Goal: Task Accomplishment & Management: Manage account settings

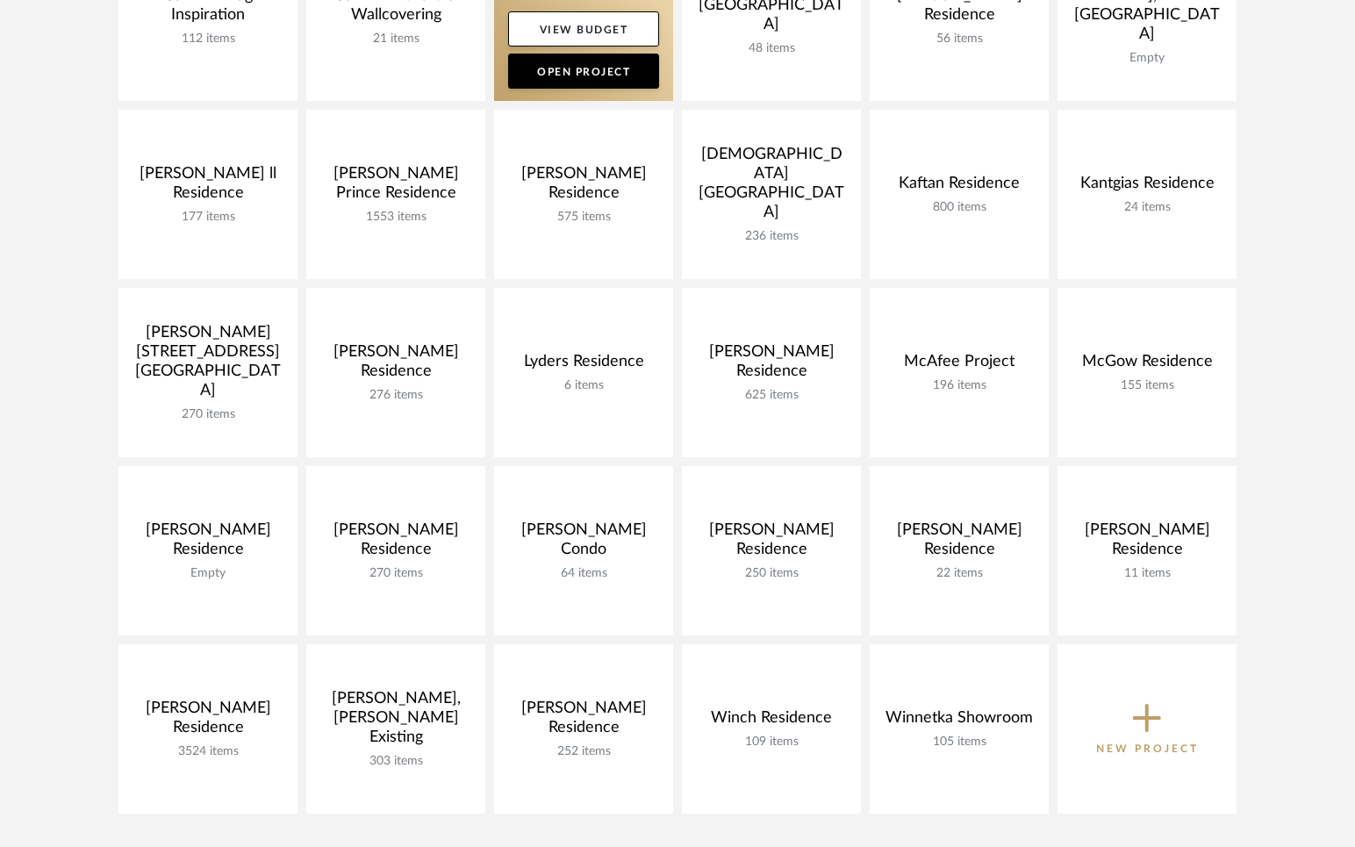
scroll to position [596, 0]
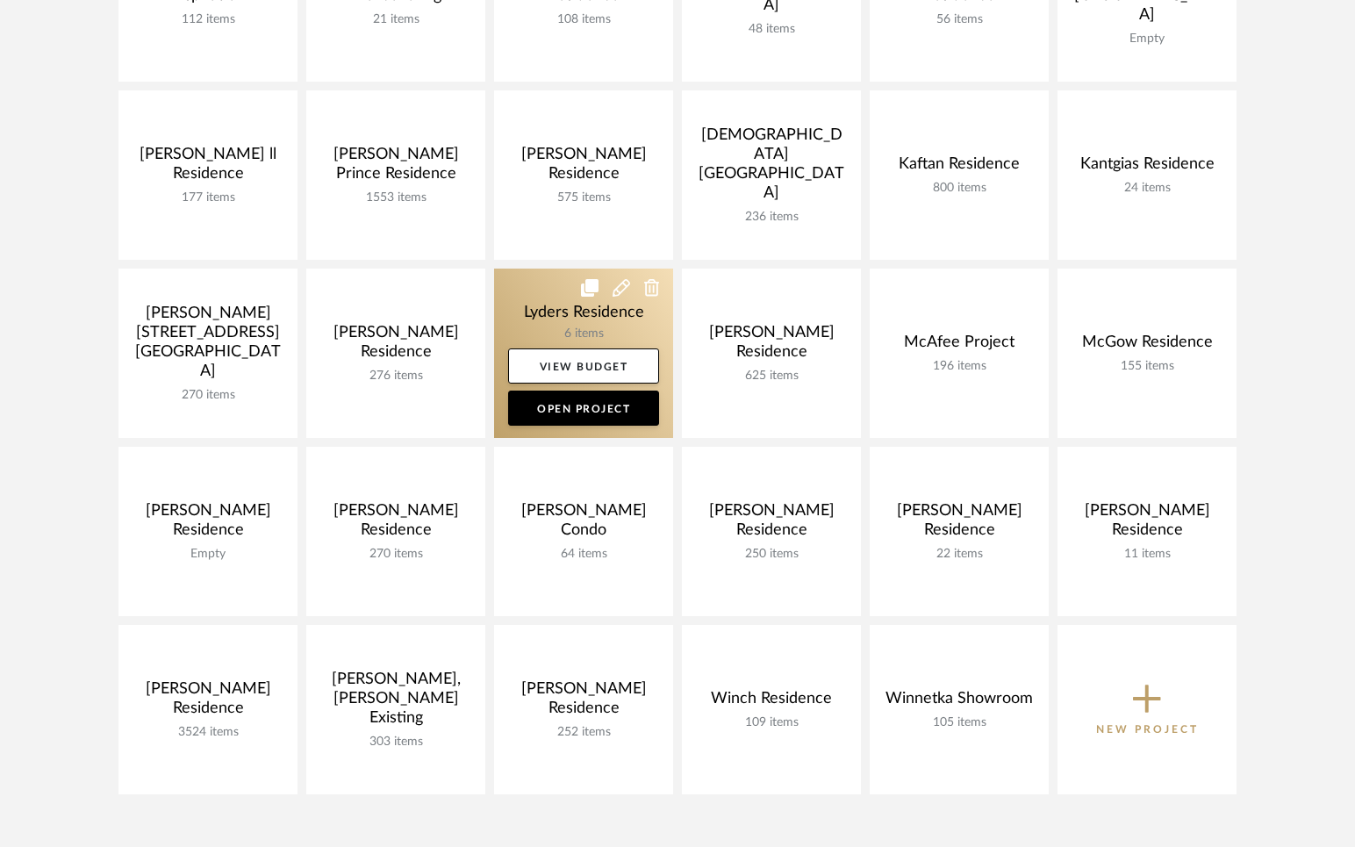
click at [524, 306] on link at bounding box center [583, 353] width 179 height 169
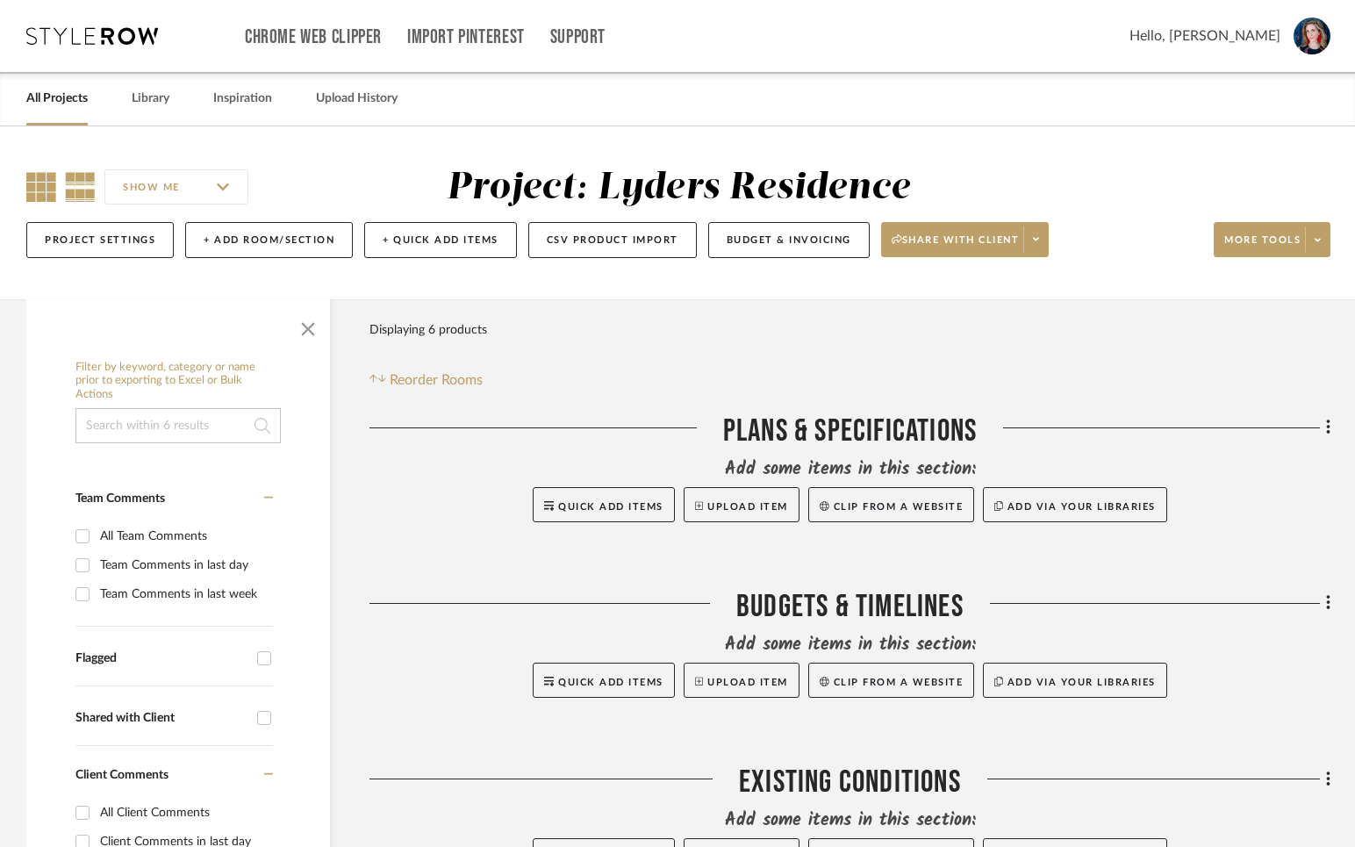
click at [46, 183] on icon at bounding box center [41, 187] width 30 height 30
click at [301, 330] on span "button" at bounding box center [308, 326] width 42 height 42
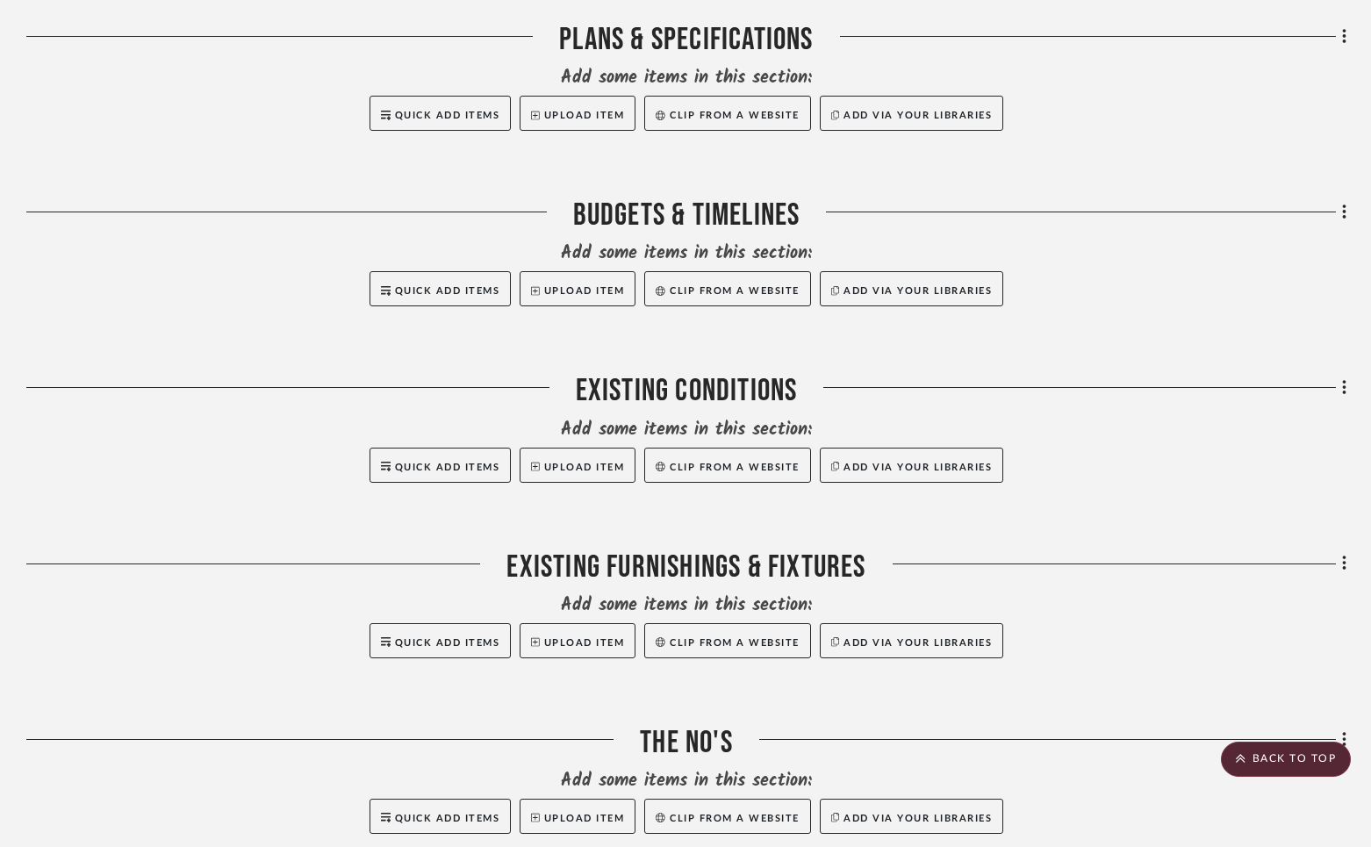
scroll to position [384, 0]
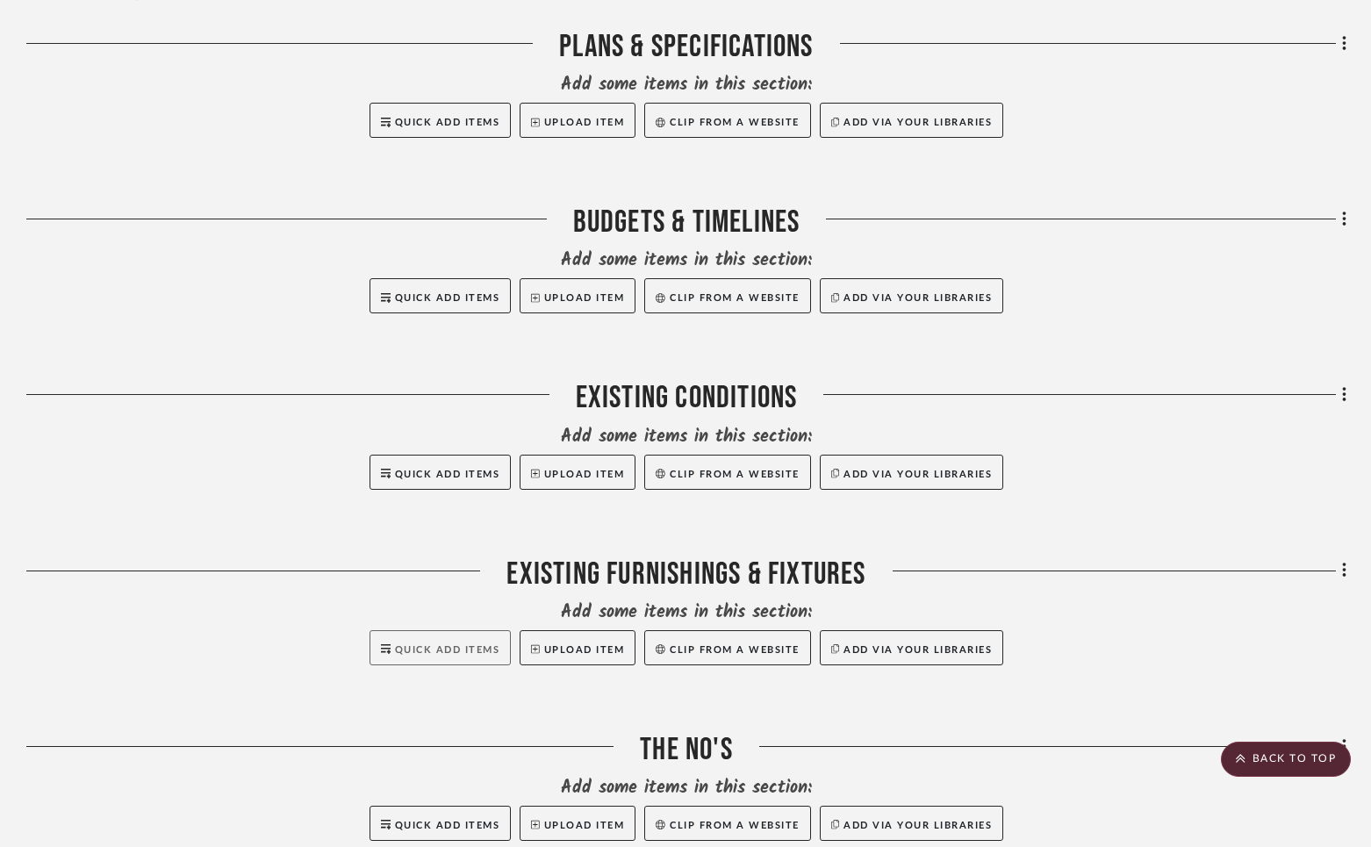
click at [416, 655] on span "Quick Add Items" at bounding box center [447, 650] width 105 height 10
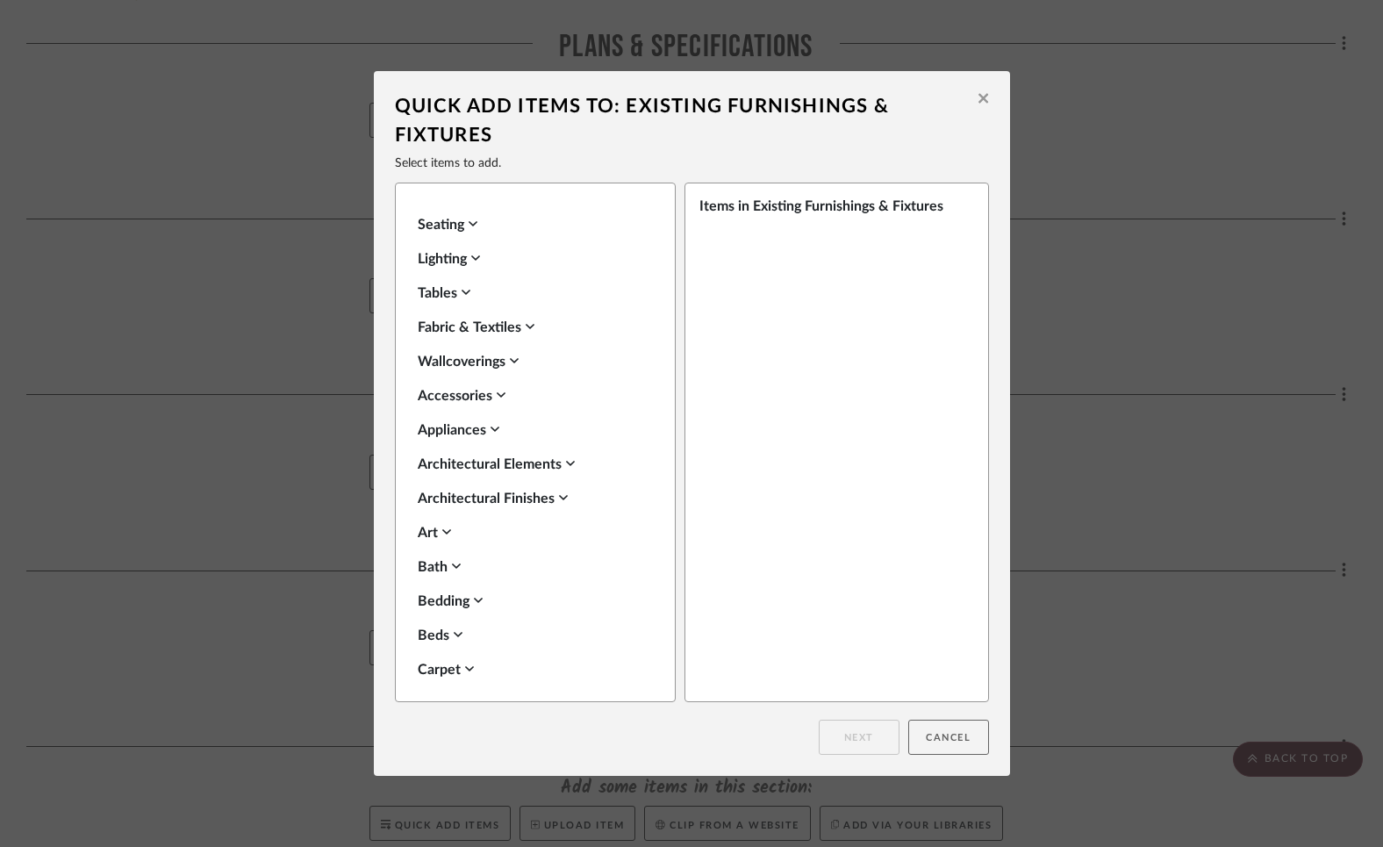
click at [948, 742] on button "Cancel" at bounding box center [949, 737] width 81 height 35
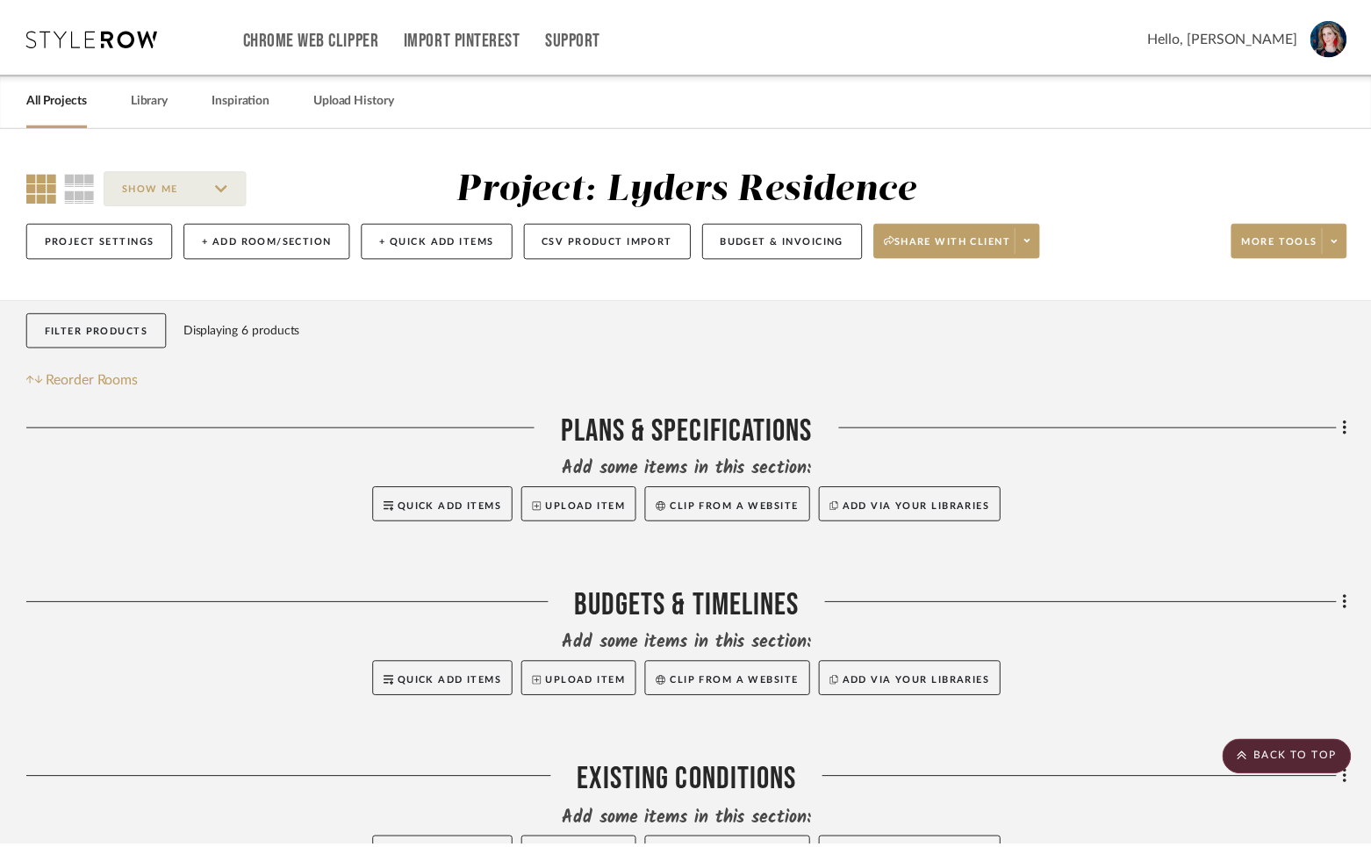
scroll to position [384, 0]
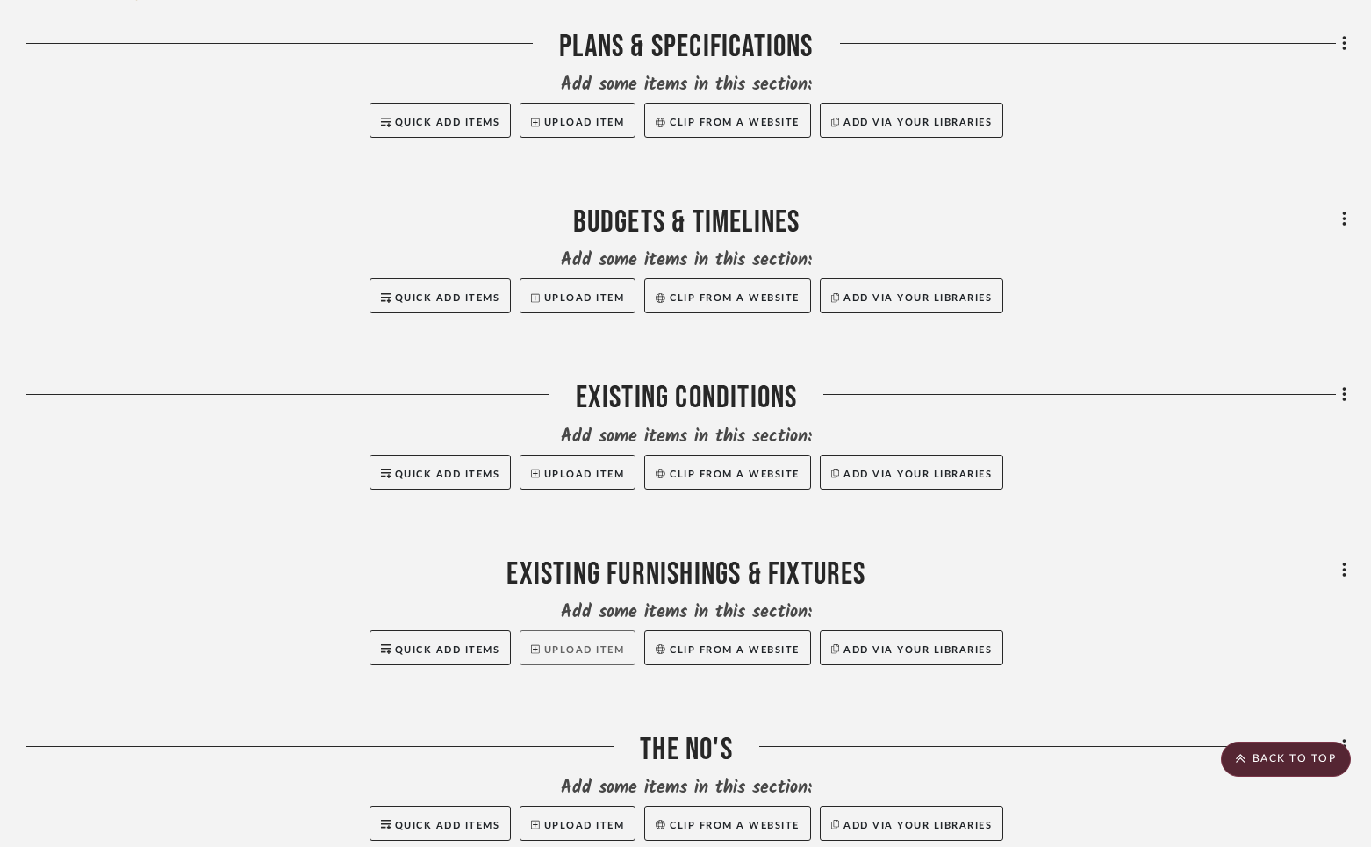
click at [587, 649] on button "Upload Item" at bounding box center [578, 647] width 116 height 35
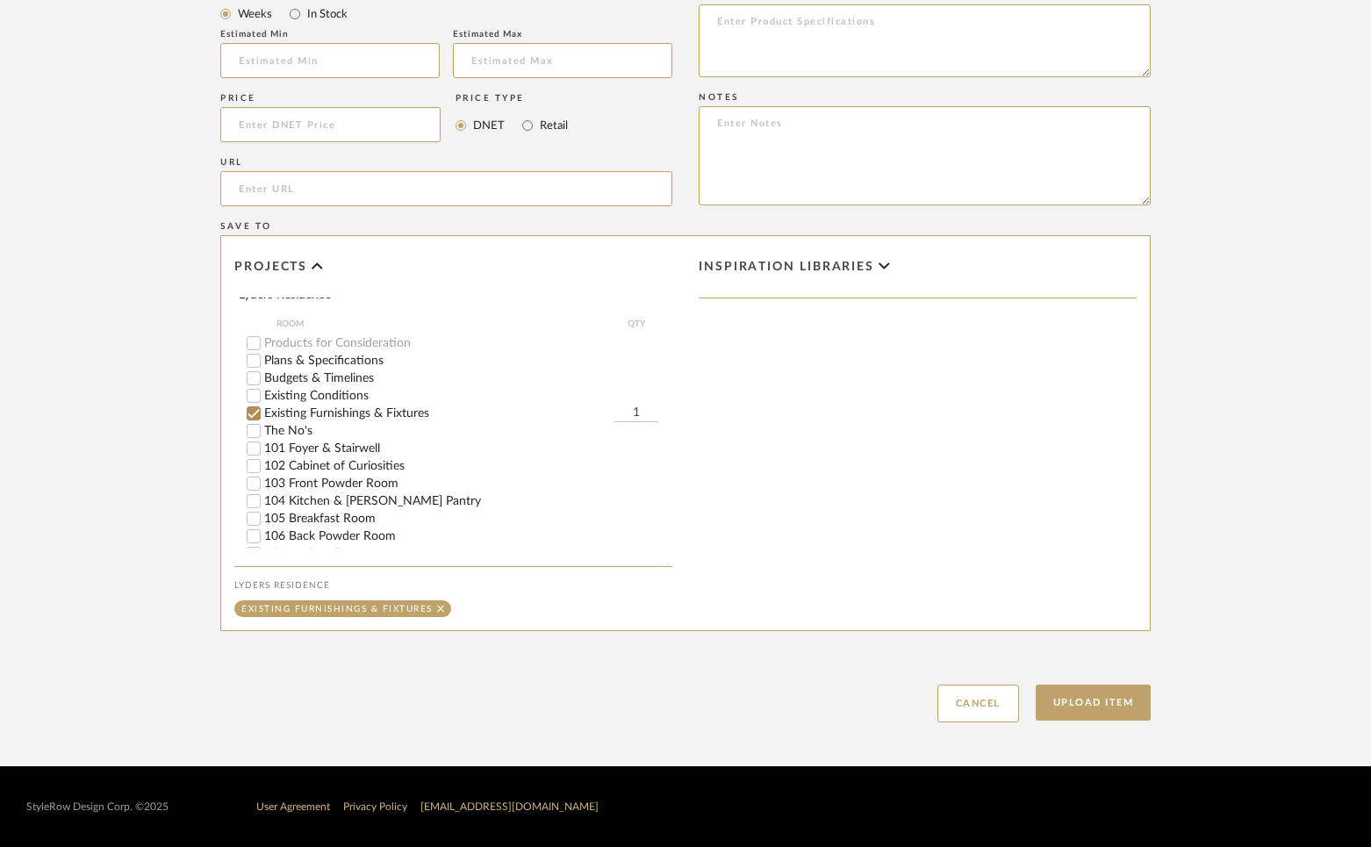
scroll to position [564, 0]
click at [249, 459] on input "102 Cabinet of Curiosities" at bounding box center [254, 468] width 18 height 18
click at [1098, 721] on button "Upload Item" at bounding box center [1094, 703] width 116 height 36
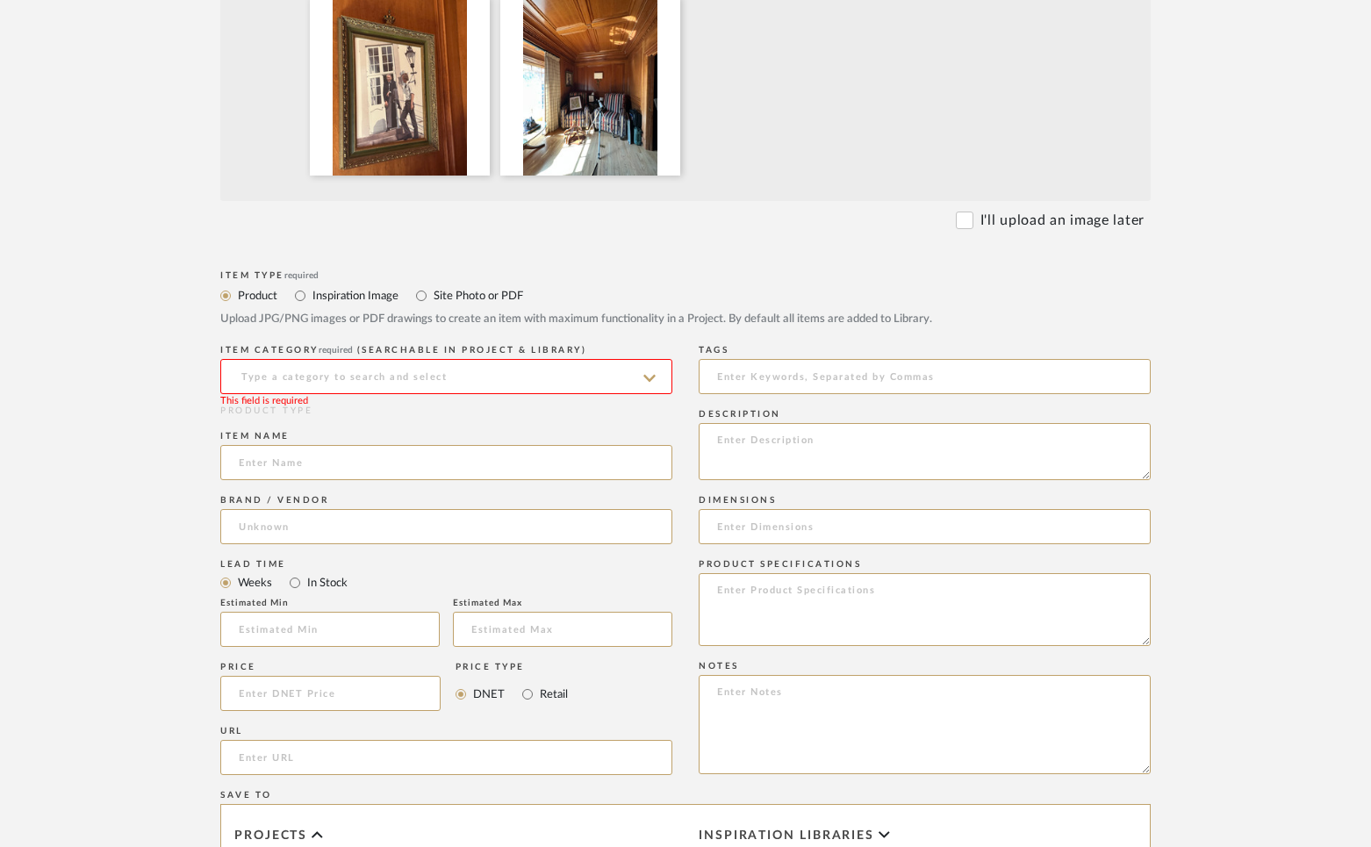
click at [460, 385] on input at bounding box center [446, 376] width 452 height 35
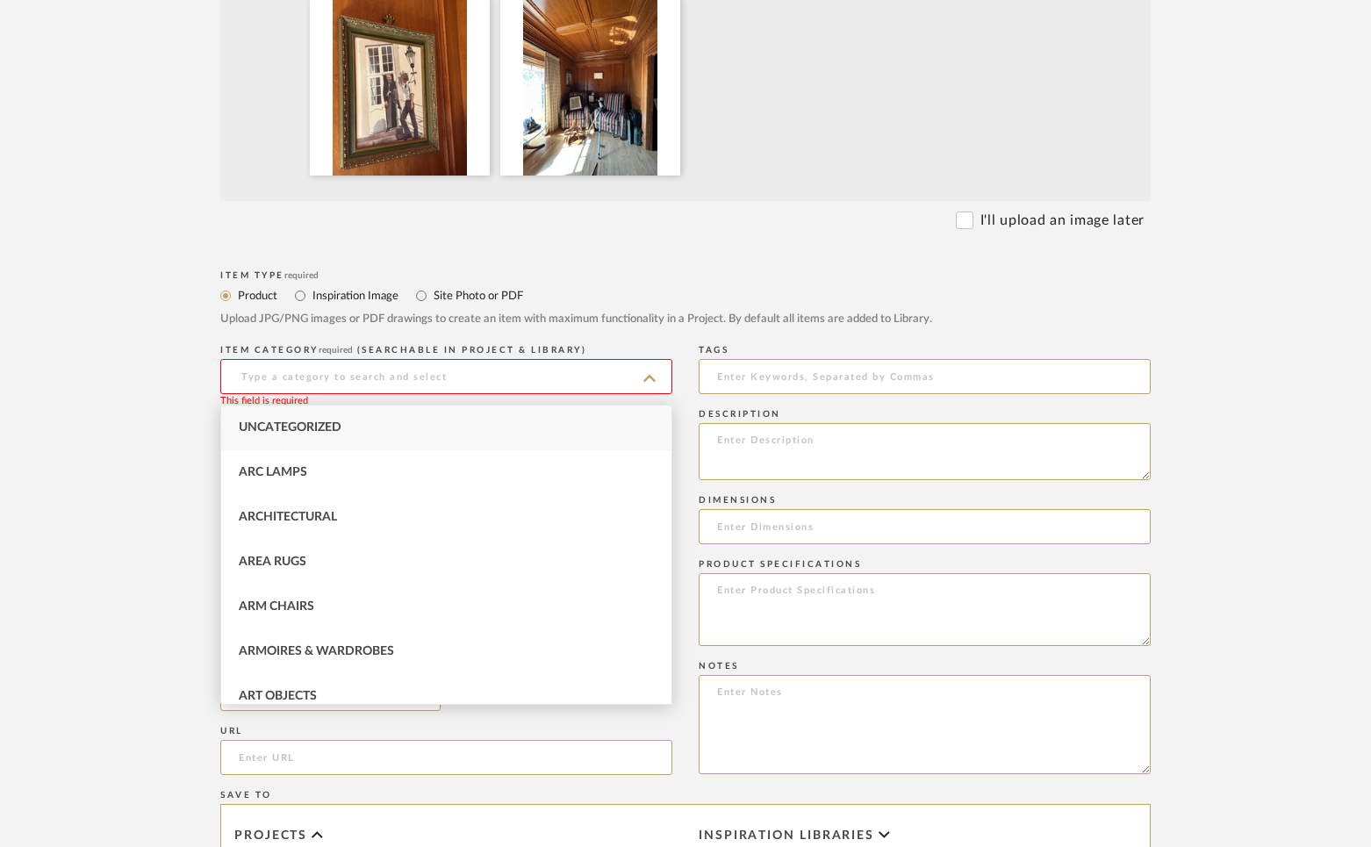
click at [436, 305] on label "Site Photo or PDF" at bounding box center [477, 295] width 91 height 19
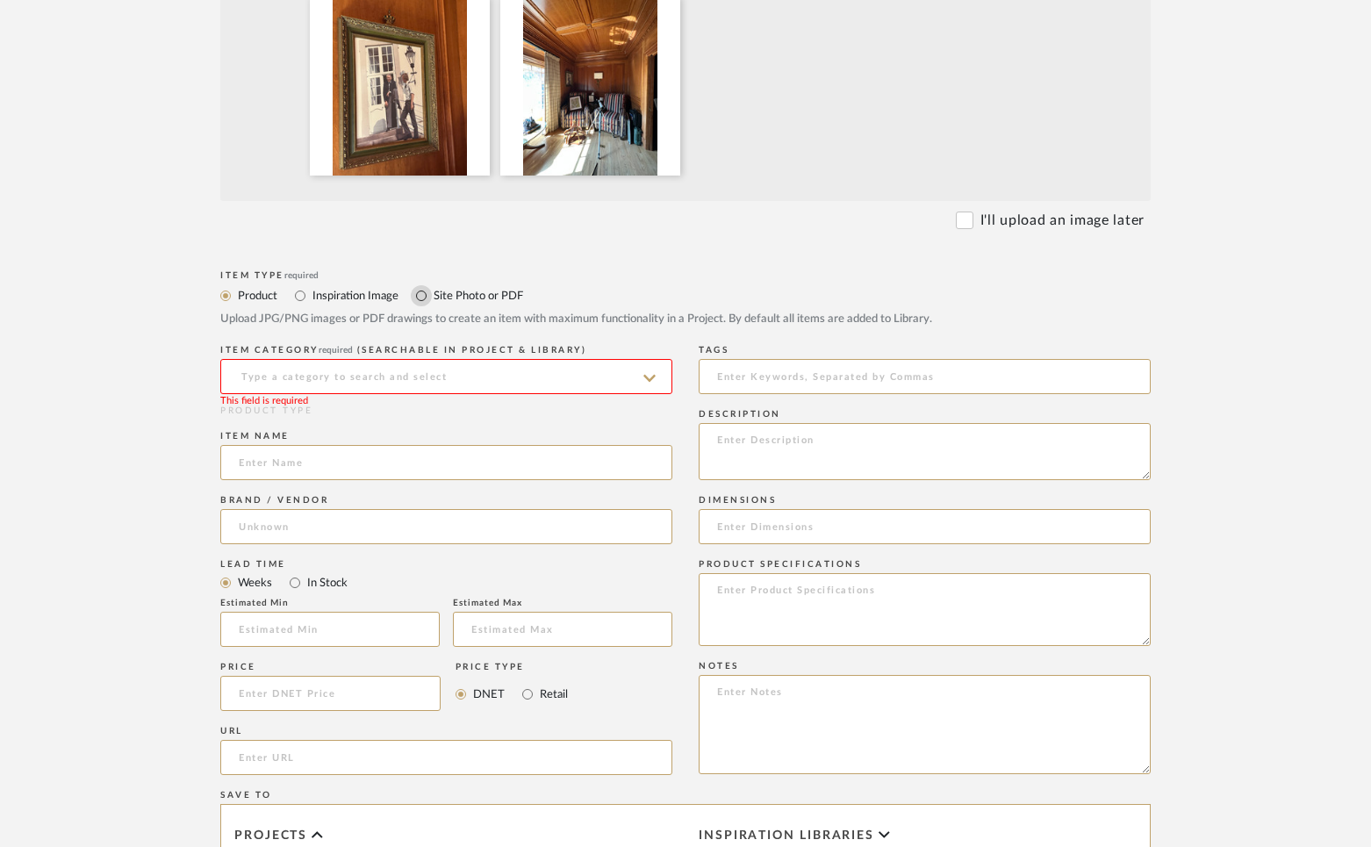
click at [419, 300] on input "Site Photo or PDF" at bounding box center [421, 295] width 21 height 21
radio input "true"
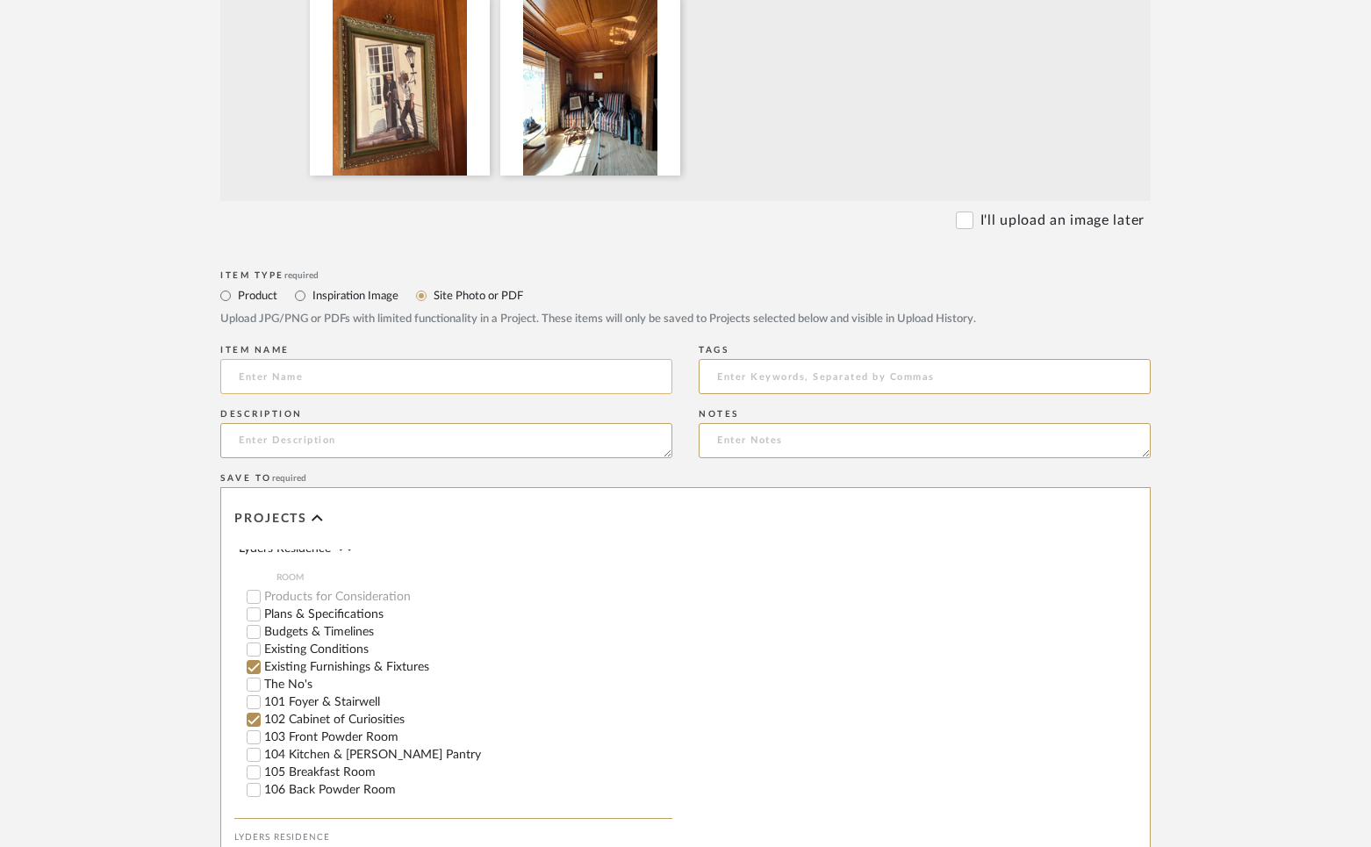
click at [357, 383] on input at bounding box center [446, 376] width 452 height 35
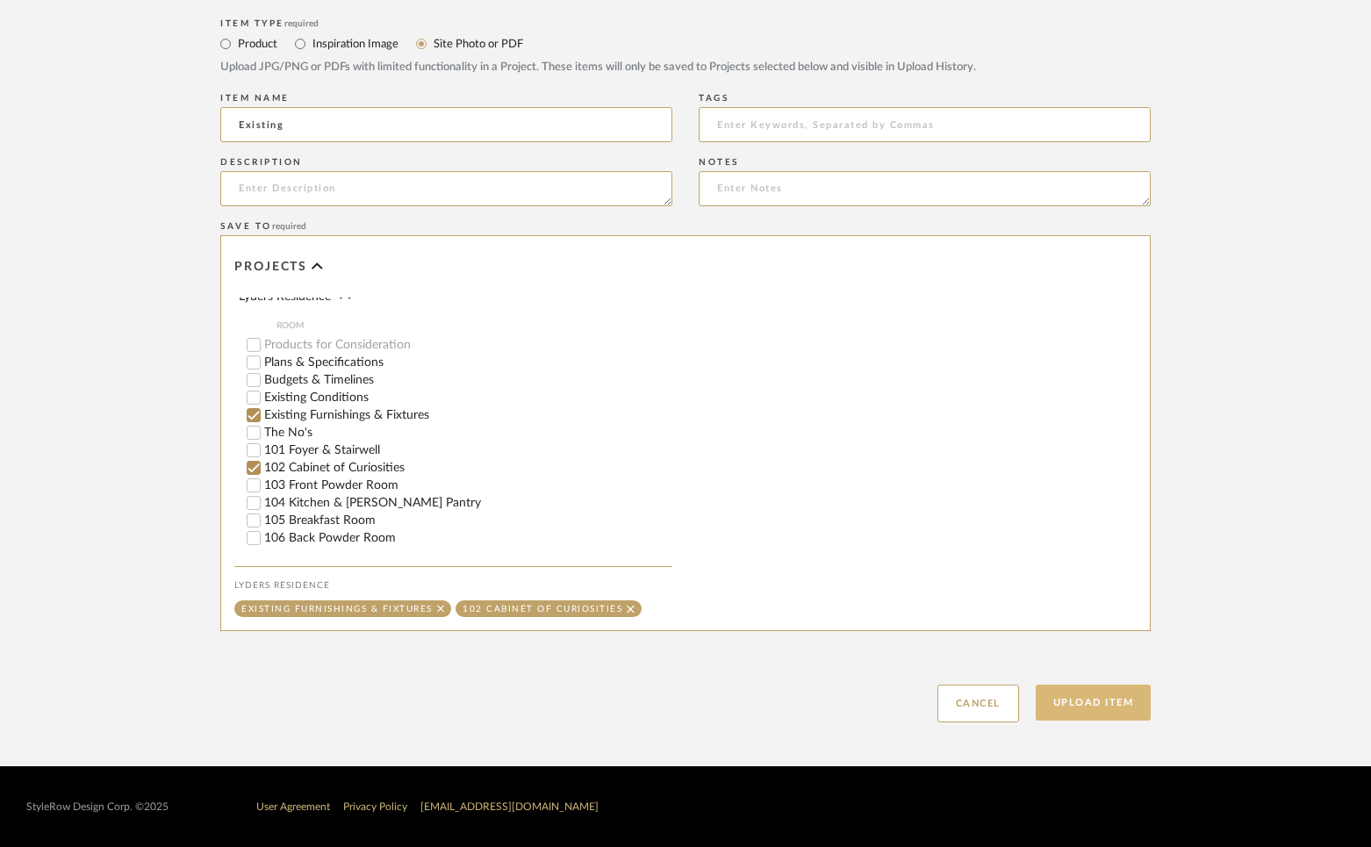
type input "Existing"
click at [1089, 703] on button "Upload Item" at bounding box center [1094, 703] width 116 height 36
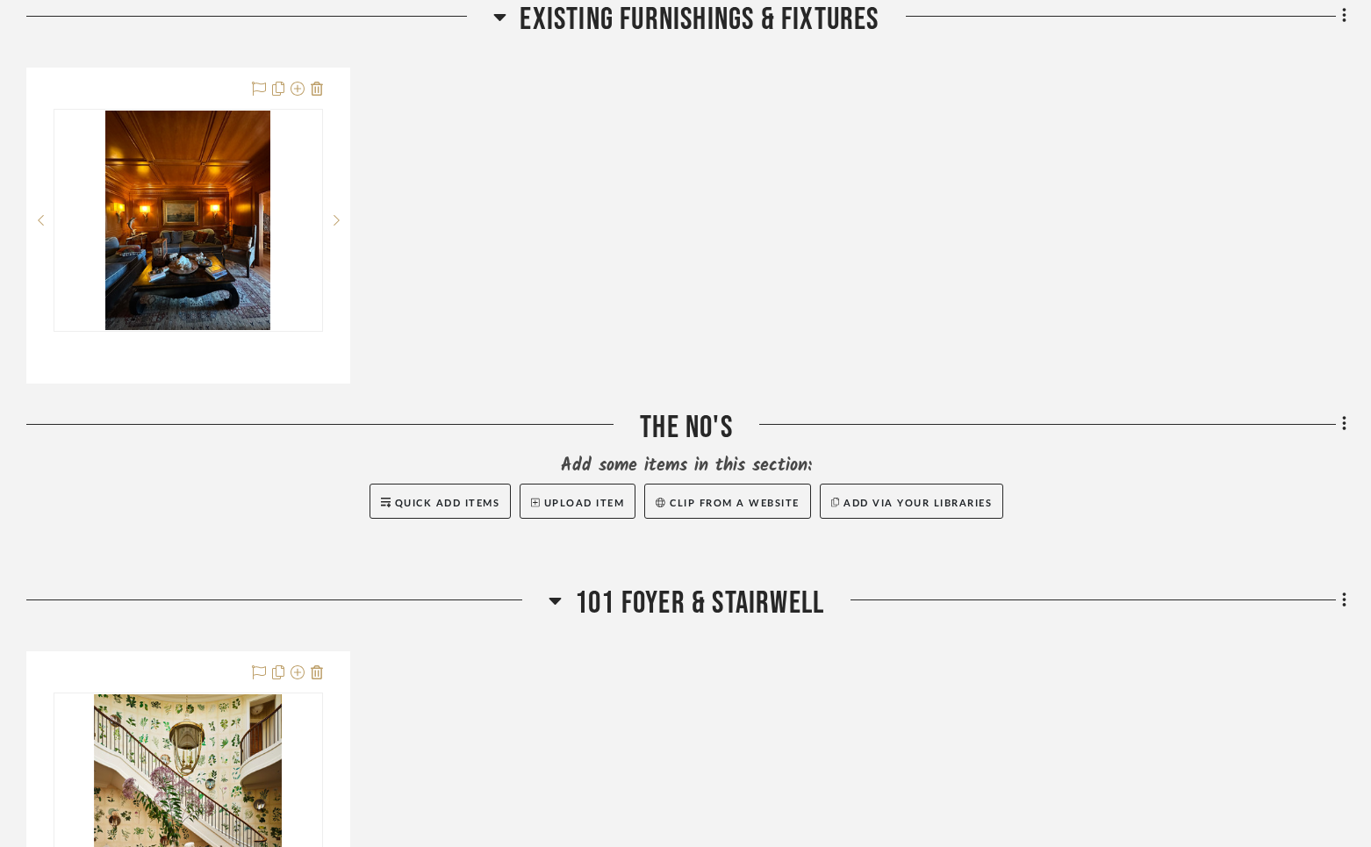
scroll to position [944, 0]
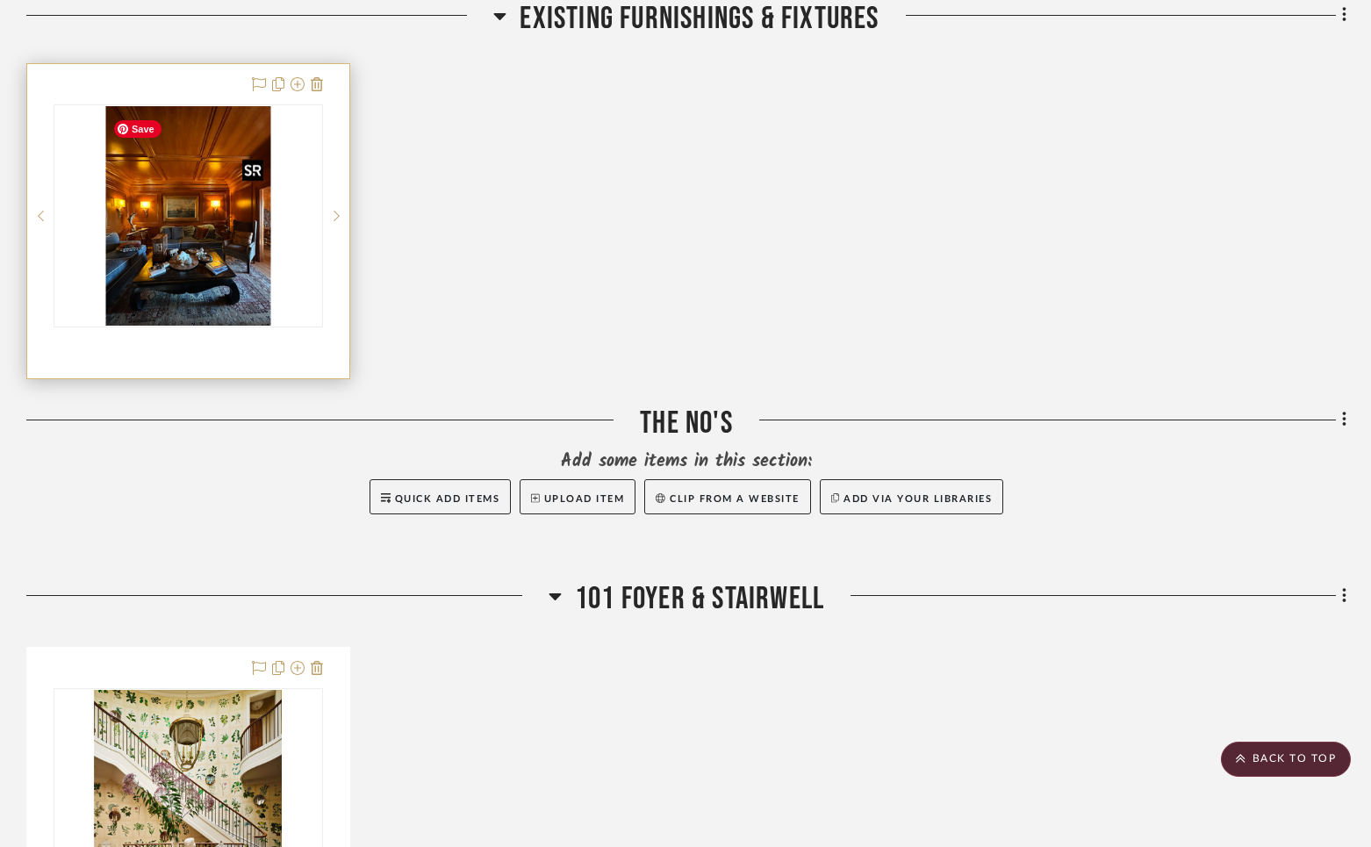
click at [248, 235] on img "0" at bounding box center [187, 215] width 165 height 219
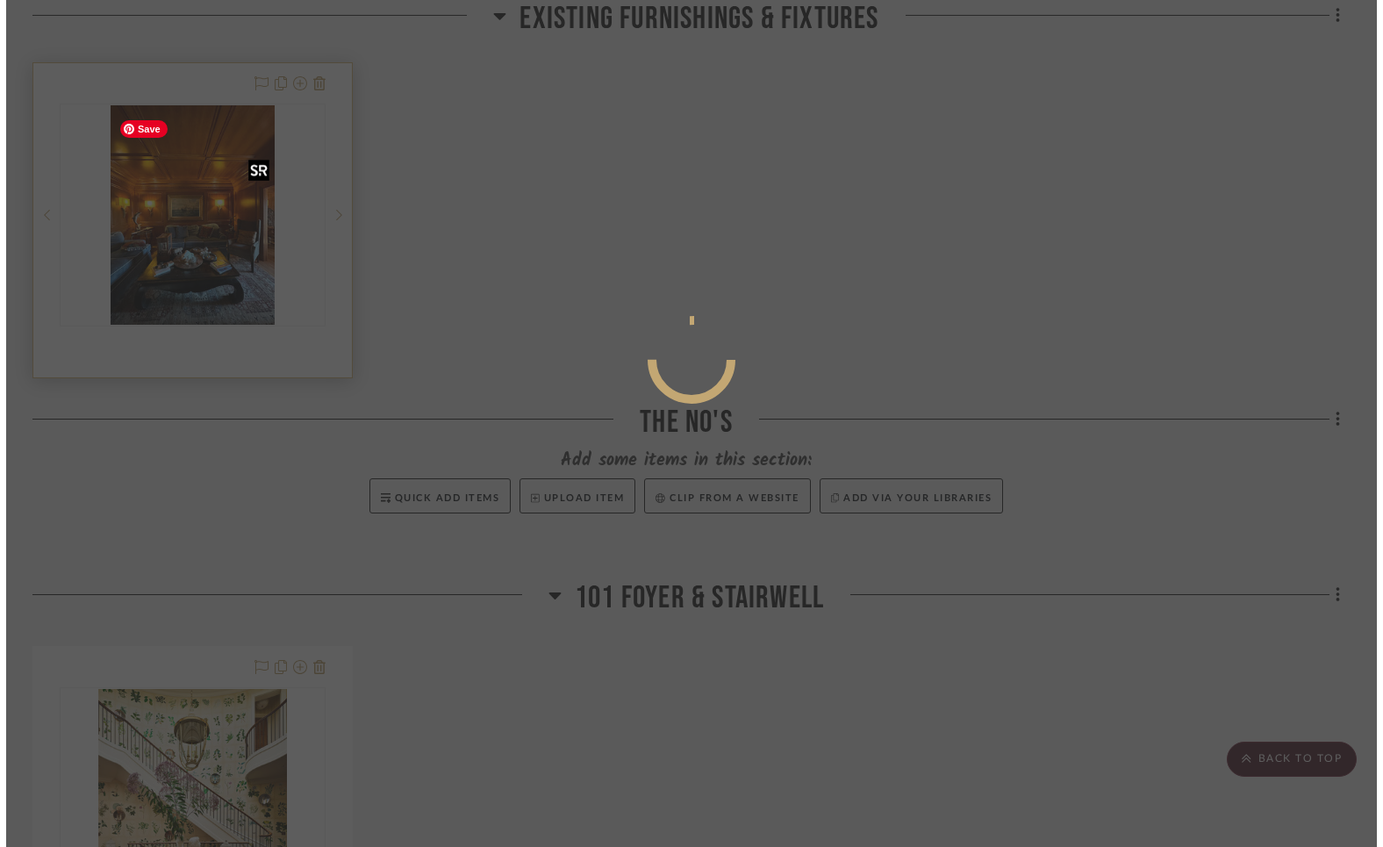
scroll to position [0, 0]
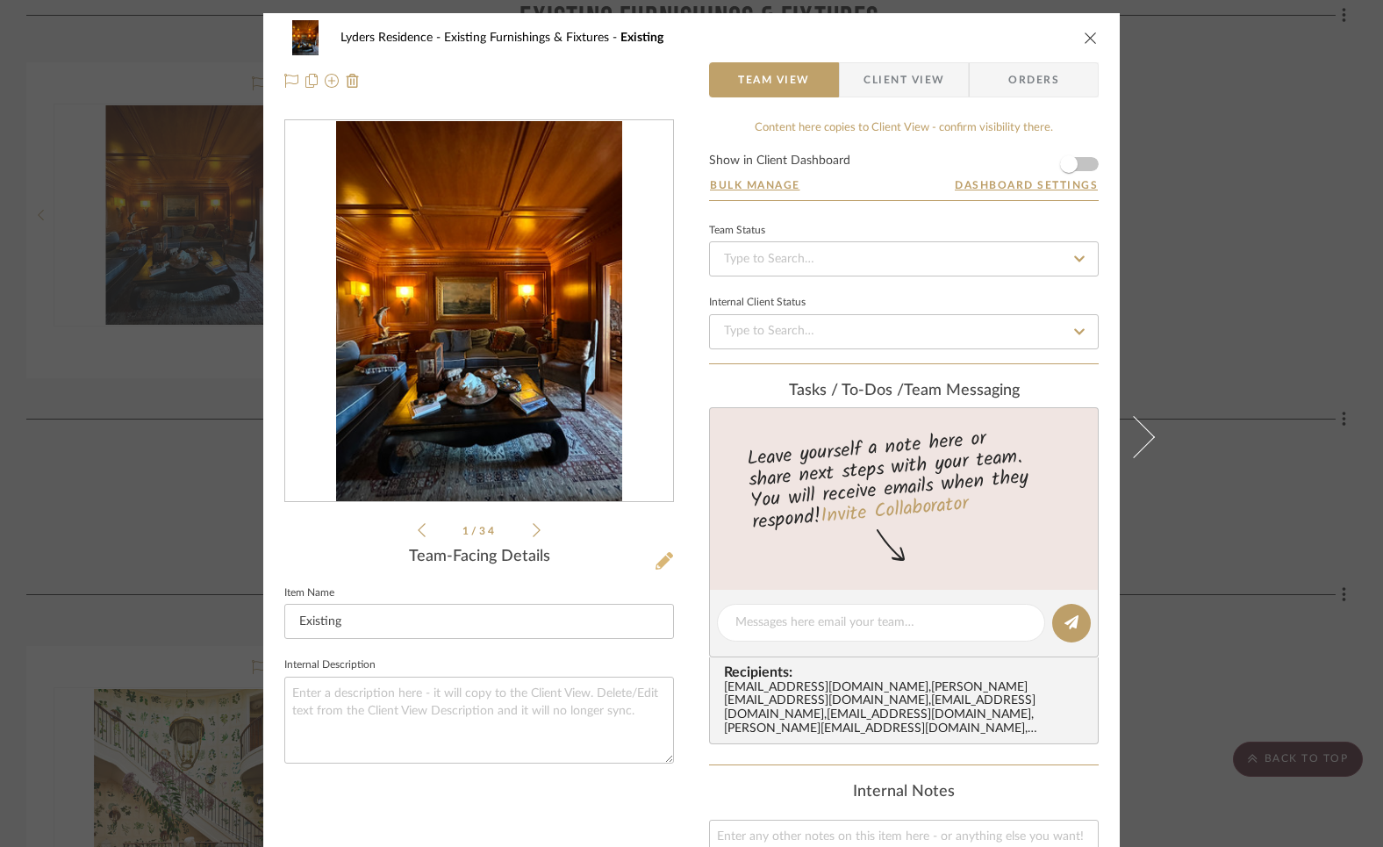
click at [656, 564] on icon at bounding box center [665, 561] width 18 height 18
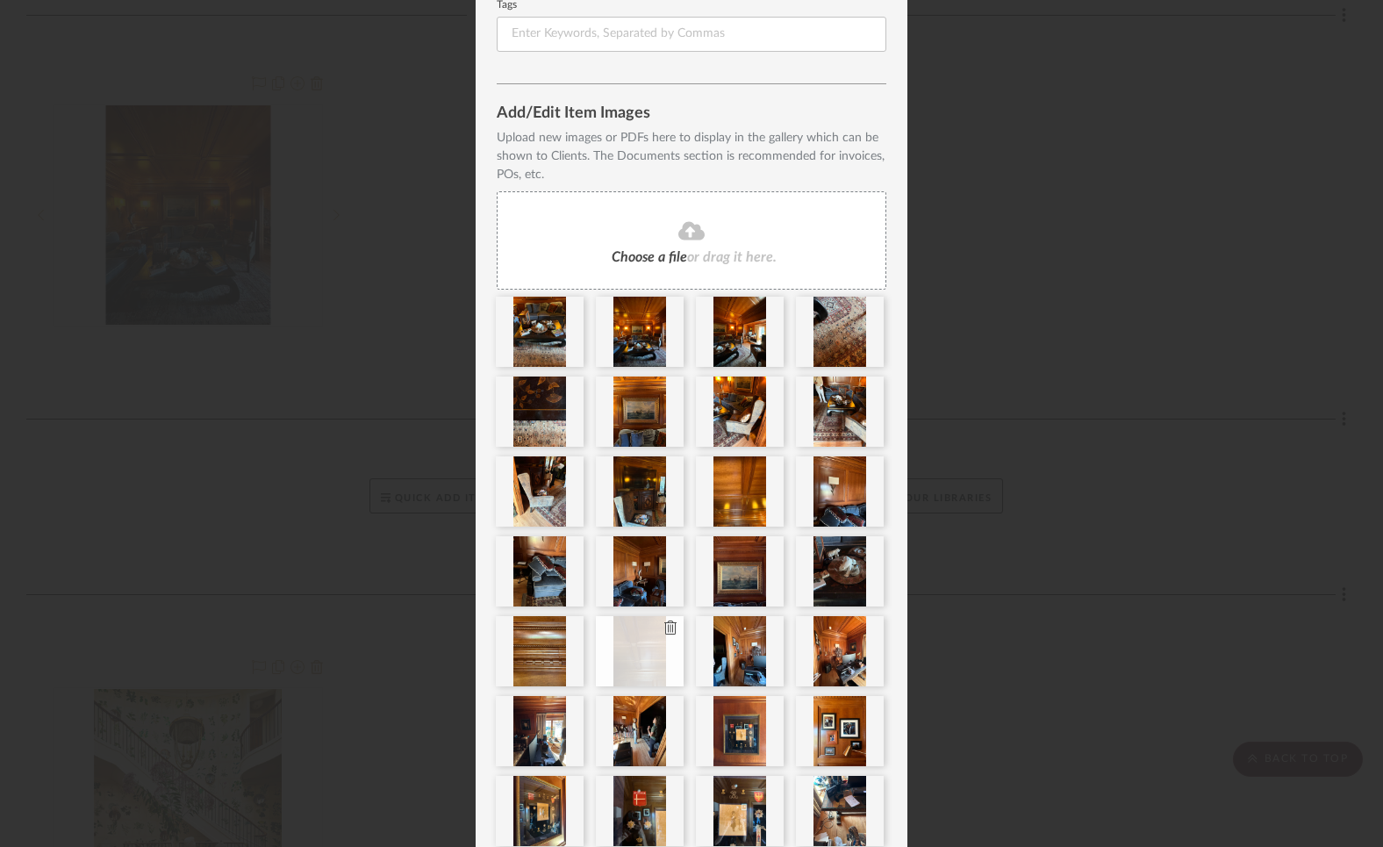
scroll to position [471, 0]
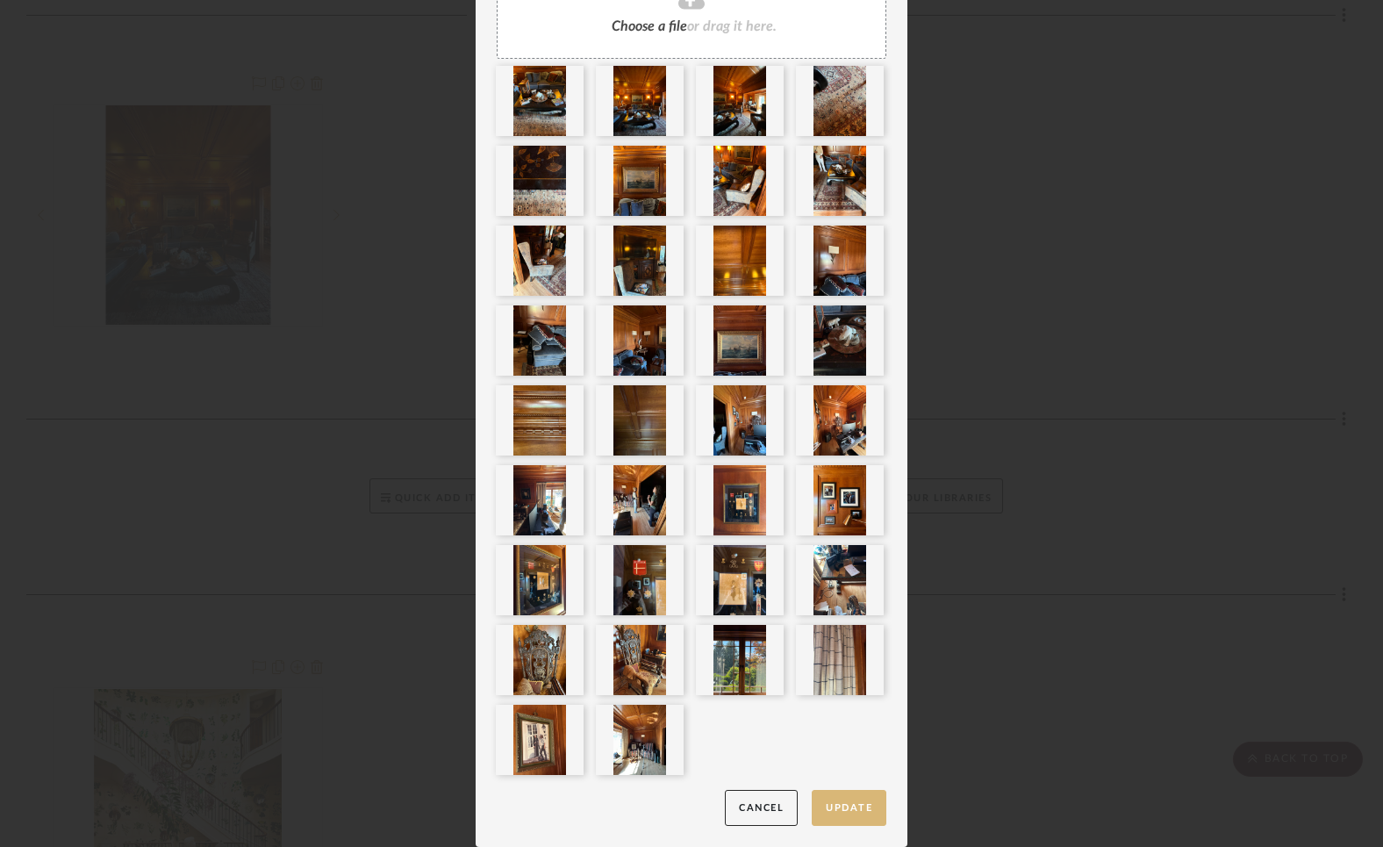
click at [845, 811] on button "Update" at bounding box center [849, 808] width 75 height 36
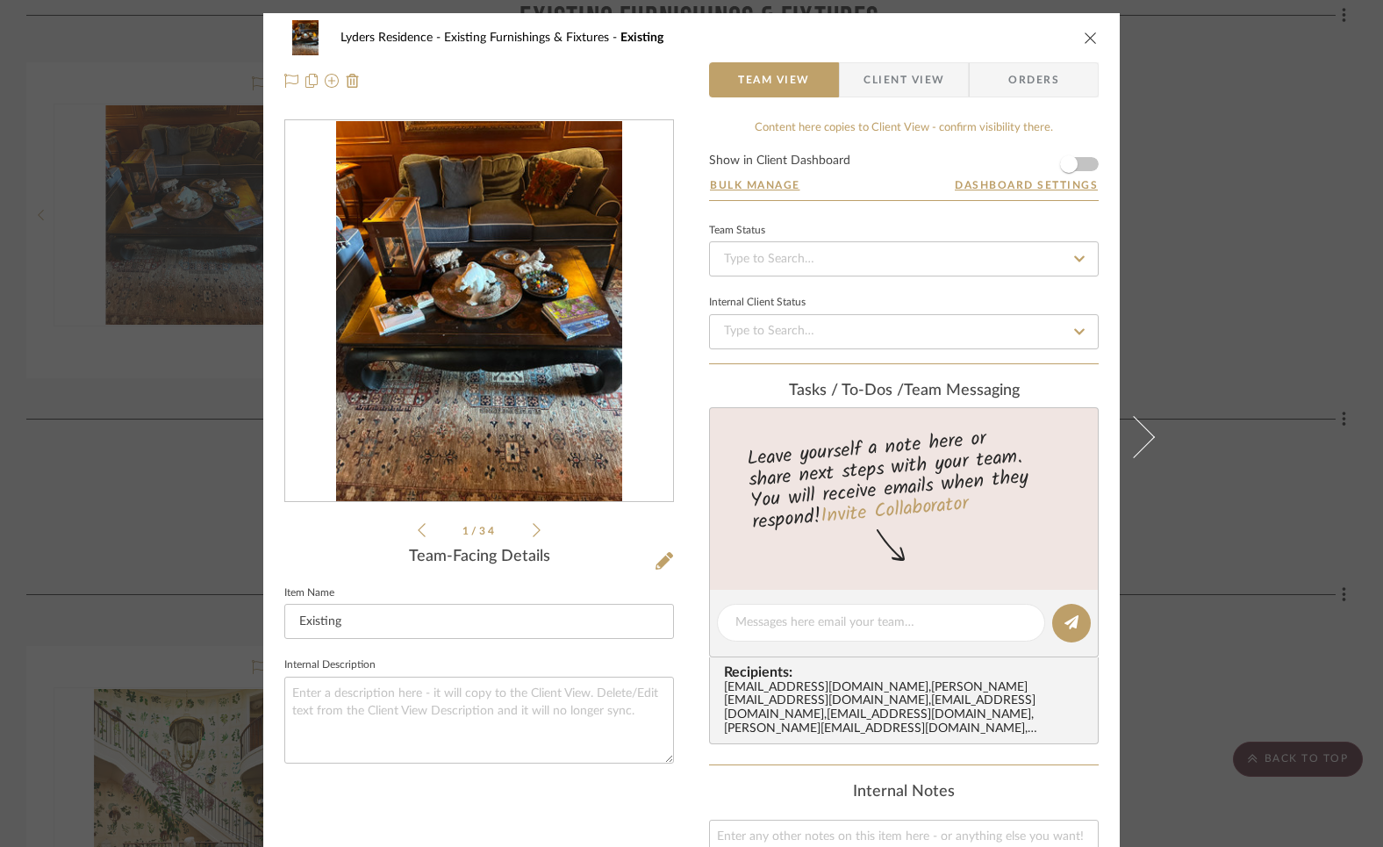
click at [1090, 40] on icon "close" at bounding box center [1091, 38] width 14 height 14
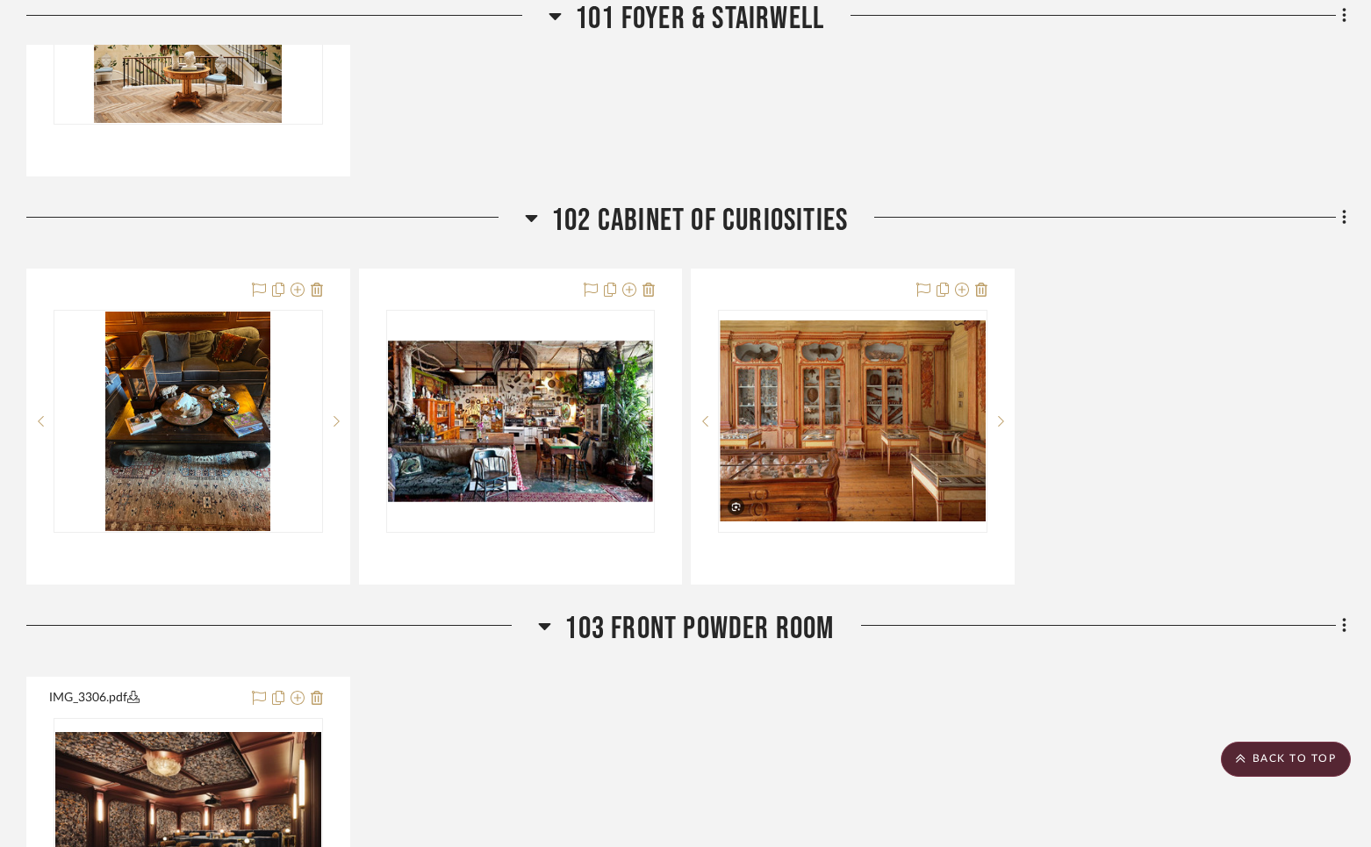
scroll to position [1778, 0]
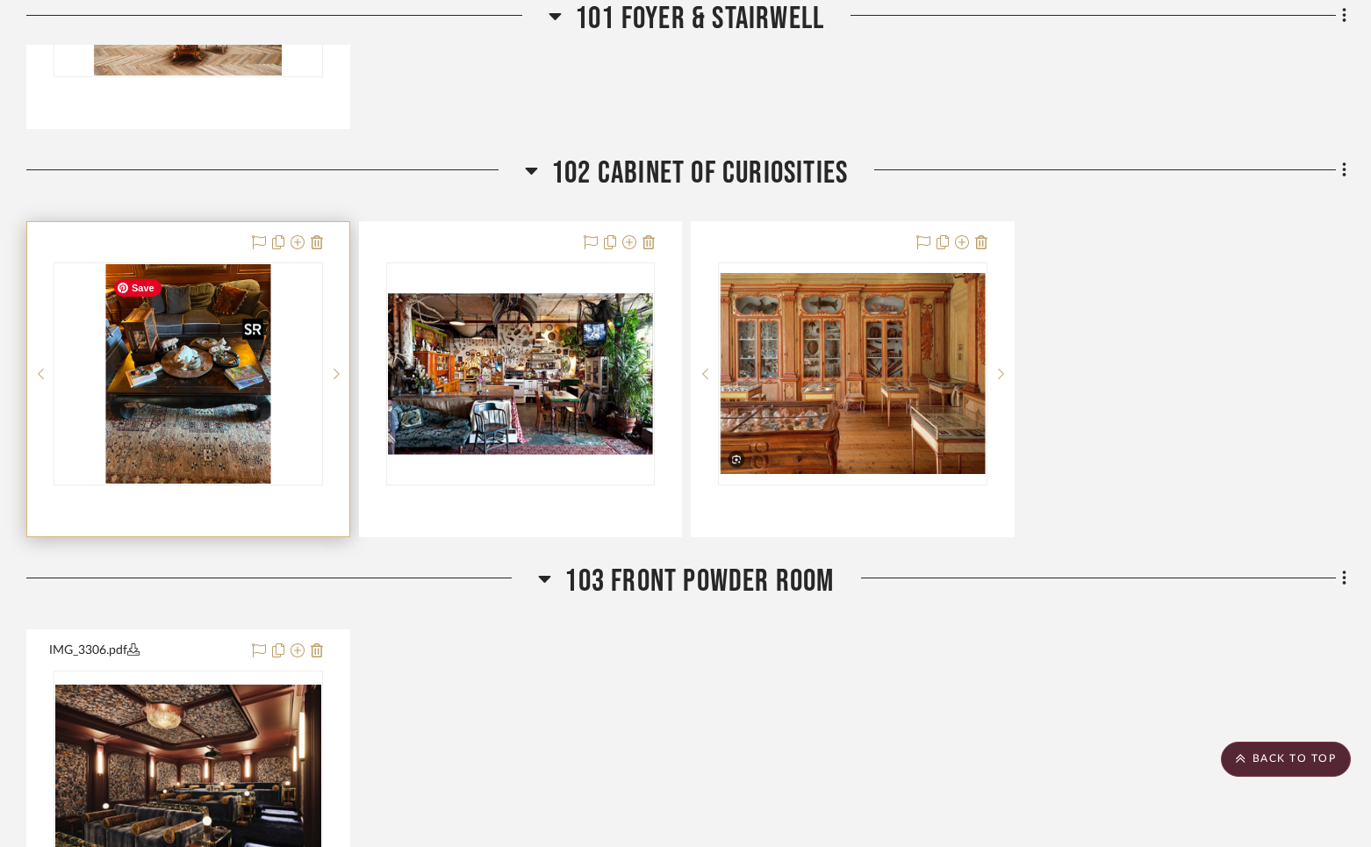
click at [143, 404] on img "0" at bounding box center [187, 373] width 165 height 219
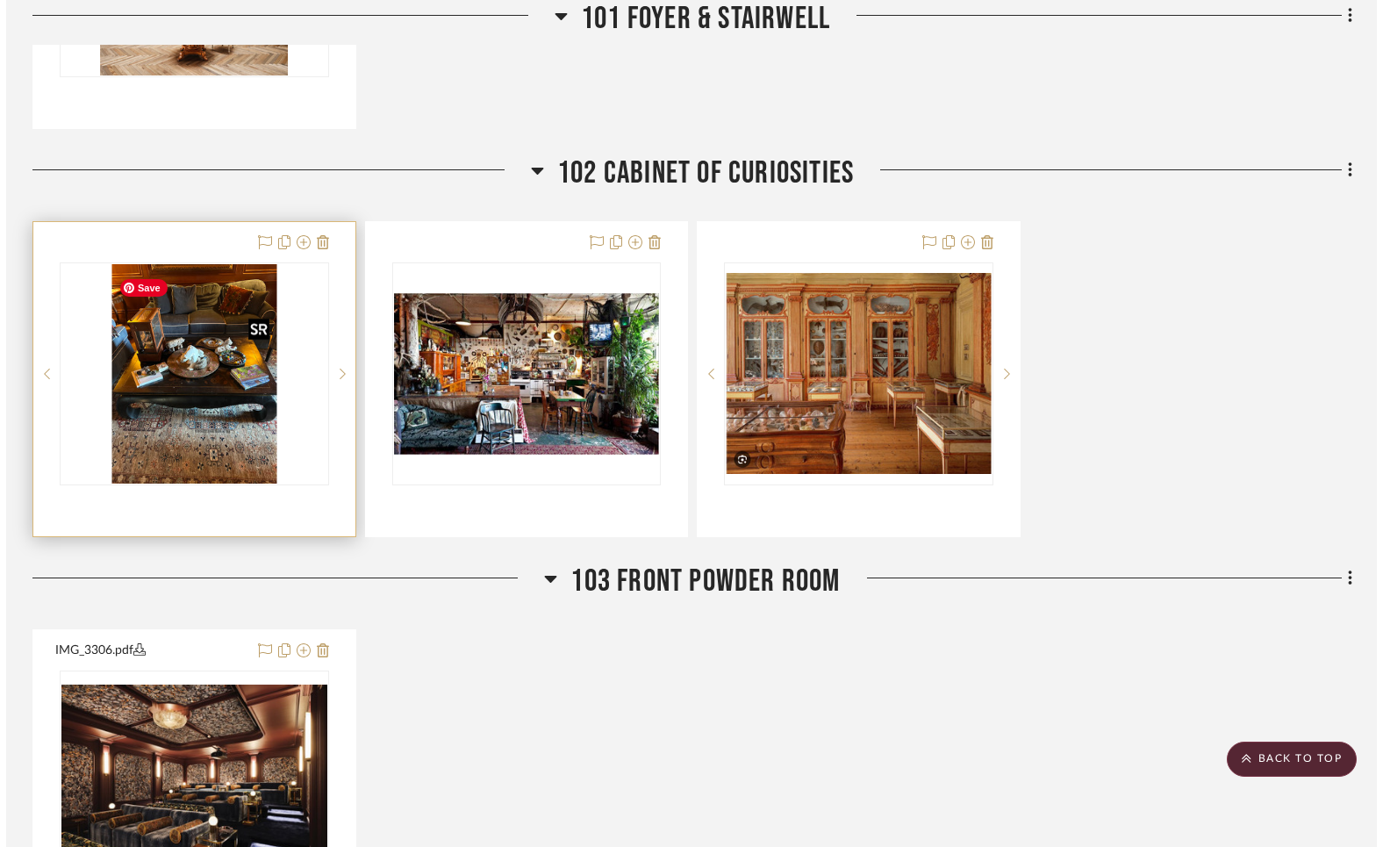
scroll to position [0, 0]
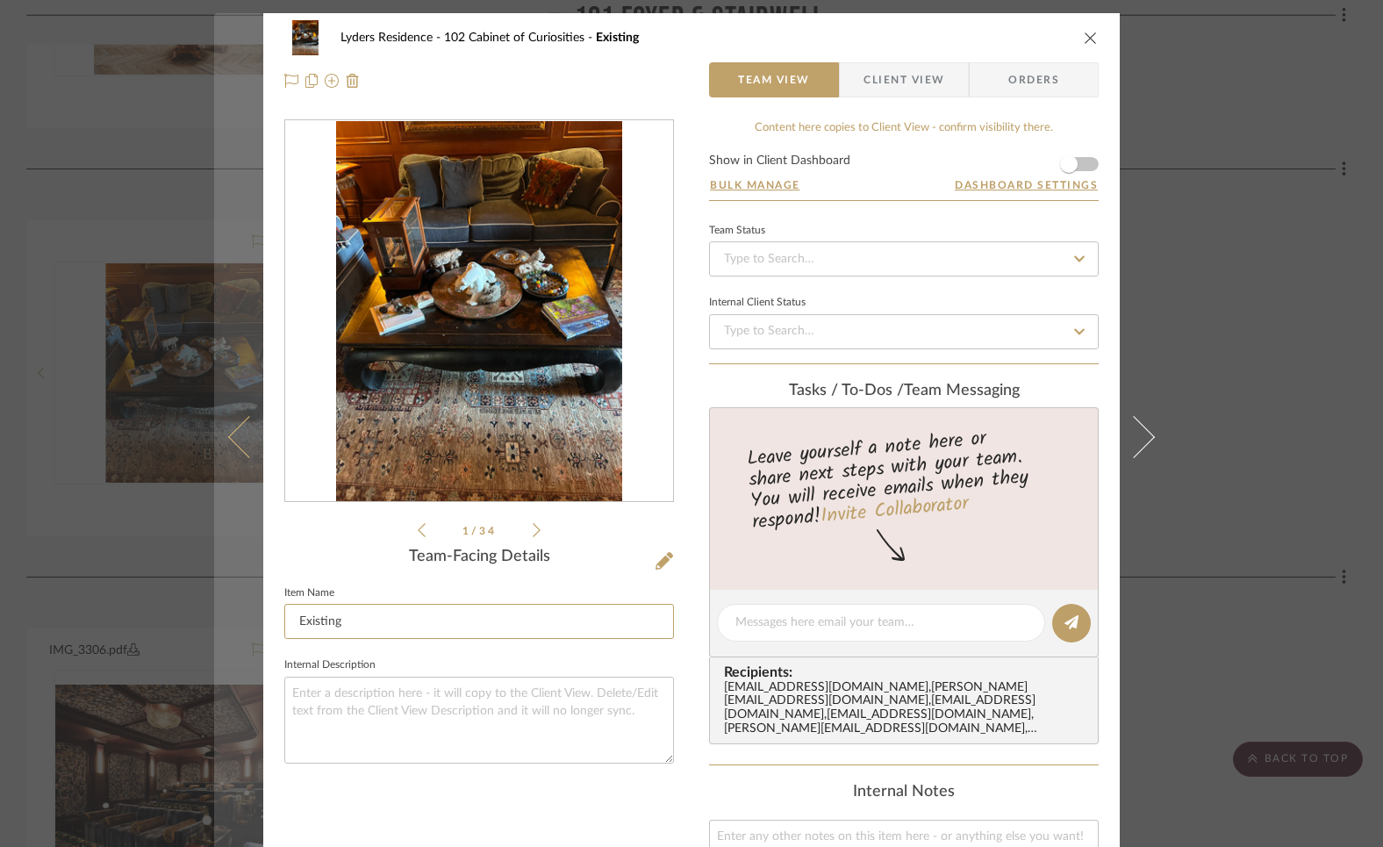
drag, startPoint x: 342, startPoint y: 623, endPoint x: 228, endPoint y: 614, distance: 114.5
click at [228, 614] on mat-dialog-content "Lyders Residence 102 Cabinet of Curiosities Existing Team View Client View Orde…" at bounding box center [691, 667] width 955 height 1308
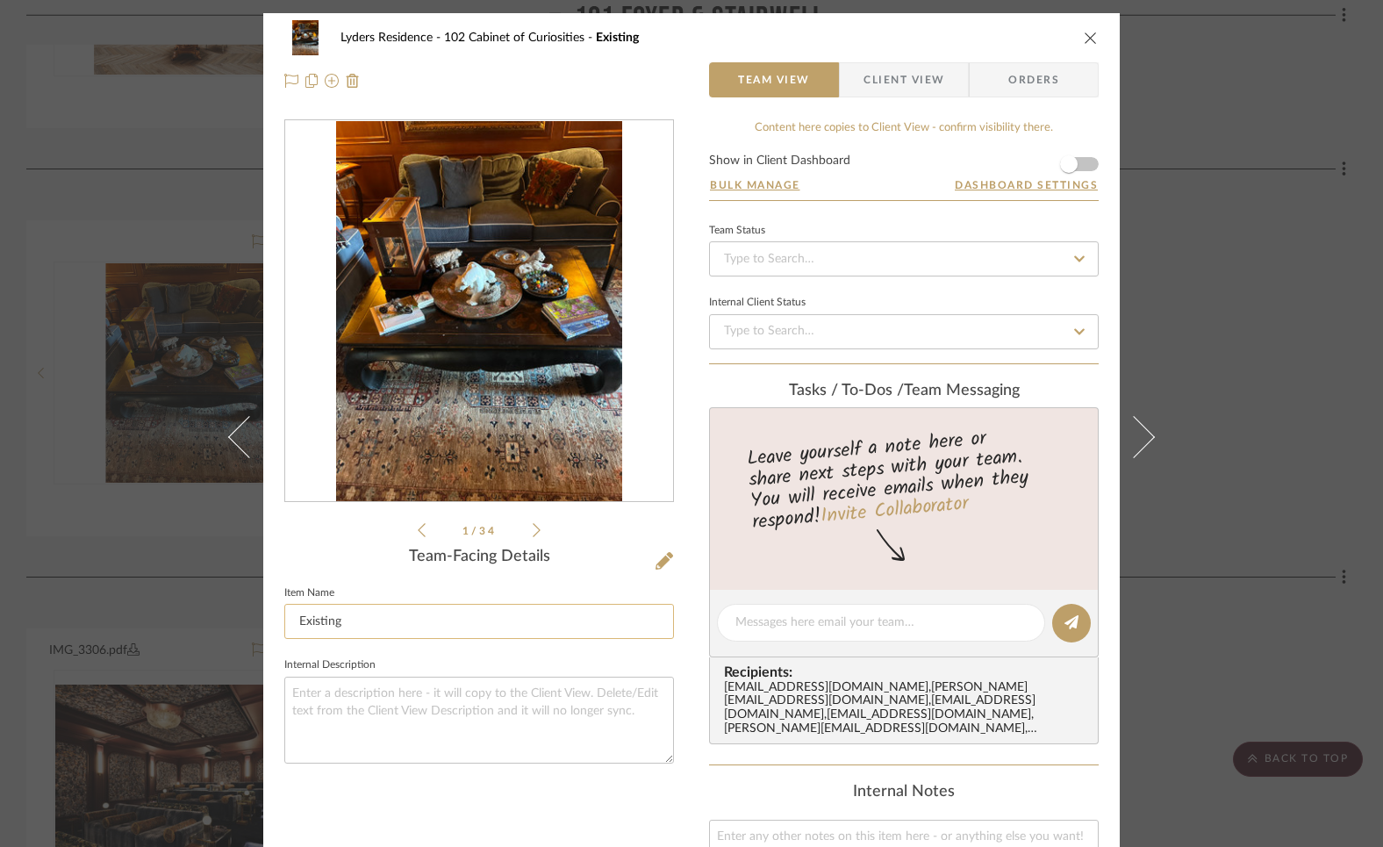
click at [341, 619] on input "Existing" at bounding box center [479, 621] width 390 height 35
type input "Existing"
click at [1084, 39] on icon "close" at bounding box center [1091, 38] width 14 height 14
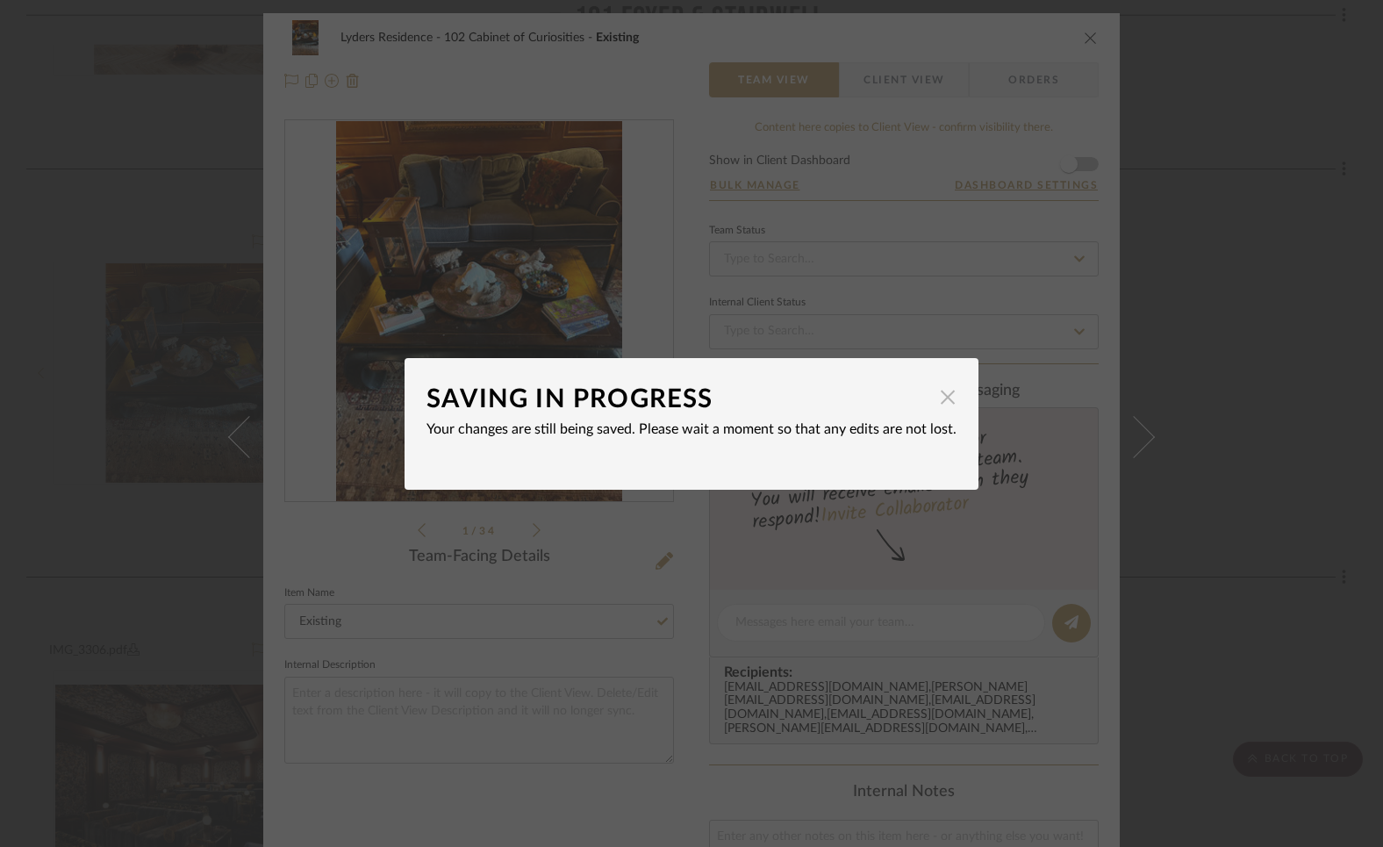
drag, startPoint x: 947, startPoint y: 404, endPoint x: 967, endPoint y: 367, distance: 41.6
click at [947, 404] on span "button" at bounding box center [948, 397] width 35 height 35
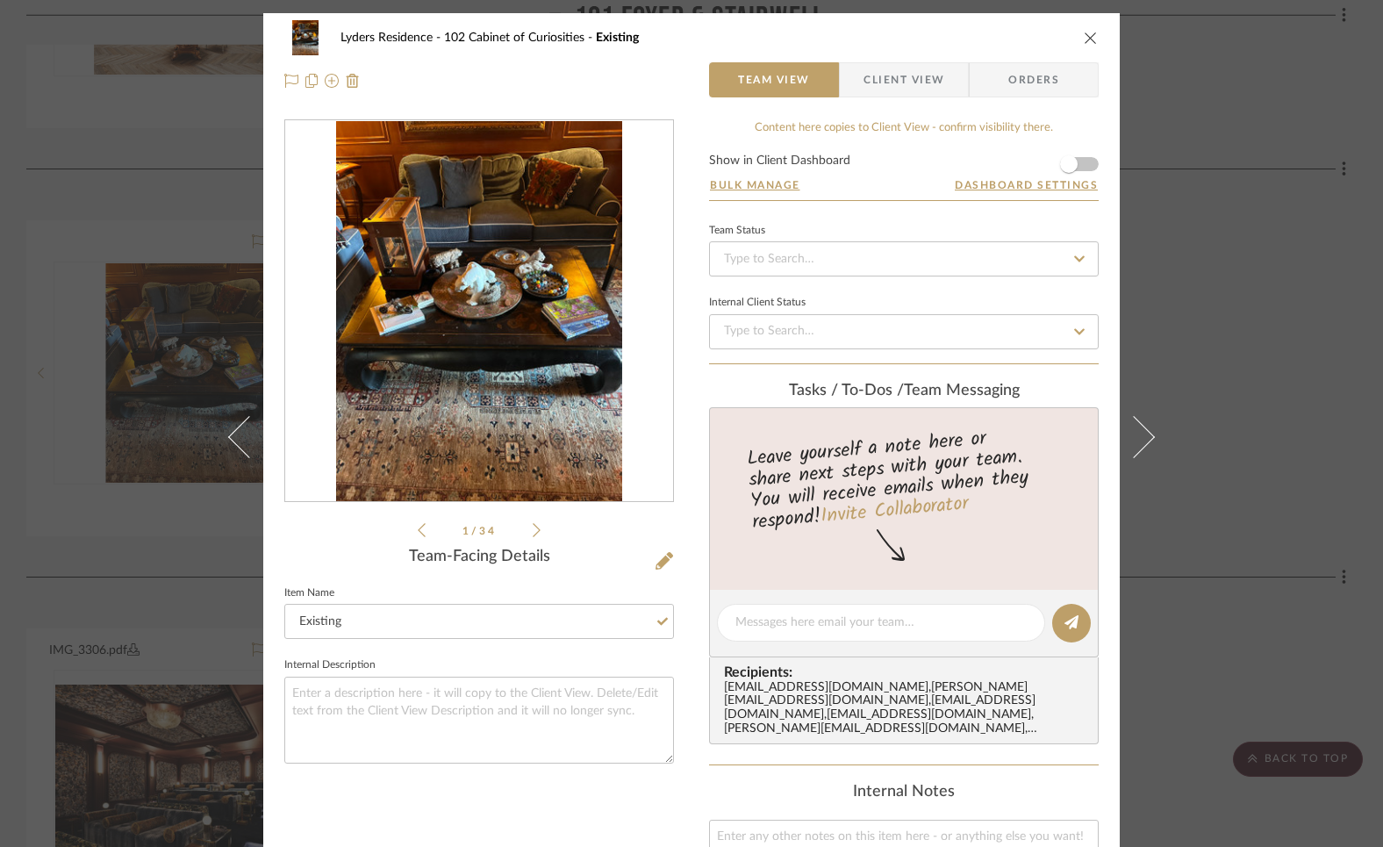
click at [1084, 34] on icon "close" at bounding box center [1091, 38] width 14 height 14
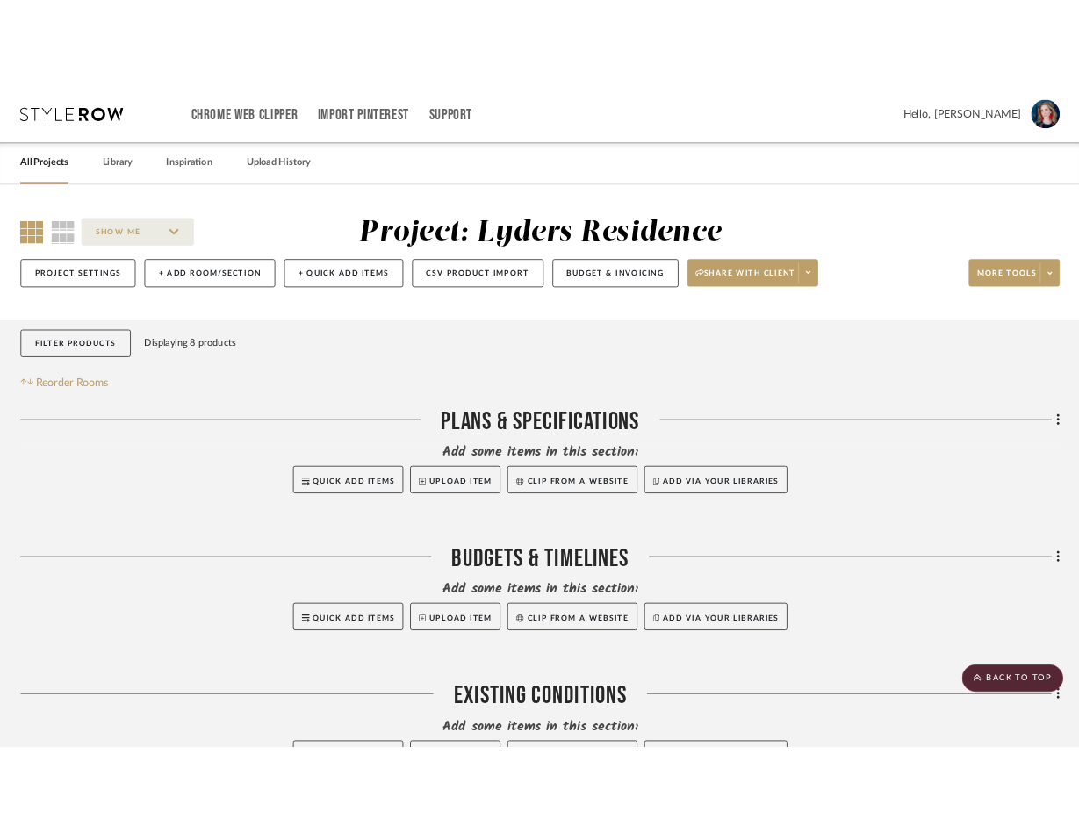
scroll to position [1778, 0]
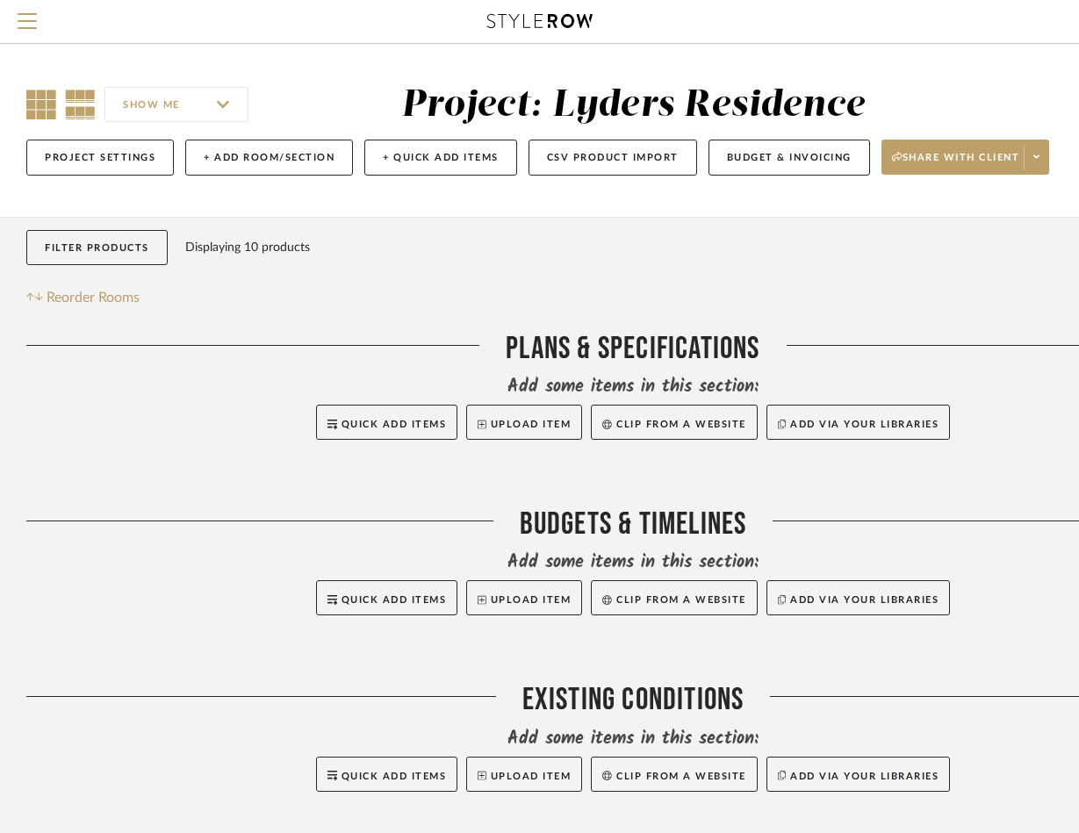
click at [32, 102] on icon at bounding box center [41, 105] width 30 height 30
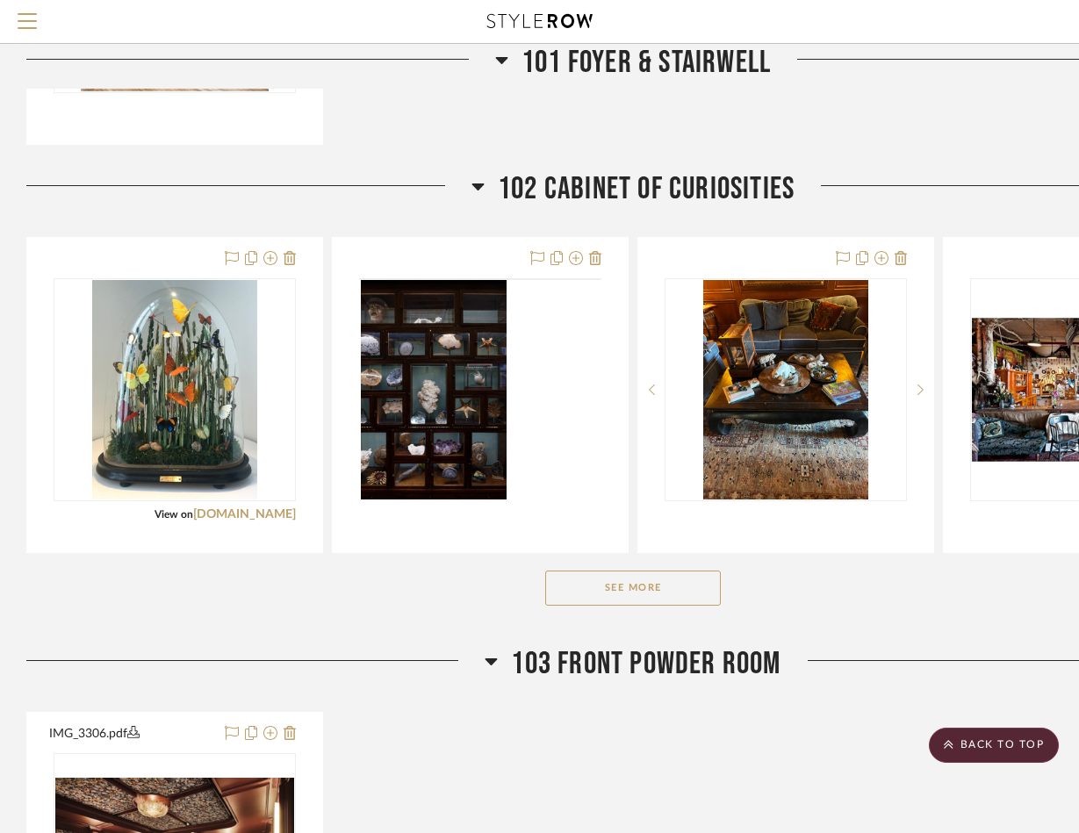
scroll to position [1700, 0]
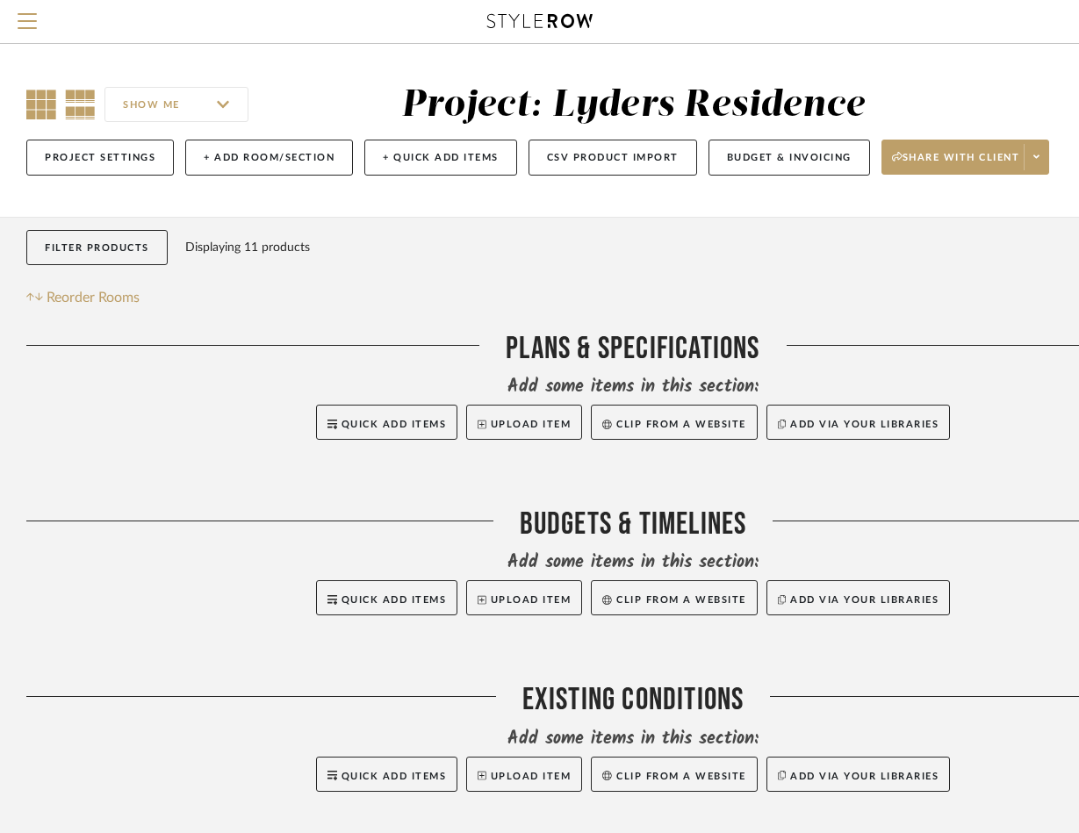
click at [39, 103] on icon at bounding box center [41, 105] width 30 height 30
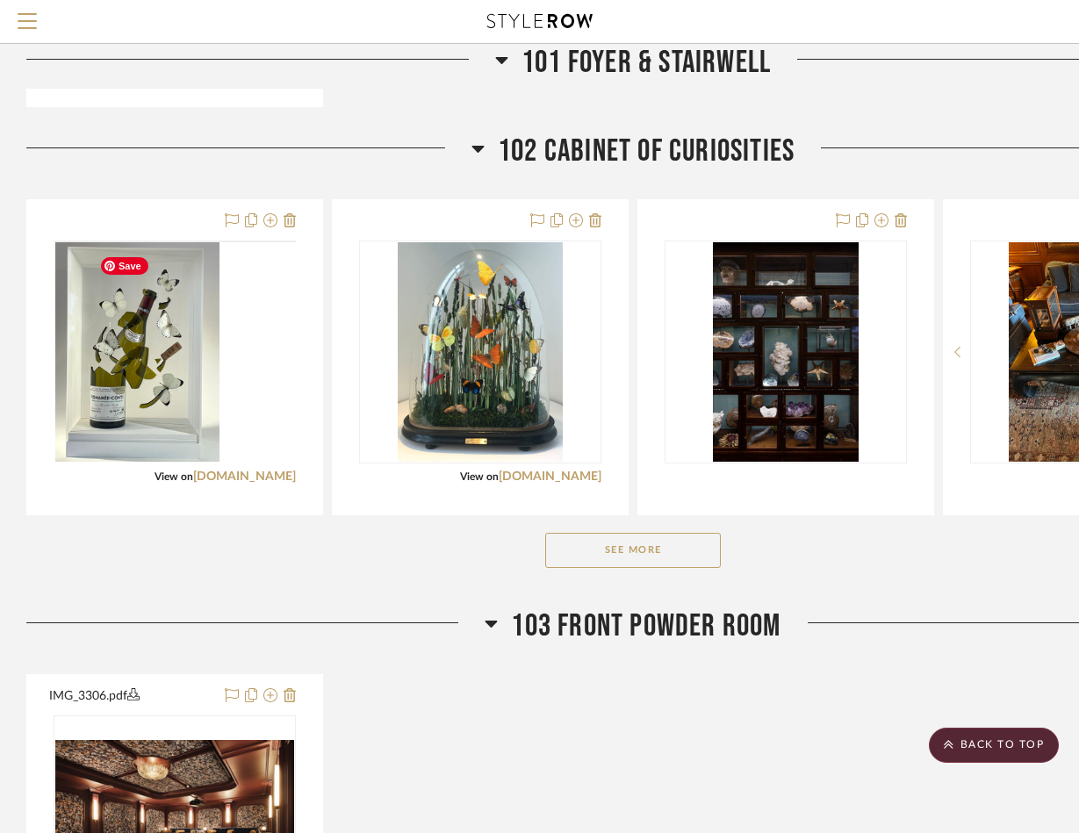
scroll to position [1716, 0]
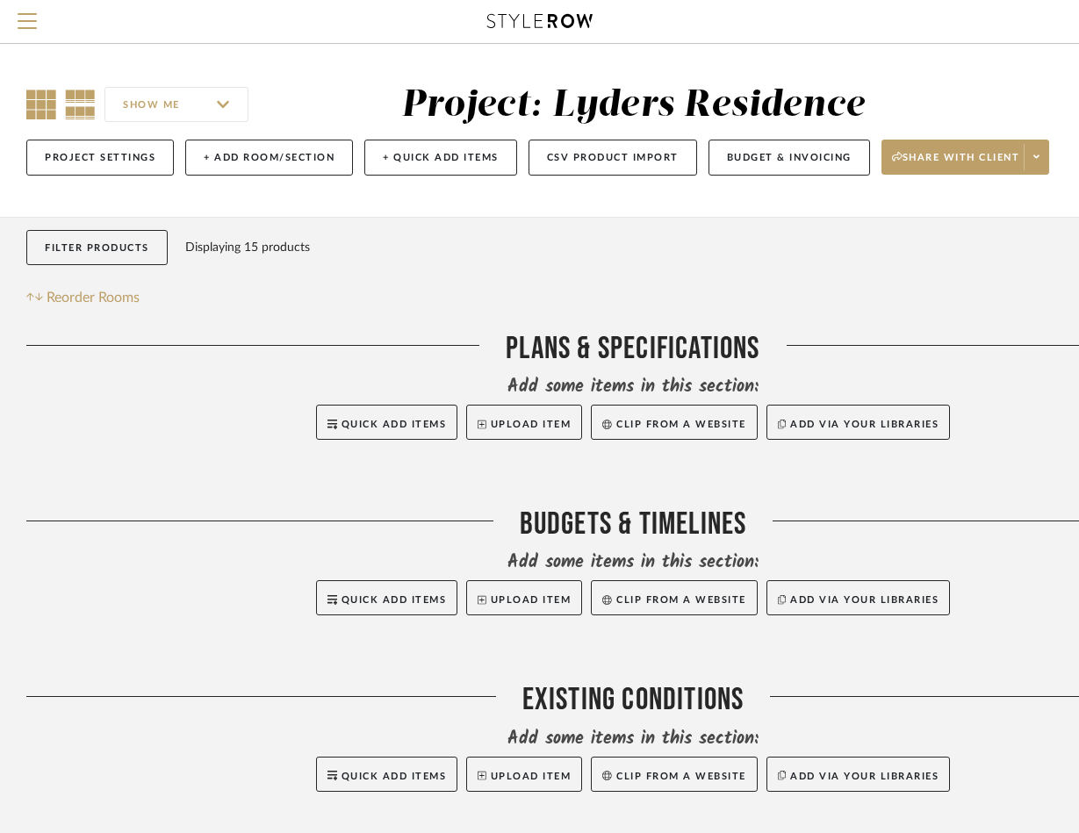
drag, startPoint x: 21, startPoint y: 99, endPoint x: 38, endPoint y: 97, distance: 16.9
click at [21, 99] on div "SHOW ME Project: Lyders Residence Project Settings + Add Room/Section + Quick A…" at bounding box center [632, 135] width 1264 height 104
click at [45, 97] on icon at bounding box center [41, 105] width 30 height 30
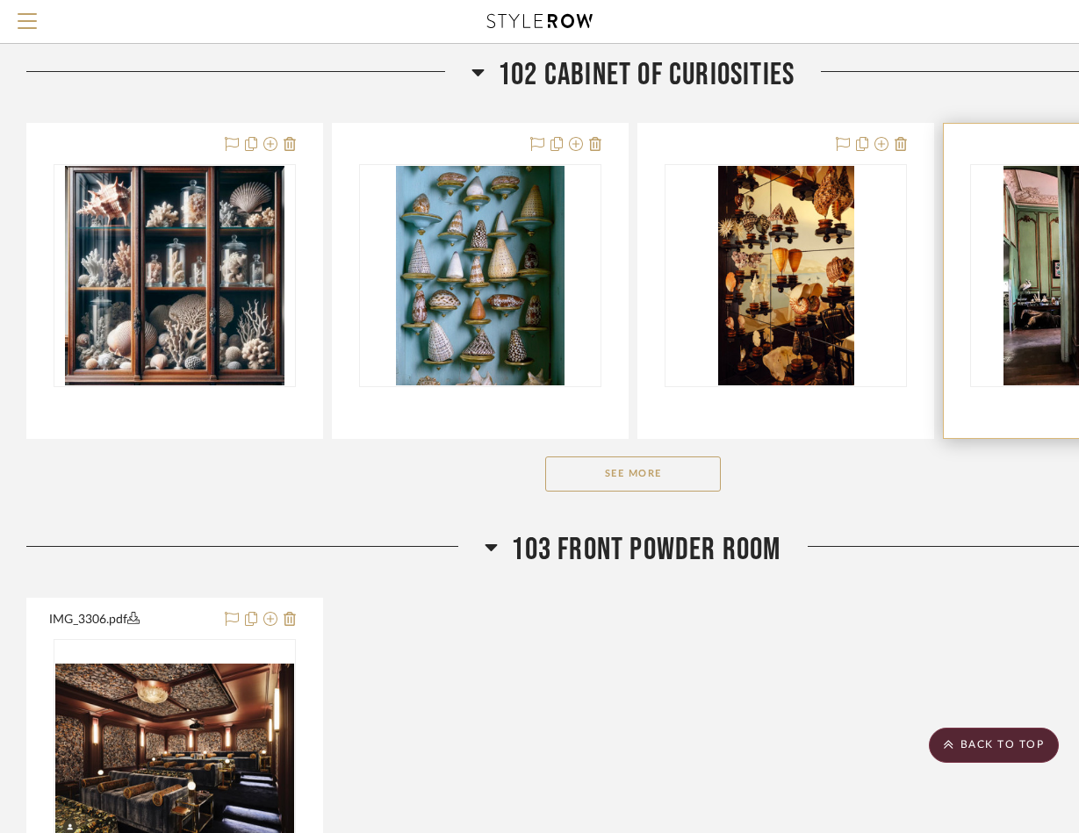
scroll to position [1794, 0]
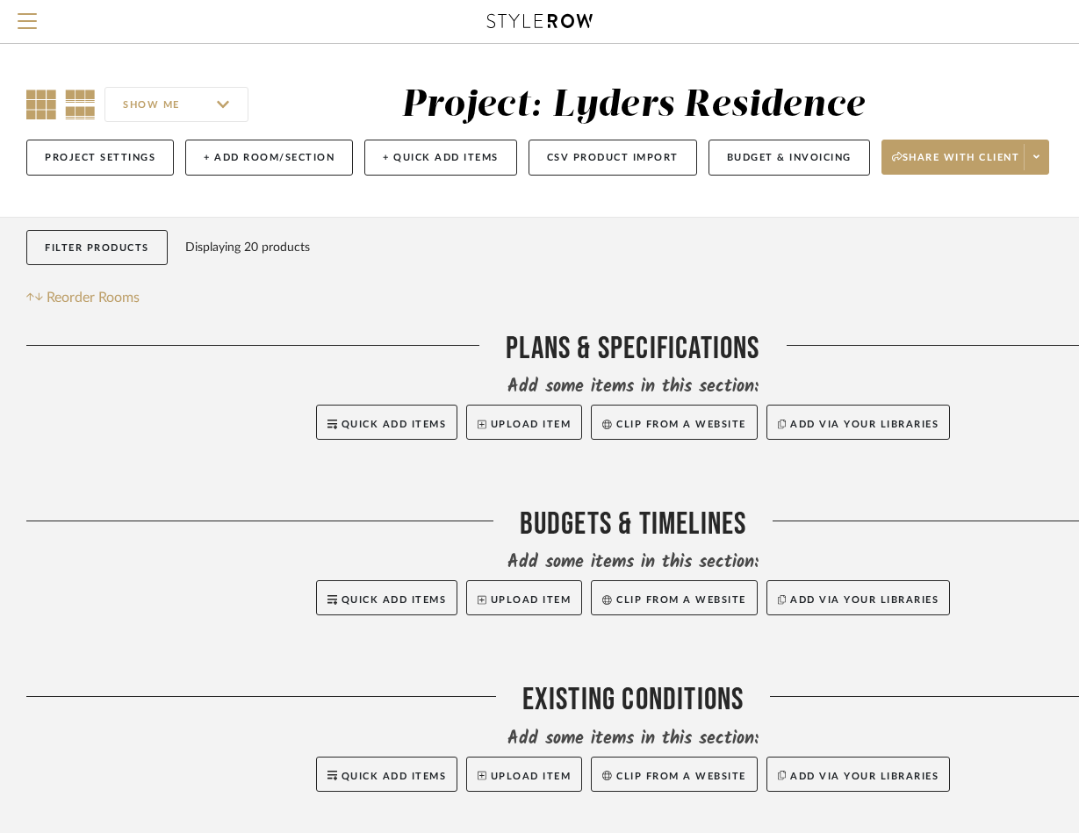
click at [40, 119] on icon at bounding box center [41, 105] width 30 height 30
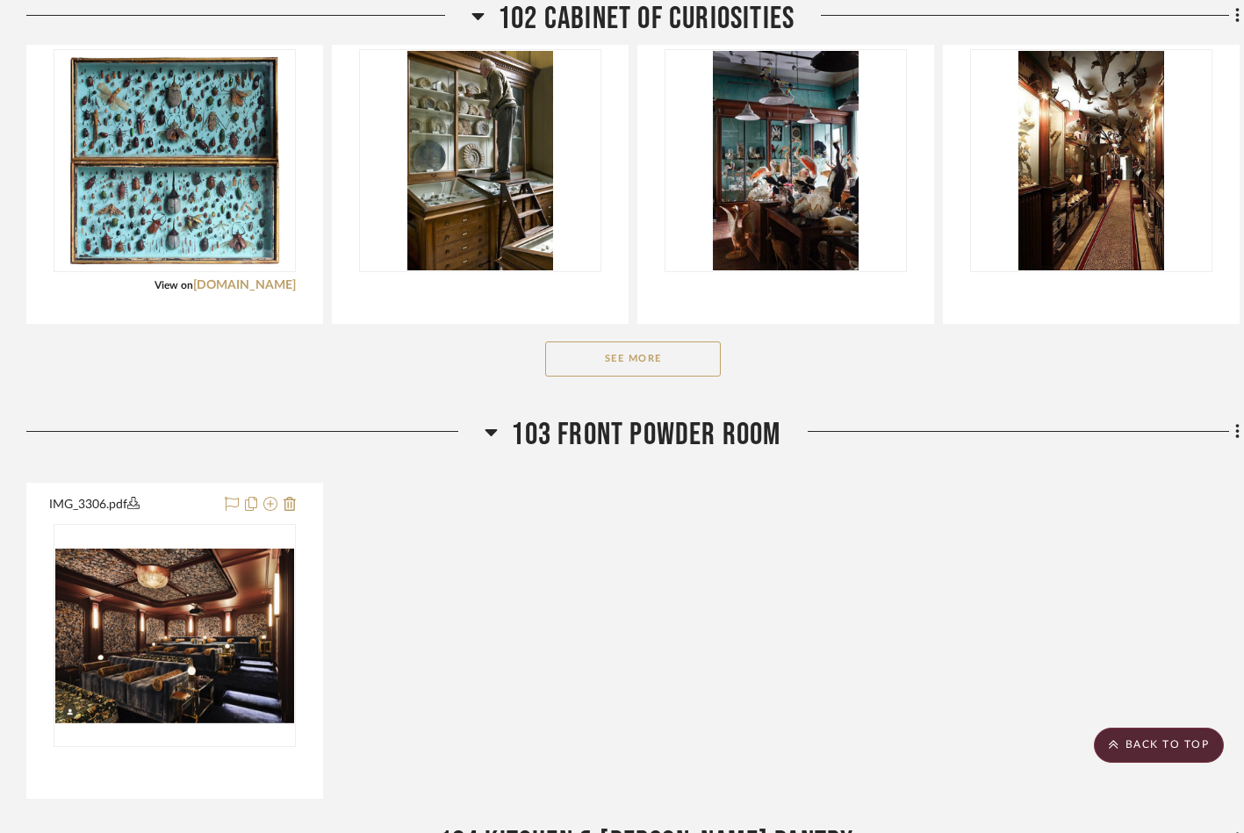
scroll to position [1994, 0]
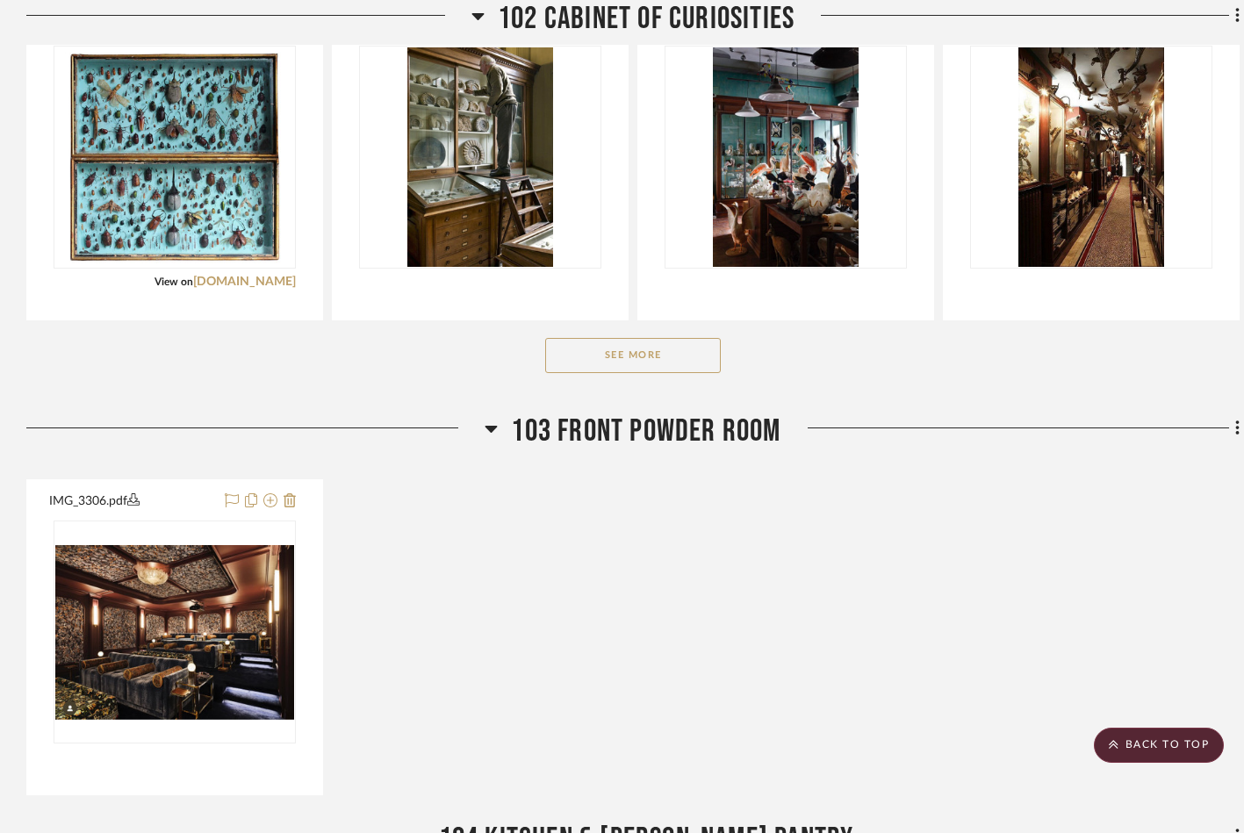
click at [666, 365] on button "See More" at bounding box center [633, 355] width 176 height 35
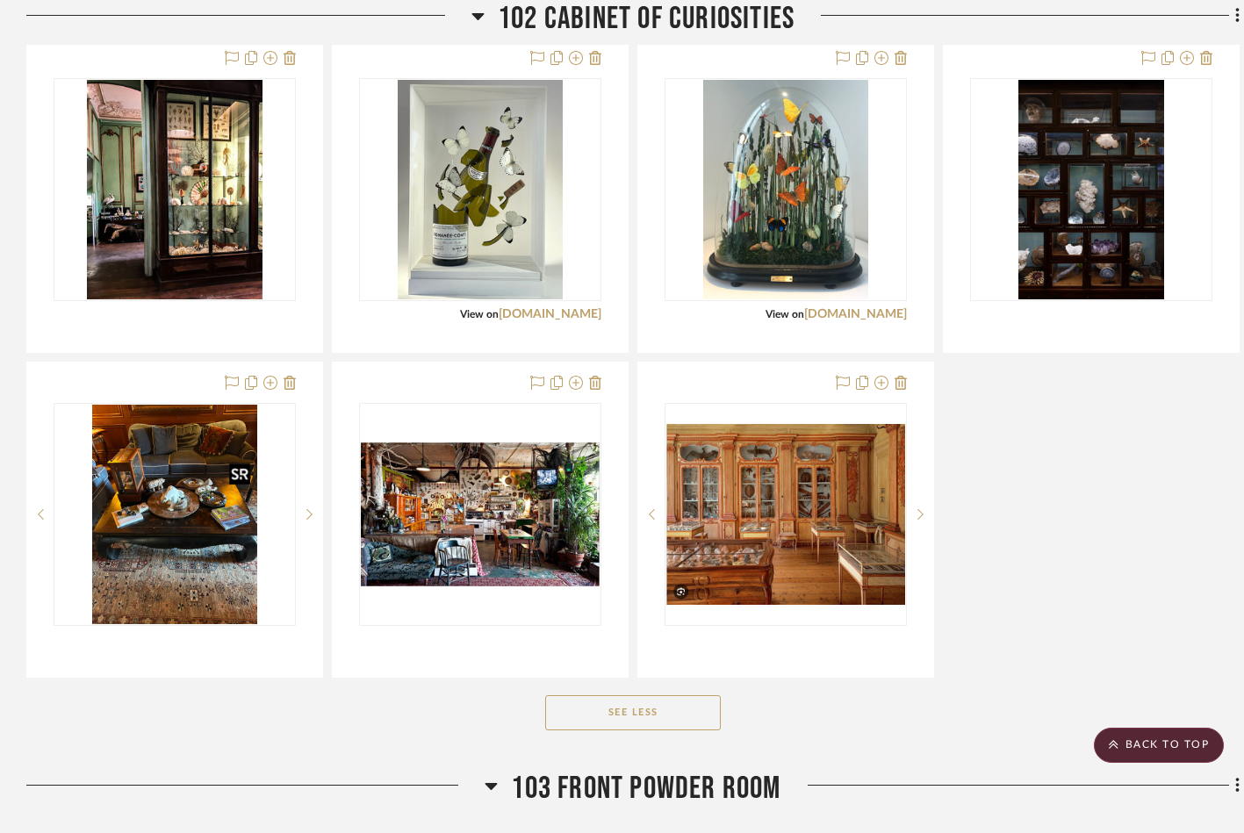
scroll to position [2617, 0]
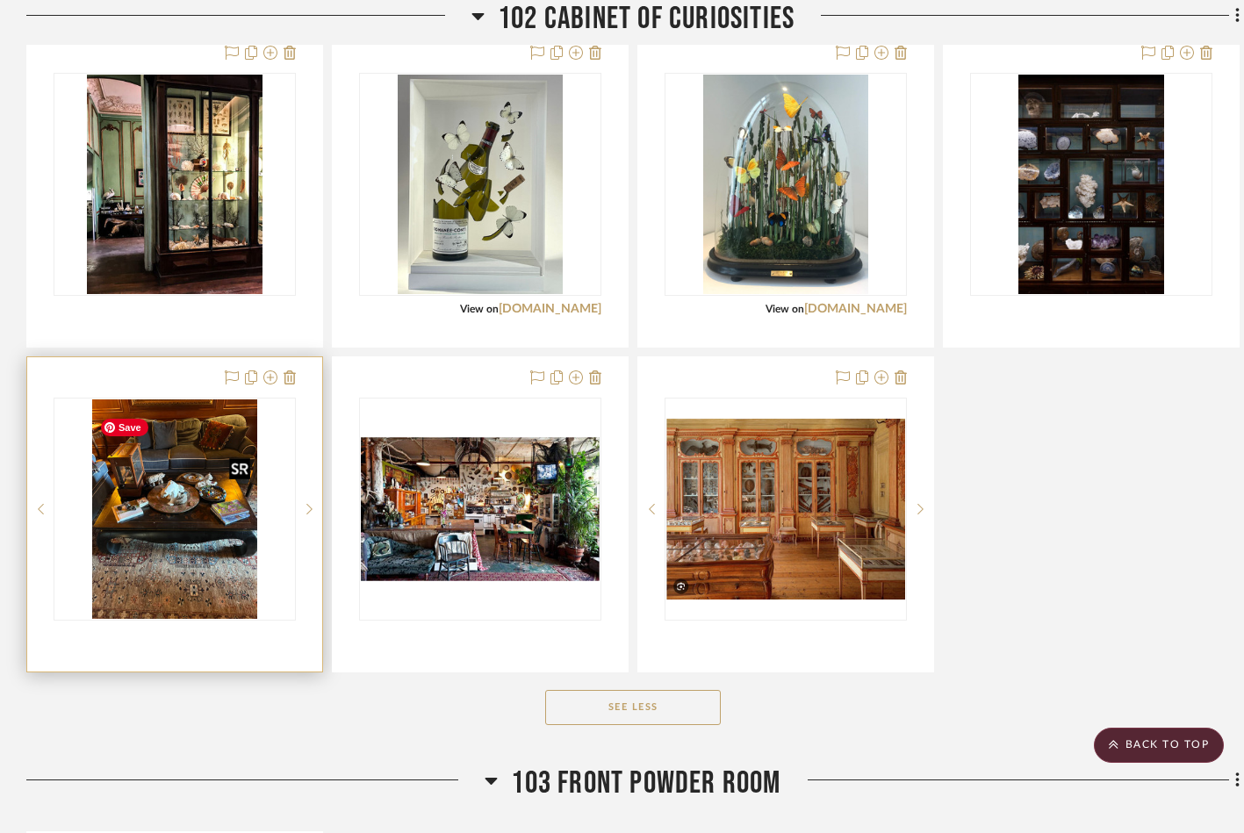
click at [187, 501] on img "0" at bounding box center [174, 508] width 165 height 219
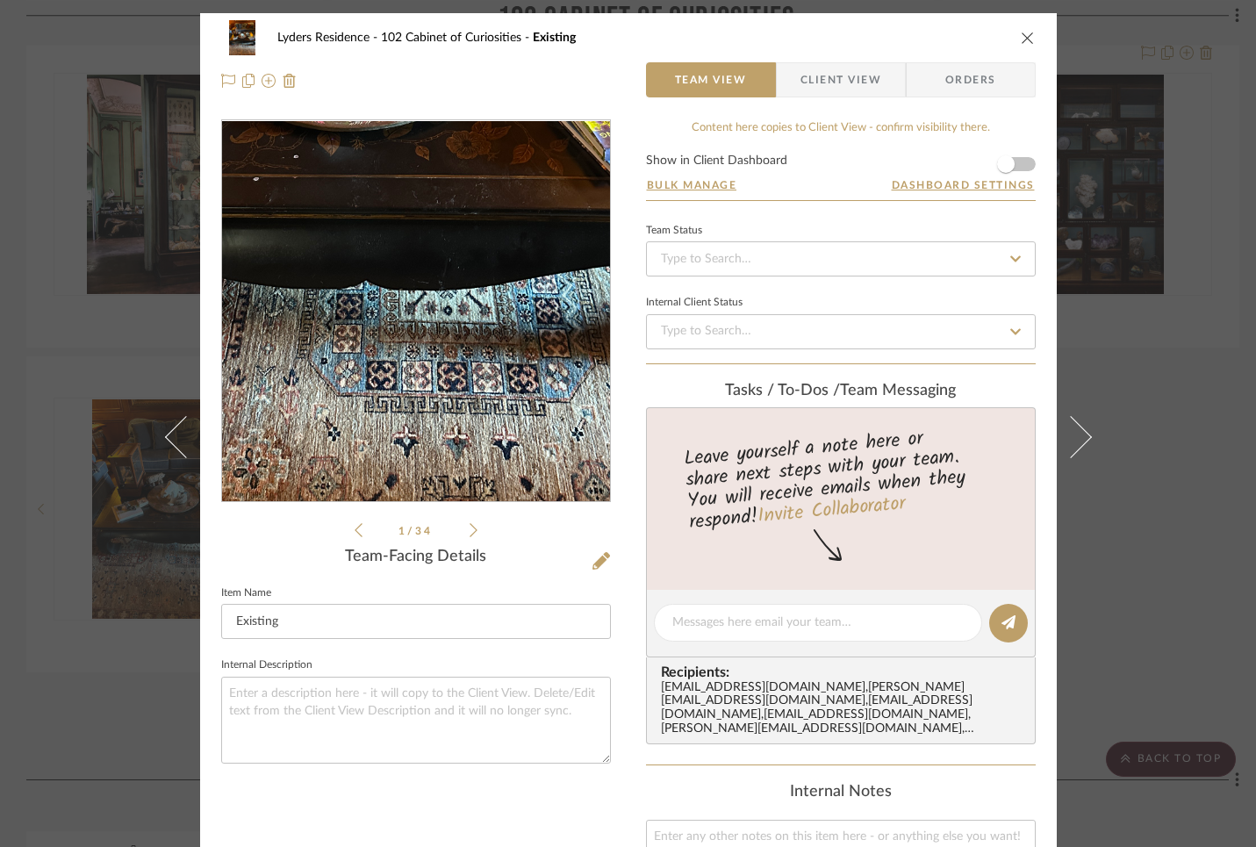
click at [428, 379] on img "0" at bounding box center [415, 311] width 285 height 381
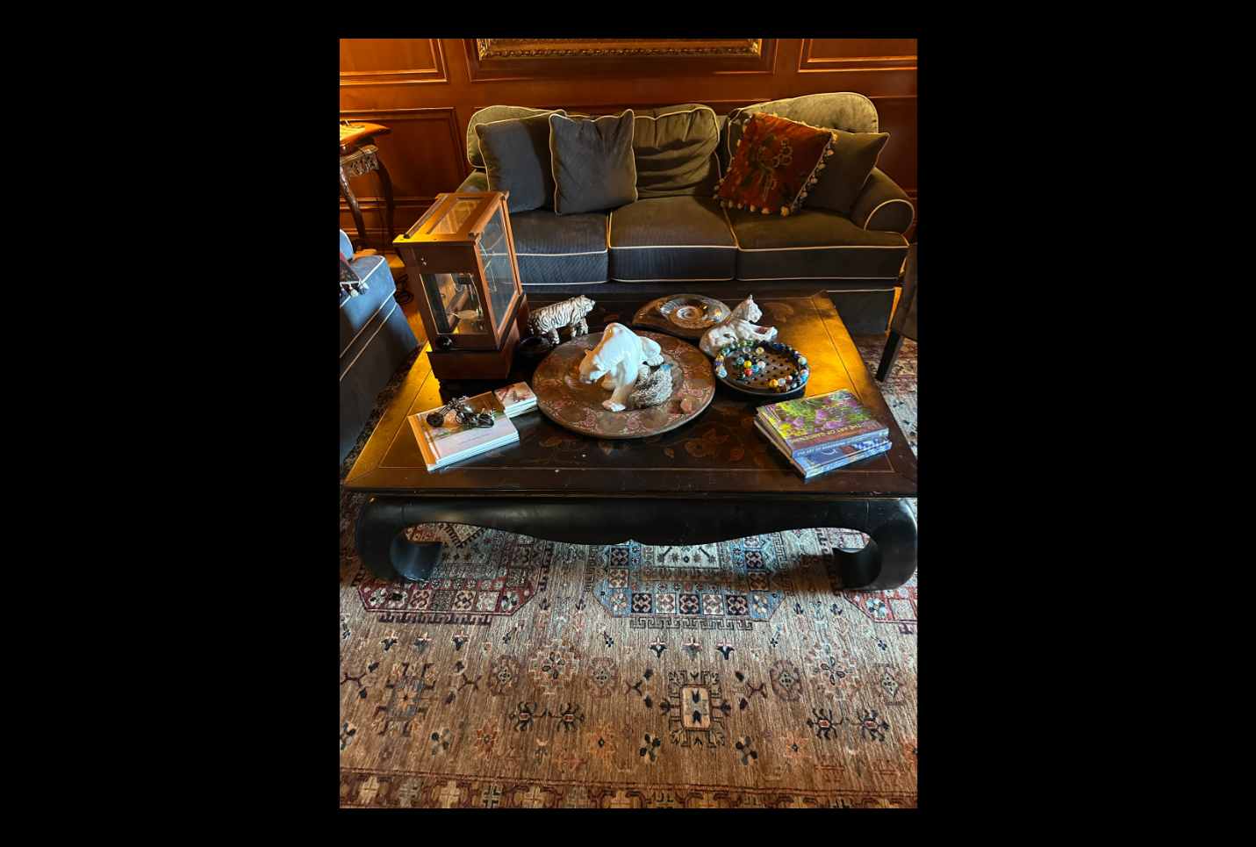
click at [1090, 421] on button at bounding box center [1225, 424] width 61 height 88
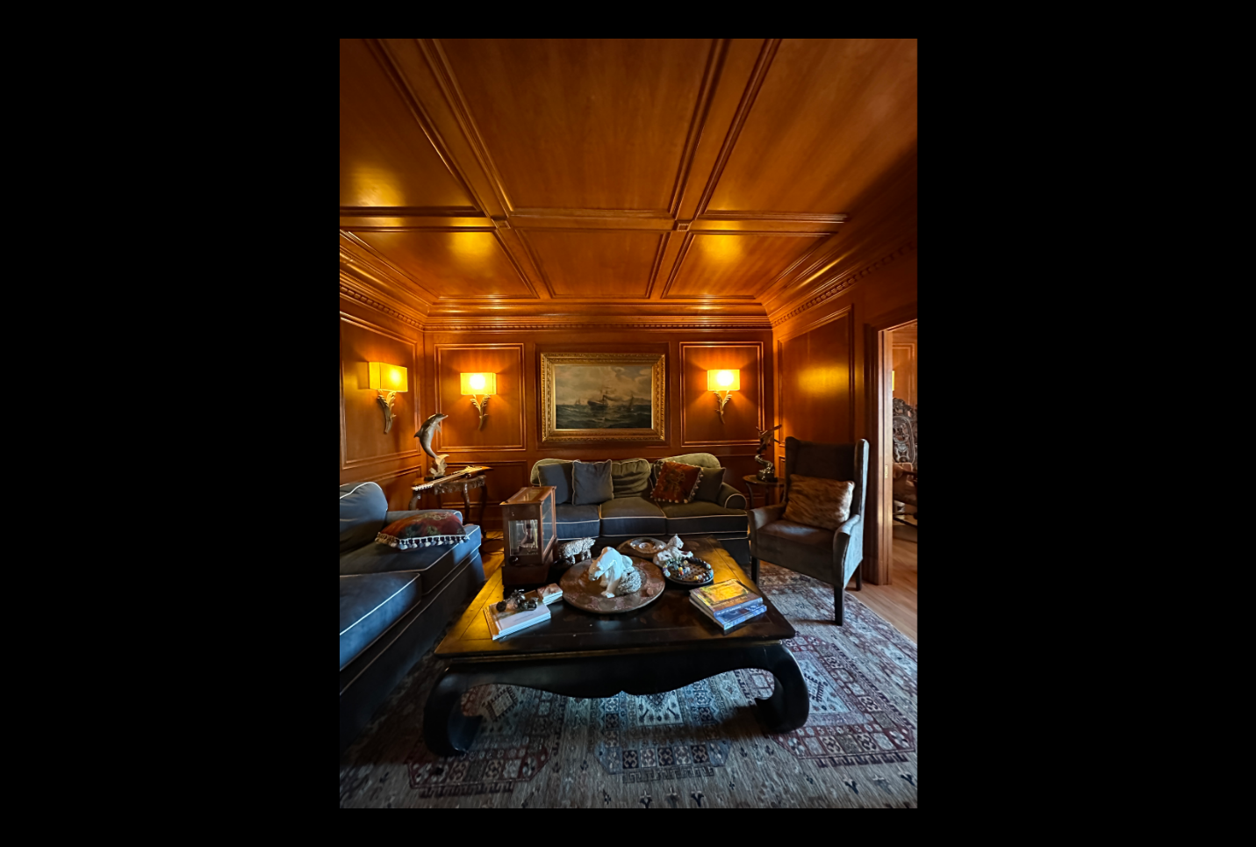
click at [1090, 421] on button at bounding box center [1225, 424] width 61 height 88
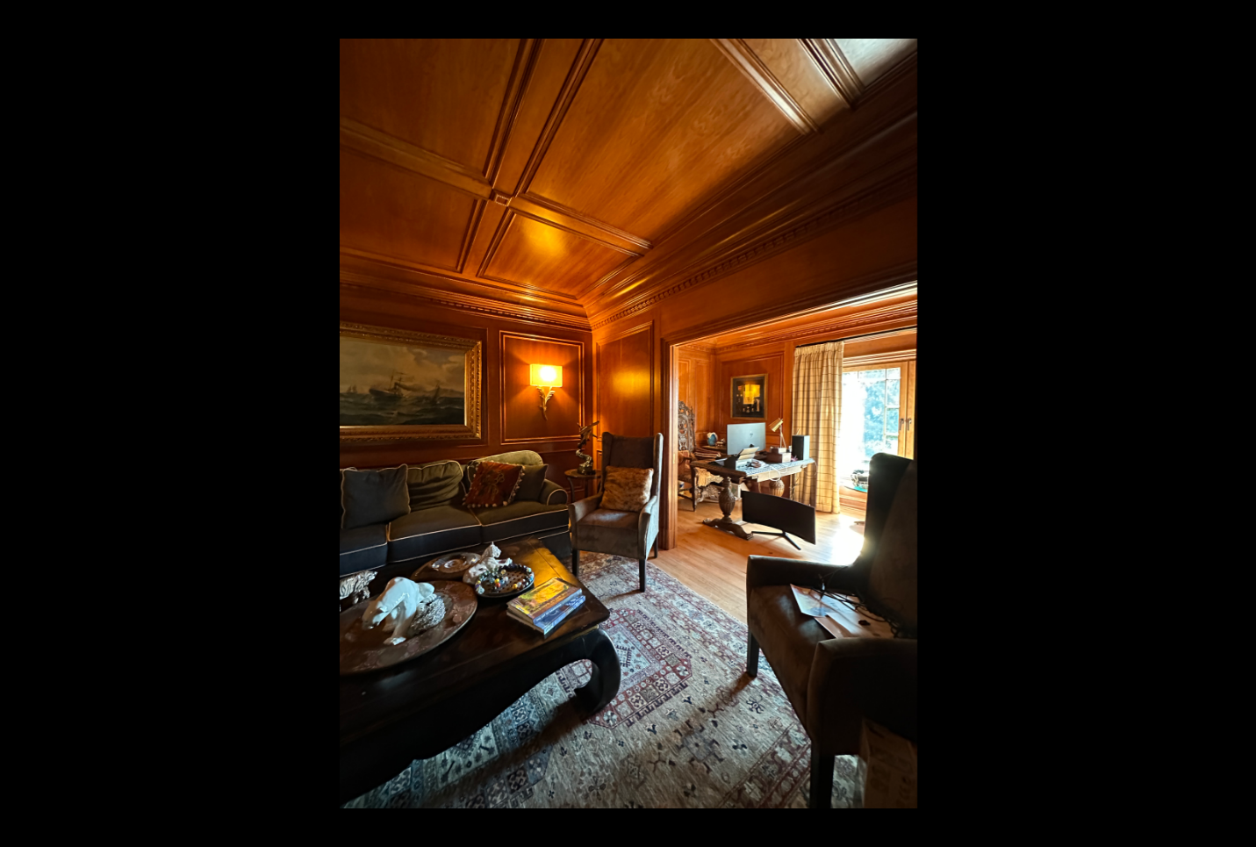
click at [1090, 420] on button at bounding box center [1225, 424] width 61 height 88
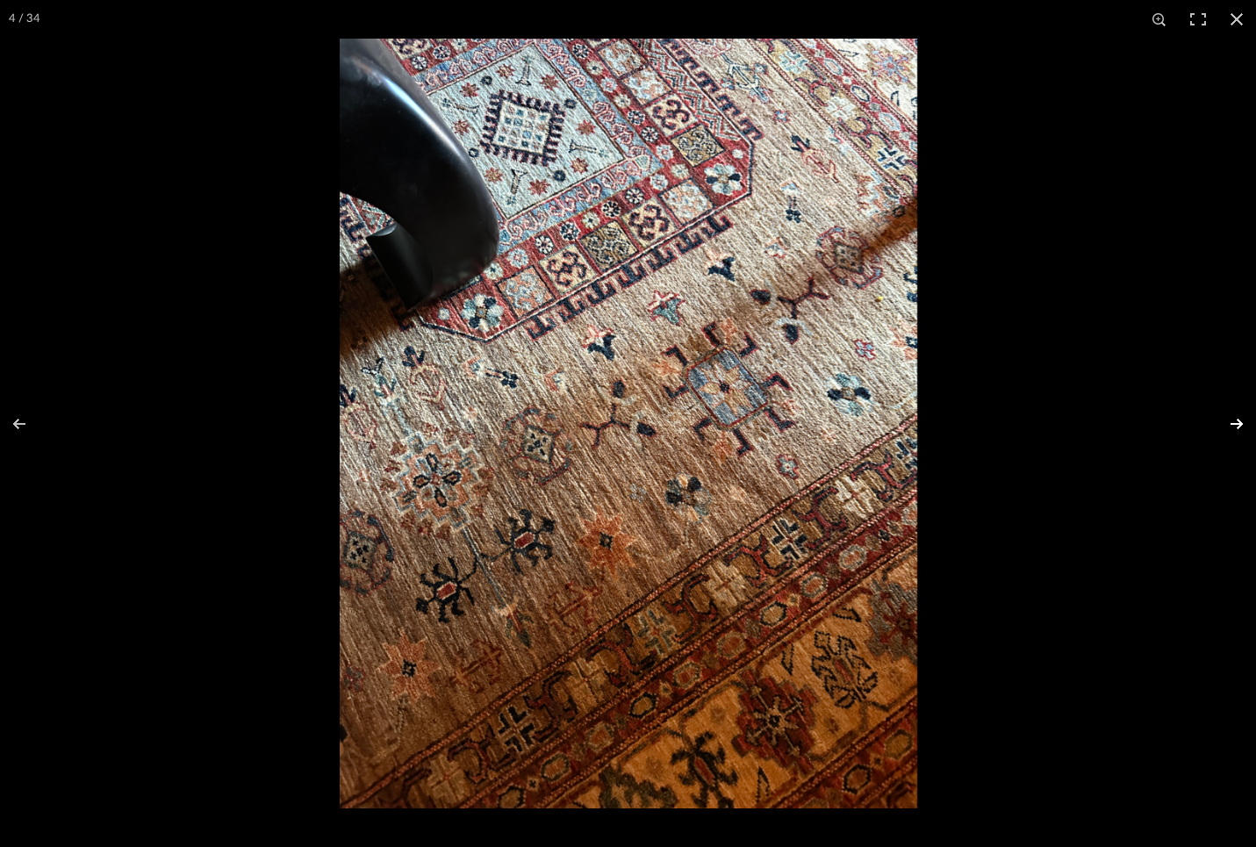
click at [1090, 421] on button at bounding box center [1225, 424] width 61 height 88
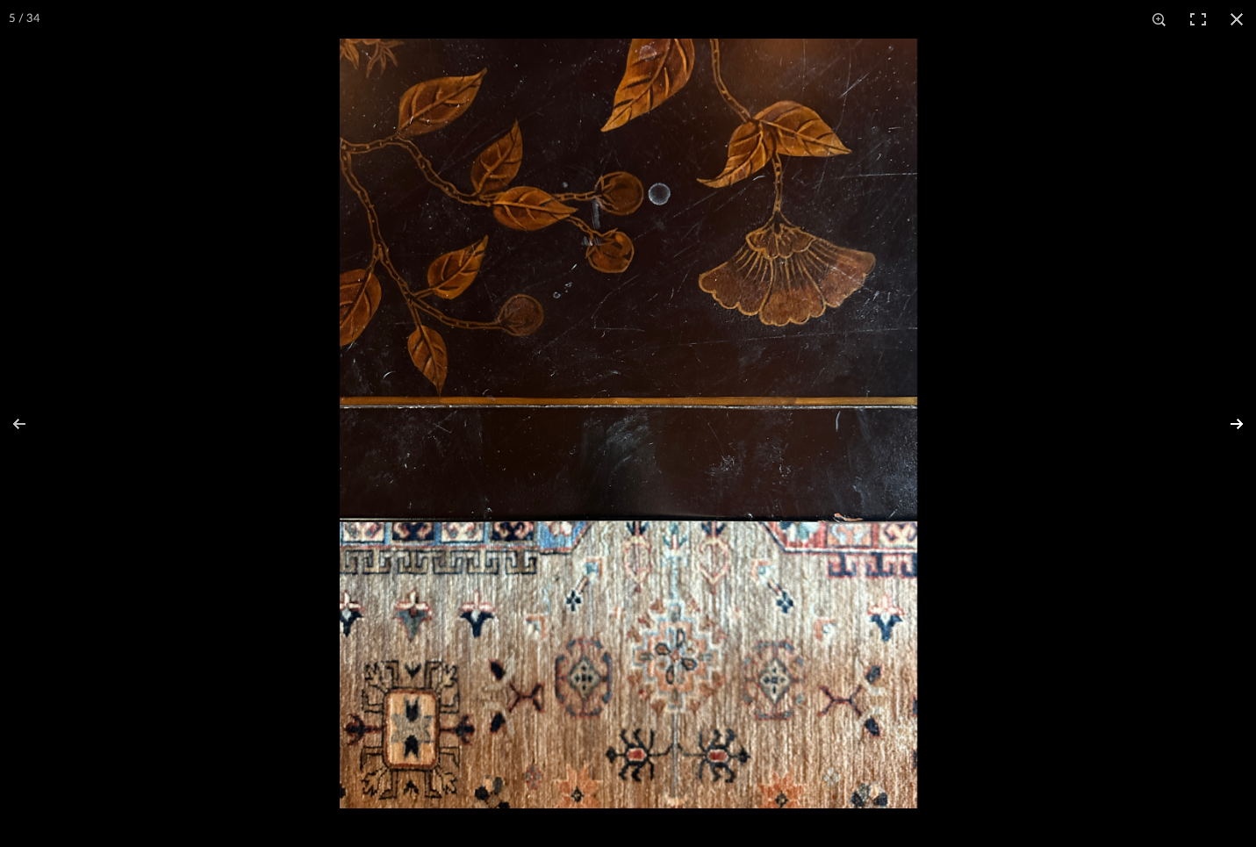
click at [1090, 421] on button at bounding box center [1225, 424] width 61 height 88
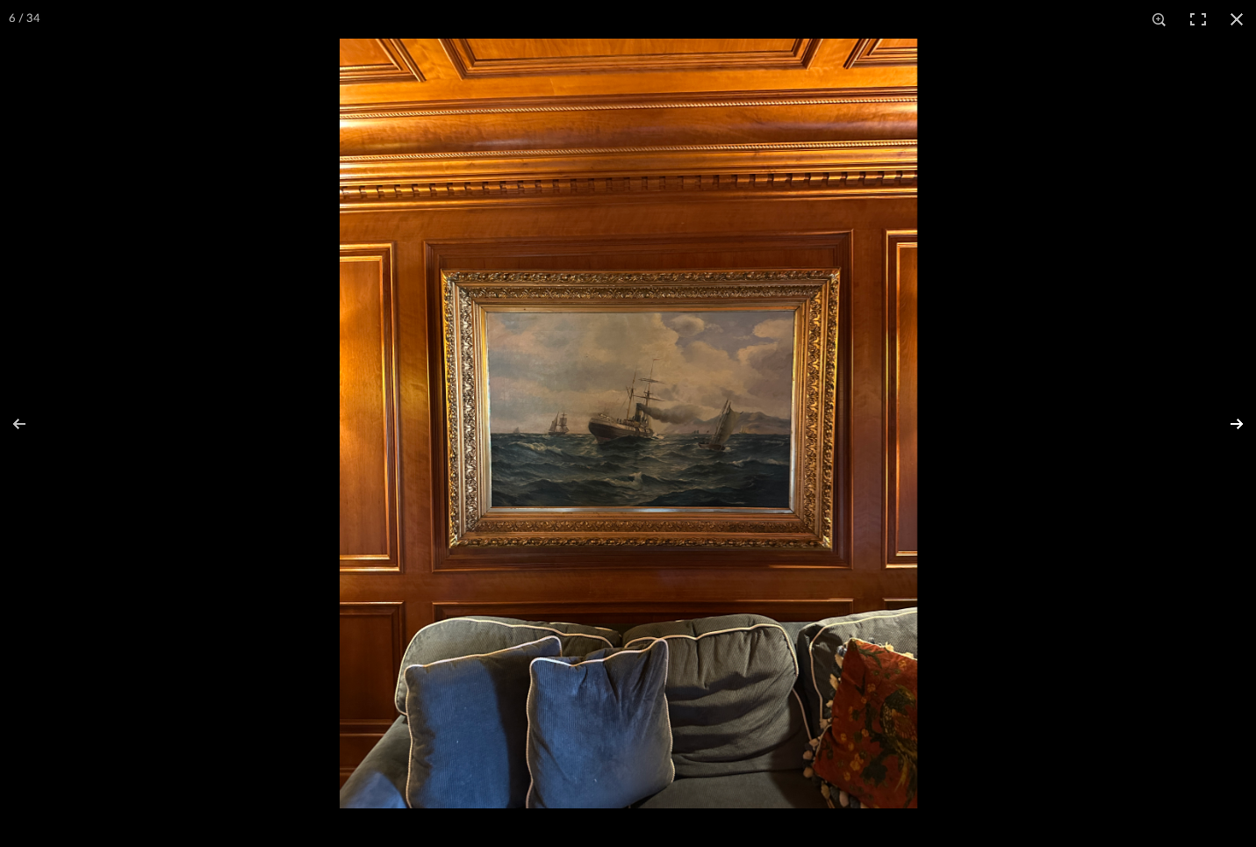
click at [1090, 421] on button at bounding box center [1225, 424] width 61 height 88
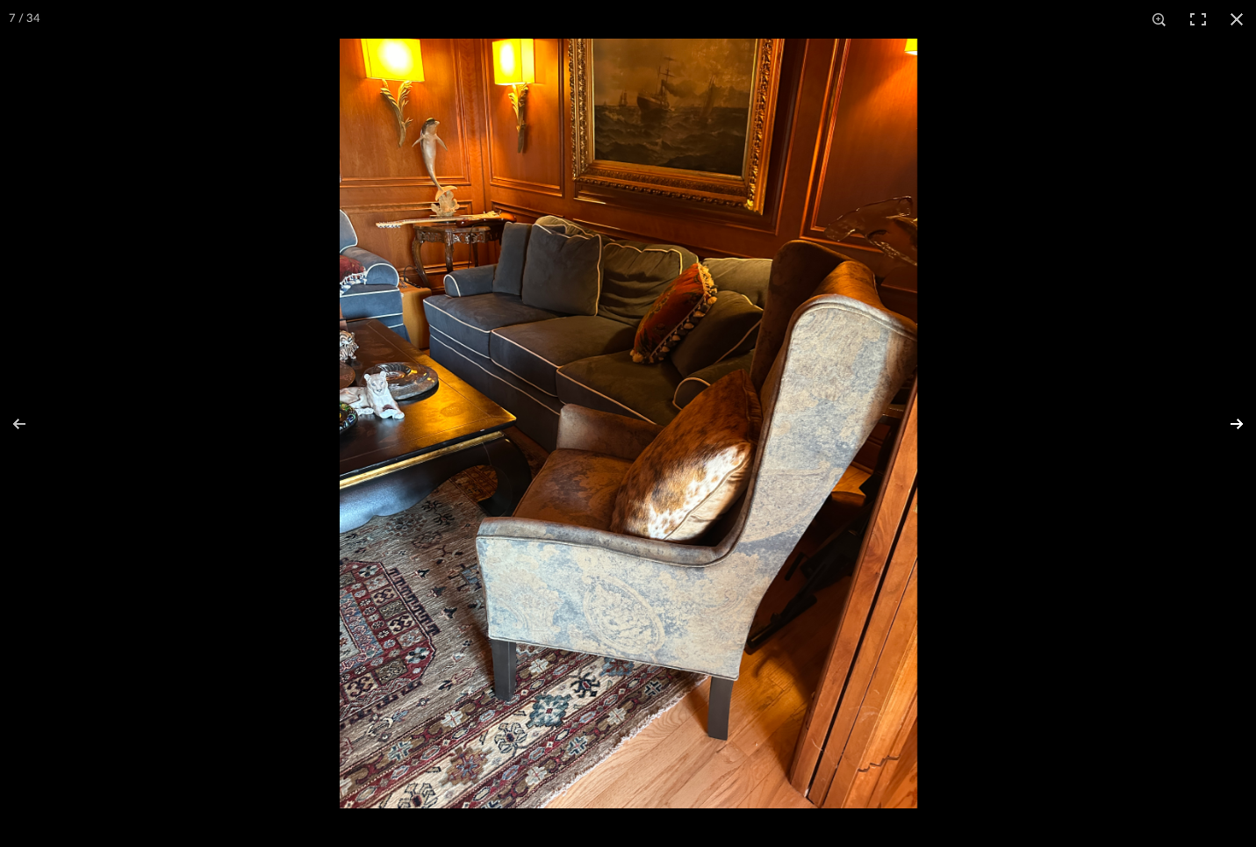
click at [1090, 424] on button at bounding box center [1225, 424] width 61 height 88
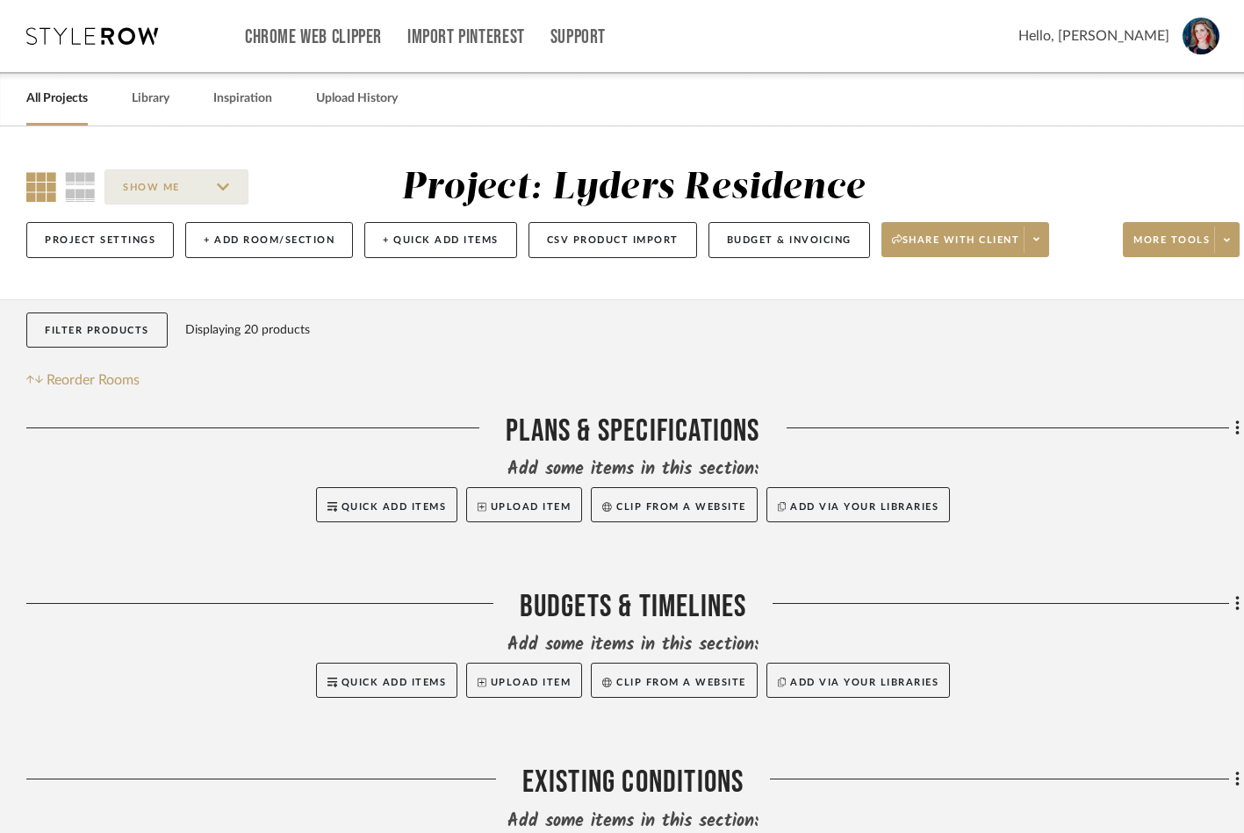
click at [68, 109] on link "All Projects" at bounding box center [56, 99] width 61 height 24
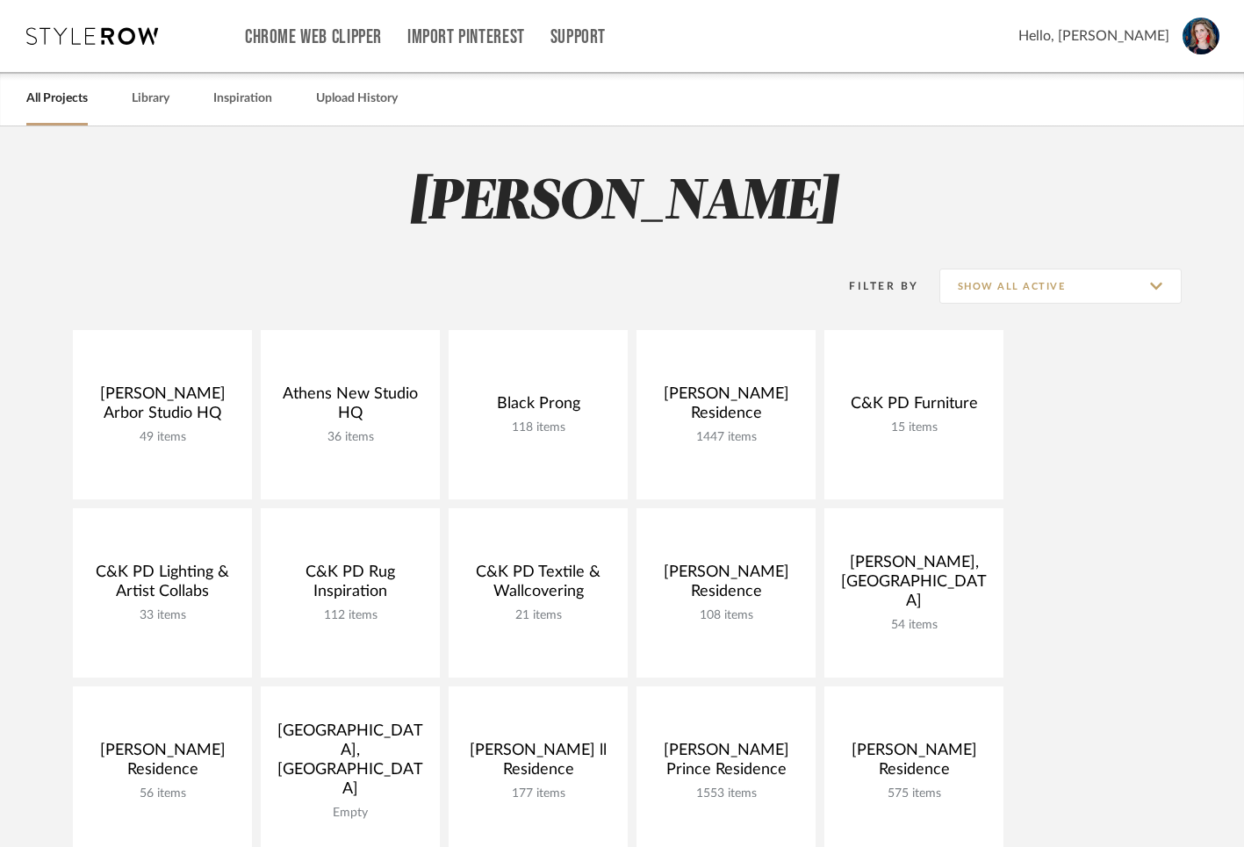
click at [110, 40] on icon at bounding box center [92, 36] width 132 height 18
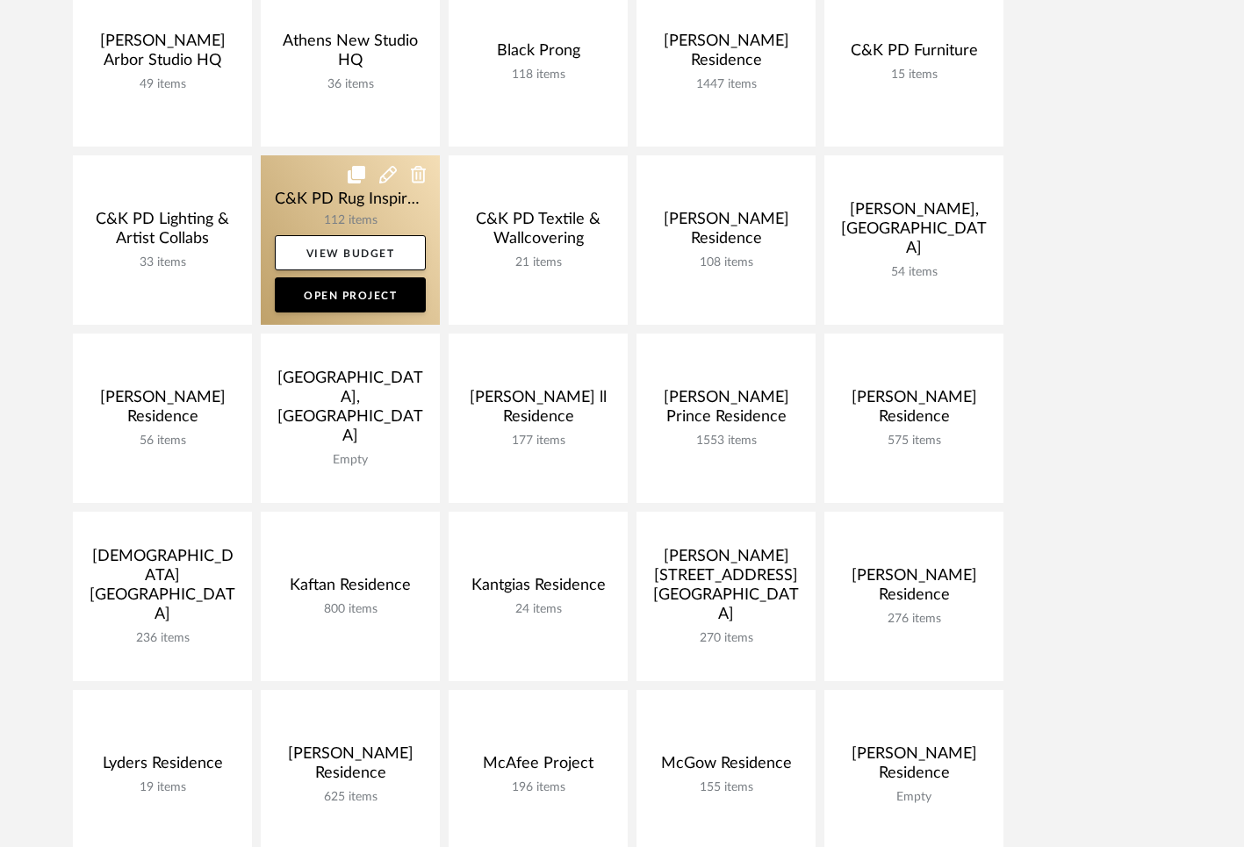
scroll to position [354, 0]
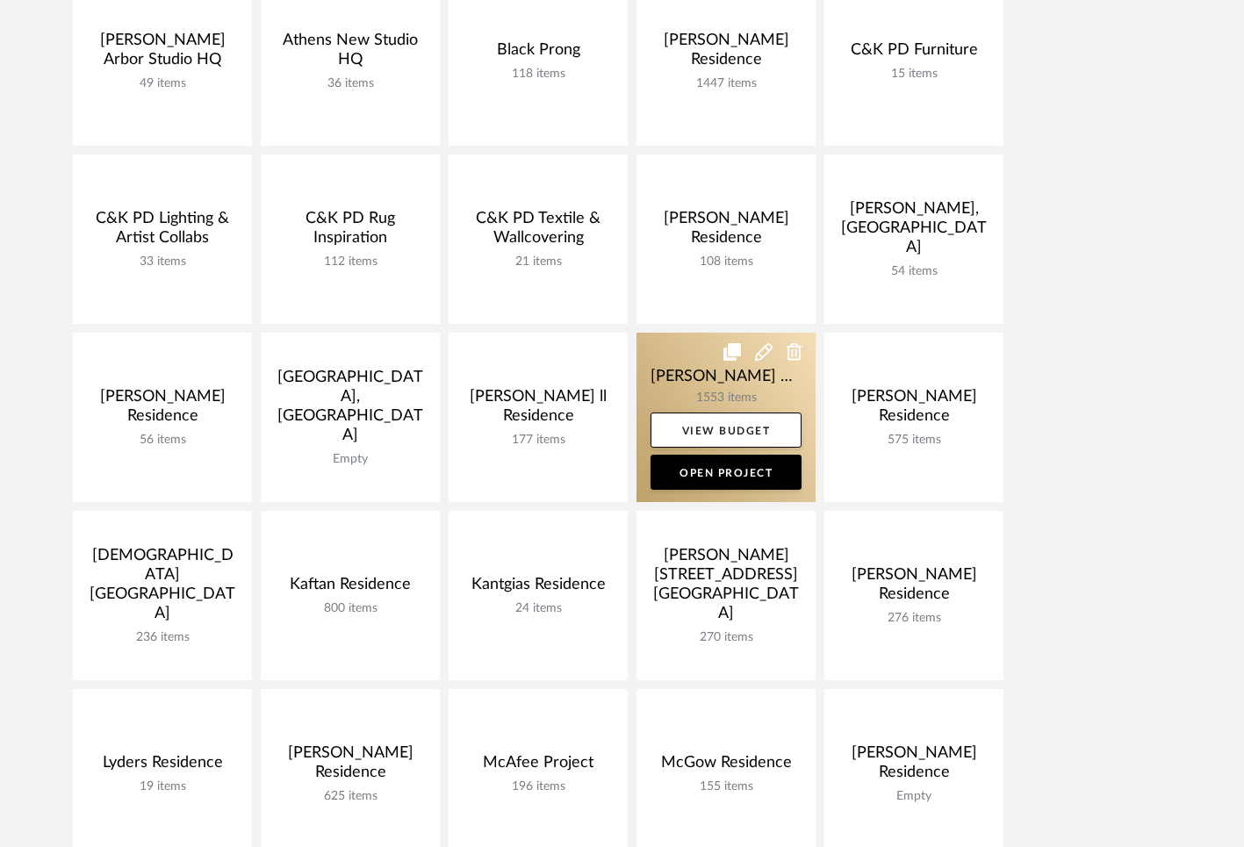
click at [685, 379] on link at bounding box center [725, 417] width 179 height 169
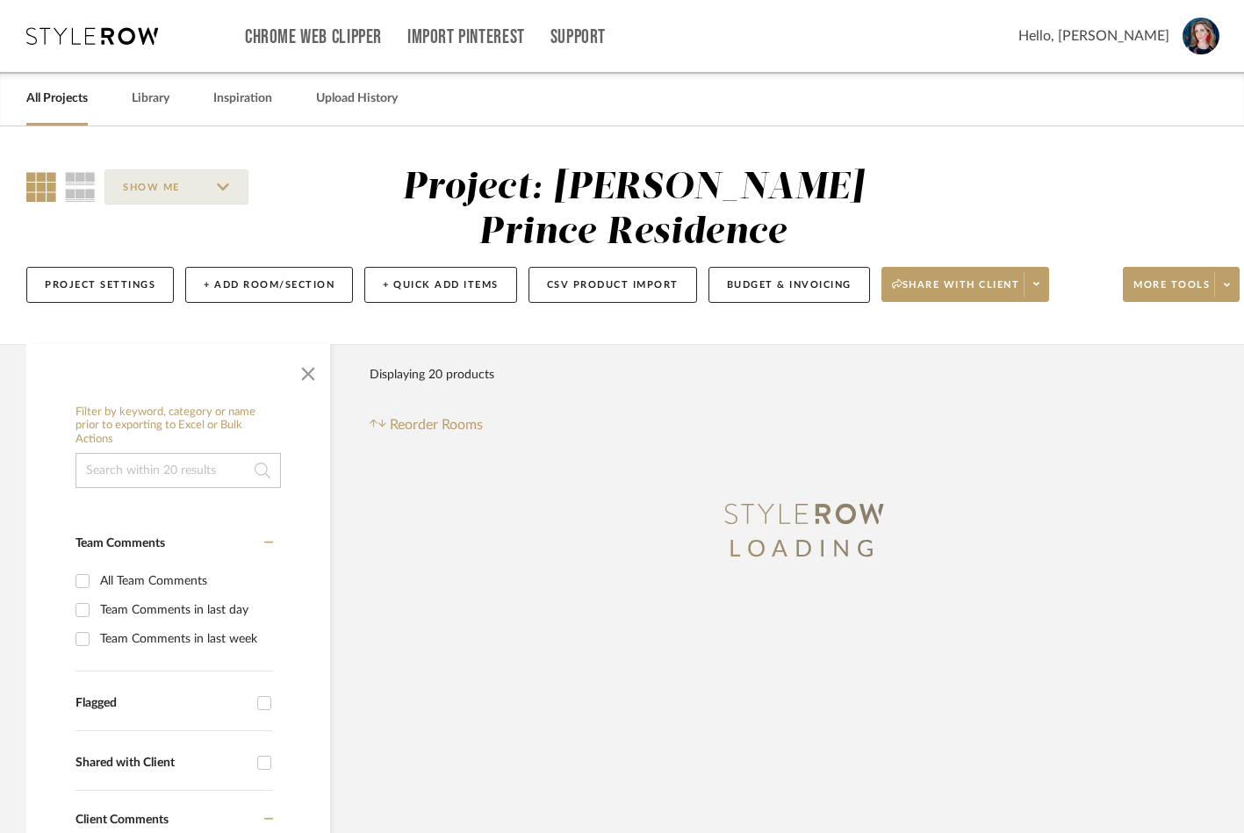
click at [313, 370] on span "button" at bounding box center [308, 370] width 42 height 42
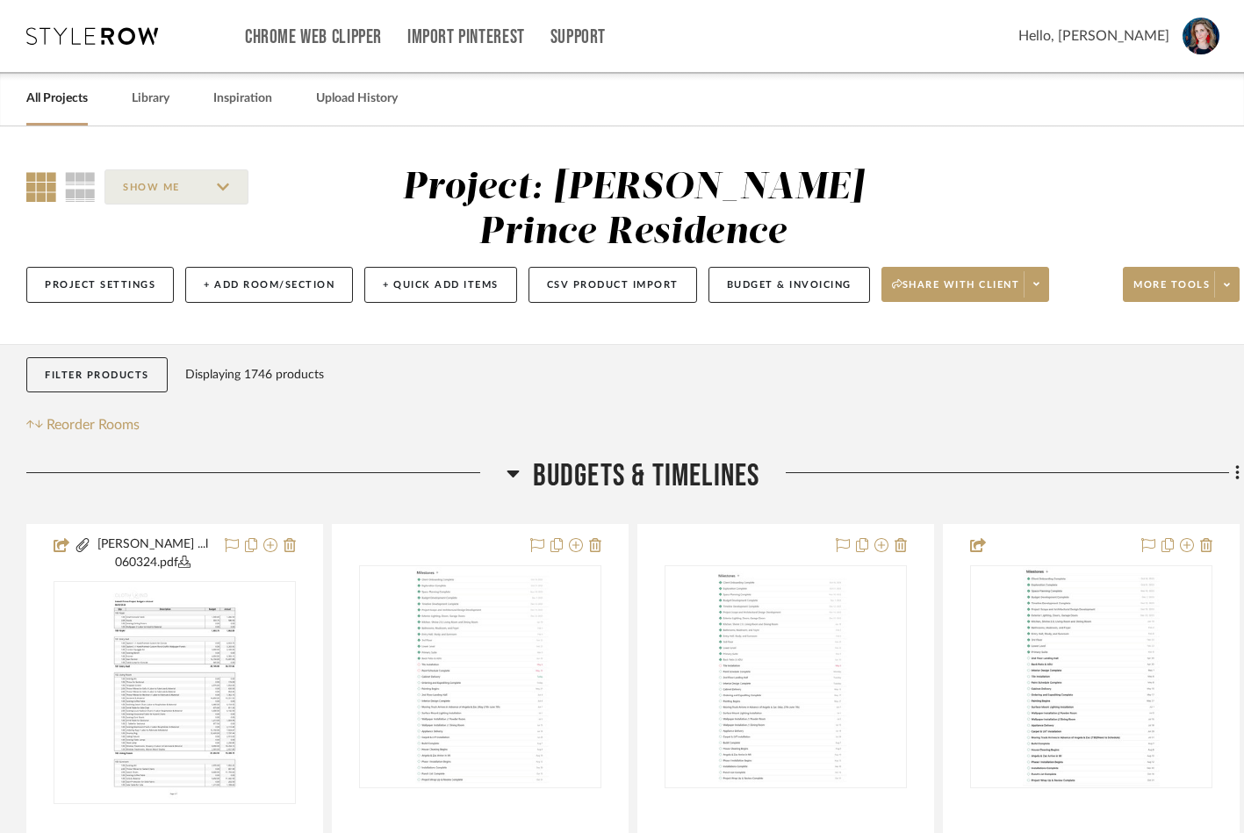
click at [513, 476] on icon at bounding box center [513, 474] width 12 height 7
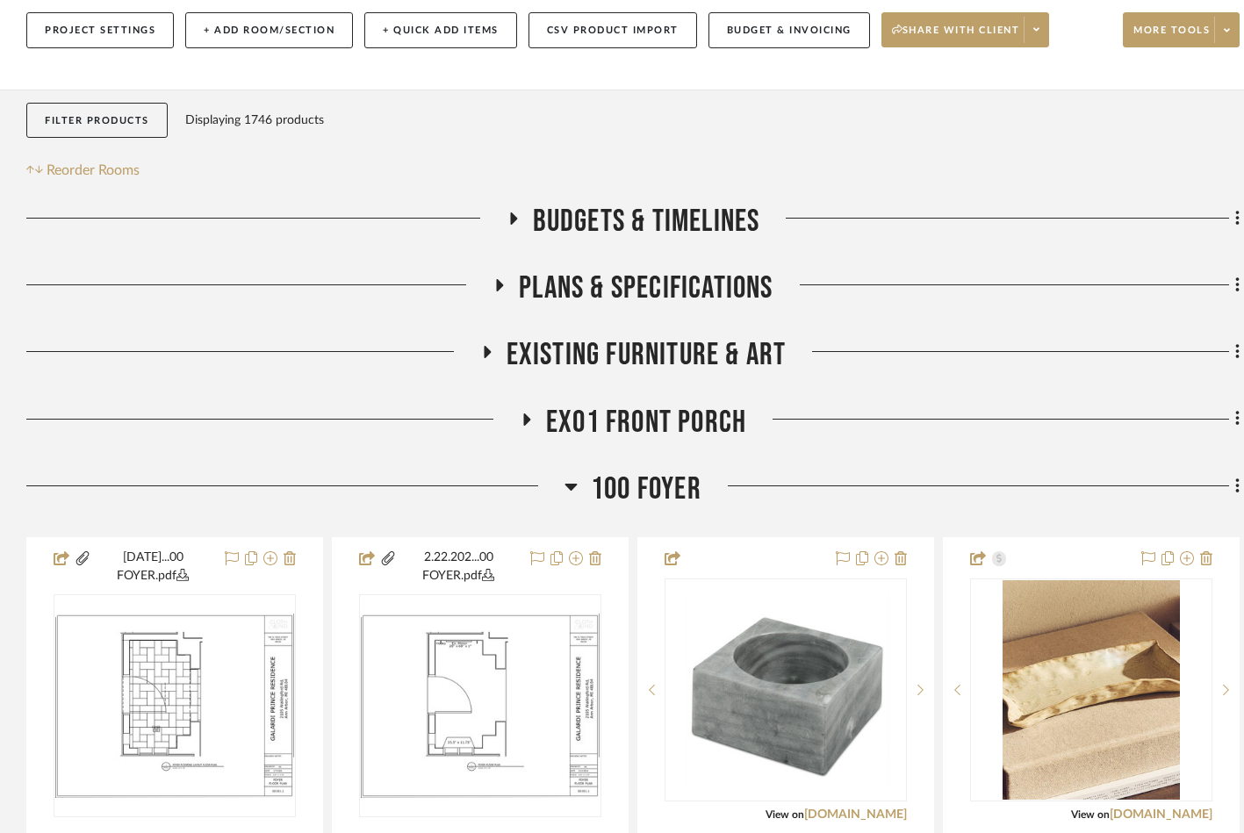
scroll to position [266, 0]
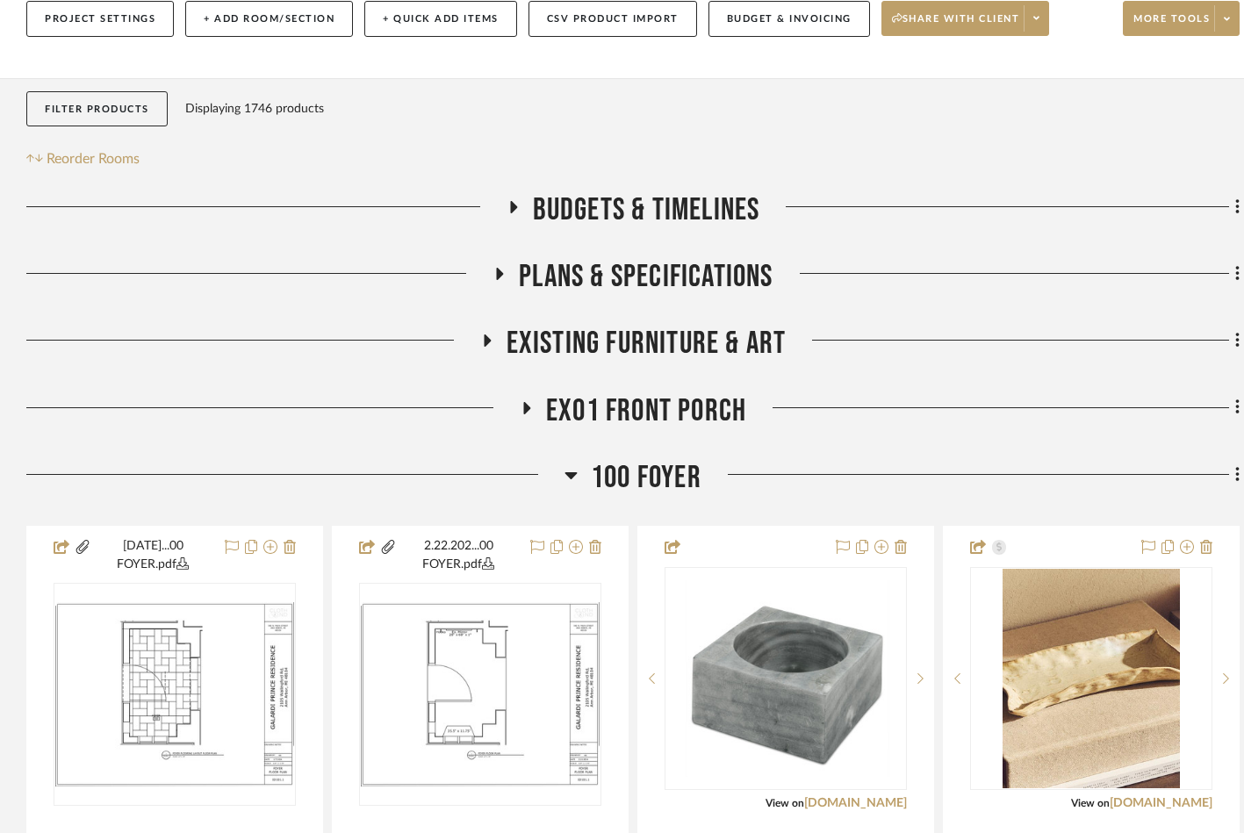
click at [484, 342] on icon at bounding box center [487, 340] width 7 height 12
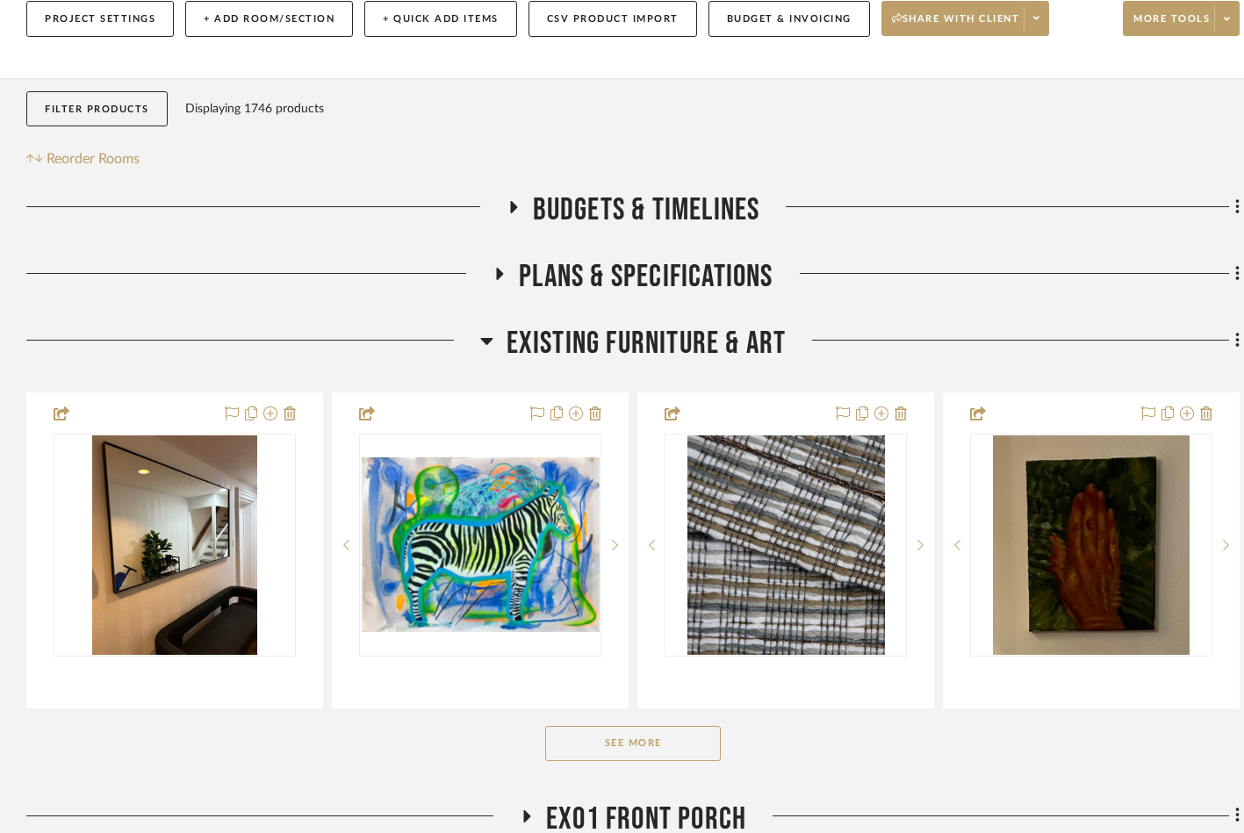
click at [616, 757] on button "See More" at bounding box center [633, 743] width 176 height 35
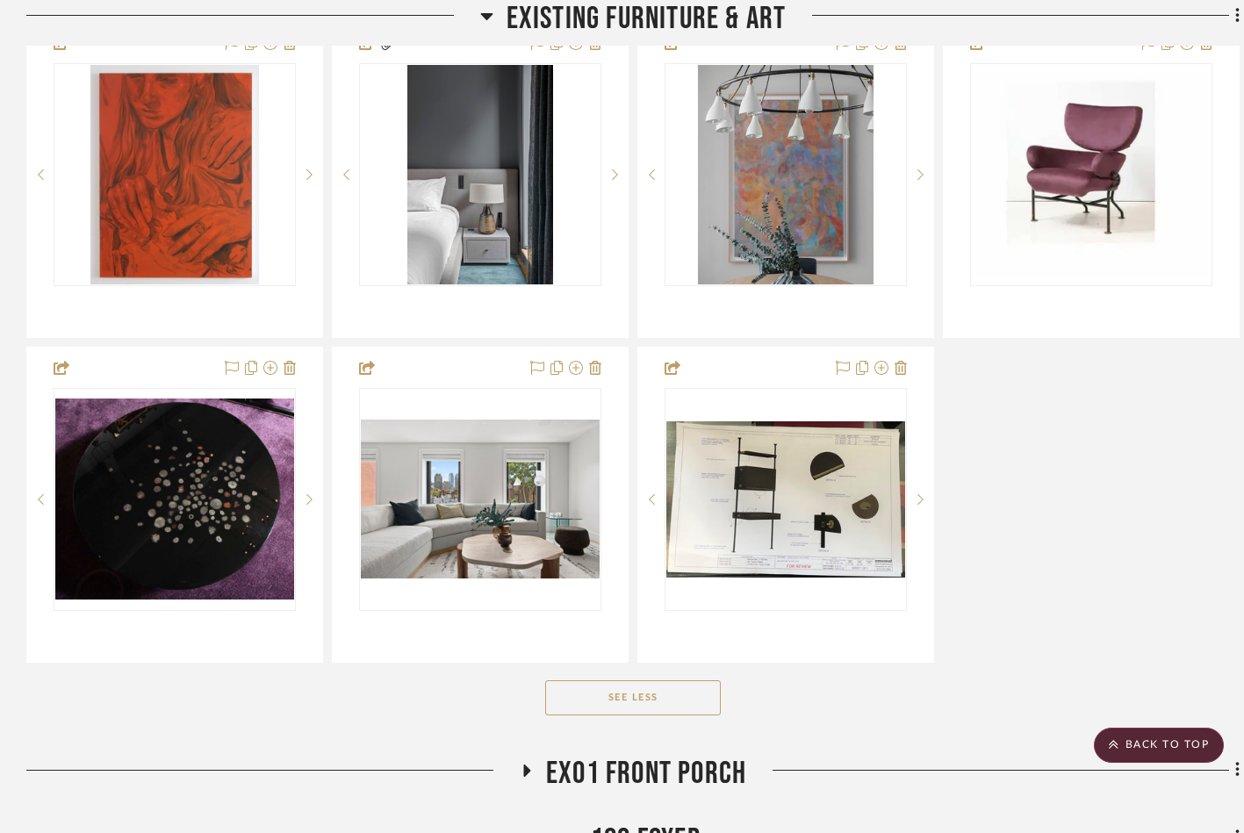
scroll to position [3886, 0]
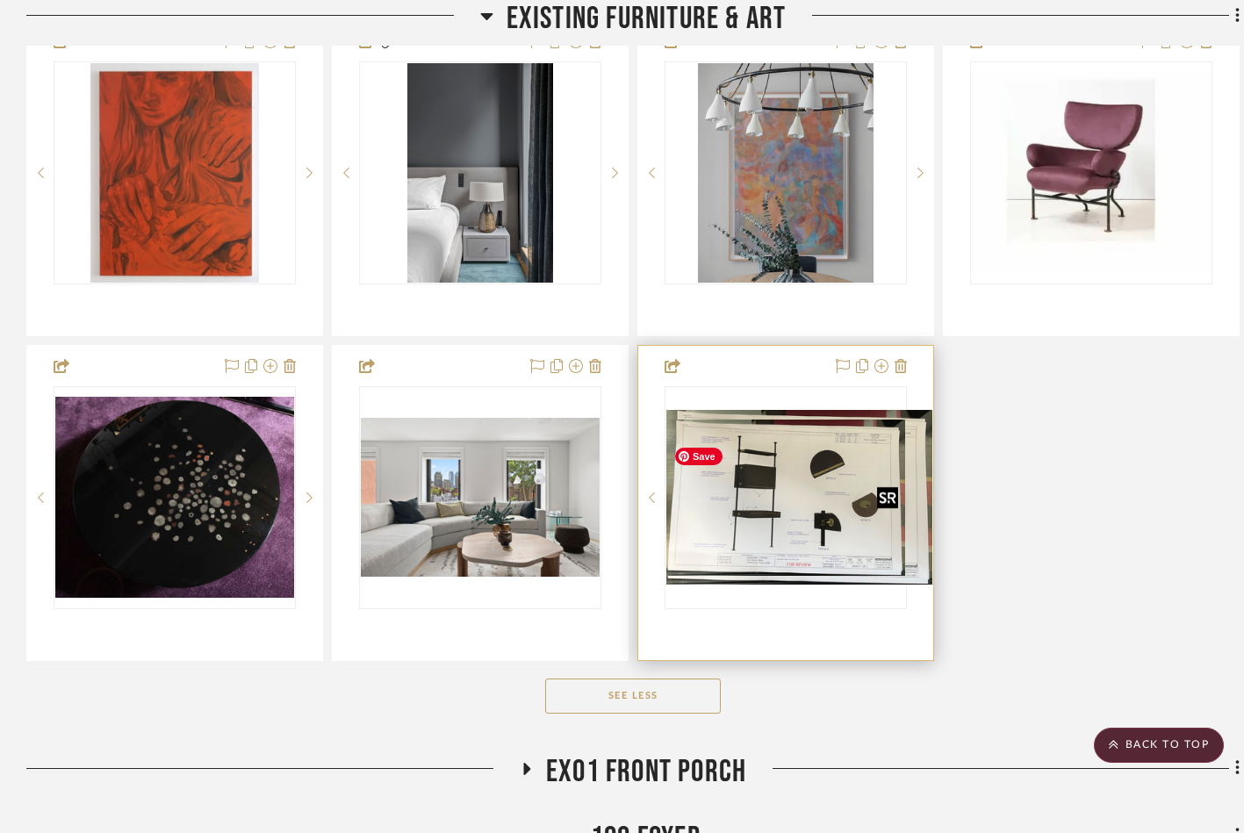
click at [767, 555] on div at bounding box center [786, 497] width 242 height 223
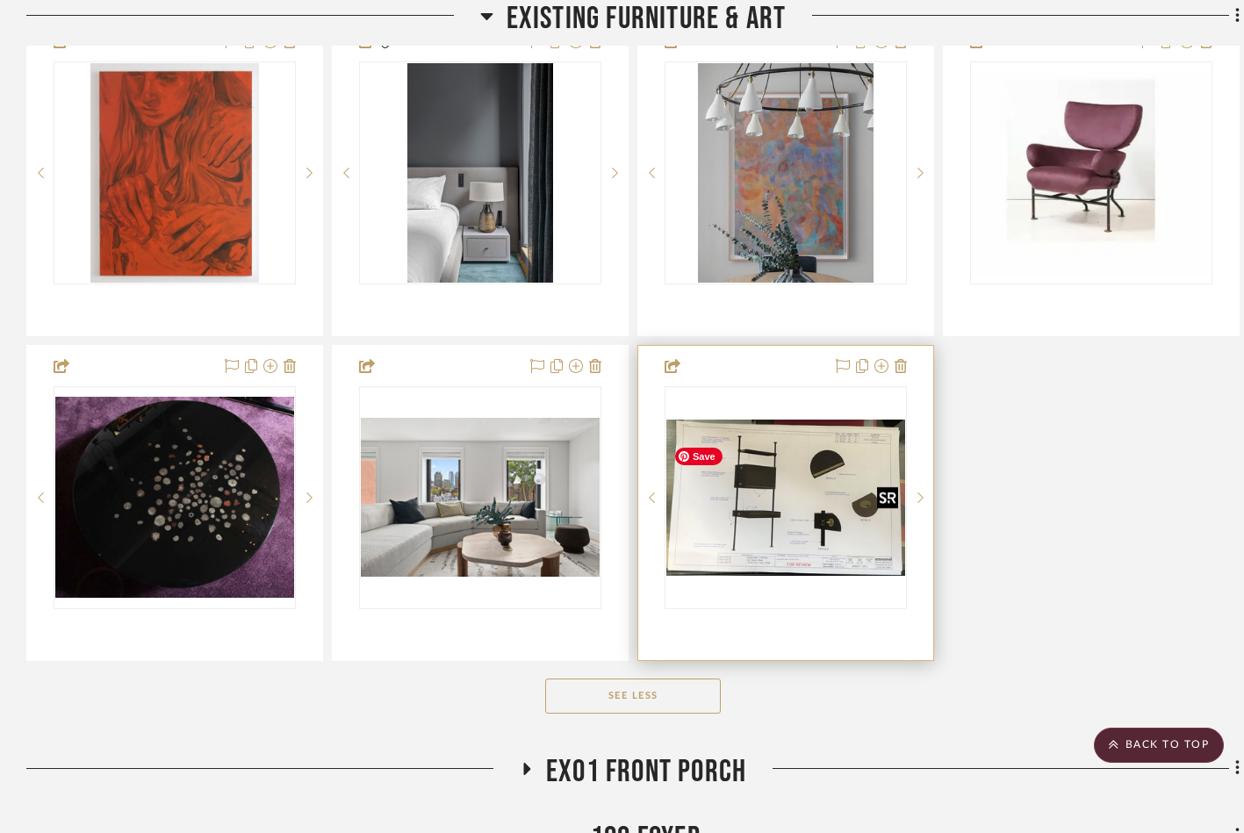
click at [764, 537] on img "0" at bounding box center [785, 498] width 239 height 156
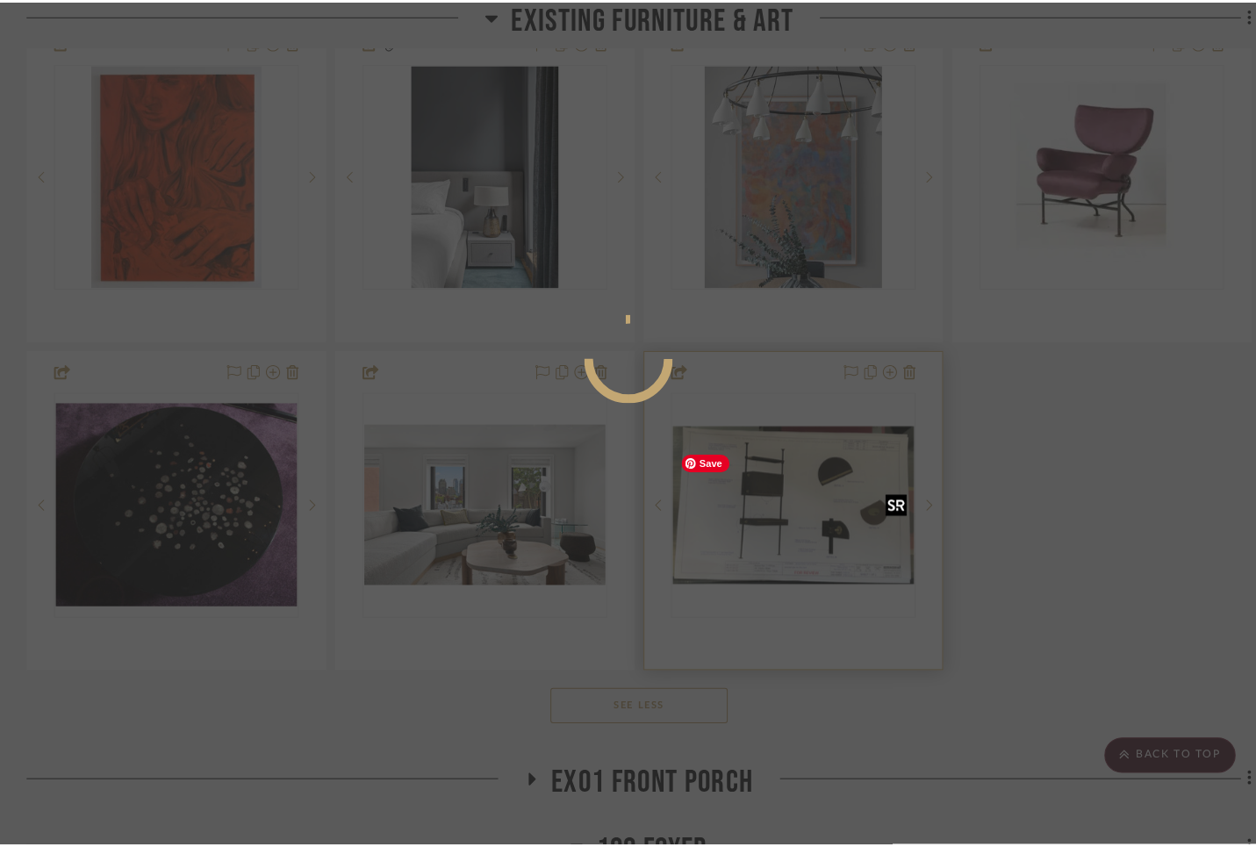
scroll to position [0, 0]
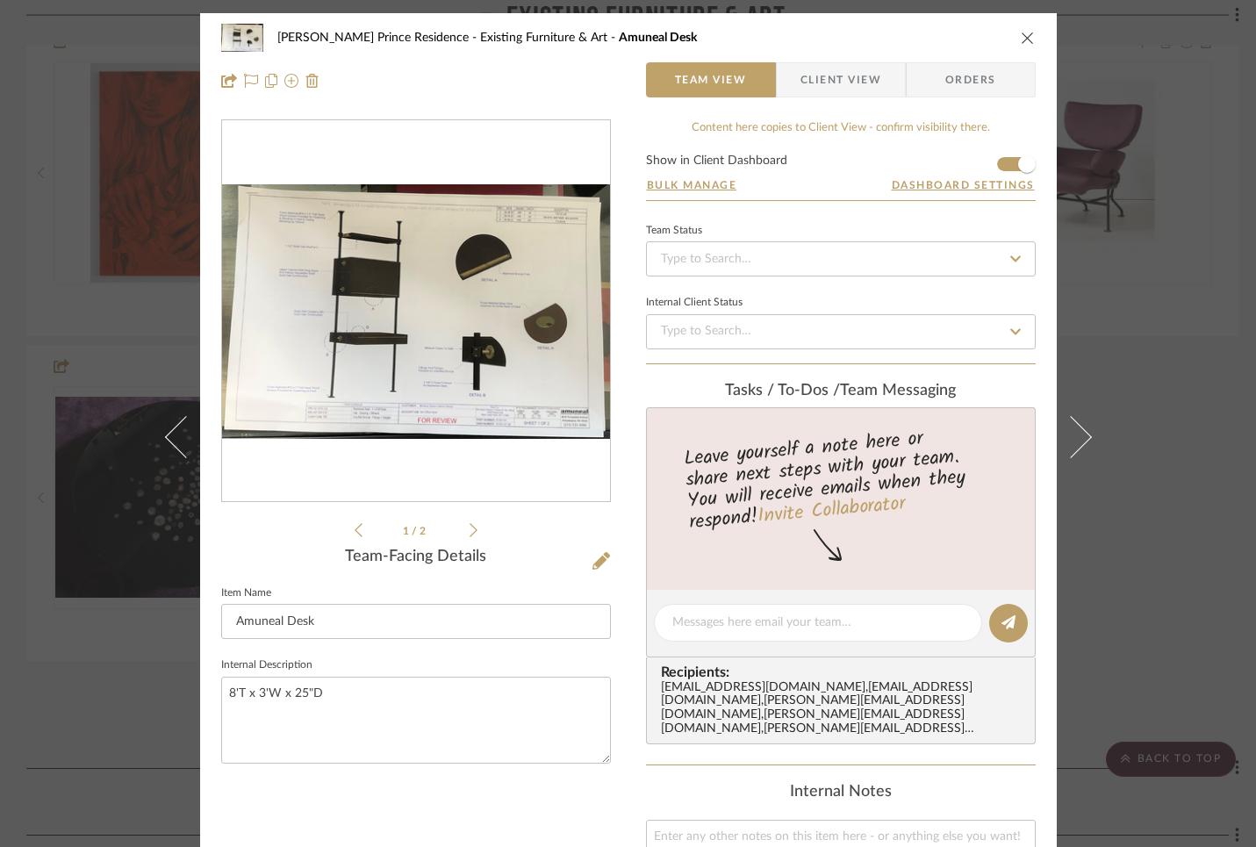
drag, startPoint x: 1024, startPoint y: 36, endPoint x: 883, endPoint y: 8, distance: 143.2
click at [1024, 36] on icon "close" at bounding box center [1028, 38] width 14 height 14
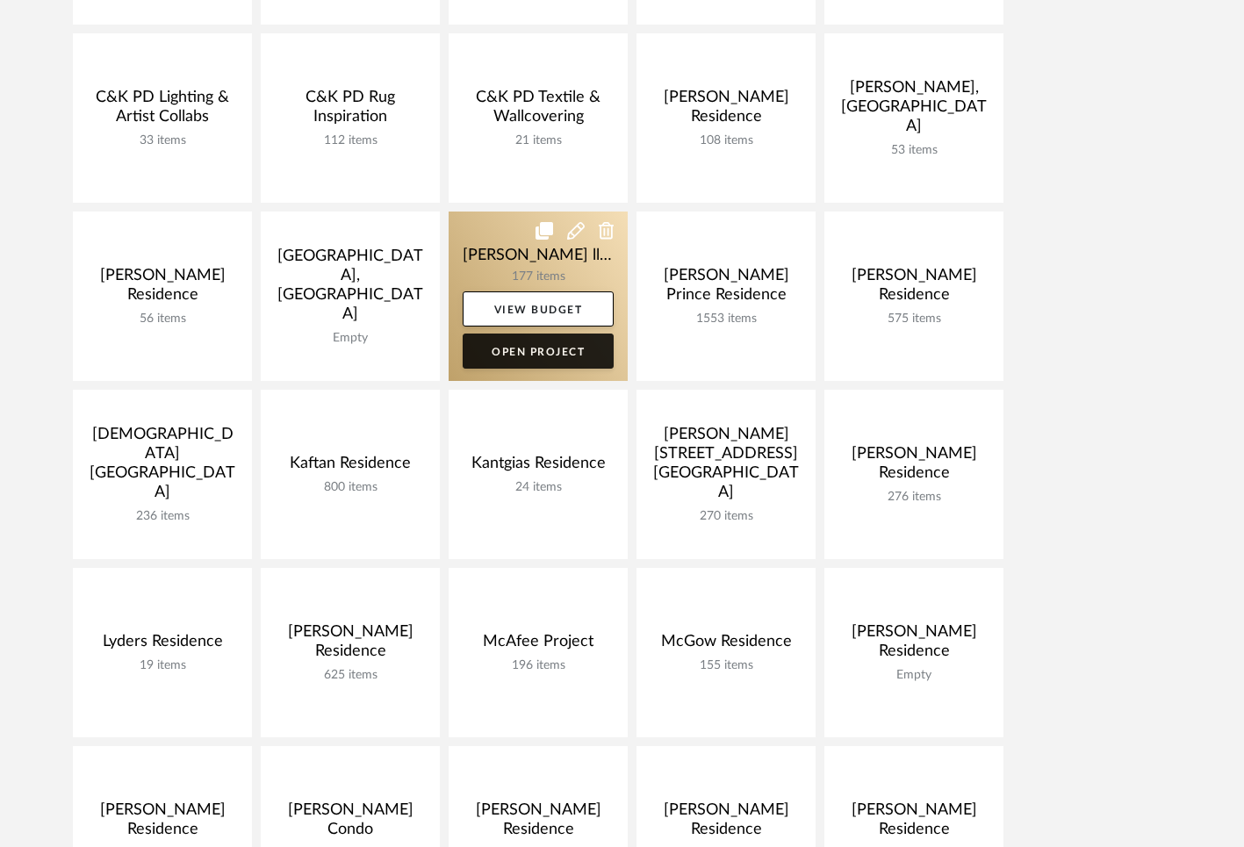
scroll to position [494, 0]
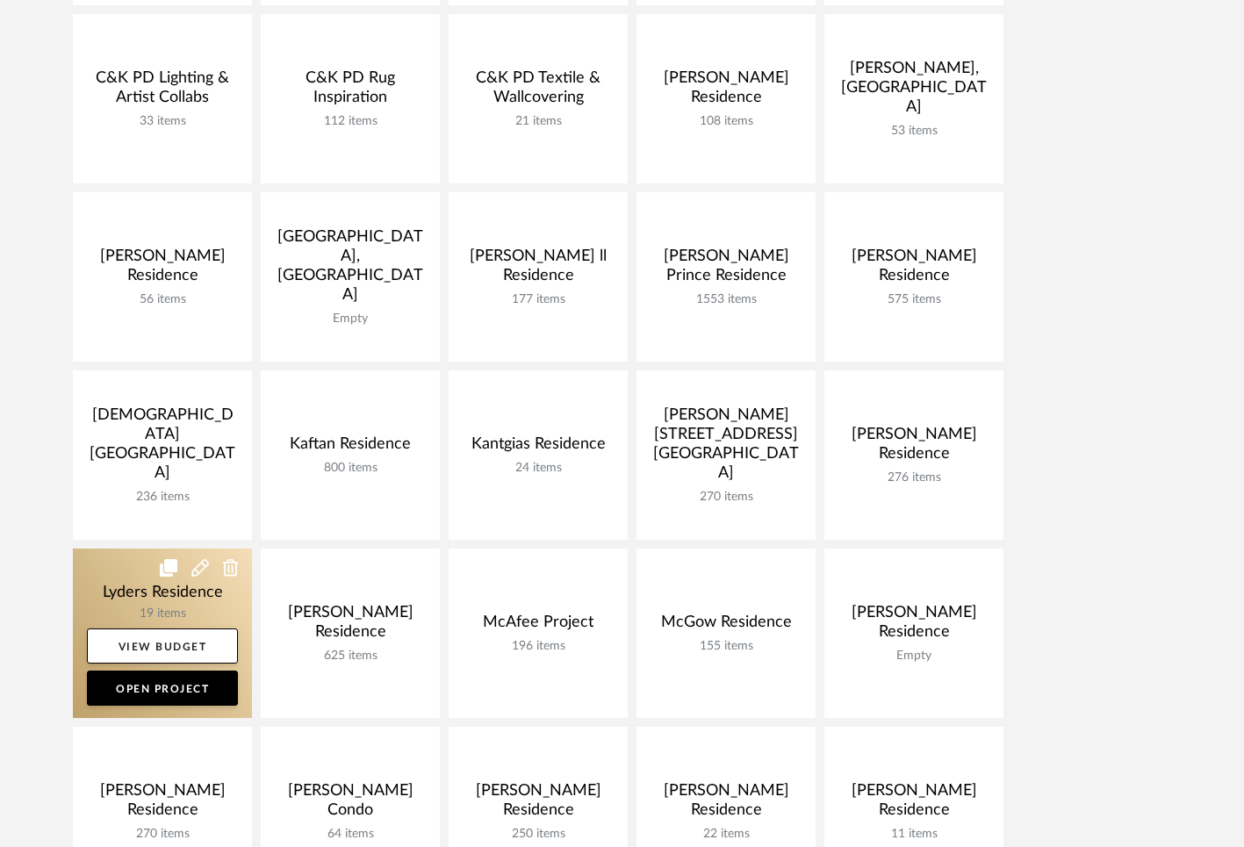
click at [150, 605] on link at bounding box center [162, 633] width 179 height 169
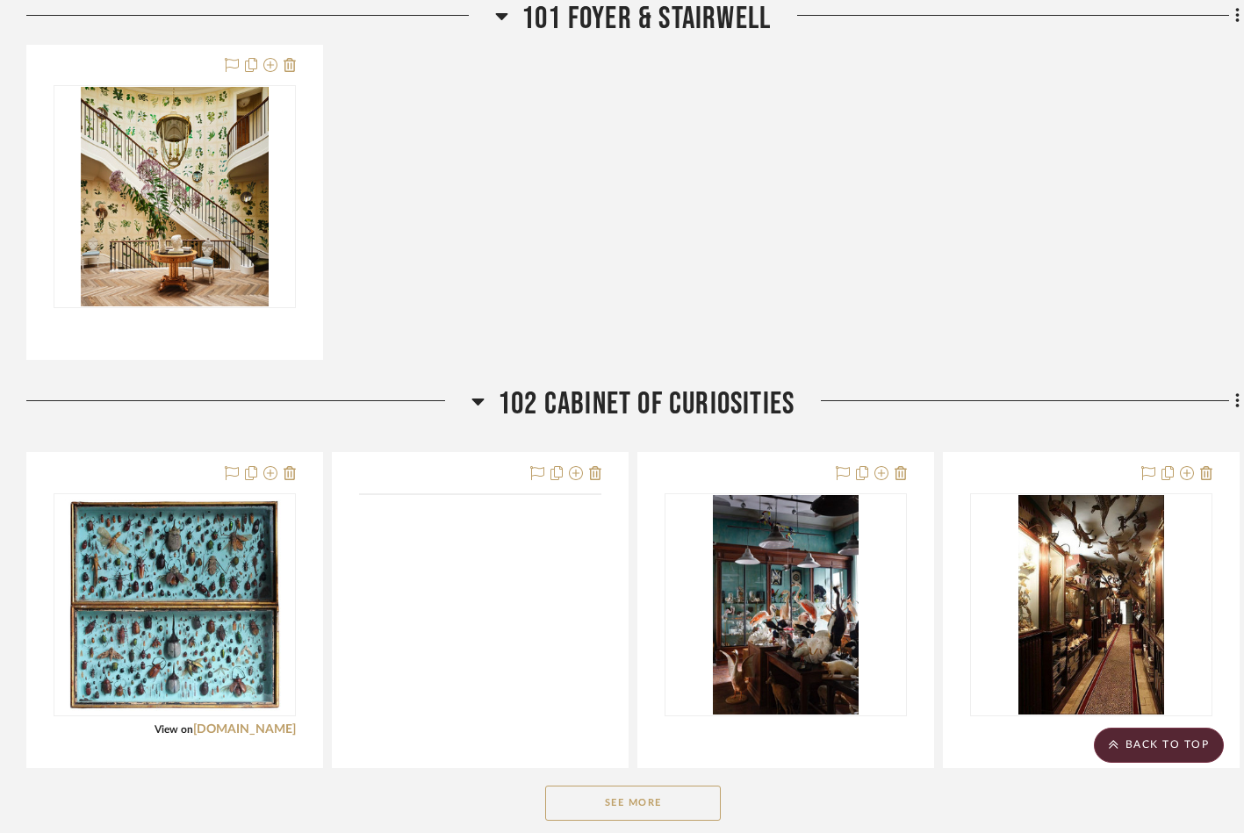
scroll to position [1835, 0]
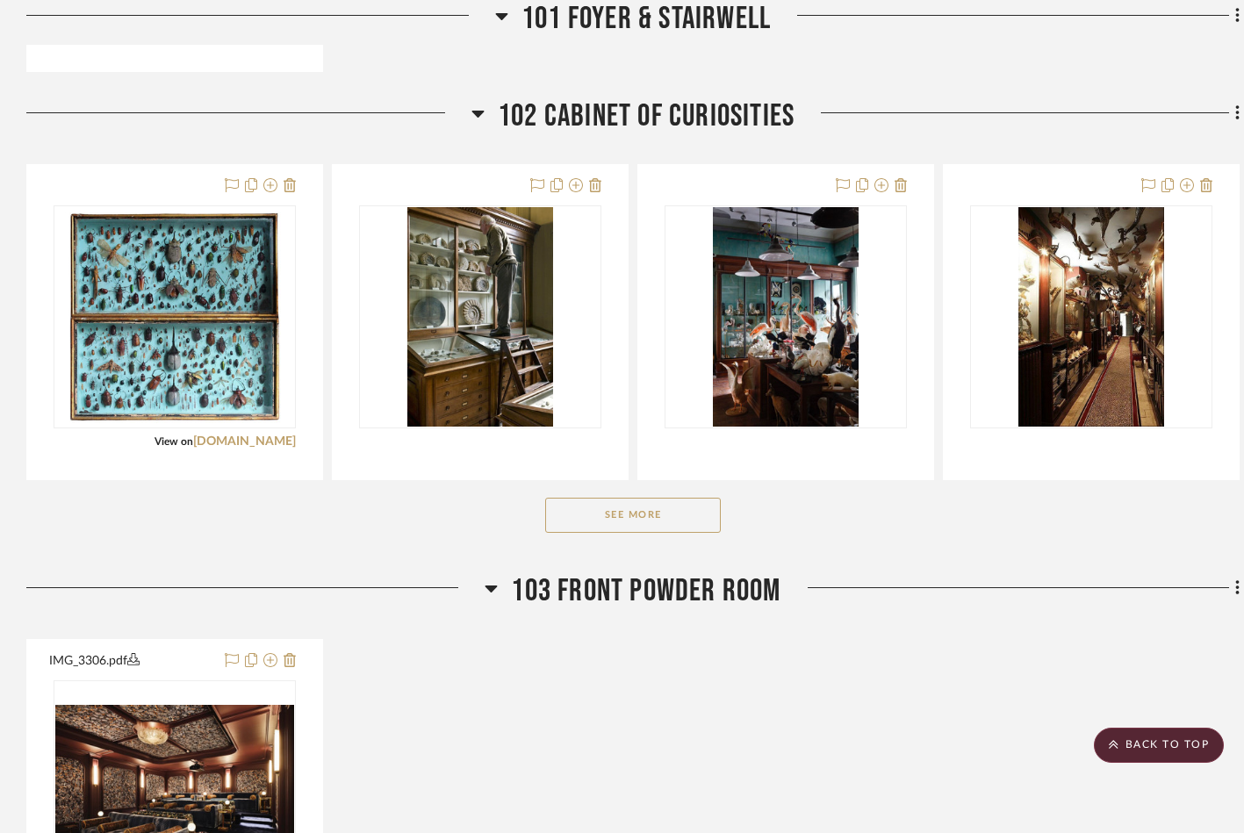
click at [628, 517] on button "See More" at bounding box center [633, 515] width 176 height 35
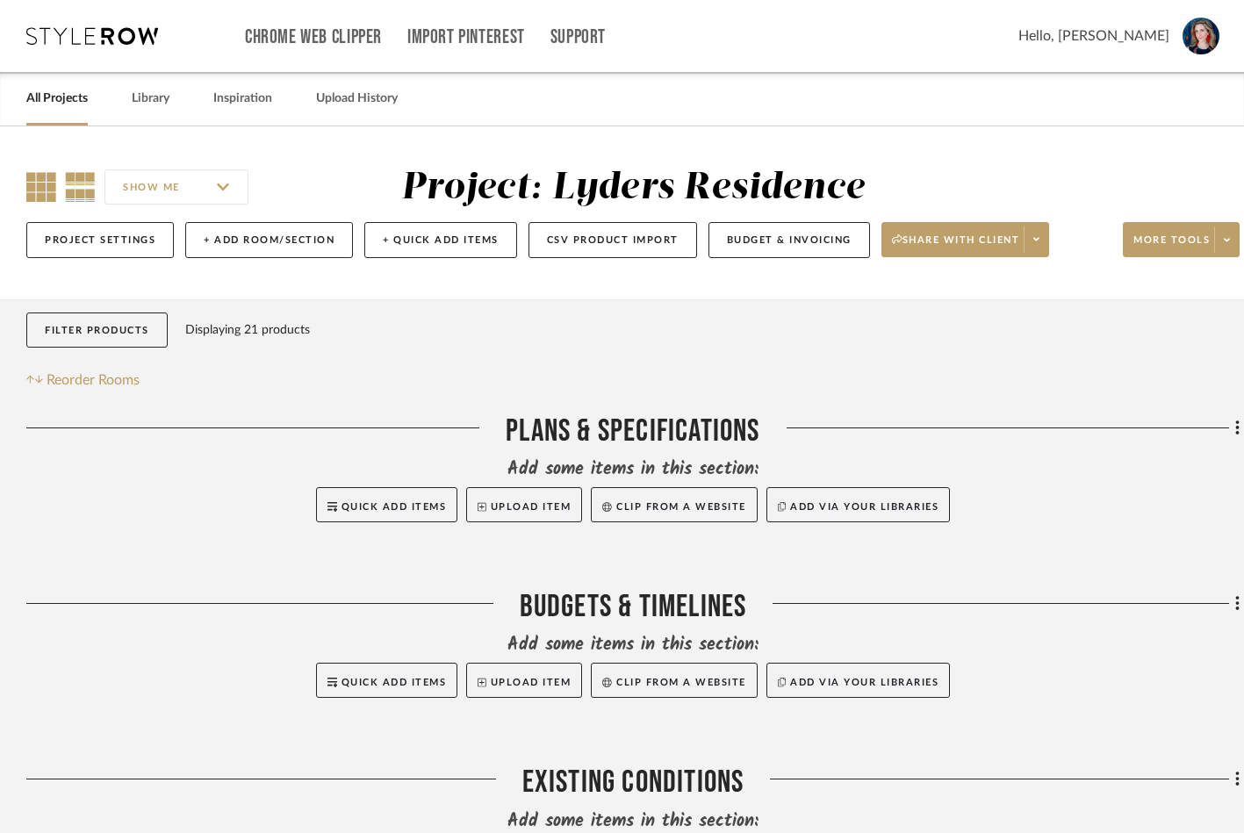
click at [32, 184] on icon at bounding box center [41, 187] width 30 height 30
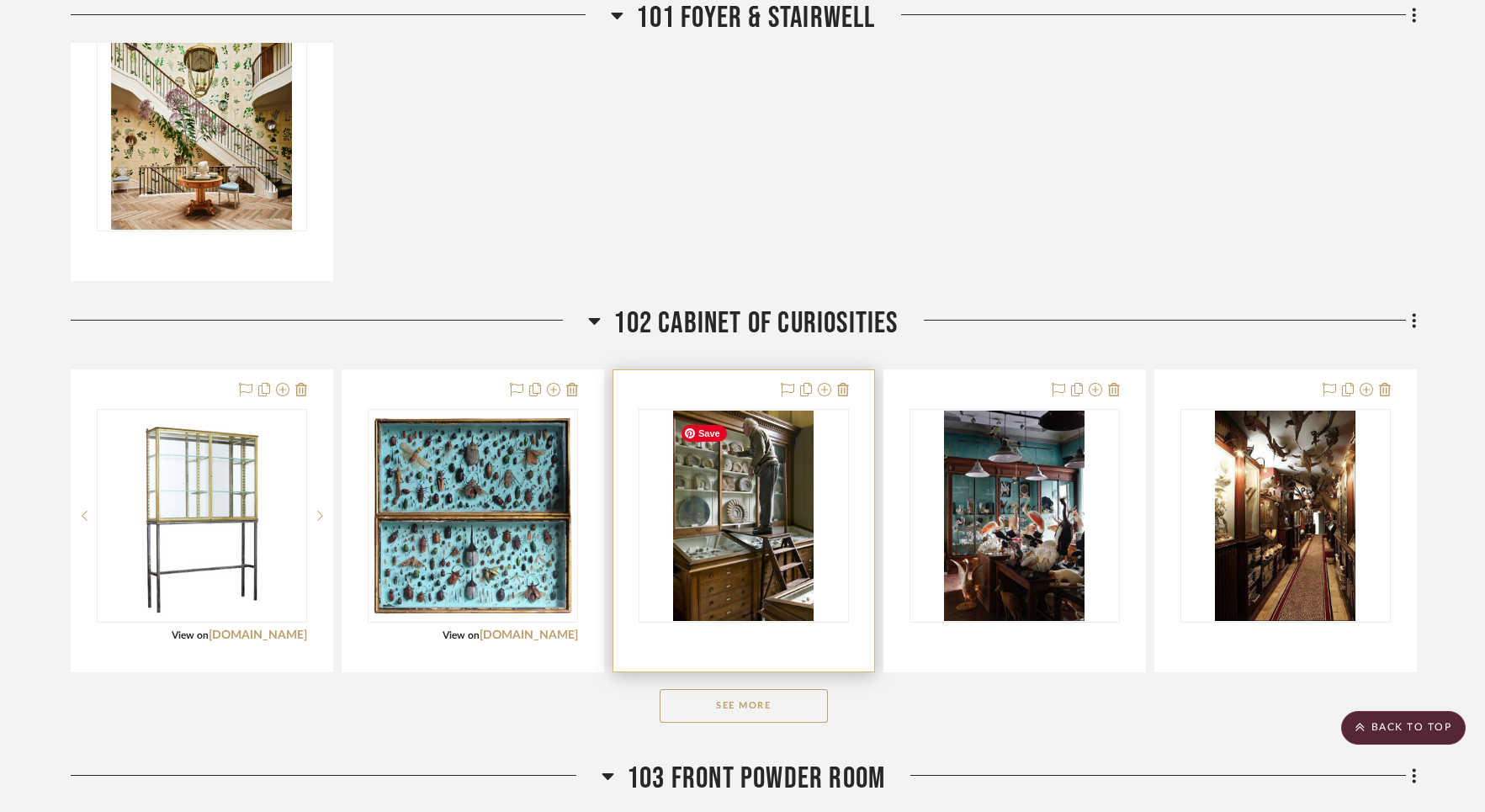
scroll to position [1554, 0]
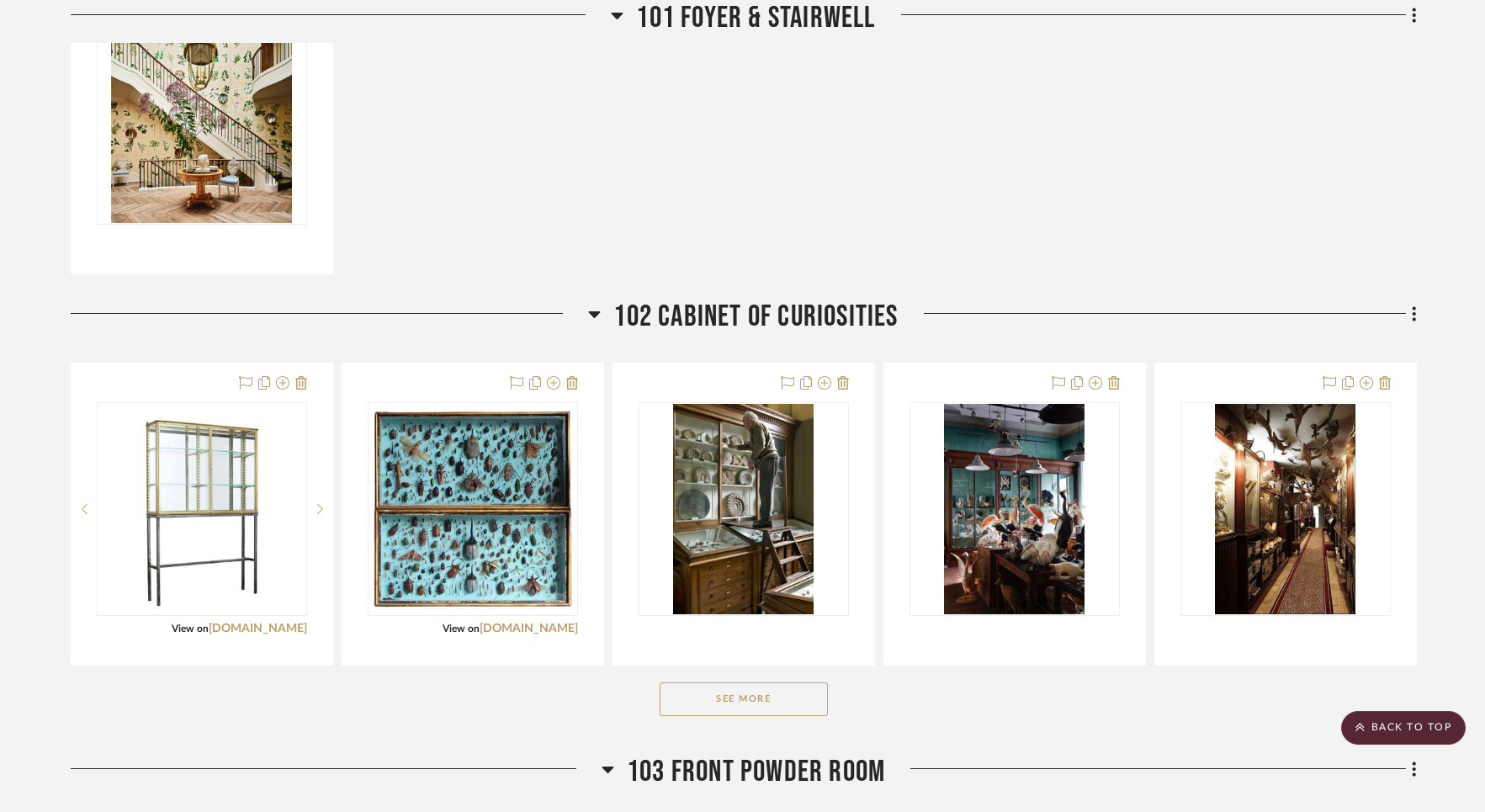
click at [740, 716] on button "See More" at bounding box center [744, 699] width 169 height 34
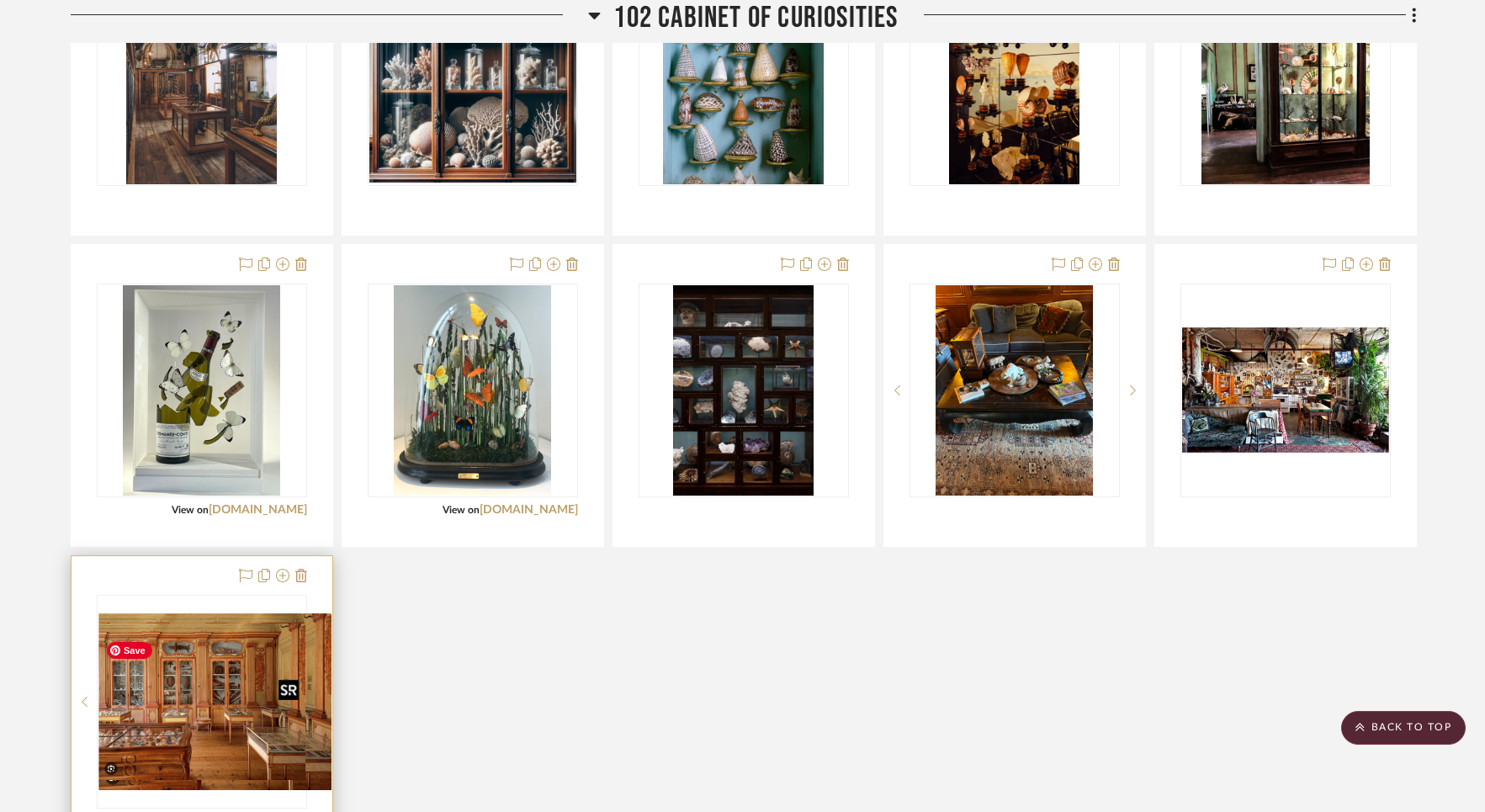
scroll to position [2304, 0]
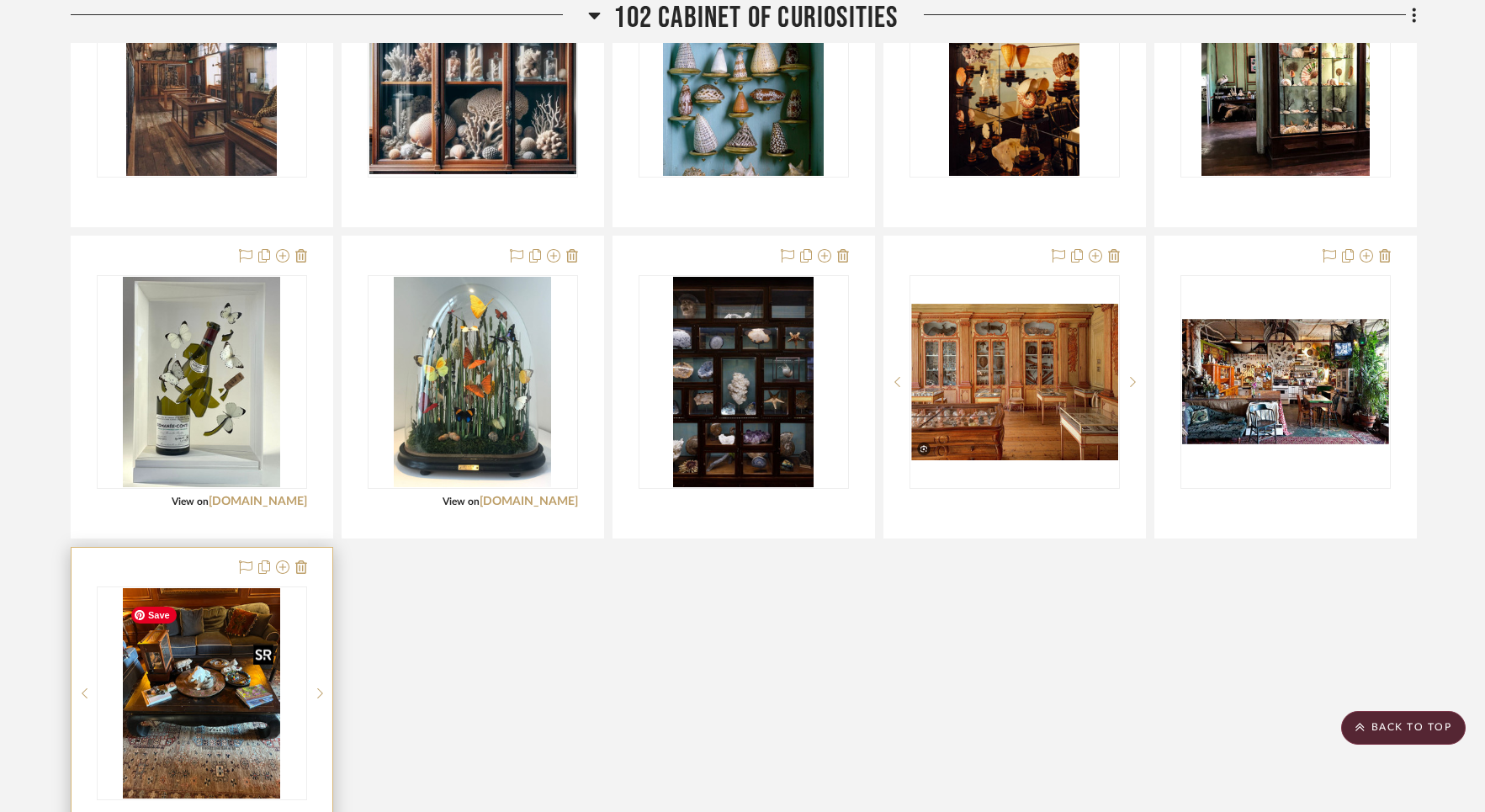
click at [194, 697] on img "0" at bounding box center [201, 693] width 158 height 210
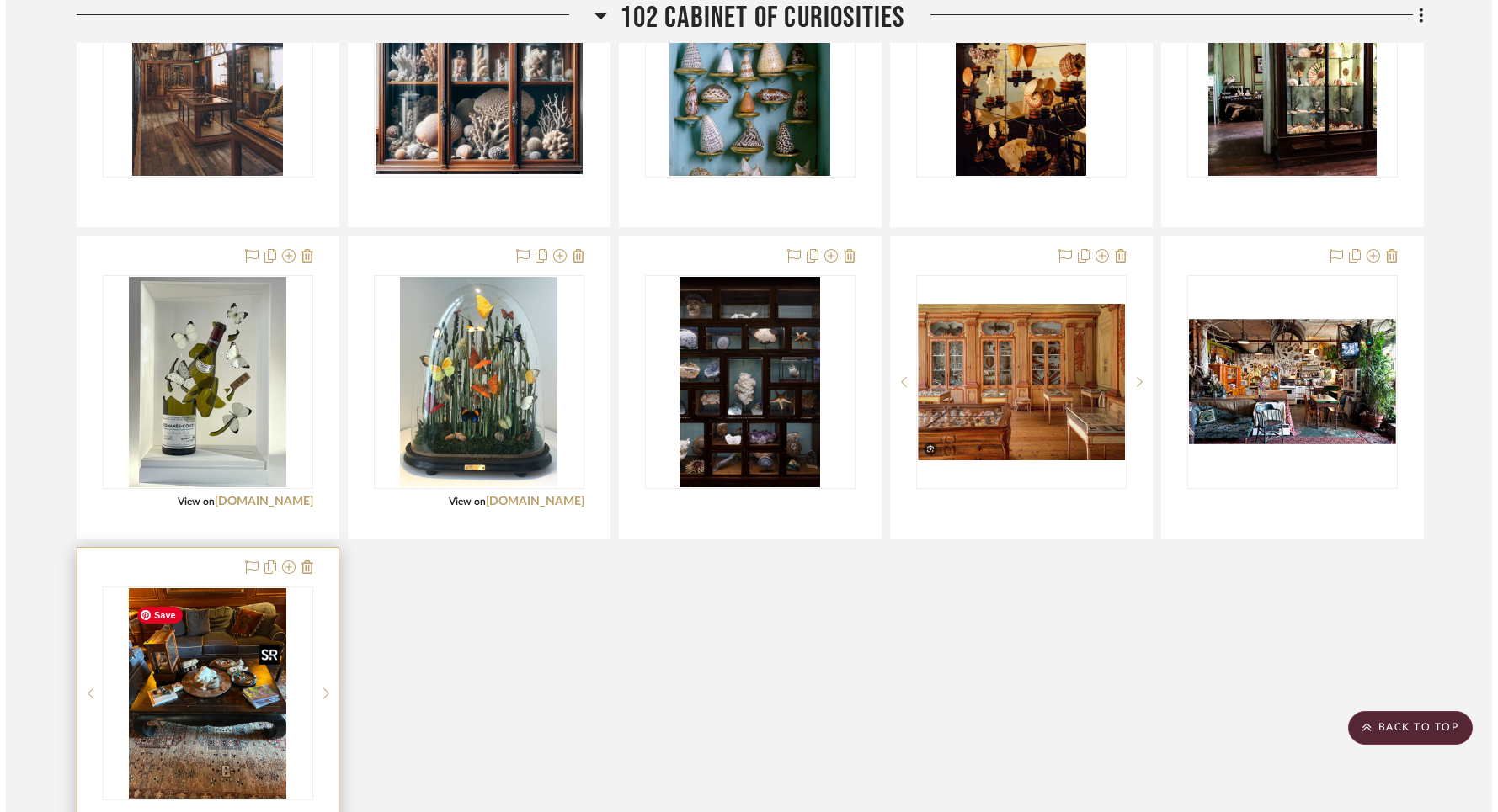
scroll to position [0, 0]
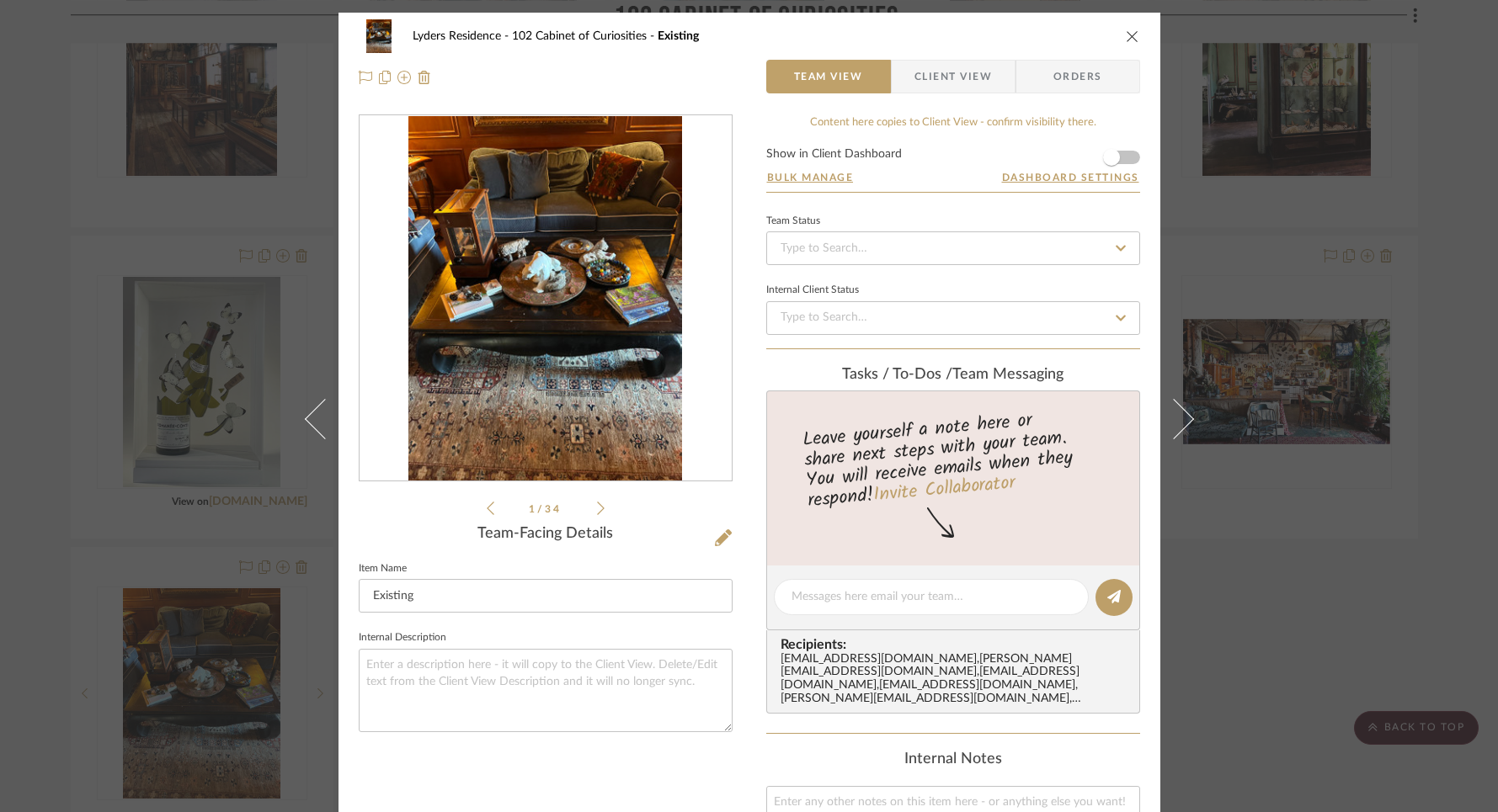
click at [472, 413] on img "0" at bounding box center [545, 298] width 273 height 365
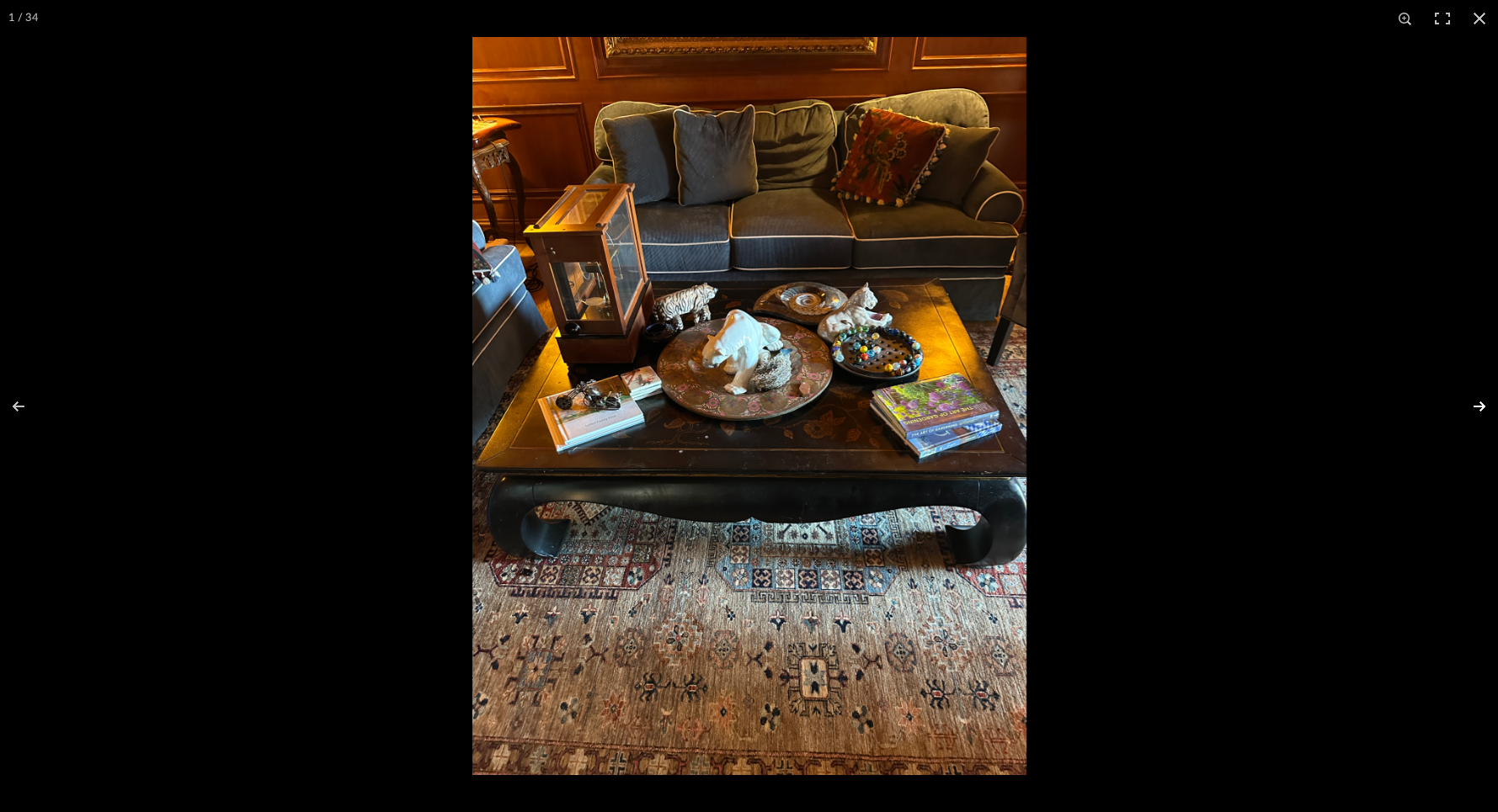
click at [1204, 407] on button at bounding box center [1467, 406] width 59 height 84
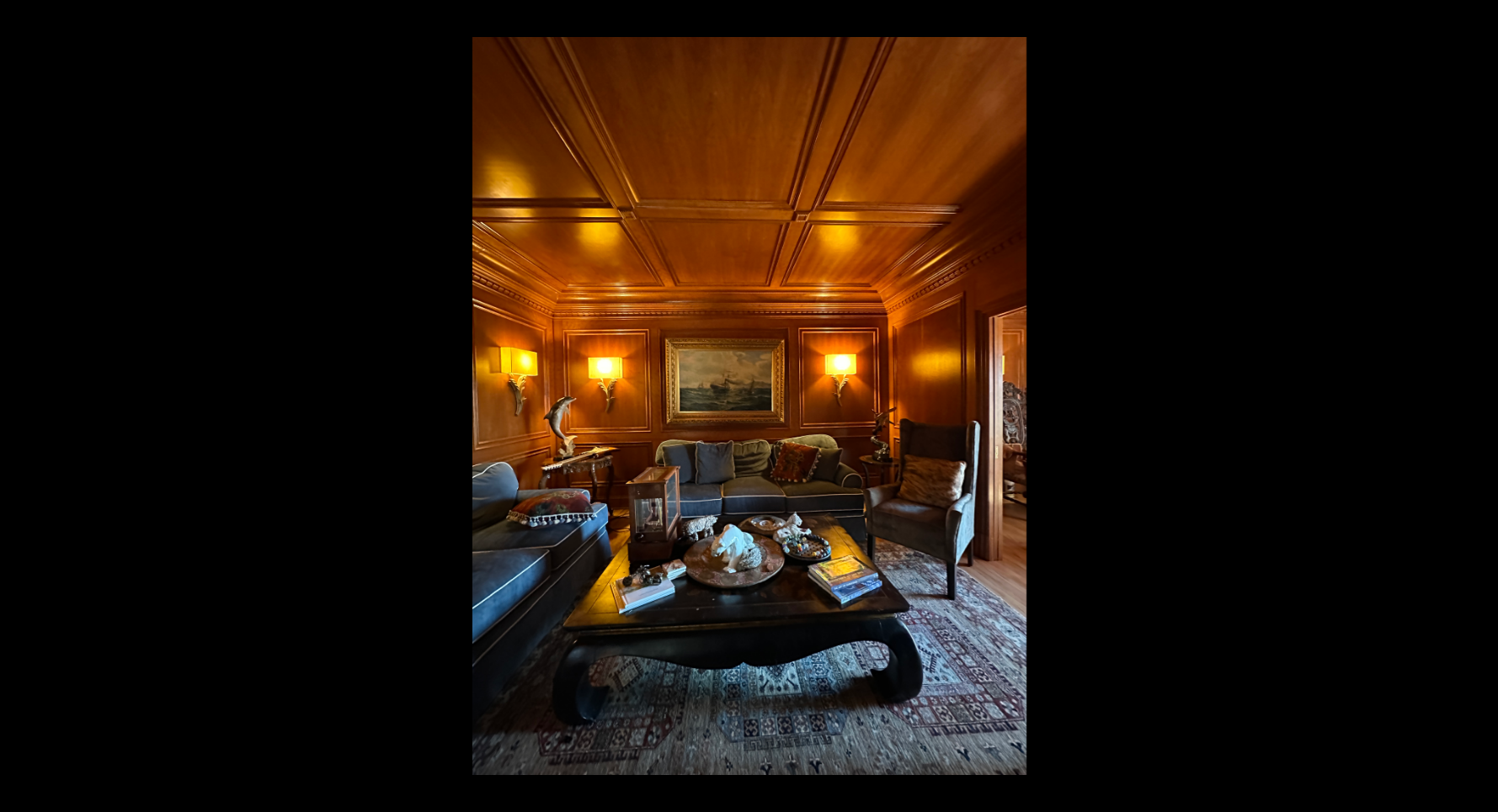
click at [1204, 404] on button at bounding box center [1467, 406] width 59 height 84
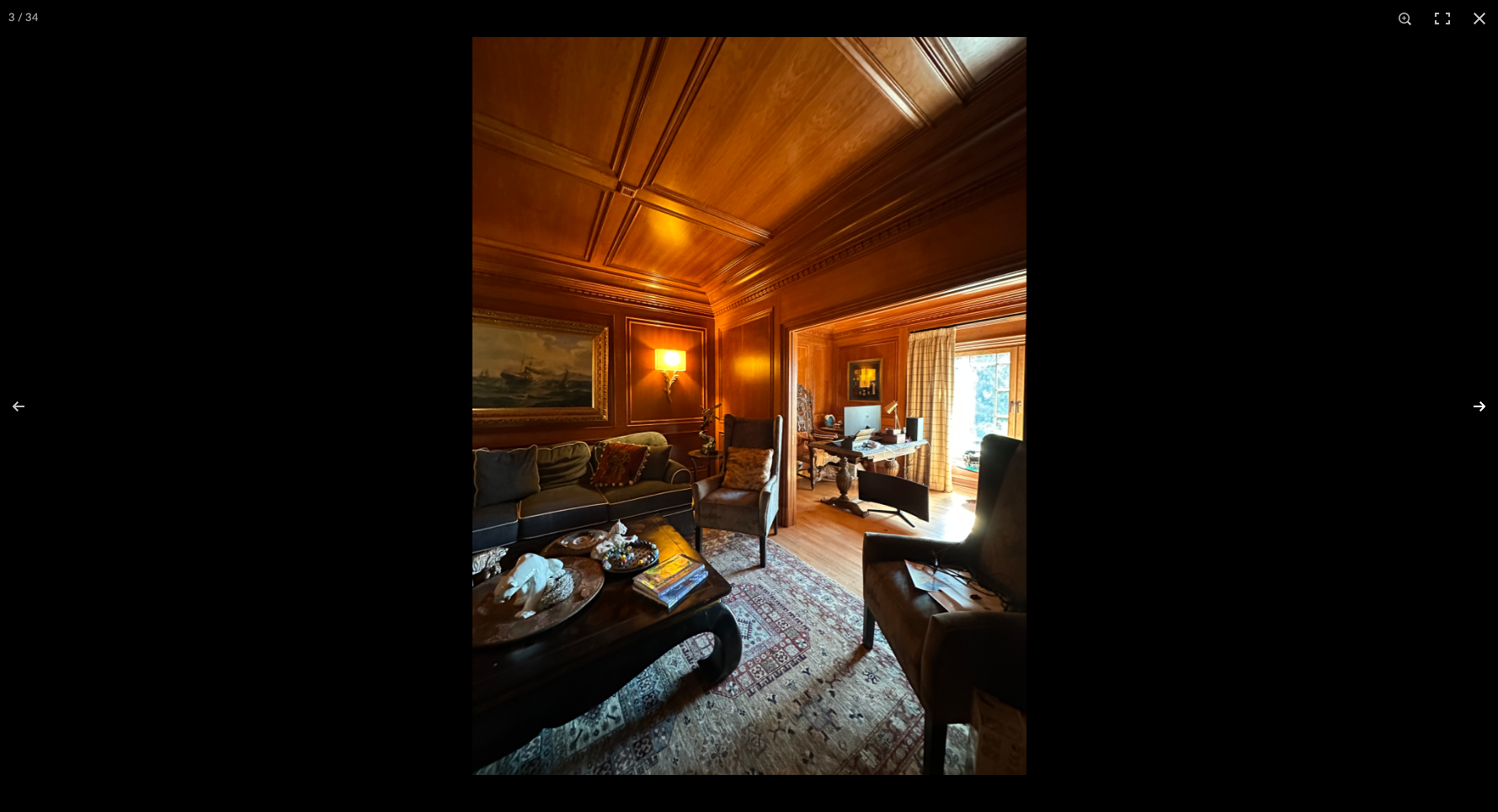
click at [1204, 406] on button at bounding box center [1467, 406] width 59 height 84
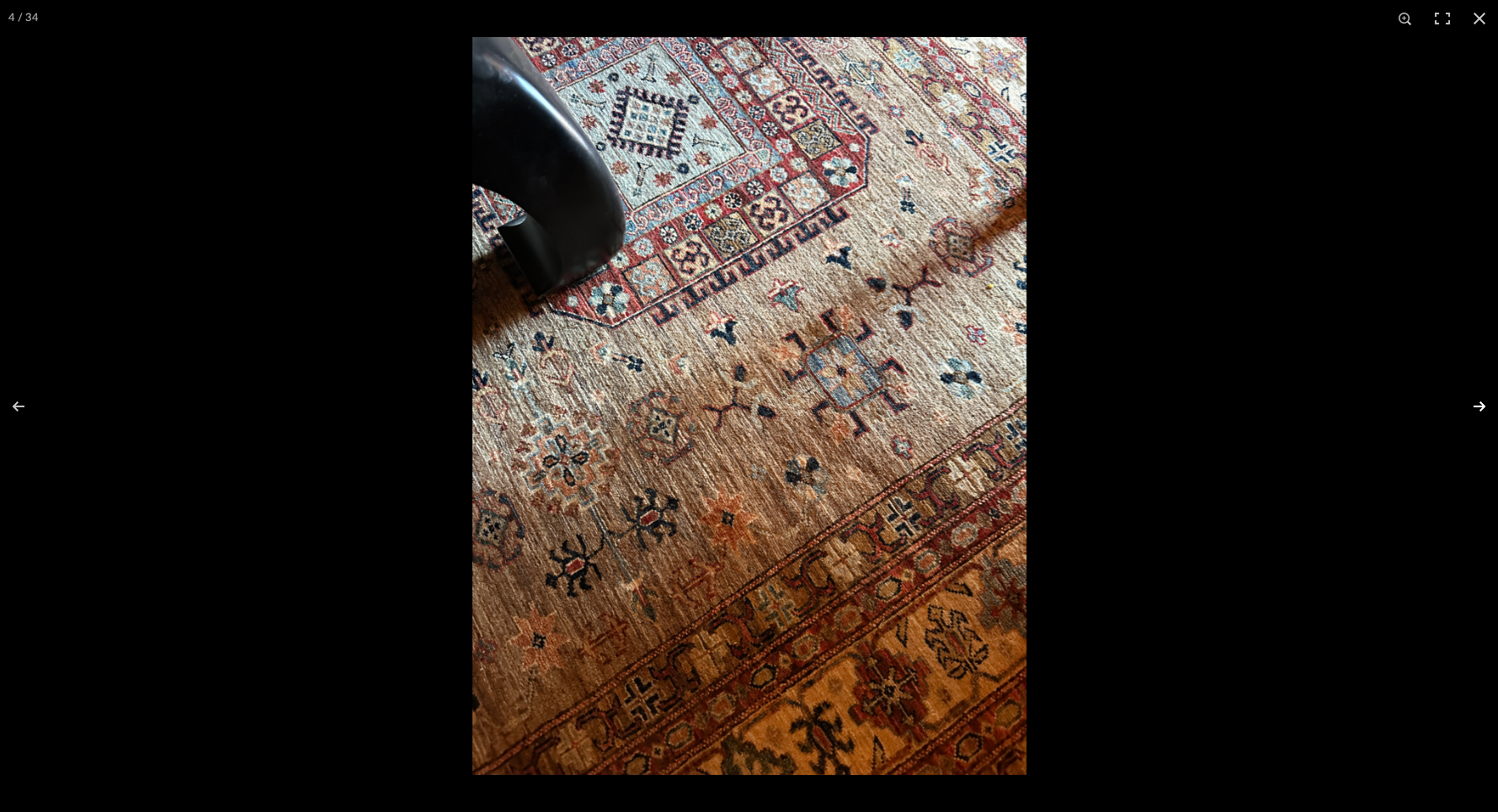
click at [1204, 406] on button at bounding box center [1467, 406] width 59 height 84
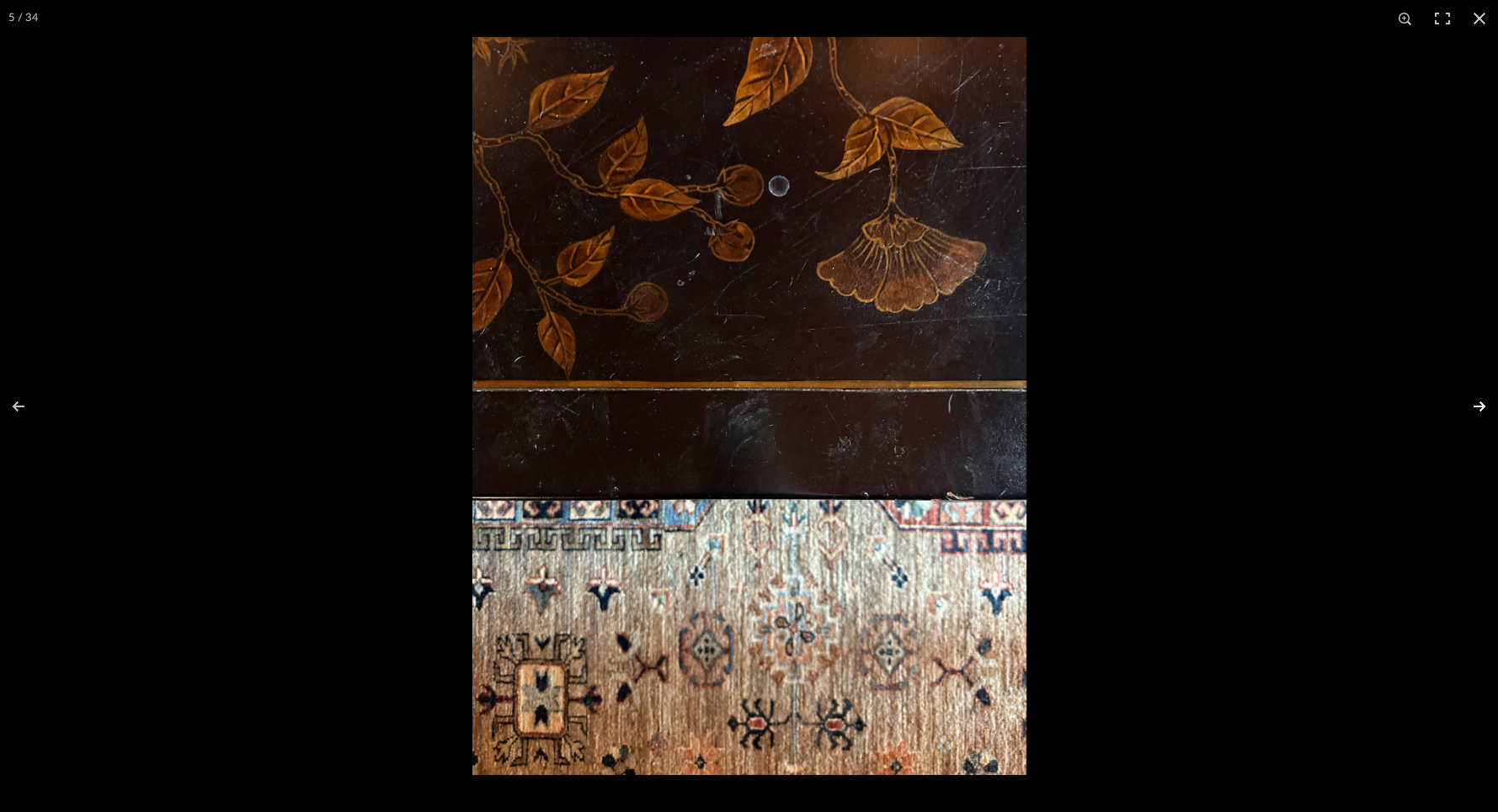
click at [1204, 406] on button at bounding box center [1467, 406] width 59 height 84
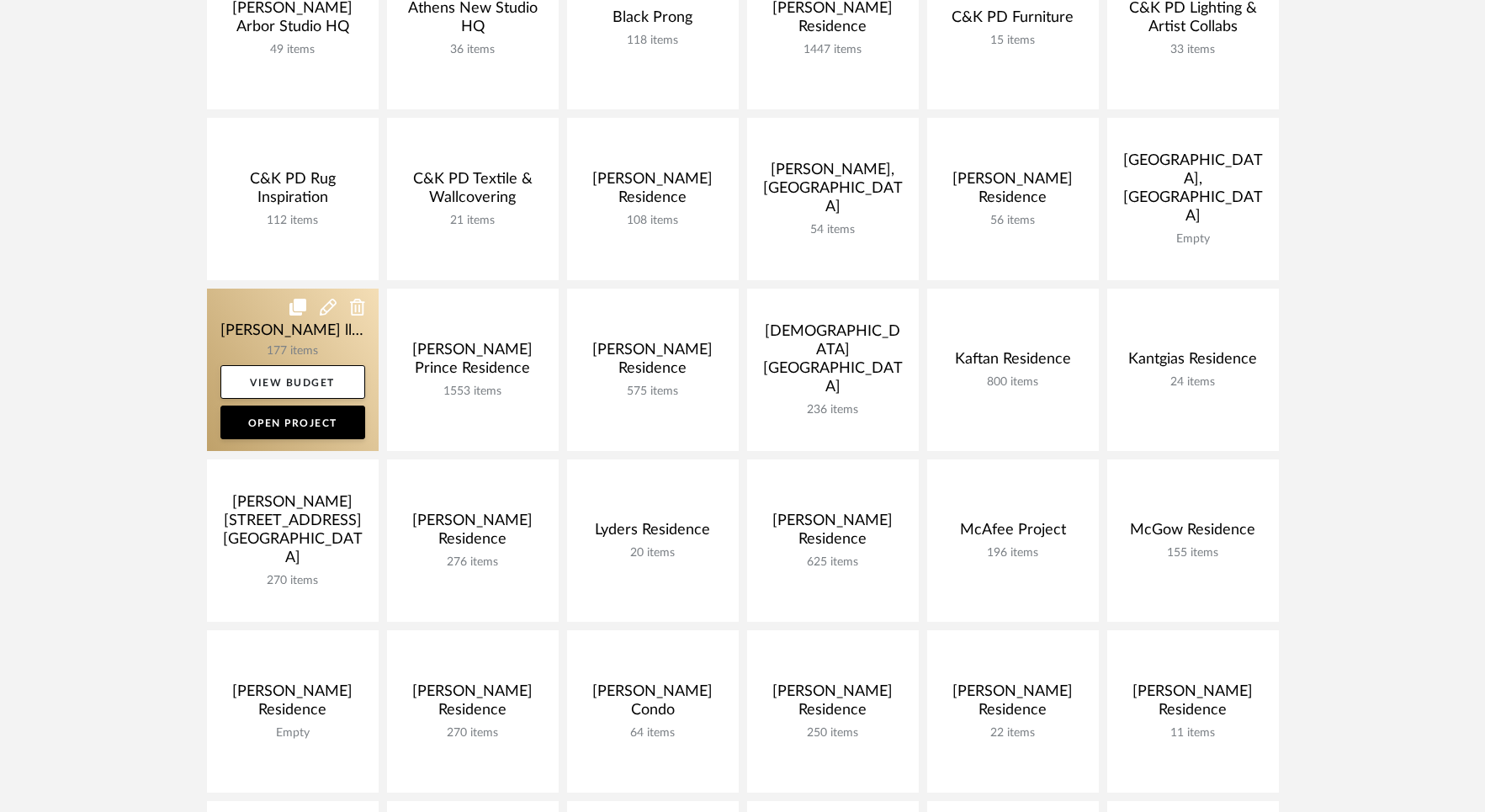
scroll to position [368, 0]
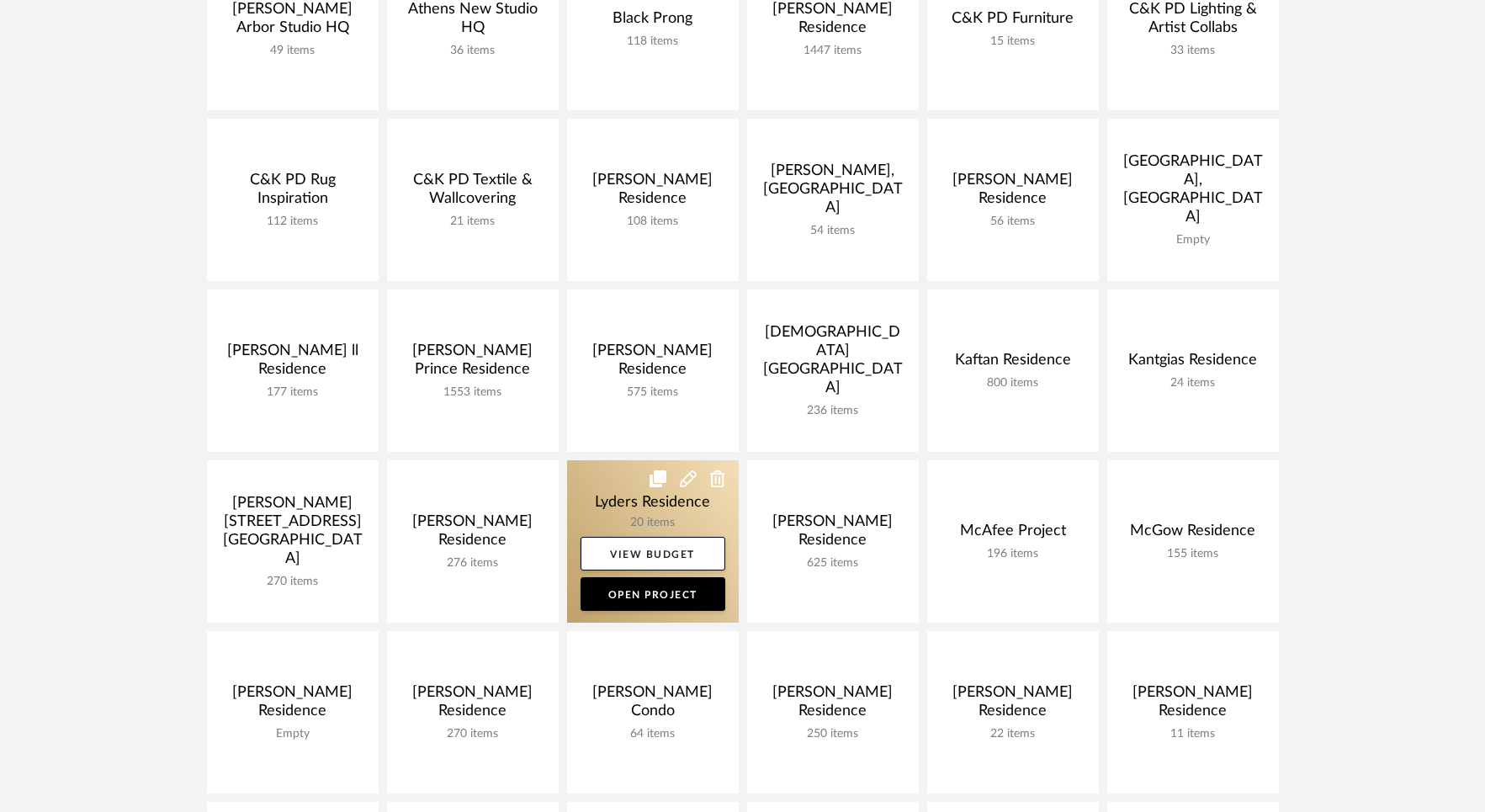
click at [627, 484] on link at bounding box center [653, 541] width 172 height 162
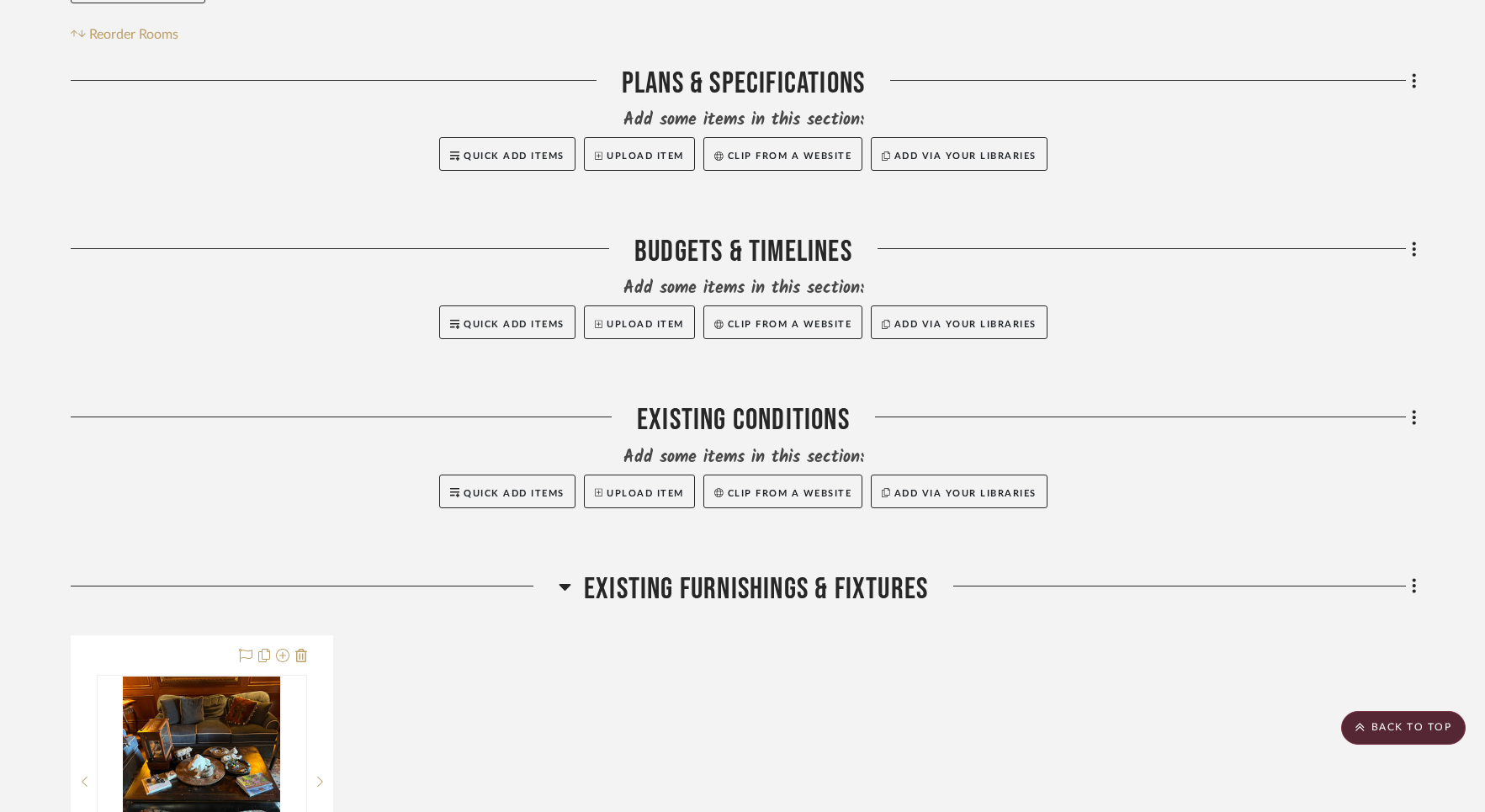
scroll to position [3, 0]
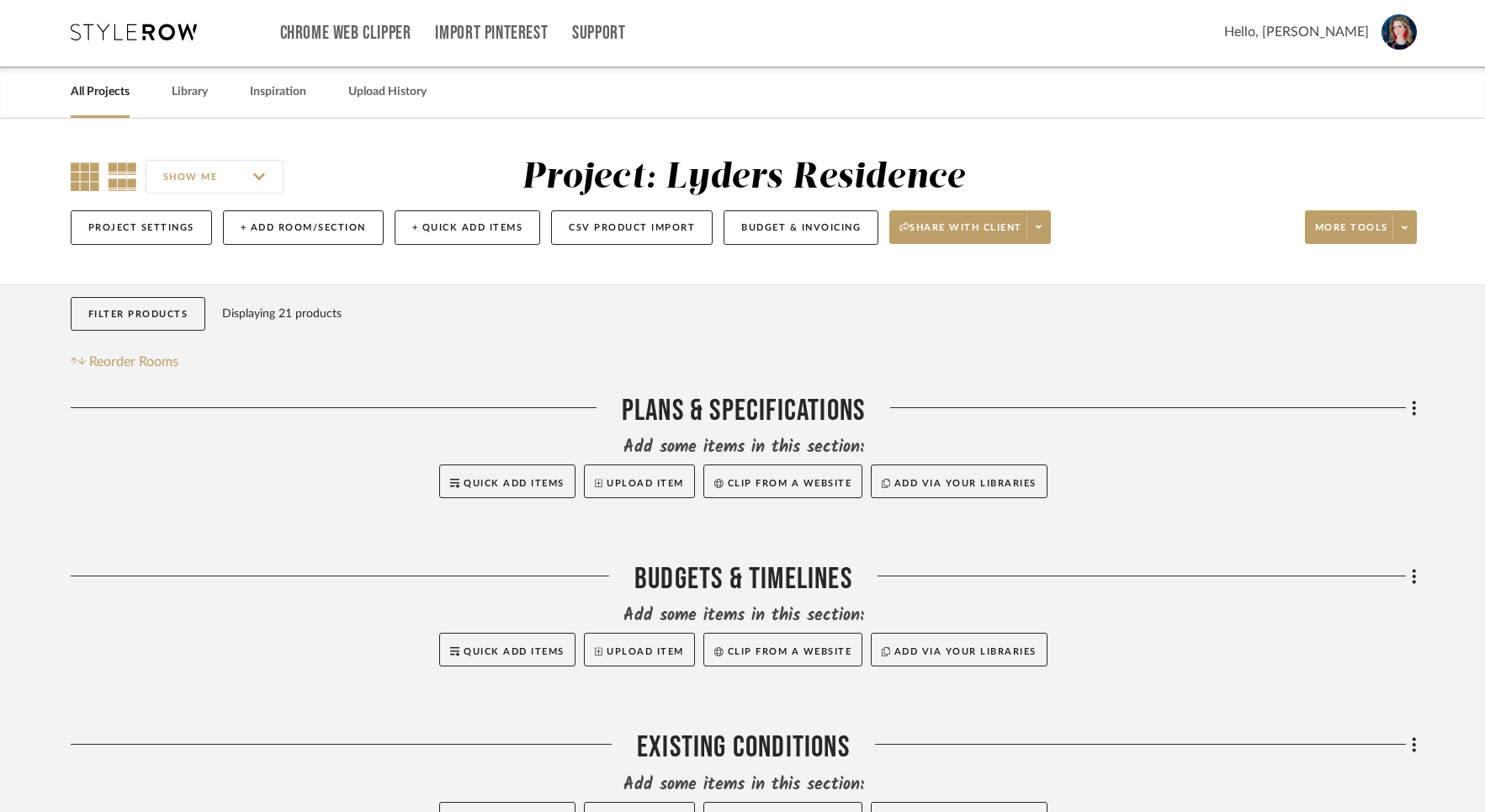
click at [90, 178] on icon at bounding box center [85, 176] width 29 height 29
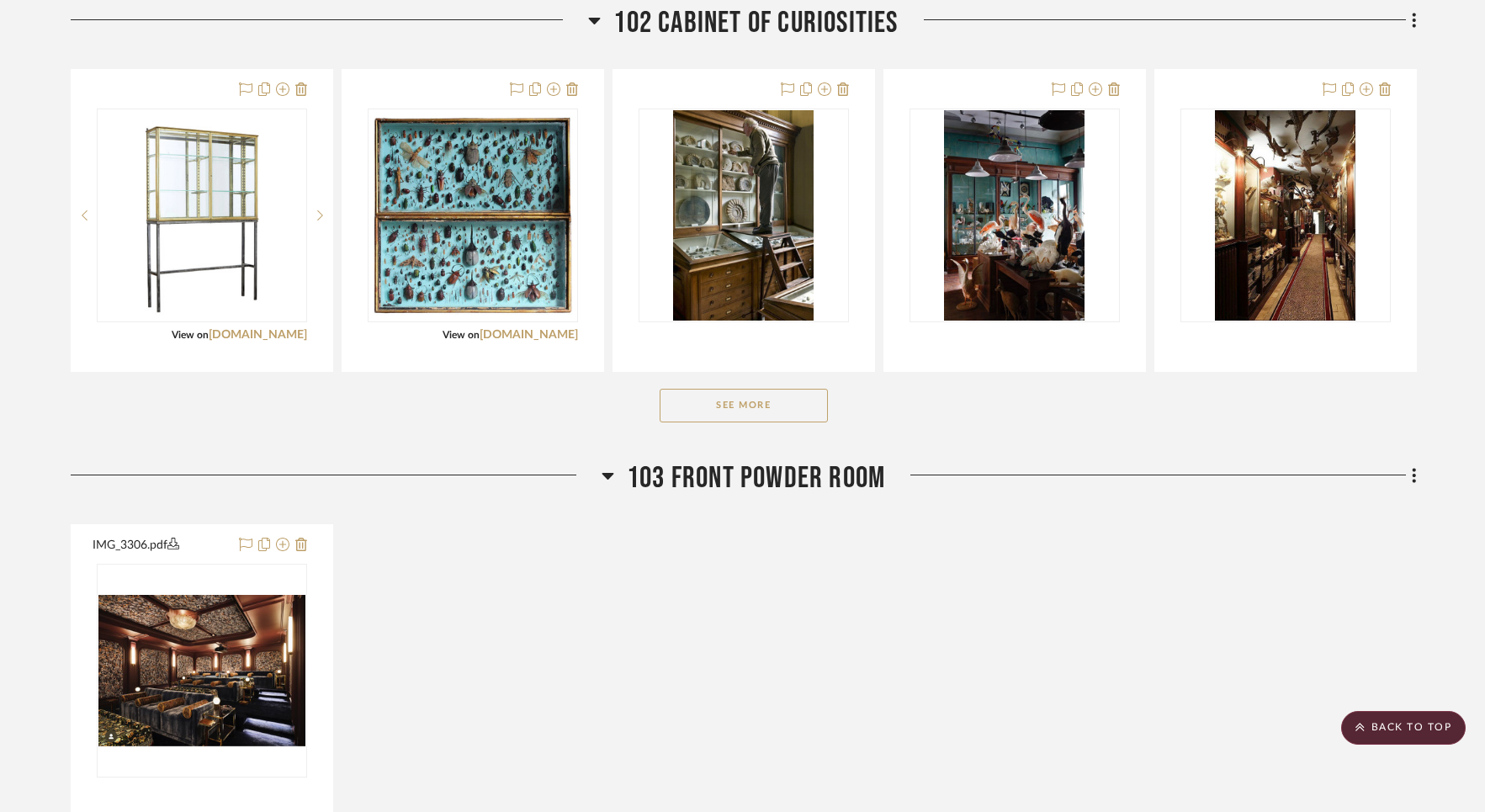
scroll to position [1849, 0]
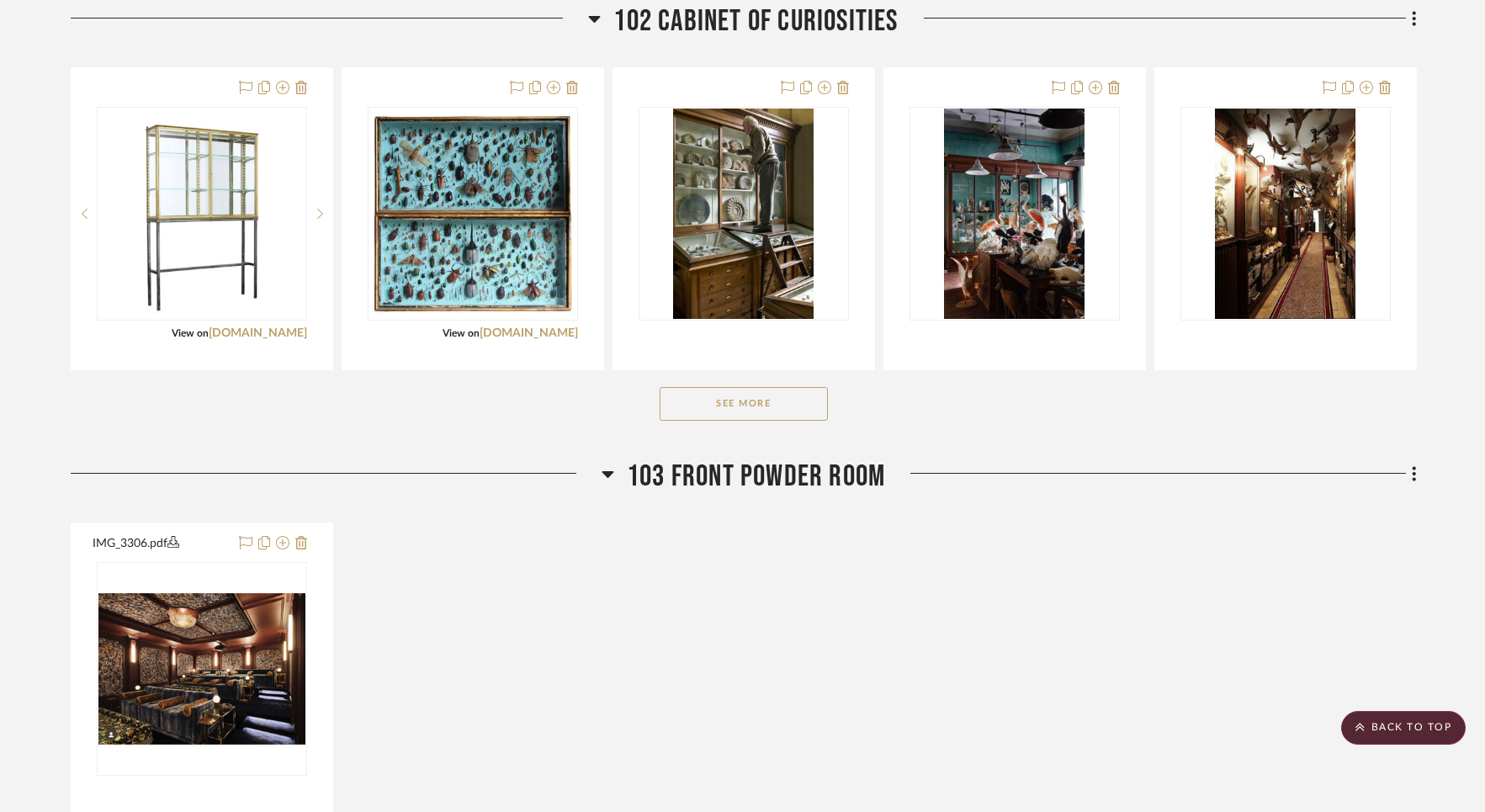
click at [774, 406] on button "See More" at bounding box center [744, 404] width 169 height 34
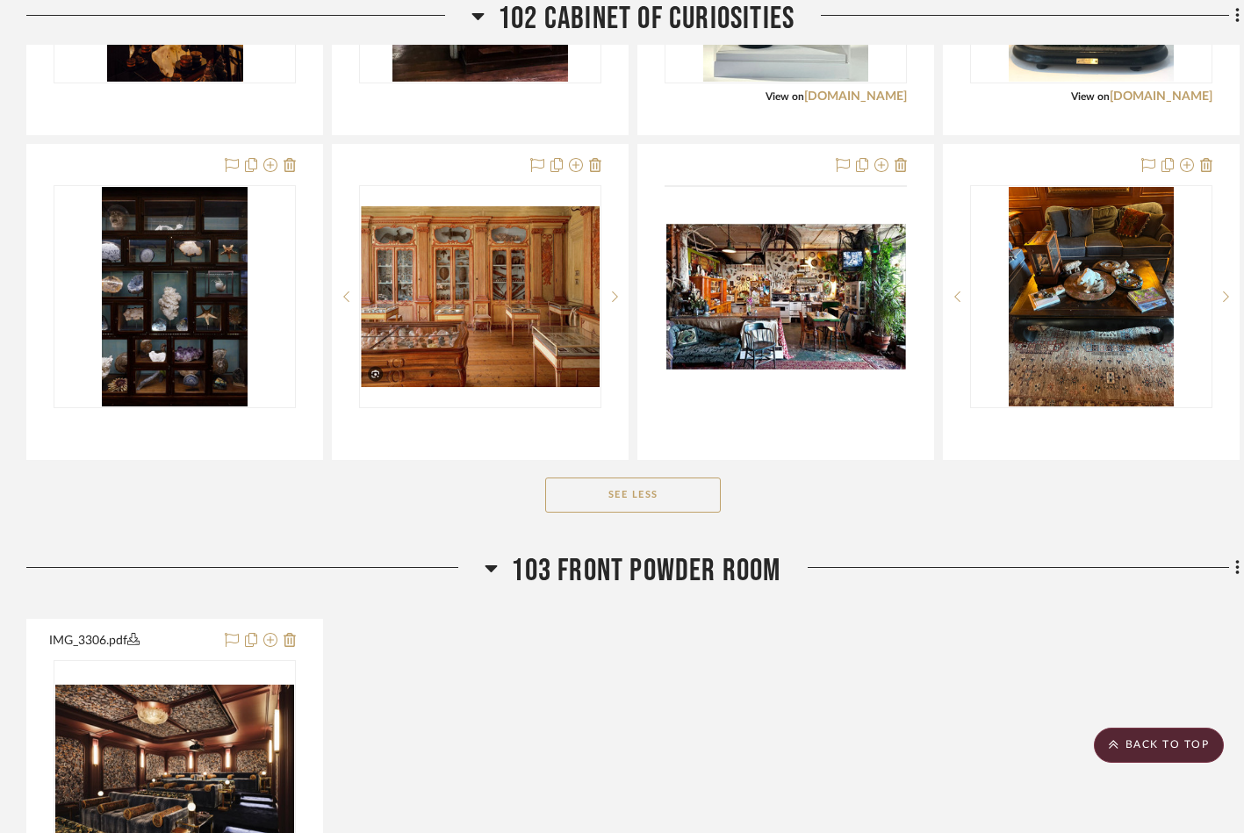
scroll to position [2971, 0]
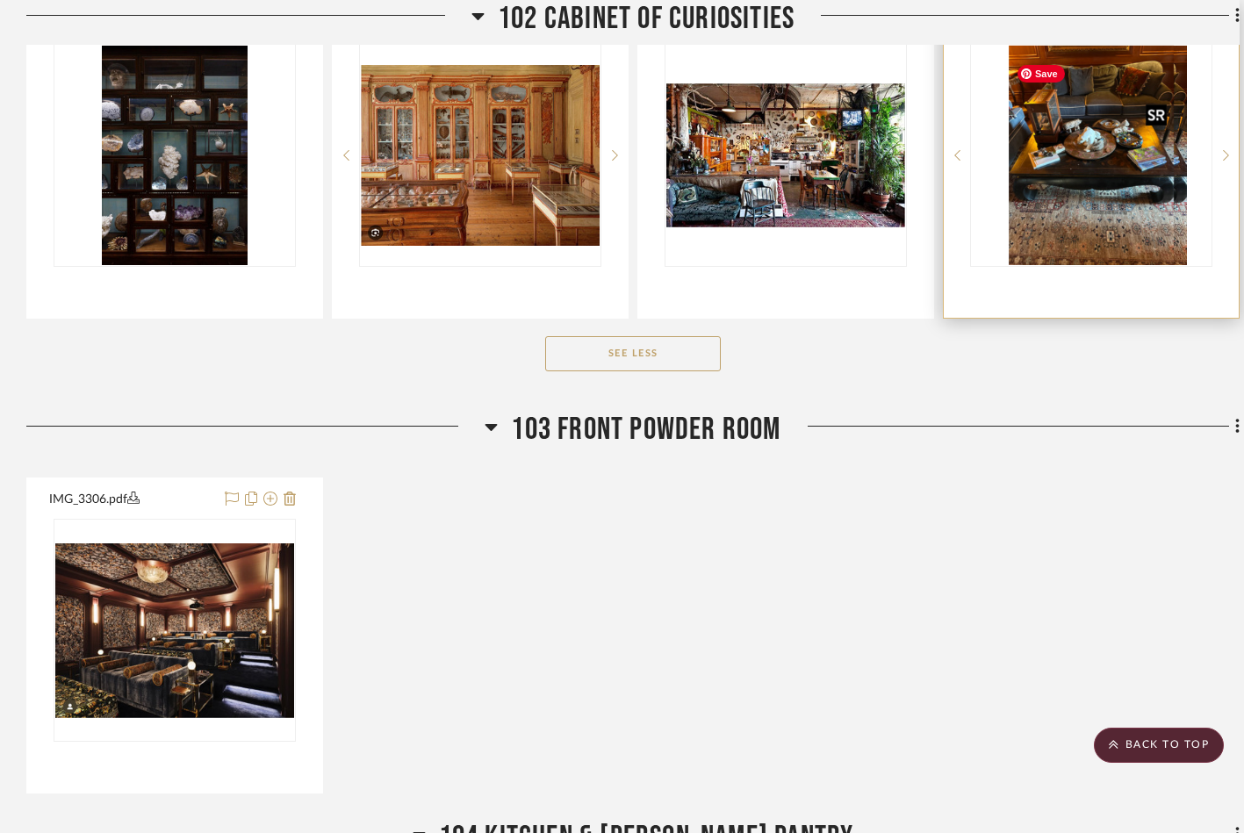
click at [1067, 200] on img "0" at bounding box center [1105, 155] width 165 height 219
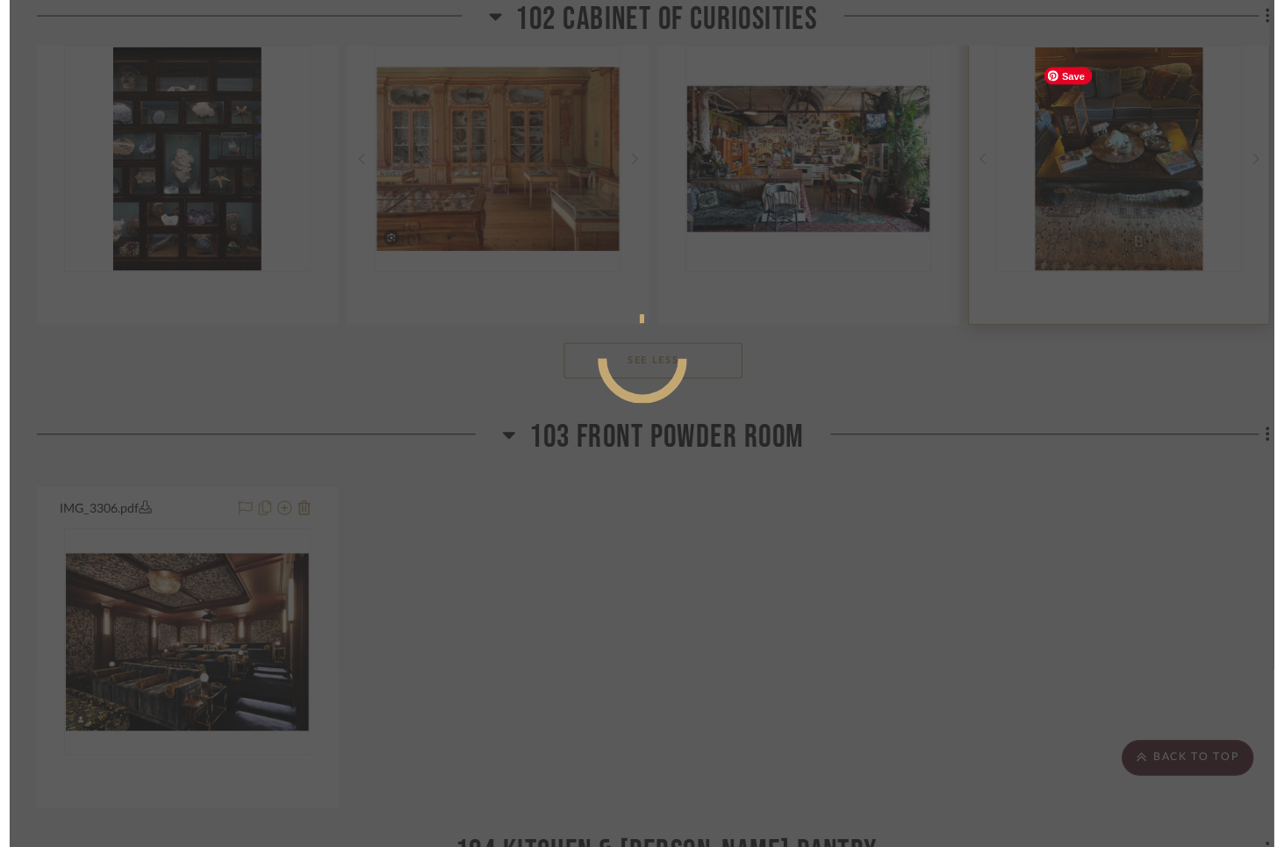
scroll to position [0, 0]
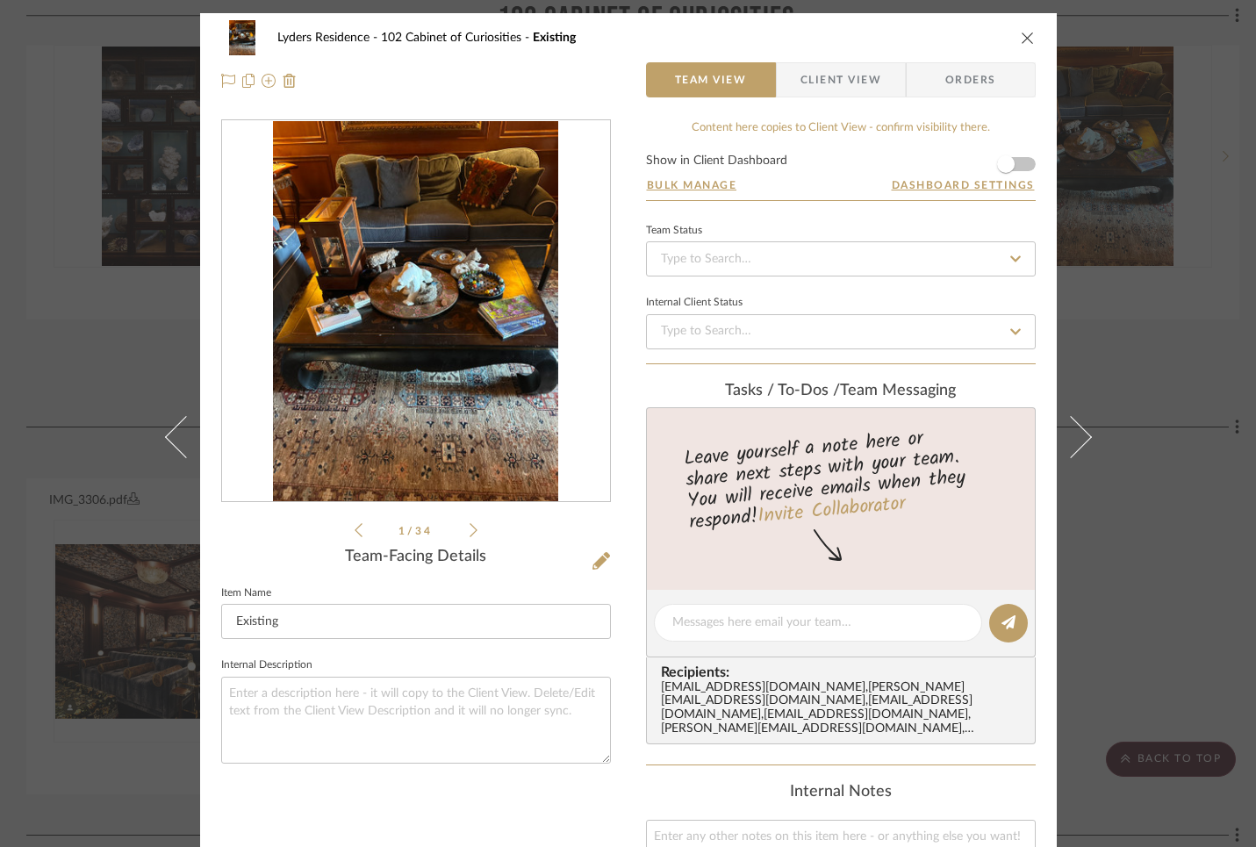
click at [417, 409] on img "0" at bounding box center [415, 311] width 285 height 381
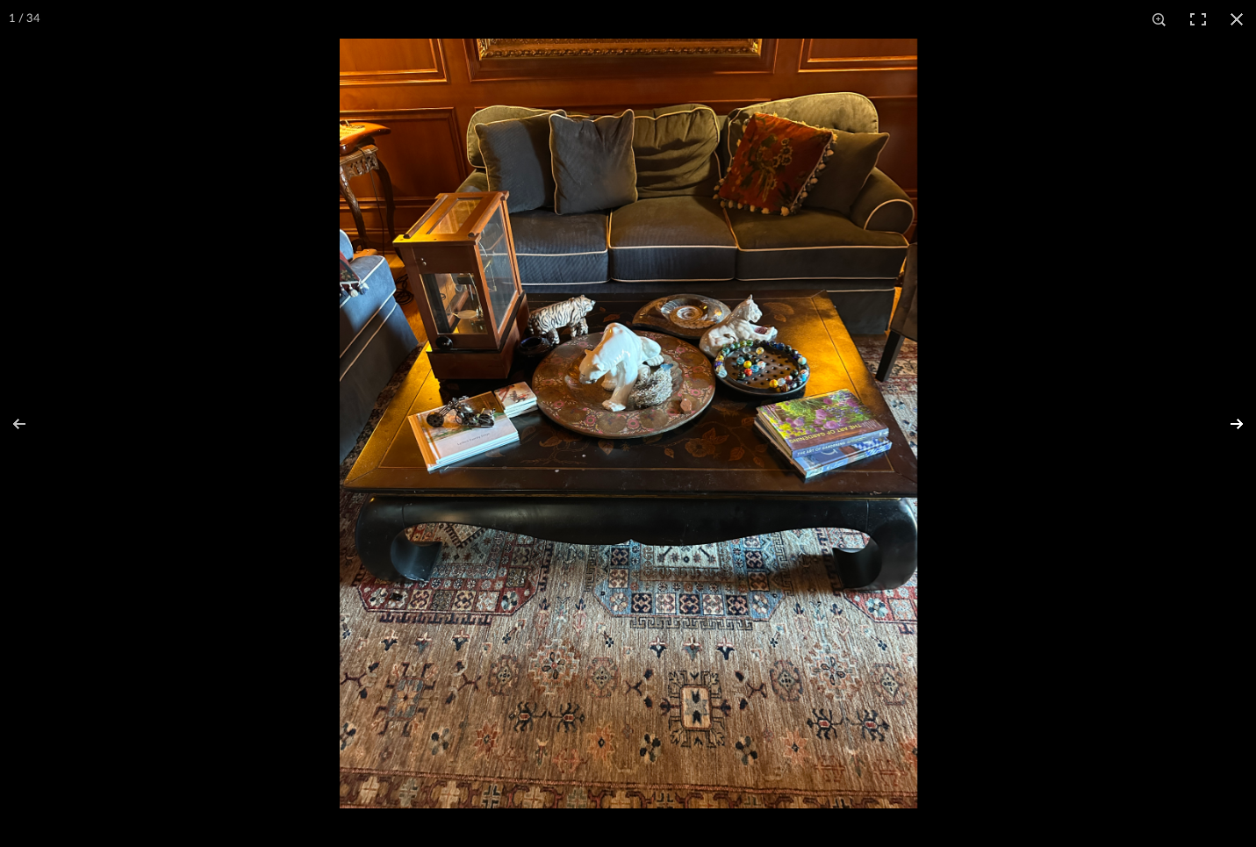
click at [1236, 418] on button at bounding box center [1225, 424] width 61 height 88
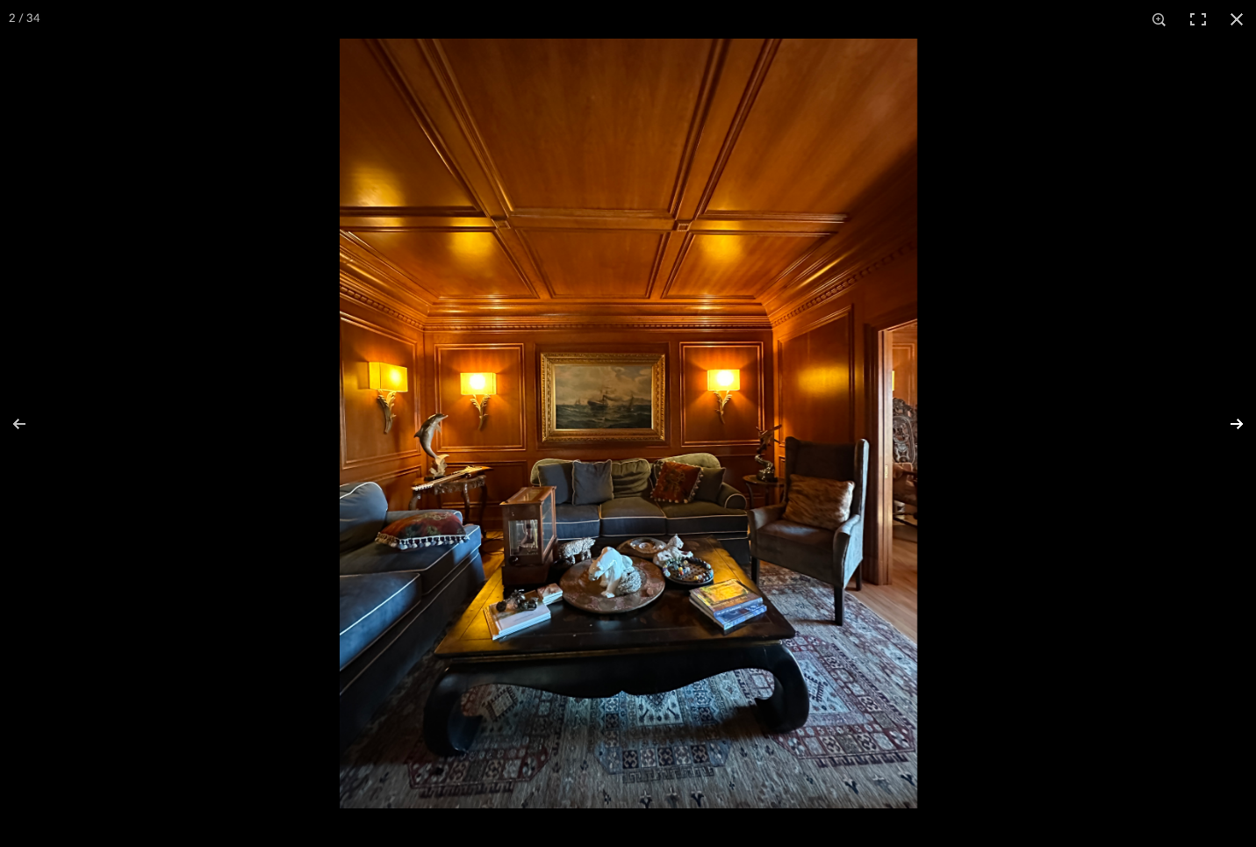
click at [1236, 419] on button at bounding box center [1225, 424] width 61 height 88
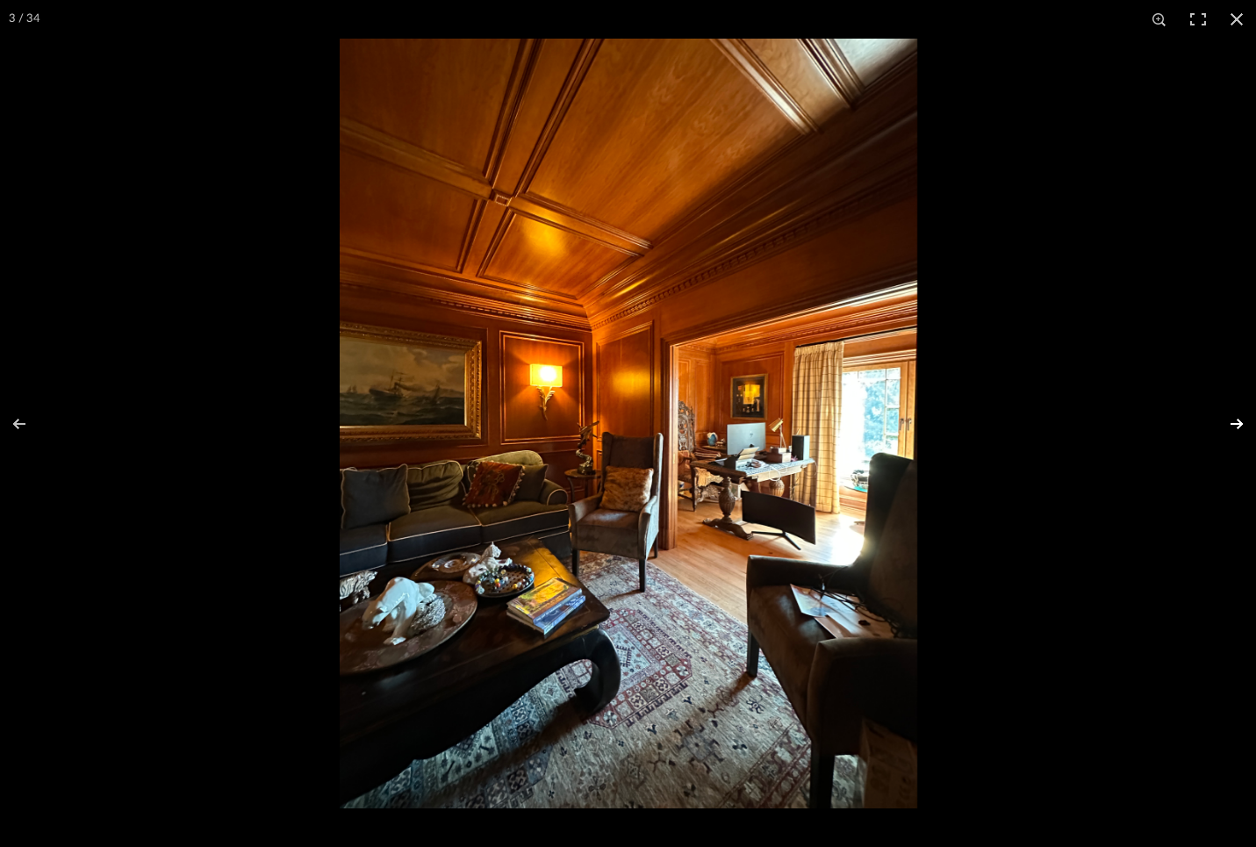
click at [1236, 419] on button at bounding box center [1225, 424] width 61 height 88
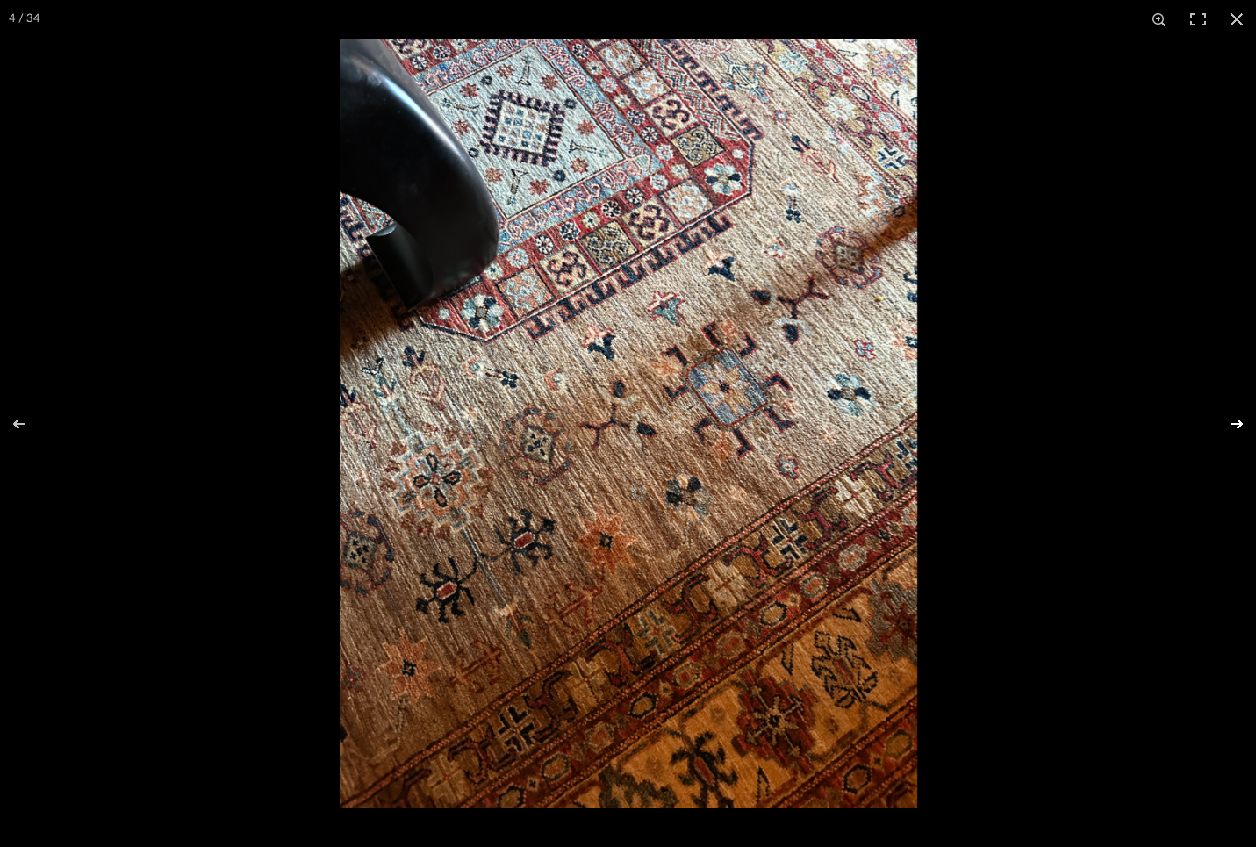
click at [1236, 419] on button at bounding box center [1225, 424] width 61 height 88
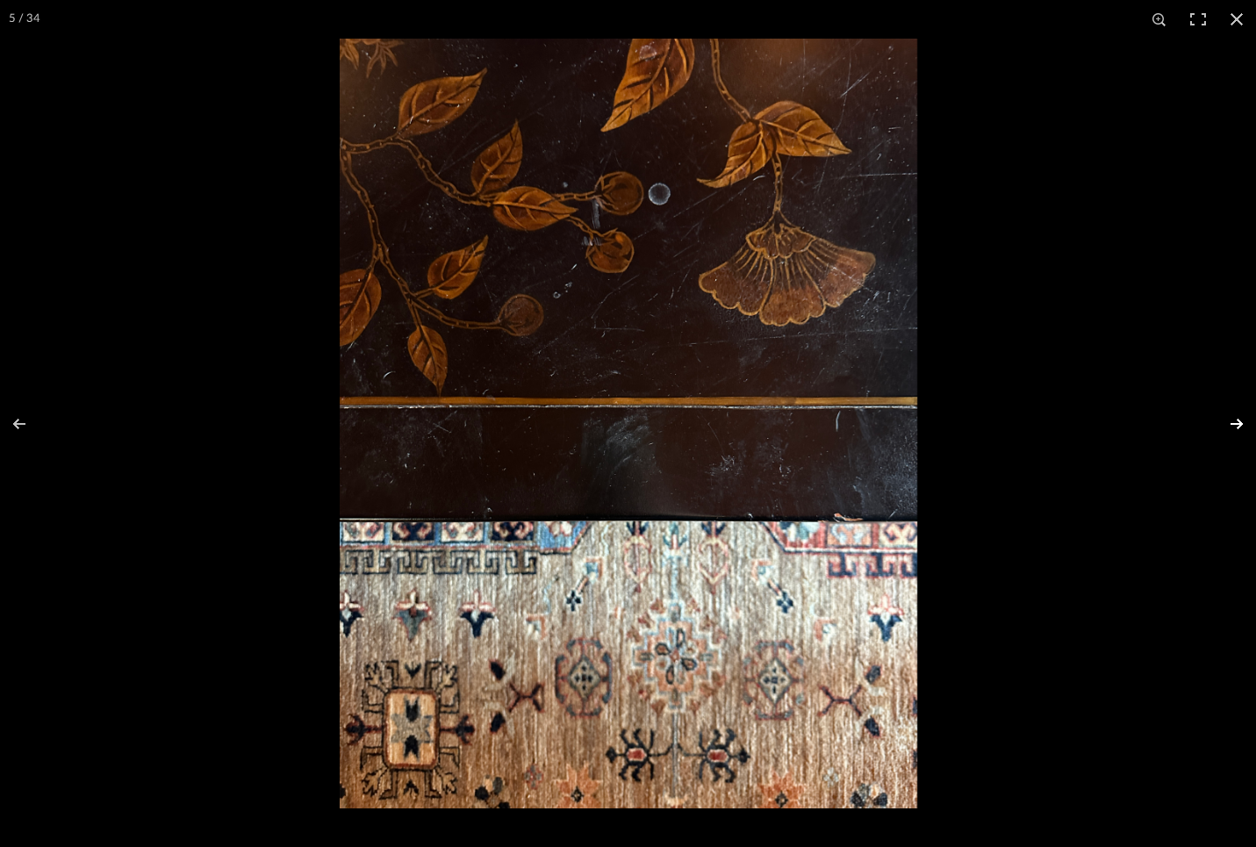
click at [1236, 419] on button at bounding box center [1225, 424] width 61 height 88
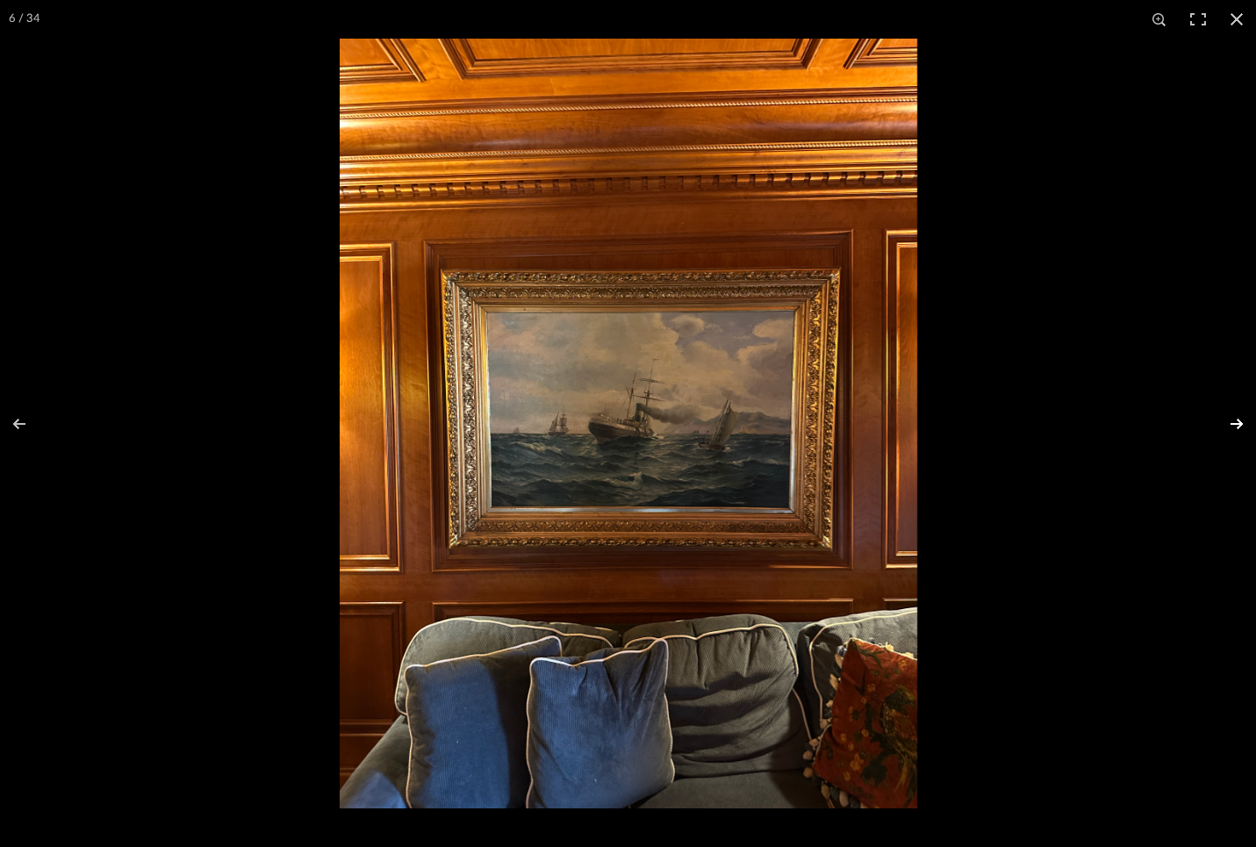
click at [1236, 419] on button at bounding box center [1225, 424] width 61 height 88
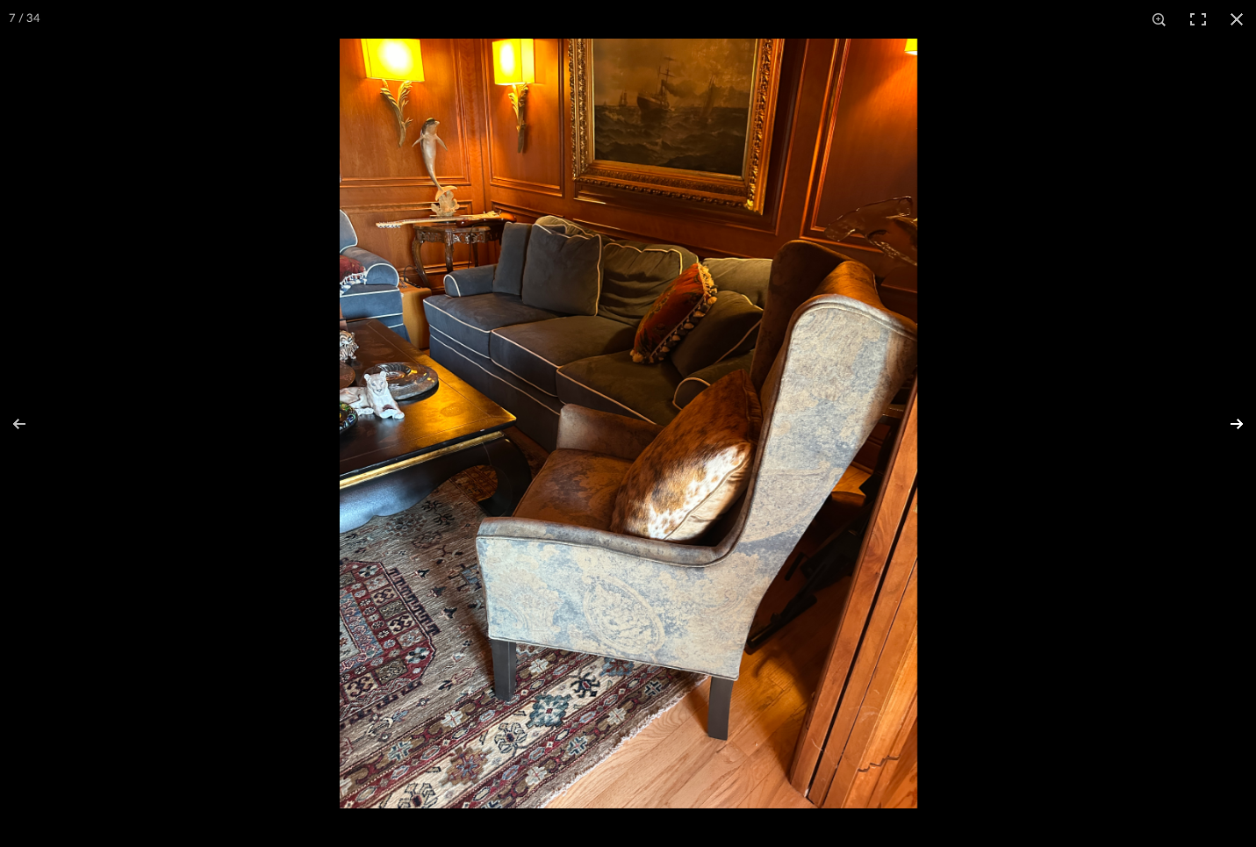
click at [1236, 419] on button at bounding box center [1225, 424] width 61 height 88
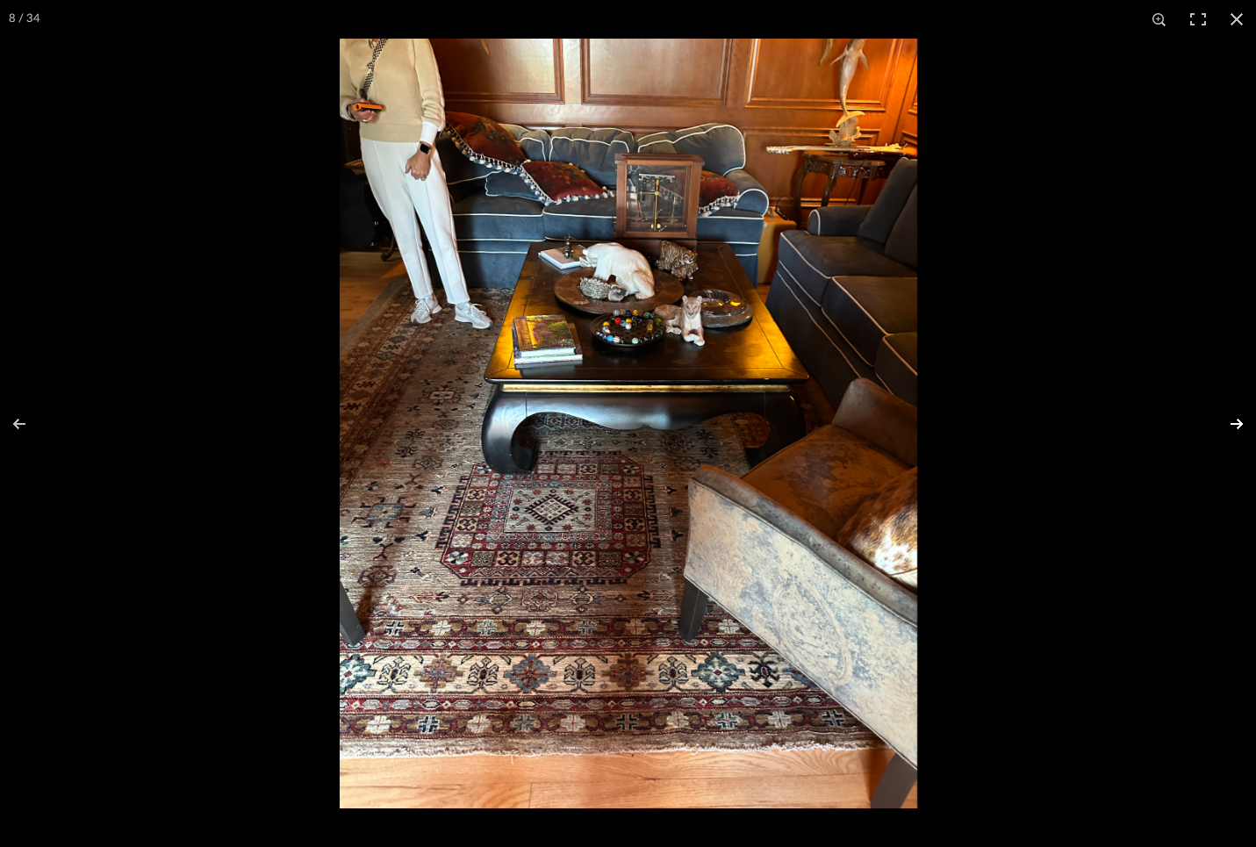
click at [1236, 419] on button at bounding box center [1225, 424] width 61 height 88
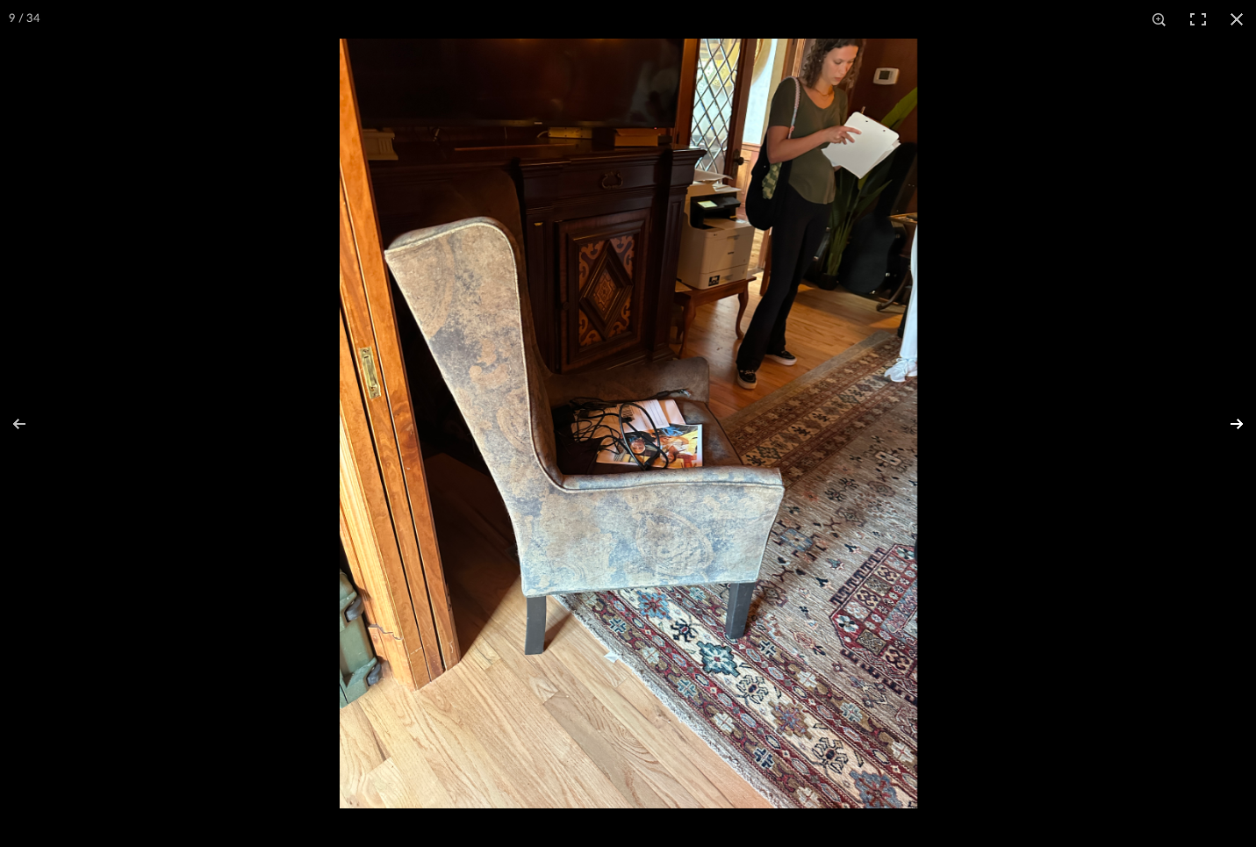
click at [1236, 419] on button at bounding box center [1225, 424] width 61 height 88
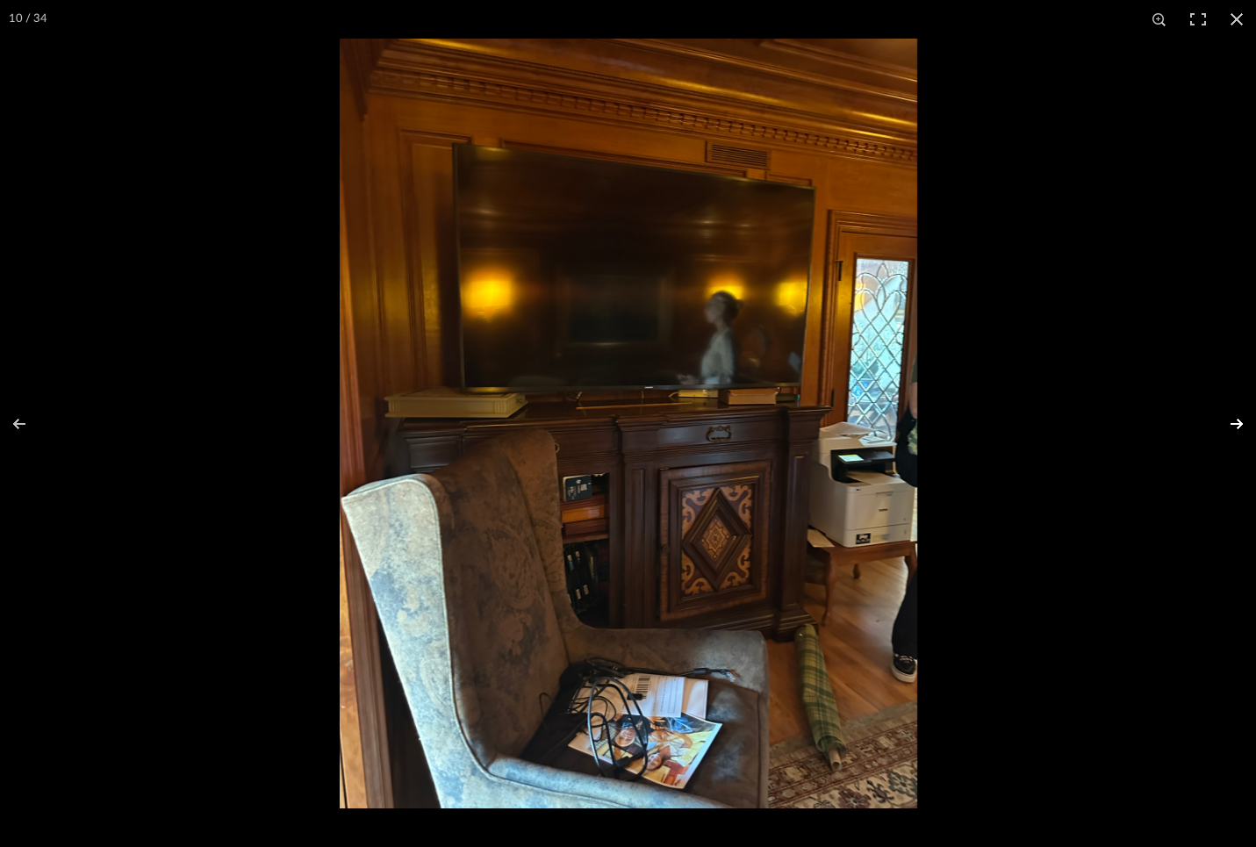
click at [1236, 419] on button at bounding box center [1225, 424] width 61 height 88
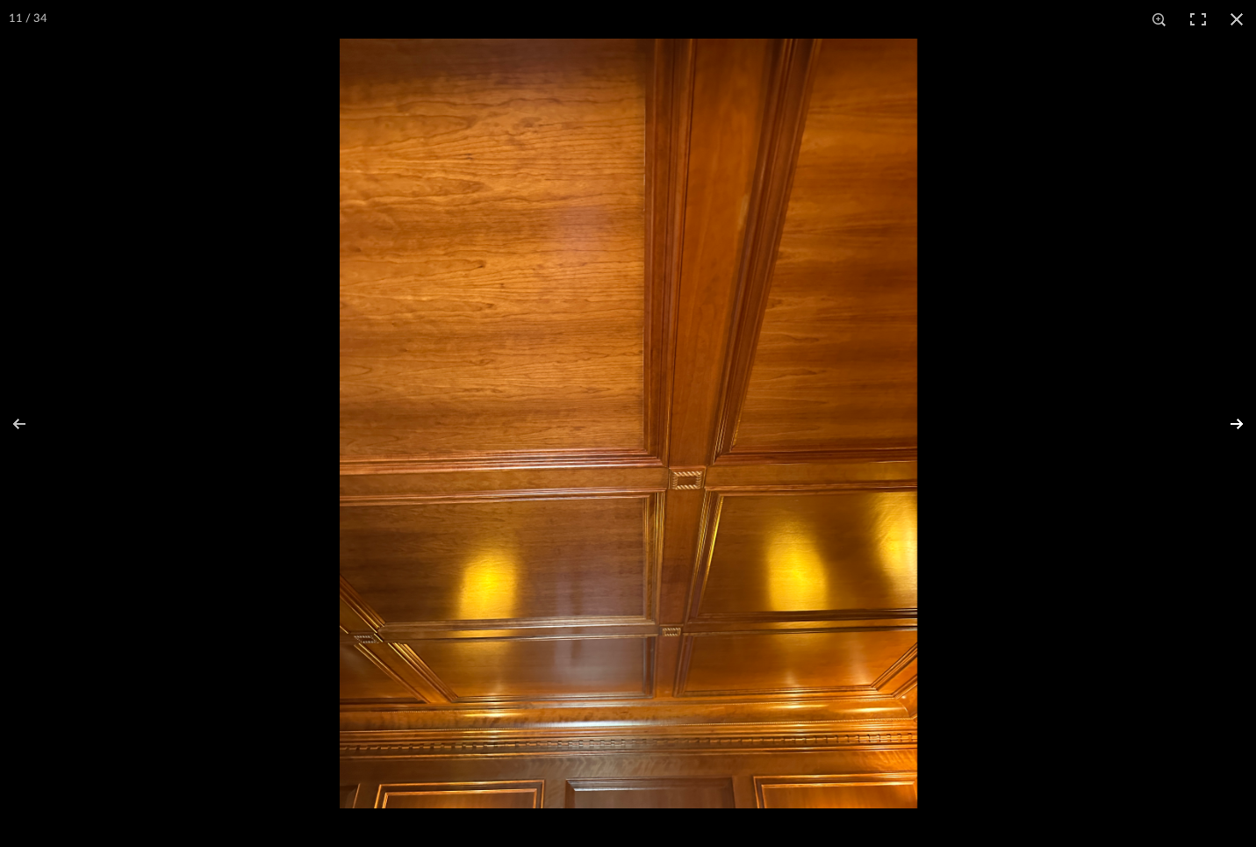
click at [1236, 419] on button at bounding box center [1225, 424] width 61 height 88
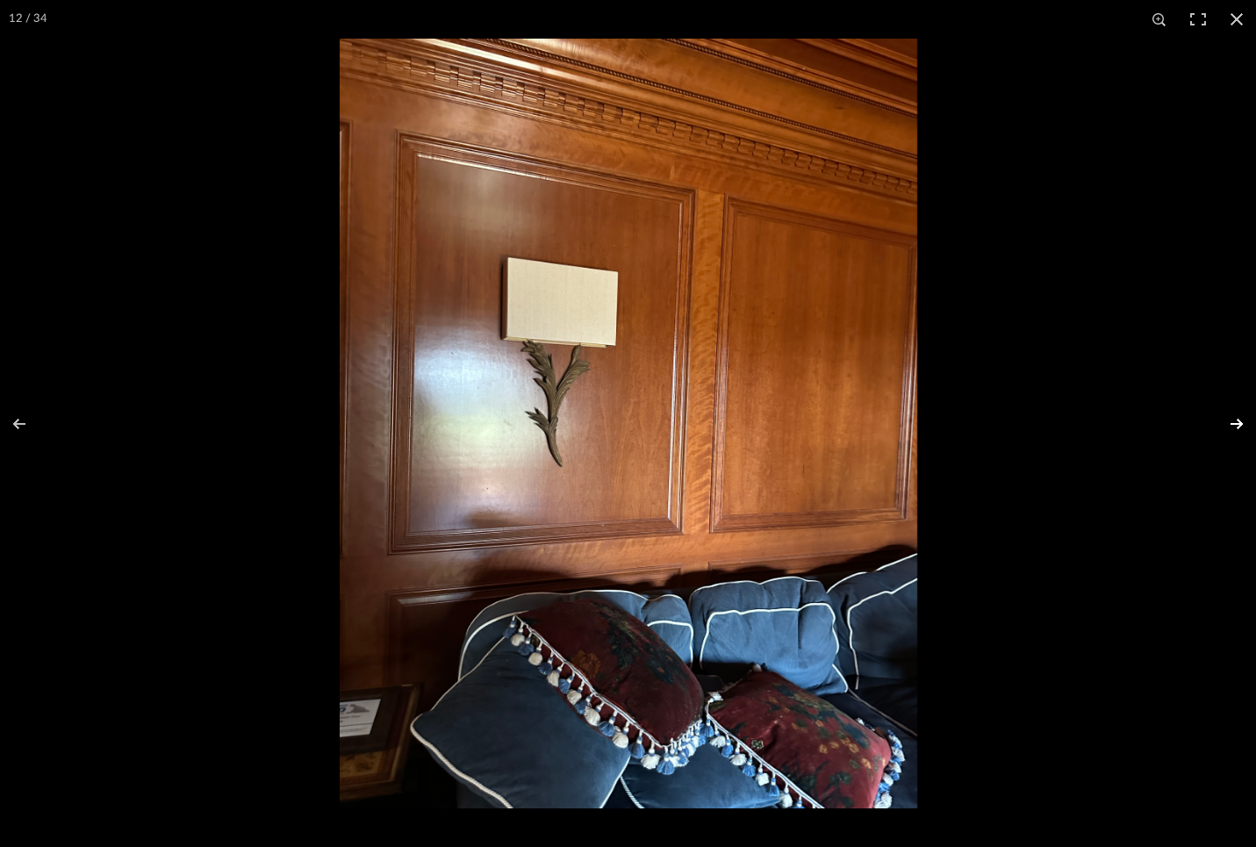
click at [1236, 419] on button at bounding box center [1225, 424] width 61 height 88
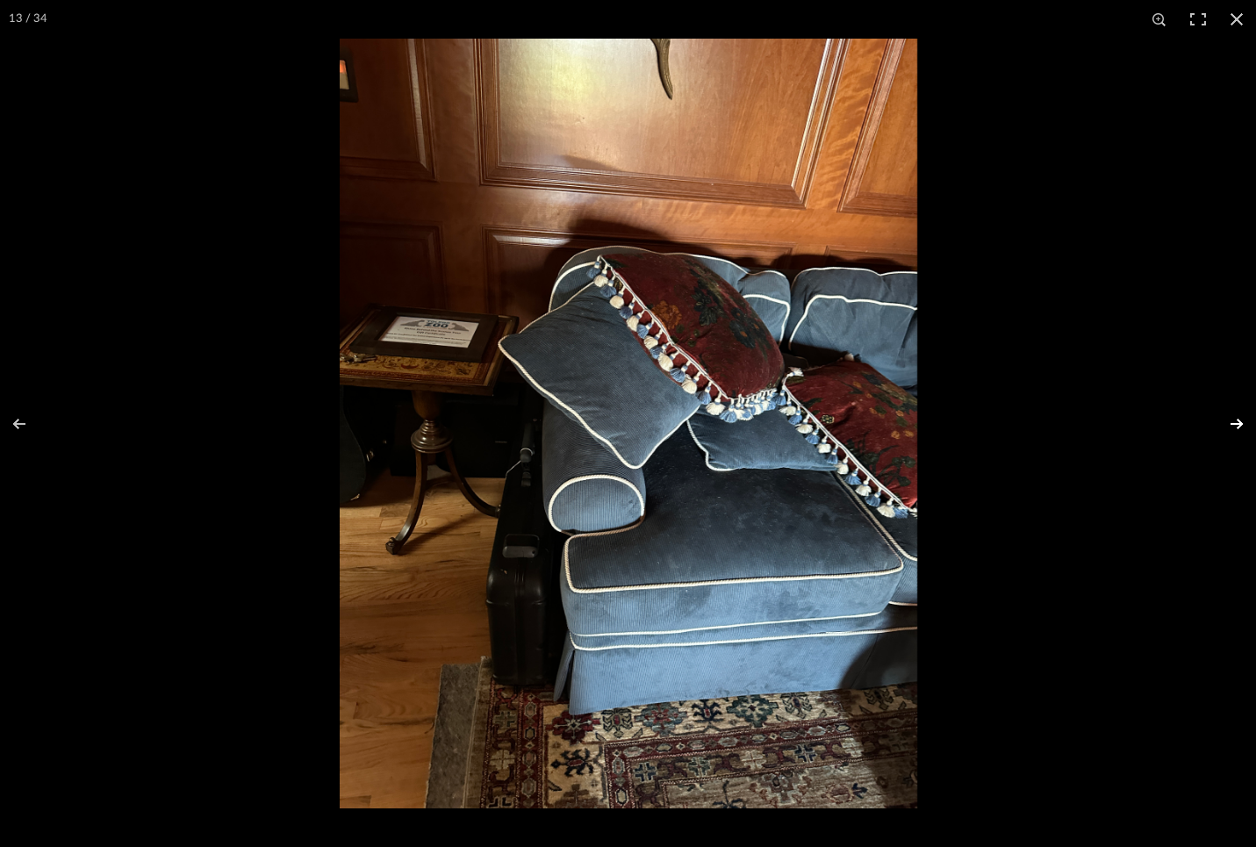
click at [1236, 419] on button at bounding box center [1225, 424] width 61 height 88
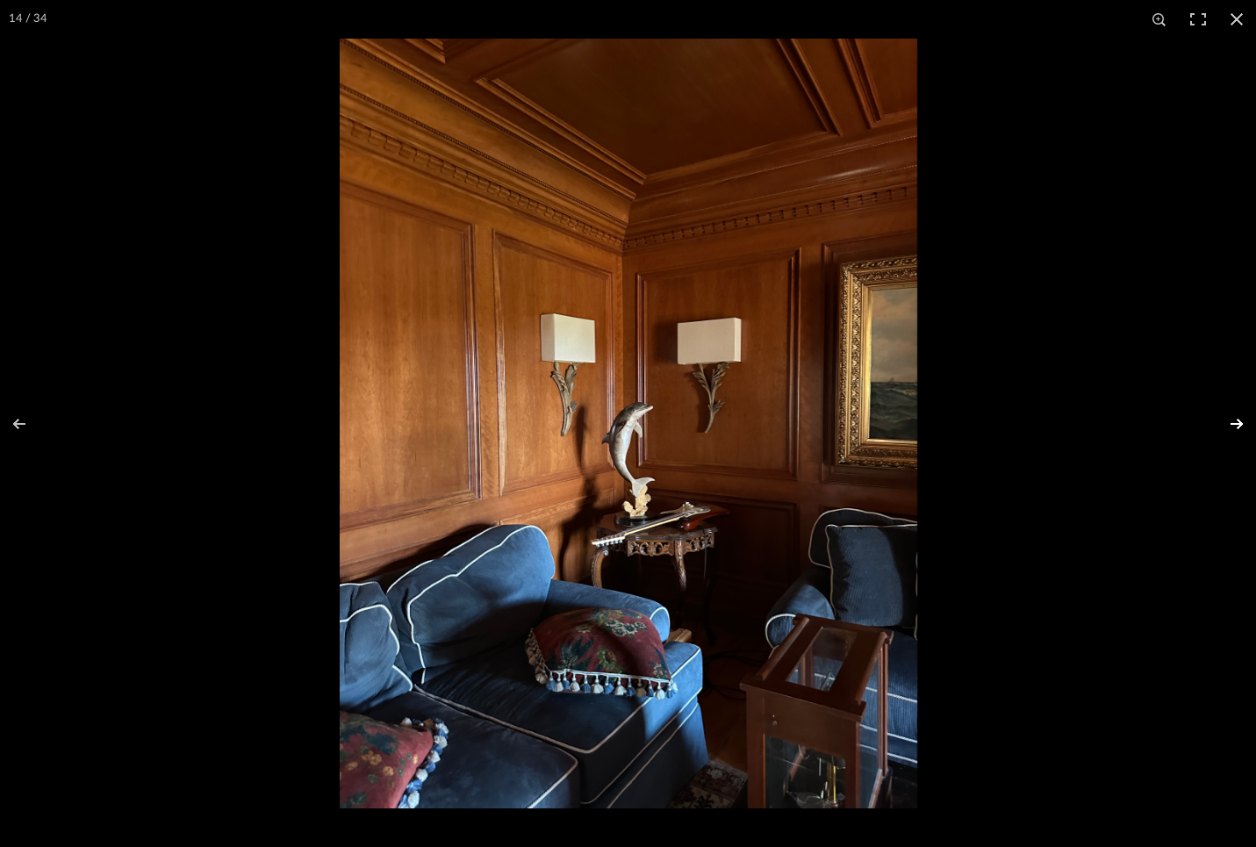
click at [1236, 419] on button at bounding box center [1225, 424] width 61 height 88
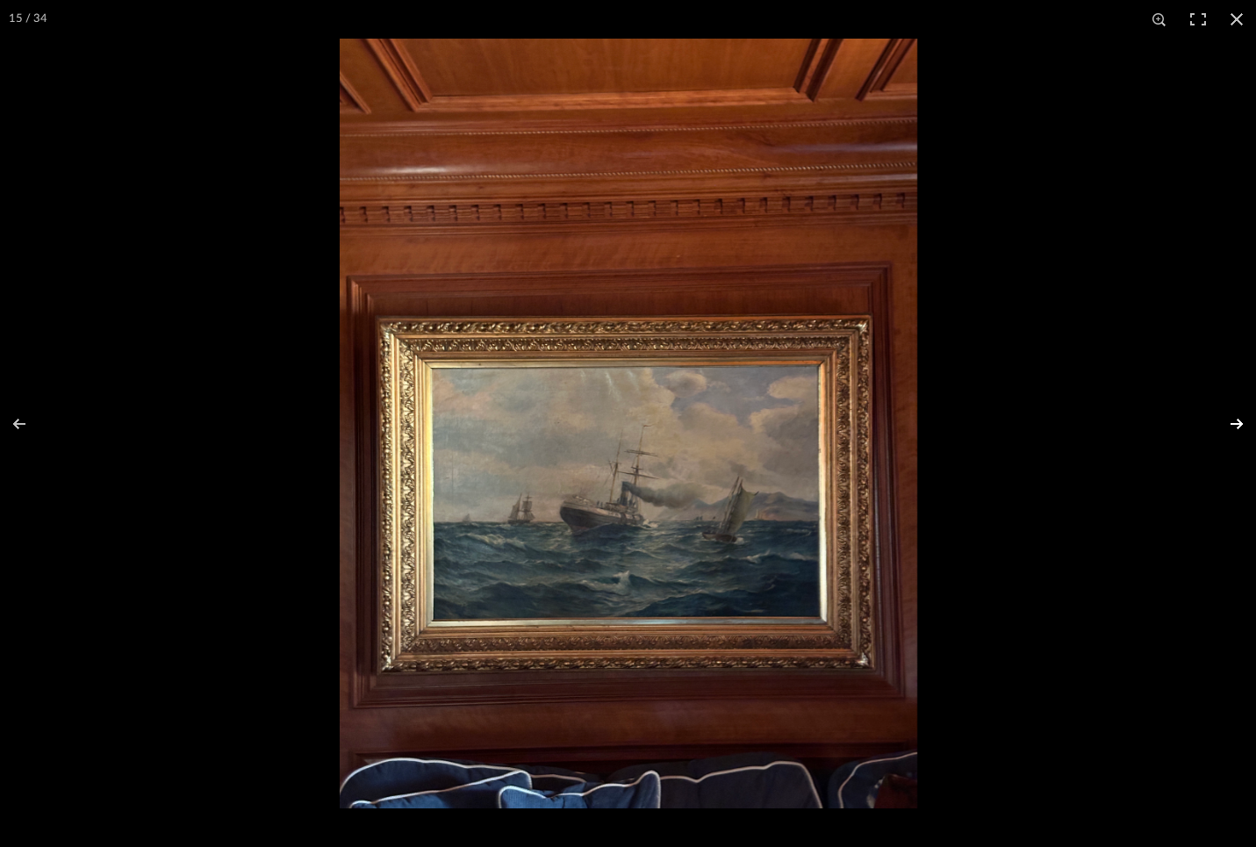
click at [1236, 419] on button at bounding box center [1225, 424] width 61 height 88
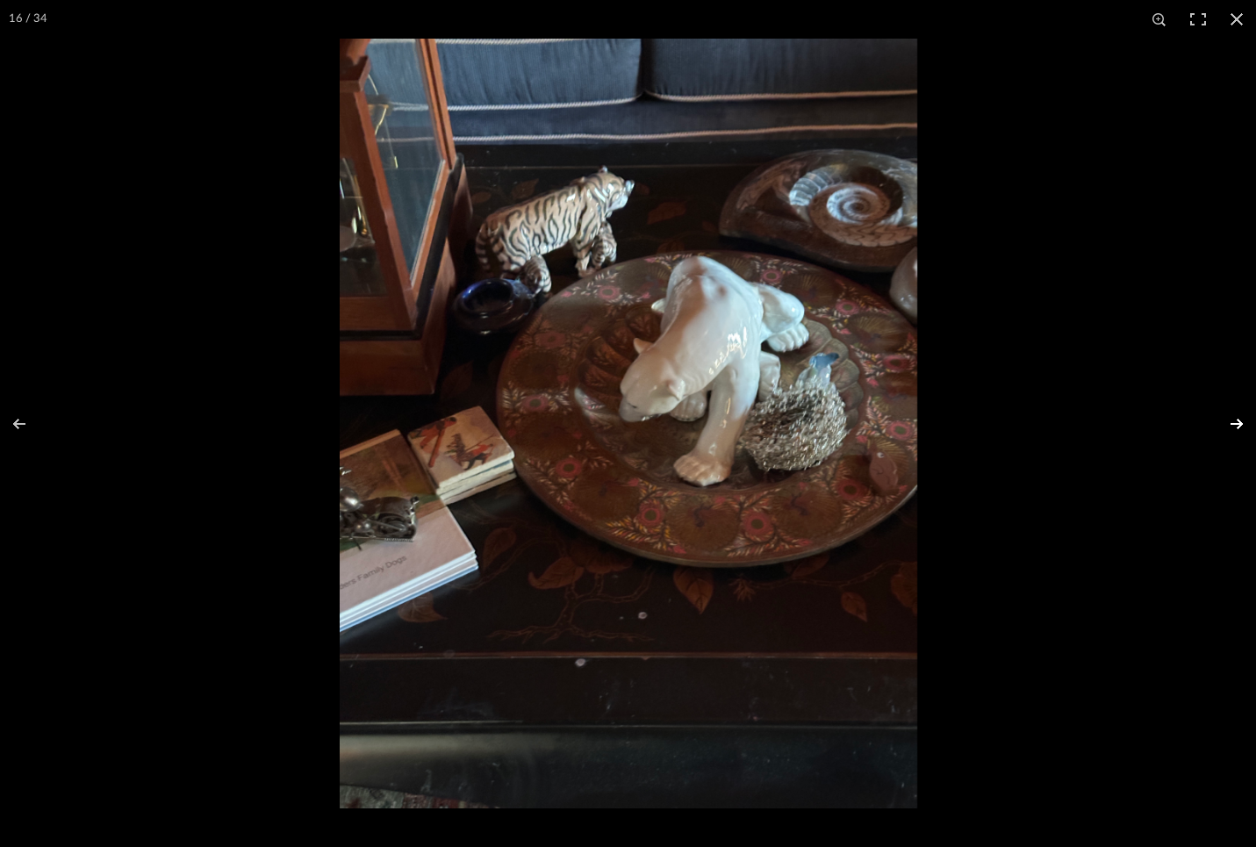
click at [1236, 419] on button at bounding box center [1225, 424] width 61 height 88
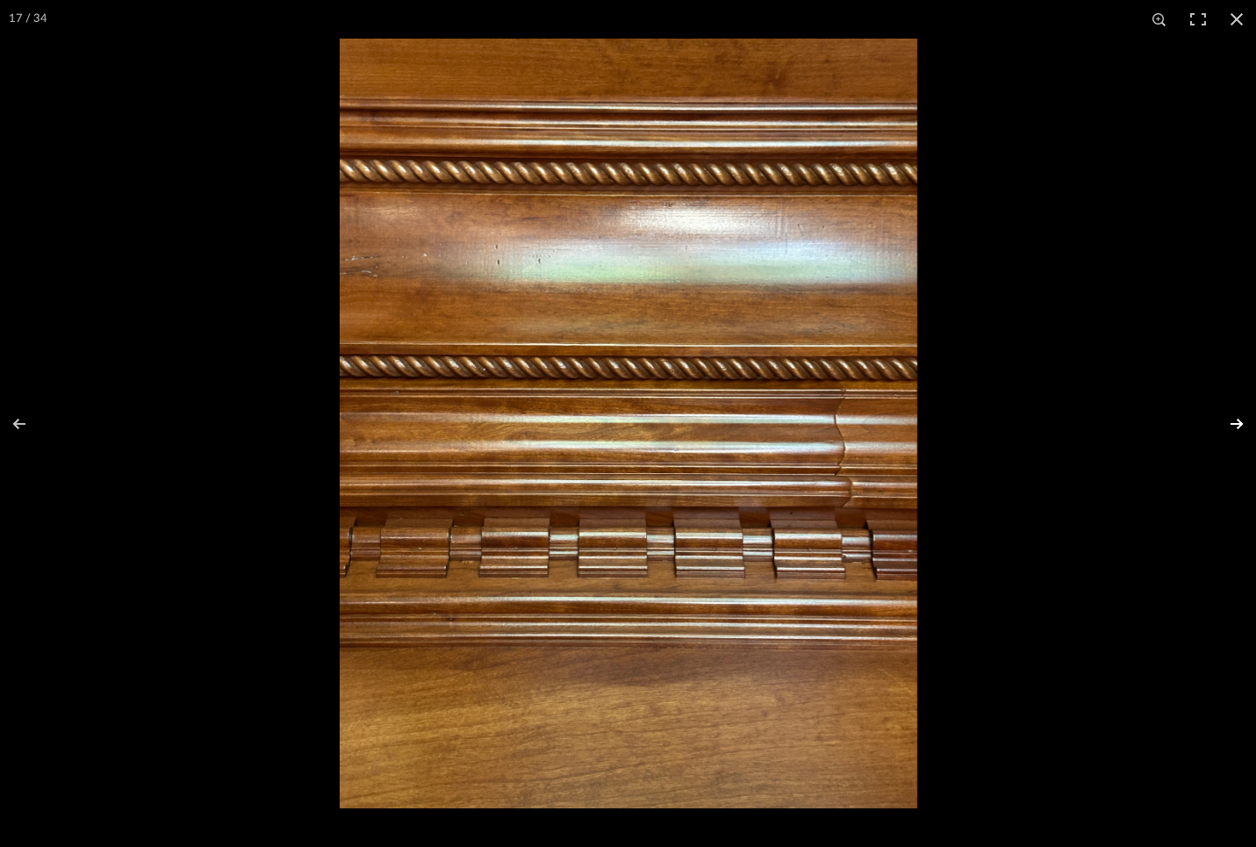
click at [1236, 419] on button at bounding box center [1225, 424] width 61 height 88
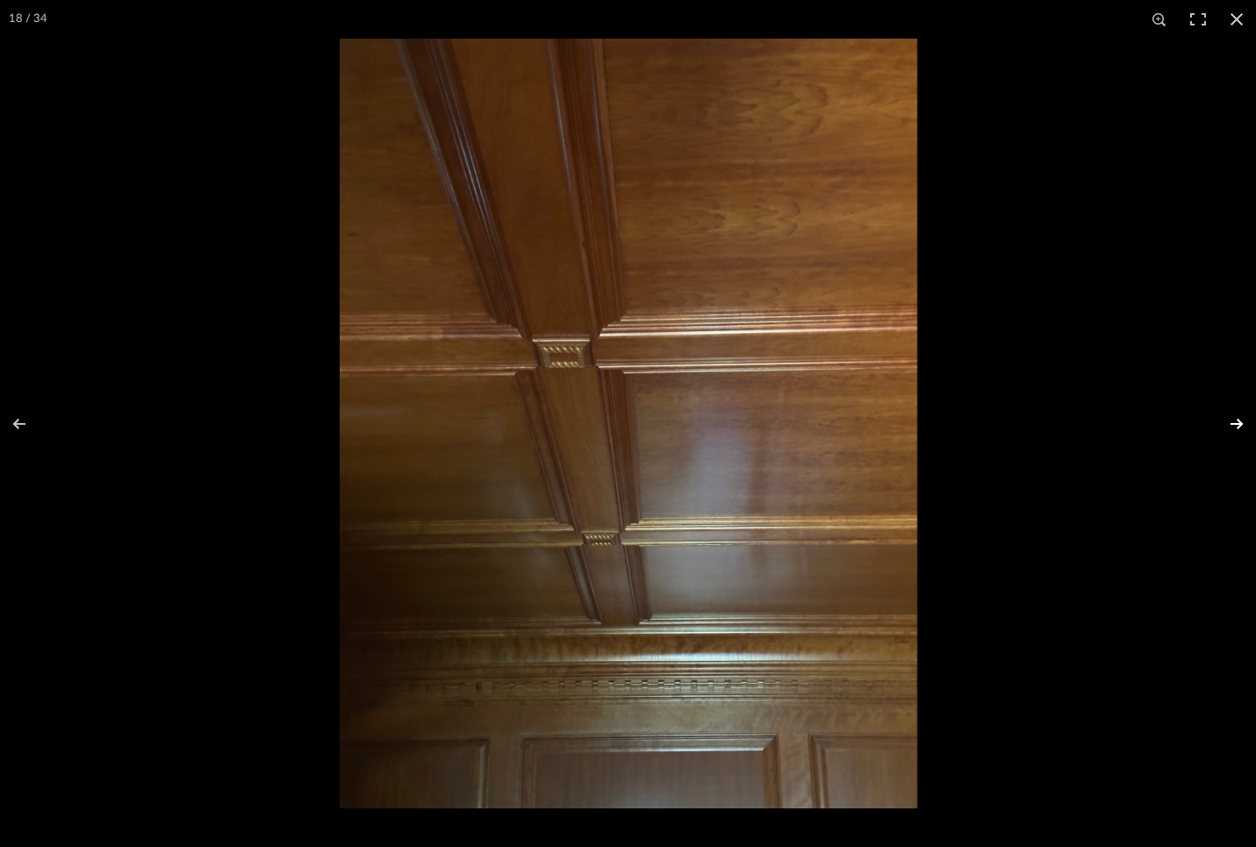
click at [1235, 419] on button at bounding box center [1225, 424] width 61 height 88
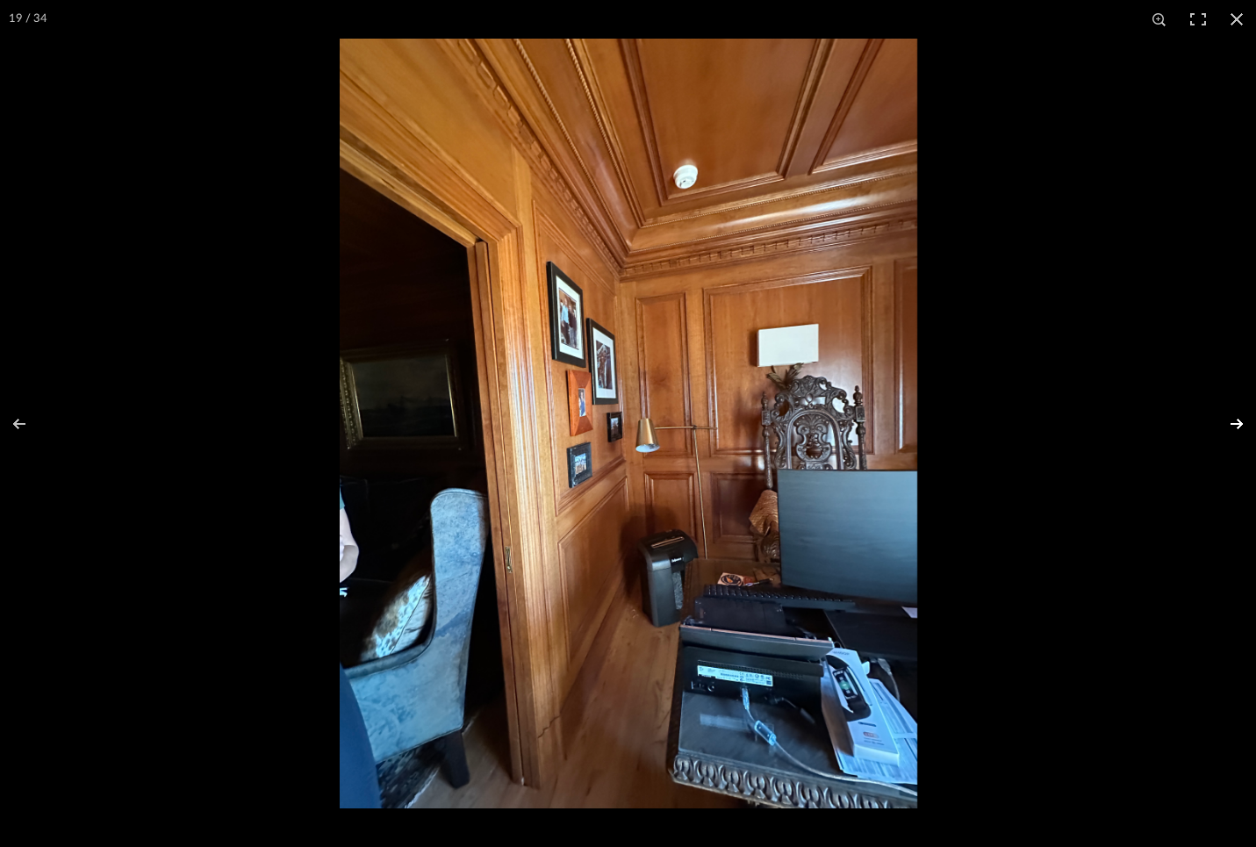
click at [1238, 421] on button at bounding box center [1225, 424] width 61 height 88
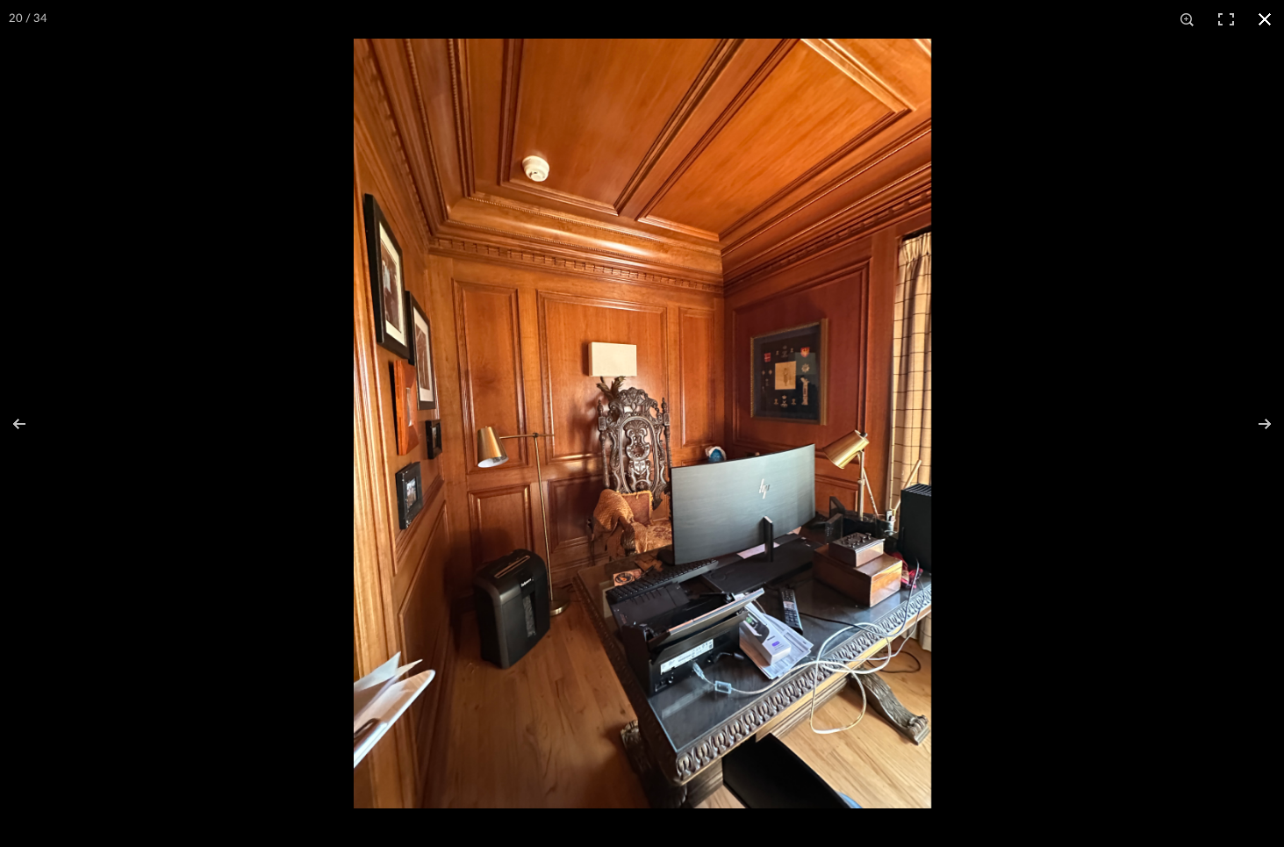
click at [1270, 18] on button at bounding box center [1265, 19] width 39 height 39
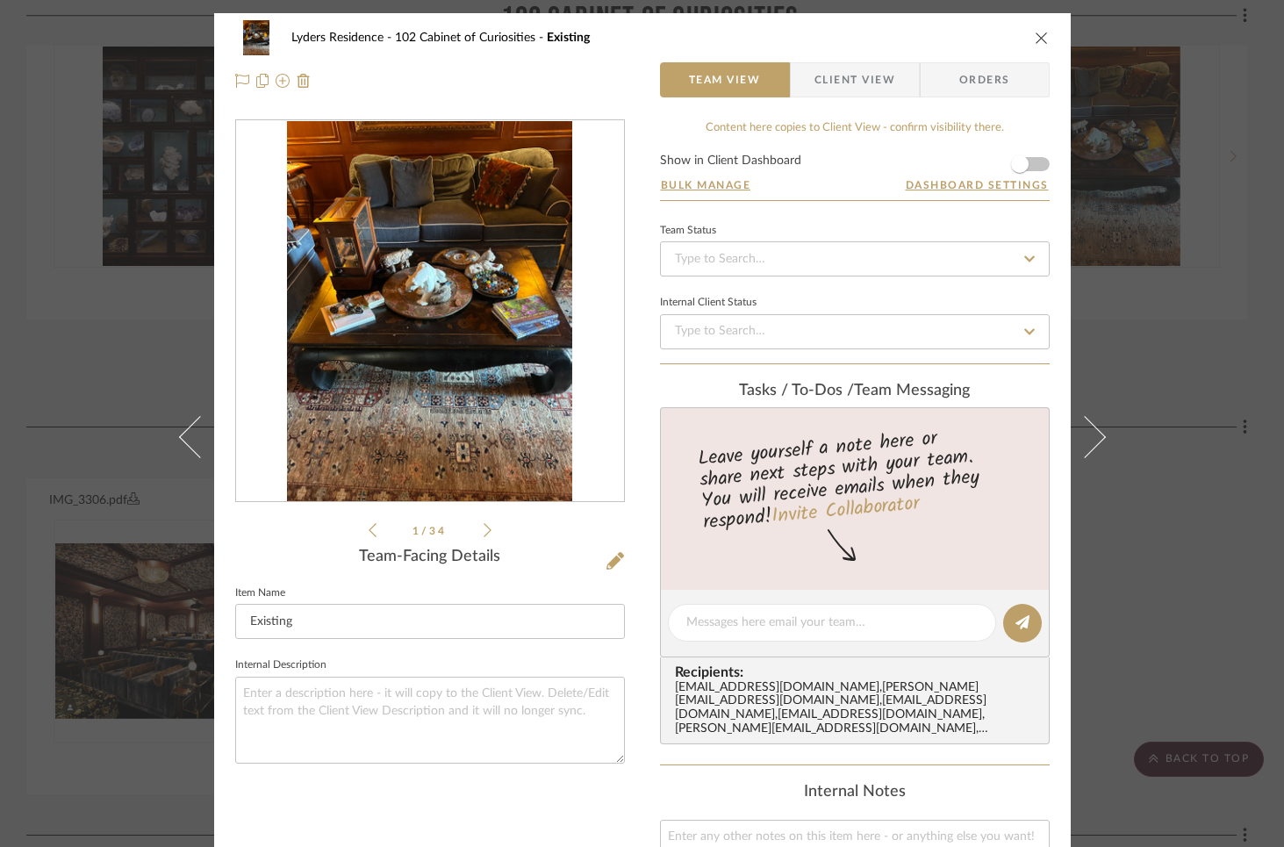
click at [1035, 39] on icon "close" at bounding box center [1042, 38] width 14 height 14
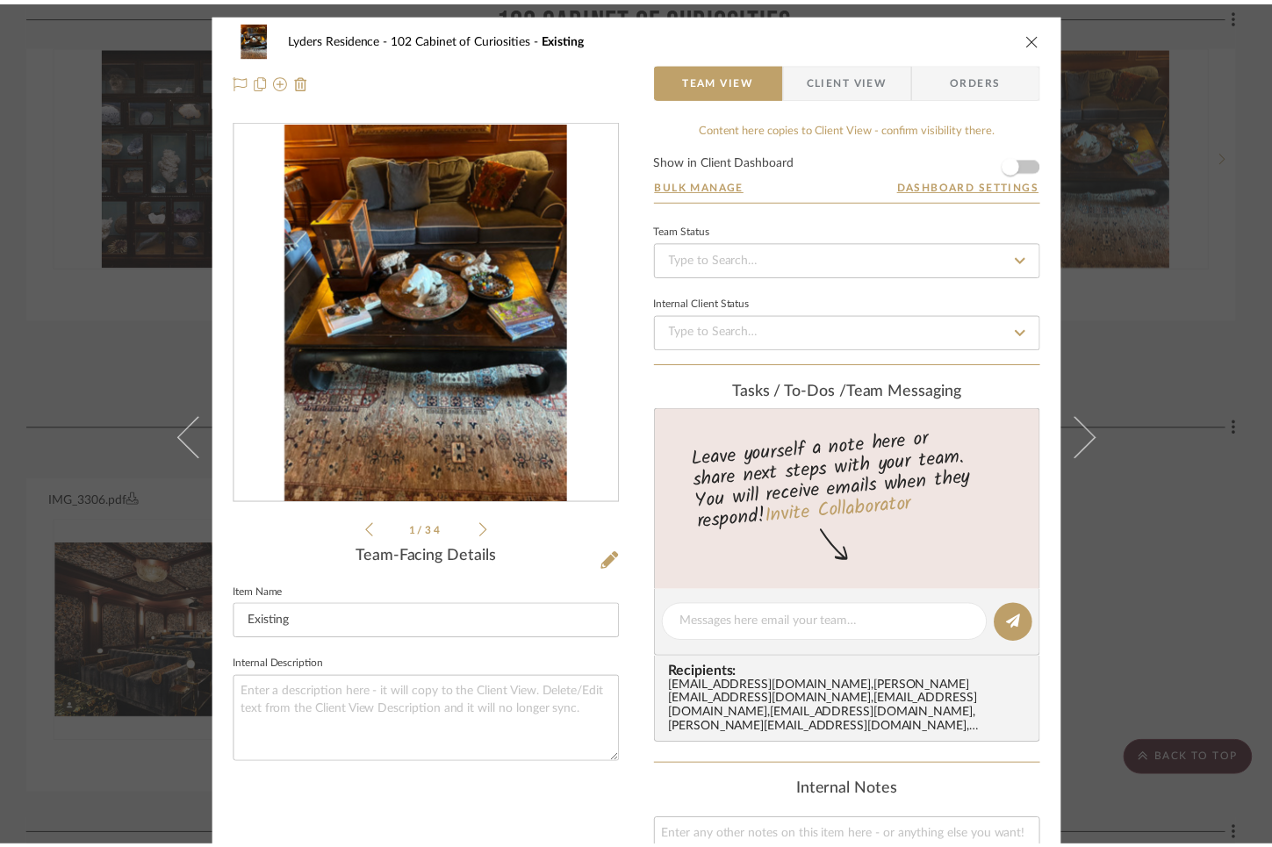
scroll to position [2970, 0]
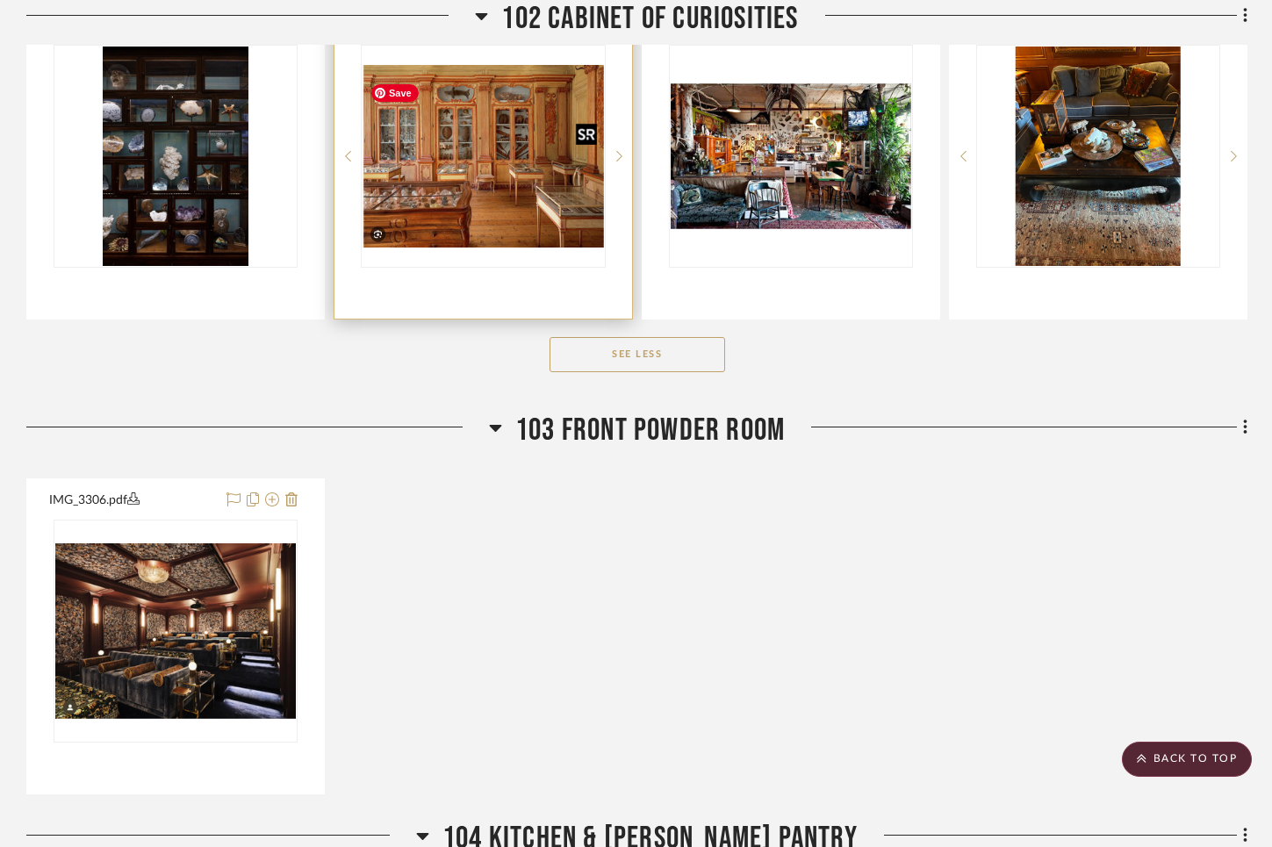
click at [491, 175] on img "0" at bounding box center [483, 156] width 241 height 183
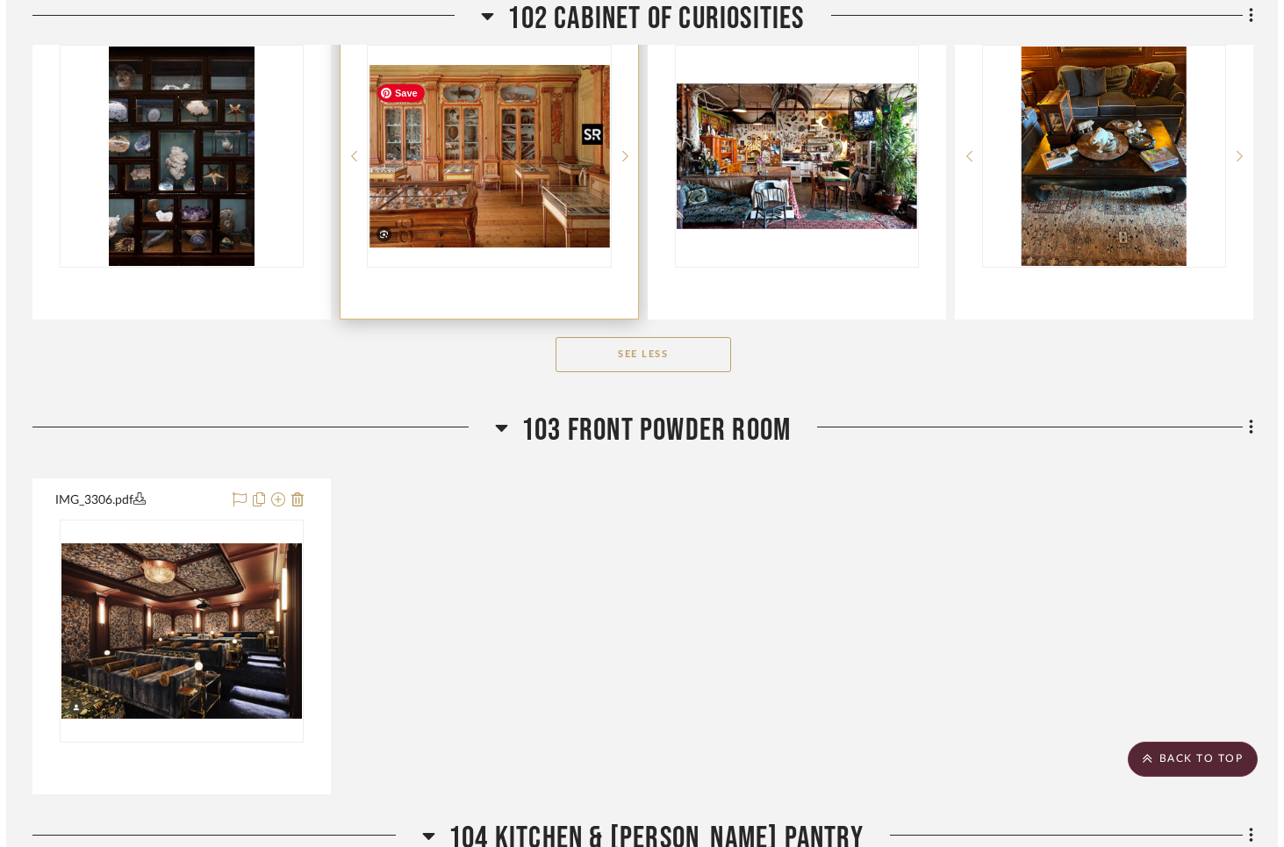
scroll to position [0, 0]
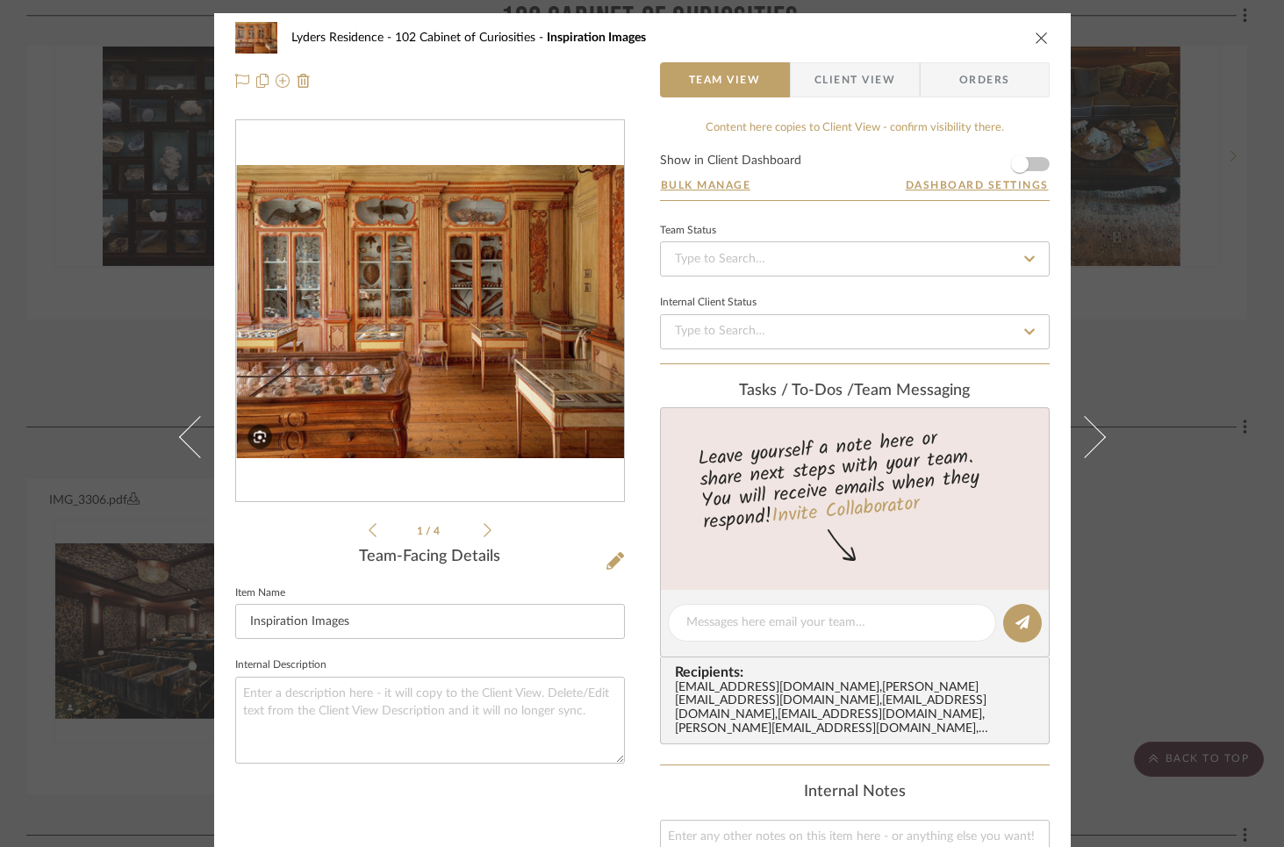
click at [475, 342] on div "IMG_3309.pdf IMG_3309.pdf" at bounding box center [430, 311] width 388 height 383
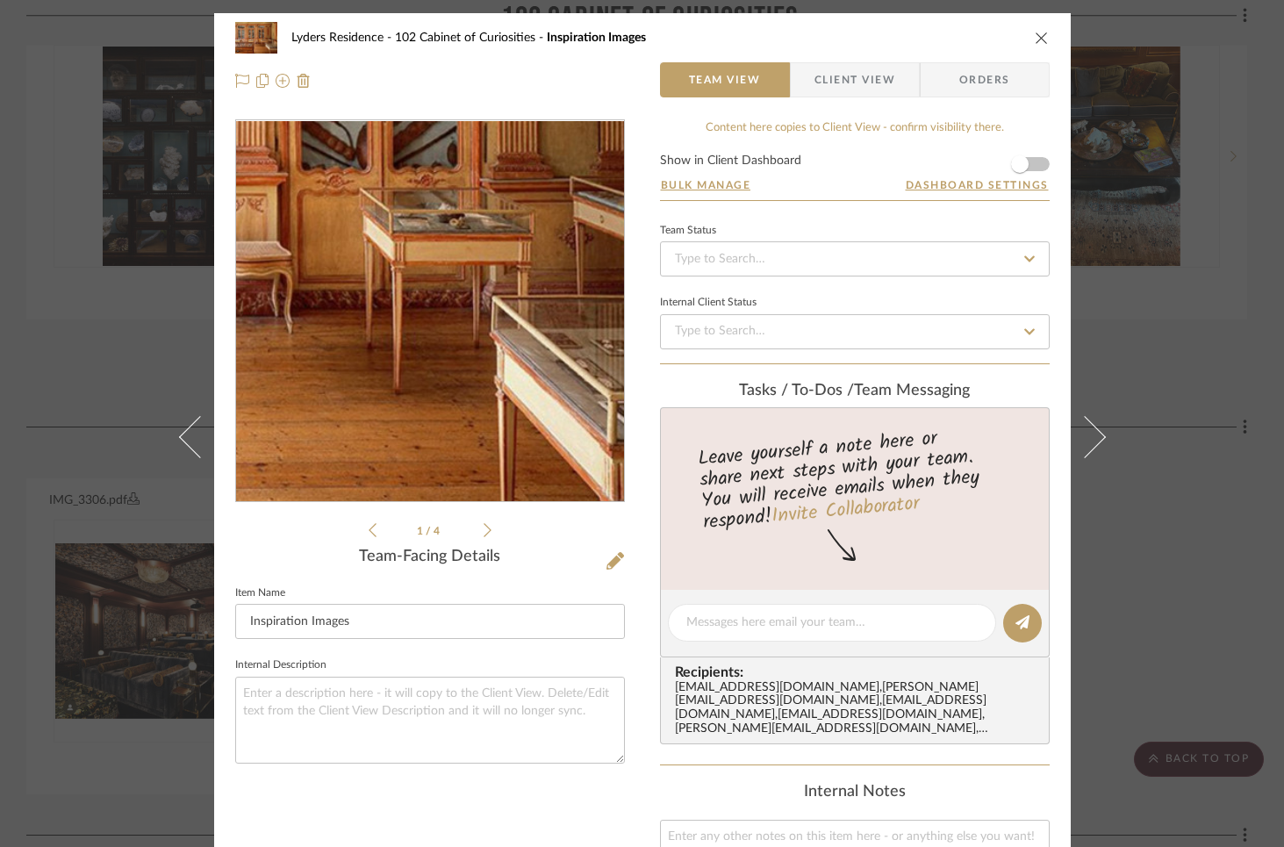
click at [487, 364] on img "0" at bounding box center [430, 312] width 388 height 294
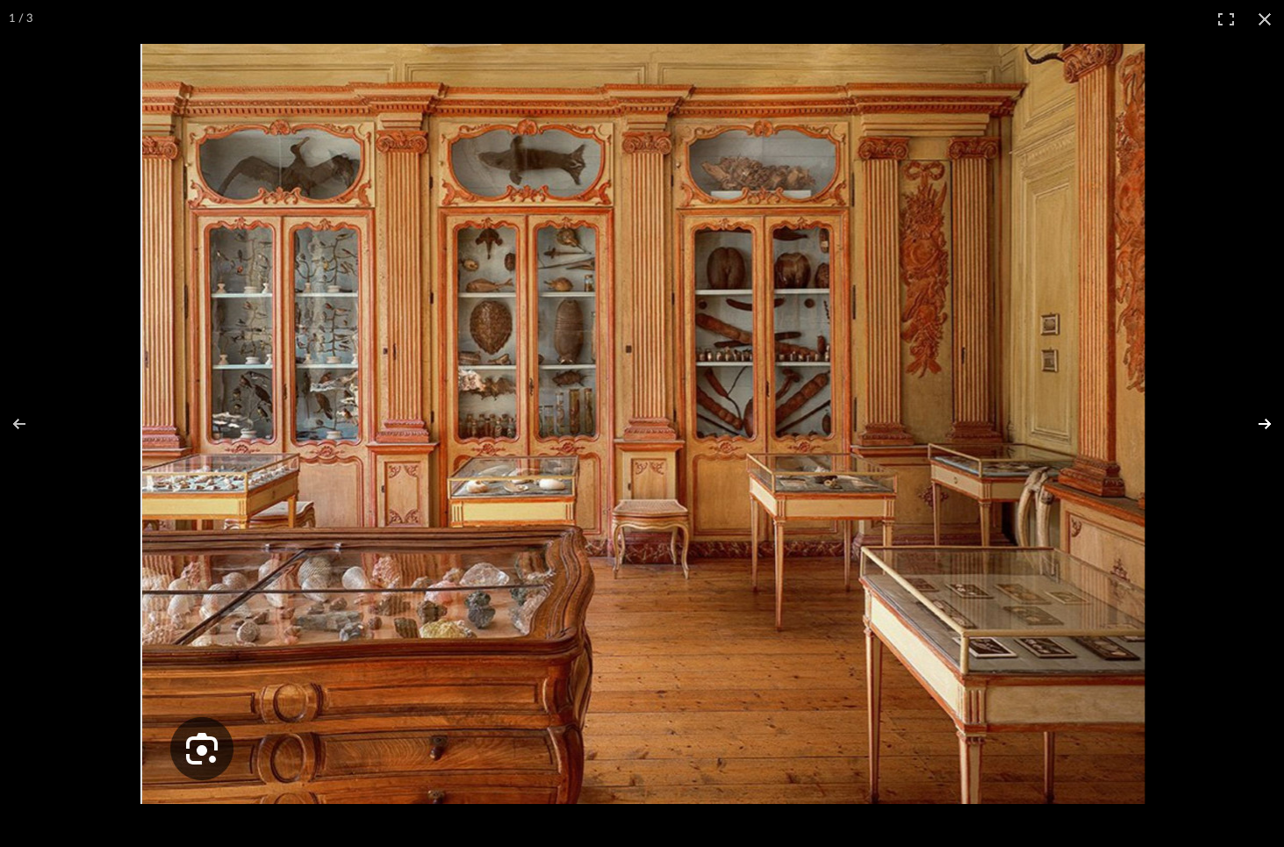
click at [1261, 423] on button at bounding box center [1253, 424] width 61 height 88
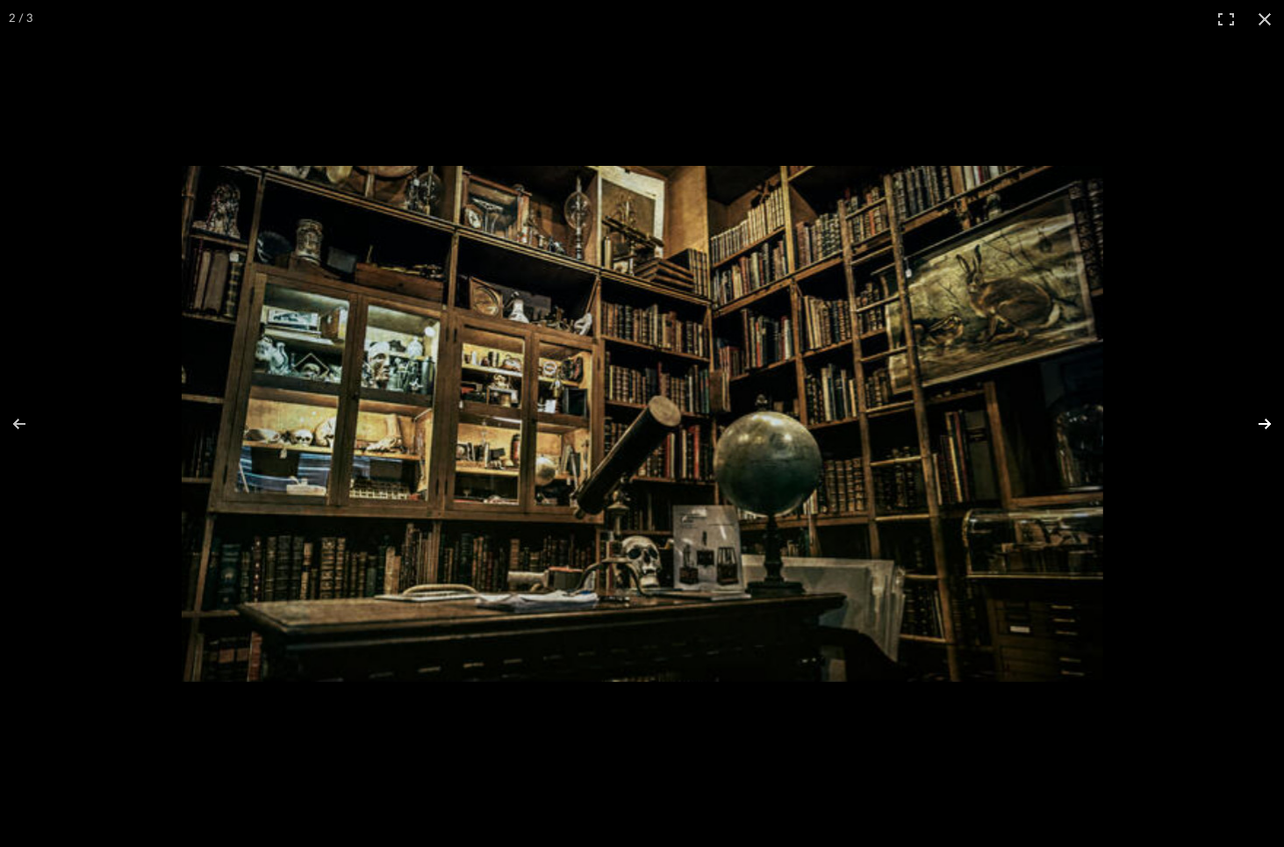
click at [1261, 423] on button at bounding box center [1253, 424] width 61 height 88
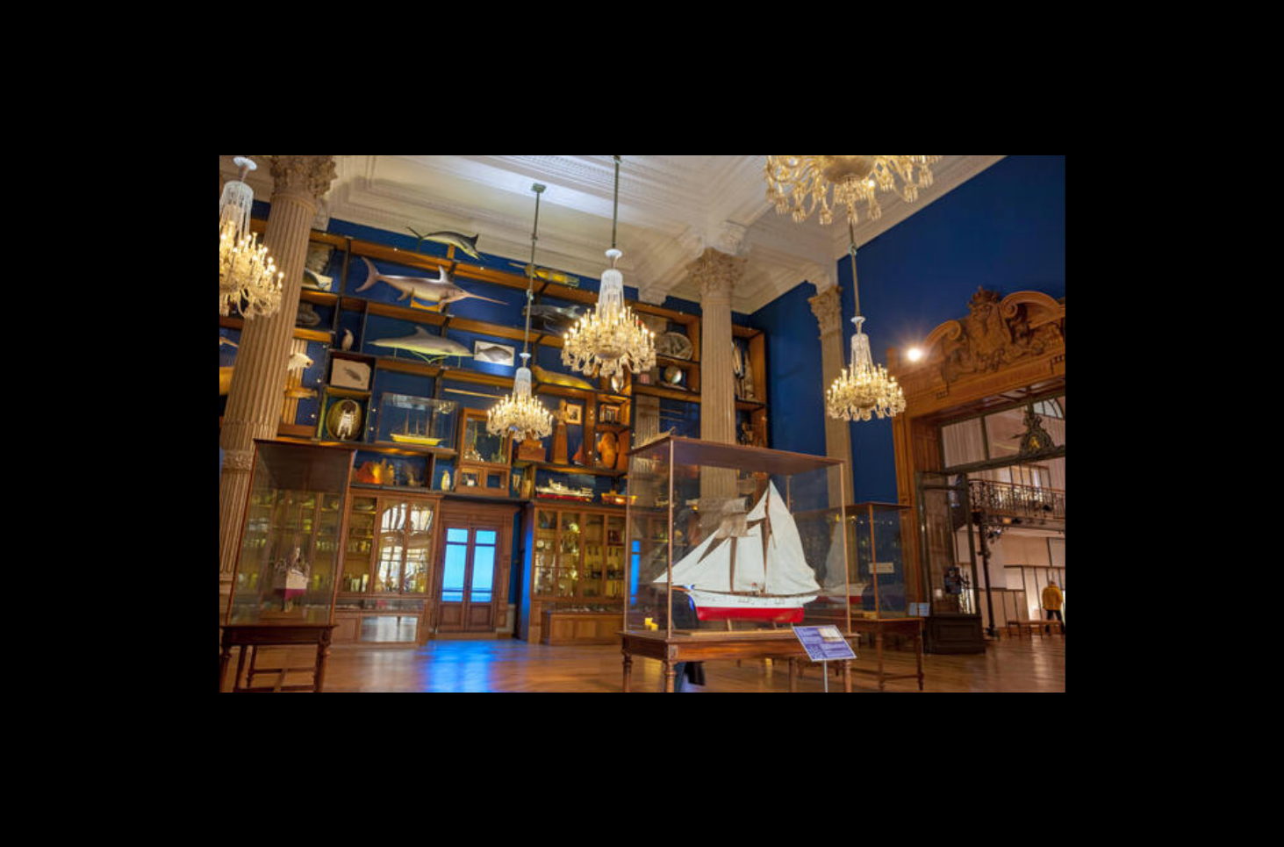
click at [1261, 423] on button at bounding box center [1253, 424] width 61 height 88
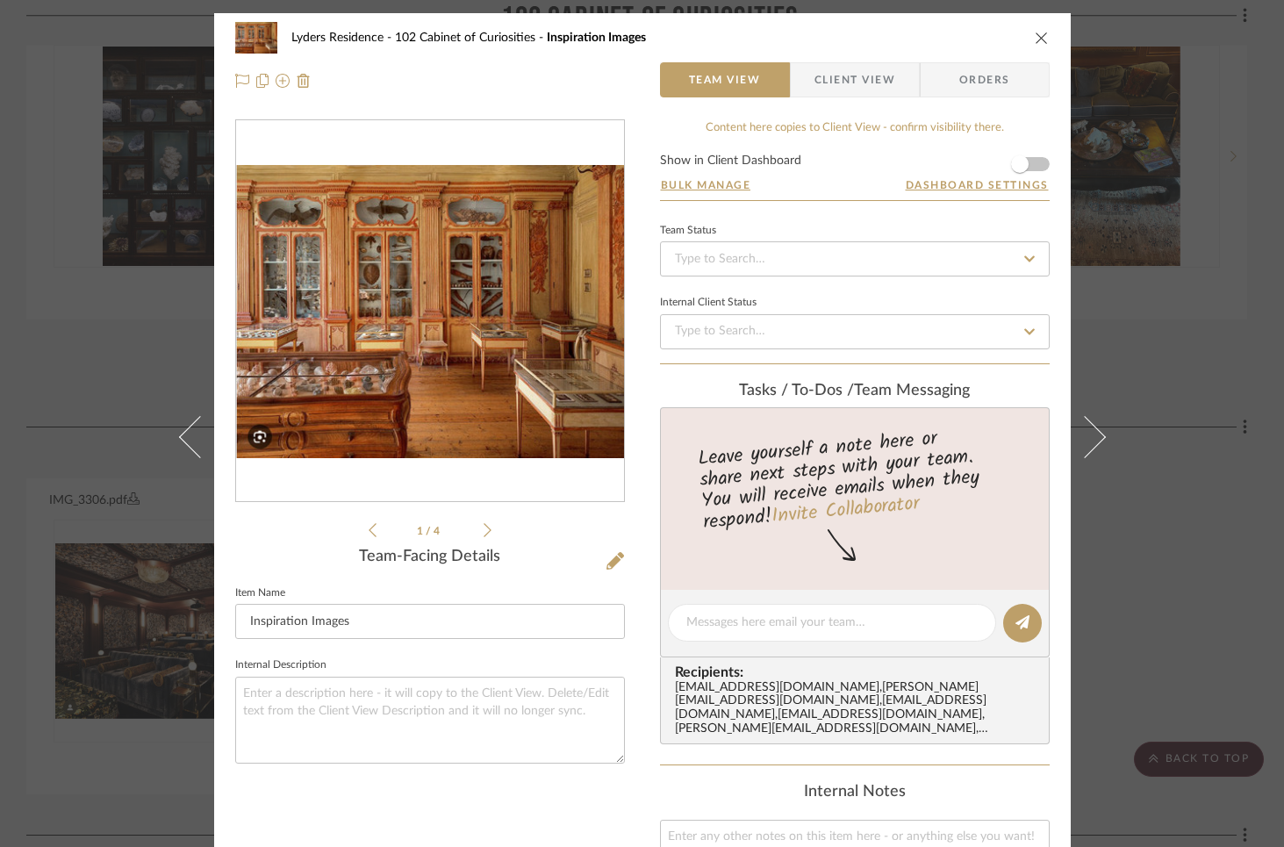
click at [1035, 39] on icon "close" at bounding box center [1042, 38] width 14 height 14
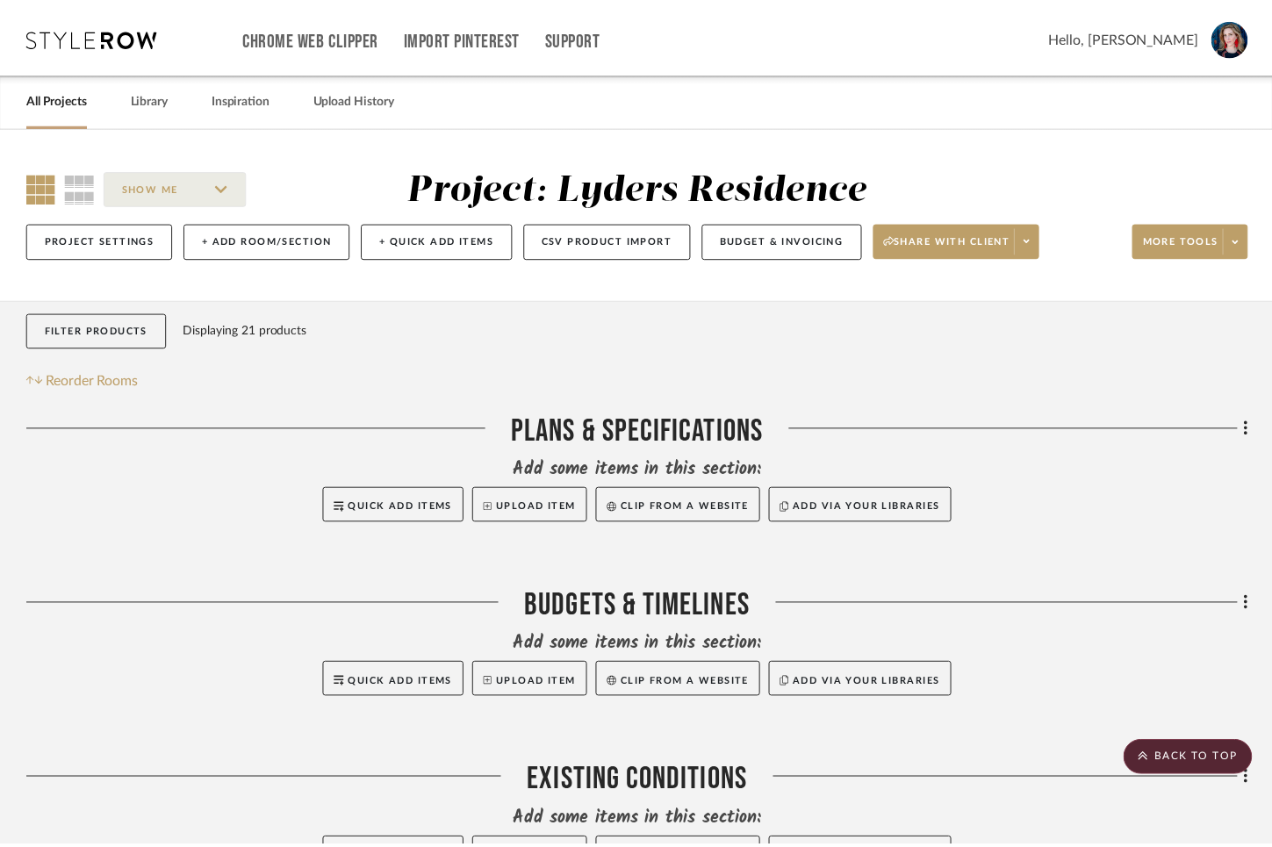
scroll to position [2970, 0]
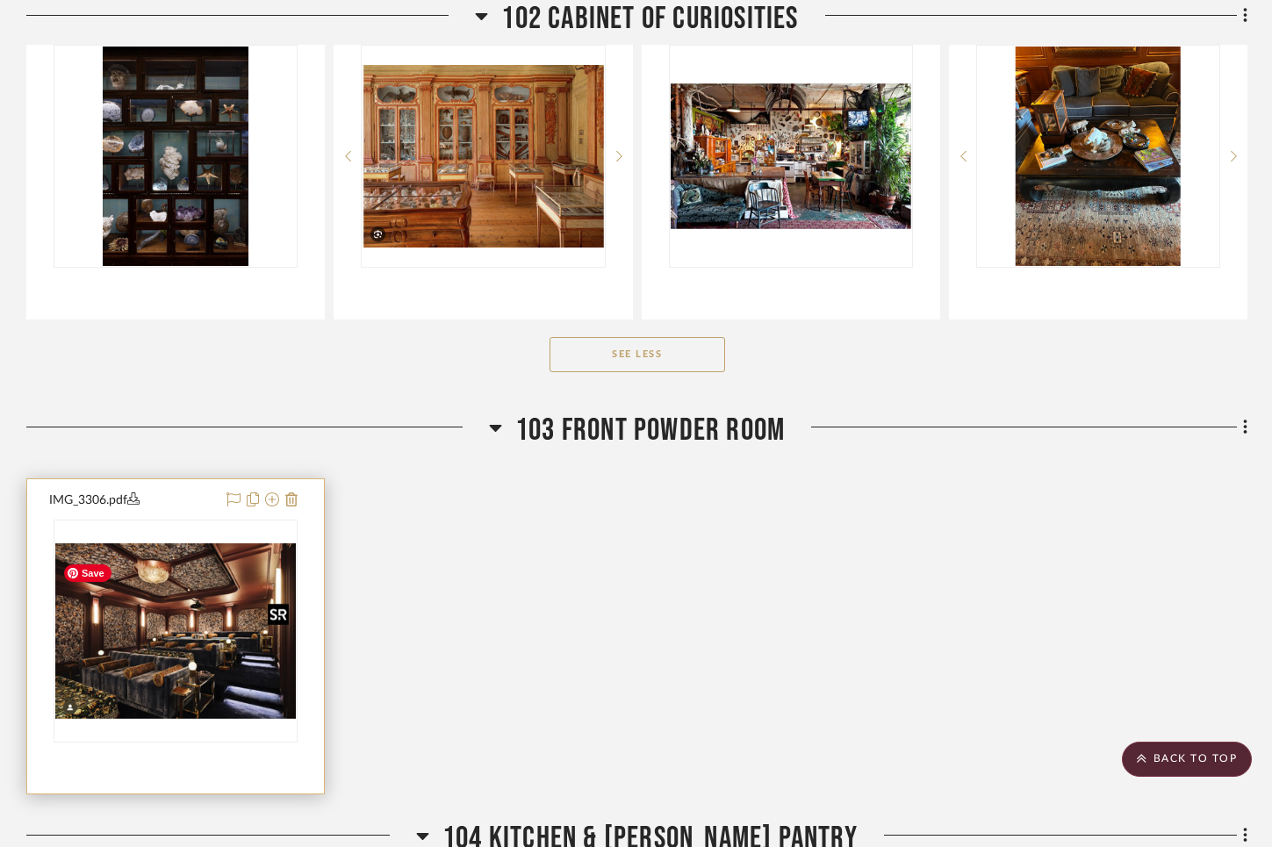
click at [97, 665] on img "0" at bounding box center [175, 631] width 241 height 176
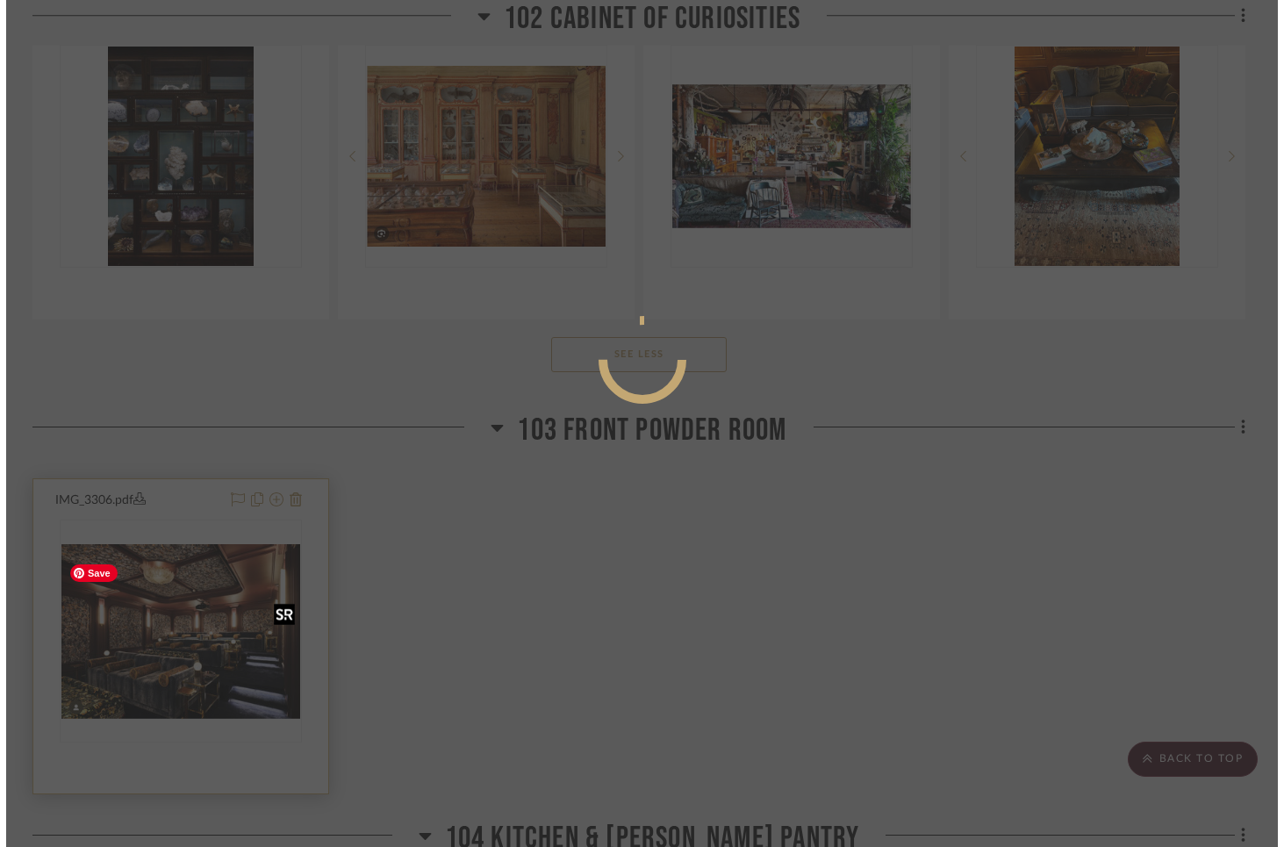
scroll to position [0, 0]
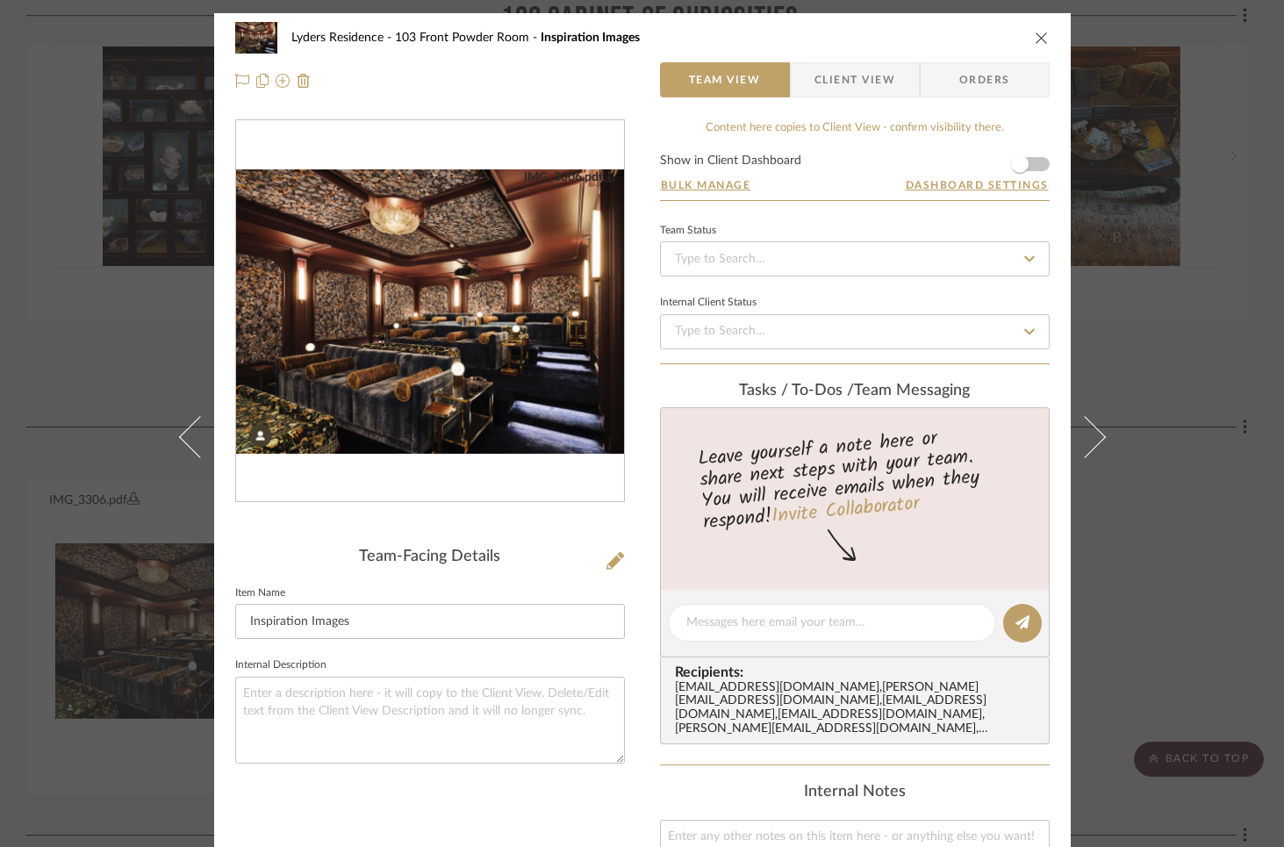
click at [501, 368] on img "0" at bounding box center [430, 311] width 388 height 284
click at [1035, 41] on icon "close" at bounding box center [1042, 38] width 14 height 14
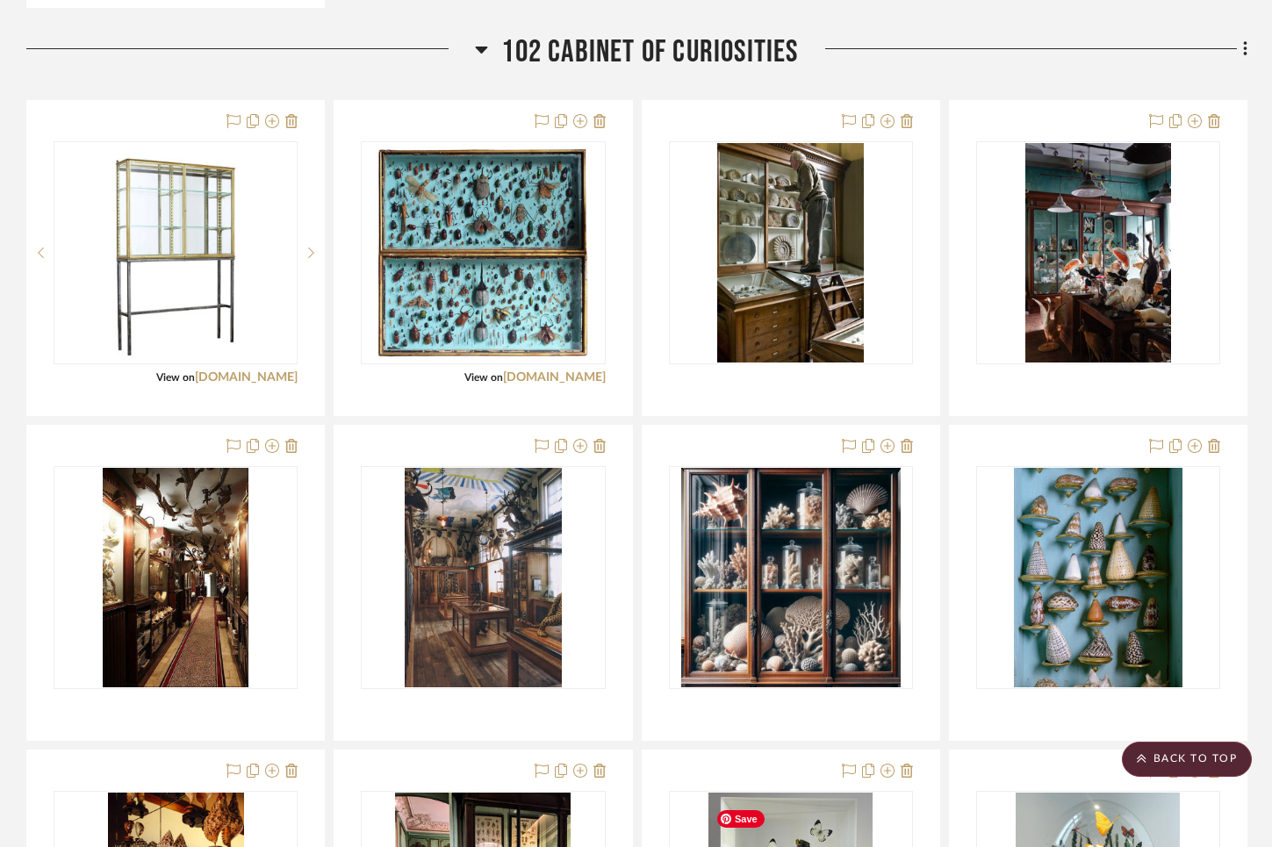
scroll to position [1868, 0]
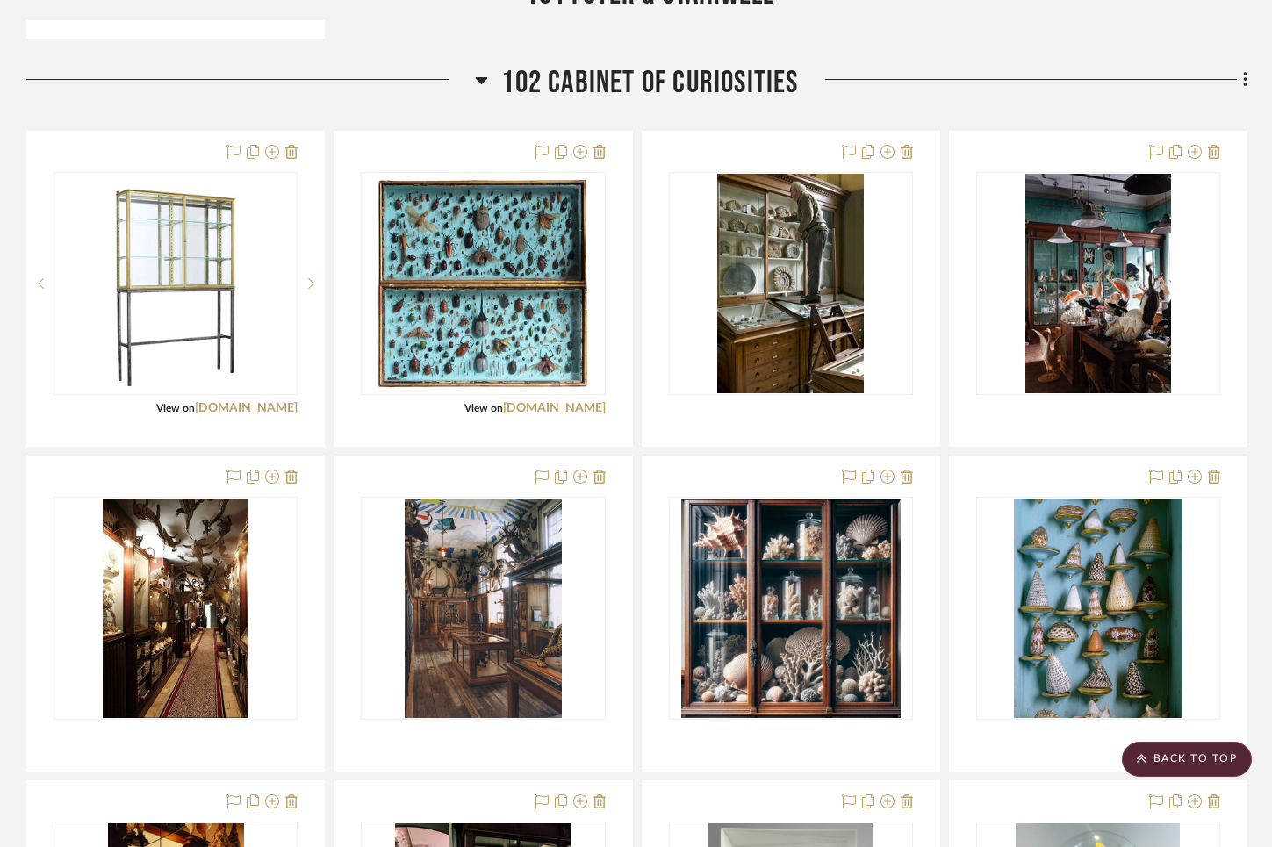
click at [1245, 85] on icon at bounding box center [1245, 79] width 4 height 15
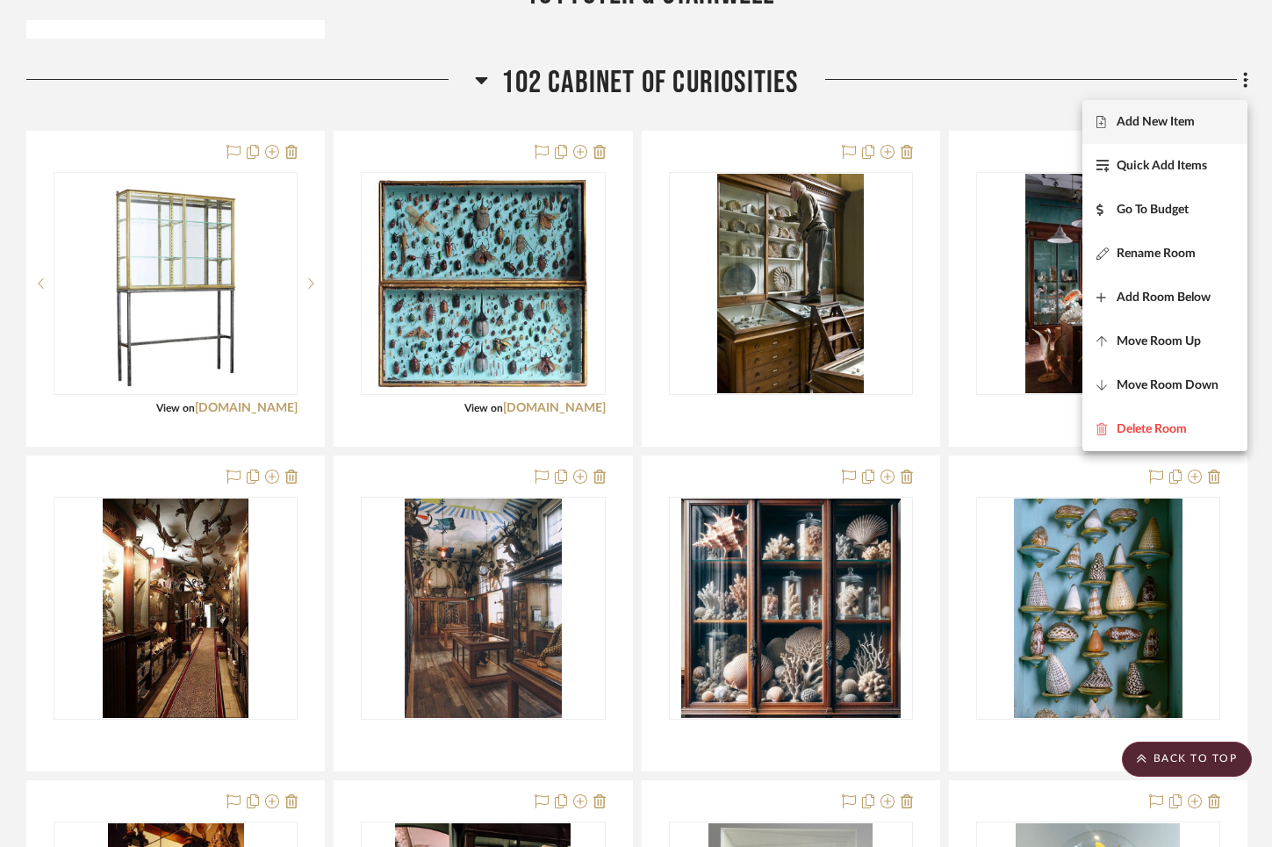
click at [1167, 124] on span "Add New Item" at bounding box center [1156, 121] width 78 height 15
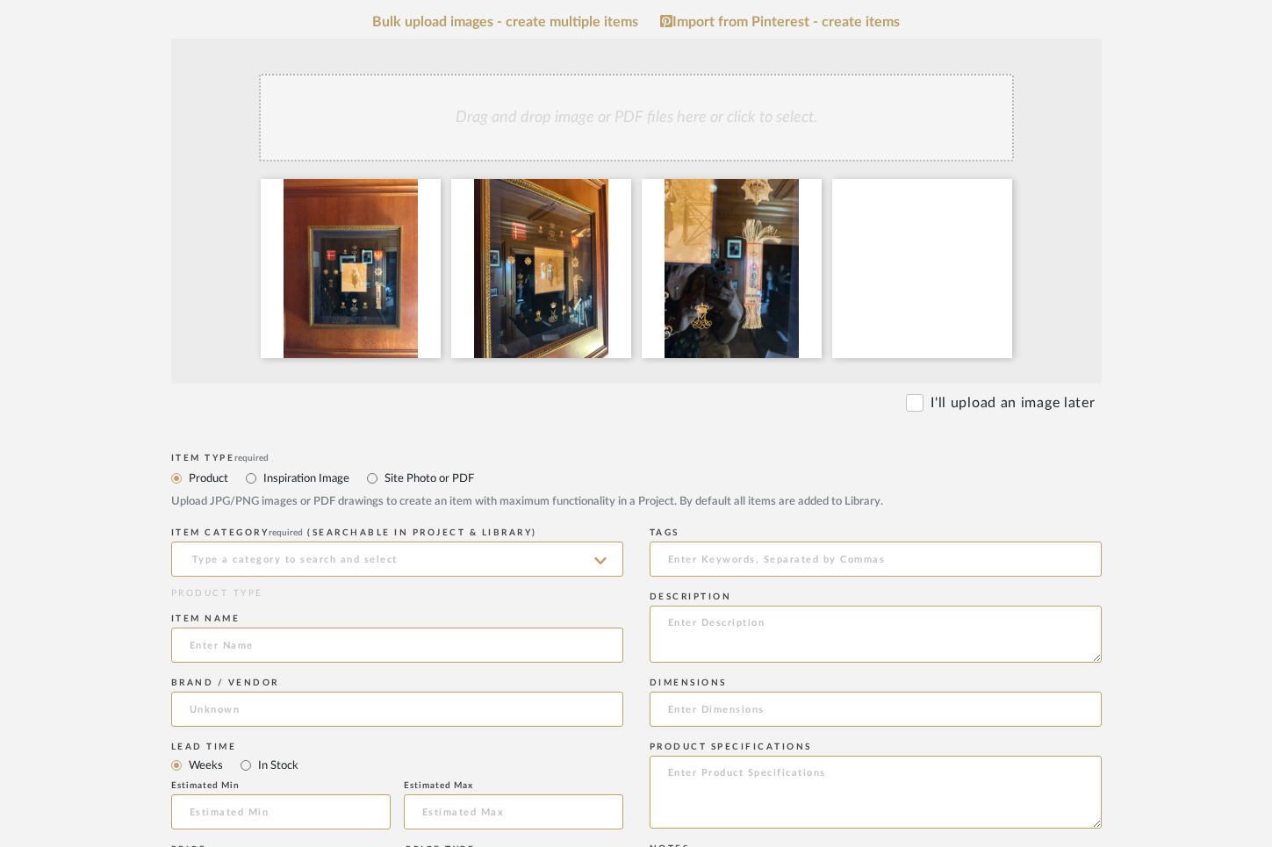
scroll to position [343, 0]
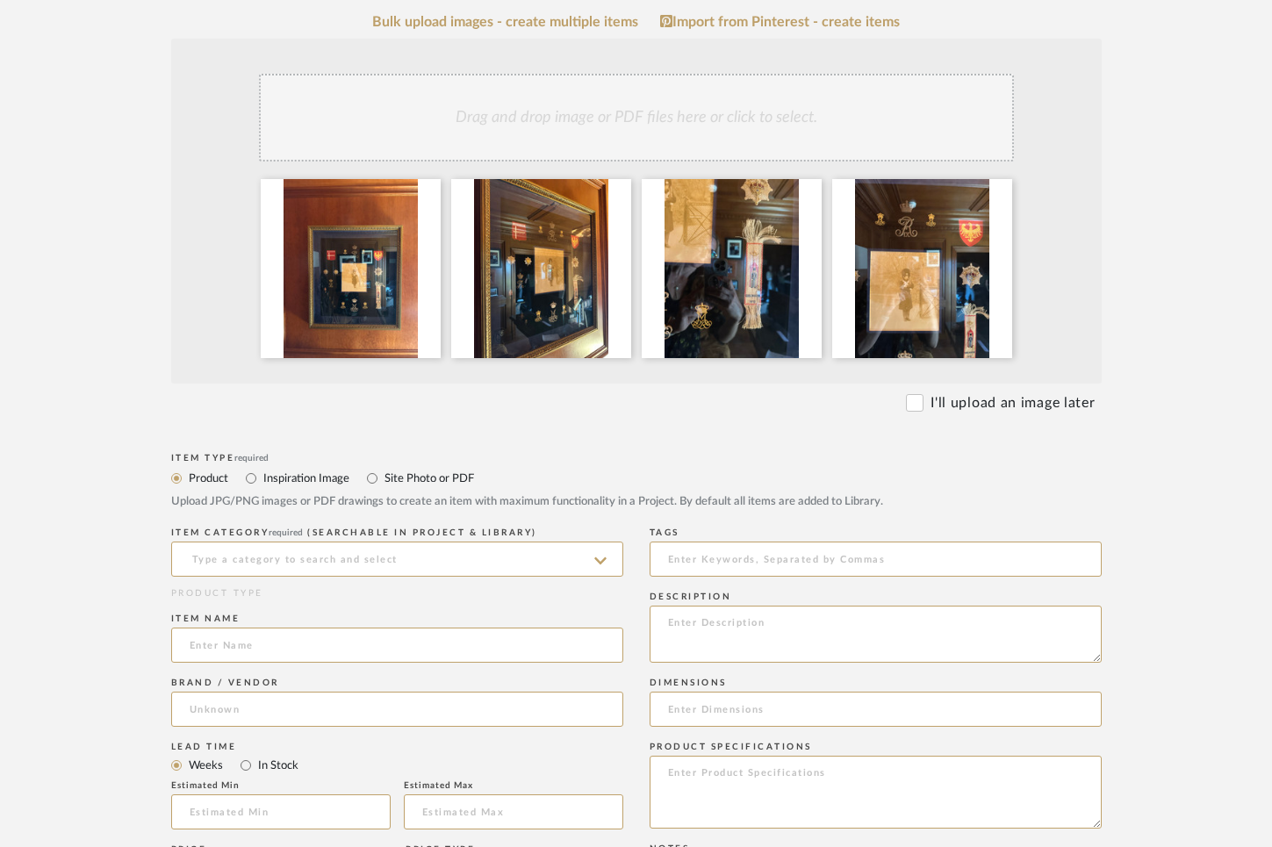
click at [397, 485] on label "Site Photo or PDF" at bounding box center [428, 478] width 91 height 19
click at [383, 485] on input "Site Photo or PDF" at bounding box center [372, 478] width 21 height 21
radio input "true"
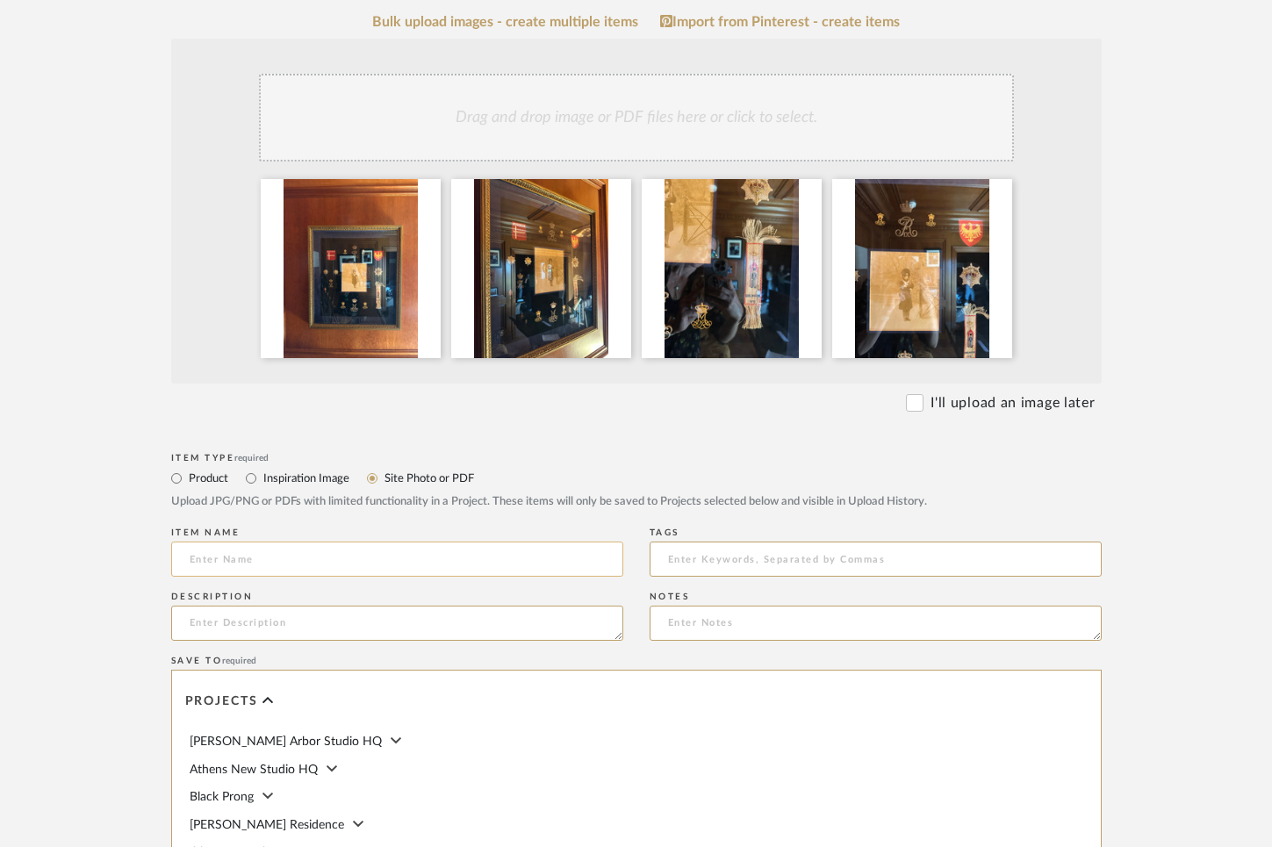
click at [348, 563] on input at bounding box center [397, 559] width 452 height 35
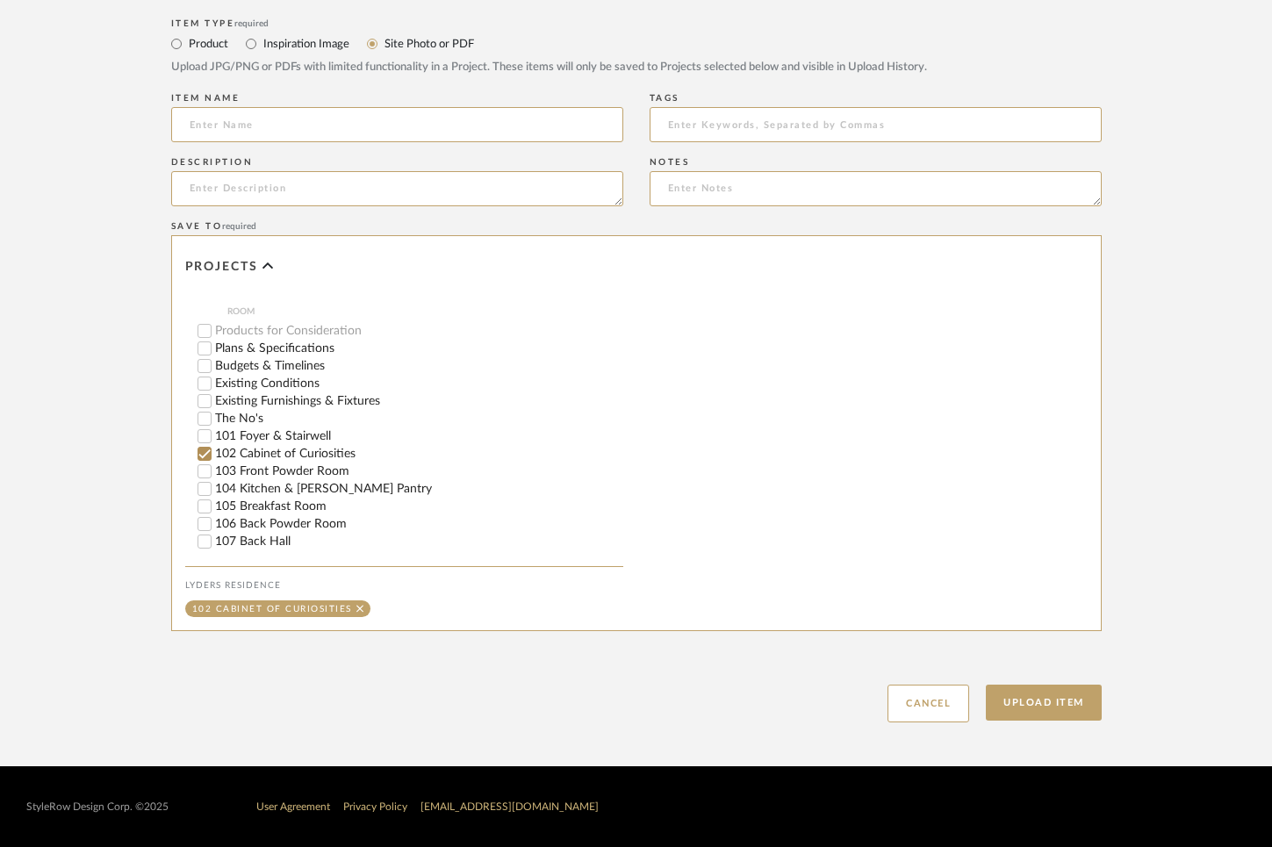
scroll to position [579, 0]
click at [1039, 700] on button "Upload Item" at bounding box center [1044, 703] width 116 height 36
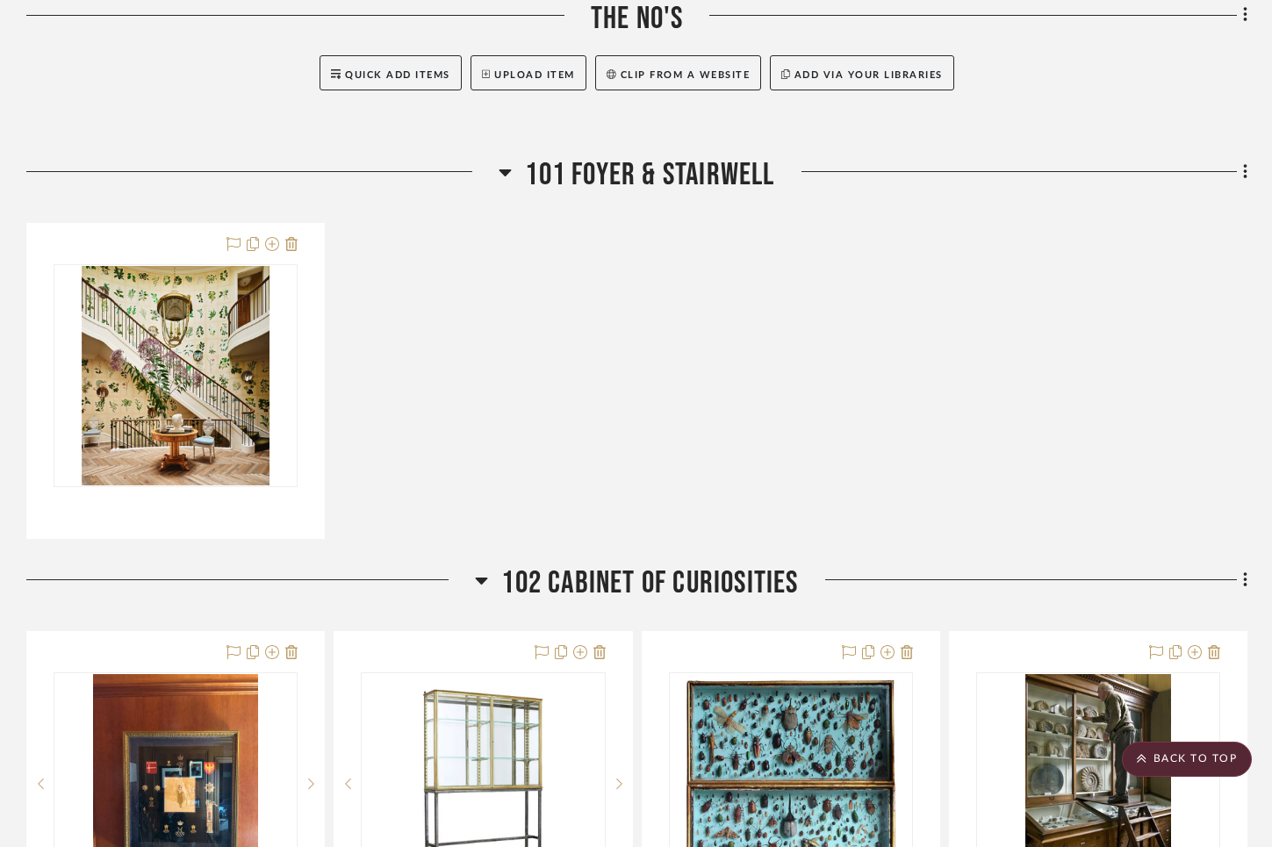
scroll to position [1338, 0]
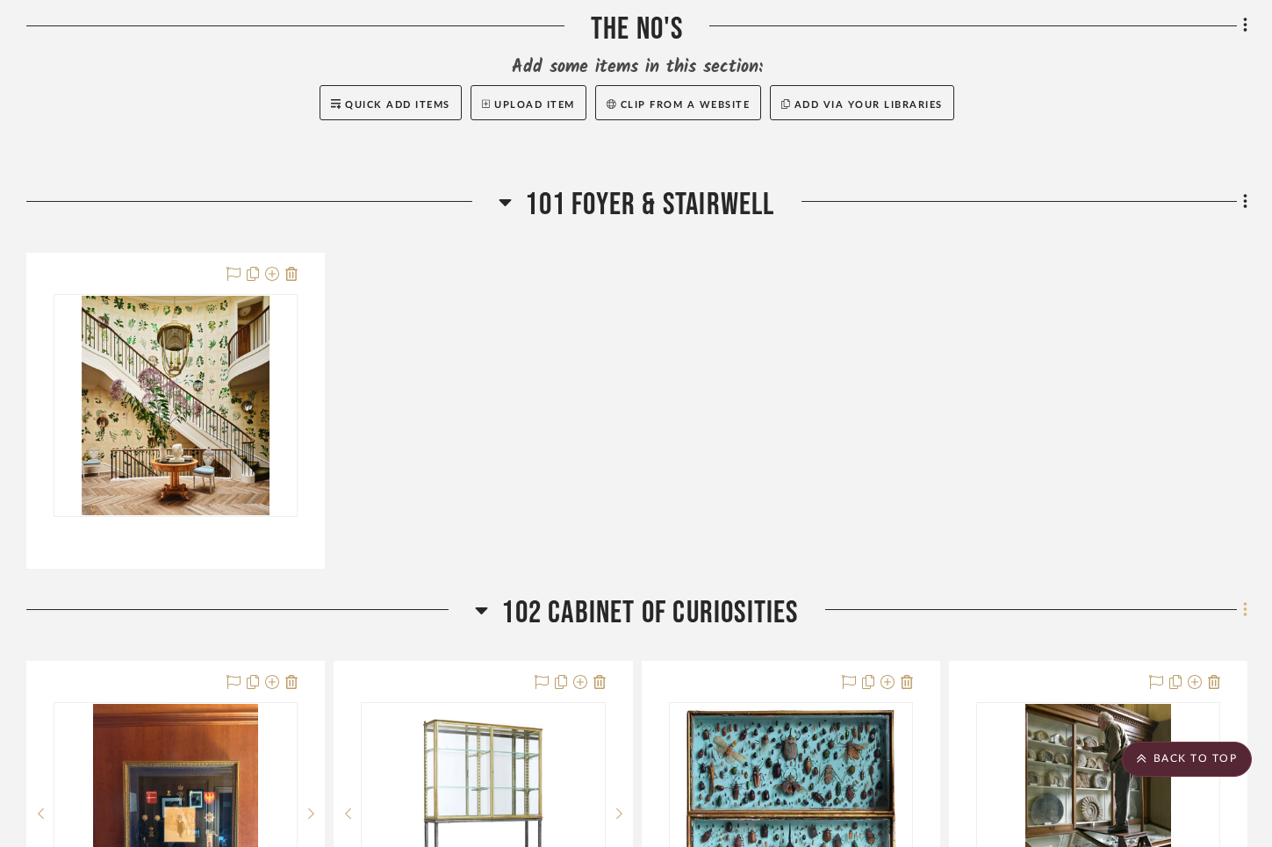
click at [1244, 614] on icon at bounding box center [1245, 609] width 4 height 15
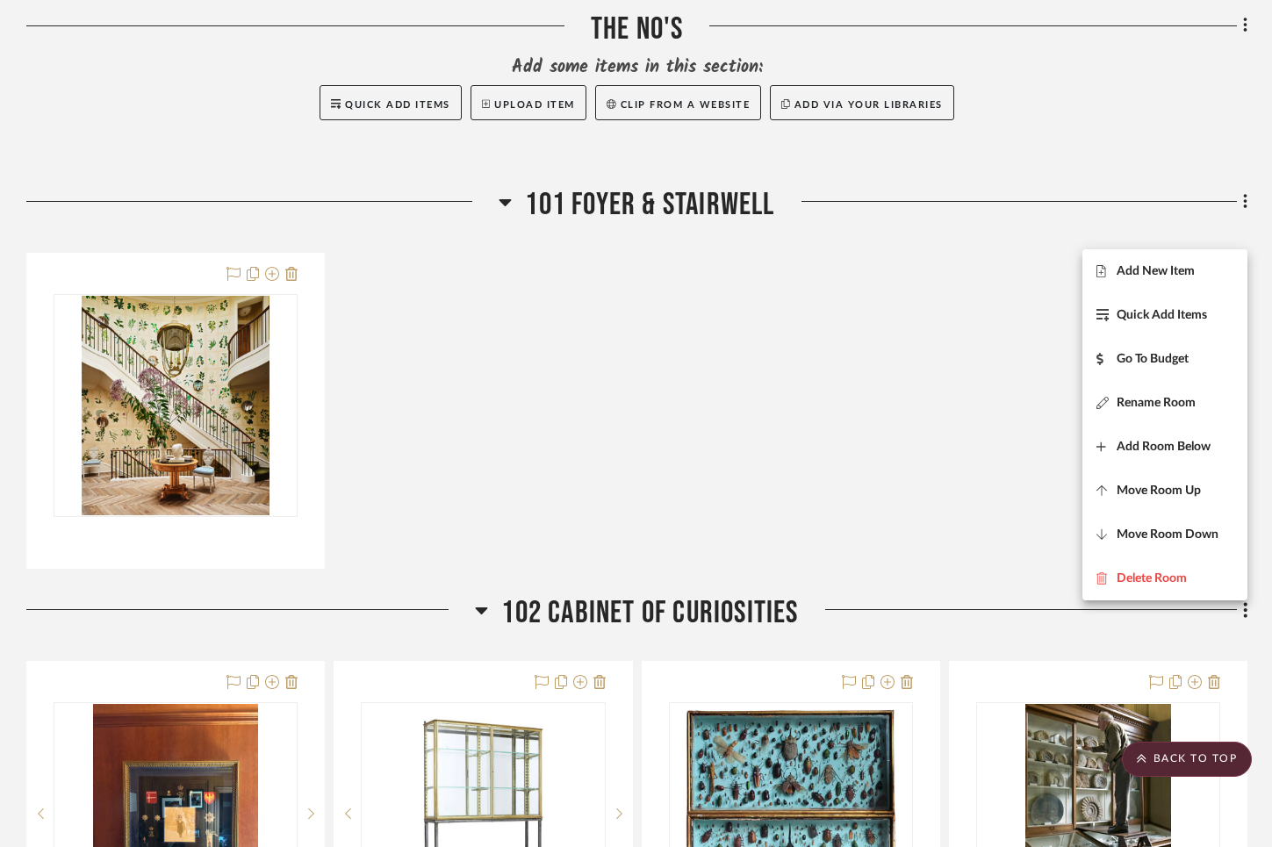
click at [1134, 273] on span "Add New Item" at bounding box center [1156, 271] width 78 height 15
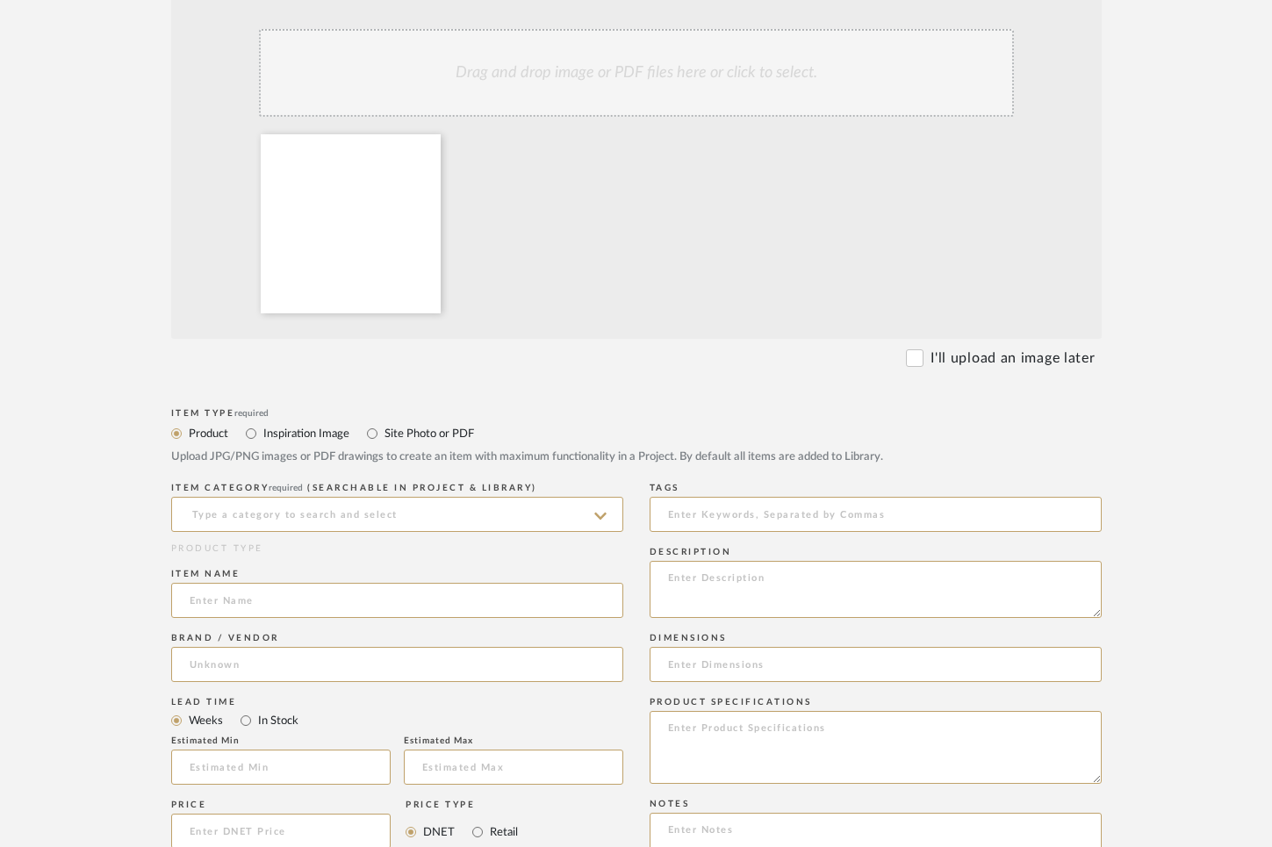
scroll to position [406, 0]
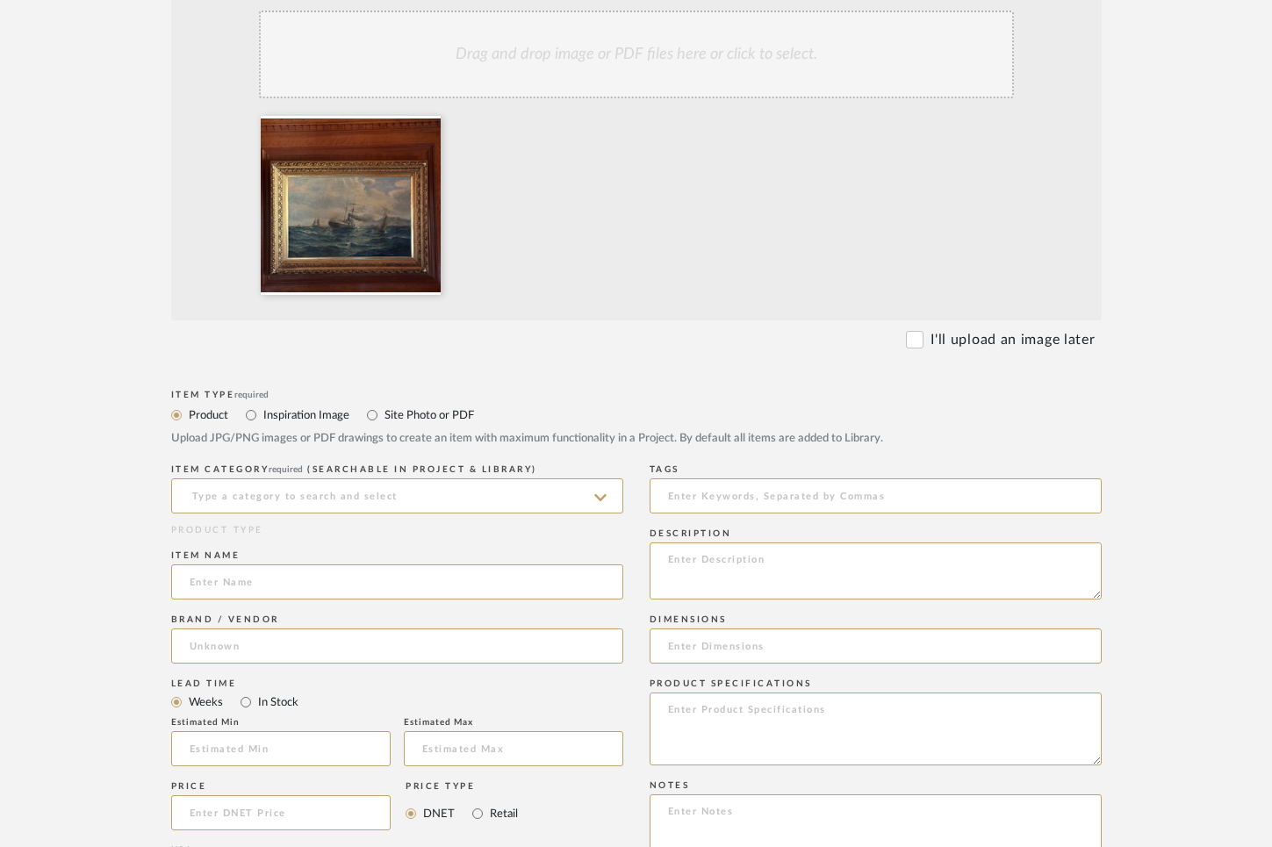
click at [449, 424] on label "Site Photo or PDF" at bounding box center [428, 415] width 91 height 19
click at [383, 424] on input "Site Photo or PDF" at bounding box center [372, 415] width 21 height 21
radio input "true"
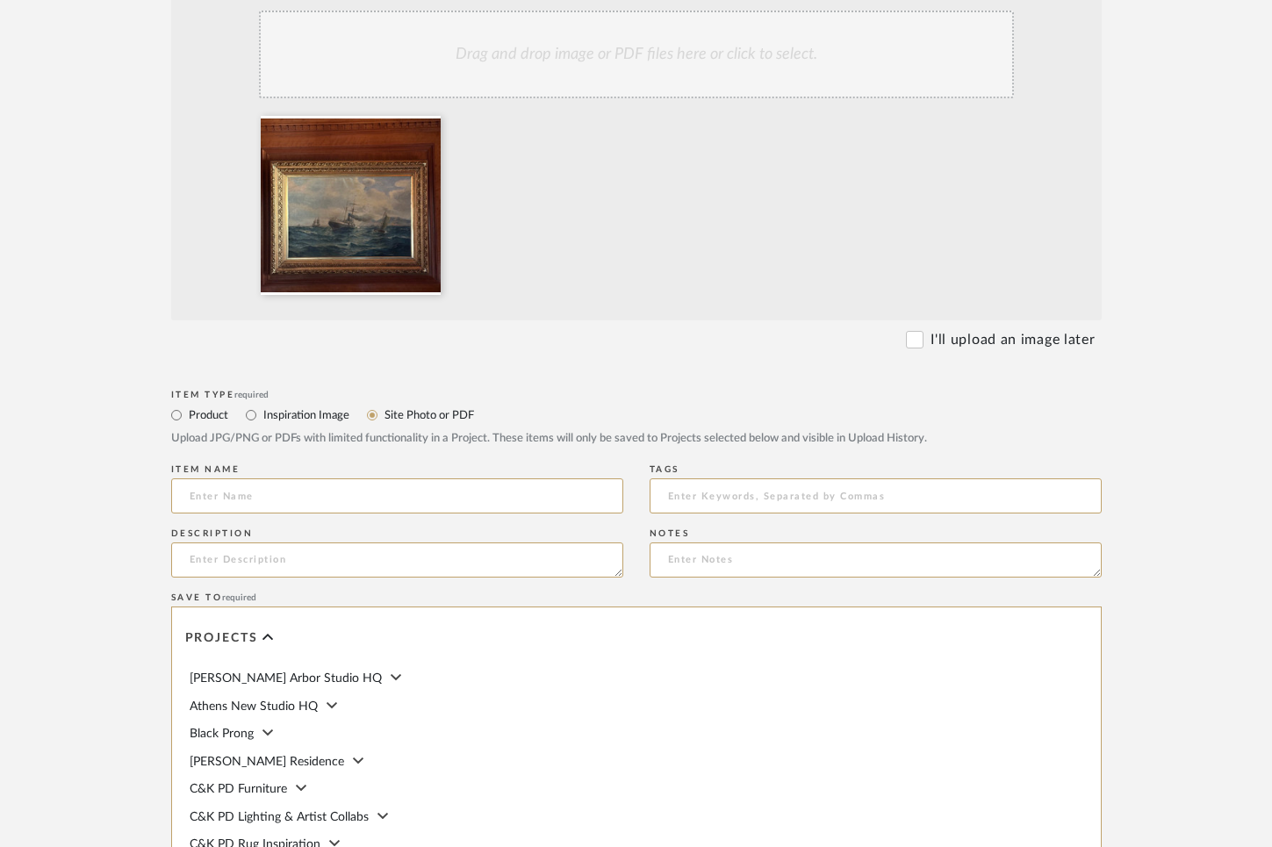
click at [454, 418] on label "Site Photo or PDF" at bounding box center [428, 415] width 91 height 19
click at [383, 418] on input "Site Photo or PDF" at bounding box center [372, 415] width 21 height 21
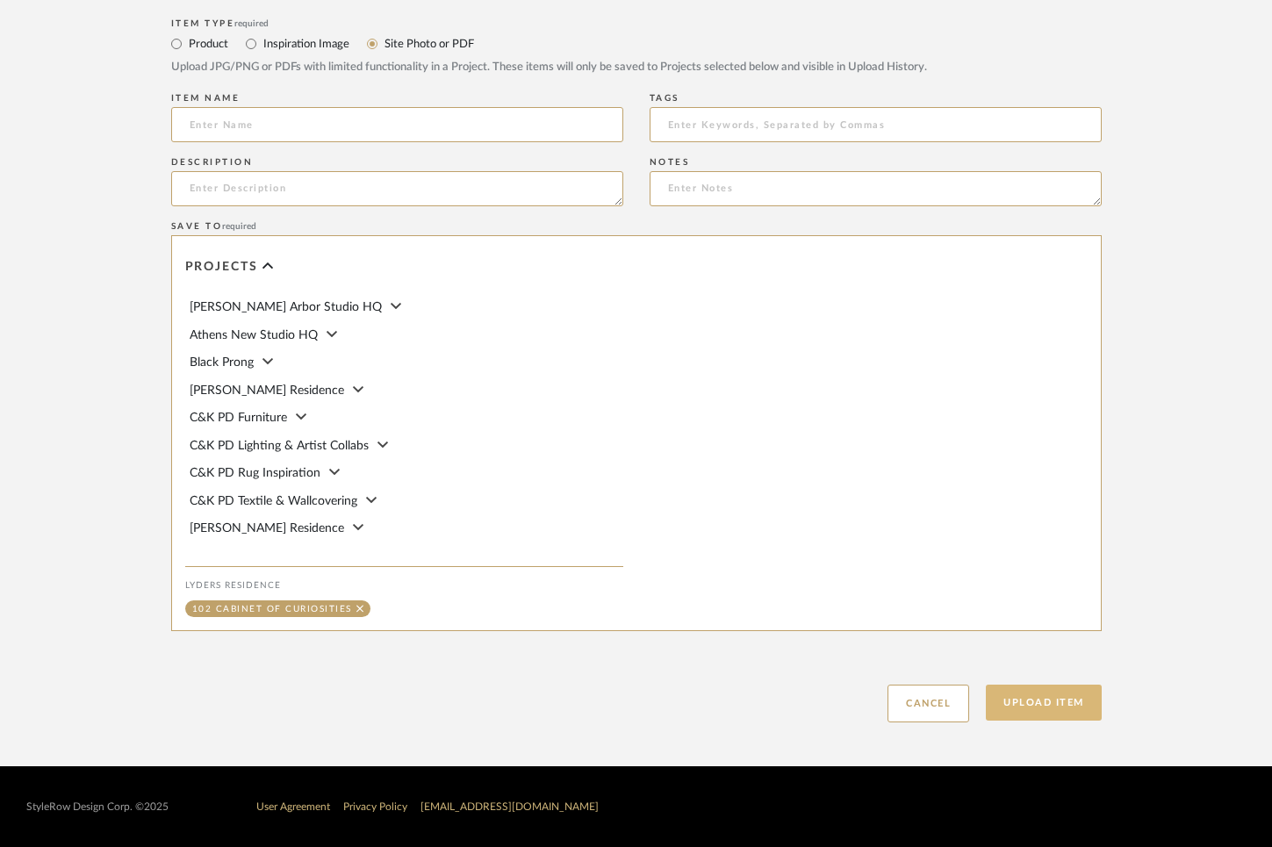
click at [1036, 691] on button "Upload Item" at bounding box center [1044, 703] width 116 height 36
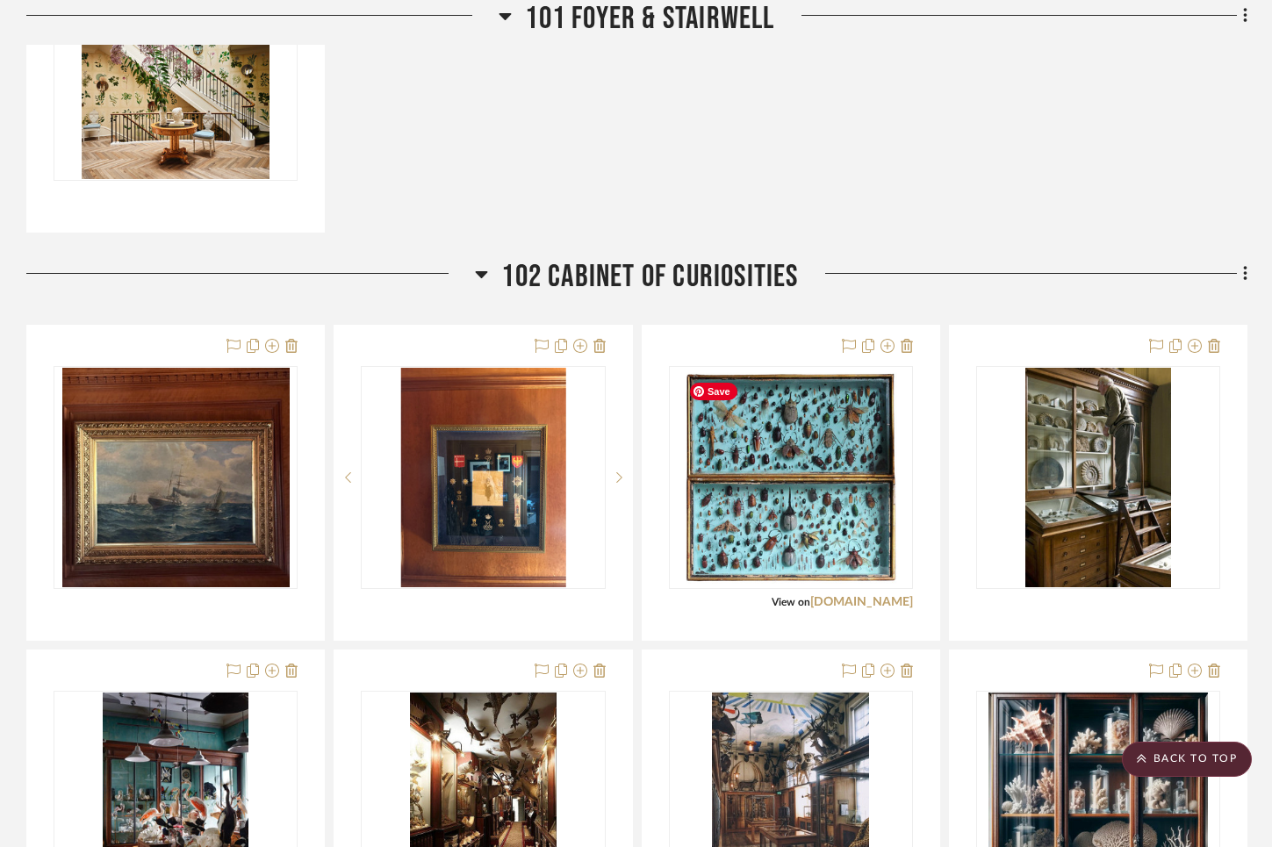
scroll to position [1656, 0]
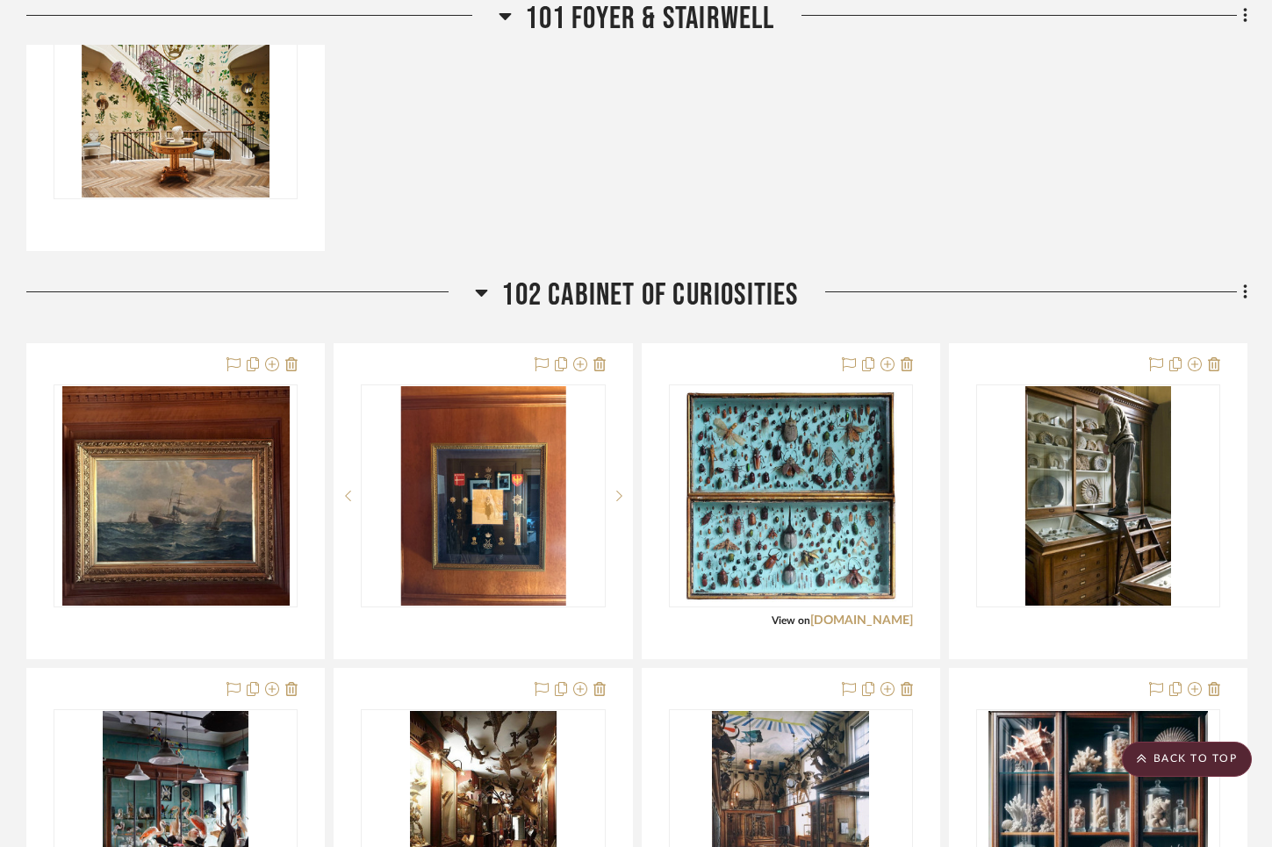
click at [963, 292] on div at bounding box center [1023, 299] width 449 height 45
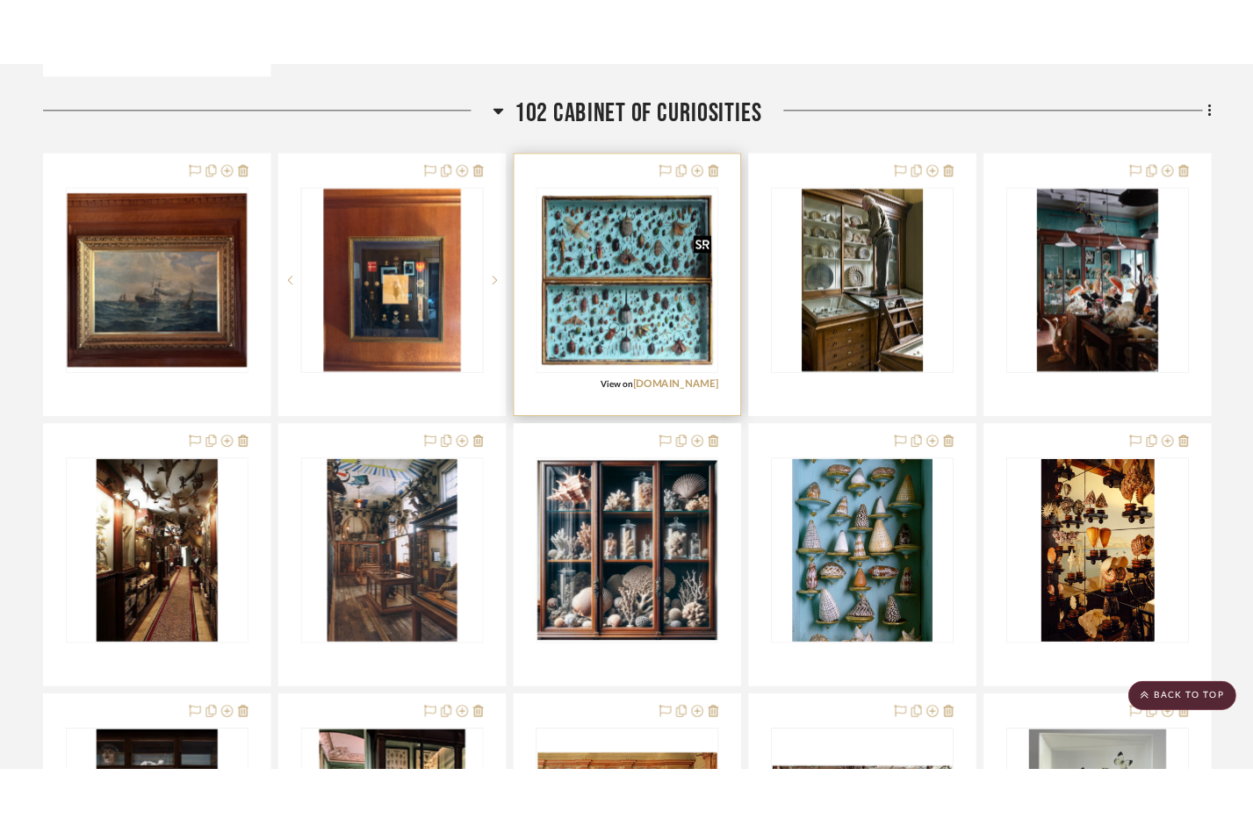
scroll to position [1968, 0]
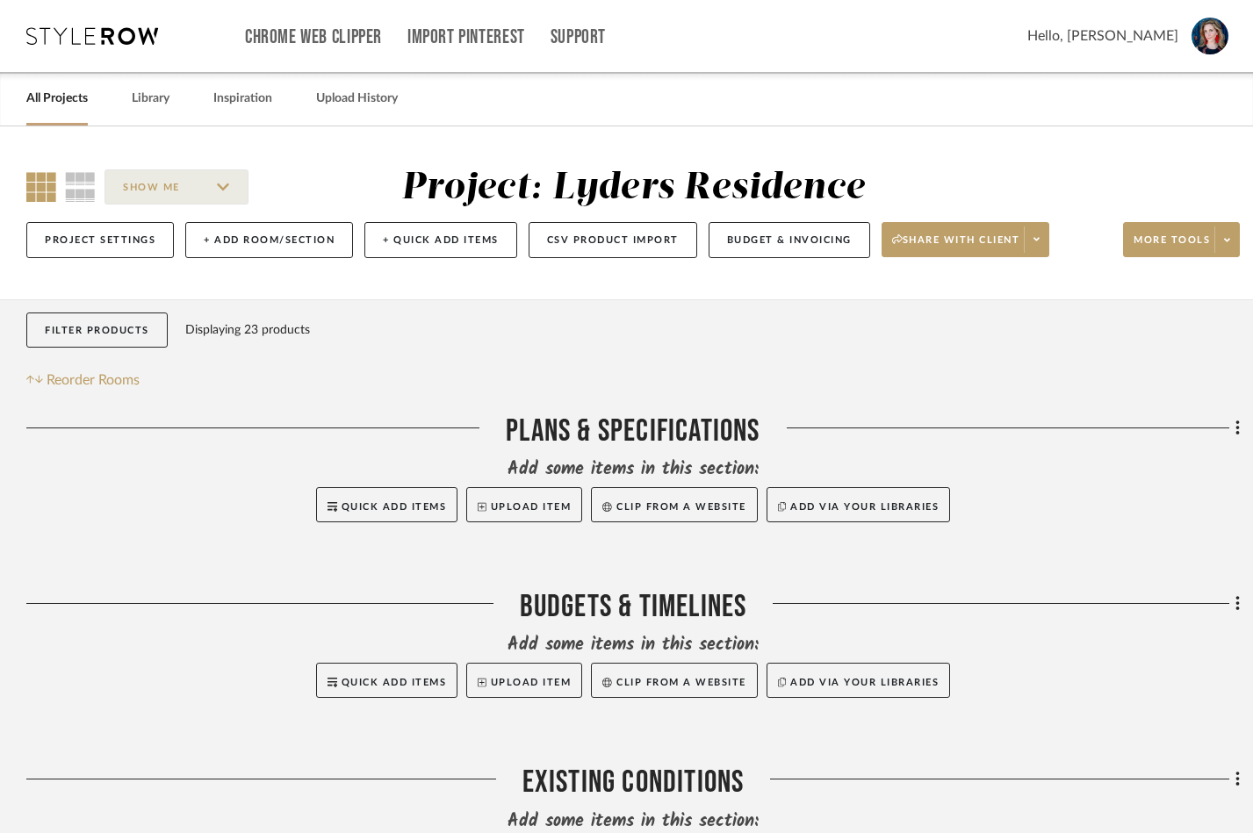
click at [107, 34] on icon at bounding box center [92, 36] width 132 height 18
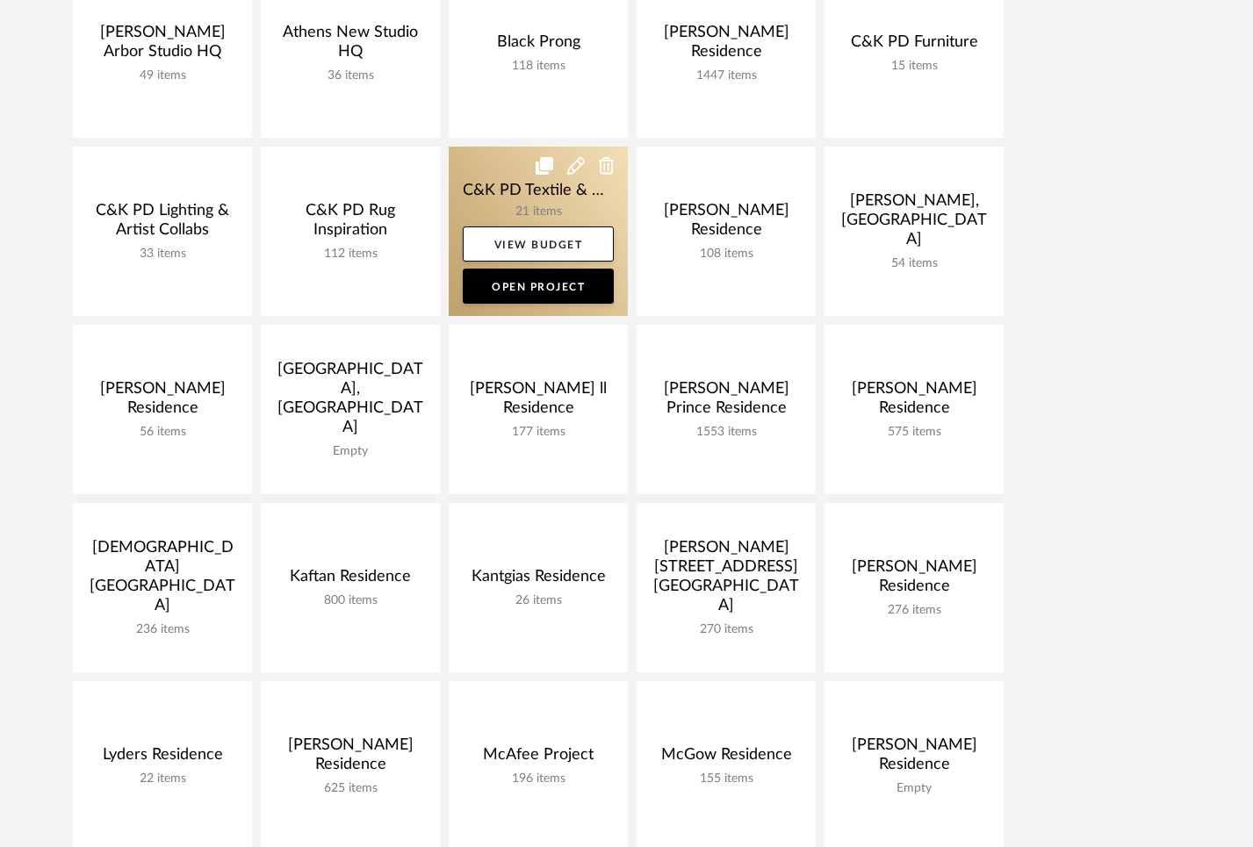
scroll to position [374, 0]
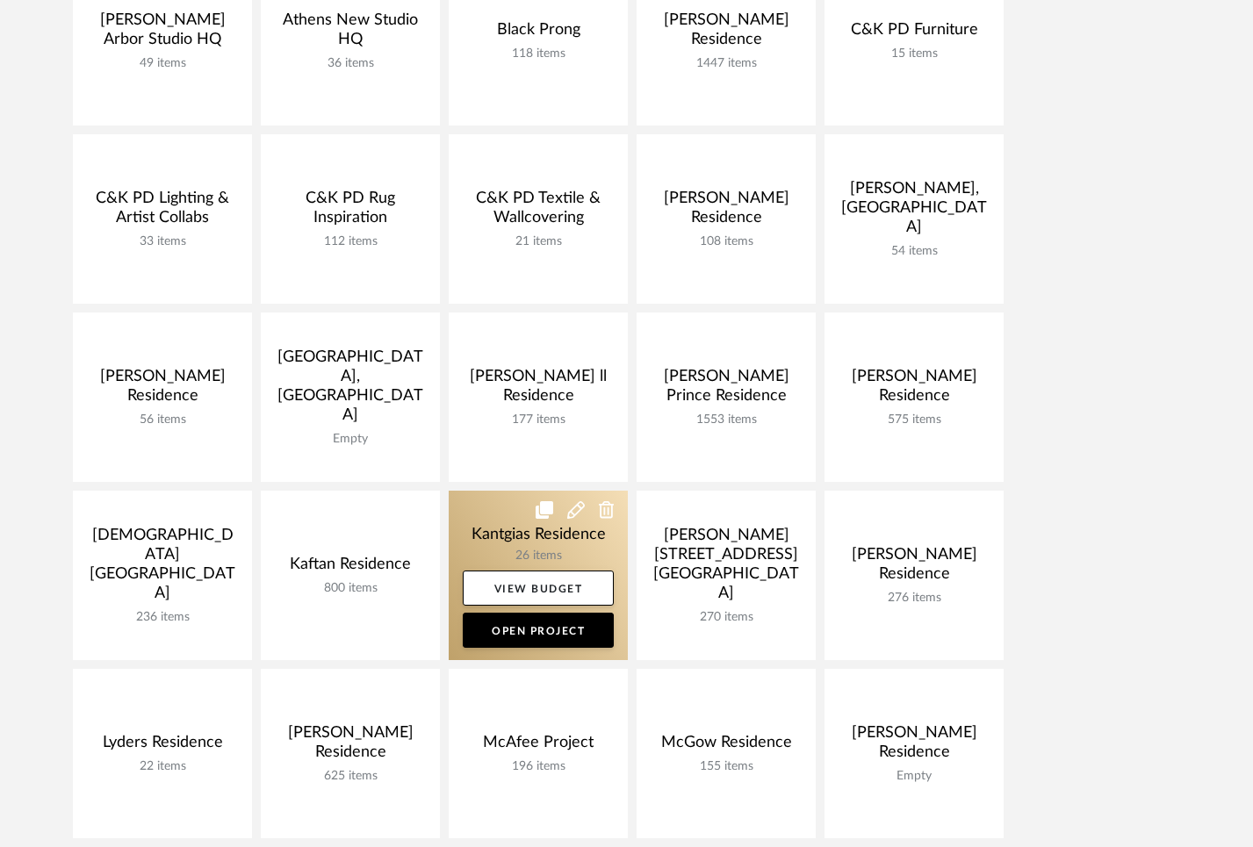
click at [492, 540] on link at bounding box center [538, 575] width 179 height 169
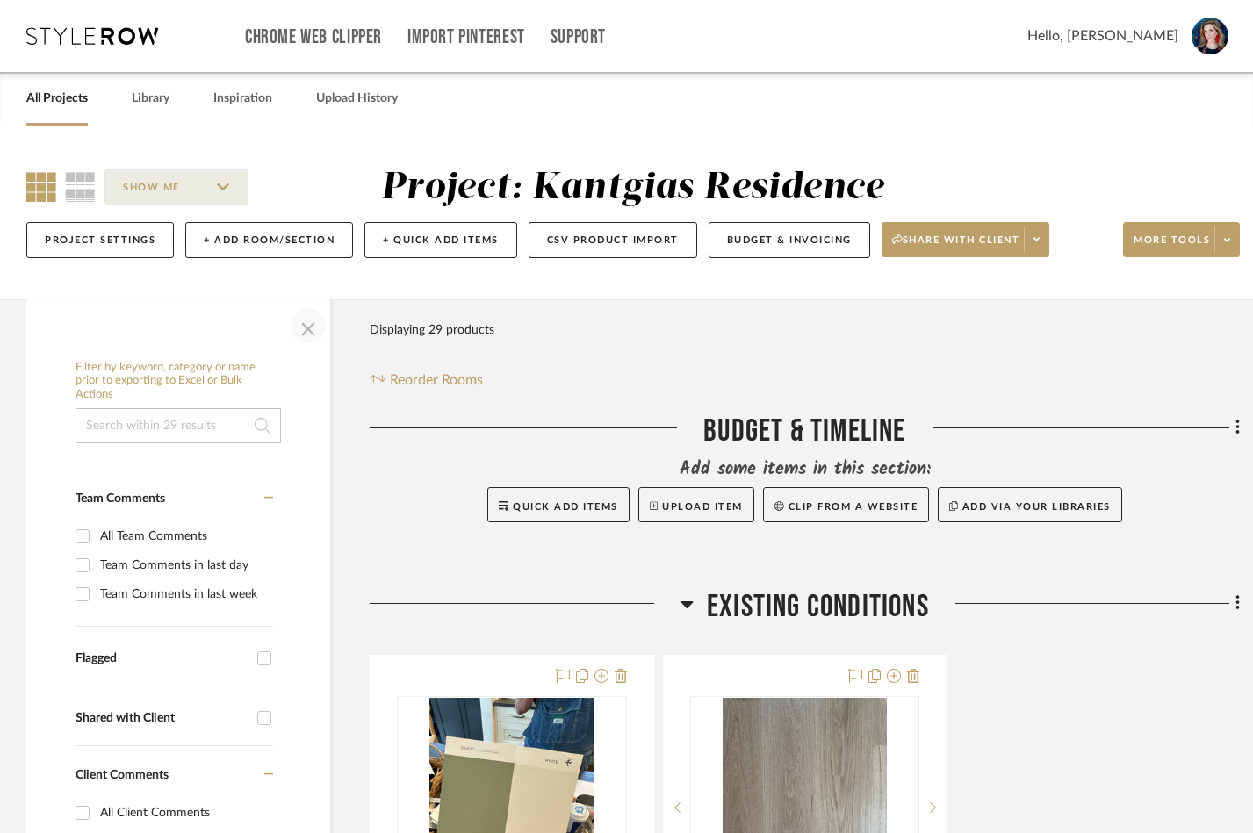
click at [312, 327] on span "button" at bounding box center [308, 326] width 42 height 42
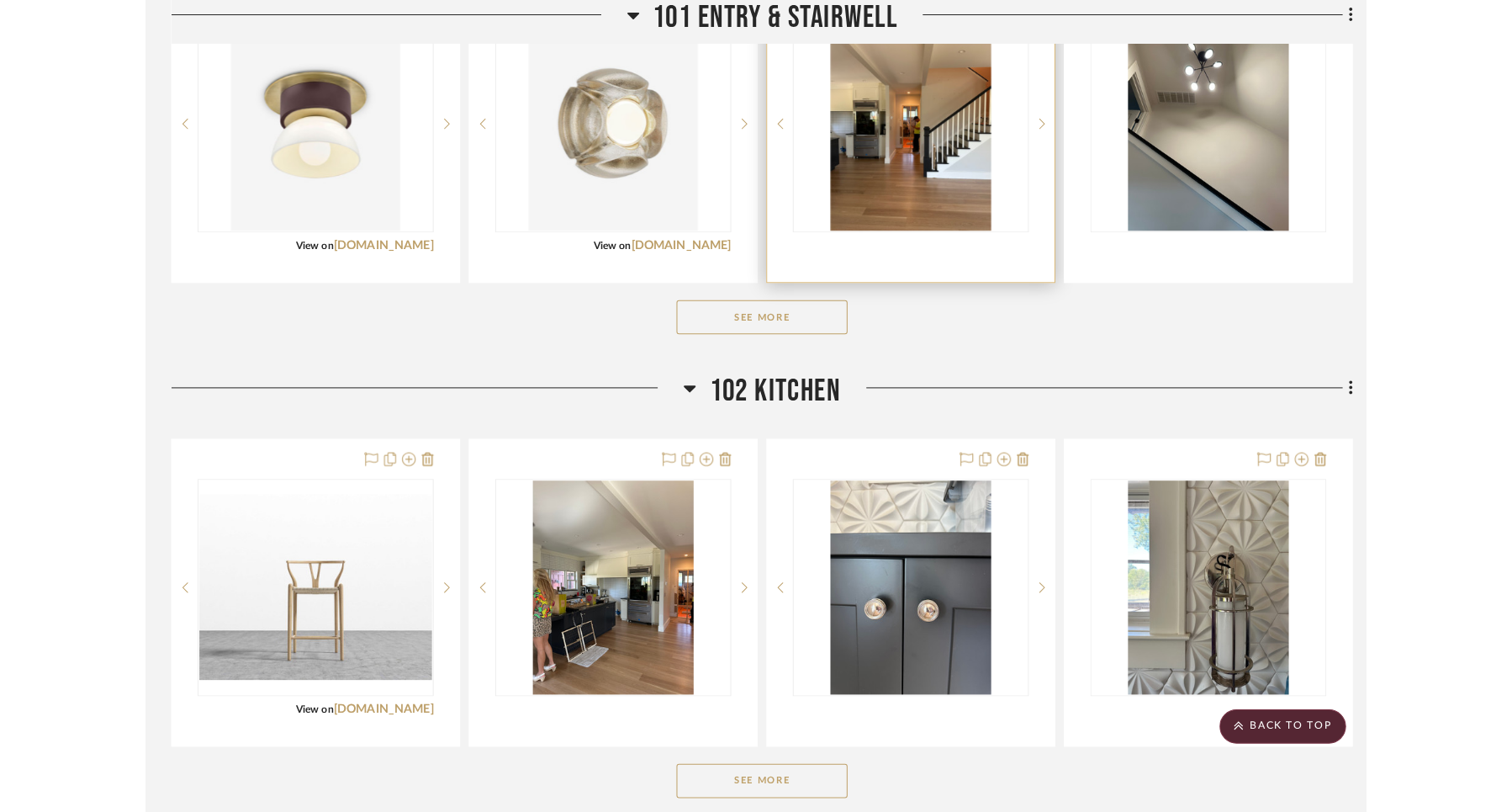
scroll to position [1440, 0]
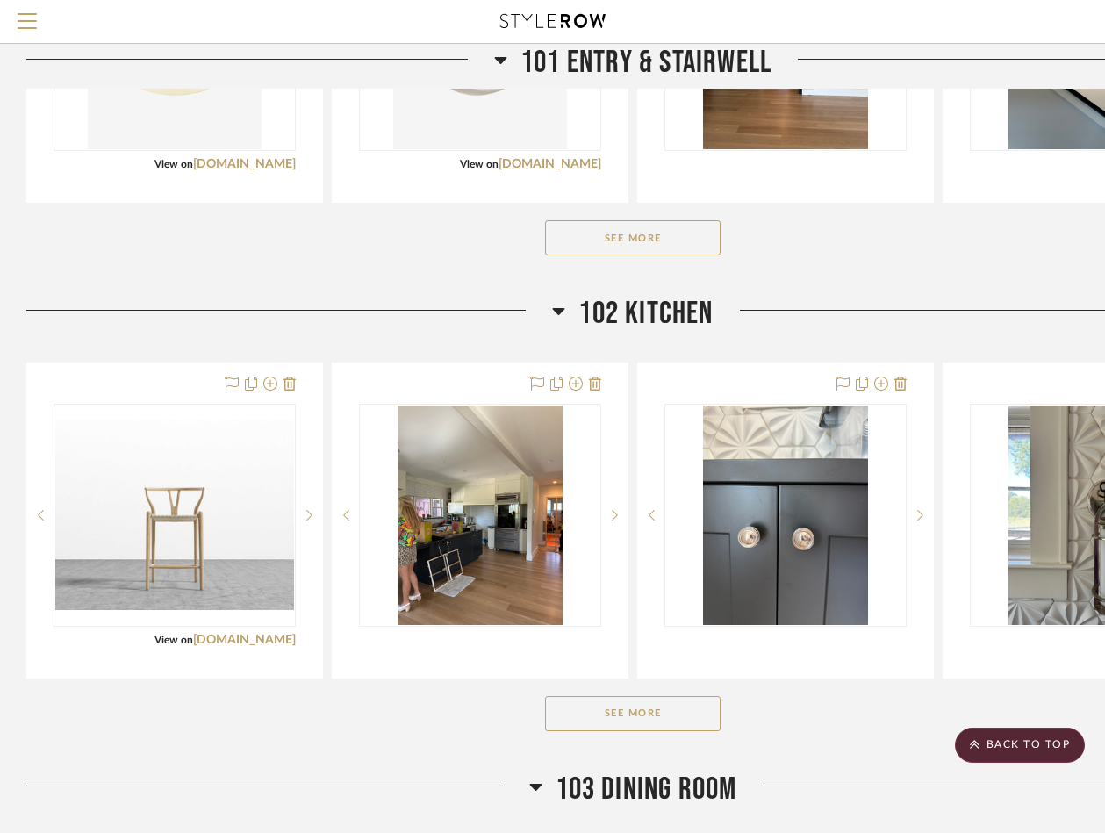
click at [689, 720] on button "See More" at bounding box center [633, 713] width 176 height 35
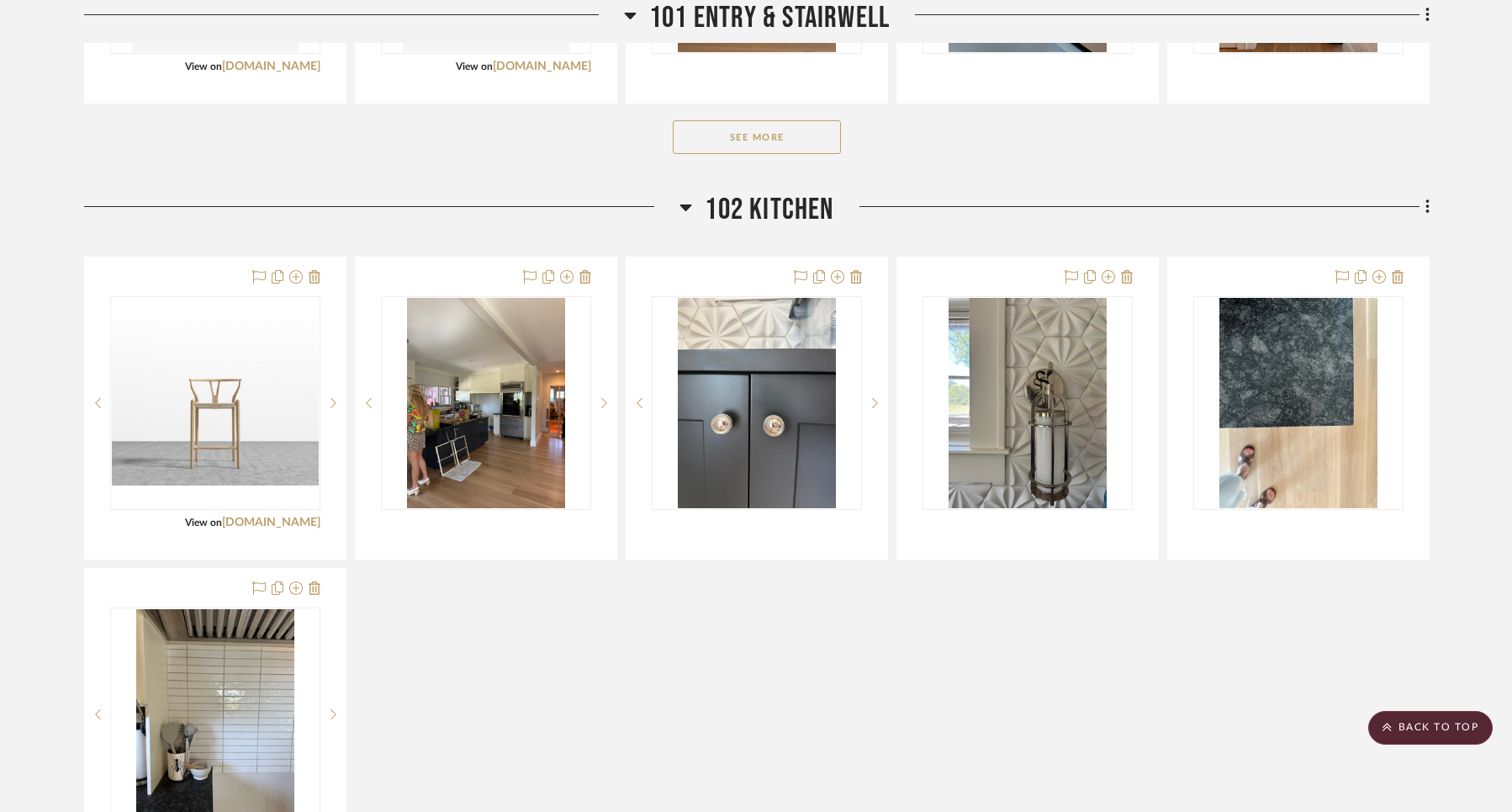
scroll to position [1602, 0]
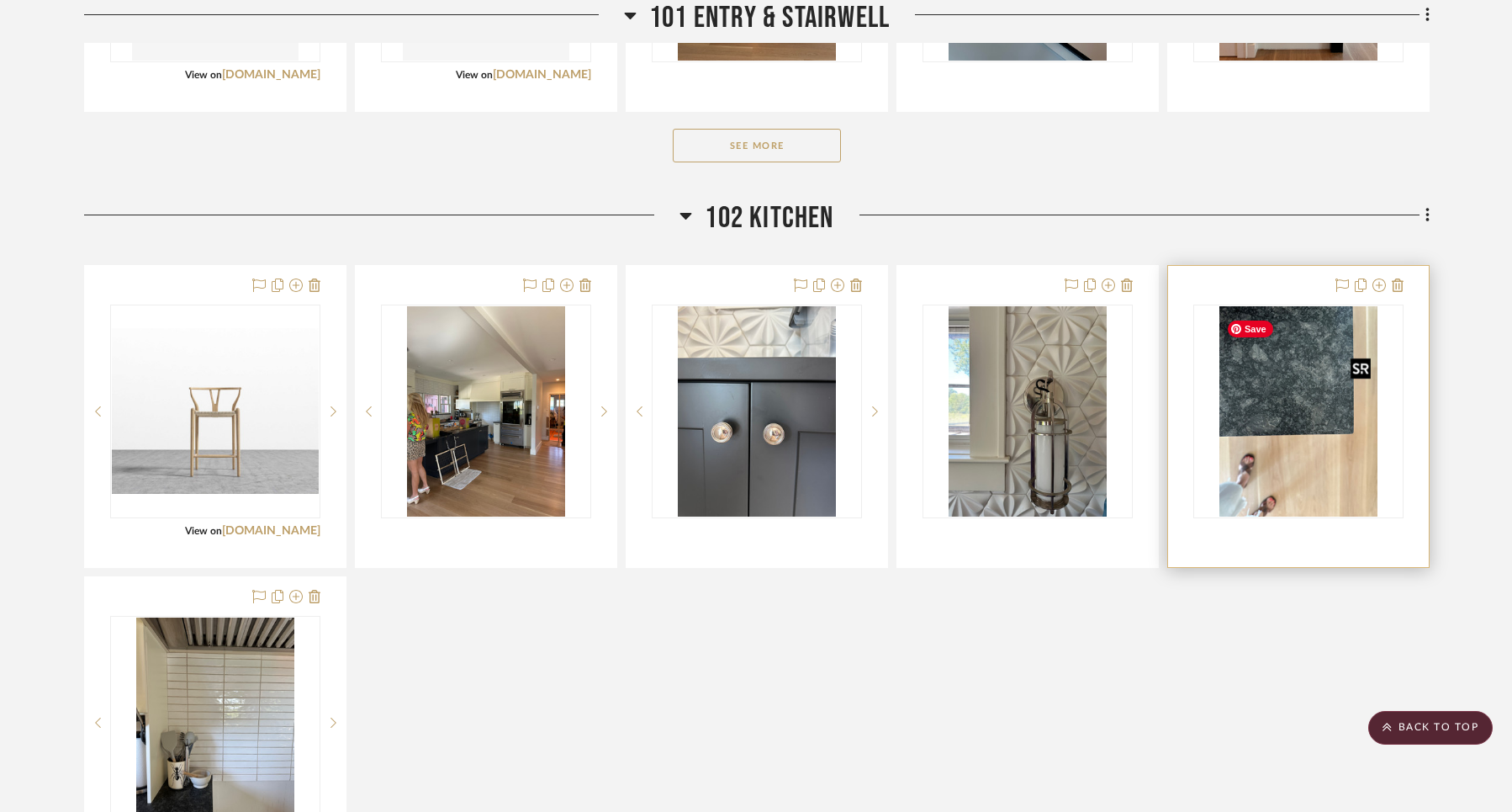
click at [1274, 414] on img "0" at bounding box center [1298, 411] width 158 height 210
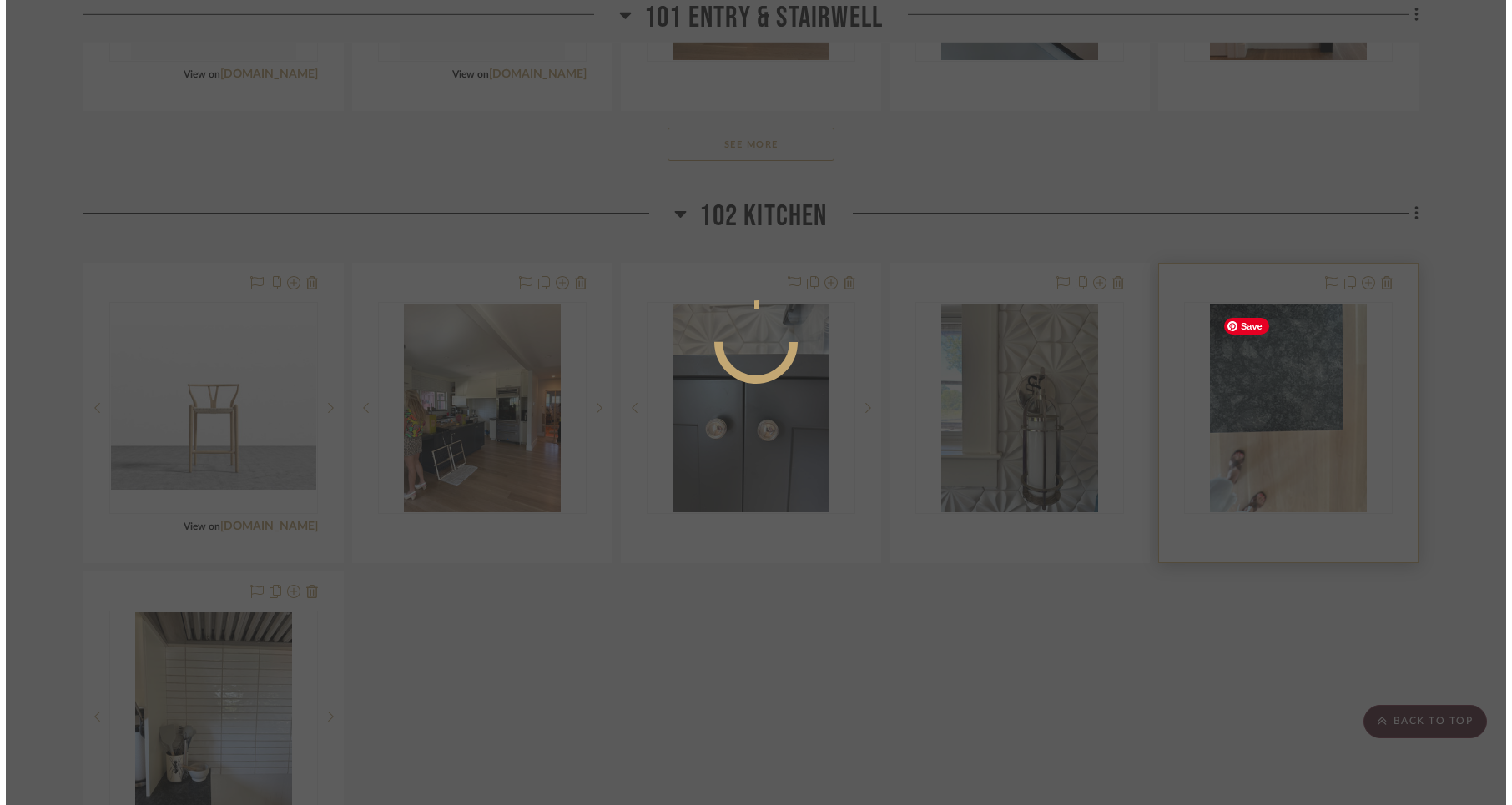
scroll to position [0, 0]
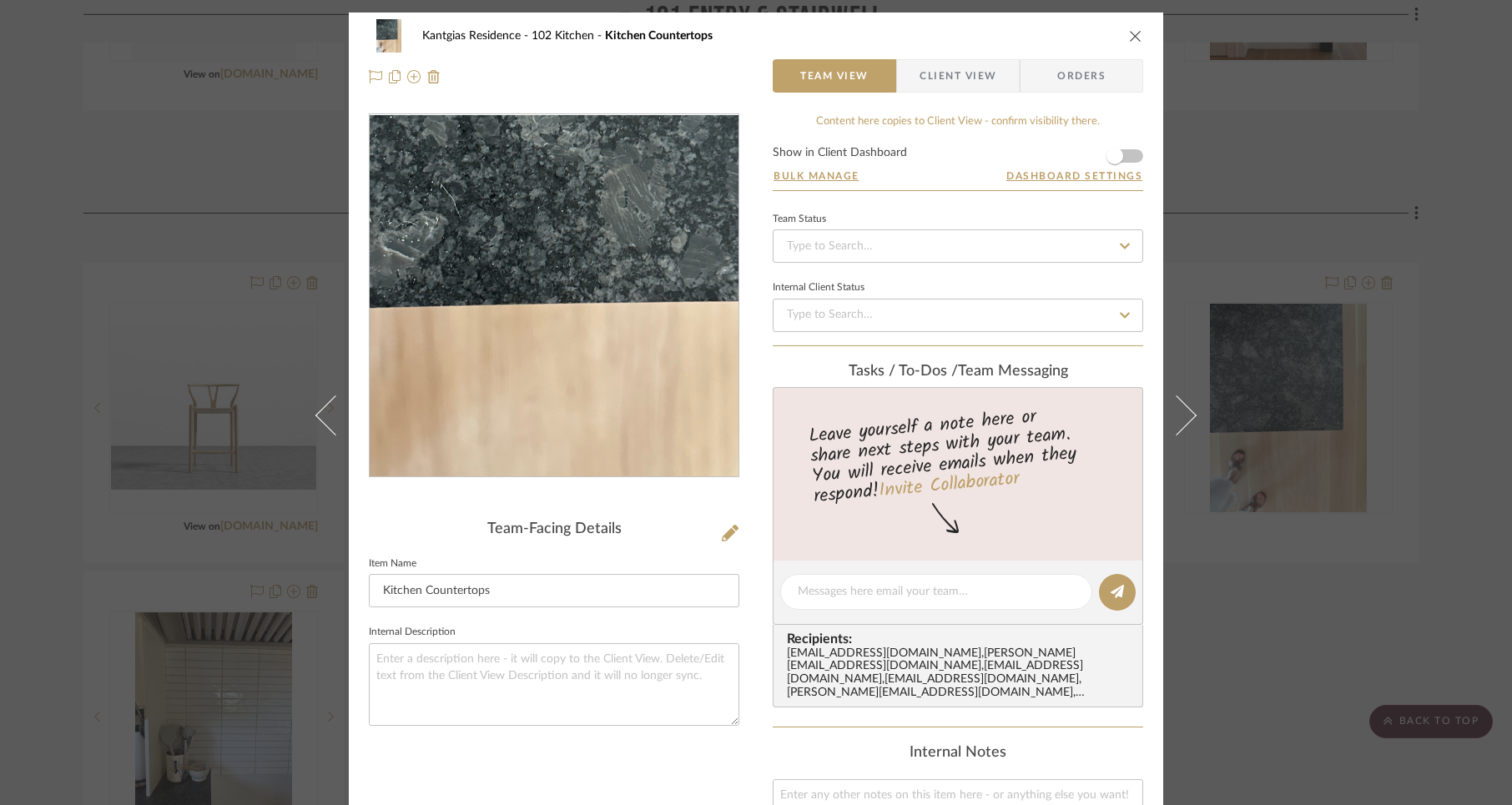
click at [555, 334] on img "0" at bounding box center [553, 296] width 271 height 362
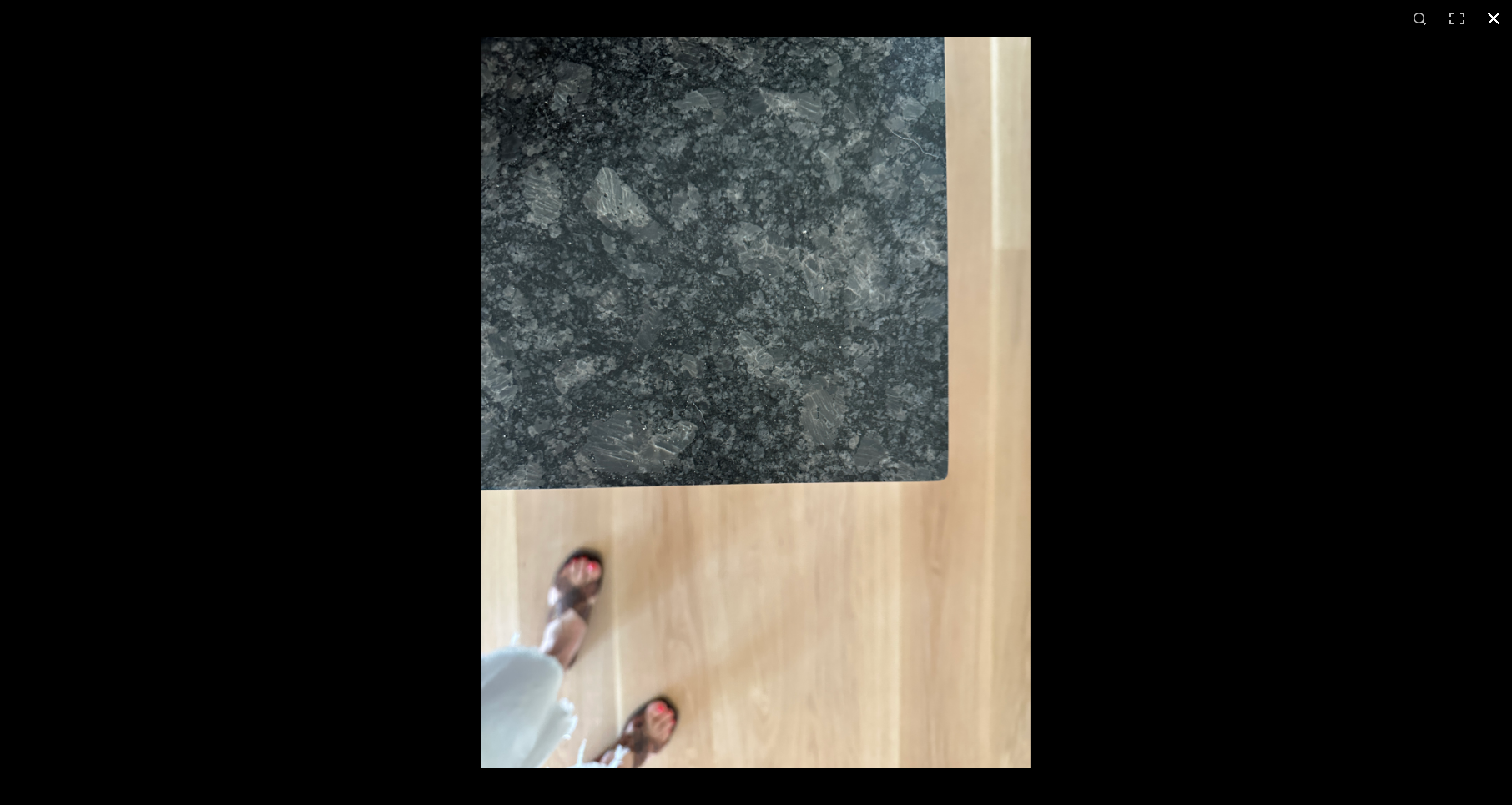
click at [1483, 16] on button at bounding box center [1493, 18] width 37 height 37
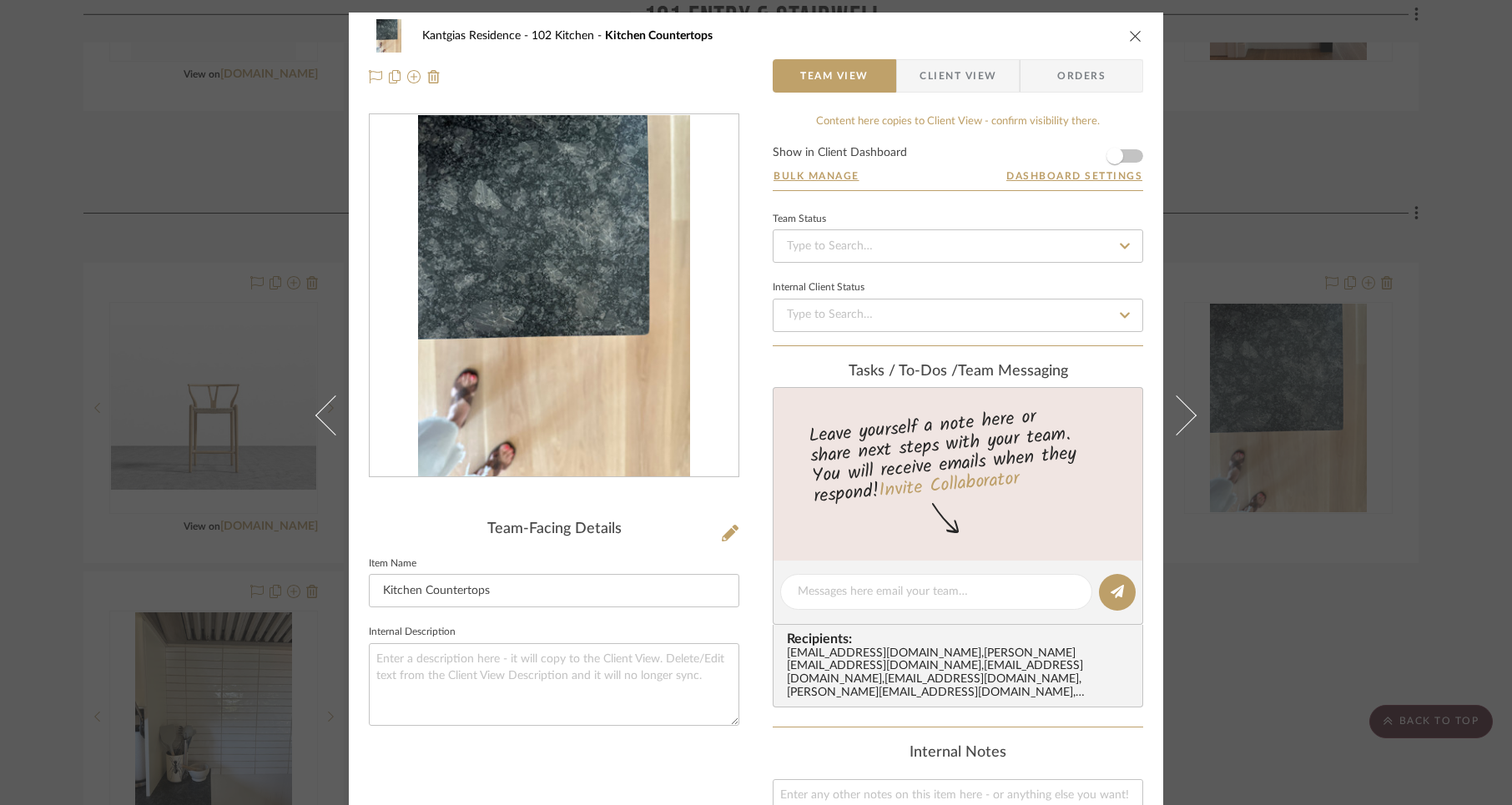
click at [1130, 34] on icon "close" at bounding box center [1136, 36] width 13 height 13
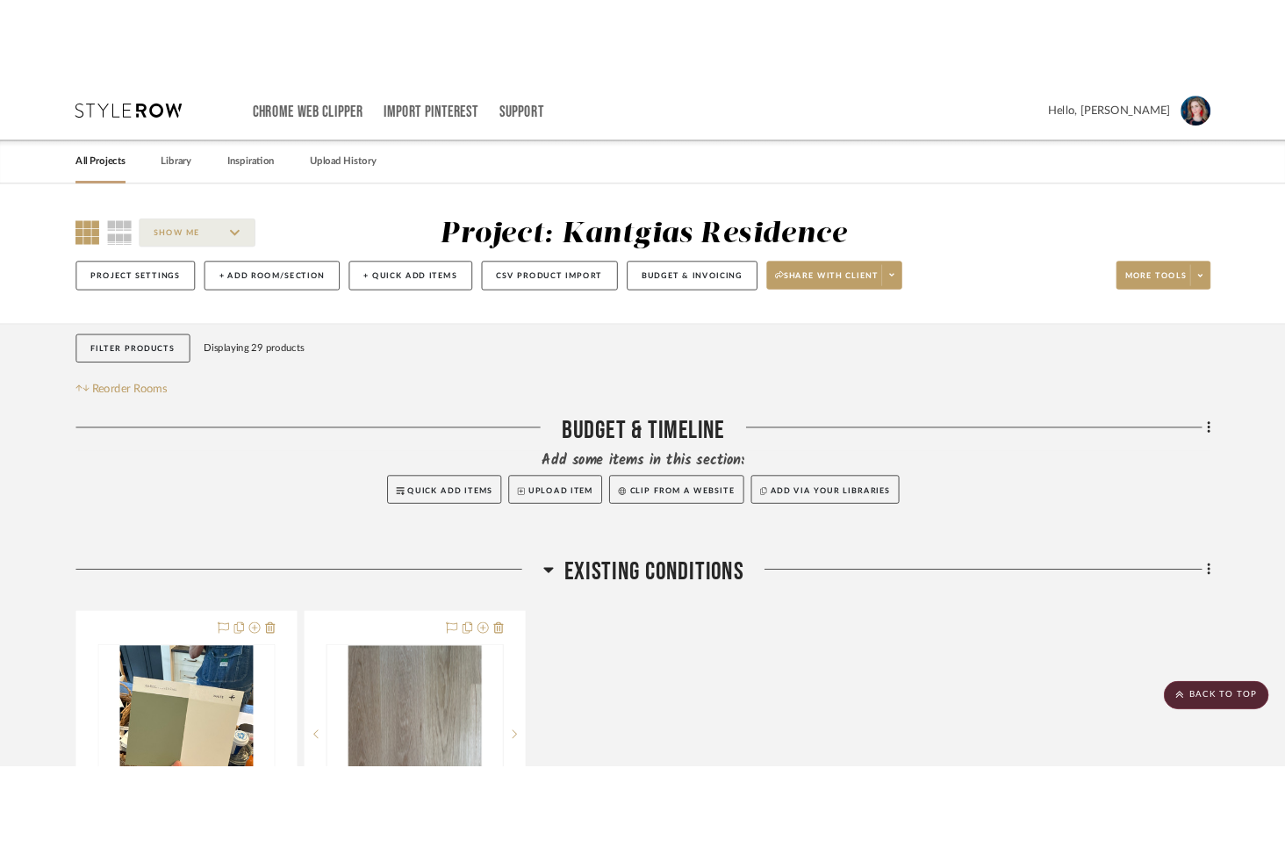
scroll to position [1671, 0]
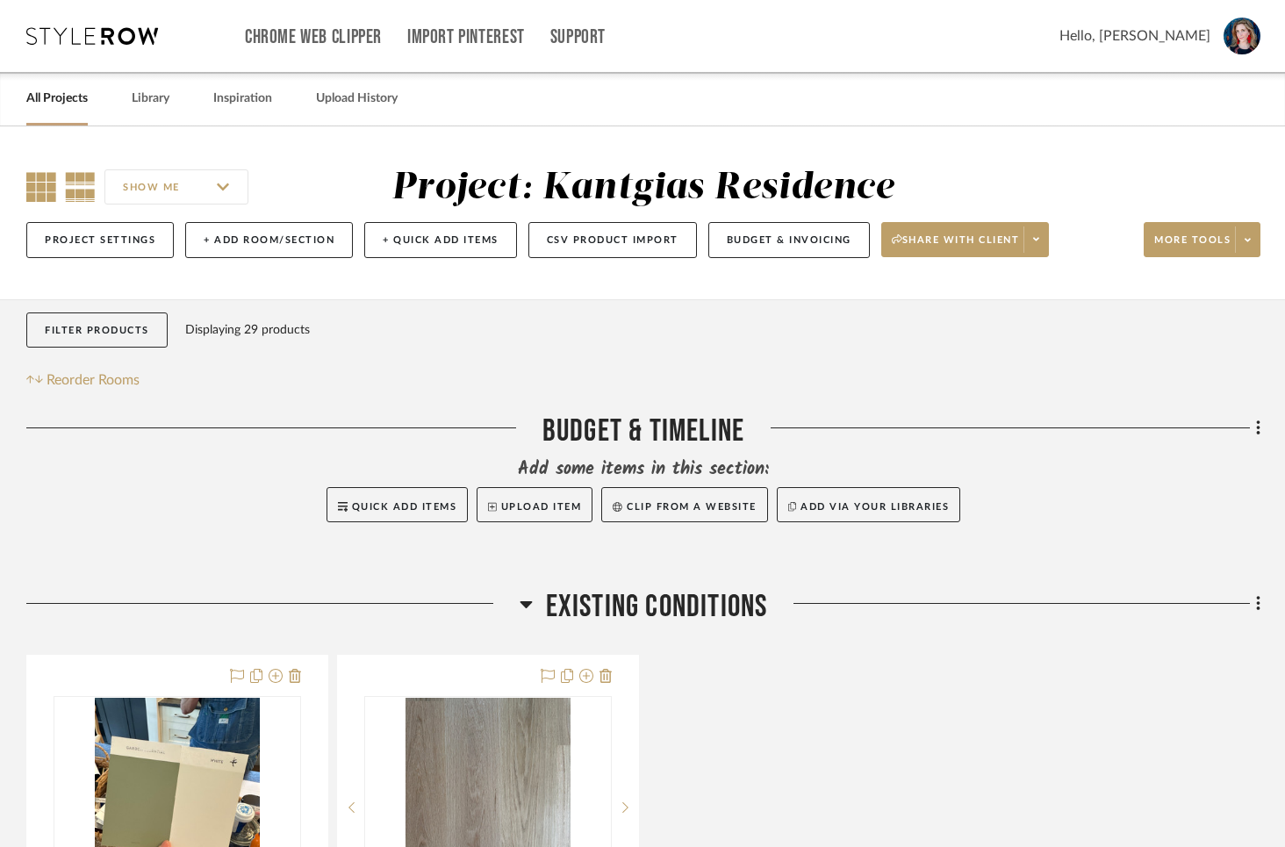
click at [45, 183] on icon at bounding box center [41, 187] width 30 height 30
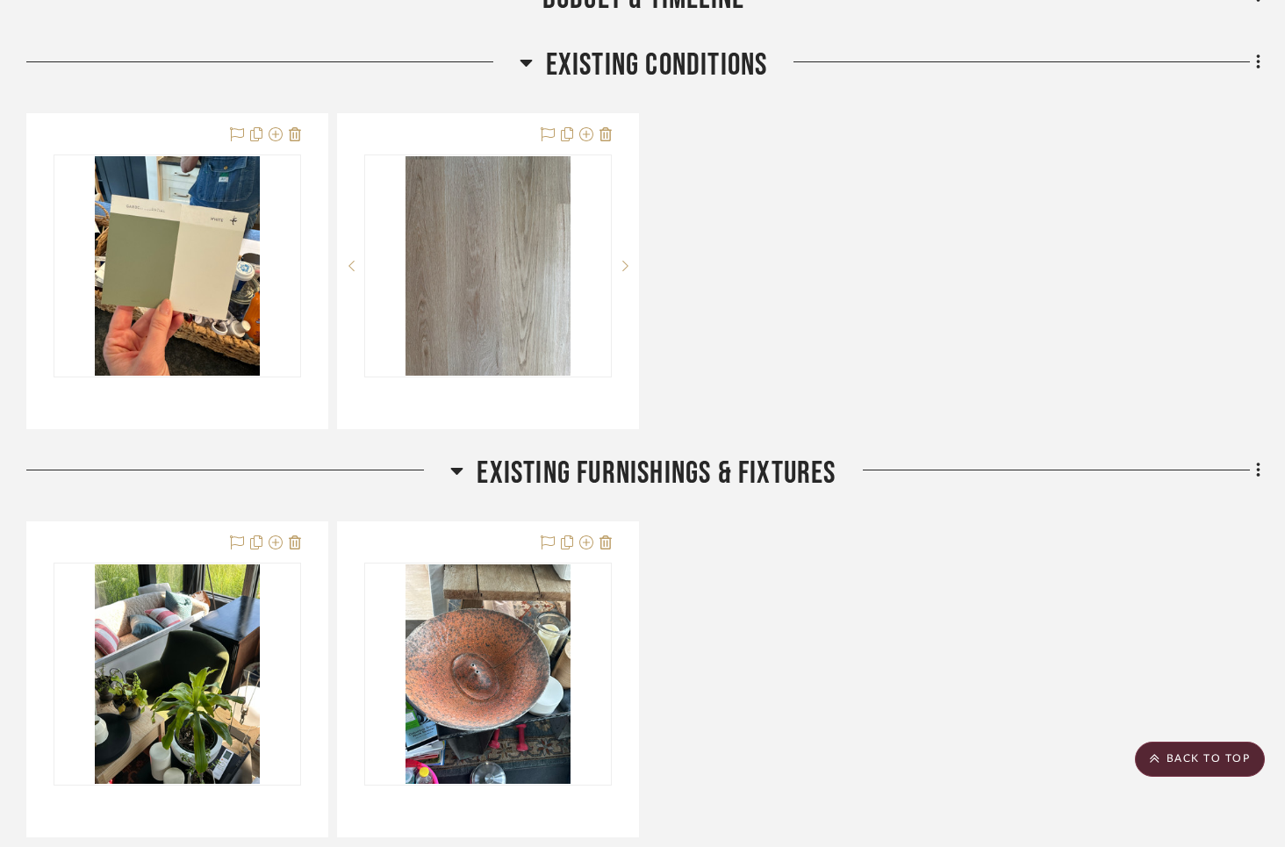
scroll to position [544, 0]
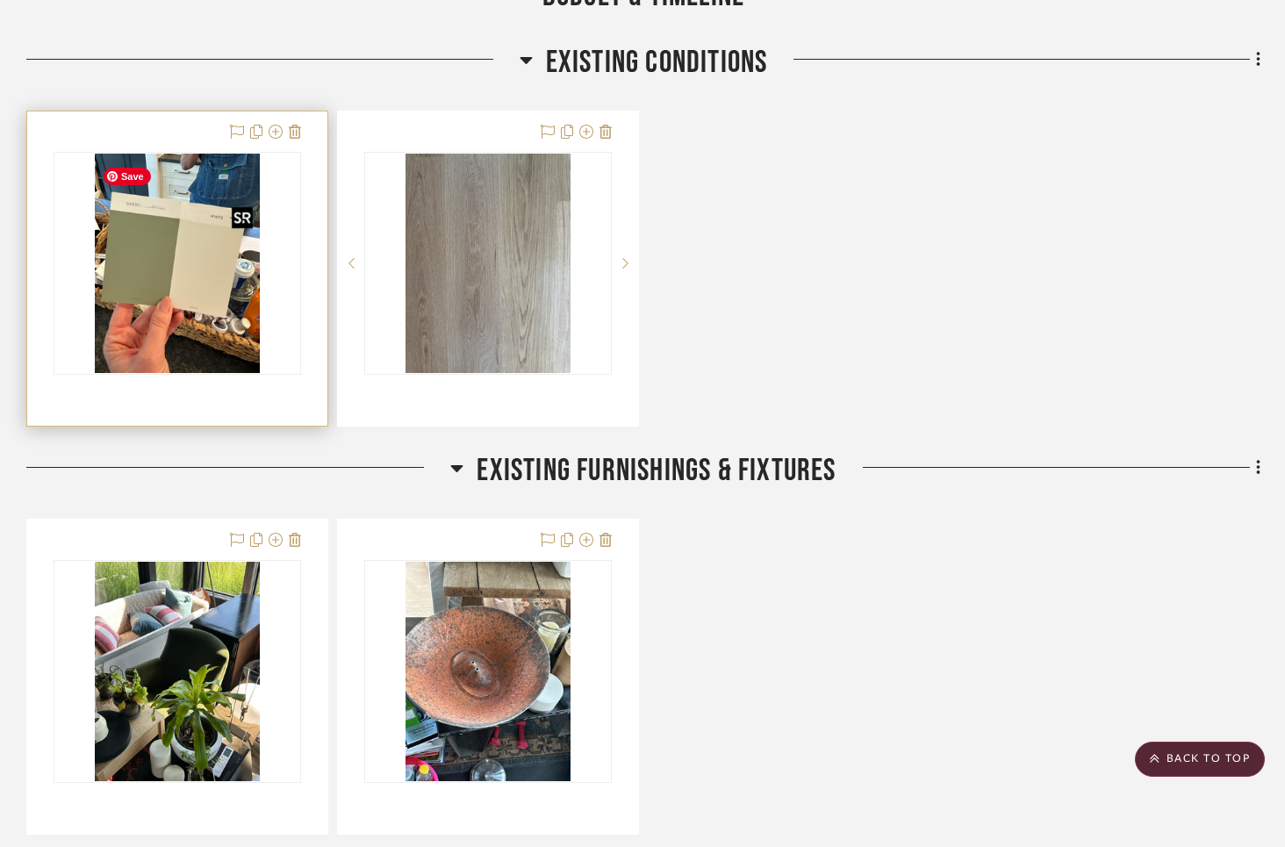
click at [0, 0] on img at bounding box center [0, 0] width 0 height 0
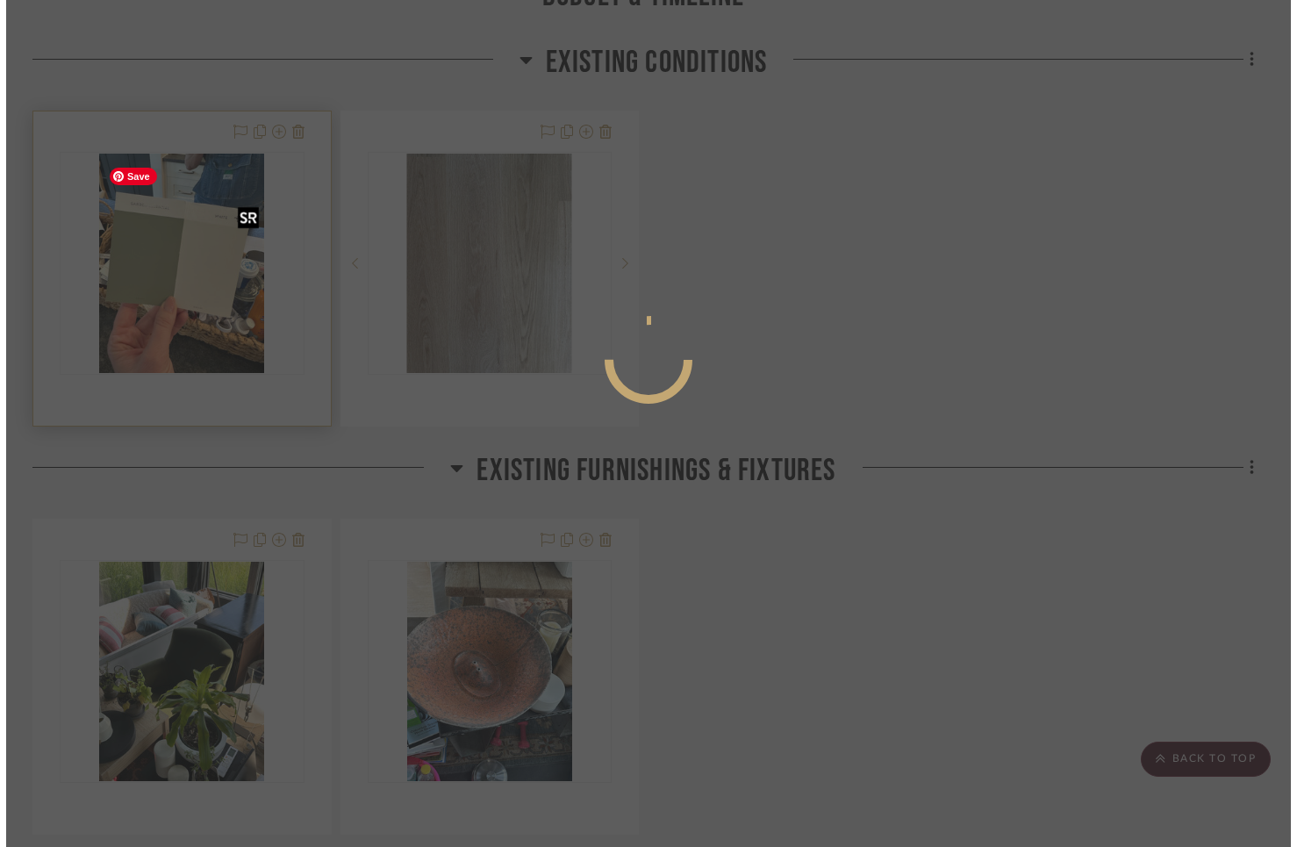
scroll to position [0, 0]
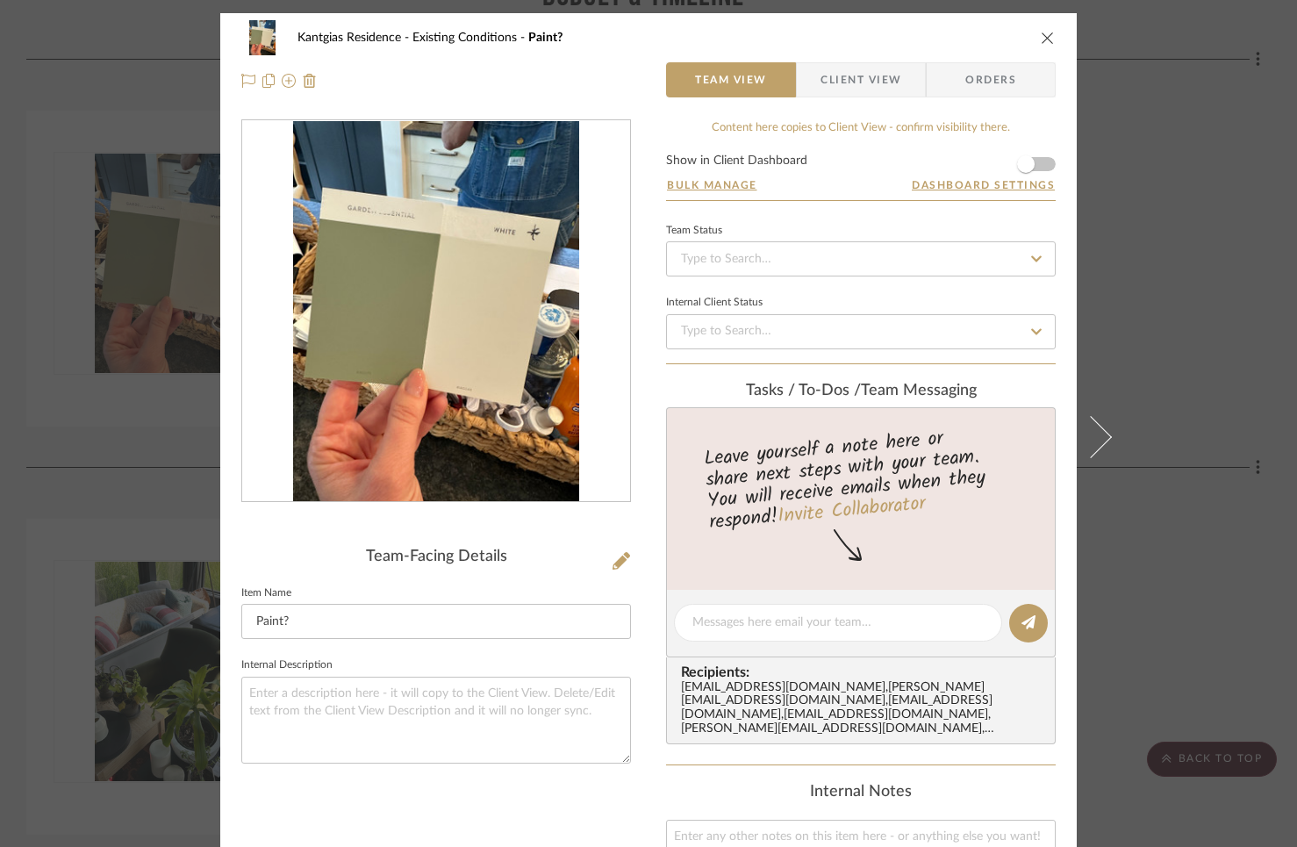
click at [1041, 35] on icon "close" at bounding box center [1048, 38] width 14 height 14
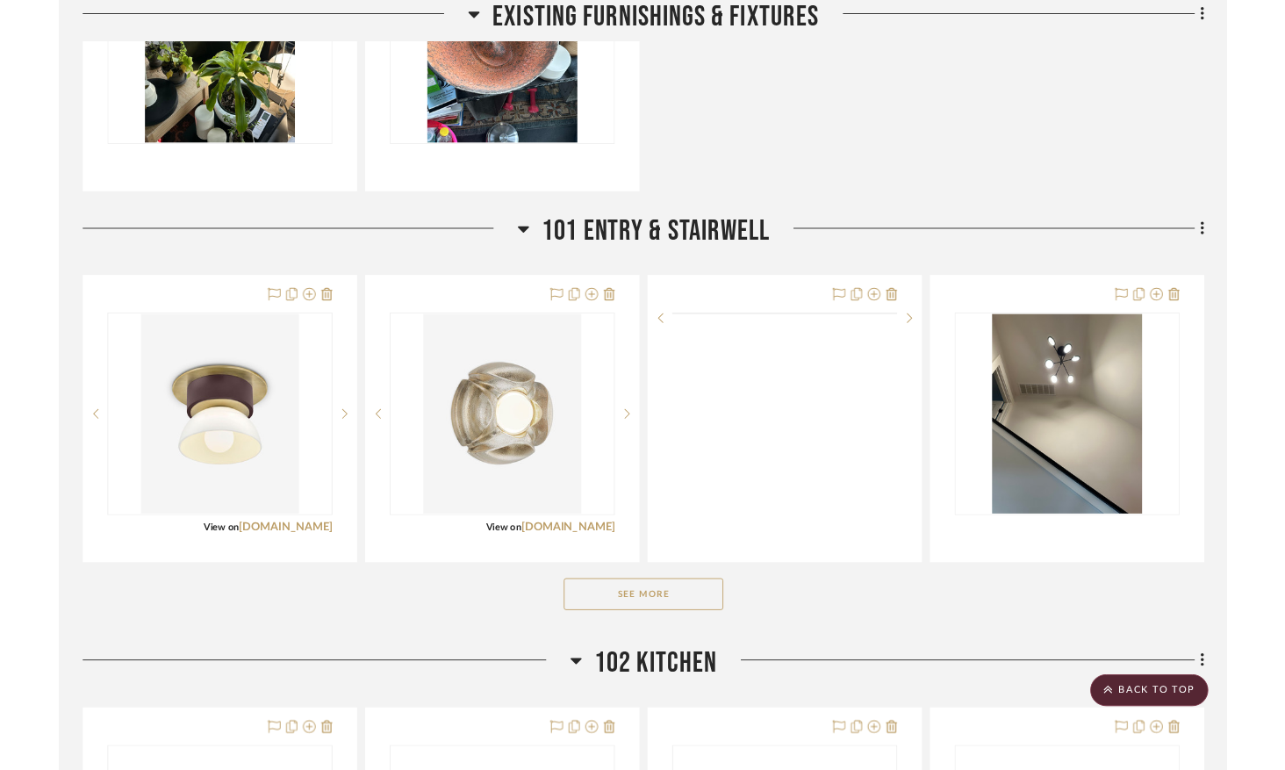
scroll to position [1182, 0]
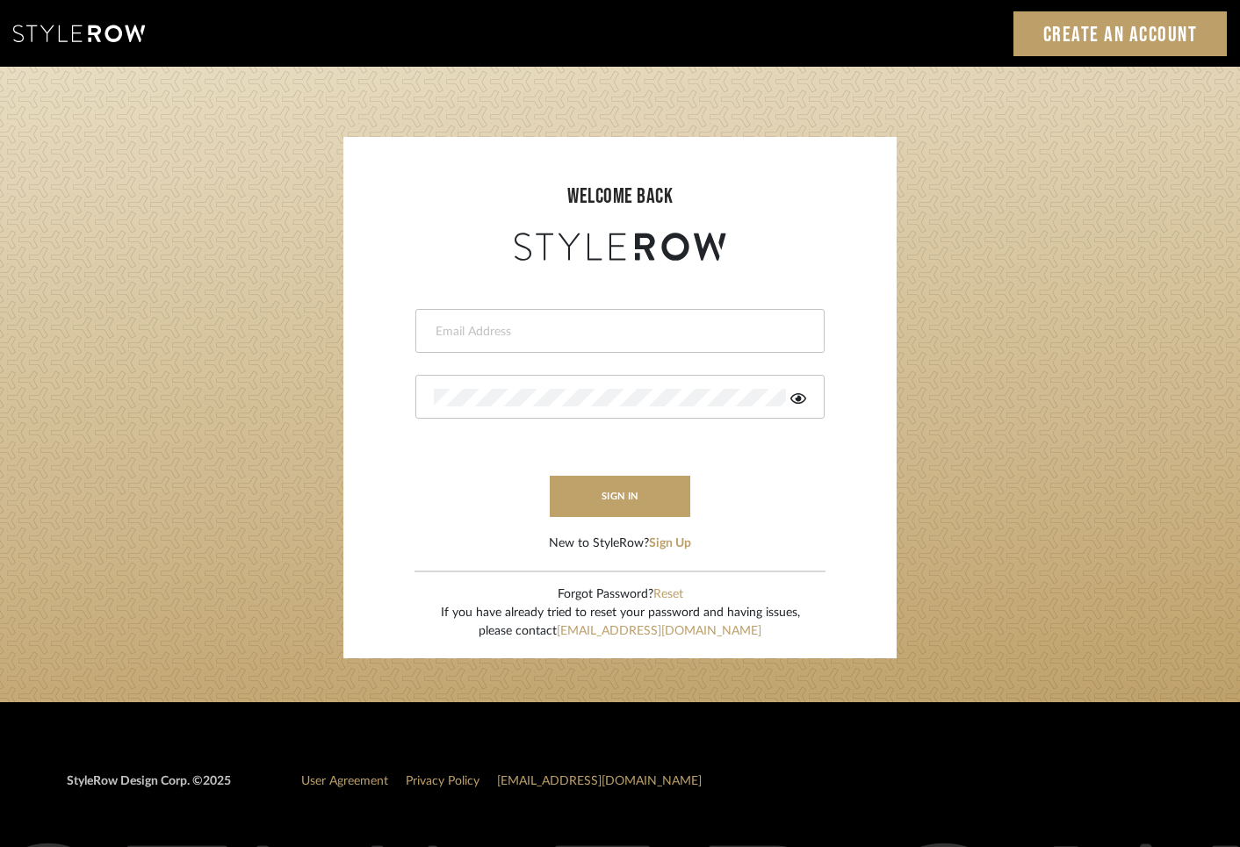
type input "[PERSON_NAME][EMAIL_ADDRESS][DOMAIN_NAME]"
click at [636, 496] on button "sign in" at bounding box center [620, 496] width 140 height 41
click at [598, 498] on button "sign in" at bounding box center [620, 496] width 140 height 41
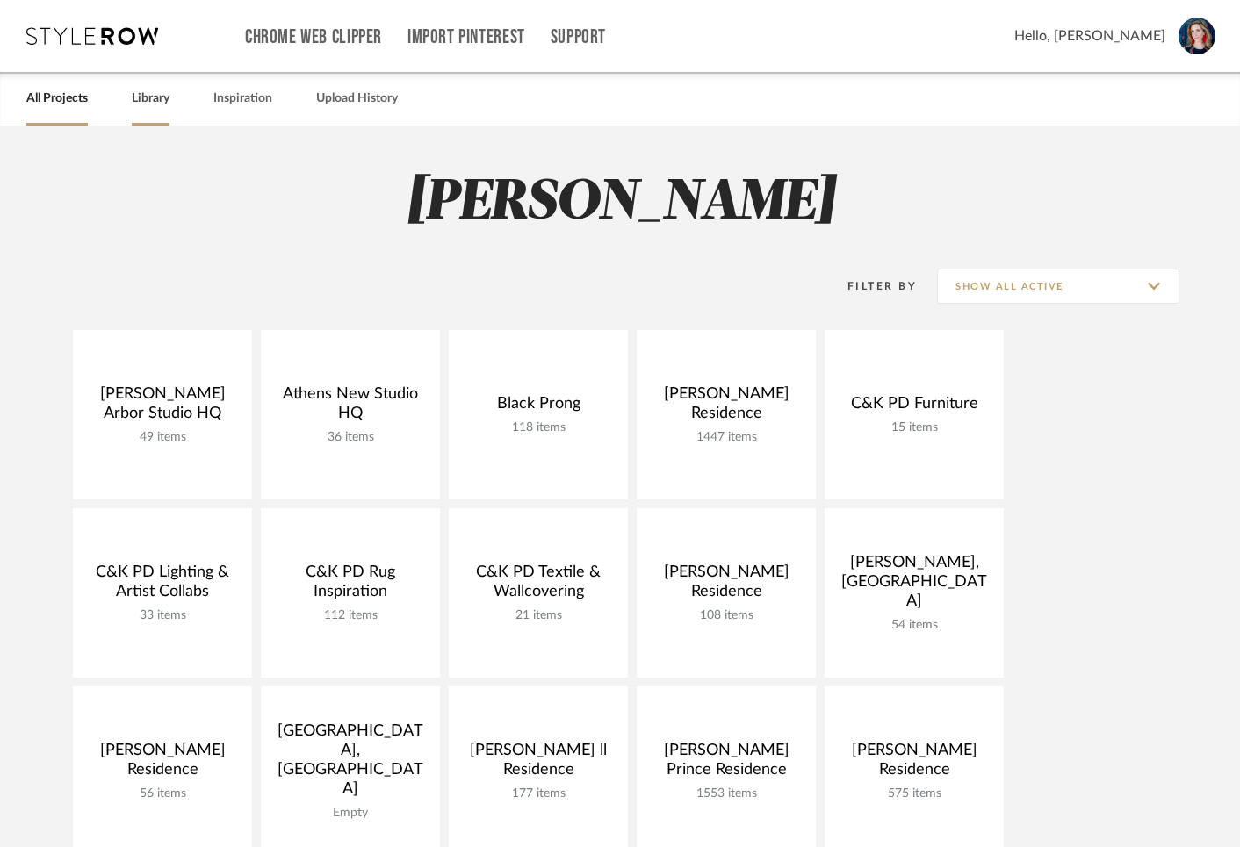
click at [163, 102] on div "All Projects Library Inspiration Upload History" at bounding box center [620, 99] width 1240 height 54
click at [164, 102] on link "Library" at bounding box center [151, 99] width 38 height 24
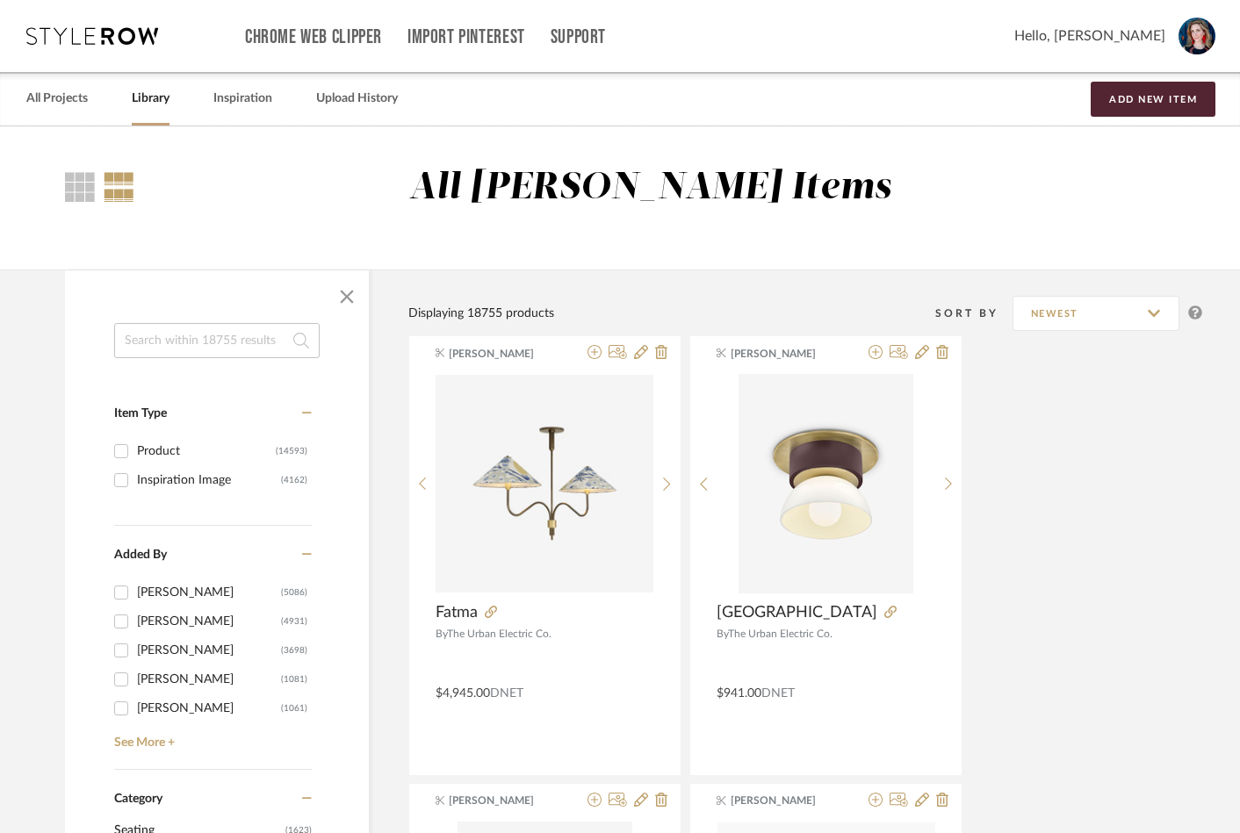
click at [177, 339] on input at bounding box center [216, 340] width 205 height 35
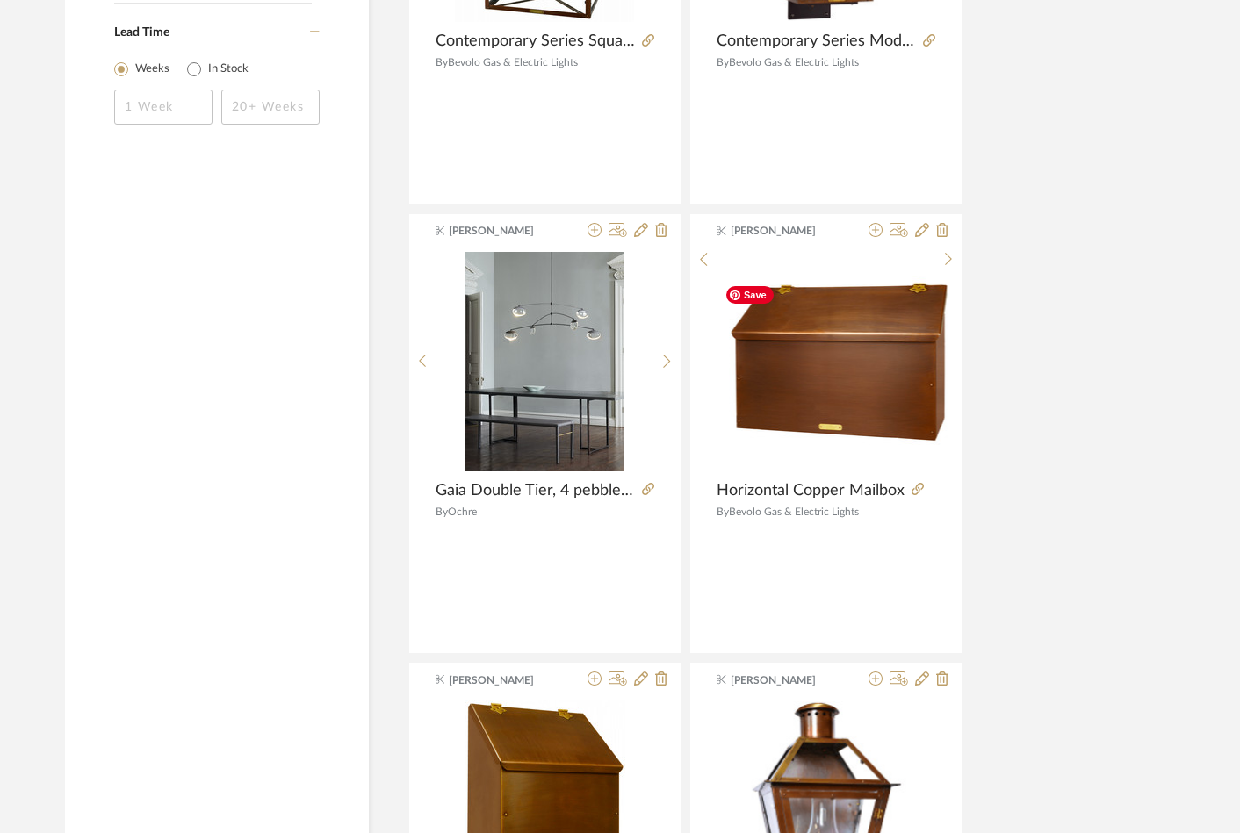
scroll to position [1654, 0]
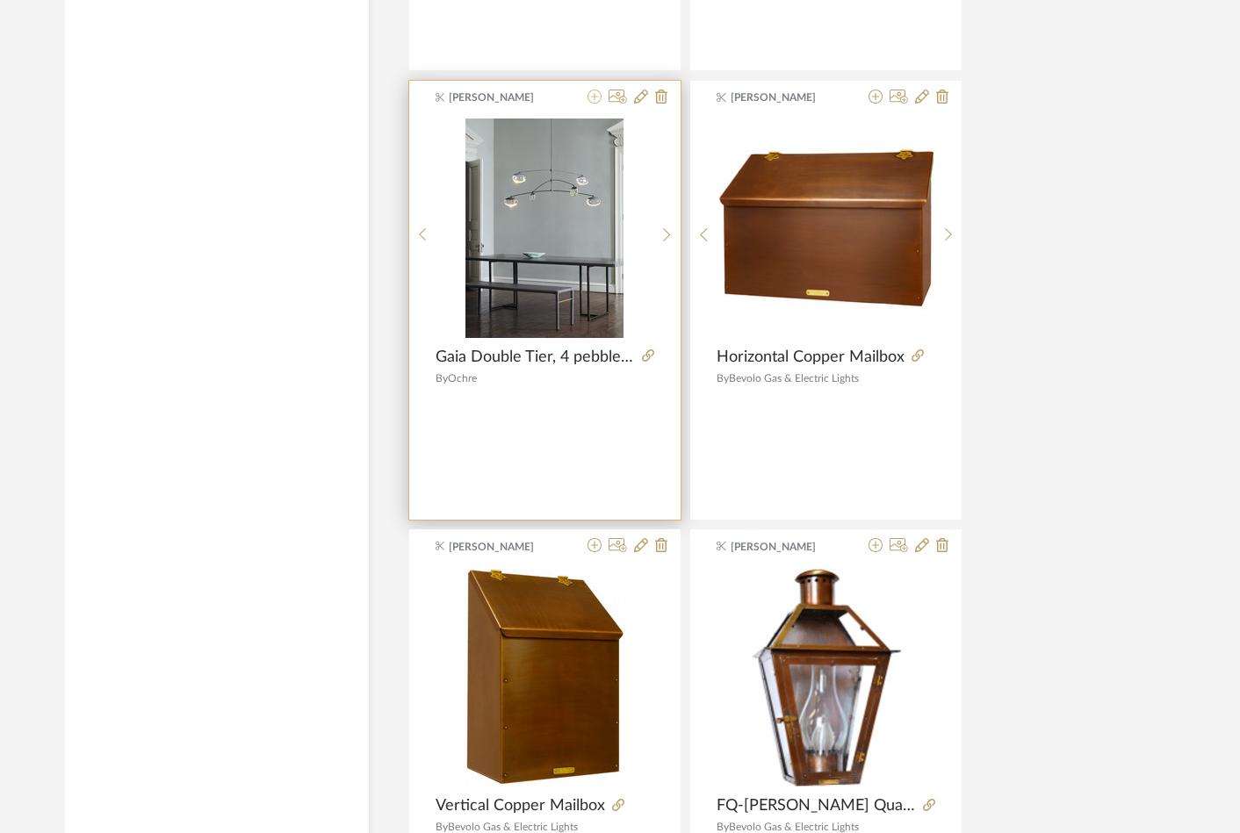
type input "gaia"
click at [596, 97] on icon at bounding box center [594, 97] width 14 height 14
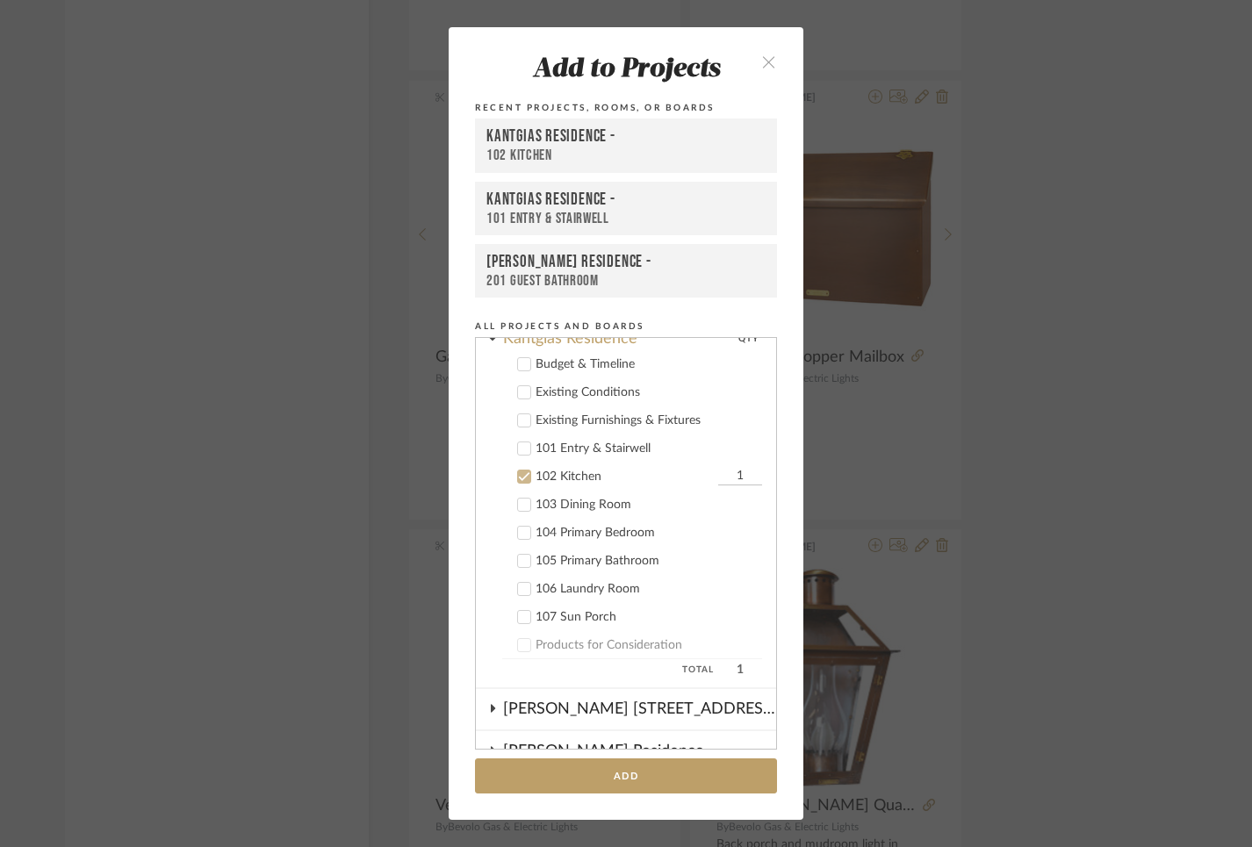
scroll to position [773, 0]
click at [525, 453] on label "101 Entry & Stairwell" at bounding box center [632, 452] width 260 height 18
click at [521, 482] on icon at bounding box center [524, 480] width 12 height 12
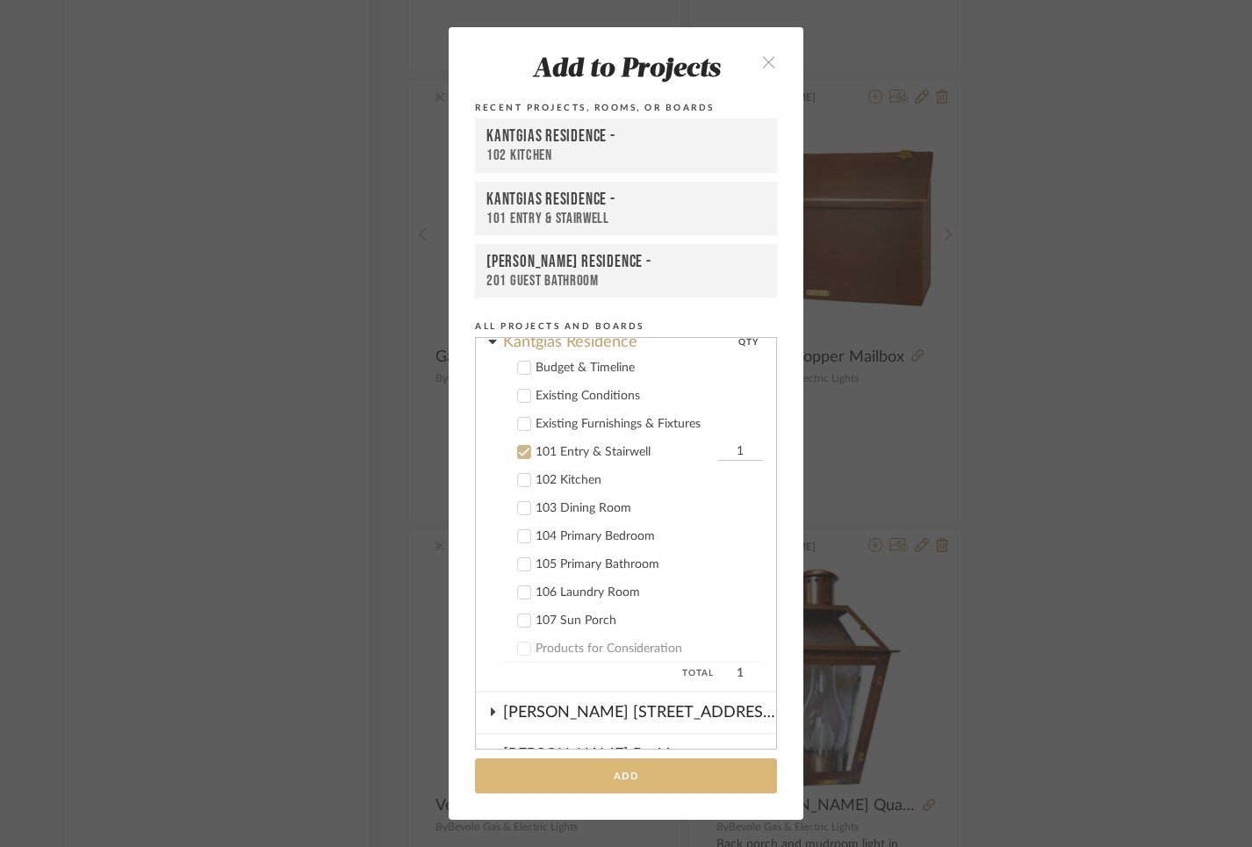
click at [601, 782] on button "Add" at bounding box center [626, 776] width 302 height 36
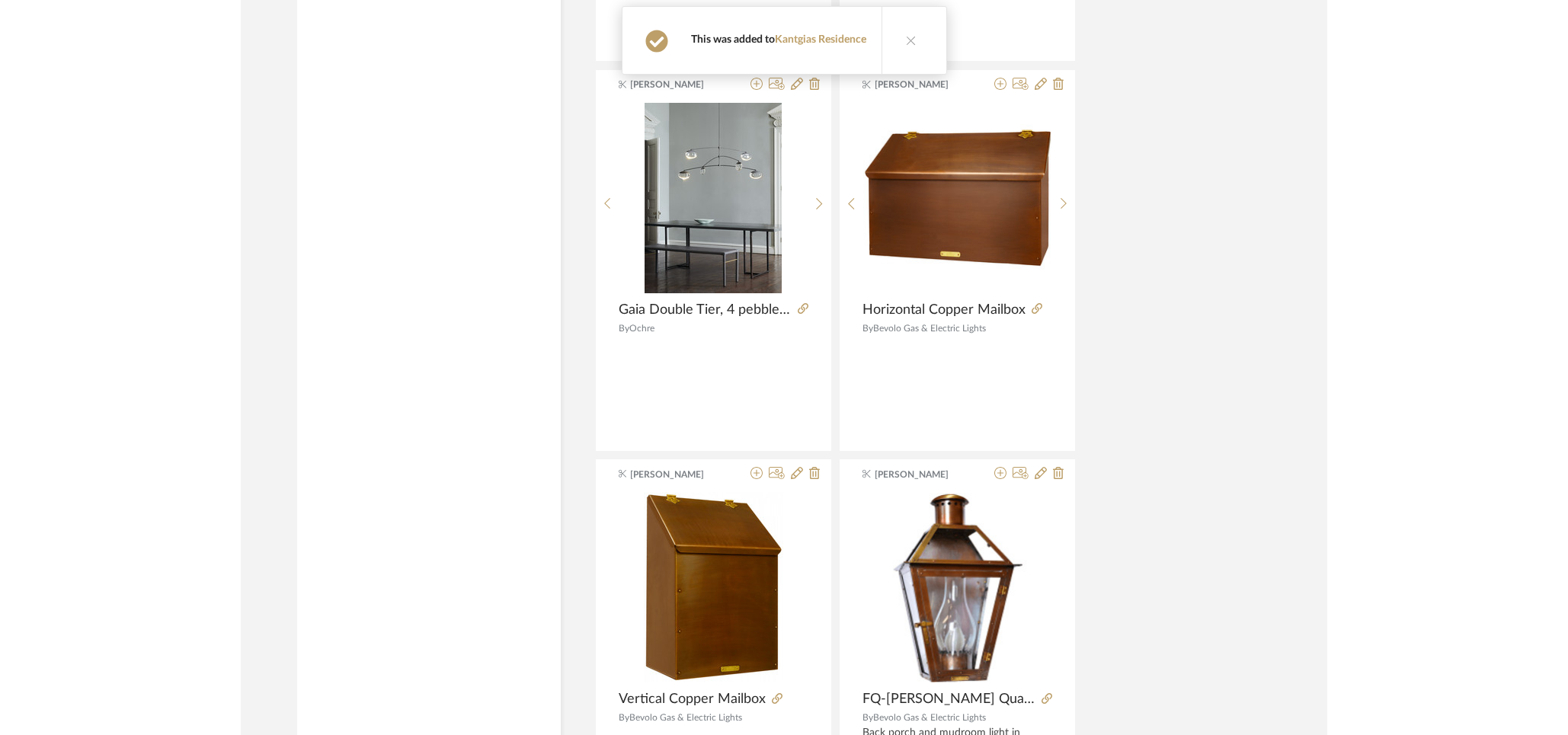
scroll to position [1435, 0]
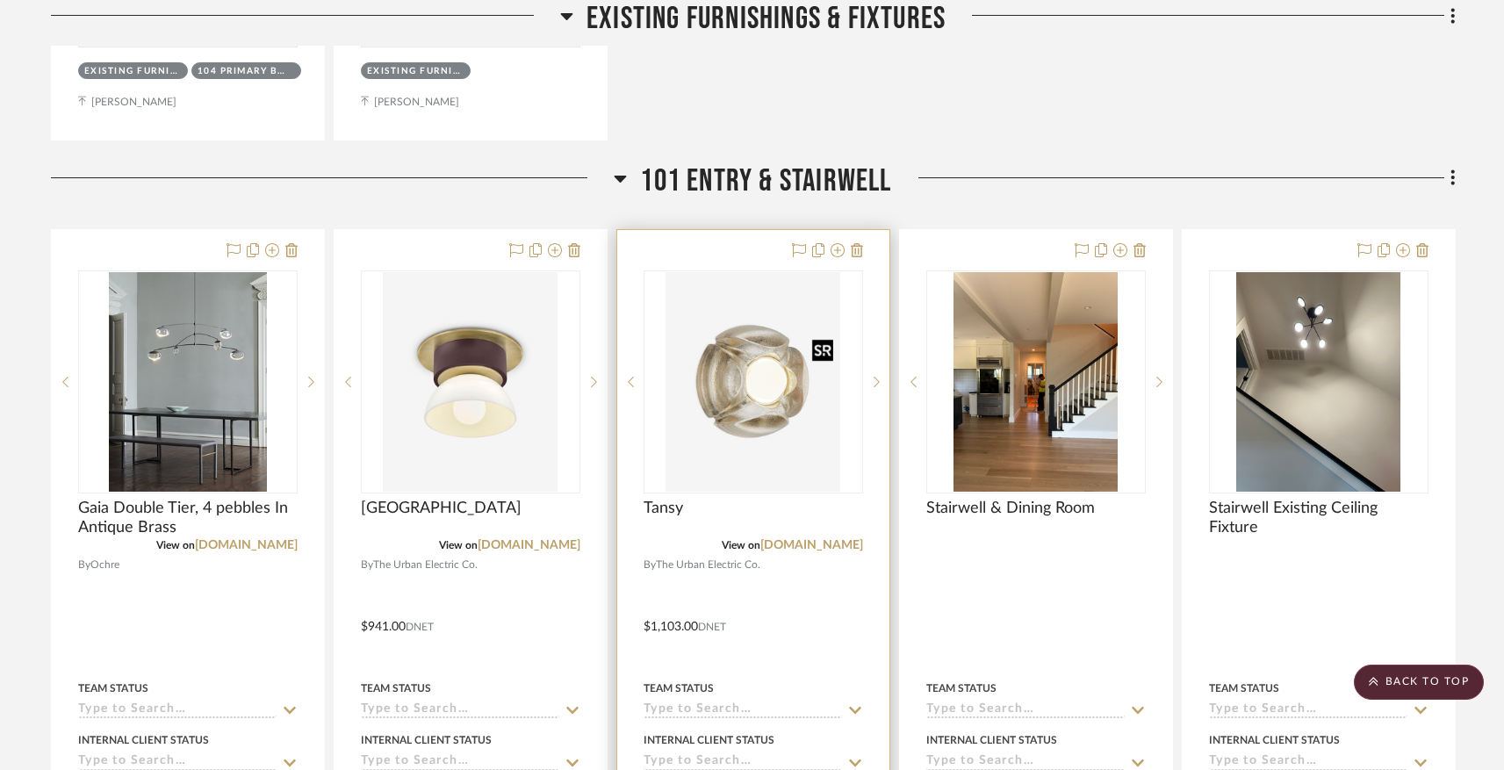
scroll to position [2267, 0]
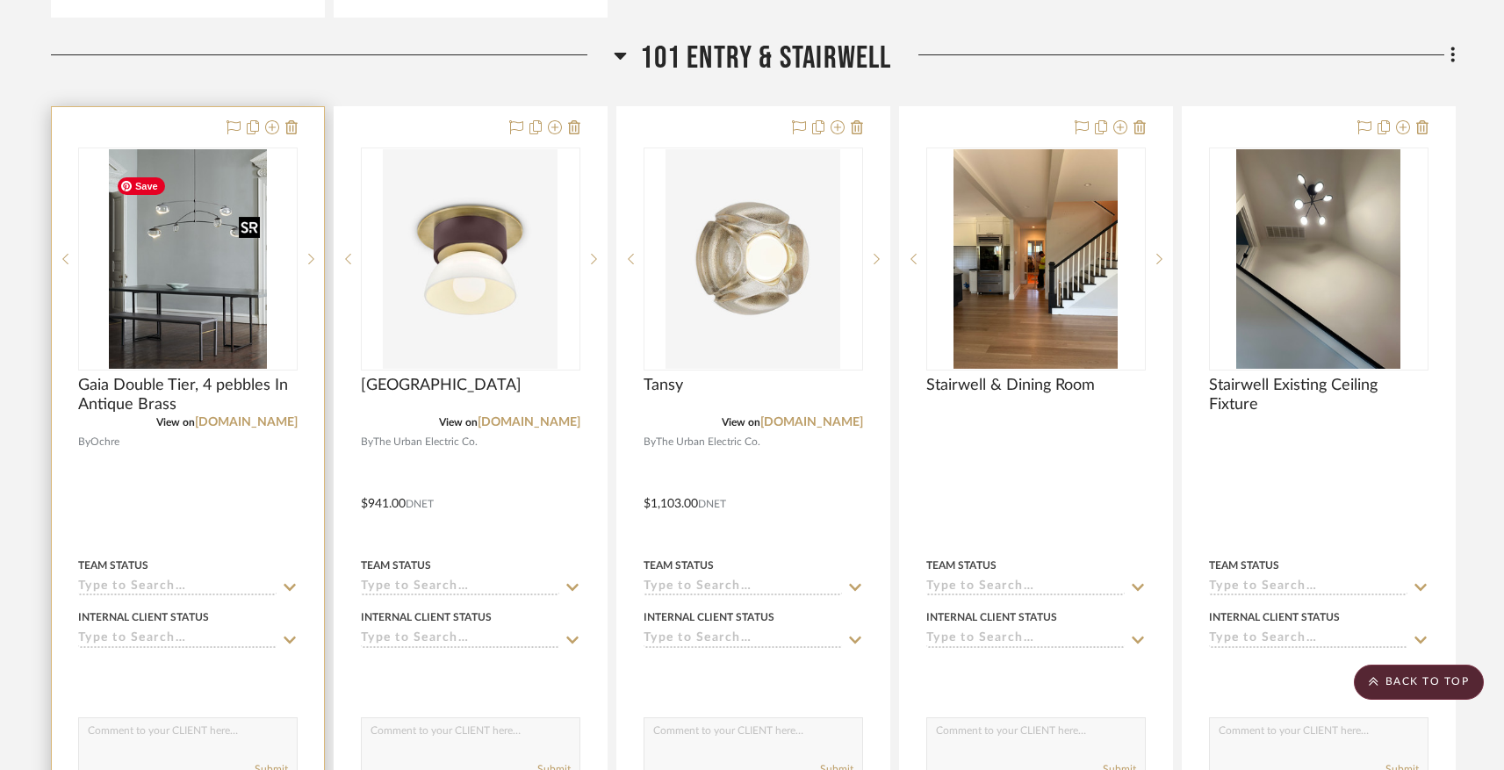
click at [189, 312] on img "0" at bounding box center [188, 258] width 158 height 219
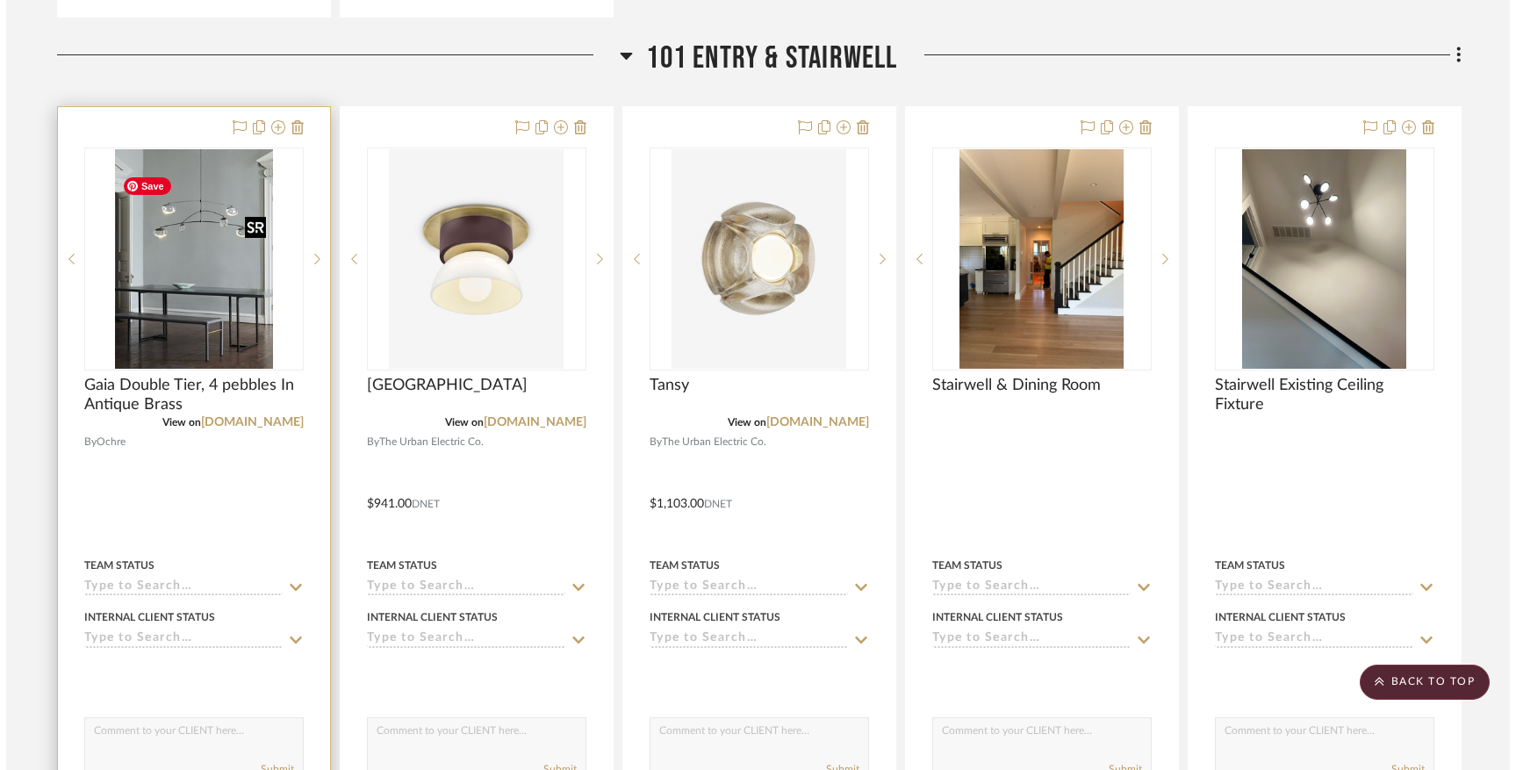
scroll to position [0, 0]
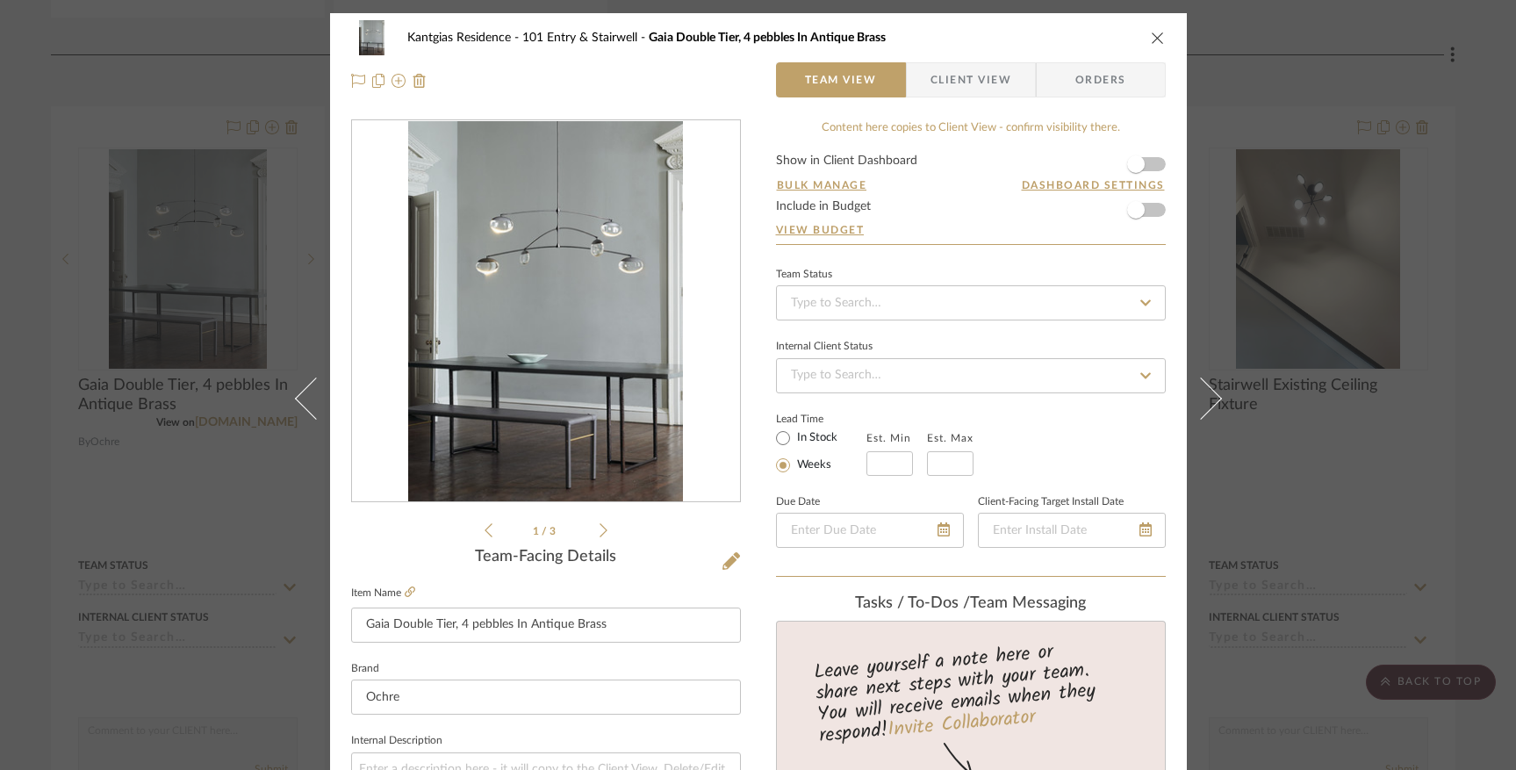
click at [596, 538] on ul "1 / 3" at bounding box center [546, 530] width 123 height 21
click at [600, 533] on icon at bounding box center [604, 530] width 8 height 14
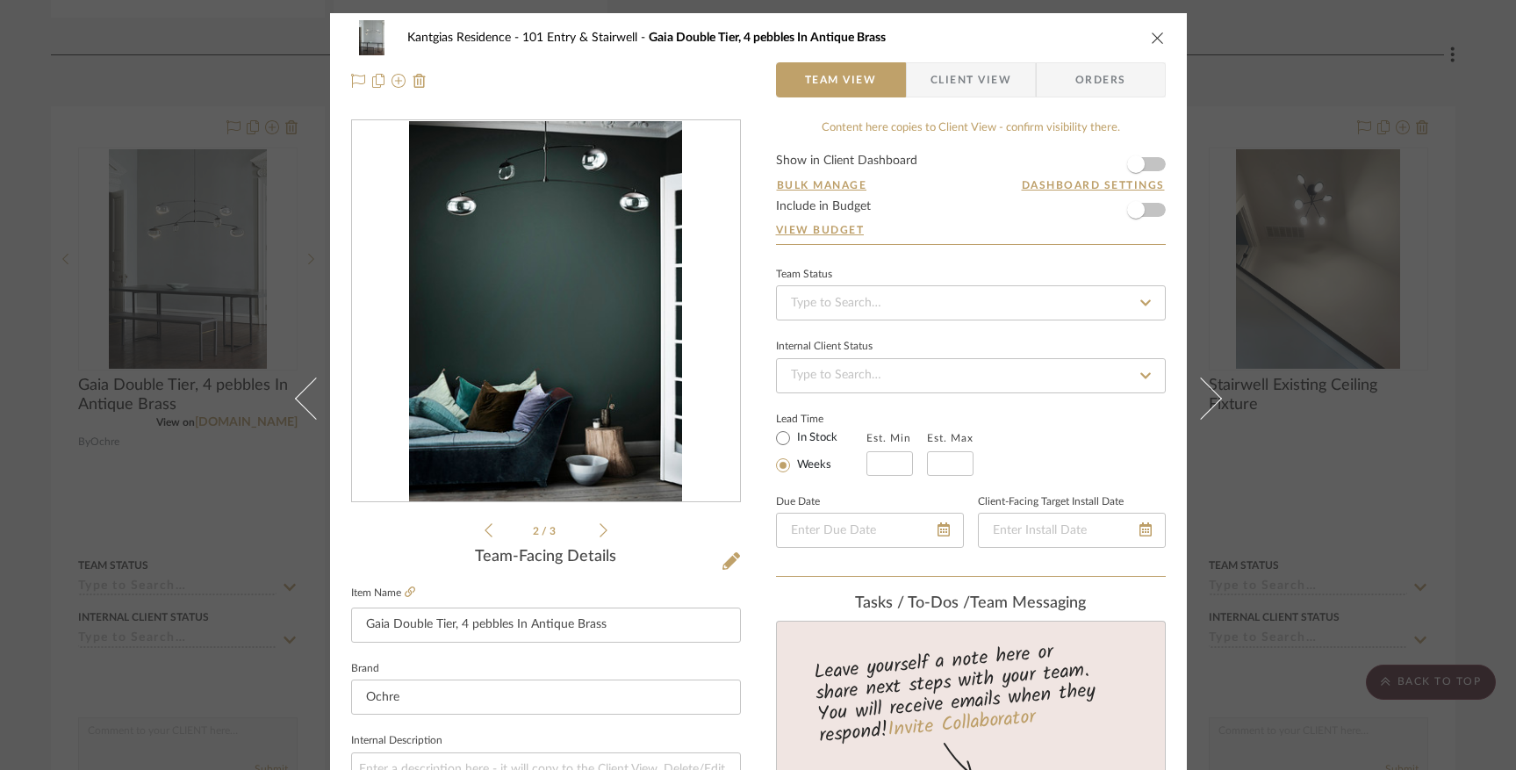
click at [600, 532] on icon at bounding box center [604, 530] width 8 height 16
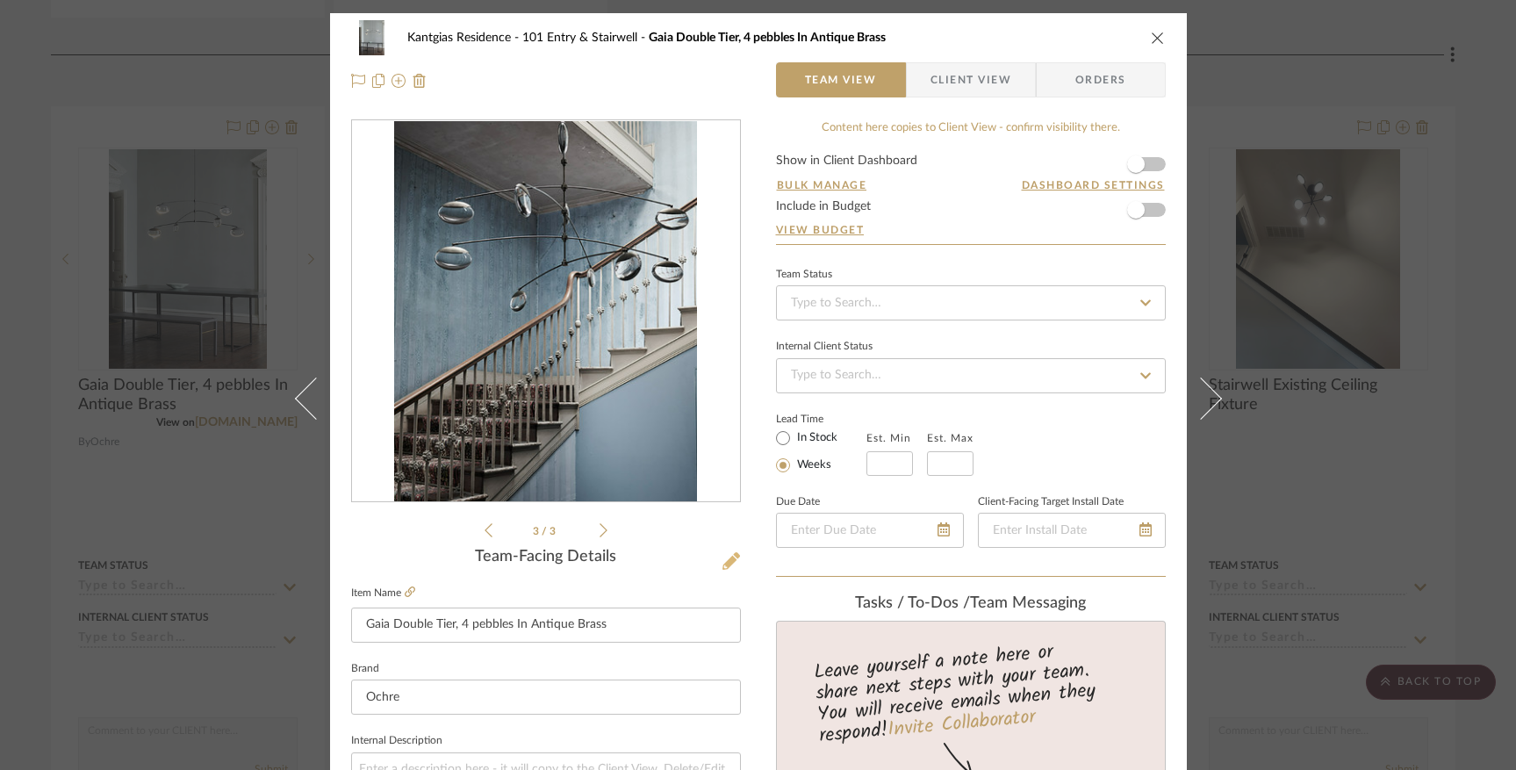
click at [723, 563] on icon at bounding box center [731, 561] width 18 height 18
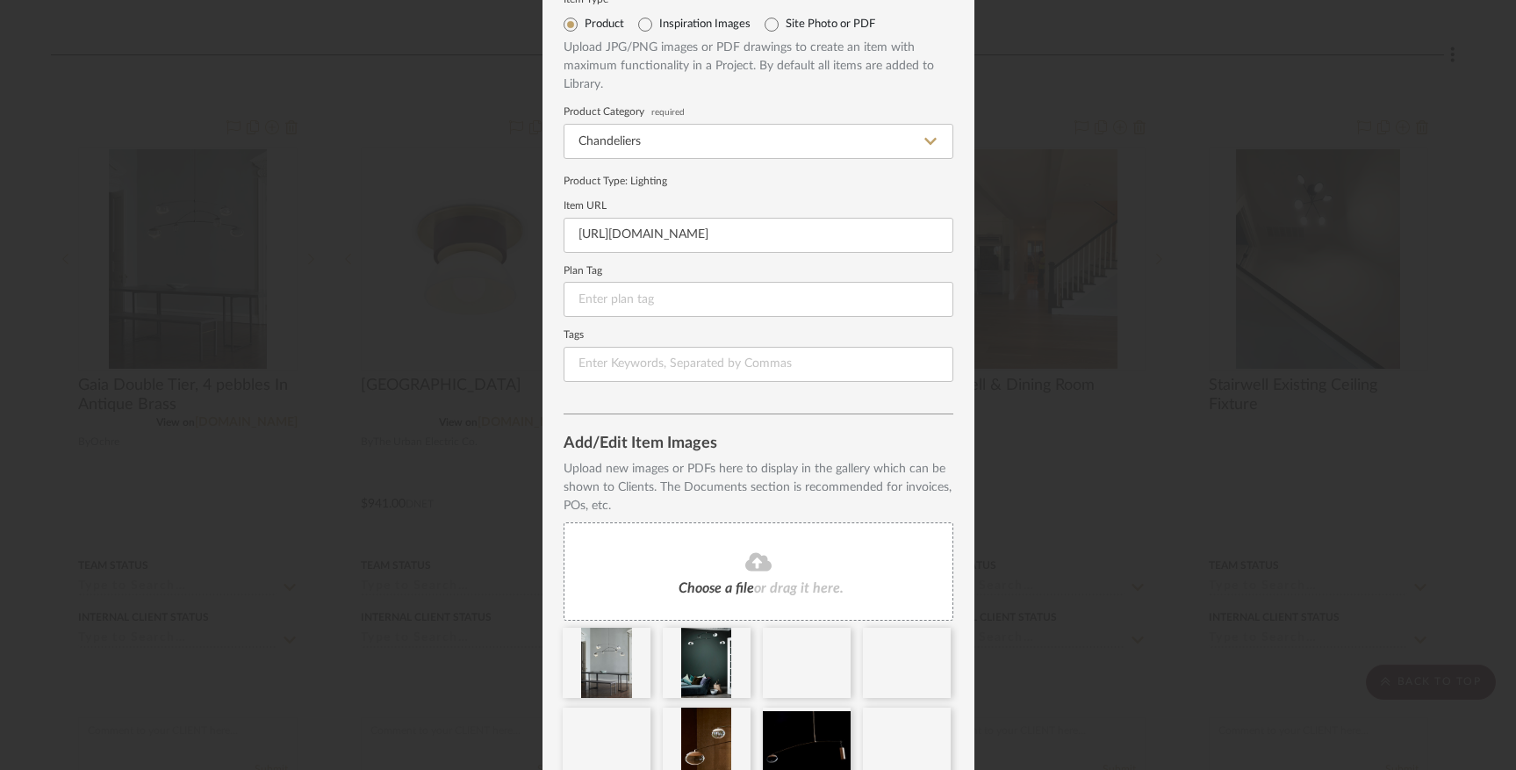
scroll to position [147, 0]
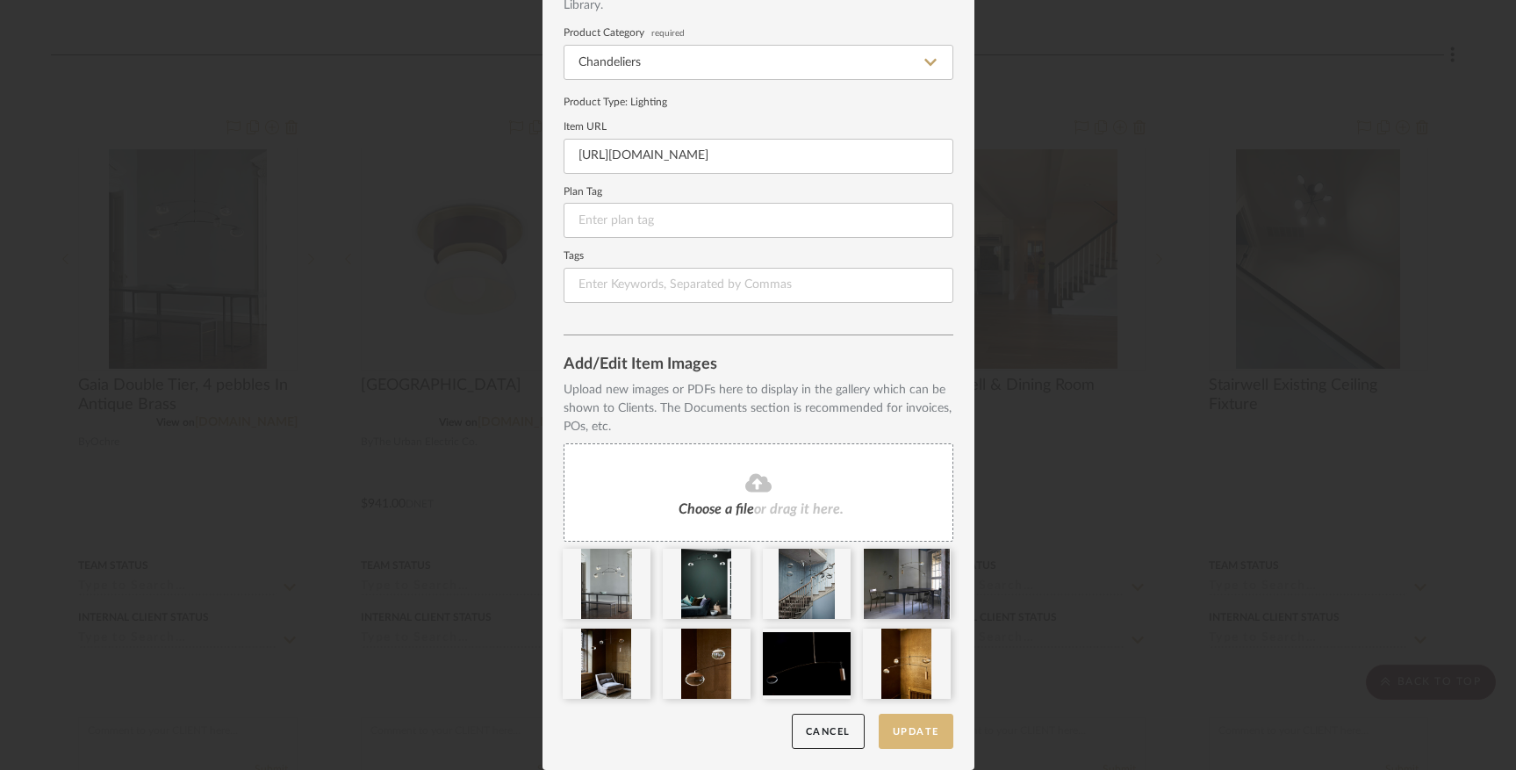
click at [909, 728] on button "Update" at bounding box center [916, 732] width 75 height 36
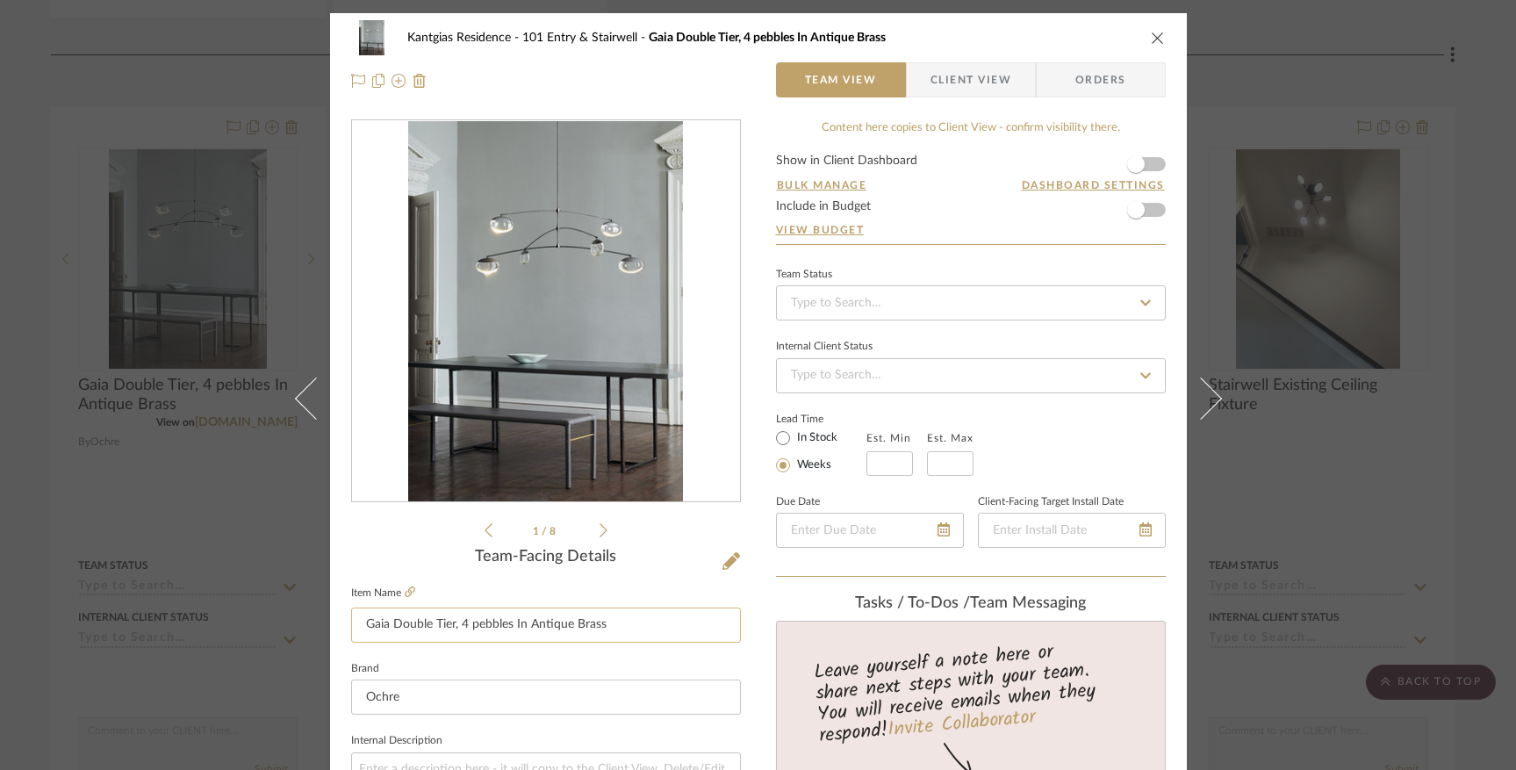
drag, startPoint x: 388, startPoint y: 623, endPoint x: 662, endPoint y: 621, distance: 273.9
click at [662, 621] on input "Gaia Double Tier, 4 pebbles In Antique Brass" at bounding box center [546, 624] width 390 height 35
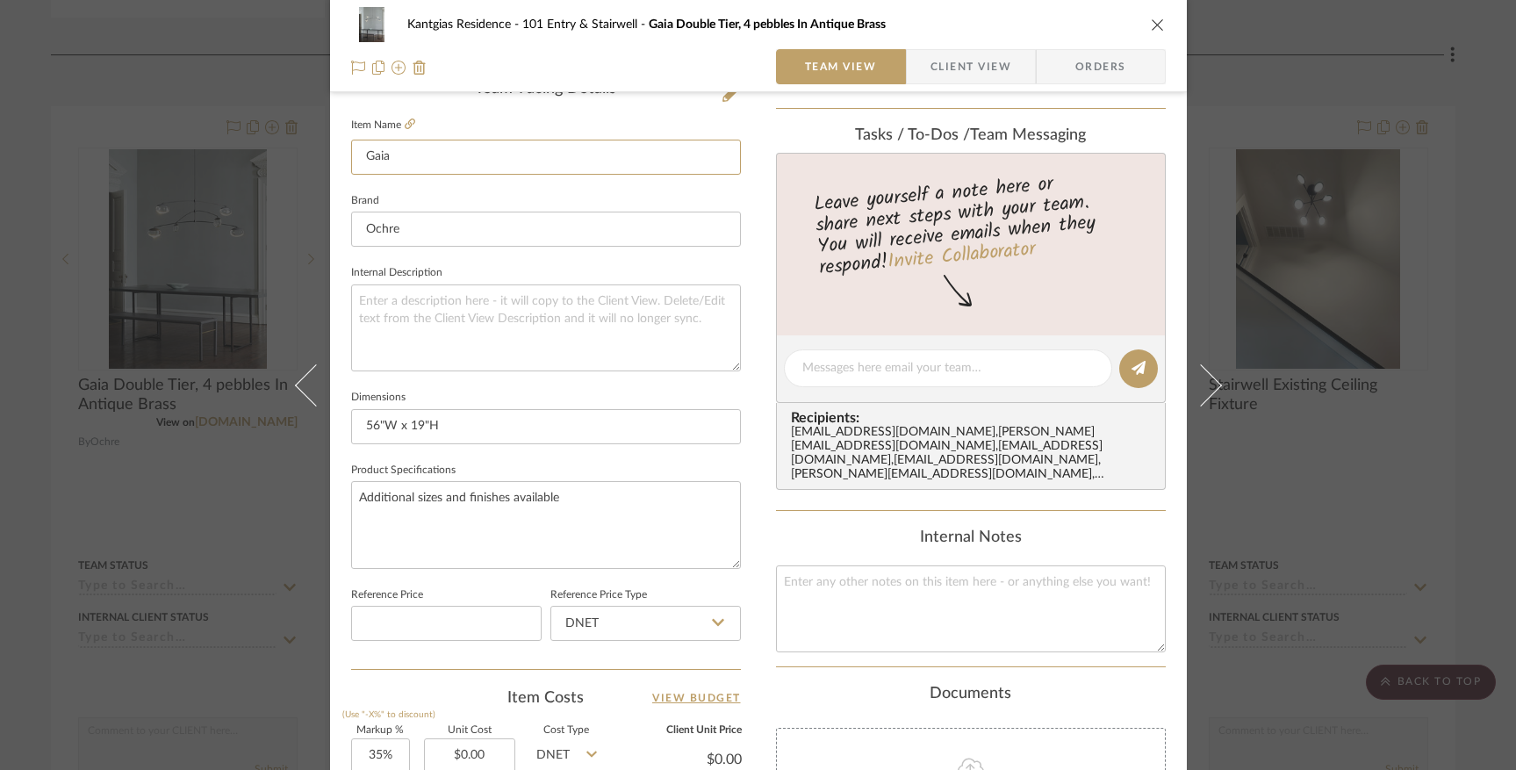
scroll to position [494, 0]
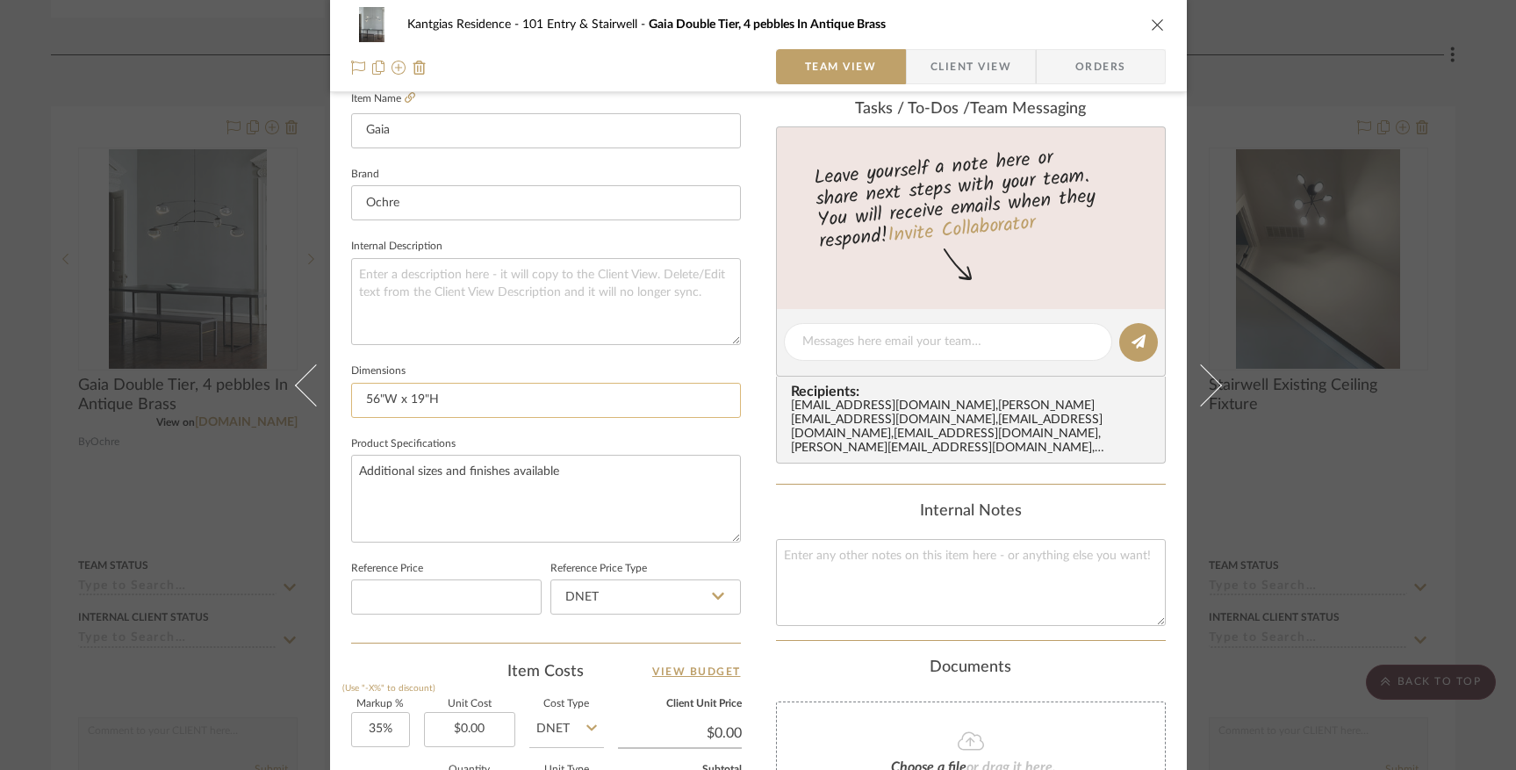
type input "Gaia"
drag, startPoint x: 426, startPoint y: 399, endPoint x: 194, endPoint y: 395, distance: 231.8
click at [194, 395] on div "Kantgias Residence 101 Entry & Stairwell Gaia Double Tier, 4 pebbles In Antique…" at bounding box center [758, 385] width 1516 height 770
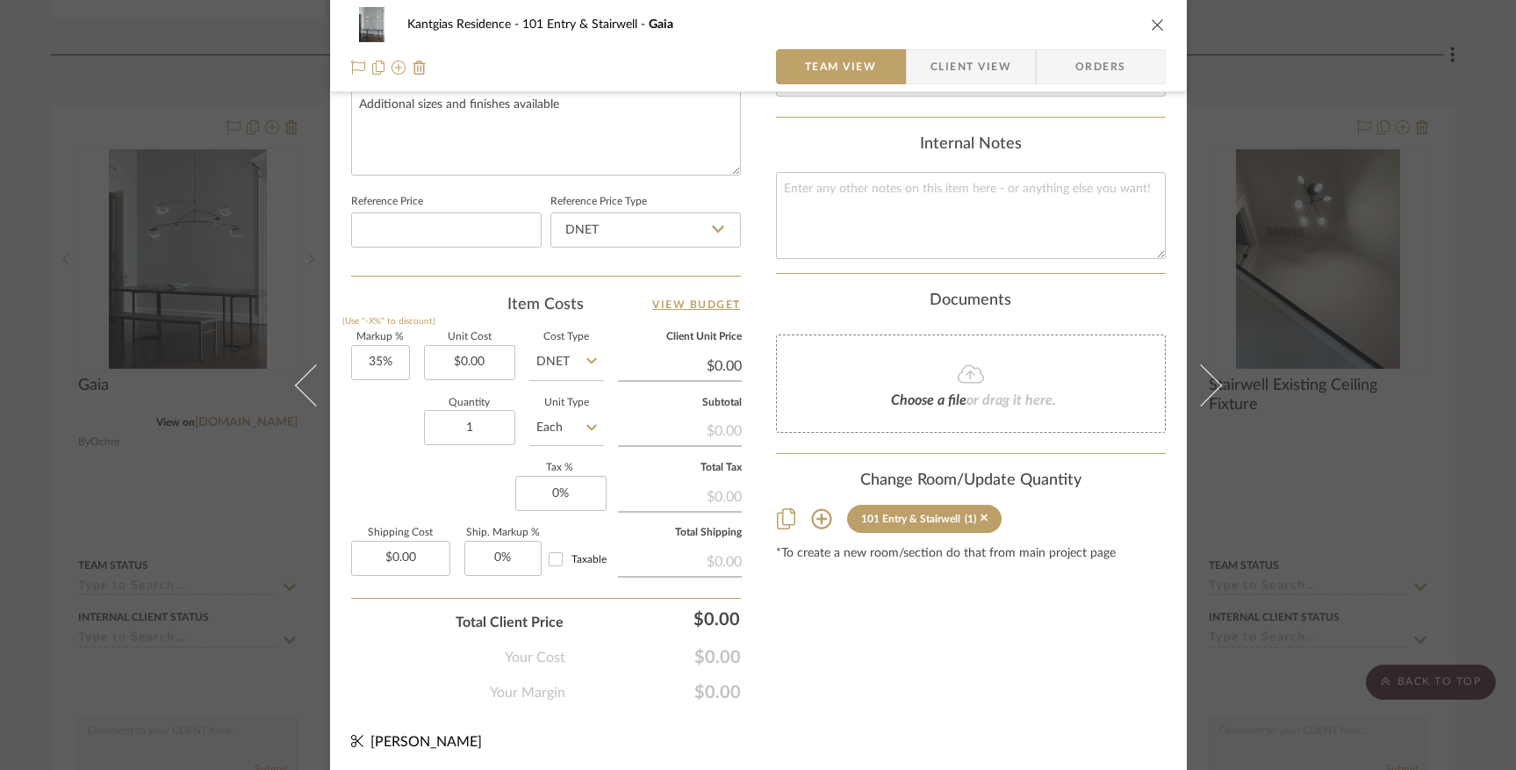
scroll to position [338, 0]
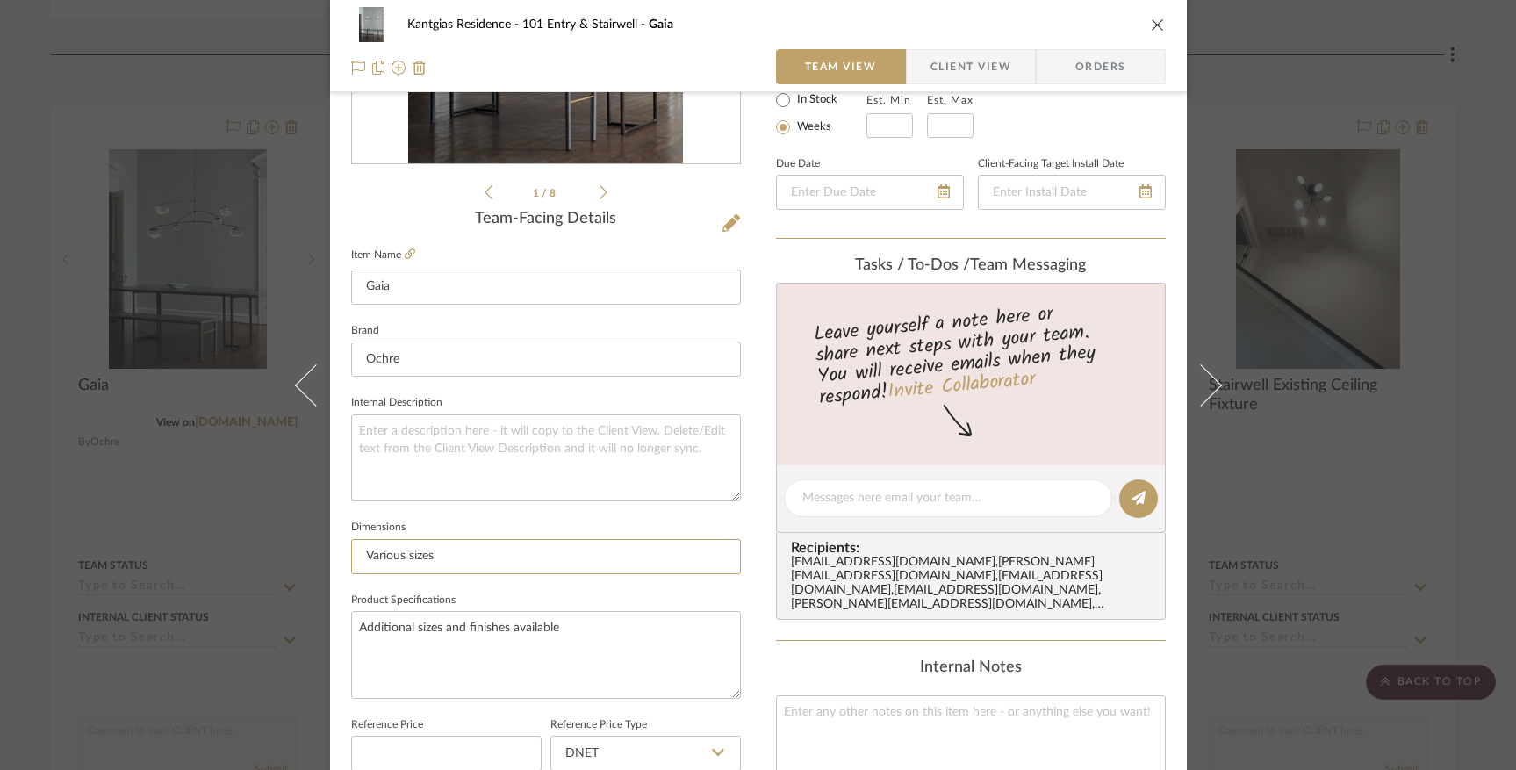
type input "Various sizes"
click at [1153, 23] on icon "close" at bounding box center [1158, 25] width 14 height 14
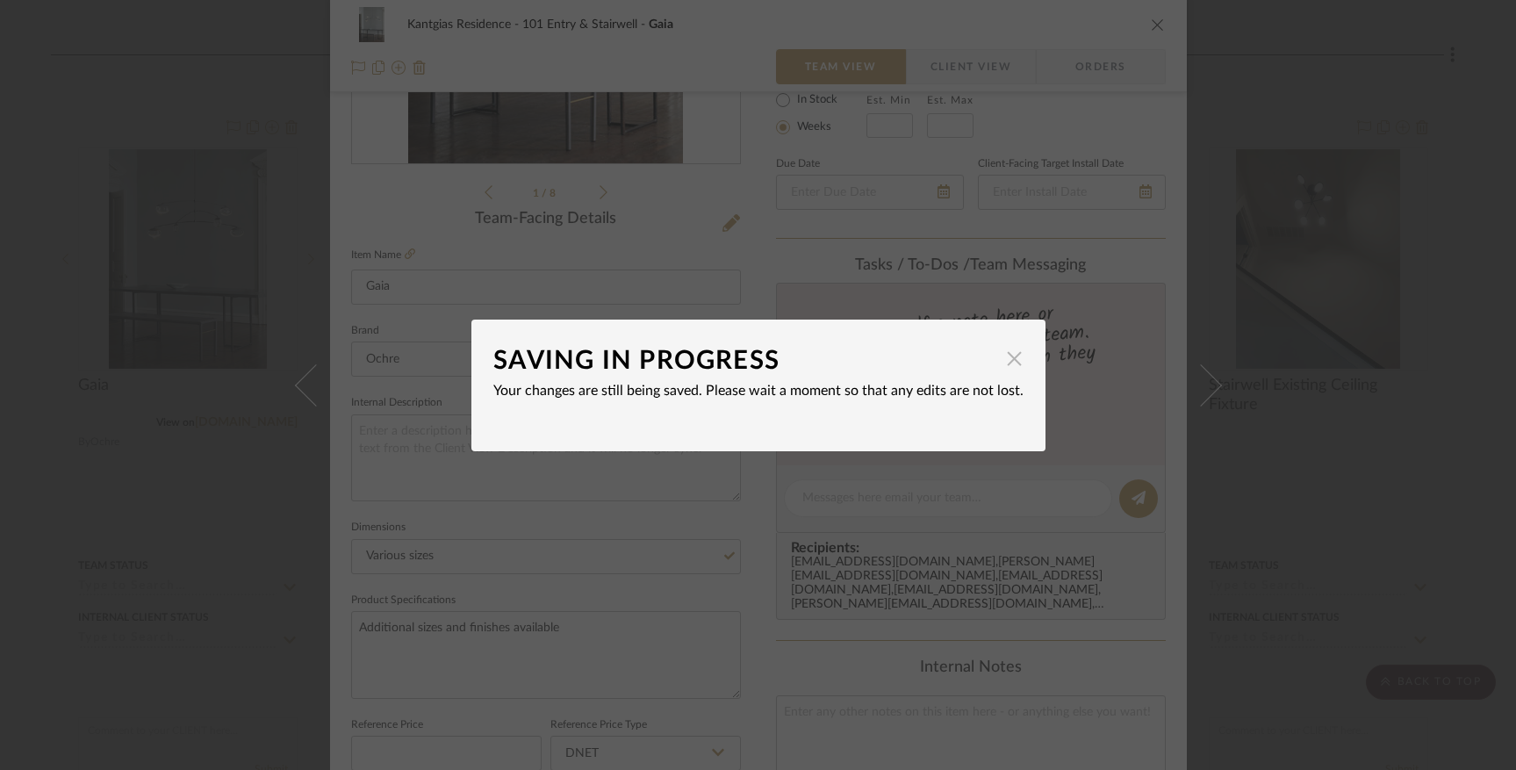
click at [1010, 360] on span "button" at bounding box center [1014, 358] width 35 height 35
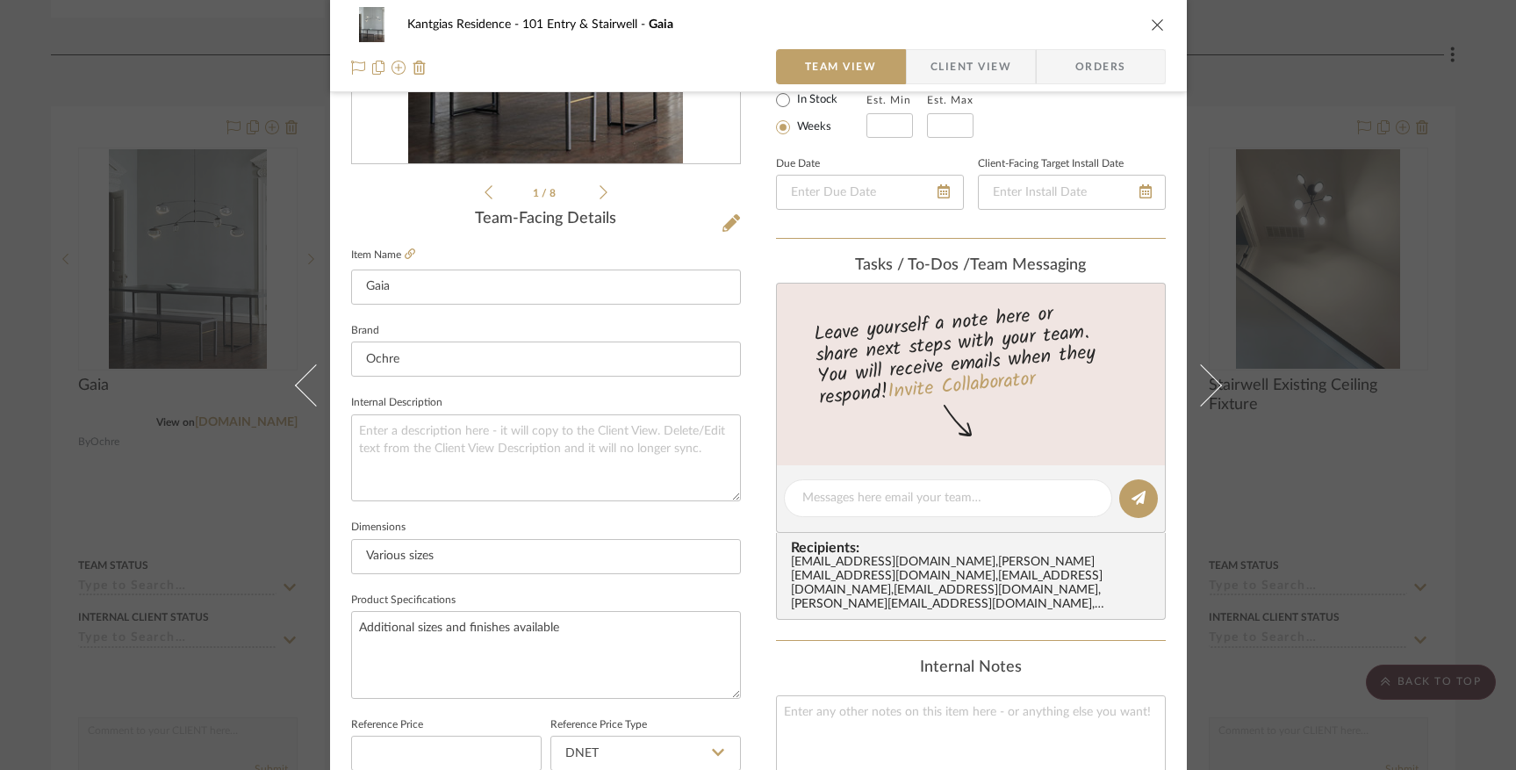
click at [1151, 24] on icon "close" at bounding box center [1158, 25] width 14 height 14
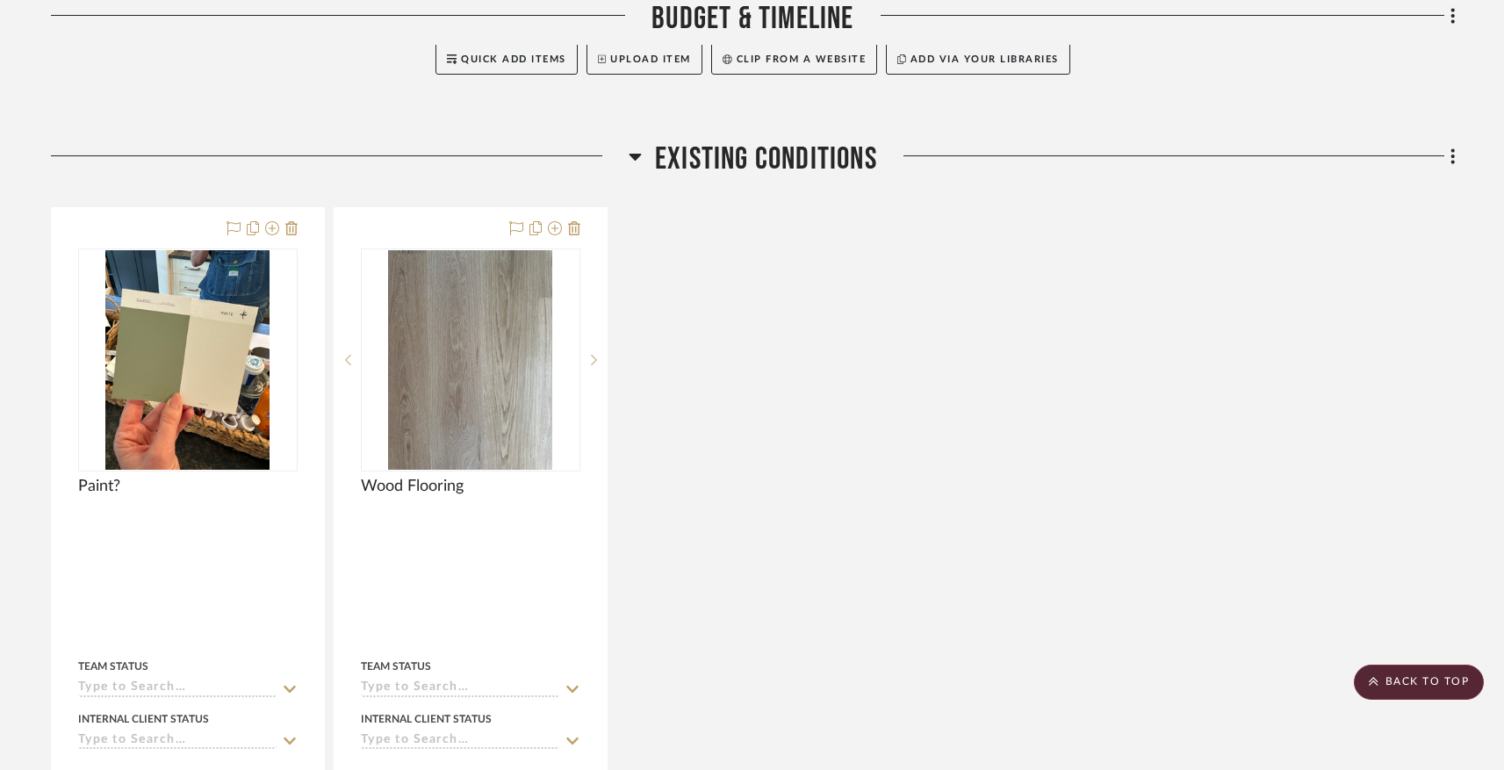
scroll to position [0, 0]
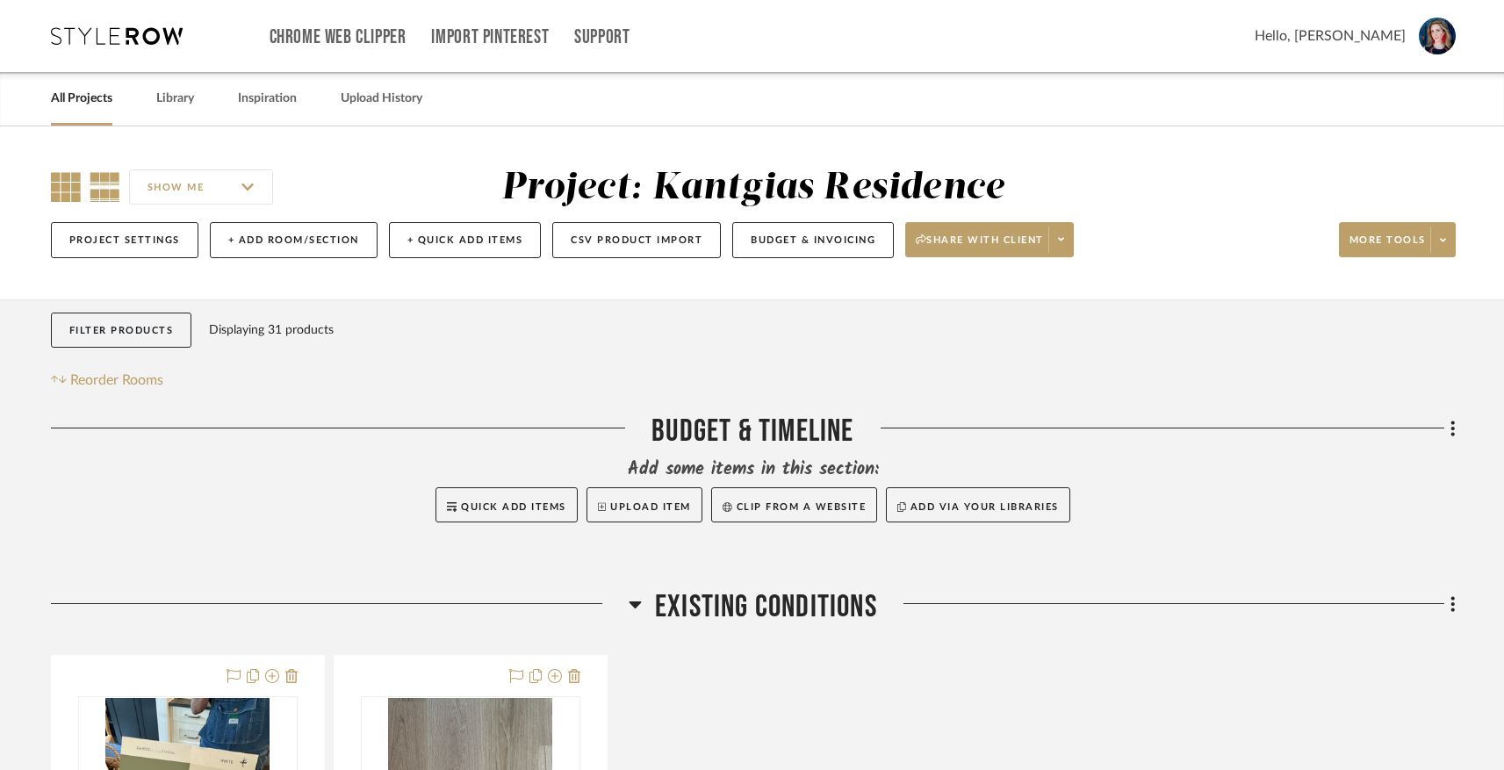
click at [61, 189] on icon at bounding box center [66, 187] width 30 height 30
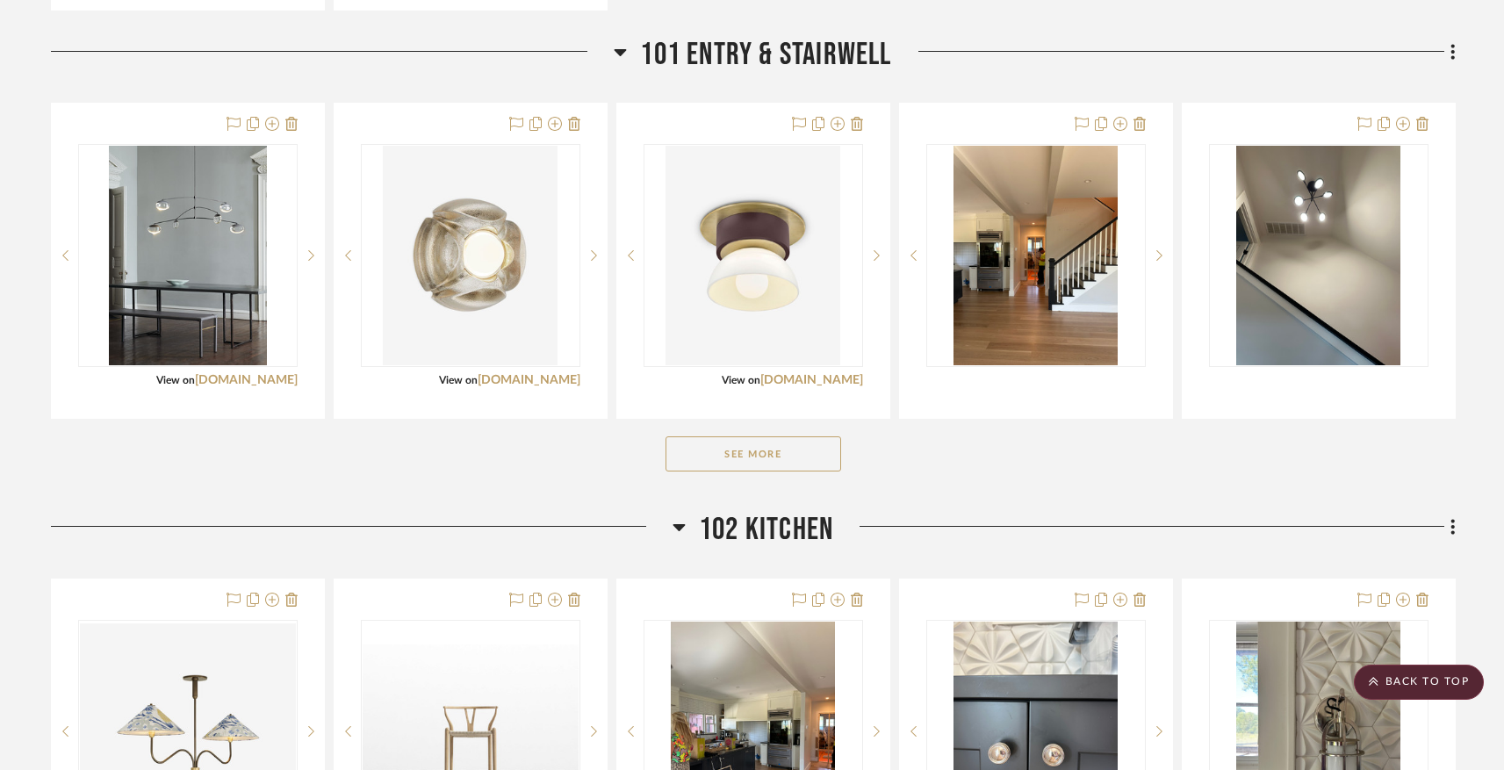
scroll to position [1370, 0]
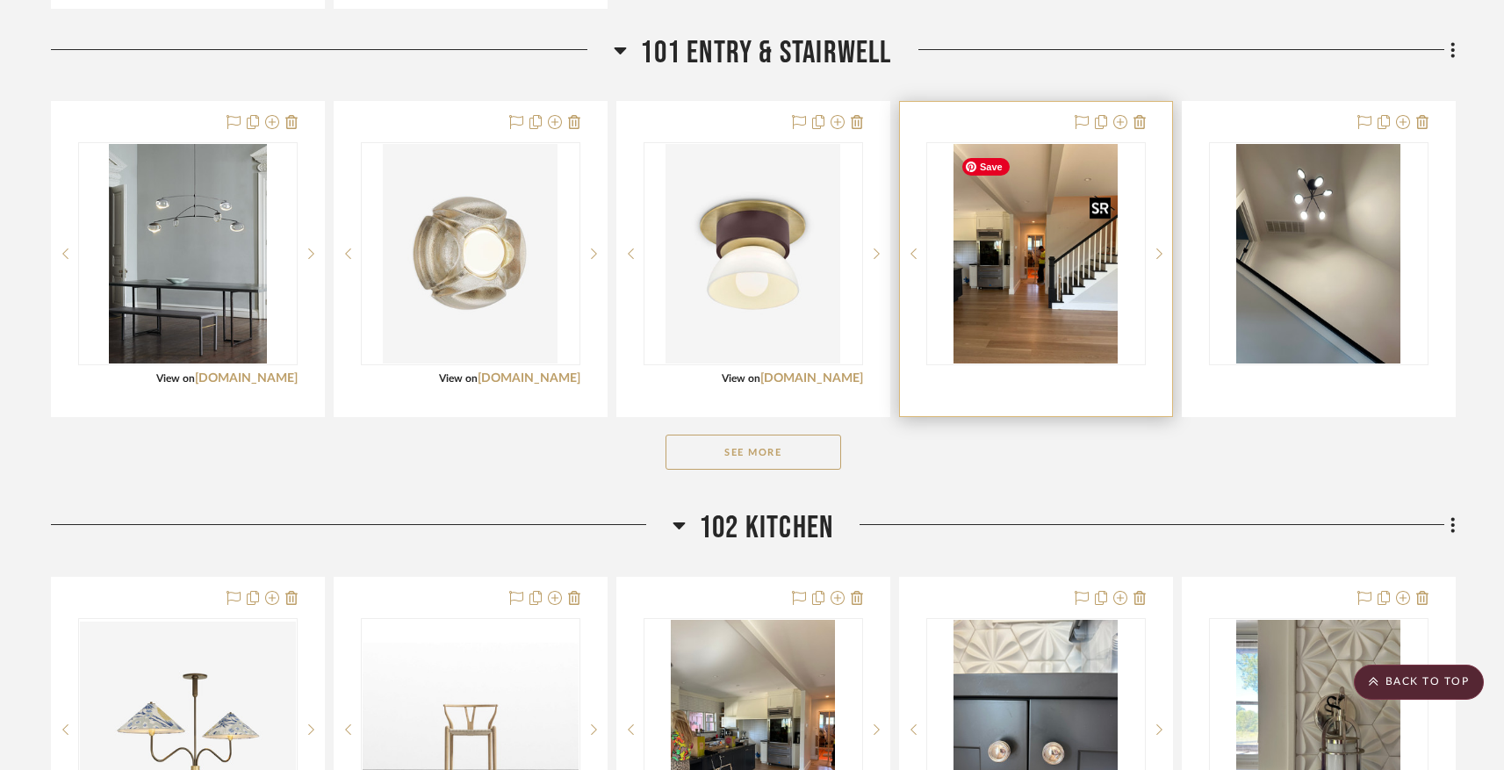
click at [1016, 300] on img "0" at bounding box center [1035, 253] width 165 height 219
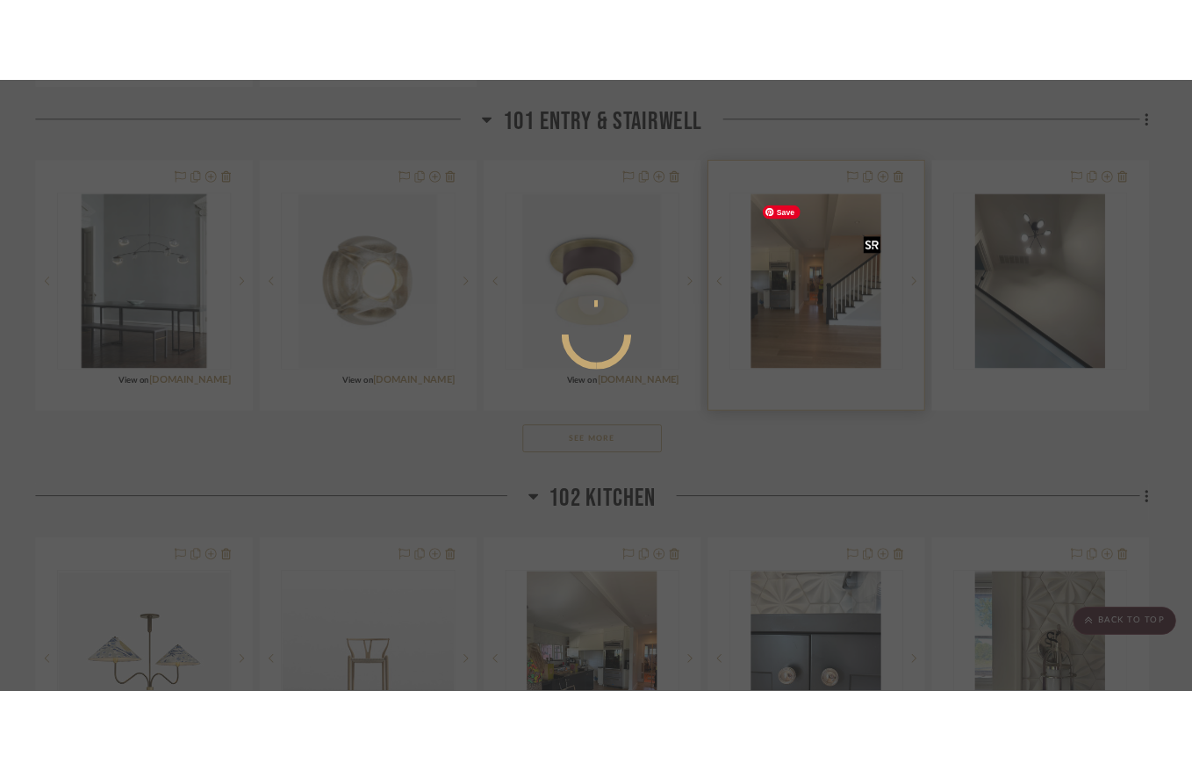
scroll to position [0, 0]
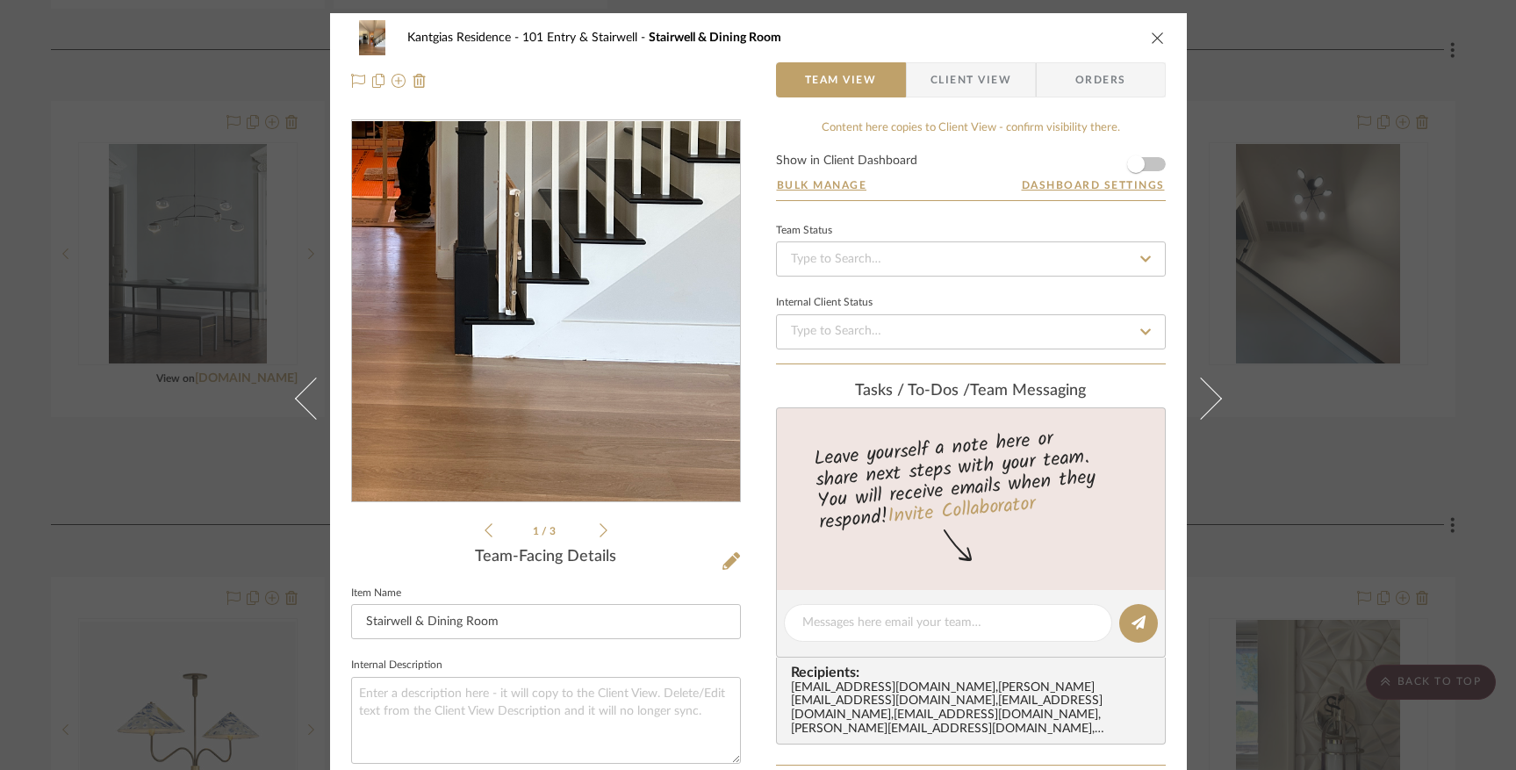
click at [593, 392] on img "0" at bounding box center [545, 311] width 285 height 381
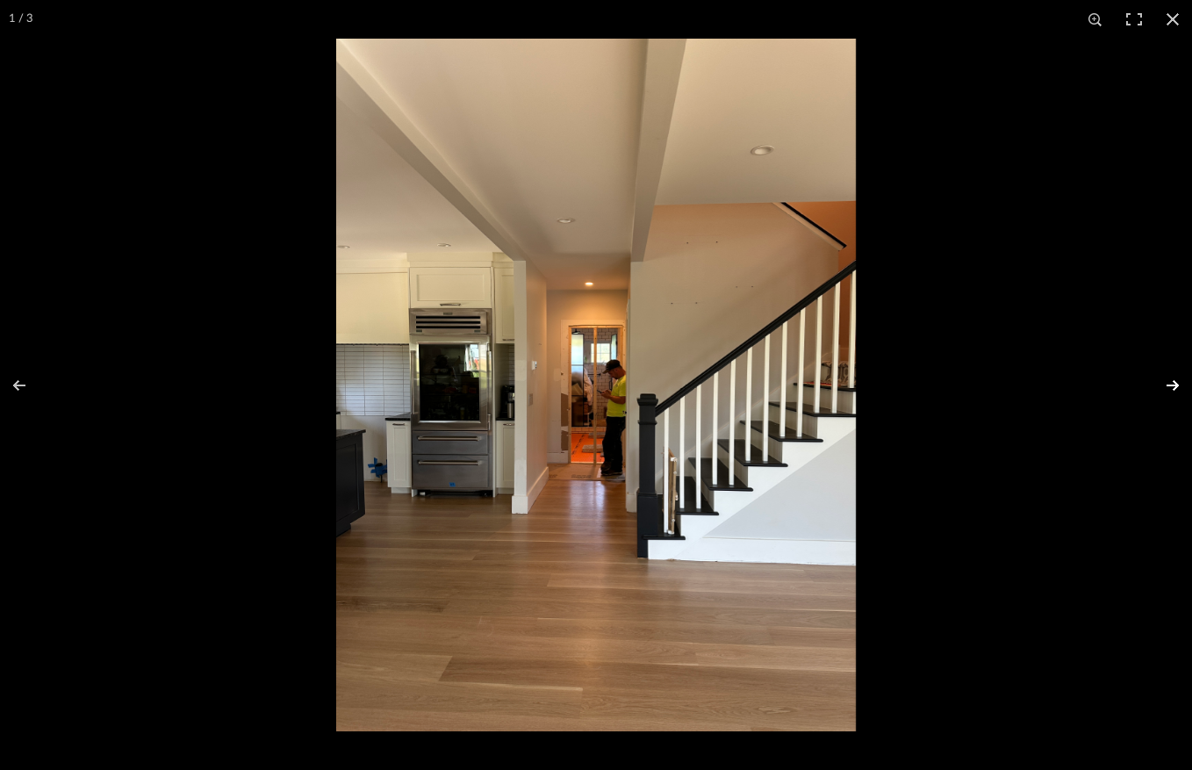
click at [1170, 383] on button at bounding box center [1161, 385] width 61 height 88
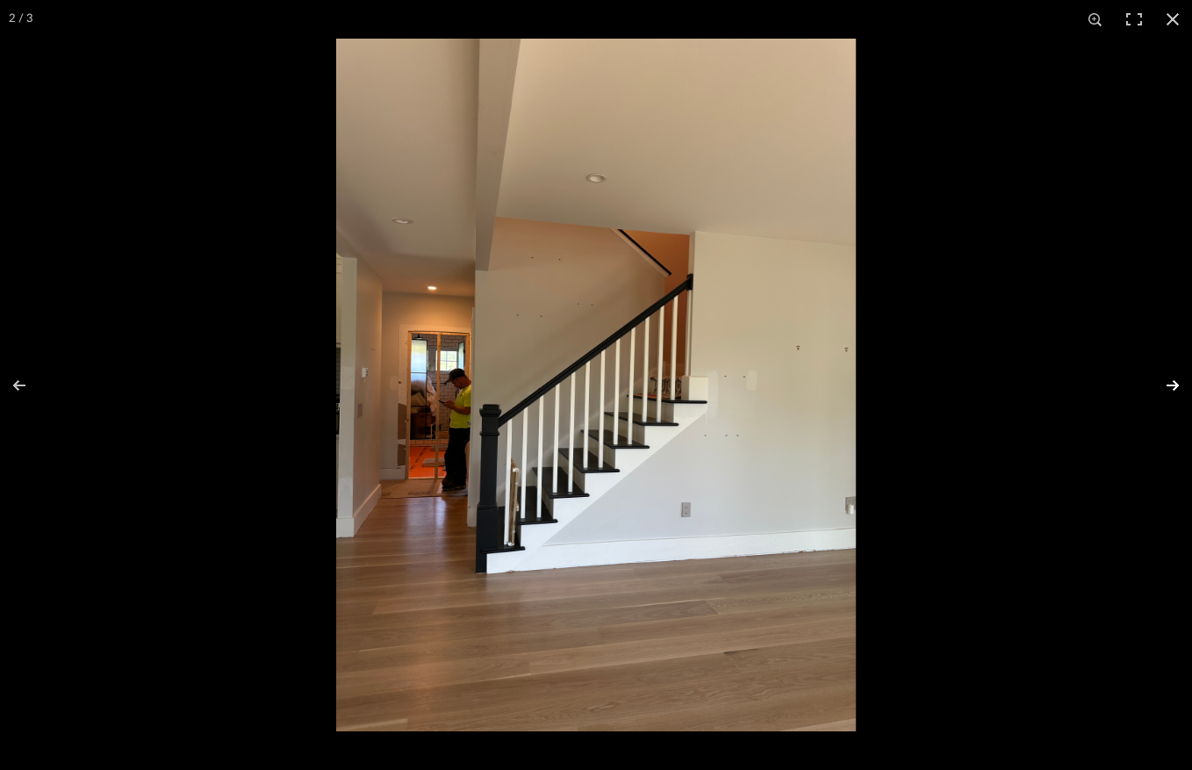
click at [1170, 383] on button at bounding box center [1161, 385] width 61 height 88
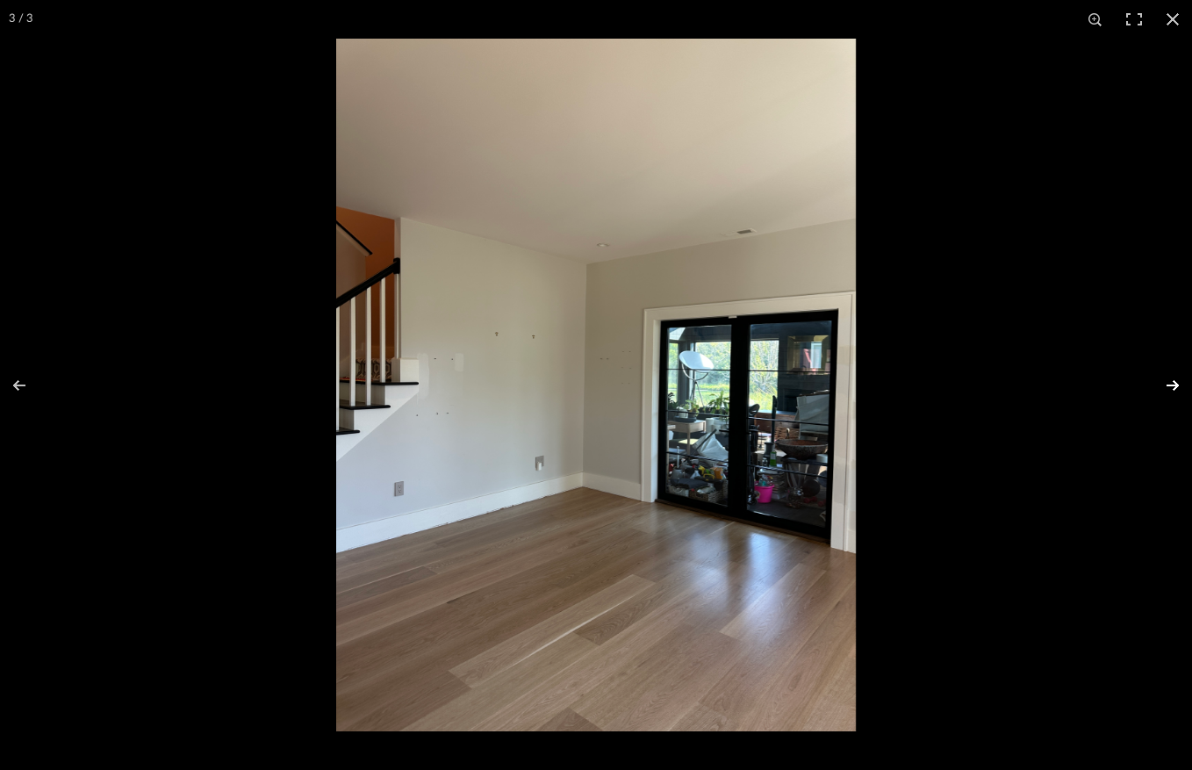
click at [1170, 383] on button at bounding box center [1161, 385] width 61 height 88
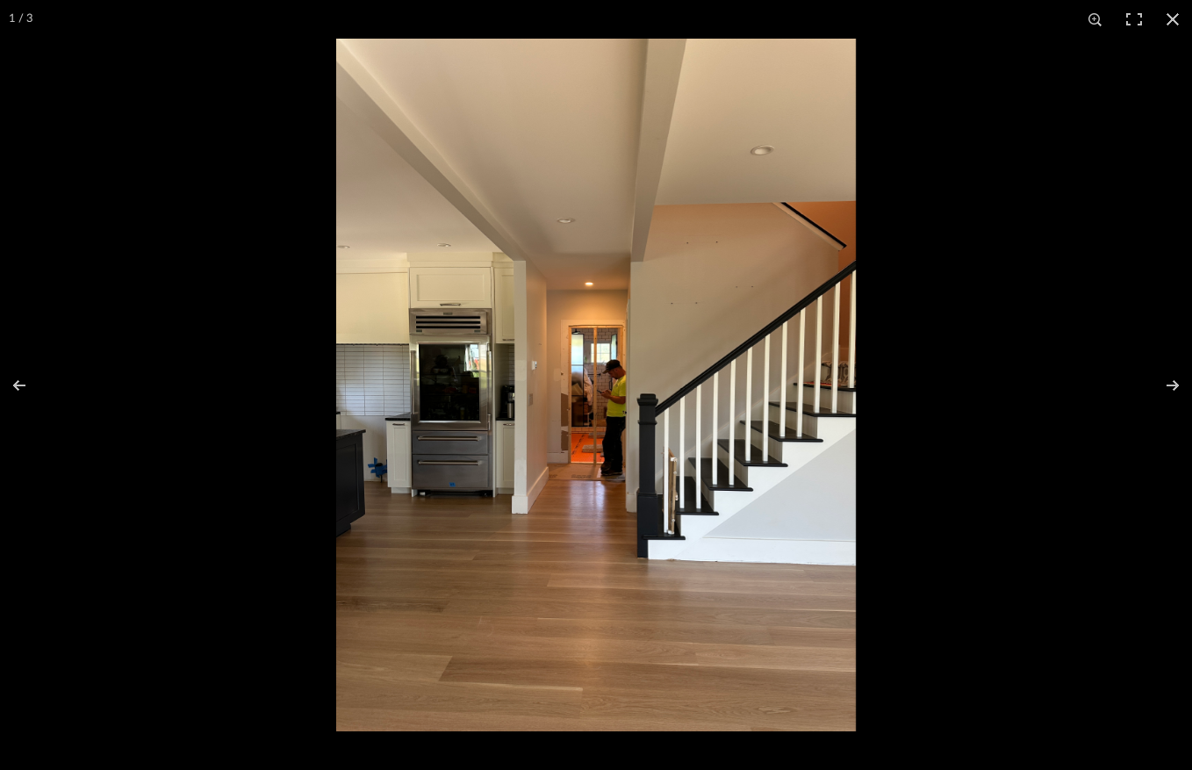
click at [1170, 18] on button at bounding box center [1172, 19] width 39 height 39
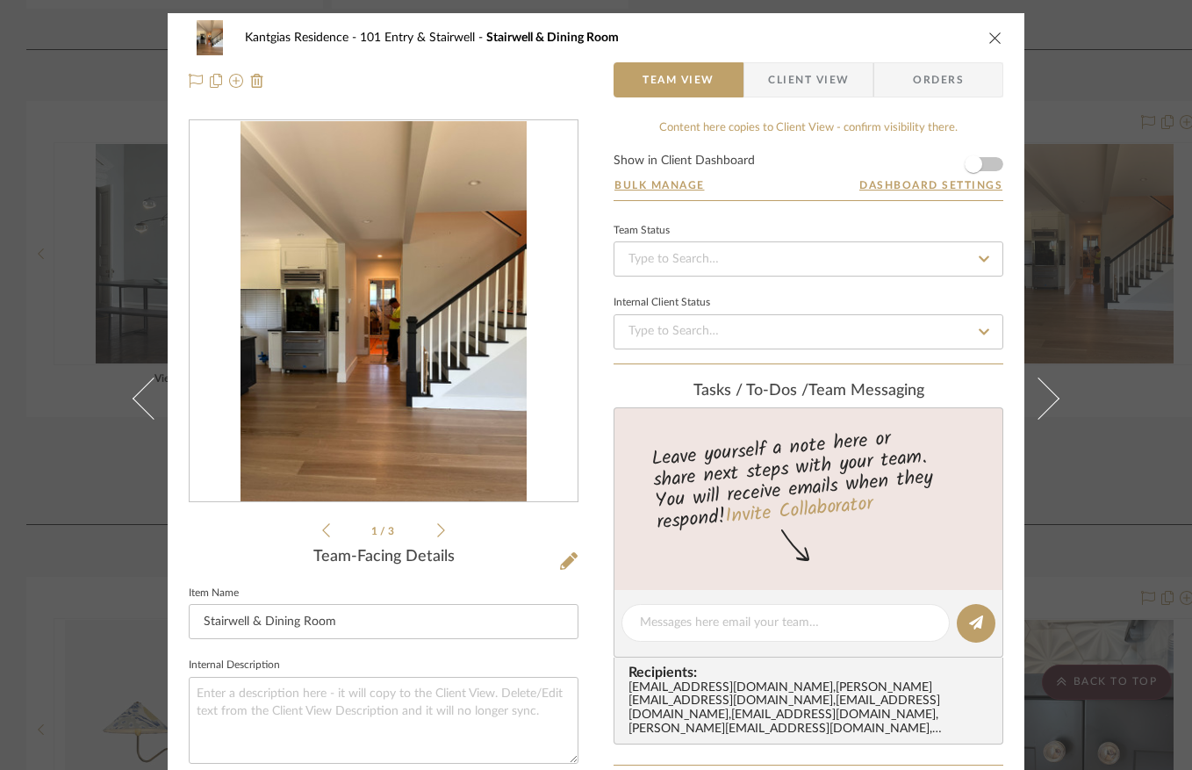
click at [988, 37] on icon "close" at bounding box center [995, 38] width 14 height 14
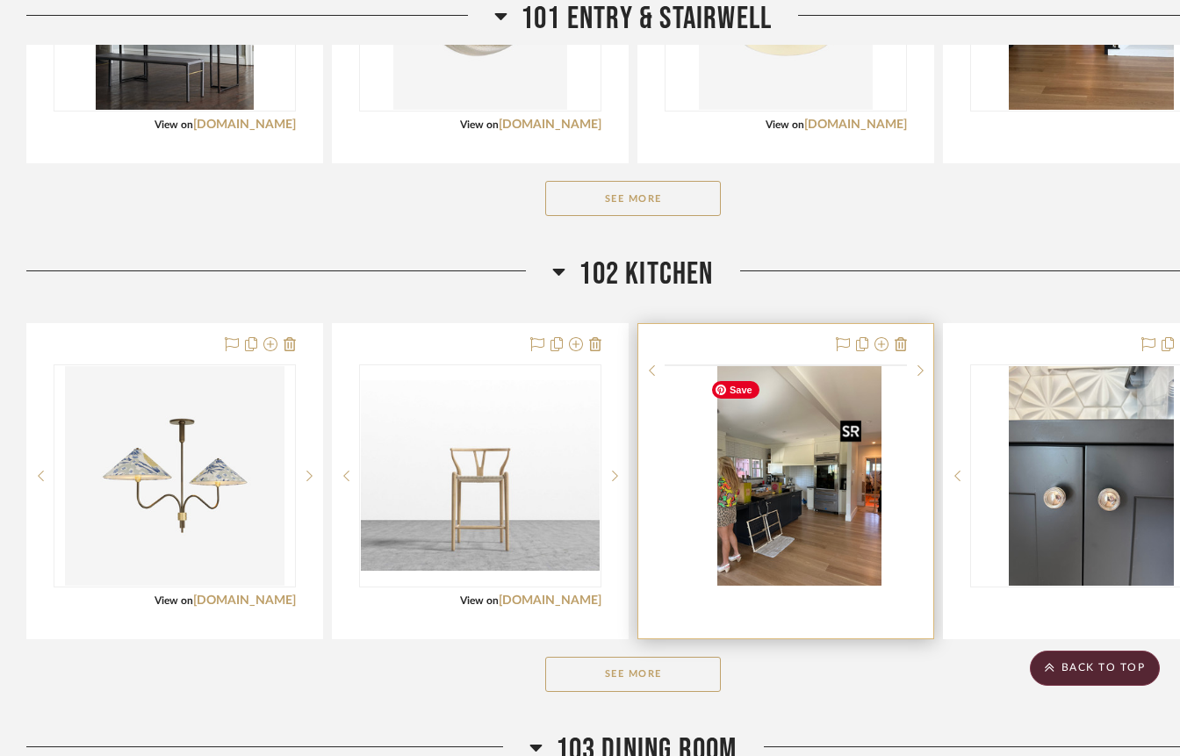
scroll to position [1628, 0]
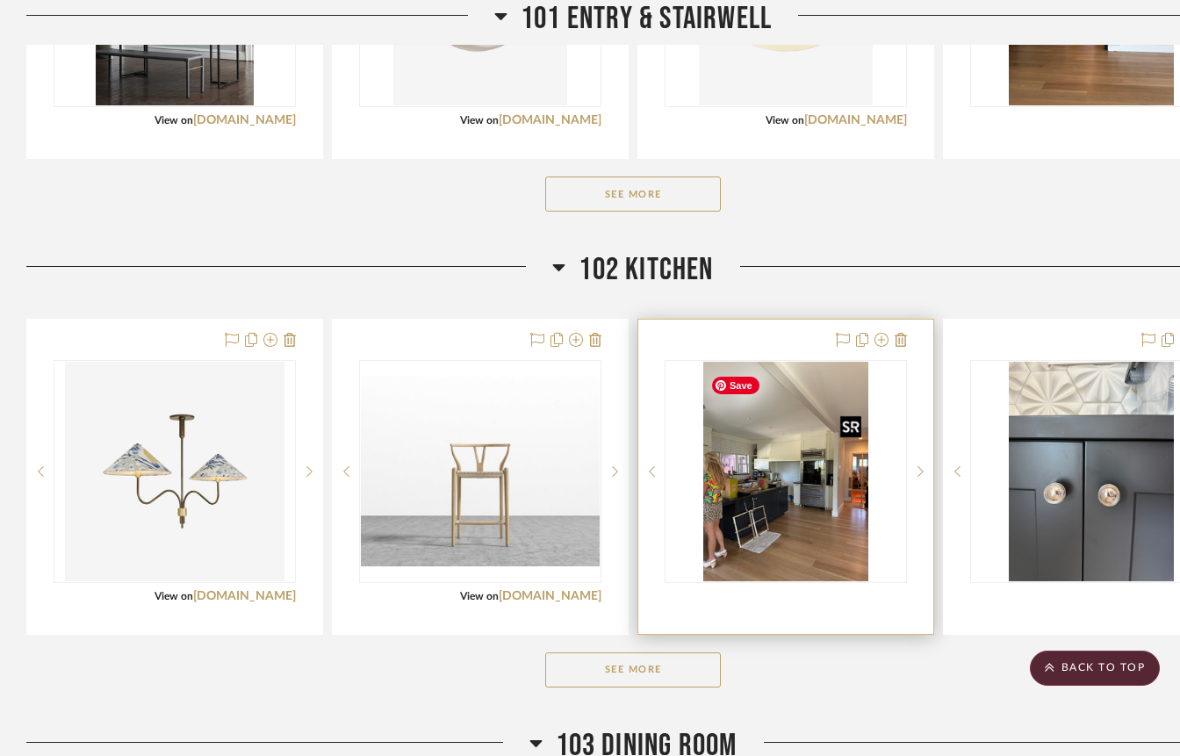
click at [742, 520] on img "0" at bounding box center [785, 471] width 165 height 219
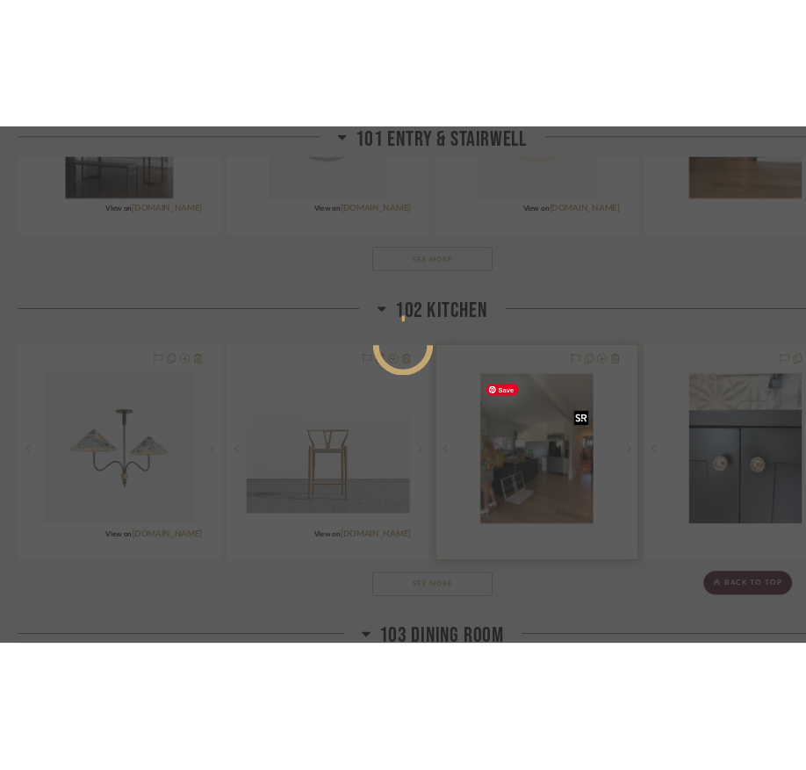
scroll to position [0, 0]
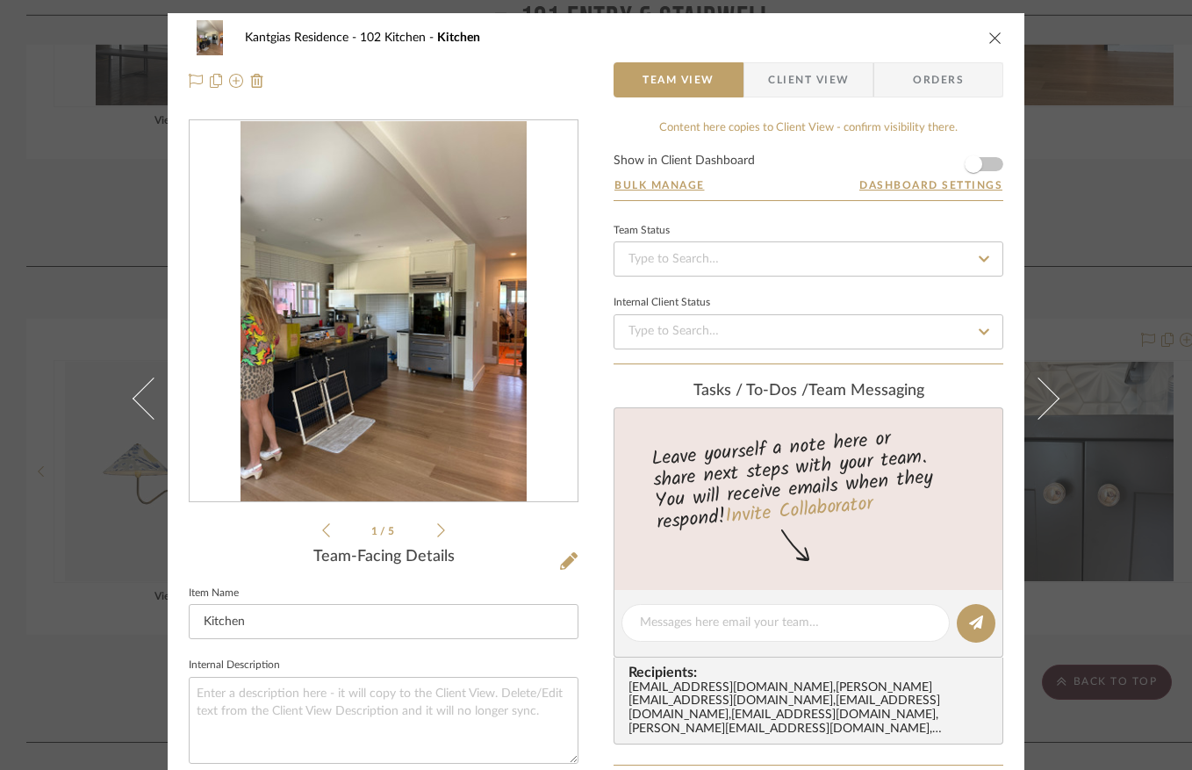
click at [367, 382] on img "0" at bounding box center [383, 311] width 285 height 381
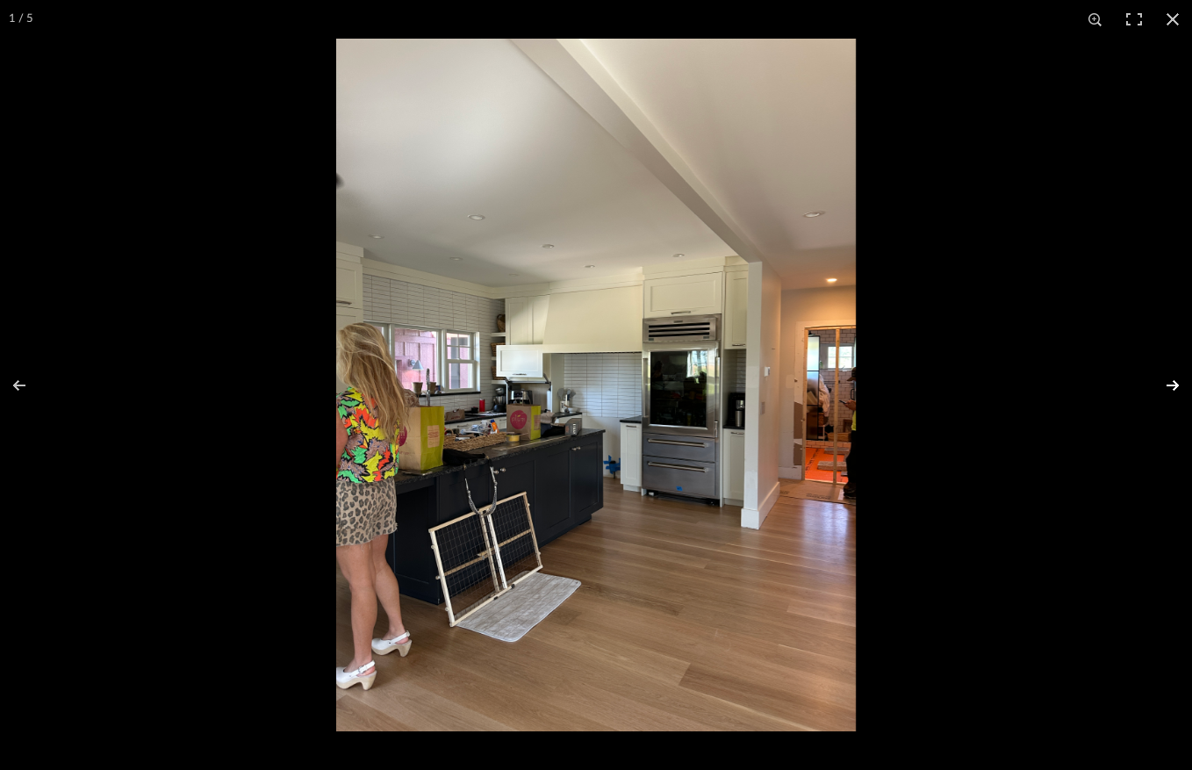
click at [1175, 382] on button at bounding box center [1161, 385] width 61 height 88
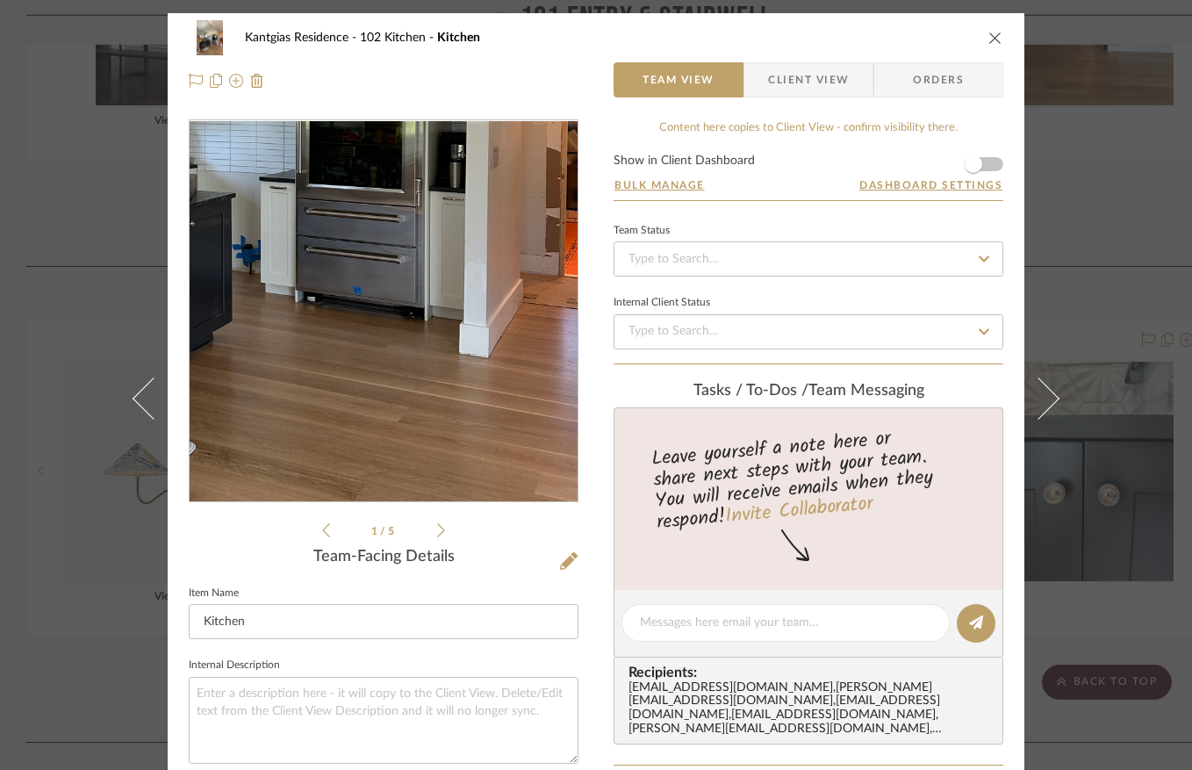
click at [432, 376] on img "0" at bounding box center [383, 311] width 285 height 381
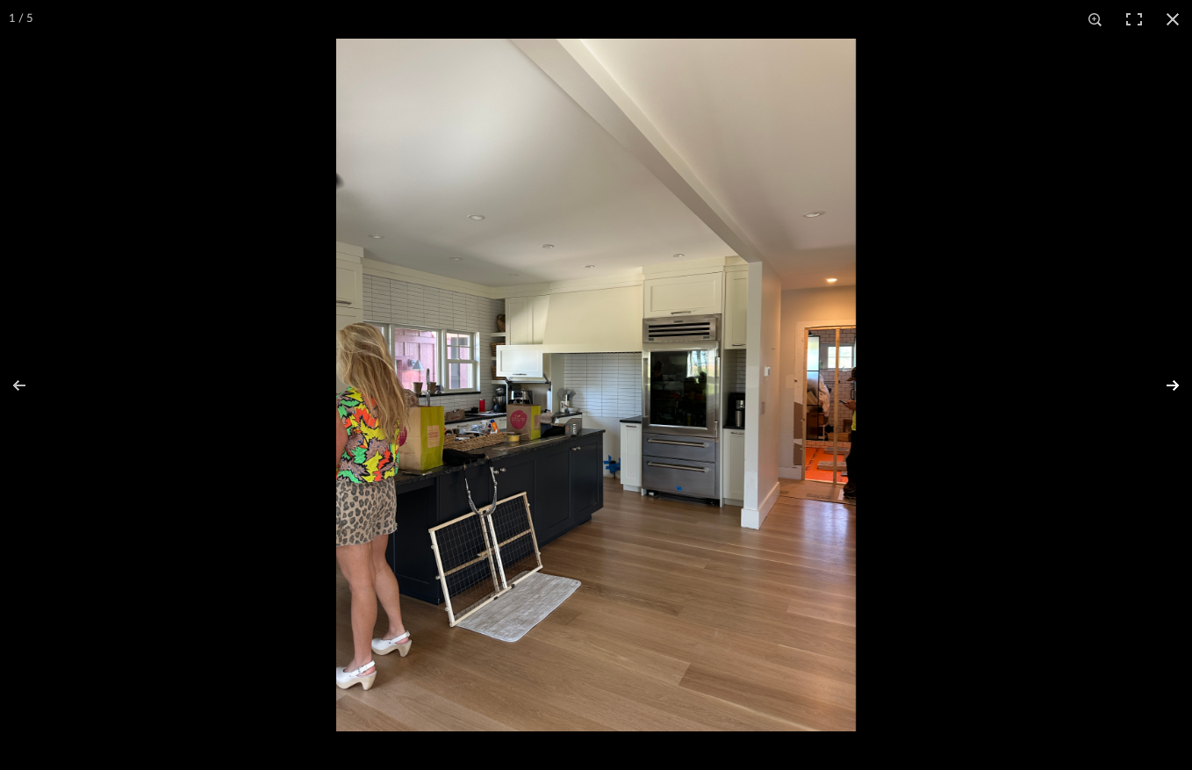
click at [1167, 384] on button at bounding box center [1161, 385] width 61 height 88
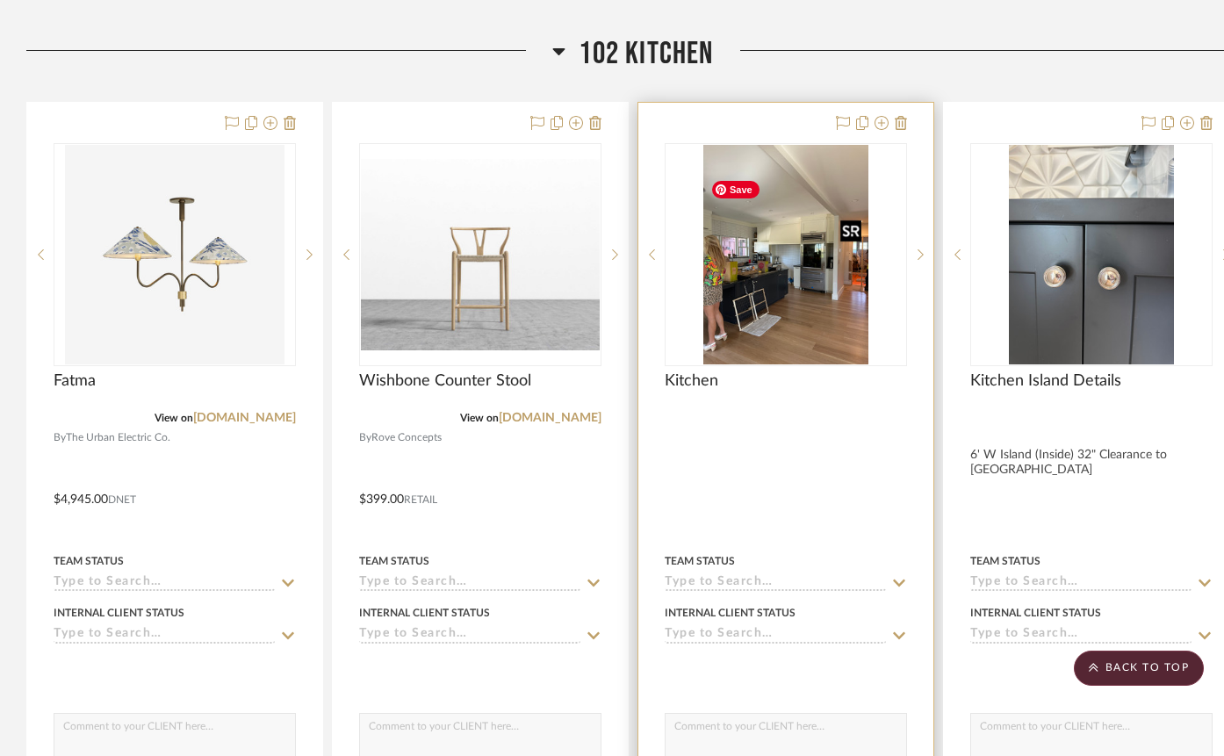
scroll to position [3197, 0]
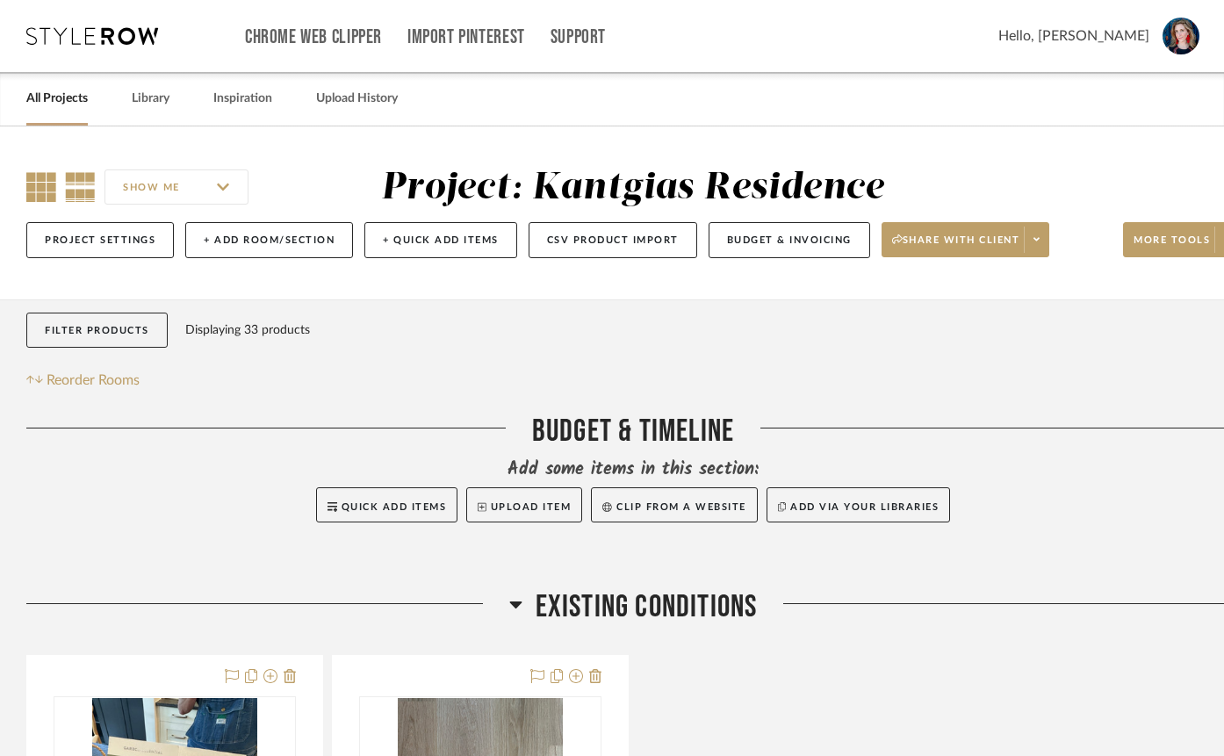
click at [35, 186] on icon at bounding box center [41, 187] width 30 height 30
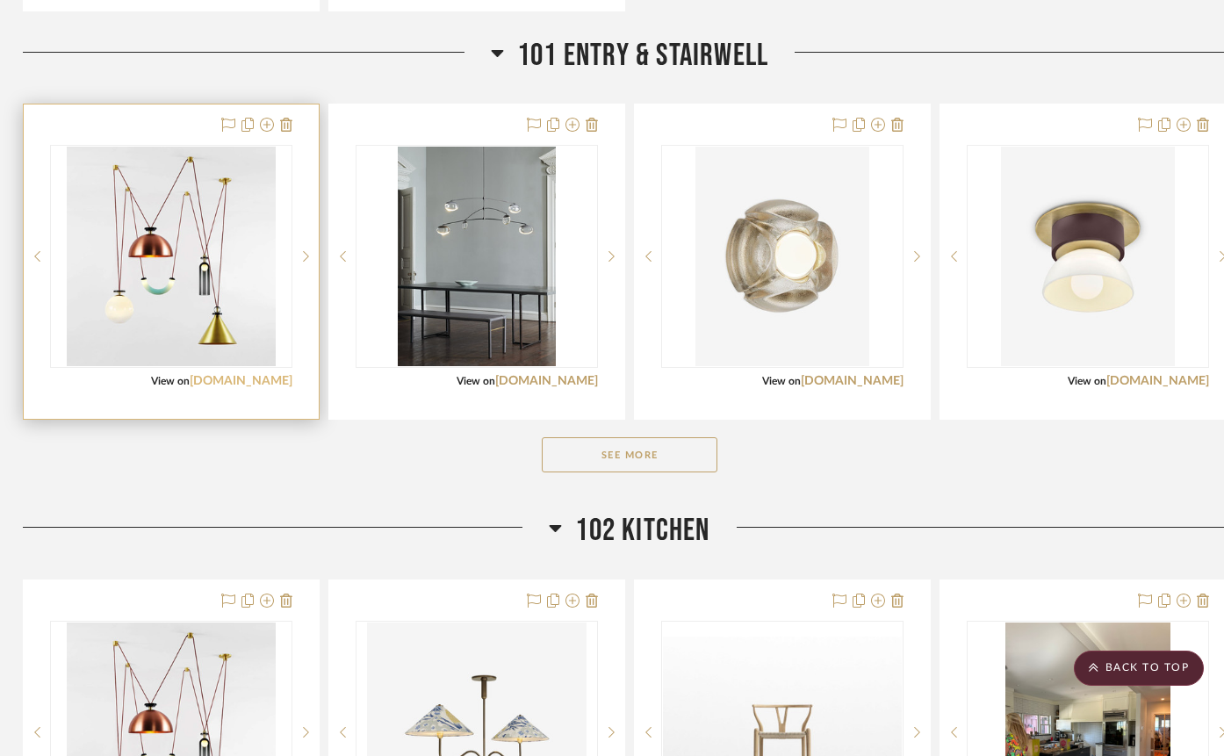
scroll to position [1369, 2]
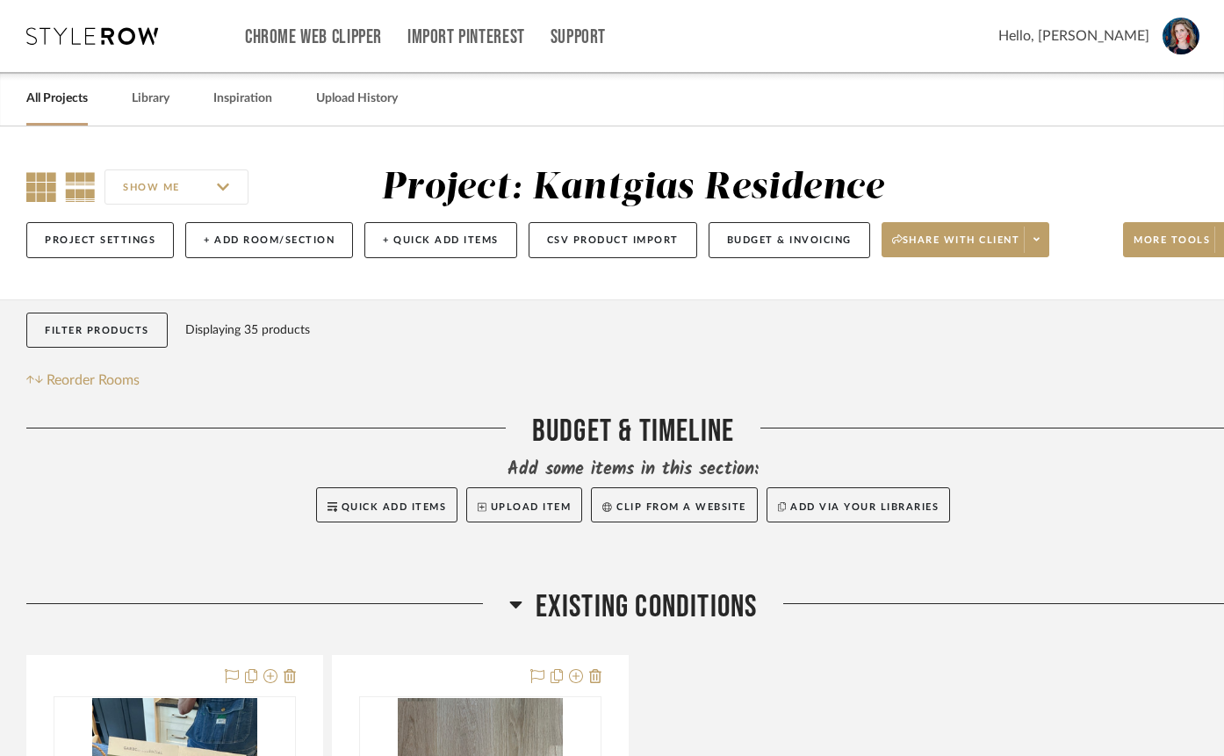
click at [44, 184] on icon at bounding box center [41, 187] width 30 height 30
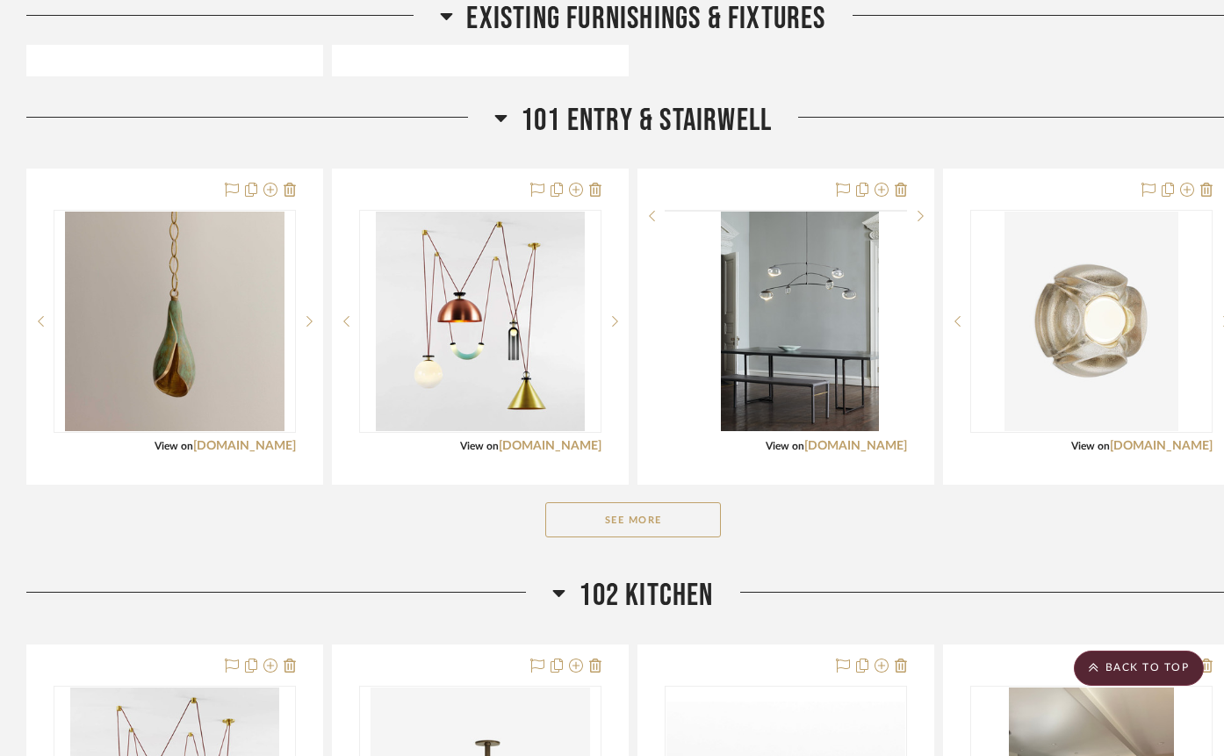
scroll to position [1313, 0]
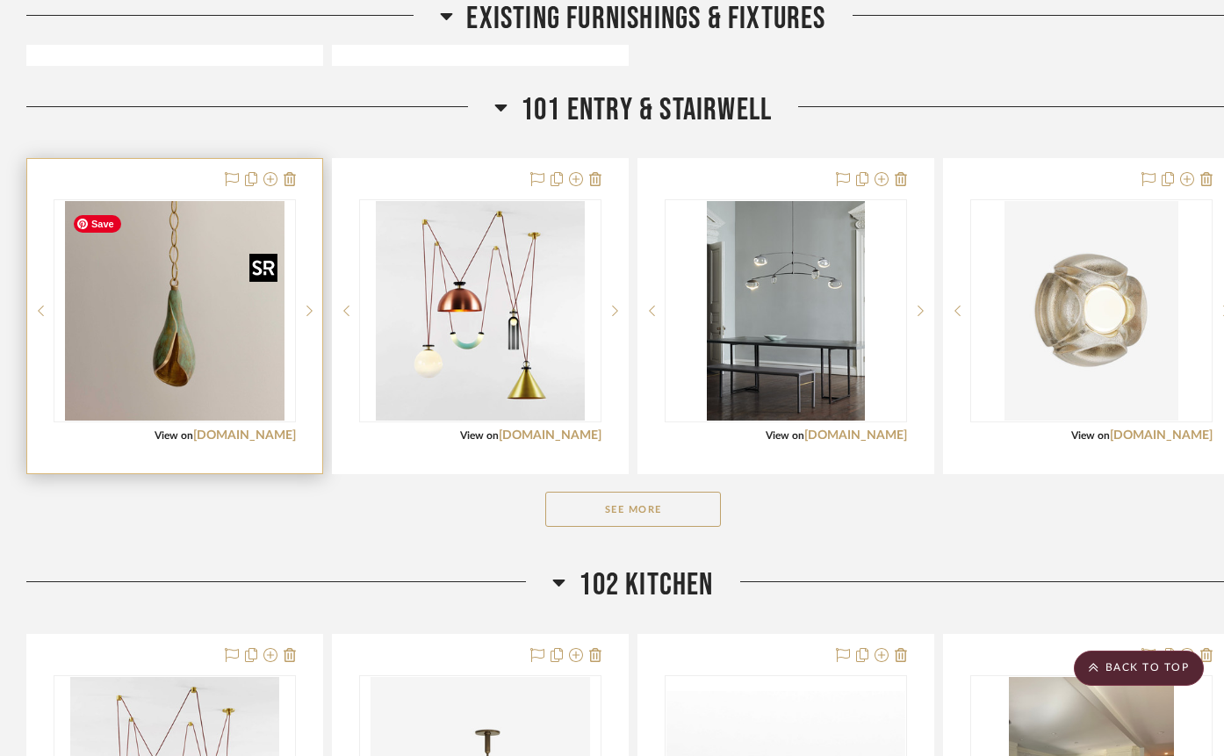
click at [191, 307] on img "0" at bounding box center [174, 310] width 219 height 219
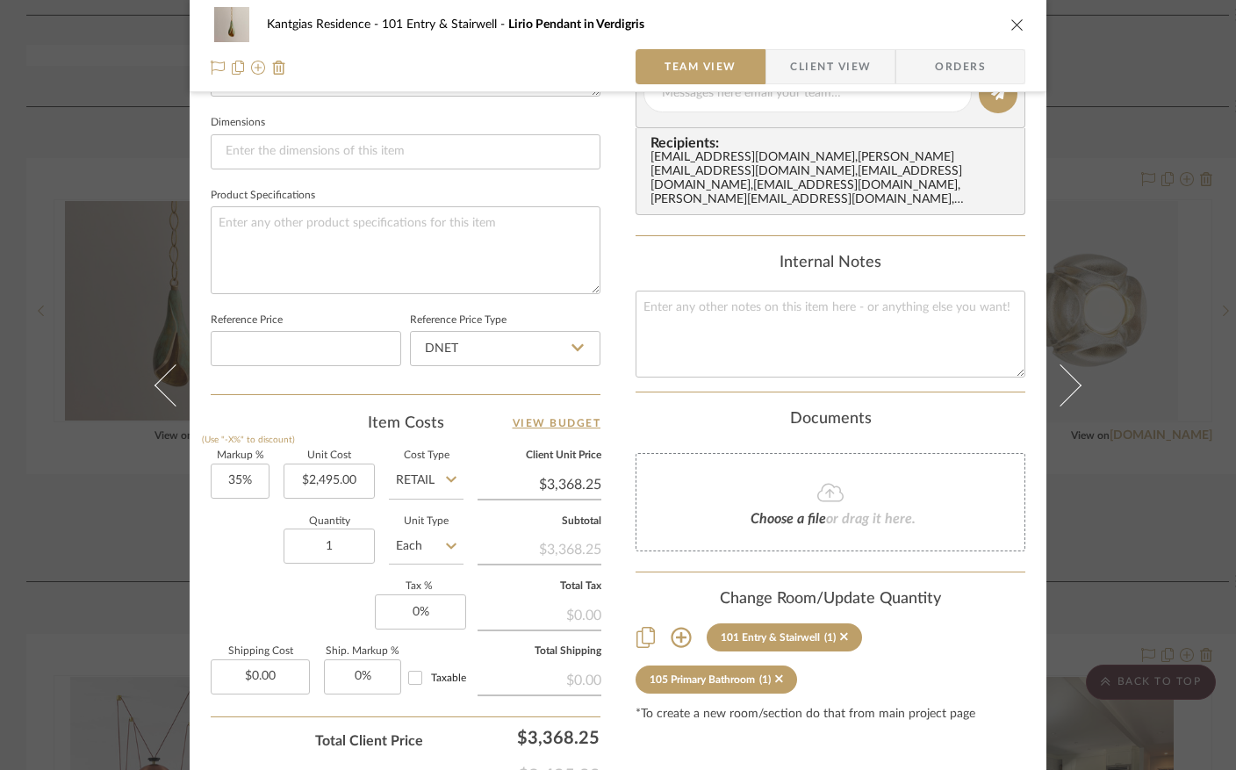
scroll to position [746, 0]
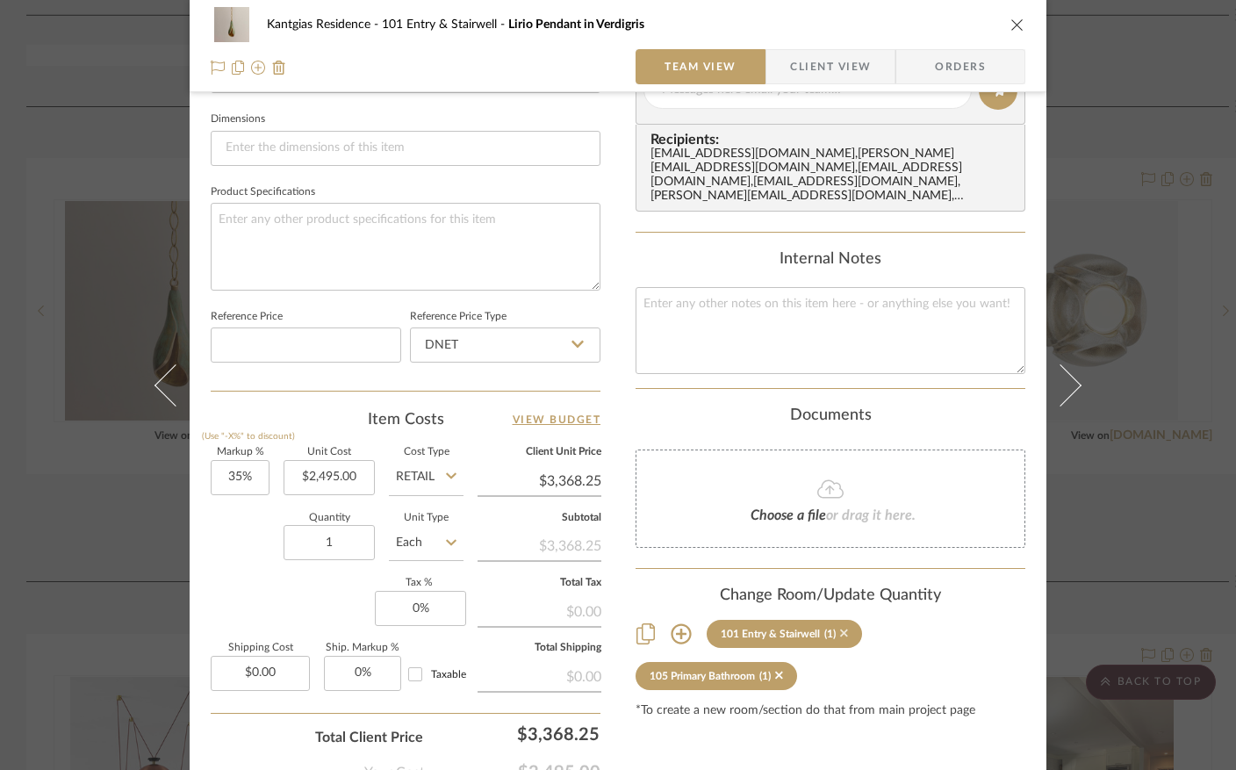
click at [841, 633] on icon at bounding box center [844, 633] width 8 height 12
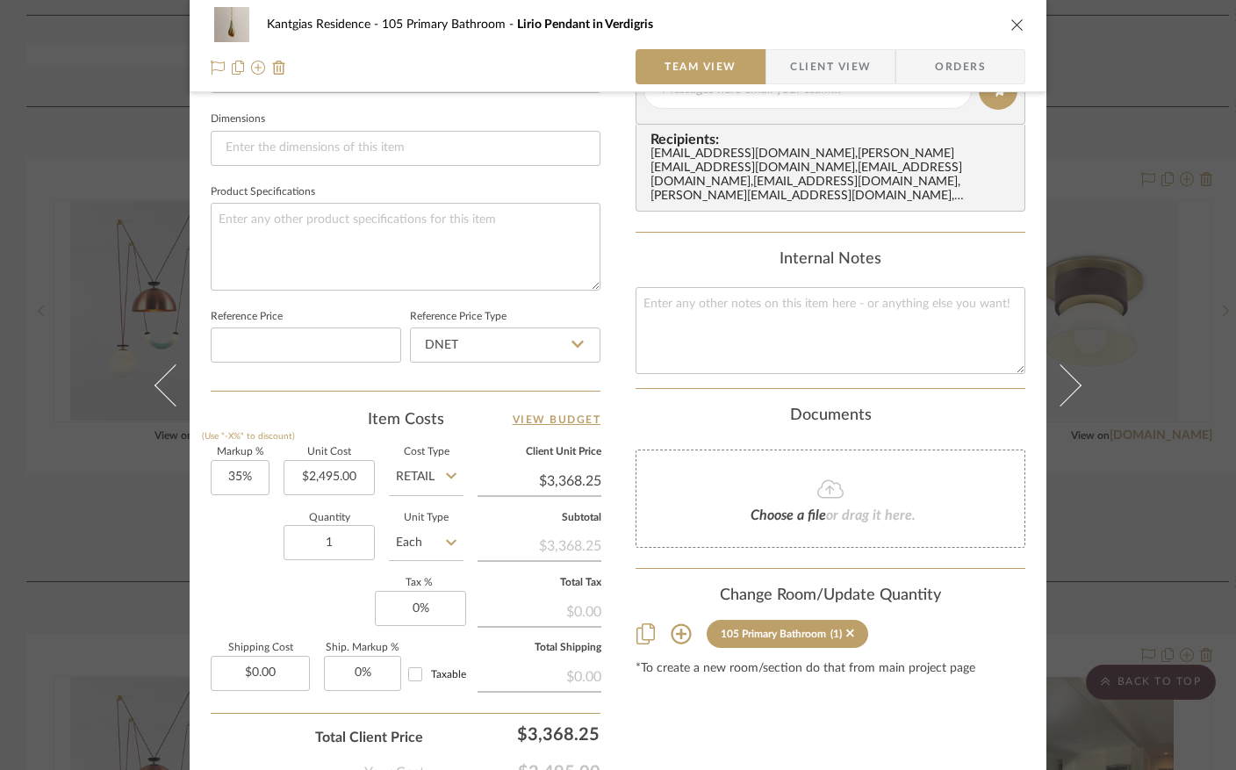
click at [1010, 26] on icon "close" at bounding box center [1017, 25] width 14 height 14
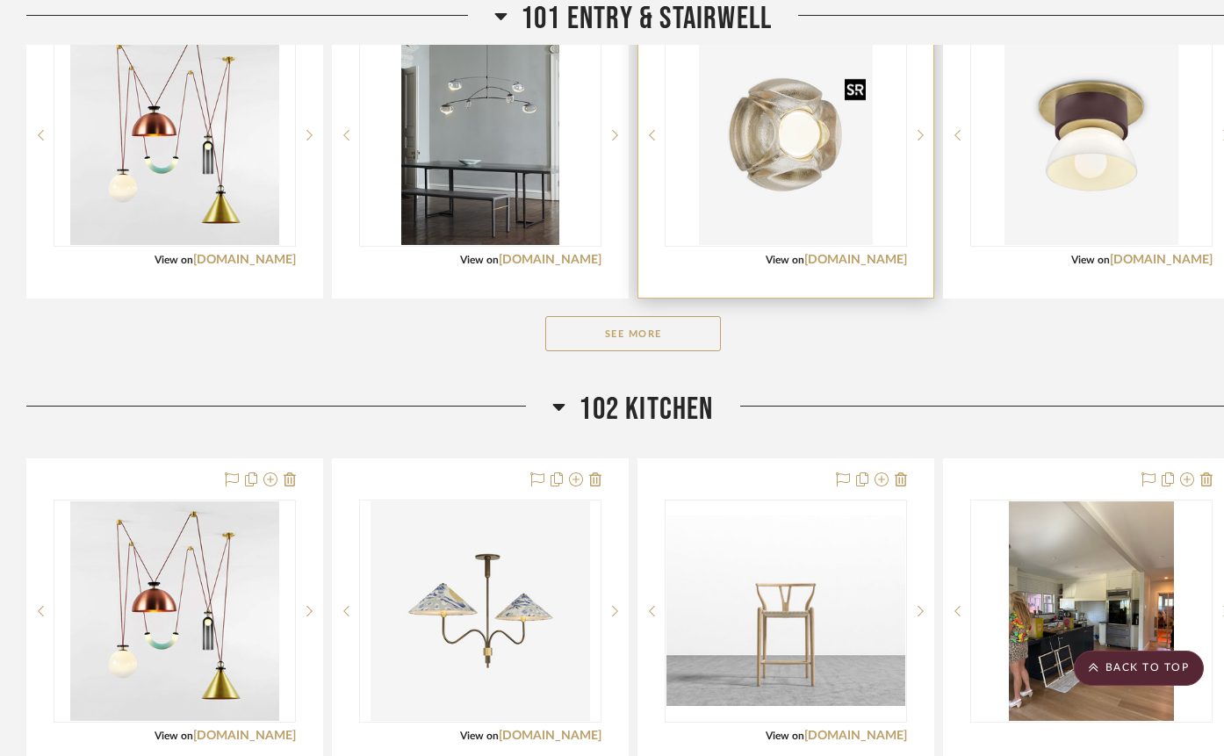
scroll to position [1494, 0]
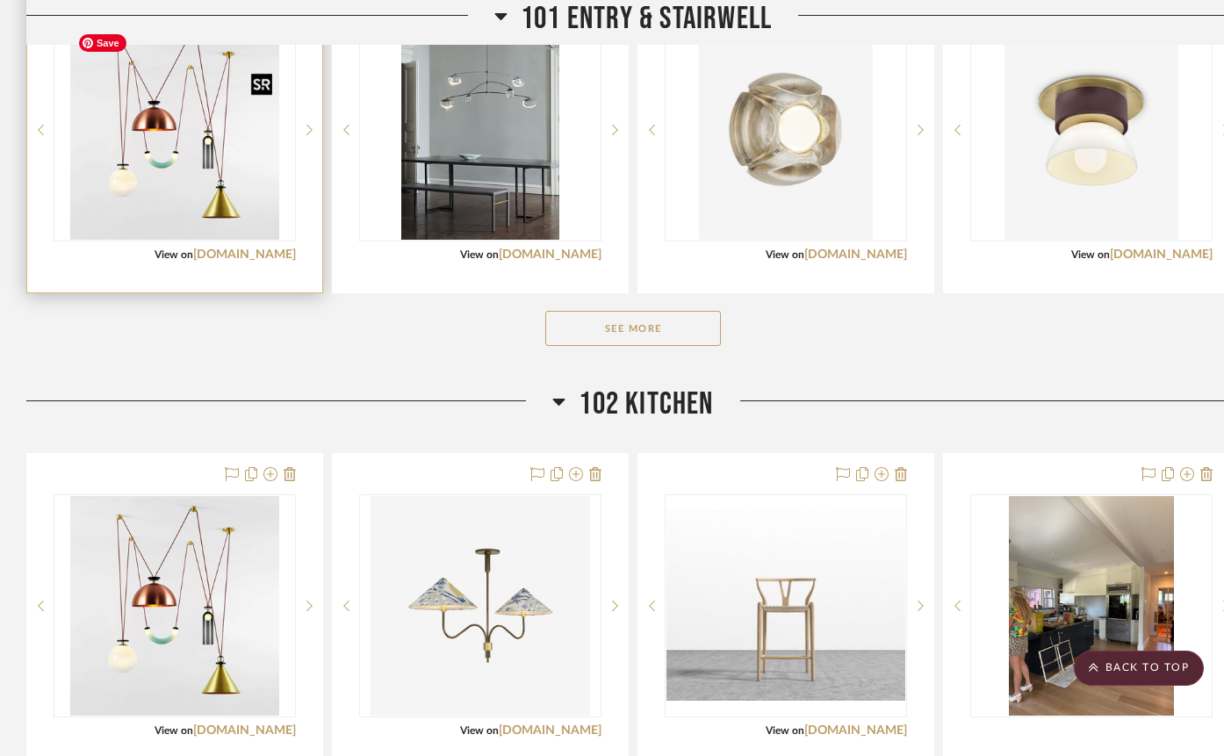
click at [181, 132] on img "0" at bounding box center [174, 129] width 208 height 219
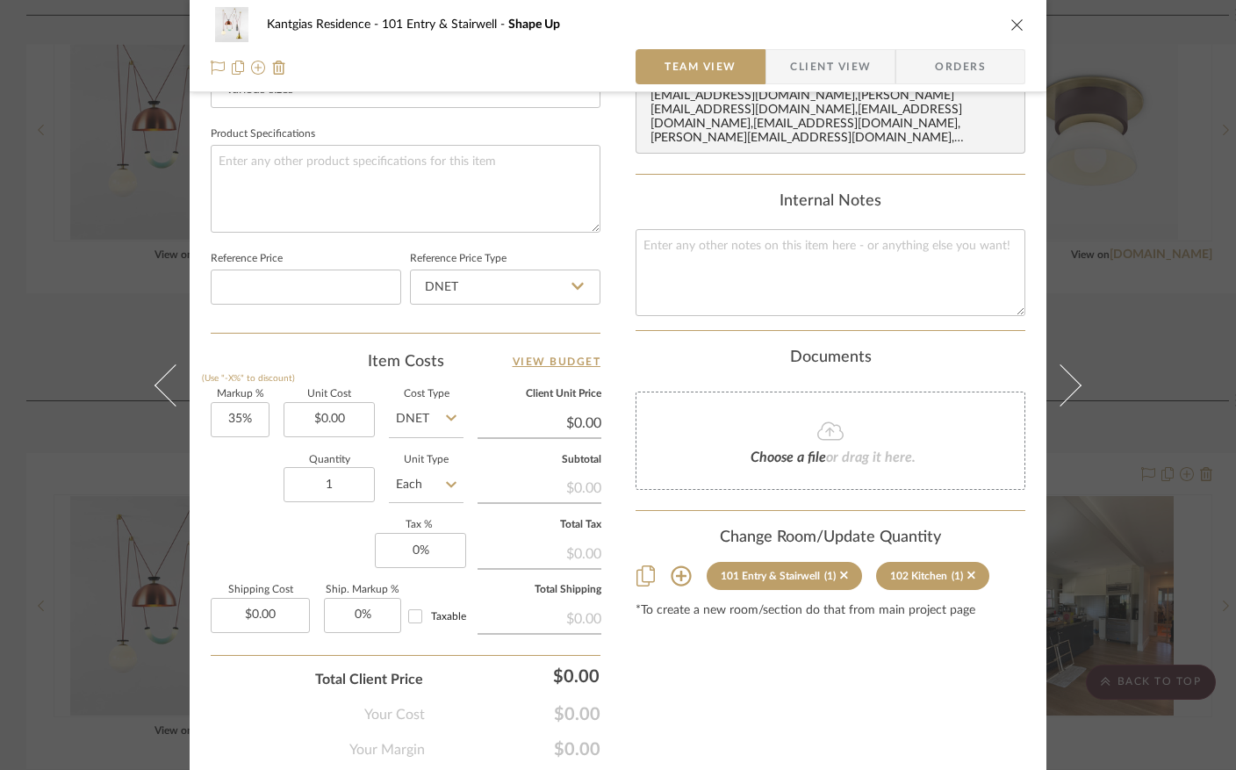
scroll to position [861, 0]
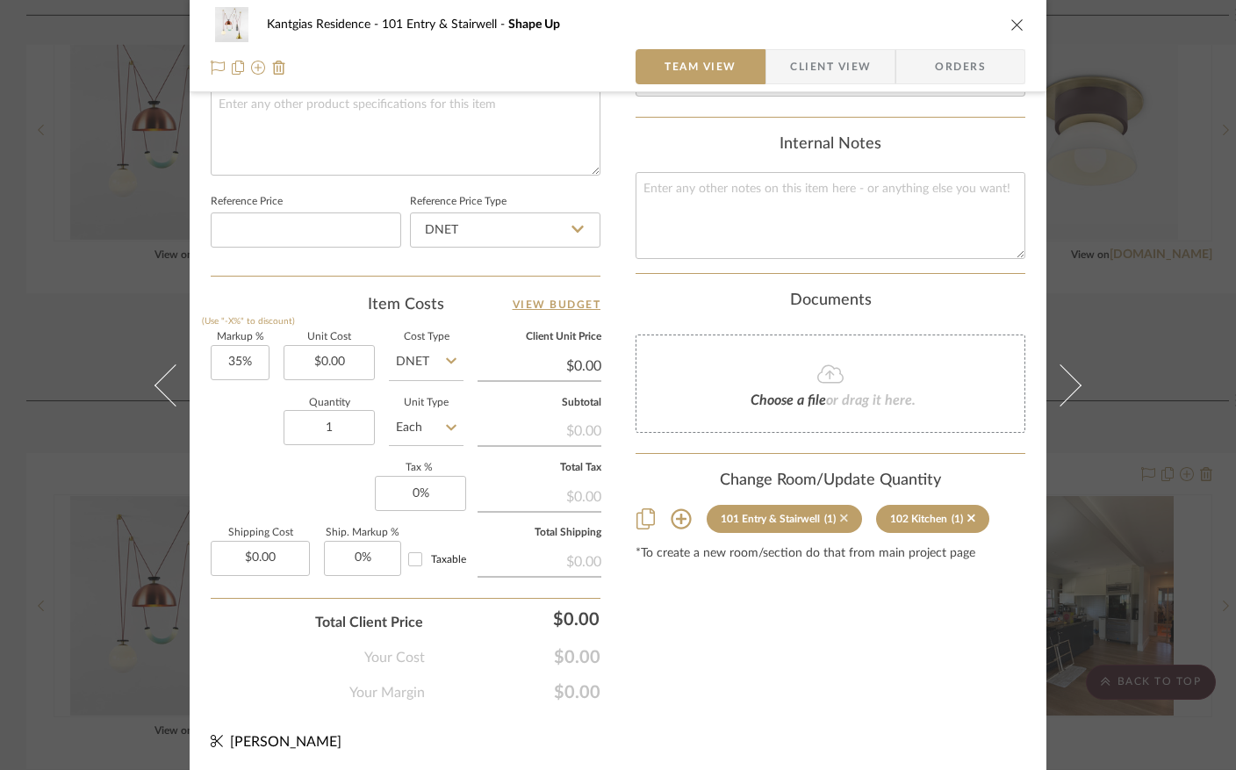
click at [840, 516] on icon at bounding box center [844, 518] width 8 height 8
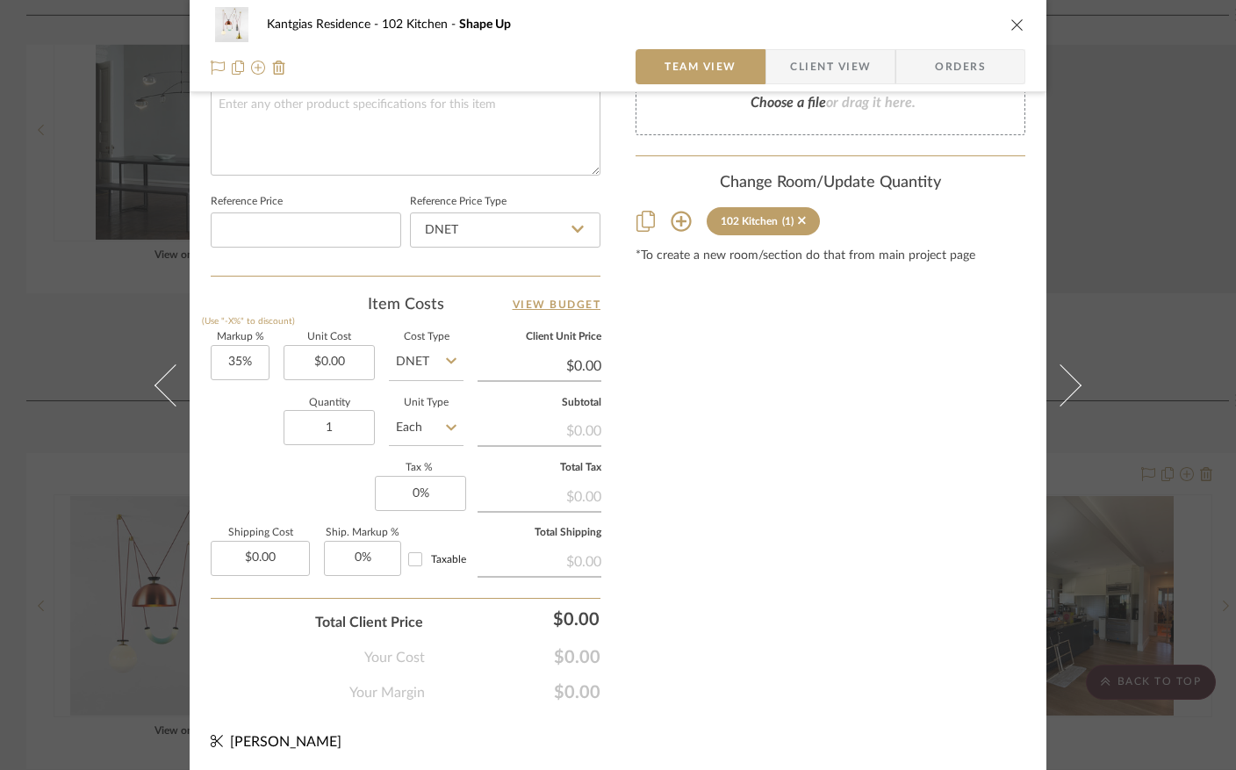
click at [1010, 32] on button "close" at bounding box center [1018, 25] width 16 height 16
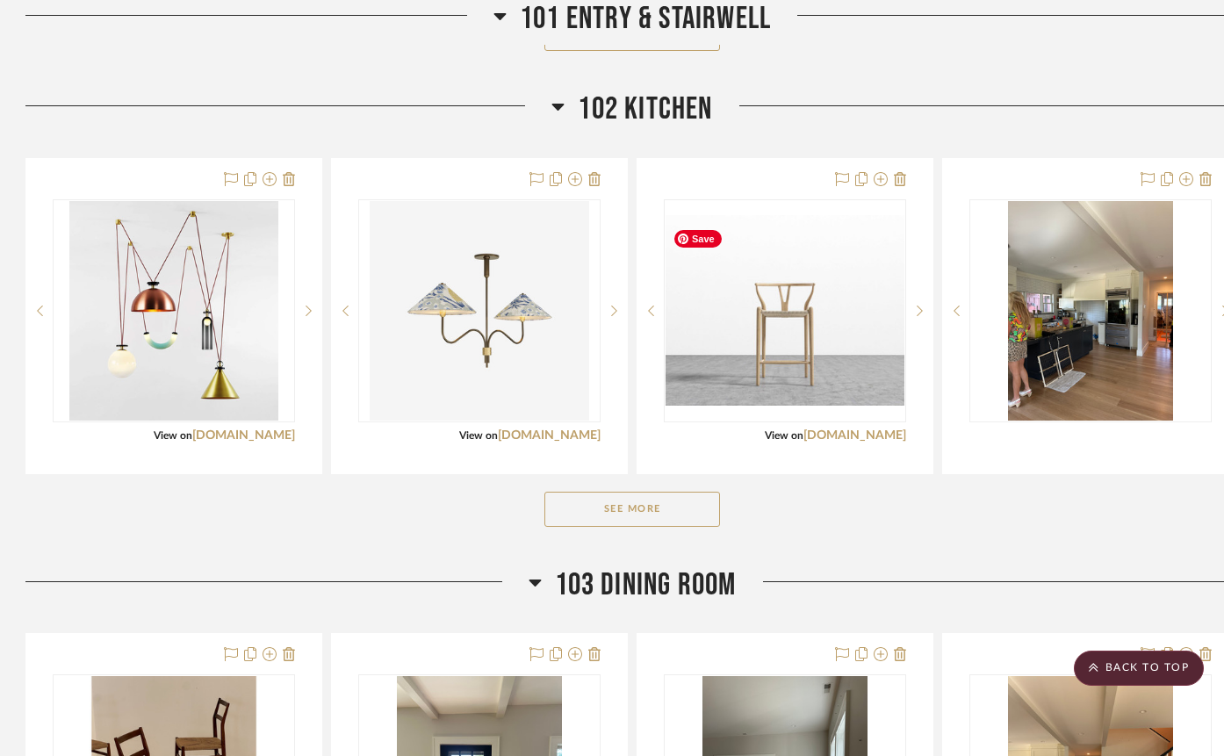
scroll to position [1800, 1]
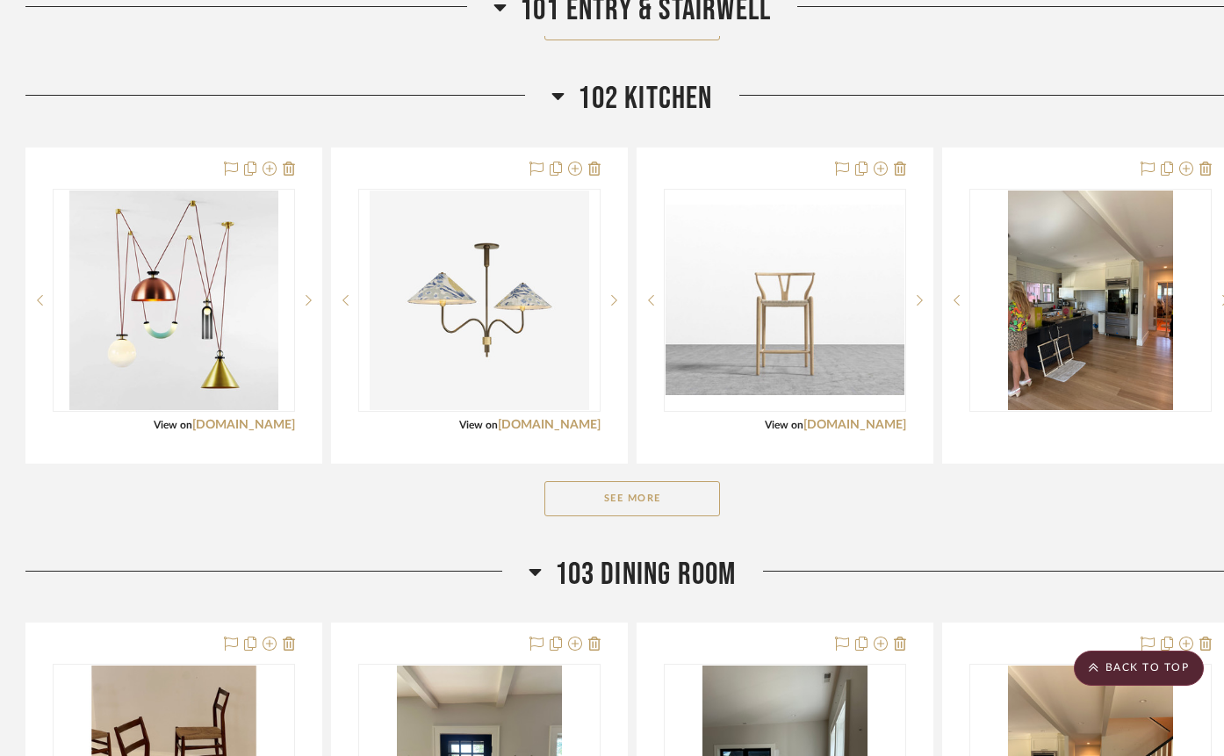
click at [643, 499] on button "See More" at bounding box center [632, 498] width 176 height 35
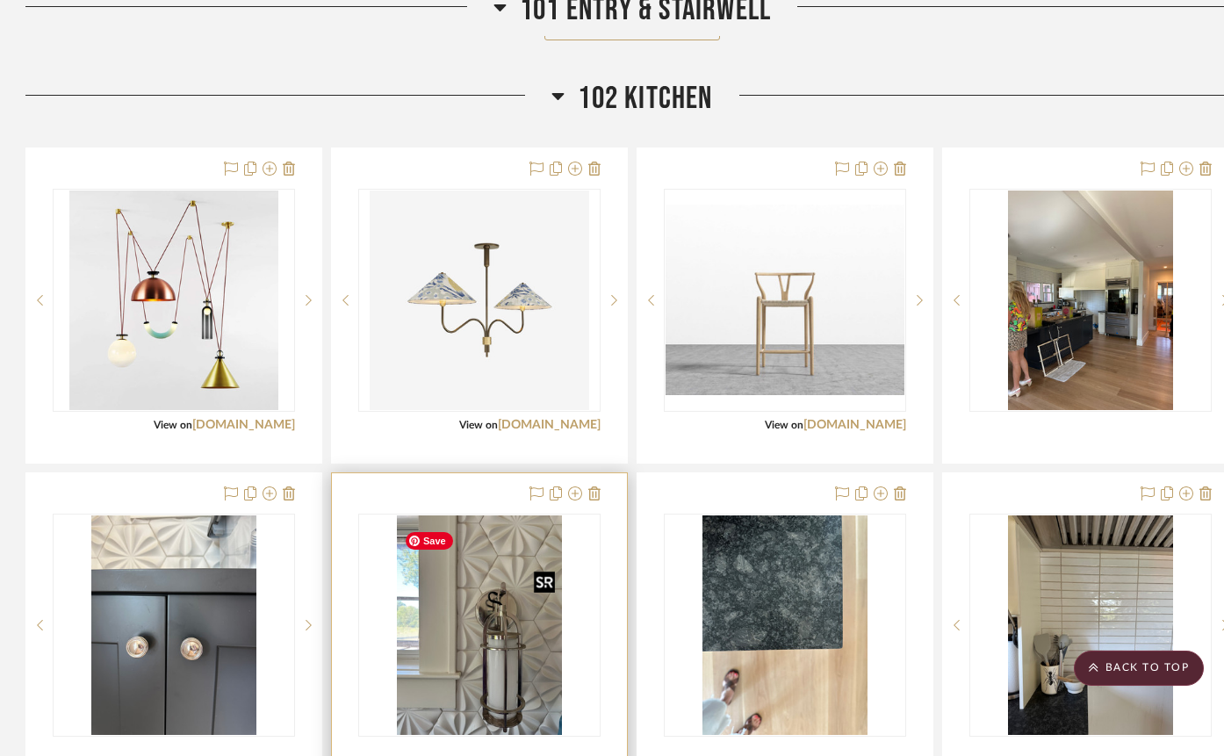
click at [538, 655] on img "0" at bounding box center [479, 624] width 165 height 219
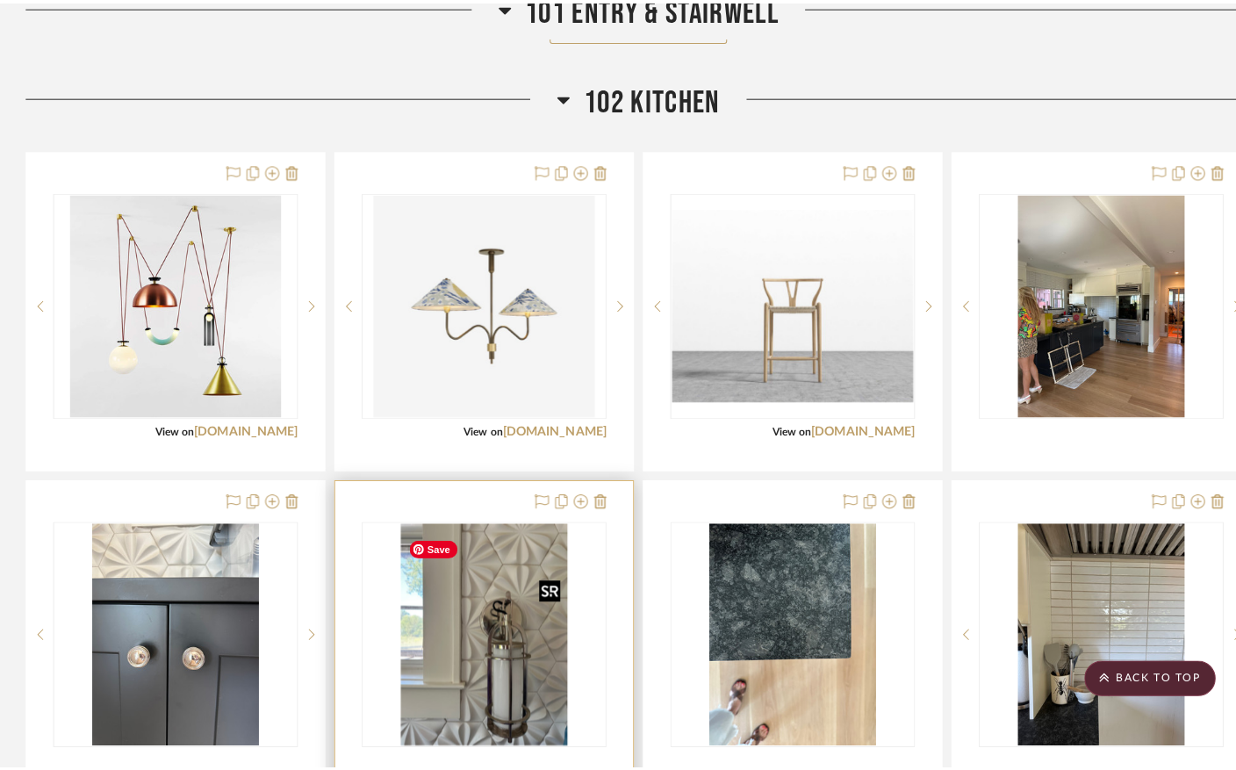
scroll to position [0, 0]
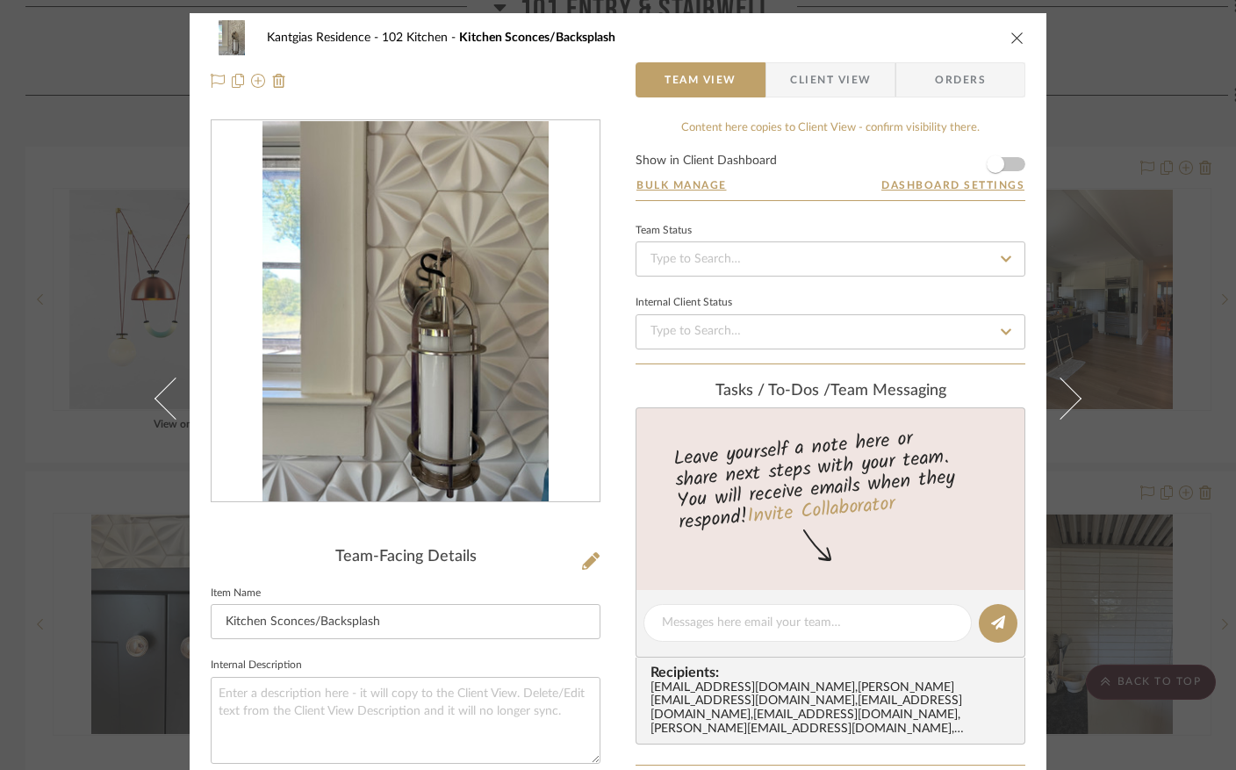
click at [1010, 42] on icon "close" at bounding box center [1017, 38] width 14 height 14
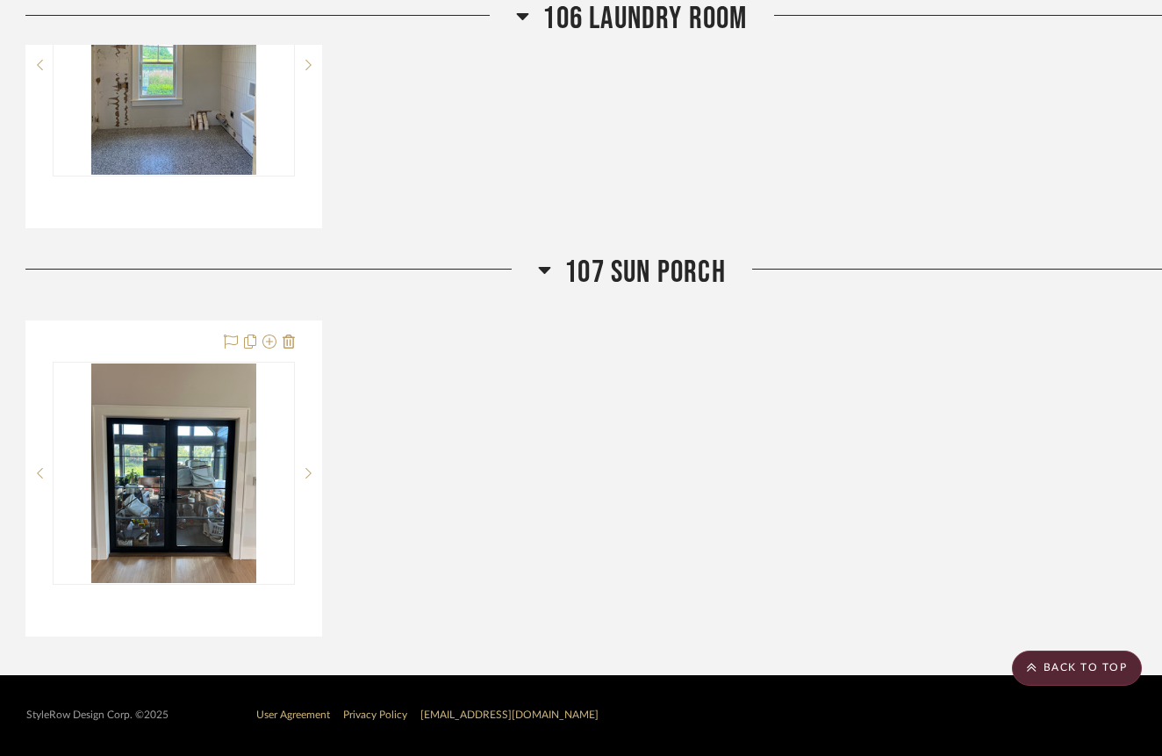
scroll to position [4067, 1]
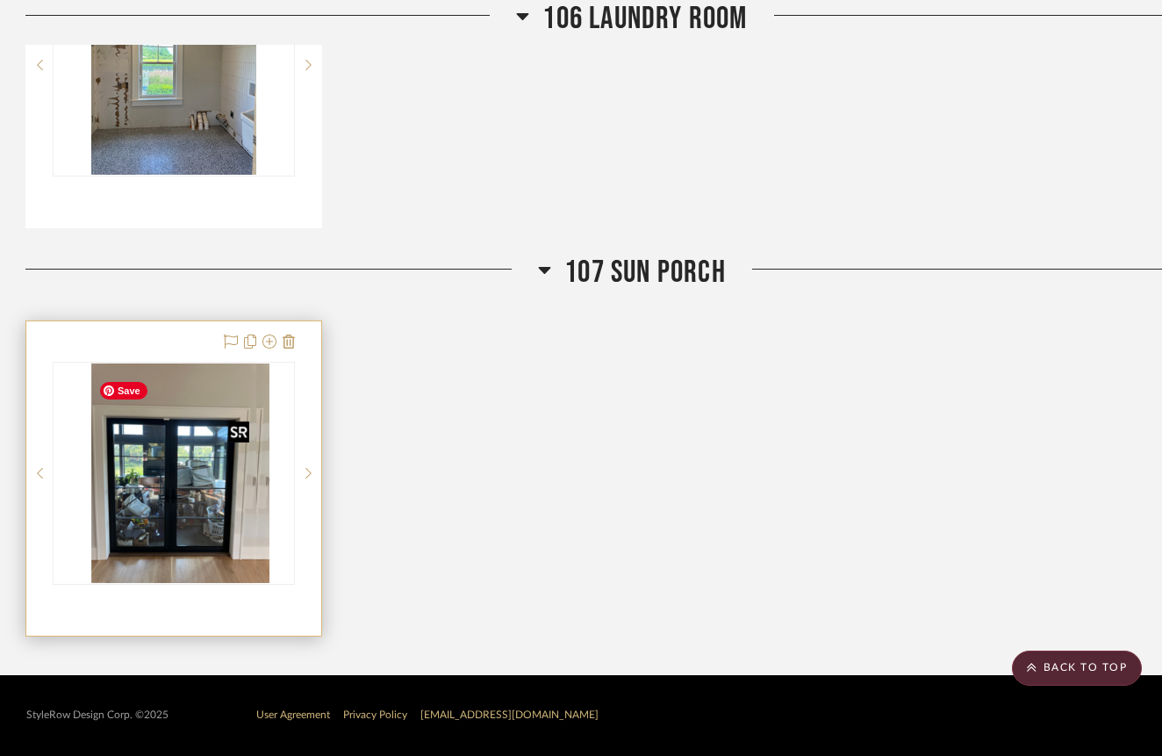
click at [175, 467] on div at bounding box center [174, 473] width 242 height 223
click at [169, 465] on img "0" at bounding box center [173, 472] width 165 height 219
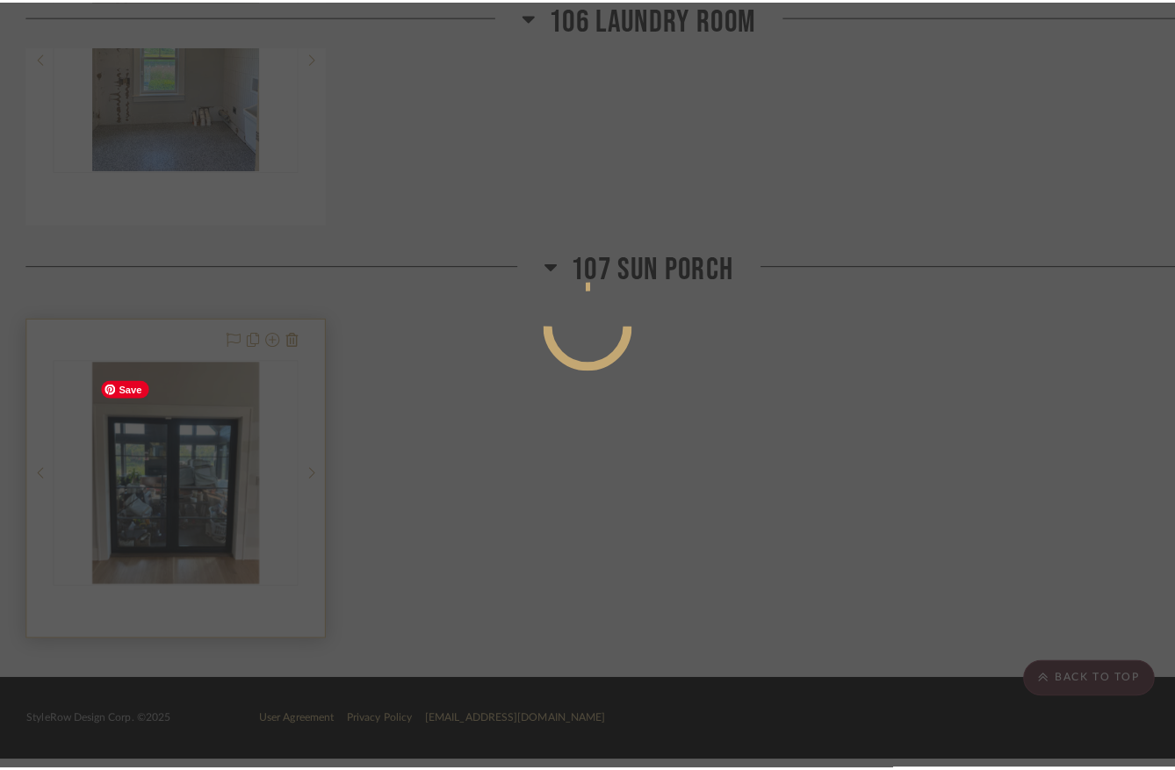
scroll to position [0, 0]
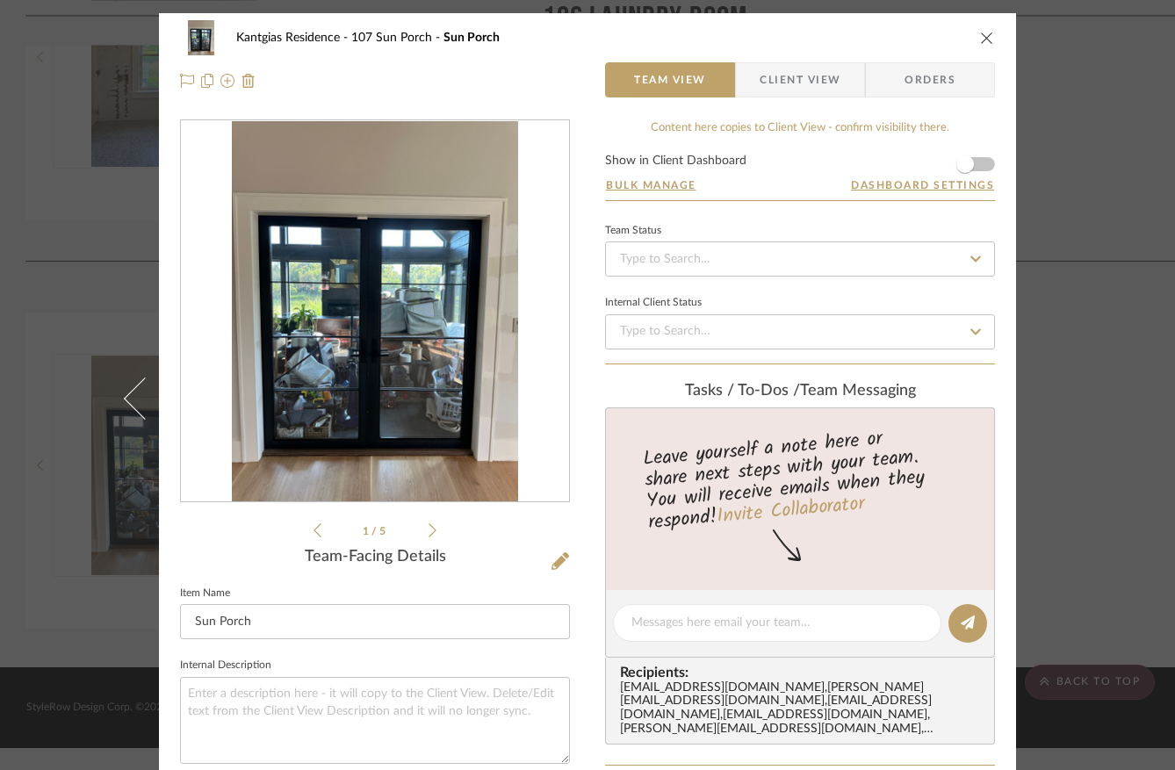
click at [390, 334] on img "0" at bounding box center [374, 311] width 285 height 381
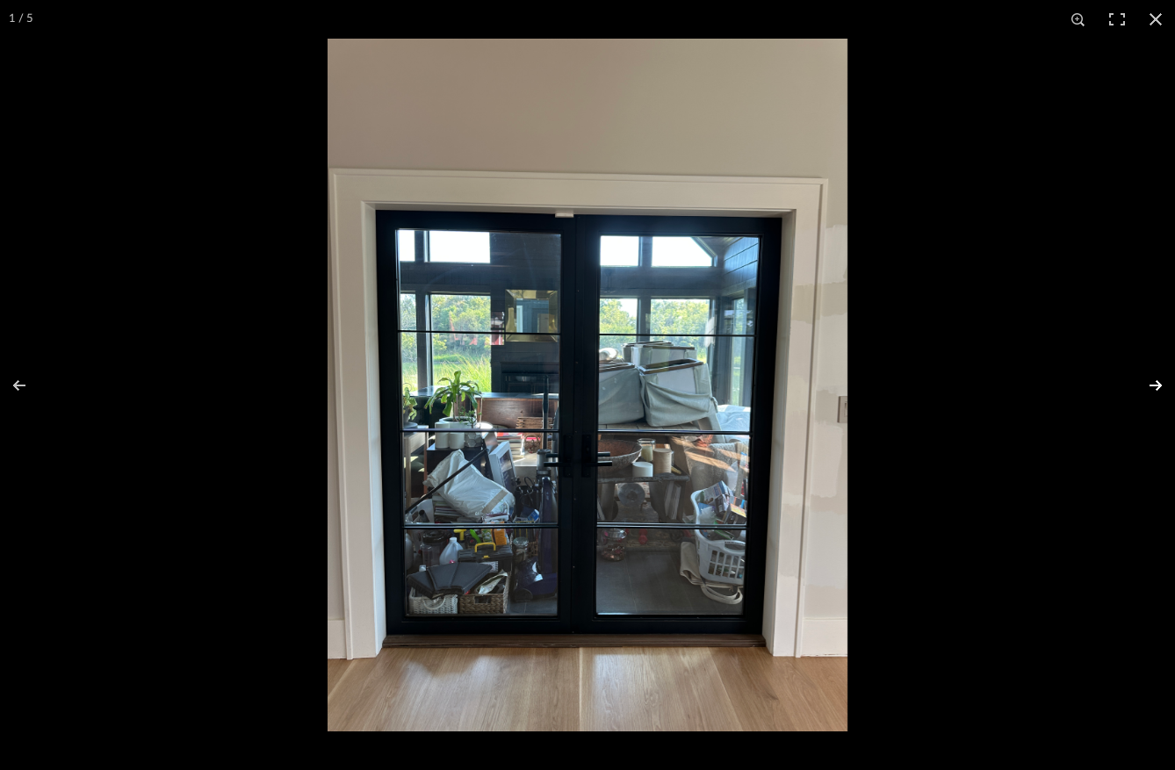
click at [1152, 384] on button at bounding box center [1143, 385] width 61 height 88
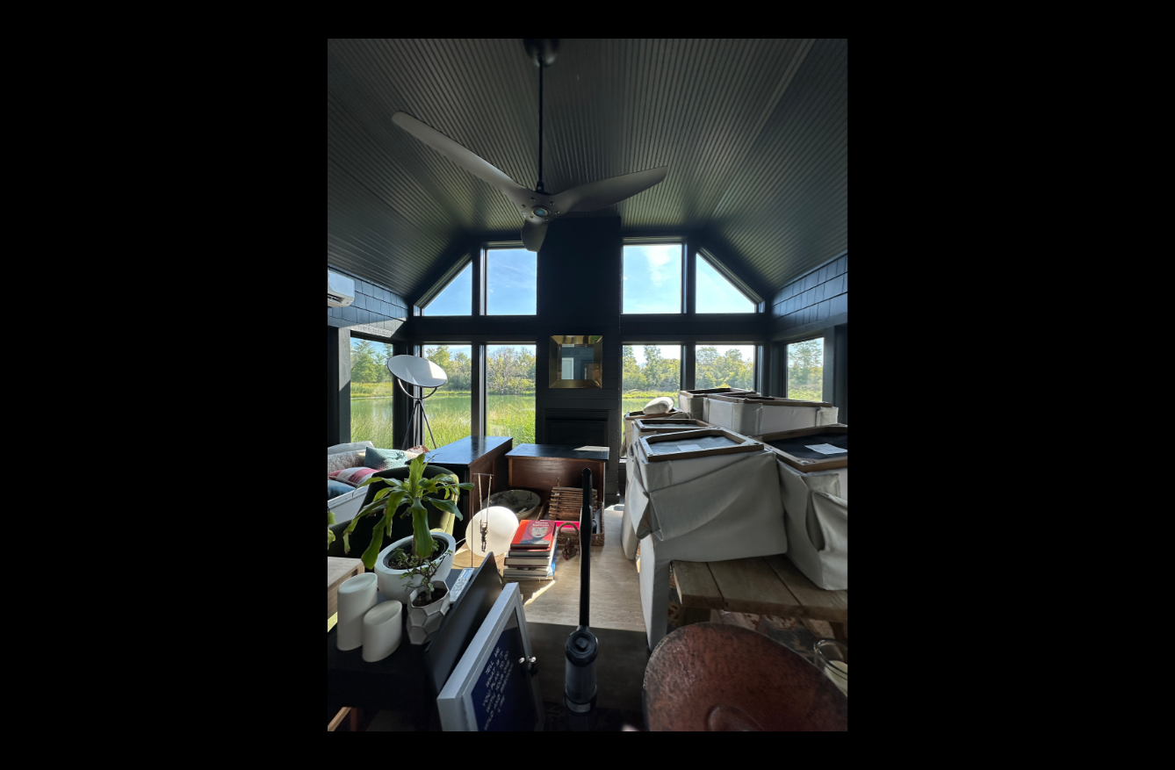
click at [1152, 384] on button at bounding box center [1143, 385] width 61 height 88
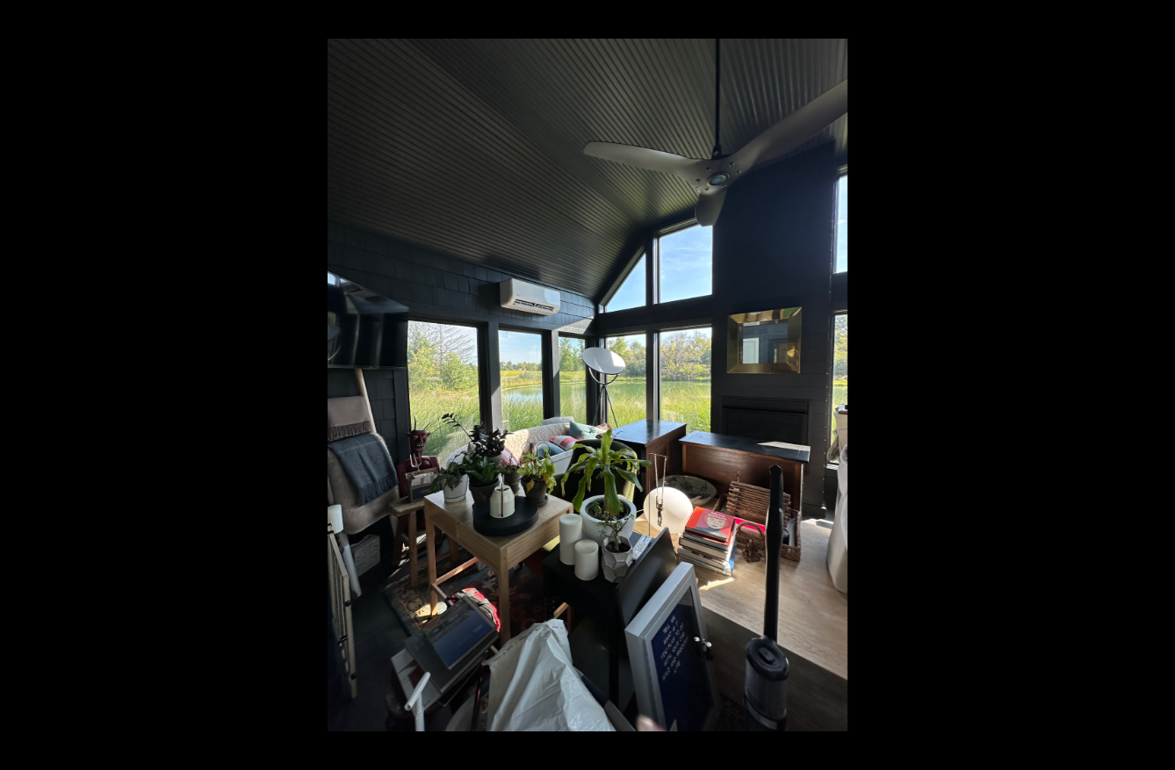
click at [1152, 384] on button at bounding box center [1143, 385] width 61 height 88
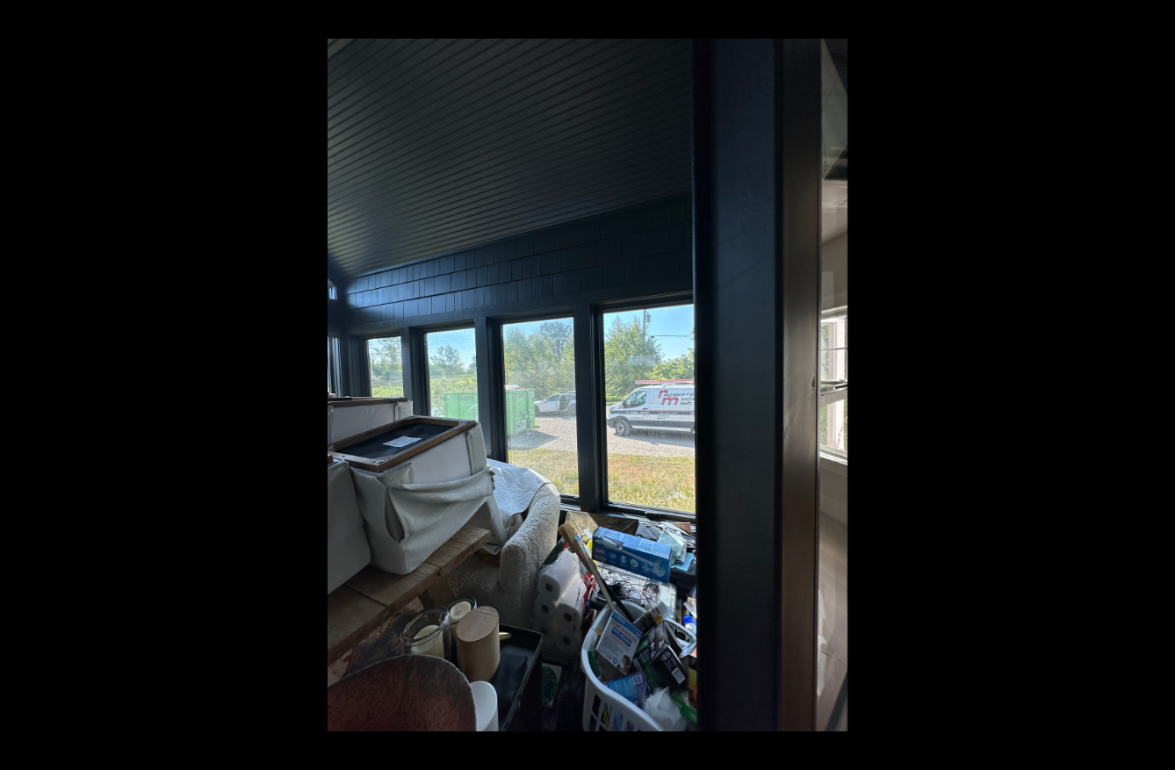
click at [1152, 384] on button at bounding box center [1143, 385] width 61 height 88
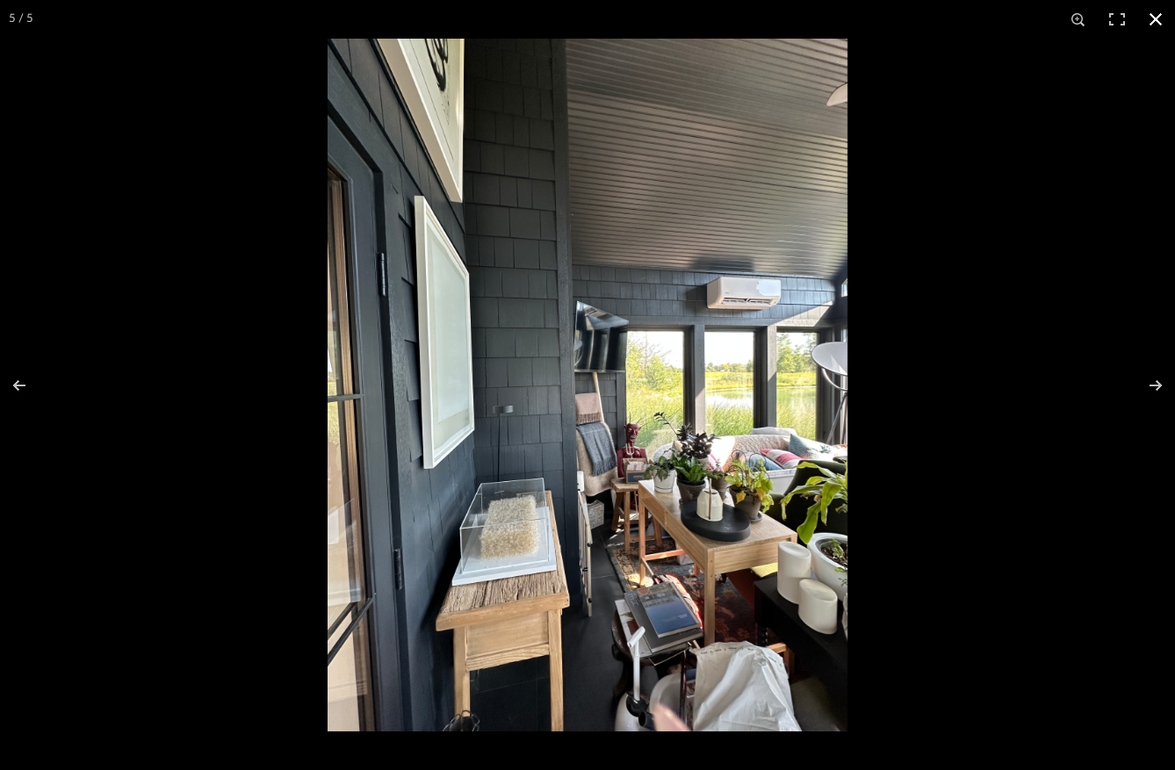
click at [1146, 25] on button at bounding box center [1155, 19] width 39 height 39
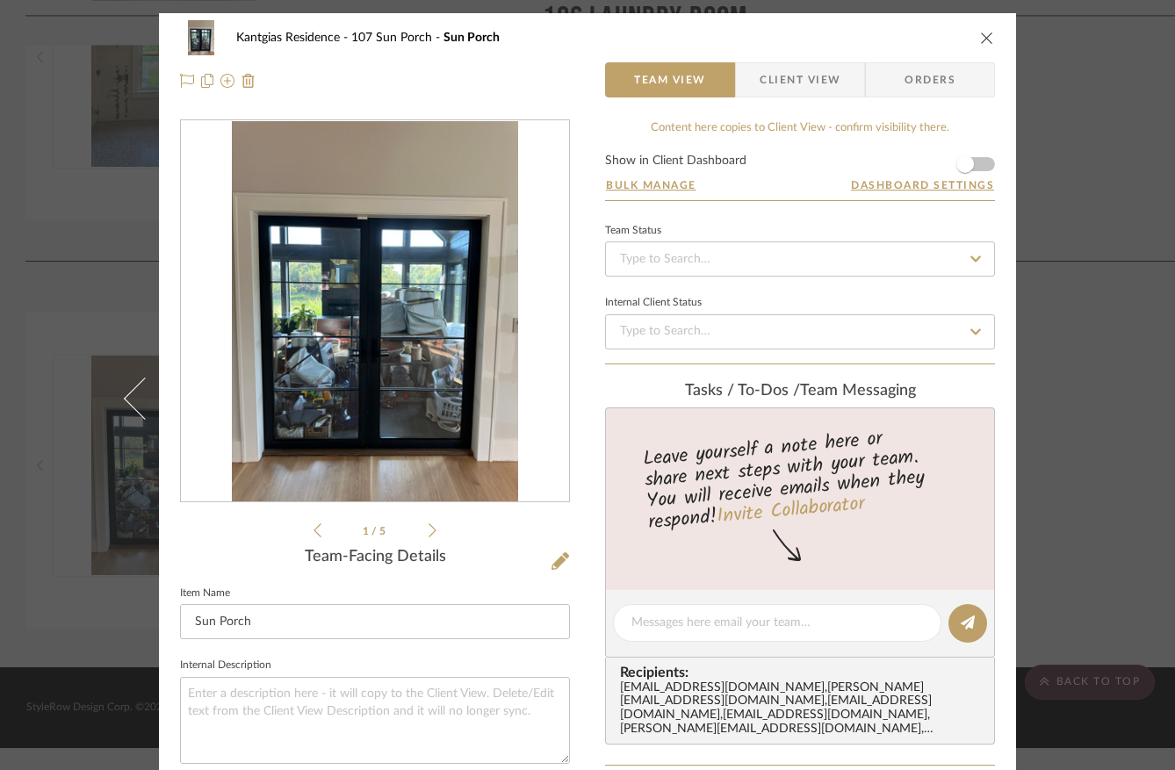
click at [973, 46] on div "Kantgias Residence 107 Sun Porch Sun Porch" at bounding box center [587, 37] width 815 height 35
click at [982, 39] on icon "close" at bounding box center [987, 38] width 14 height 14
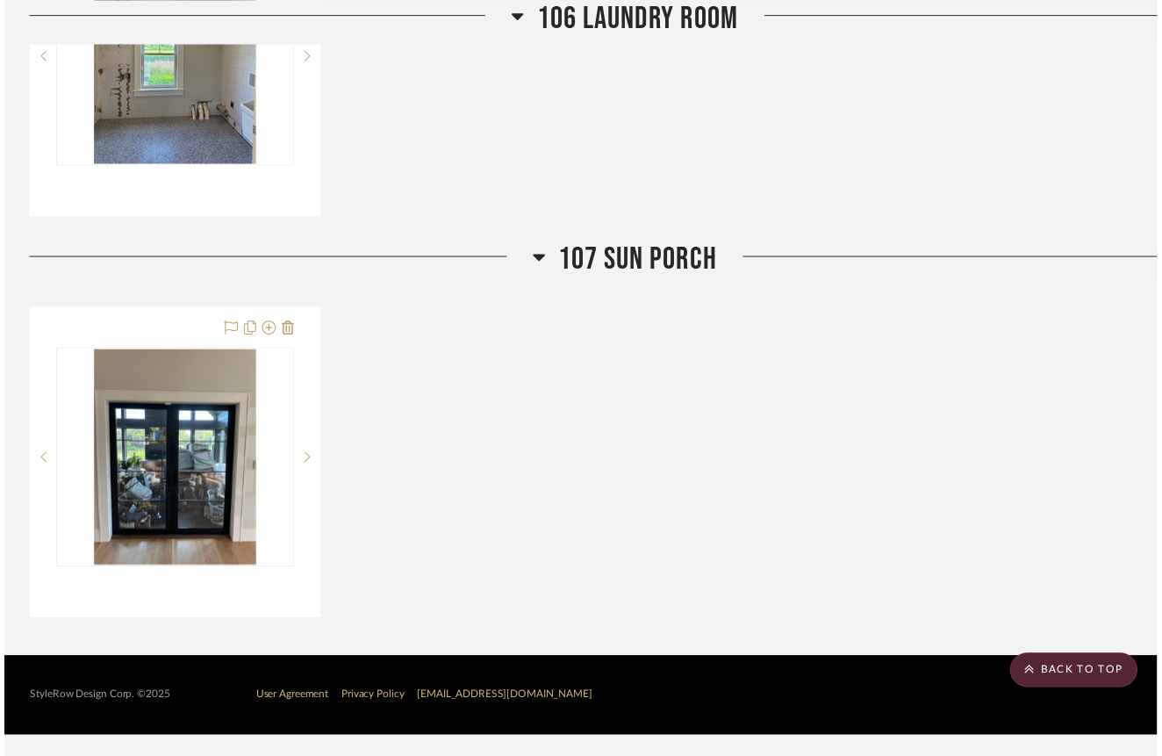
scroll to position [4067, 1]
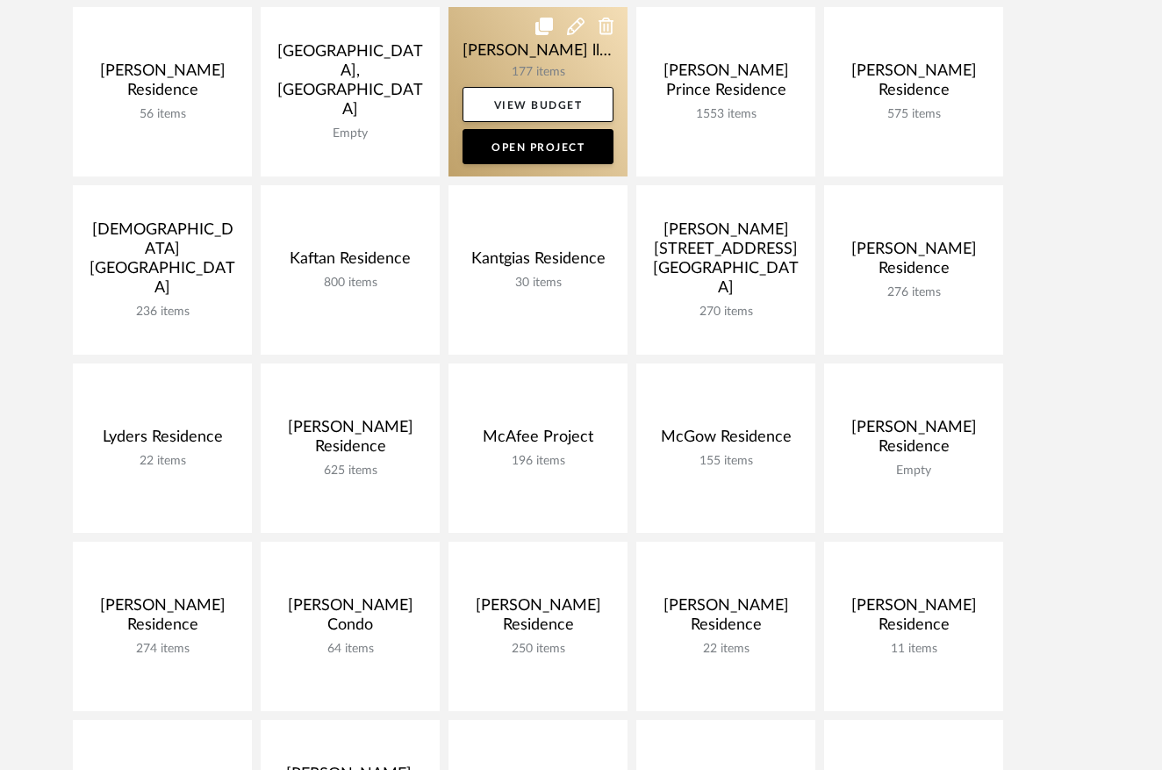
scroll to position [679, 0]
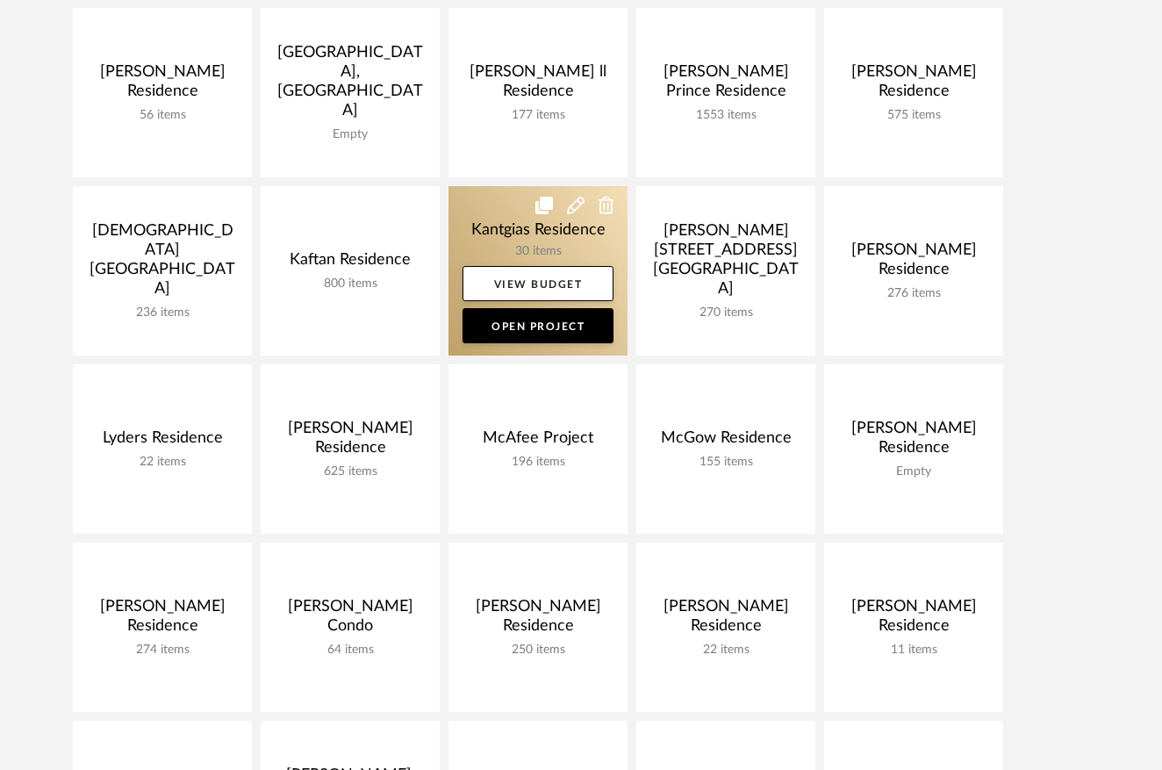
click at [477, 244] on link at bounding box center [538, 270] width 179 height 169
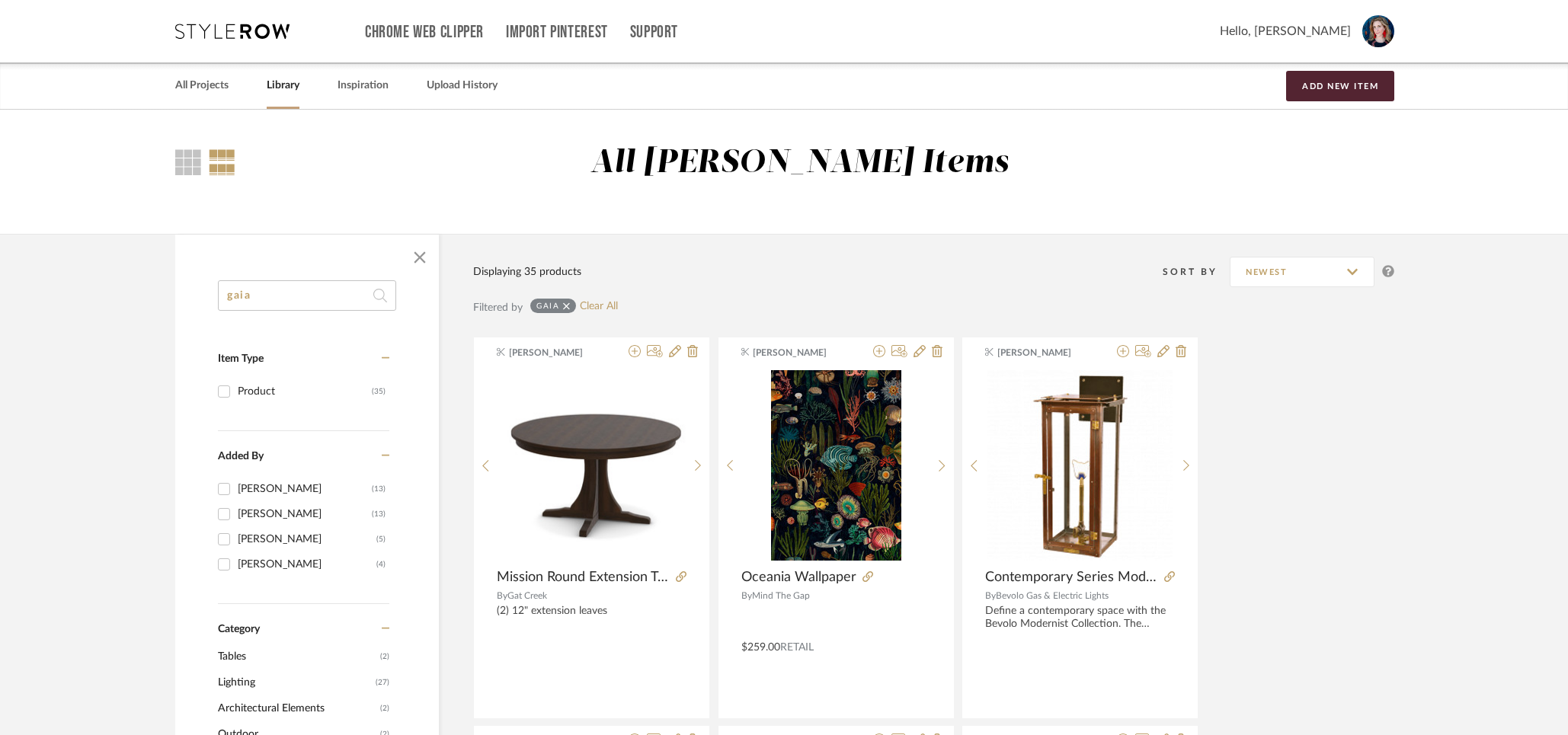
drag, startPoint x: 199, startPoint y: 295, endPoint x: 111, endPoint y: 299, distance: 88.1
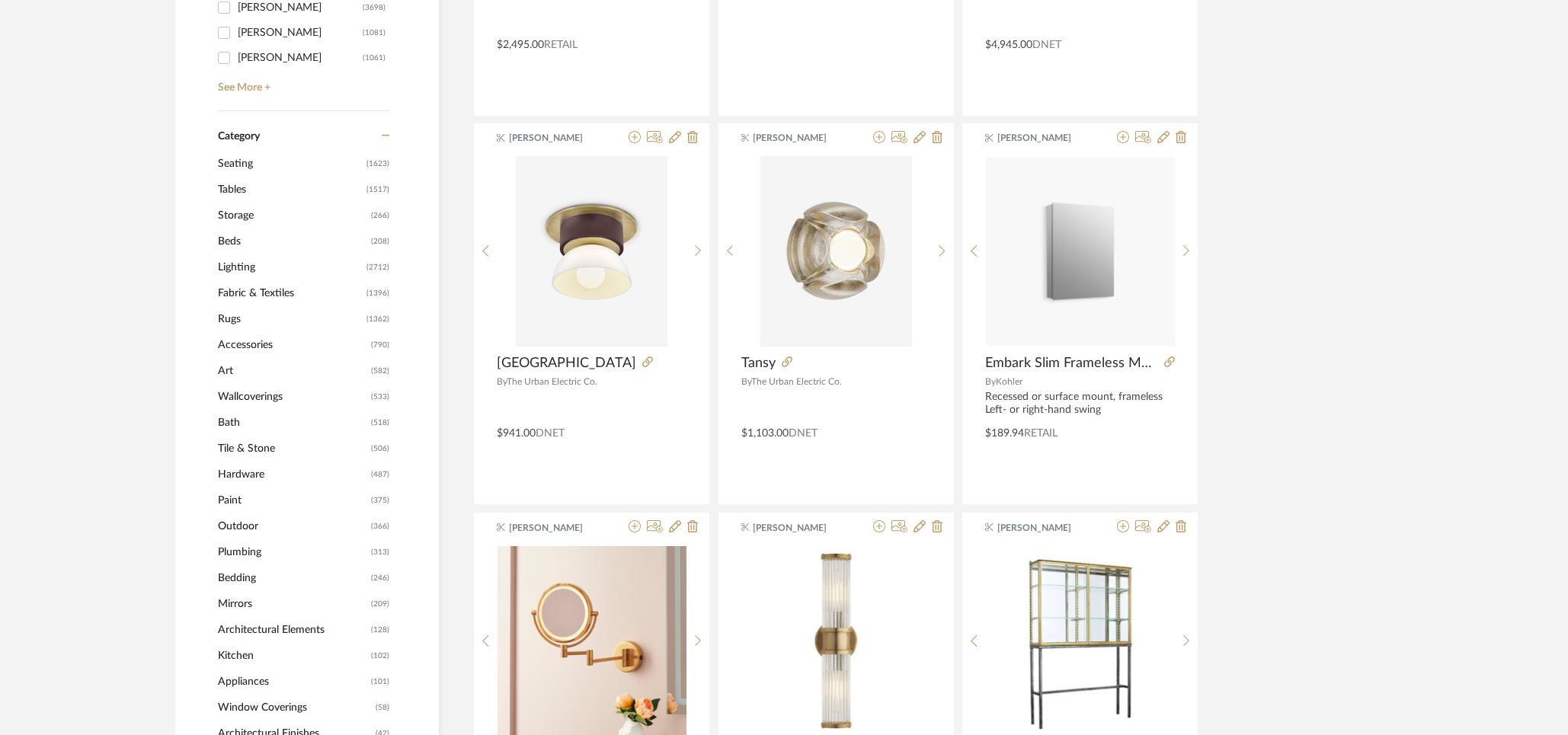
scroll to position [577, 0]
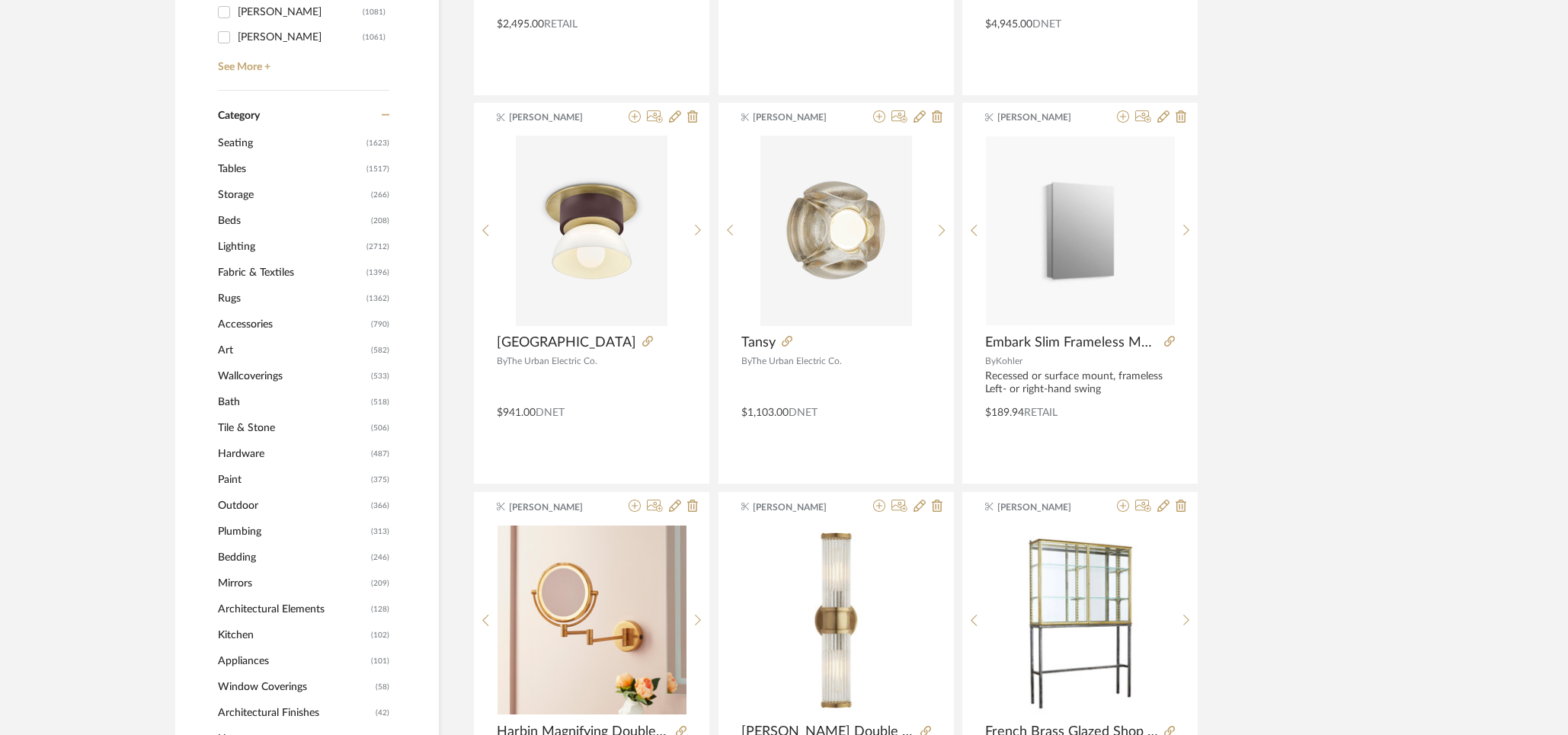
click at [230, 248] on span "Lighting" at bounding box center [290, 246] width 145 height 26
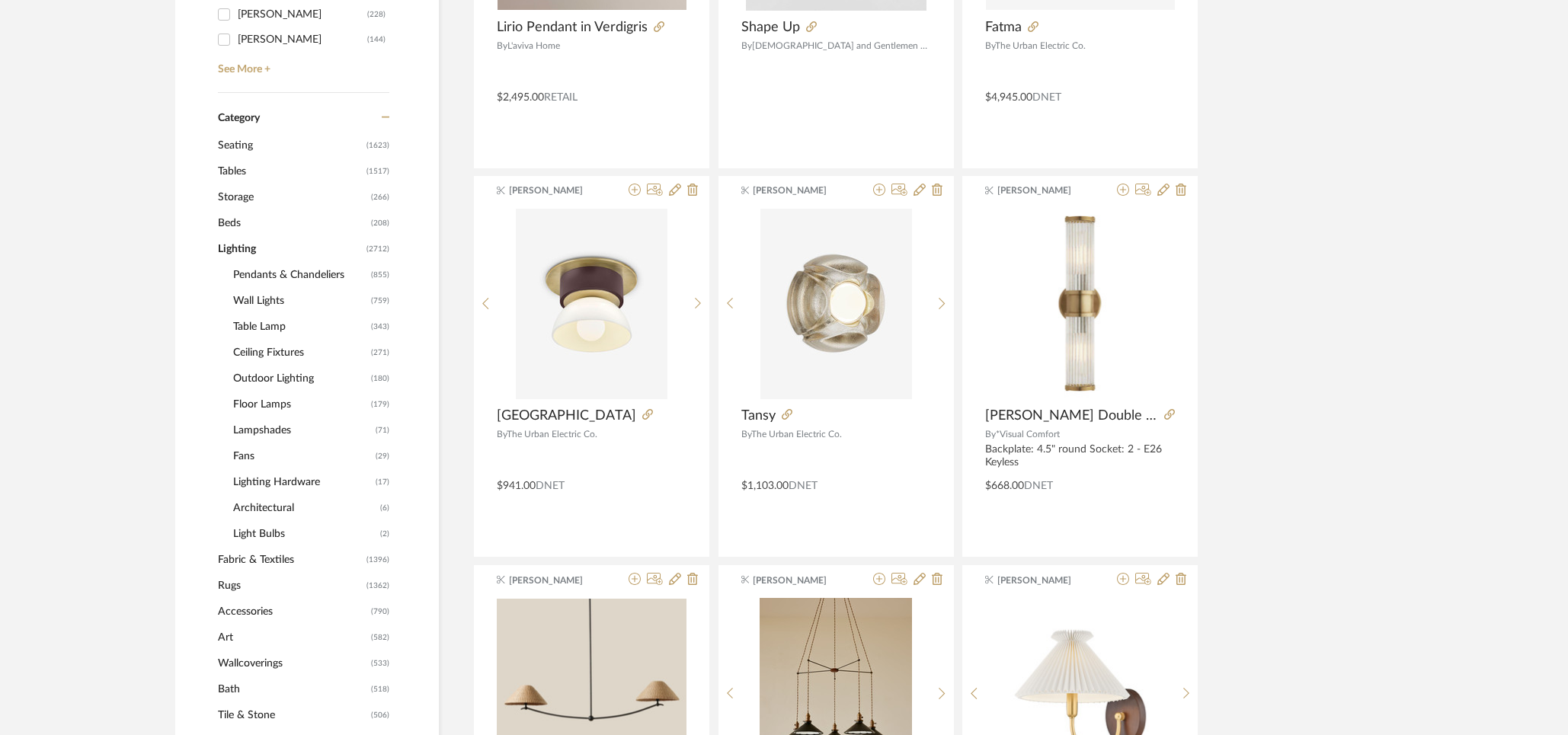
scroll to position [596, 0]
click at [266, 275] on span "Pendants & Chandeliers" at bounding box center [300, 274] width 134 height 26
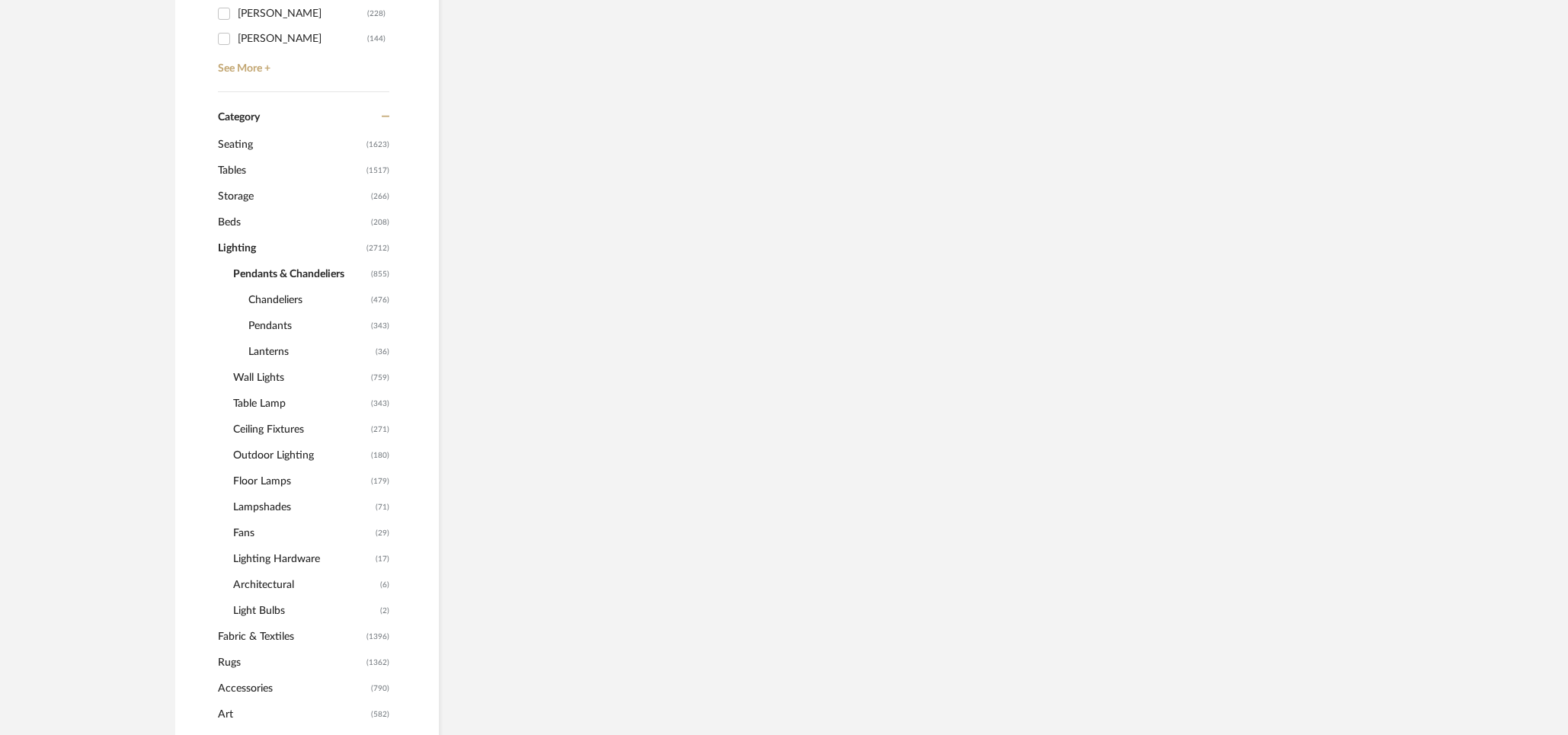
scroll to position [572, 0]
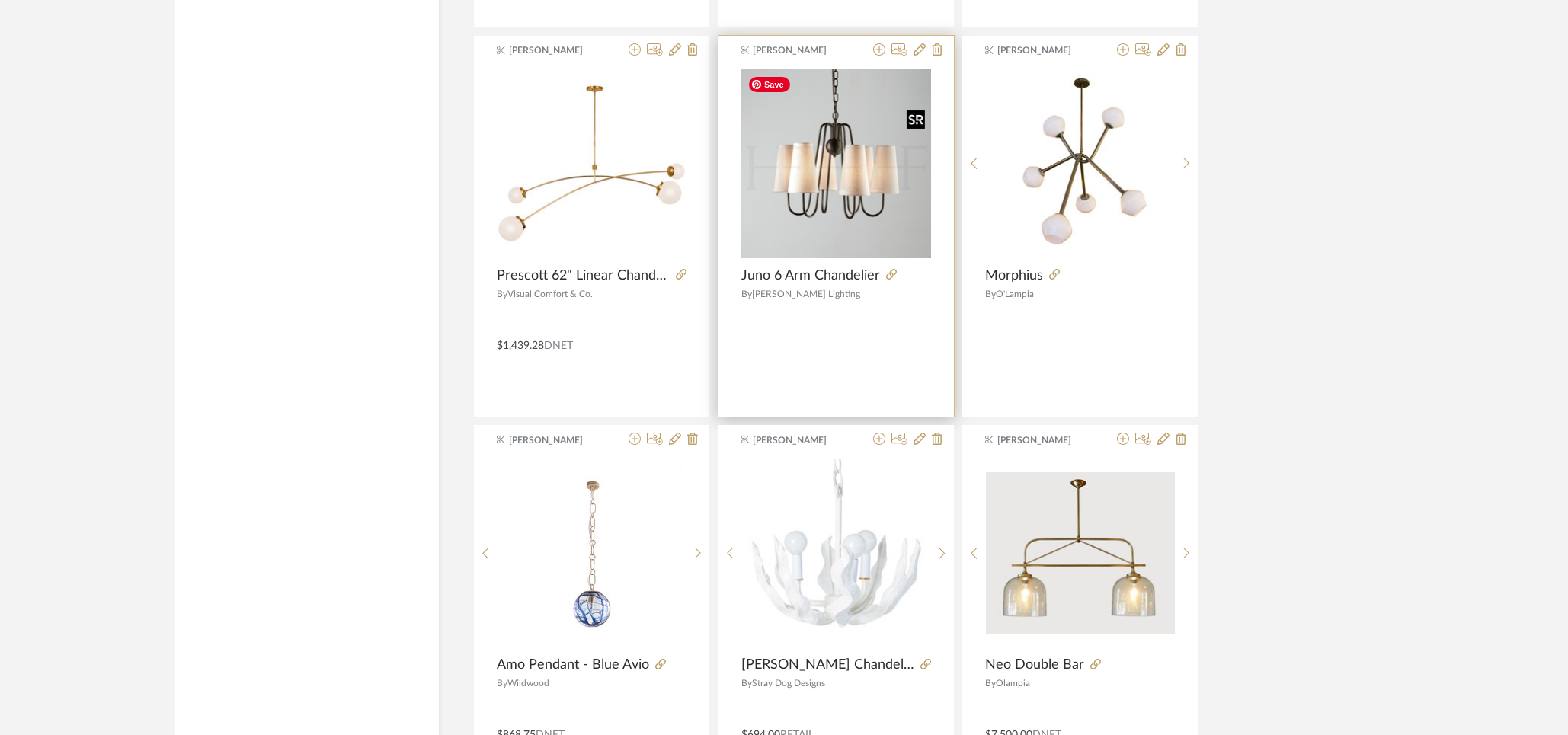
scroll to position [3073, 0]
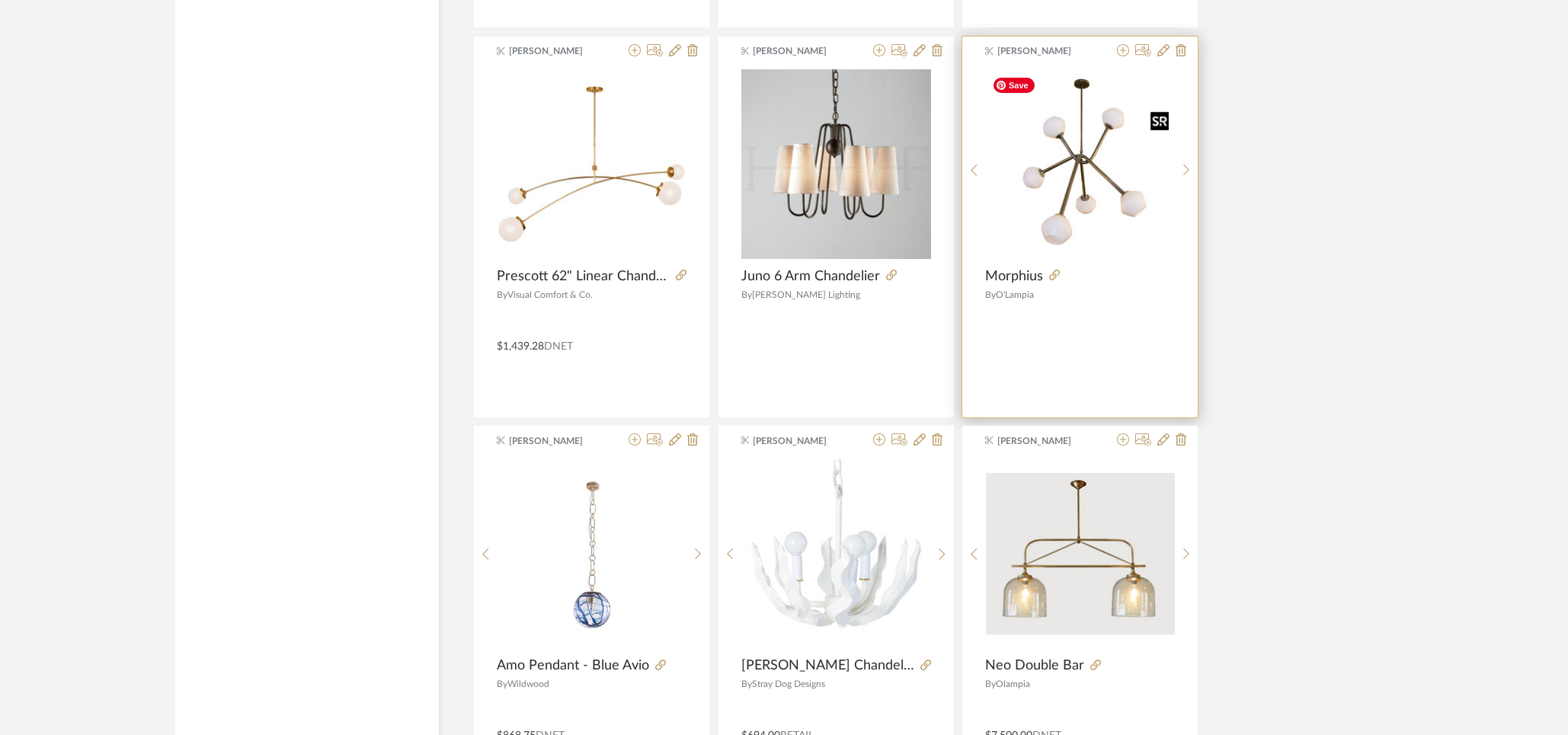
click at [1064, 172] on img "0" at bounding box center [1080, 165] width 189 height 189
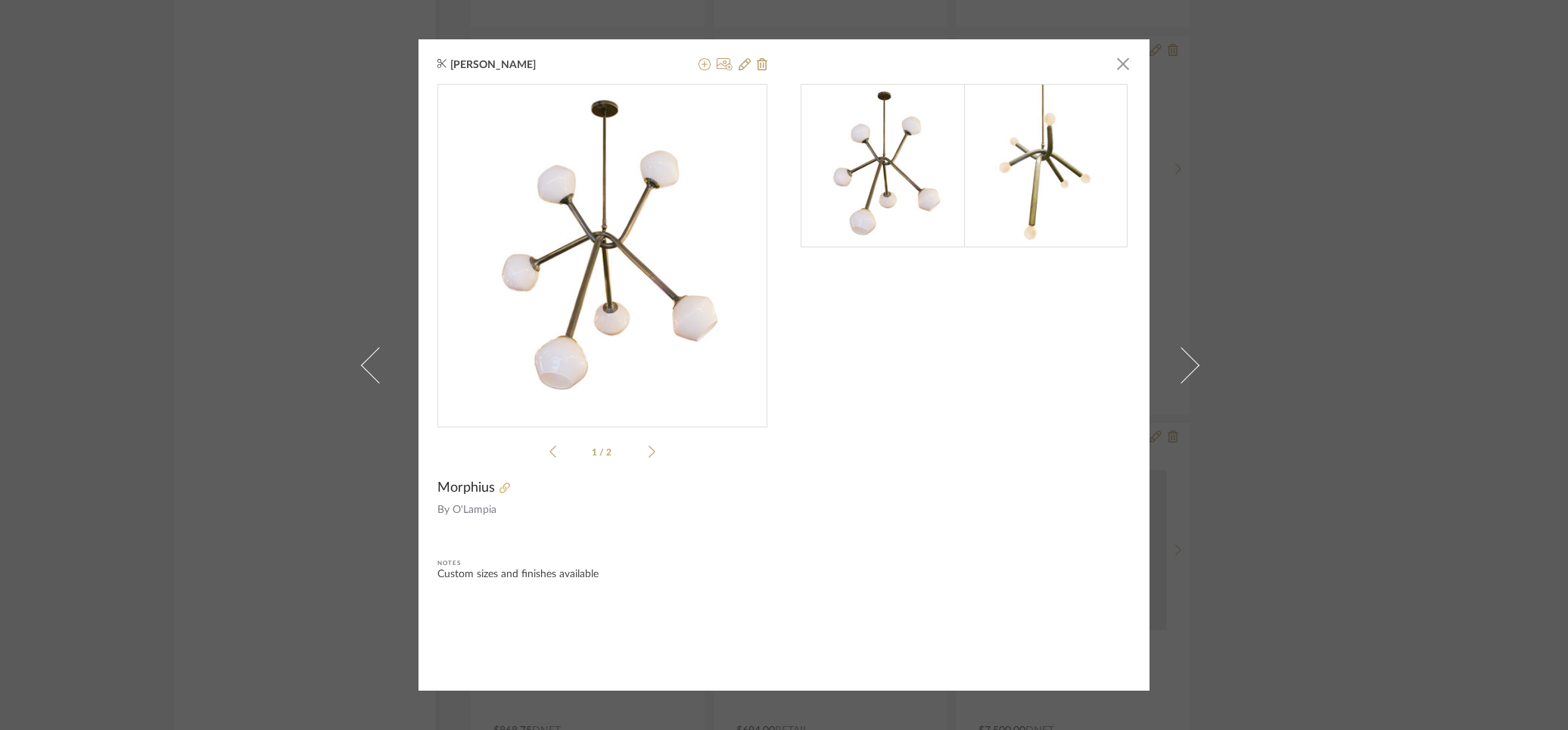
click at [499, 489] on icon at bounding box center [504, 488] width 10 height 10
click at [698, 65] on icon at bounding box center [704, 65] width 12 height 12
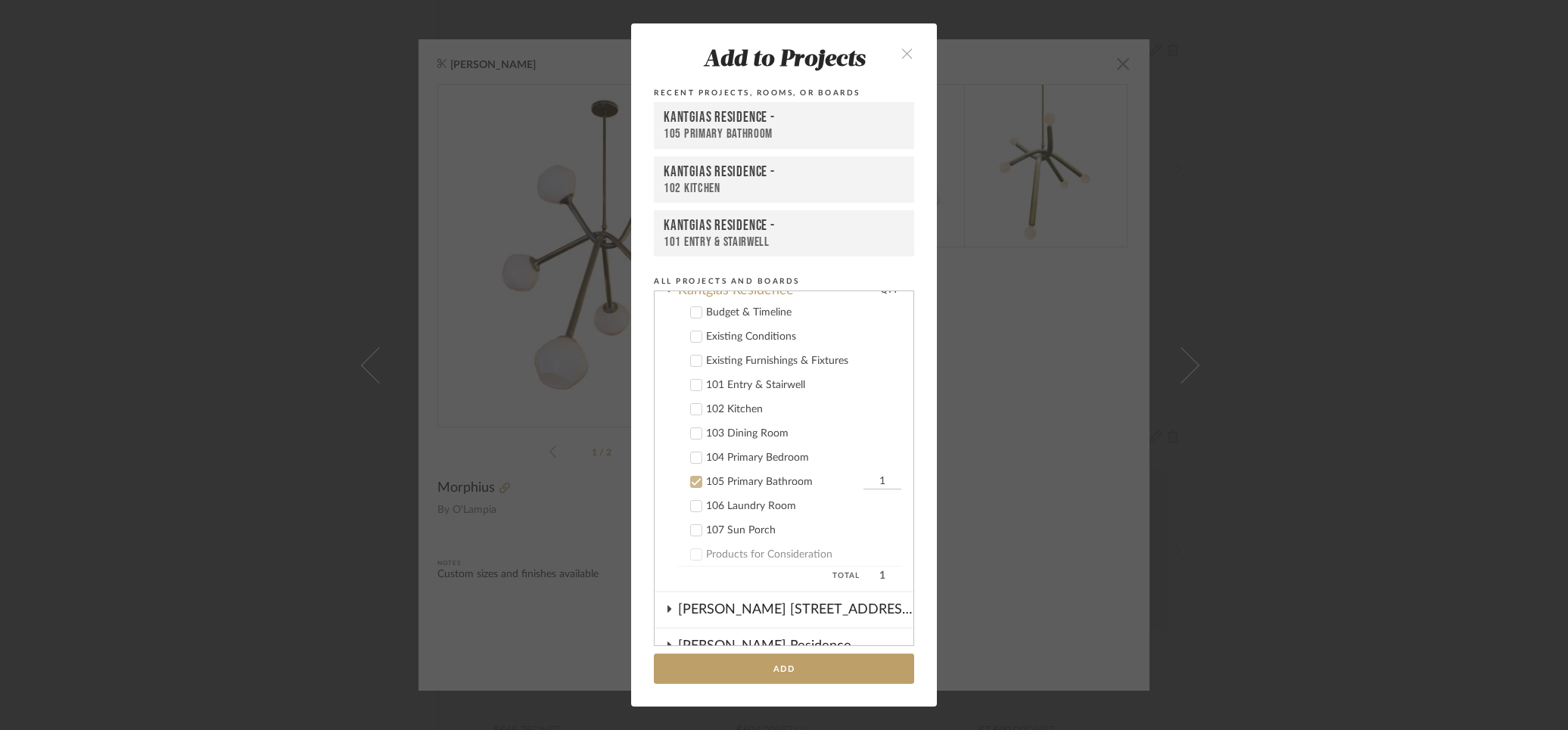
scroll to position [656, 0]
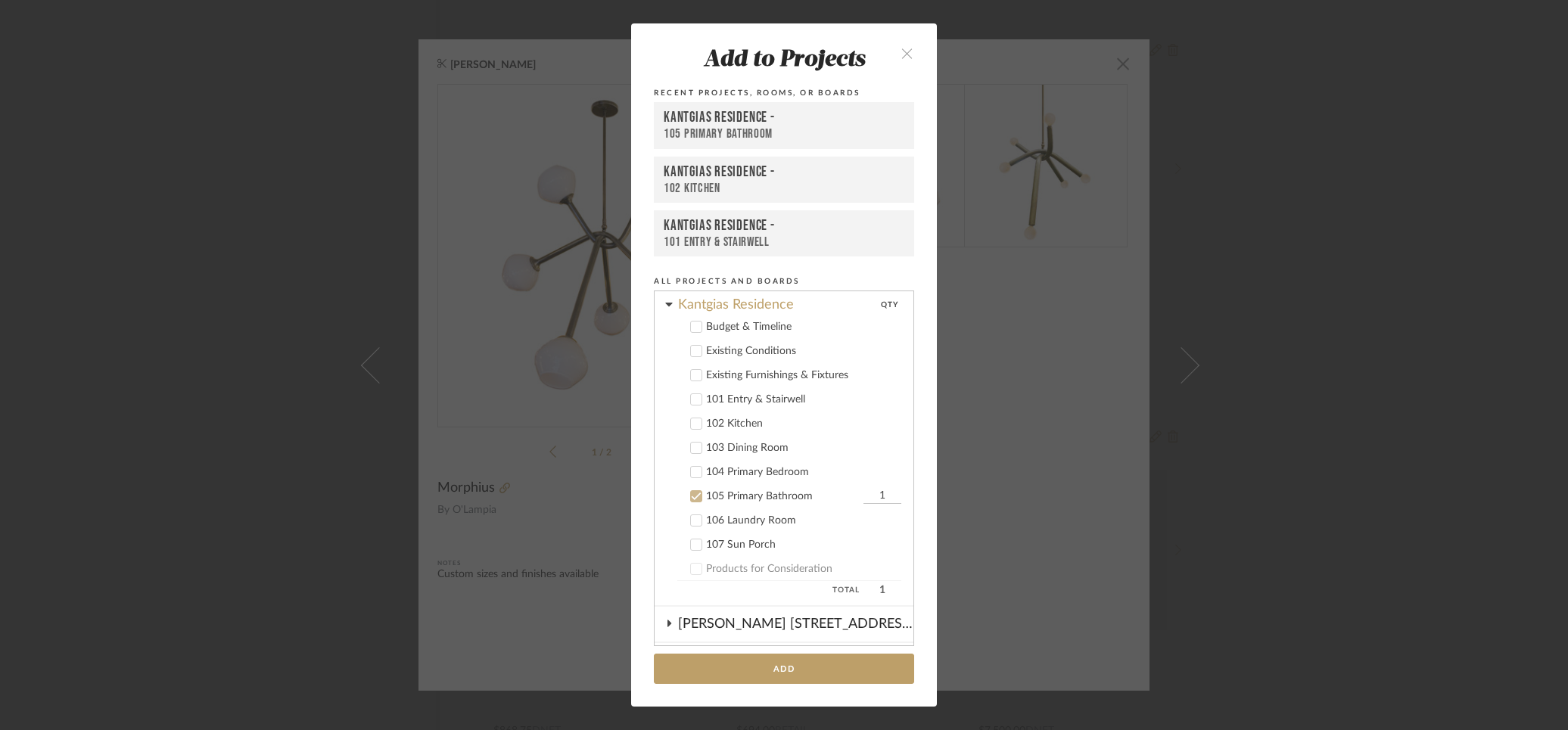
click at [690, 402] on icon at bounding box center [696, 399] width 10 height 10
drag, startPoint x: 690, startPoint y: 500, endPoint x: 708, endPoint y: 529, distance: 34.1
click at [690, 499] on icon at bounding box center [696, 496] width 10 height 10
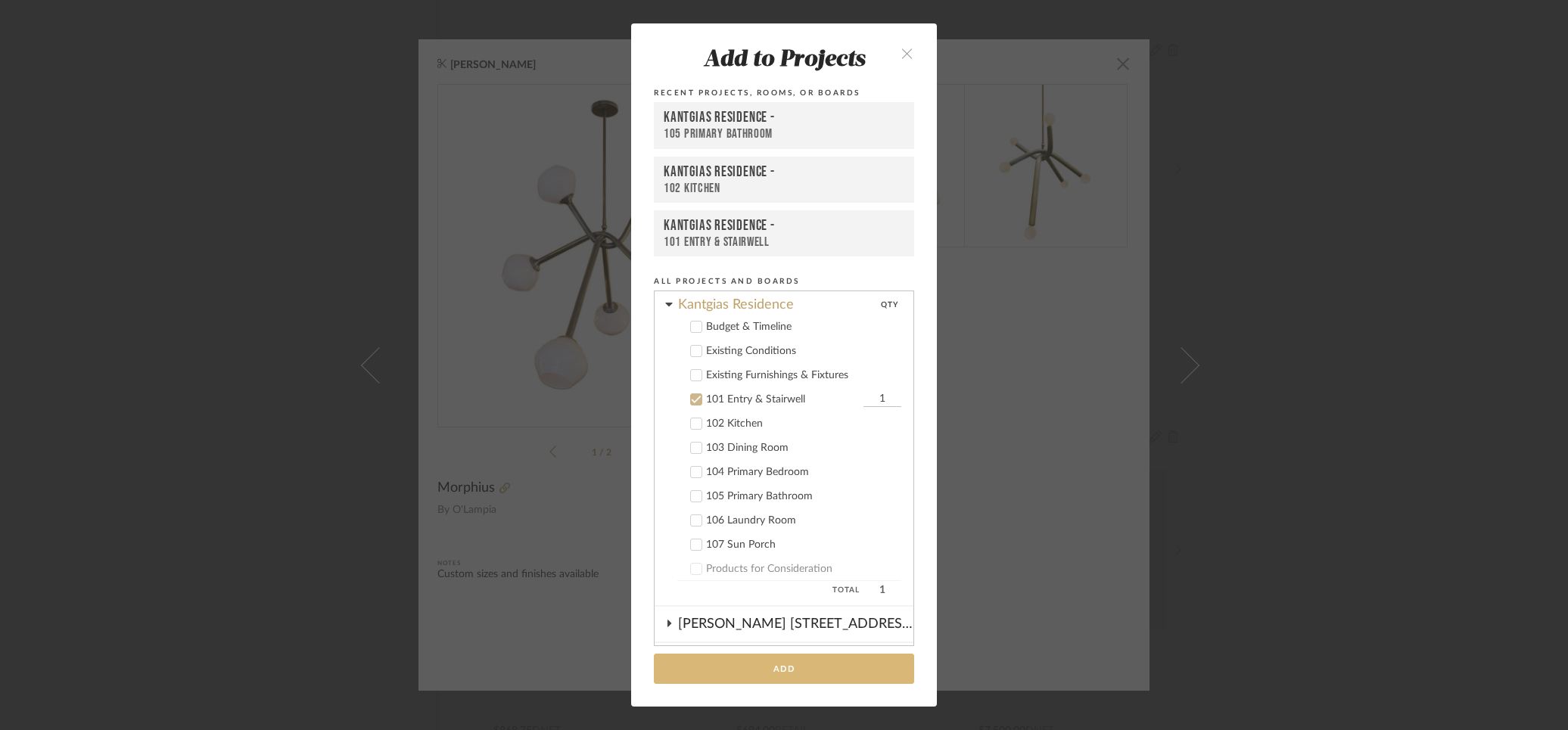
click at [772, 671] on button "Add" at bounding box center [784, 669] width 260 height 31
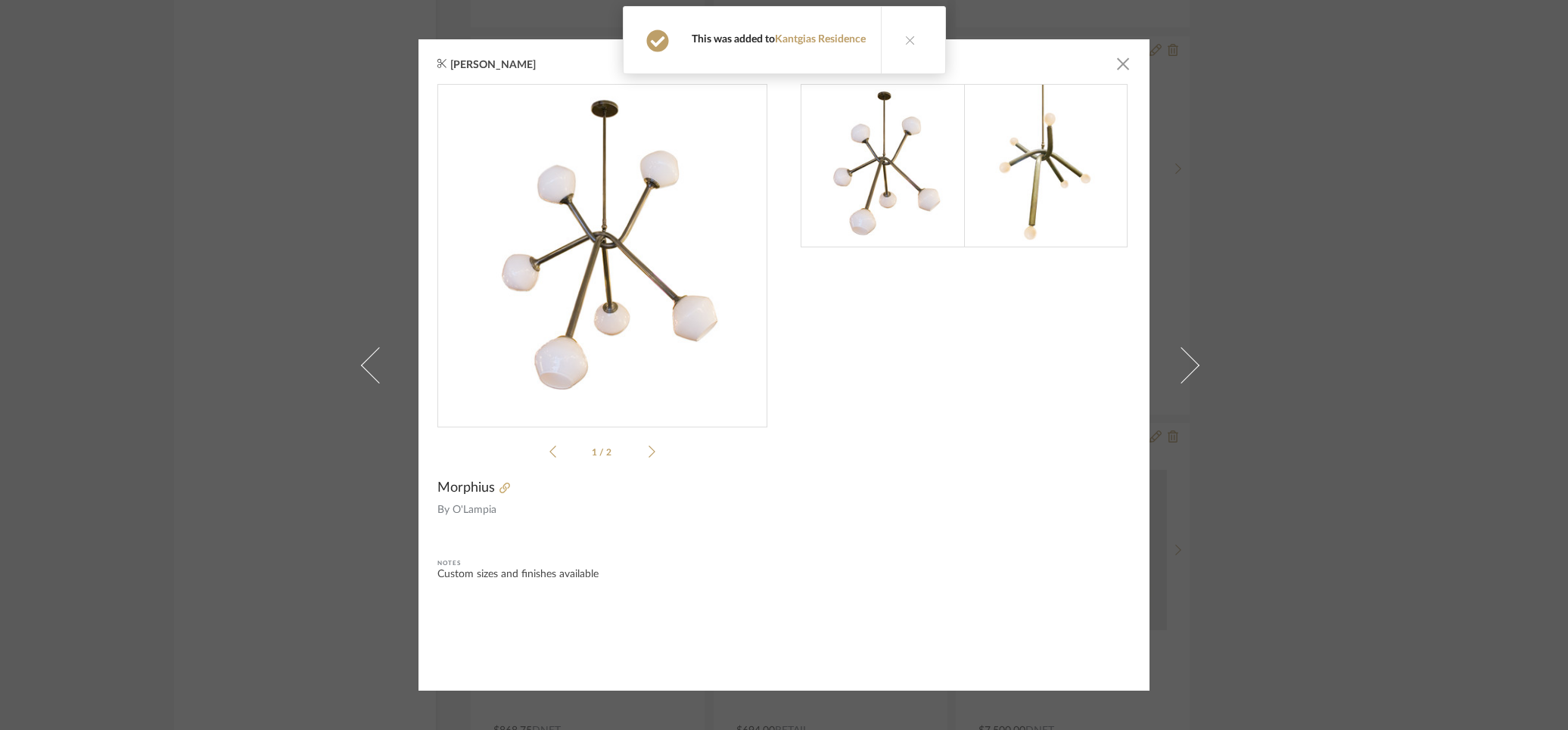
click at [909, 38] on icon at bounding box center [910, 40] width 10 height 10
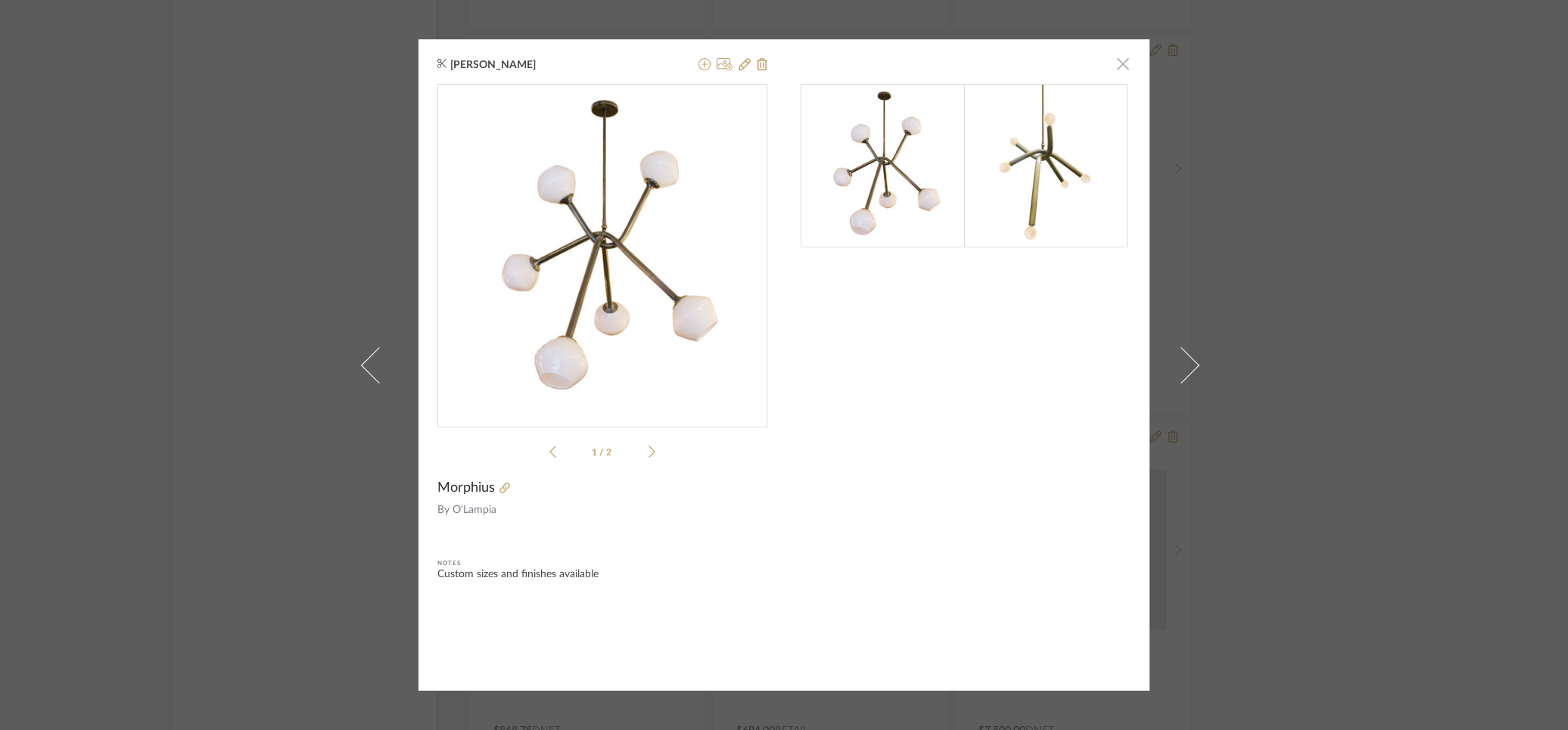
click at [1115, 65] on span "button" at bounding box center [1122, 63] width 30 height 30
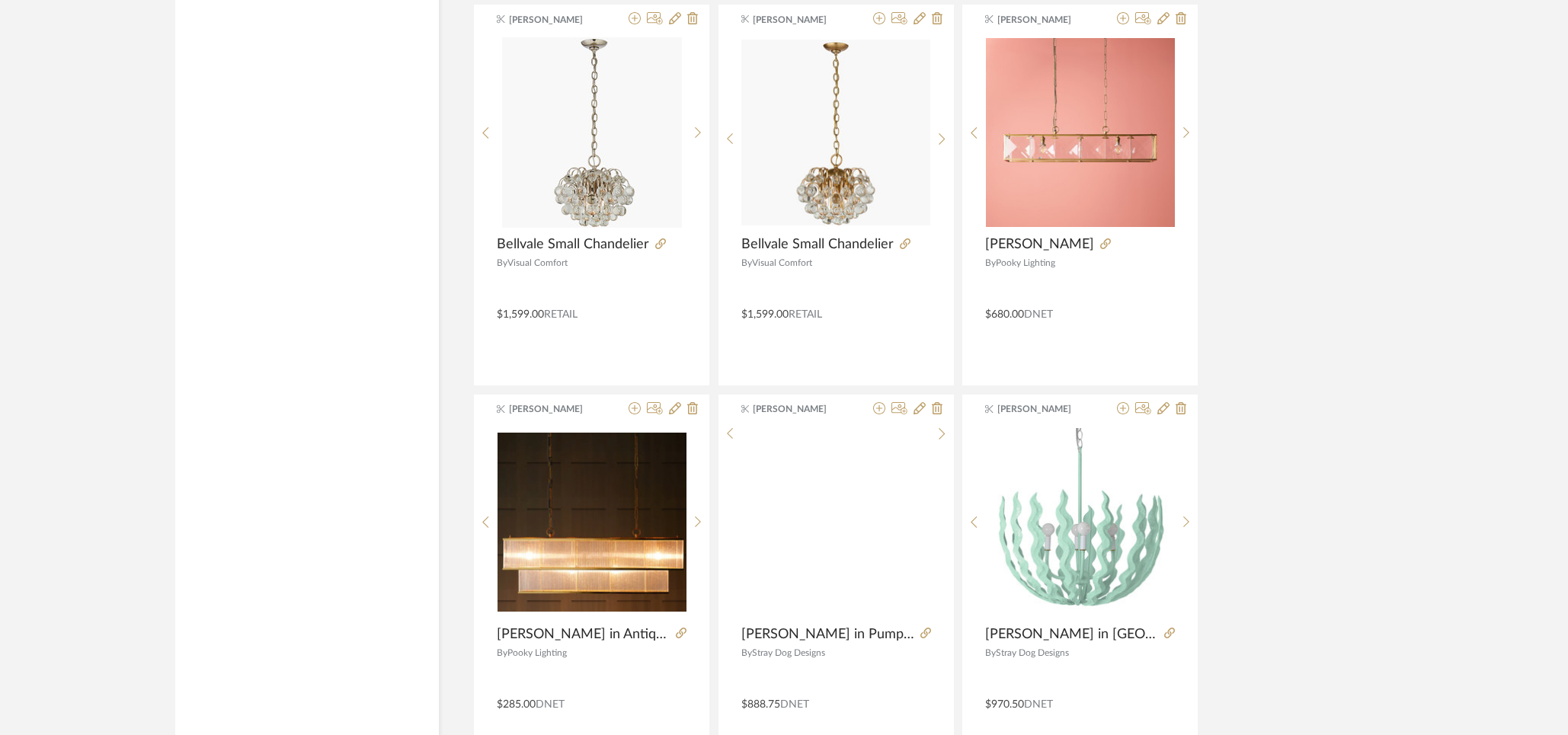
scroll to position [4475, 0]
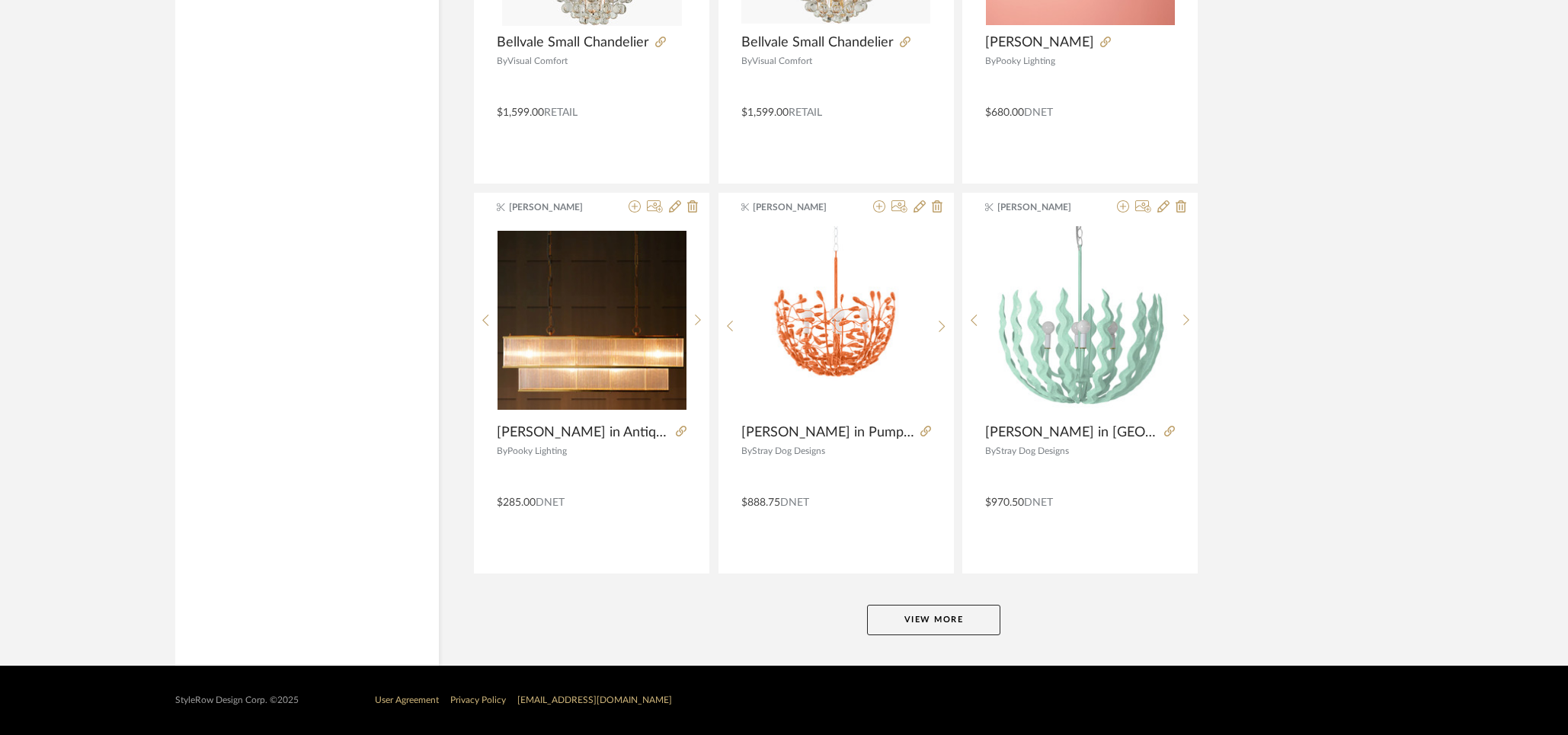
click at [926, 618] on button "View More" at bounding box center [934, 620] width 134 height 30
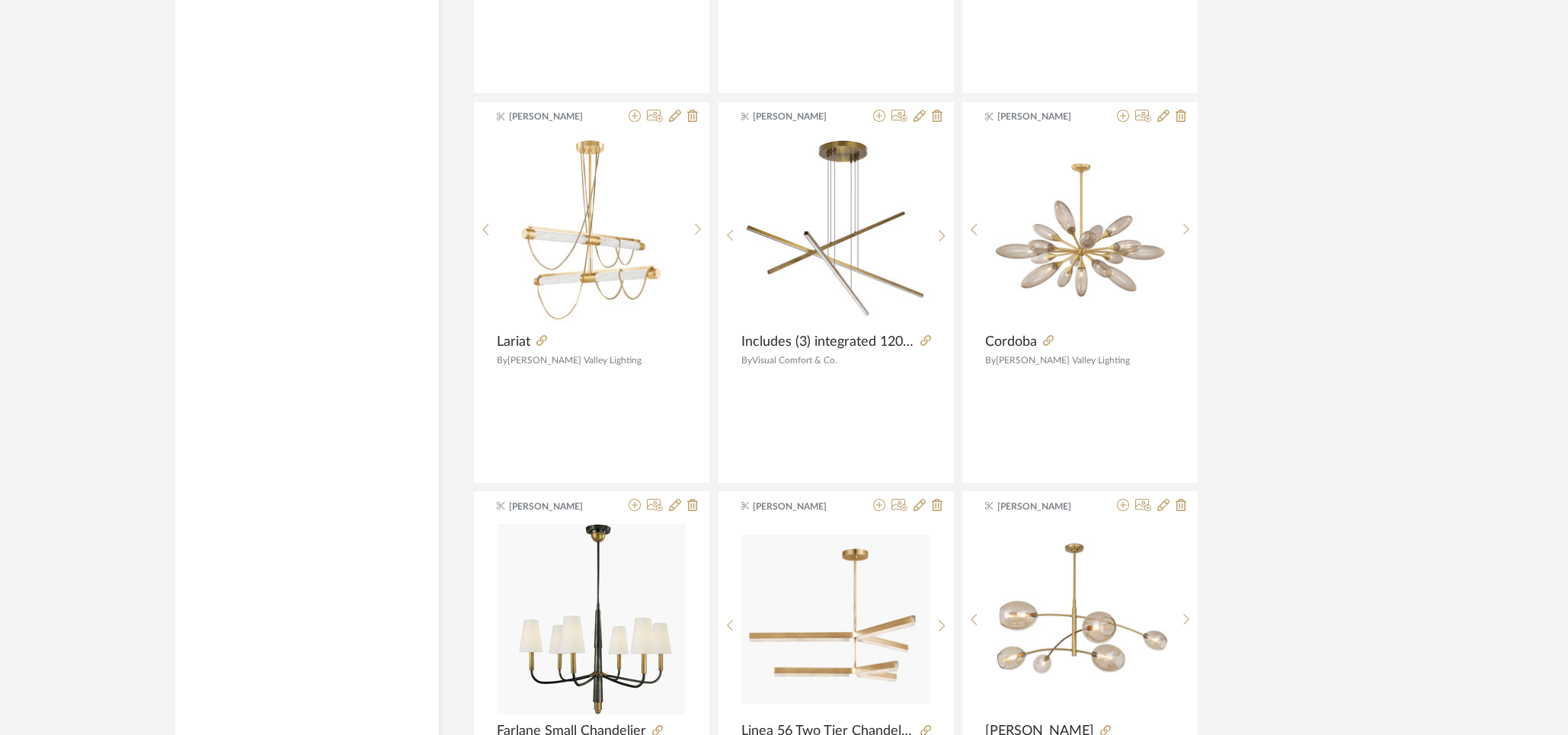
scroll to position [9151, 0]
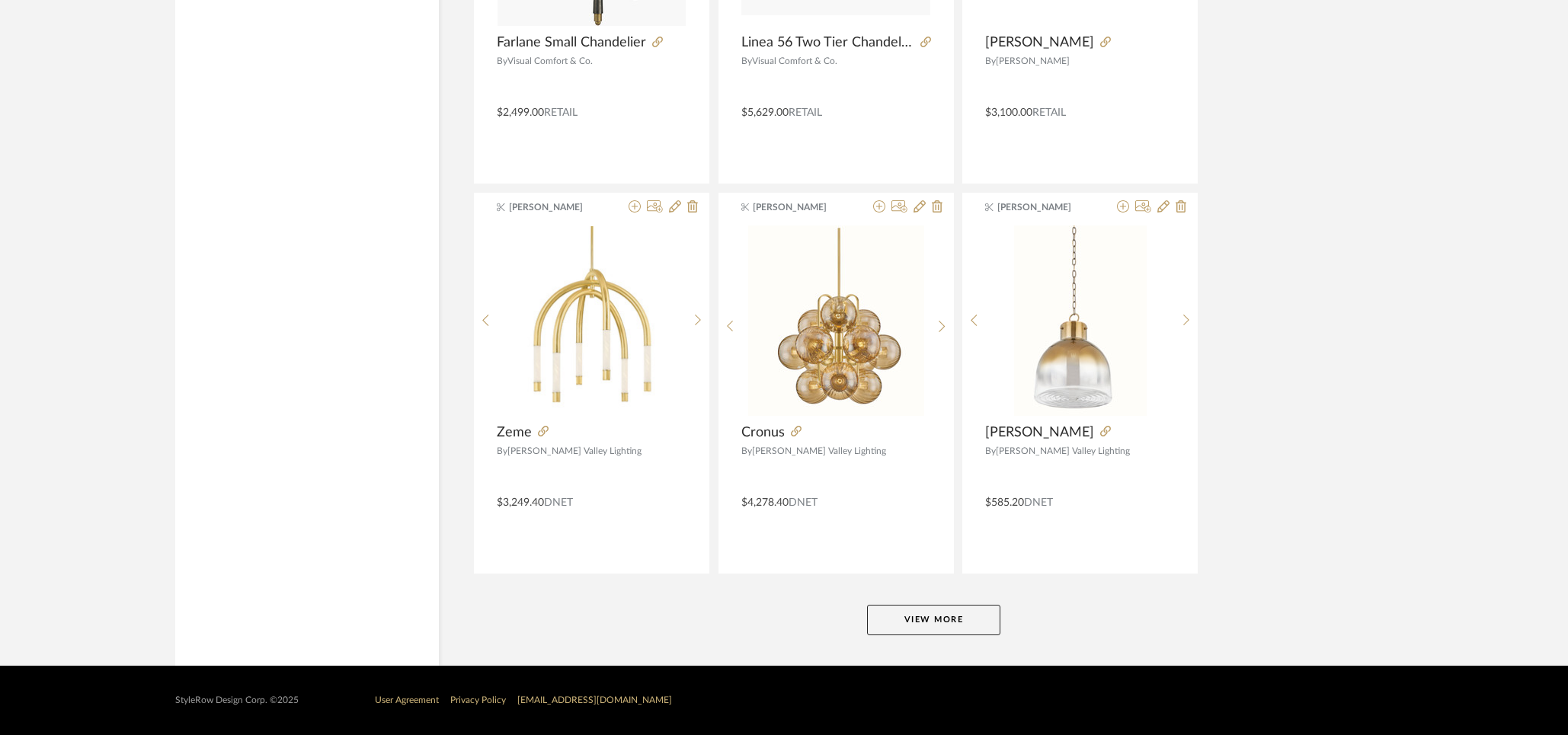
click at [930, 625] on button "View More" at bounding box center [934, 620] width 134 height 30
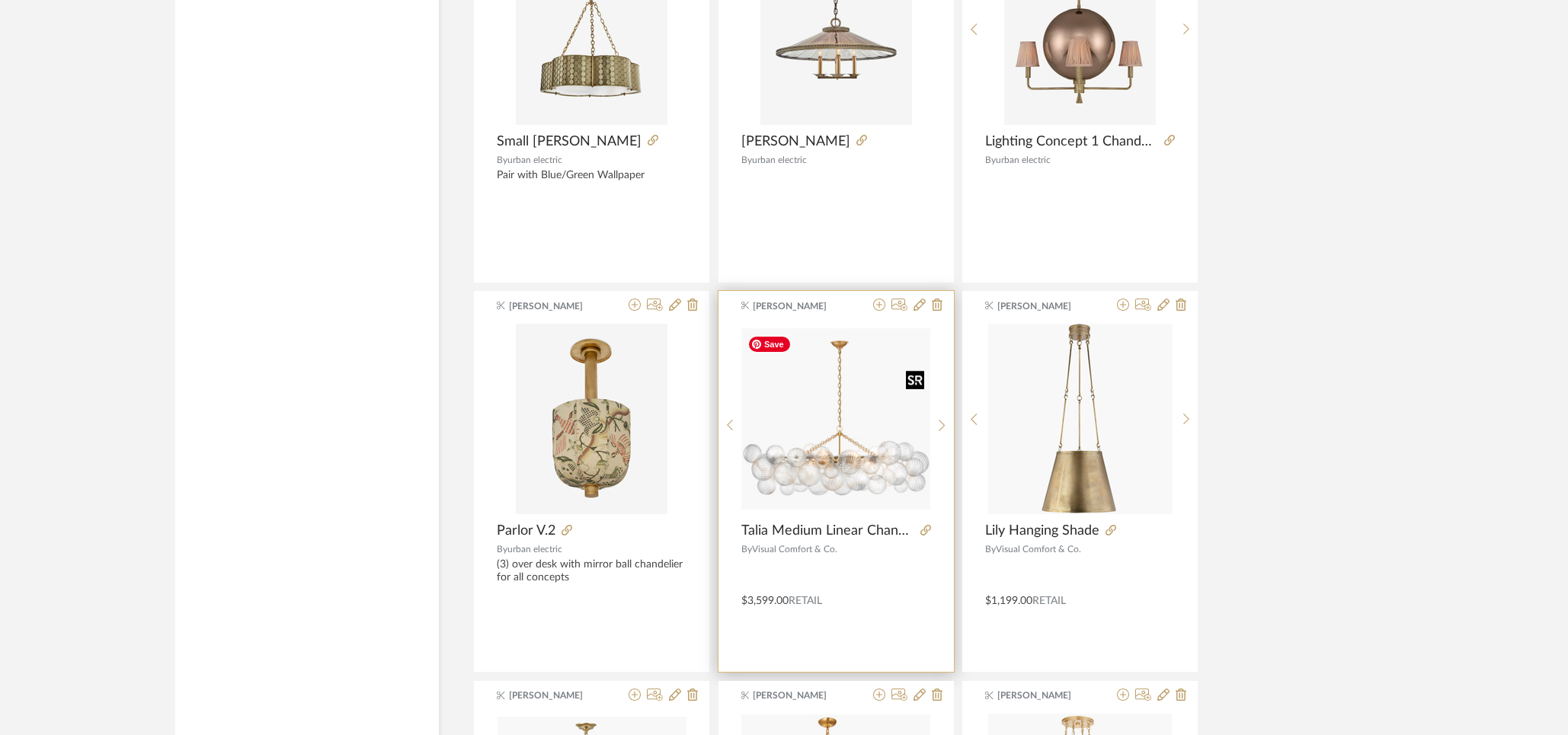
scroll to position [13336, 0]
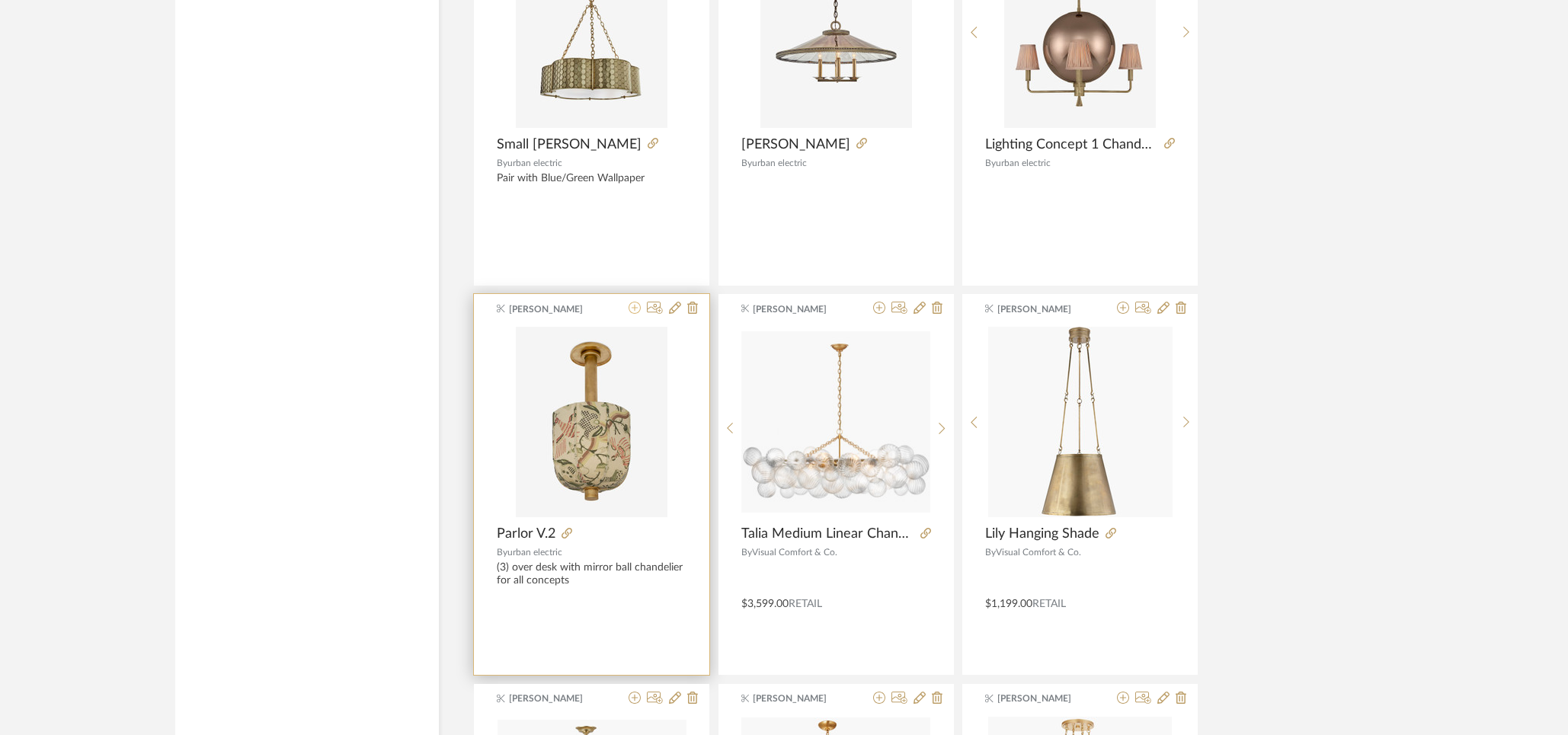
click at [633, 311] on icon at bounding box center [634, 308] width 12 height 12
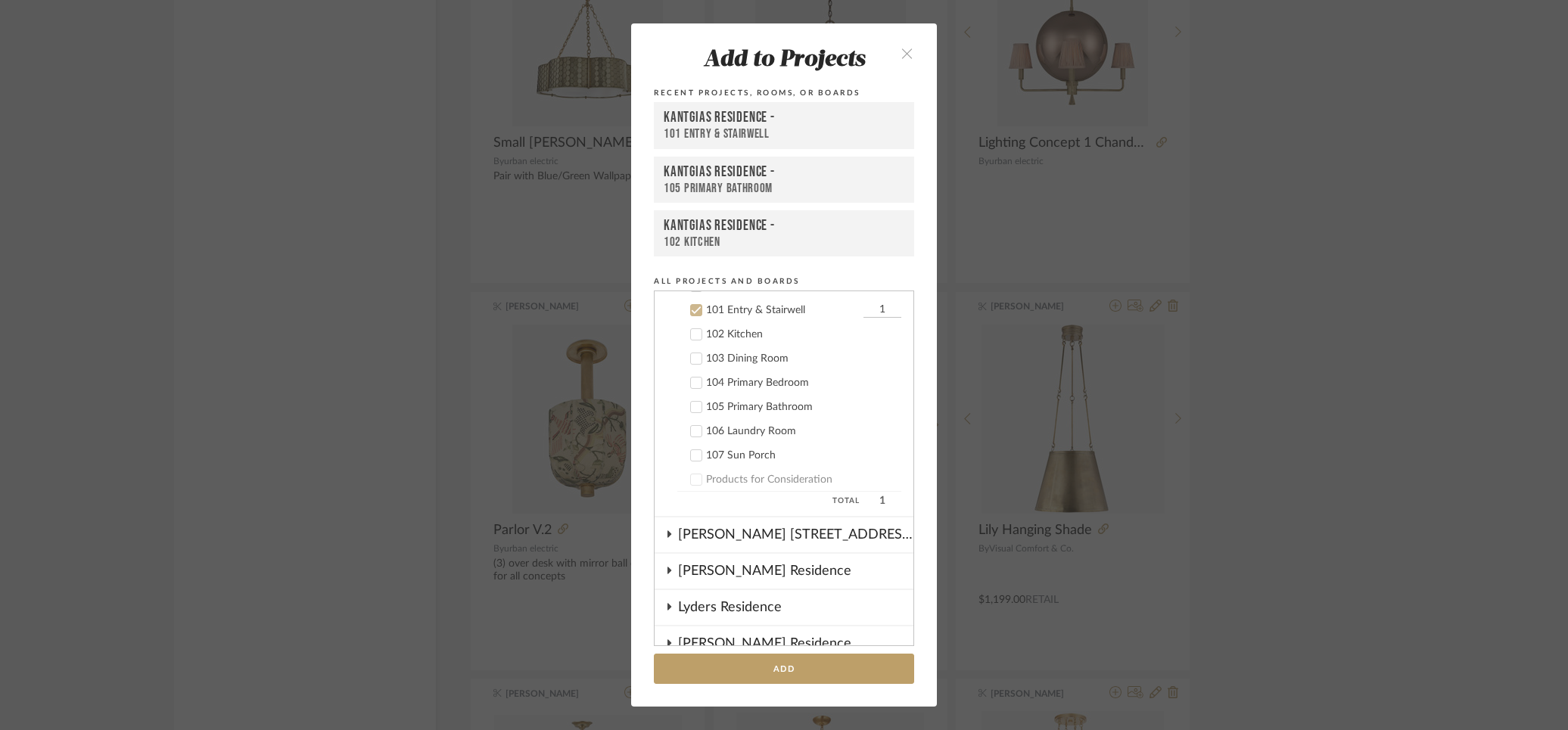
scroll to position [752, 0]
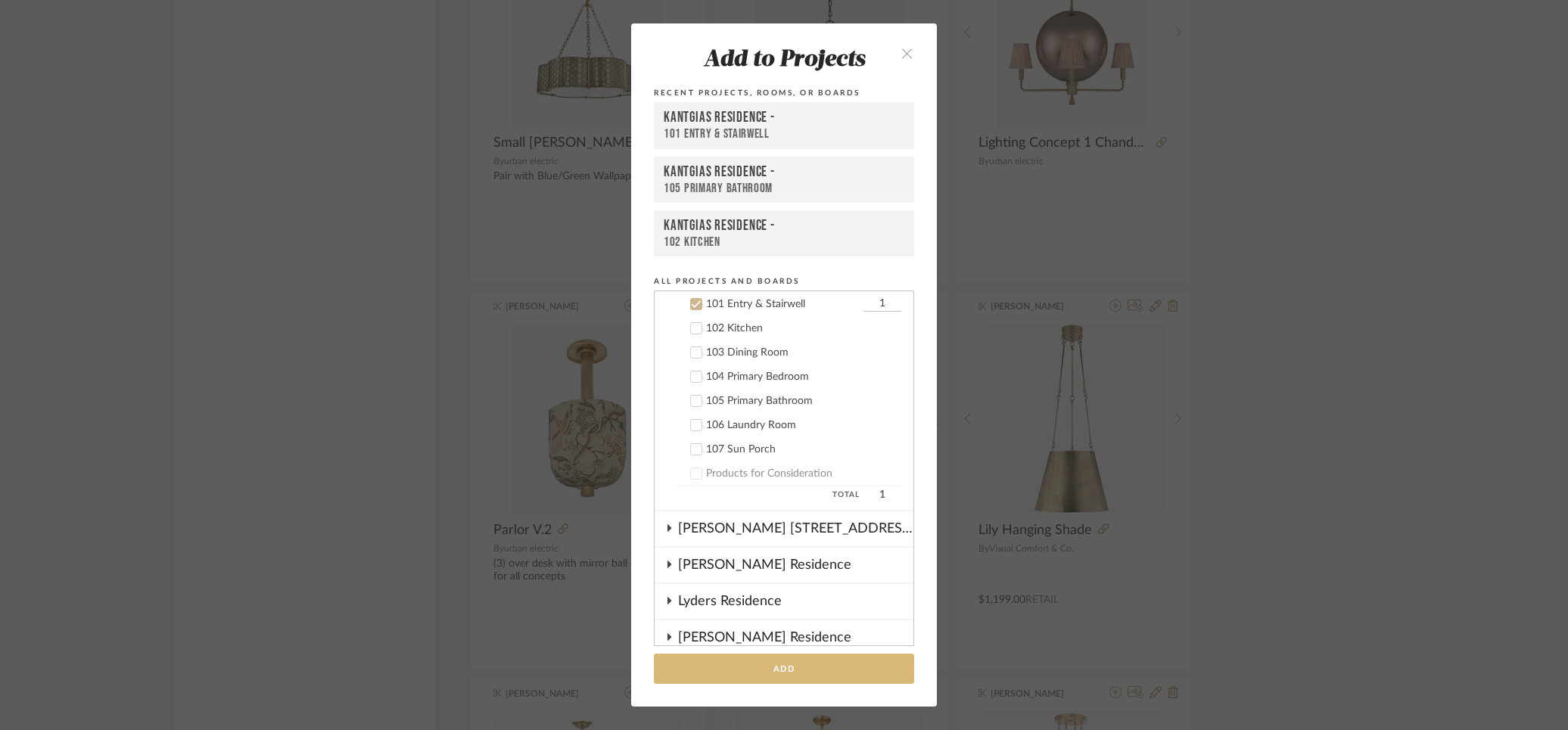
click at [739, 674] on button "Add" at bounding box center [784, 669] width 260 height 31
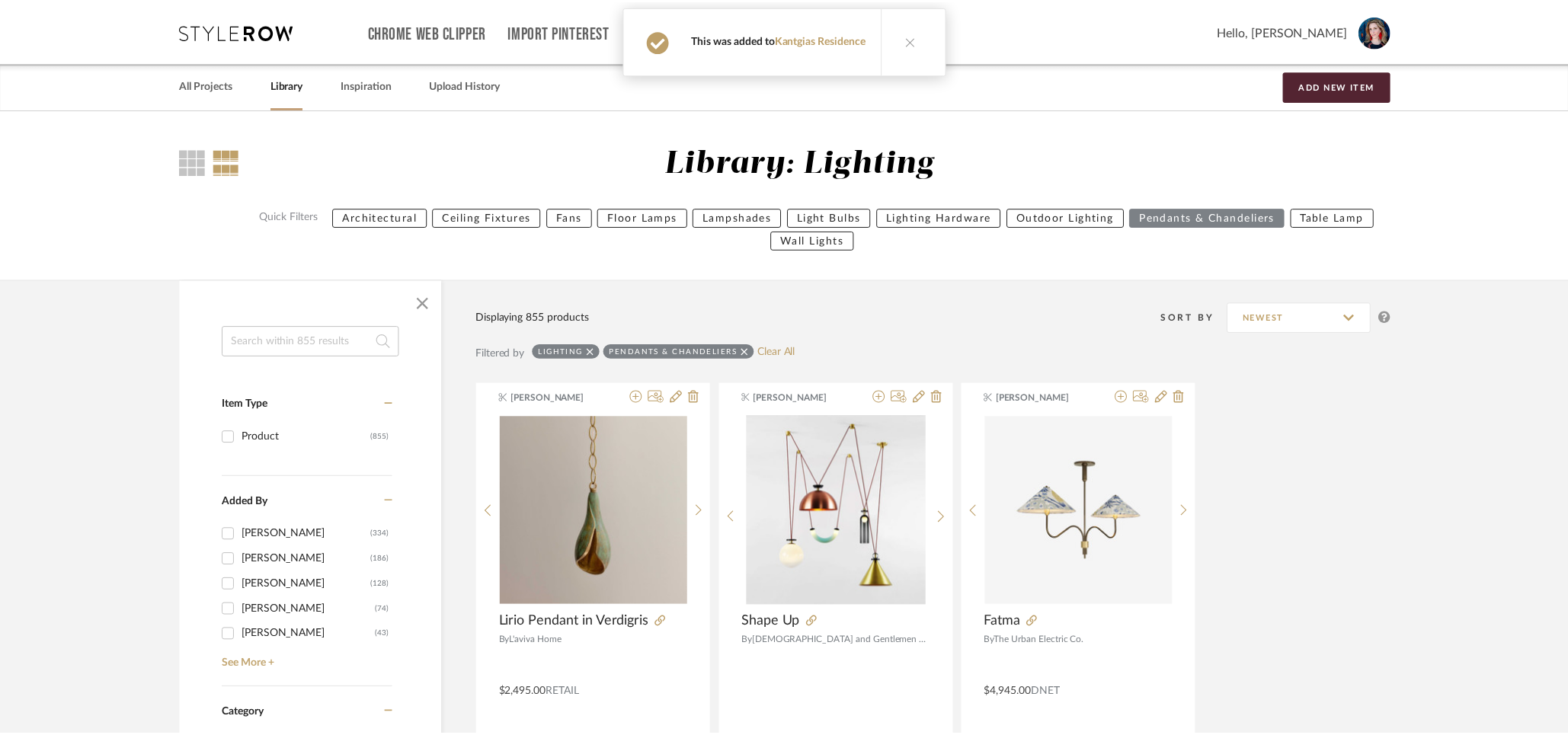
scroll to position [13336, 0]
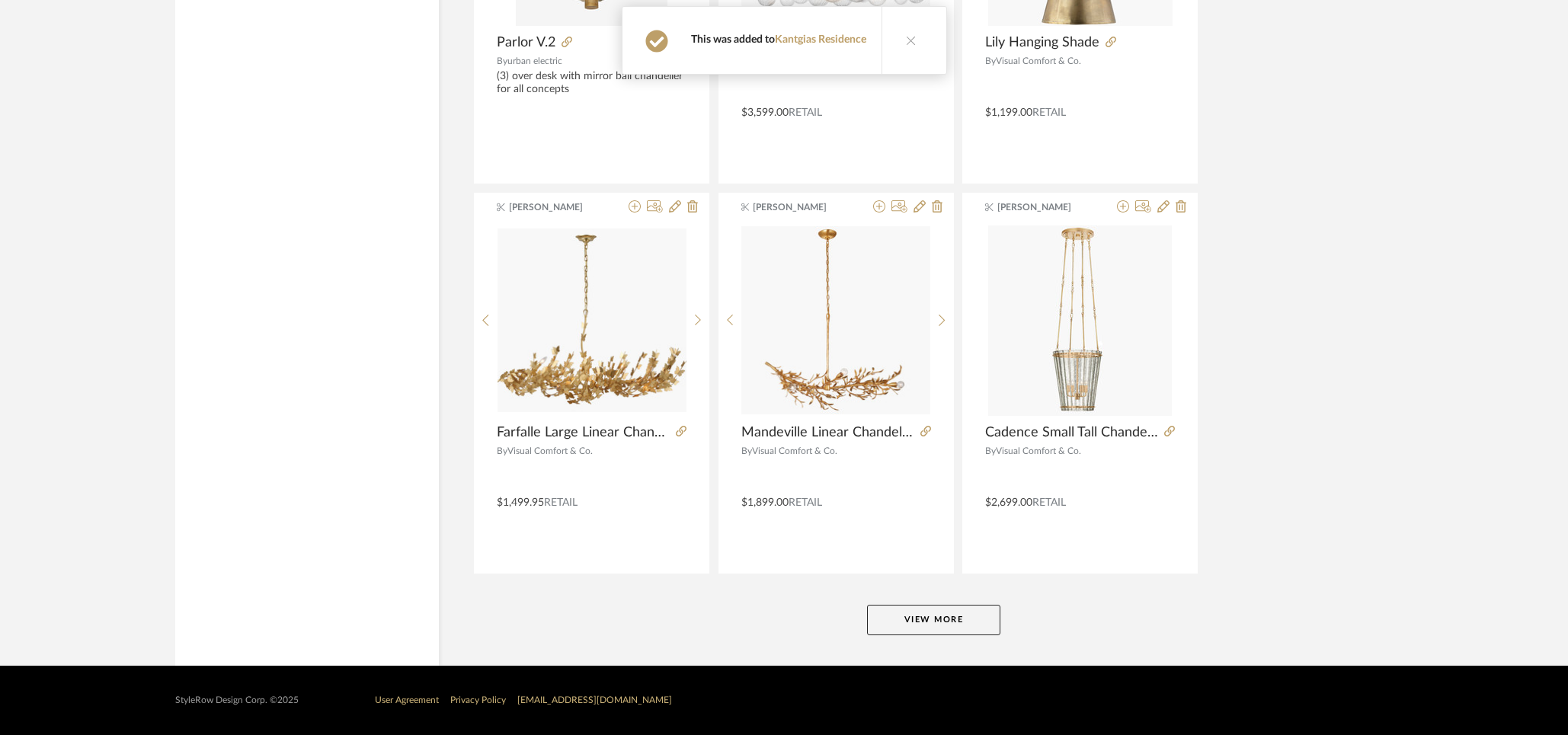
click at [940, 616] on button "View More" at bounding box center [934, 620] width 134 height 30
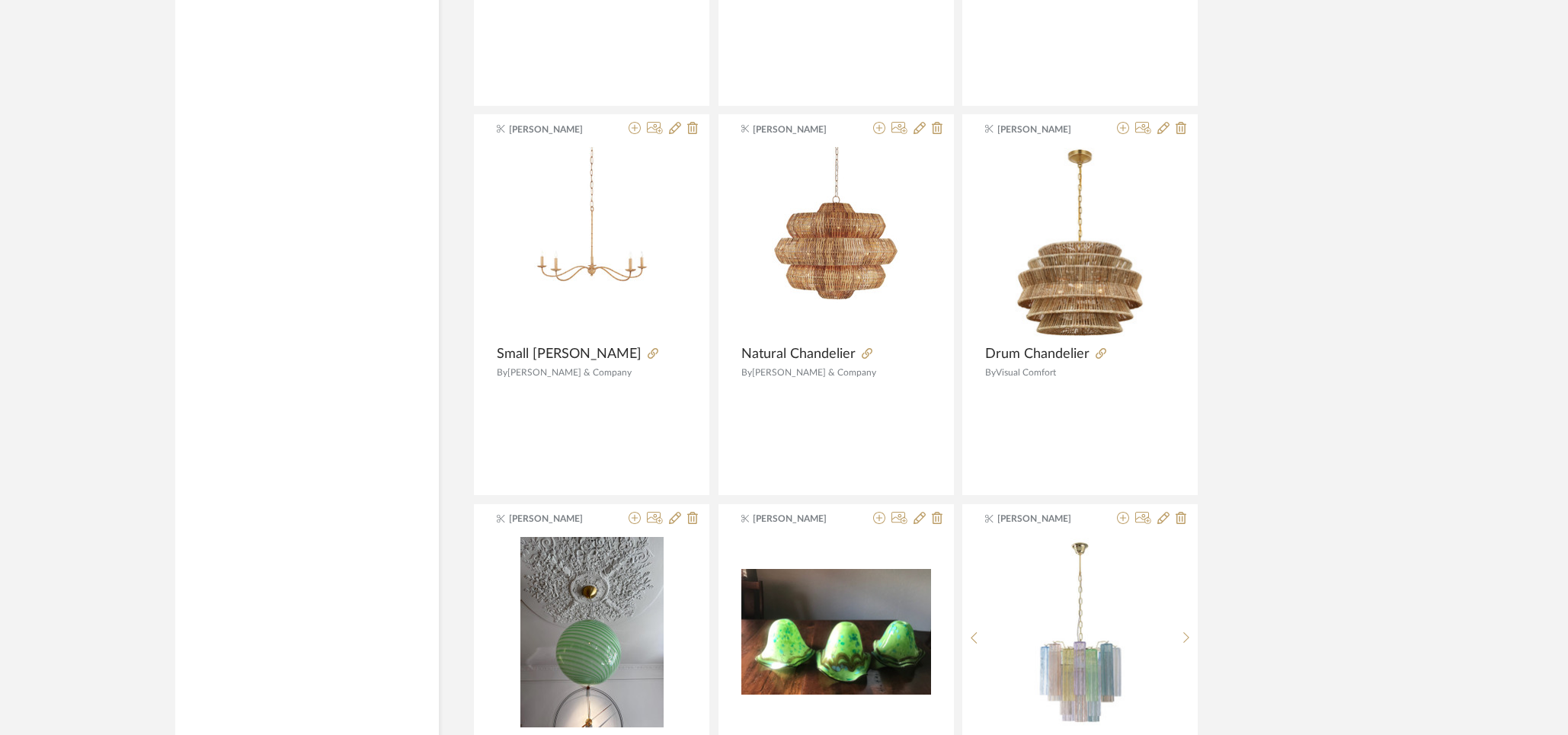
scroll to position [18503, 0]
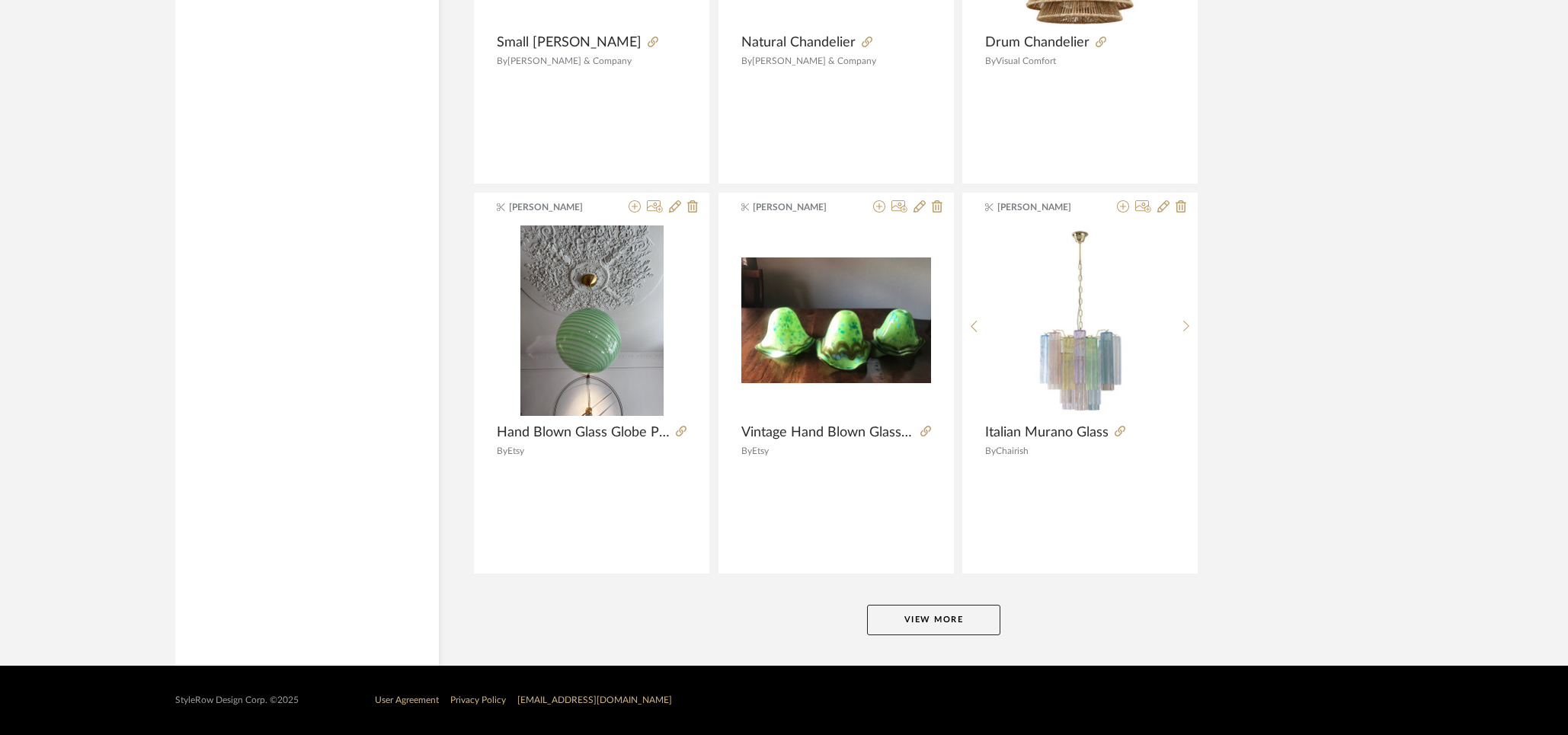
click at [932, 626] on button "View More" at bounding box center [934, 620] width 134 height 30
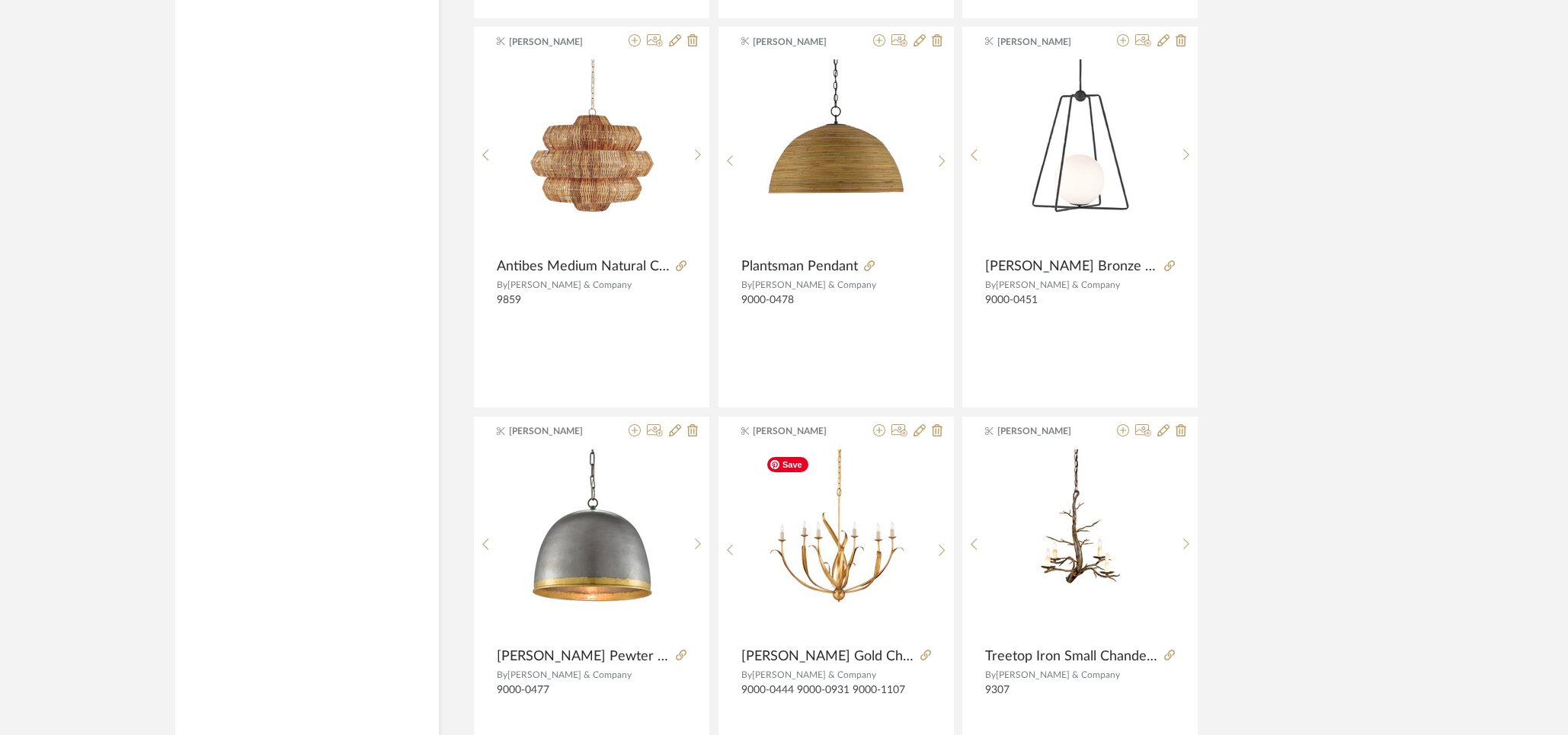
scroll to position [23178, 0]
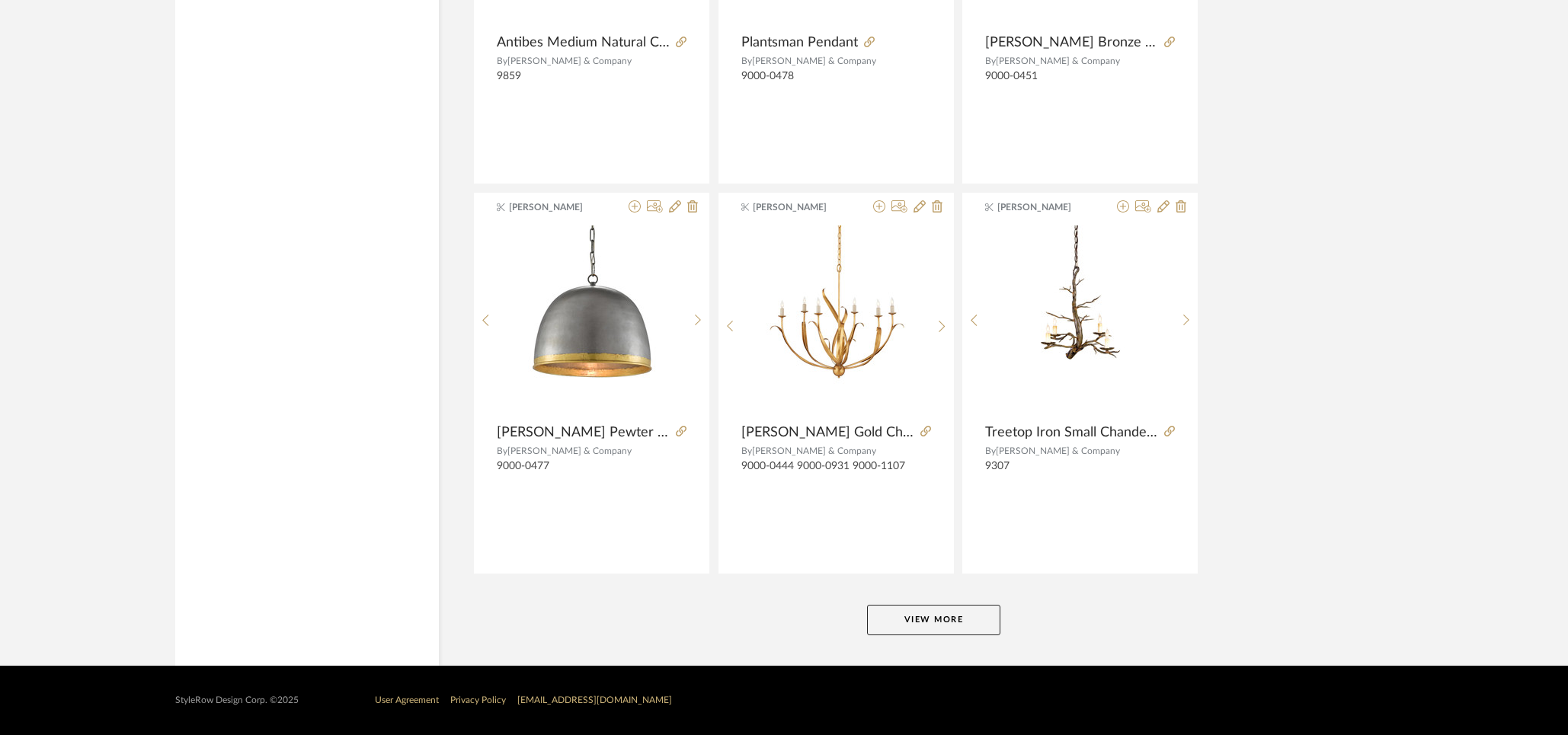
click at [894, 610] on button "View More" at bounding box center [934, 620] width 134 height 30
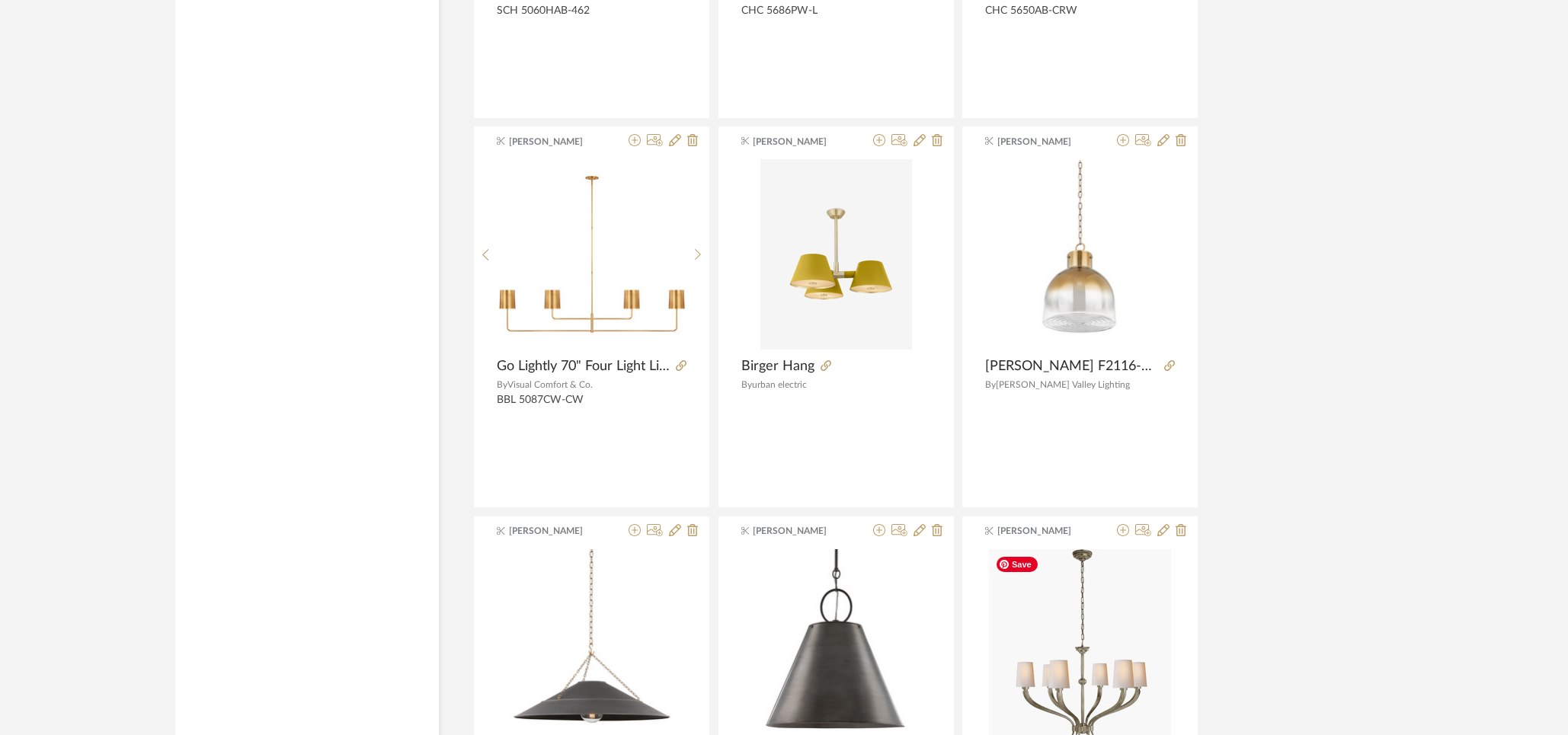
scroll to position [25973, 0]
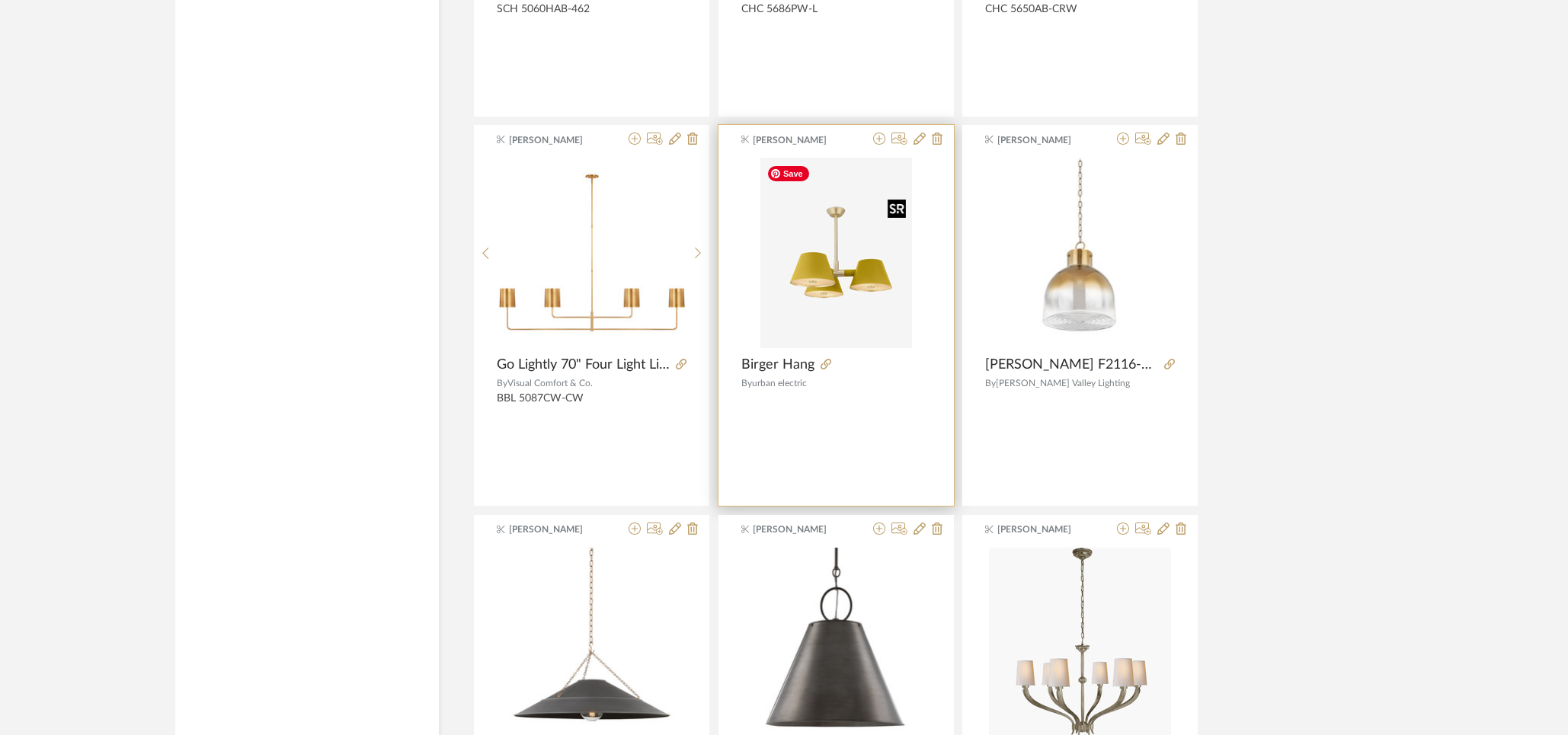
click at [845, 285] on img "0" at bounding box center [836, 253] width 152 height 190
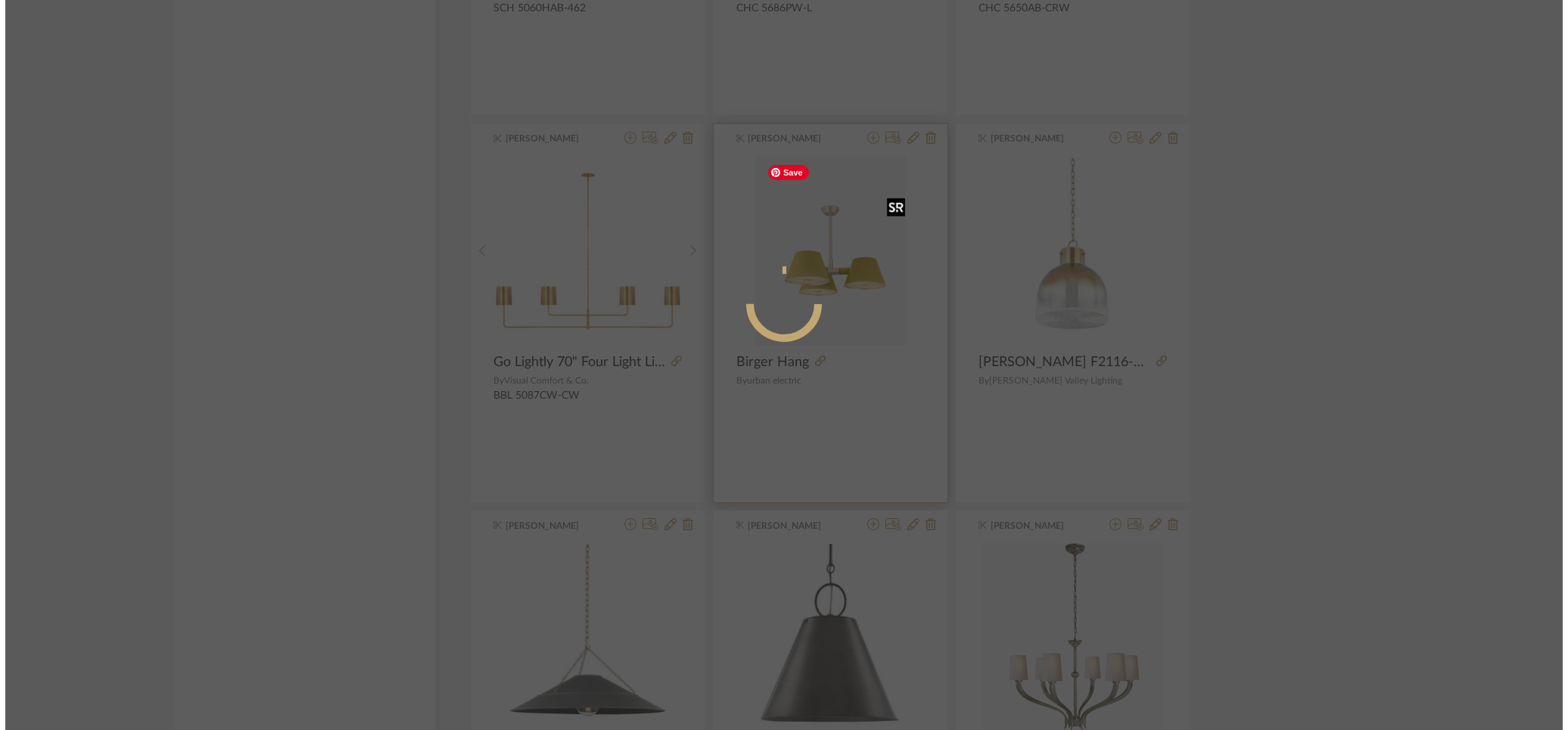
scroll to position [0, 0]
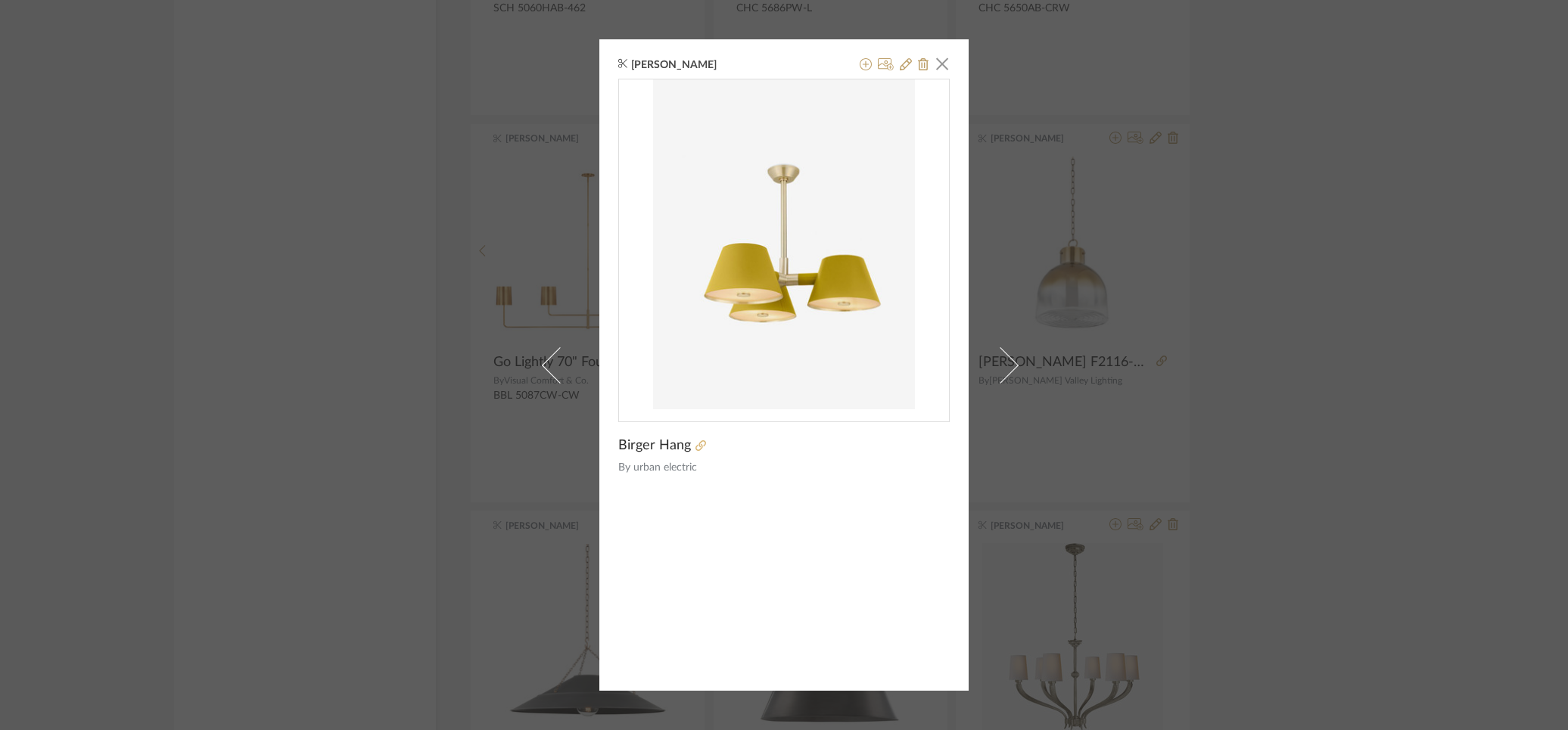
click at [697, 443] on icon at bounding box center [701, 446] width 10 height 10
drag, startPoint x: 931, startPoint y: 63, endPoint x: 1441, endPoint y: 207, distance: 529.9
click at [931, 63] on span "button" at bounding box center [941, 63] width 30 height 30
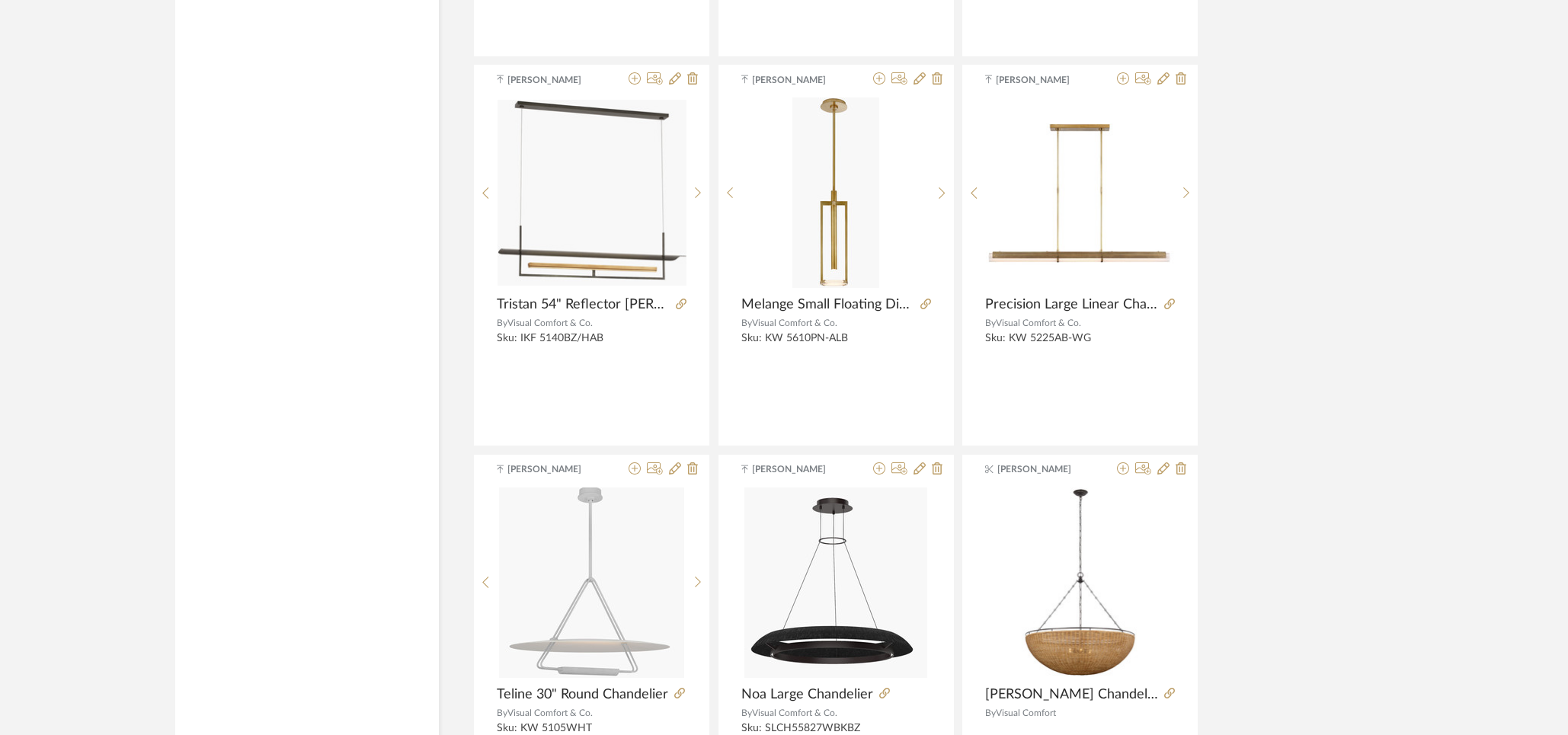
scroll to position [27854, 0]
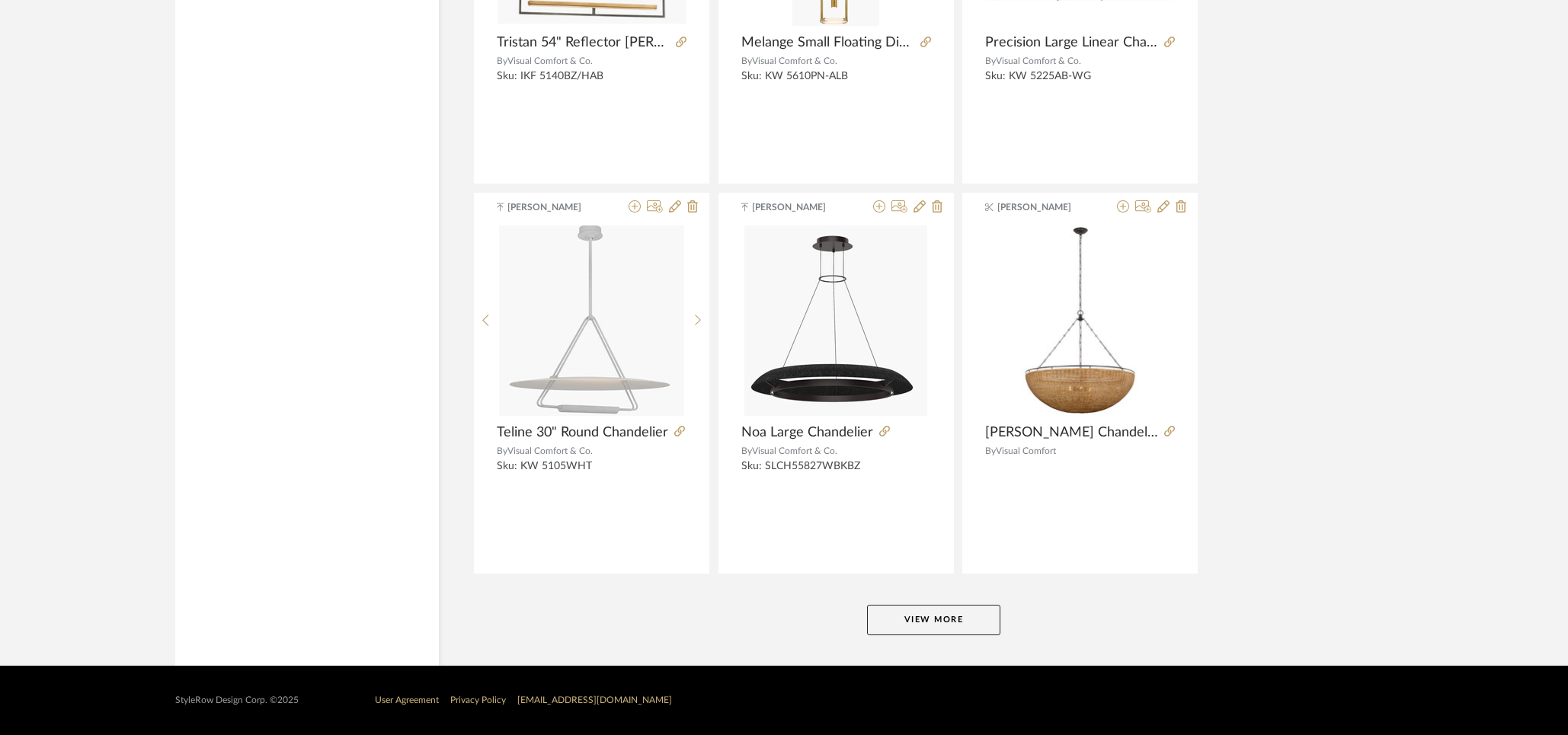
click at [968, 623] on button "View More" at bounding box center [934, 620] width 134 height 30
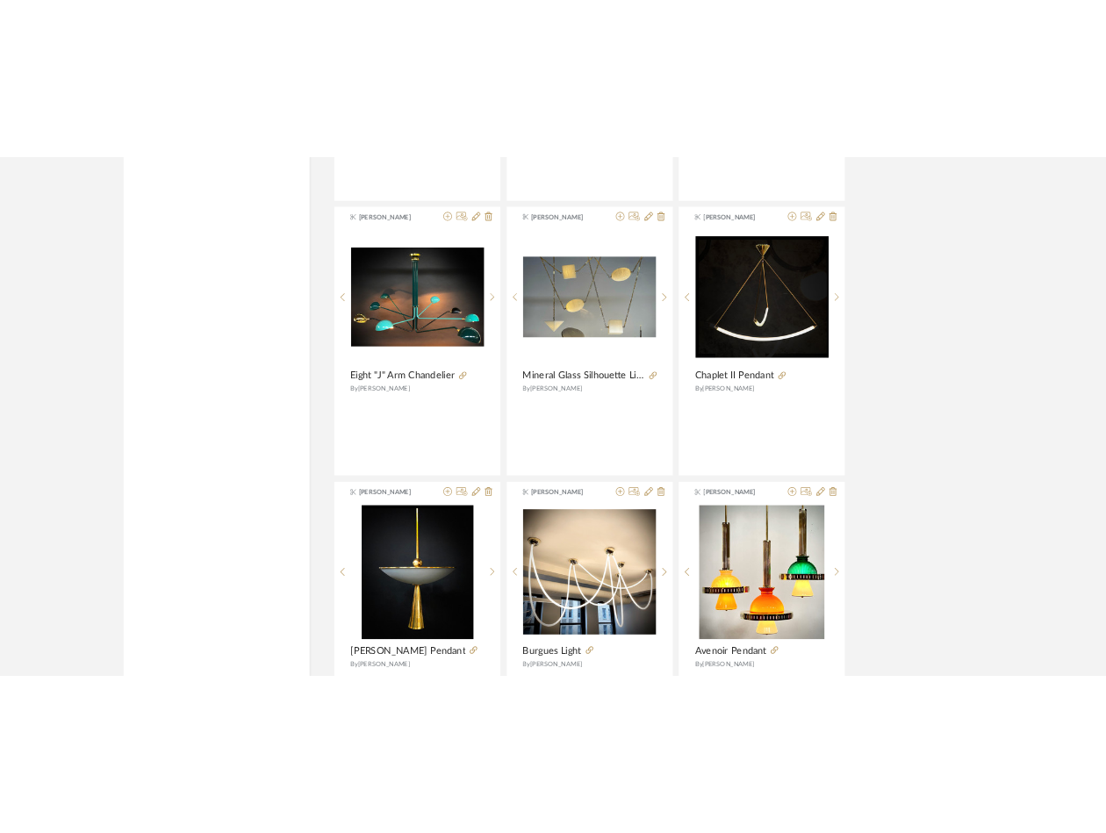
scroll to position [35381, 0]
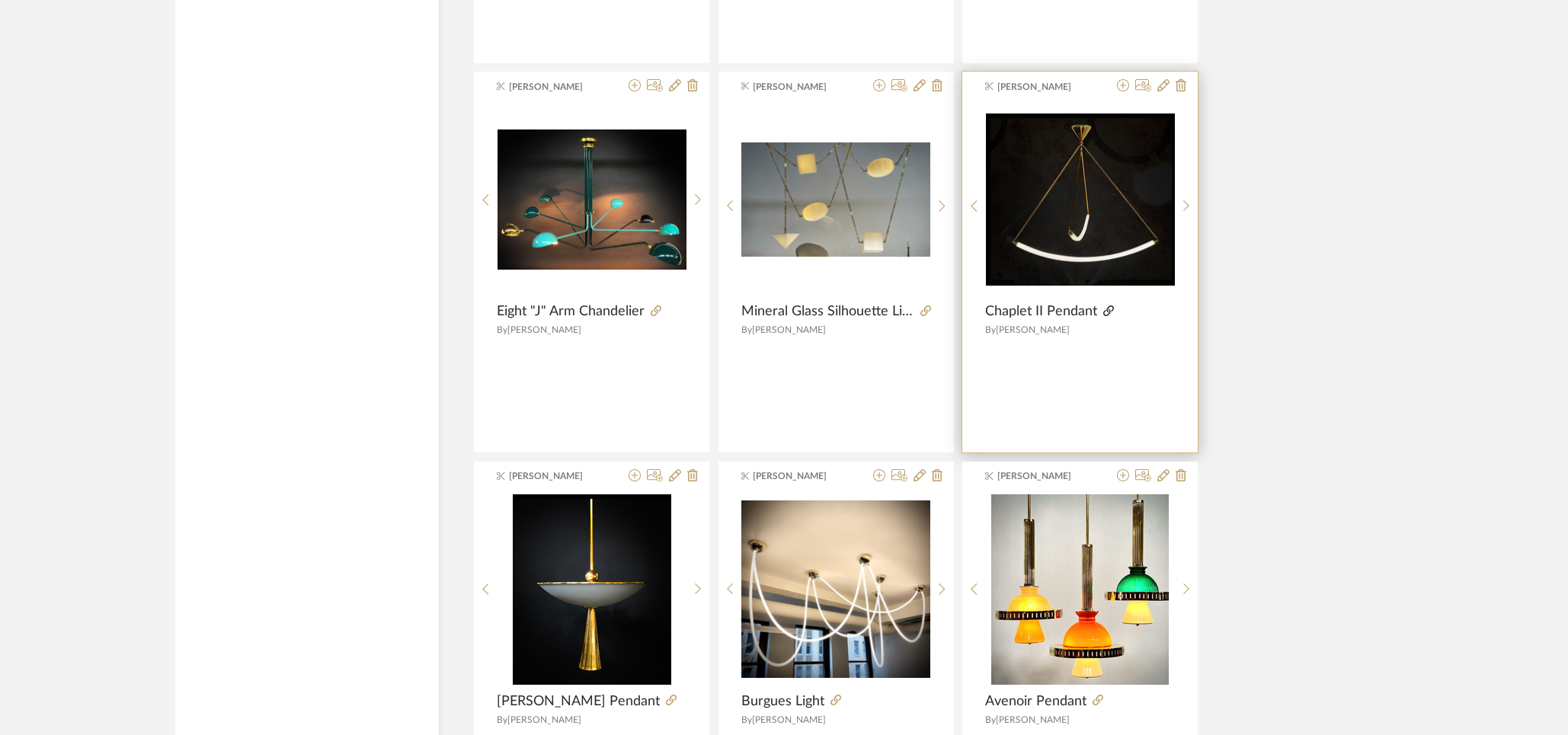
click at [1108, 309] on icon at bounding box center [1108, 311] width 10 height 10
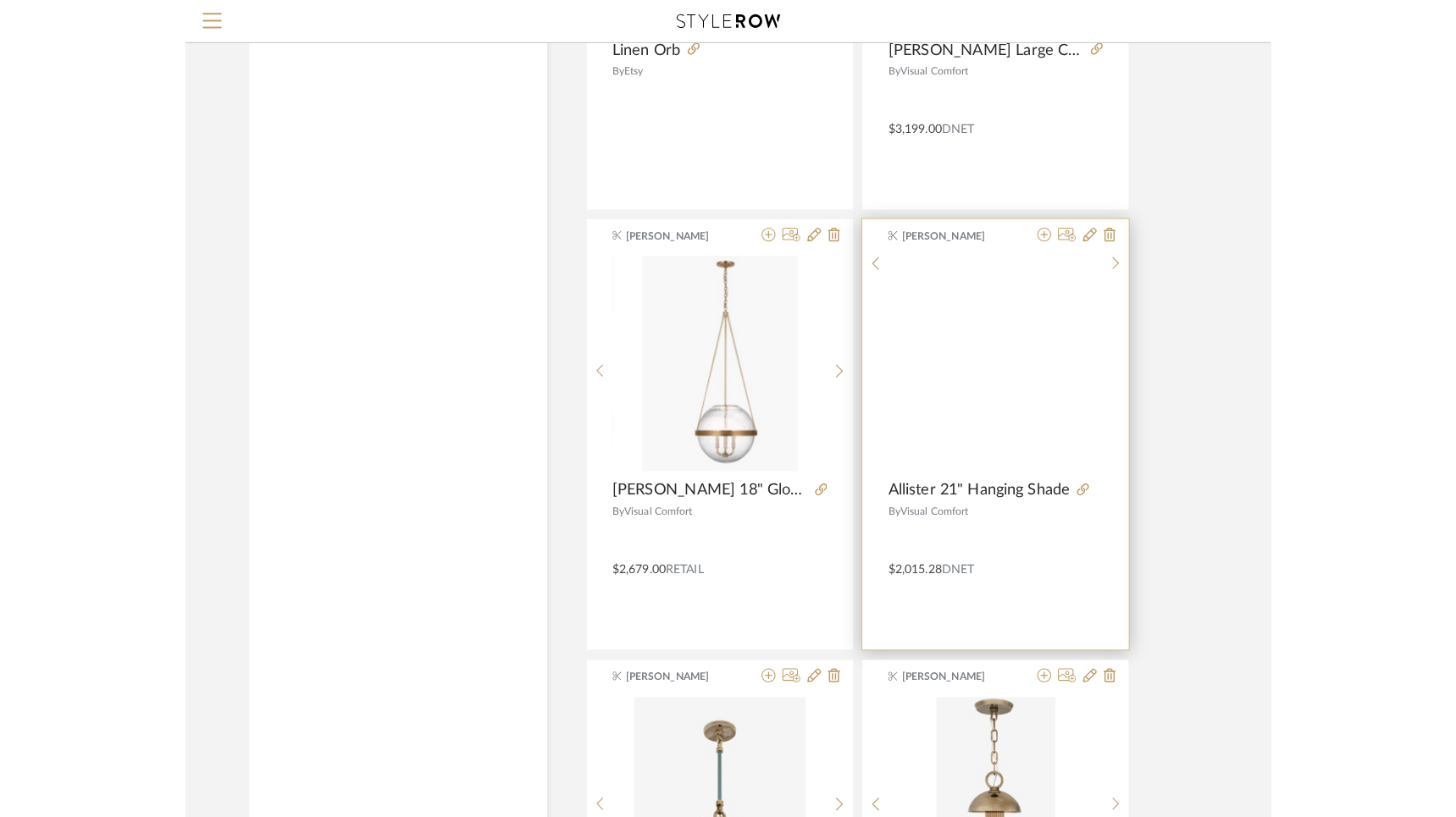
scroll to position [34840, 0]
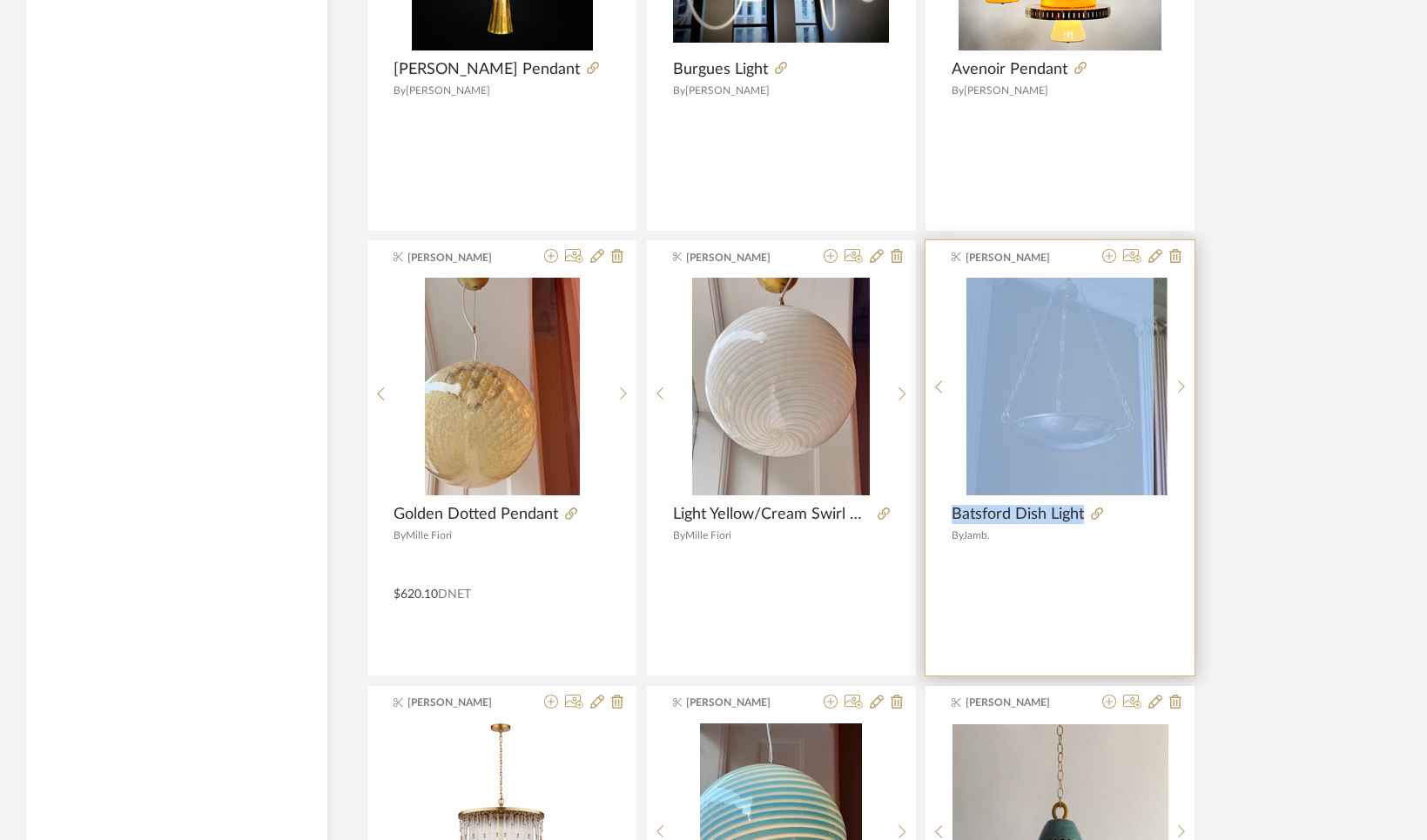
click at [1108, 502] on div "Krista Nicholas Batsford Dish Light By Jamb." at bounding box center [1059, 457] width 269 height 435
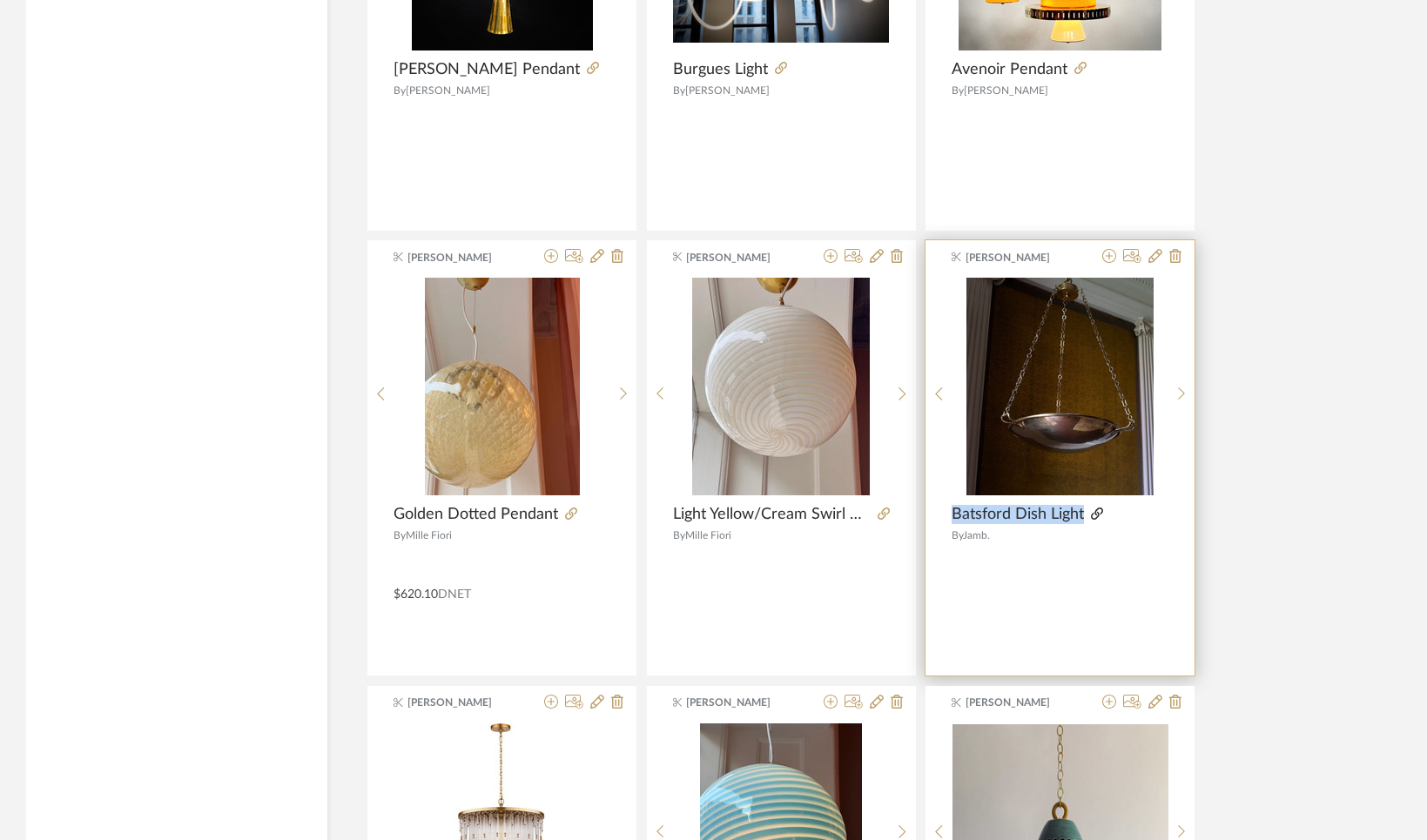
click at [1095, 512] on icon at bounding box center [1097, 514] width 12 height 12
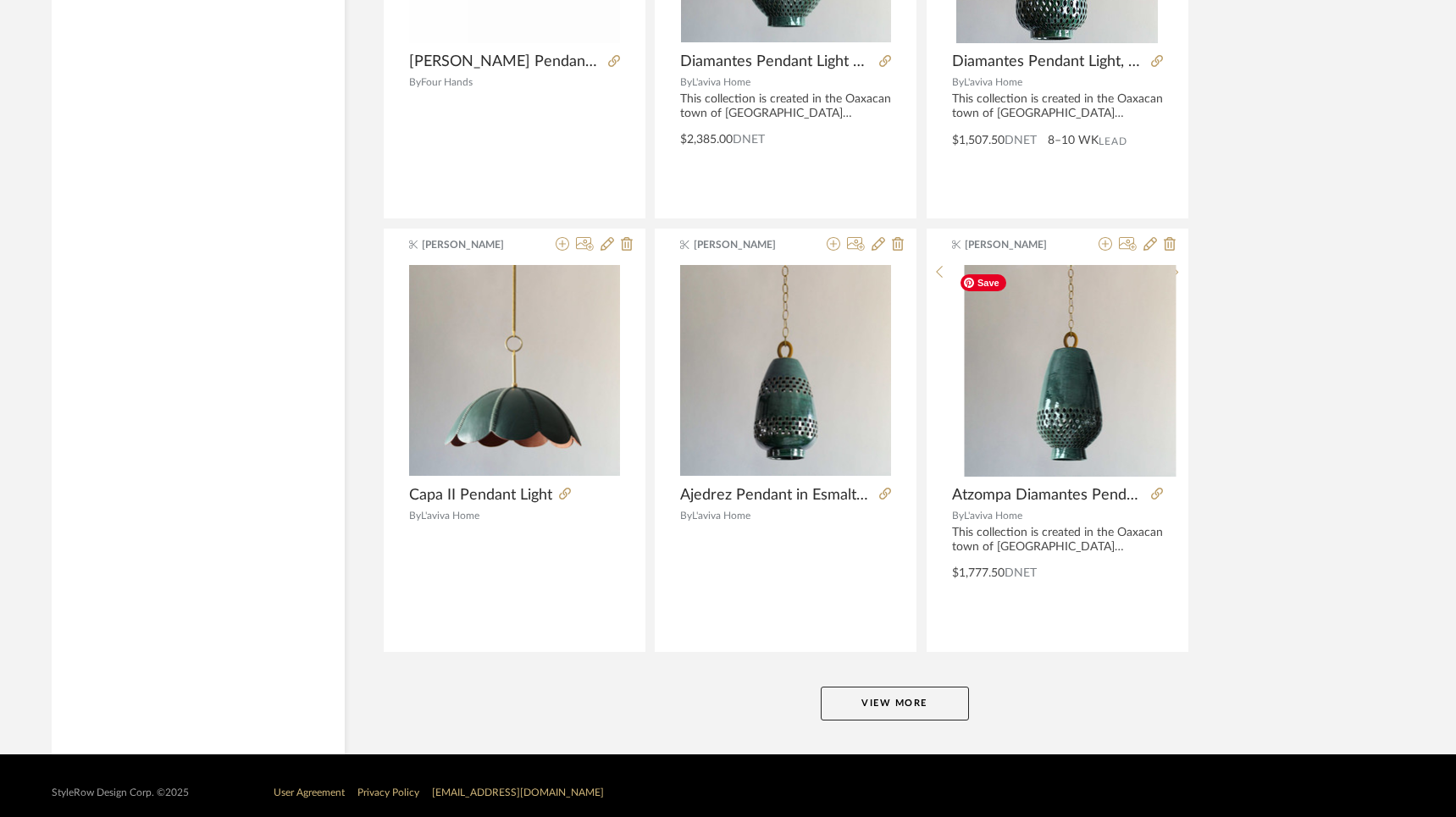
scroll to position [36159, 0]
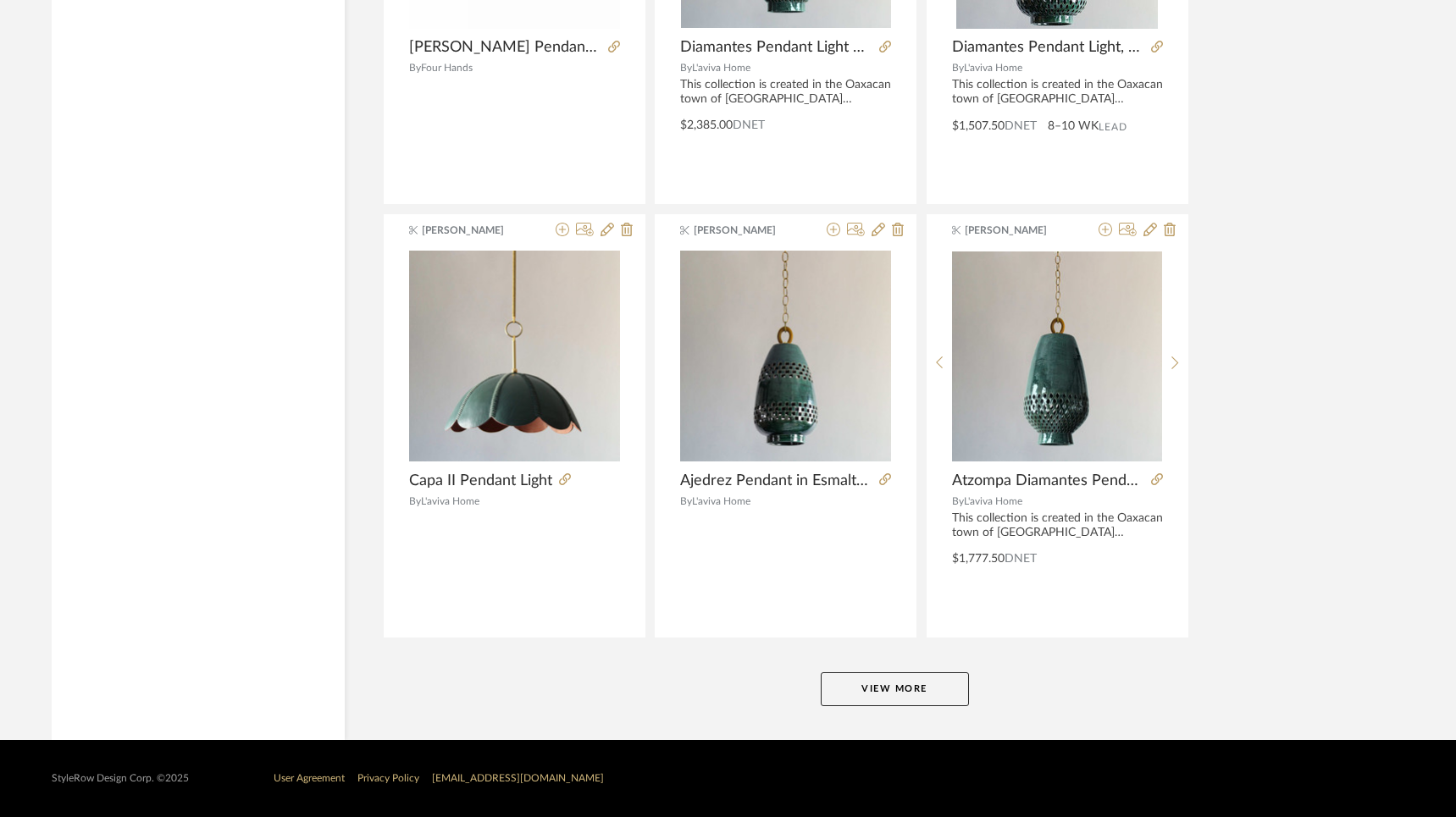
click at [920, 685] on button "View More" at bounding box center [895, 689] width 149 height 34
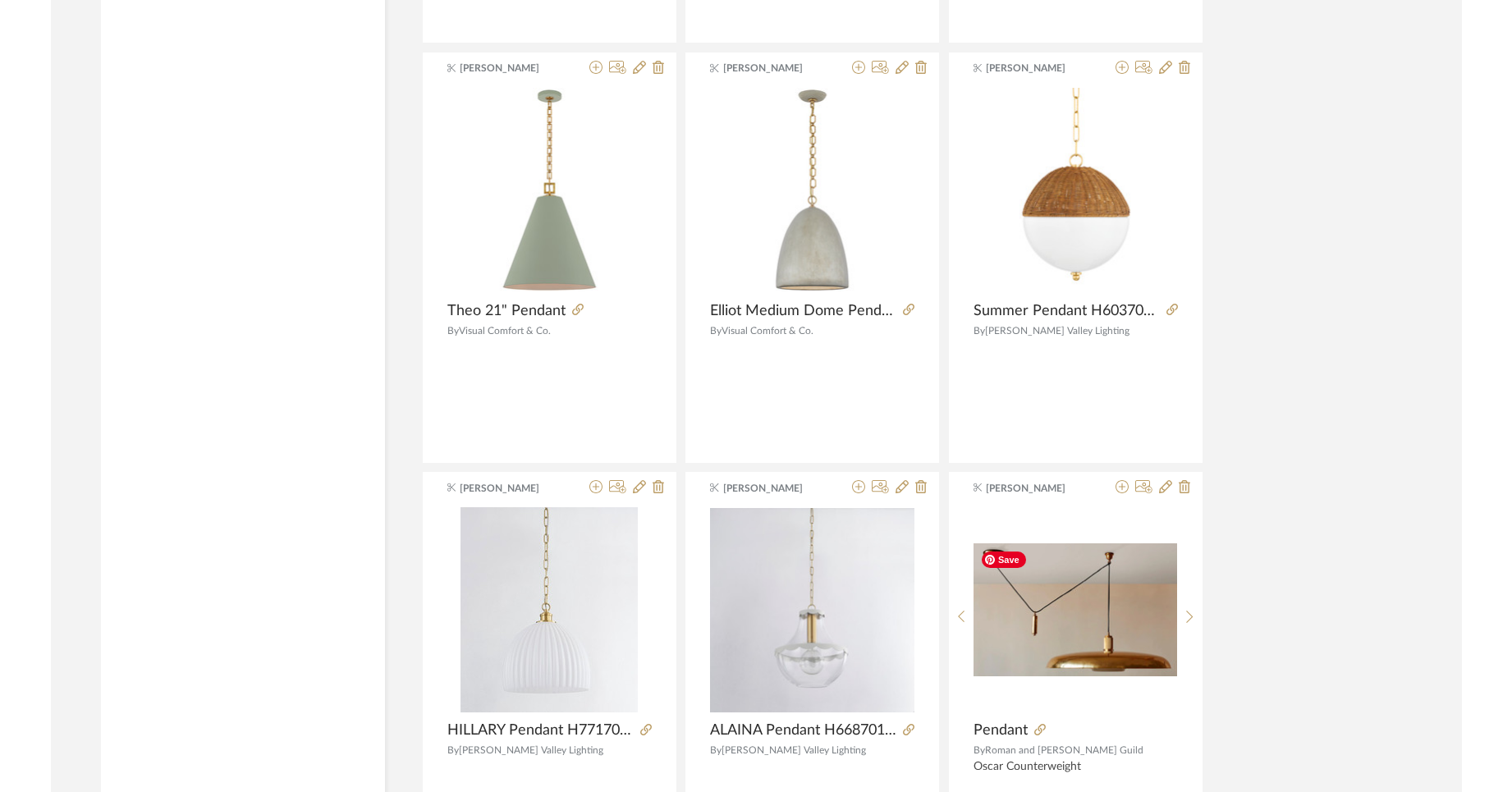
scroll to position [37241, 0]
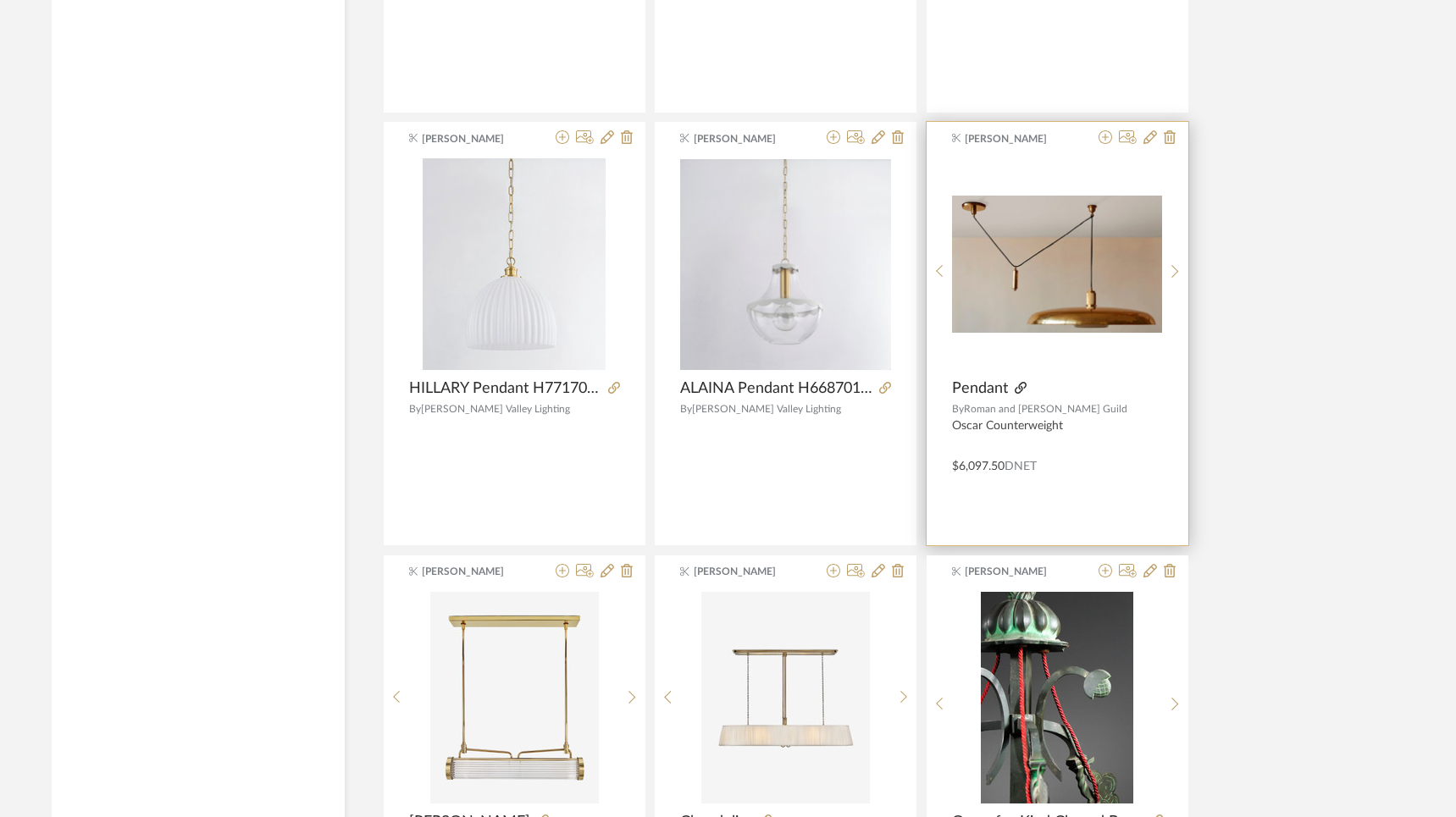
click at [1018, 385] on icon at bounding box center [1021, 388] width 12 height 12
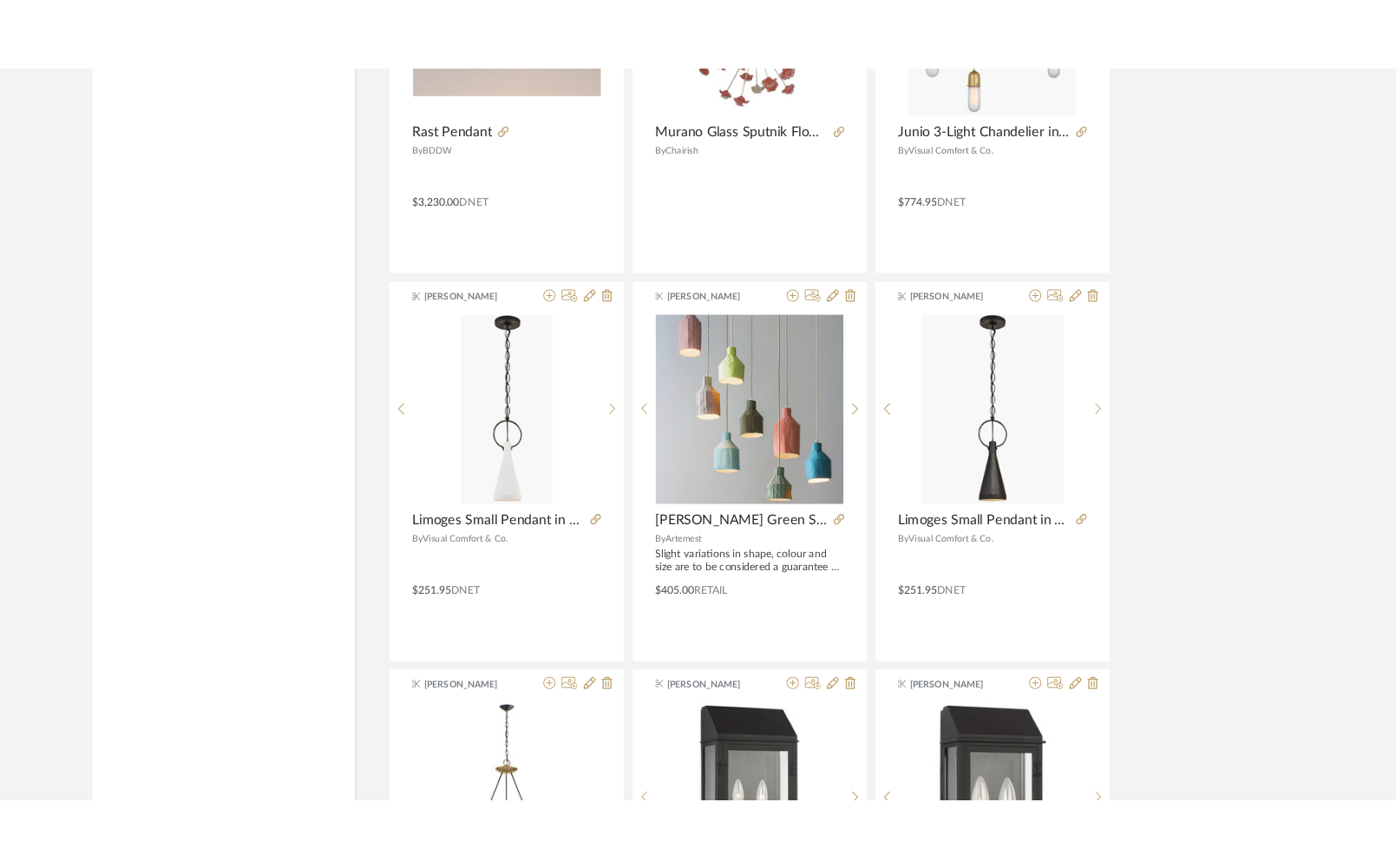
scroll to position [40584, 0]
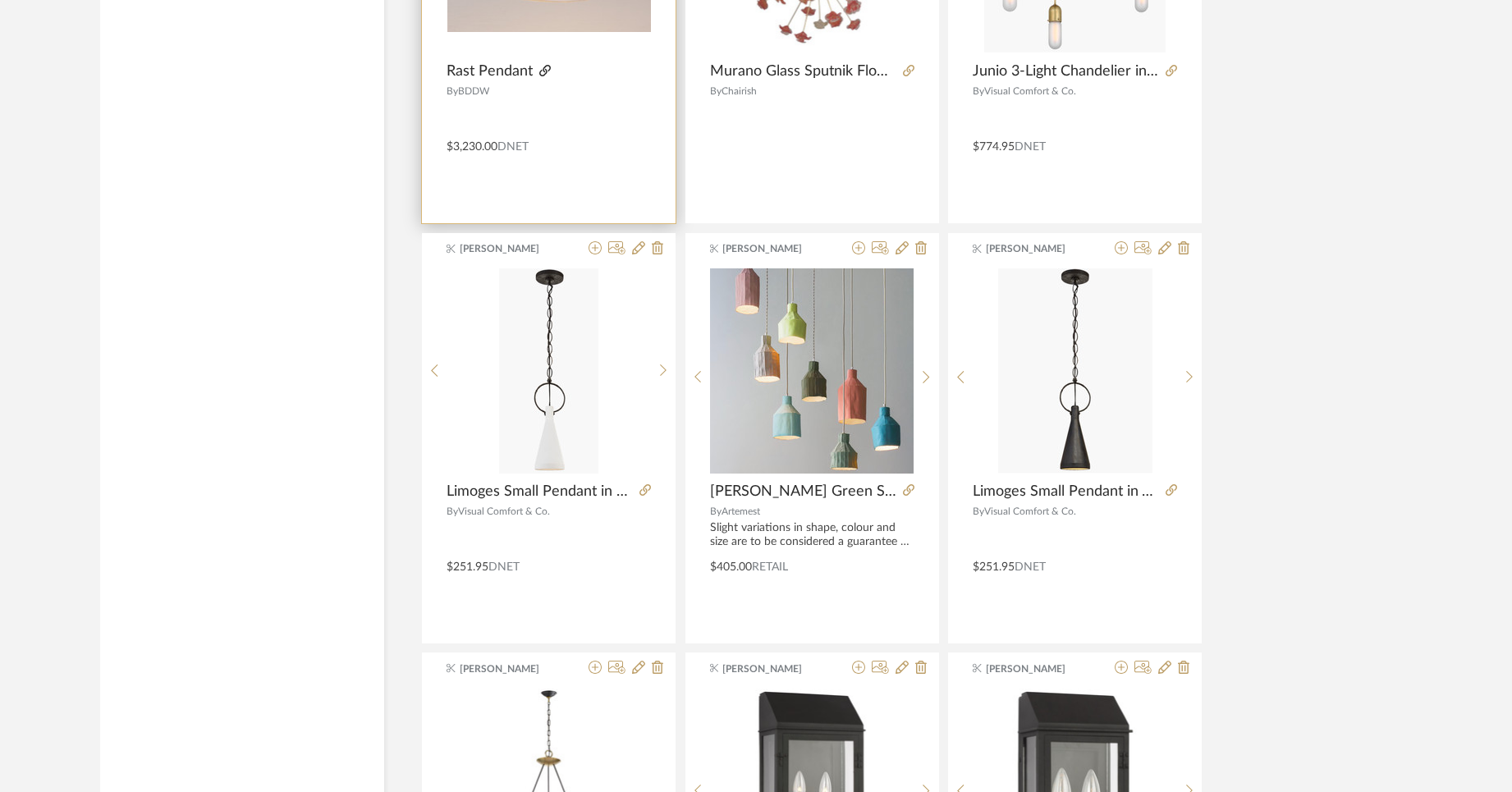
click at [544, 70] on icon at bounding box center [545, 70] width 11 height 11
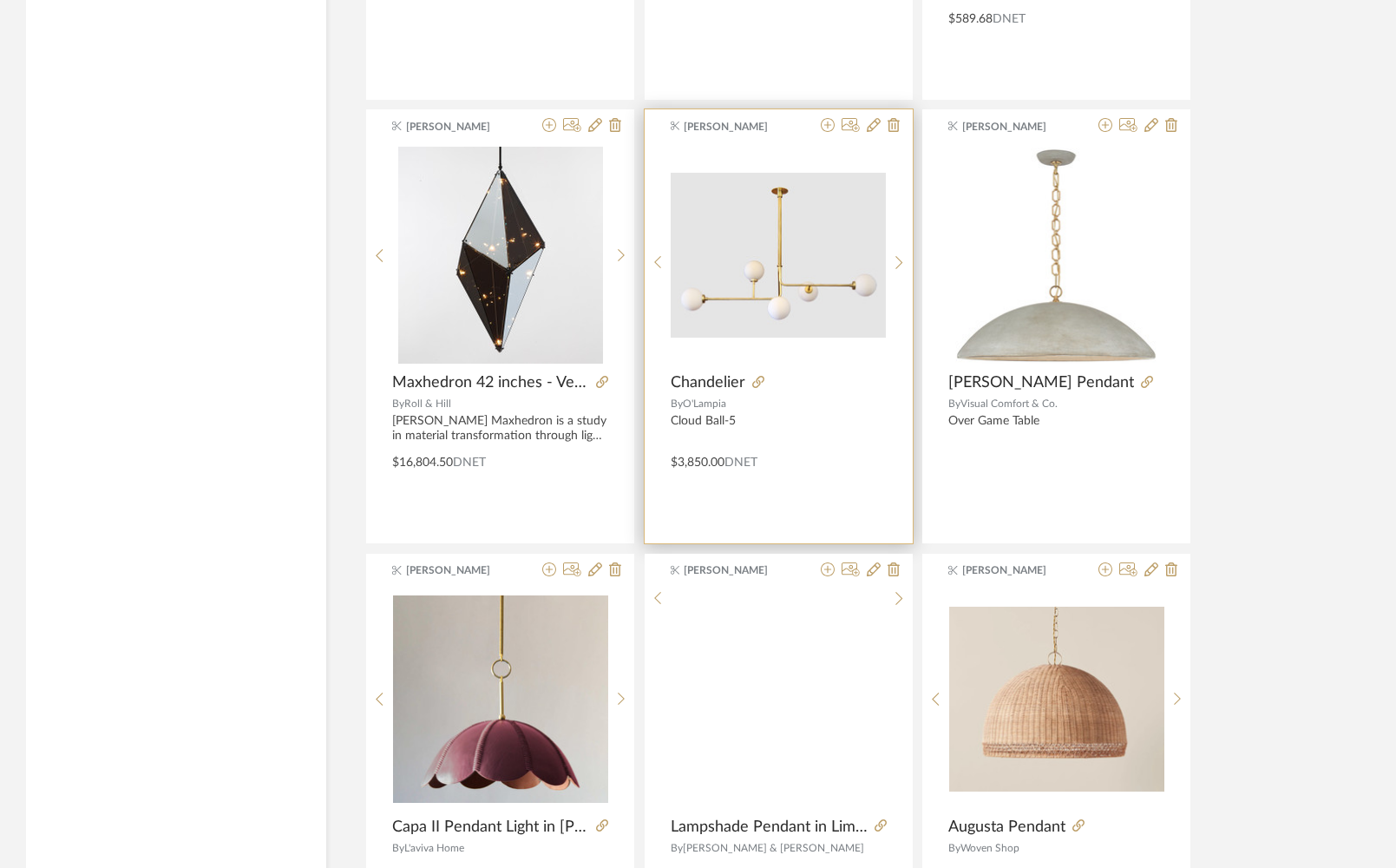
scroll to position [42356, 0]
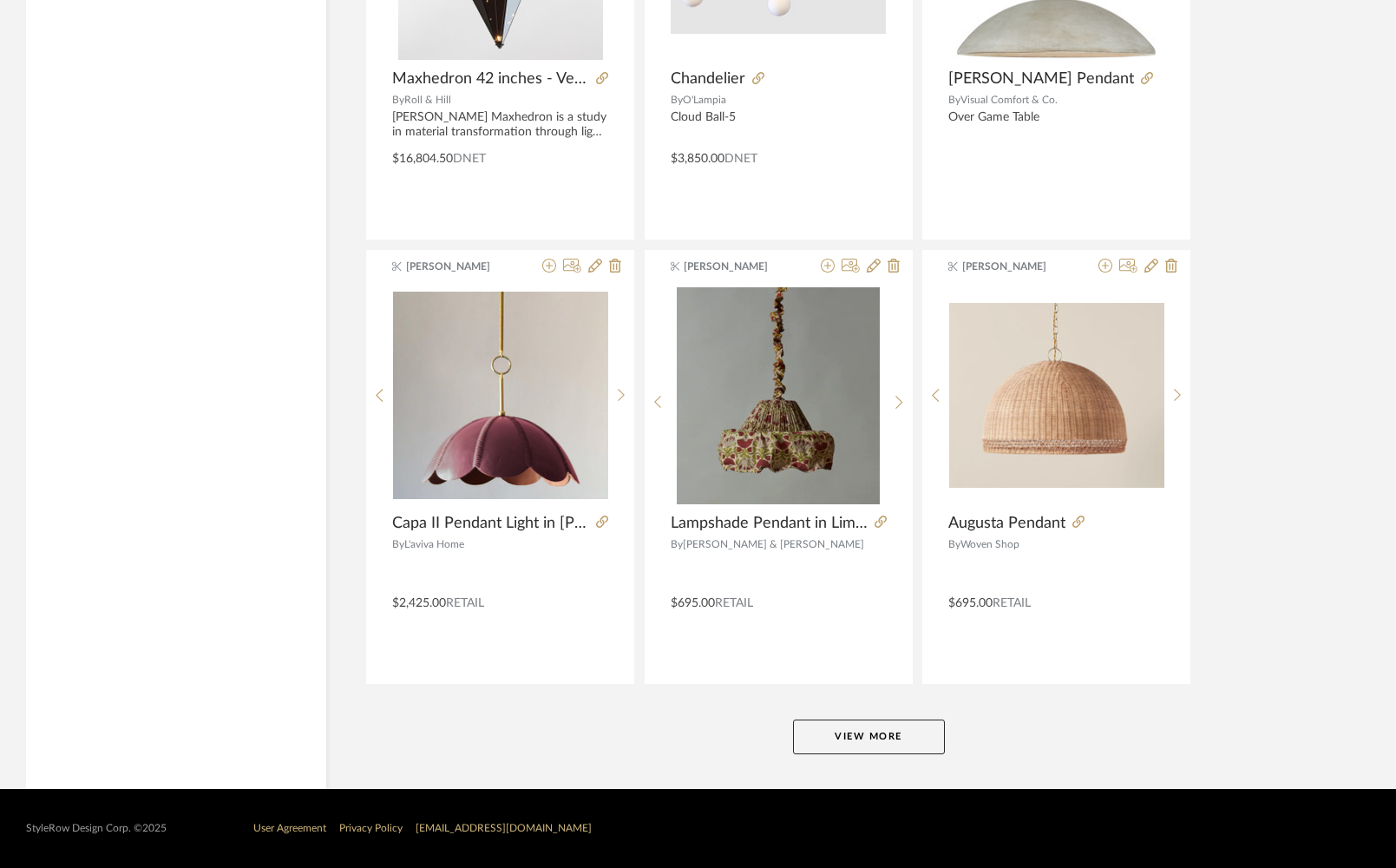
click at [846, 742] on button "View More" at bounding box center [869, 737] width 152 height 35
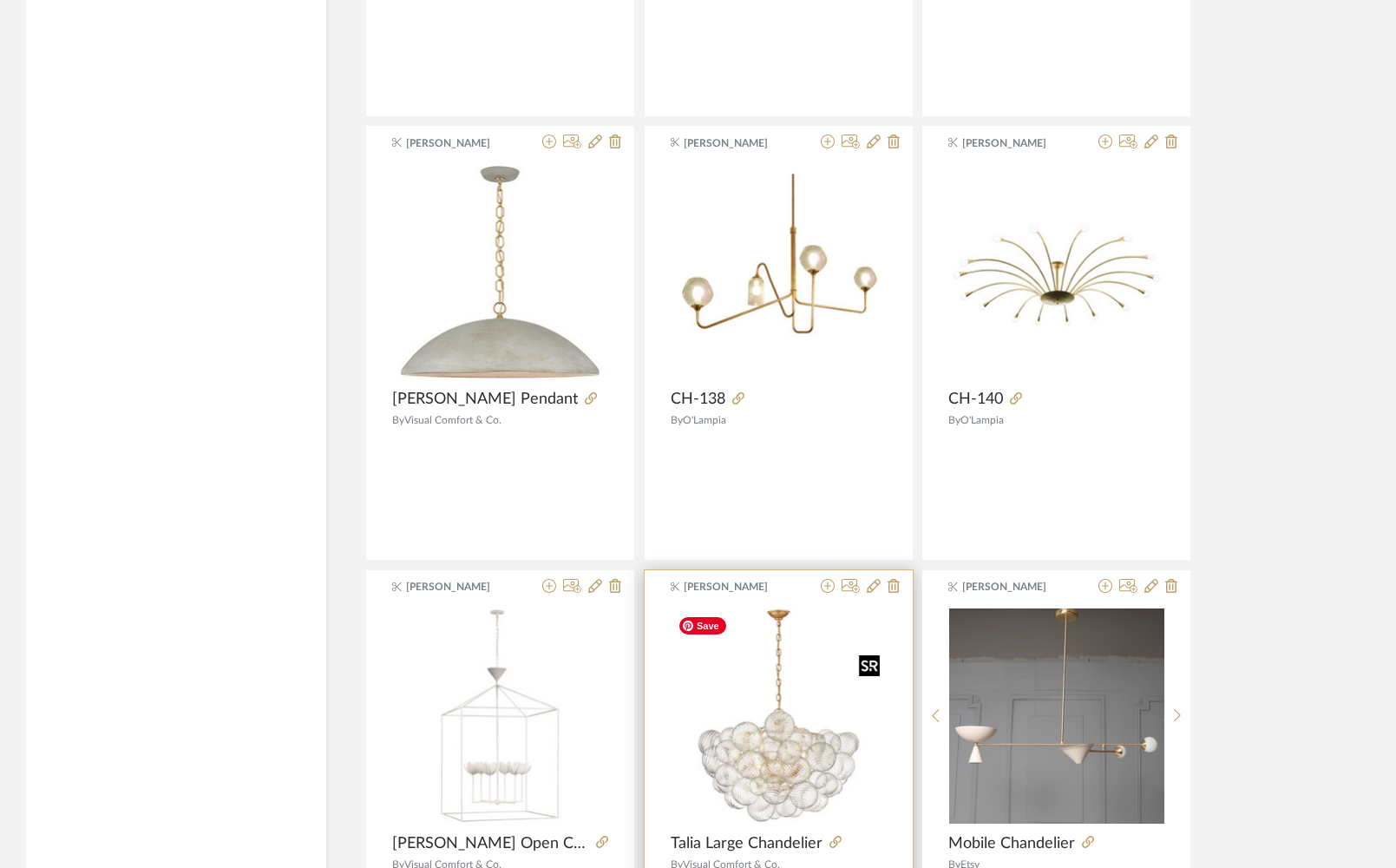
scroll to position [46654, 0]
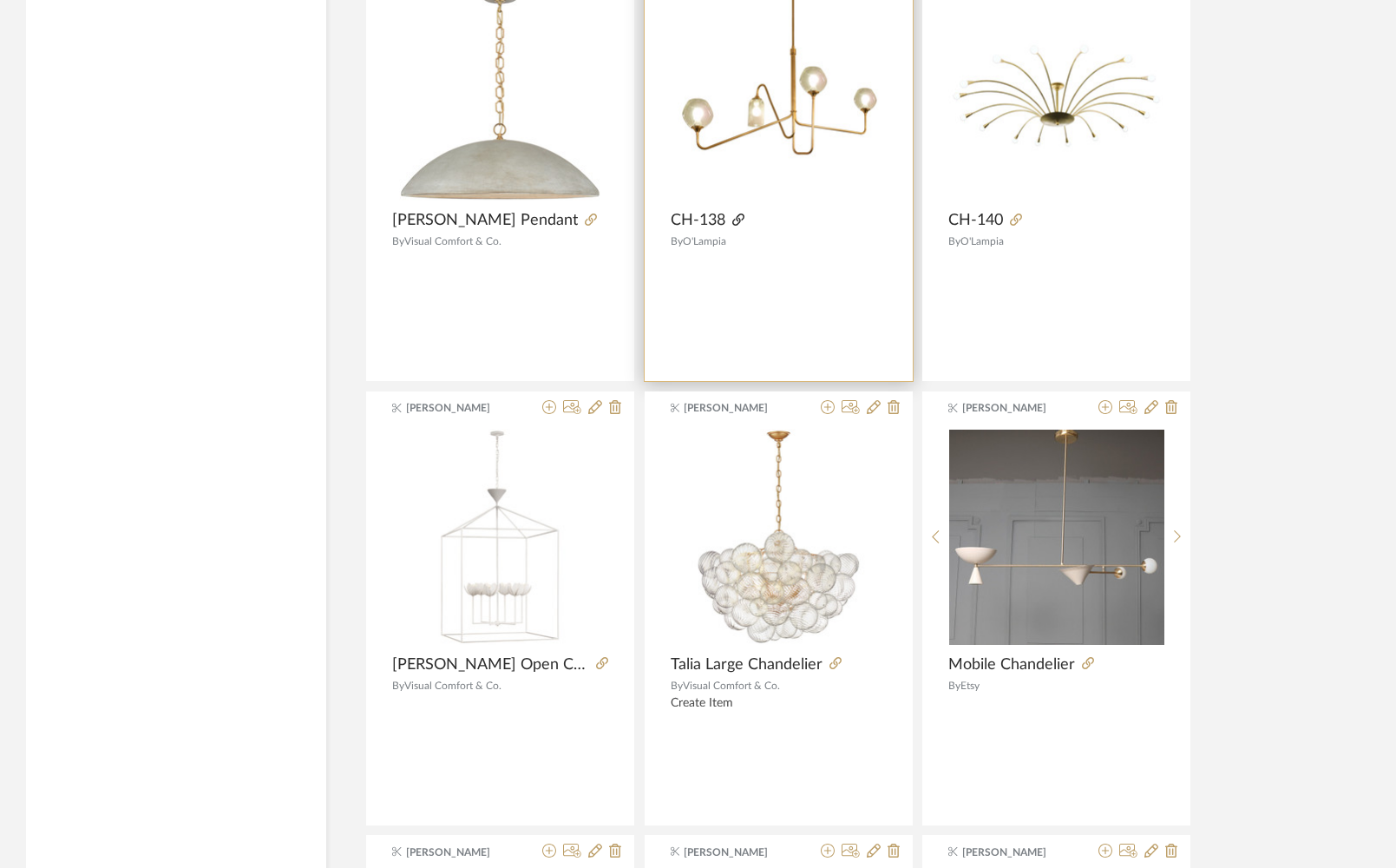
click at [739, 220] on icon at bounding box center [739, 219] width 12 height 12
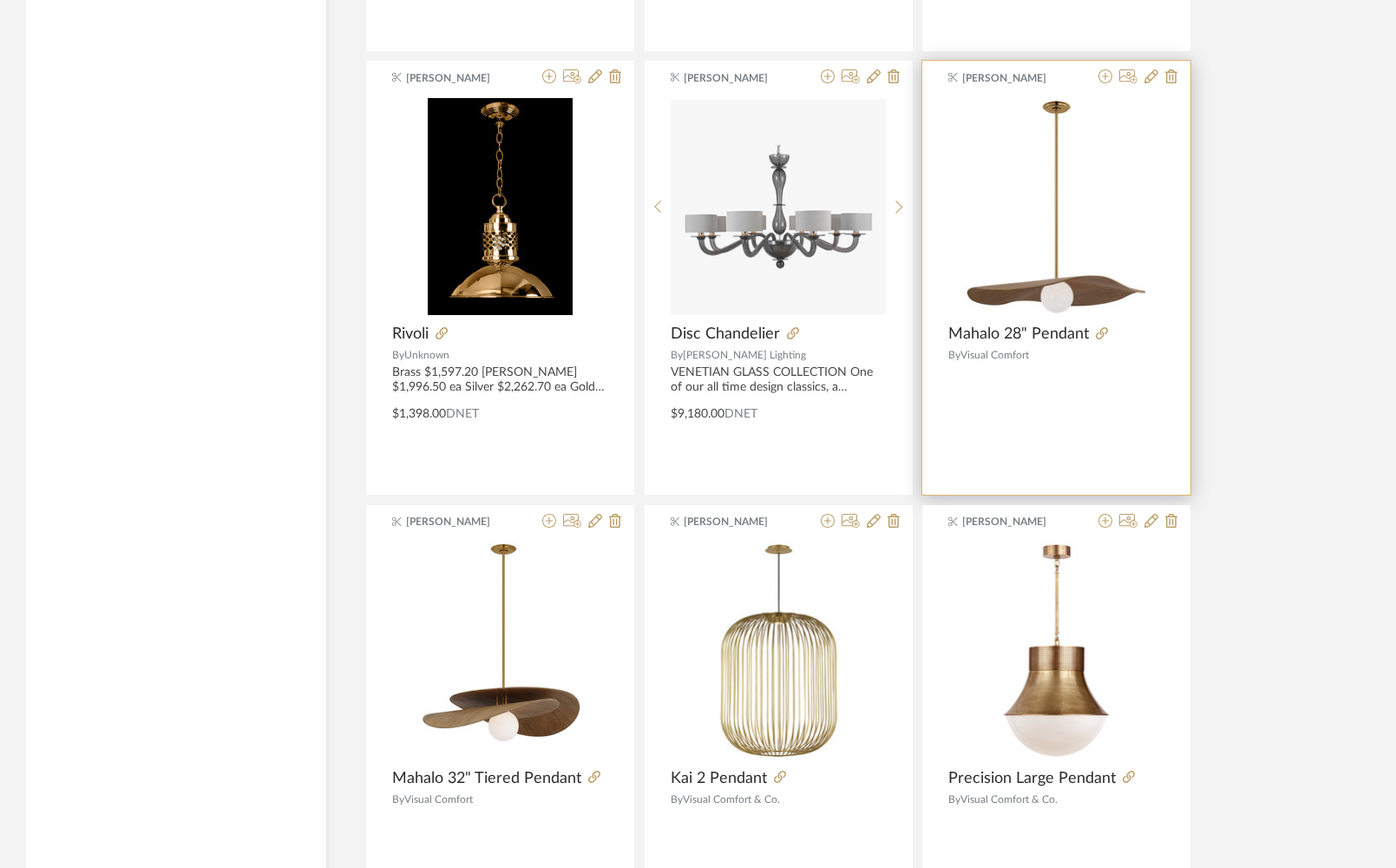
scroll to position [47427, 0]
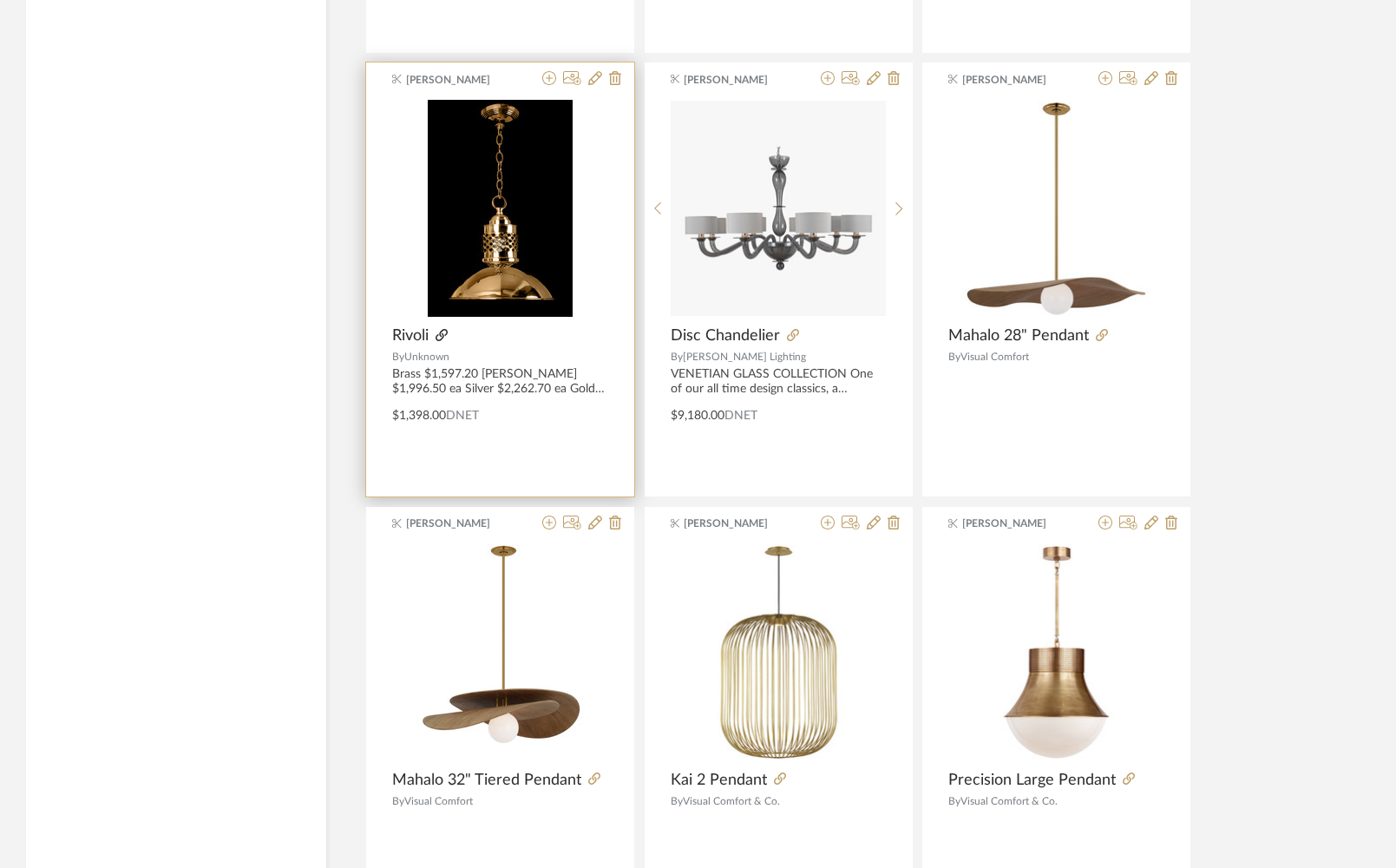
click at [442, 332] on icon at bounding box center [442, 335] width 12 height 12
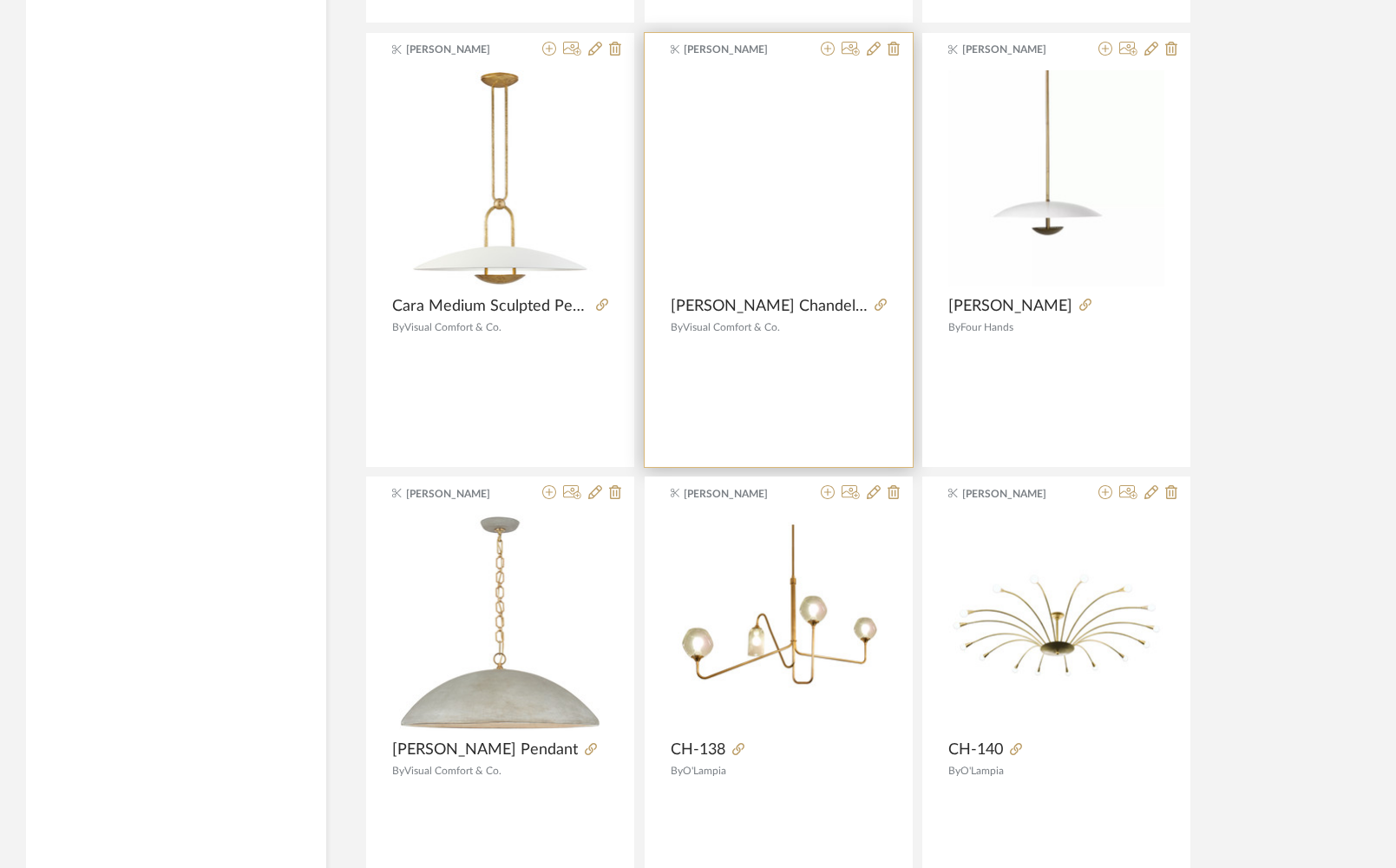
scroll to position [45801, 0]
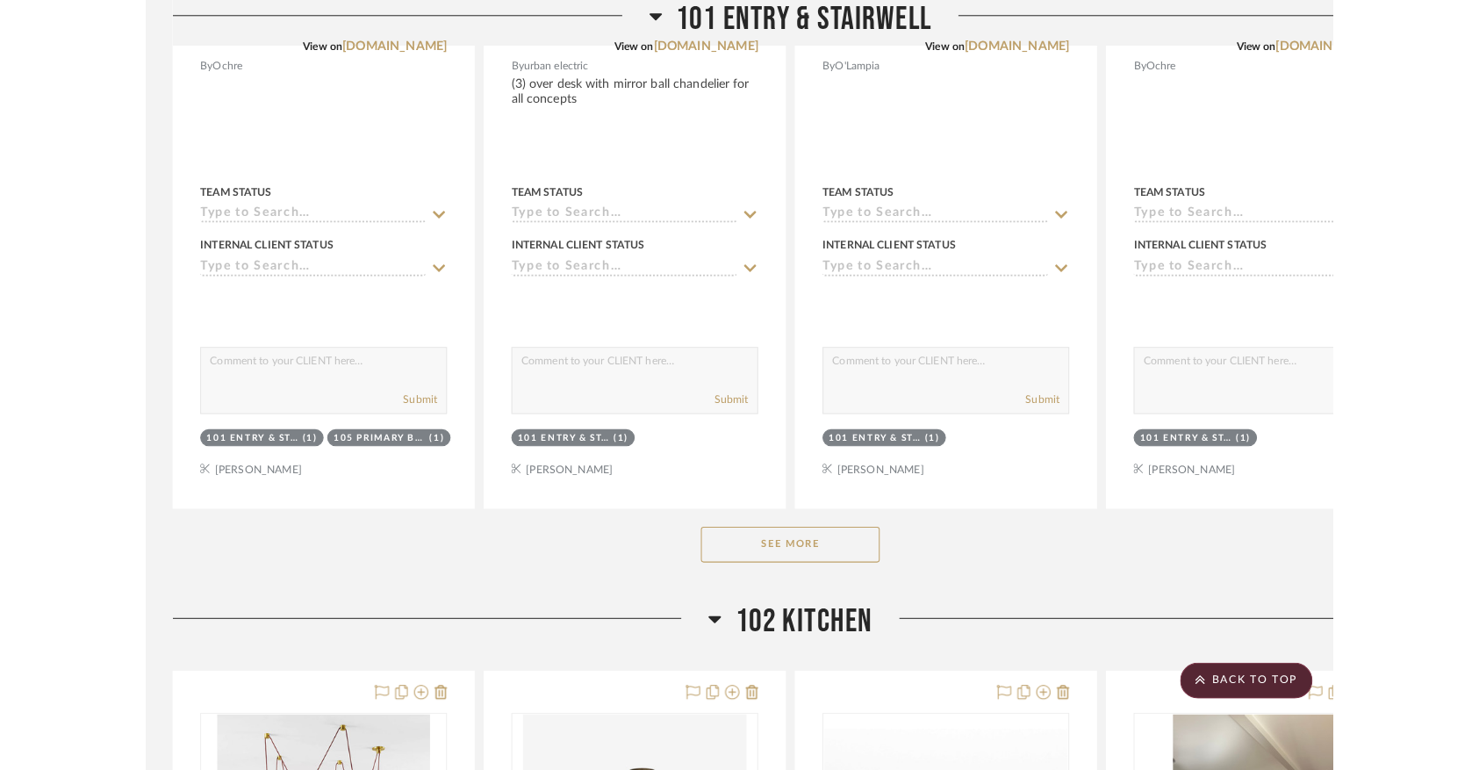
scroll to position [2639, 0]
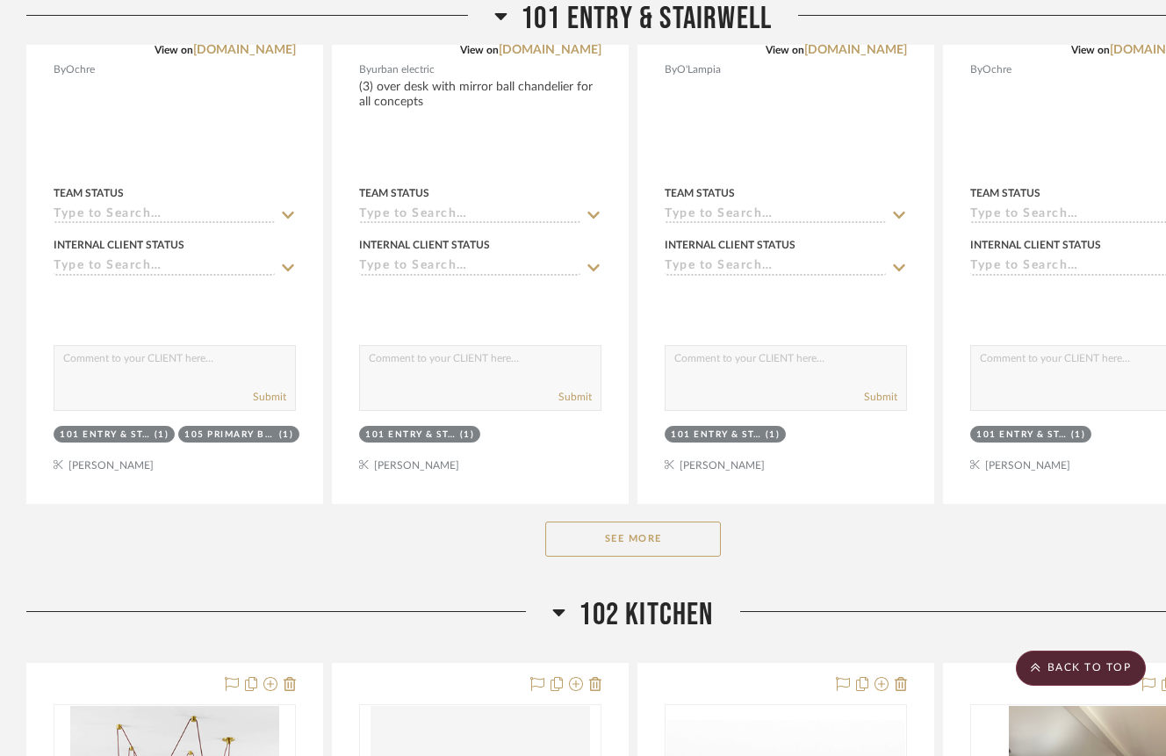
click at [701, 557] on button "See More" at bounding box center [633, 538] width 176 height 35
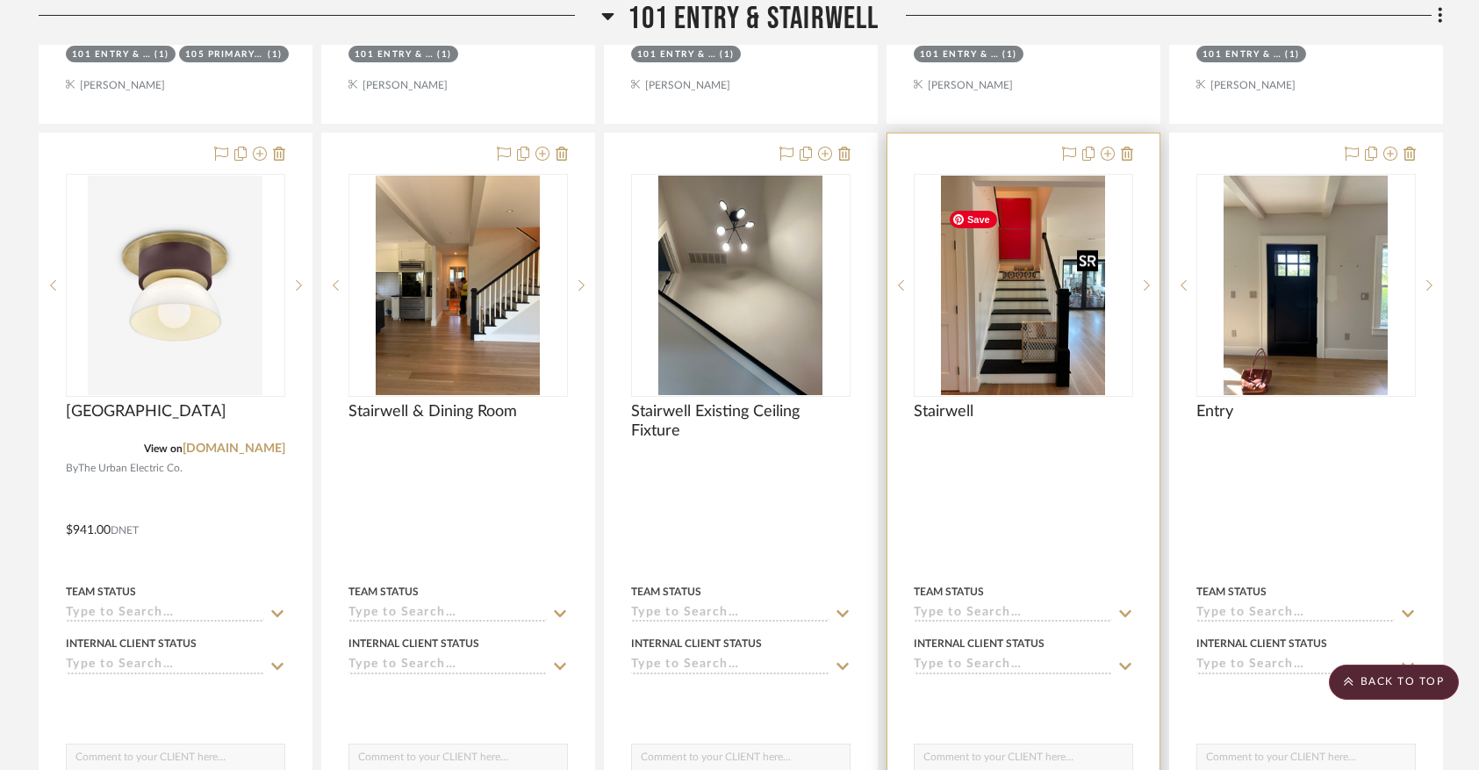
scroll to position [3021, 0]
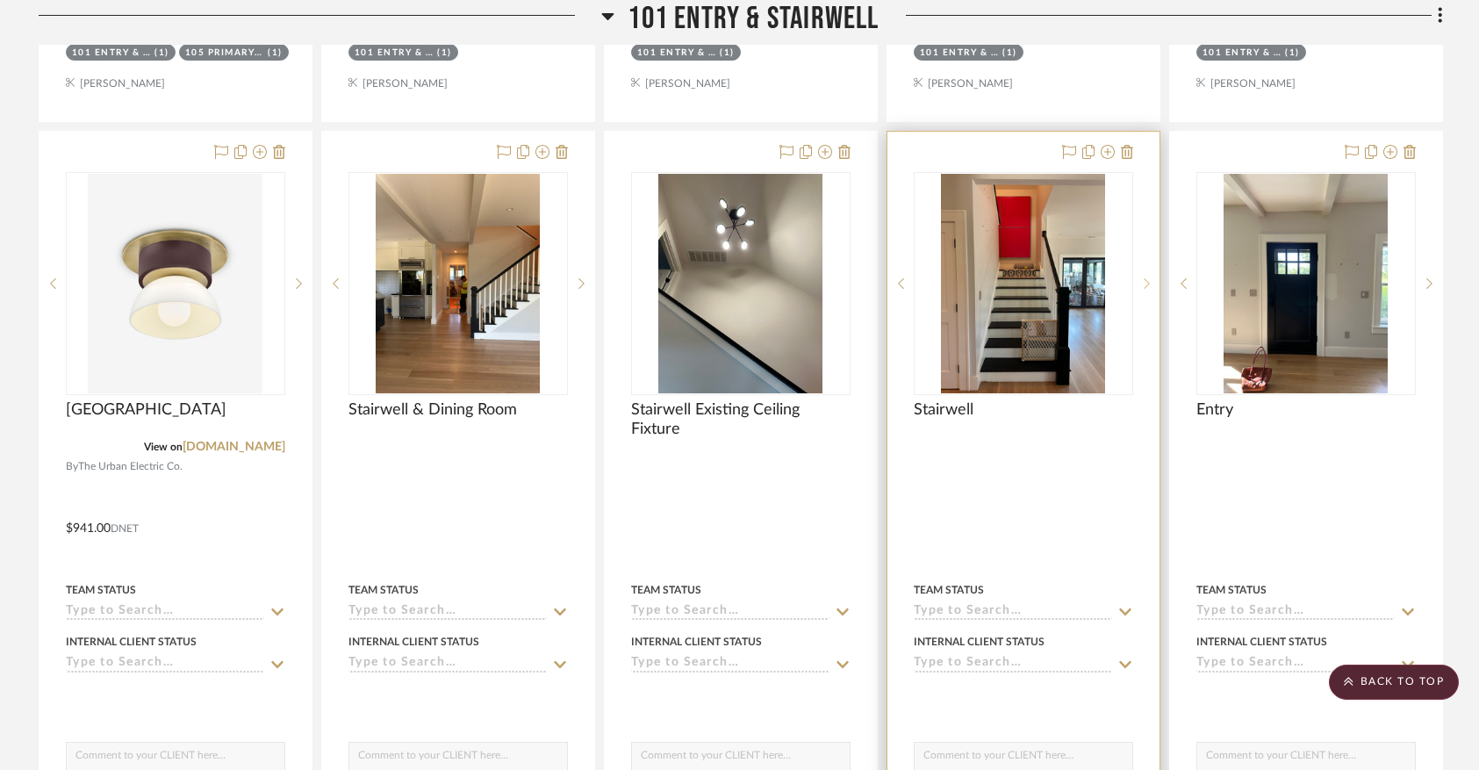
click at [1142, 290] on sr-next-btn at bounding box center [1146, 283] width 26 height 12
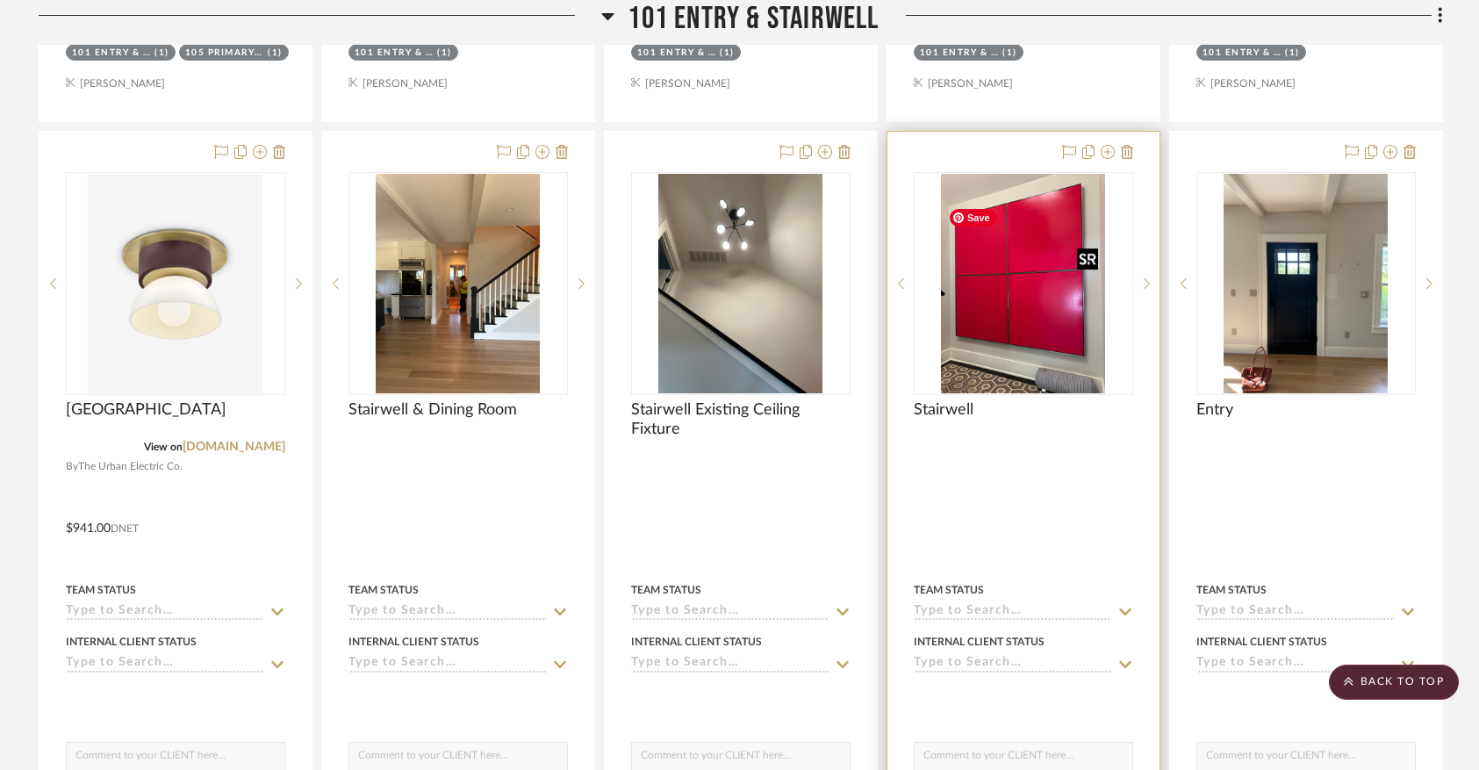
click at [1048, 328] on img "1" at bounding box center [1023, 283] width 165 height 219
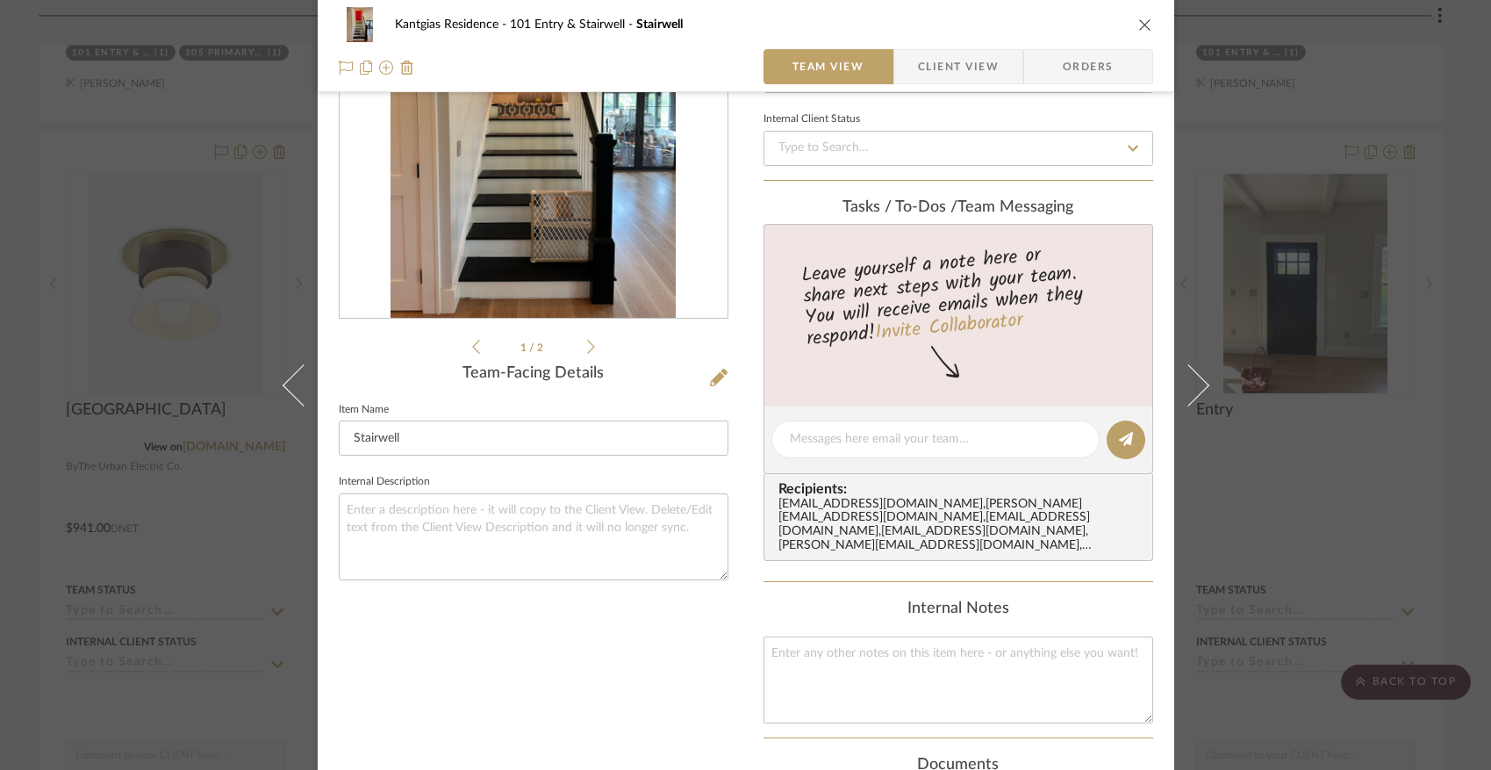
scroll to position [178, 0]
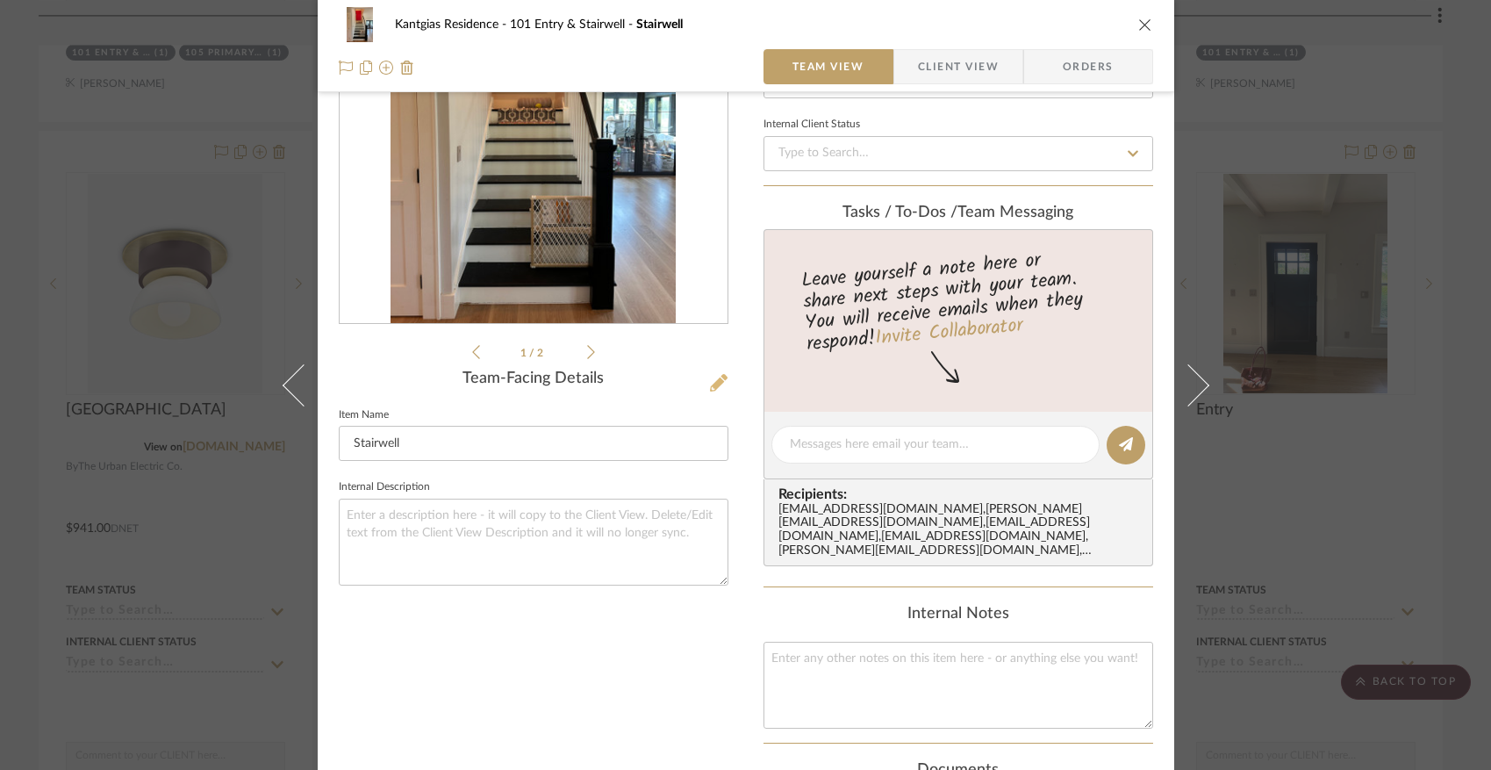
click at [710, 386] on icon at bounding box center [719, 383] width 18 height 18
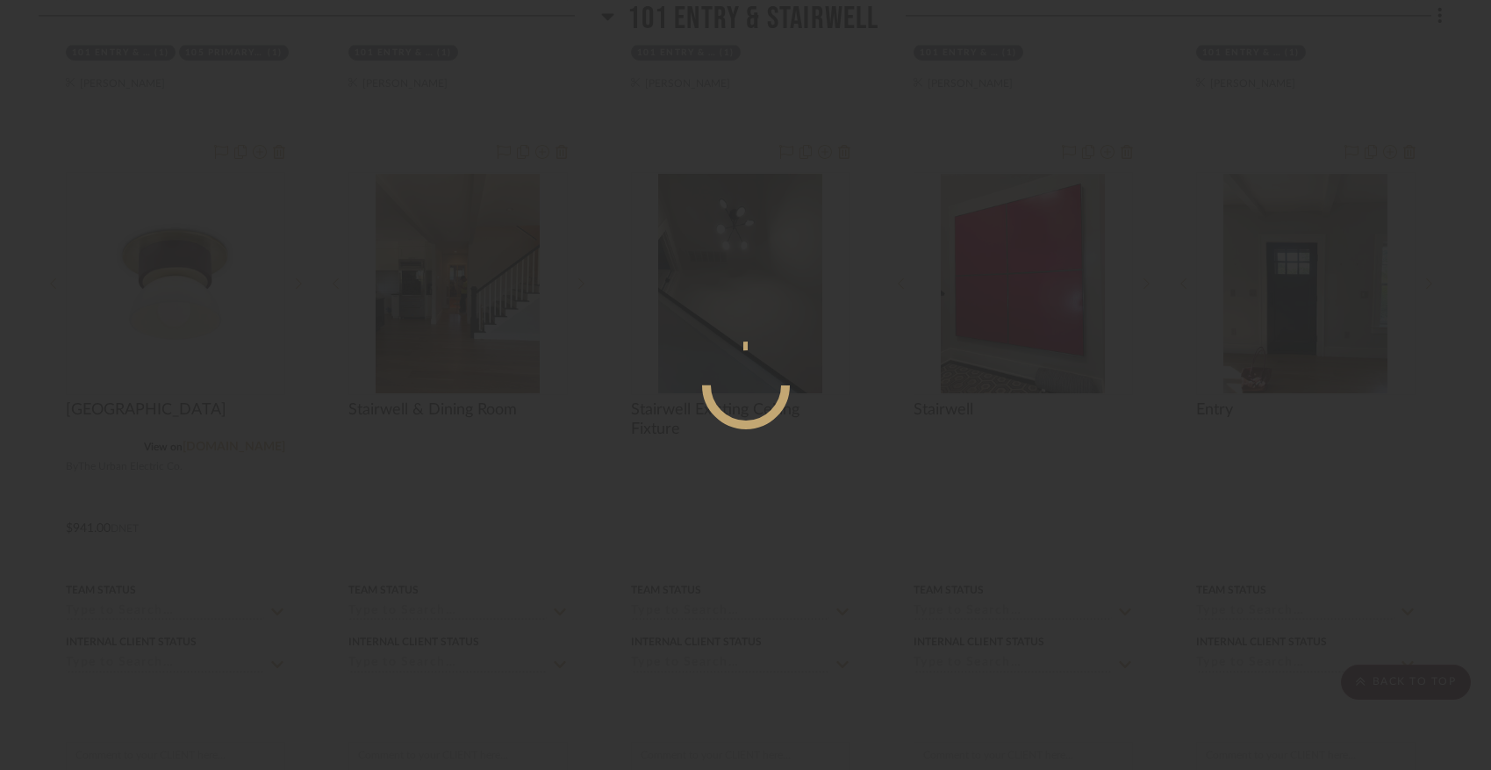
scroll to position [0, 0]
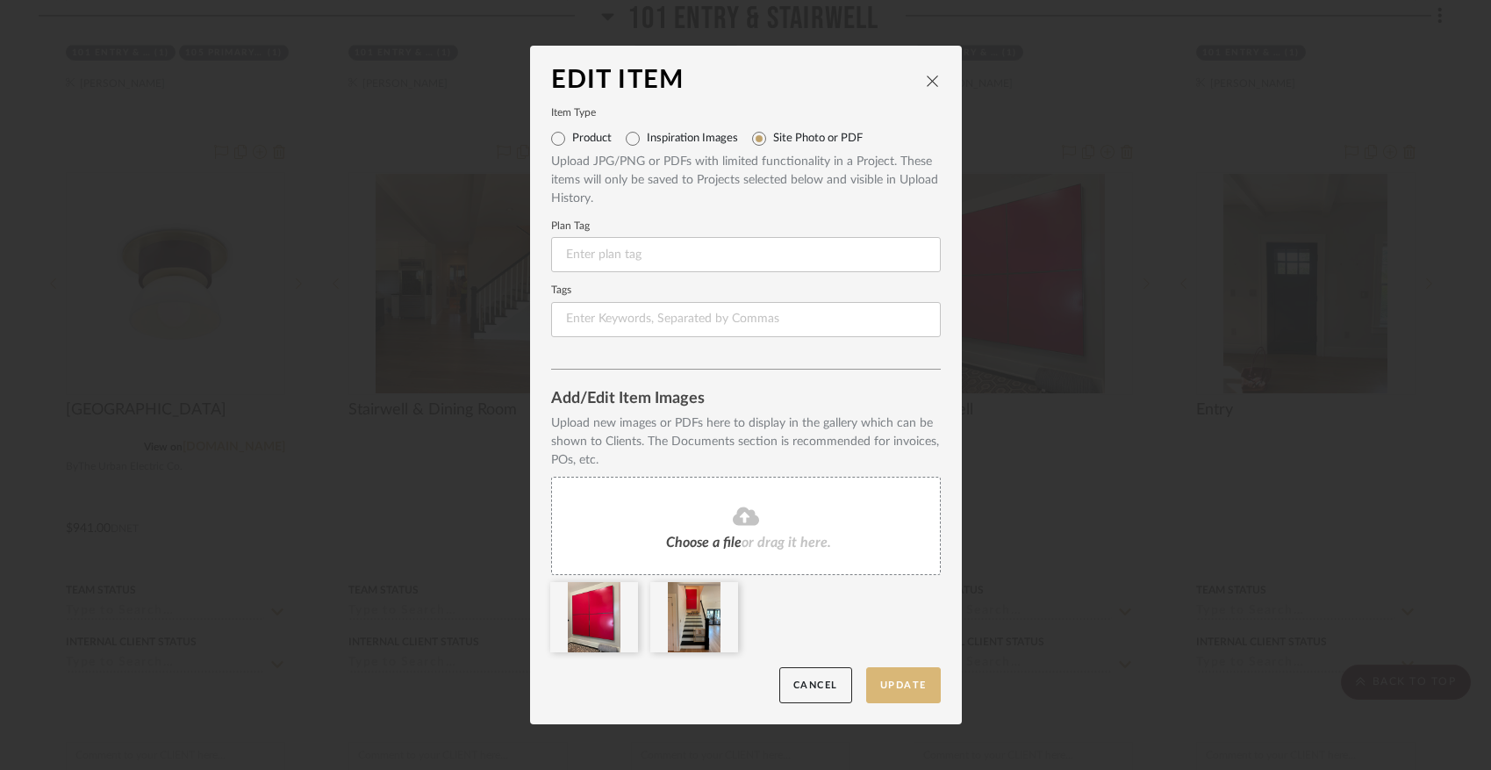
click at [900, 683] on button "Update" at bounding box center [903, 685] width 75 height 36
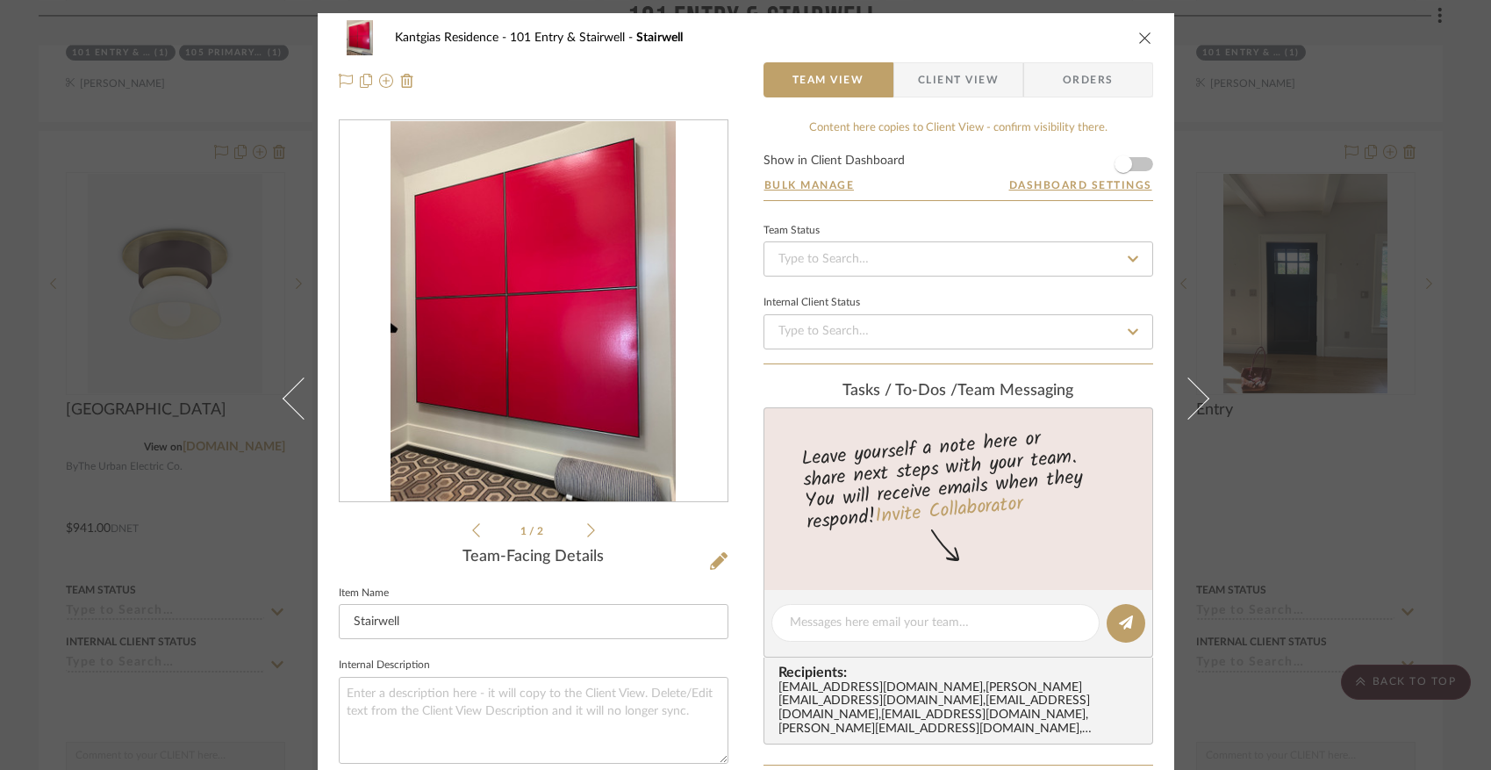
click at [1140, 40] on icon "close" at bounding box center [1146, 38] width 14 height 14
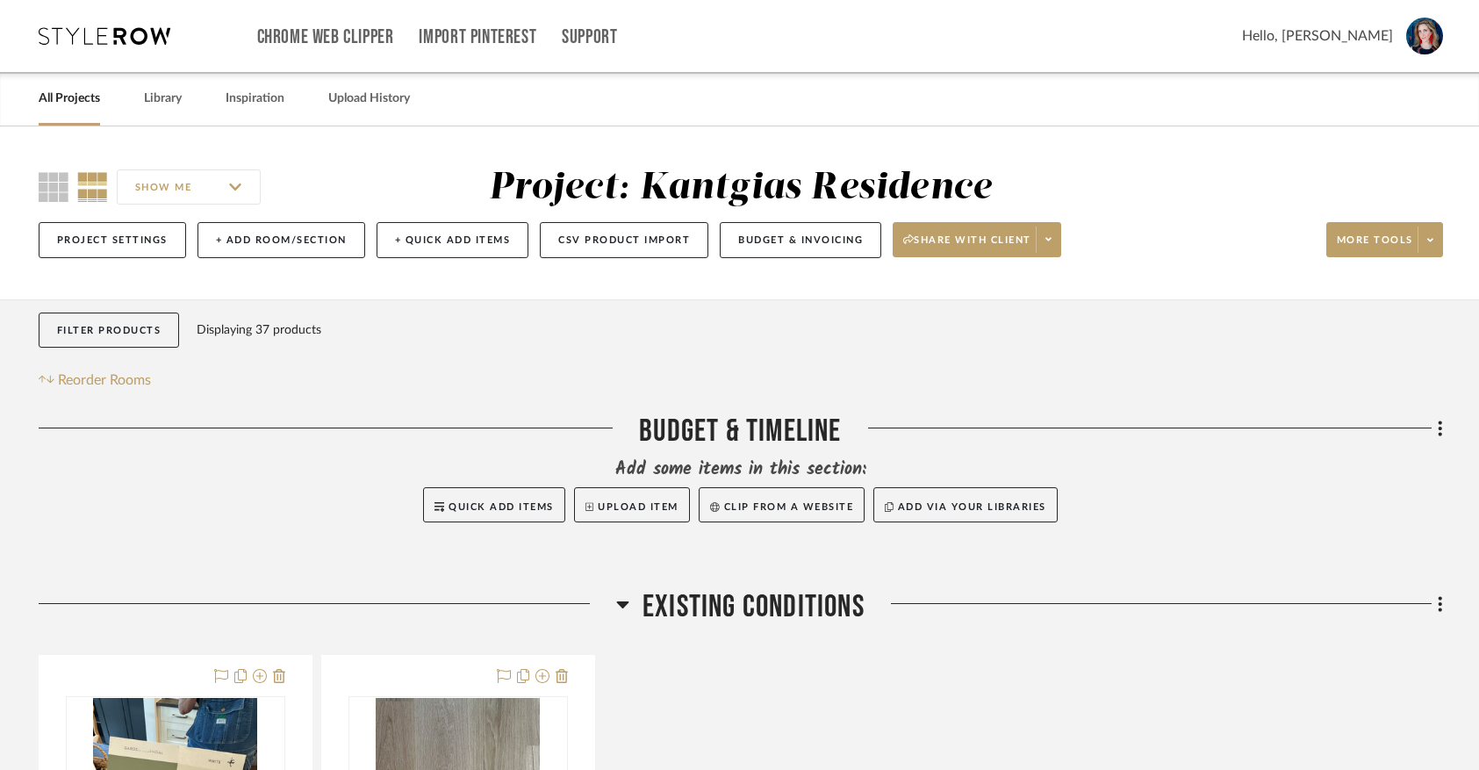
drag, startPoint x: 47, startPoint y: 183, endPoint x: 18, endPoint y: 198, distance: 33.8
click at [47, 182] on icon at bounding box center [54, 187] width 30 height 30
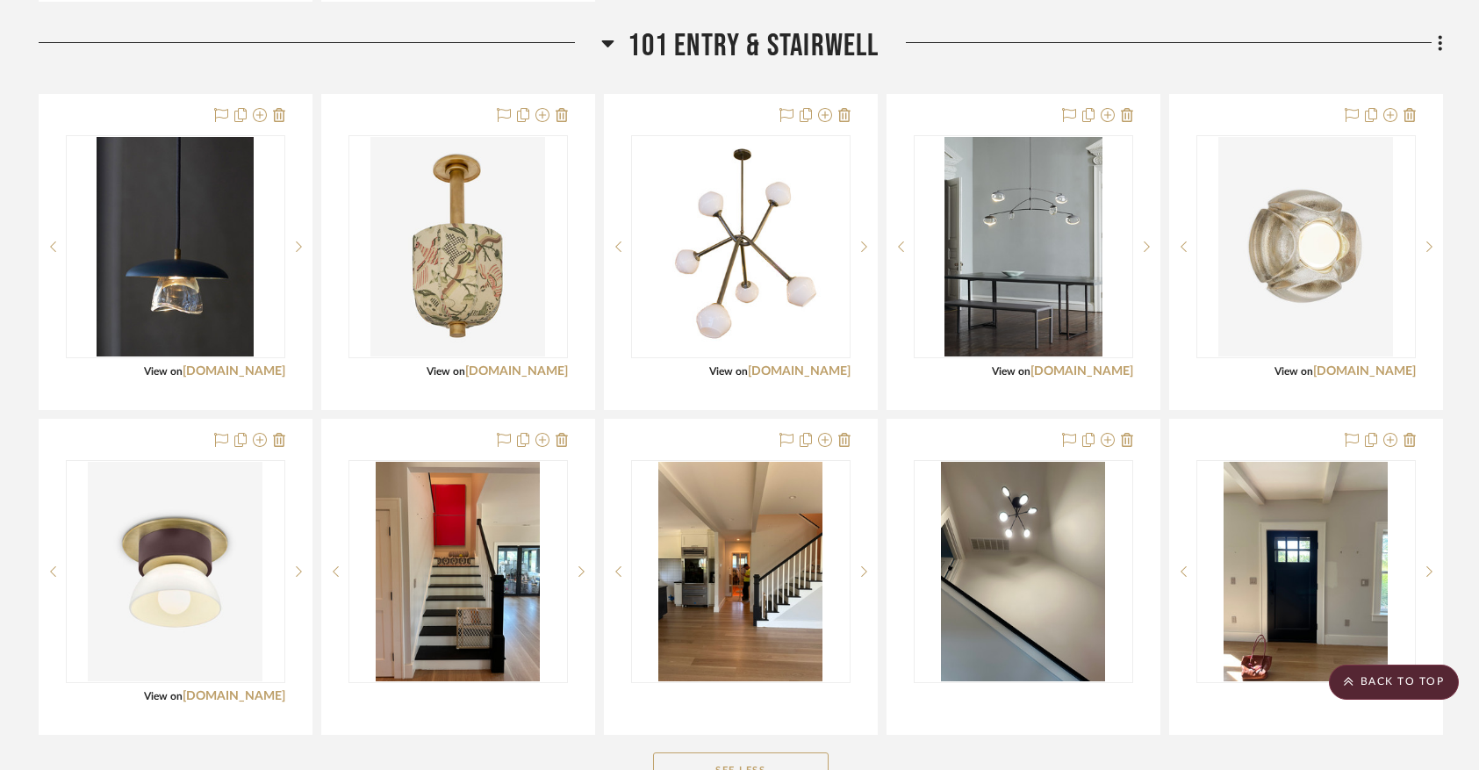
scroll to position [1391, 0]
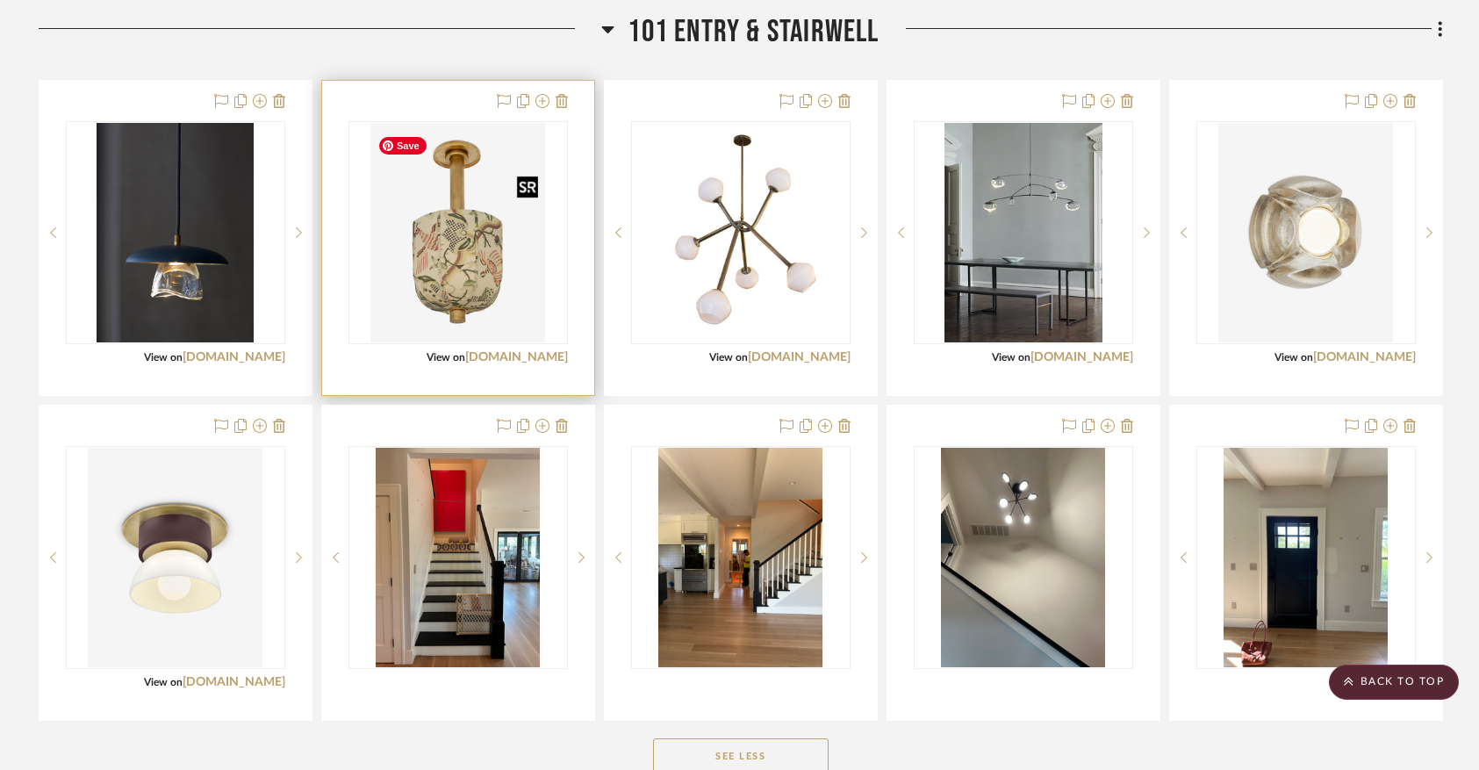
click at [473, 242] on img "0" at bounding box center [457, 232] width 175 height 219
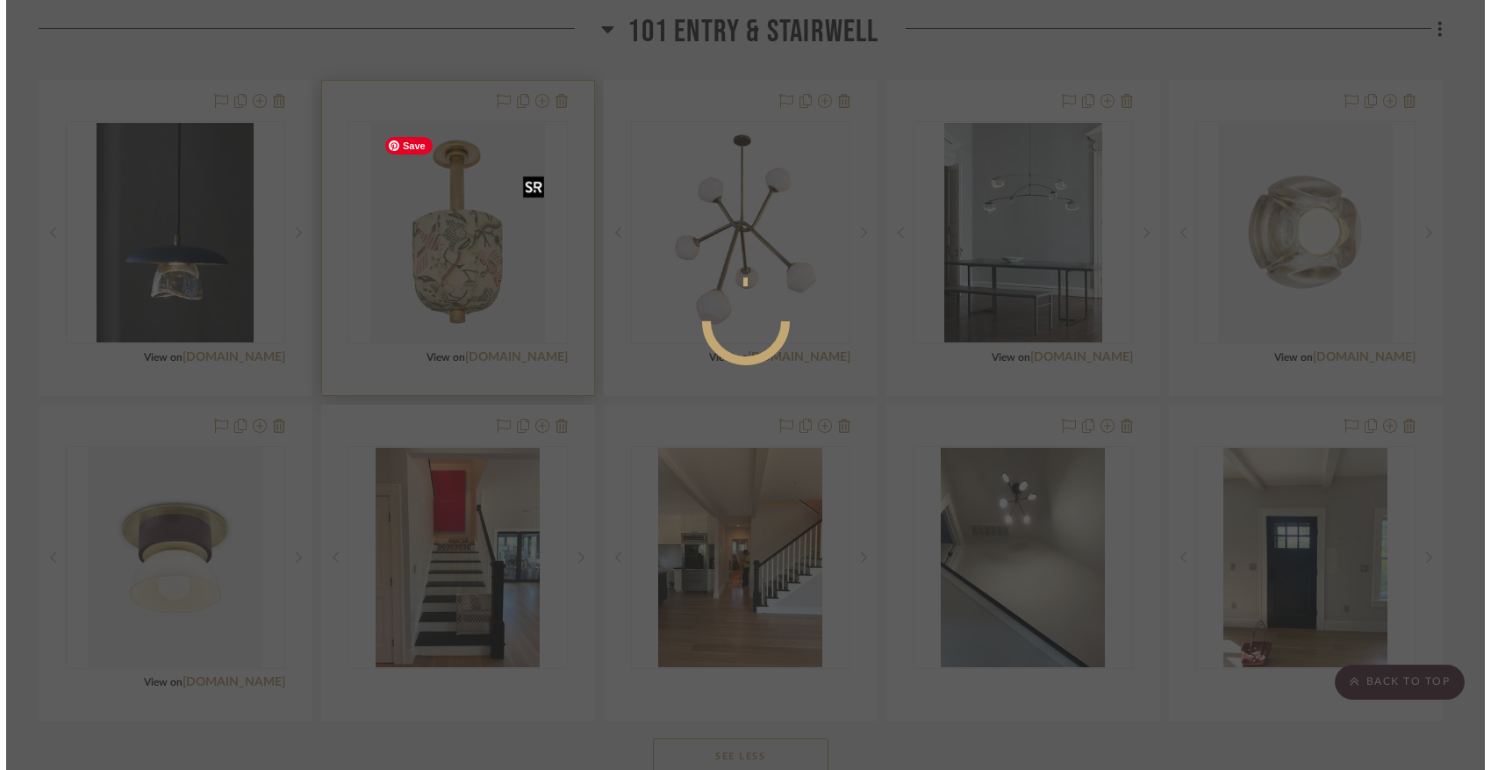
scroll to position [0, 0]
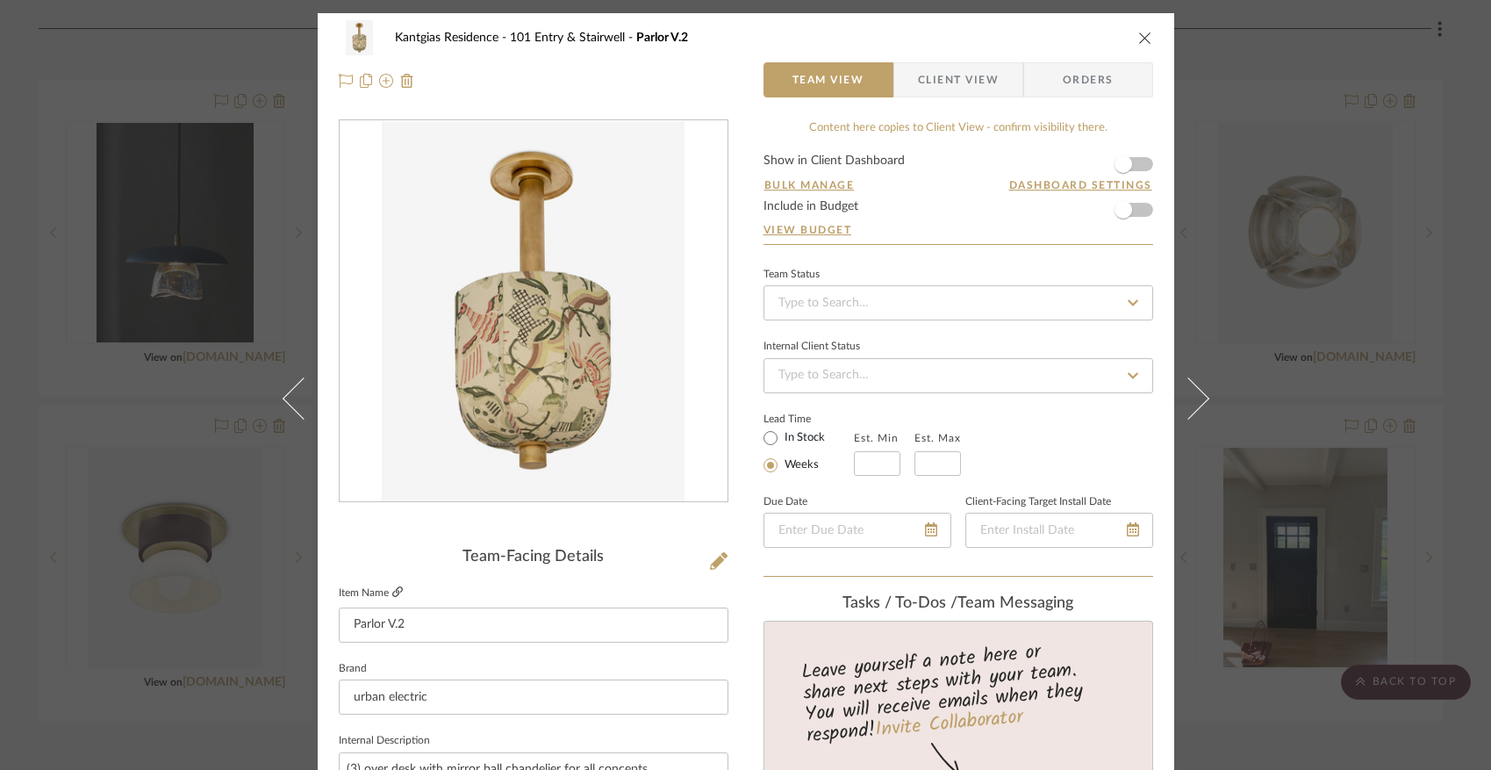
click at [393, 590] on icon at bounding box center [397, 591] width 11 height 11
click at [1139, 36] on icon "close" at bounding box center [1146, 38] width 14 height 14
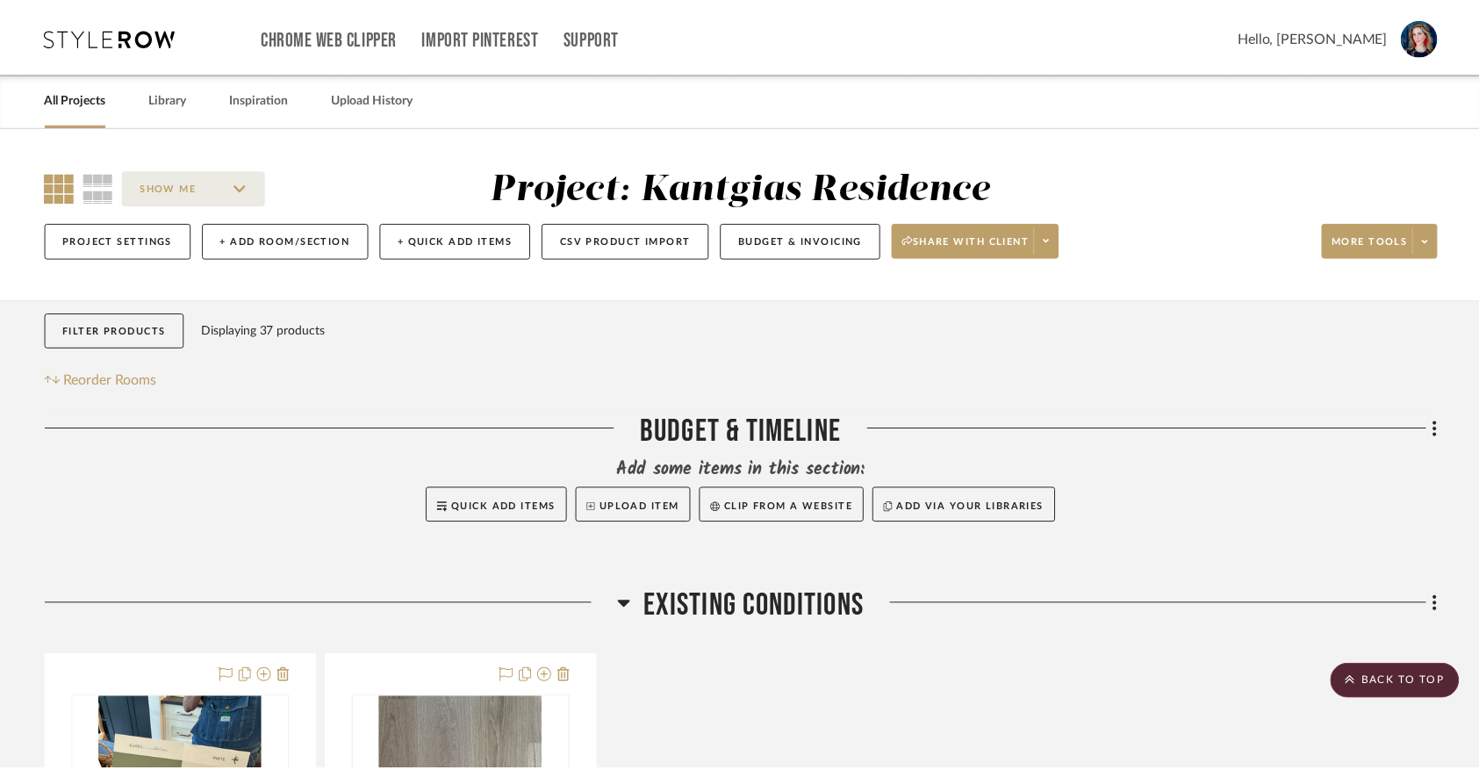
scroll to position [1391, 0]
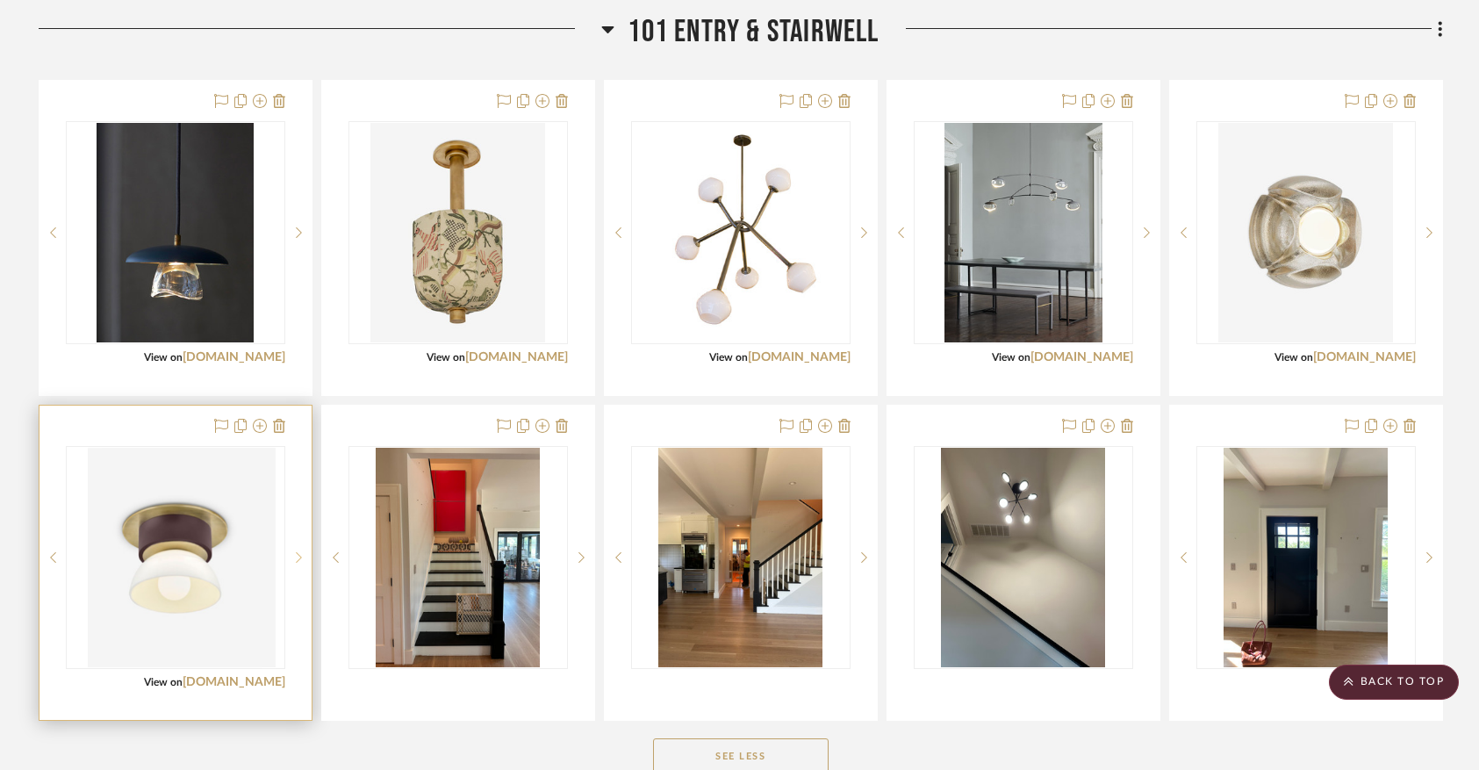
click at [301, 564] on icon at bounding box center [299, 557] width 6 height 12
click at [204, 575] on img "1" at bounding box center [175, 557] width 165 height 219
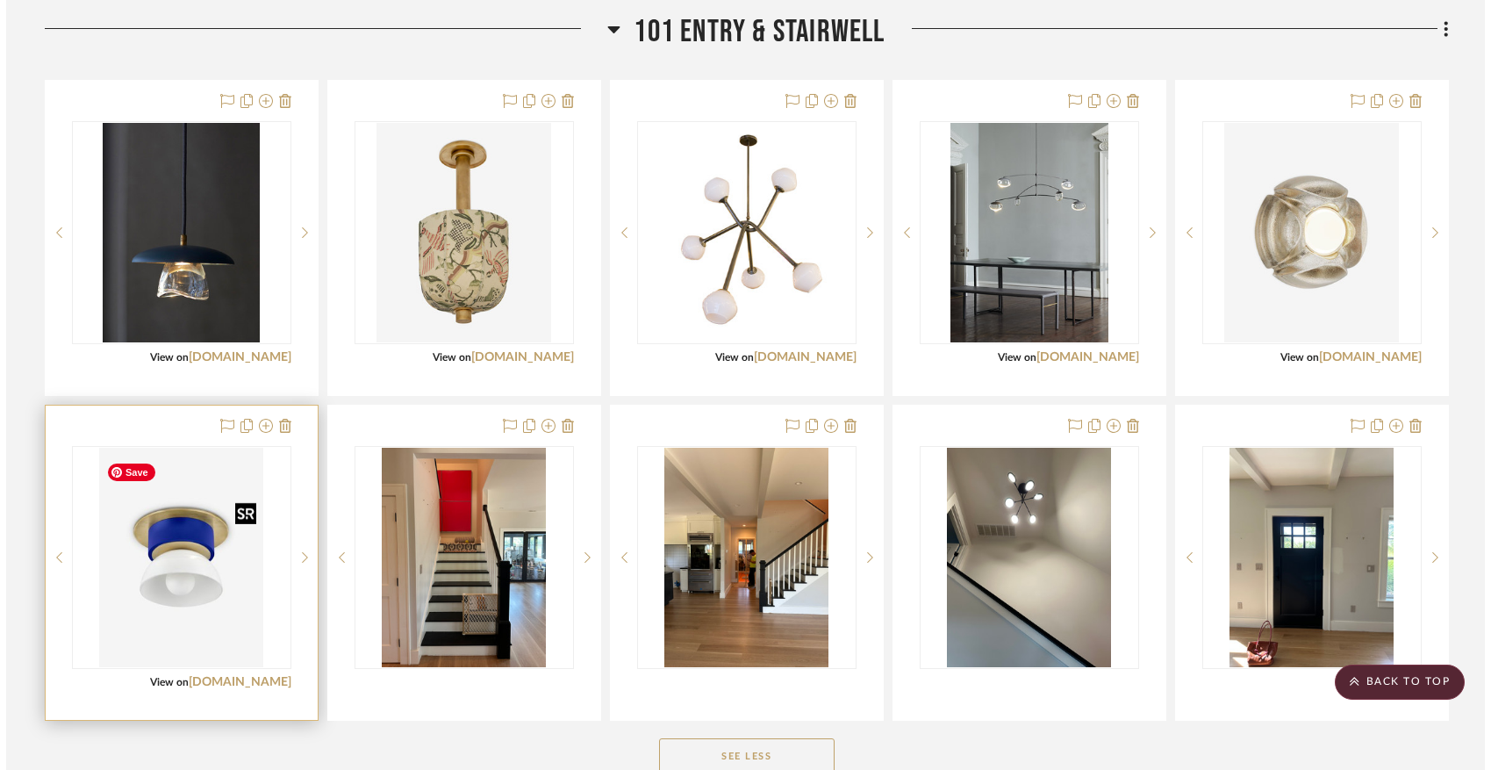
scroll to position [0, 0]
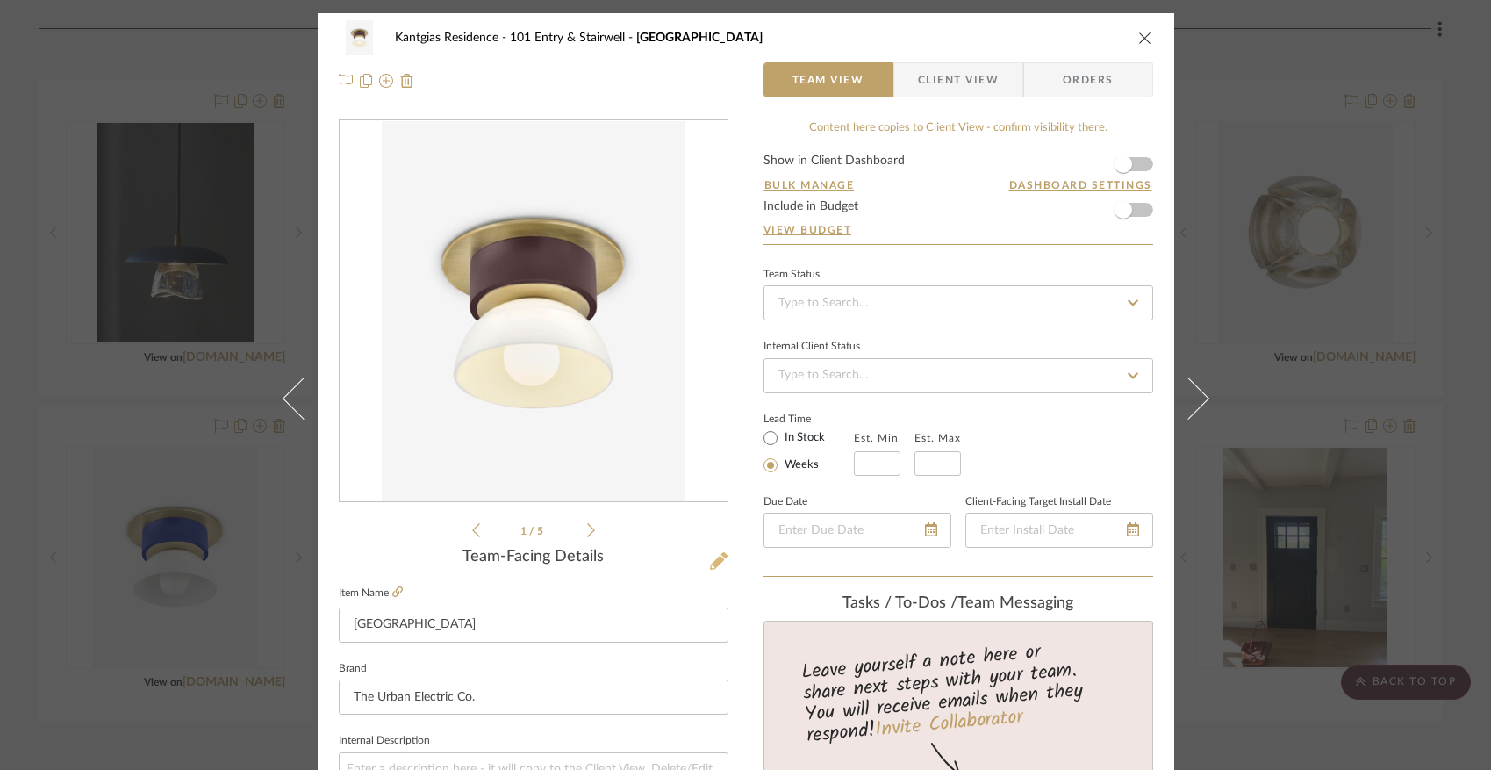
click at [710, 560] on icon at bounding box center [719, 561] width 18 height 18
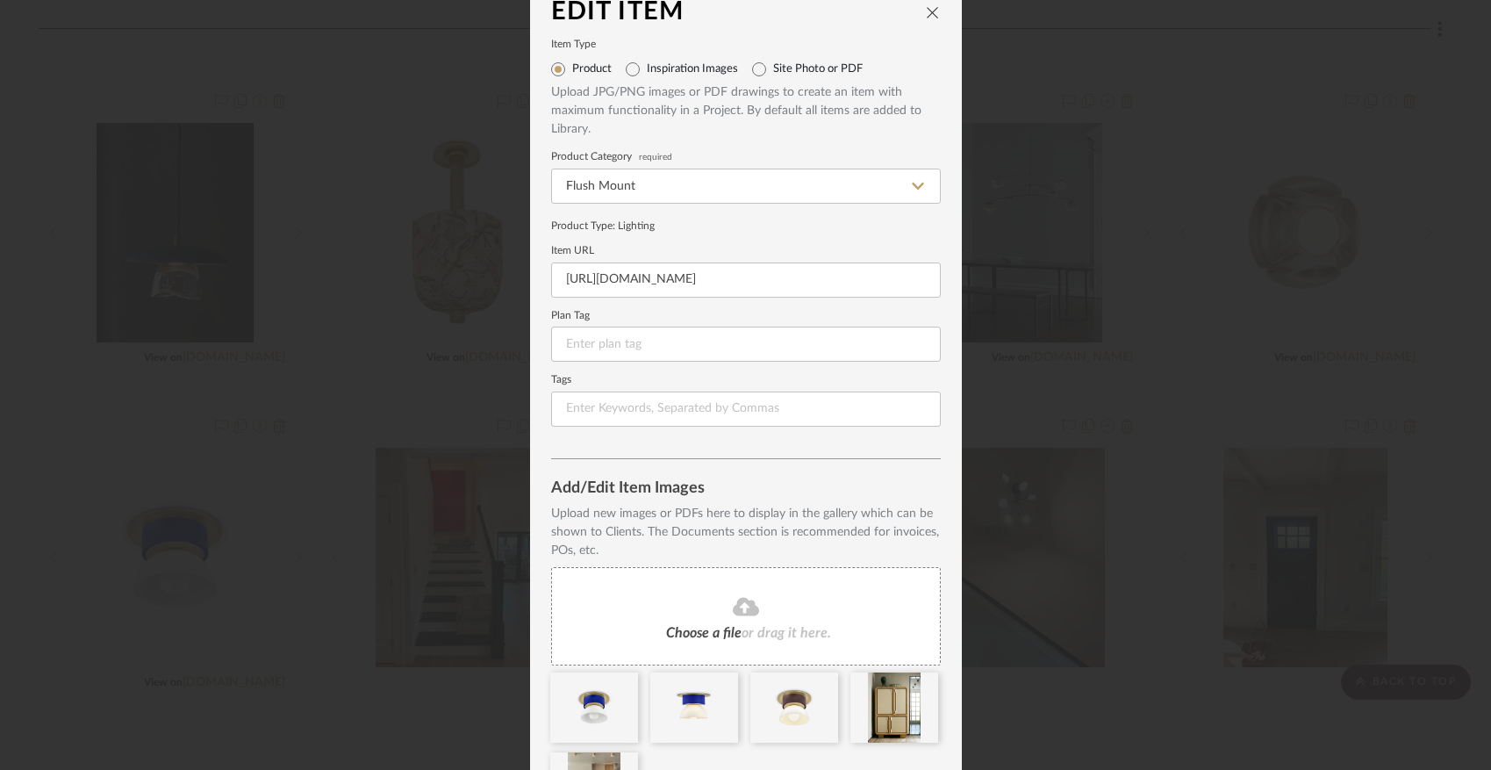
scroll to position [147, 0]
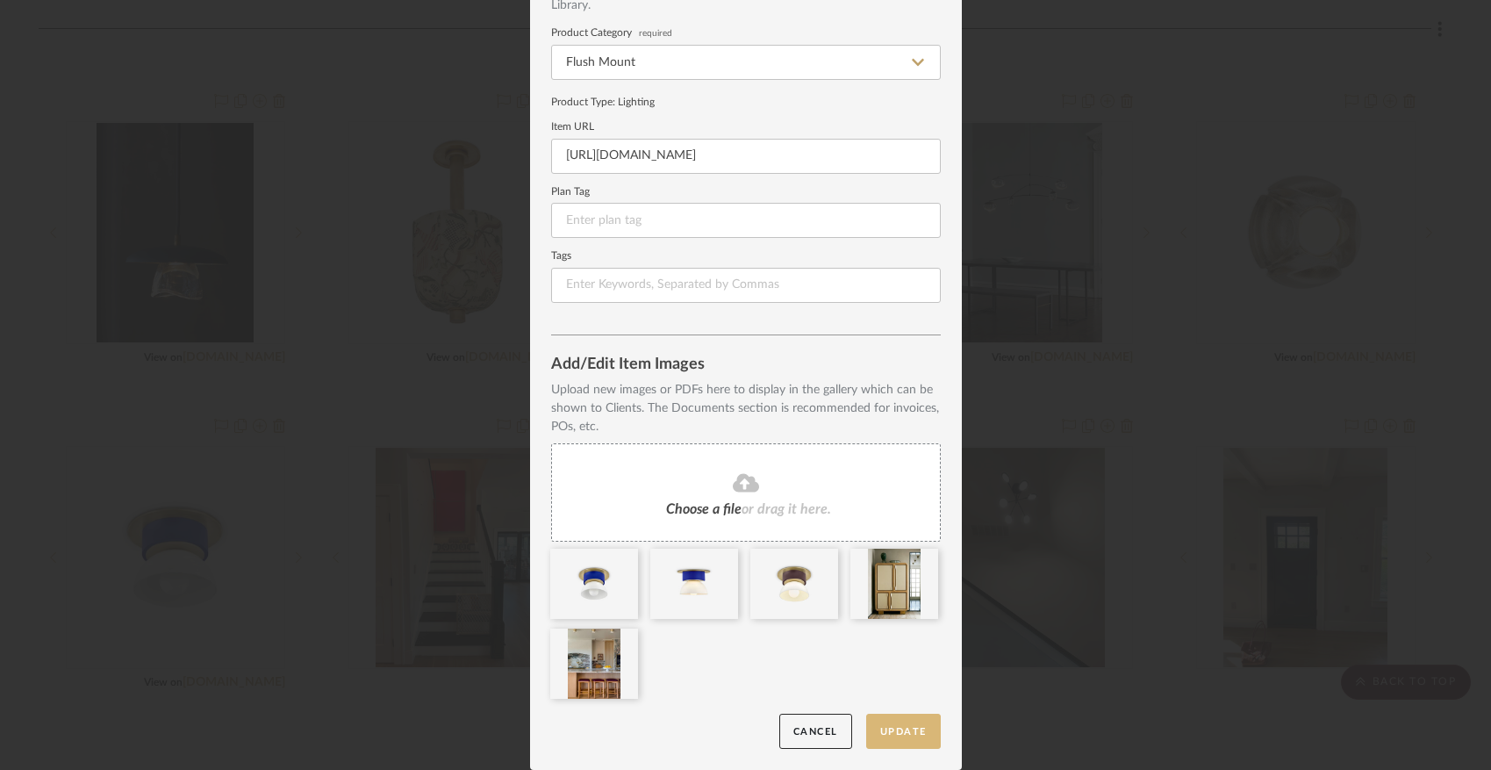
click at [909, 731] on button "Update" at bounding box center [903, 732] width 75 height 36
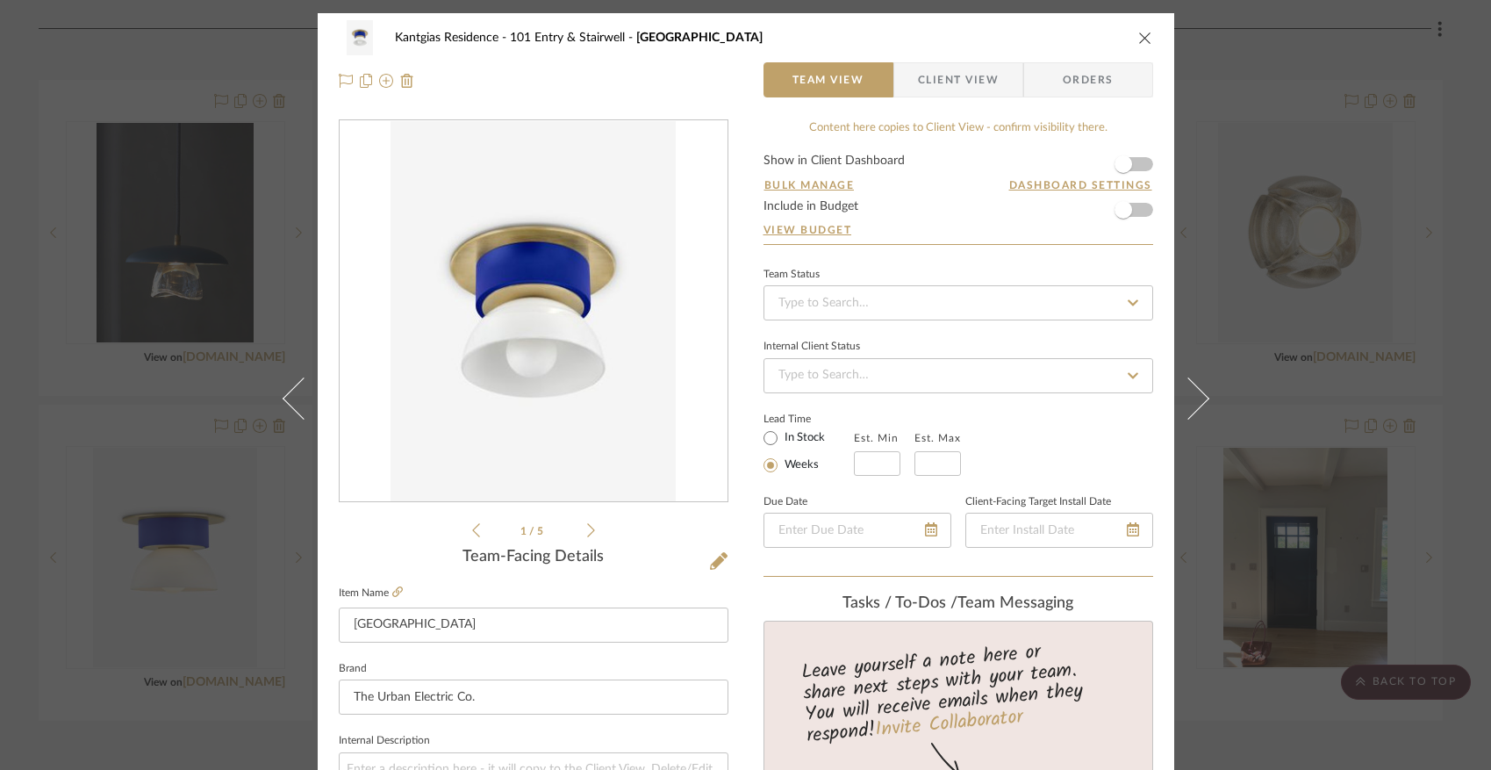
click at [1139, 41] on icon "close" at bounding box center [1146, 38] width 14 height 14
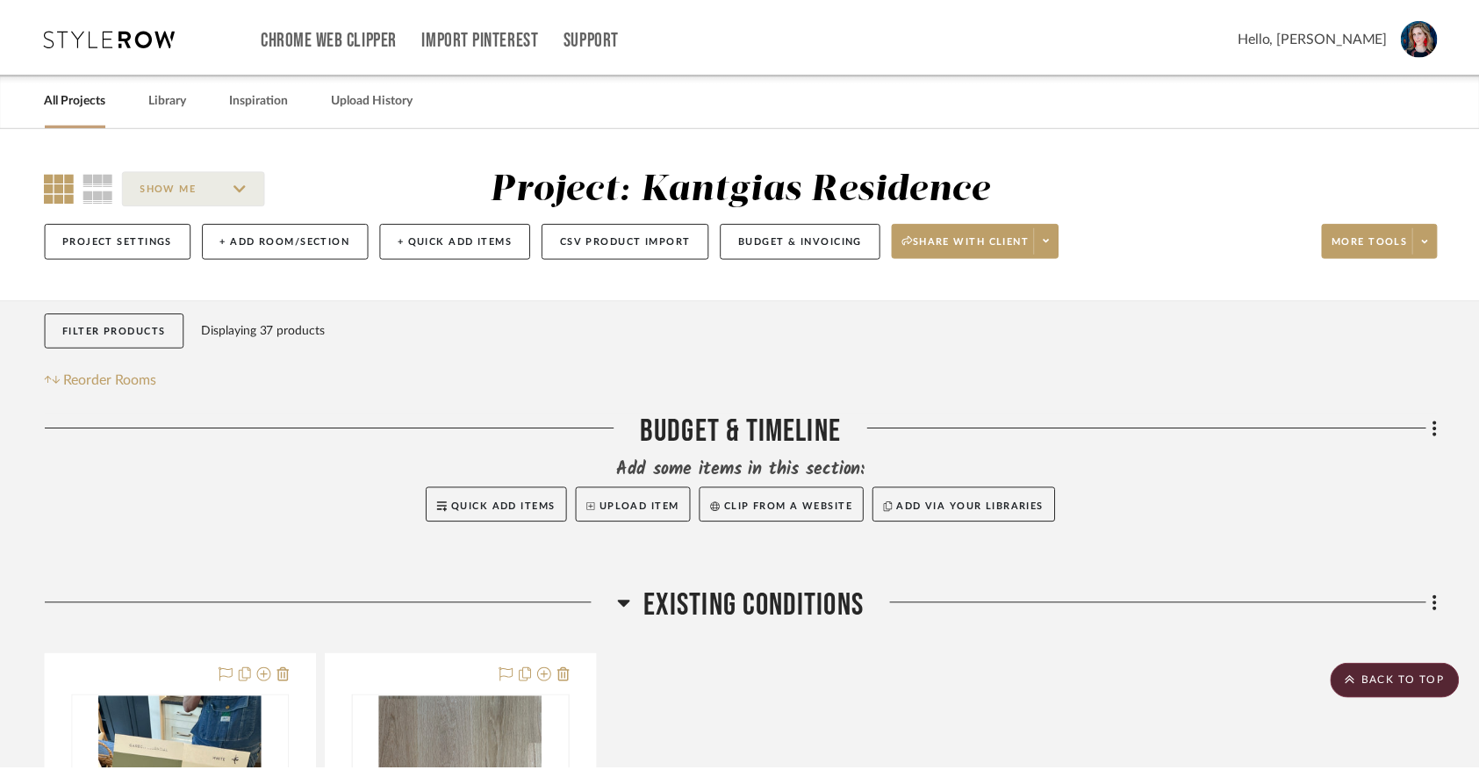
scroll to position [1391, 0]
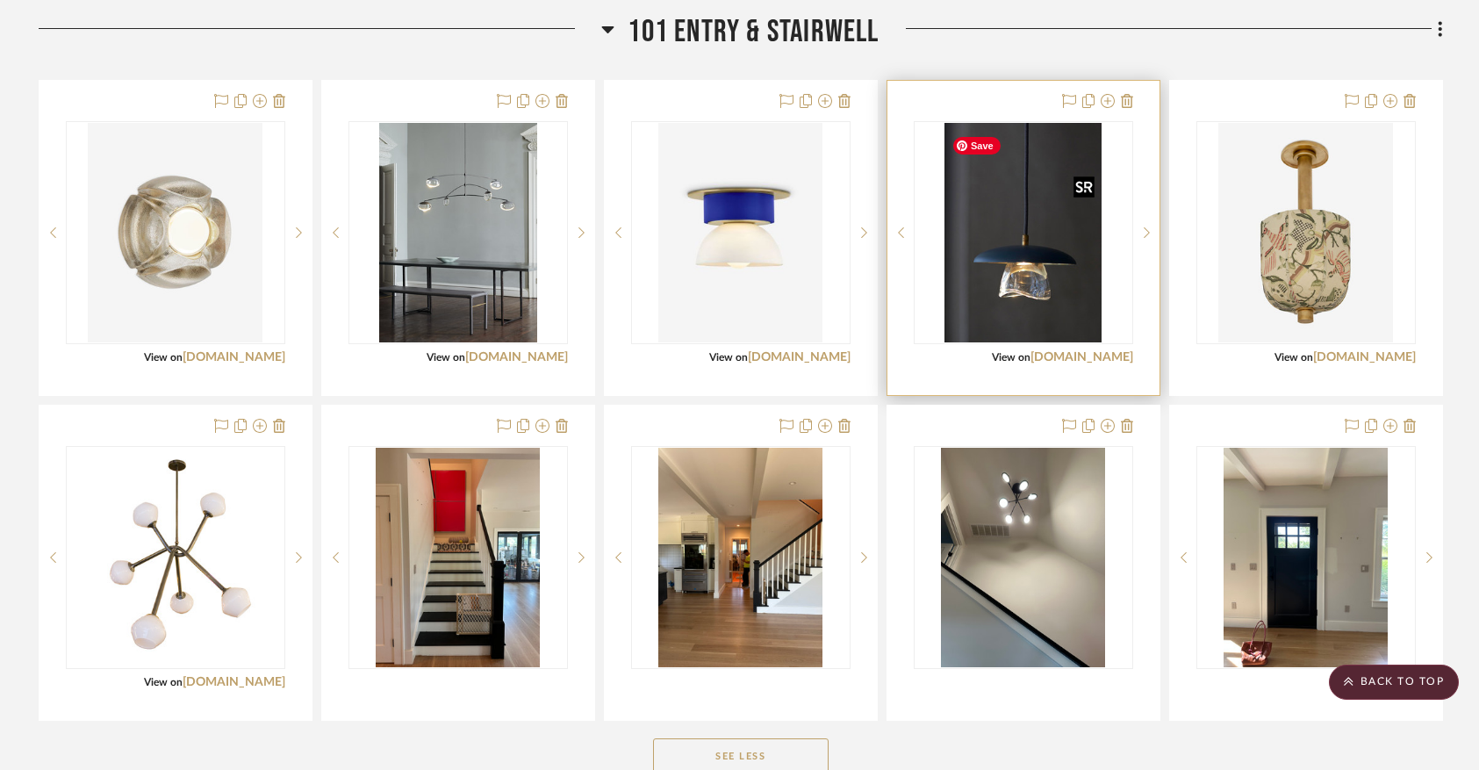
click at [1030, 269] on img "0" at bounding box center [1023, 232] width 157 height 219
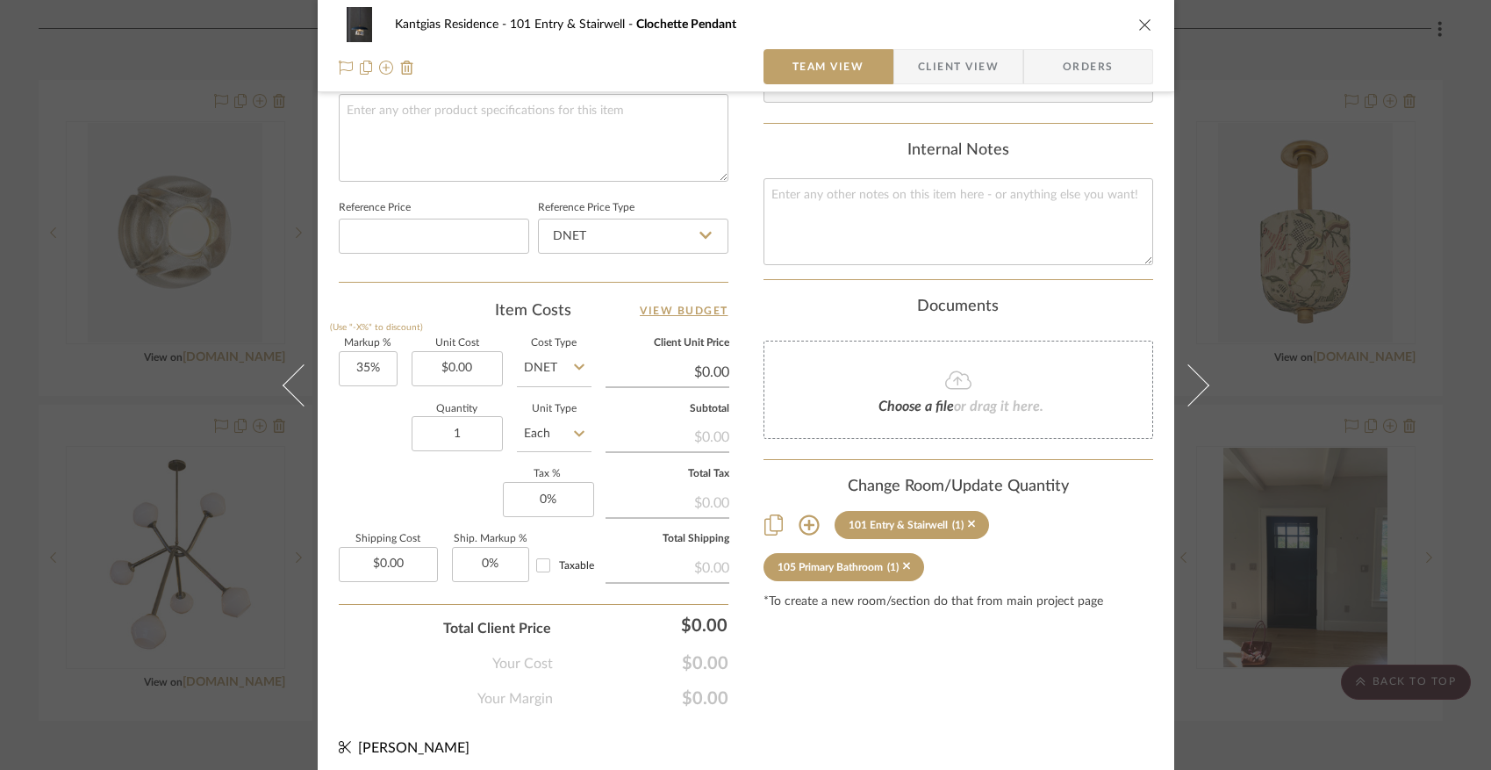
scroll to position [861, 0]
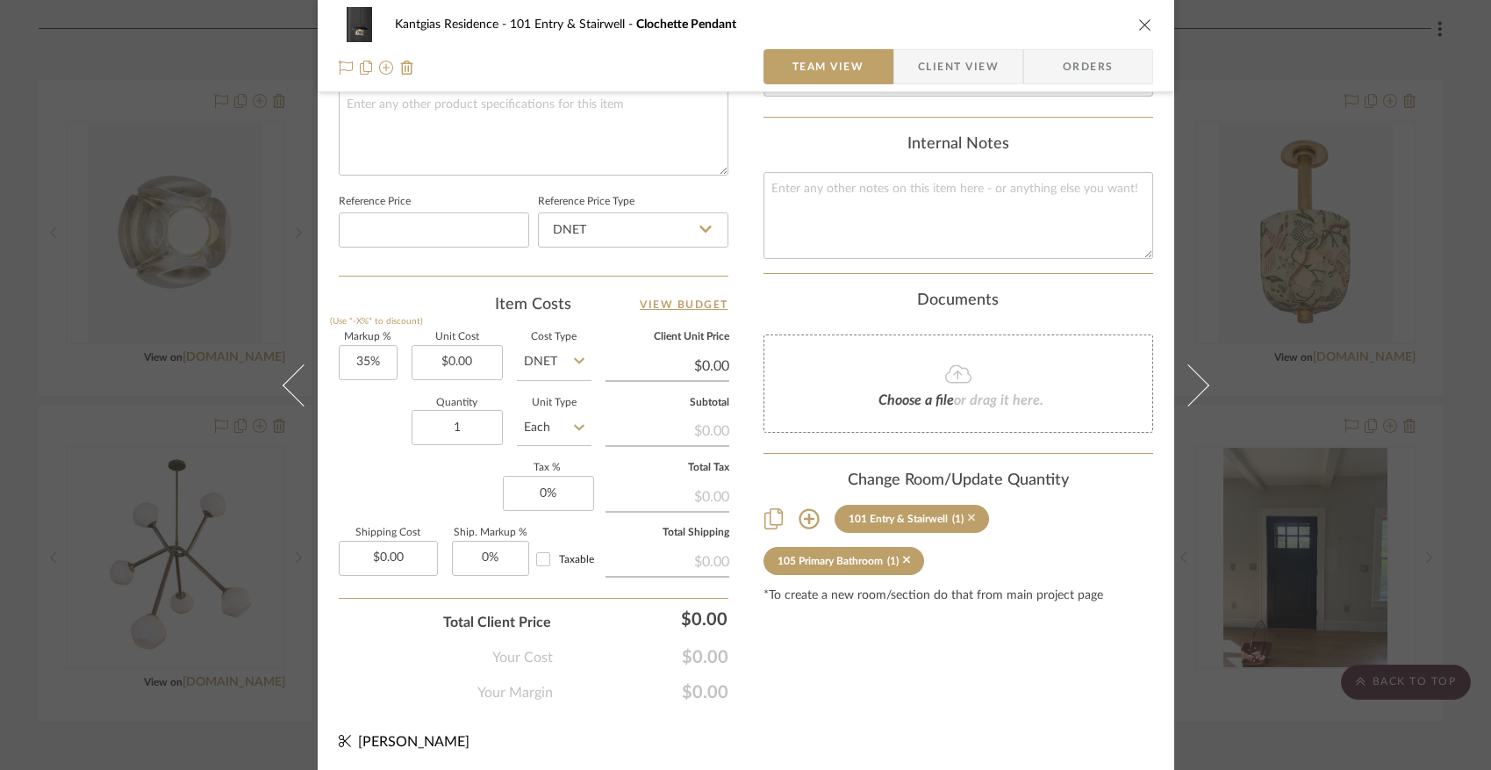
click at [968, 517] on icon at bounding box center [972, 518] width 8 height 12
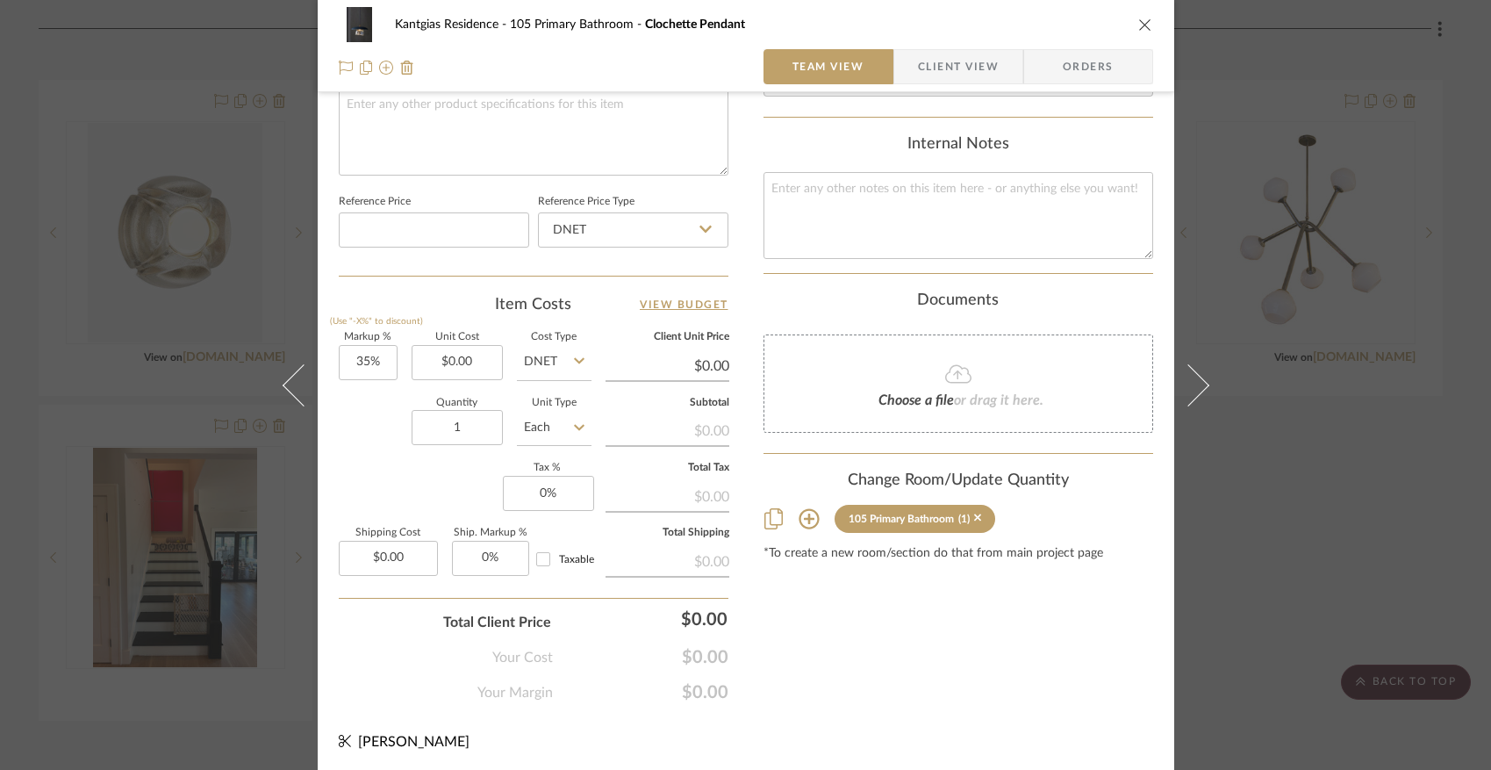
click at [1139, 23] on icon "close" at bounding box center [1146, 25] width 14 height 14
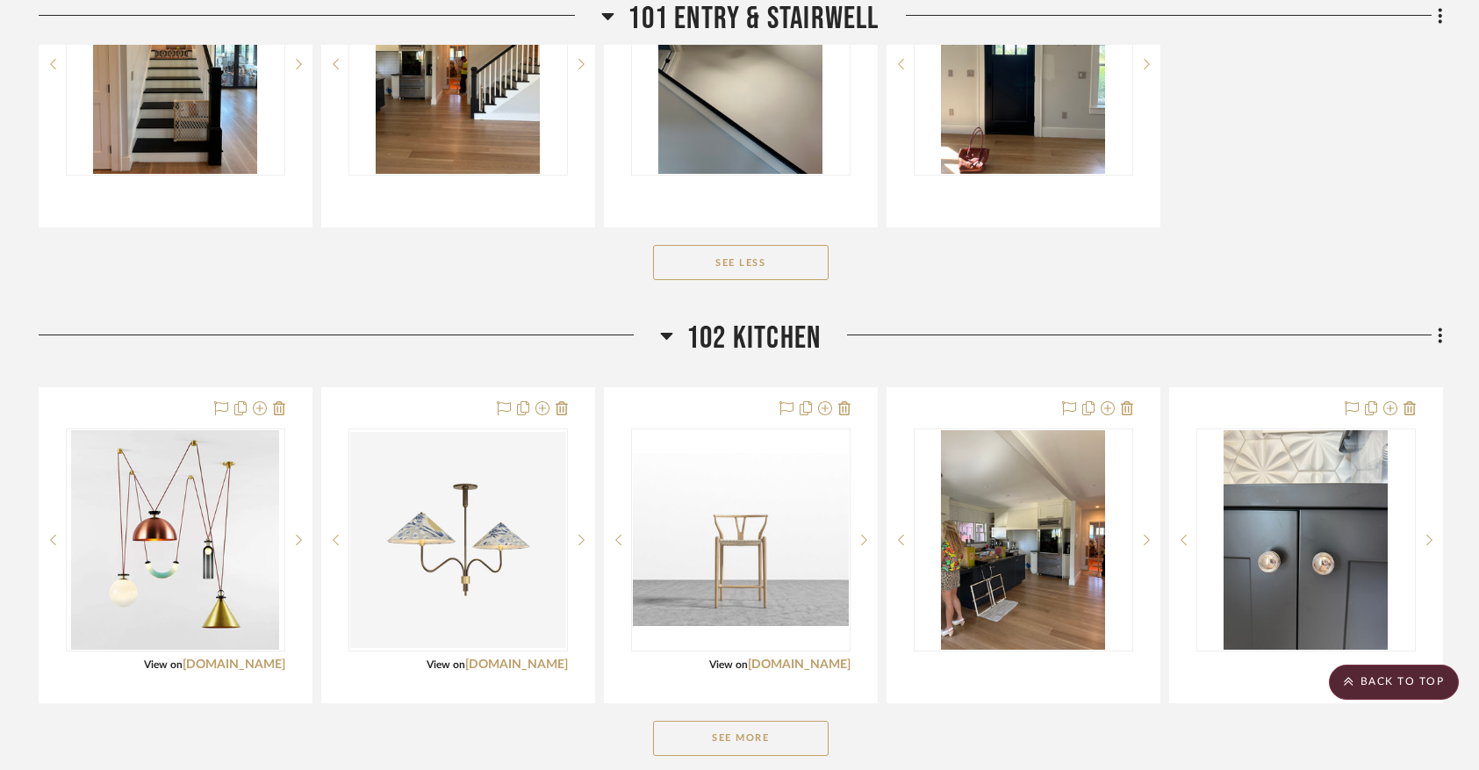
scroll to position [1898, 0]
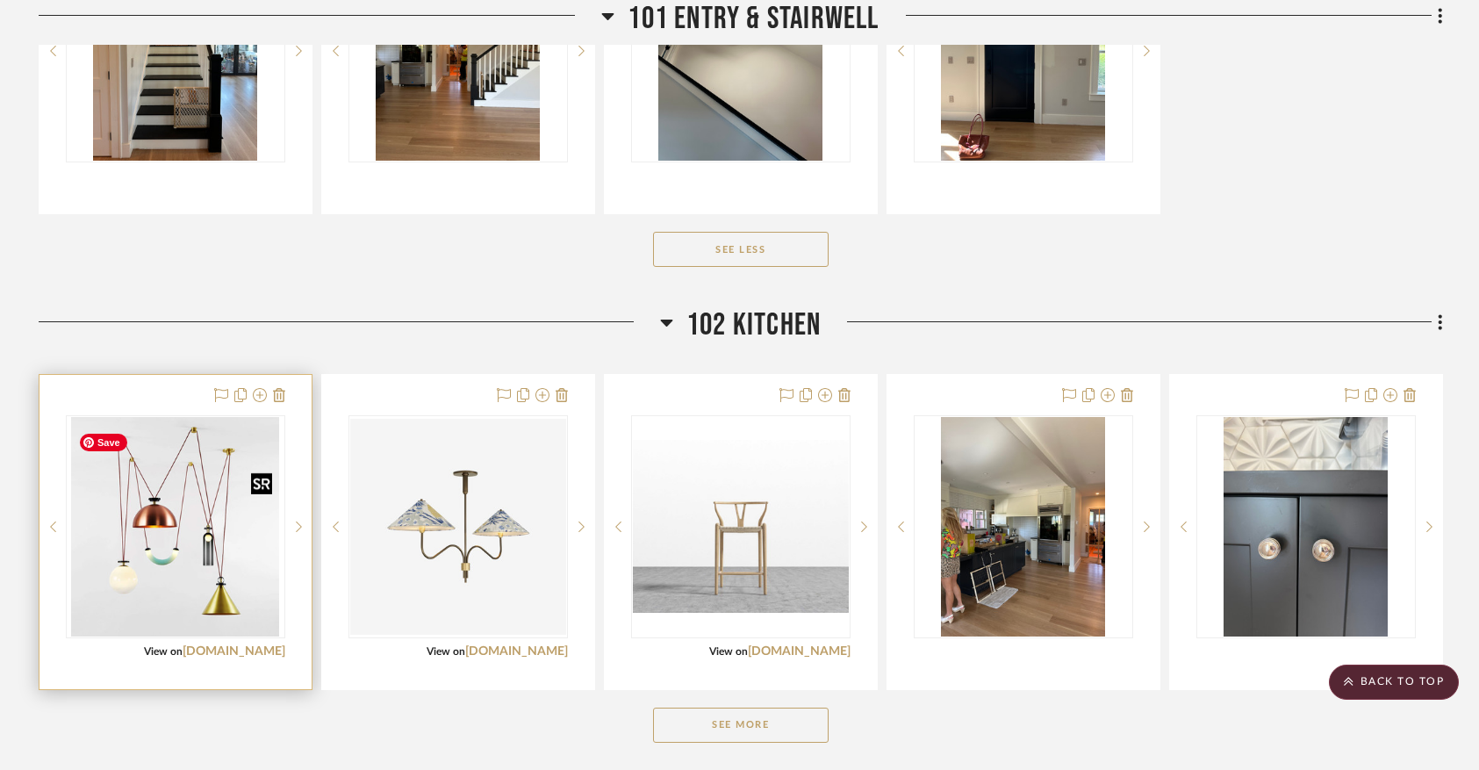
click at [179, 532] on img "0" at bounding box center [175, 526] width 208 height 219
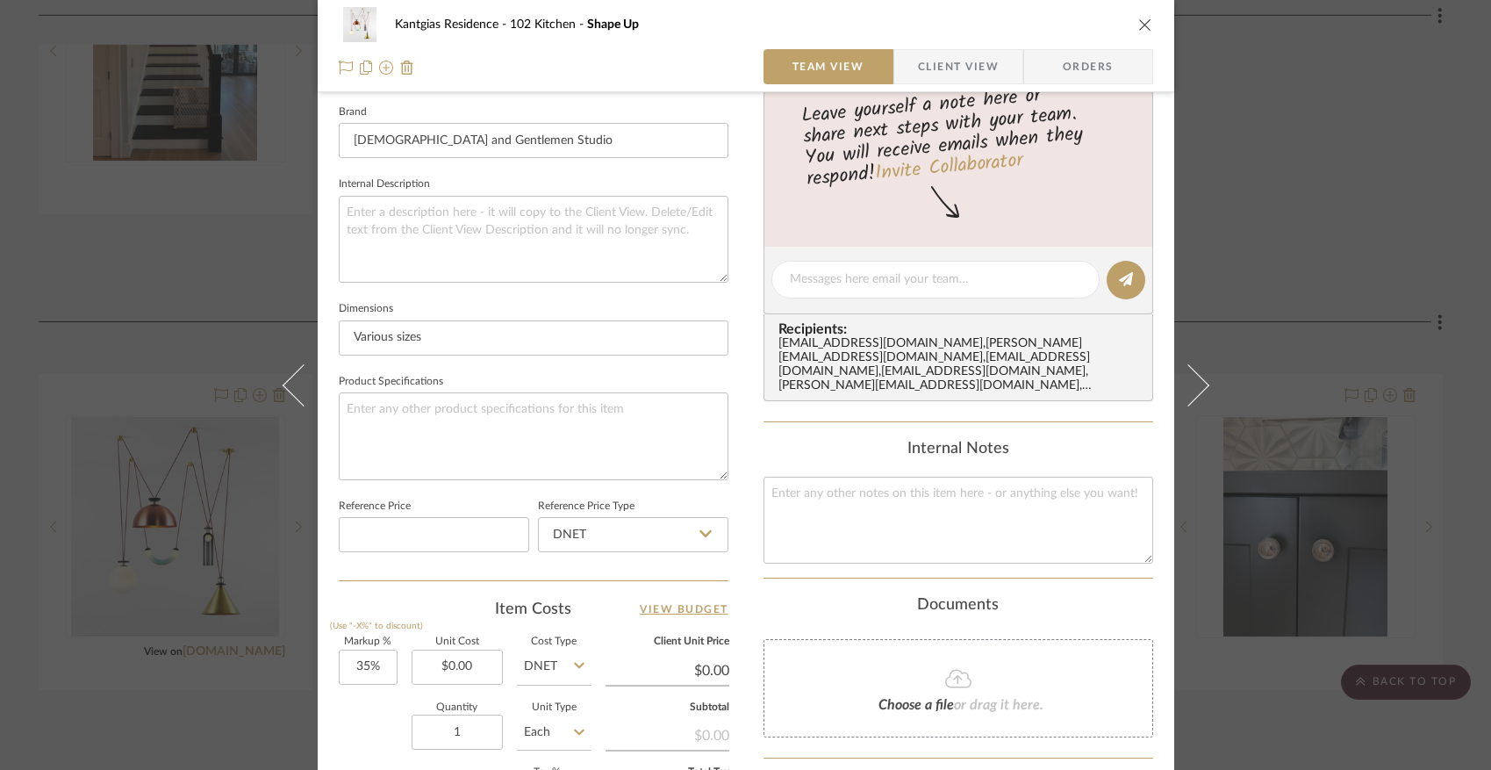
scroll to position [861, 0]
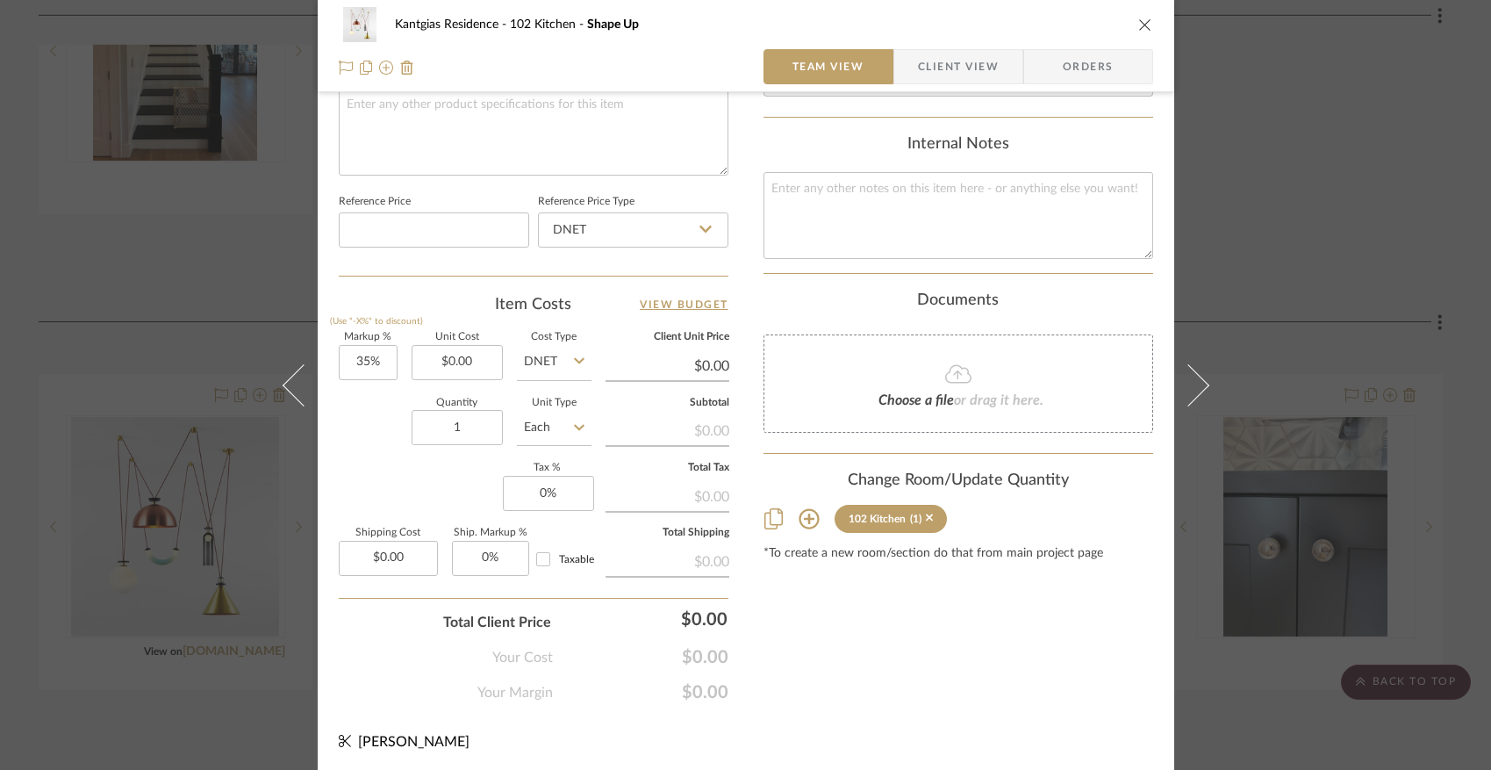
click at [799, 518] on icon at bounding box center [809, 518] width 21 height 21
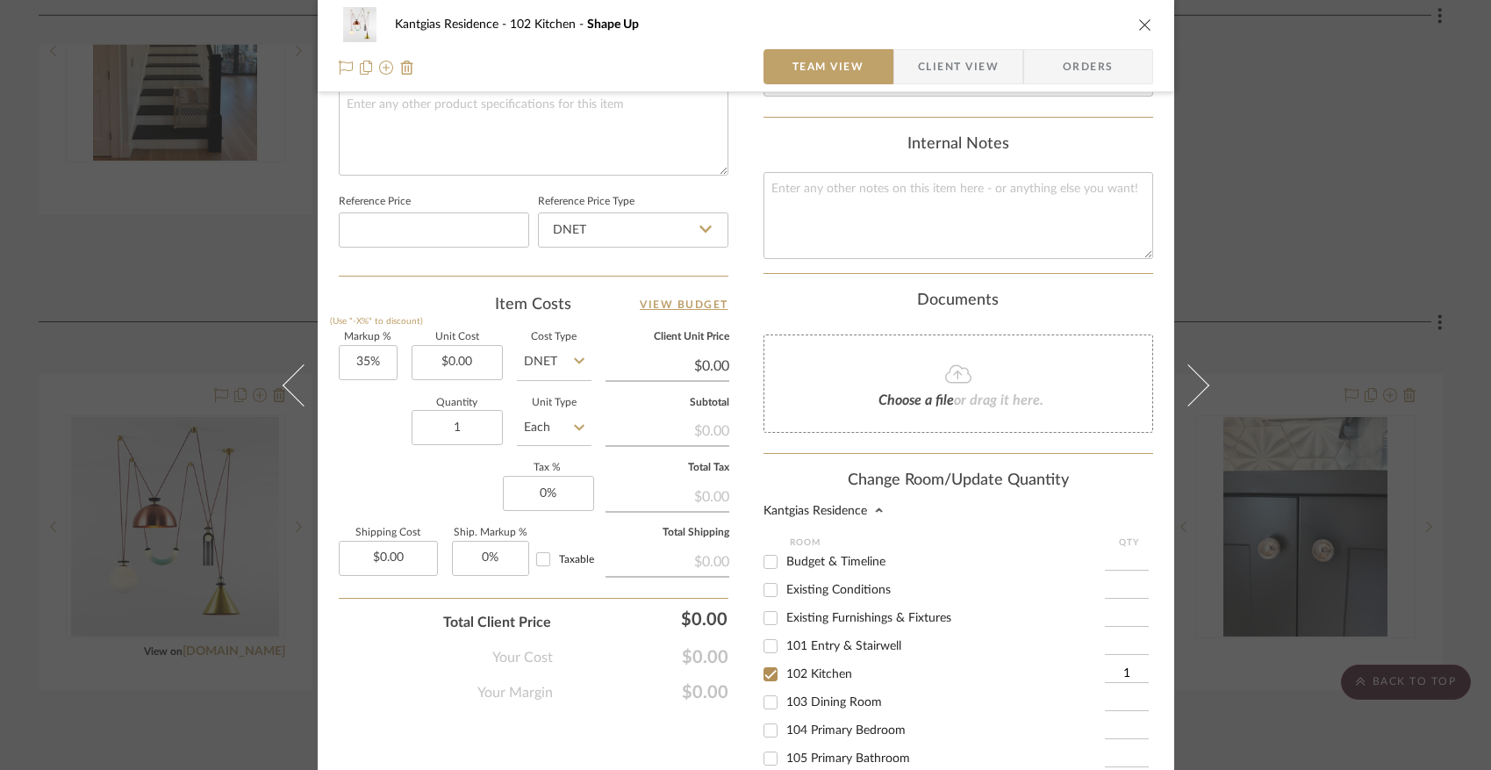
click at [798, 647] on span "101 Entry & Stairwell" at bounding box center [844, 646] width 115 height 12
click at [785, 647] on input "101 Entry & Stairwell" at bounding box center [771, 646] width 28 height 28
checkbox input "true"
type input "1"
drag, startPoint x: 763, startPoint y: 684, endPoint x: 794, endPoint y: 663, distance: 37.3
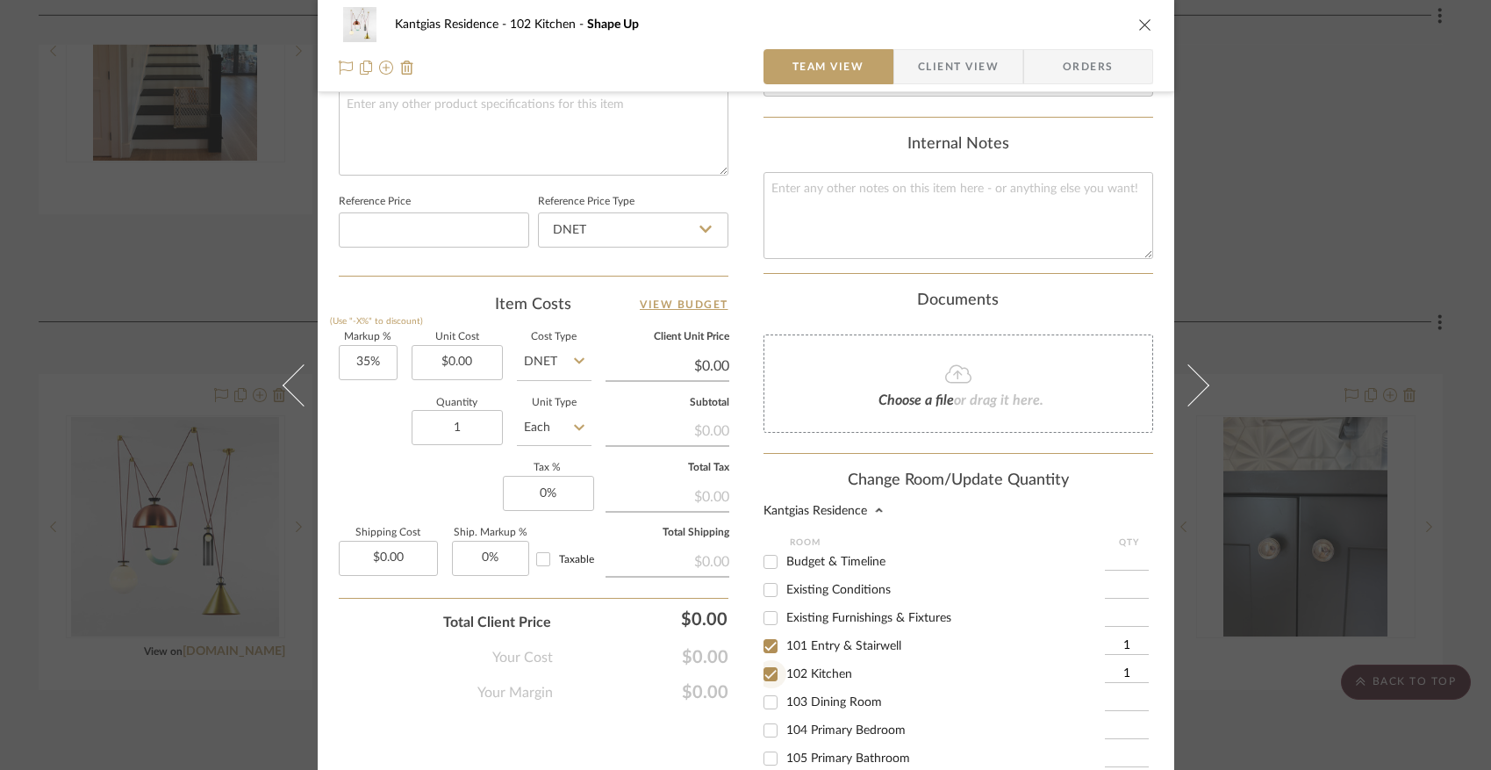
click at [765, 681] on input "102 Kitchen" at bounding box center [771, 674] width 28 height 28
checkbox input "false"
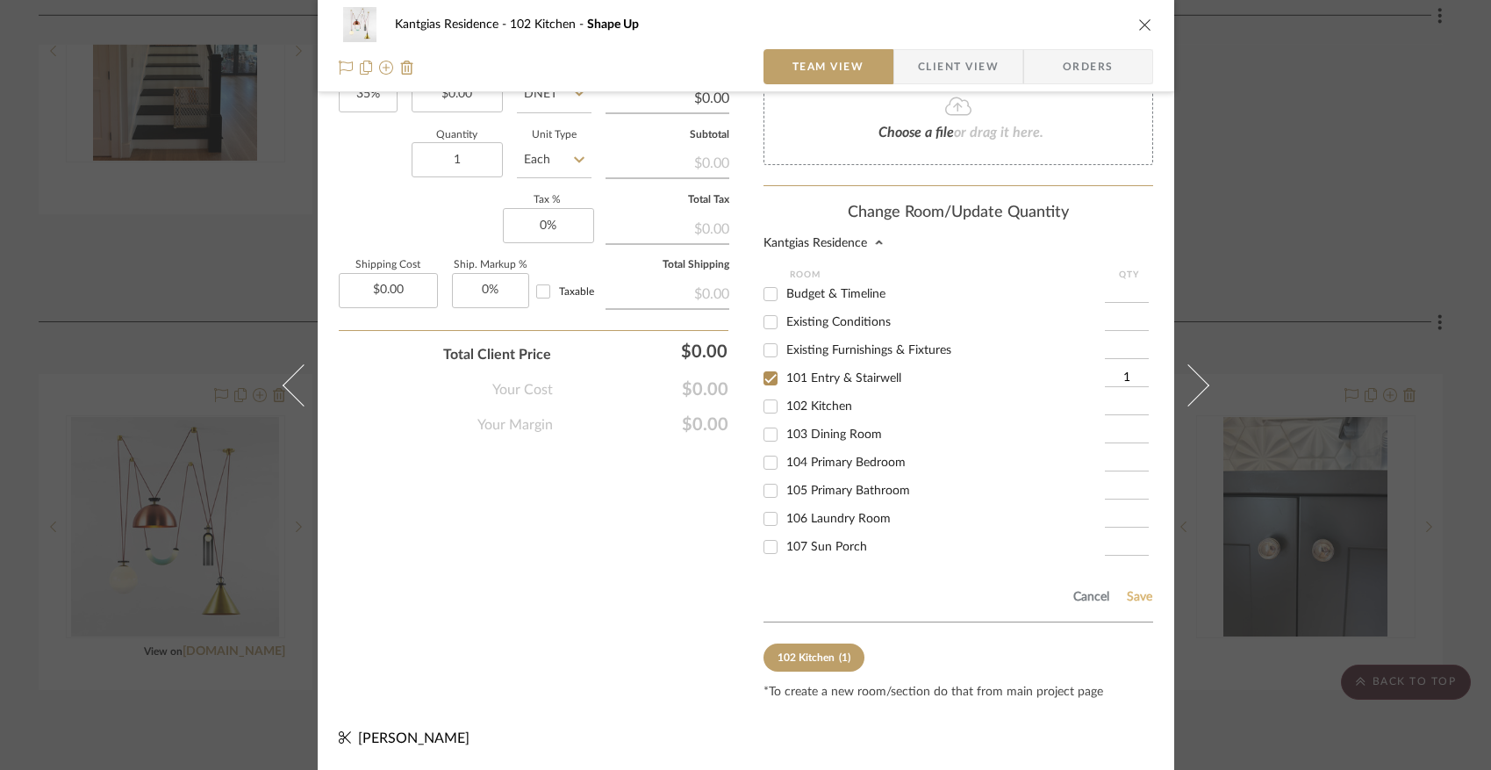
click at [1133, 600] on button "Save" at bounding box center [1139, 597] width 27 height 14
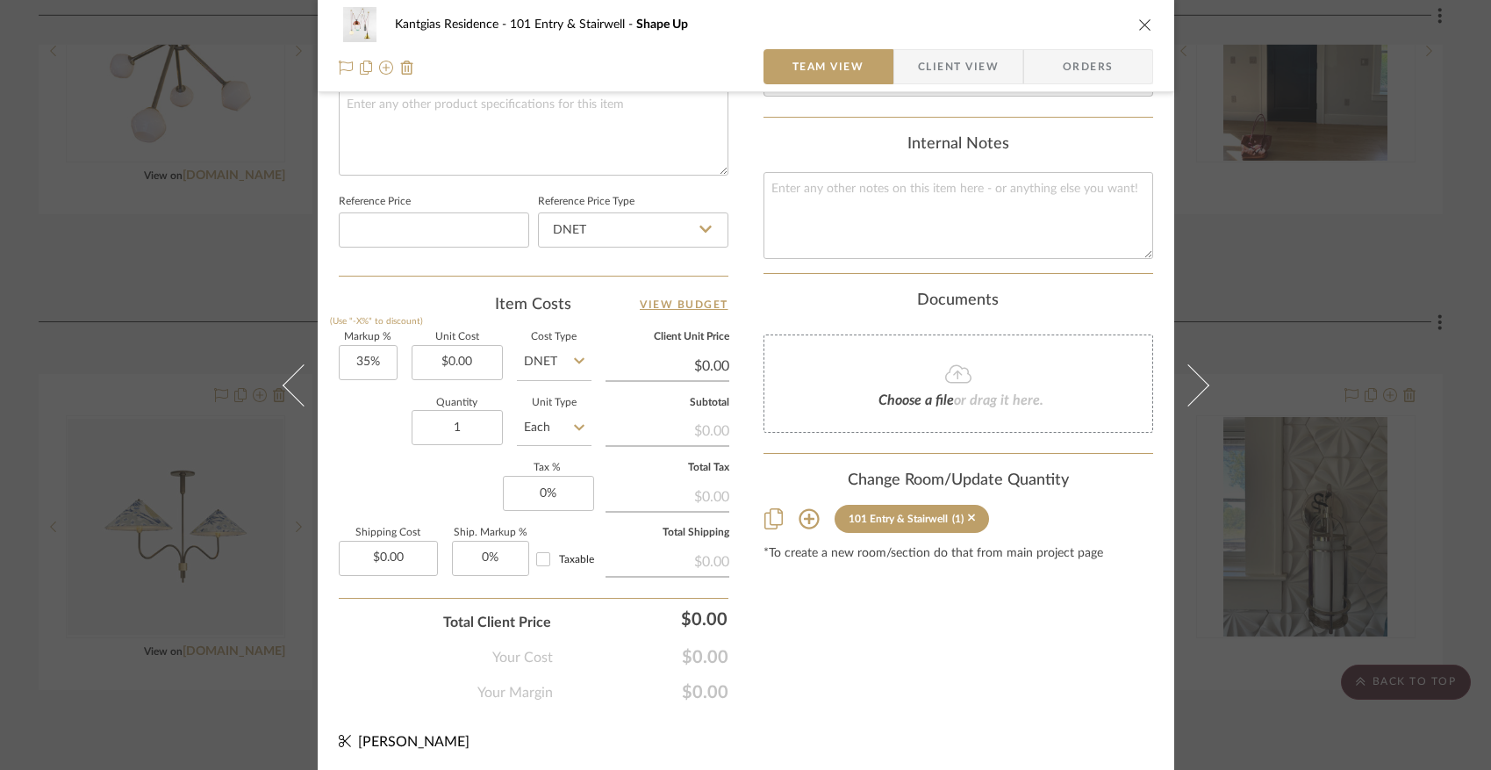
click at [1139, 27] on icon "close" at bounding box center [1146, 25] width 14 height 14
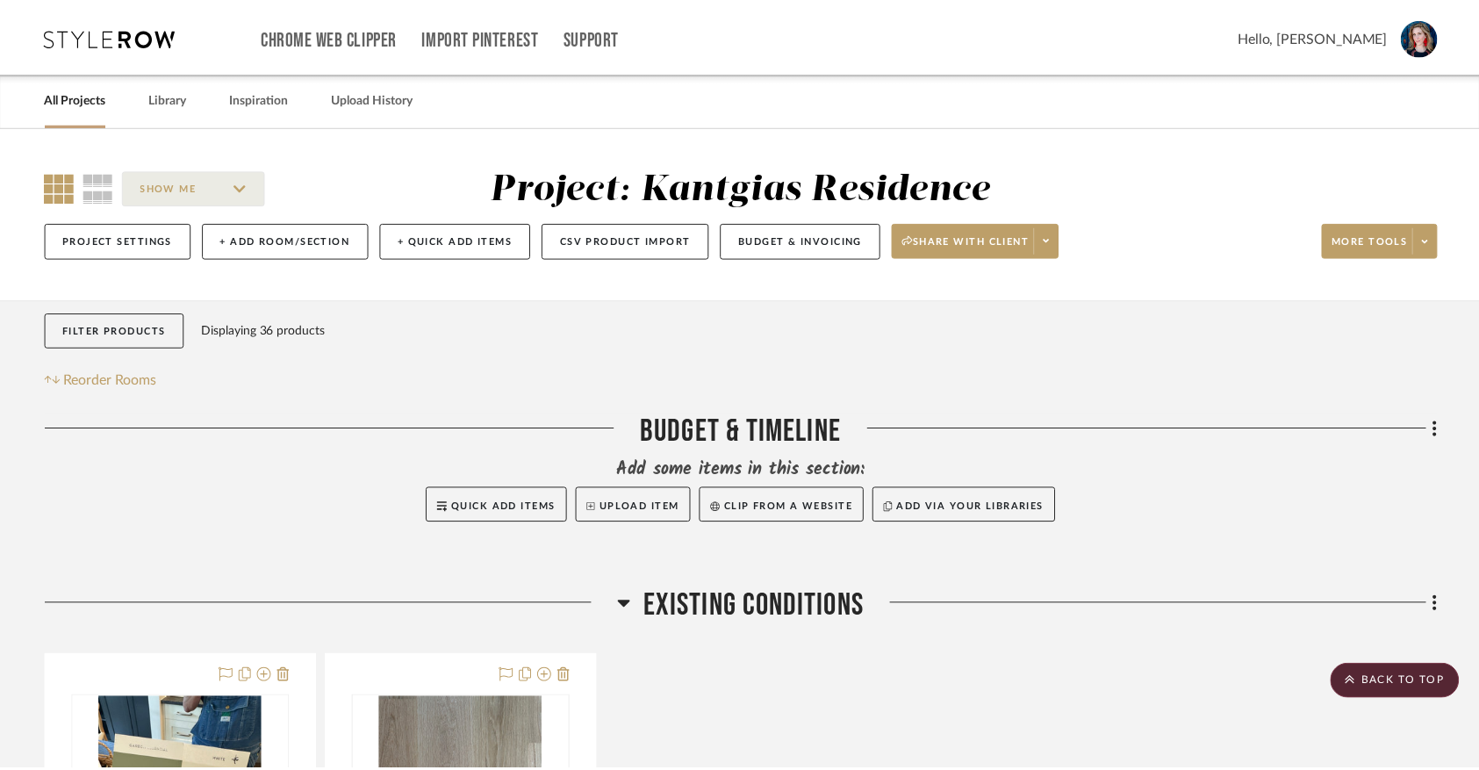
scroll to position [1898, 0]
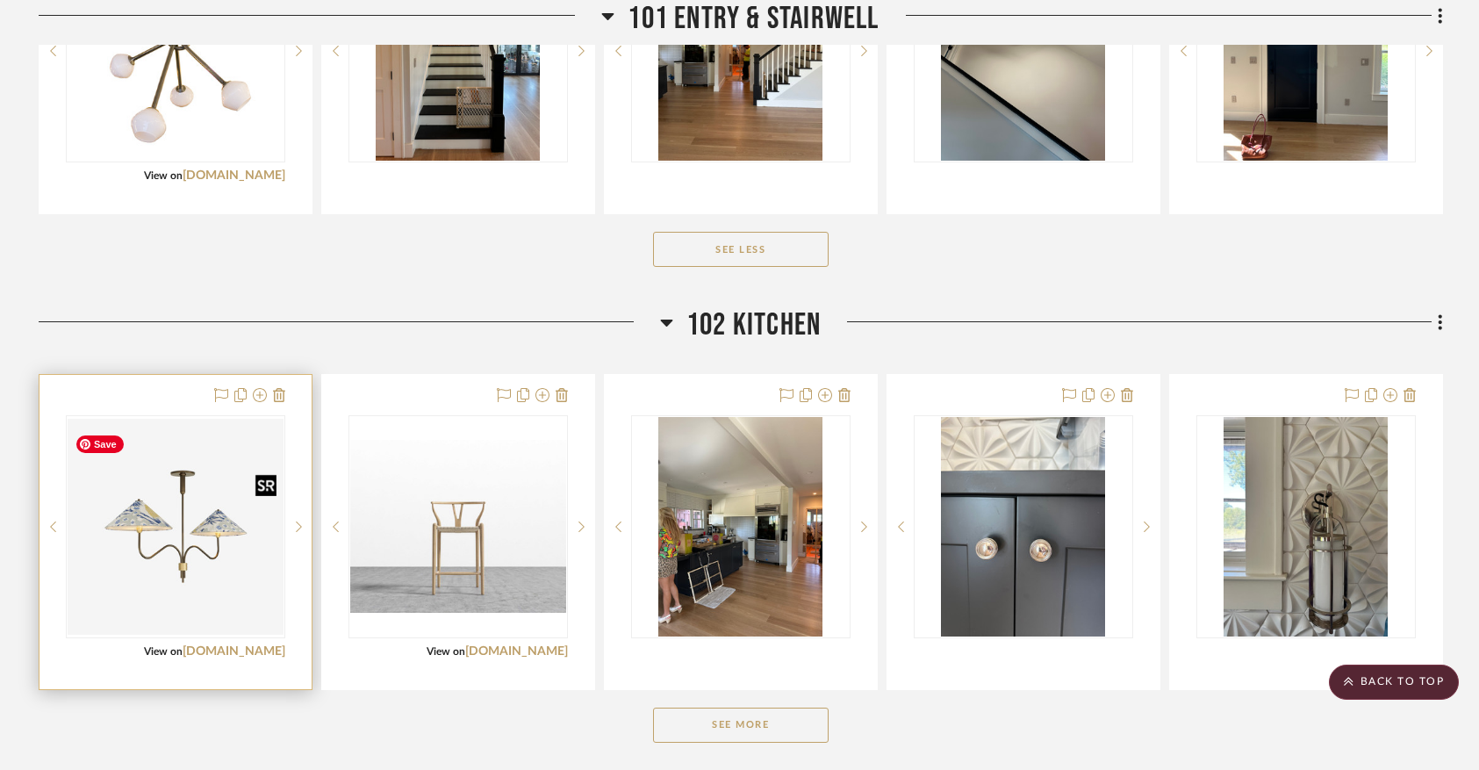
click at [215, 534] on img "0" at bounding box center [176, 527] width 216 height 216
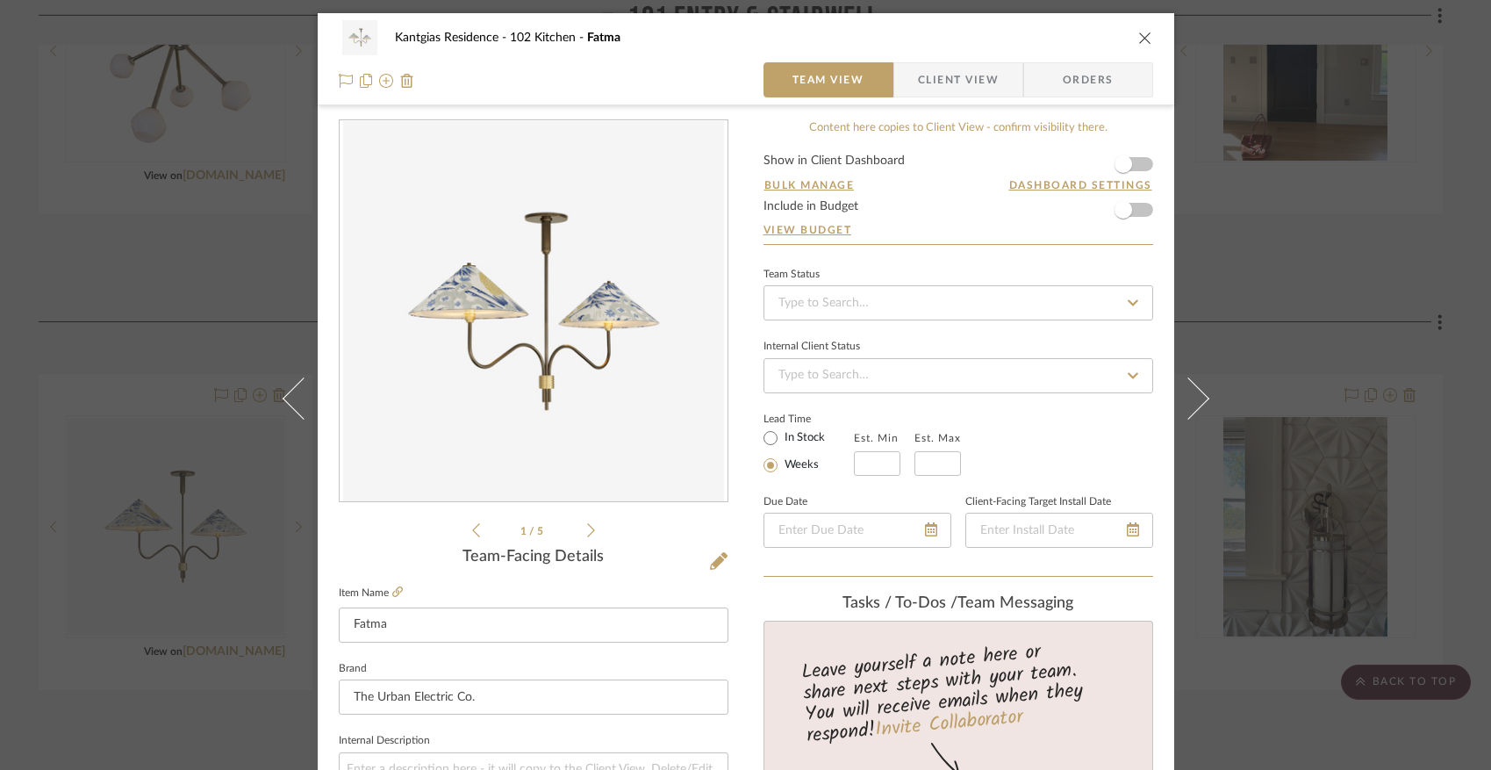
scroll to position [861, 0]
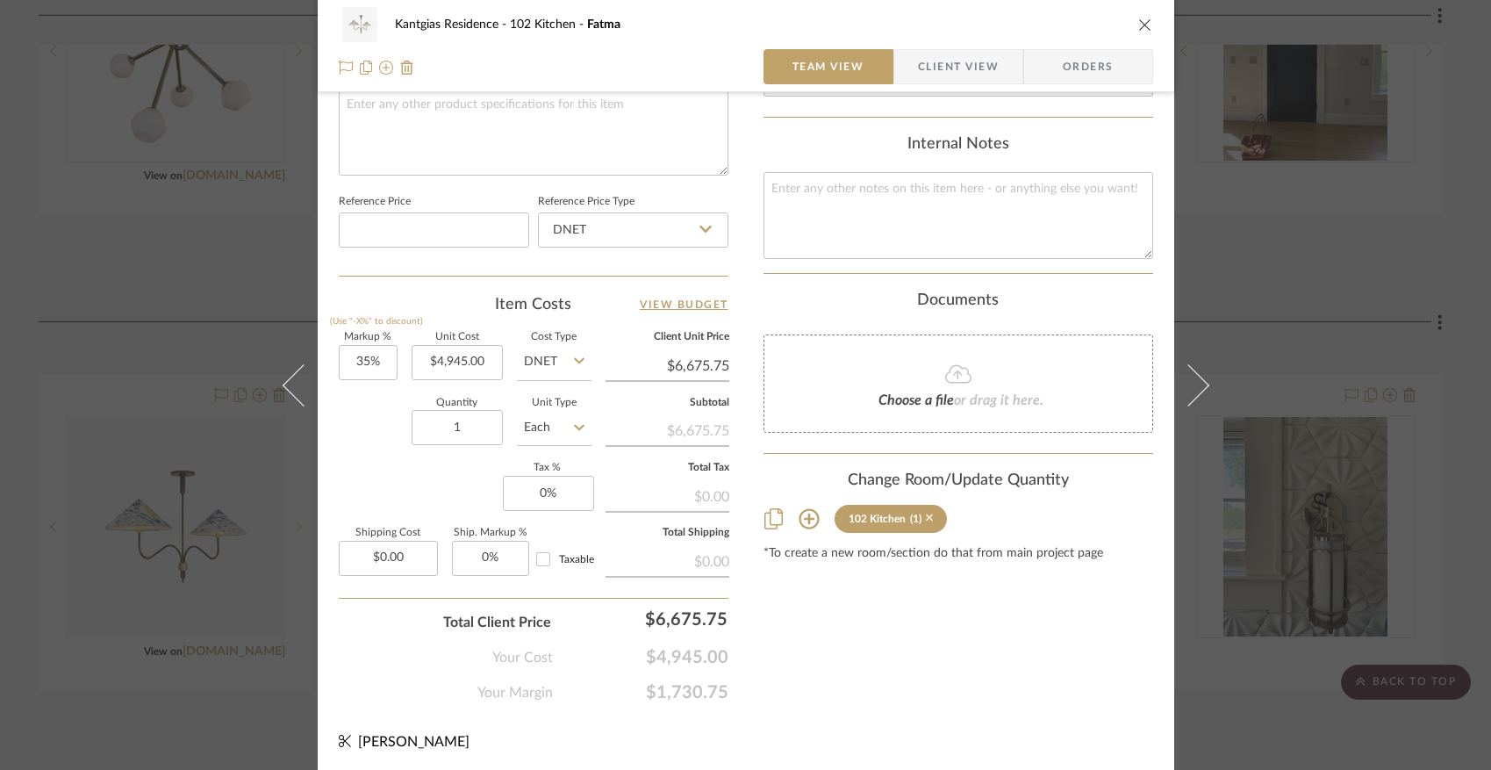
click at [926, 520] on icon at bounding box center [930, 518] width 8 height 12
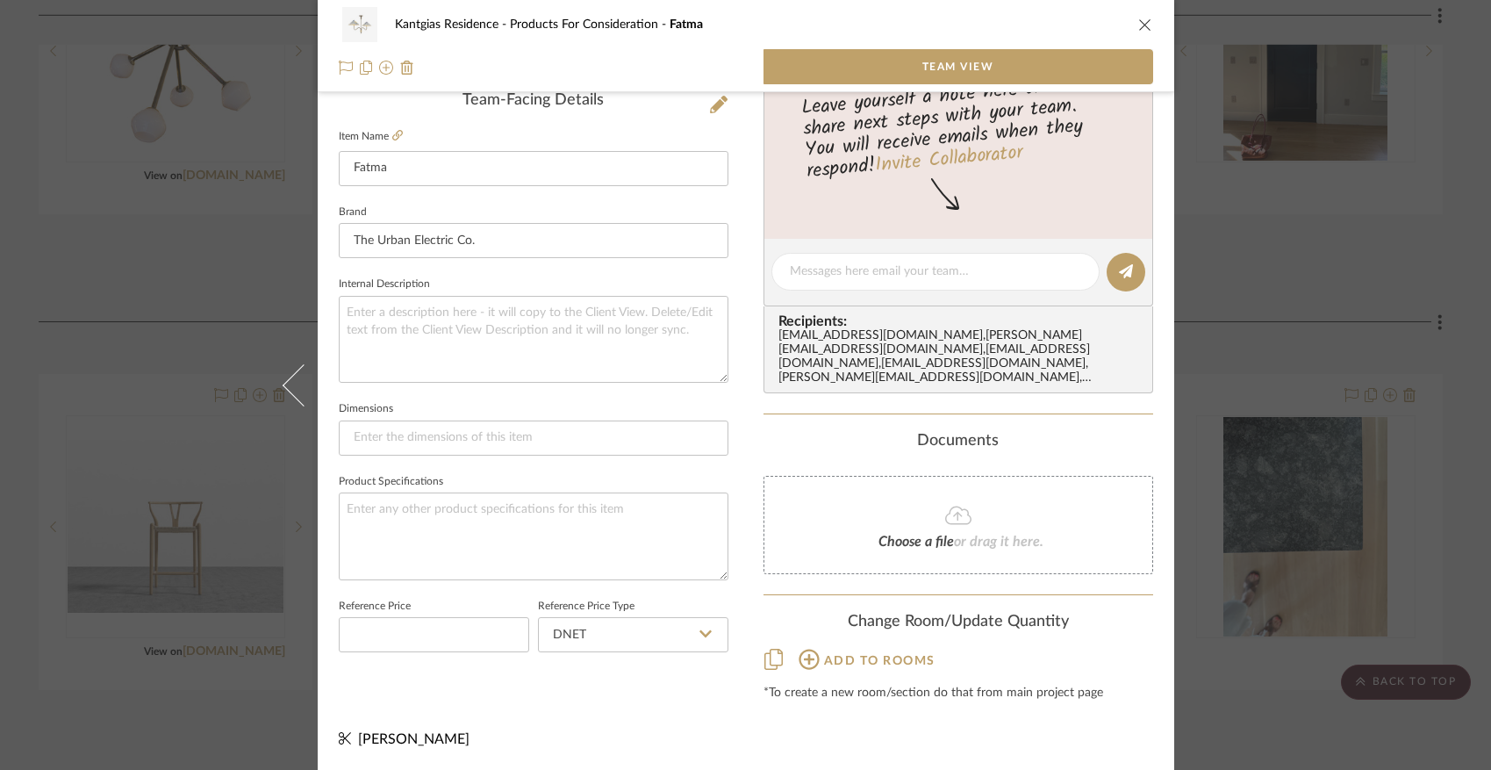
click at [1139, 24] on icon "close" at bounding box center [1146, 25] width 14 height 14
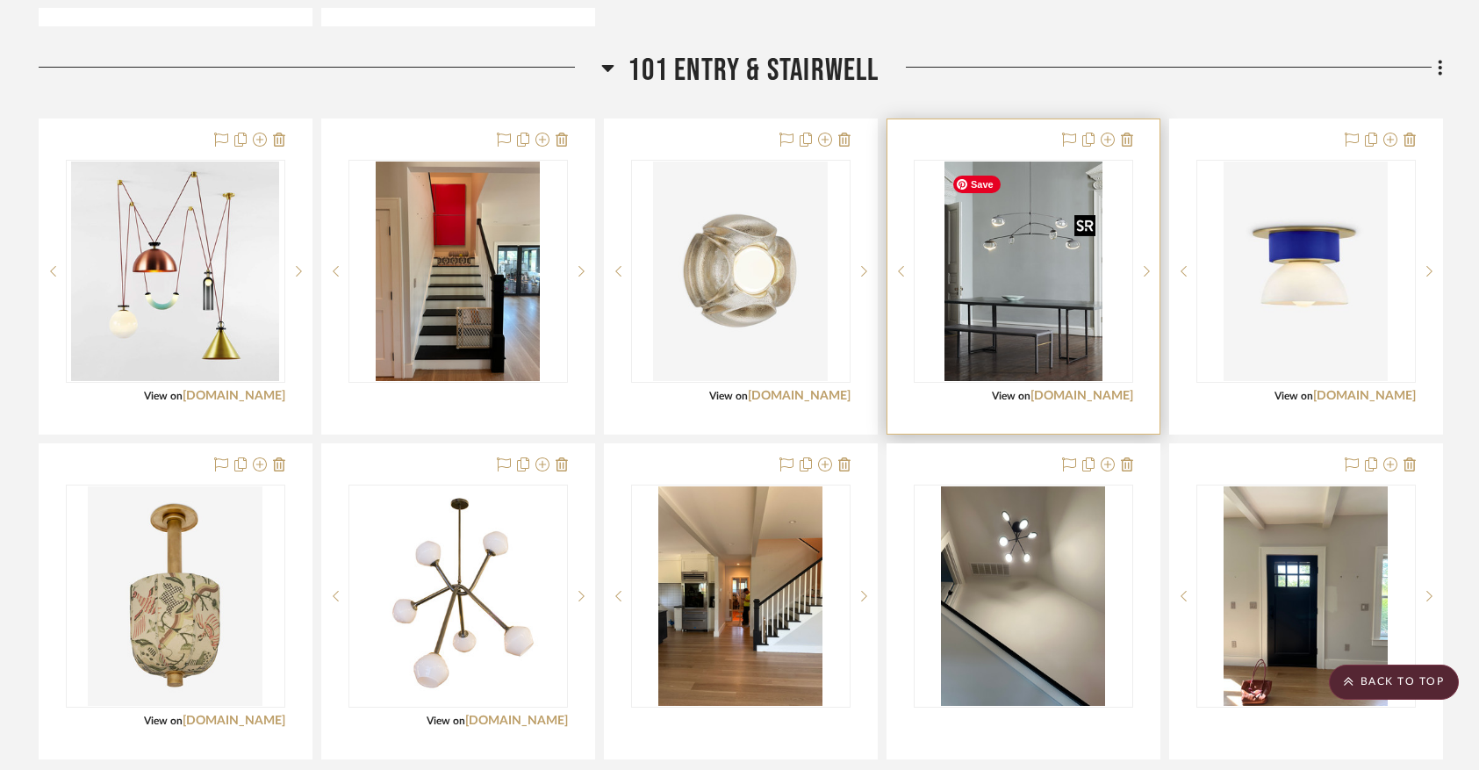
scroll to position [1351, 0]
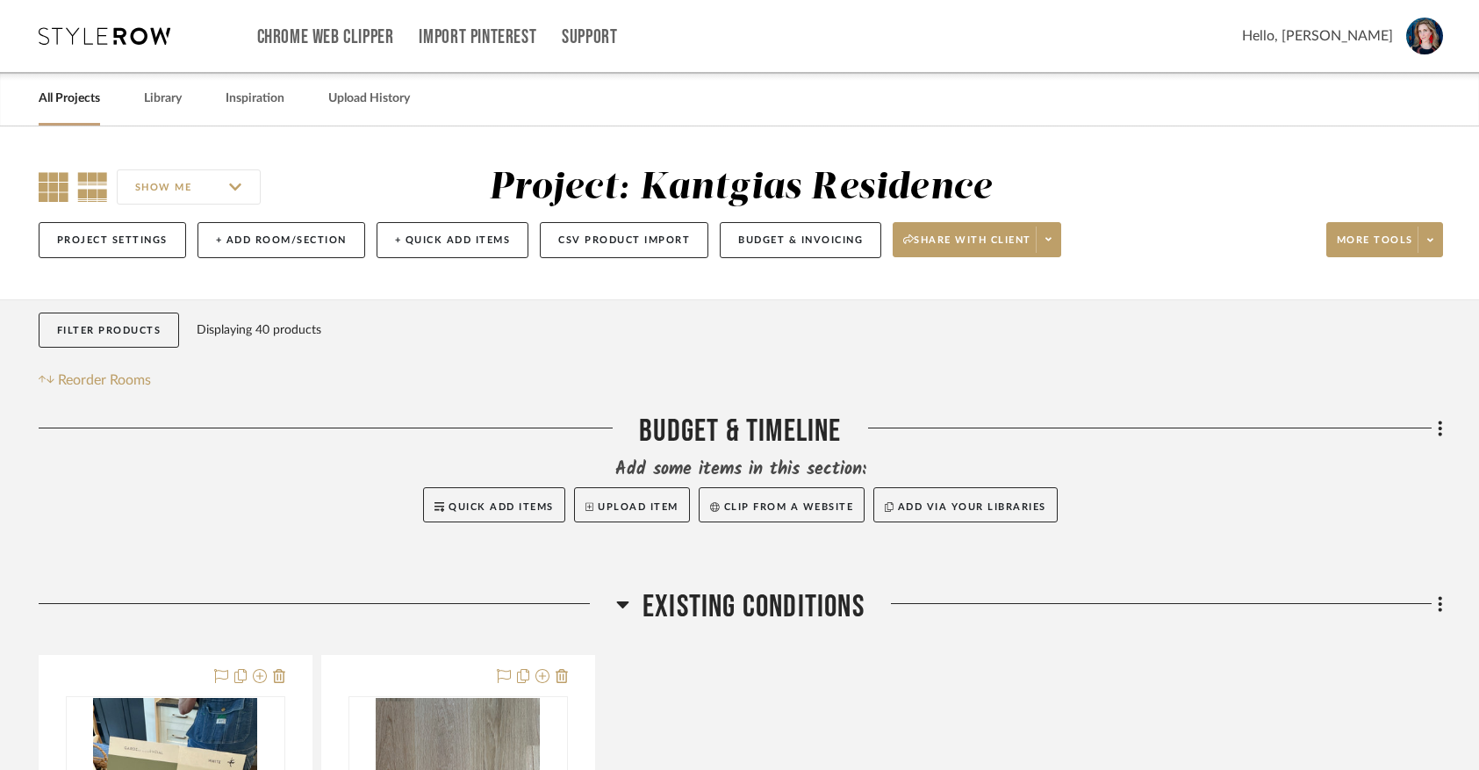
click at [60, 189] on icon at bounding box center [54, 187] width 30 height 30
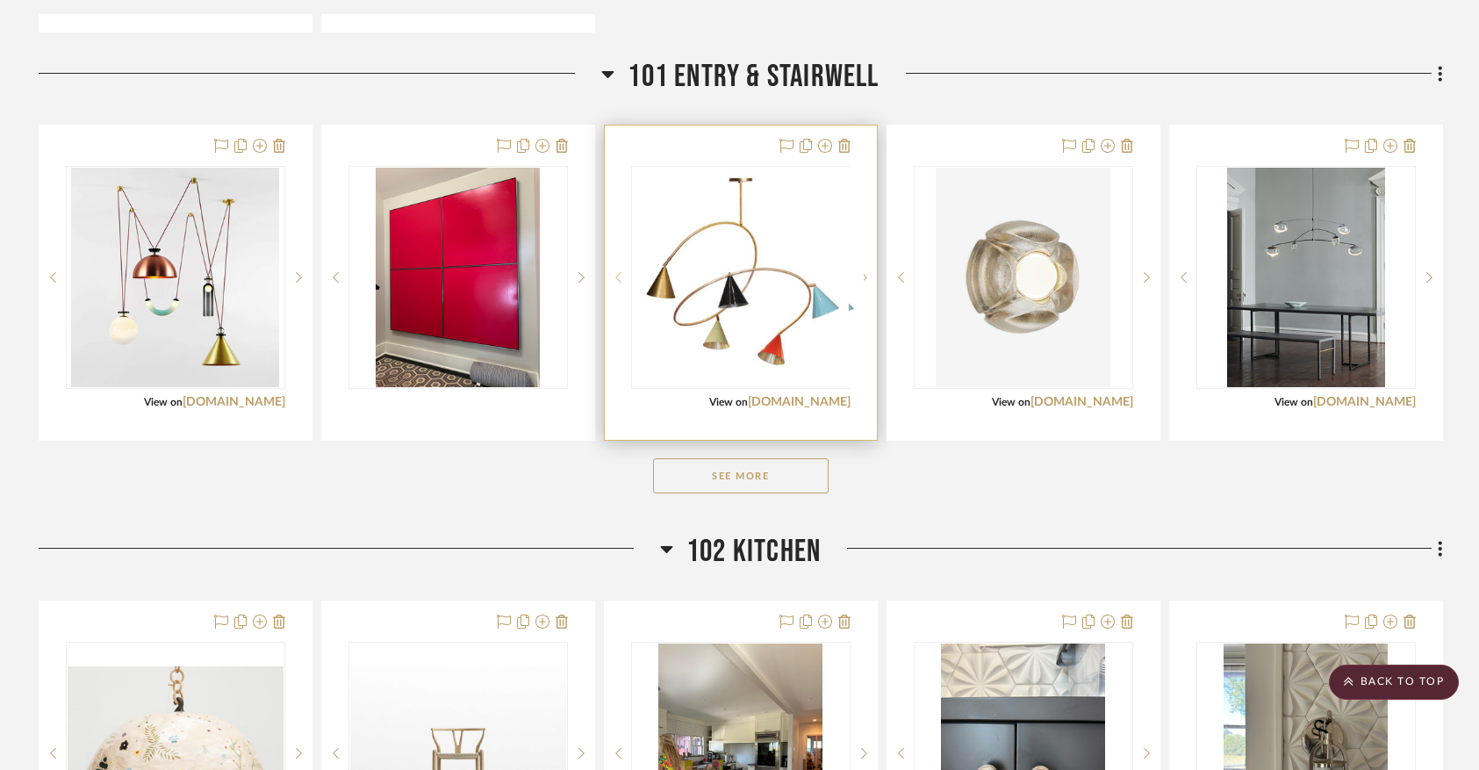
scroll to position [1347, 0]
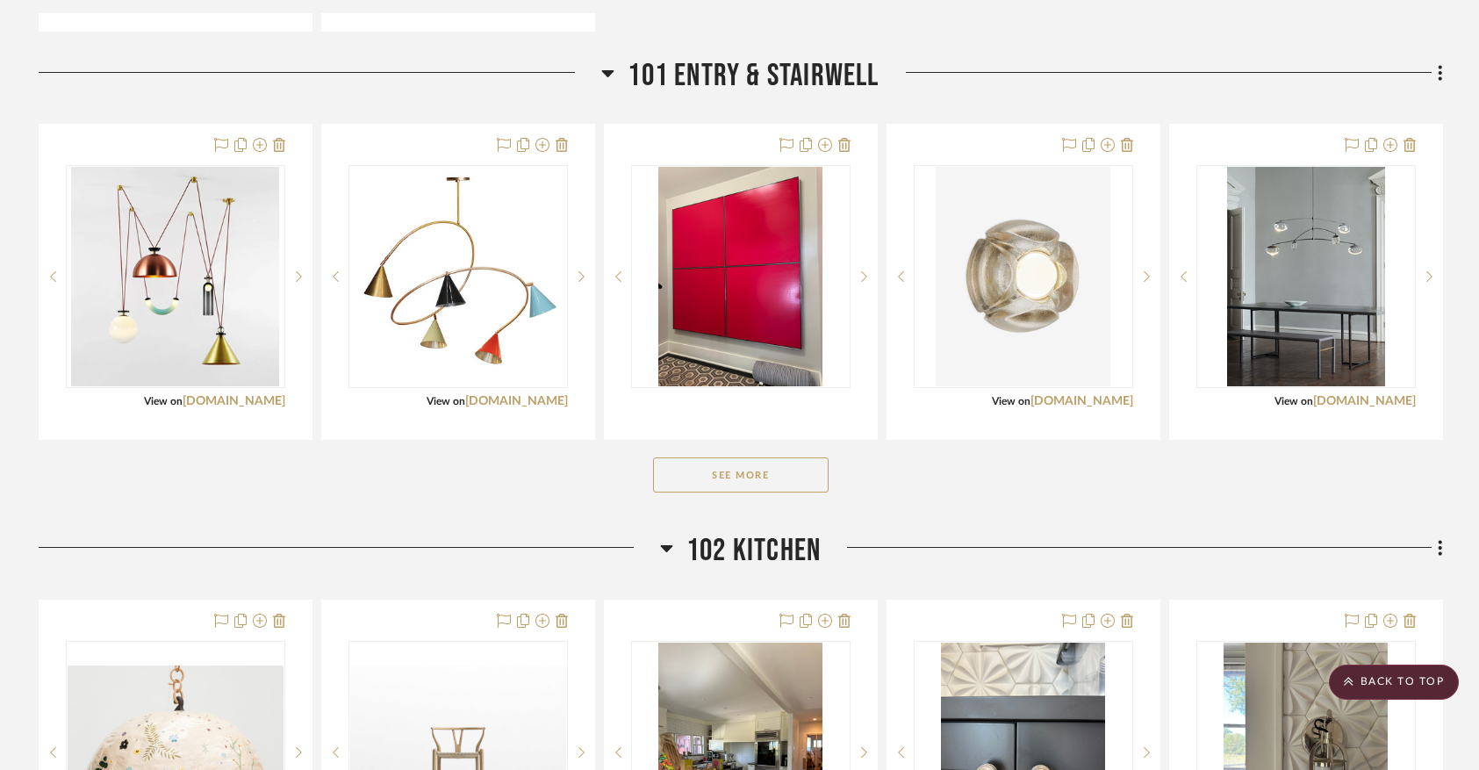
click at [766, 483] on button "See More" at bounding box center [741, 474] width 176 height 35
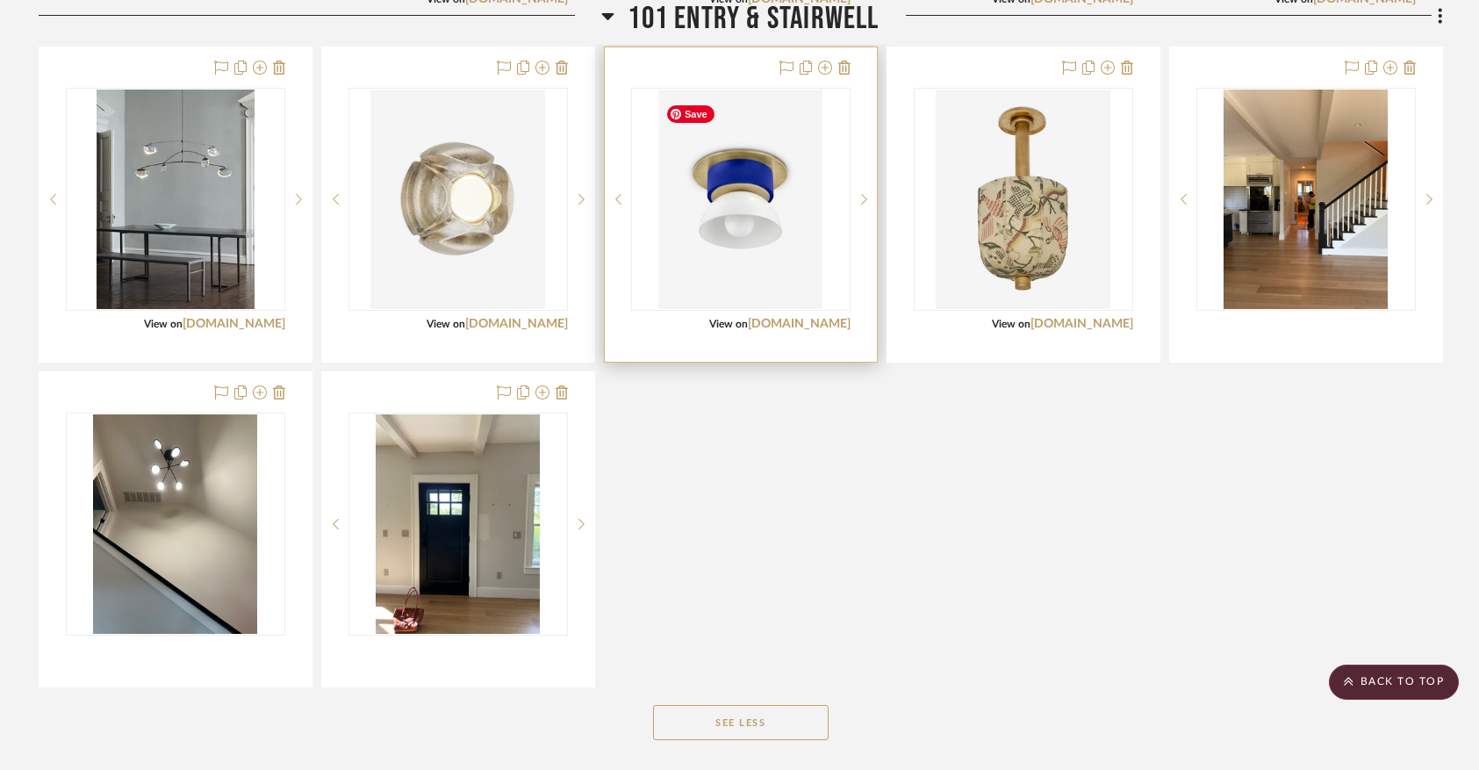
scroll to position [1749, 0]
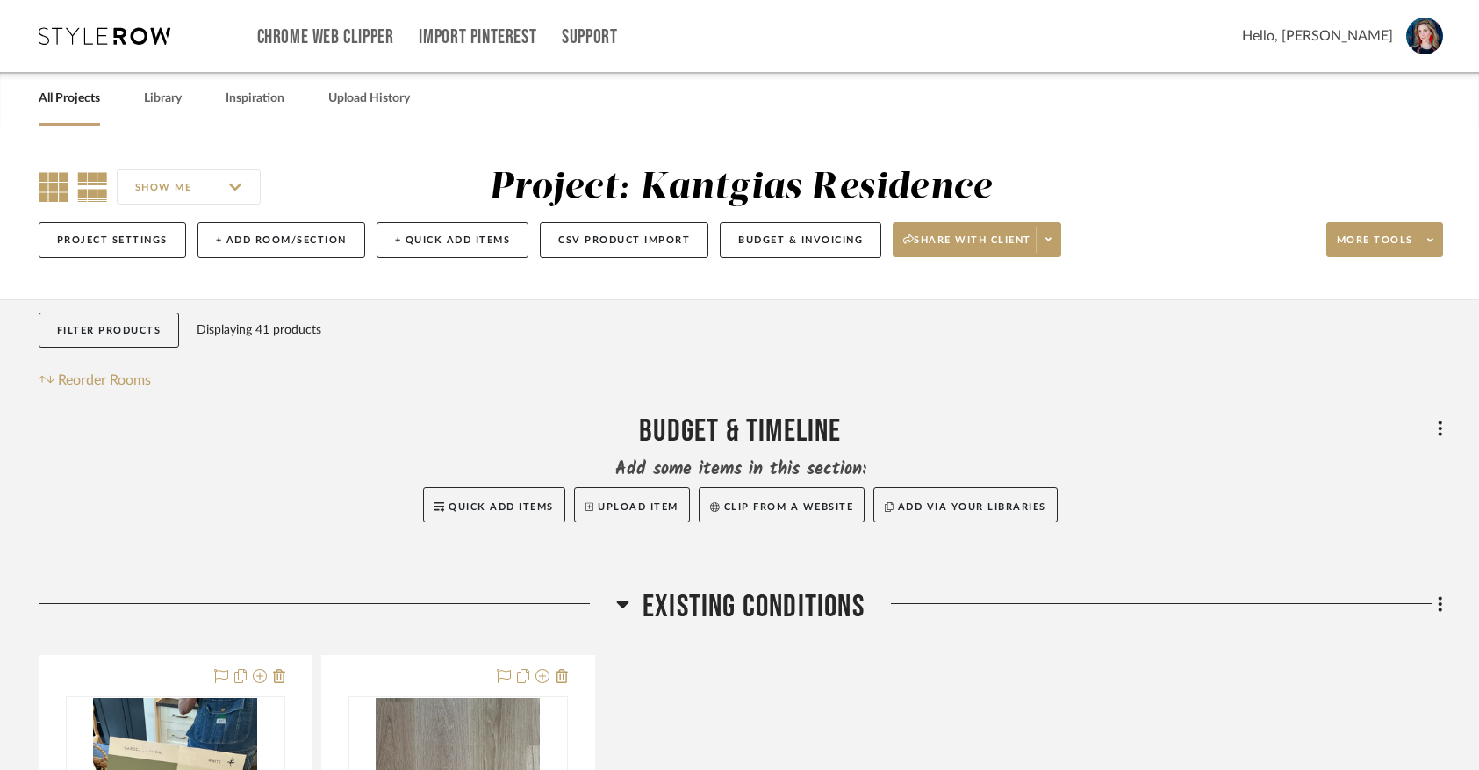
drag, startPoint x: 48, startPoint y: 173, endPoint x: 116, endPoint y: 182, distance: 68.2
click at [47, 173] on icon at bounding box center [54, 187] width 30 height 30
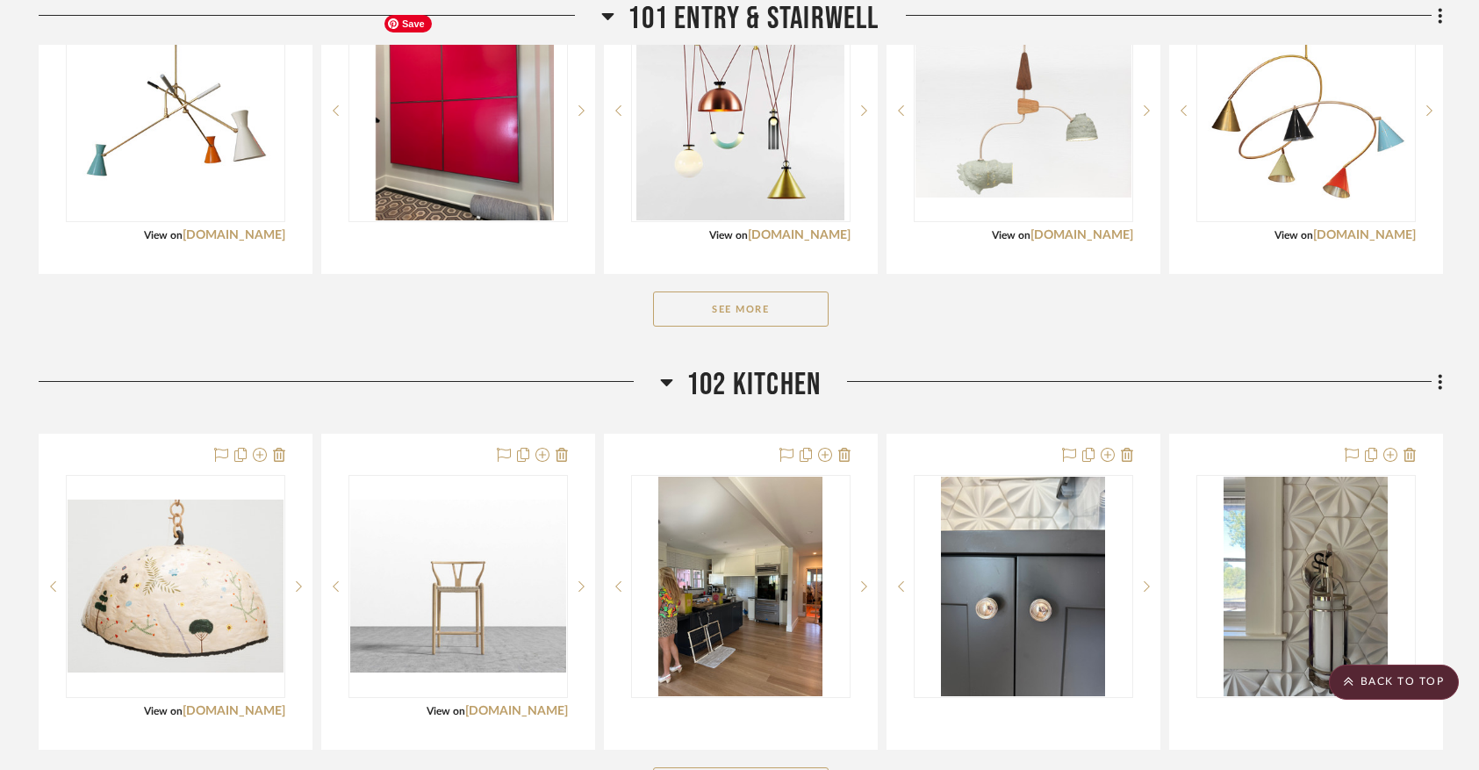
scroll to position [1515, 0]
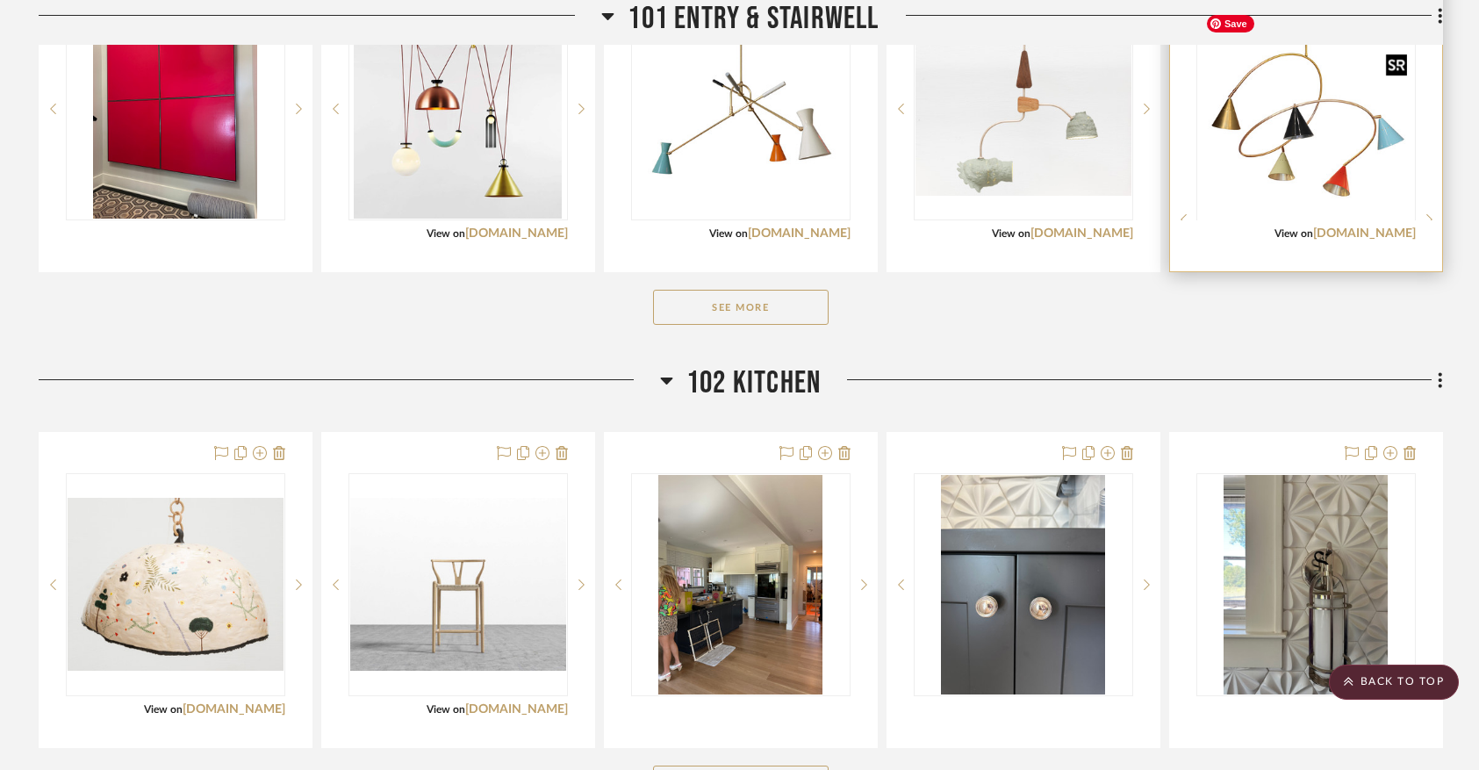
click at [1266, 148] on div at bounding box center [1306, 219] width 219 height 444
click at [1253, 152] on img "0" at bounding box center [1306, 109] width 216 height 216
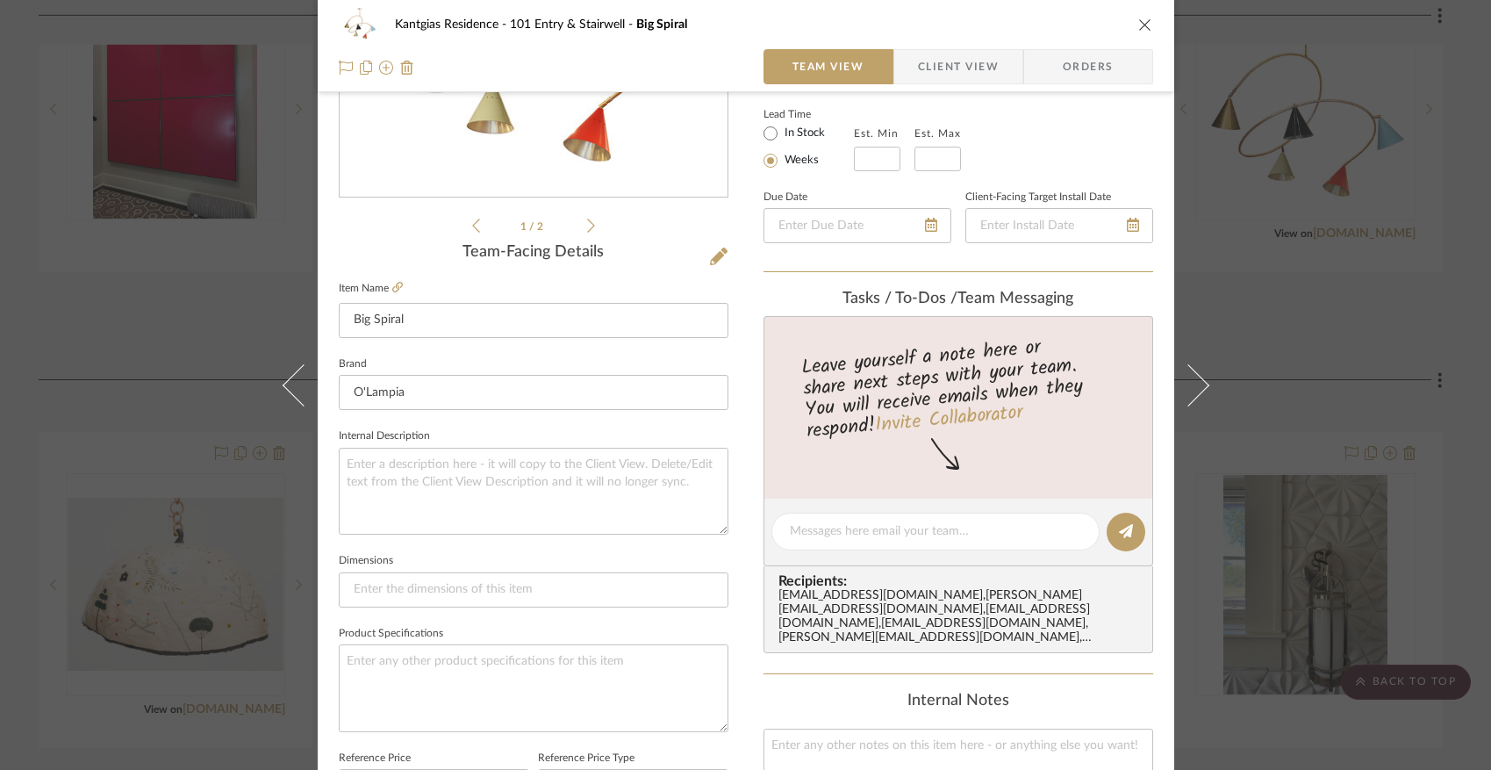
scroll to position [861, 0]
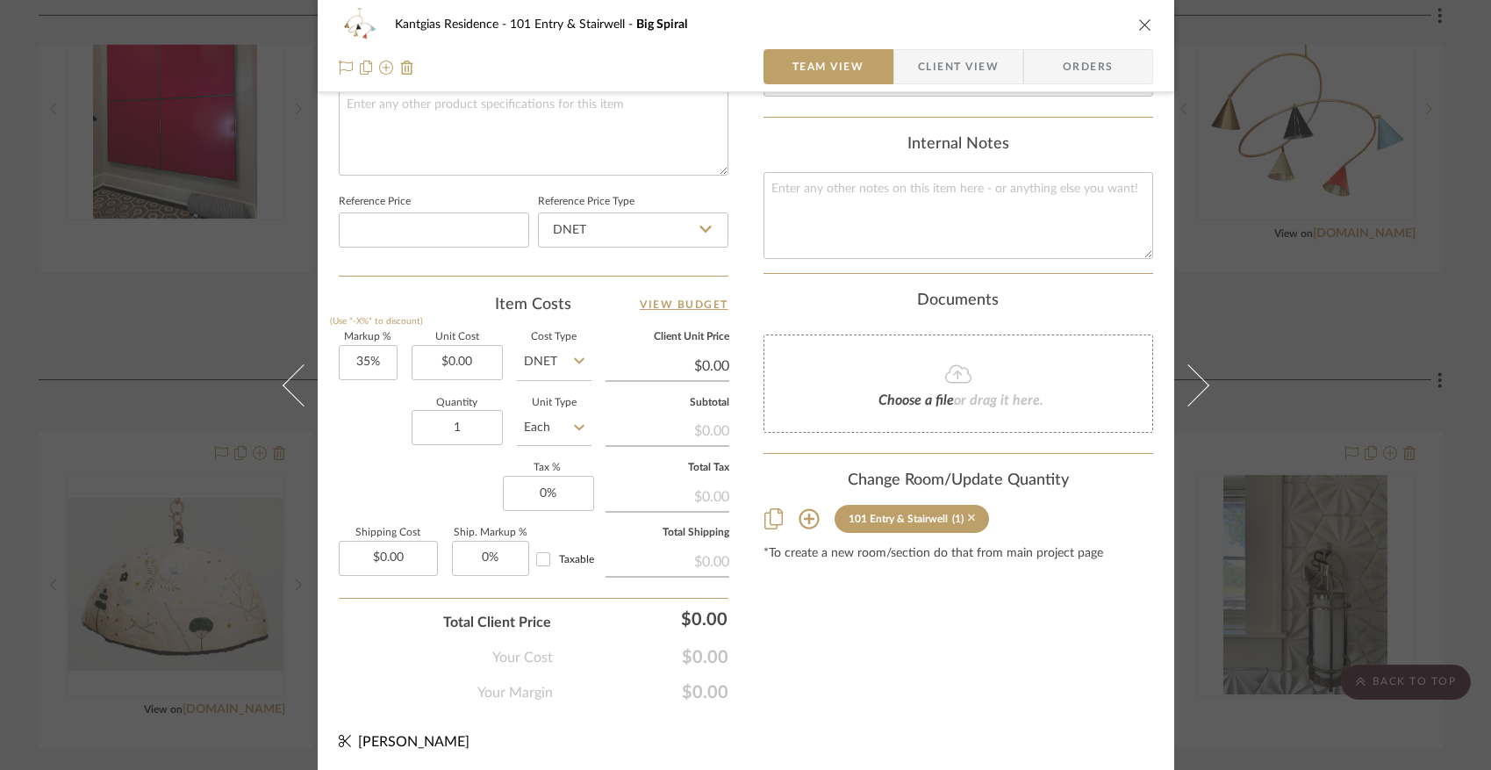
click at [968, 514] on icon at bounding box center [972, 518] width 8 height 8
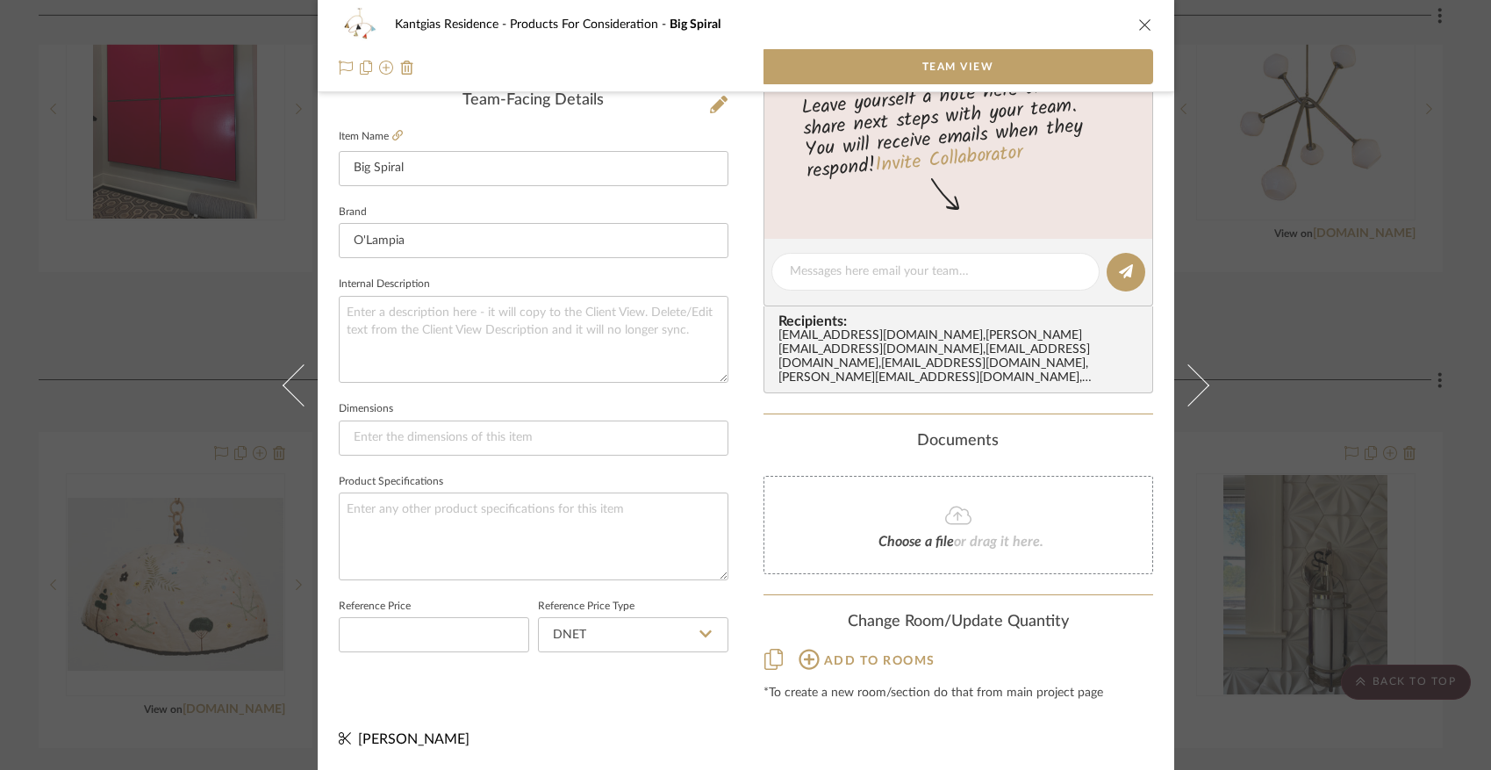
drag, startPoint x: 1140, startPoint y: 23, endPoint x: 1130, endPoint y: 47, distance: 25.9
click at [1141, 23] on icon "close" at bounding box center [1146, 25] width 14 height 14
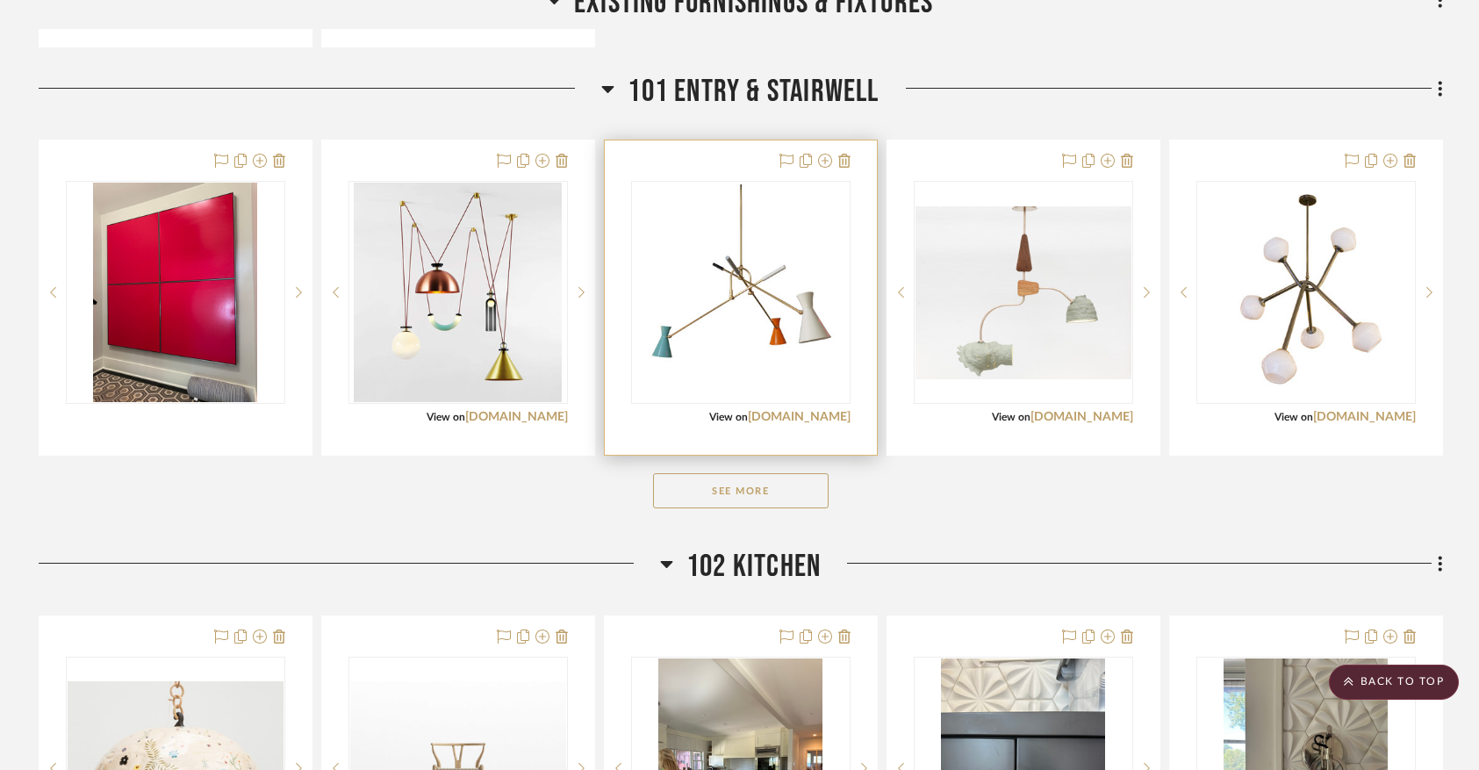
scroll to position [1331, 0]
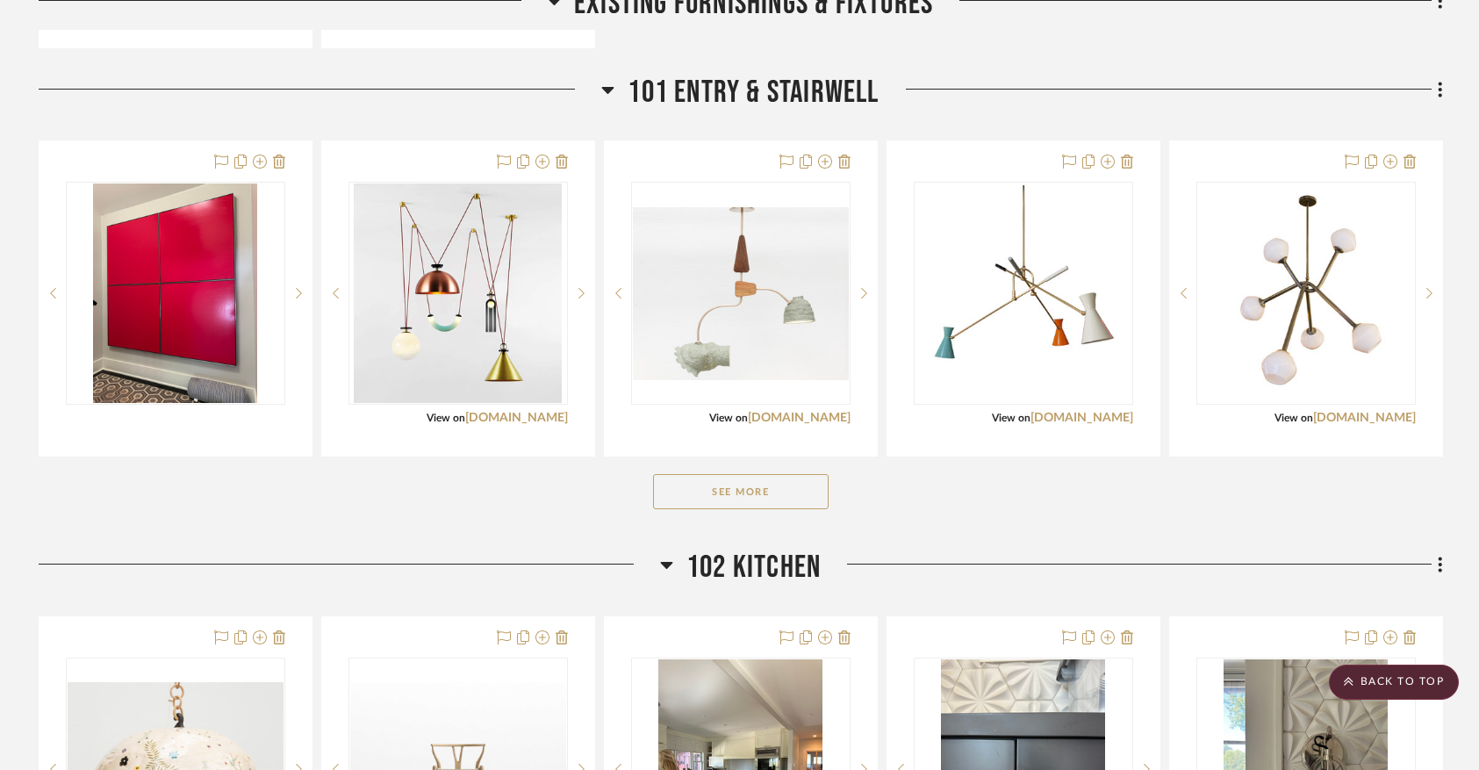
click at [761, 494] on button "See More" at bounding box center [741, 491] width 176 height 35
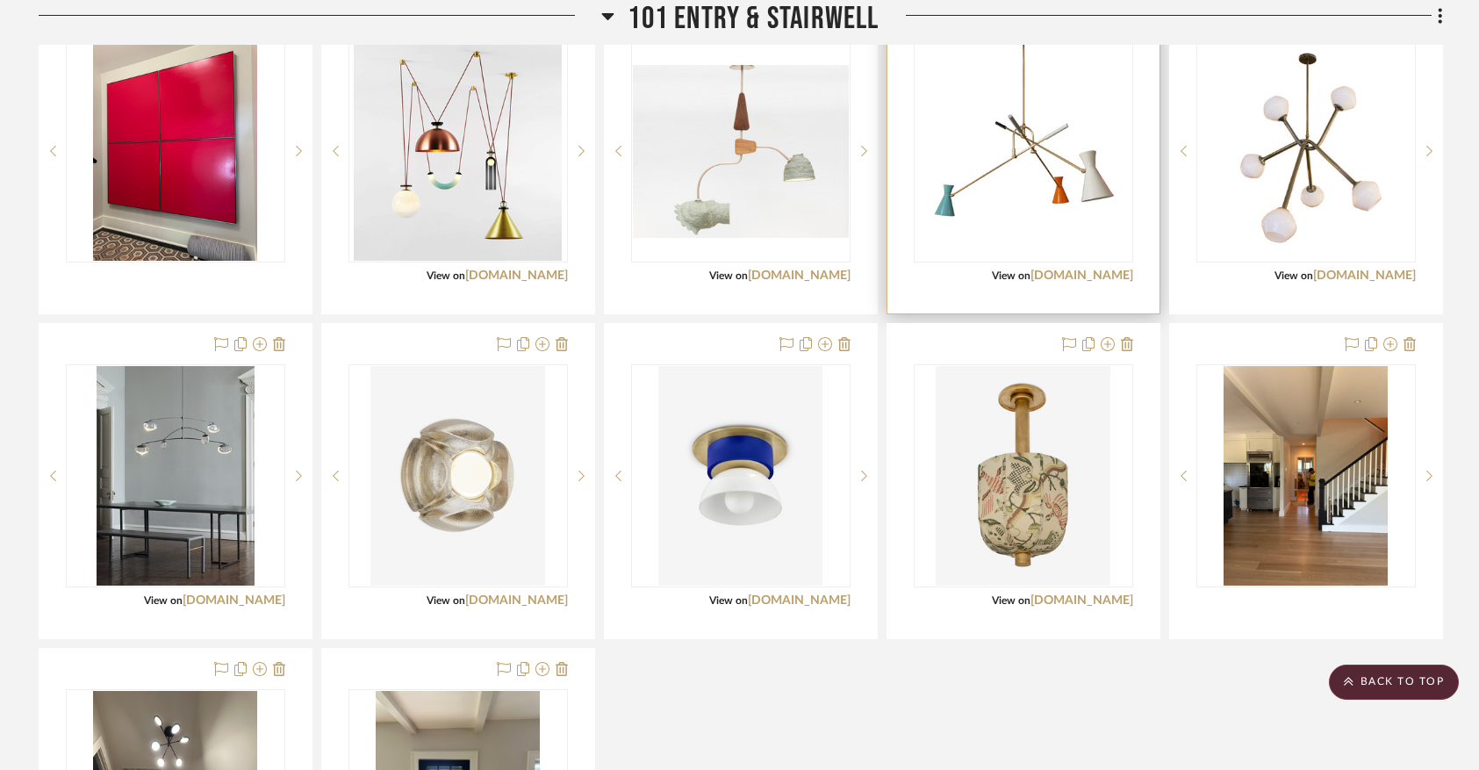
scroll to position [1471, 0]
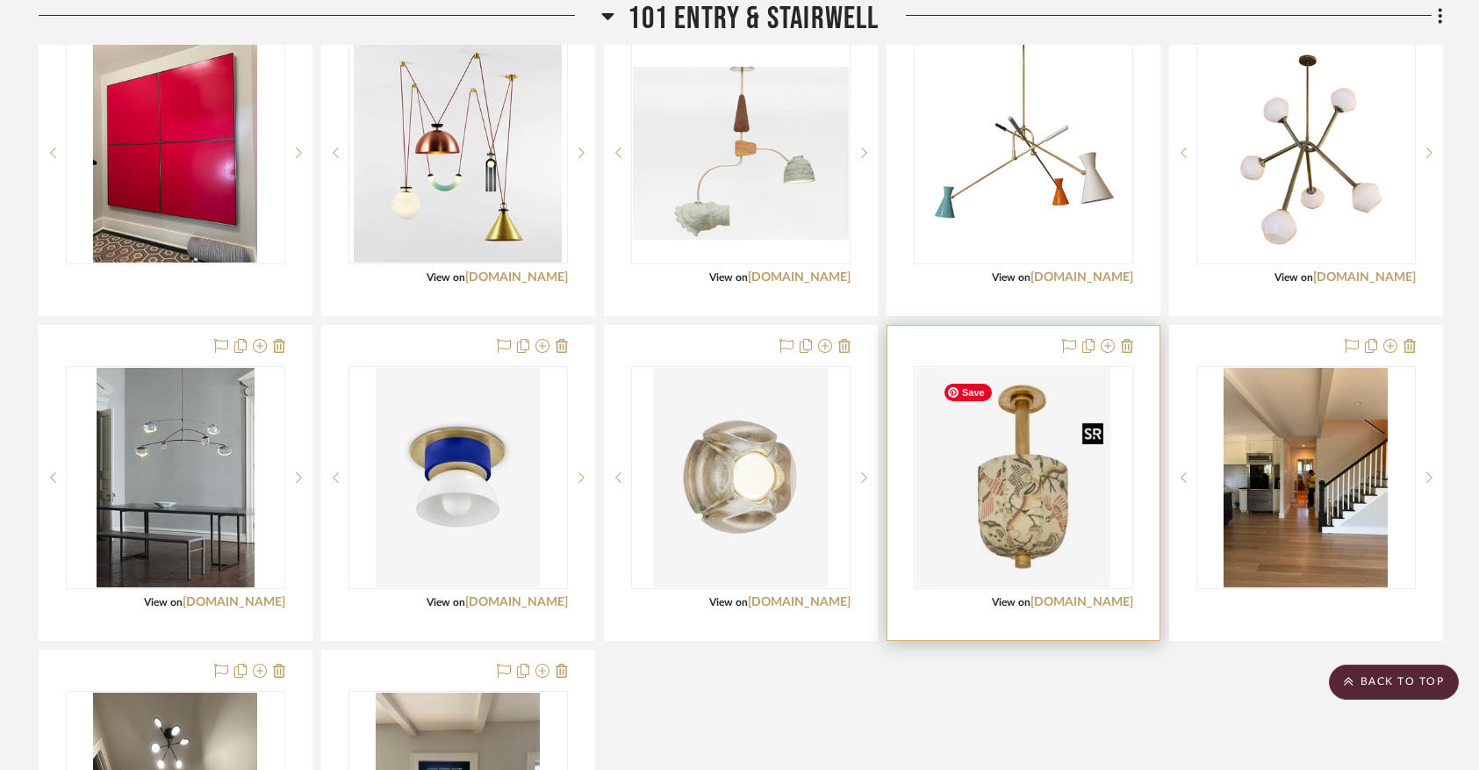
click at [1011, 543] on div at bounding box center [1023, 477] width 219 height 223
click at [1010, 504] on img "0" at bounding box center [1023, 477] width 175 height 219
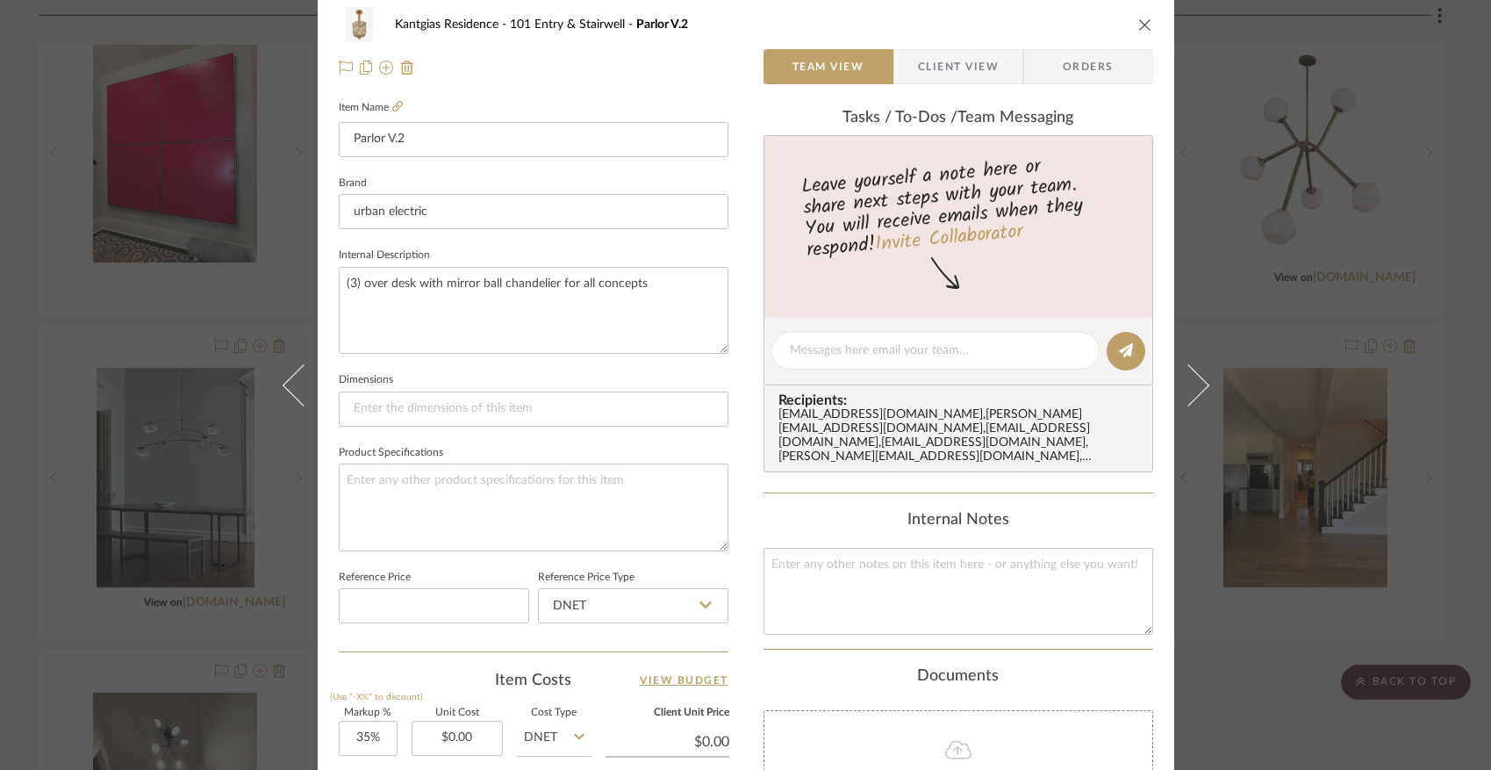
scroll to position [861, 0]
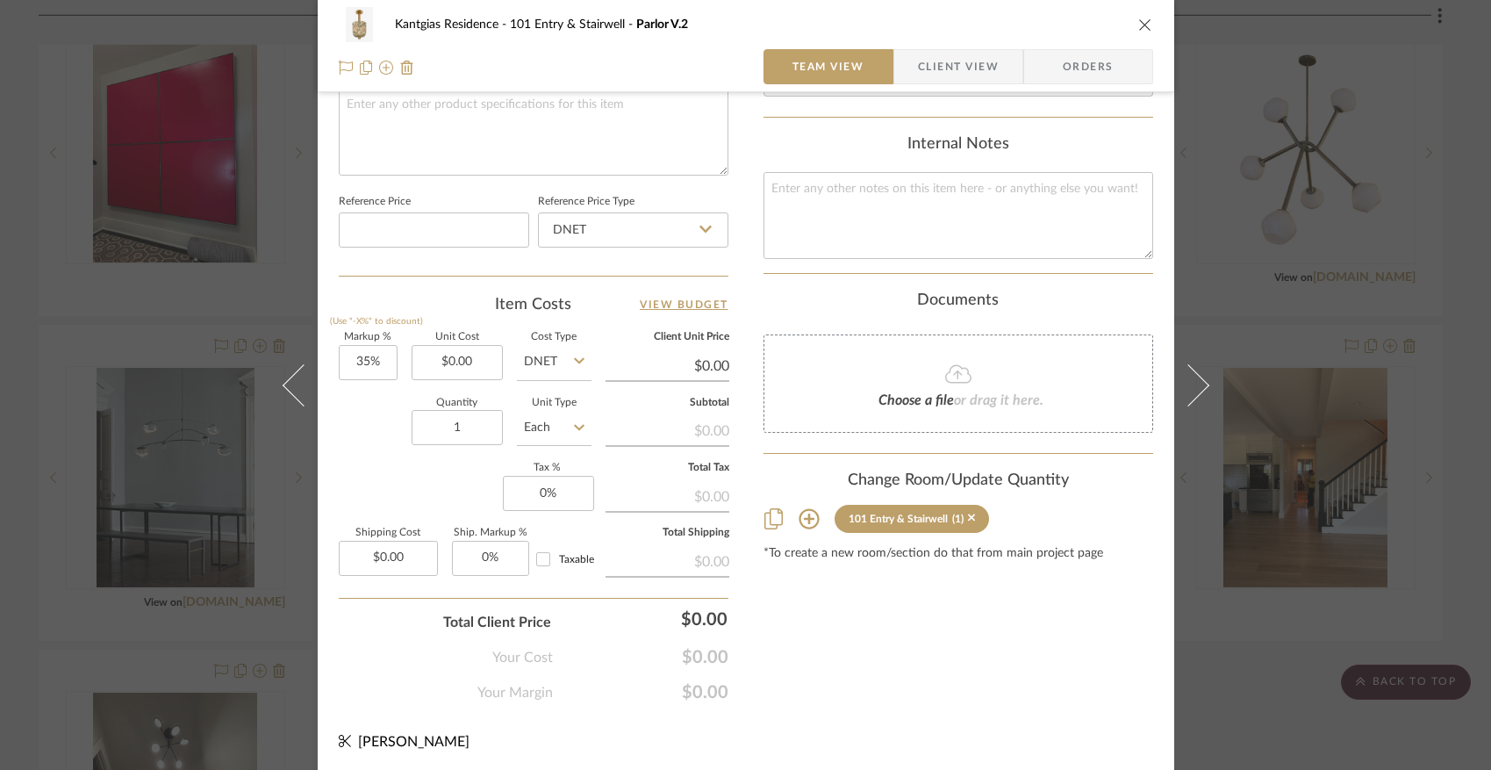
drag, startPoint x: 968, startPoint y: 516, endPoint x: 973, endPoint y: 499, distance: 17.2
click at [968, 515] on icon at bounding box center [972, 518] width 8 height 12
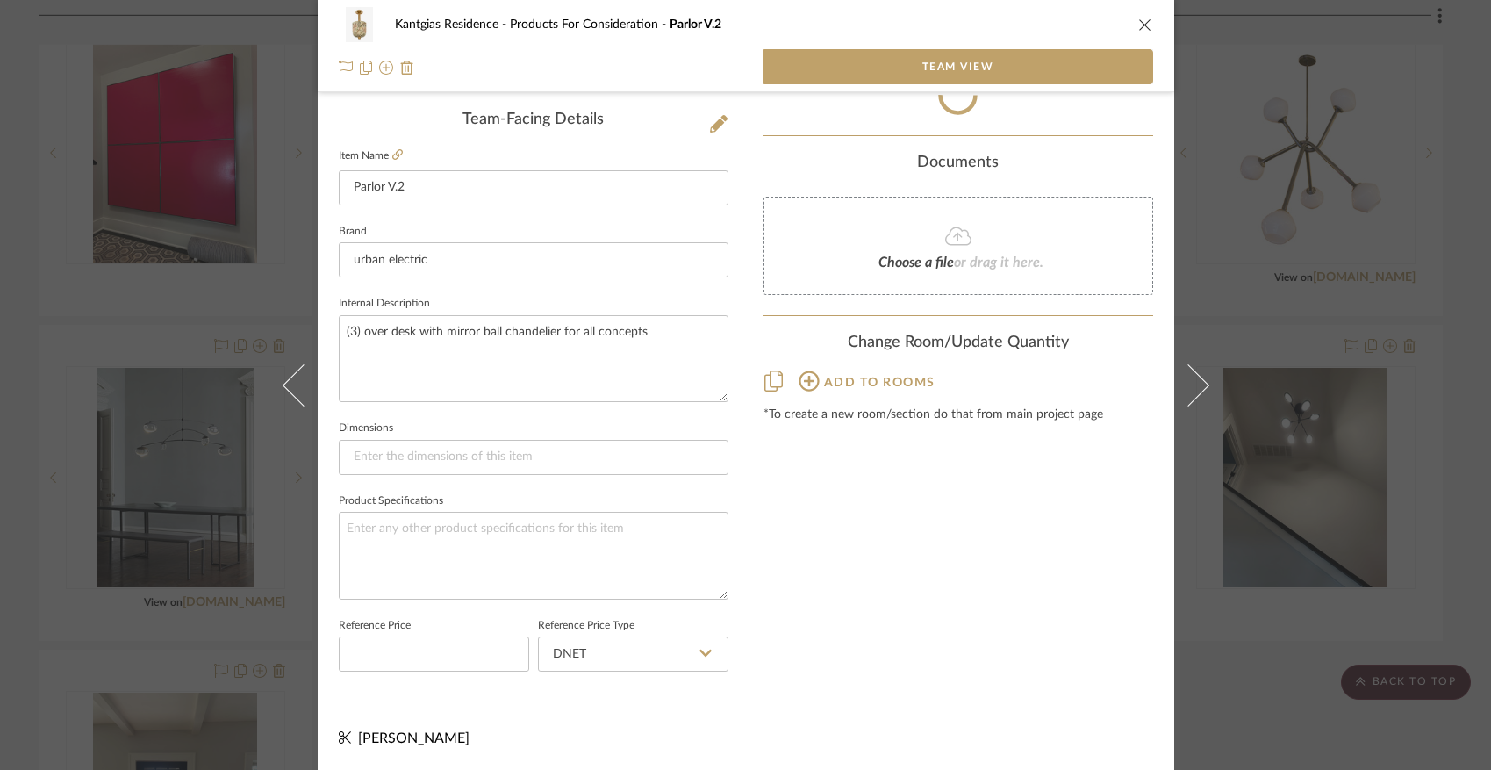
scroll to position [456, 0]
click at [1139, 29] on icon "close" at bounding box center [1146, 25] width 14 height 14
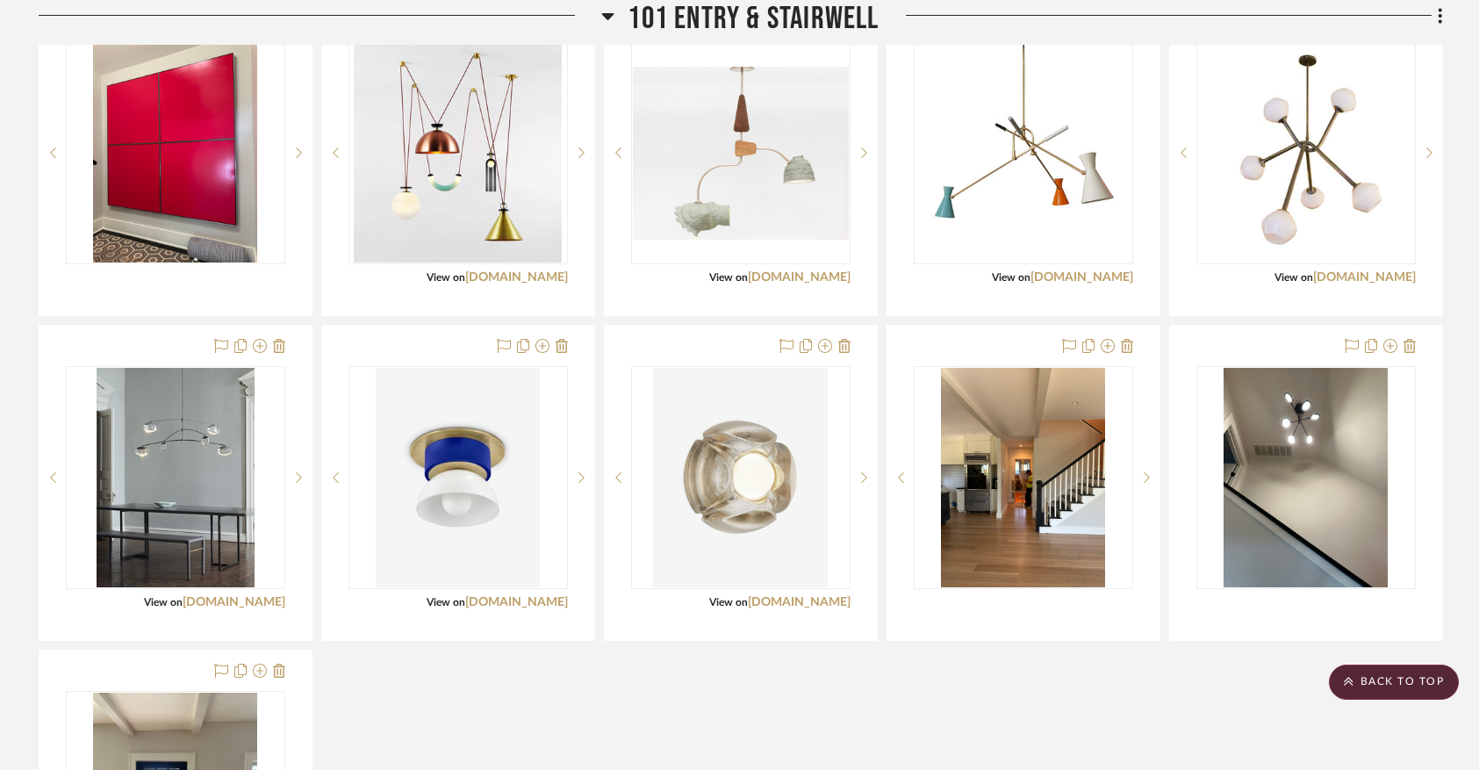
scroll to position [1341, 0]
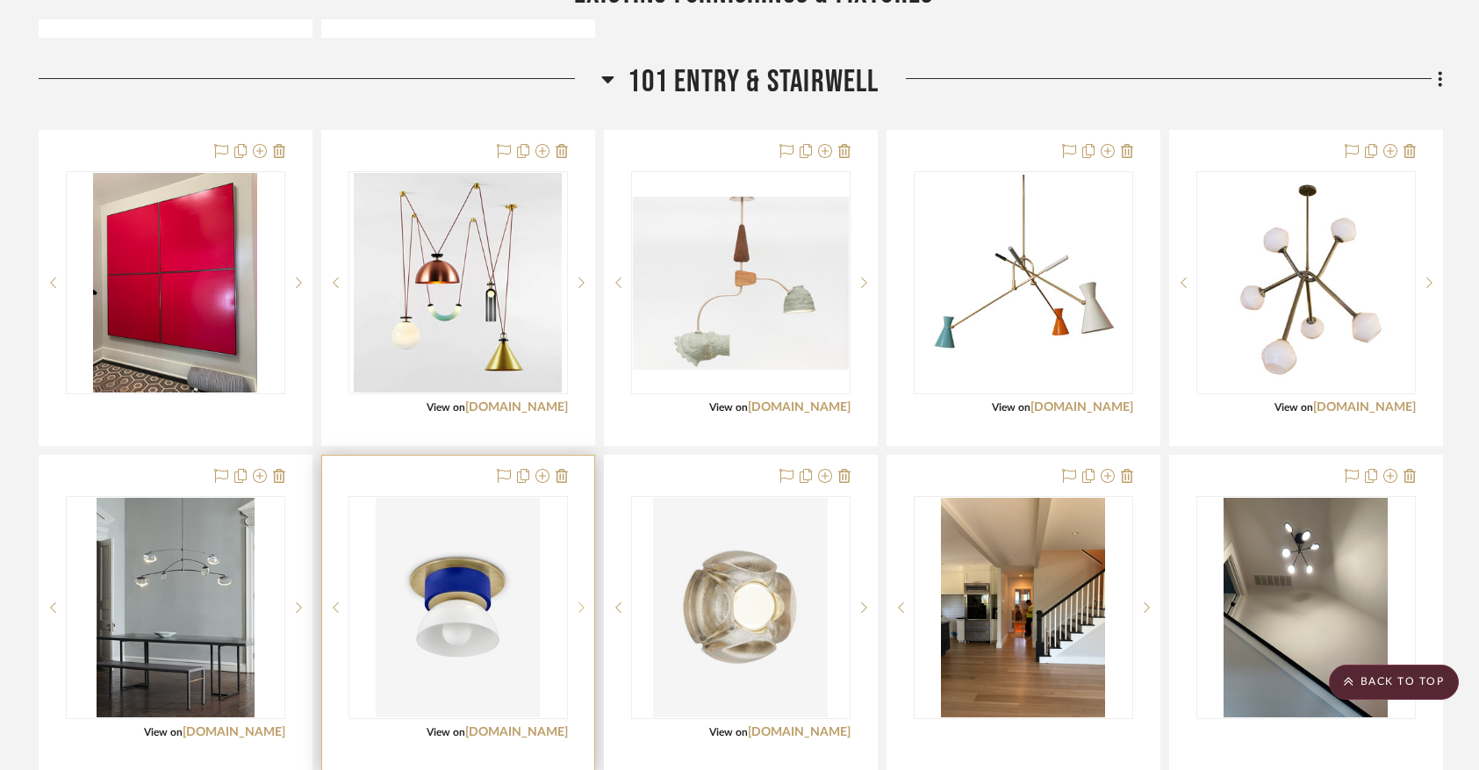
click at [574, 614] on sr-next-btn at bounding box center [581, 607] width 26 height 12
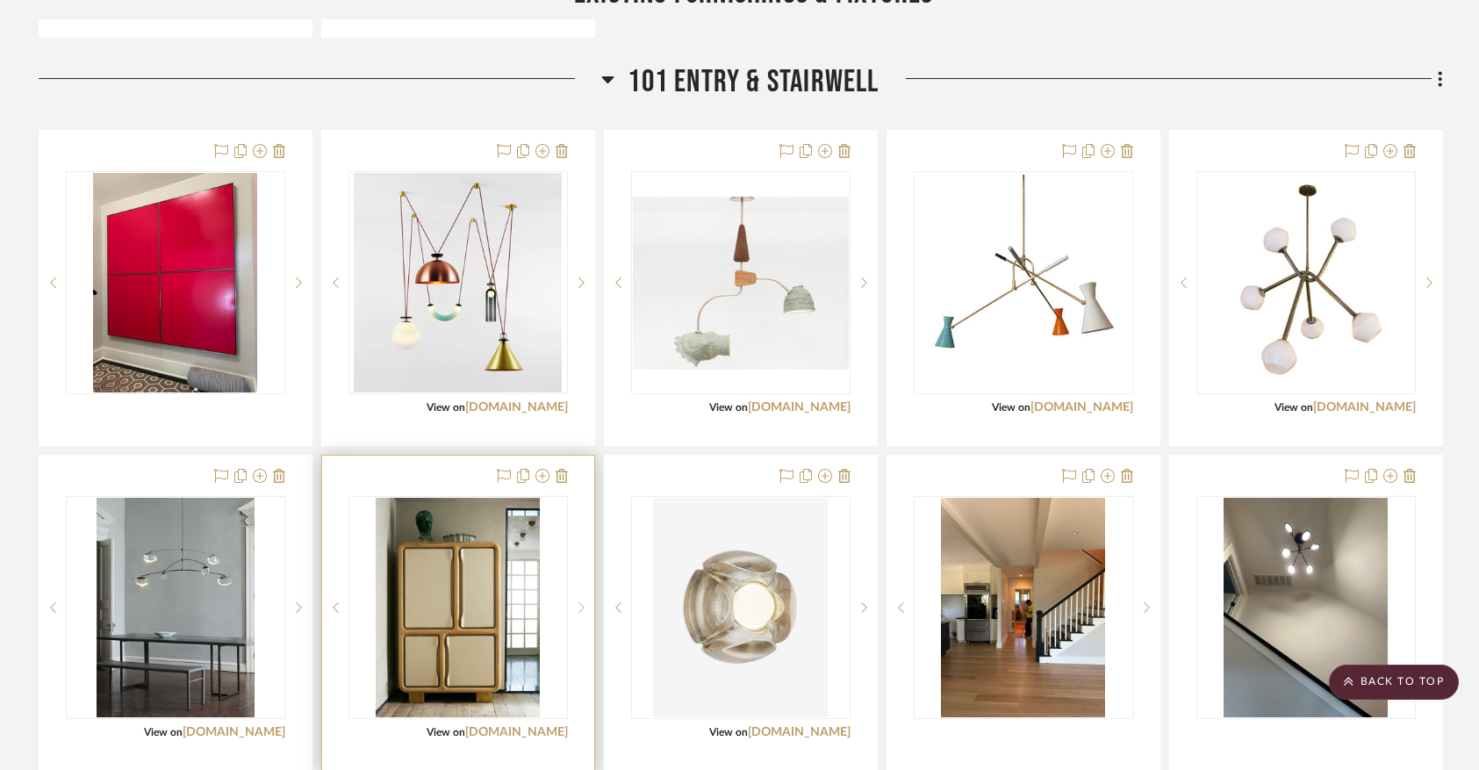
click at [574, 614] on sr-next-btn at bounding box center [581, 607] width 26 height 12
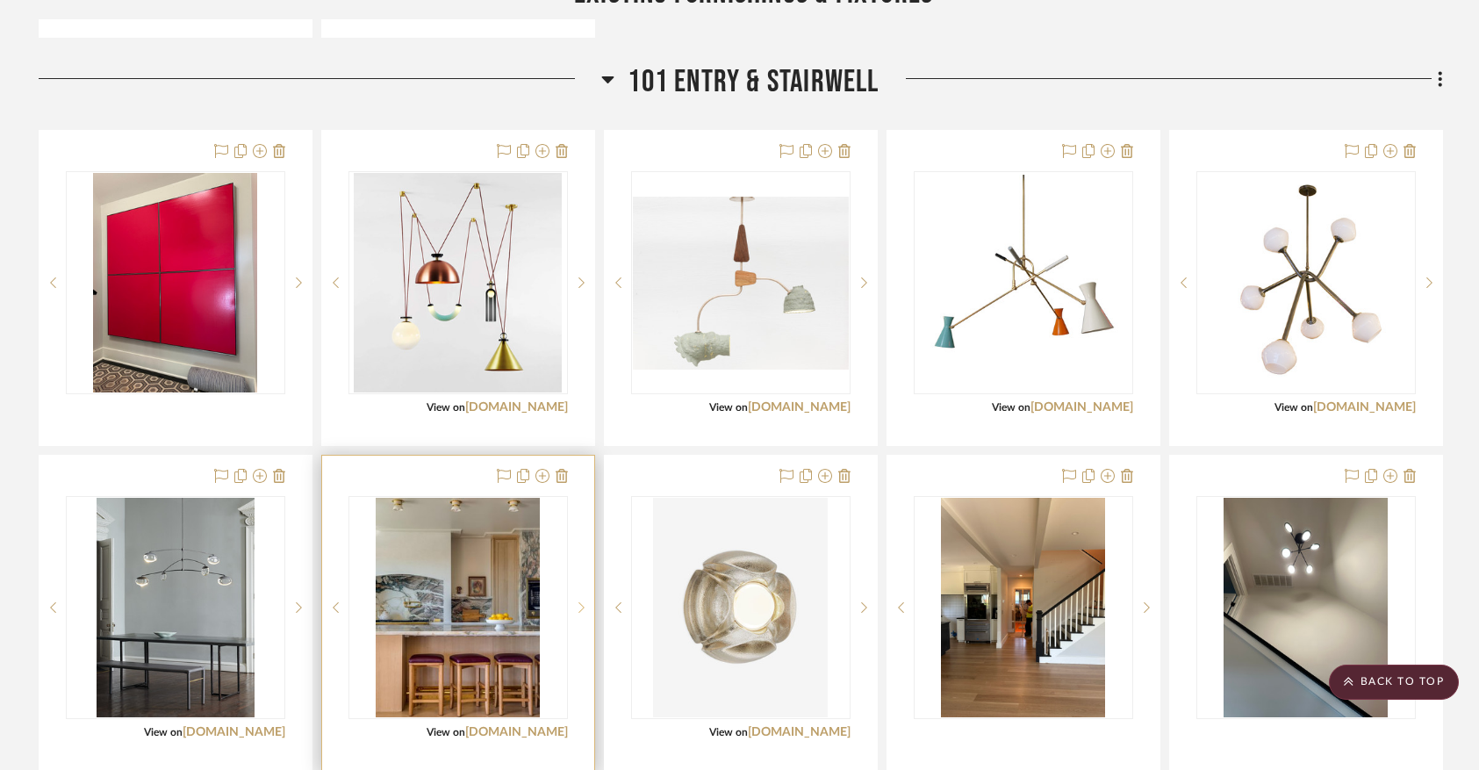
click at [574, 614] on sr-next-btn at bounding box center [581, 607] width 26 height 12
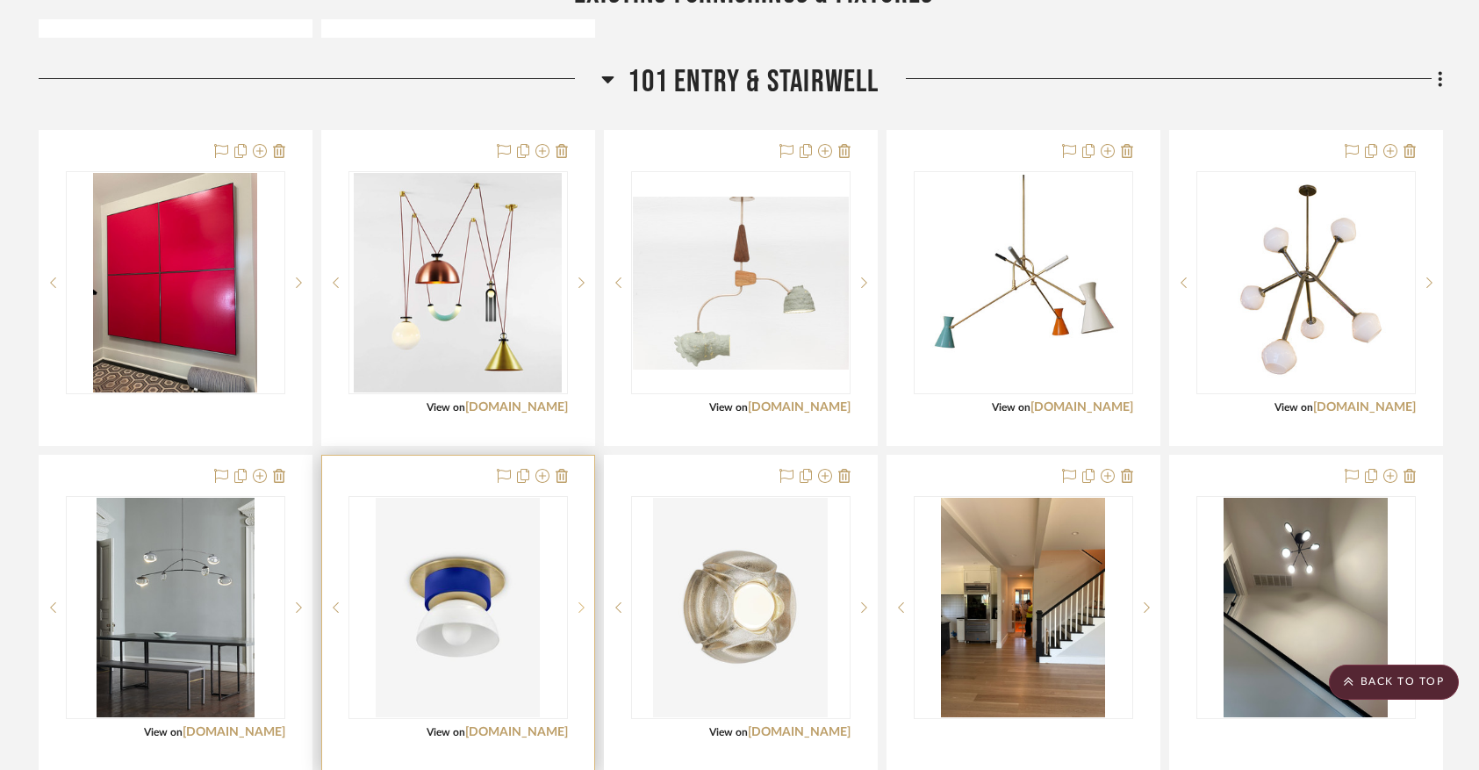
click at [574, 614] on sr-next-btn at bounding box center [581, 607] width 26 height 12
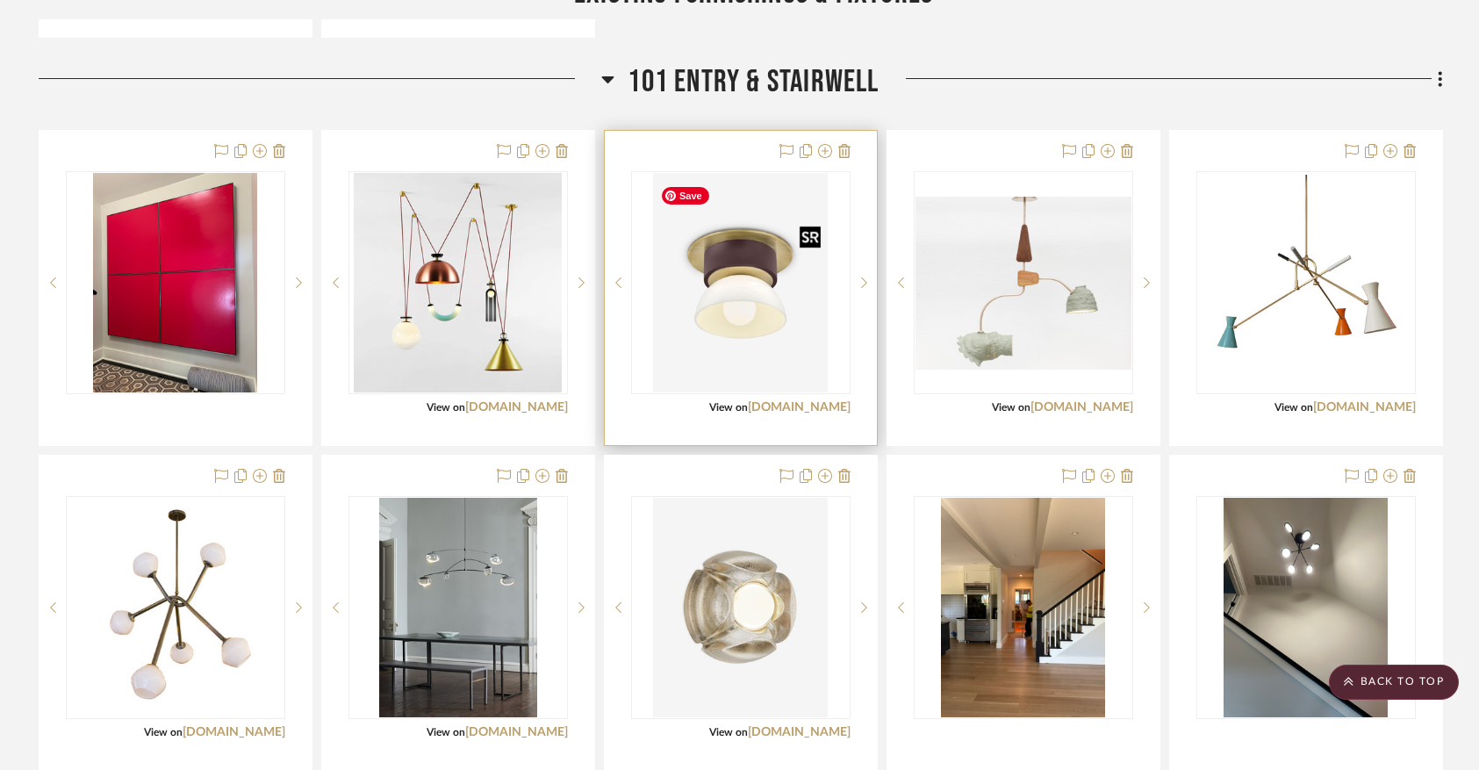
scroll to position [1342, 0]
click at [723, 314] on img "2" at bounding box center [740, 281] width 175 height 219
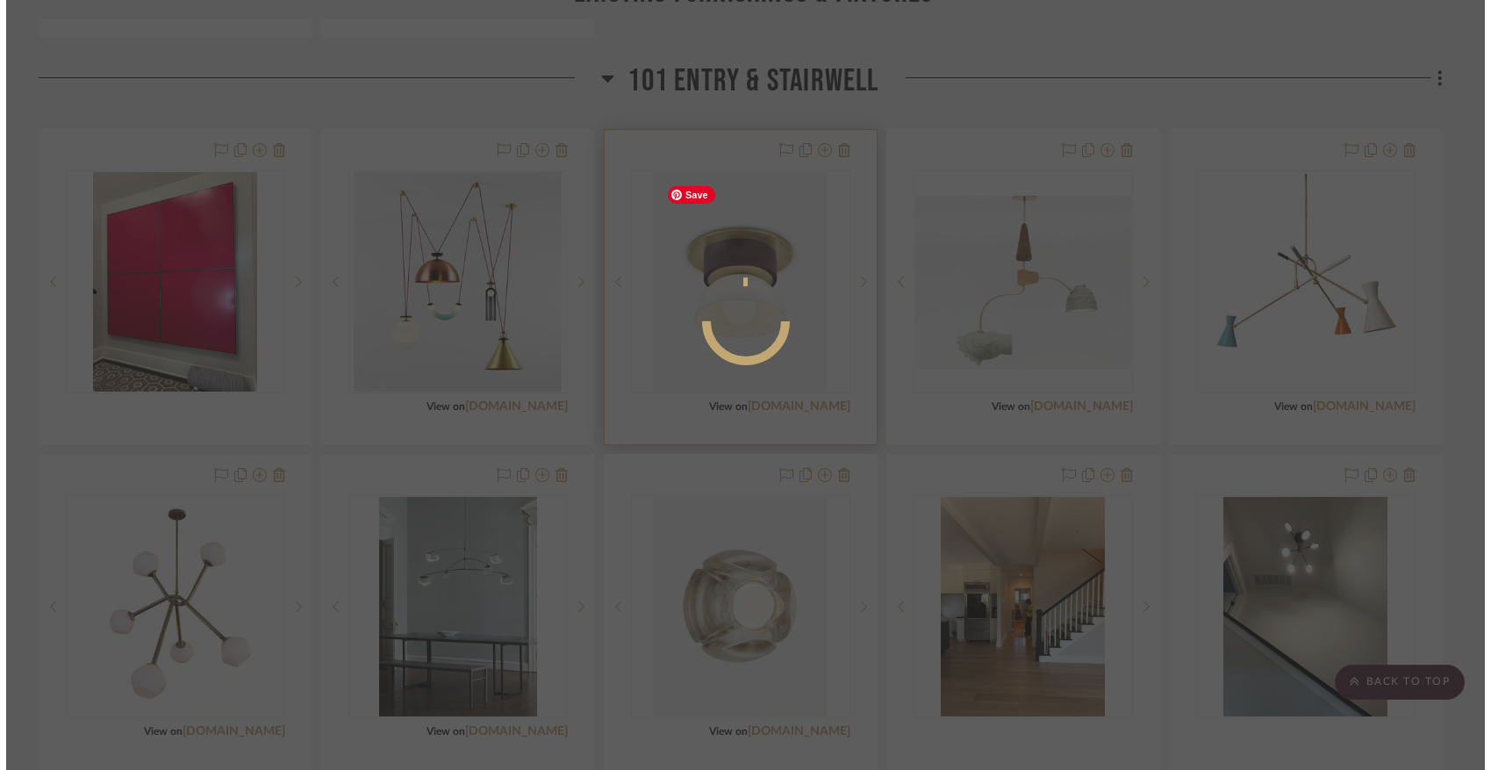
scroll to position [0, 0]
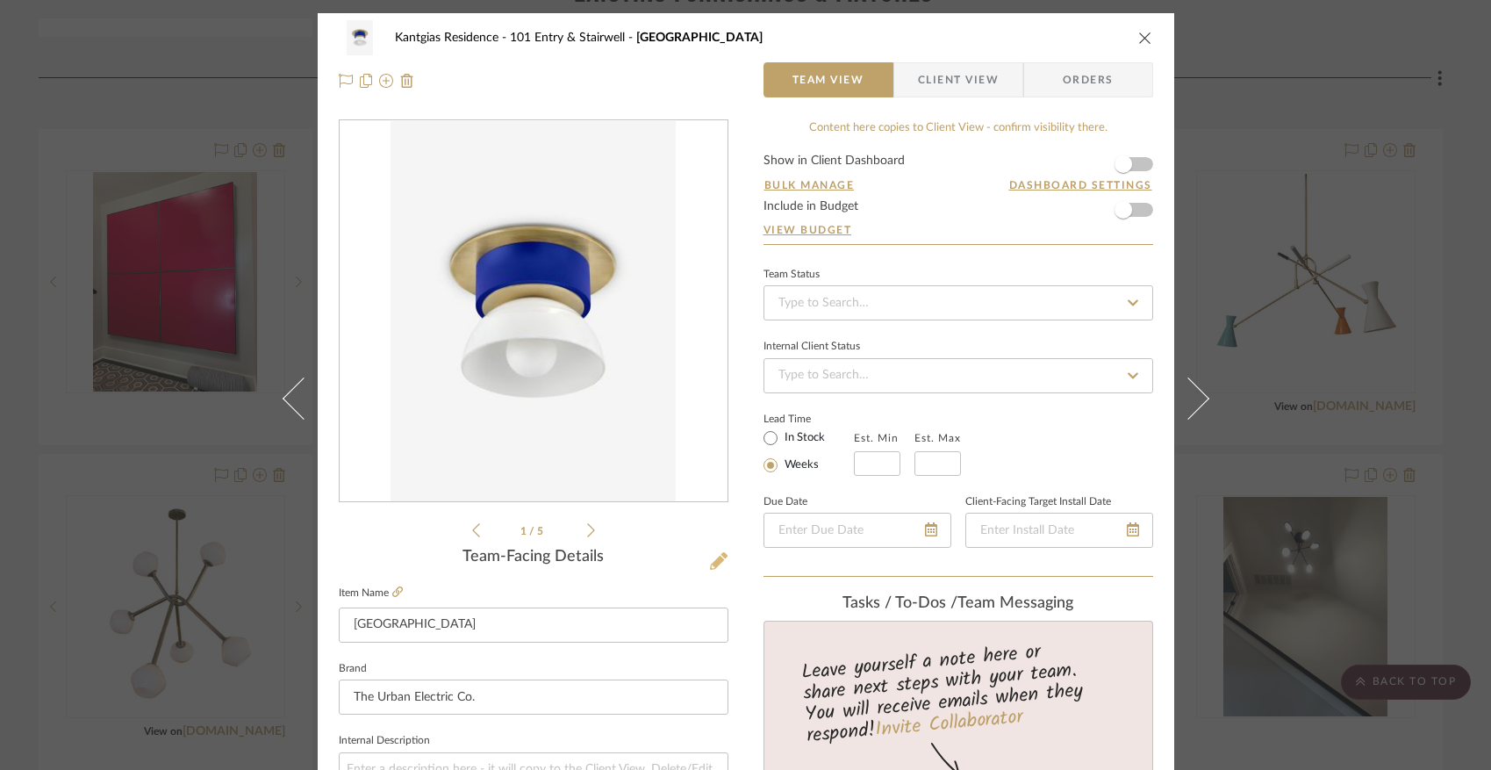
click at [721, 562] on icon at bounding box center [719, 561] width 18 height 18
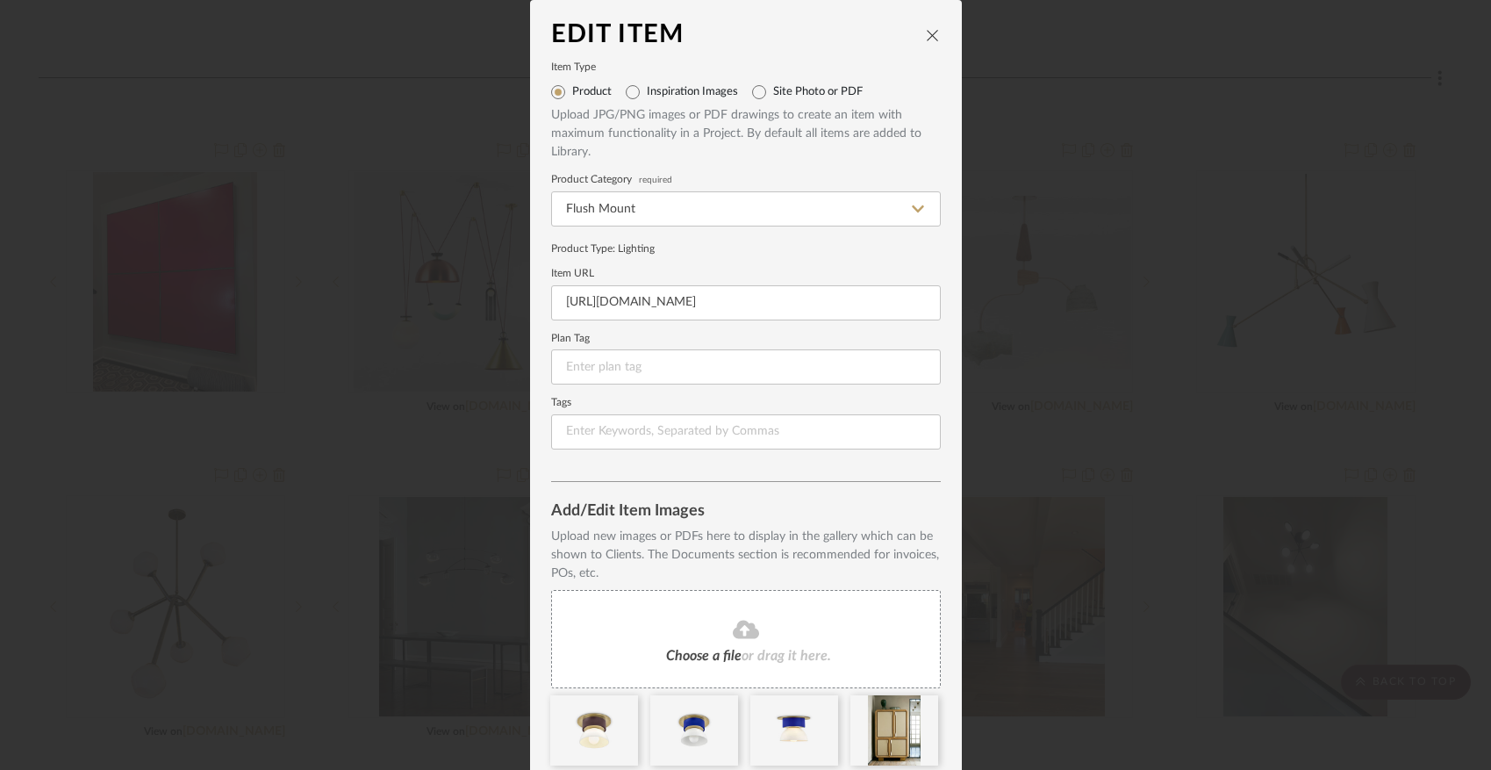
scroll to position [147, 0]
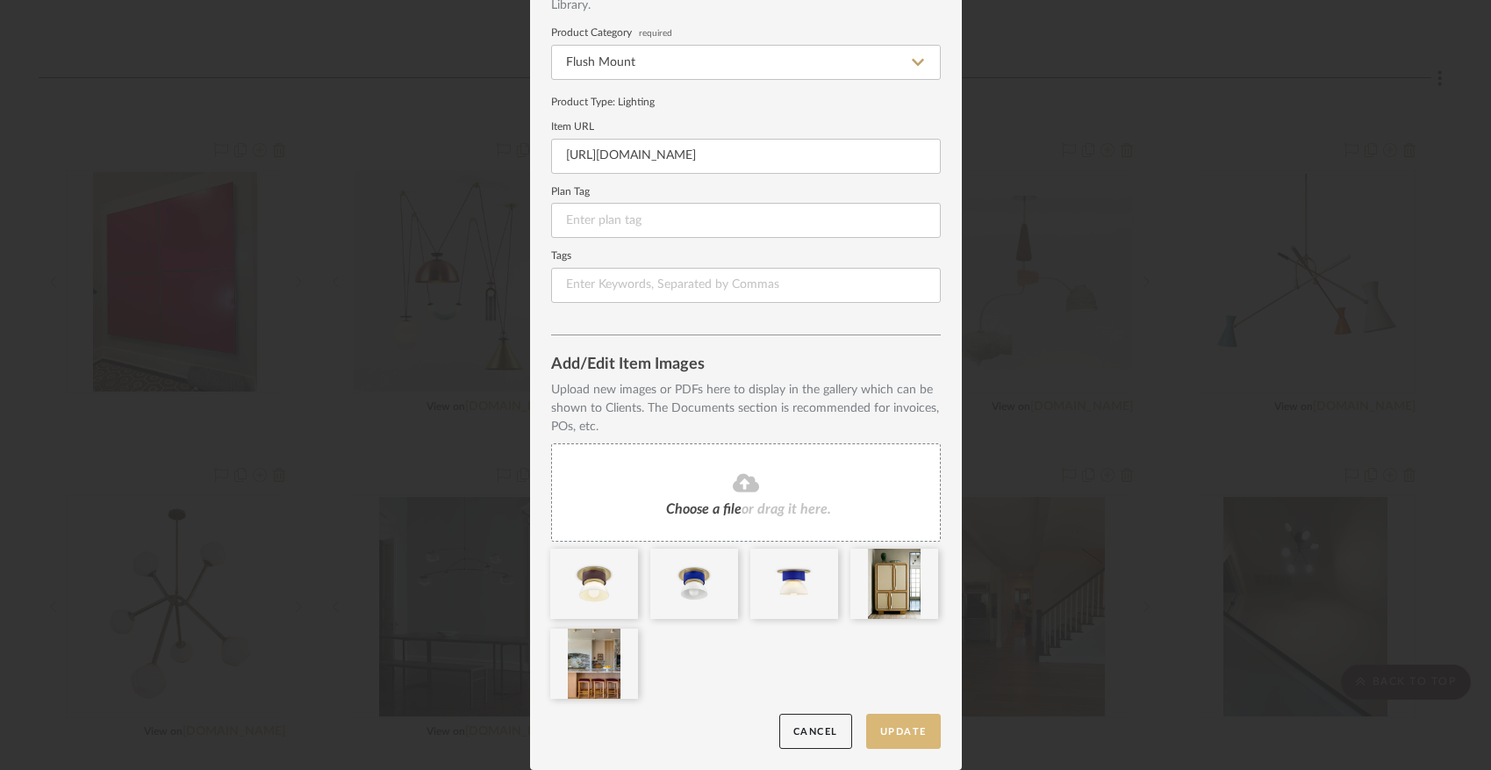
click at [890, 732] on button "Update" at bounding box center [903, 732] width 75 height 36
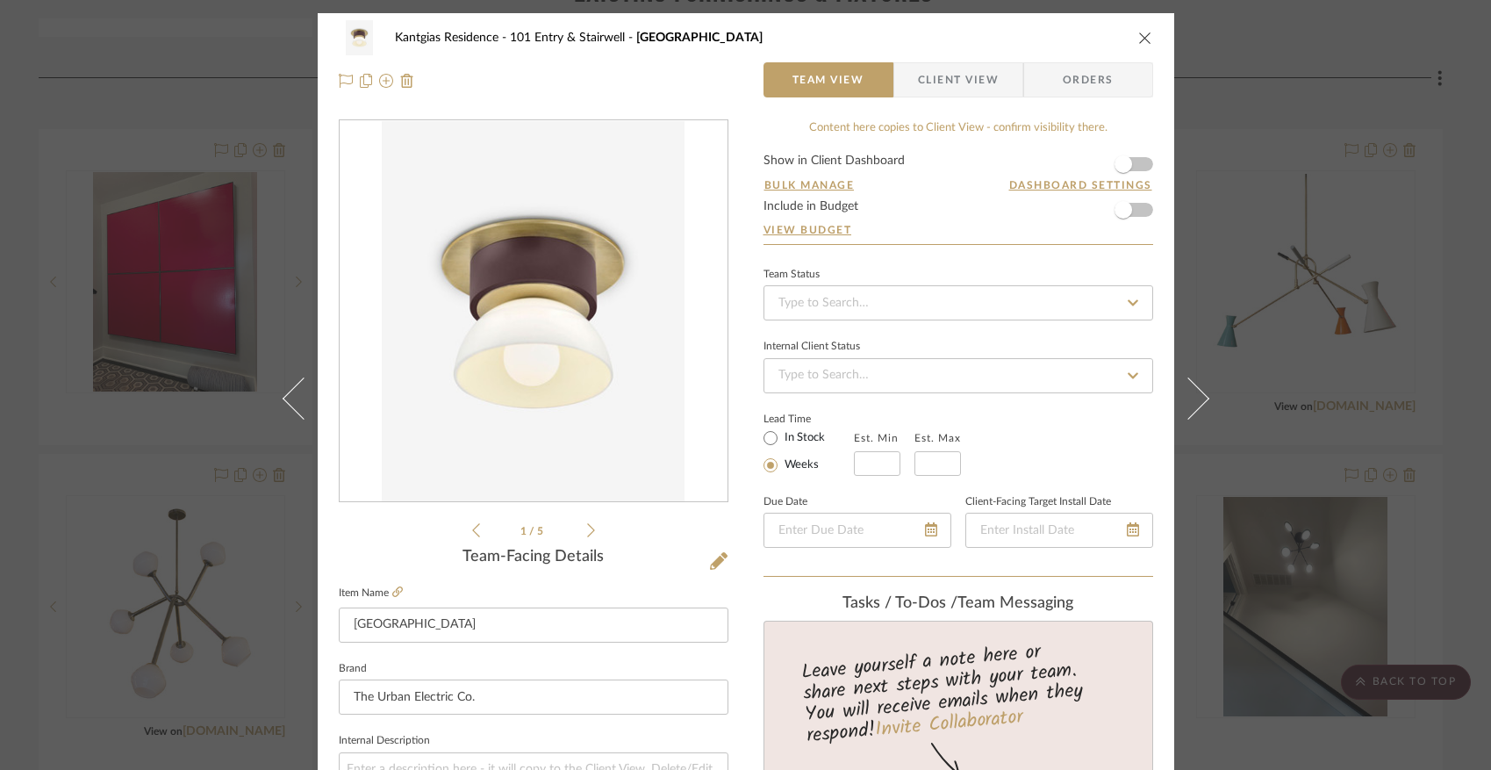
click at [1139, 36] on icon "close" at bounding box center [1146, 38] width 14 height 14
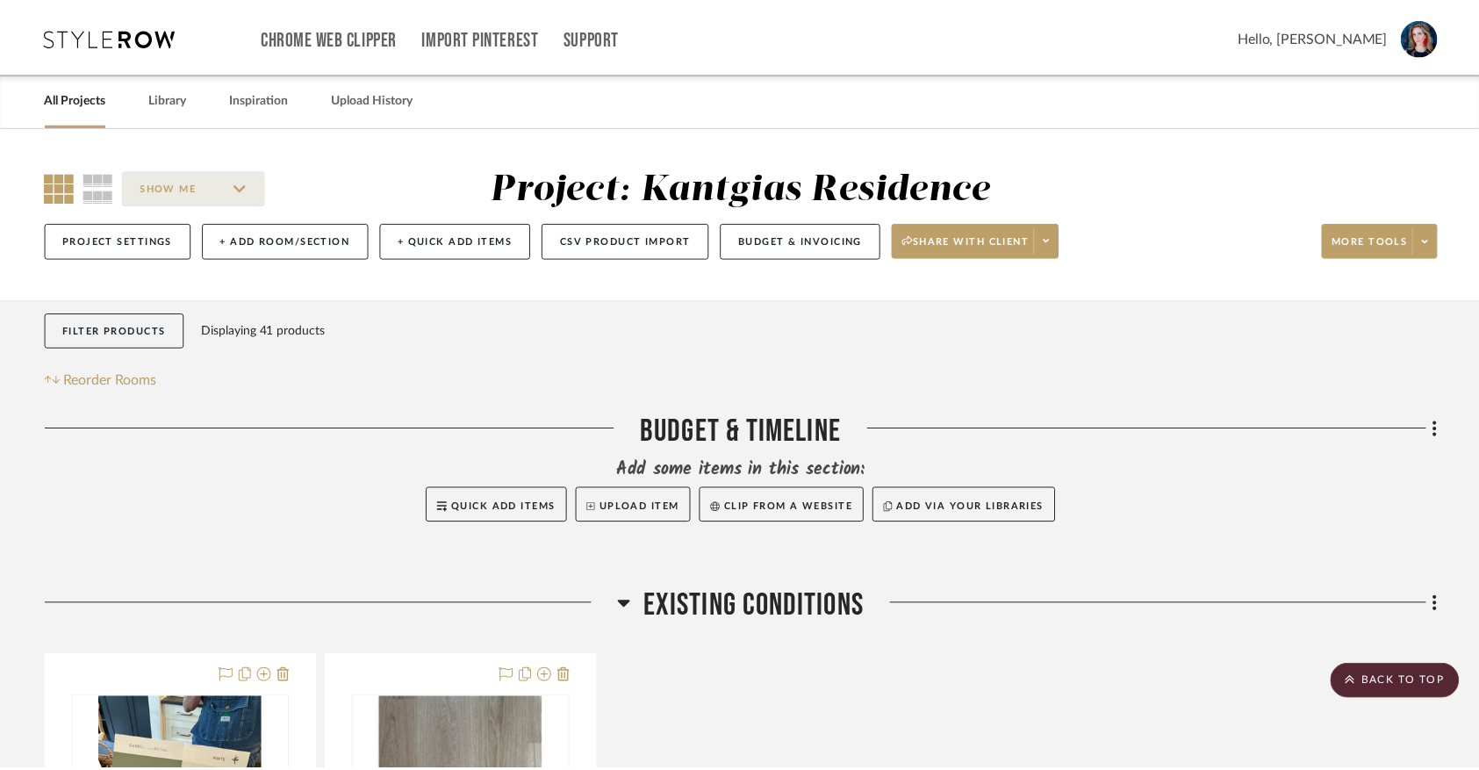
scroll to position [1342, 0]
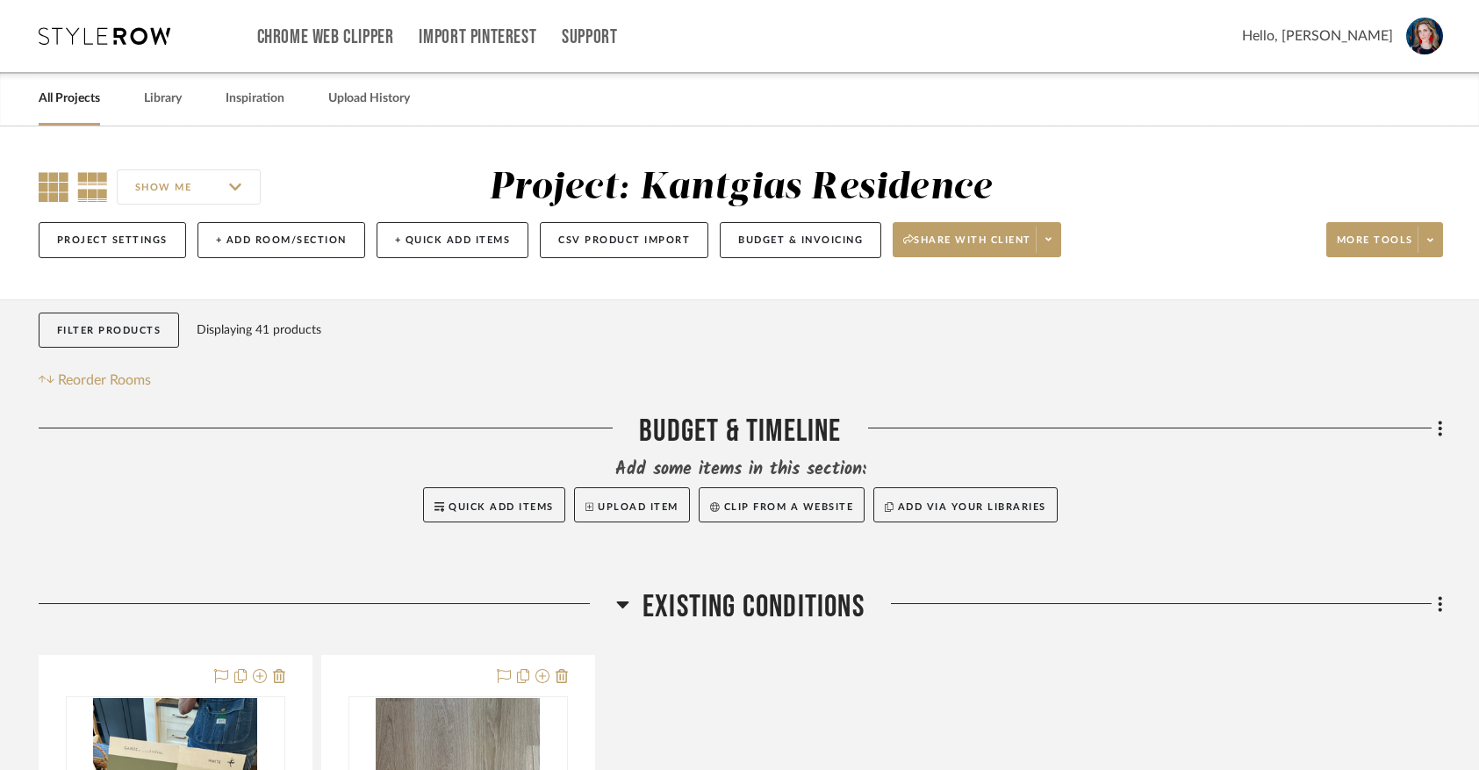
click at [48, 197] on icon at bounding box center [54, 187] width 30 height 30
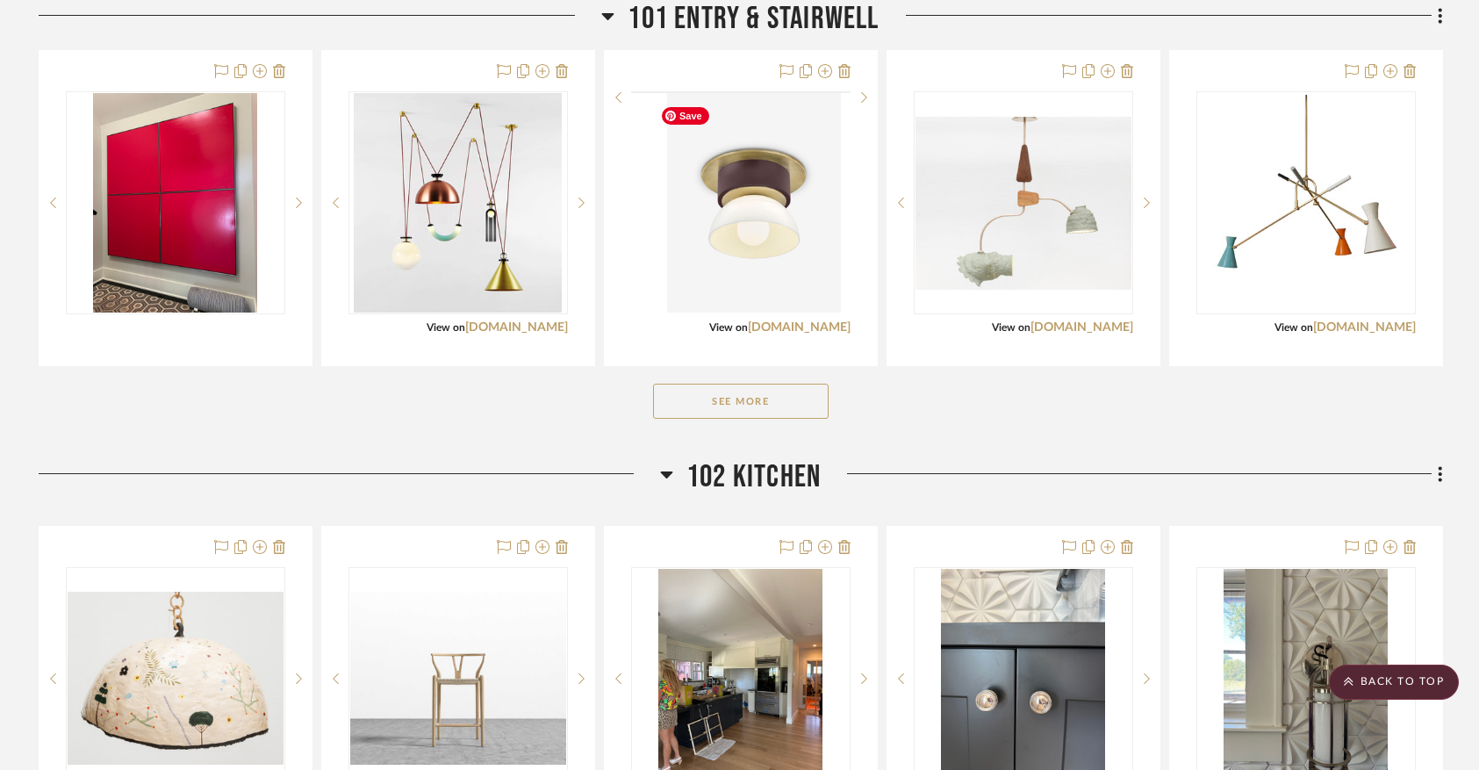
scroll to position [1422, 0]
click at [806, 407] on button "See More" at bounding box center [741, 400] width 176 height 35
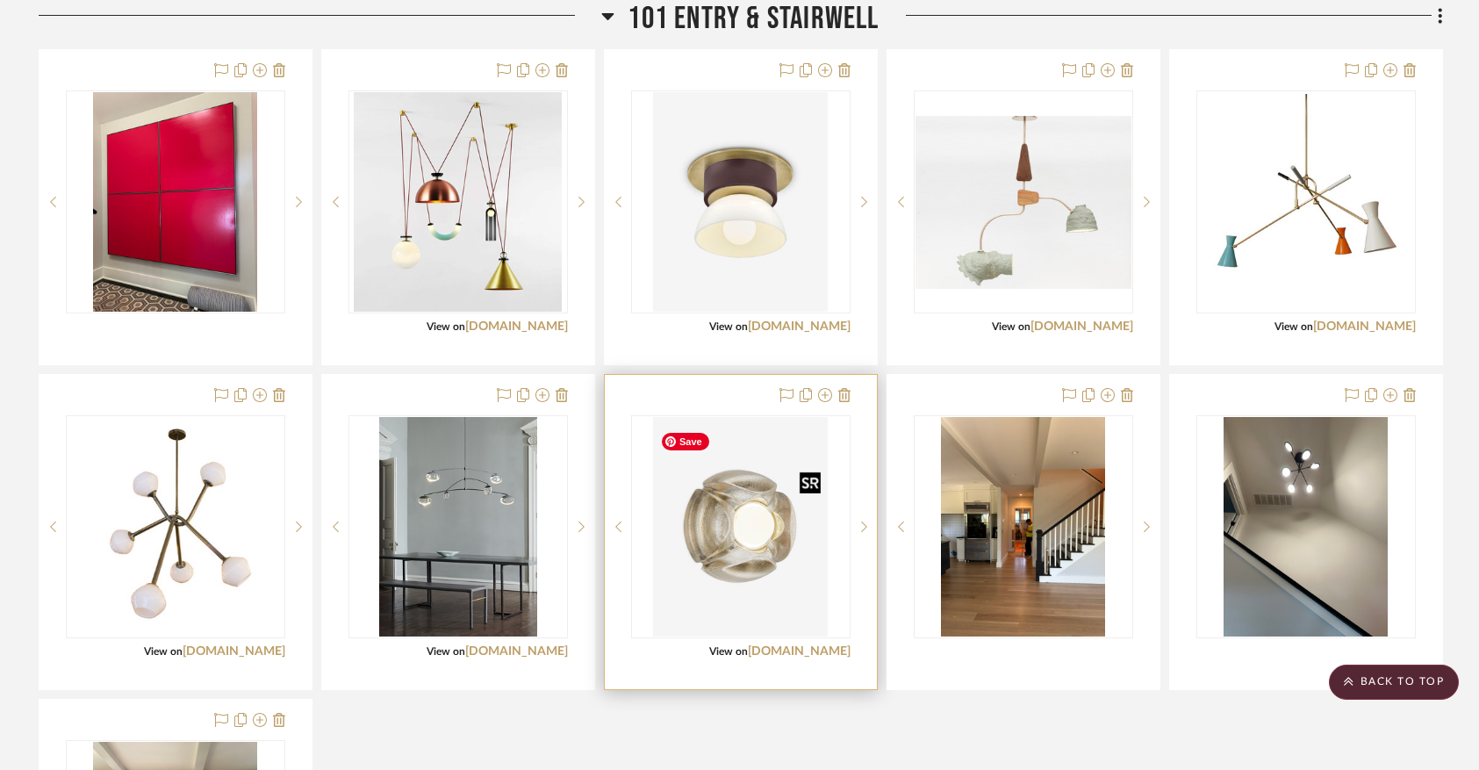
click at [733, 538] on img "0" at bounding box center [740, 526] width 175 height 219
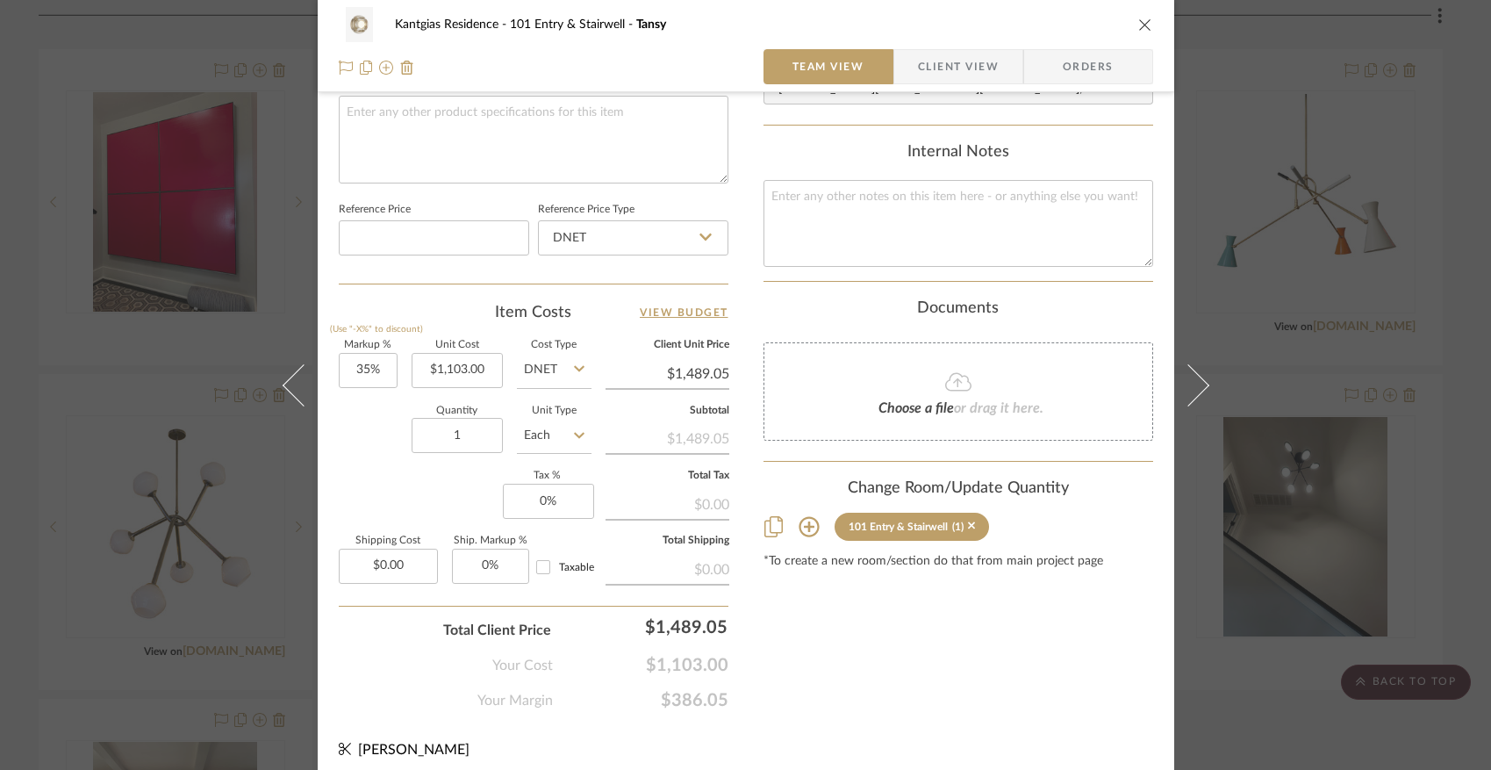
scroll to position [861, 0]
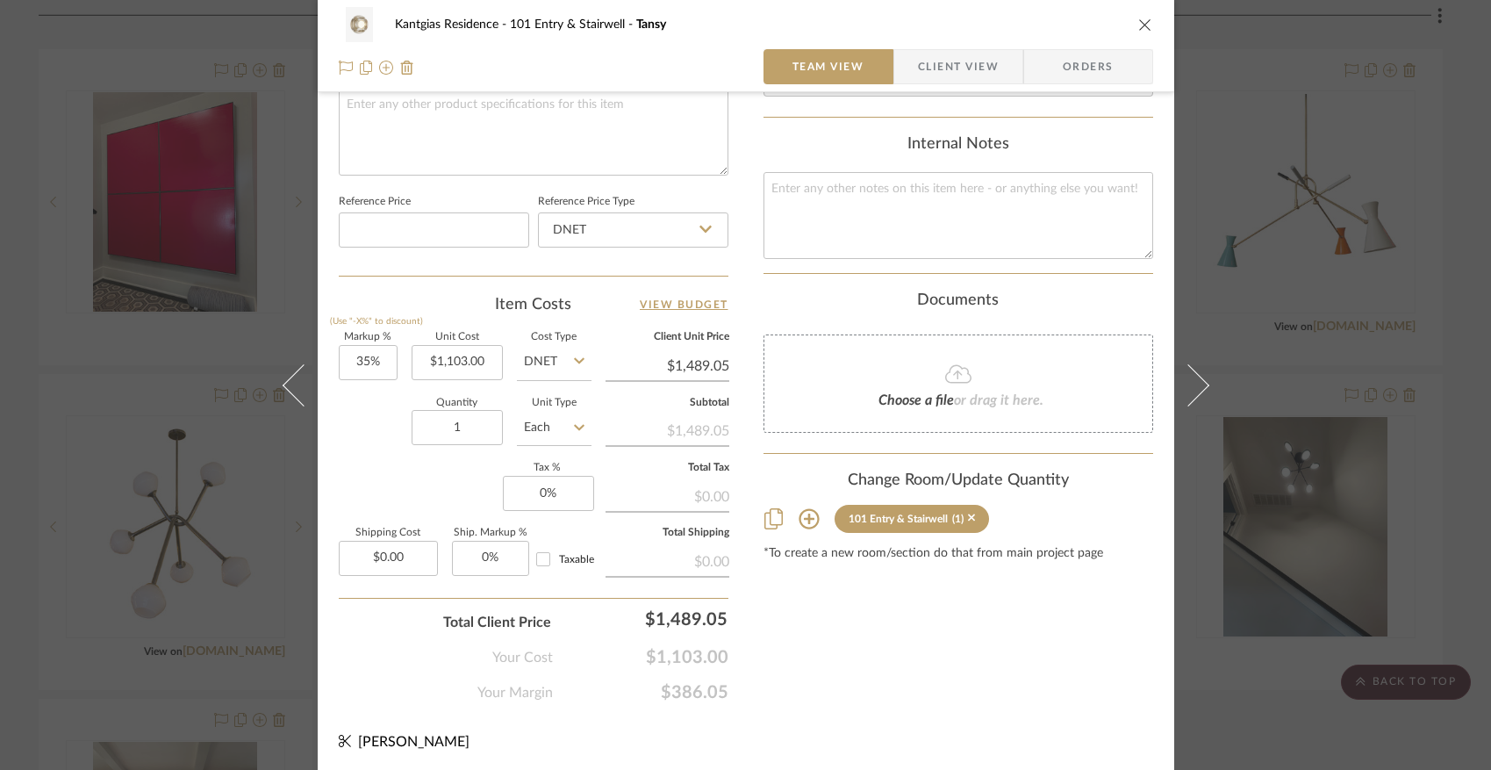
click at [970, 514] on sr-tag "101 Entry & Stairwell (1)" at bounding box center [912, 519] width 155 height 28
click at [1139, 27] on icon "close" at bounding box center [1146, 25] width 14 height 14
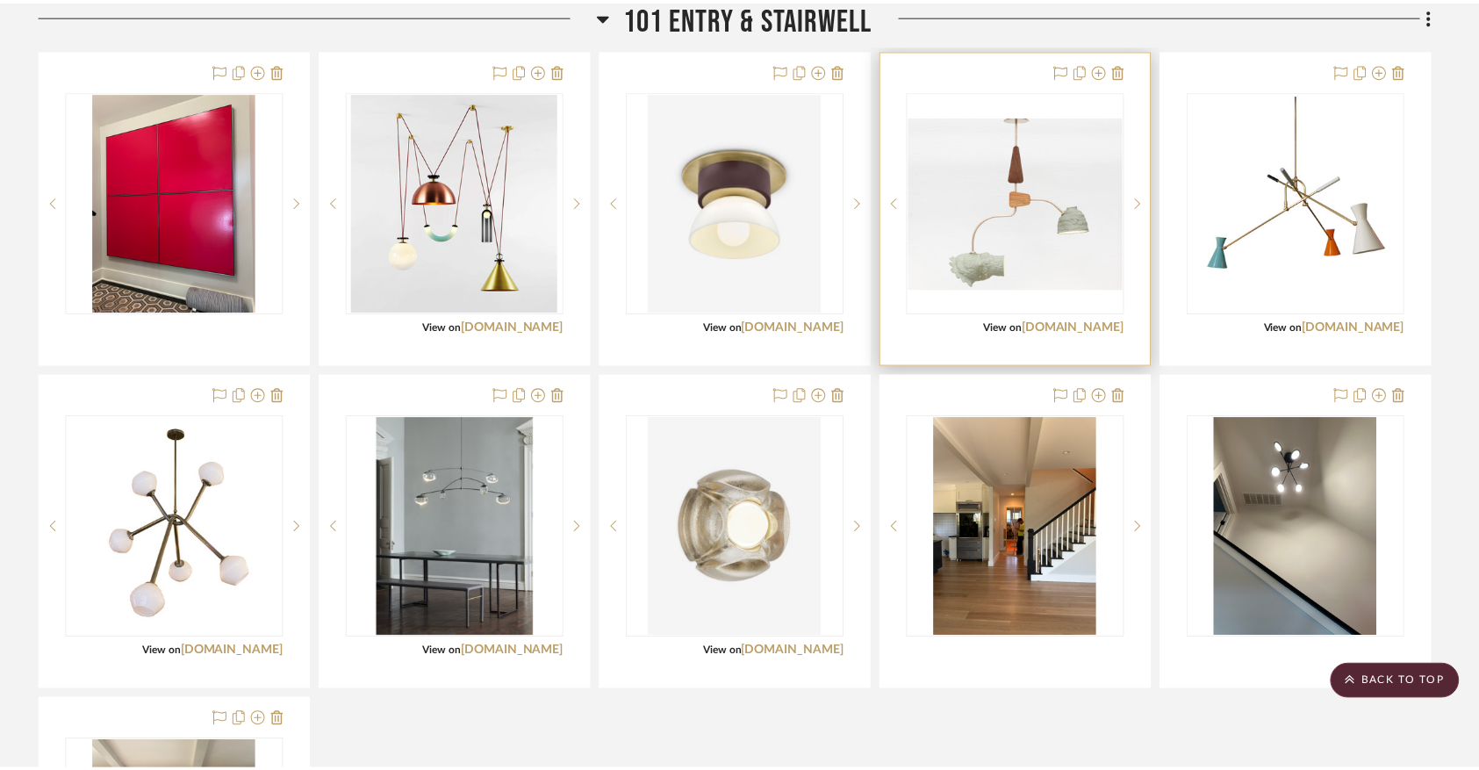
scroll to position [1422, 0]
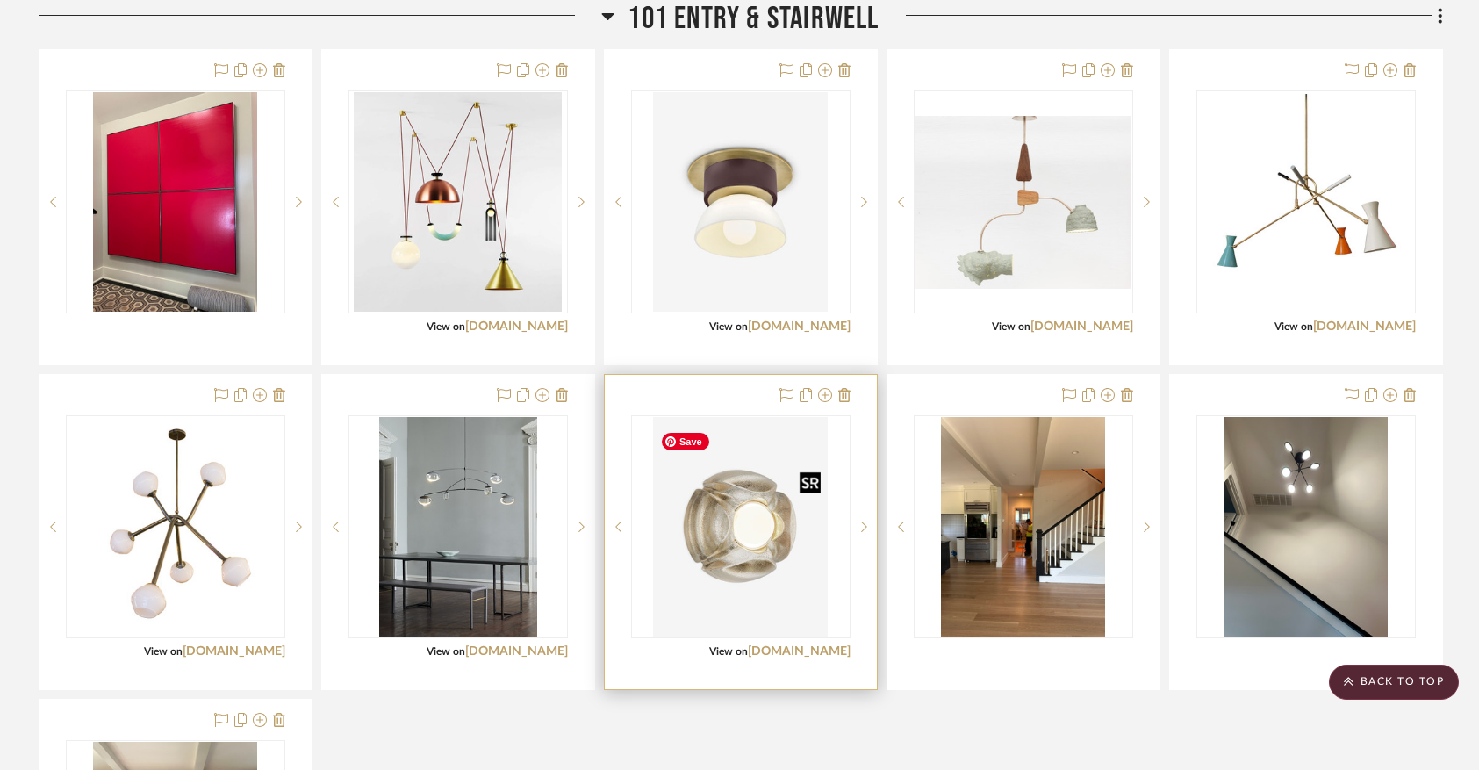
click at [778, 543] on img "0" at bounding box center [740, 526] width 175 height 219
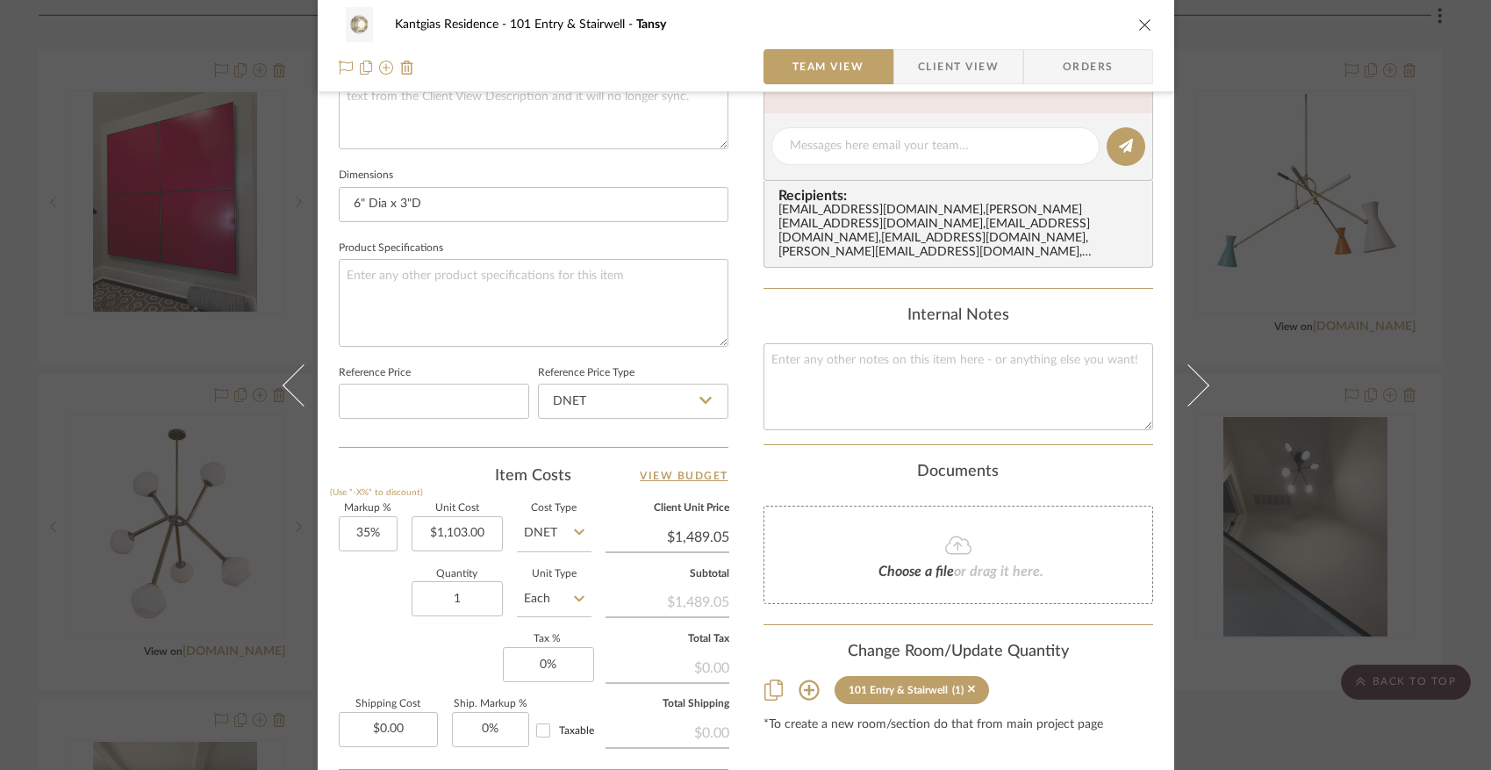
scroll to position [729, 0]
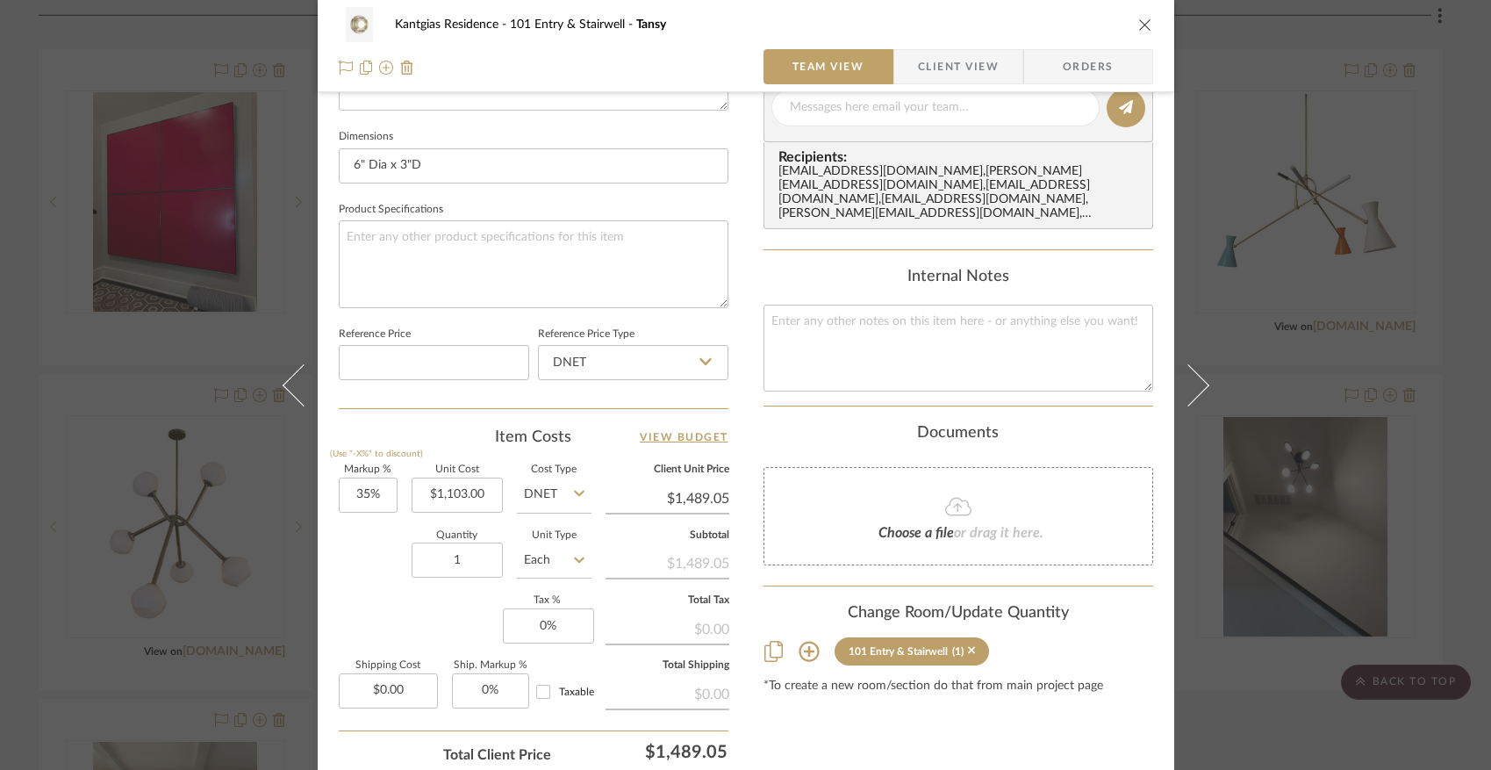
drag, startPoint x: 966, startPoint y: 650, endPoint x: 1022, endPoint y: 535, distance: 128.0
click at [968, 648] on icon at bounding box center [972, 651] width 8 height 8
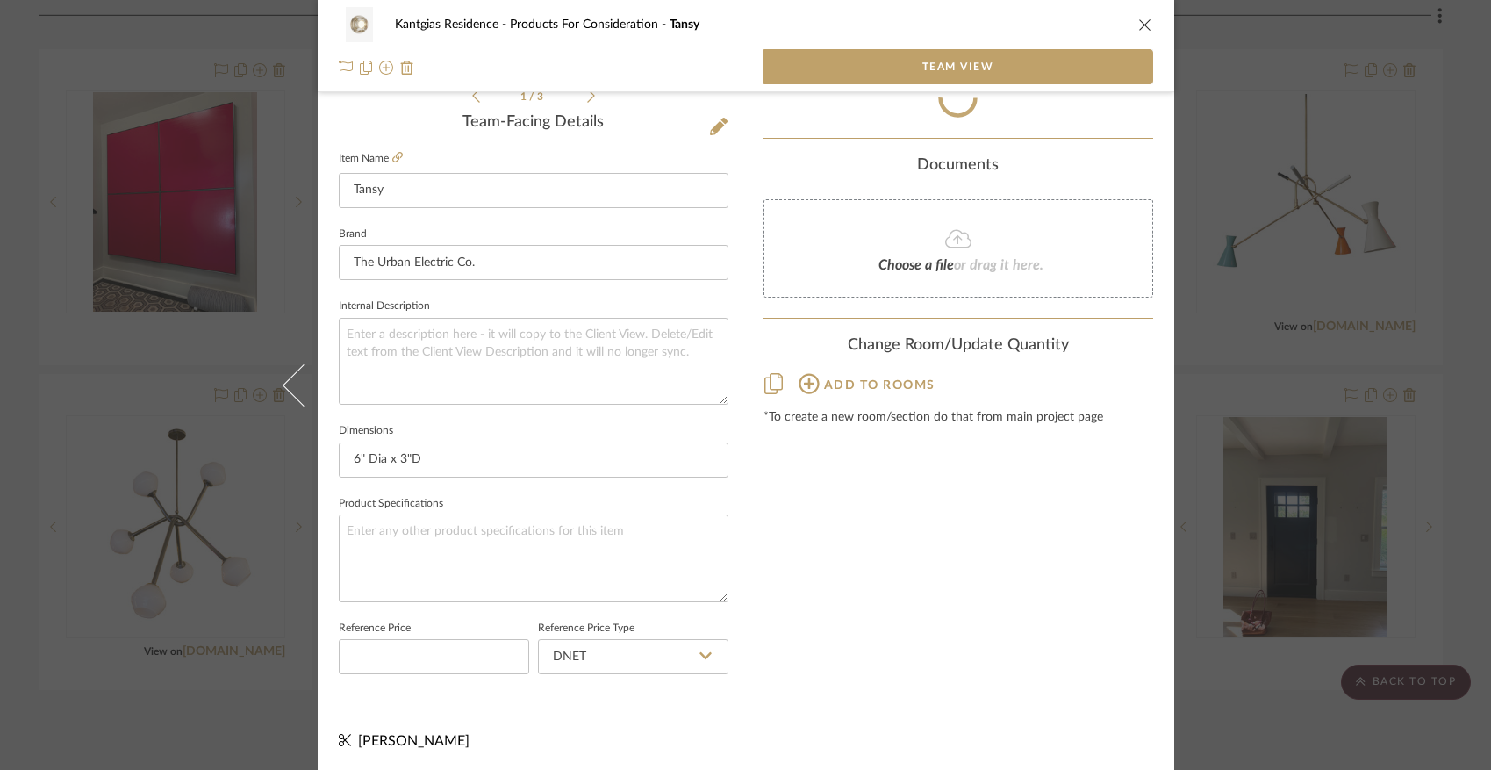
scroll to position [456, 0]
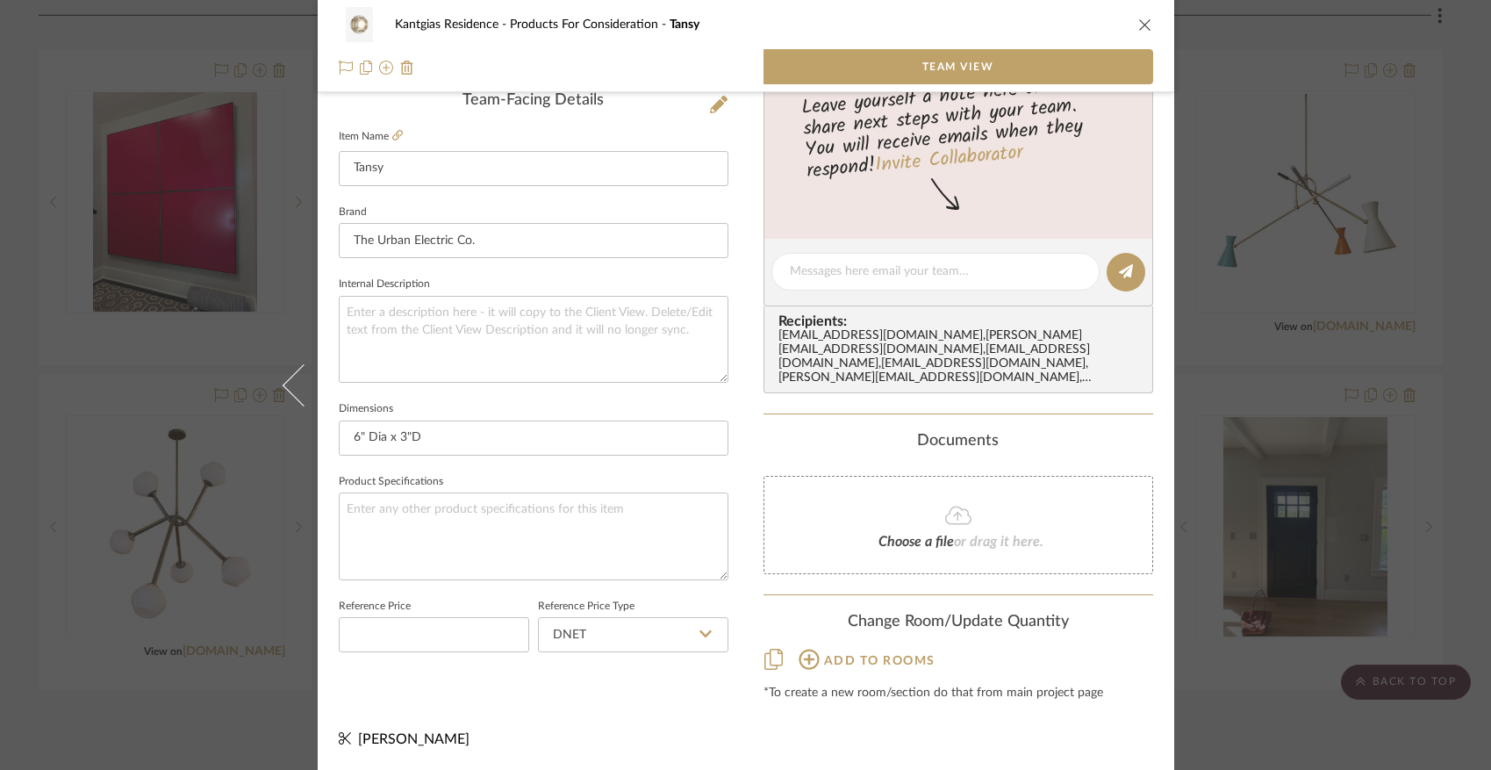
click at [1143, 27] on icon "close" at bounding box center [1146, 25] width 14 height 14
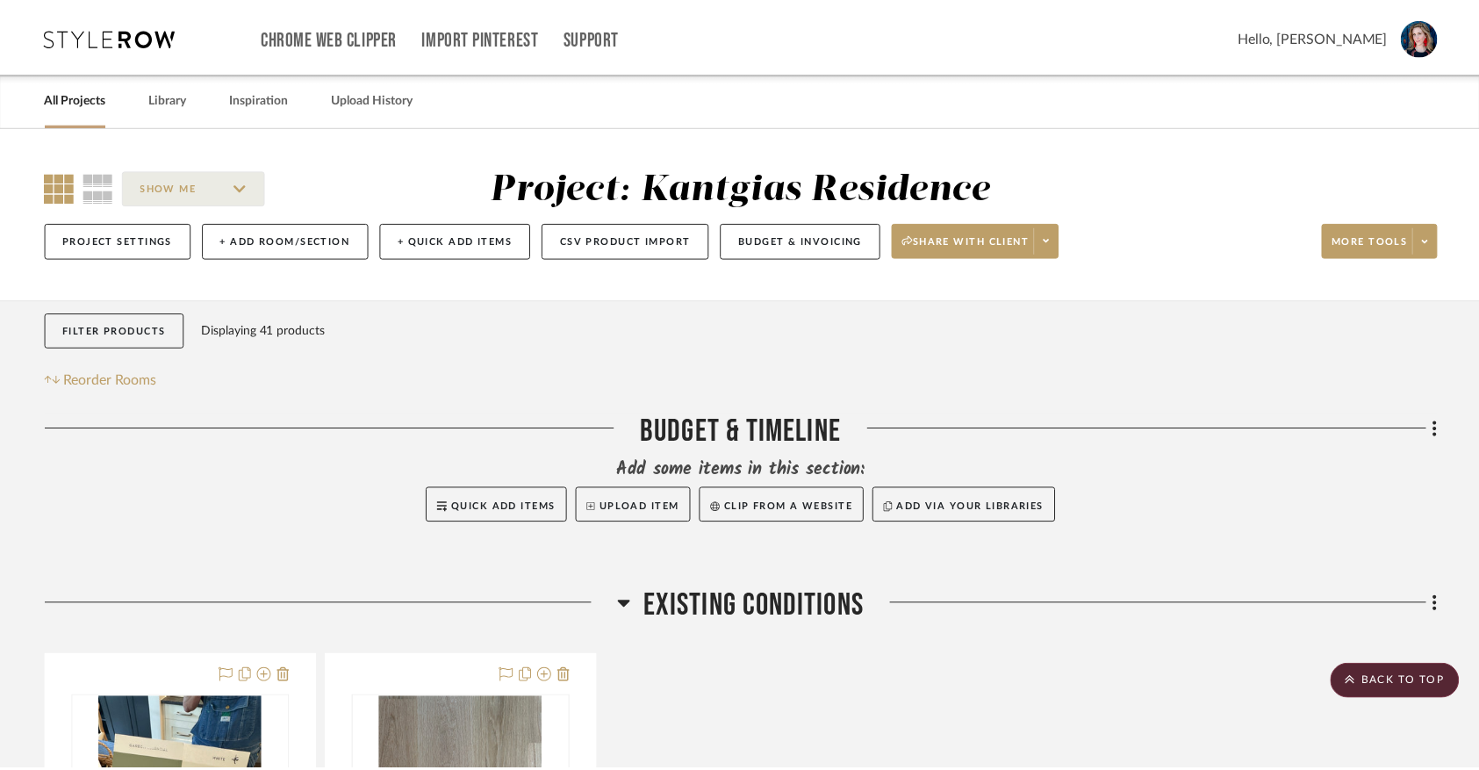
scroll to position [1422, 0]
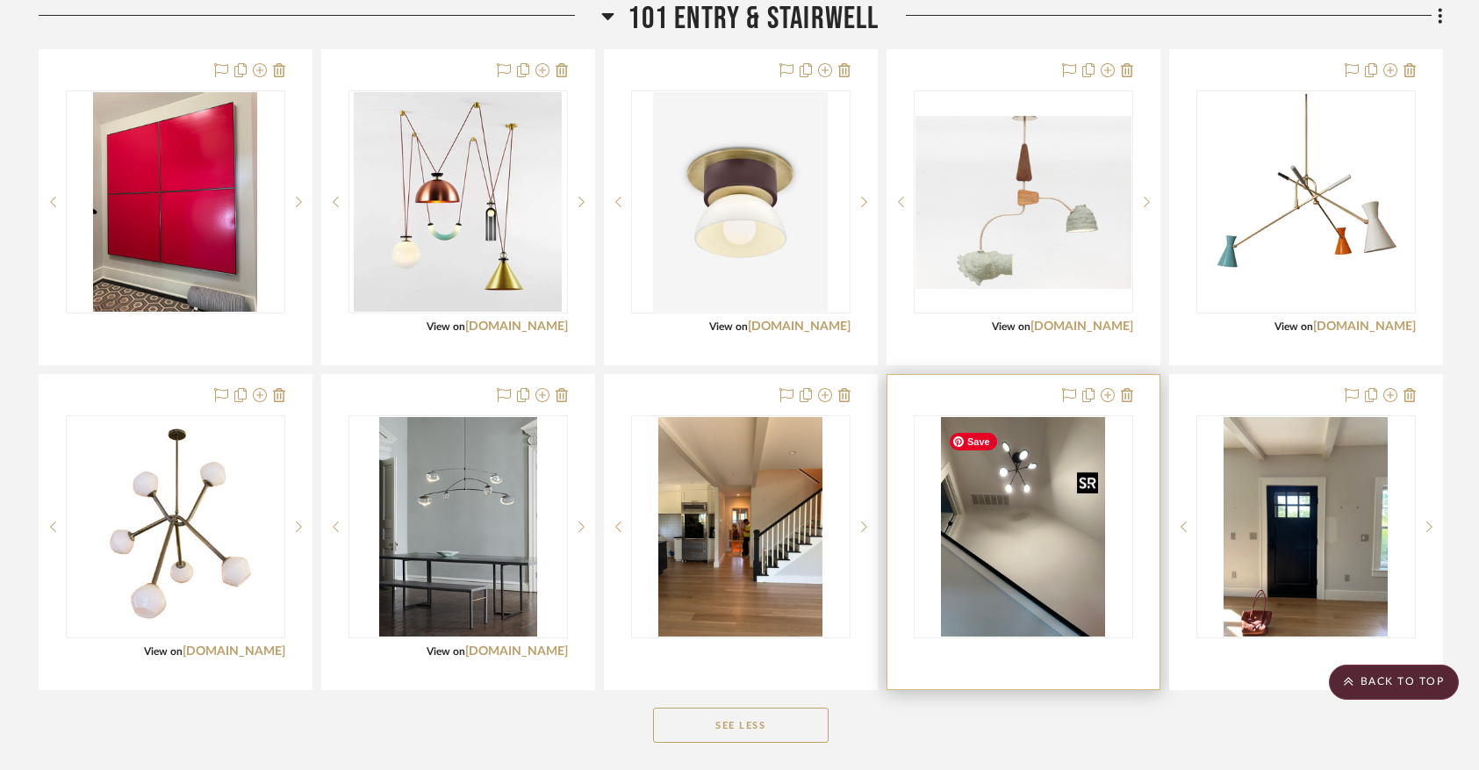
click at [1026, 579] on img "0" at bounding box center [1023, 526] width 165 height 219
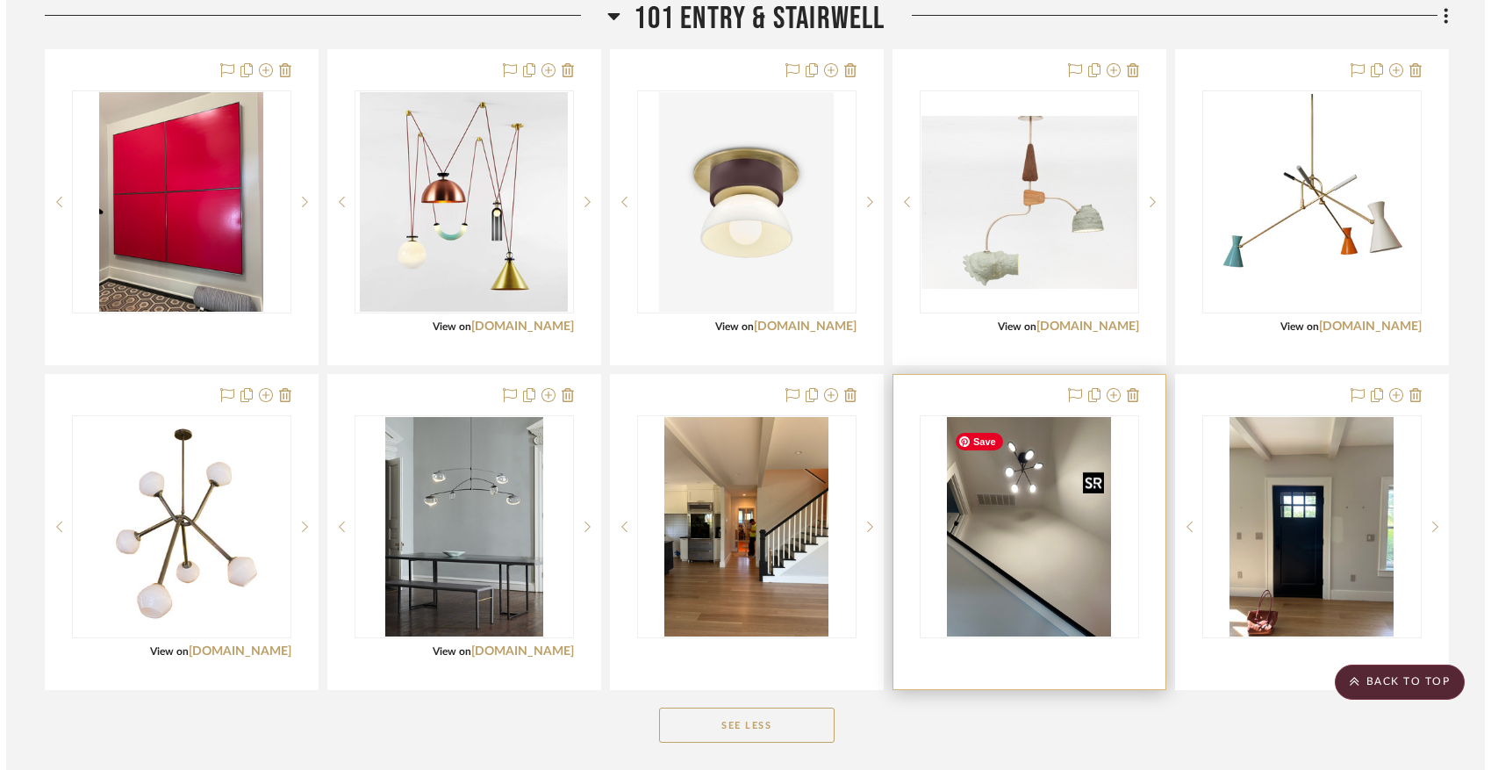
scroll to position [0, 0]
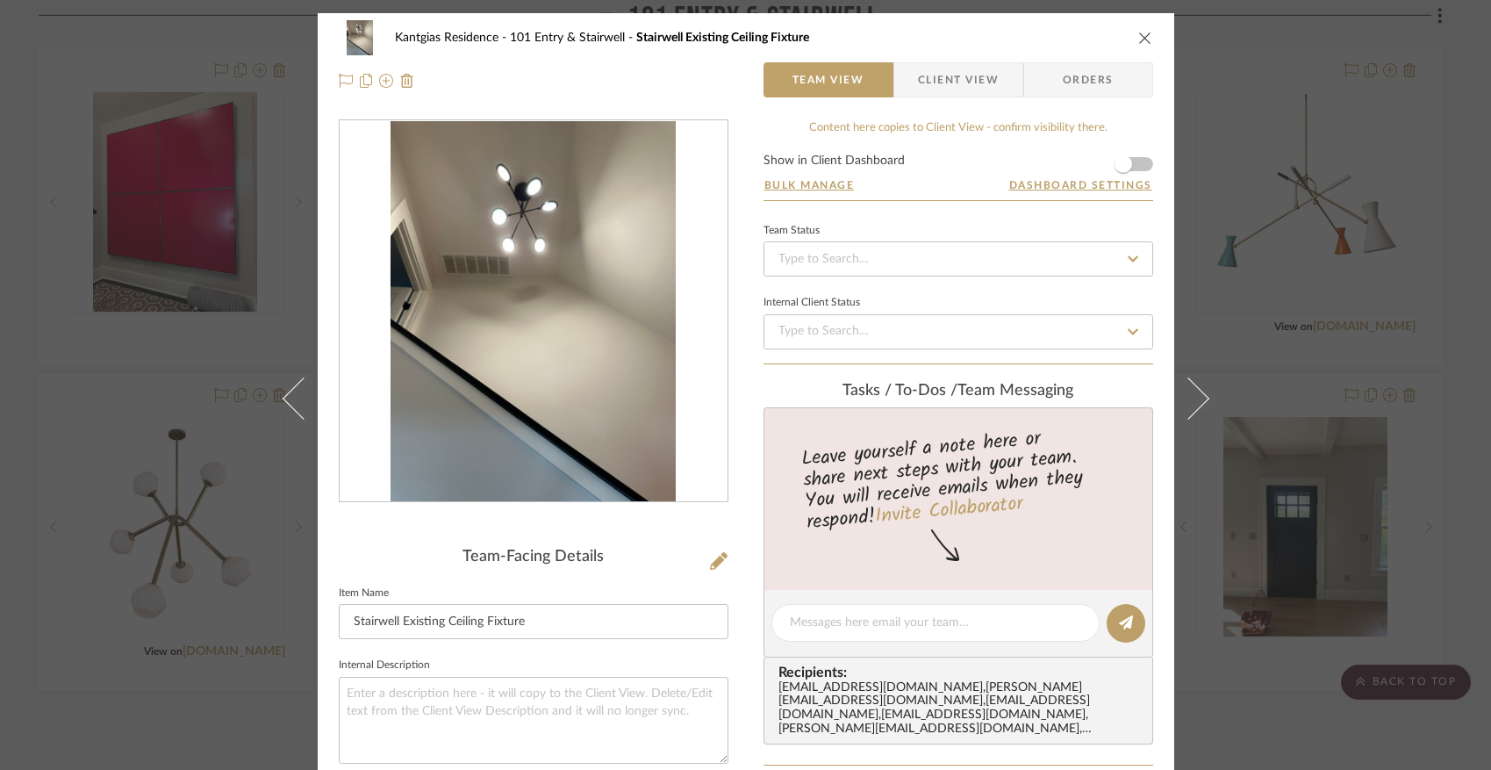
click at [542, 323] on img "0" at bounding box center [533, 311] width 285 height 381
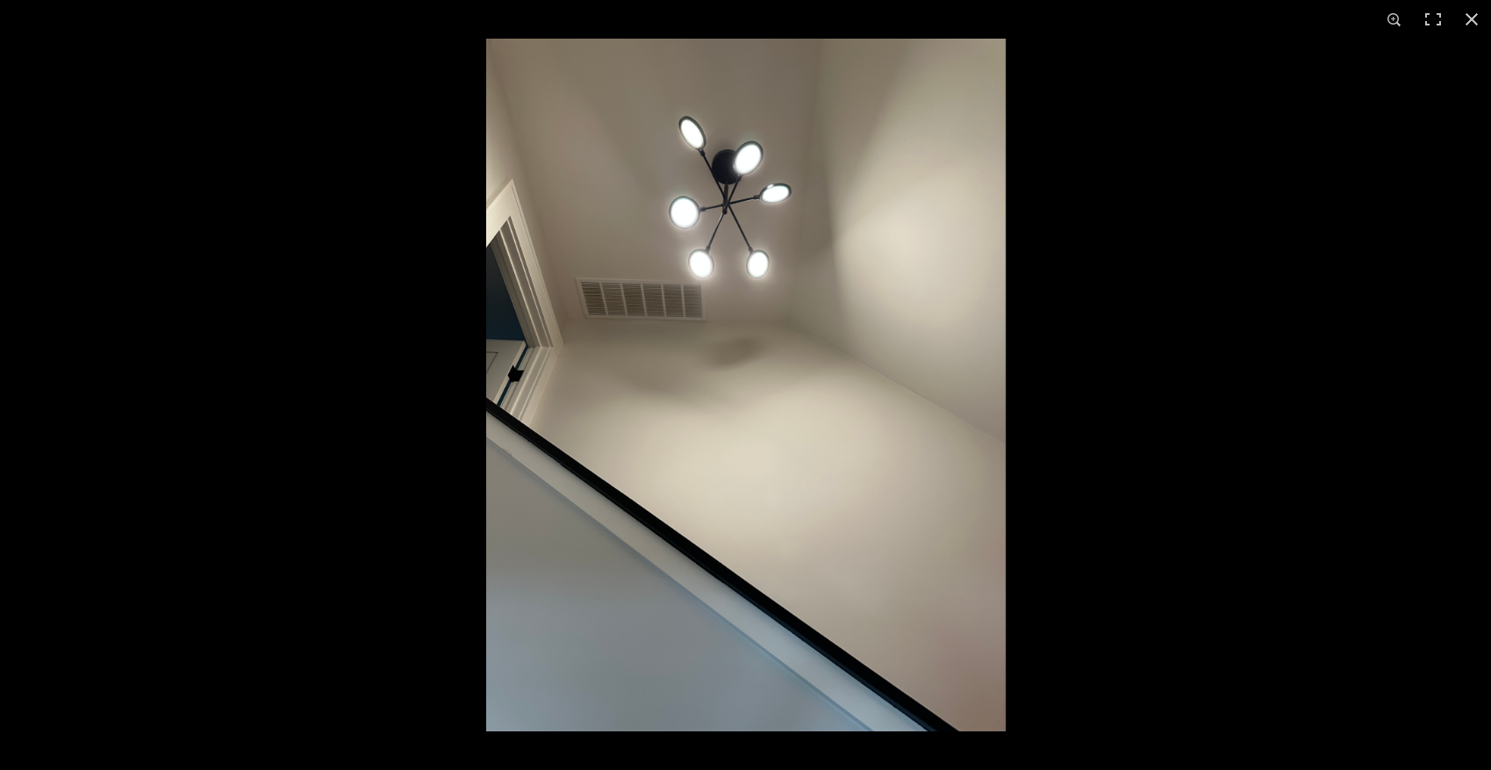
click at [735, 449] on img at bounding box center [746, 385] width 520 height 693
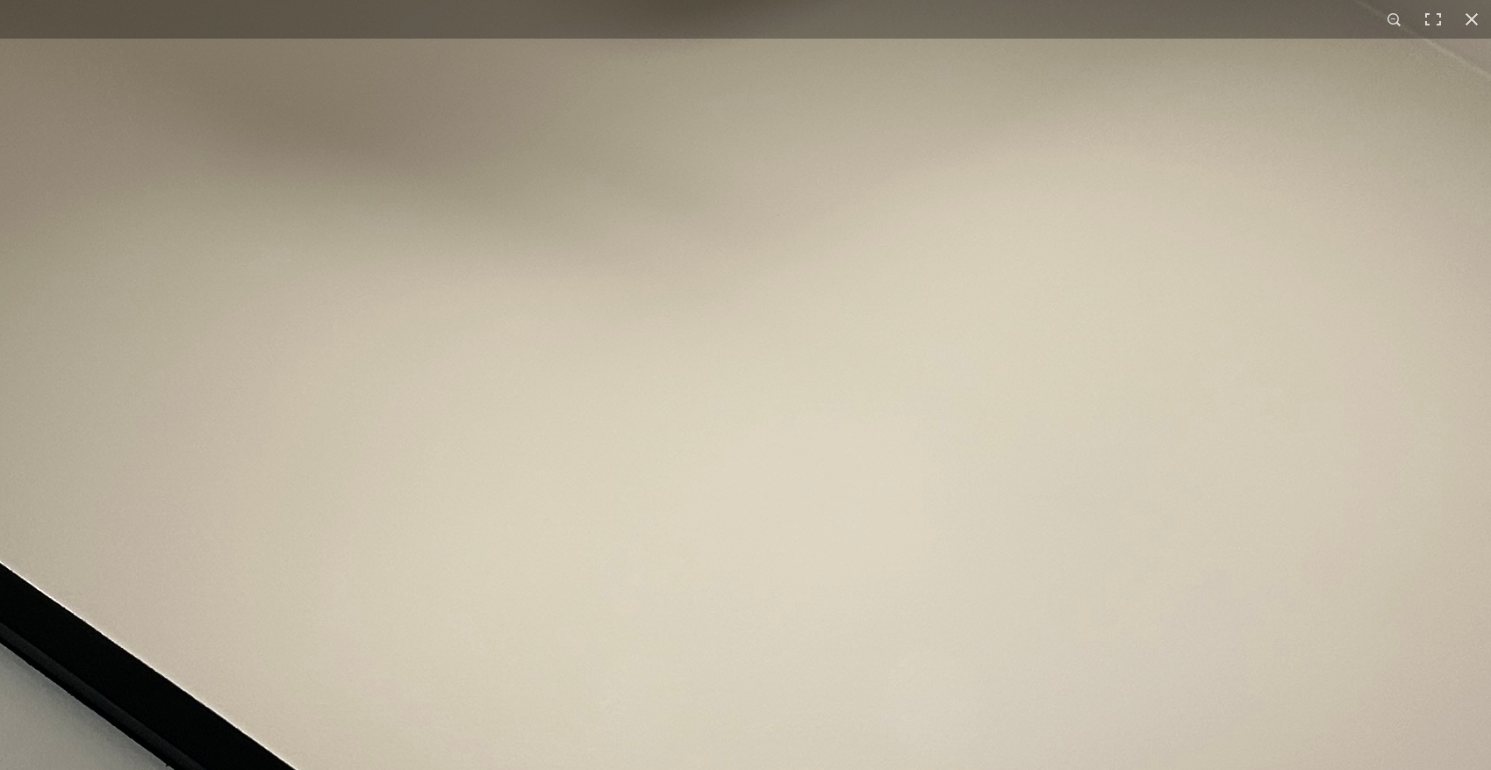
click at [735, 448] on img at bounding box center [789, 120] width 2655 height 3539
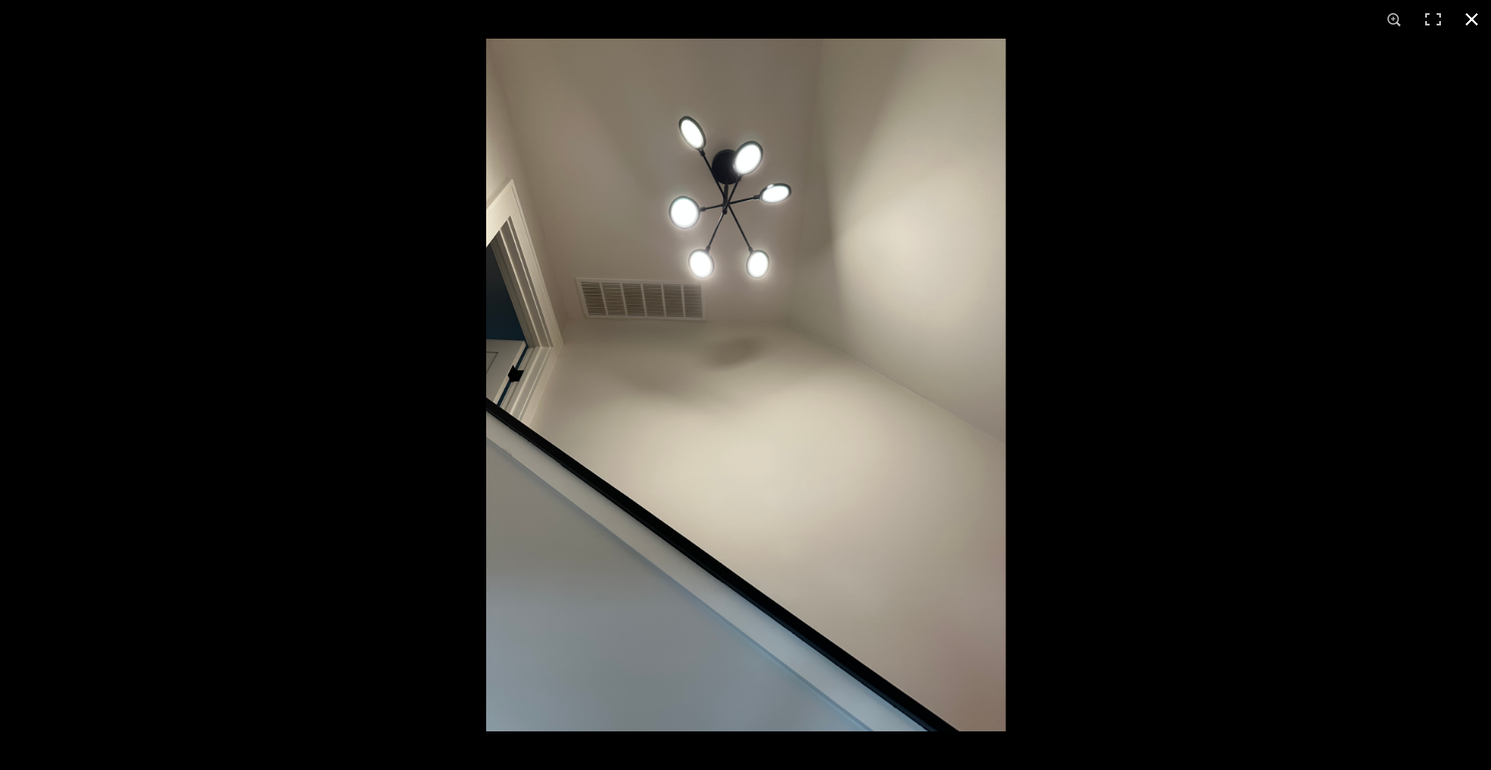
click at [1472, 21] on button at bounding box center [1472, 19] width 39 height 39
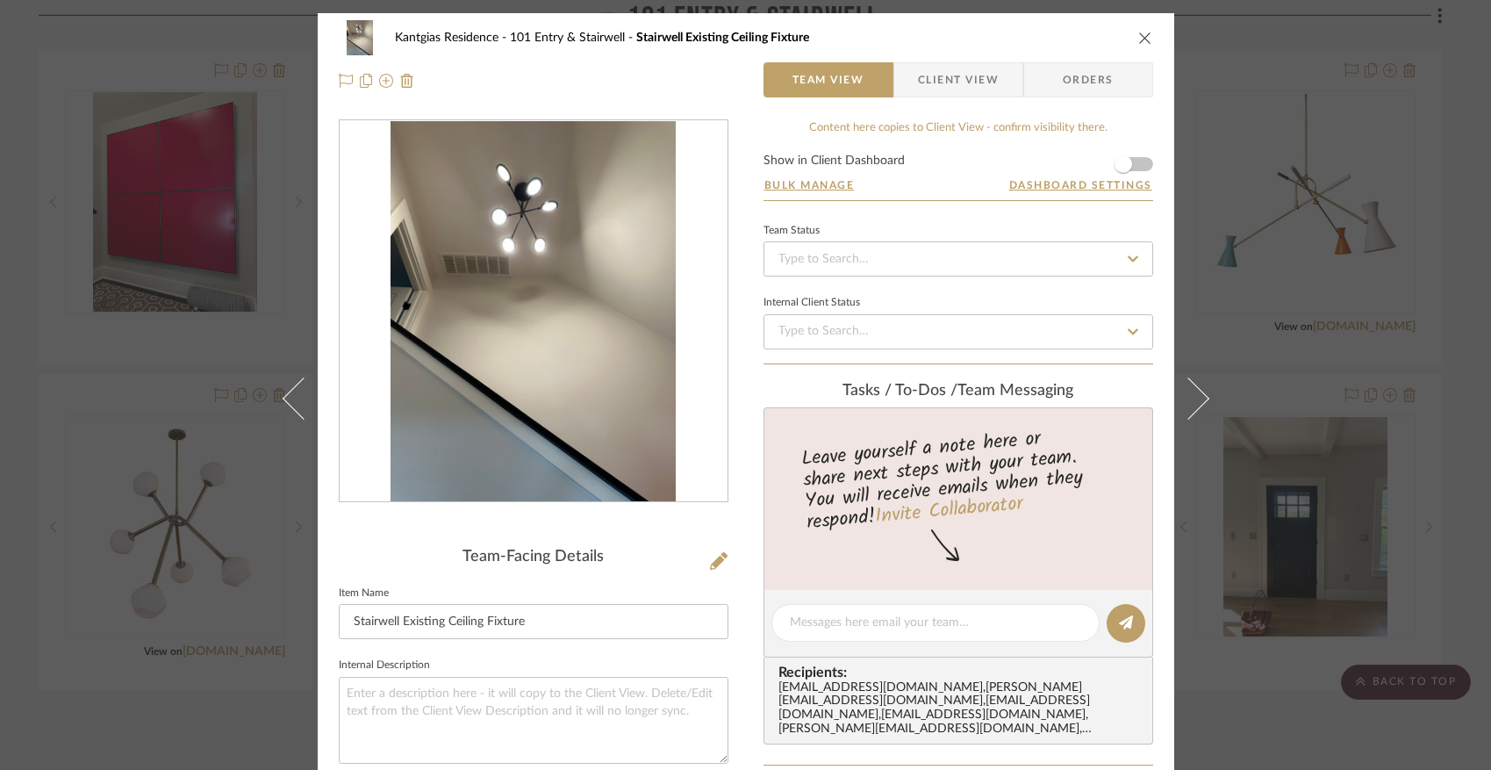
click at [1146, 40] on button "close" at bounding box center [1146, 38] width 16 height 16
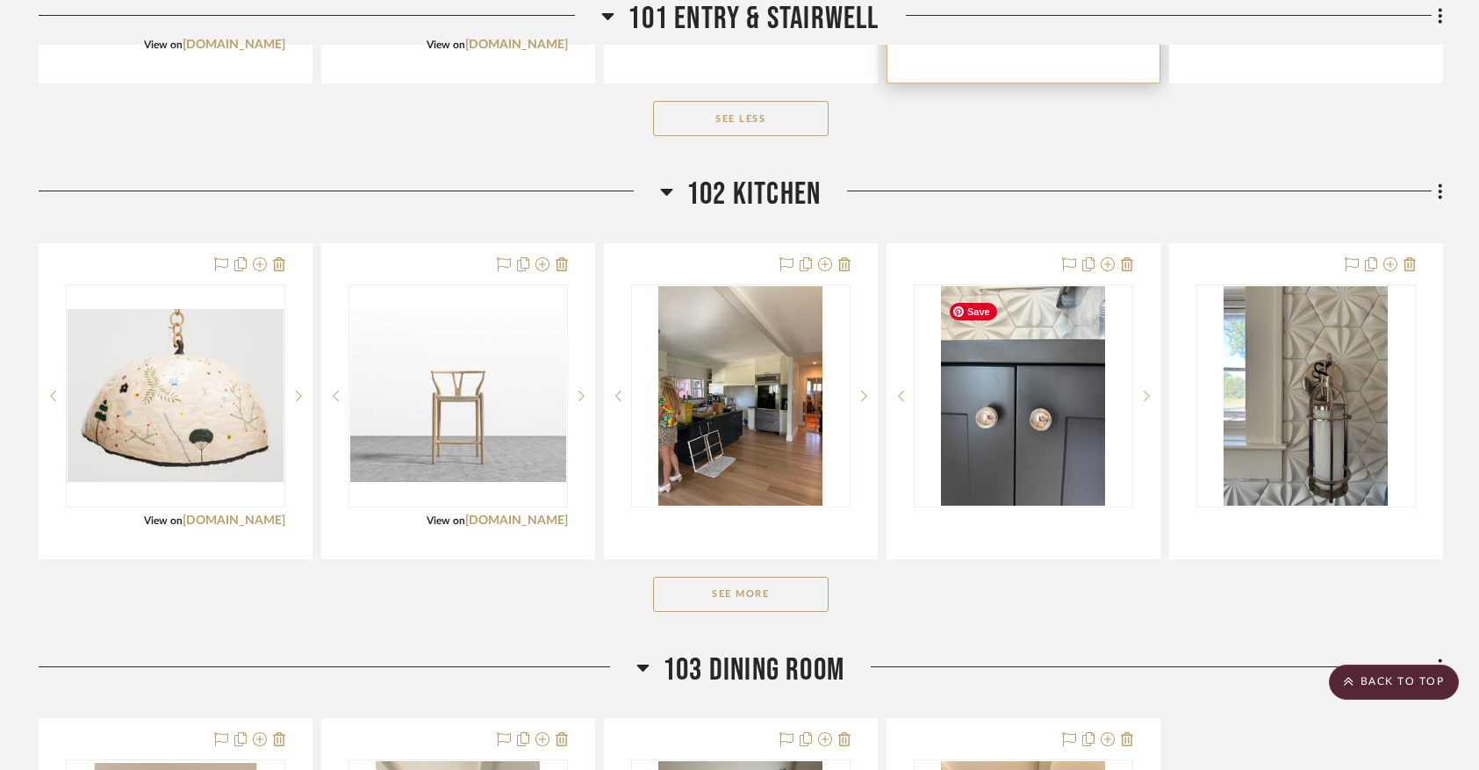
scroll to position [2035, 0]
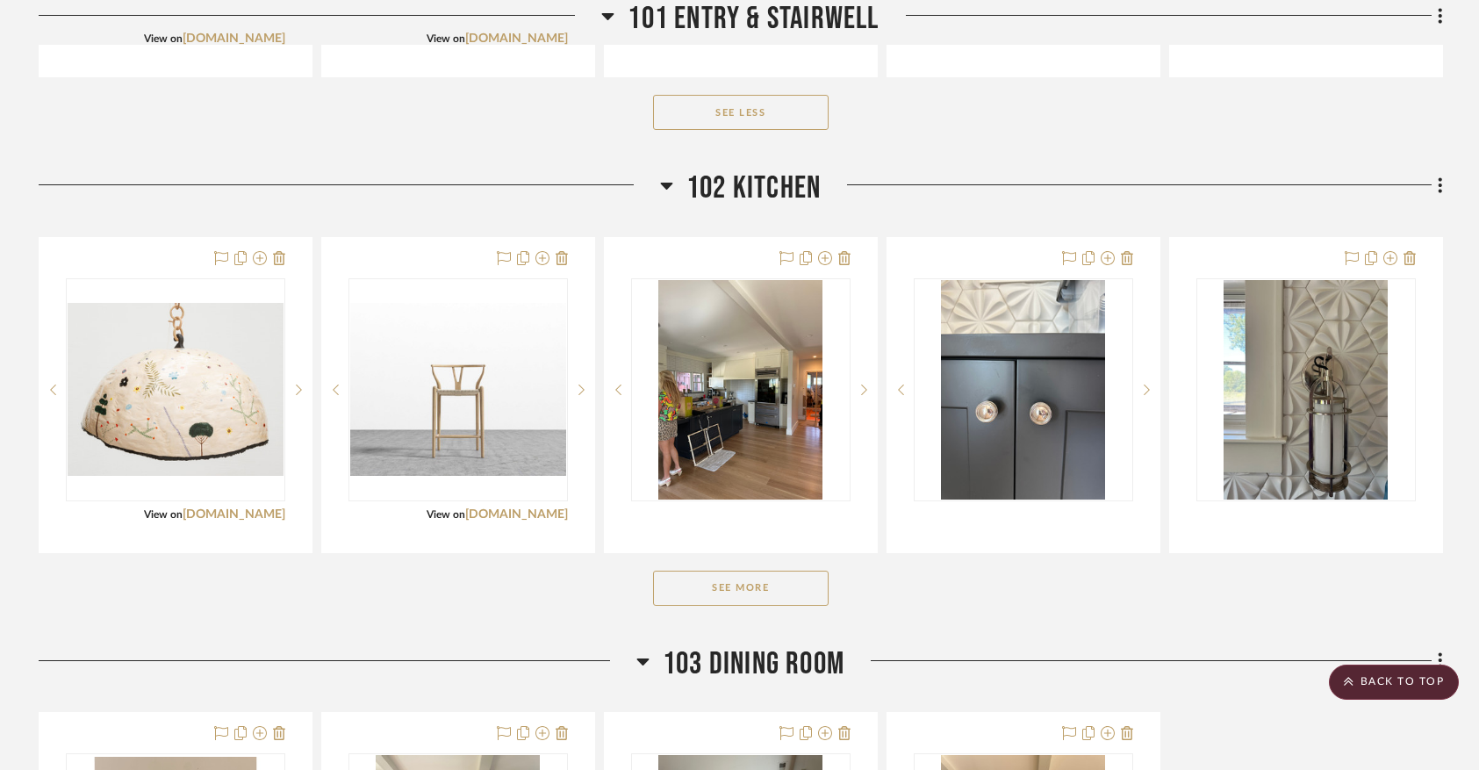
click at [749, 596] on button "See More" at bounding box center [741, 588] width 176 height 35
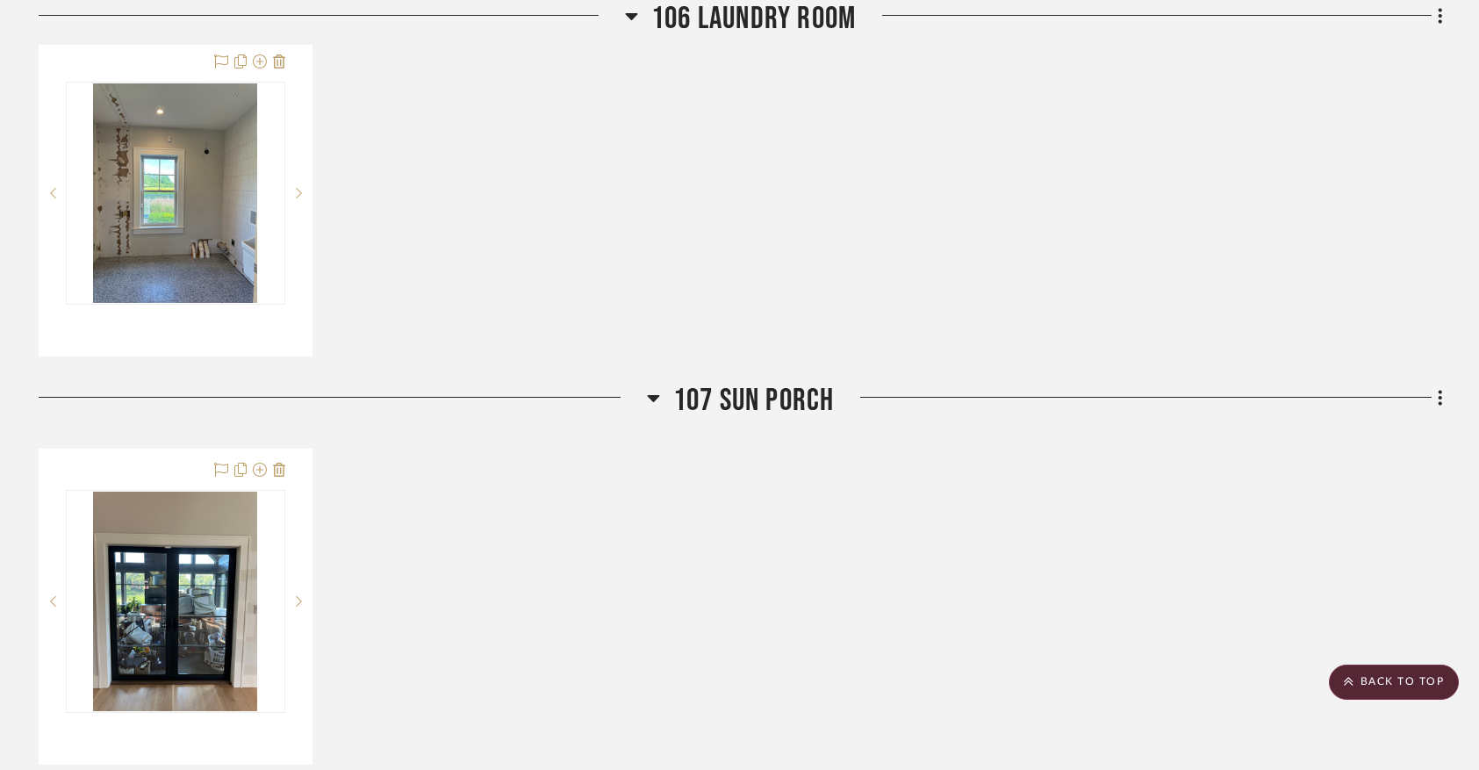
scroll to position [4324, 0]
click at [629, 14] on icon at bounding box center [631, 16] width 12 height 7
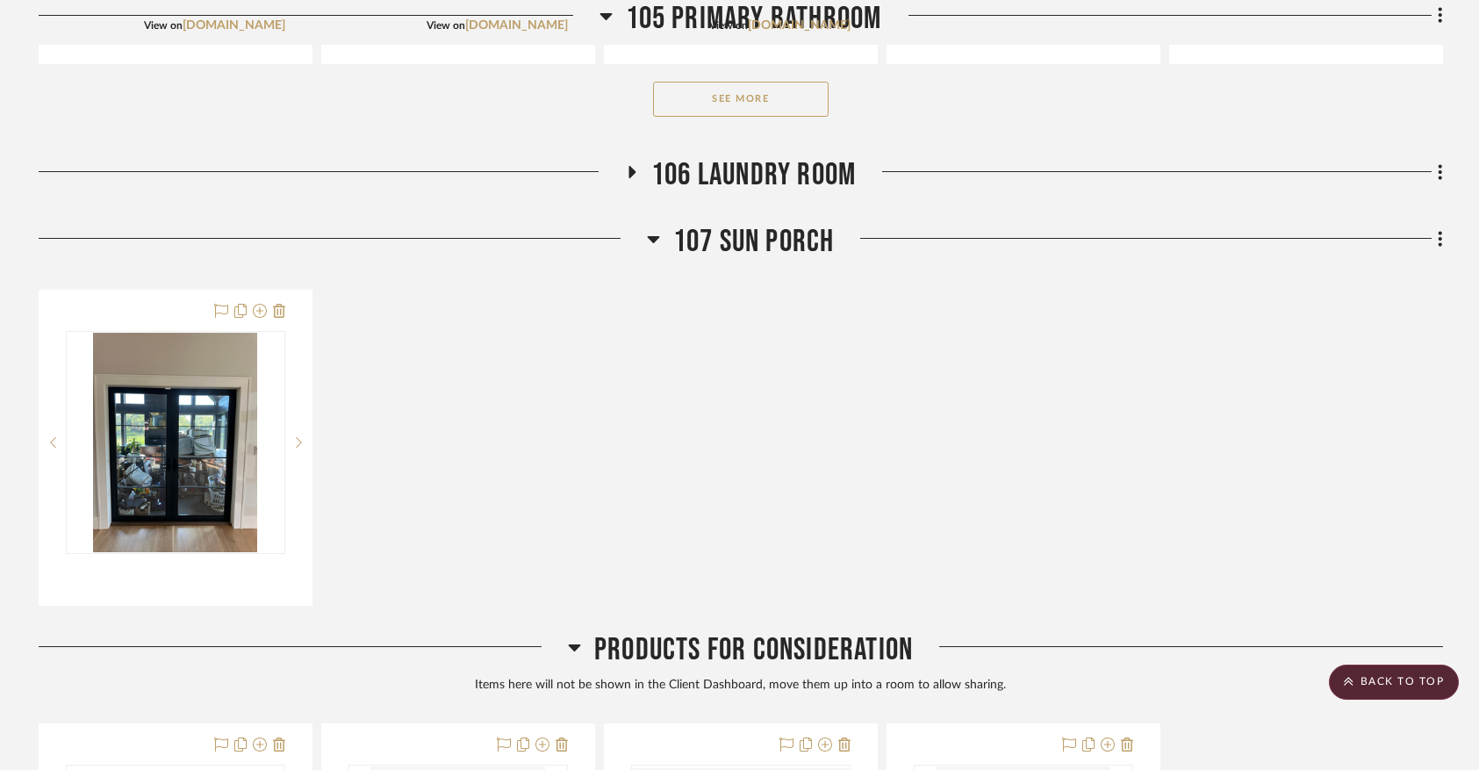
scroll to position [4130, 0]
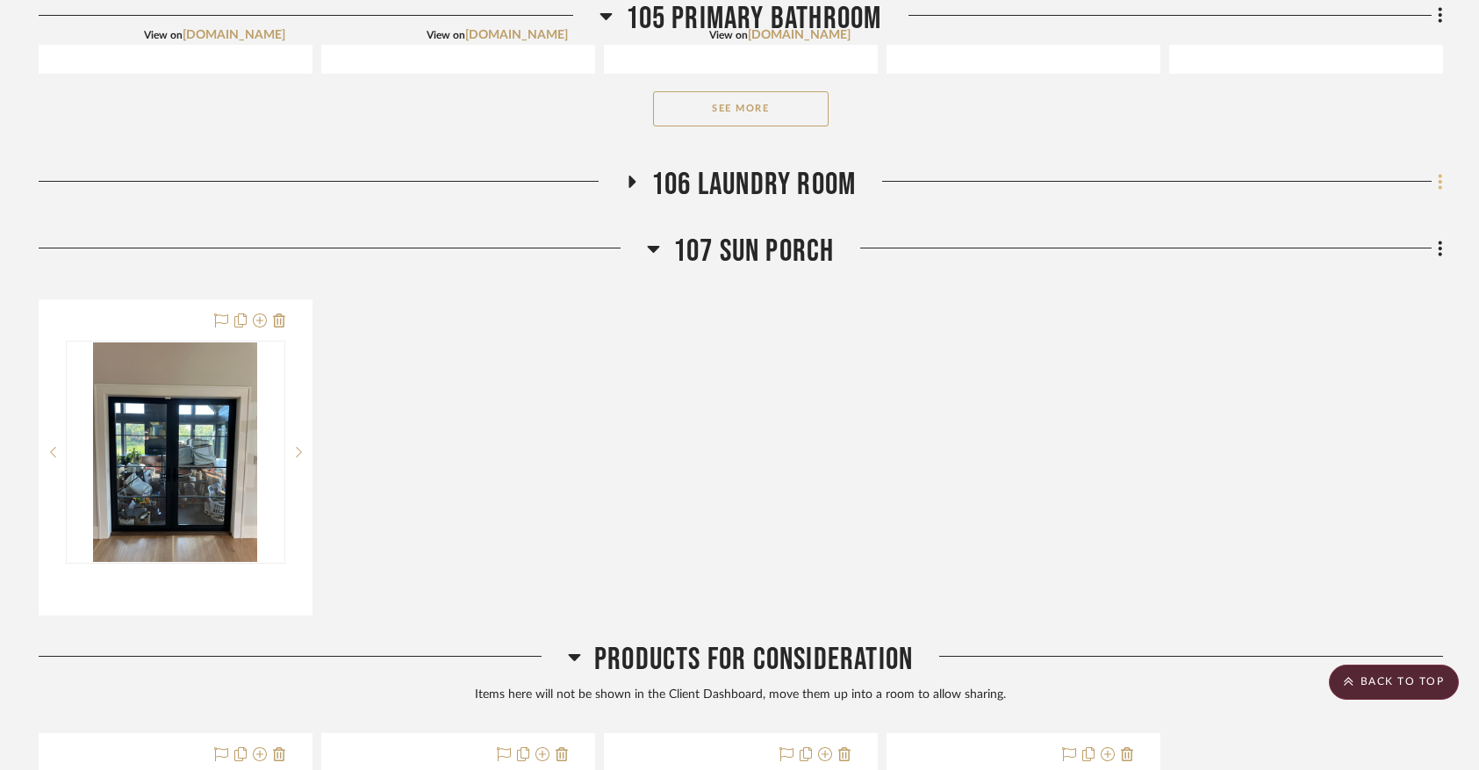
click at [1441, 191] on icon at bounding box center [1440, 181] width 5 height 19
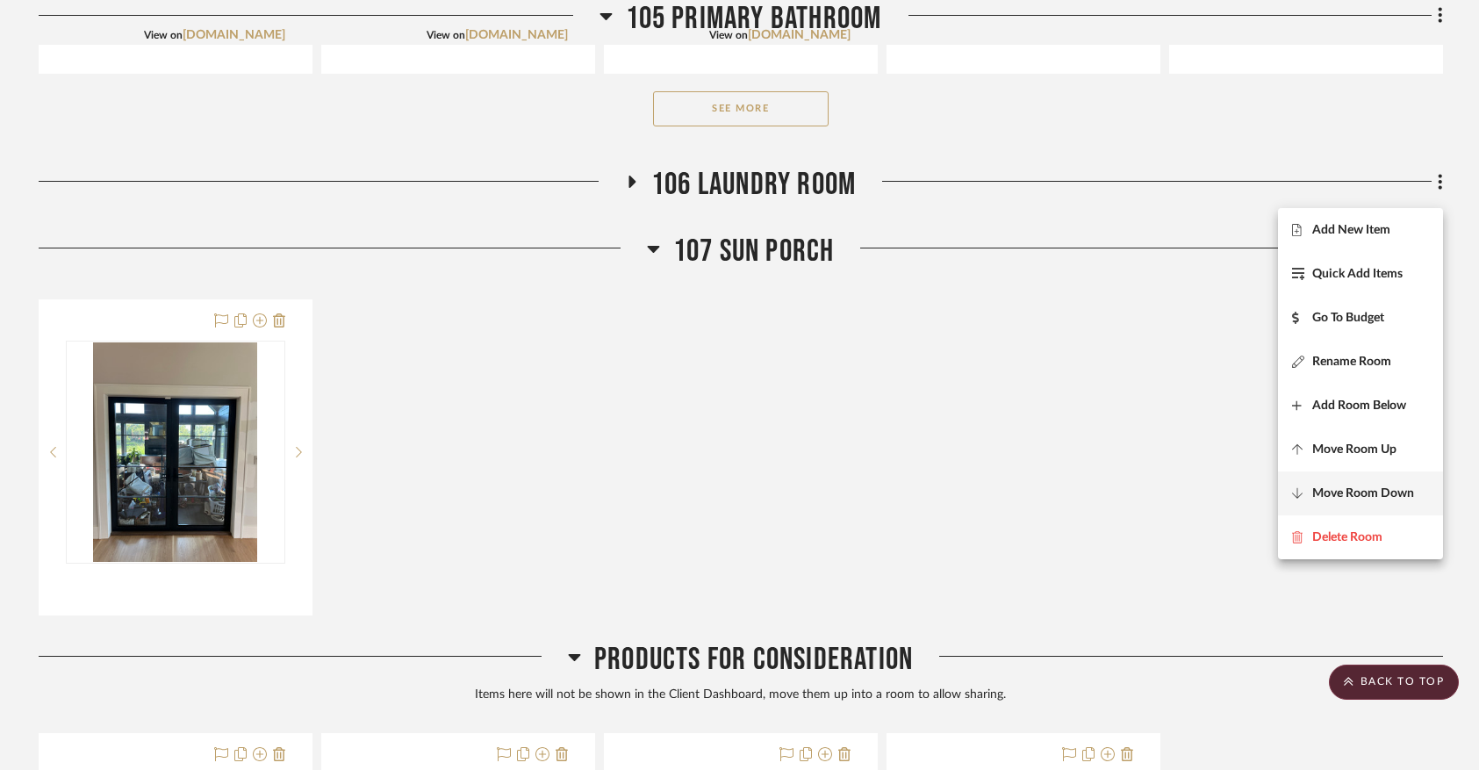
click at [1376, 492] on span "Move Room Down" at bounding box center [1363, 493] width 102 height 15
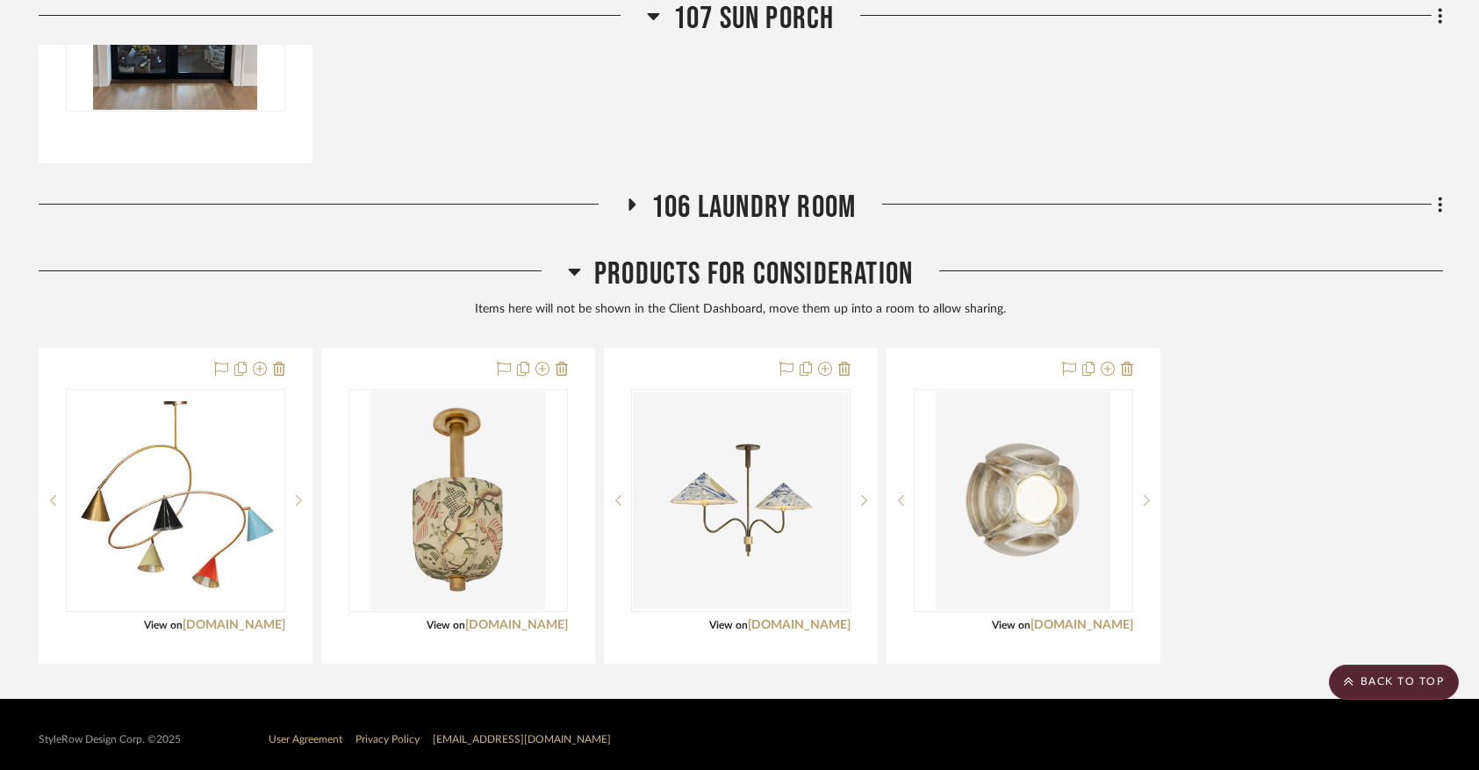
scroll to position [4538, 0]
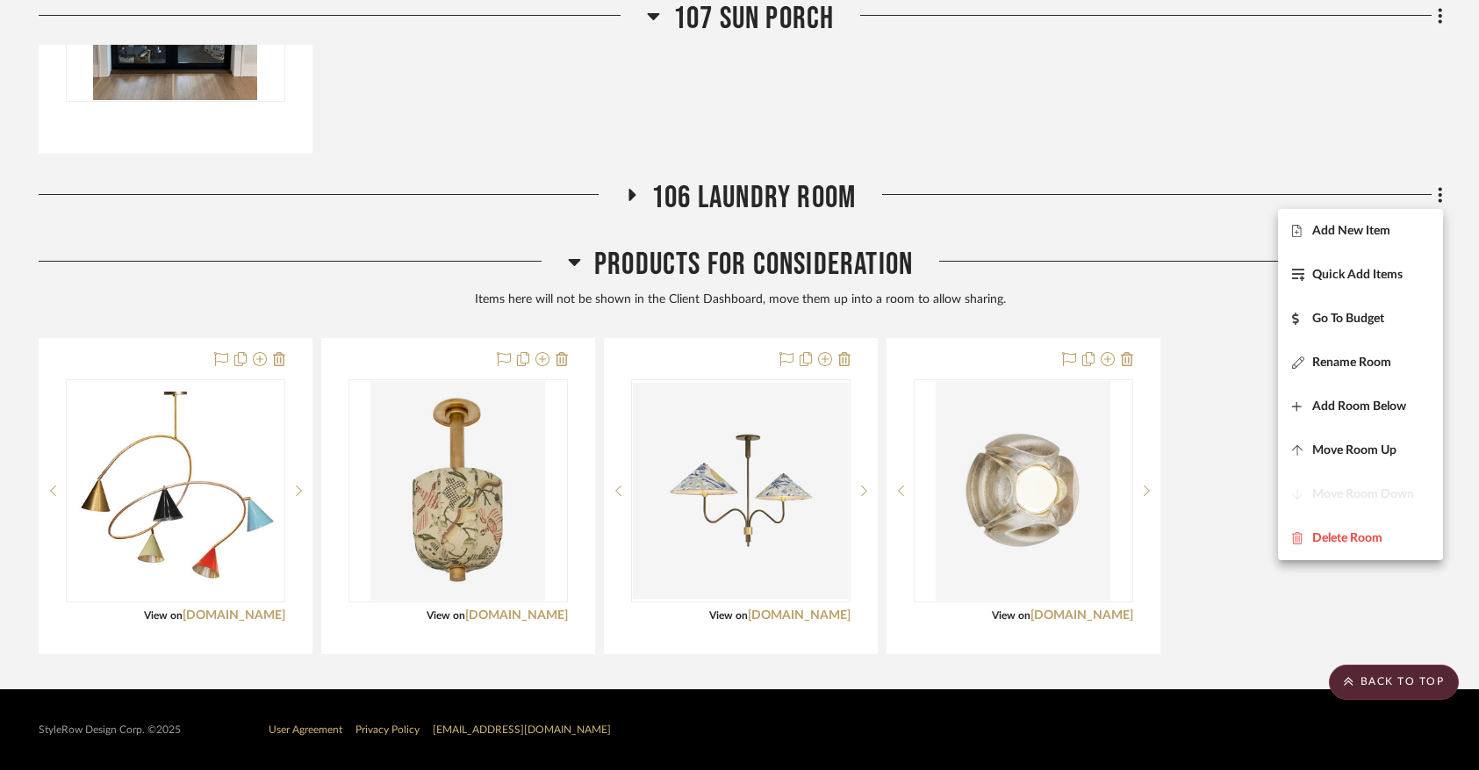
click at [572, 266] on div at bounding box center [739, 385] width 1479 height 770
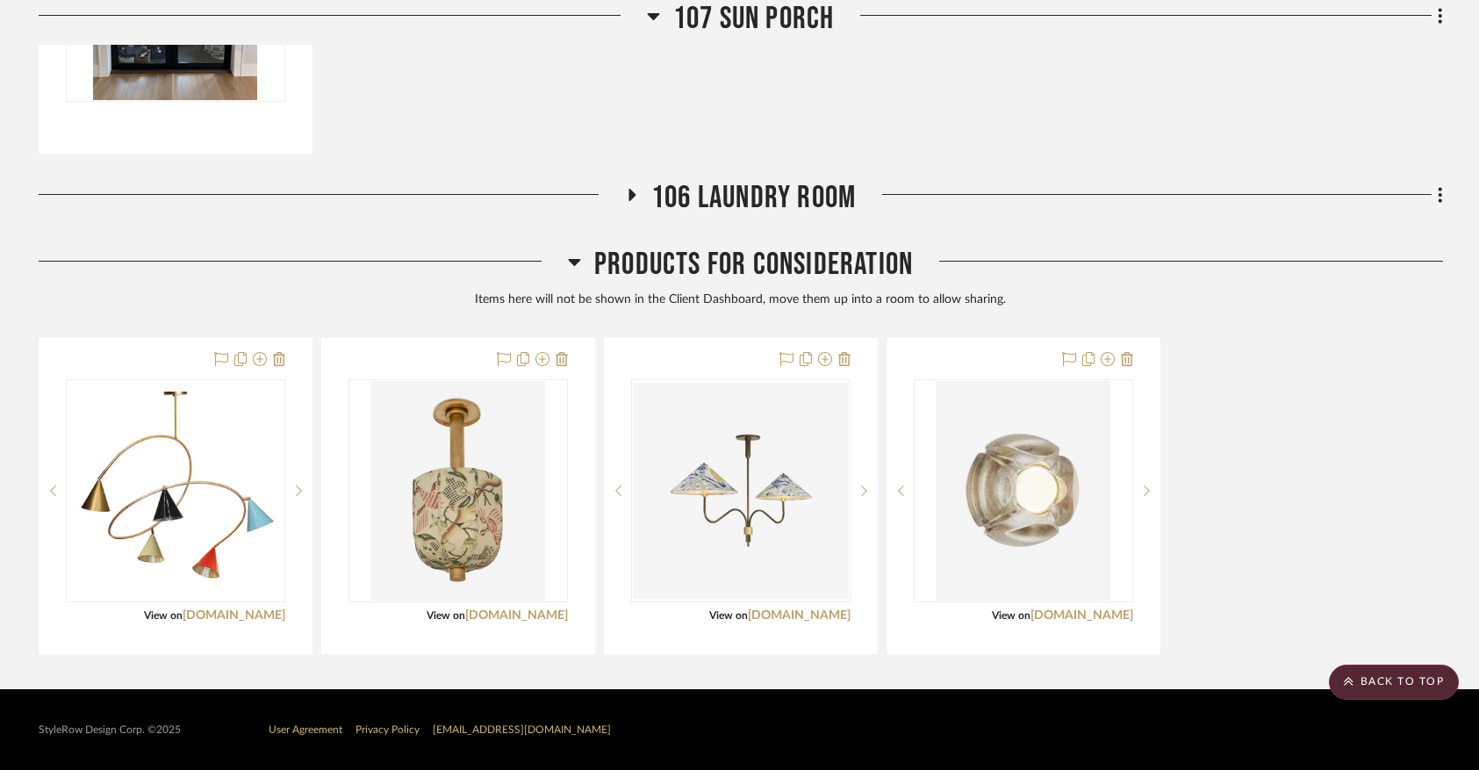
click at [571, 265] on icon at bounding box center [574, 261] width 13 height 21
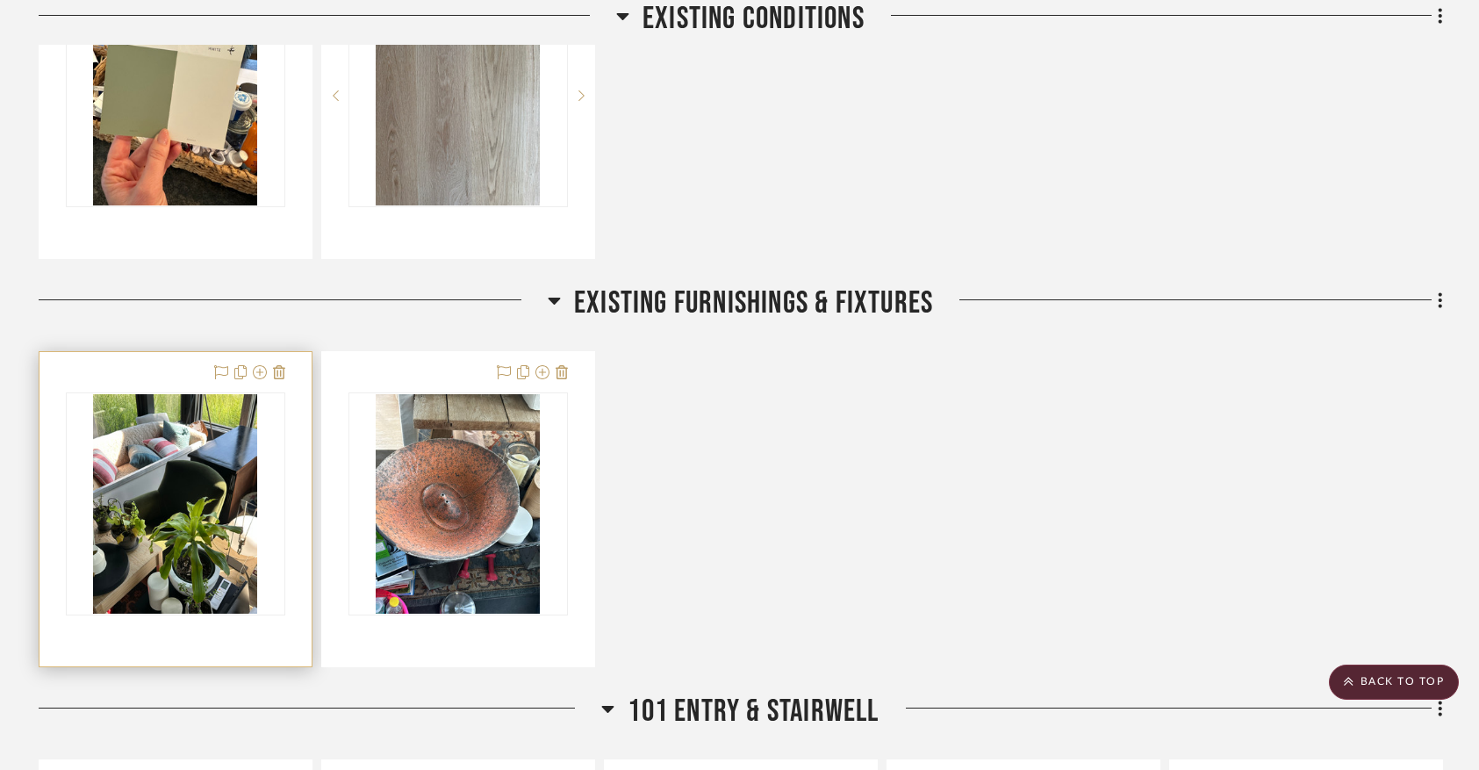
scroll to position [713, 0]
click at [182, 510] on img "0" at bounding box center [175, 502] width 165 height 219
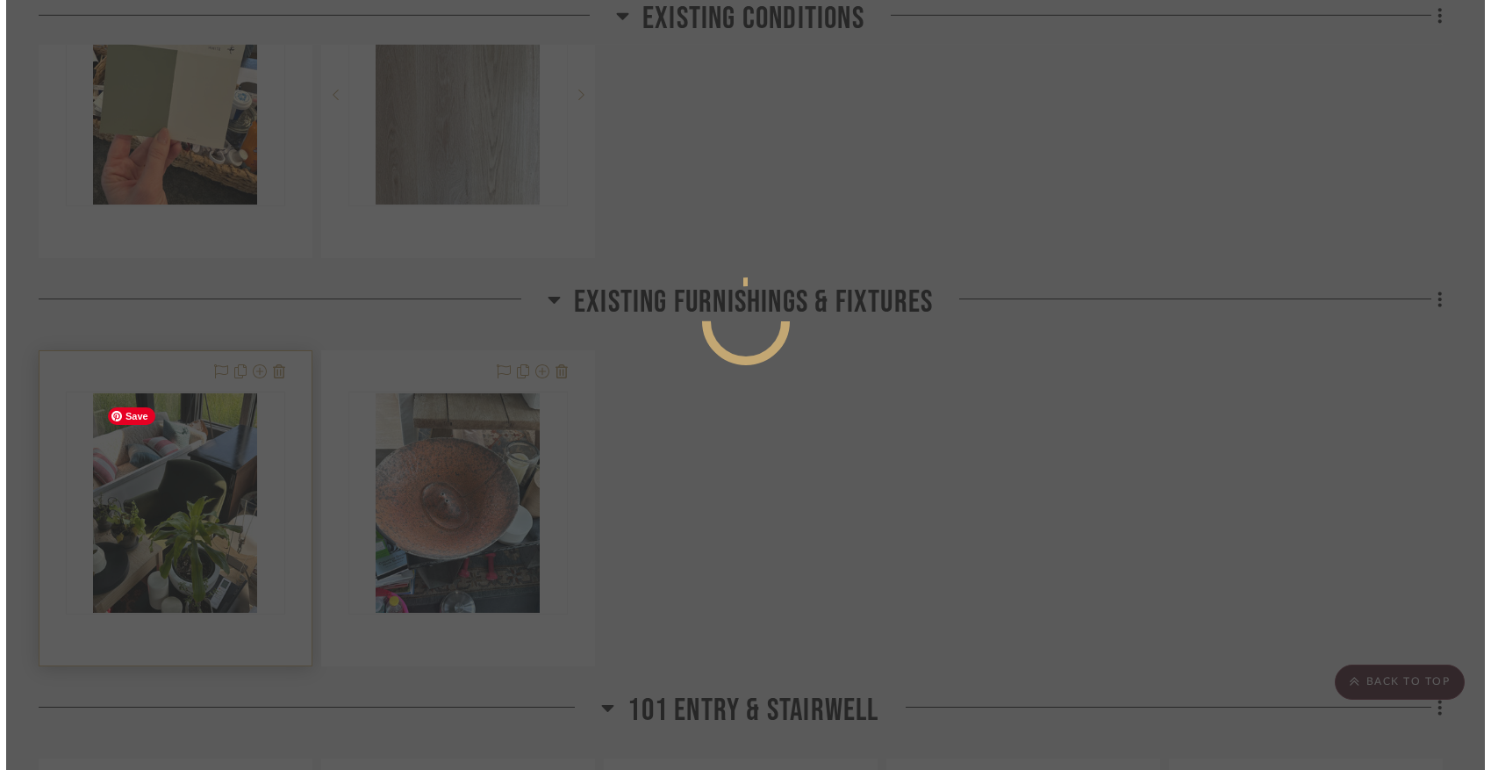
scroll to position [0, 0]
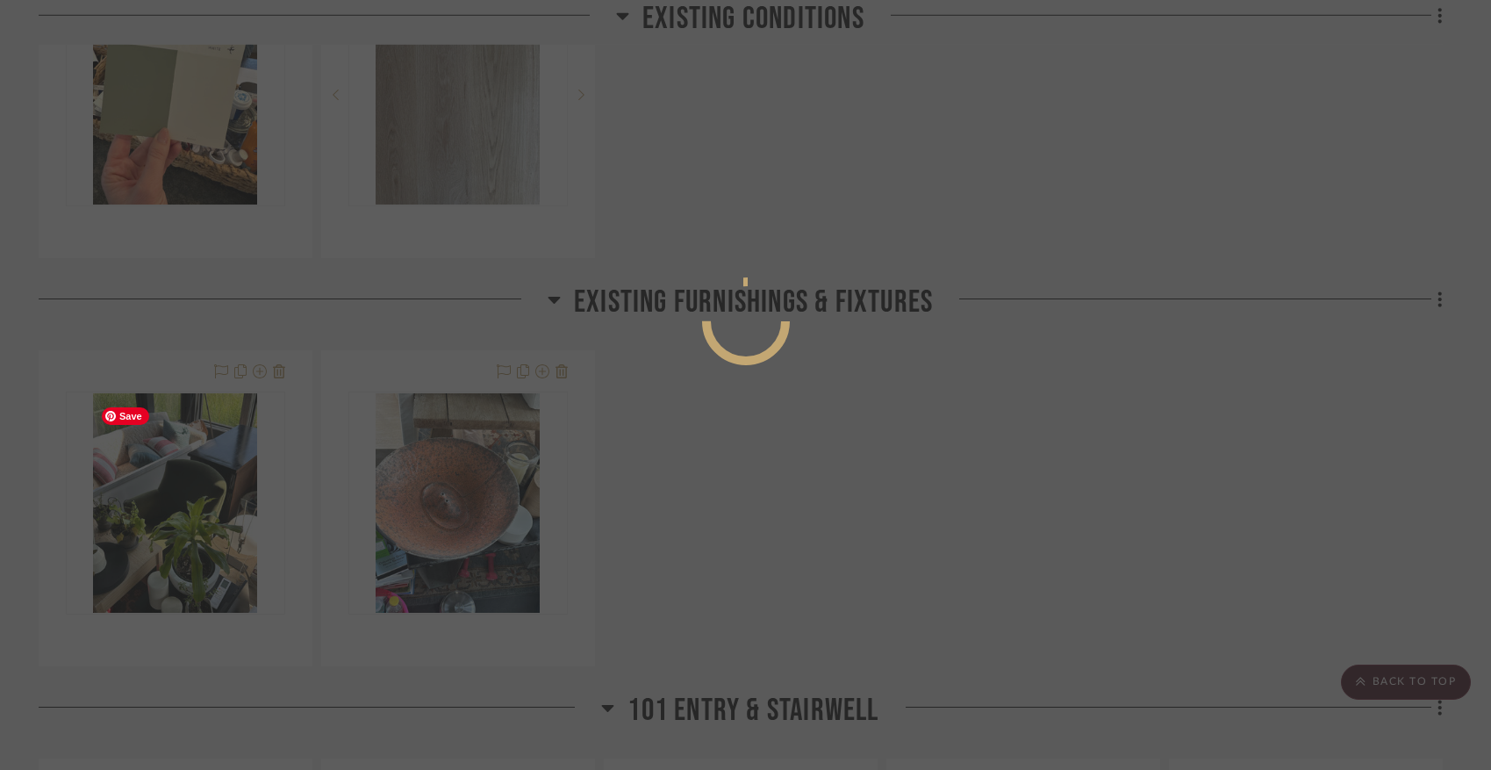
click at [182, 510] on div at bounding box center [745, 385] width 1491 height 770
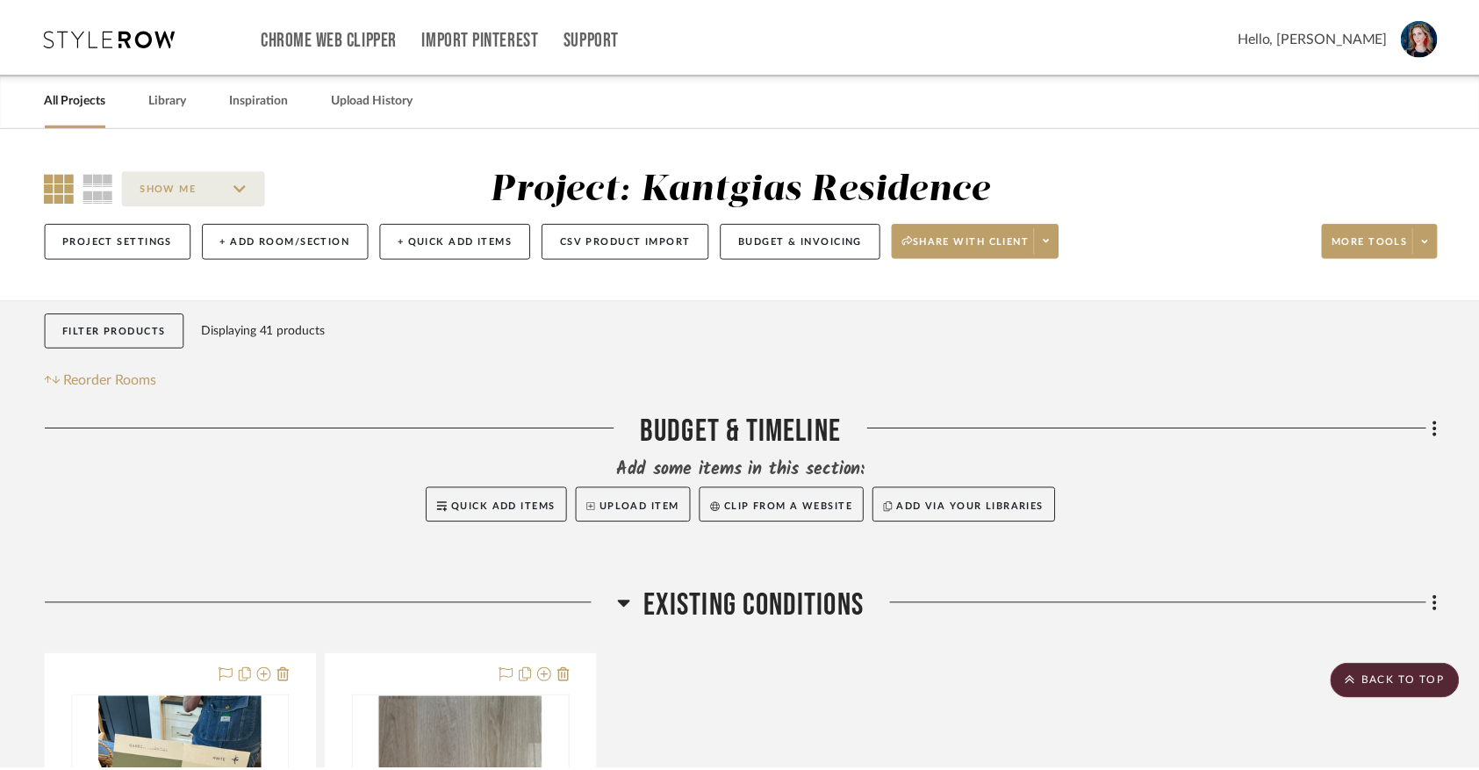
scroll to position [713, 0]
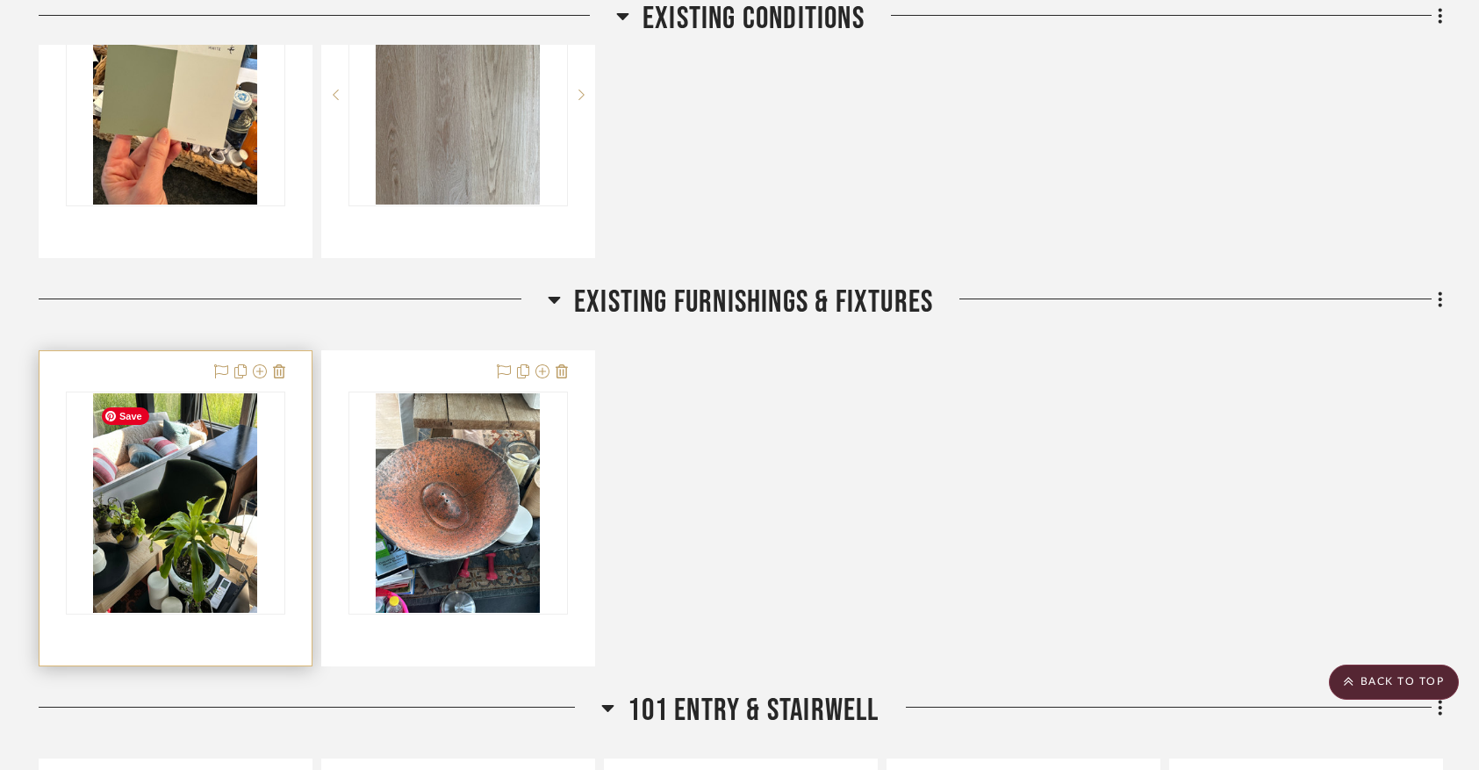
click at [181, 511] on img "0" at bounding box center [175, 502] width 165 height 219
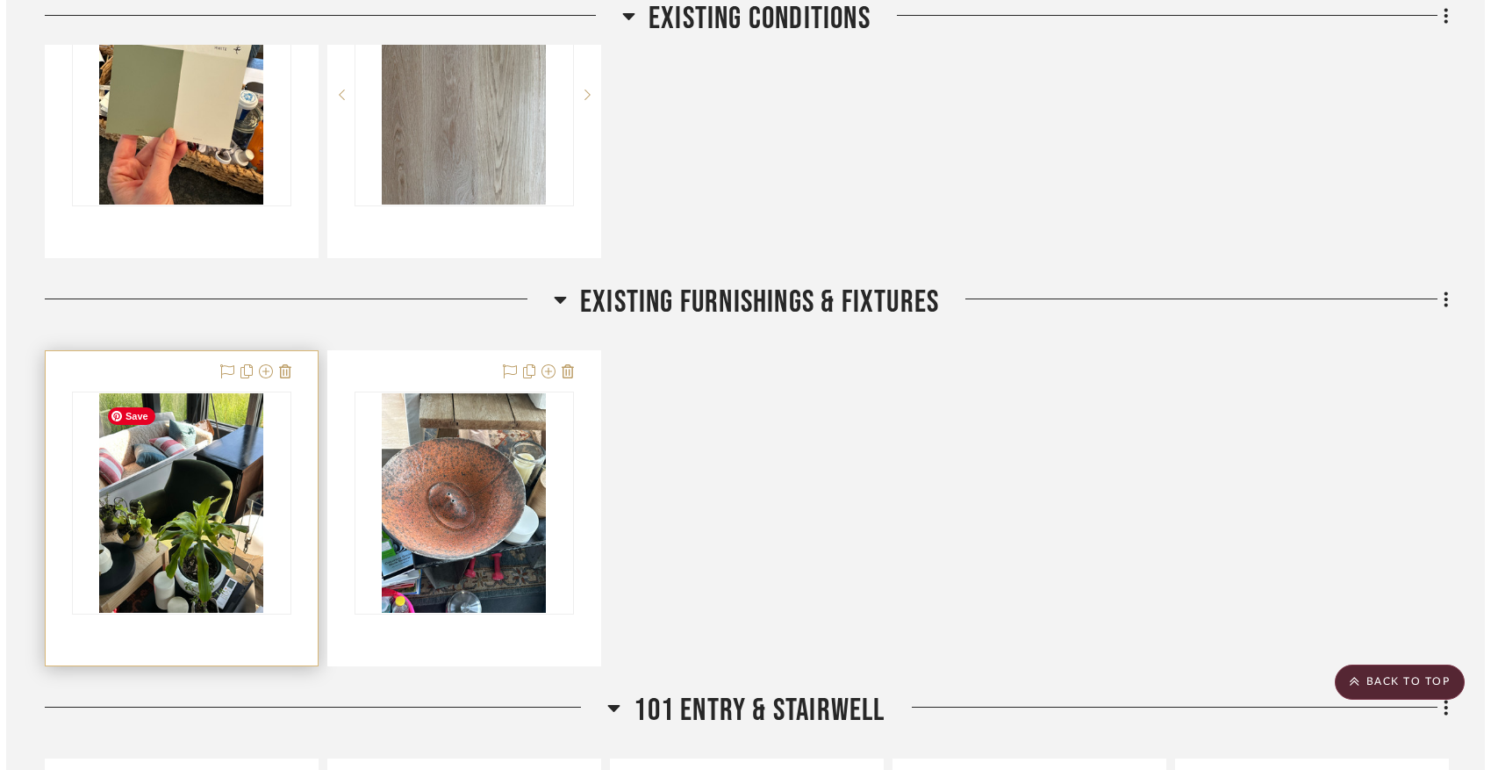
scroll to position [0, 0]
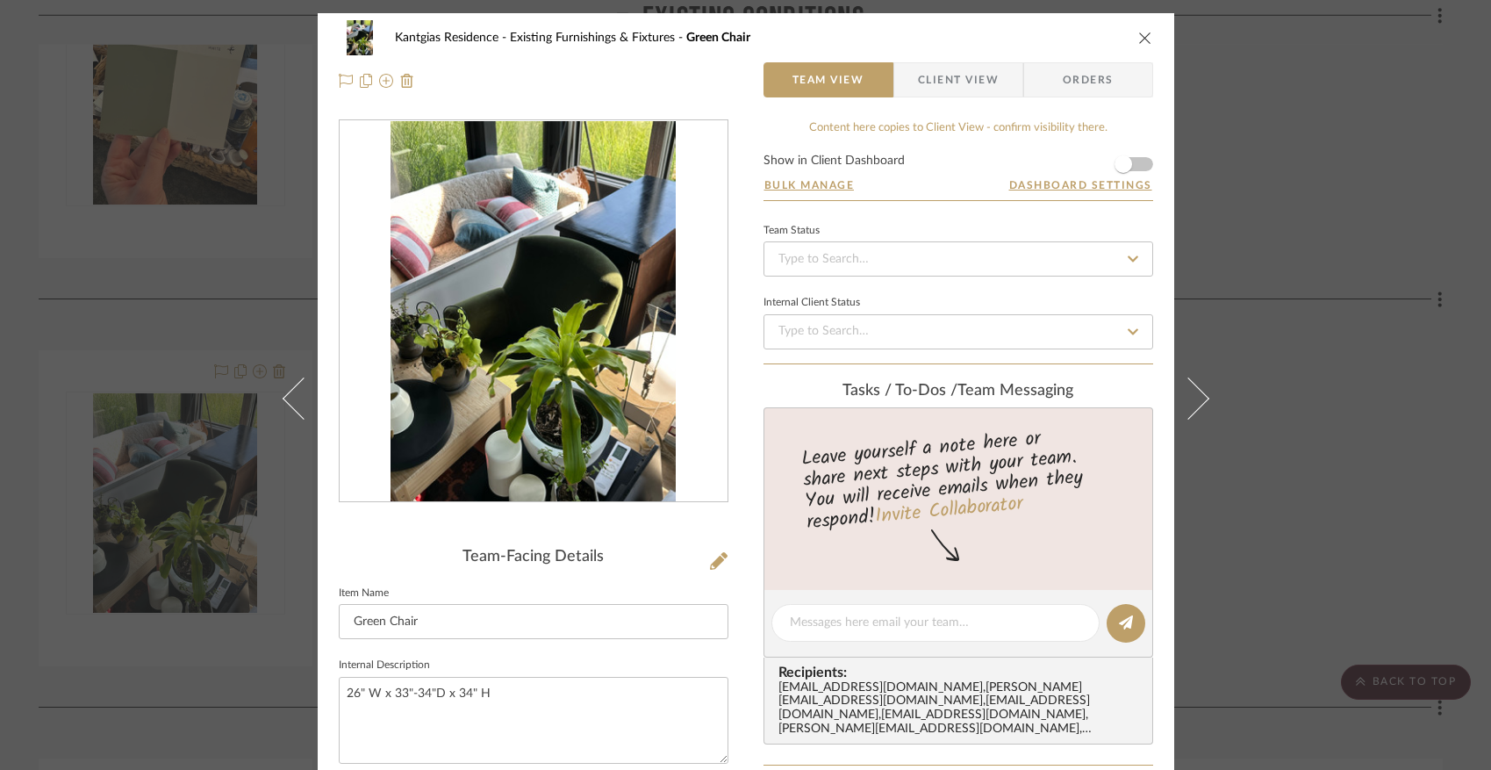
click at [1139, 34] on icon "close" at bounding box center [1146, 38] width 14 height 14
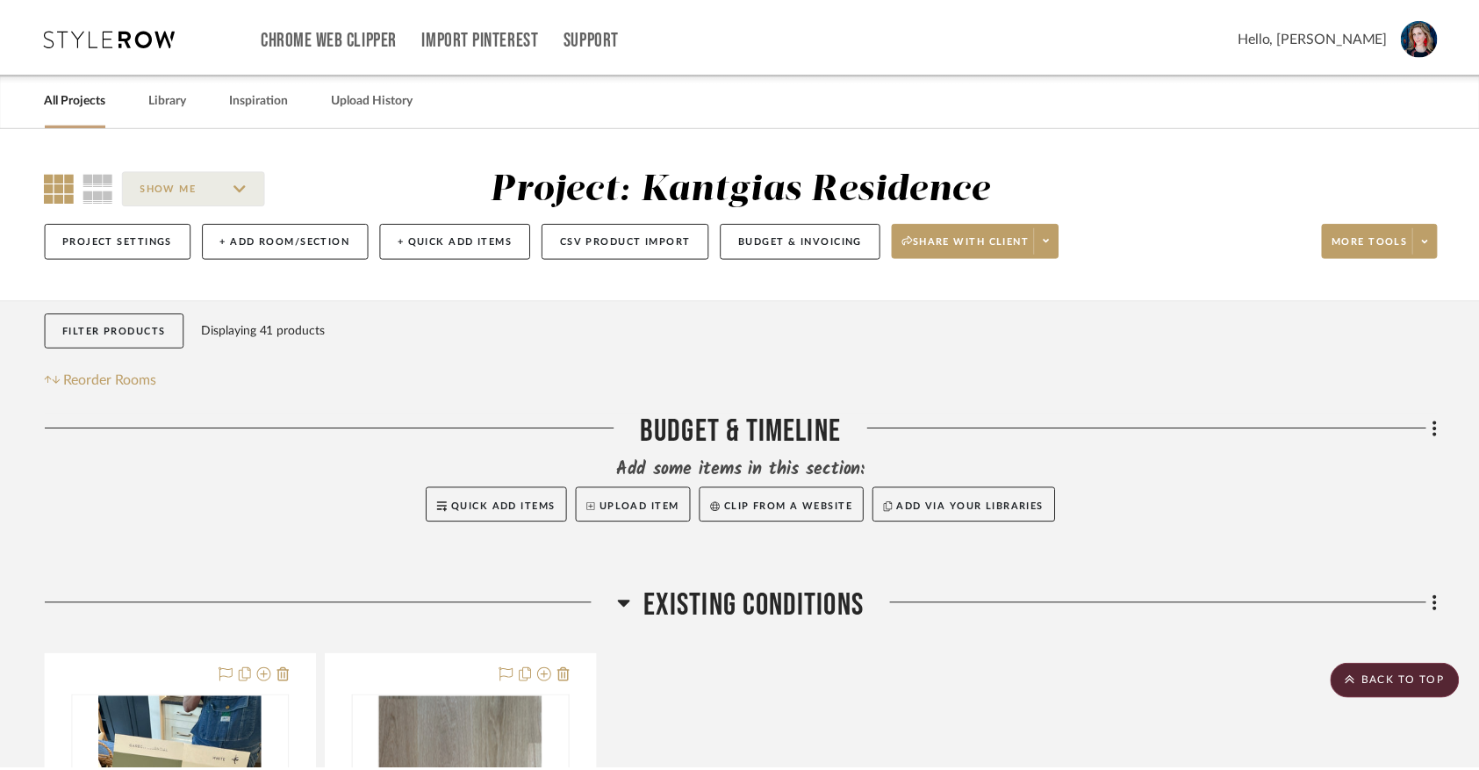
scroll to position [713, 0]
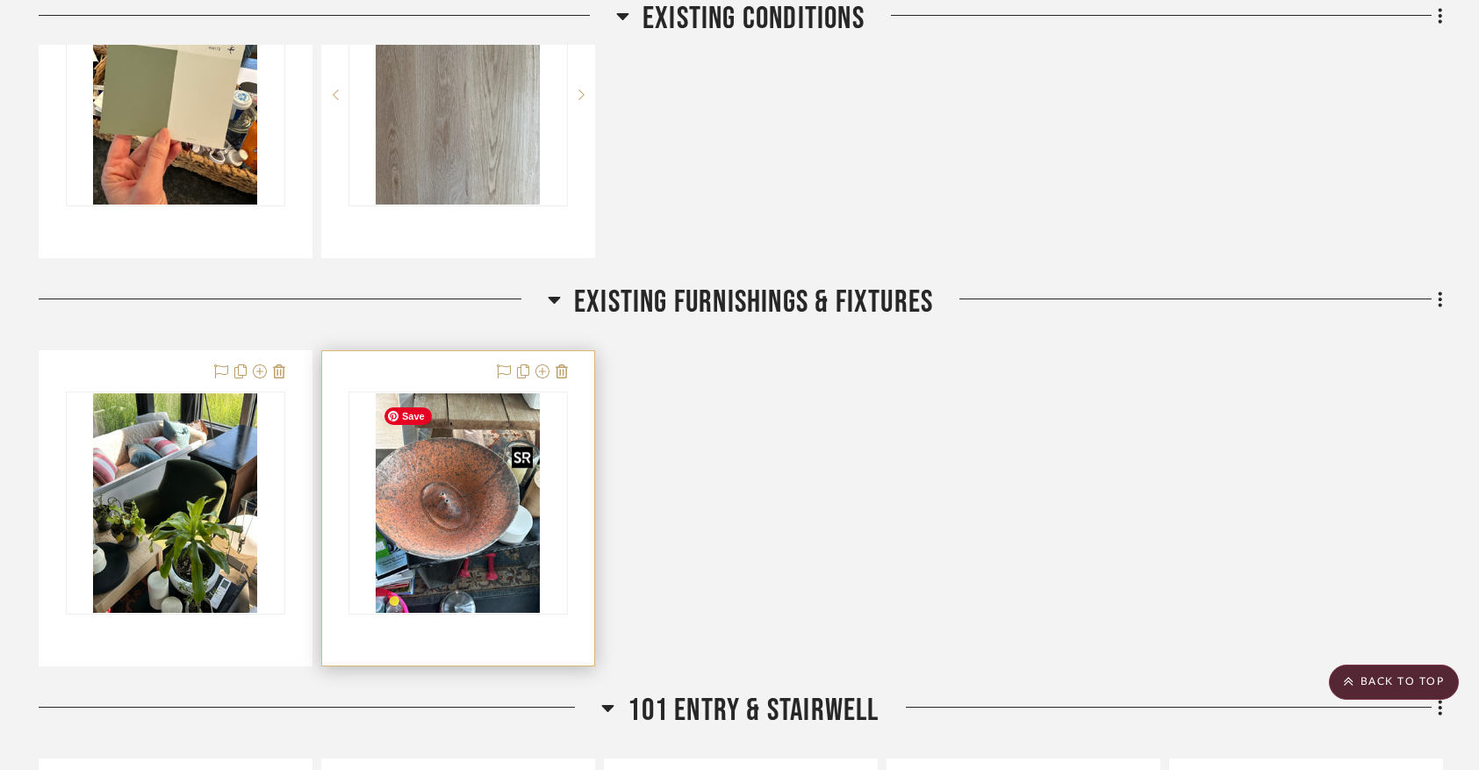
click at [514, 529] on img "0" at bounding box center [458, 502] width 165 height 219
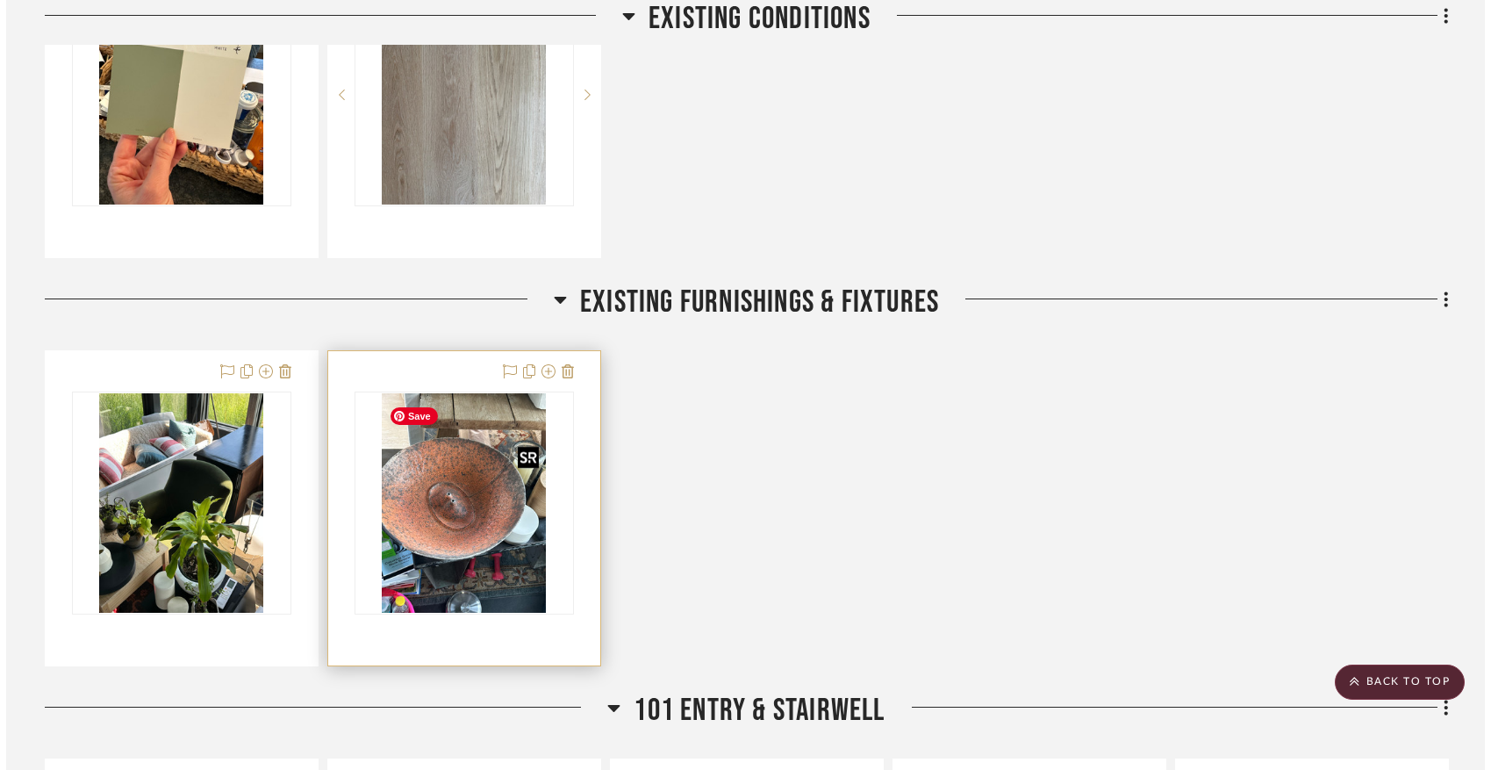
scroll to position [0, 0]
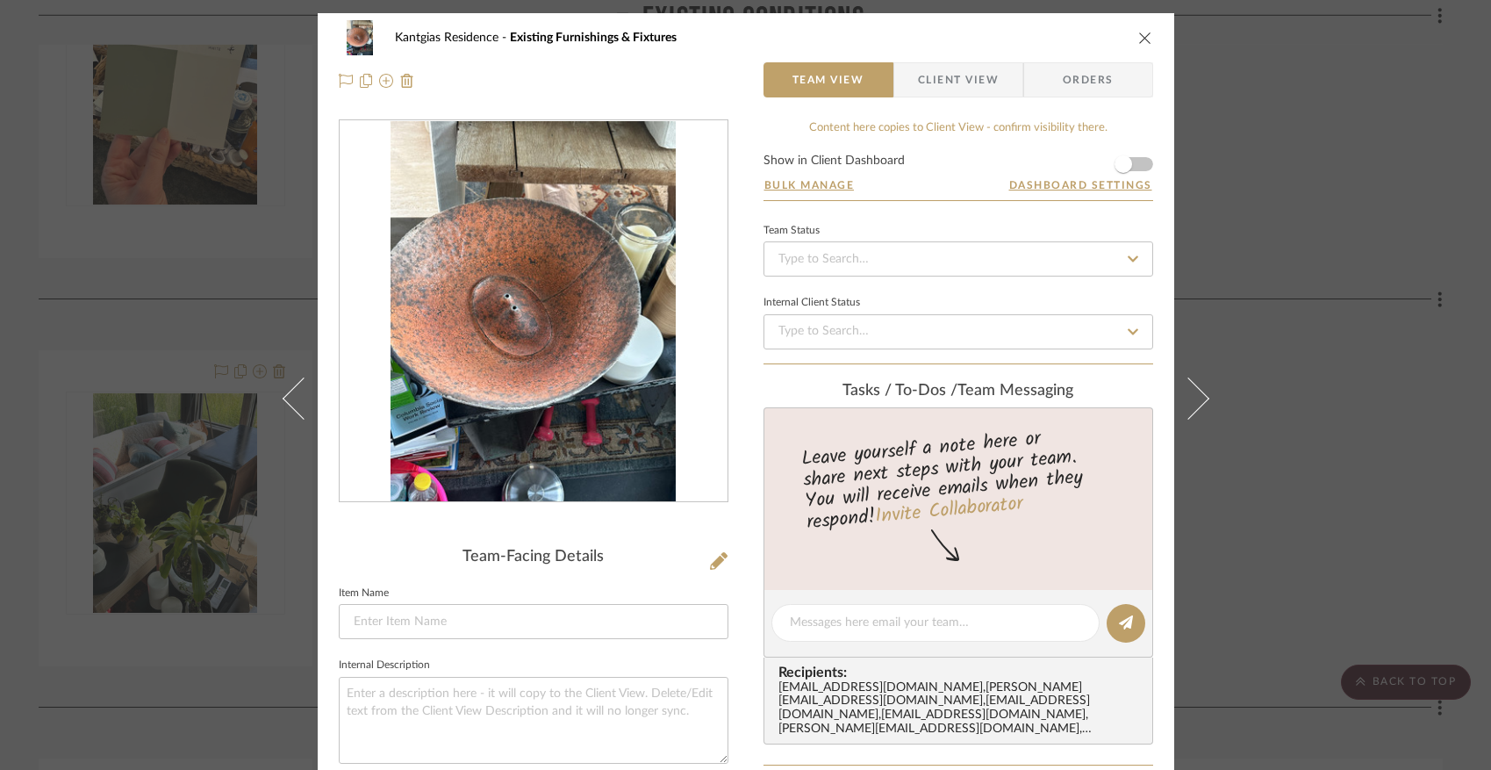
click at [1140, 35] on icon "close" at bounding box center [1146, 38] width 14 height 14
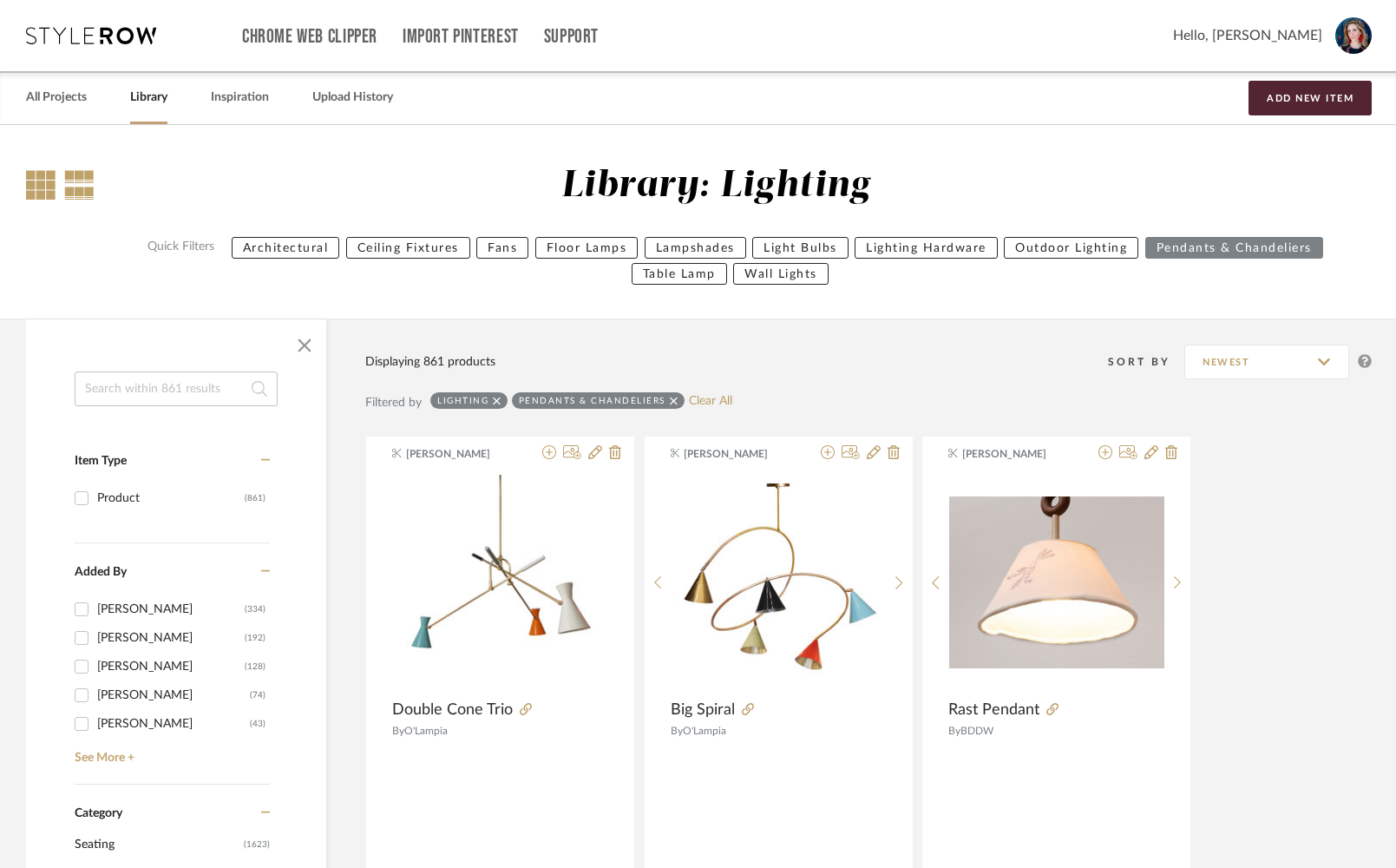
click at [43, 186] on div at bounding box center [41, 185] width 30 height 30
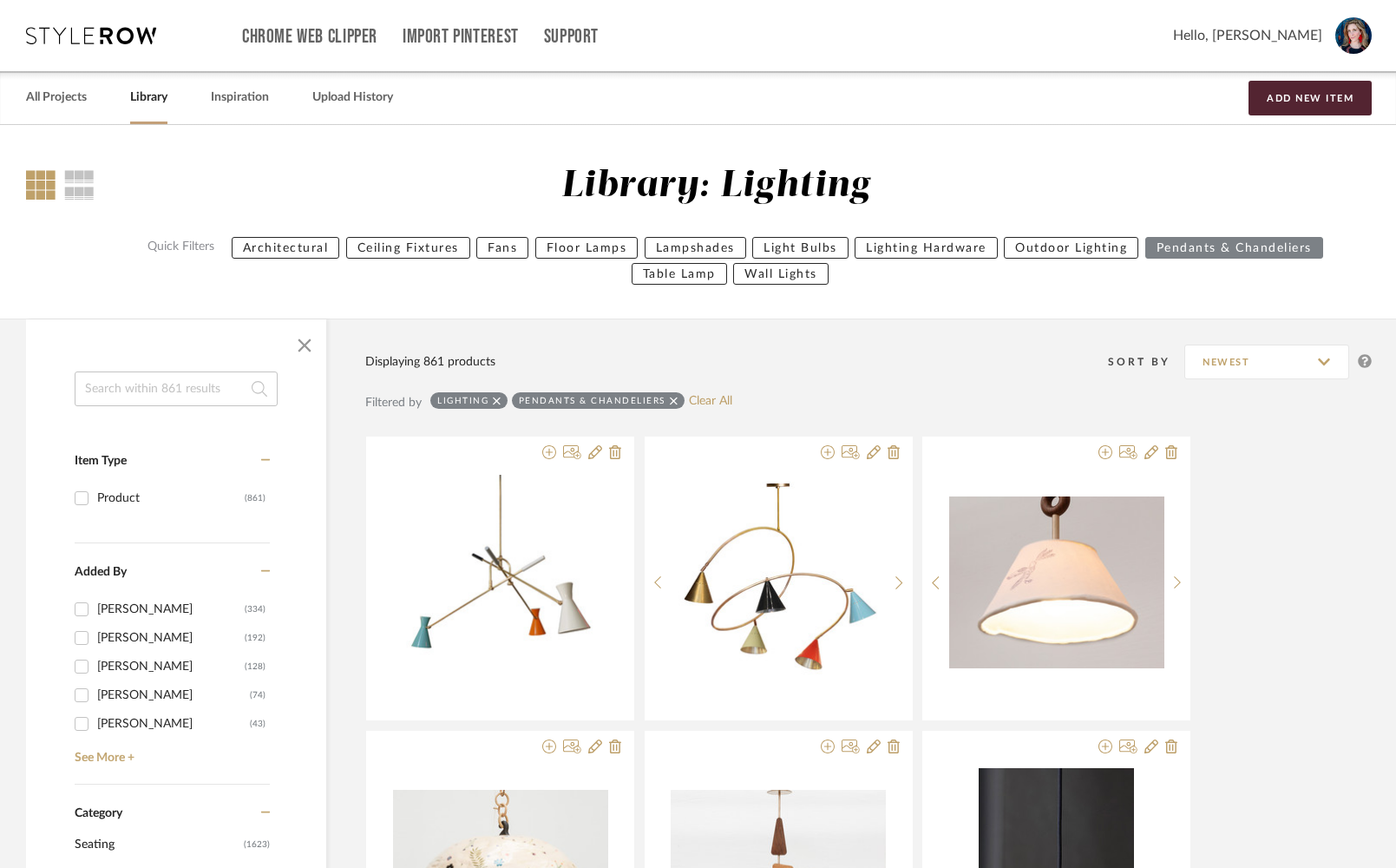
click at [501, 401] on icon at bounding box center [497, 400] width 8 height 12
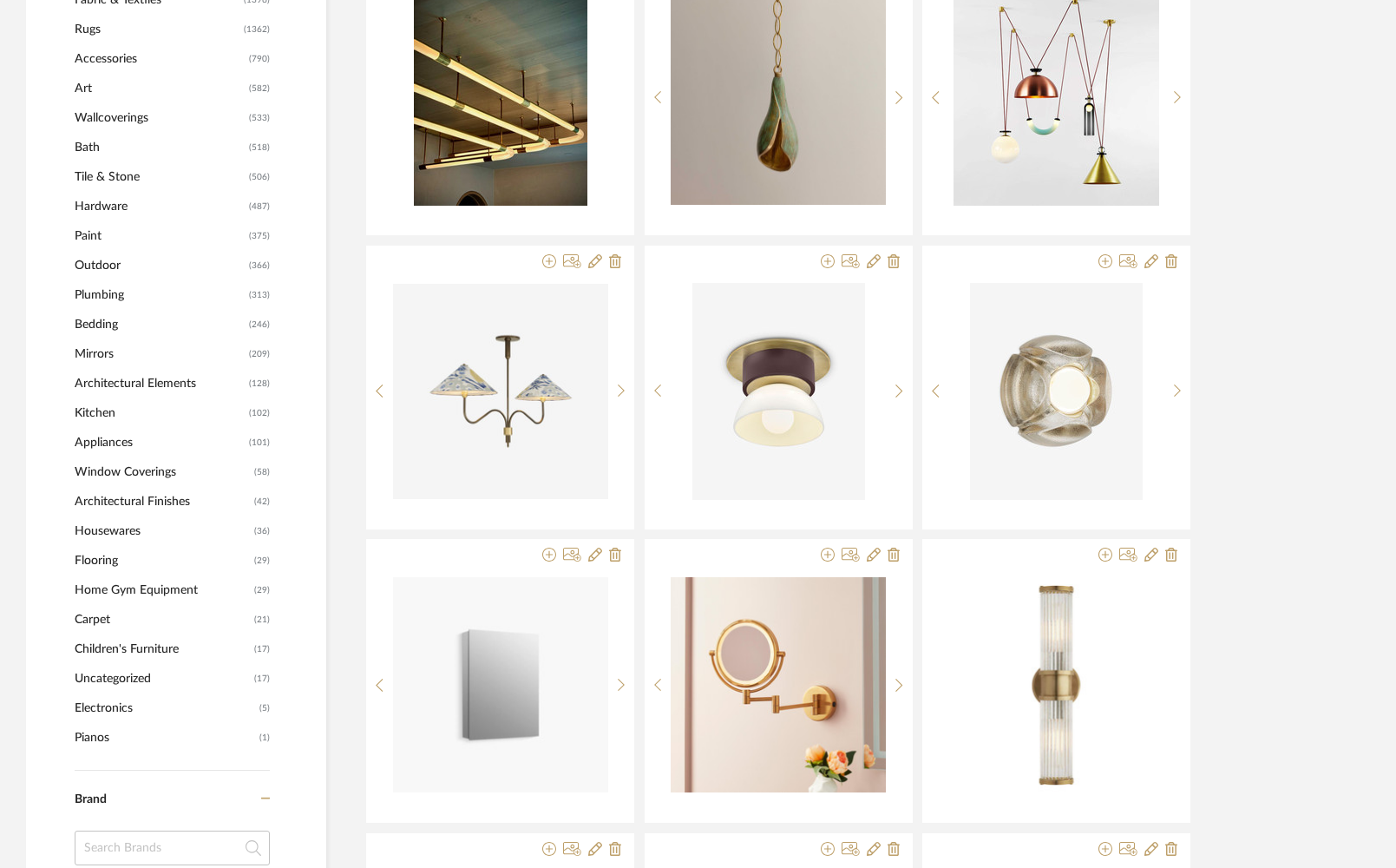
scroll to position [973, 0]
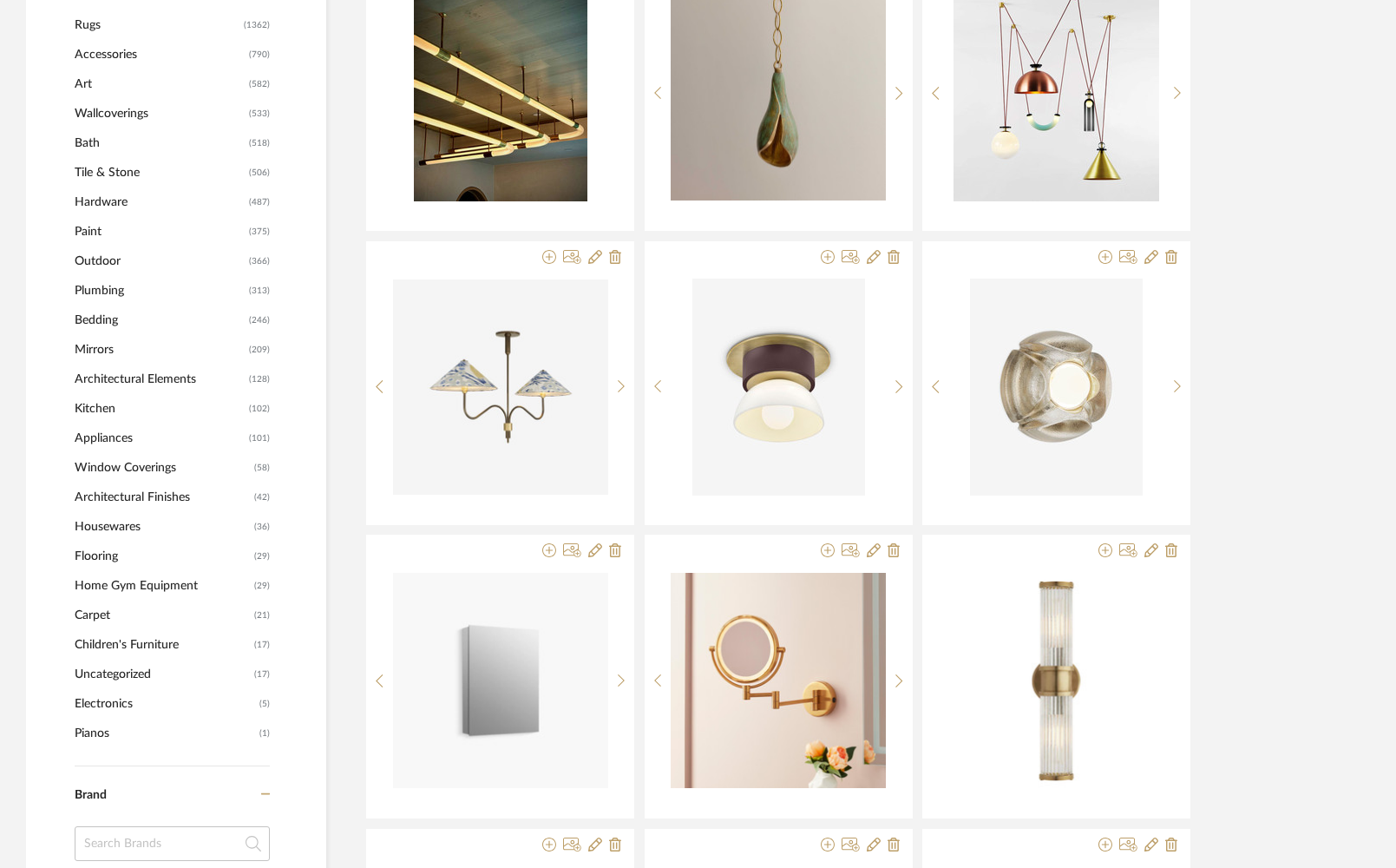
click at [75, 30] on span "Rugs" at bounding box center [156, 26] width 165 height 30
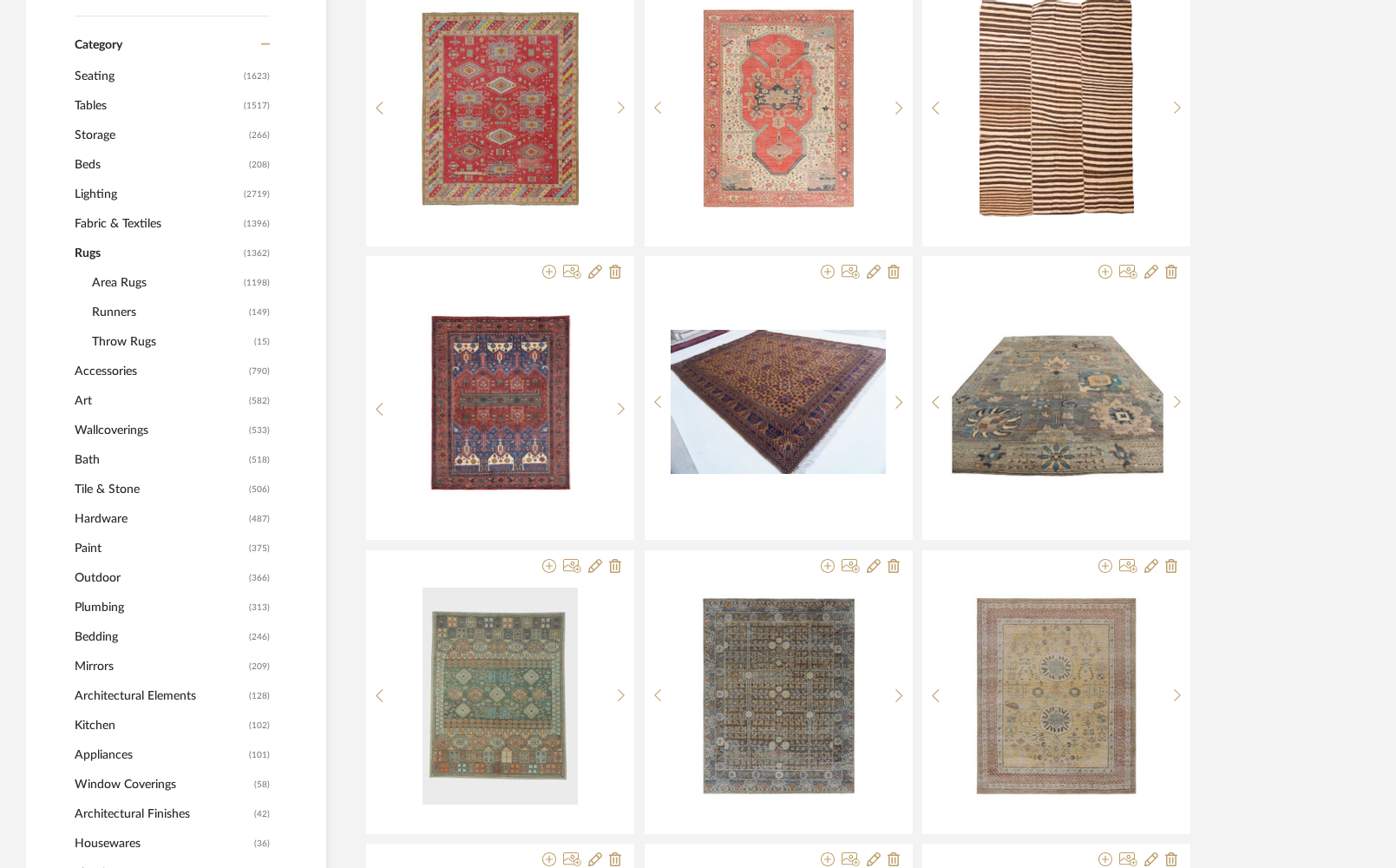
scroll to position [743, 0]
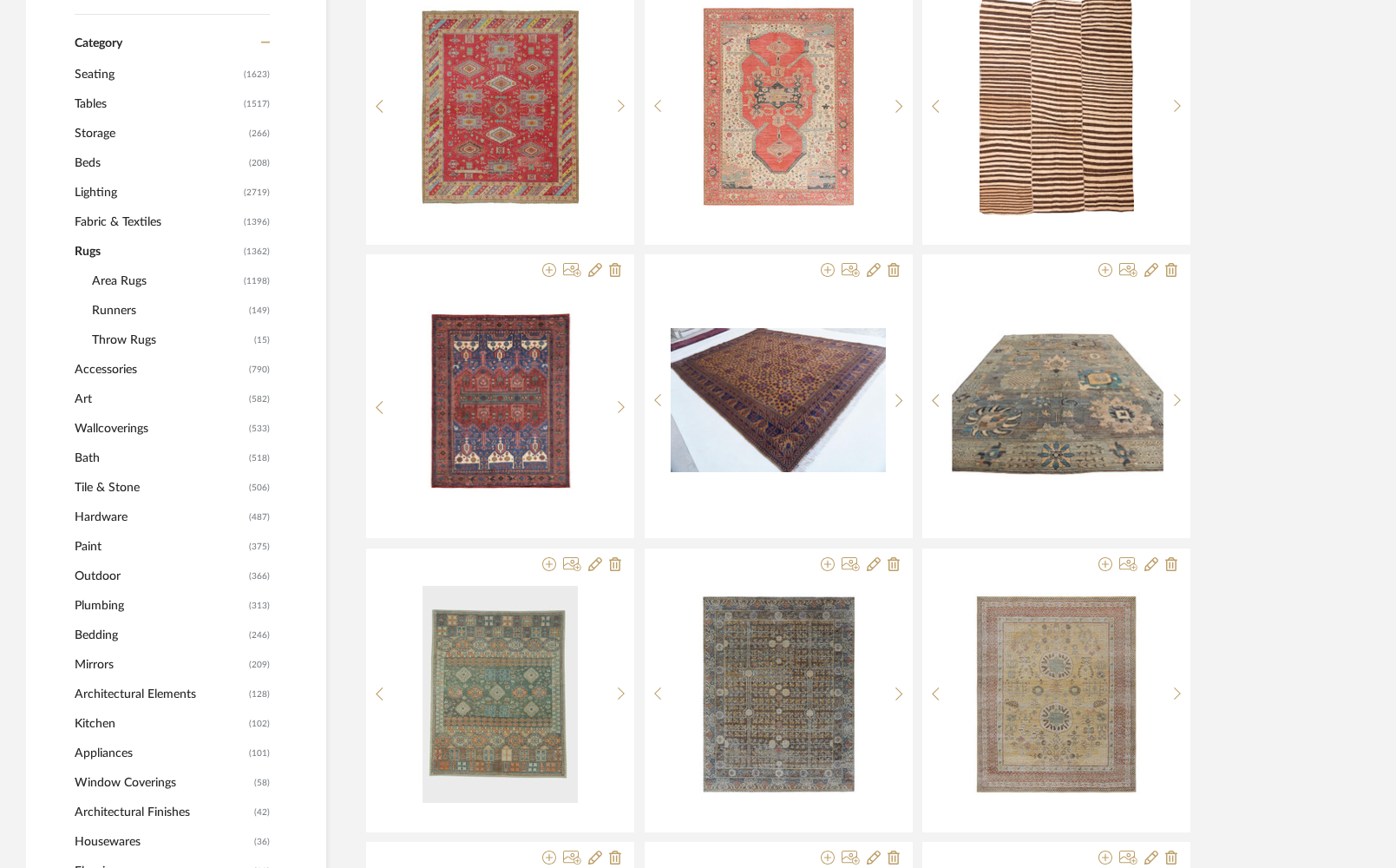
click at [118, 284] on span "Area Rugs" at bounding box center [165, 281] width 147 height 30
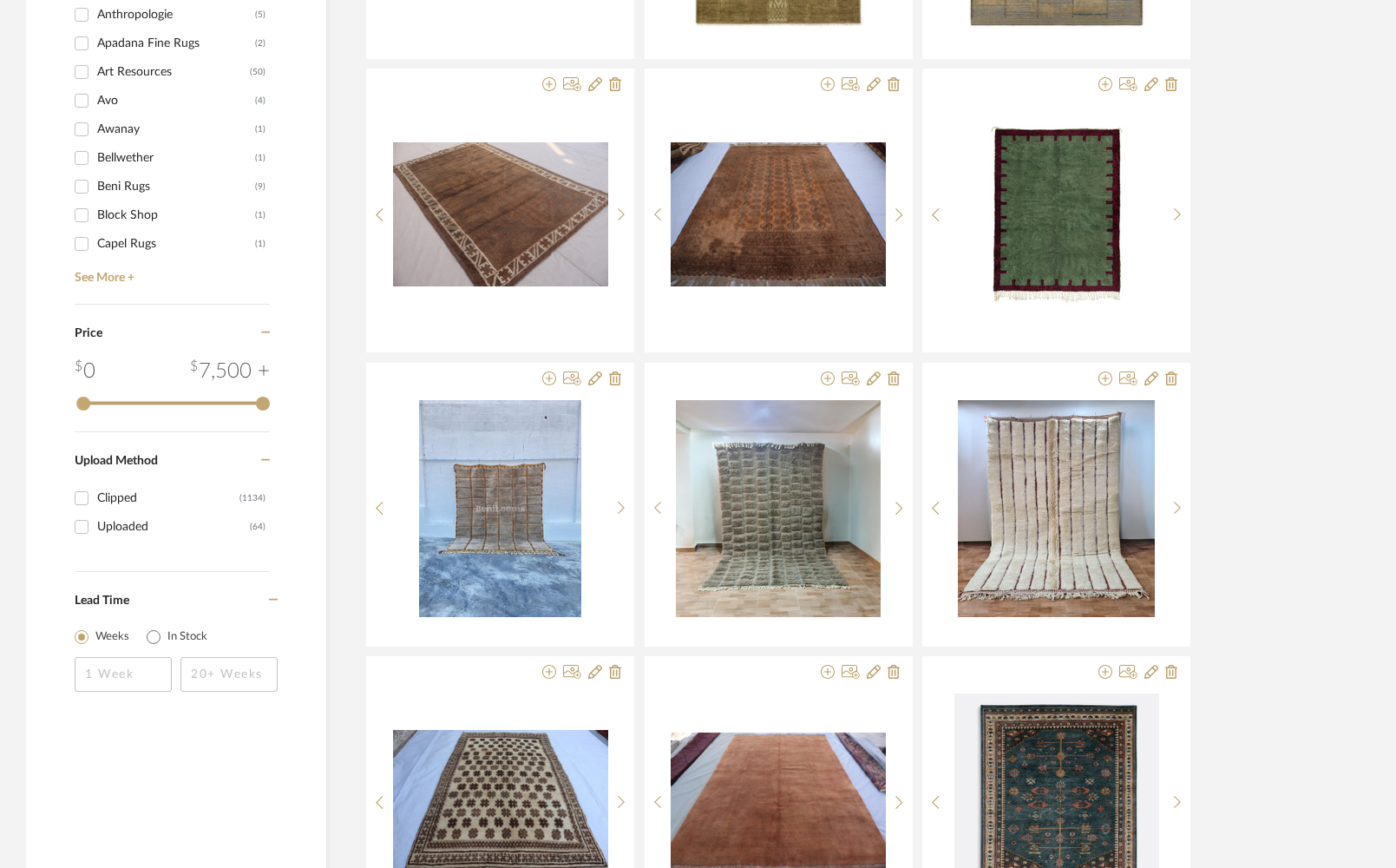
scroll to position [2106, 0]
click at [113, 277] on link "See More +" at bounding box center [170, 271] width 200 height 28
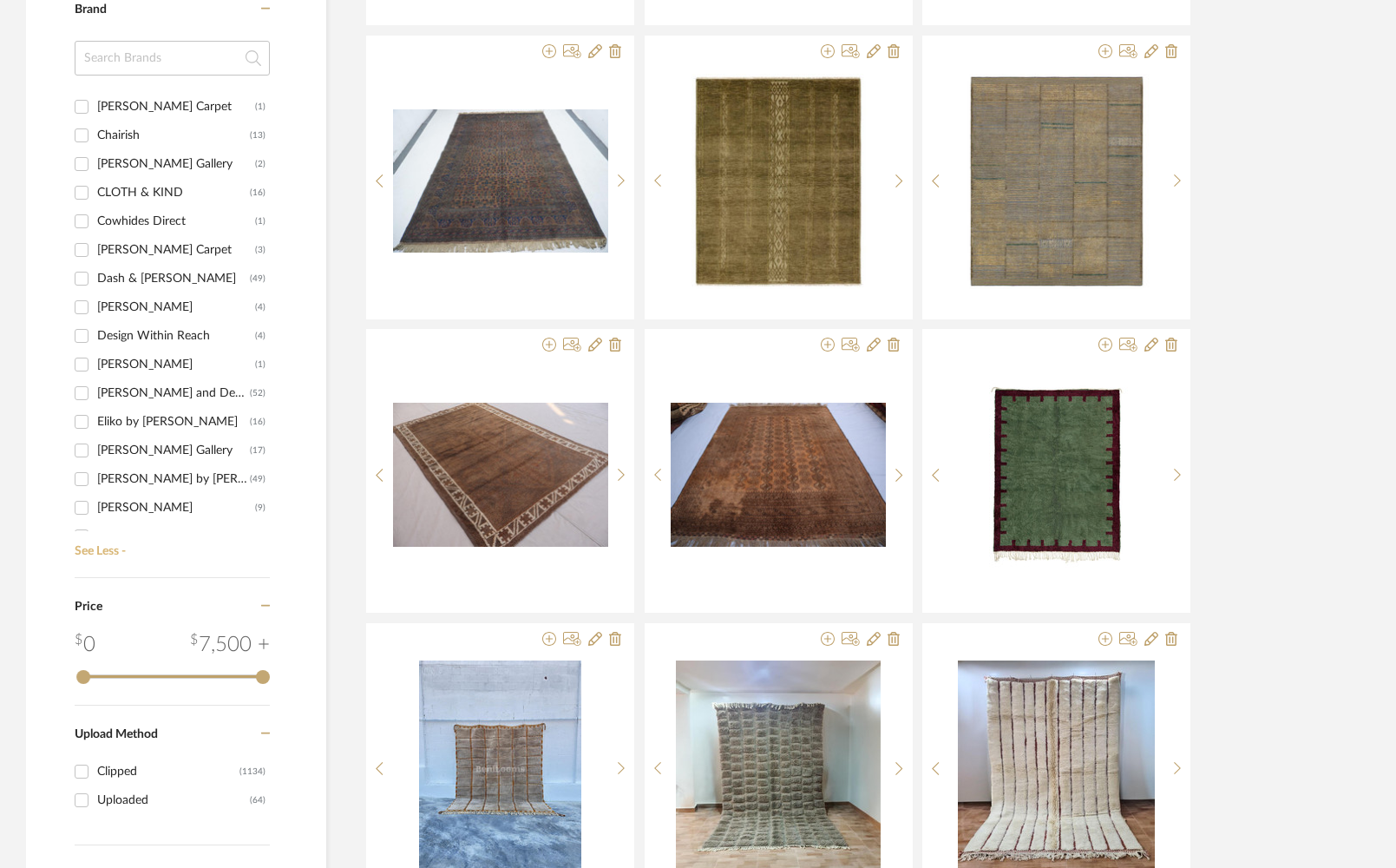
scroll to position [474, 0]
click at [81, 174] on input "CLOTH & KIND (16)" at bounding box center [81, 174] width 28 height 28
checkbox input "true"
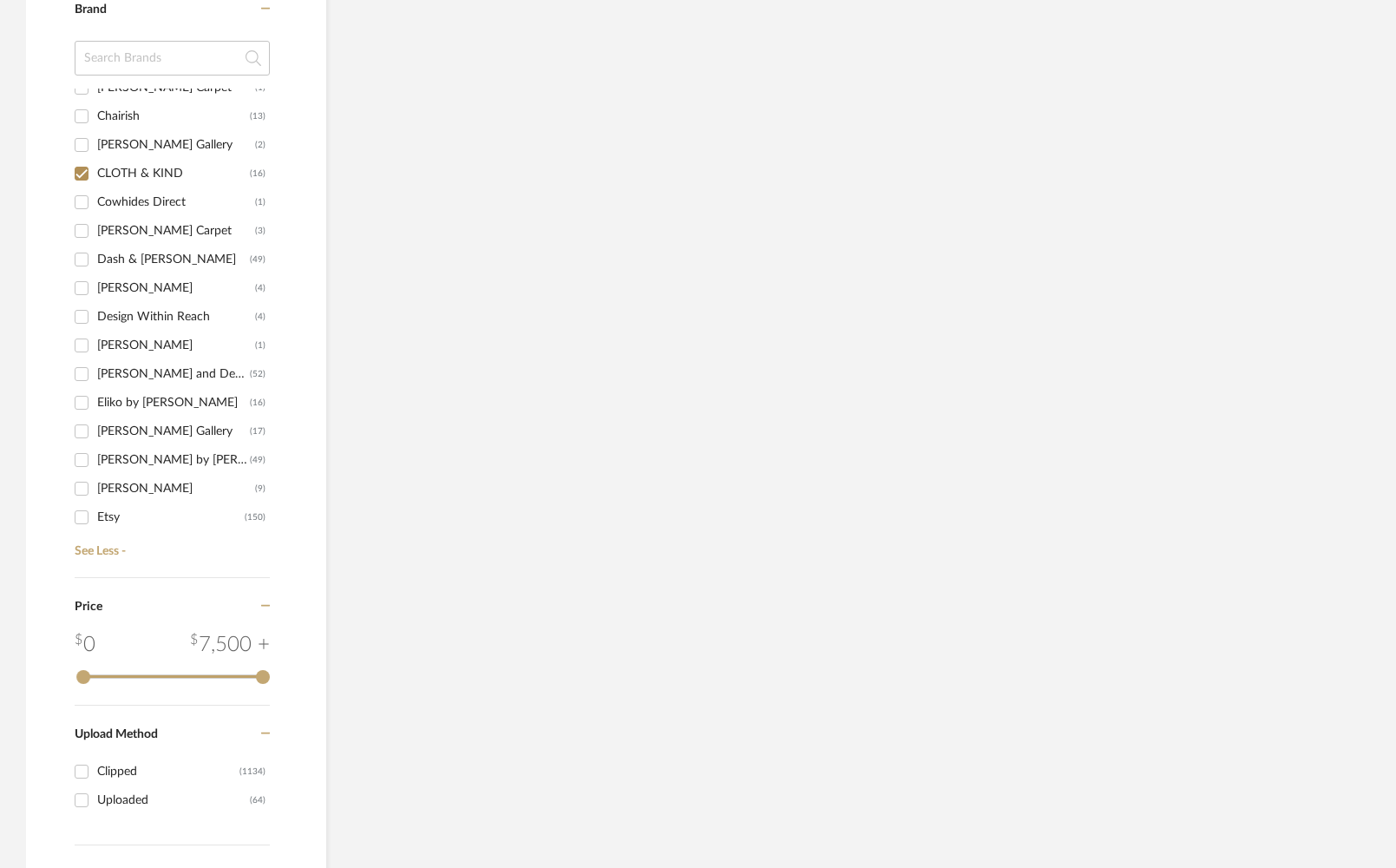
scroll to position [1091, 0]
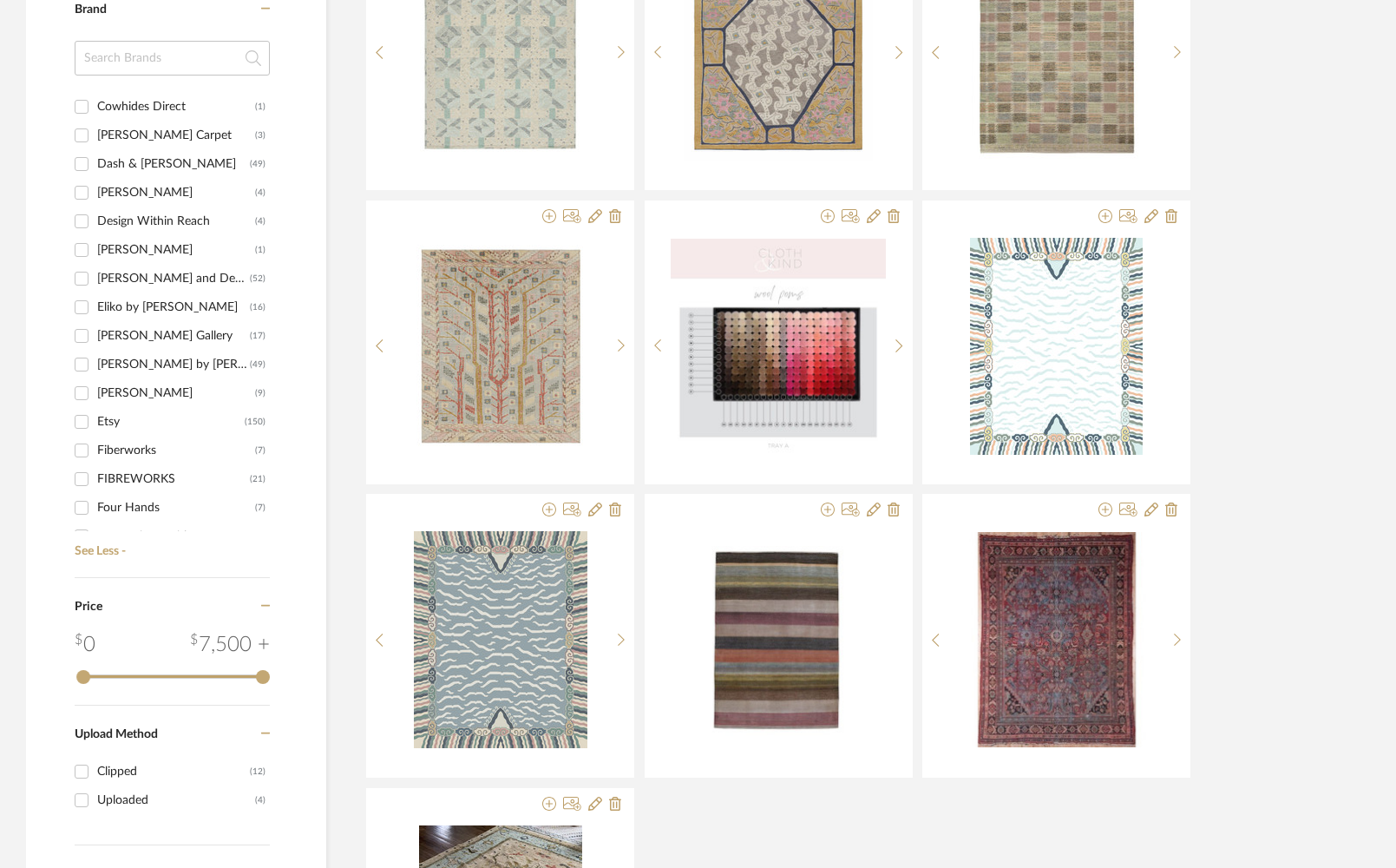
scroll to position [577, 0]
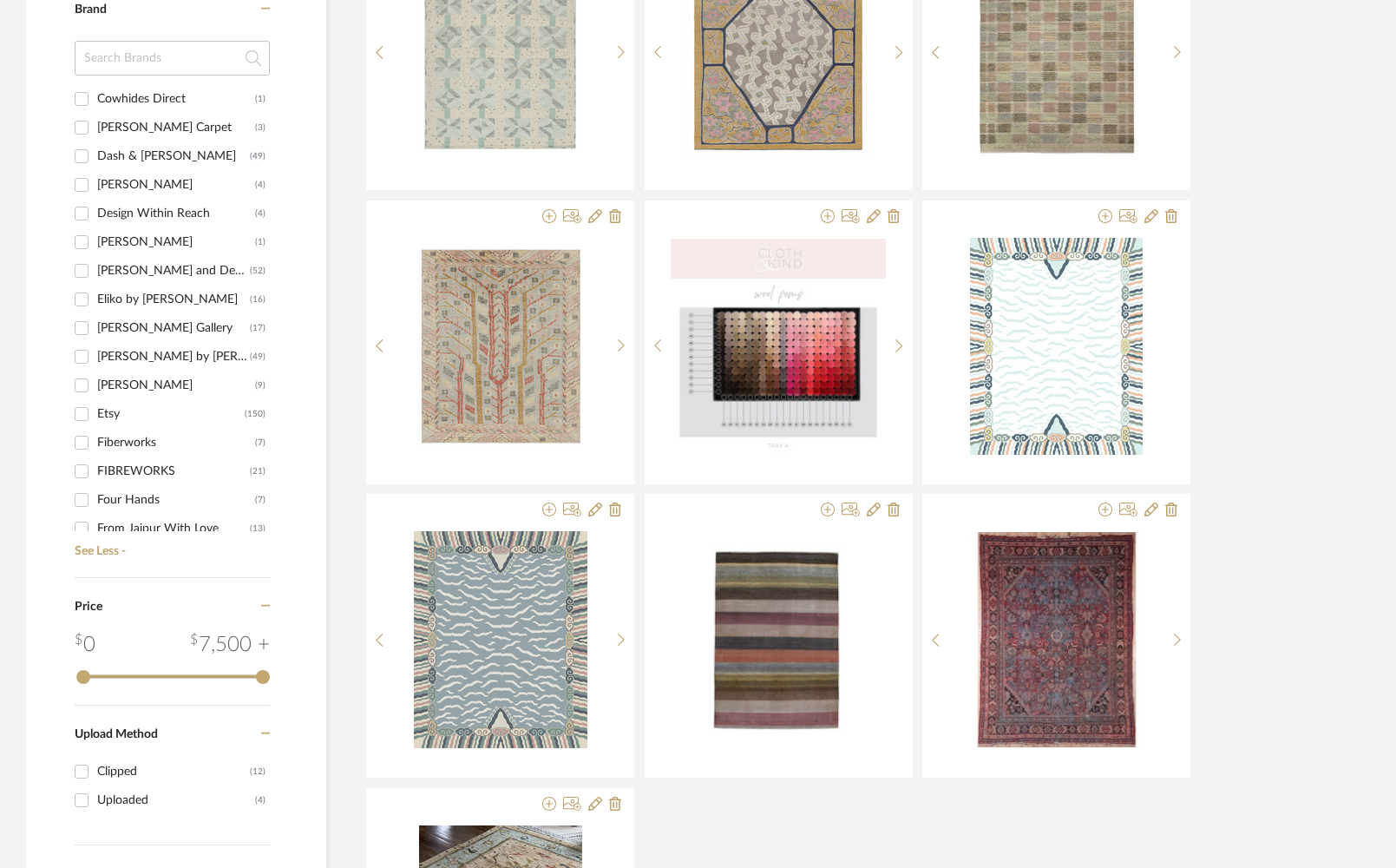
click at [85, 185] on input "[PERSON_NAME] (4)" at bounding box center [81, 185] width 28 height 28
checkbox input "true"
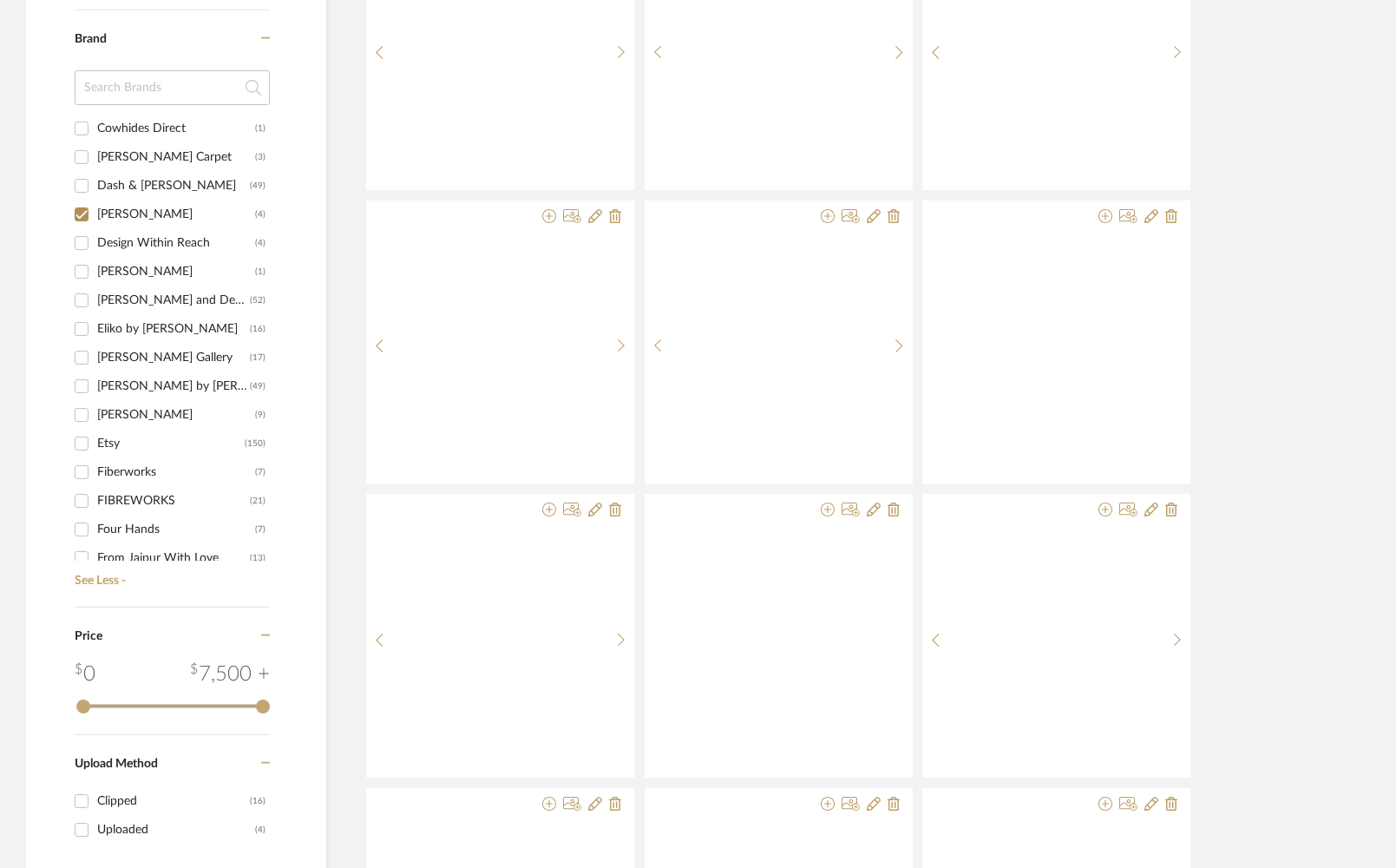
scroll to position [1121, 0]
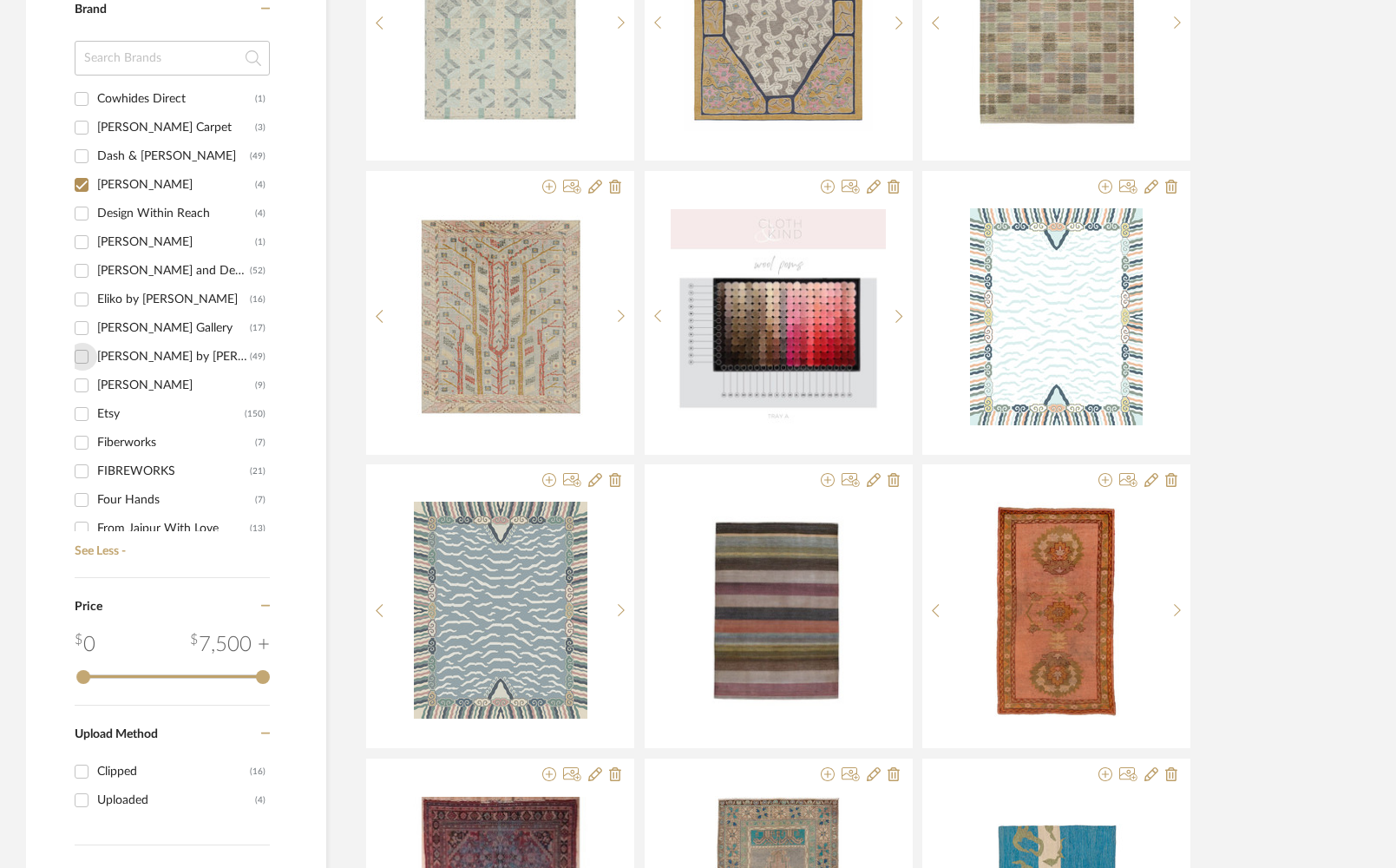
click at [82, 357] on input "[PERSON_NAME] by [PERSON_NAME] (49)" at bounding box center [81, 357] width 28 height 28
checkbox input "true"
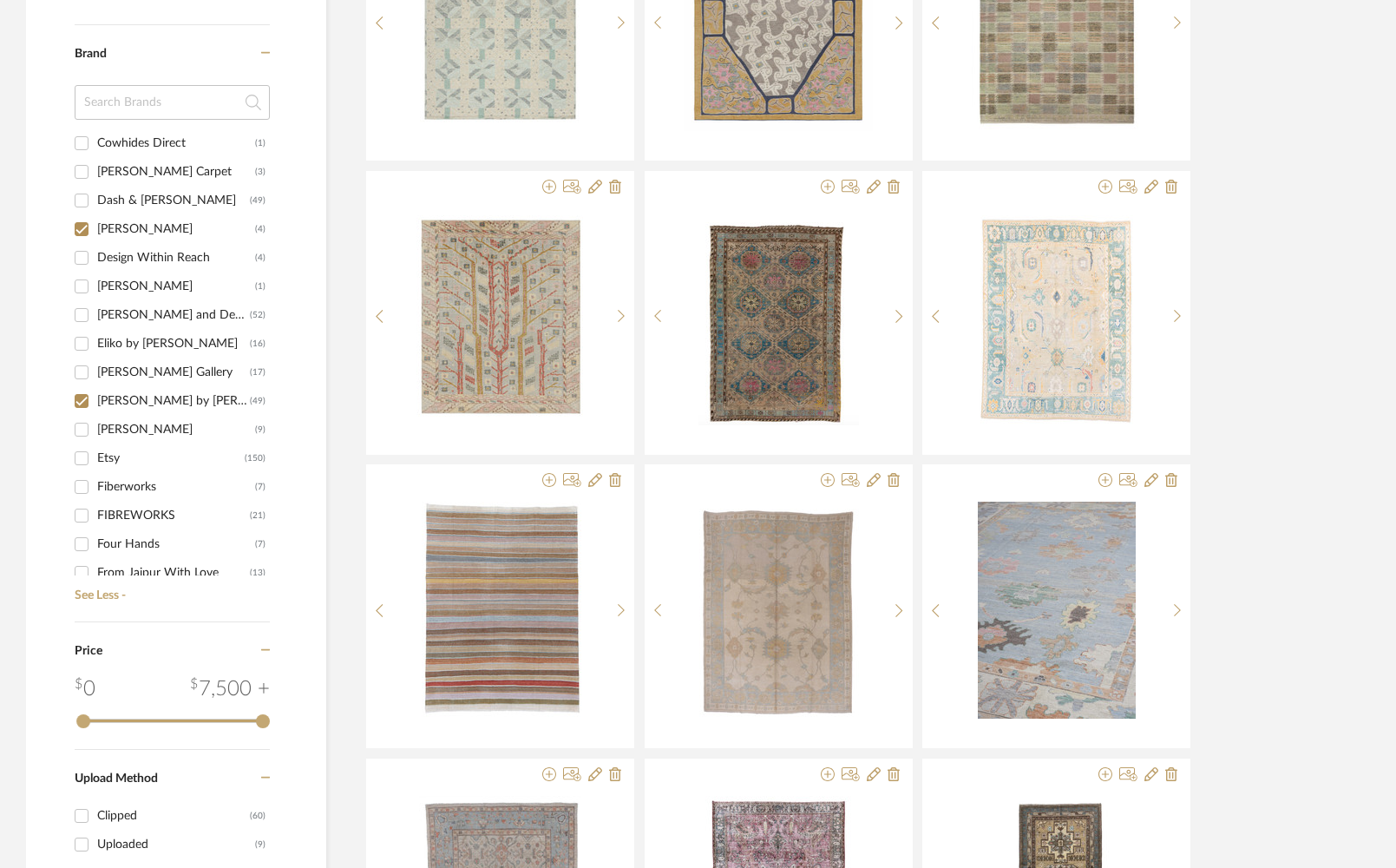
scroll to position [1166, 0]
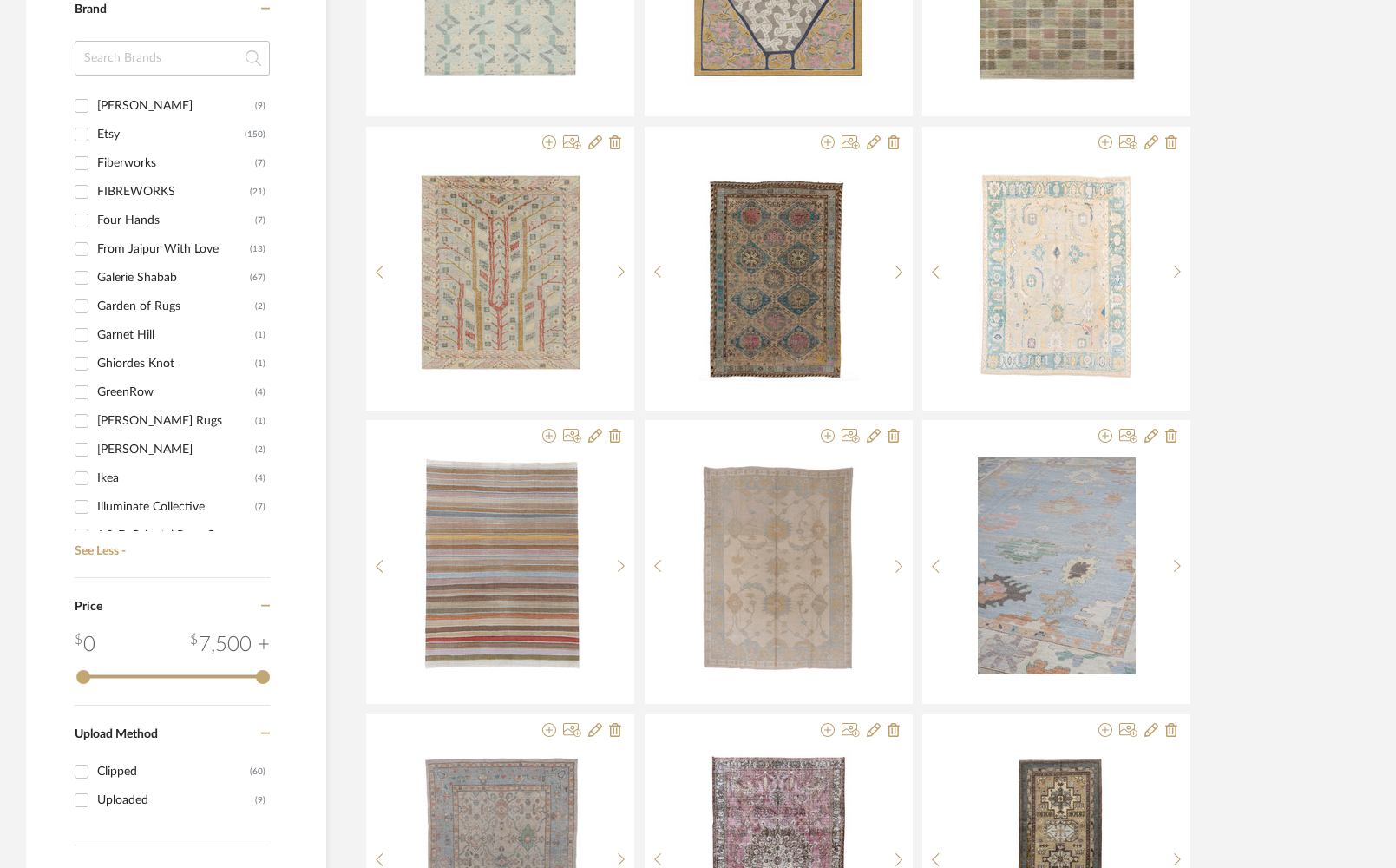
scroll to position [860, 0]
click at [79, 277] on input "Galerie Shabab (67)" at bounding box center [81, 274] width 28 height 28
checkbox input "true"
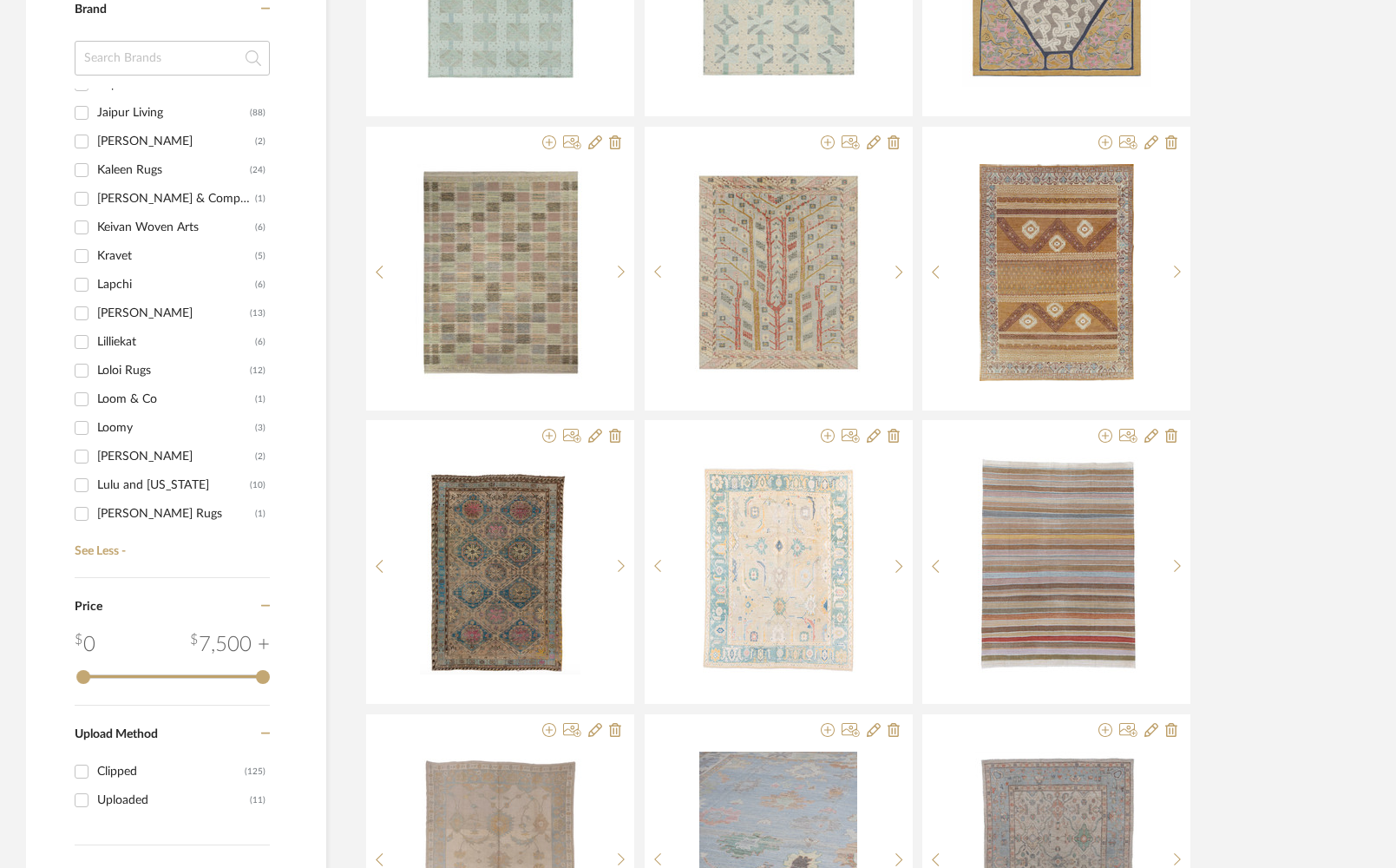
scroll to position [1339, 0]
click at [85, 286] on input "Lapchi (6)" at bounding box center [81, 283] width 28 height 28
checkbox input "true"
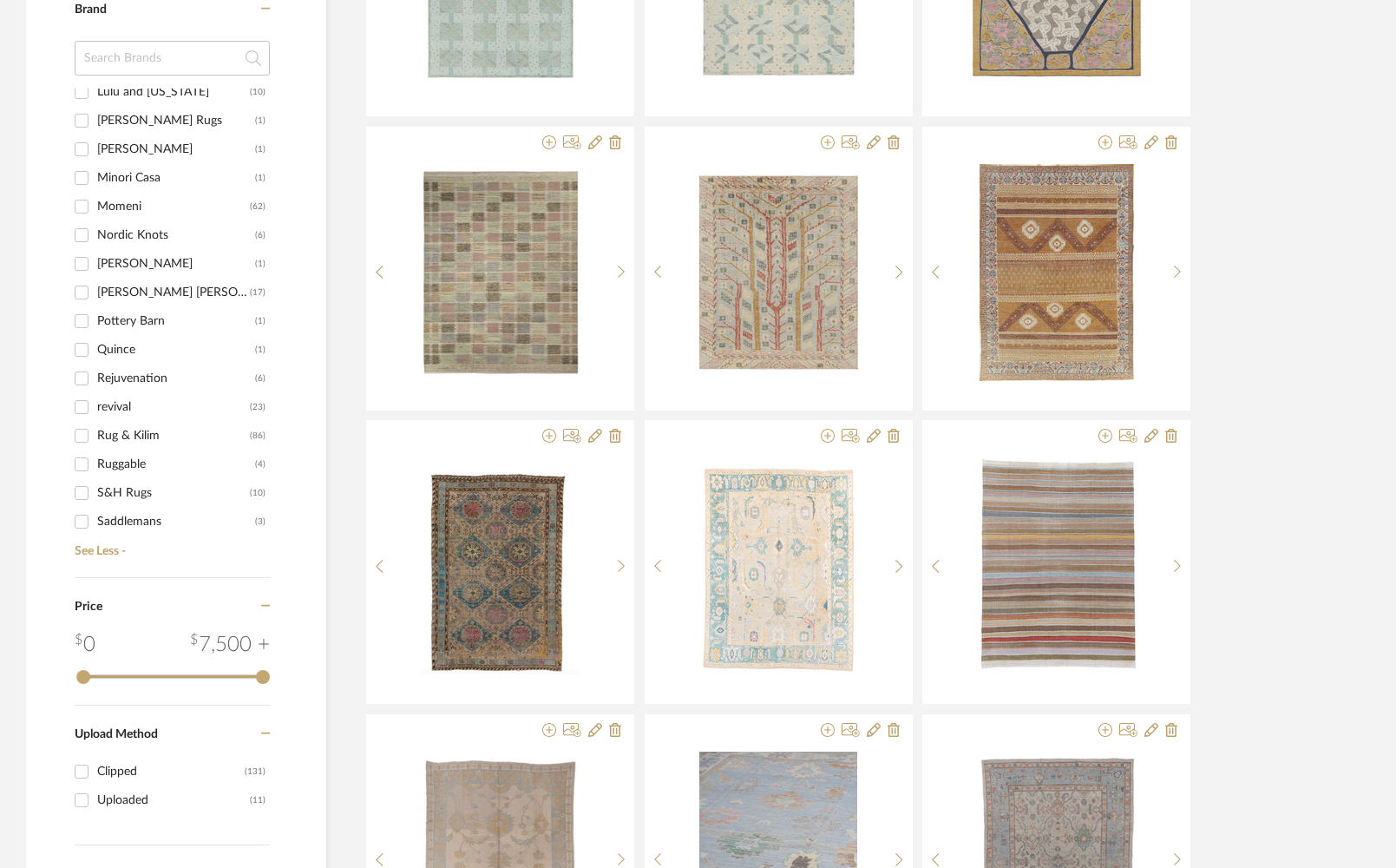
scroll to position [1749, 0]
click at [82, 412] on input "Rug & Kilim (86)" at bounding box center [81, 416] width 28 height 28
checkbox input "true"
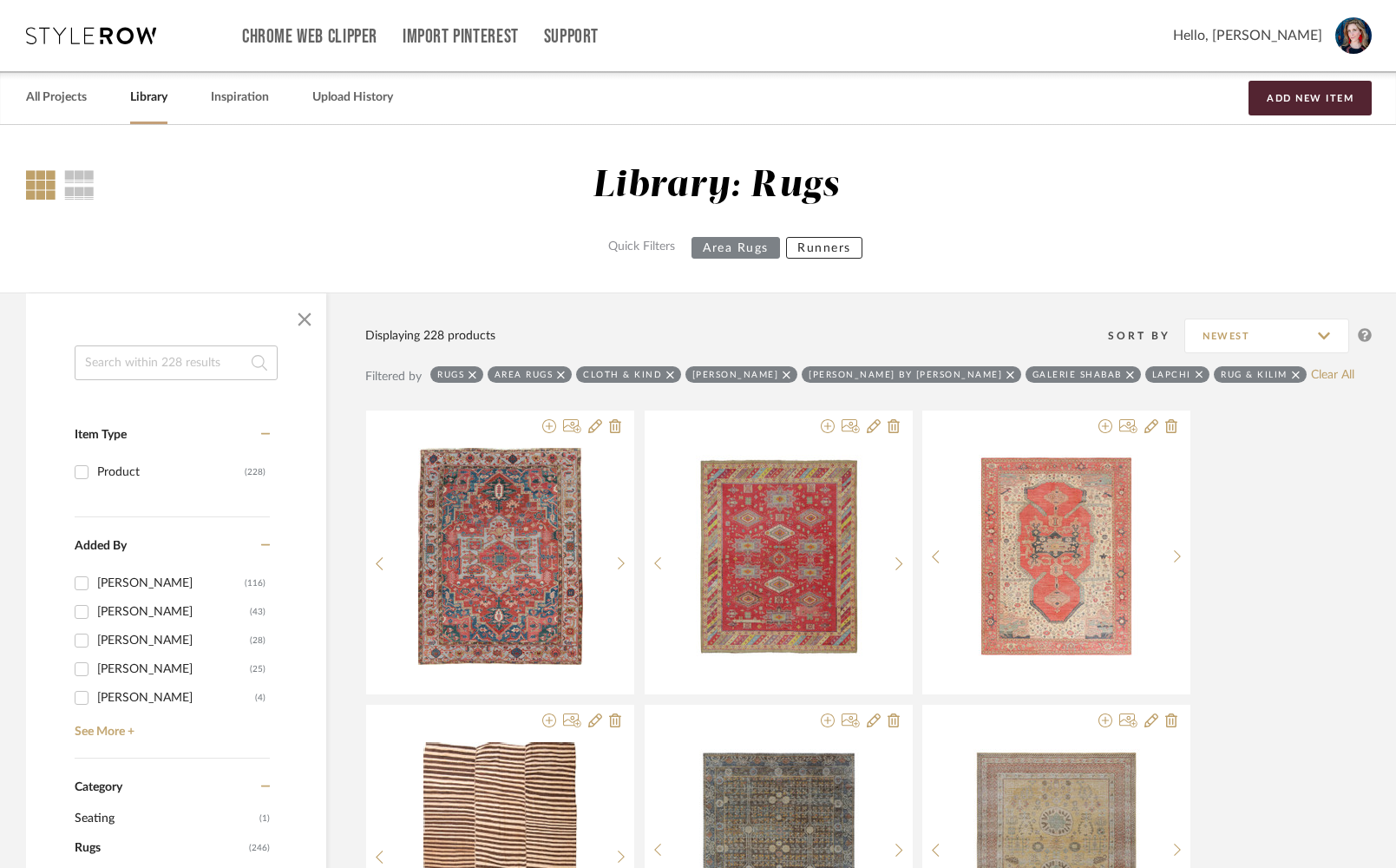
drag, startPoint x: 311, startPoint y: 316, endPoint x: 361, endPoint y: 326, distance: 51.0
click at [311, 316] on span "button" at bounding box center [305, 319] width 42 height 42
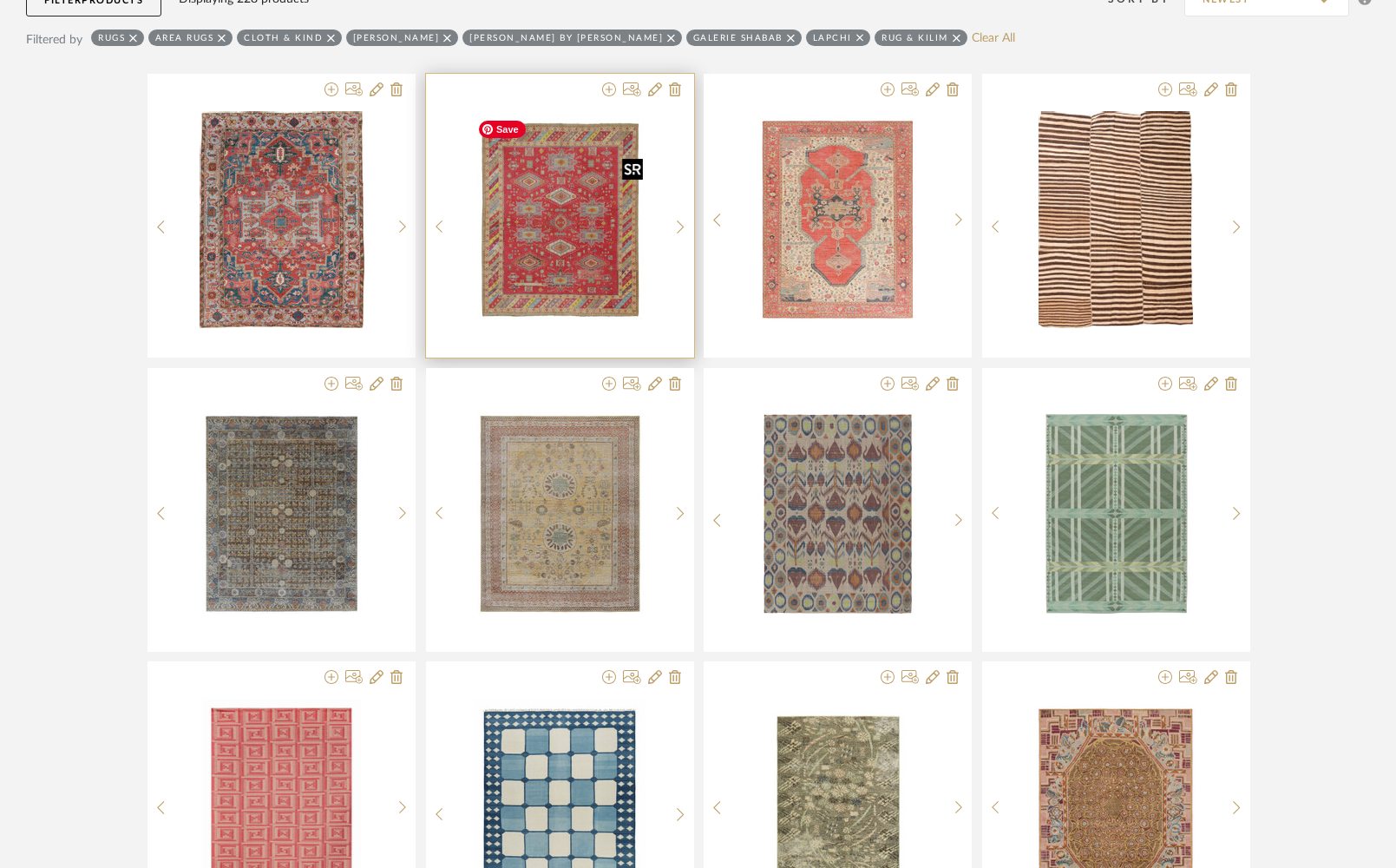
scroll to position [335, 0]
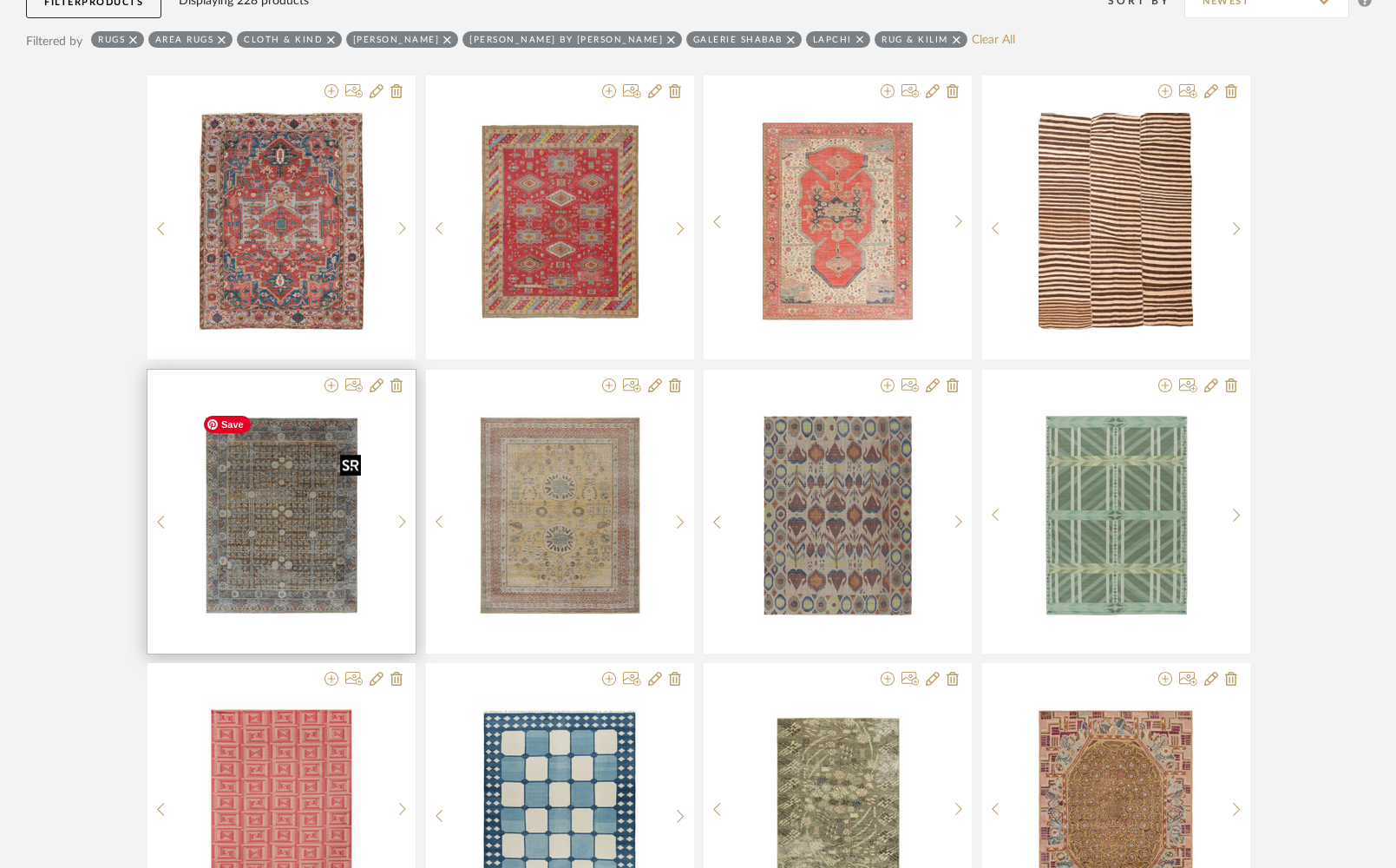
click at [0, 0] on img at bounding box center [0, 0] width 0 height 0
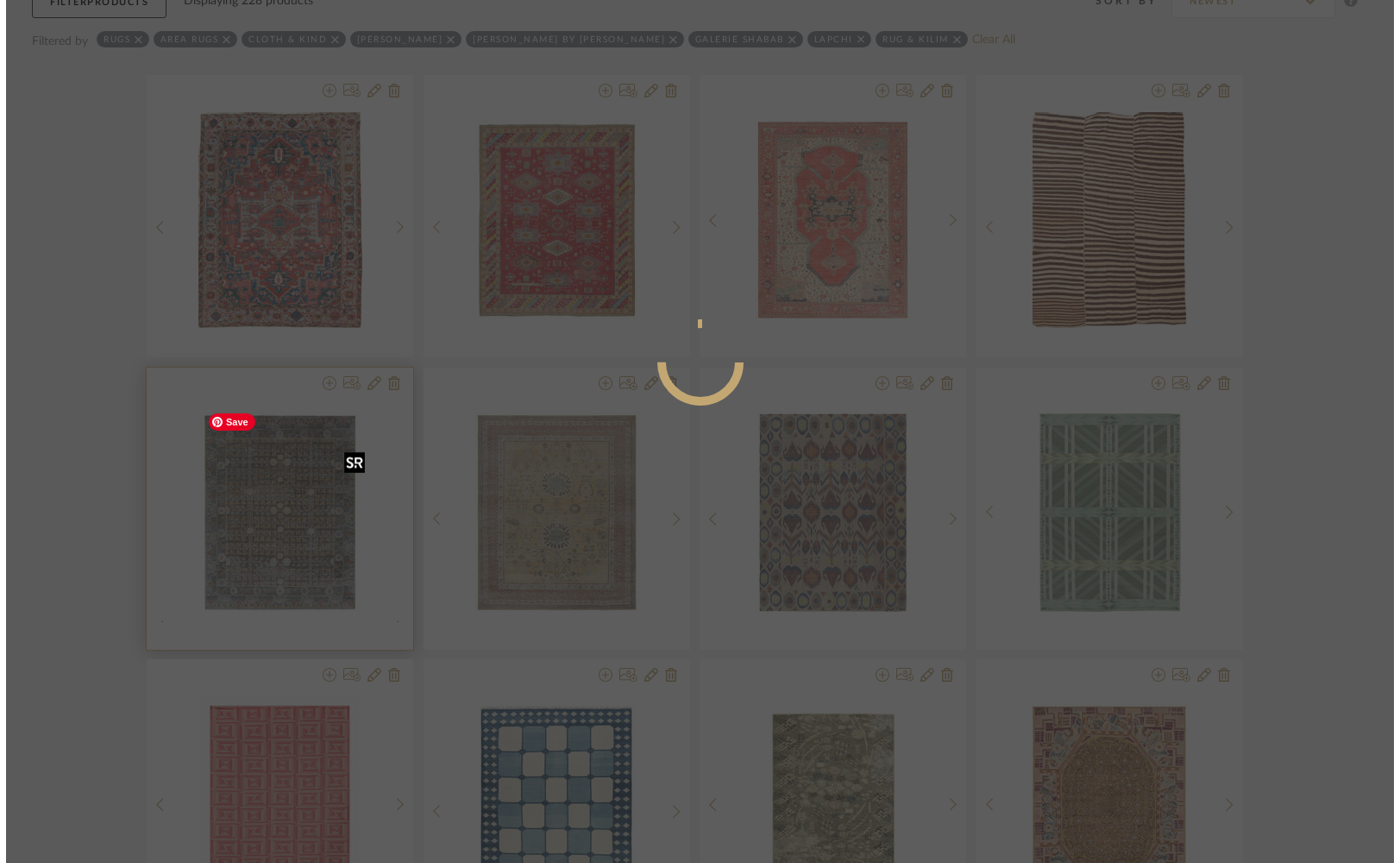
scroll to position [0, 0]
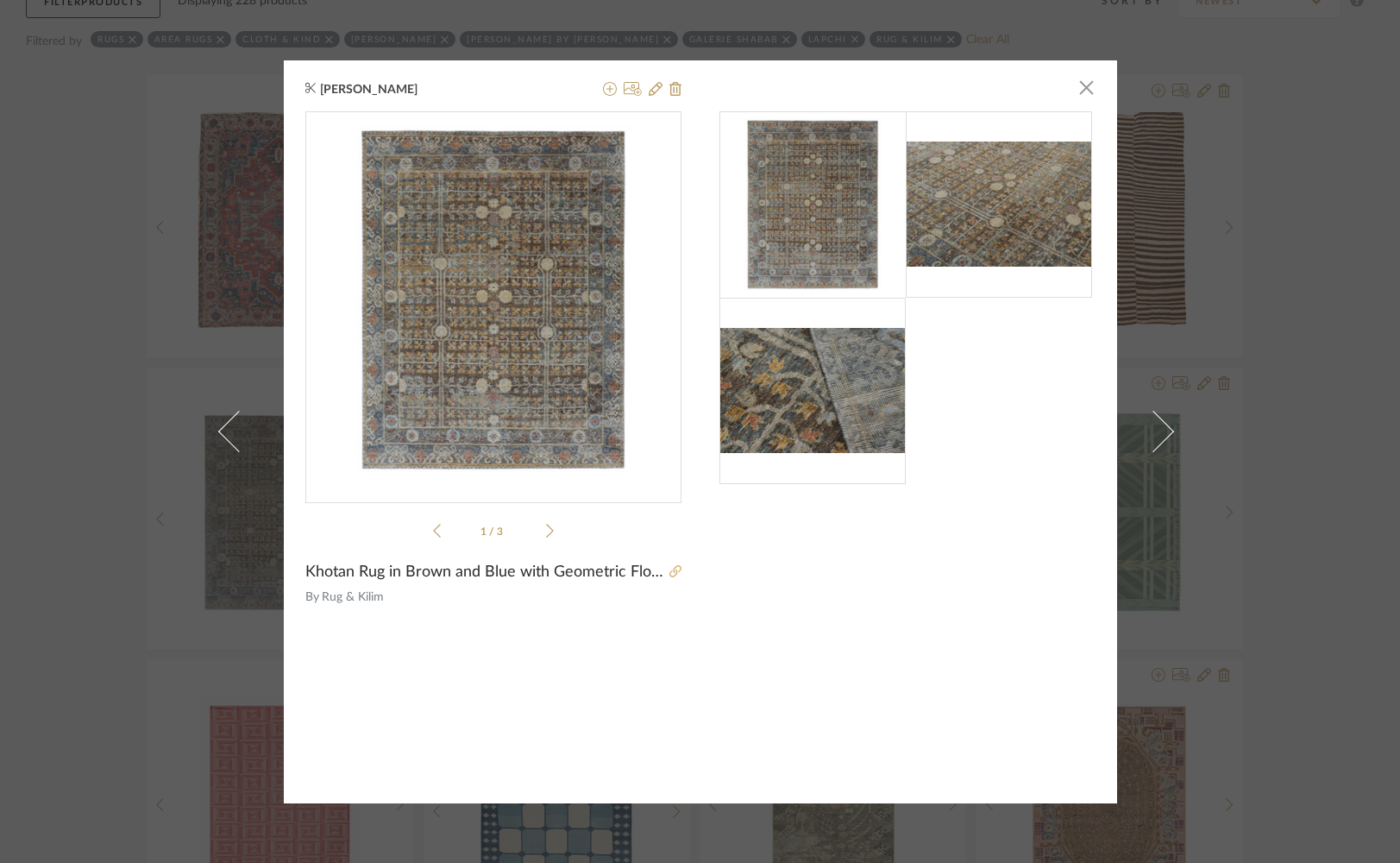
click at [673, 572] on icon at bounding box center [675, 571] width 12 height 12
click at [1082, 90] on span "button" at bounding box center [1087, 87] width 34 height 34
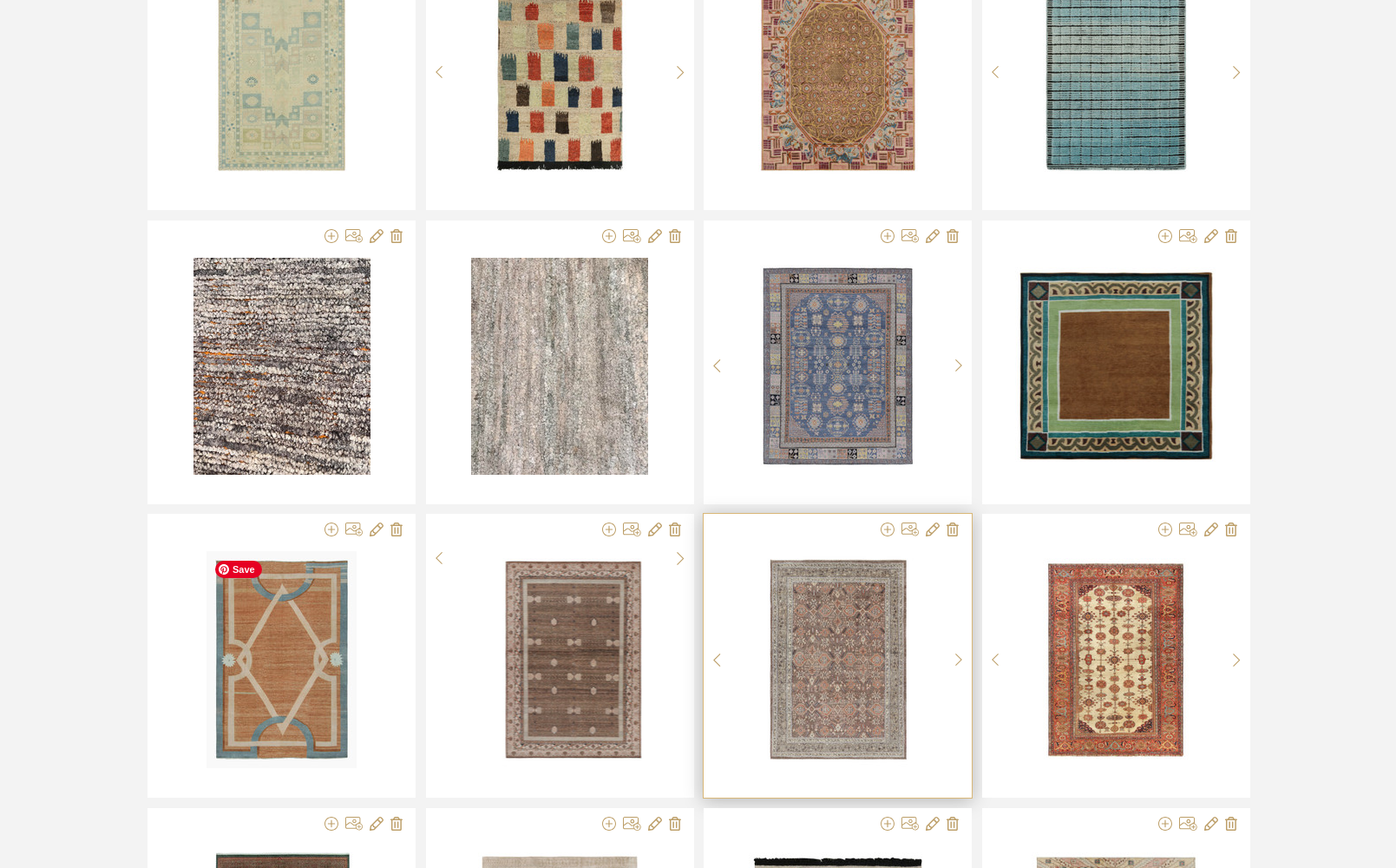
scroll to position [1659, 0]
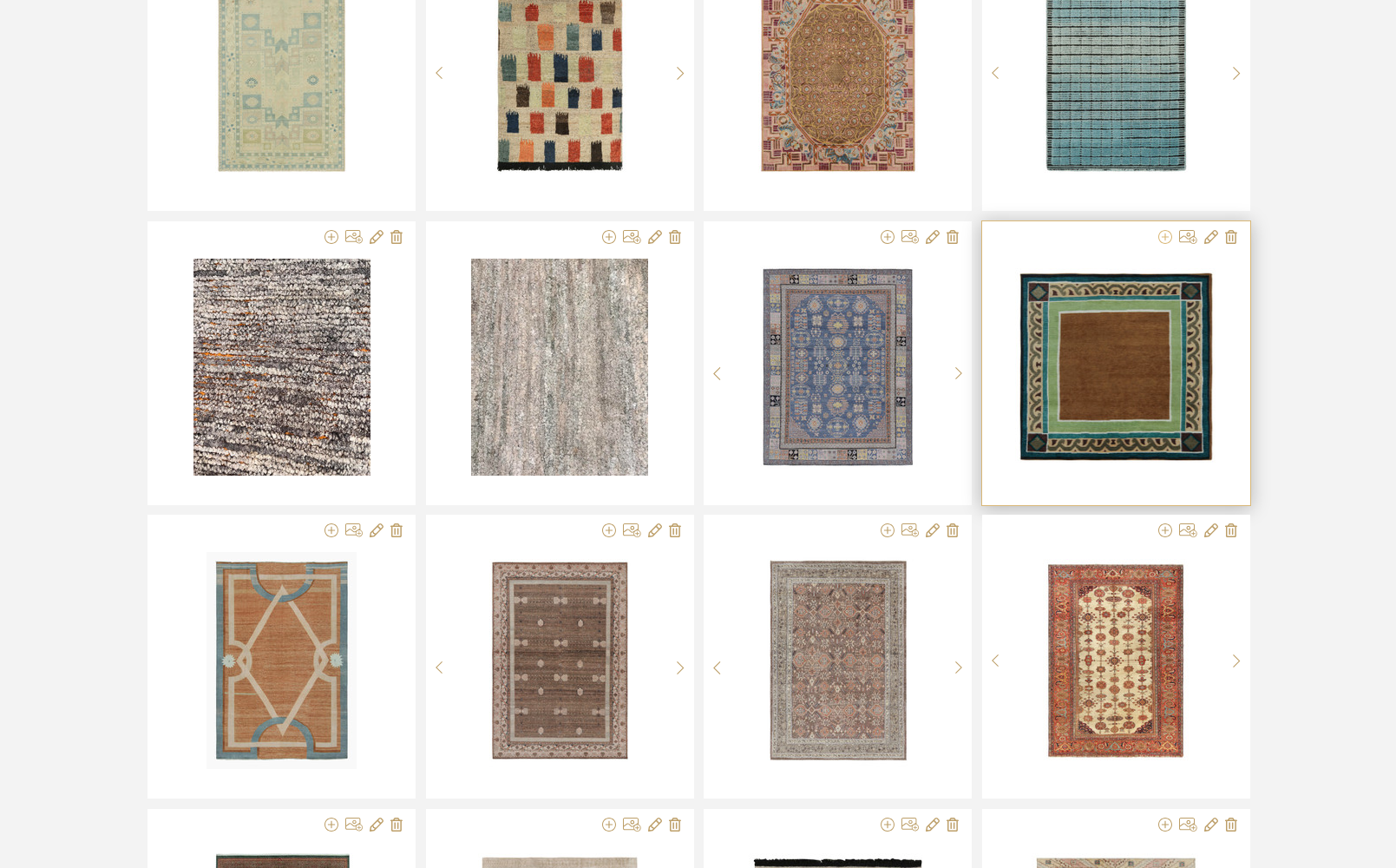
click at [1164, 239] on icon at bounding box center [1166, 237] width 14 height 14
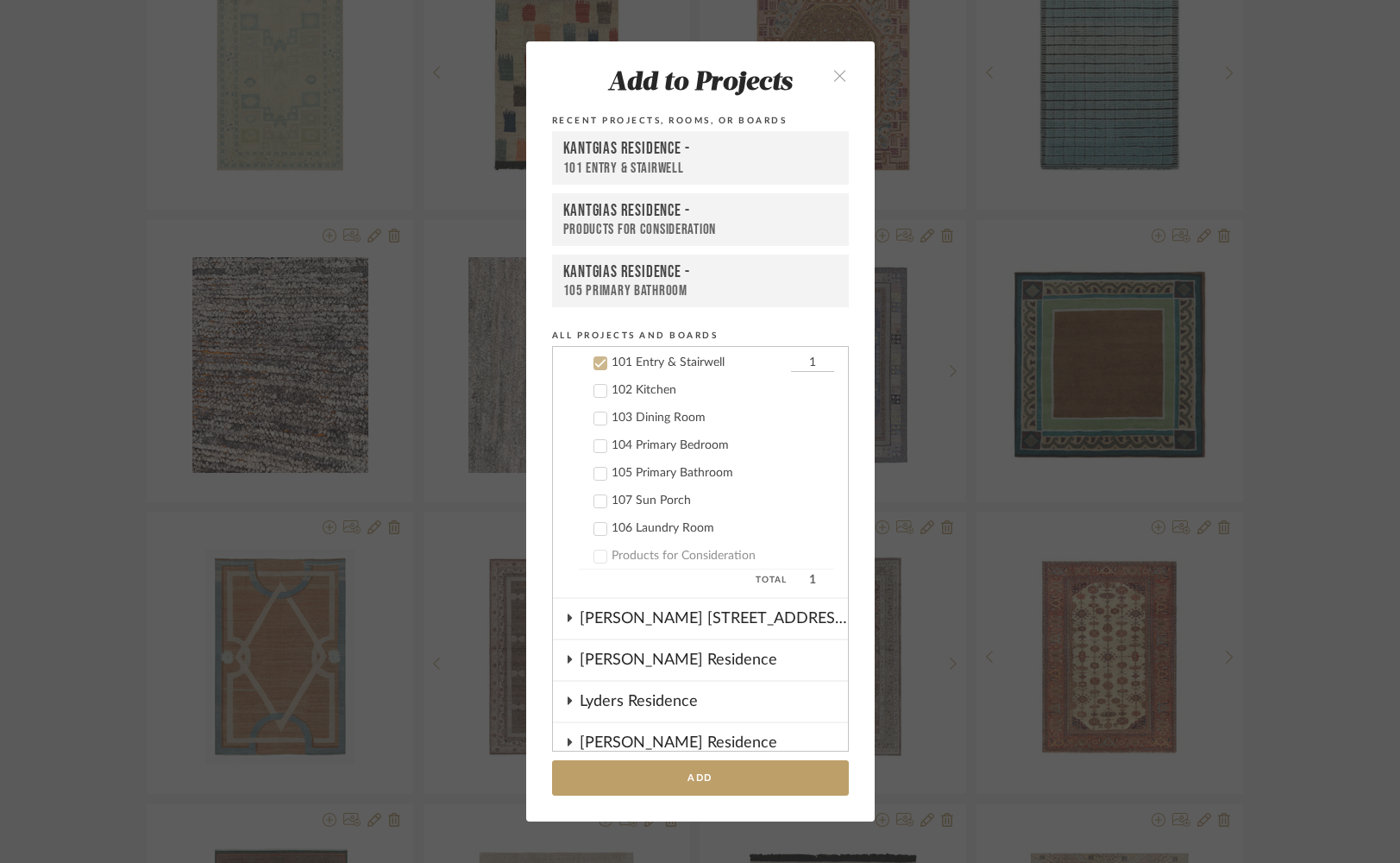
scroll to position [857, 0]
click at [596, 365] on icon at bounding box center [600, 363] width 12 height 12
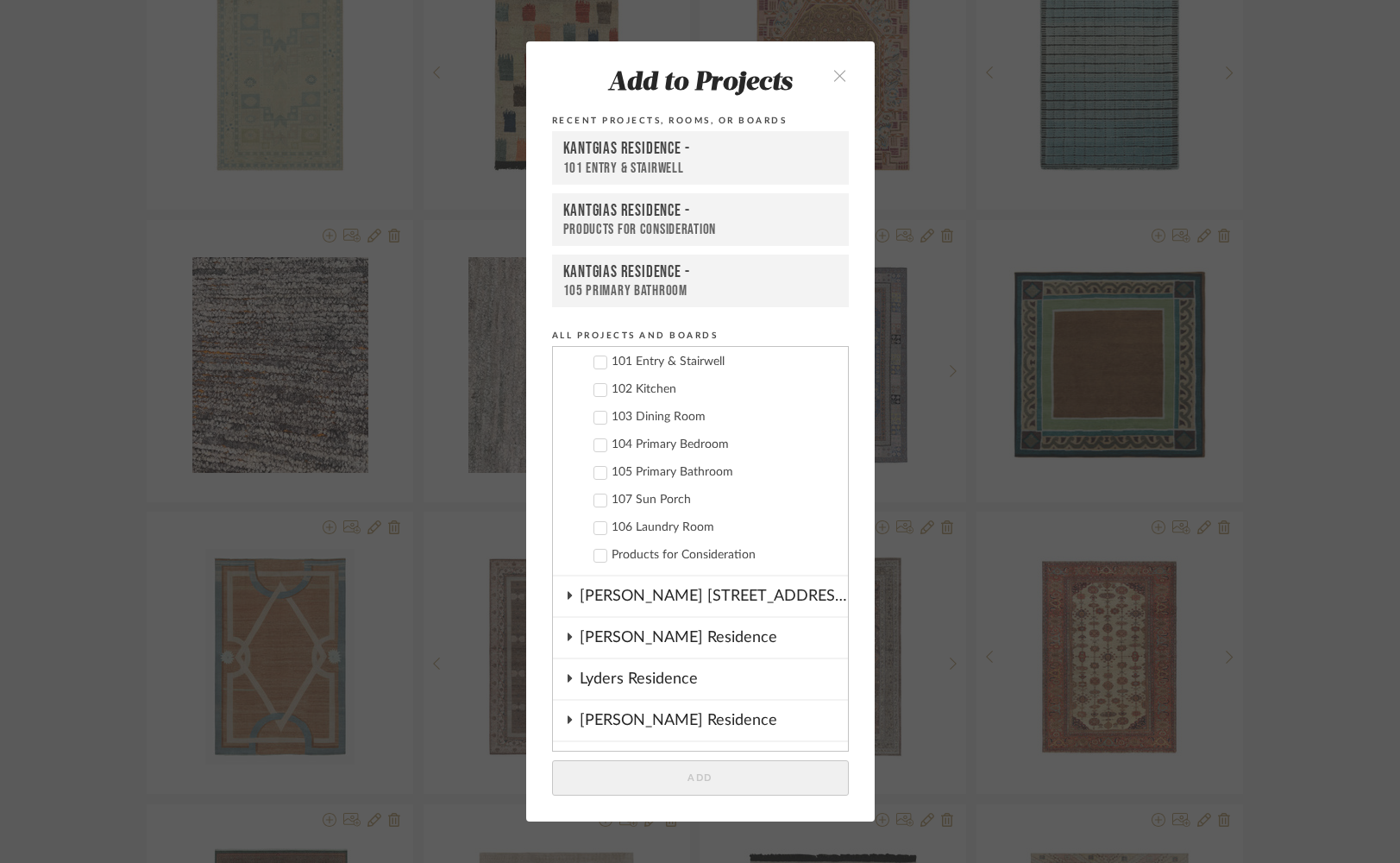
click at [594, 419] on icon at bounding box center [600, 418] width 12 height 12
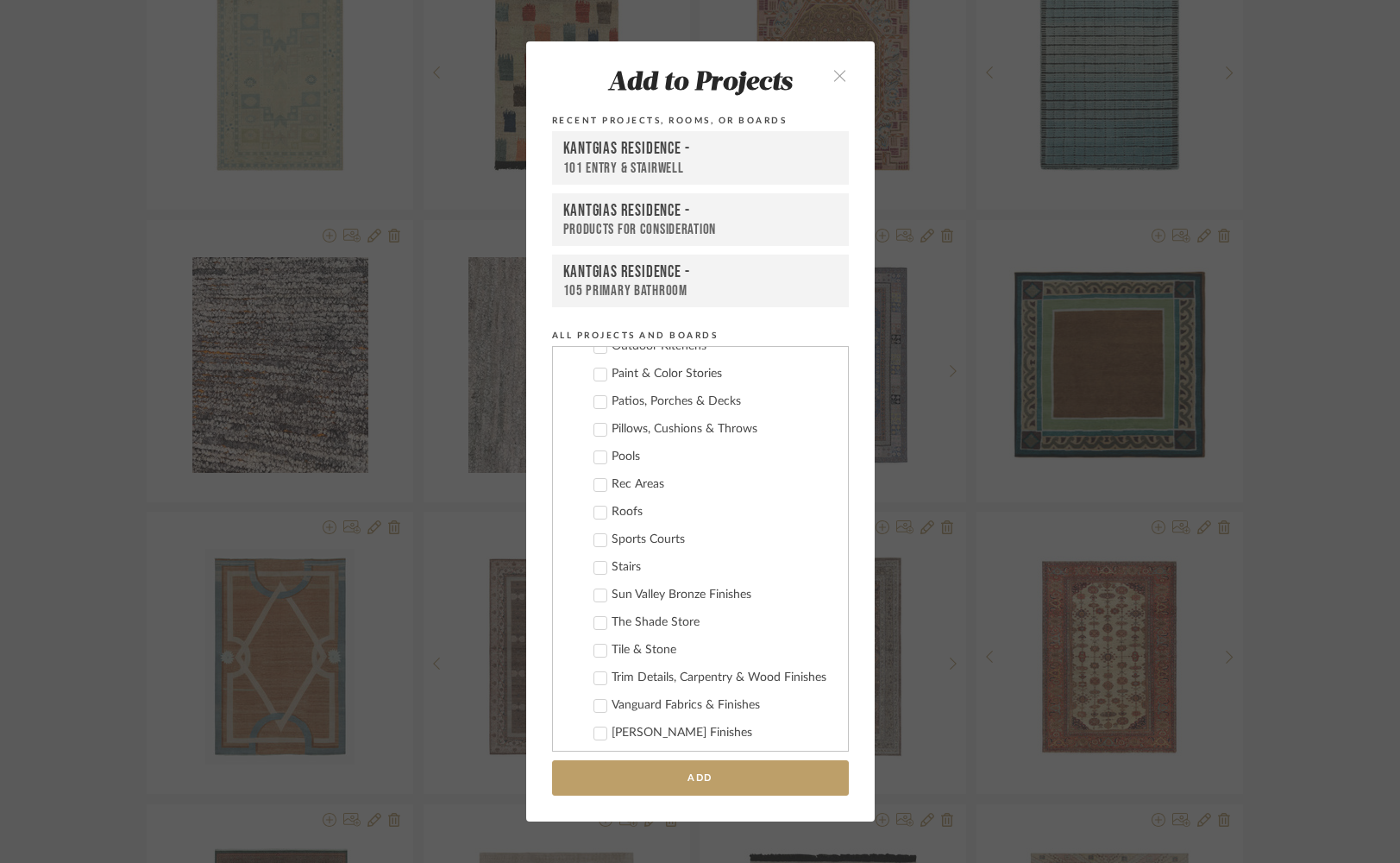
scroll to position [2875, 0]
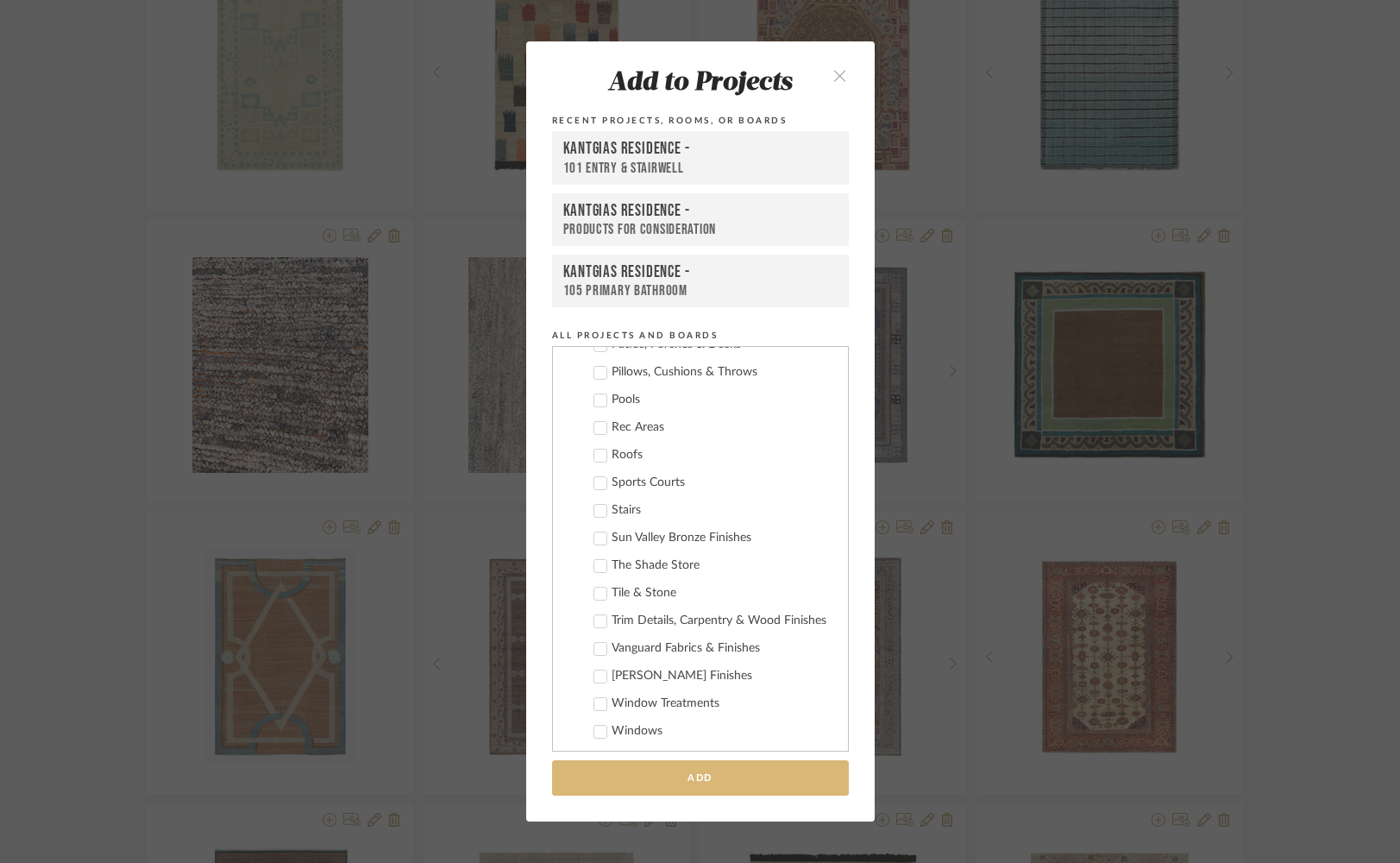
click at [664, 783] on button "Add" at bounding box center [700, 777] width 297 height 35
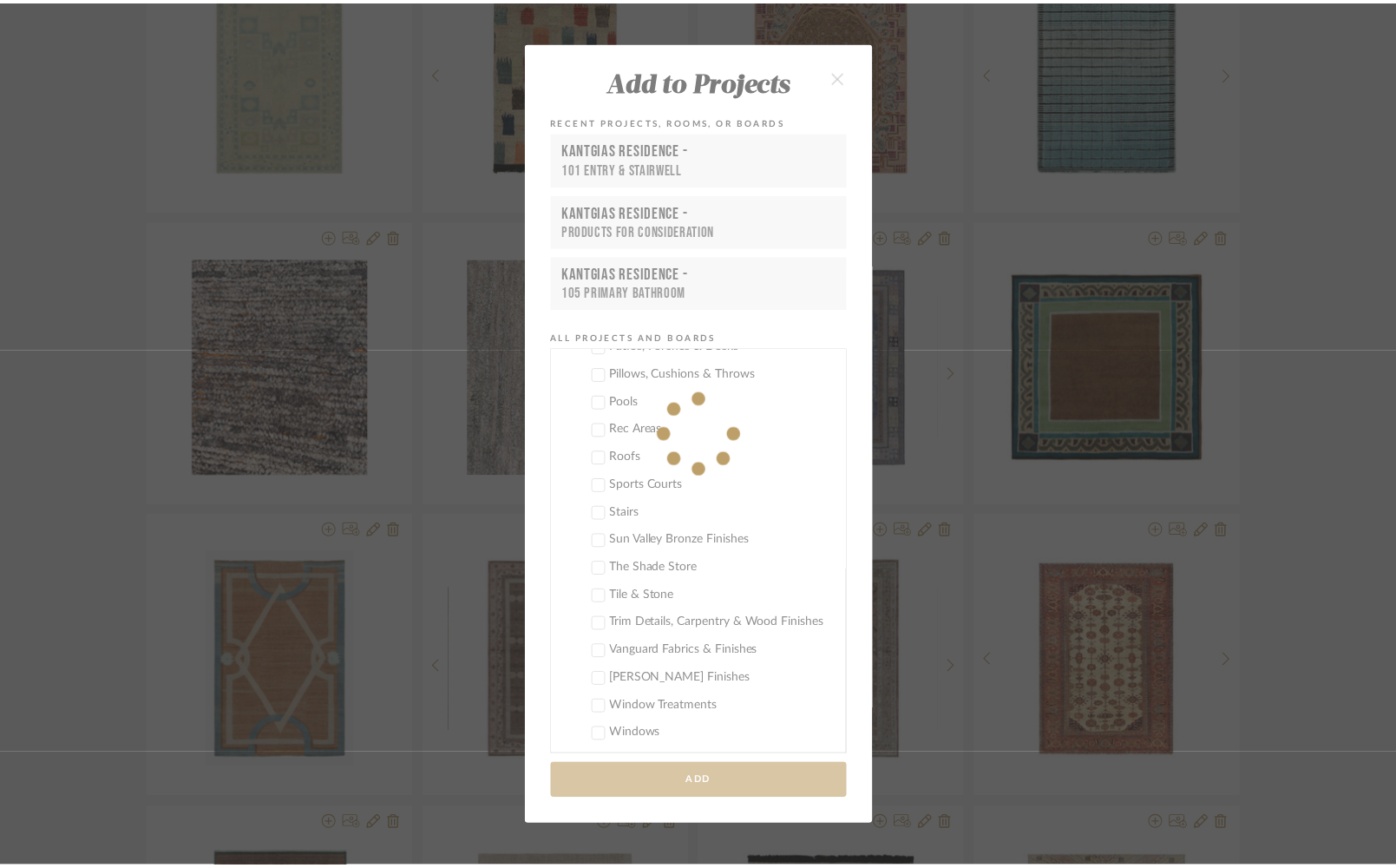
scroll to position [1659, 0]
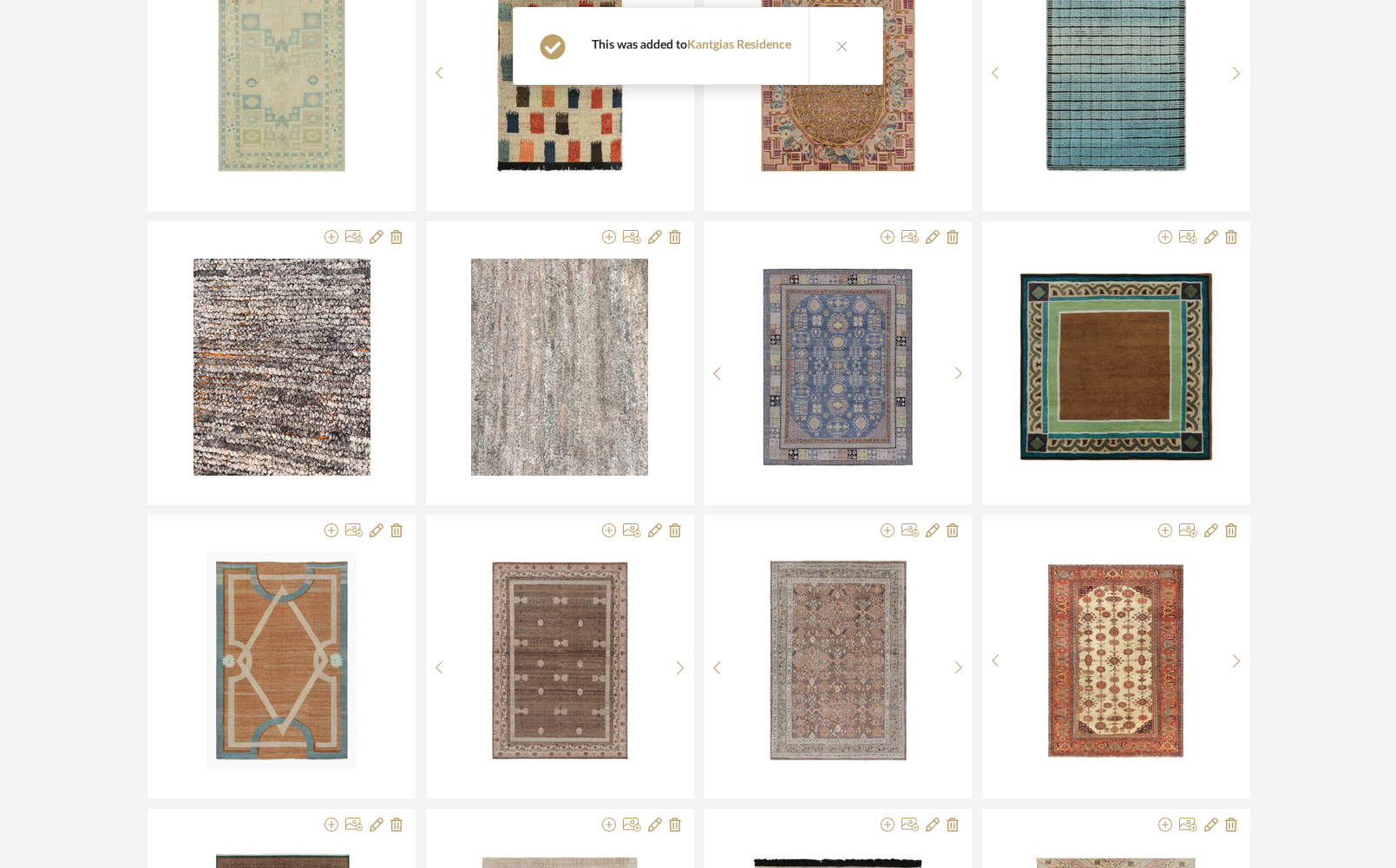
click at [71, 444] on div at bounding box center [699, 69] width 1347 height 2636
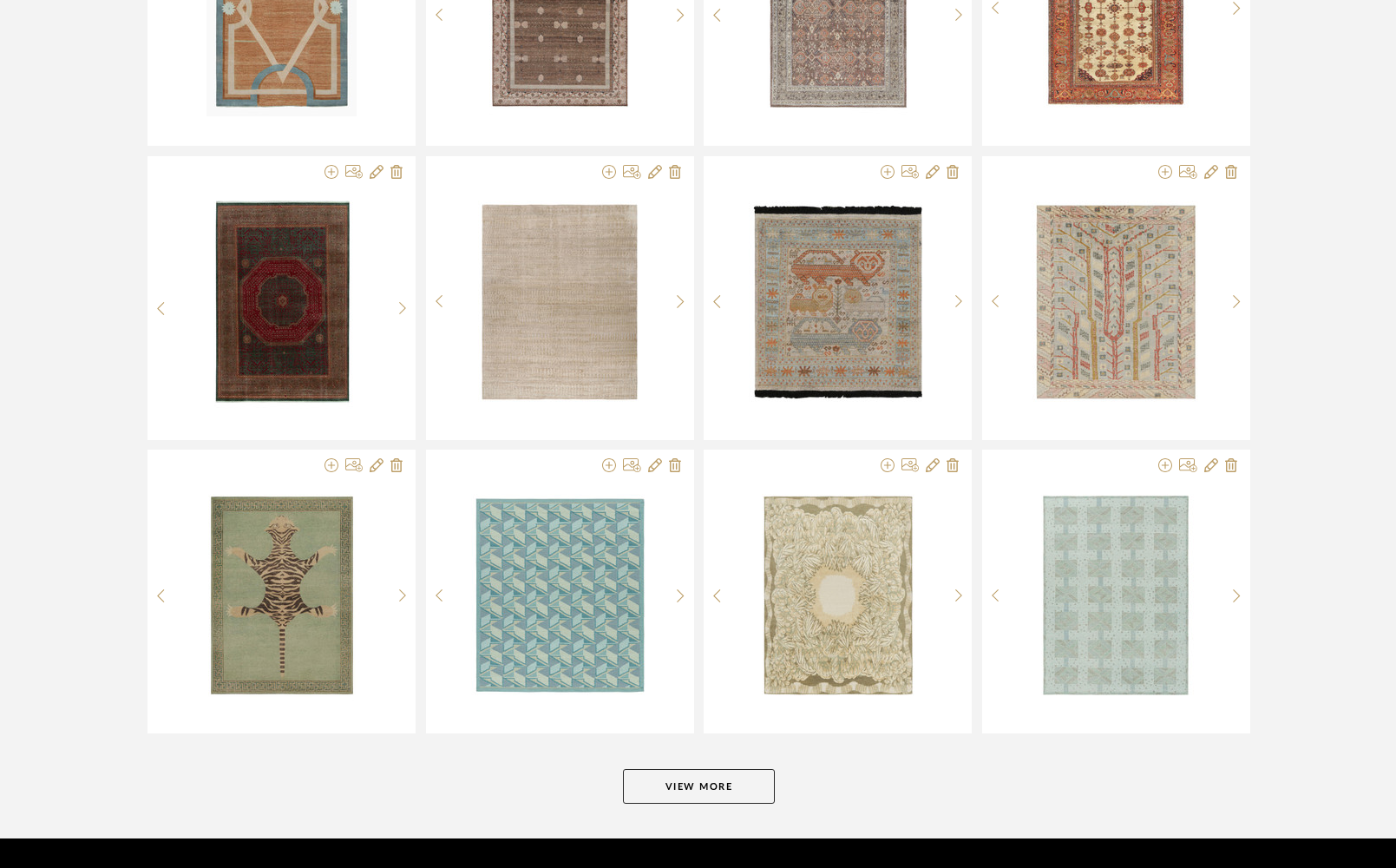
scroll to position [2362, 0]
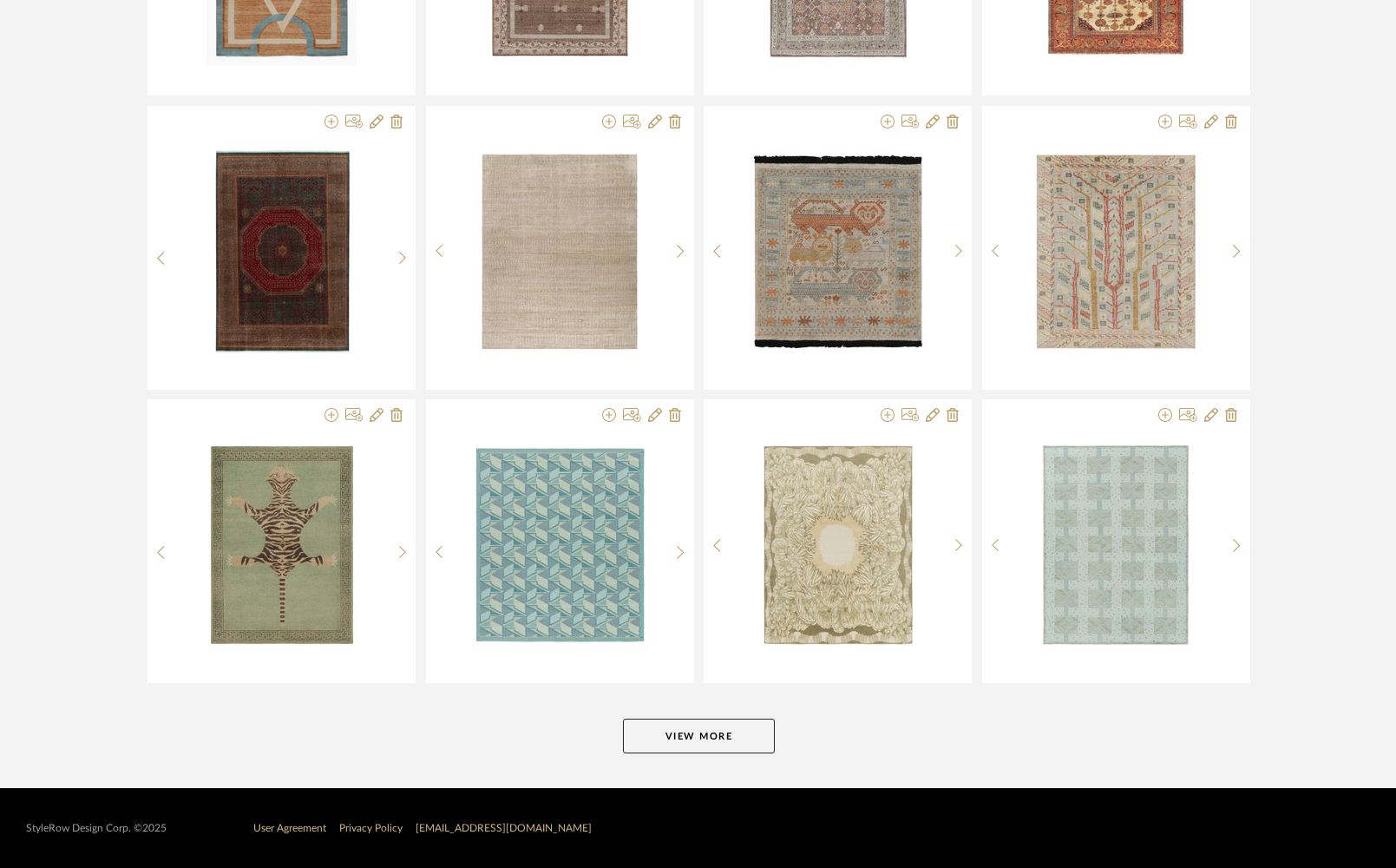
click at [680, 730] on button "View More" at bounding box center [699, 736] width 152 height 35
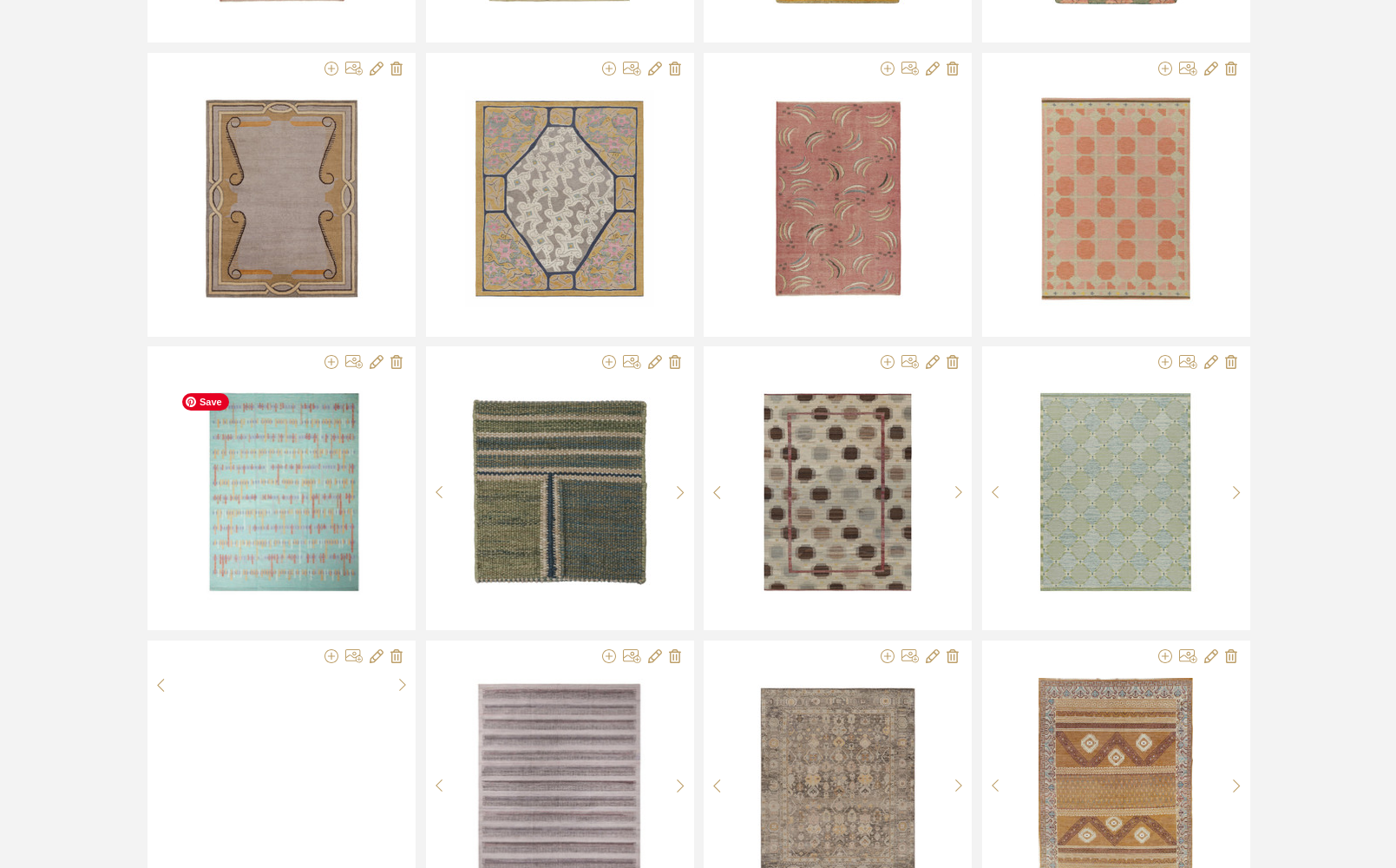
scroll to position [3694, 0]
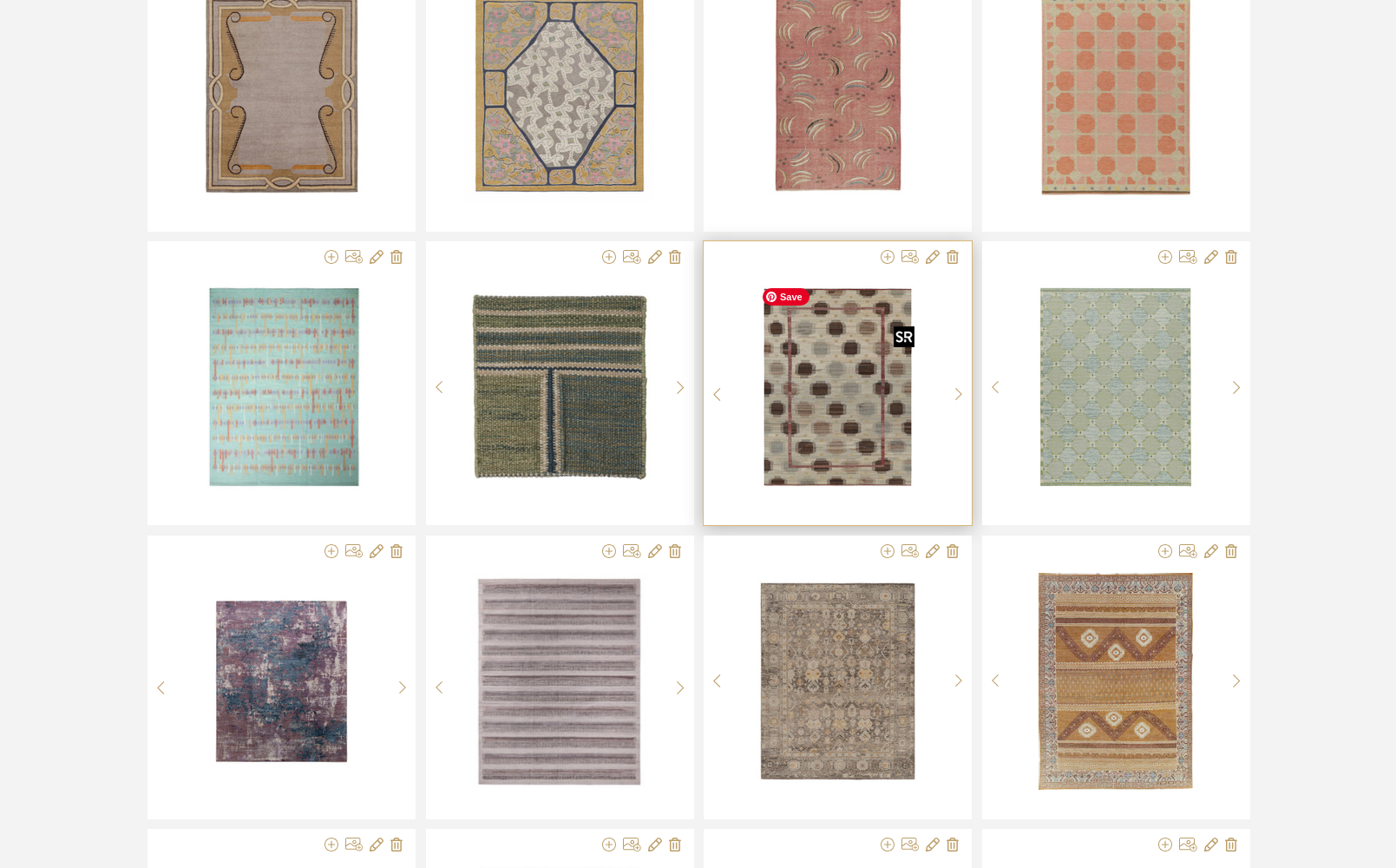
click at [865, 358] on img "0" at bounding box center [837, 387] width 167 height 217
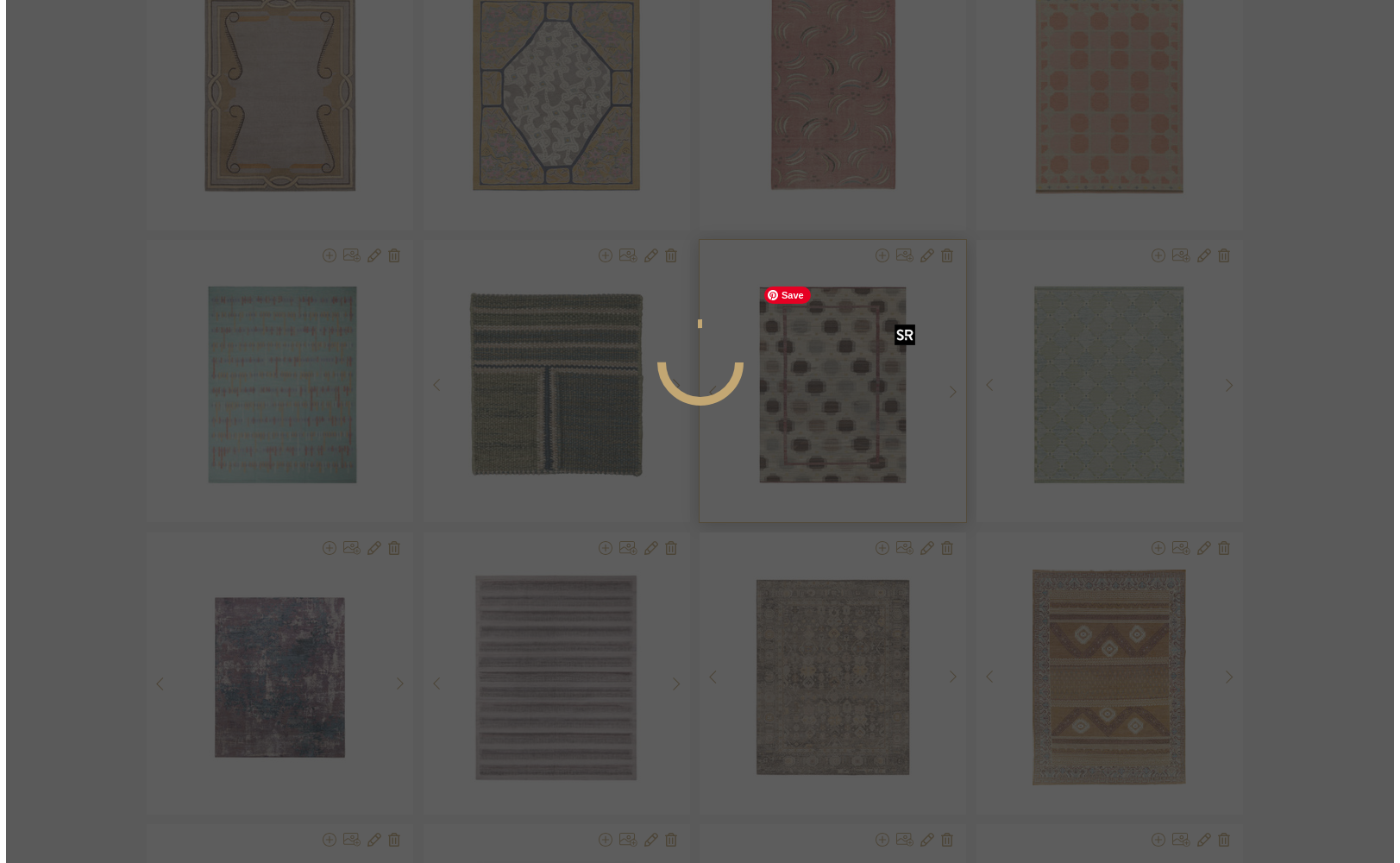
scroll to position [0, 0]
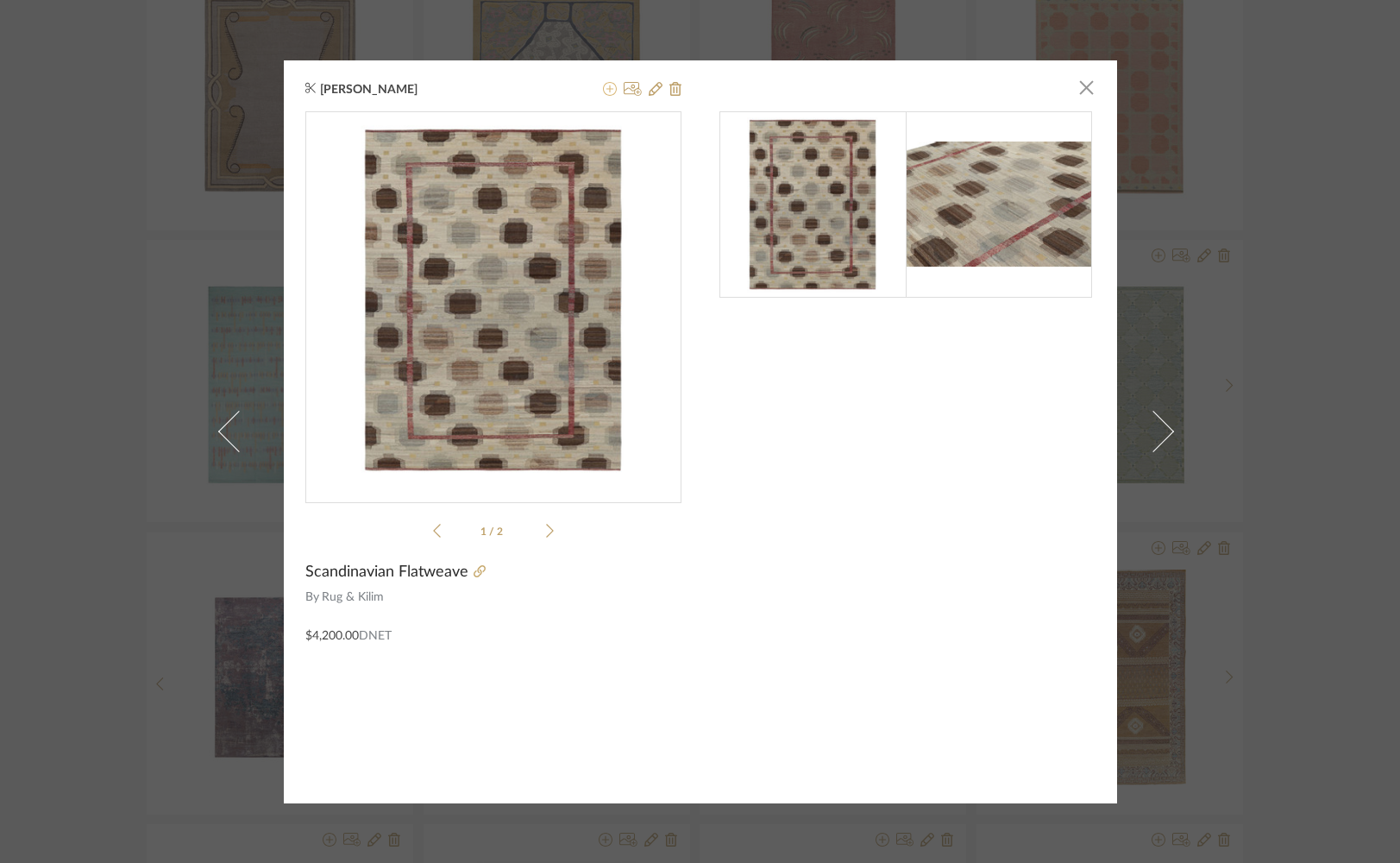
click at [603, 89] on icon at bounding box center [610, 88] width 14 height 14
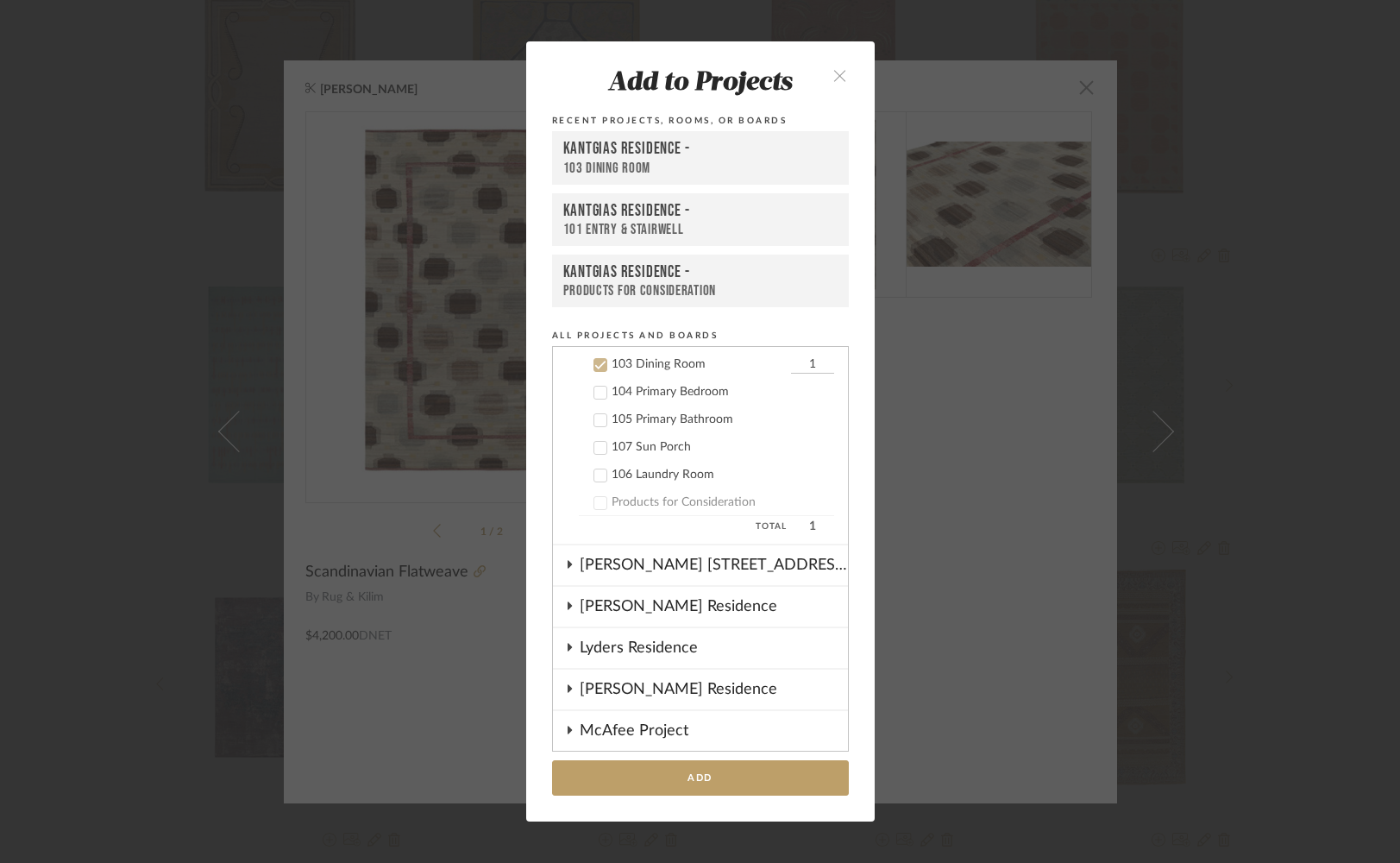
scroll to position [912, 0]
click at [609, 774] on button "Add" at bounding box center [700, 777] width 297 height 35
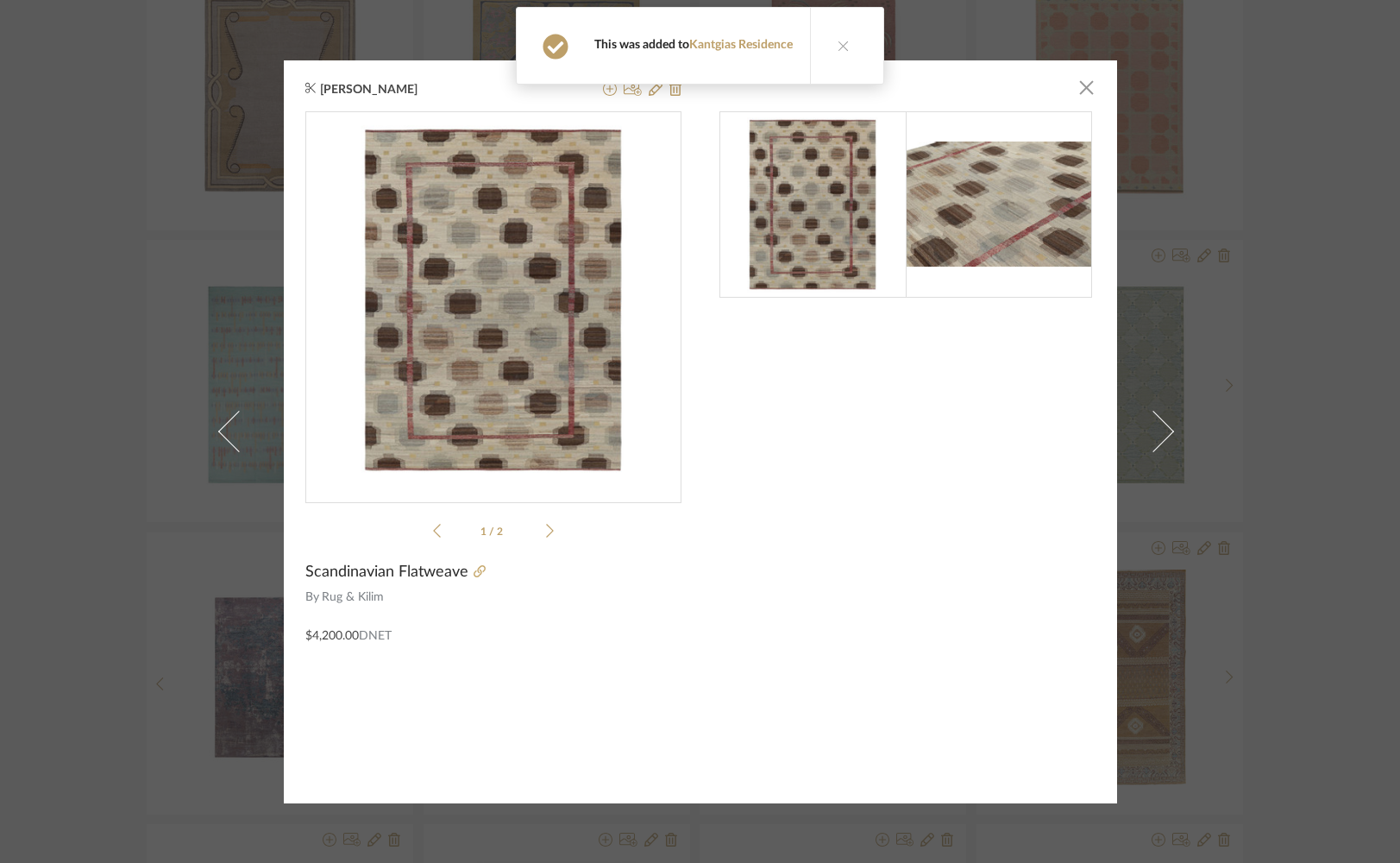
drag, startPoint x: 1052, startPoint y: 93, endPoint x: 1068, endPoint y: 95, distance: 16.1
click at [1052, 93] on dialog-close "×" at bounding box center [907, 90] width 376 height 40
click at [1072, 96] on span "button" at bounding box center [1087, 87] width 34 height 34
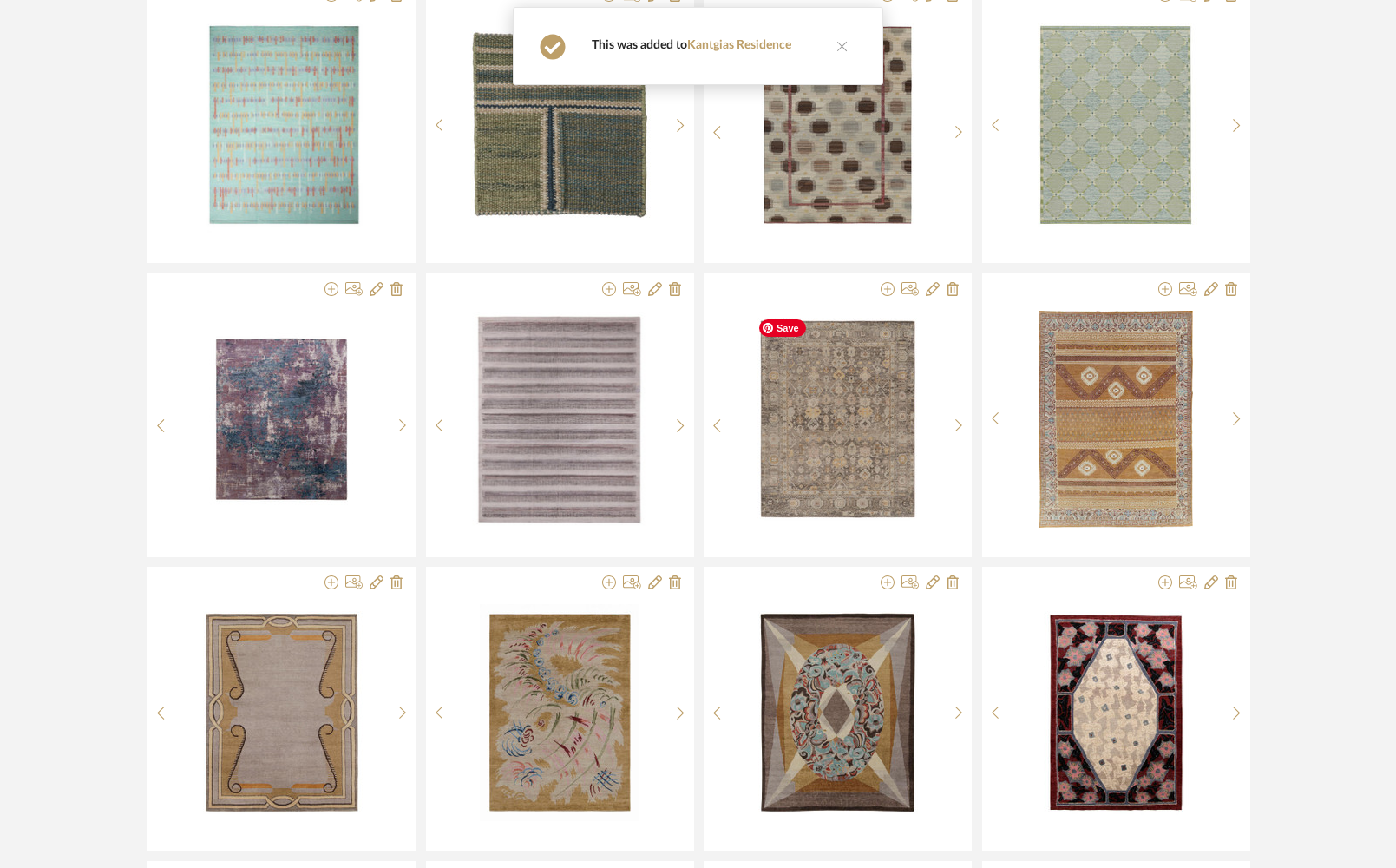
scroll to position [3958, 0]
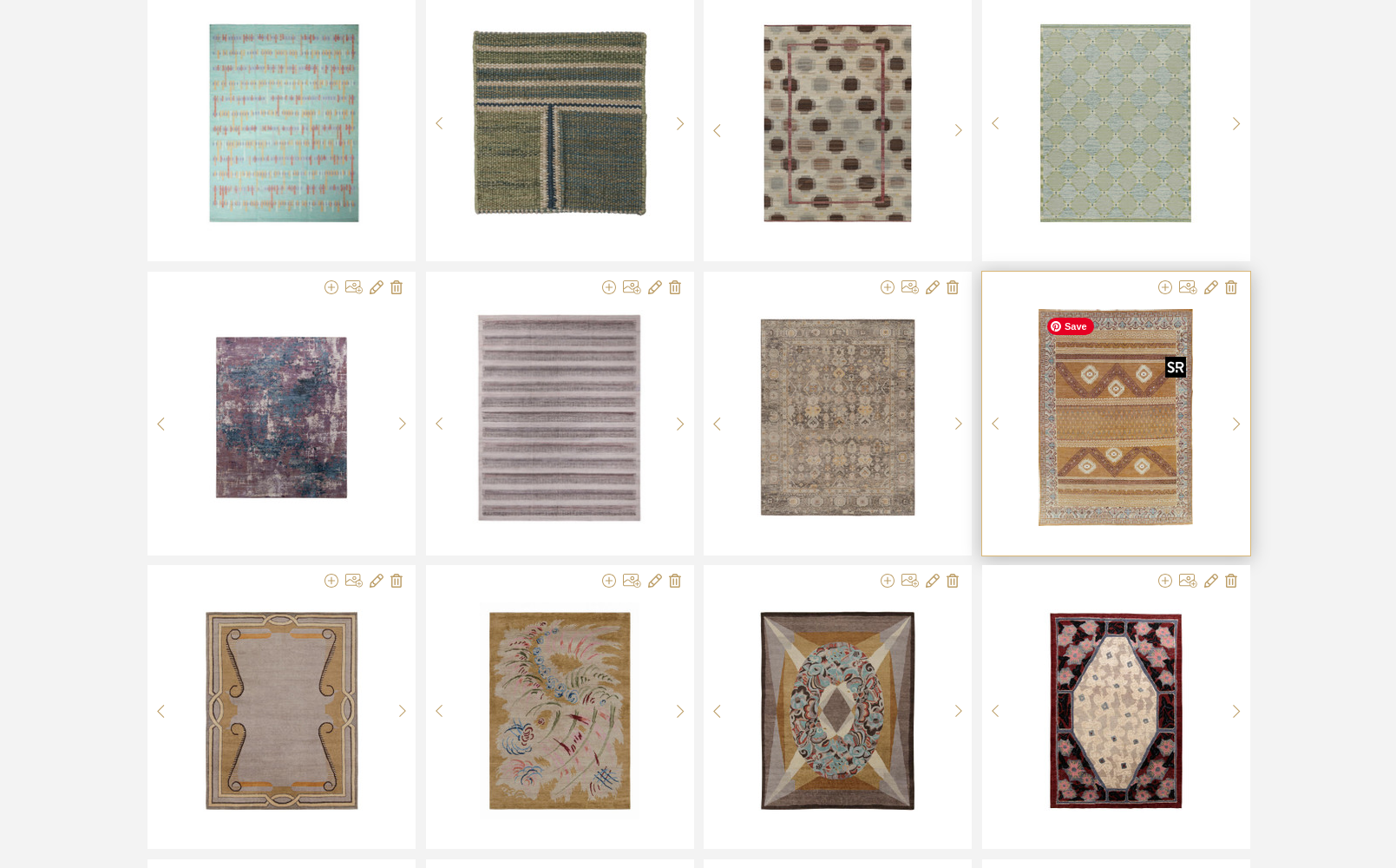
click at [1123, 430] on img "0" at bounding box center [1116, 417] width 154 height 217
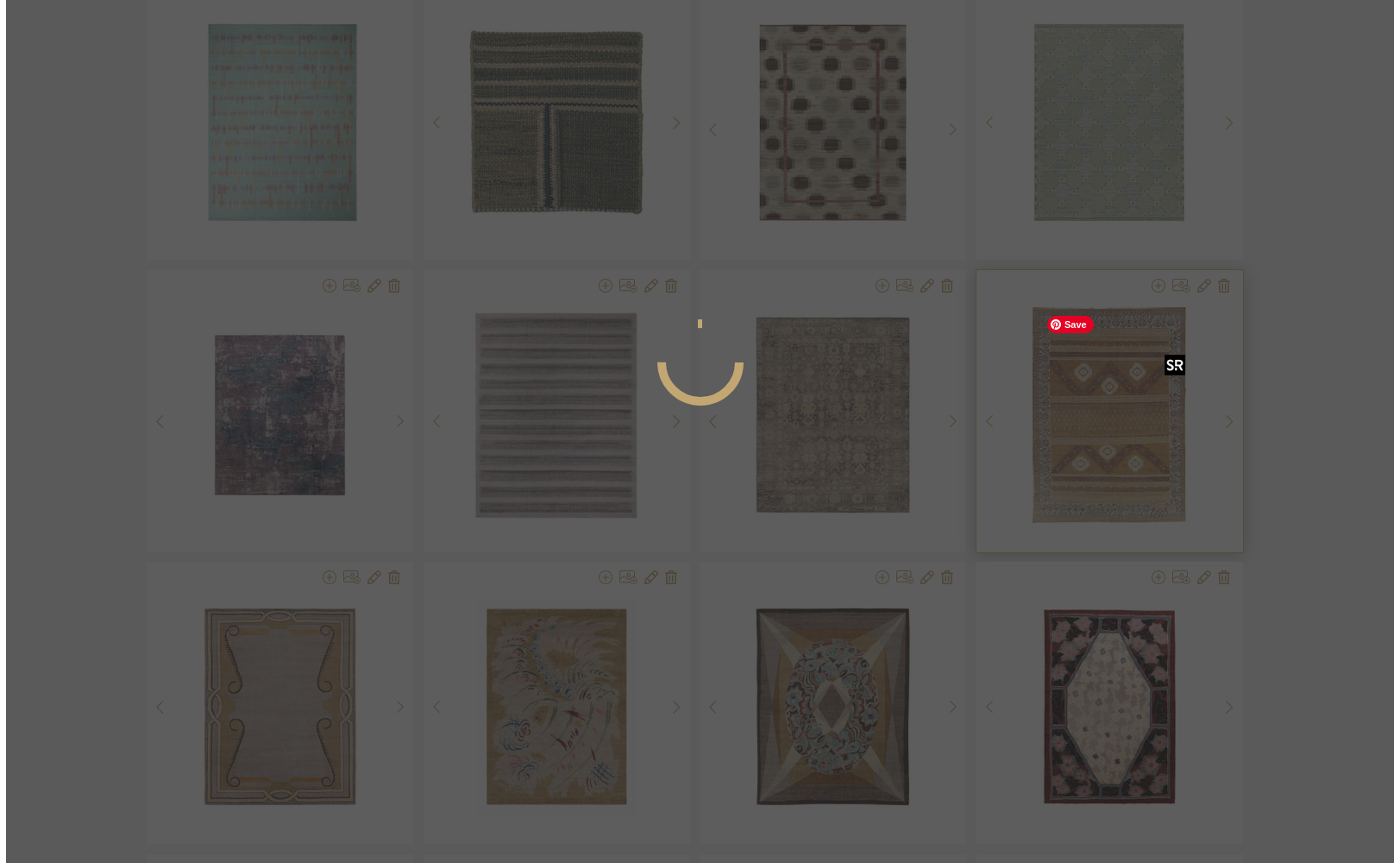
scroll to position [0, 0]
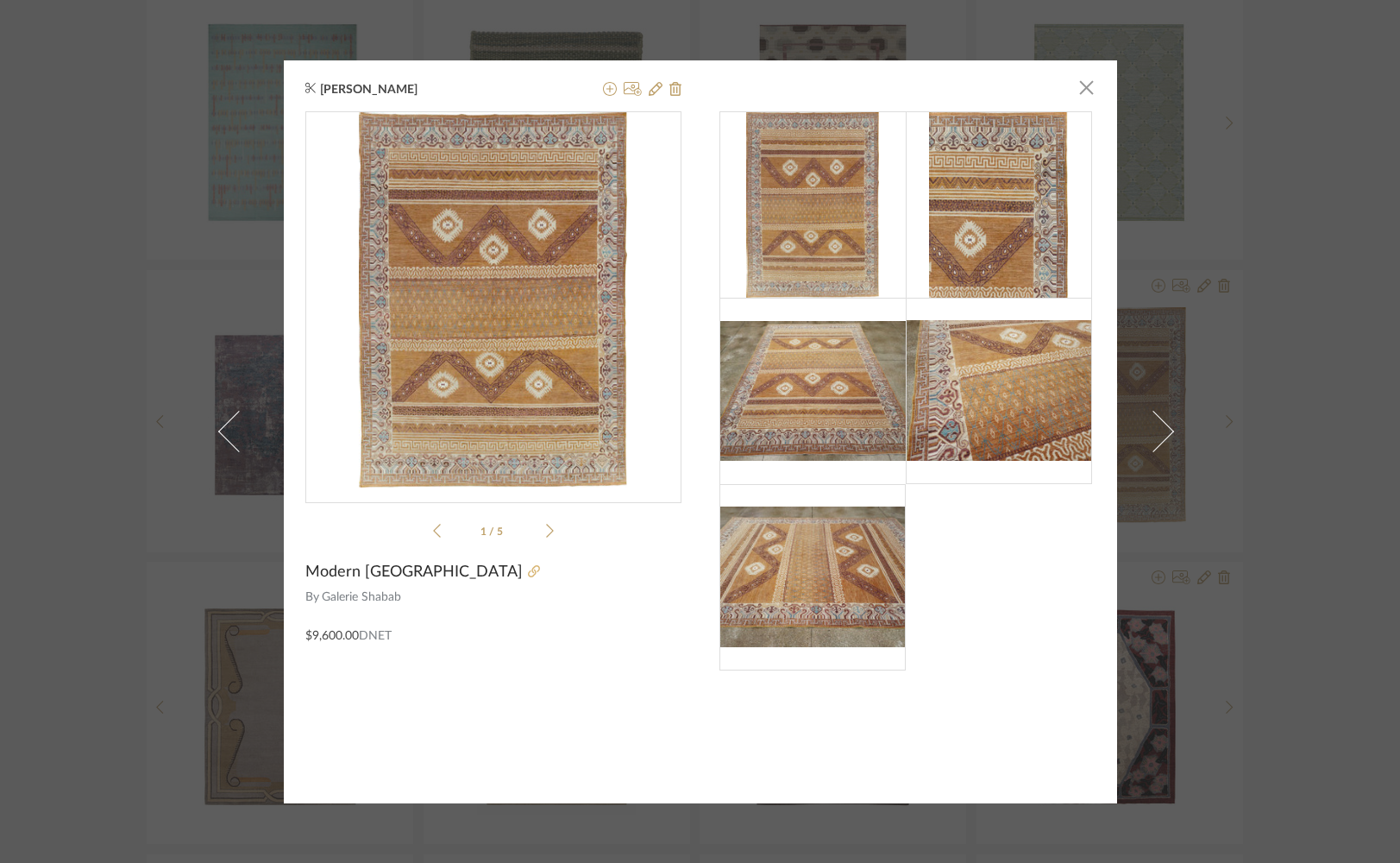
click at [528, 570] on icon at bounding box center [533, 571] width 12 height 12
drag, startPoint x: 1080, startPoint y: 93, endPoint x: 1036, endPoint y: 286, distance: 198.0
click at [1082, 95] on span "button" at bounding box center [1087, 87] width 34 height 34
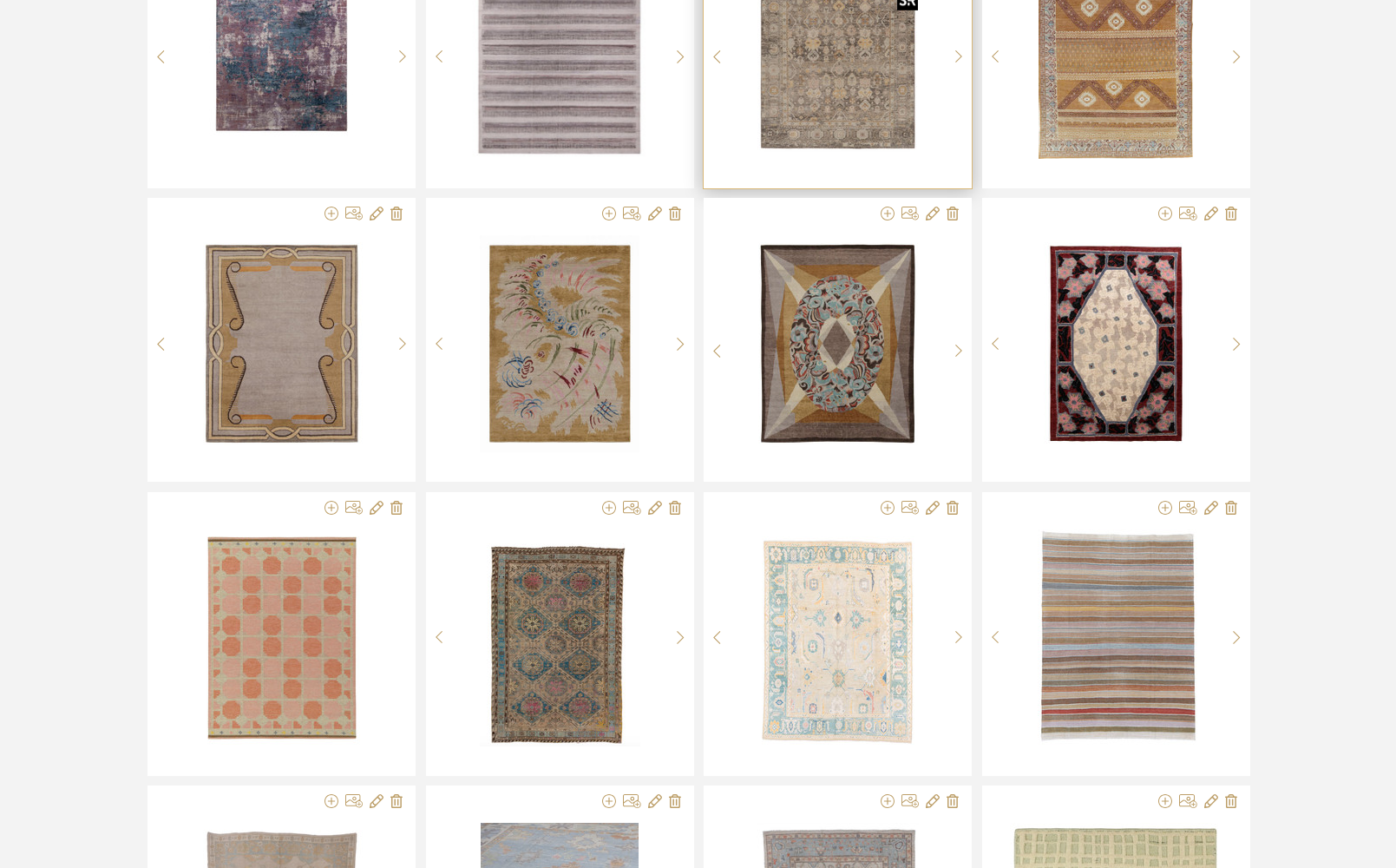
scroll to position [4323, 0]
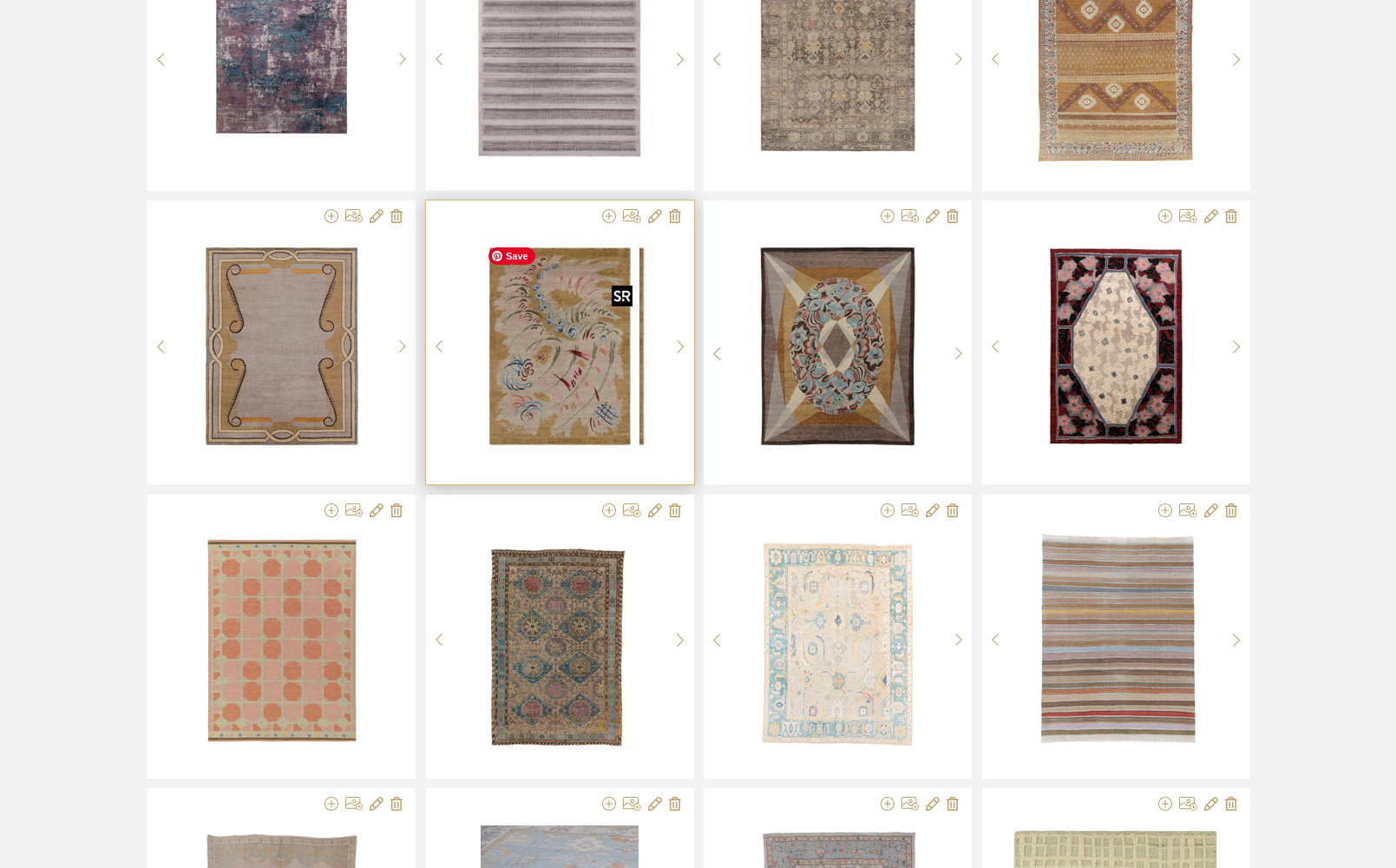
click at [552, 370] on div at bounding box center [560, 346] width 216 height 217
click at [558, 363] on img "0" at bounding box center [560, 346] width 160 height 217
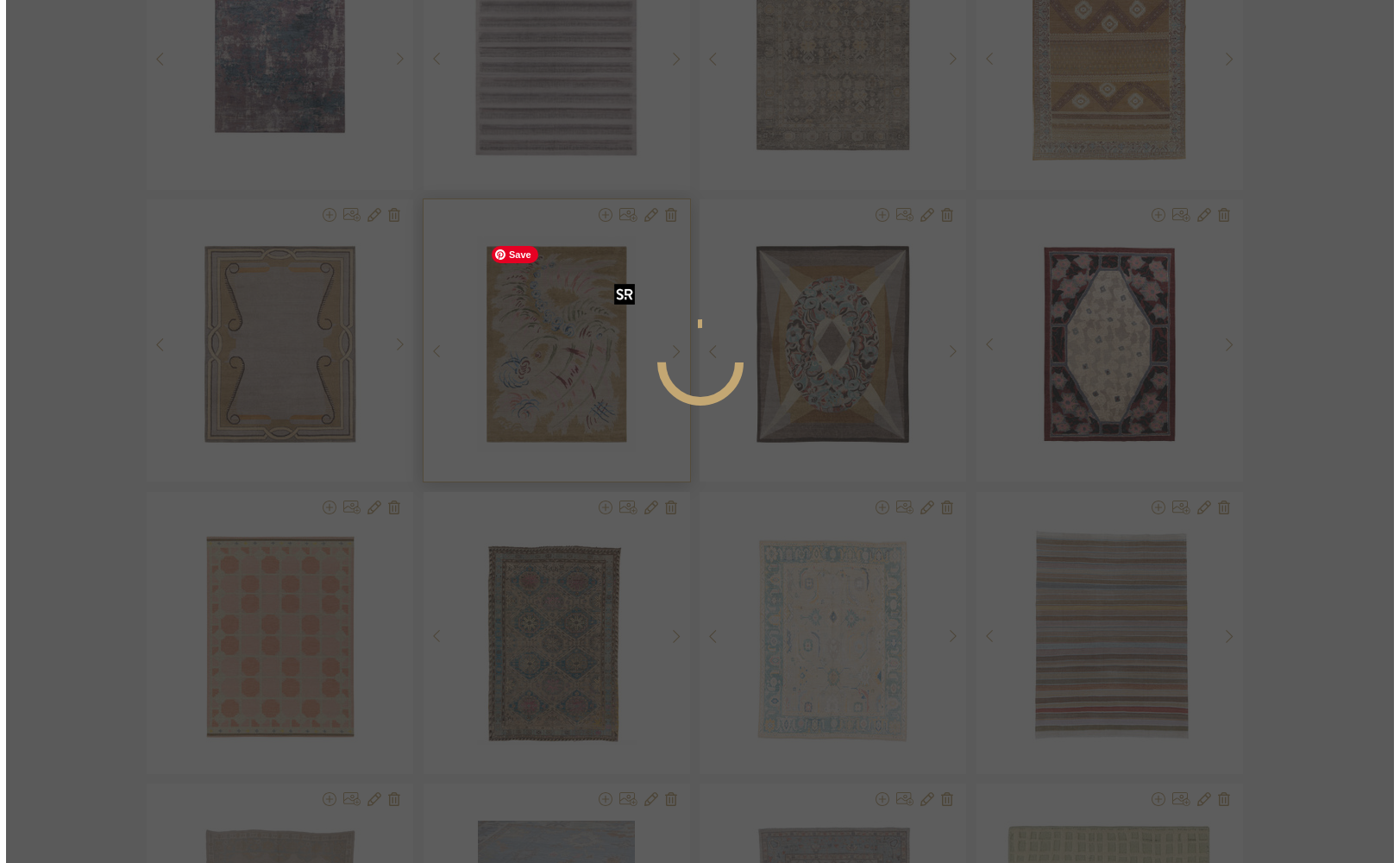
scroll to position [0, 0]
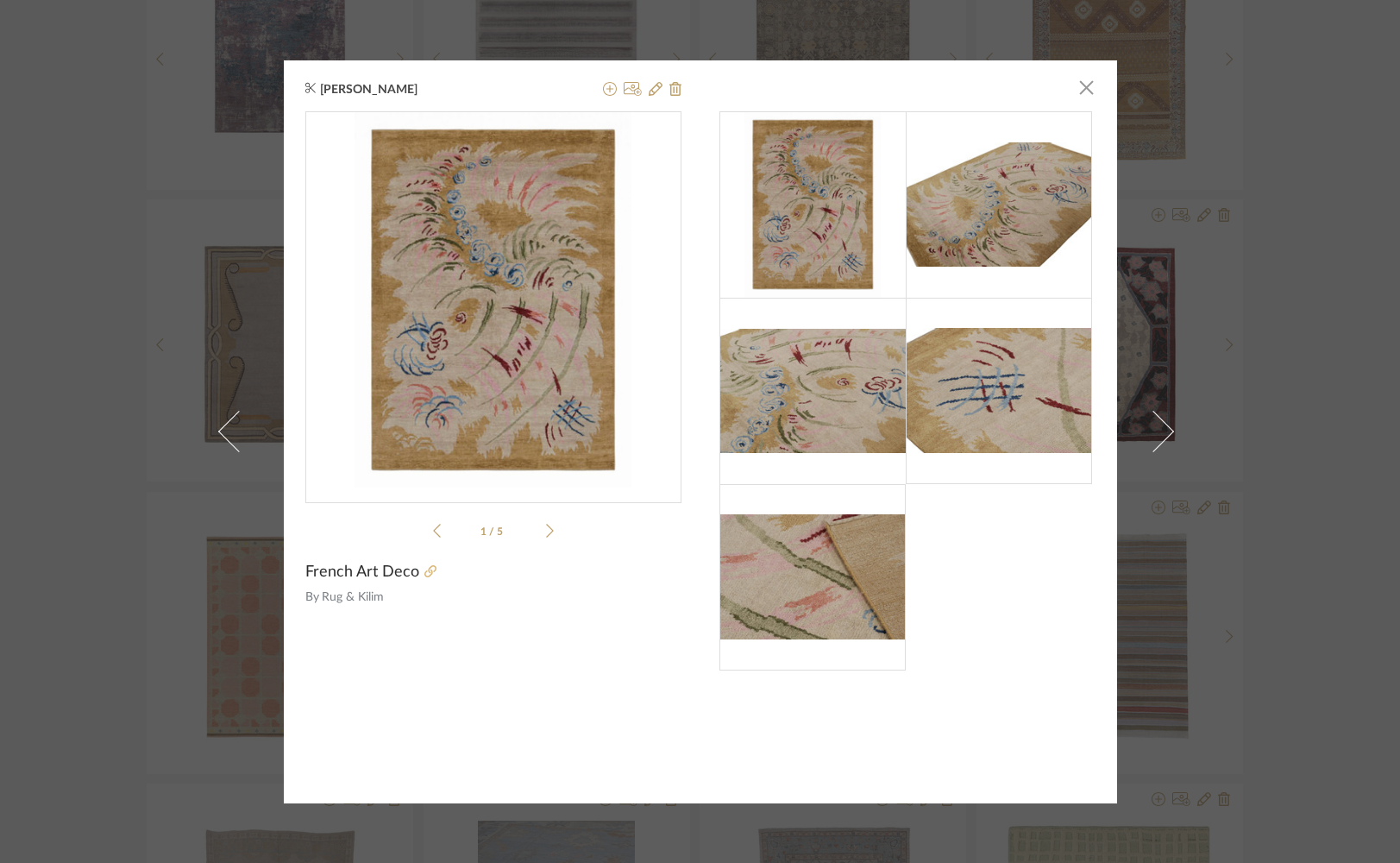
click at [424, 575] on icon at bounding box center [430, 571] width 12 height 12
click at [603, 84] on icon at bounding box center [610, 88] width 14 height 14
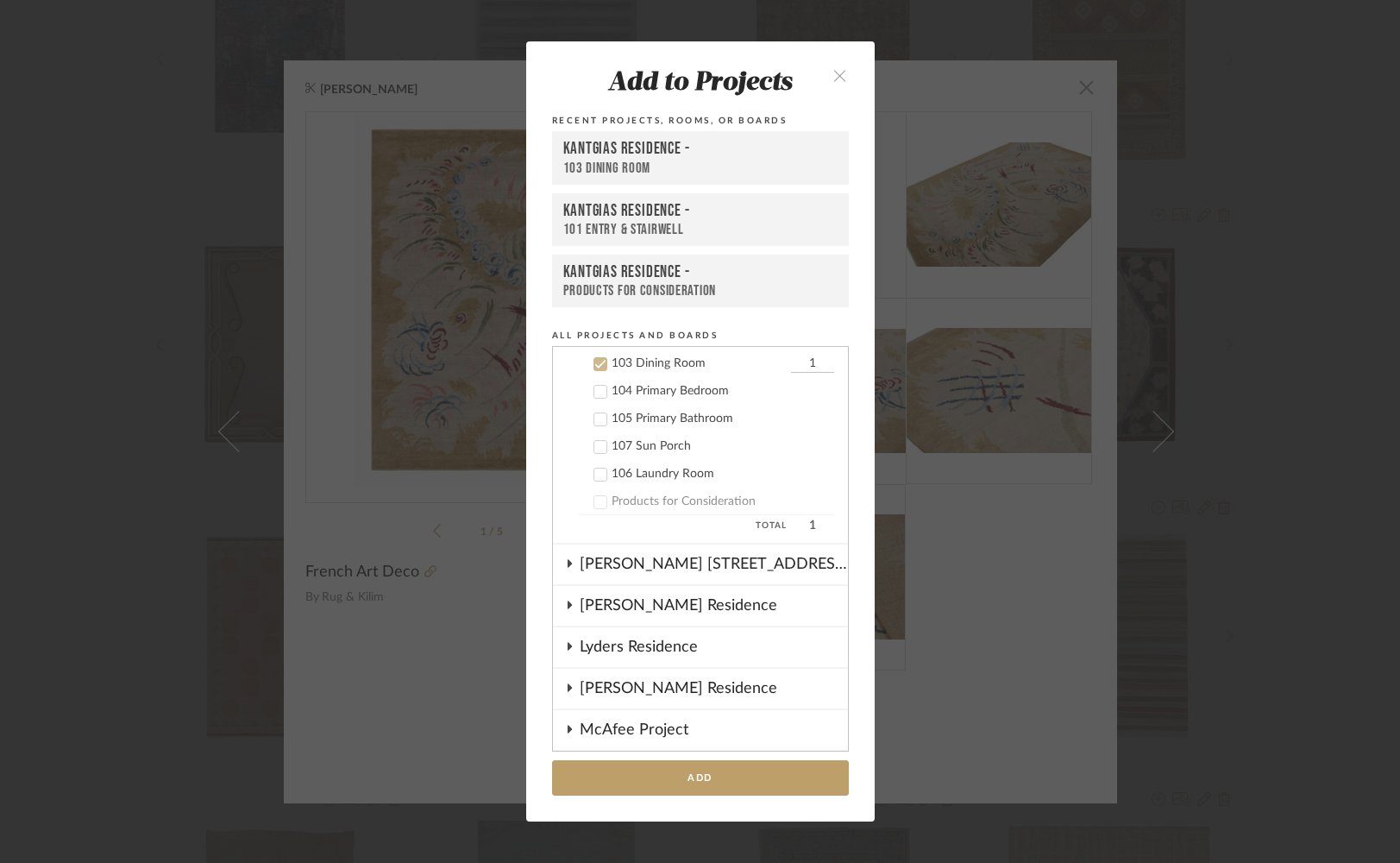
scroll to position [912, 0]
click at [646, 780] on button "Add" at bounding box center [700, 777] width 297 height 35
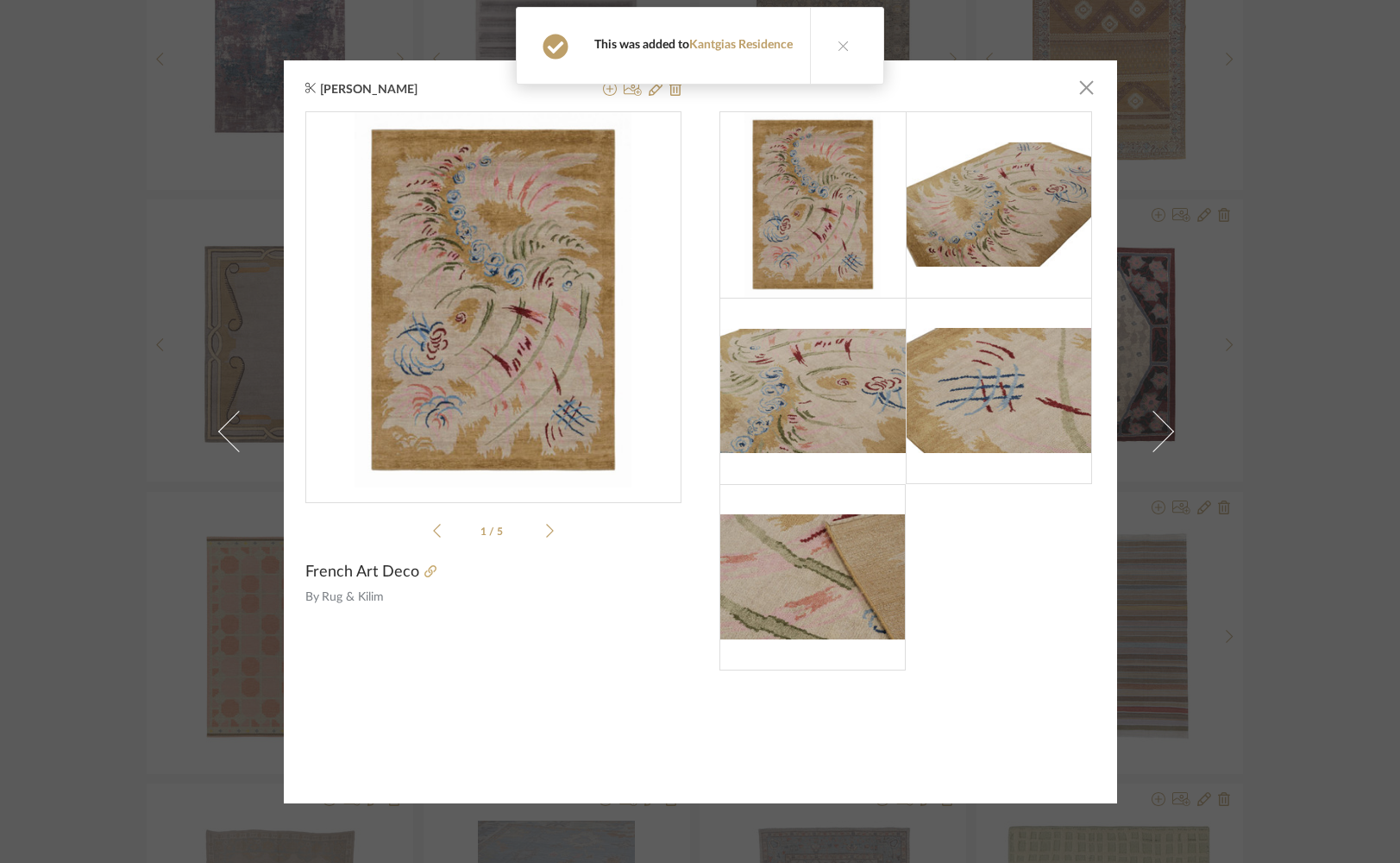
drag, startPoint x: 838, startPoint y: 44, endPoint x: 851, endPoint y: 41, distance: 13.3
click at [847, 42] on button at bounding box center [843, 45] width 67 height 76
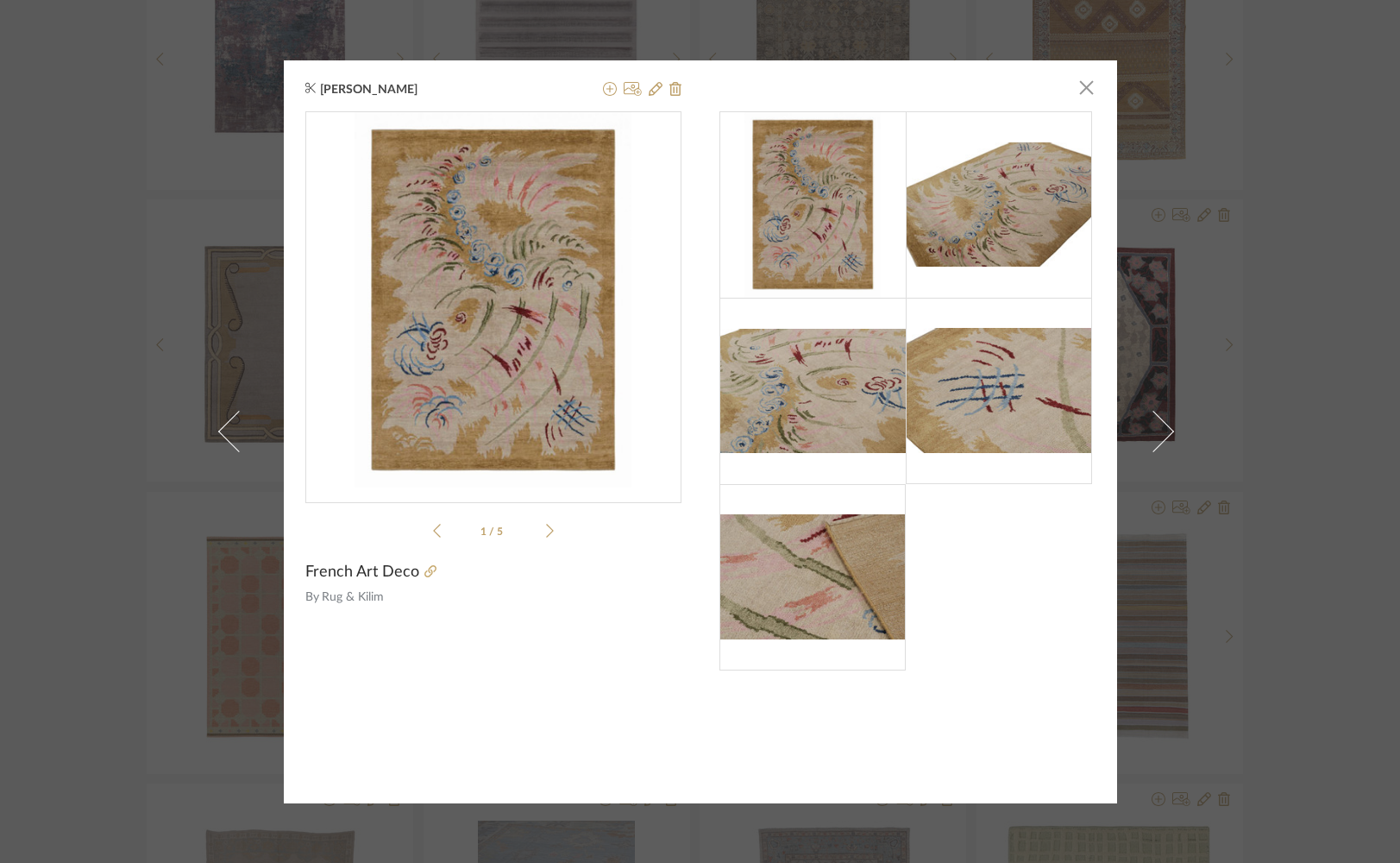
drag, startPoint x: 1086, startPoint y: 91, endPoint x: 954, endPoint y: 201, distance: 171.8
click at [1084, 91] on span "button" at bounding box center [1087, 87] width 34 height 34
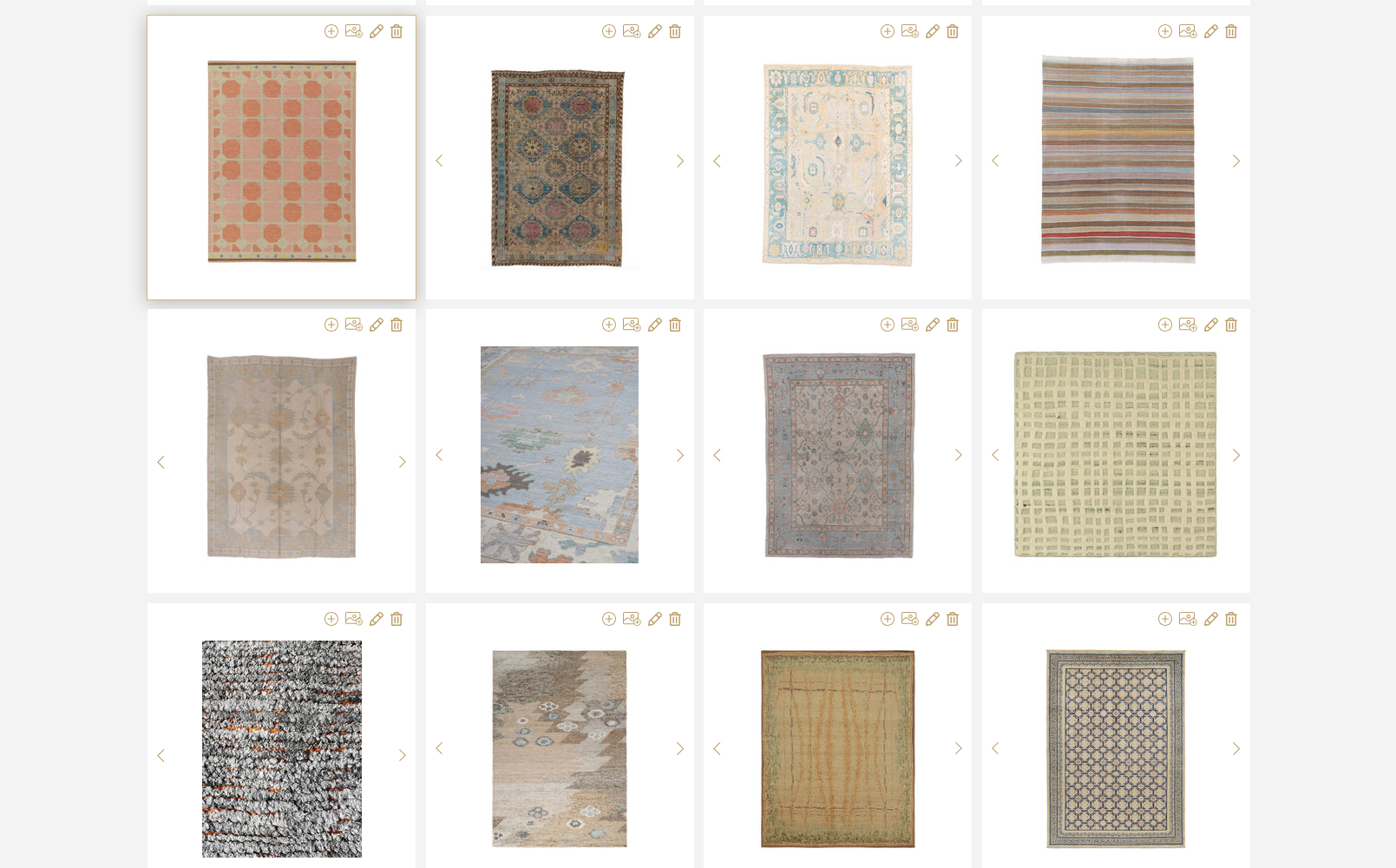
scroll to position [5005, 0]
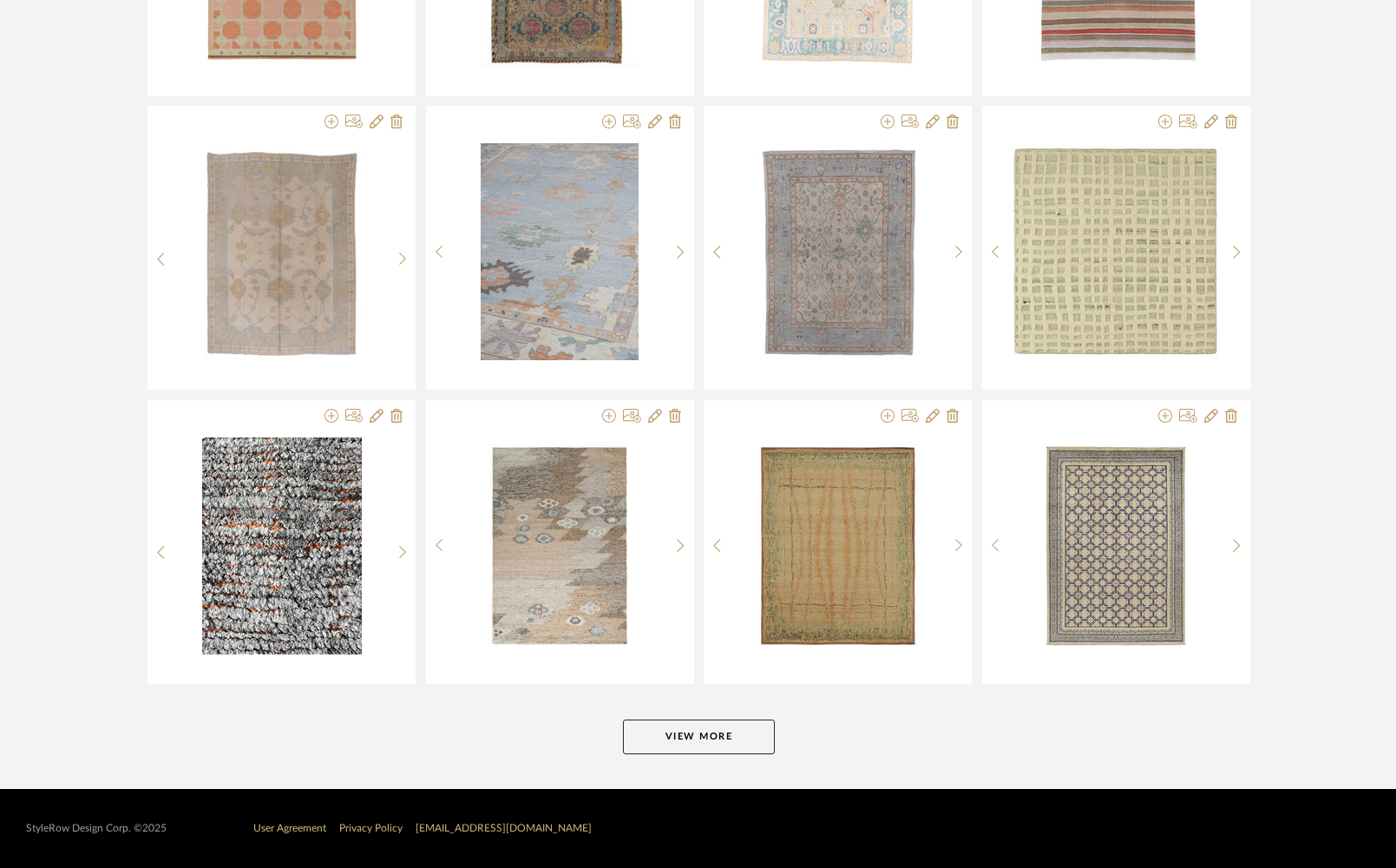
click at [642, 740] on button "View More" at bounding box center [699, 737] width 152 height 35
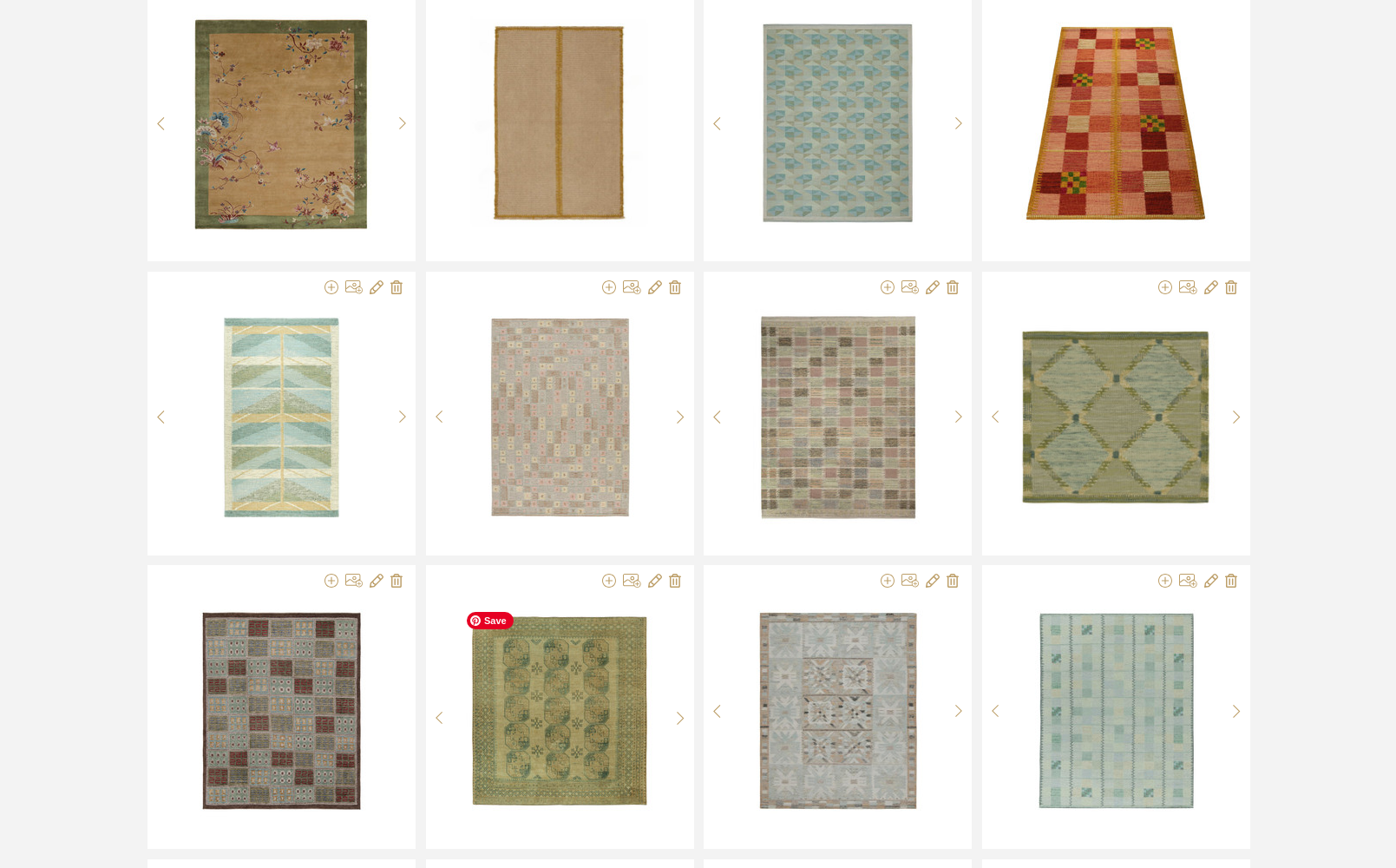
scroll to position [7079, 0]
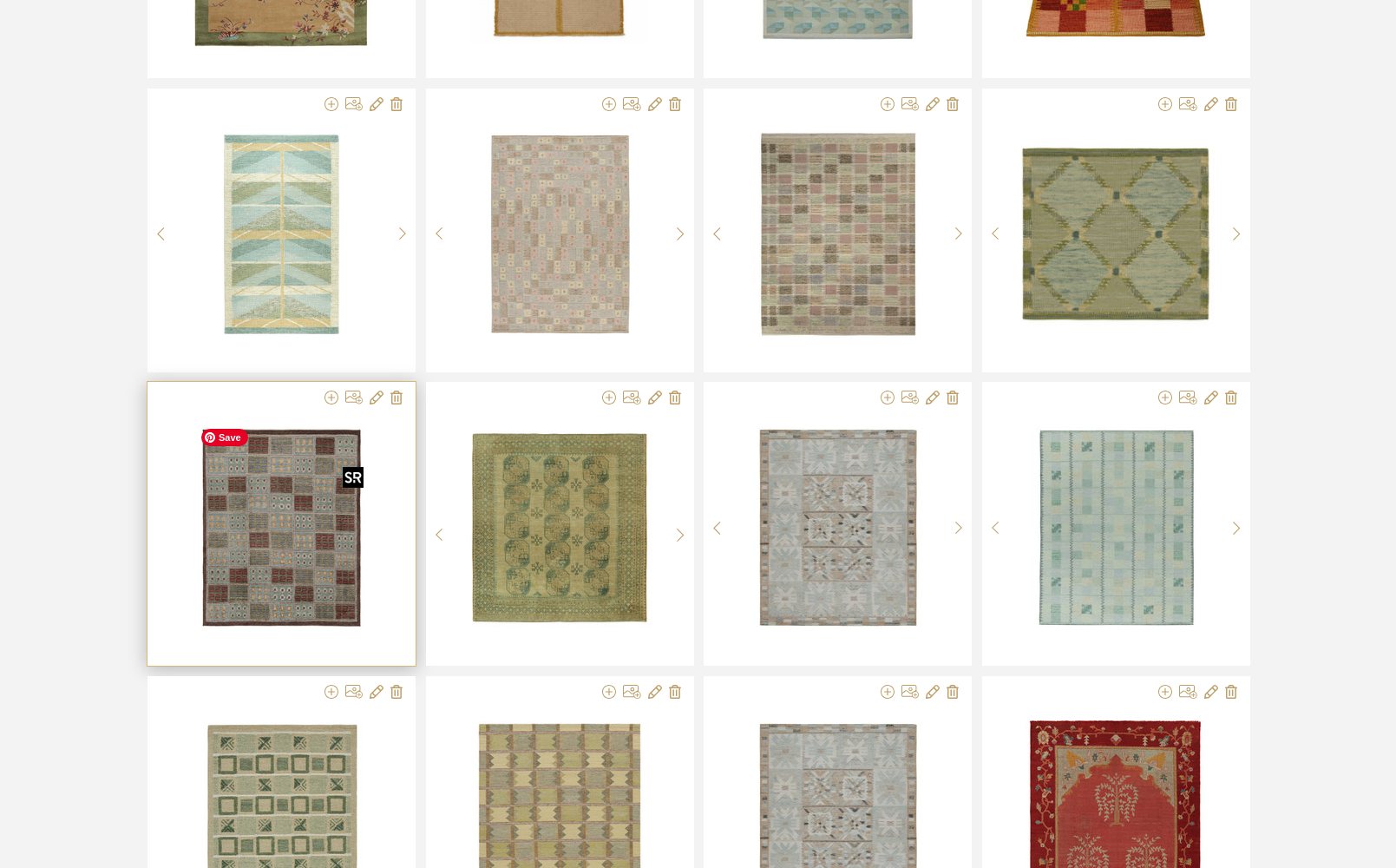
click at [286, 525] on img "0" at bounding box center [282, 527] width 178 height 217
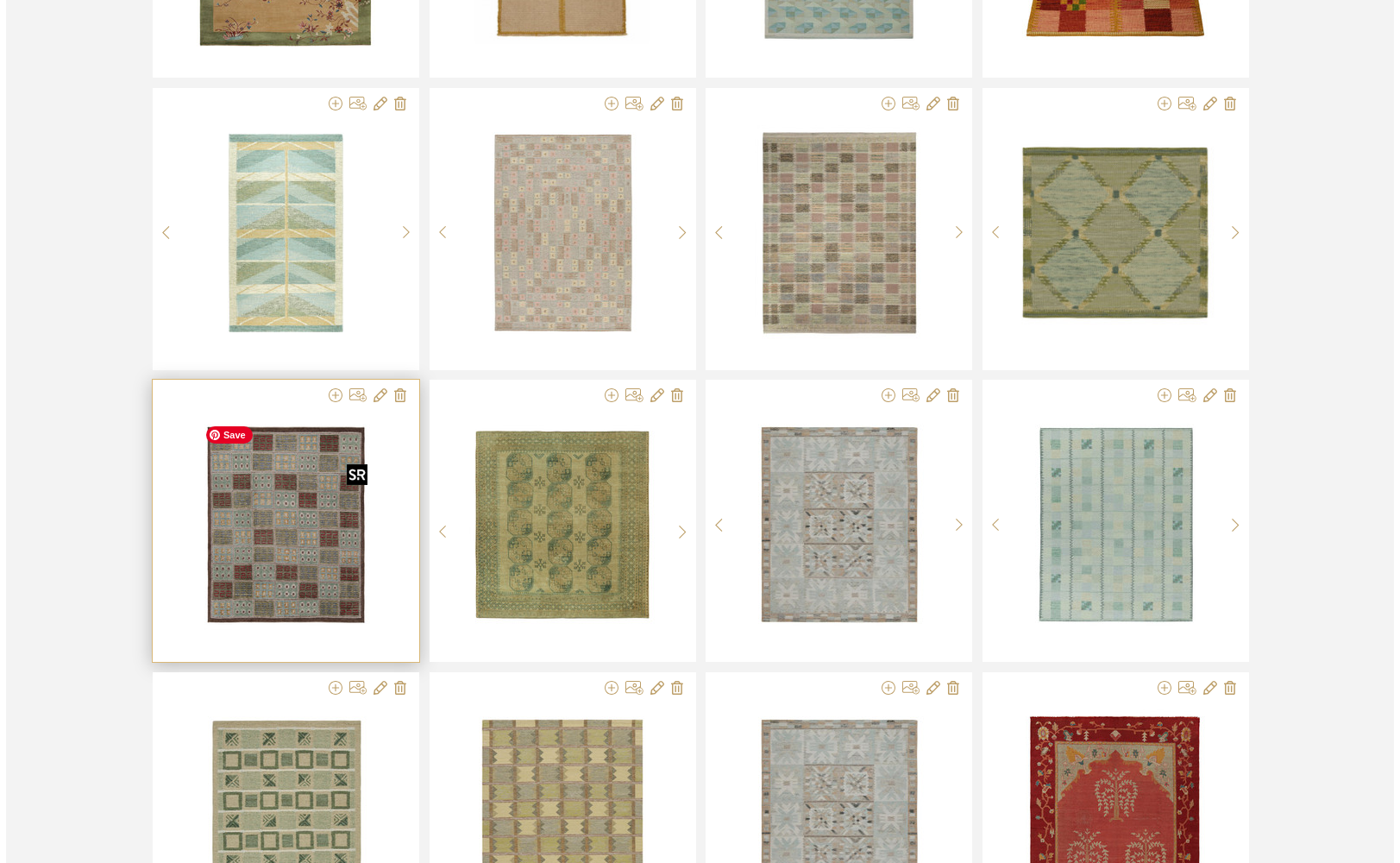
scroll to position [0, 0]
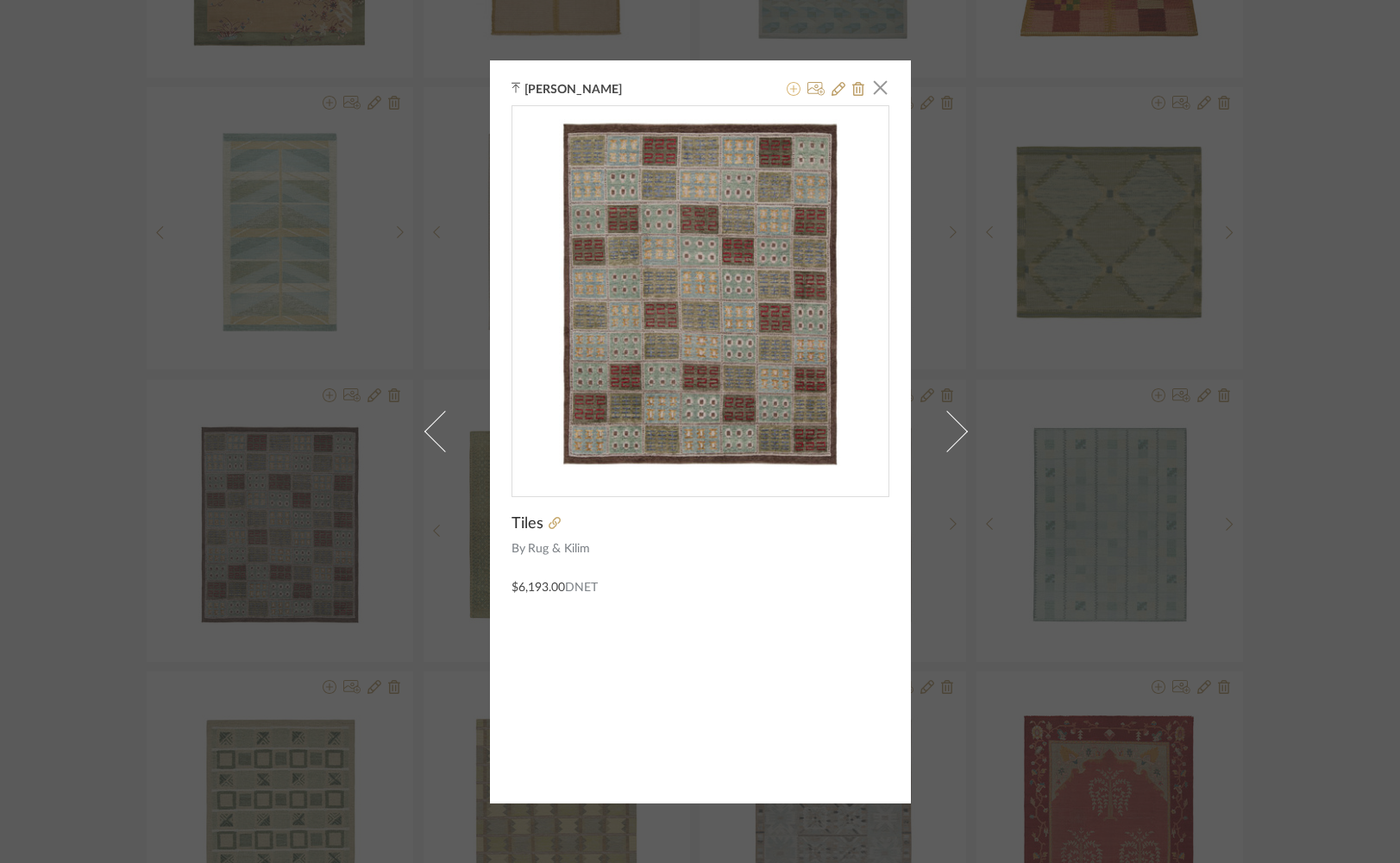
click at [787, 87] on icon at bounding box center [794, 88] width 14 height 14
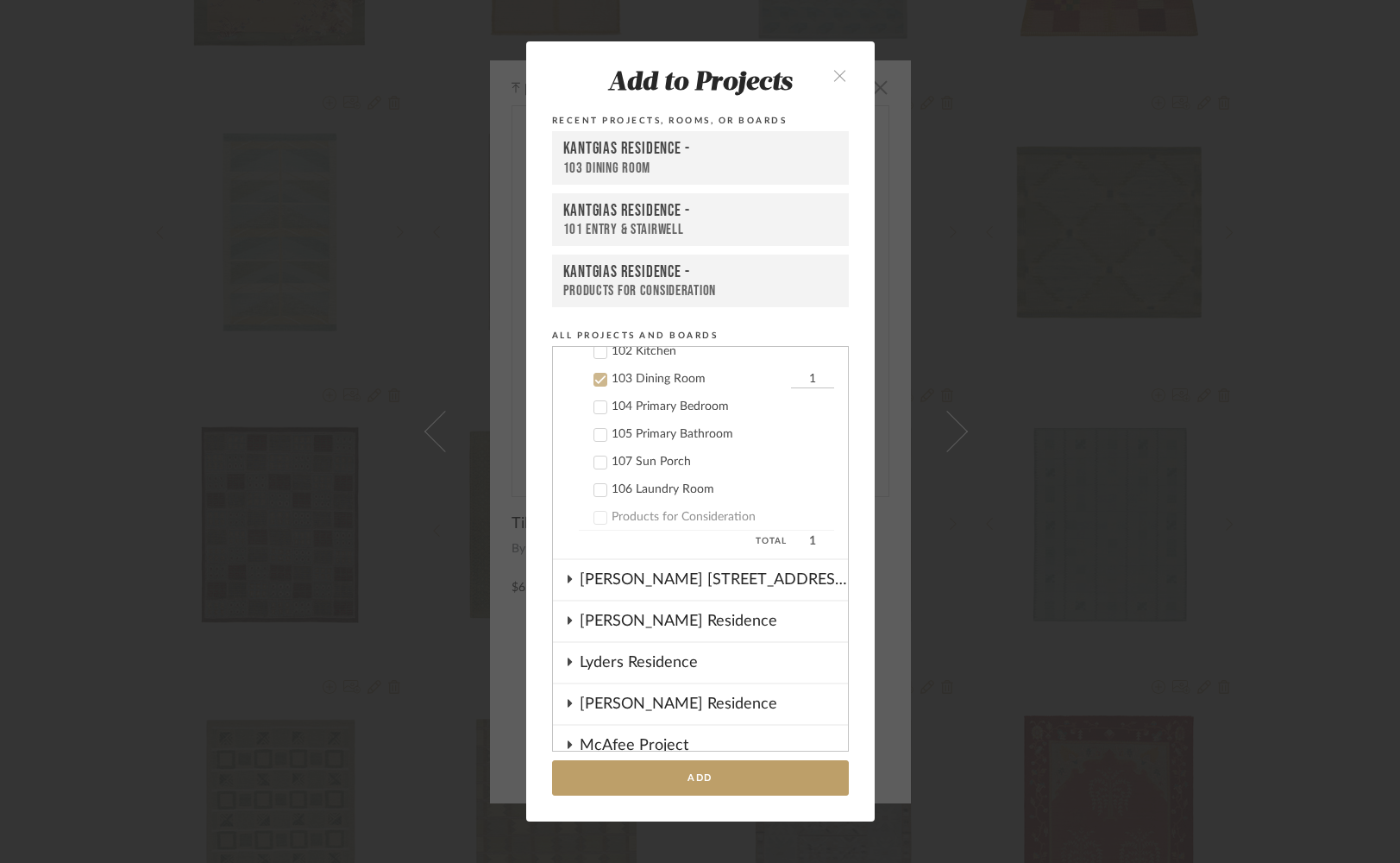
scroll to position [912, 0]
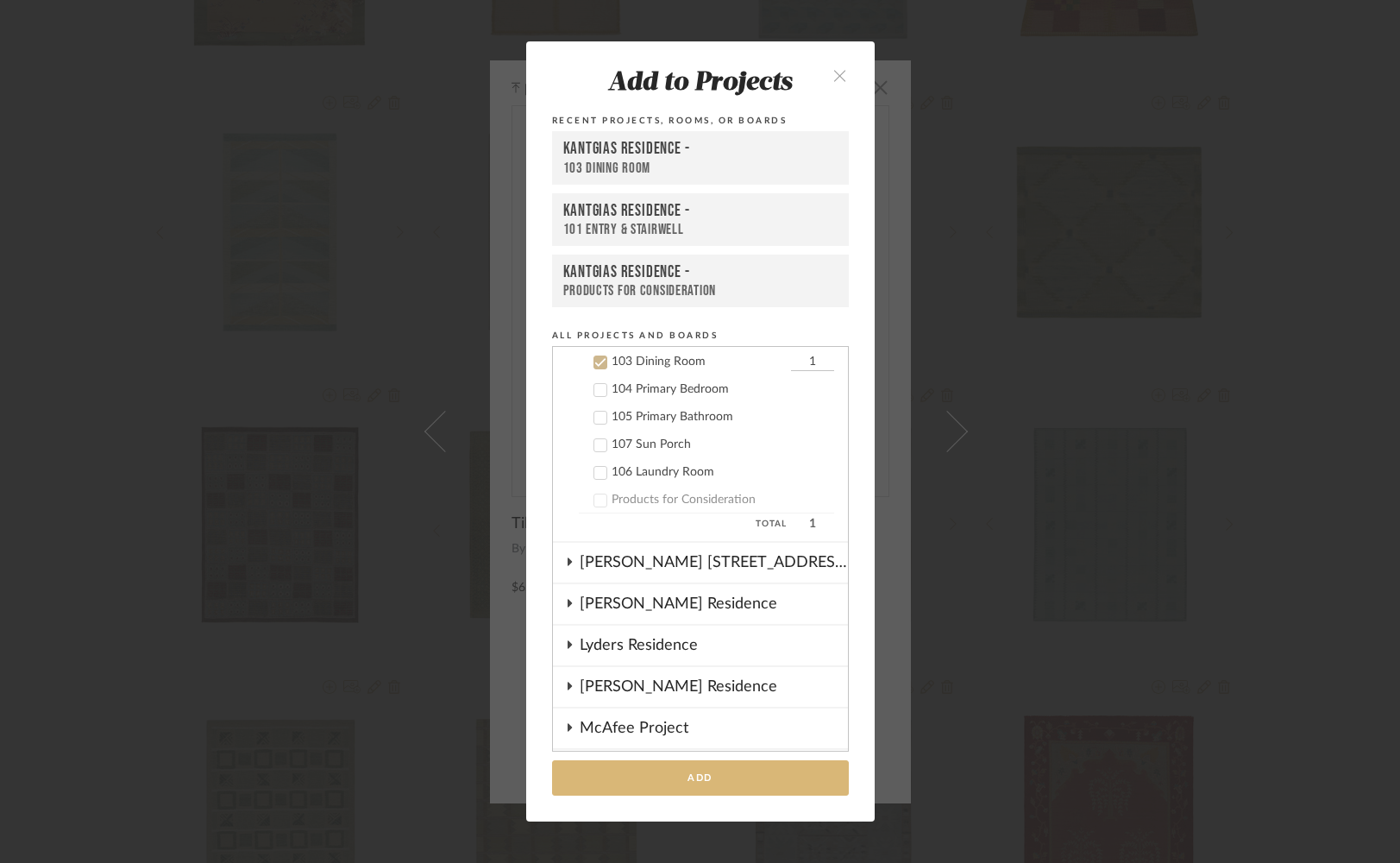
click at [679, 783] on button "Add" at bounding box center [700, 777] width 297 height 35
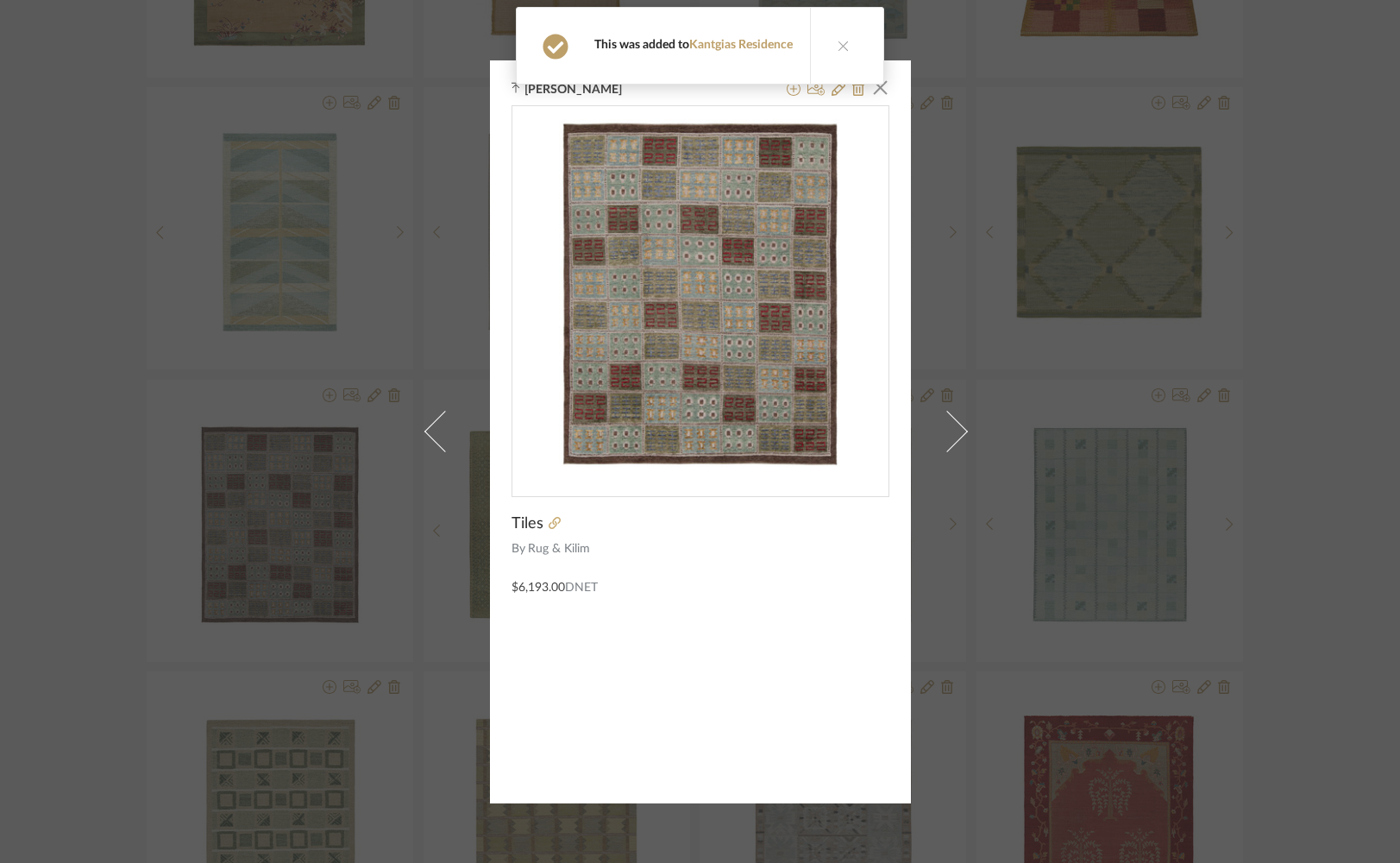
click at [839, 53] on button at bounding box center [843, 45] width 67 height 76
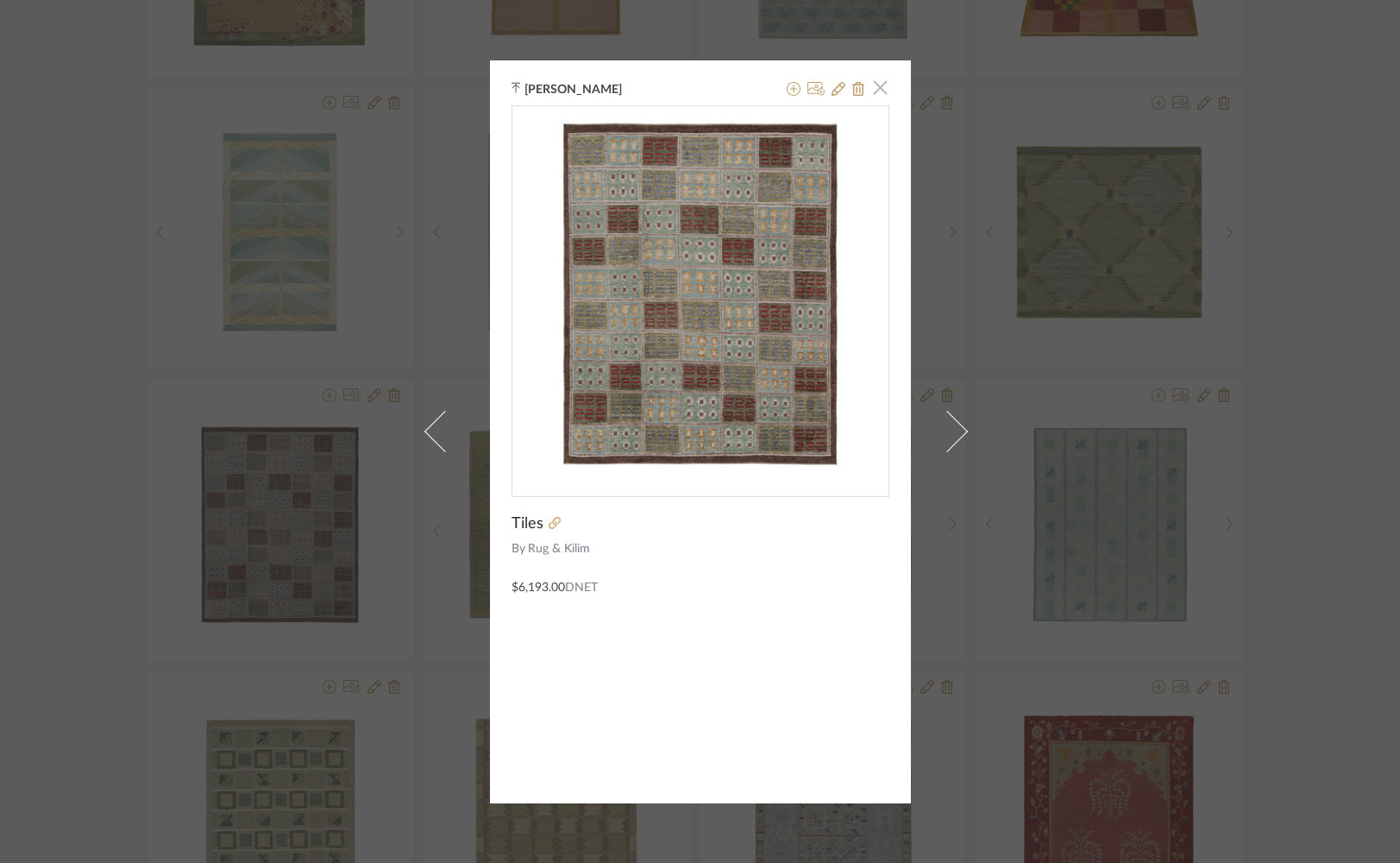
click at [876, 90] on span "button" at bounding box center [880, 87] width 34 height 34
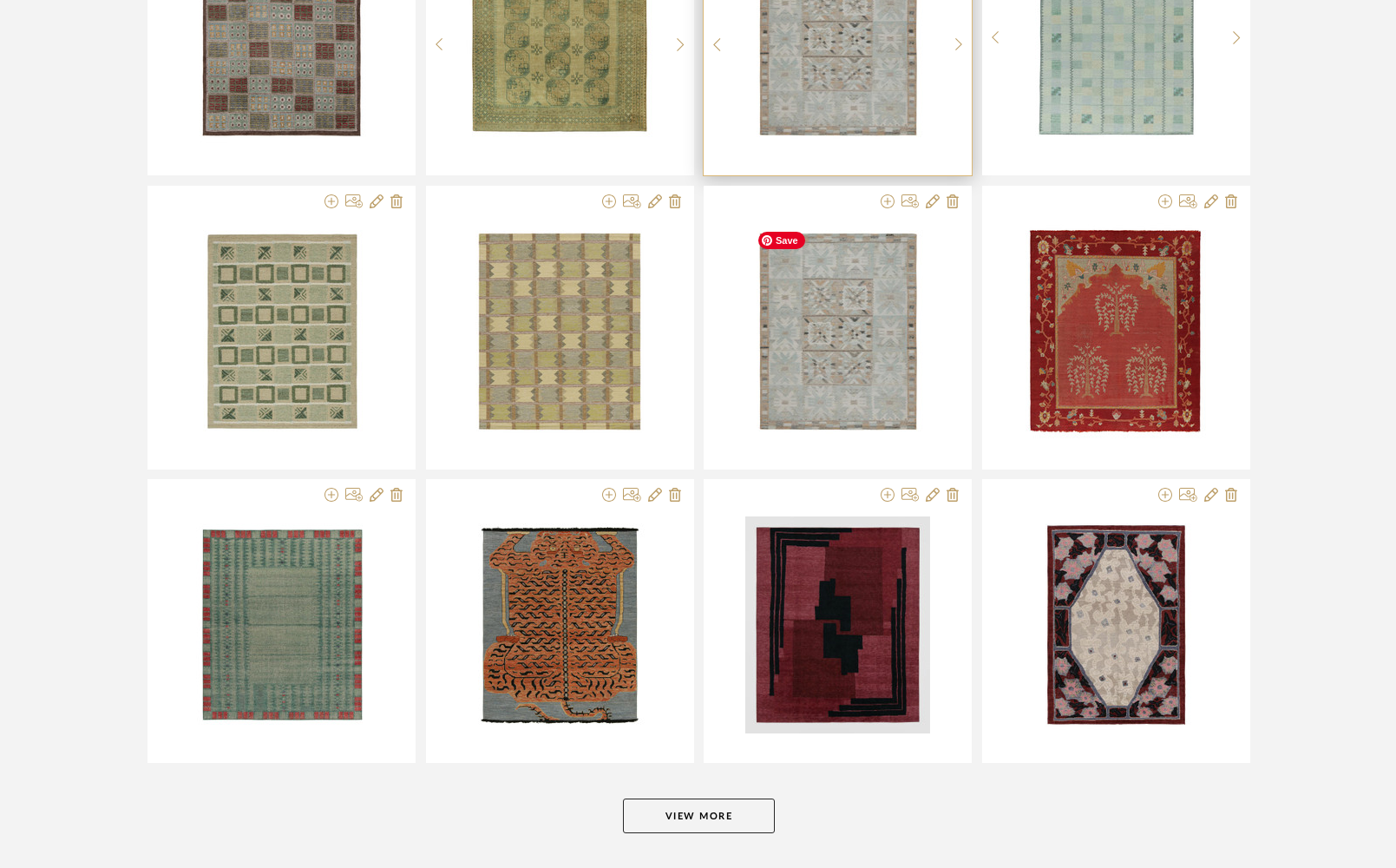
scroll to position [7649, 0]
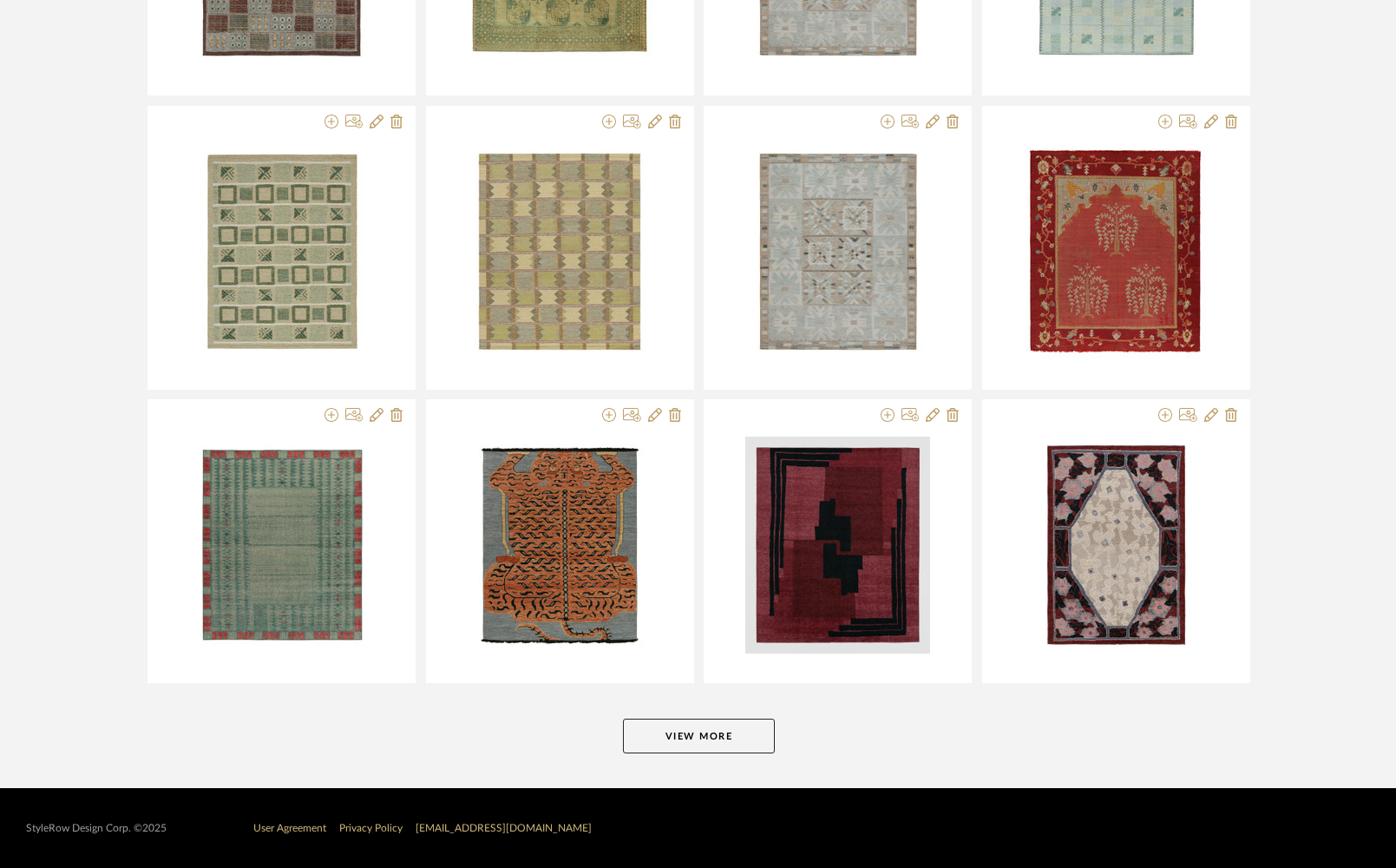
click at [700, 742] on button "View More" at bounding box center [699, 736] width 152 height 35
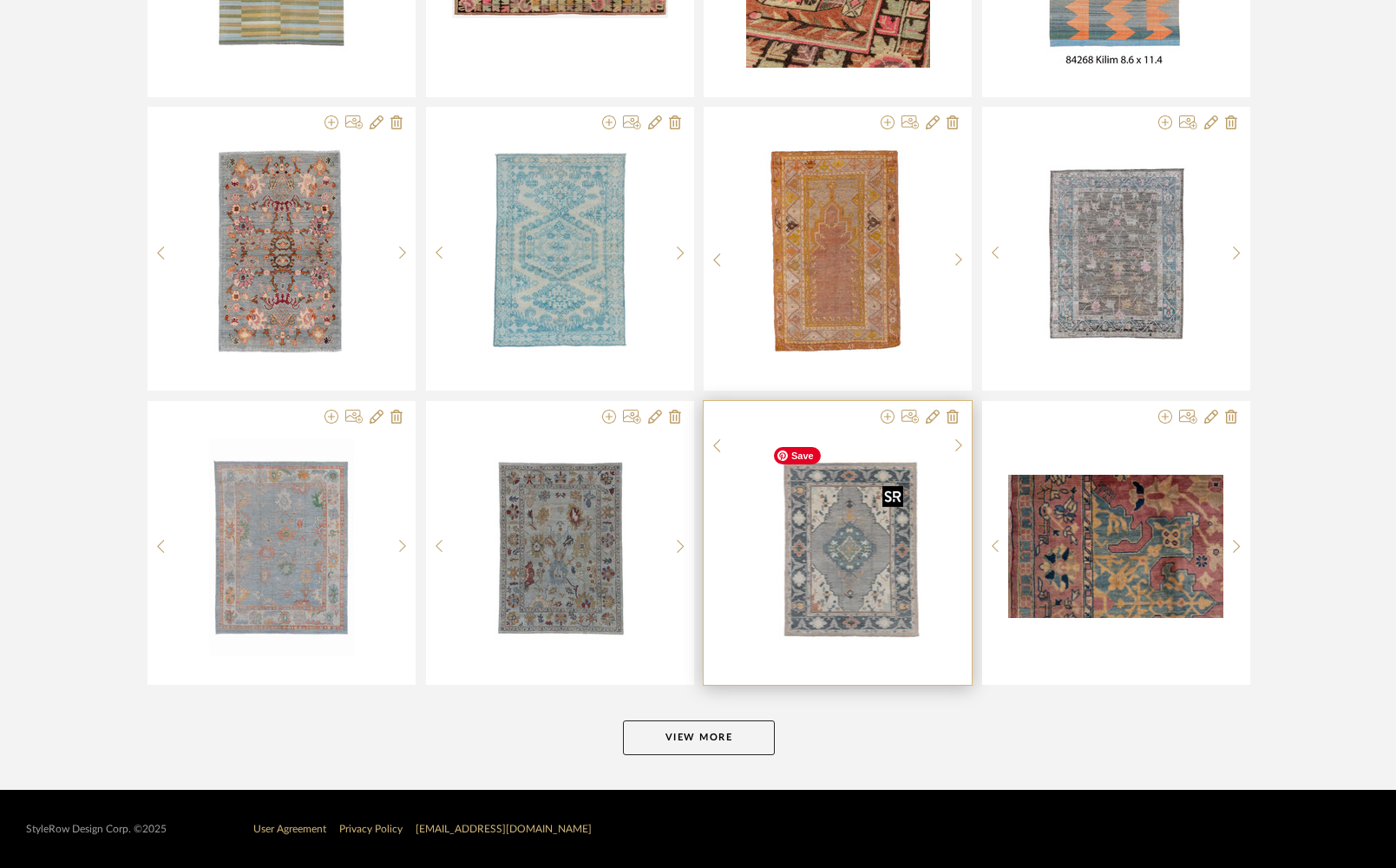
scroll to position [10292, 0]
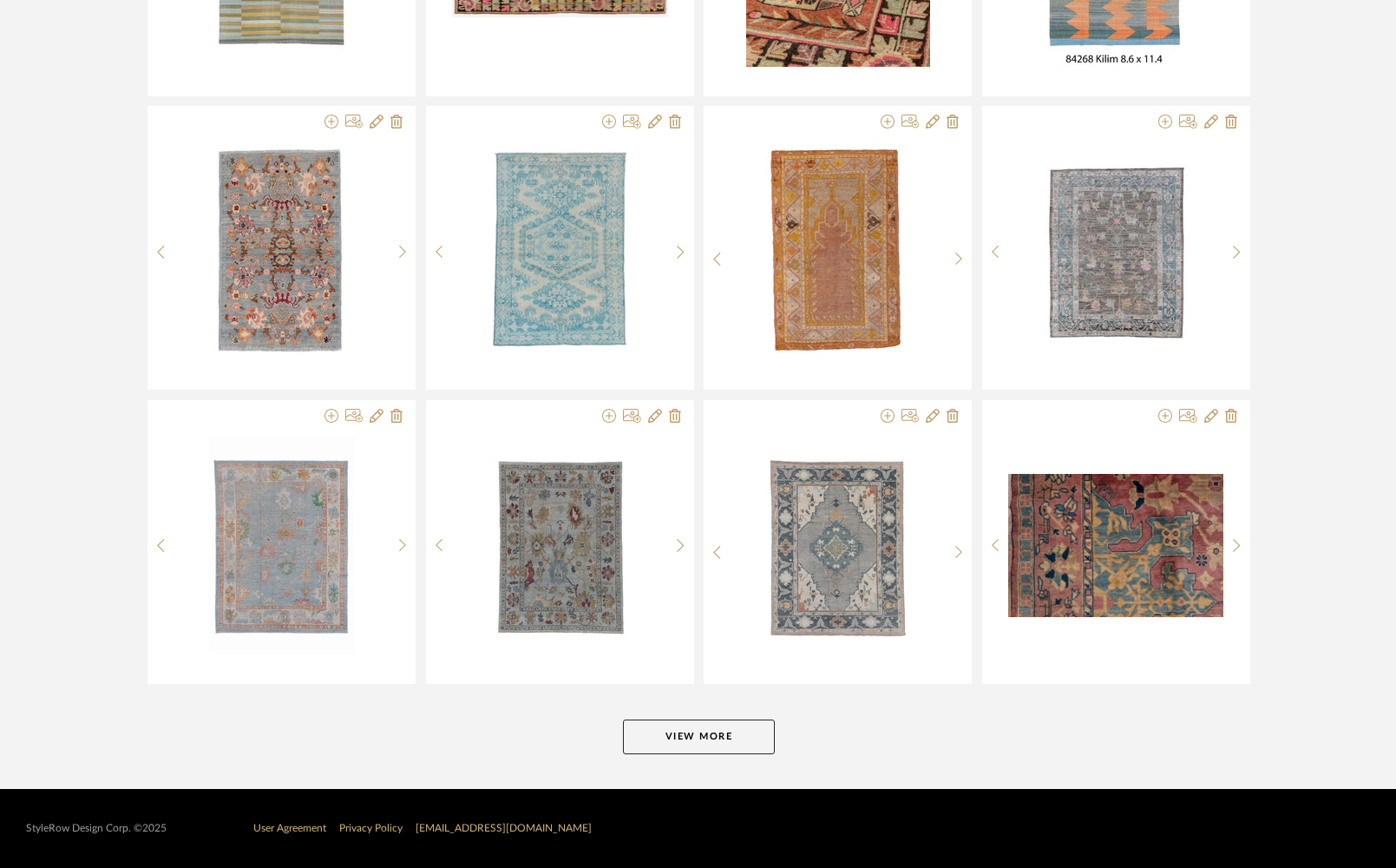
click at [716, 734] on button "View More" at bounding box center [699, 737] width 152 height 35
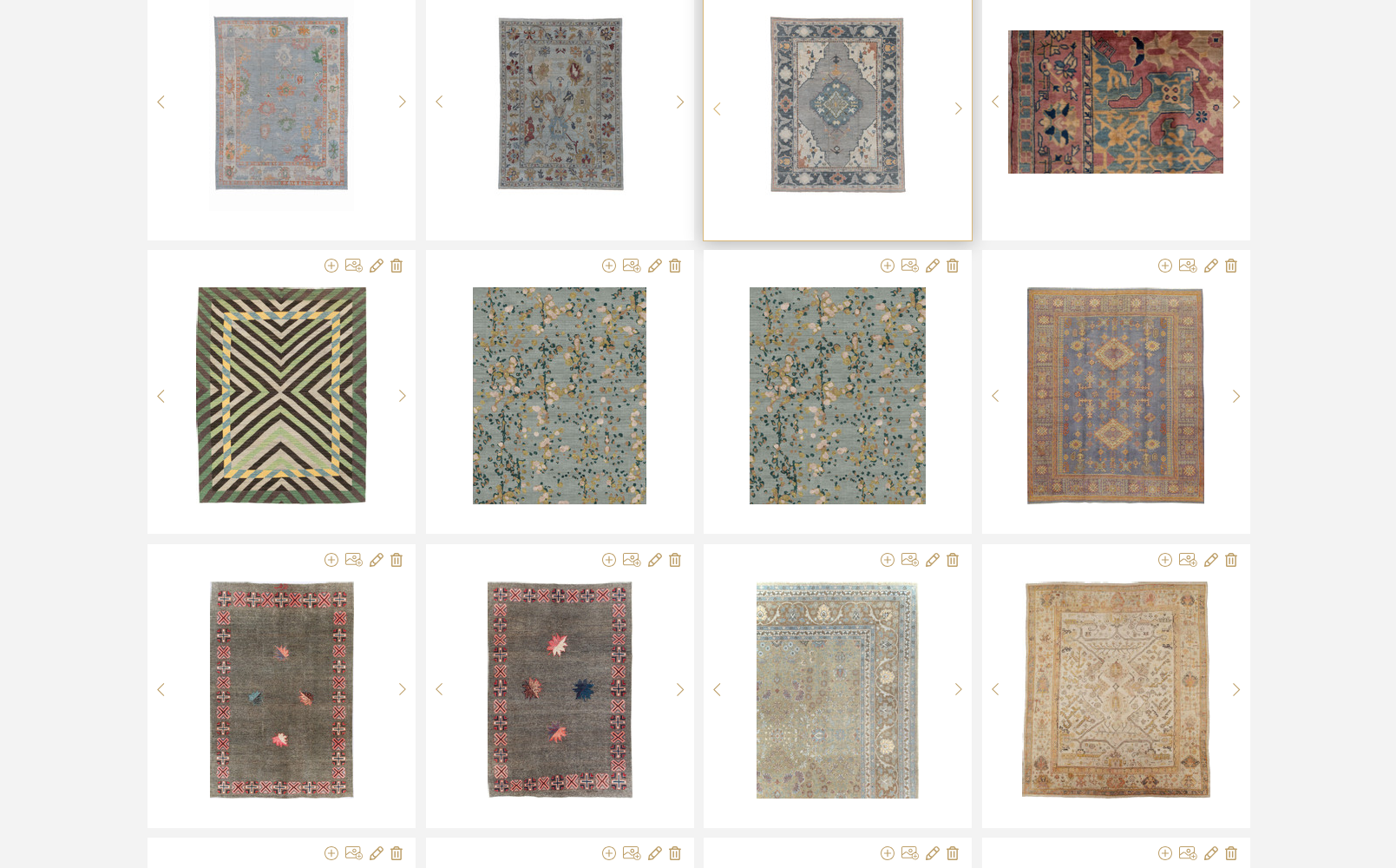
scroll to position [10738, 0]
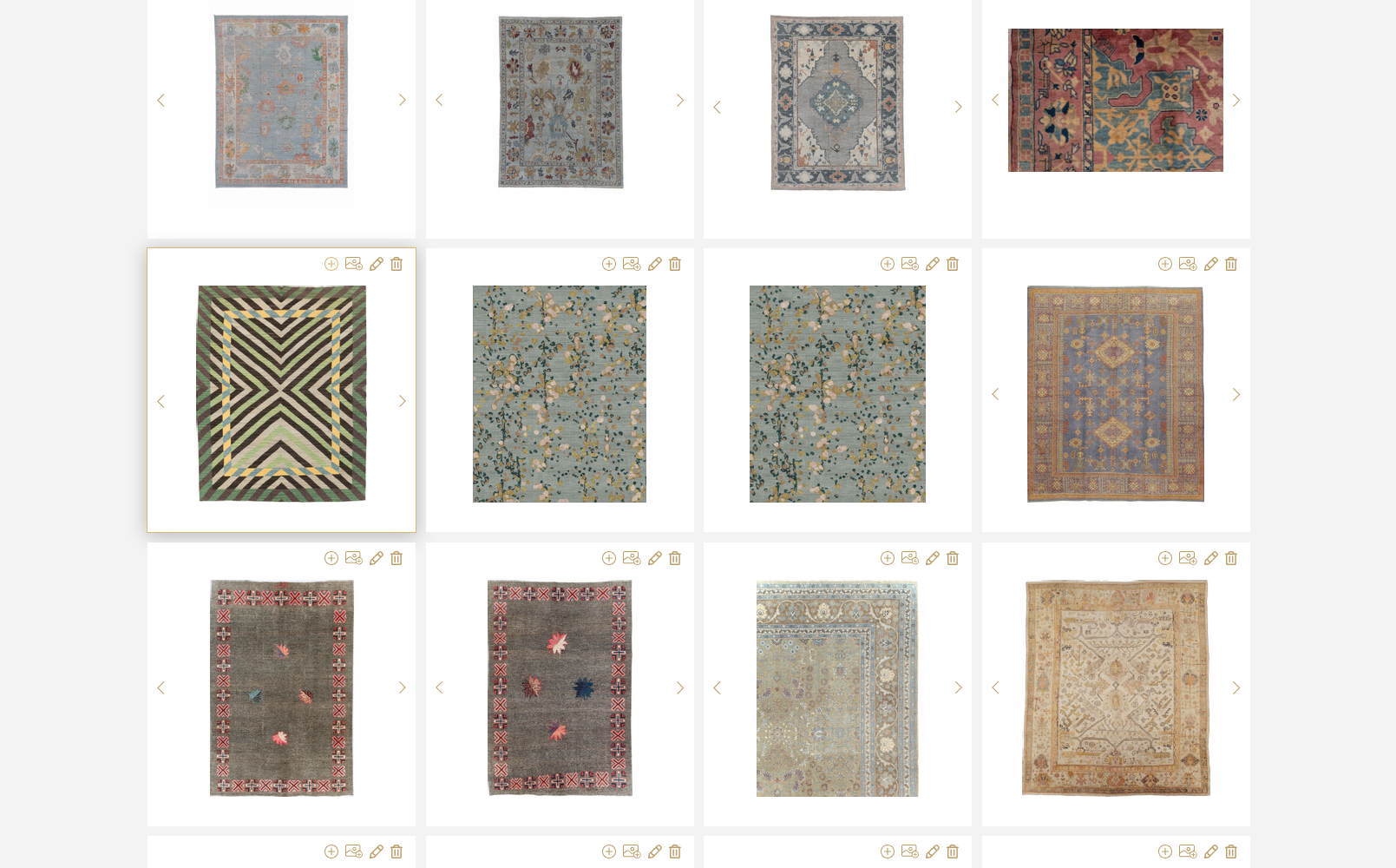
click at [330, 264] on icon at bounding box center [331, 264] width 14 height 14
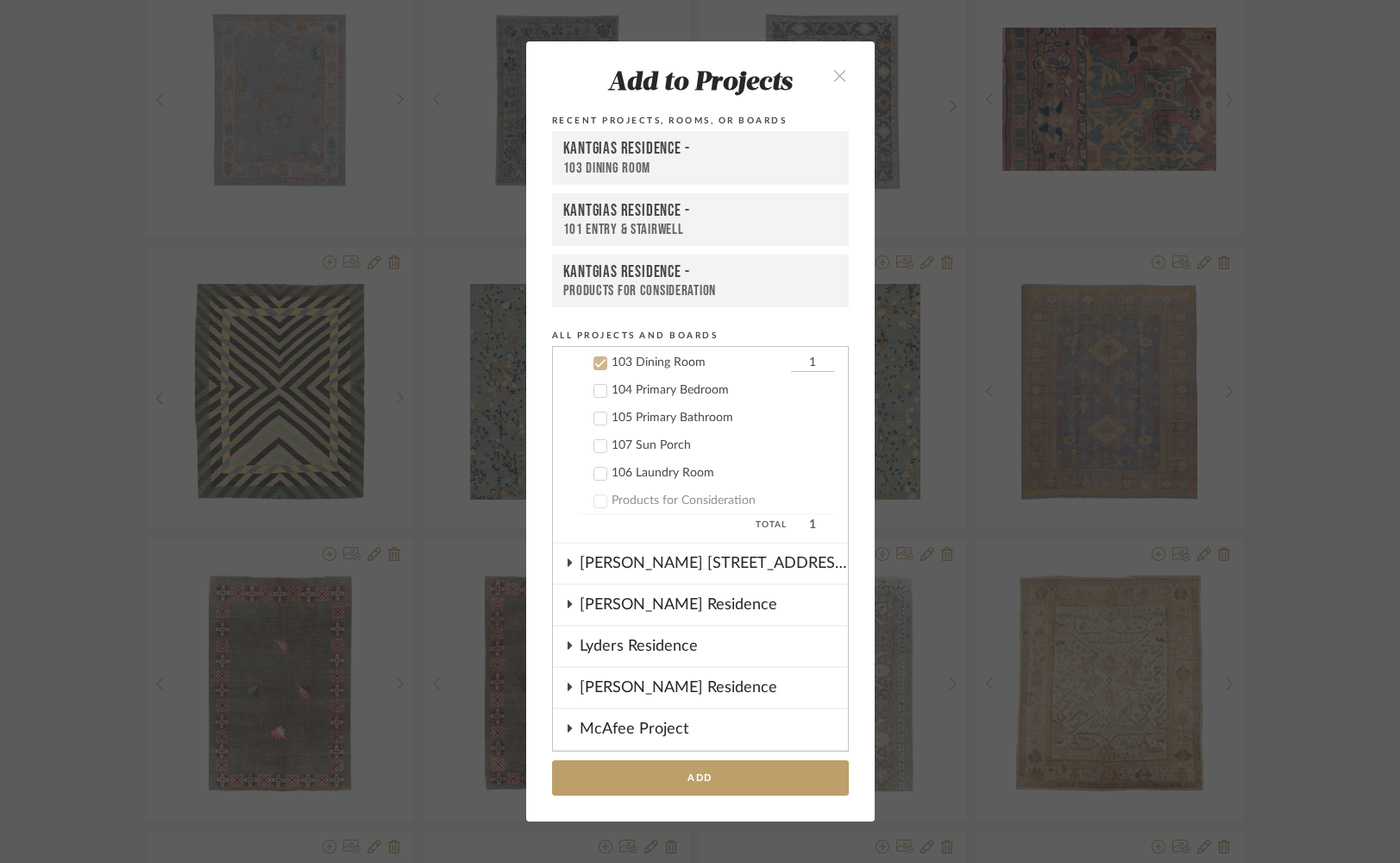
scroll to position [912, 0]
click at [640, 782] on button "Add" at bounding box center [700, 777] width 297 height 35
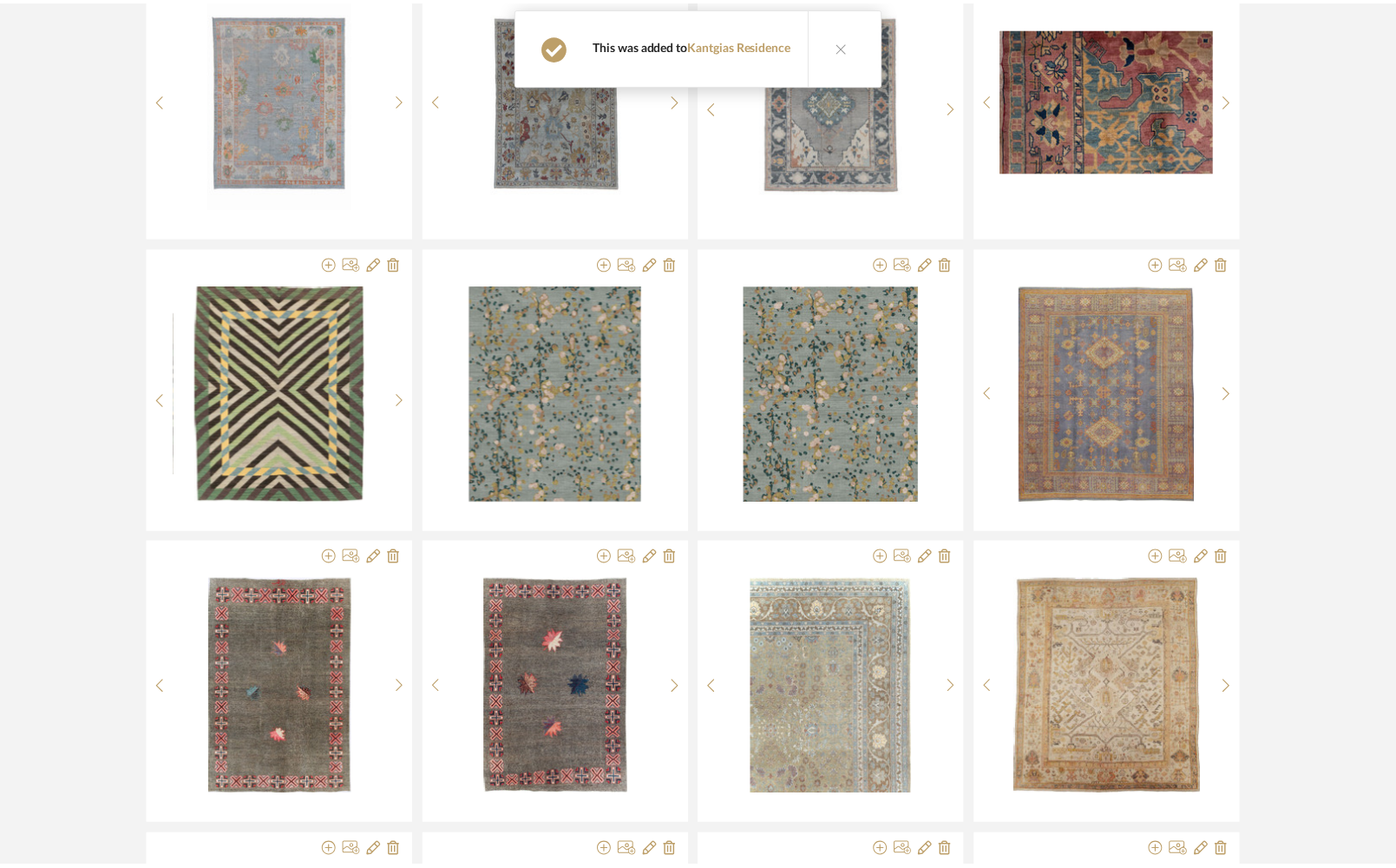
scroll to position [10738, 0]
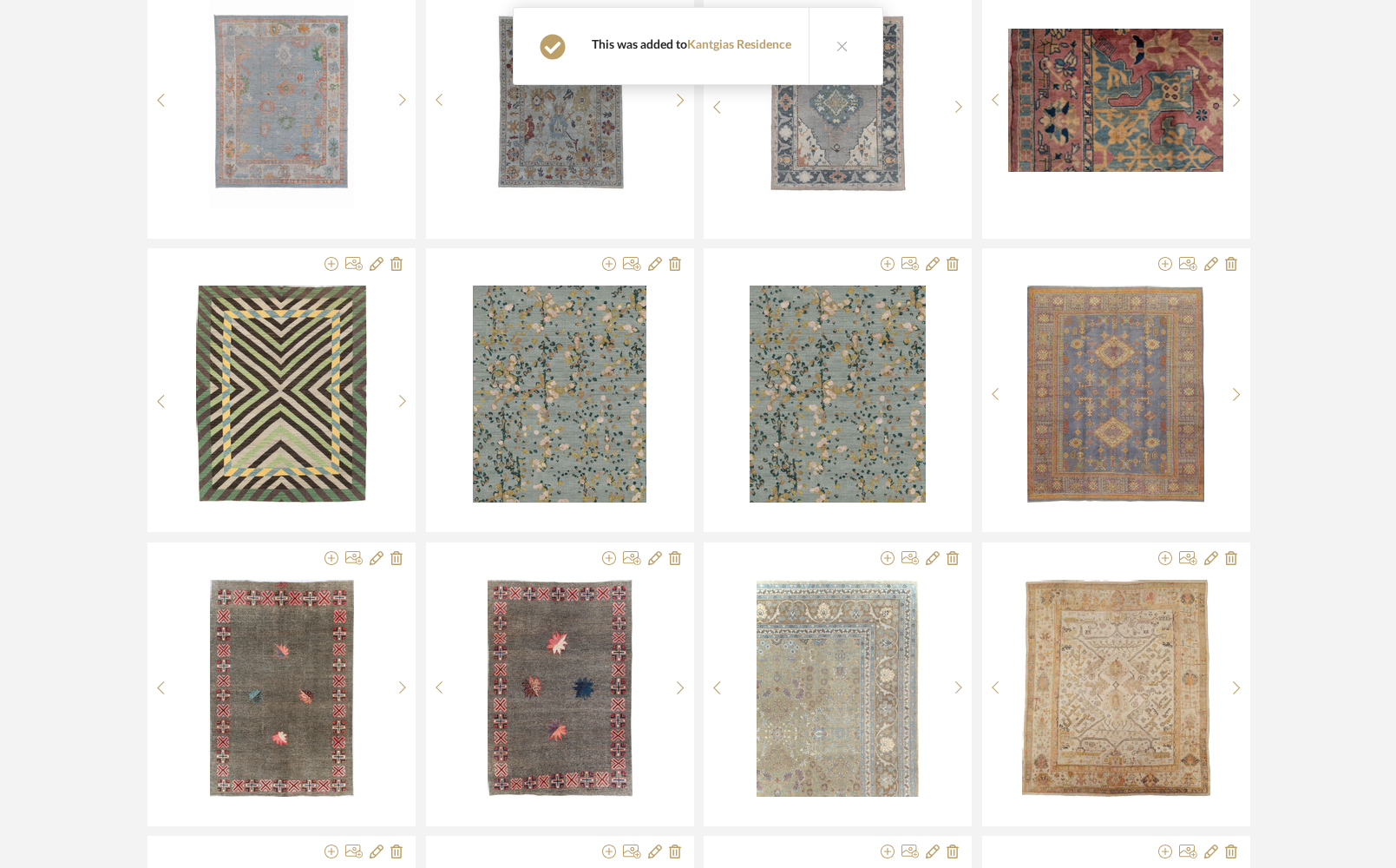
click at [836, 72] on button at bounding box center [842, 45] width 67 height 76
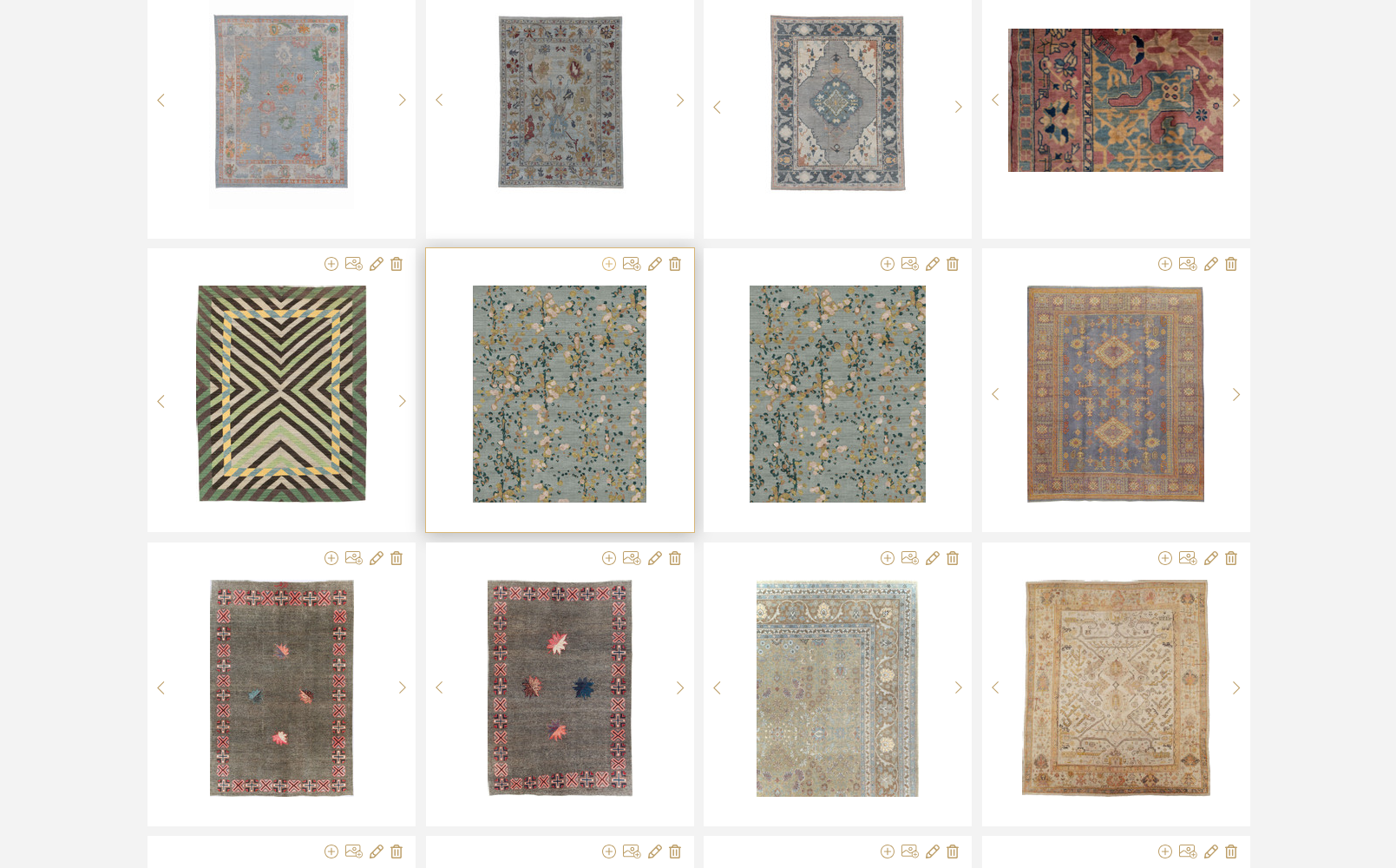
click at [607, 266] on icon at bounding box center [609, 264] width 14 height 14
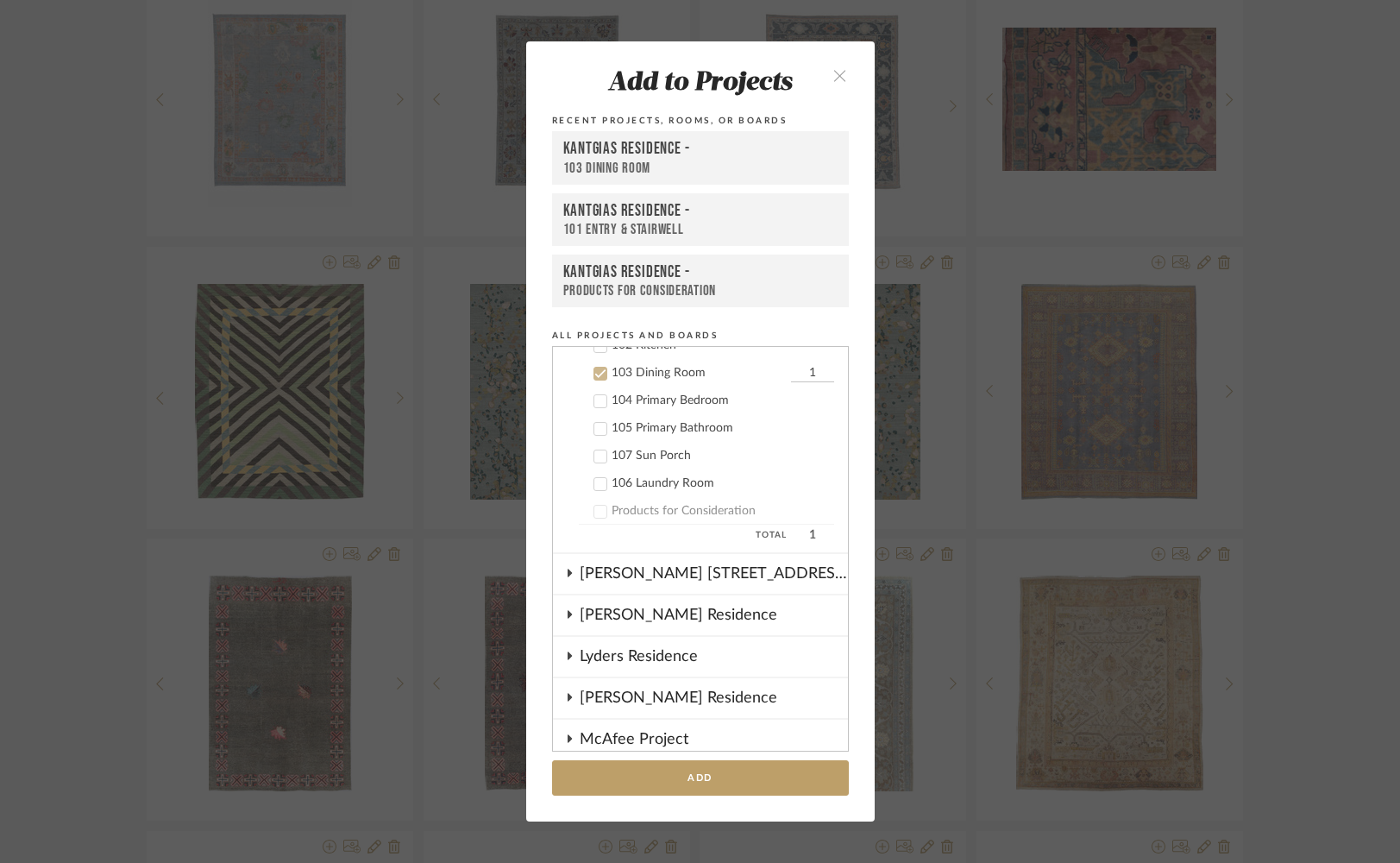
scroll to position [912, 0]
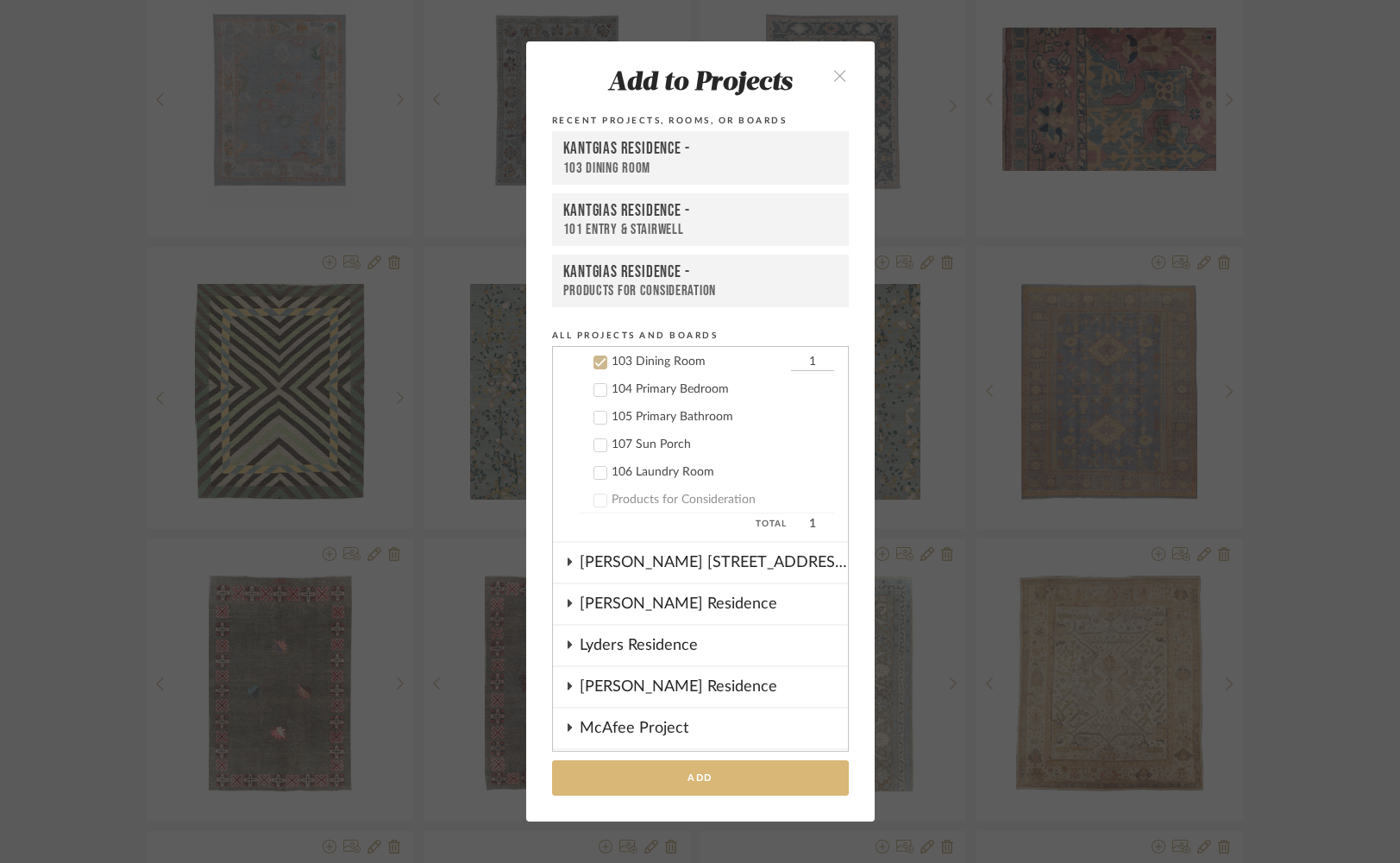
click at [653, 780] on button "Add" at bounding box center [700, 777] width 297 height 35
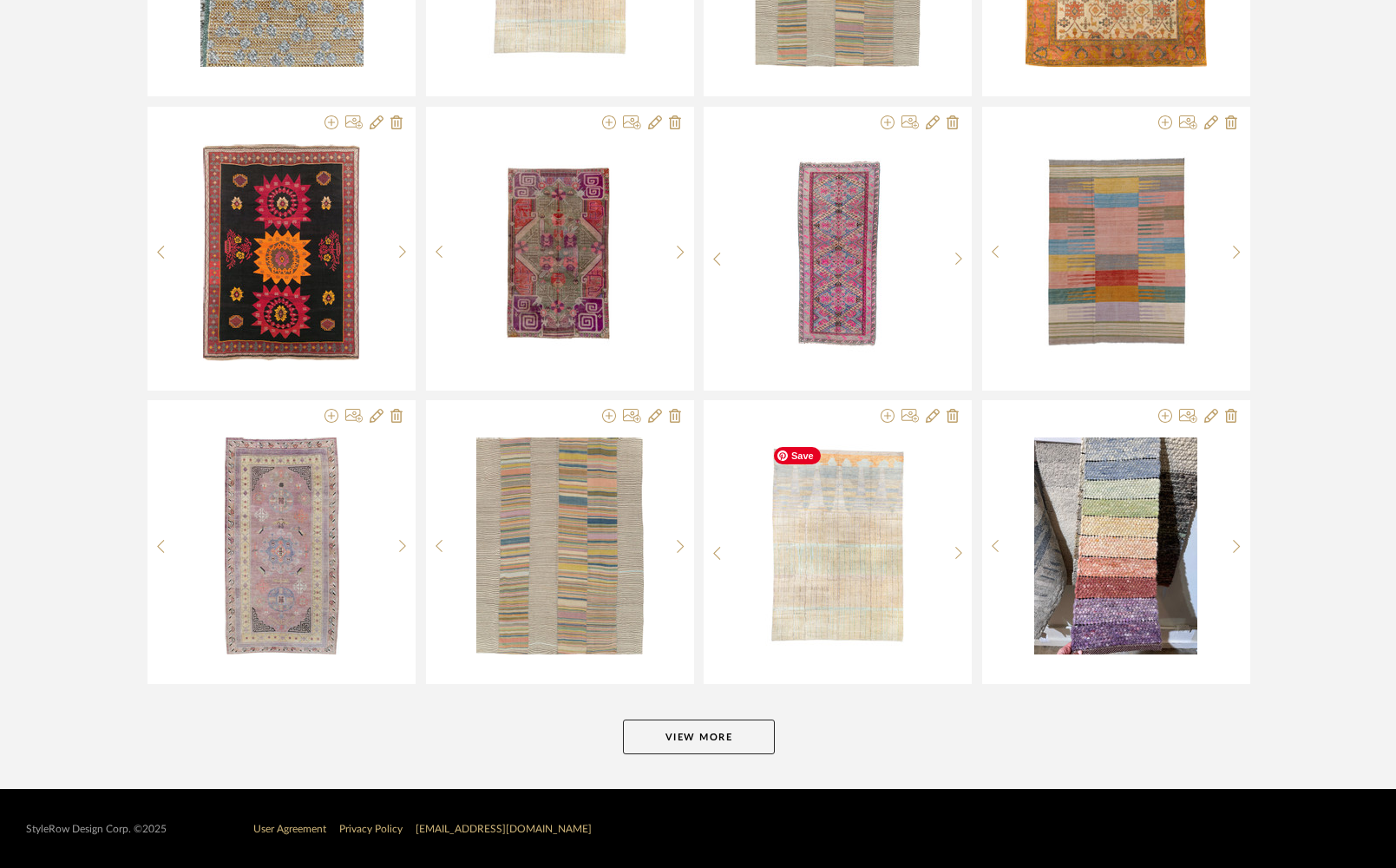
scroll to position [12937, 0]
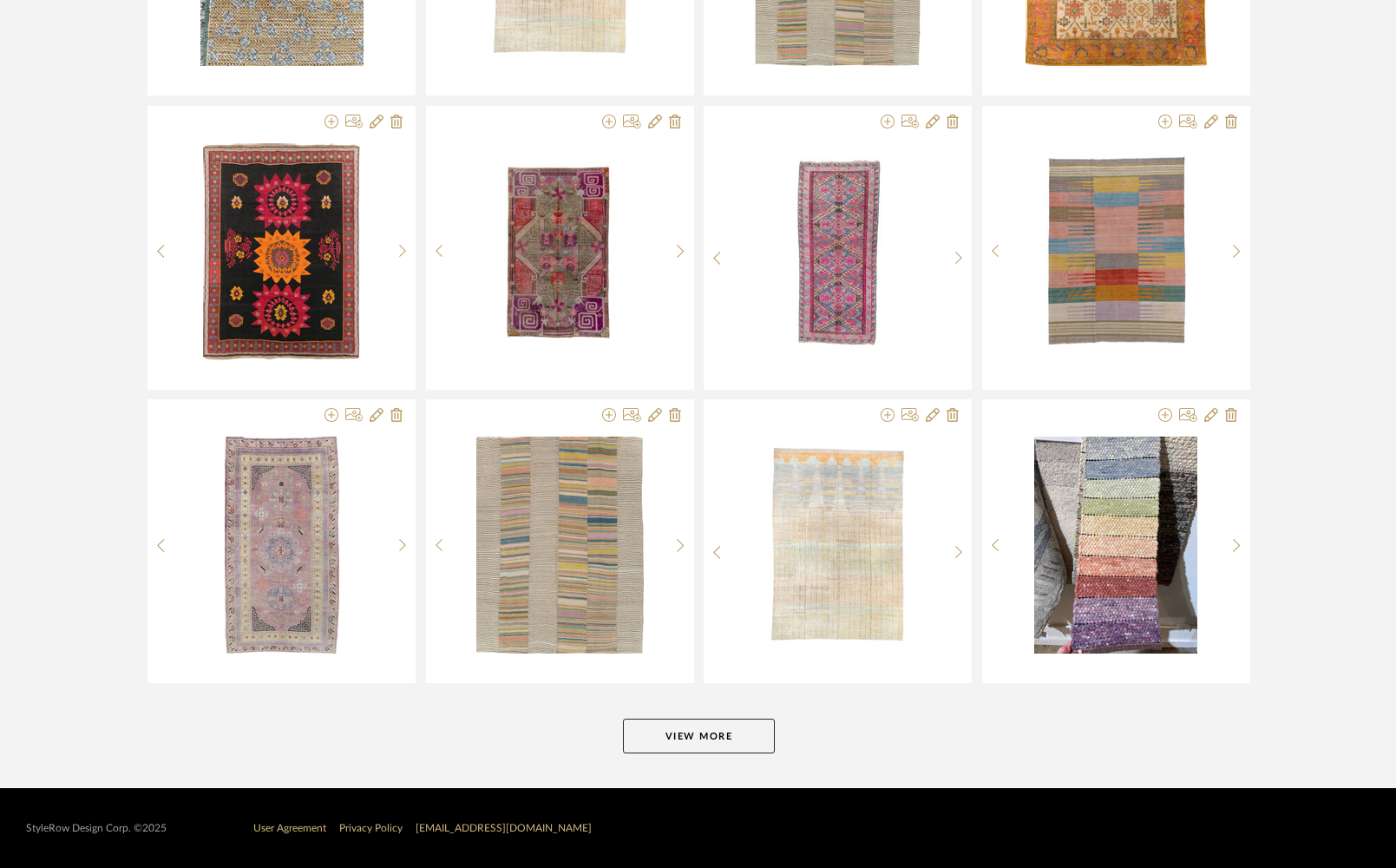
click at [729, 742] on button "View More" at bounding box center [699, 736] width 152 height 35
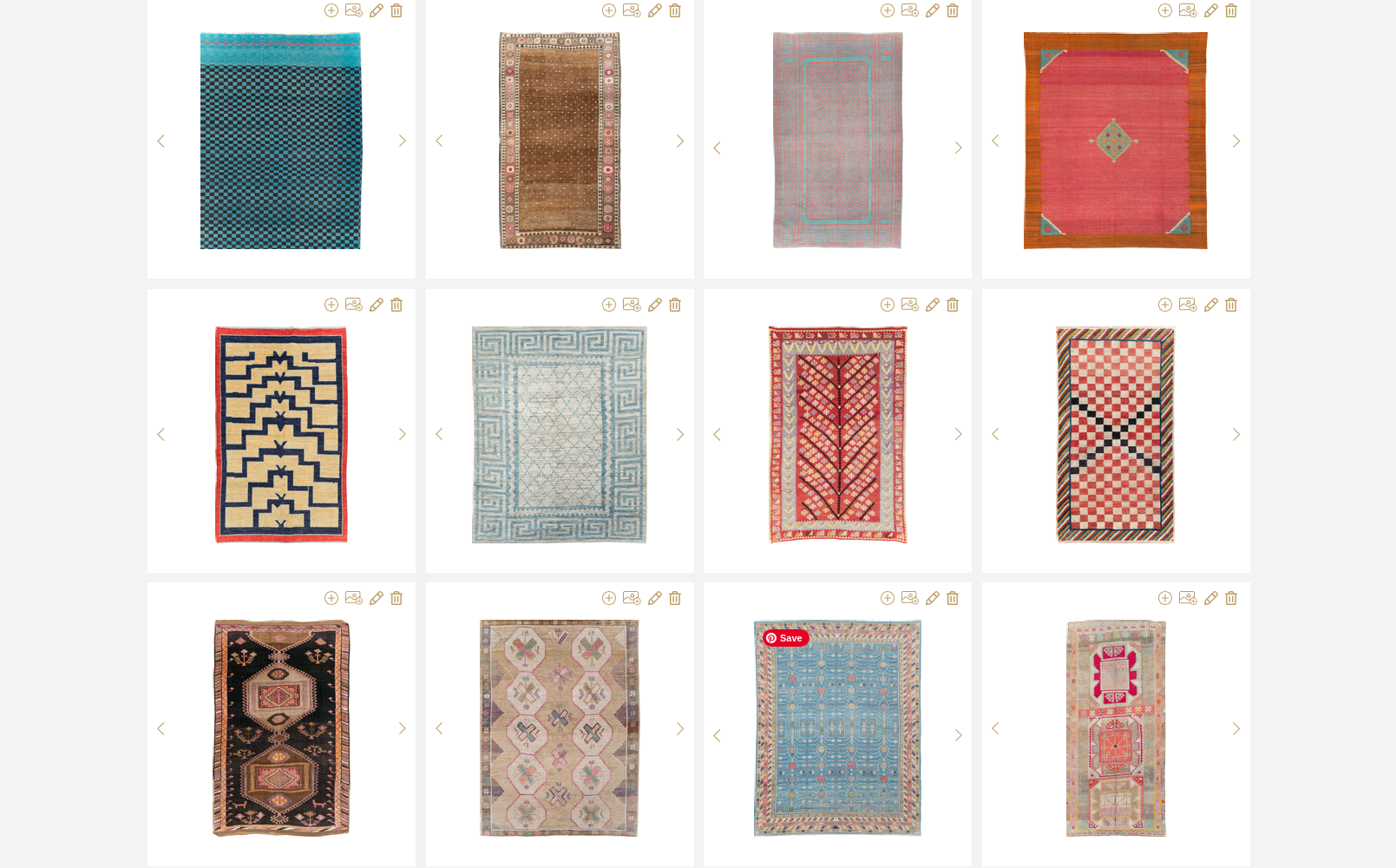
scroll to position [14740, 0]
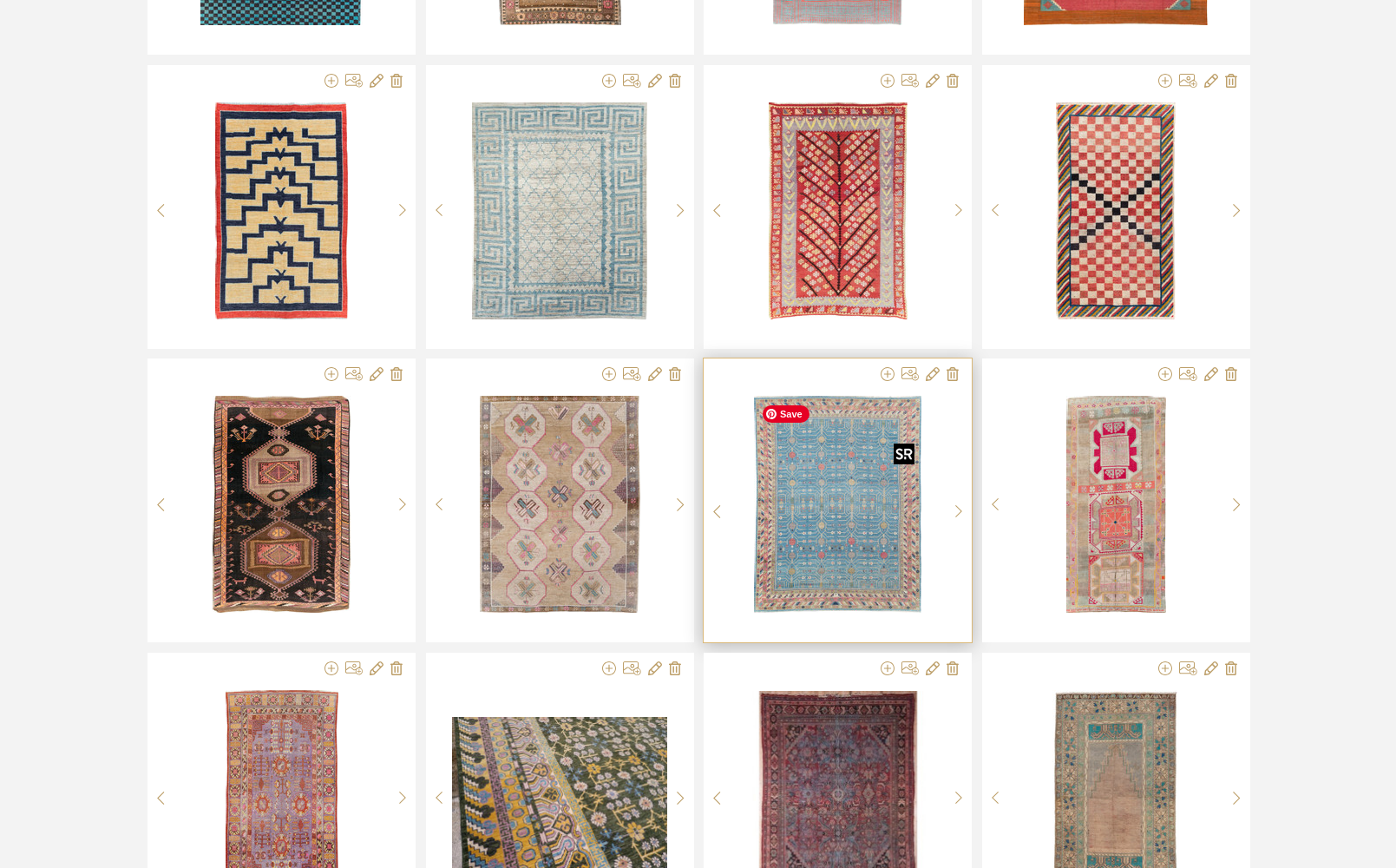
click at [807, 553] on img "0" at bounding box center [837, 503] width 167 height 217
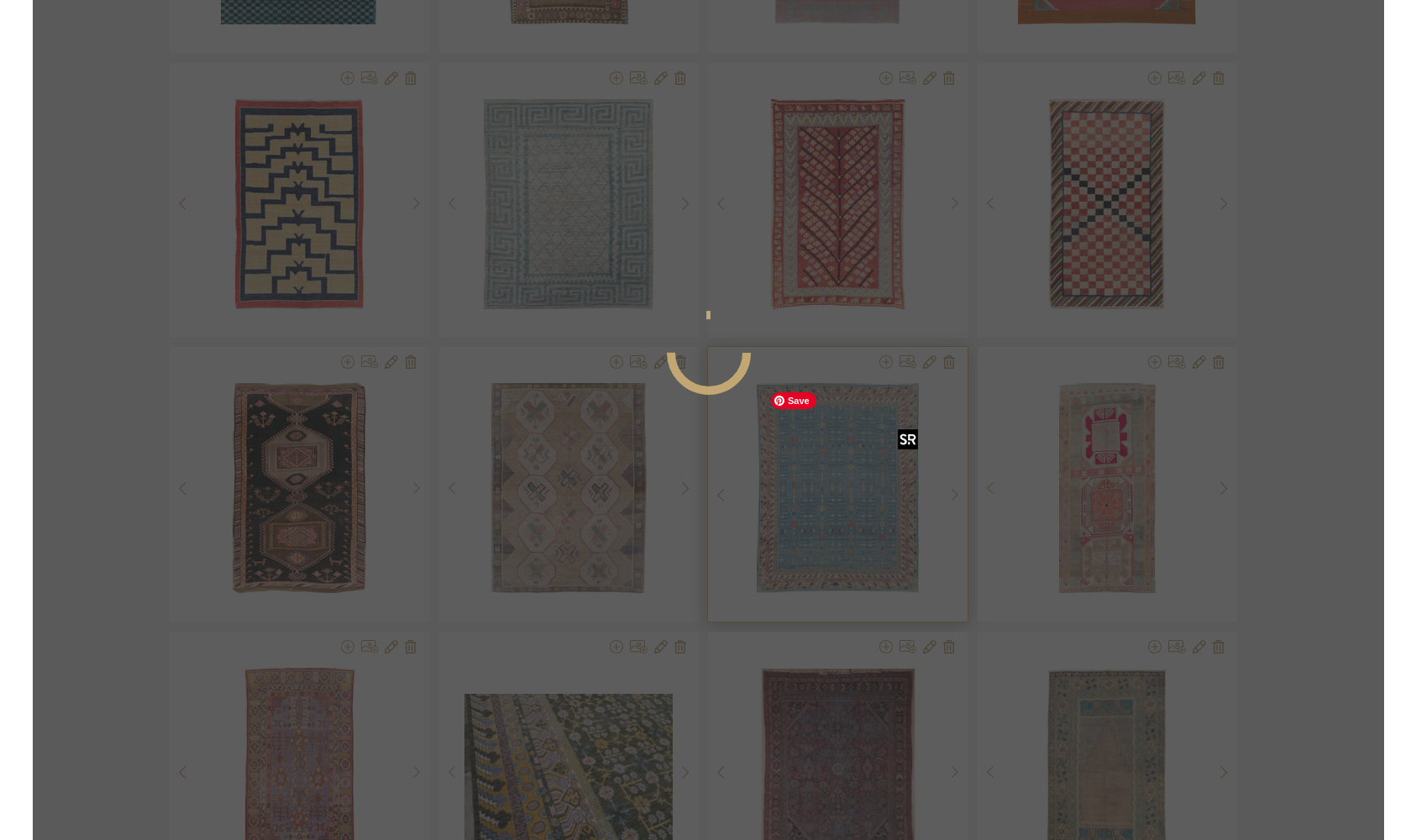
scroll to position [0, 0]
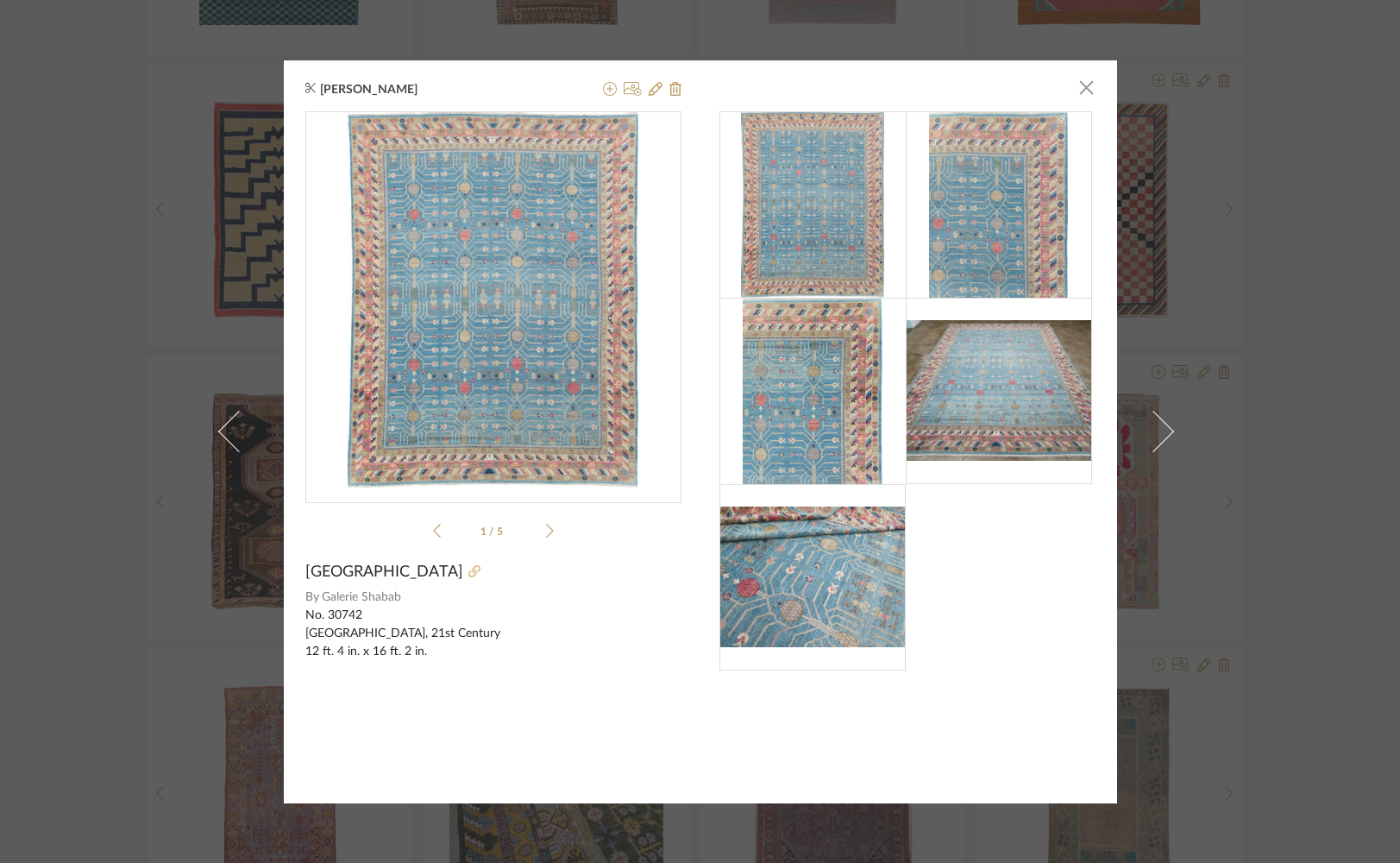
click at [469, 571] on icon at bounding box center [475, 571] width 12 height 12
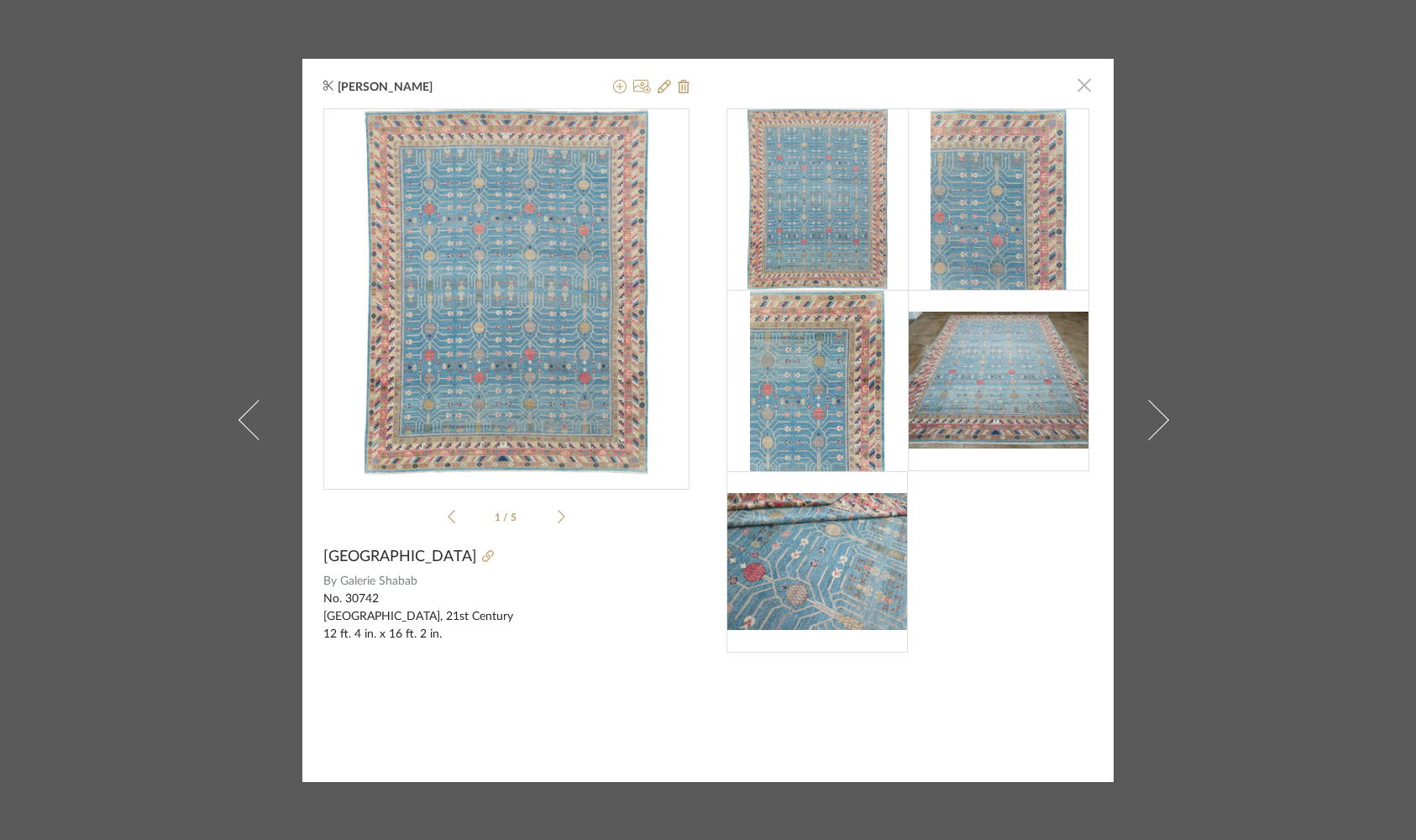
click at [1076, 81] on span "button" at bounding box center [1084, 85] width 33 height 33
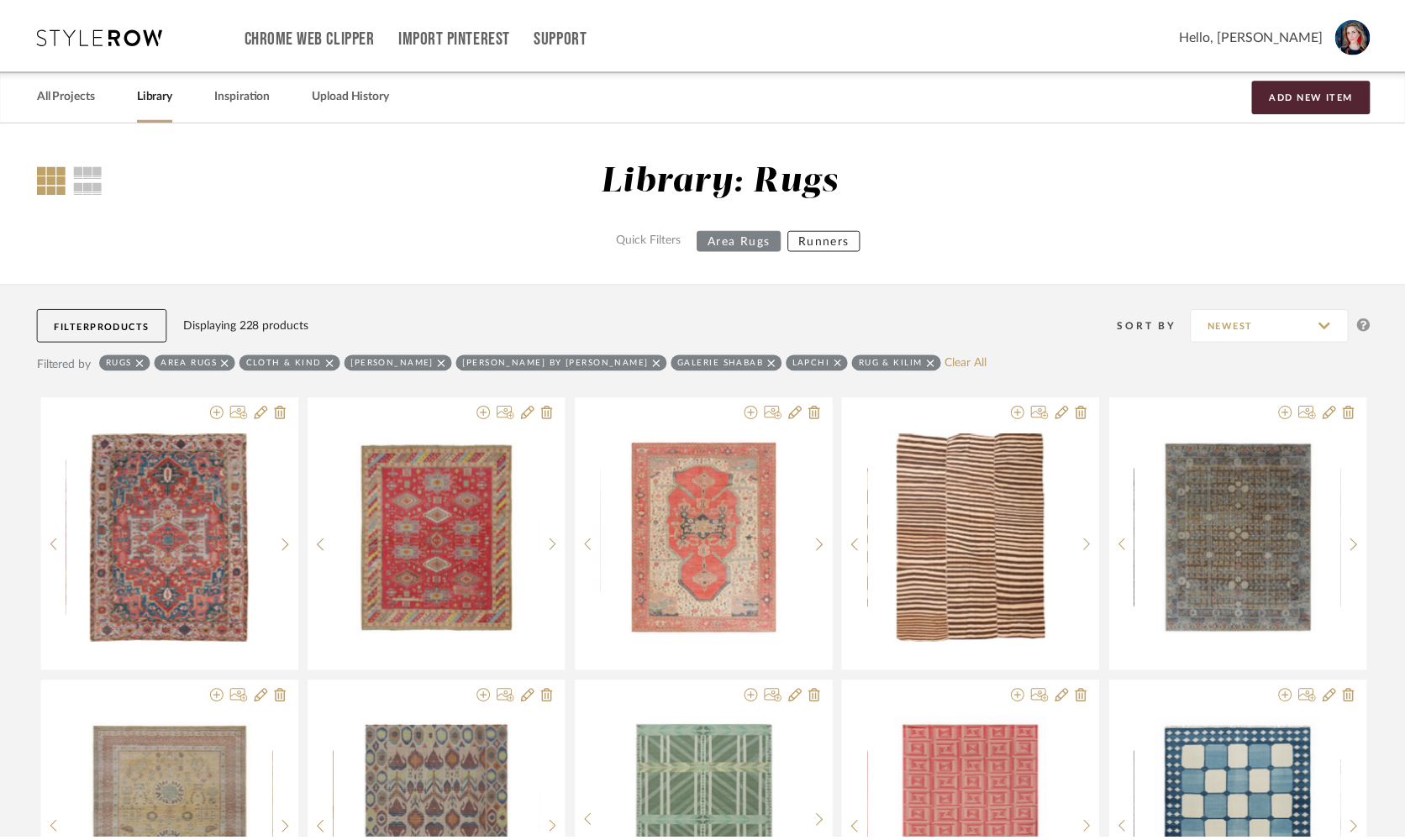
scroll to position [12235, 0]
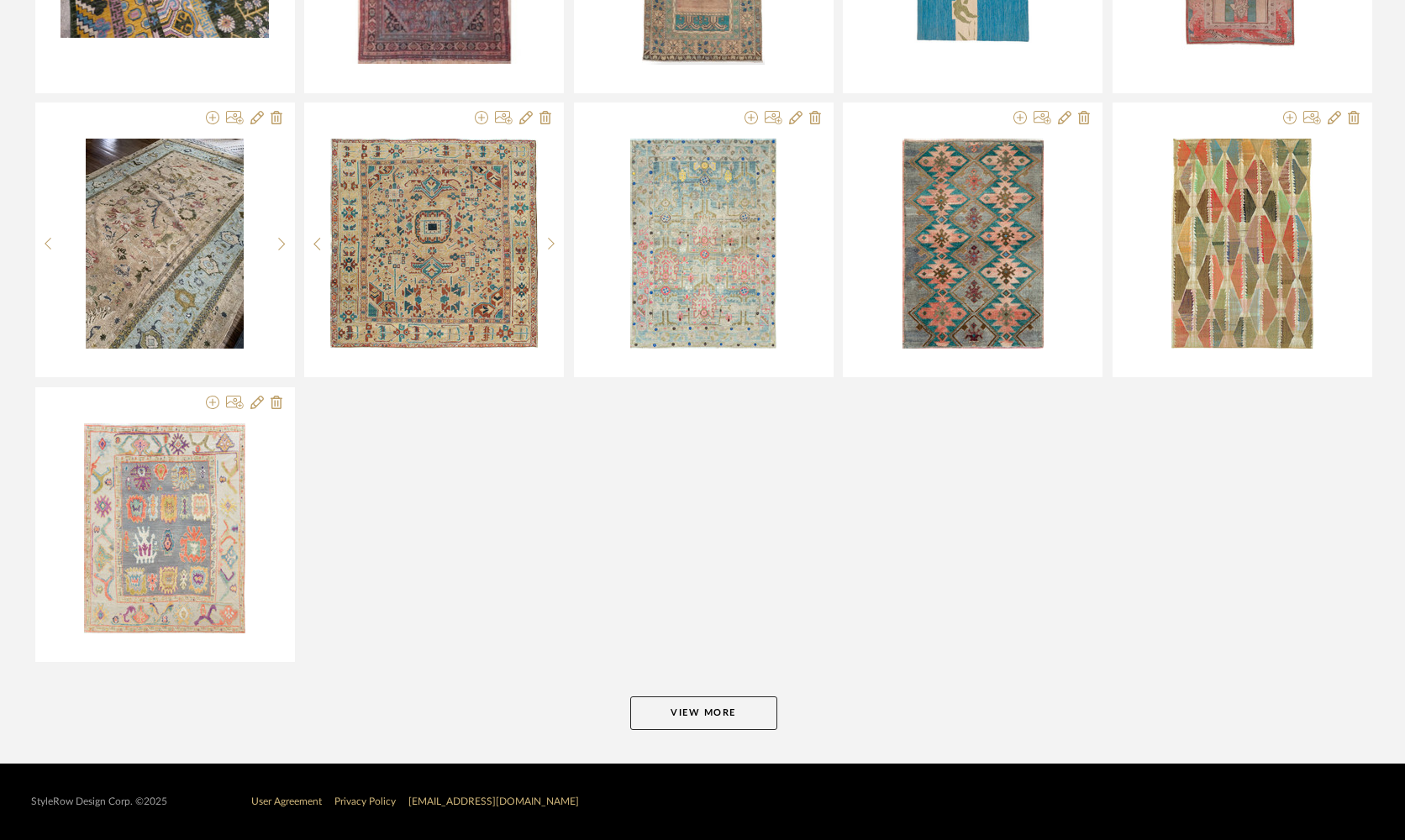
click at [715, 701] on button "View More" at bounding box center [703, 713] width 147 height 33
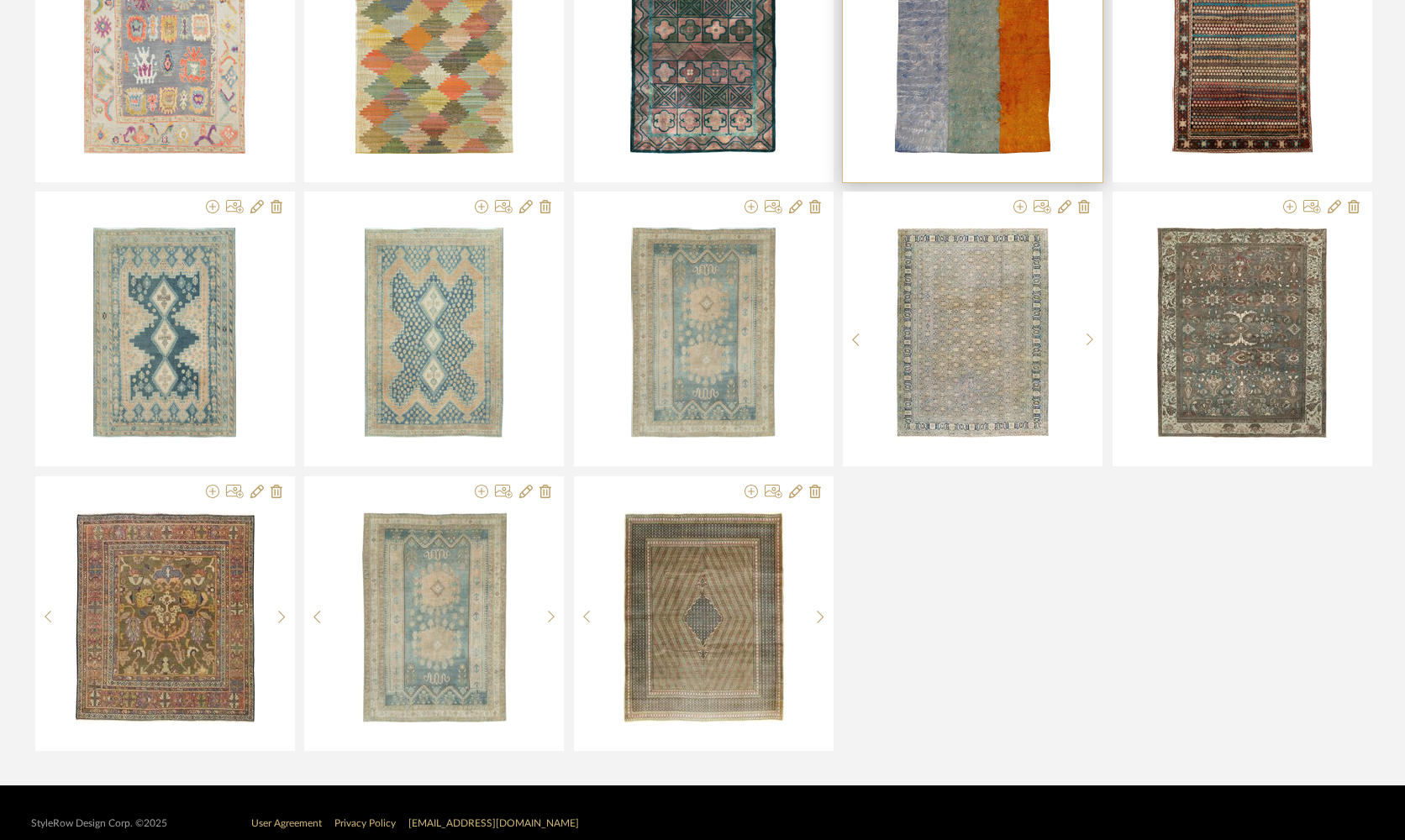
scroll to position [12722, 0]
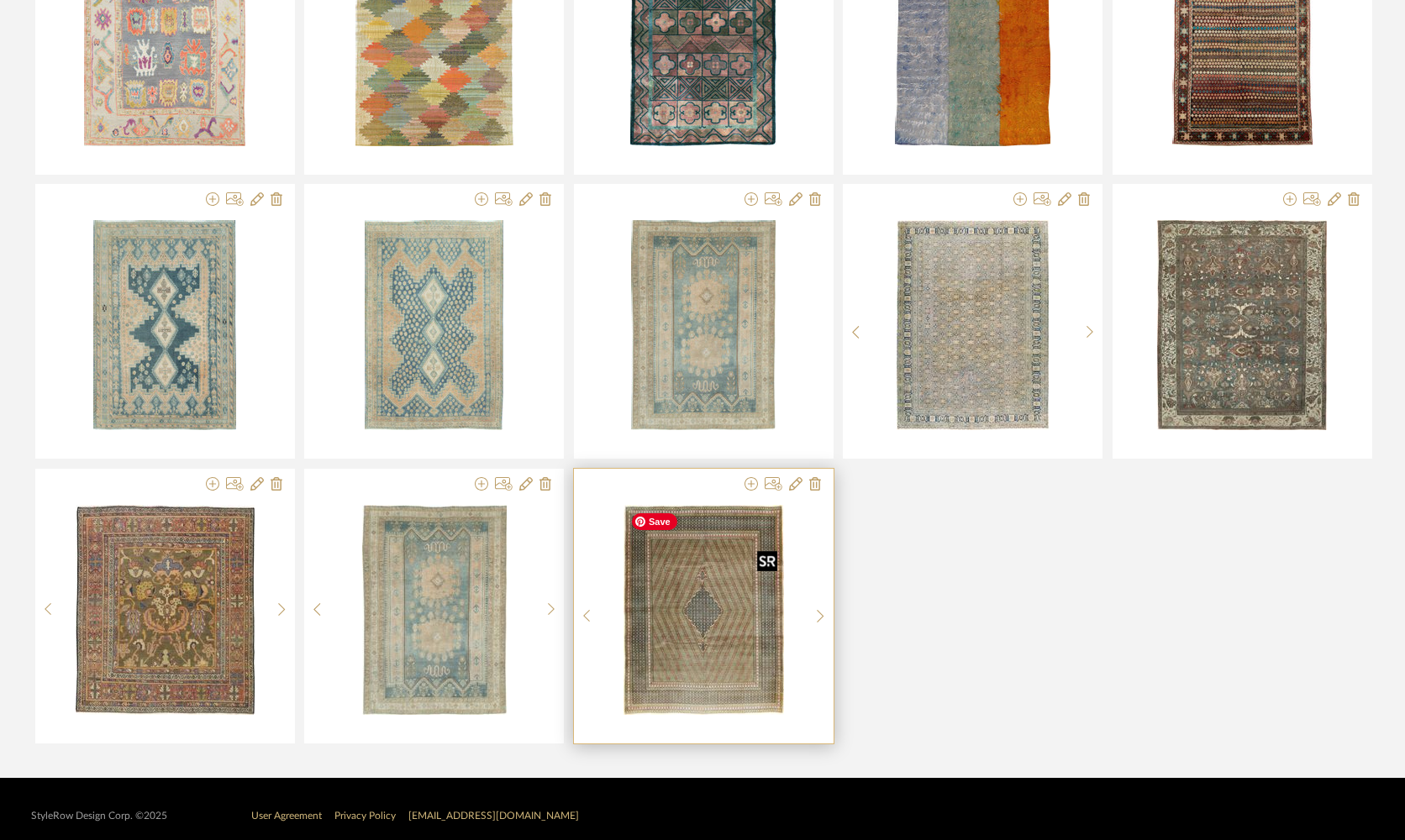
click at [713, 632] on img "0" at bounding box center [703, 609] width 161 height 210
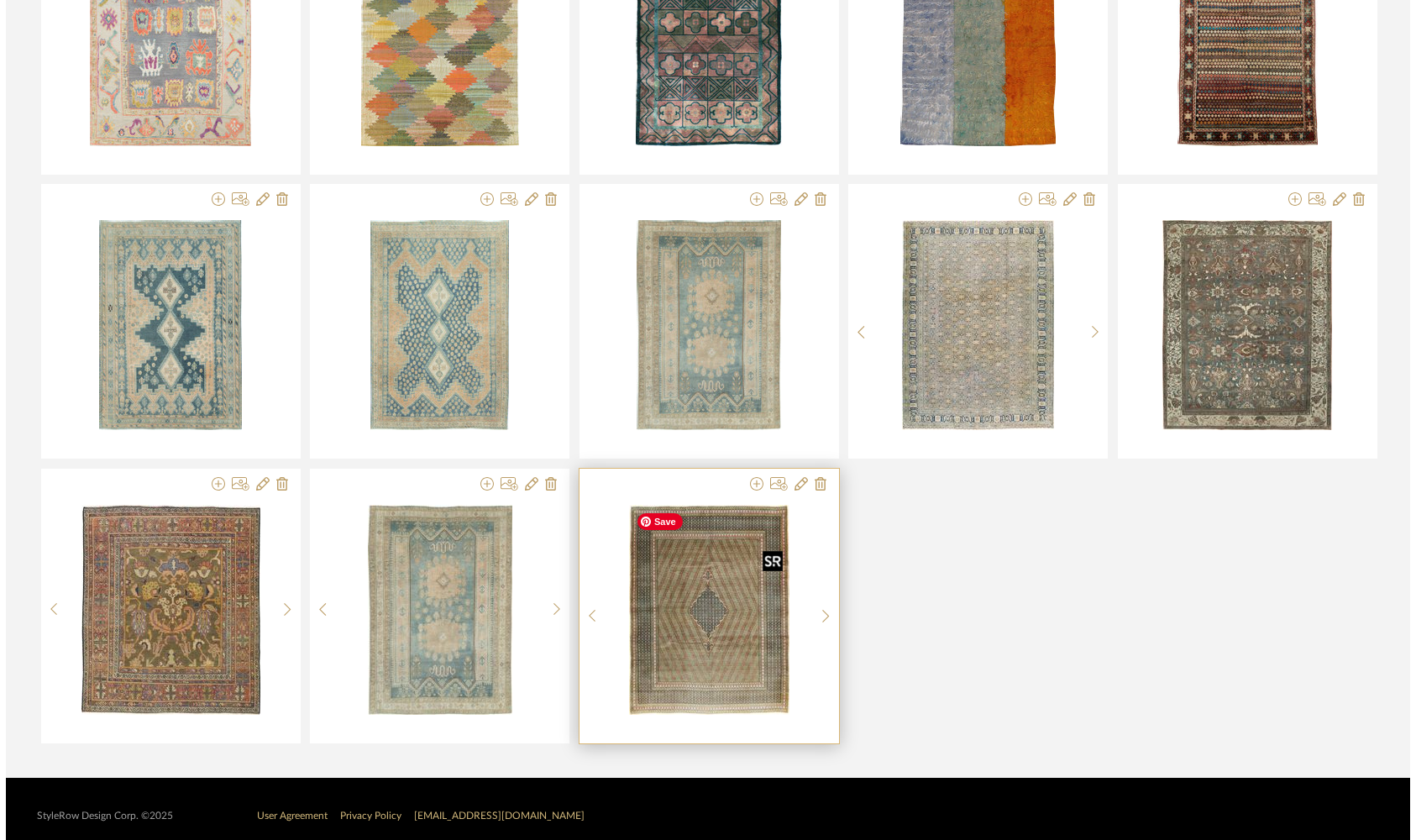
scroll to position [0, 0]
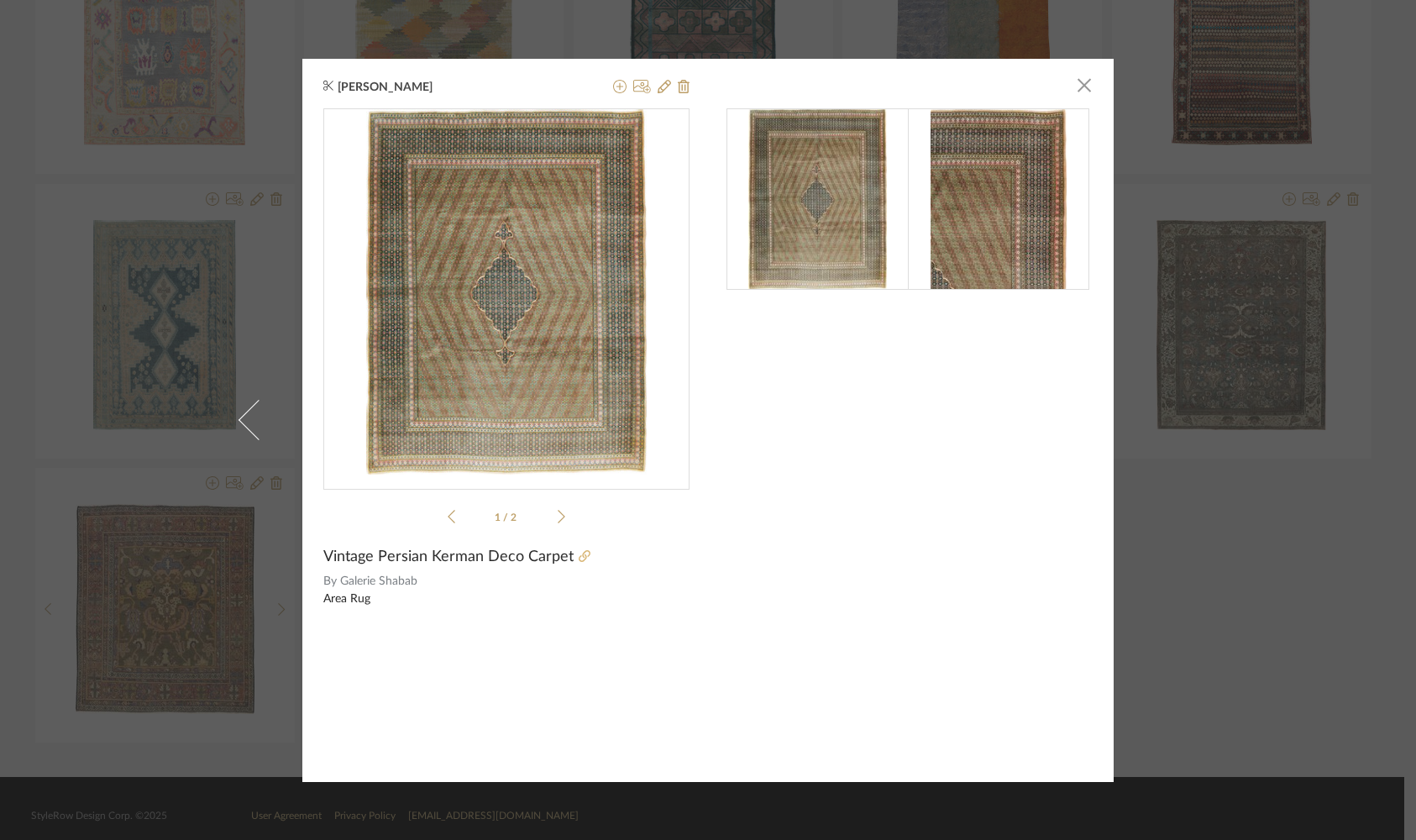
click at [579, 557] on icon at bounding box center [585, 556] width 11 height 11
drag, startPoint x: 1080, startPoint y: 90, endPoint x: 988, endPoint y: 269, distance: 201.3
click at [1080, 91] on span "button" at bounding box center [1084, 85] width 33 height 33
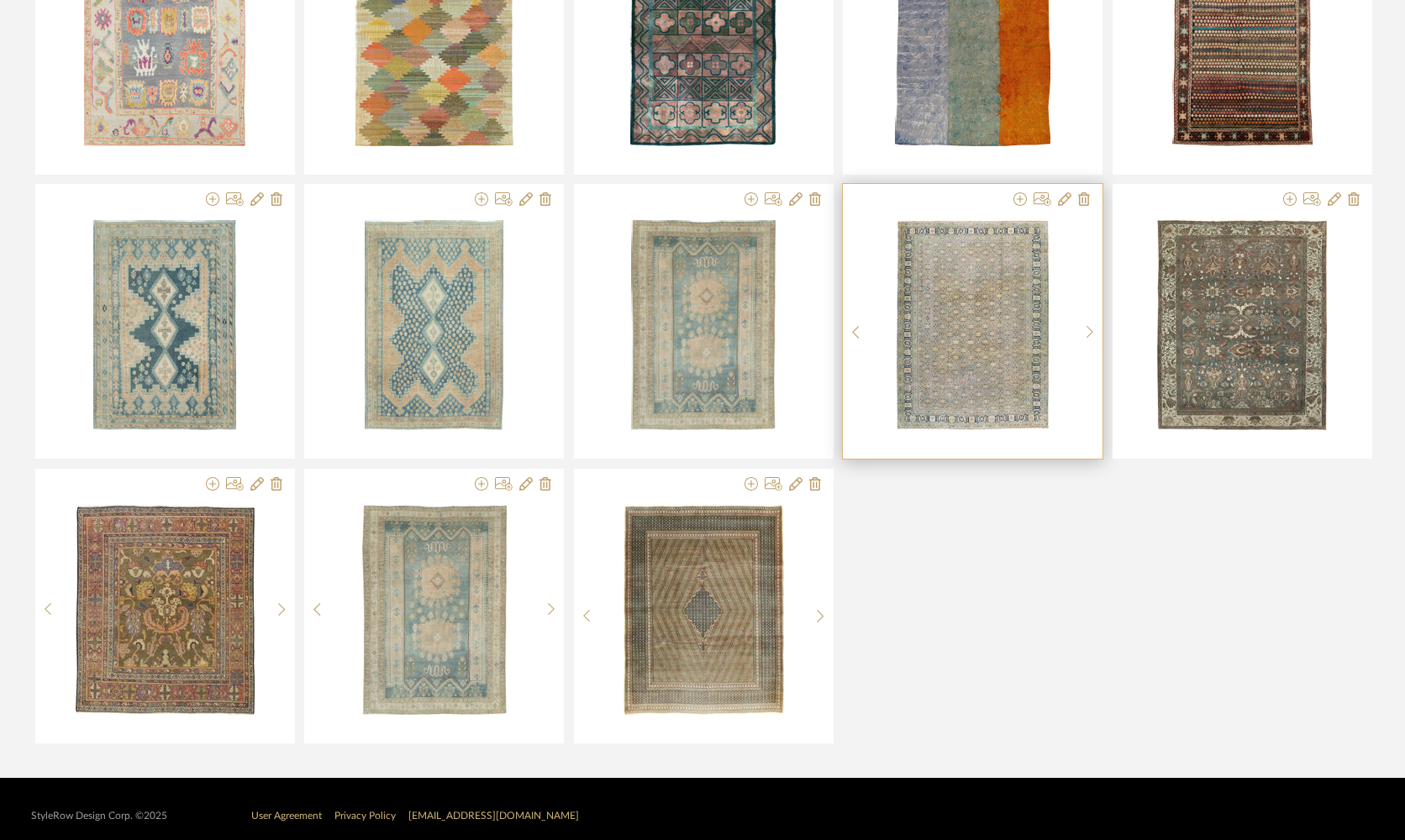
scroll to position [12737, 0]
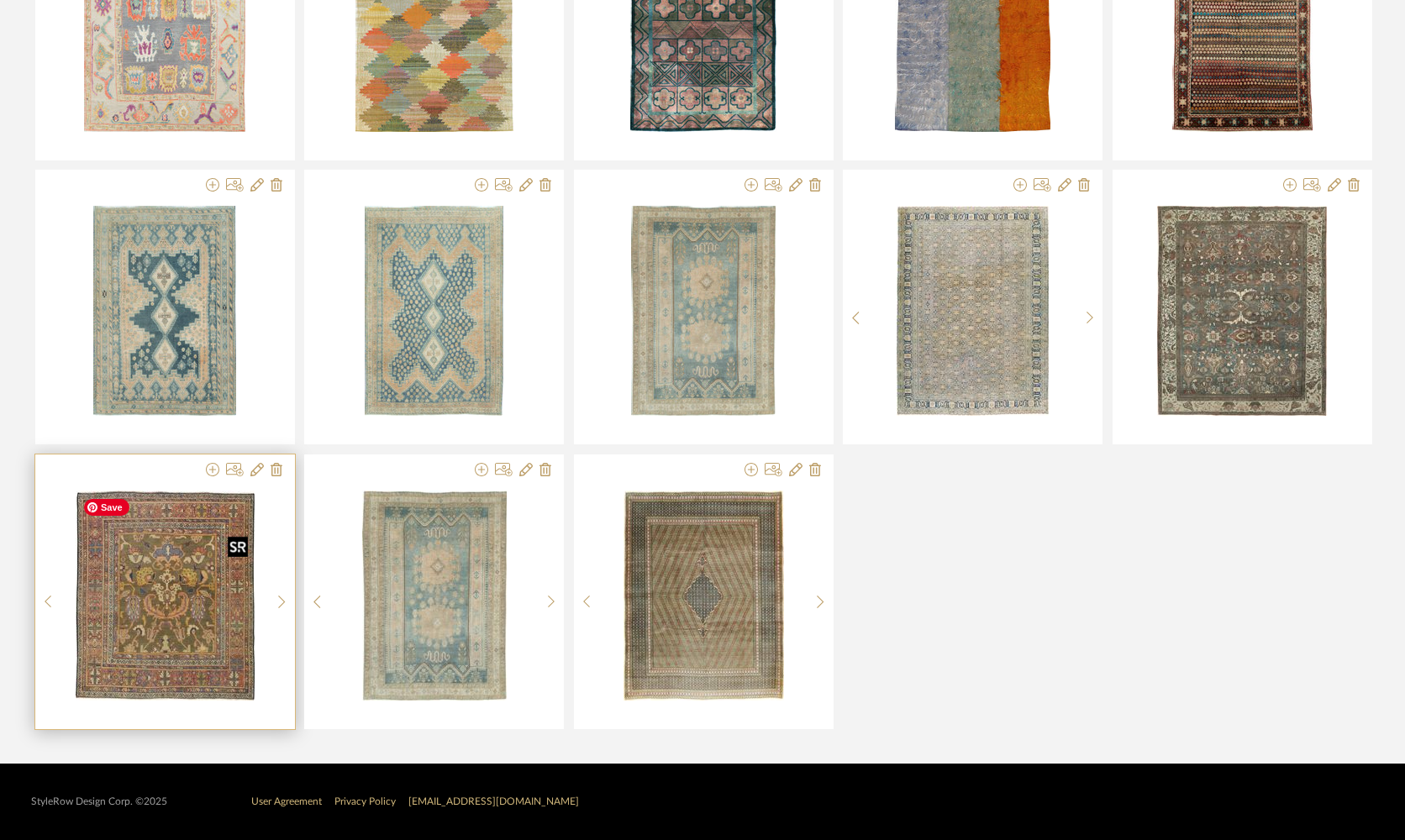
click at [184, 600] on img "0" at bounding box center [165, 595] width 179 height 210
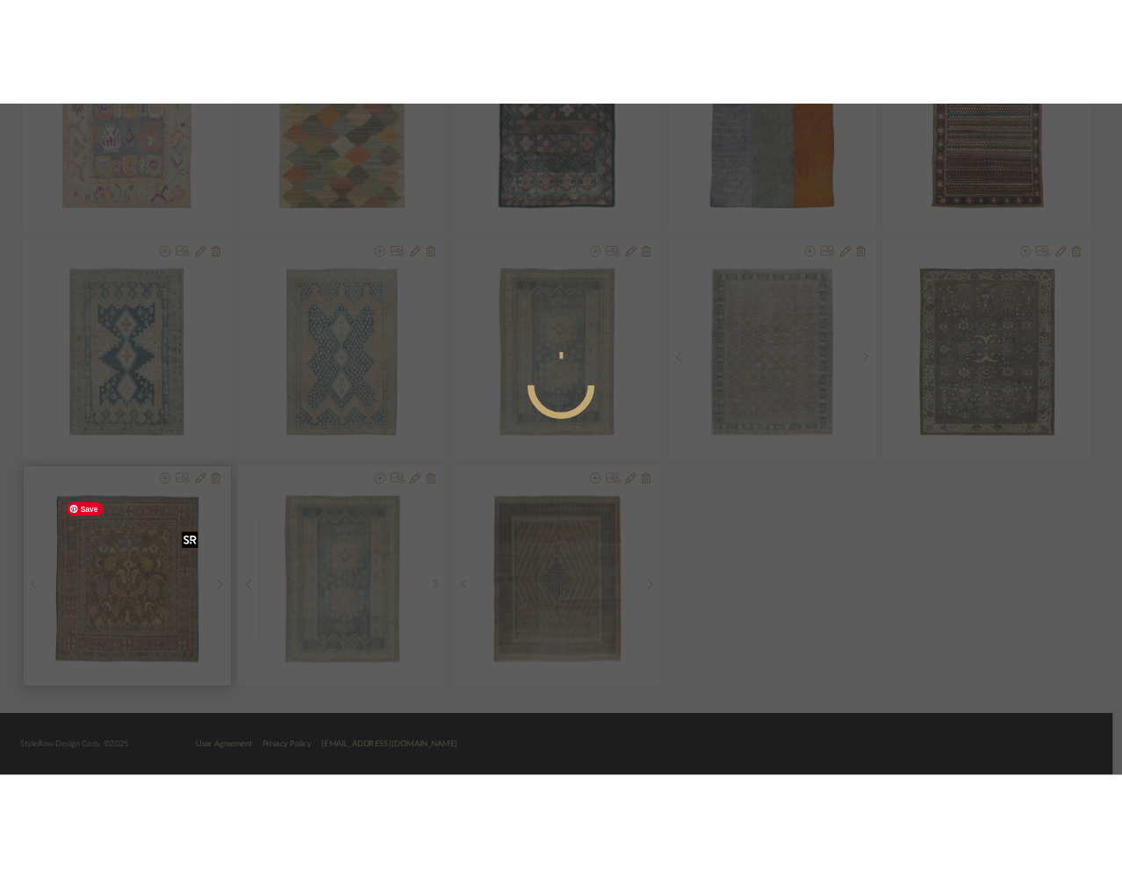
scroll to position [0, 0]
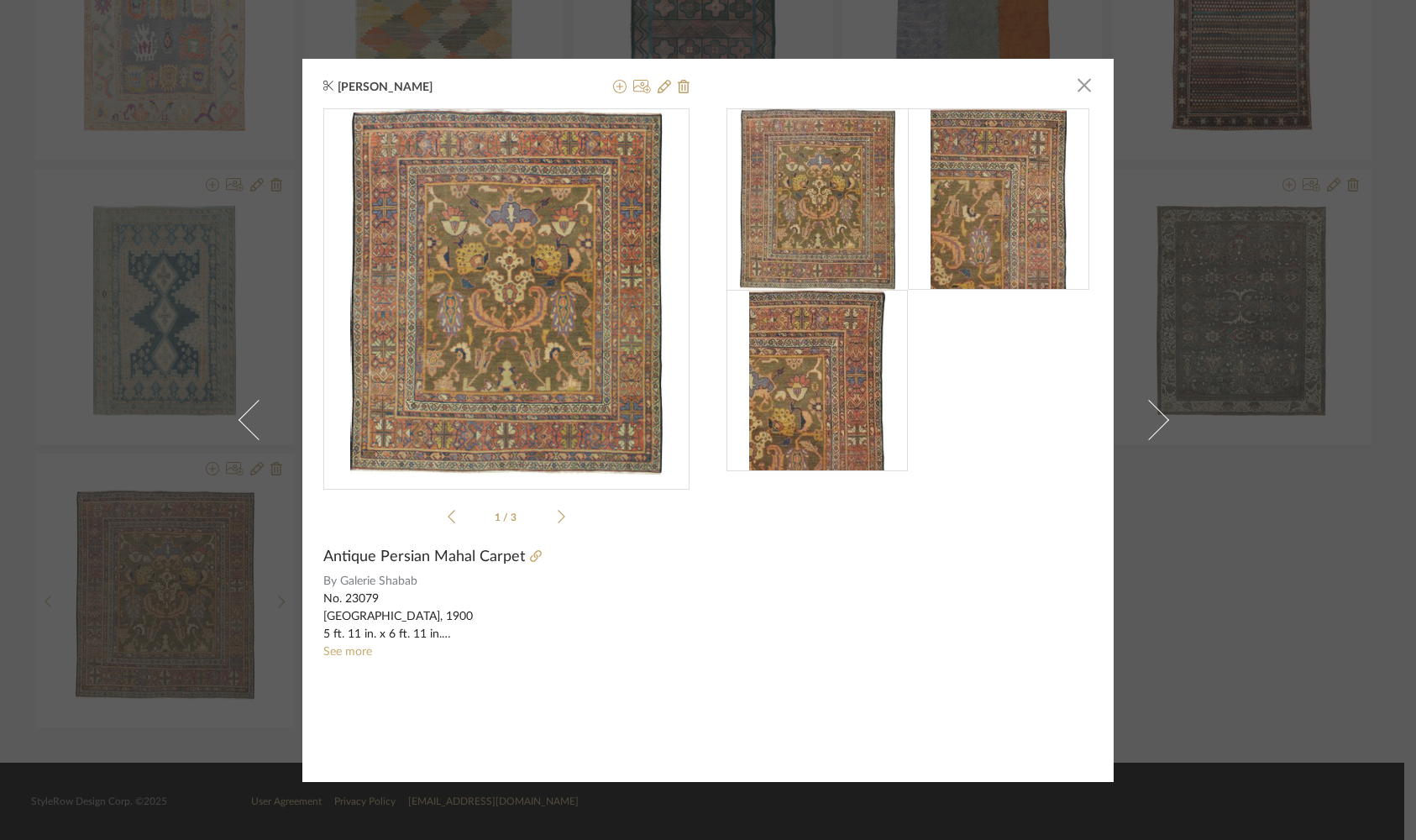
click at [558, 510] on icon at bounding box center [562, 517] width 8 height 15
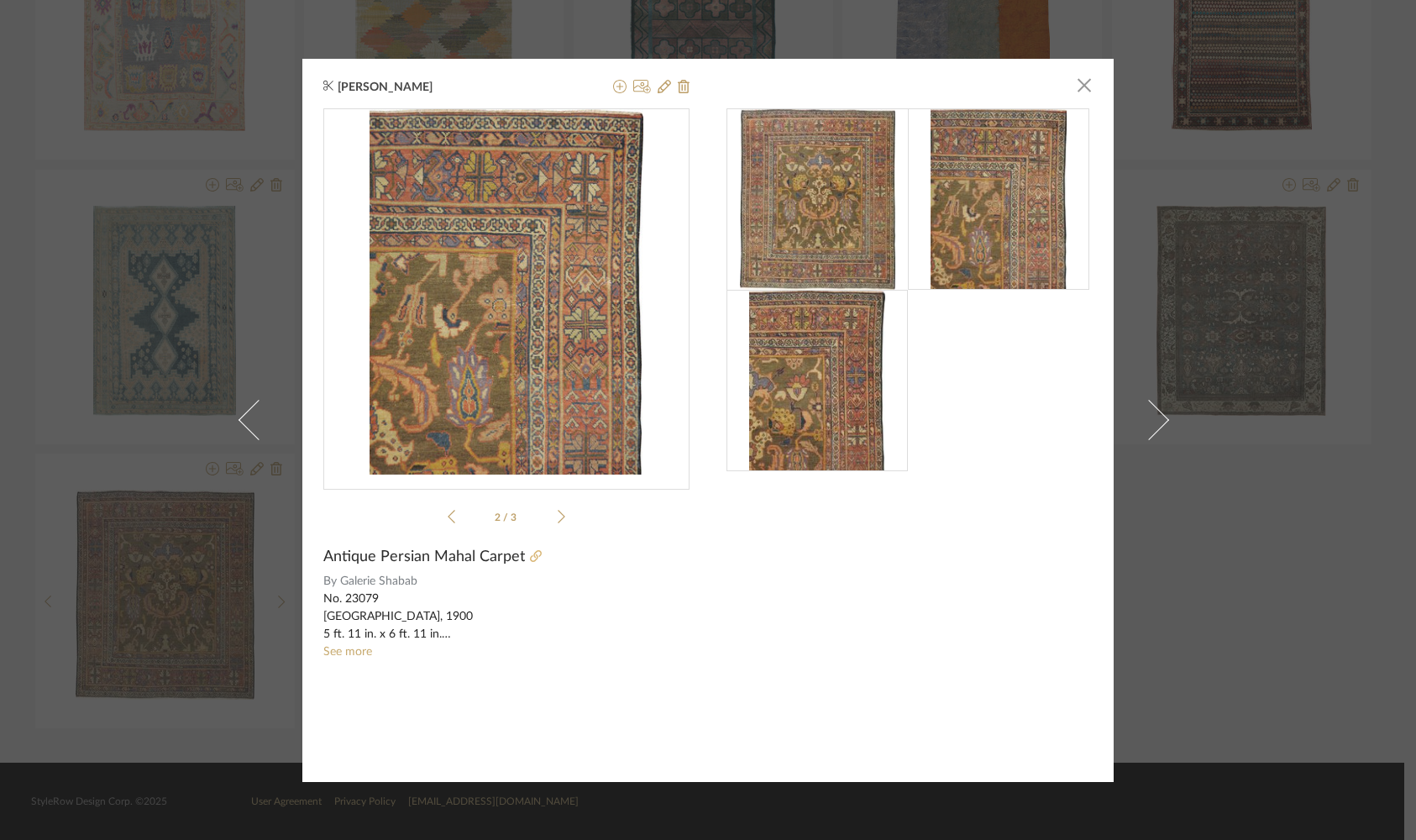
click at [532, 558] on icon at bounding box center [536, 556] width 11 height 11
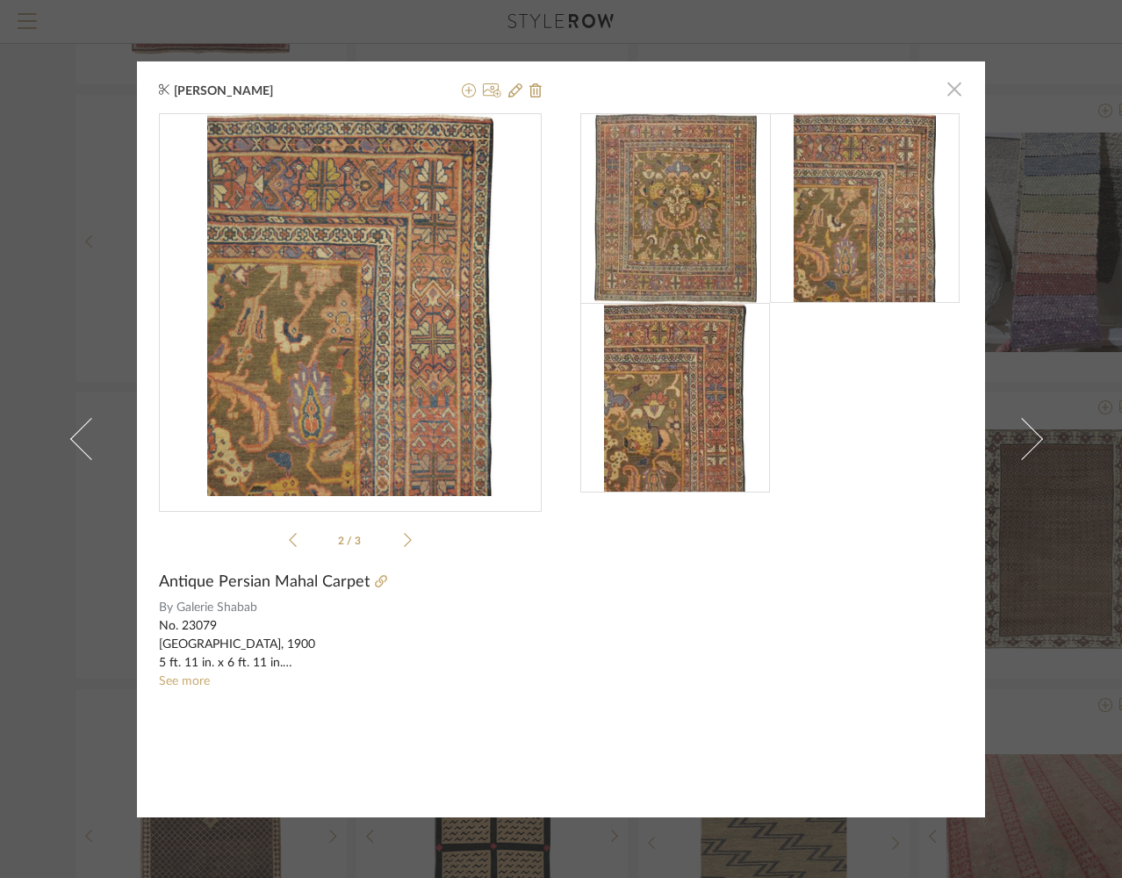
click at [947, 92] on span "button" at bounding box center [954, 89] width 35 height 35
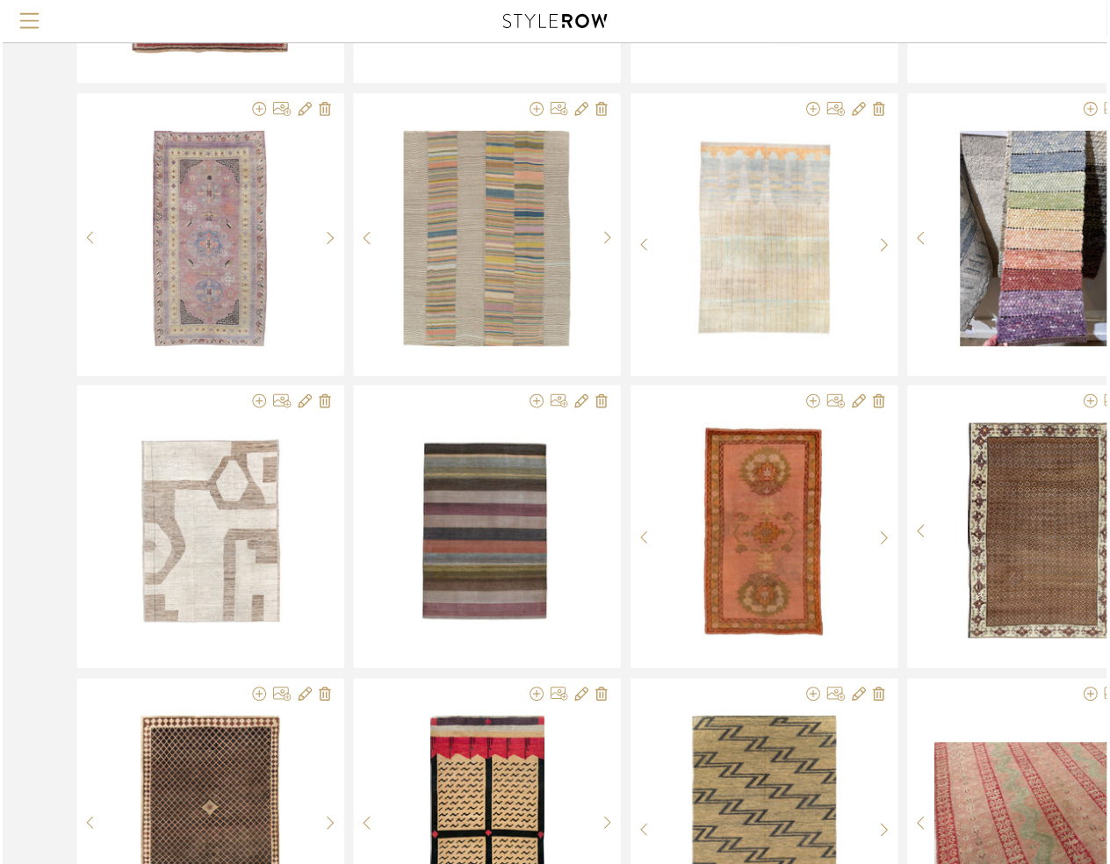
scroll to position [13313, 0]
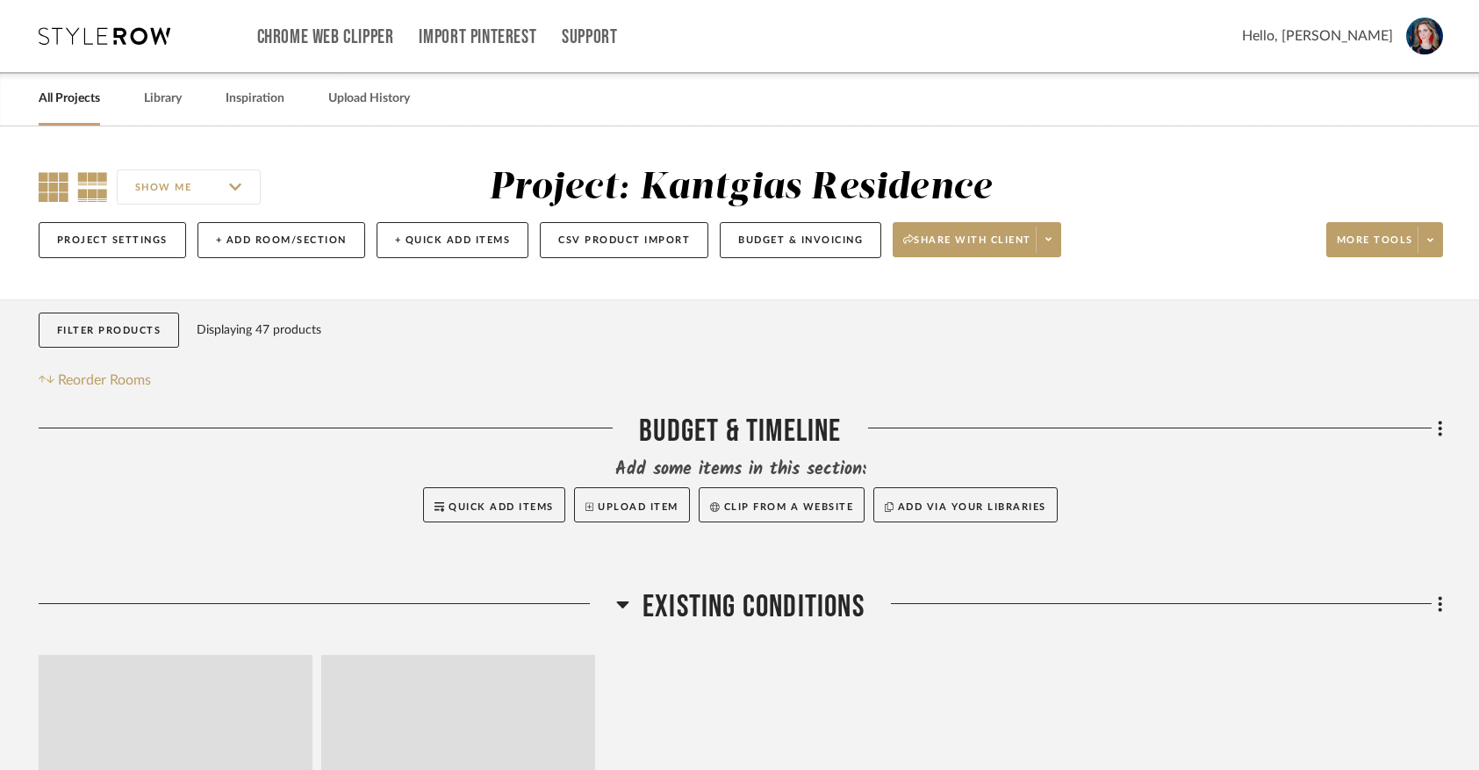
click at [40, 184] on icon at bounding box center [54, 187] width 30 height 30
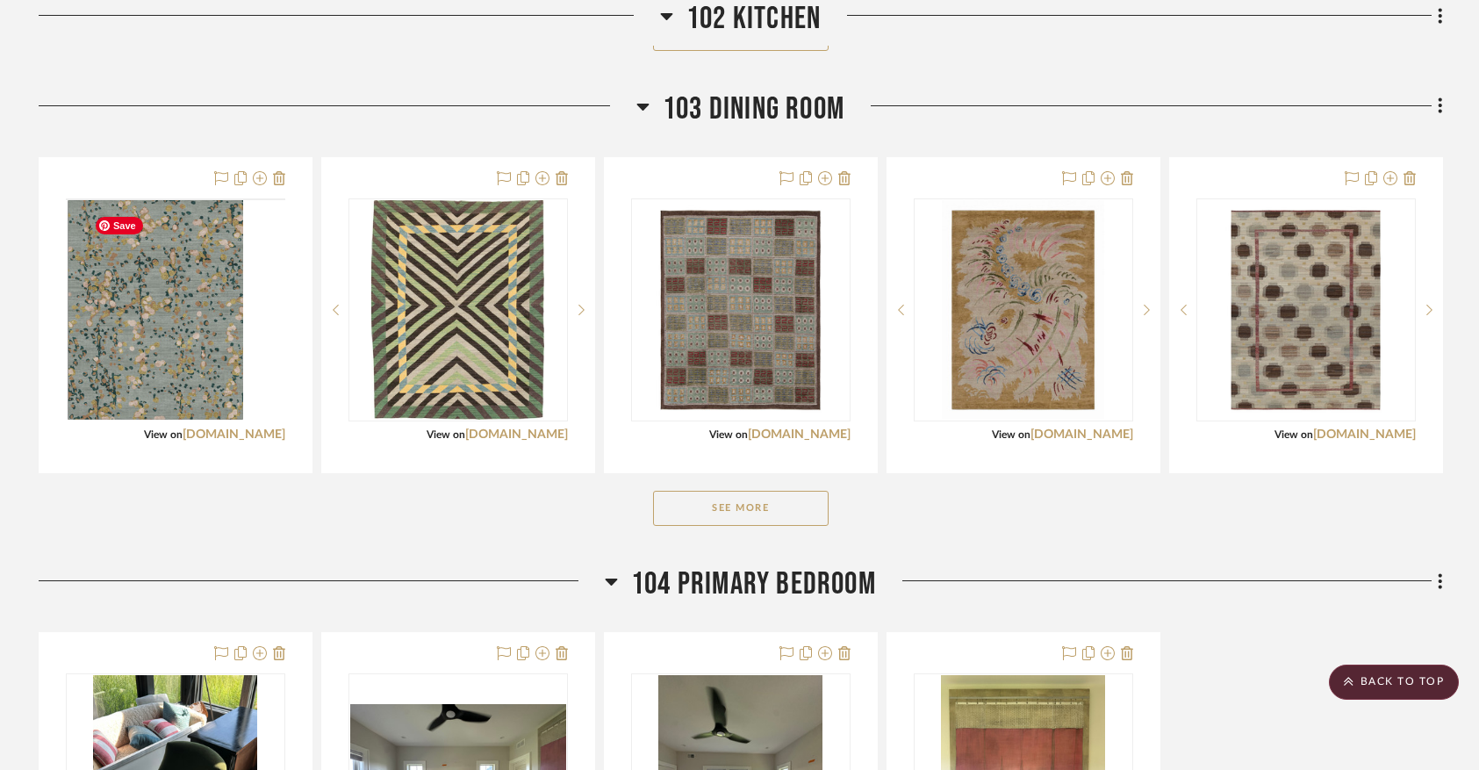
scroll to position [2293, 0]
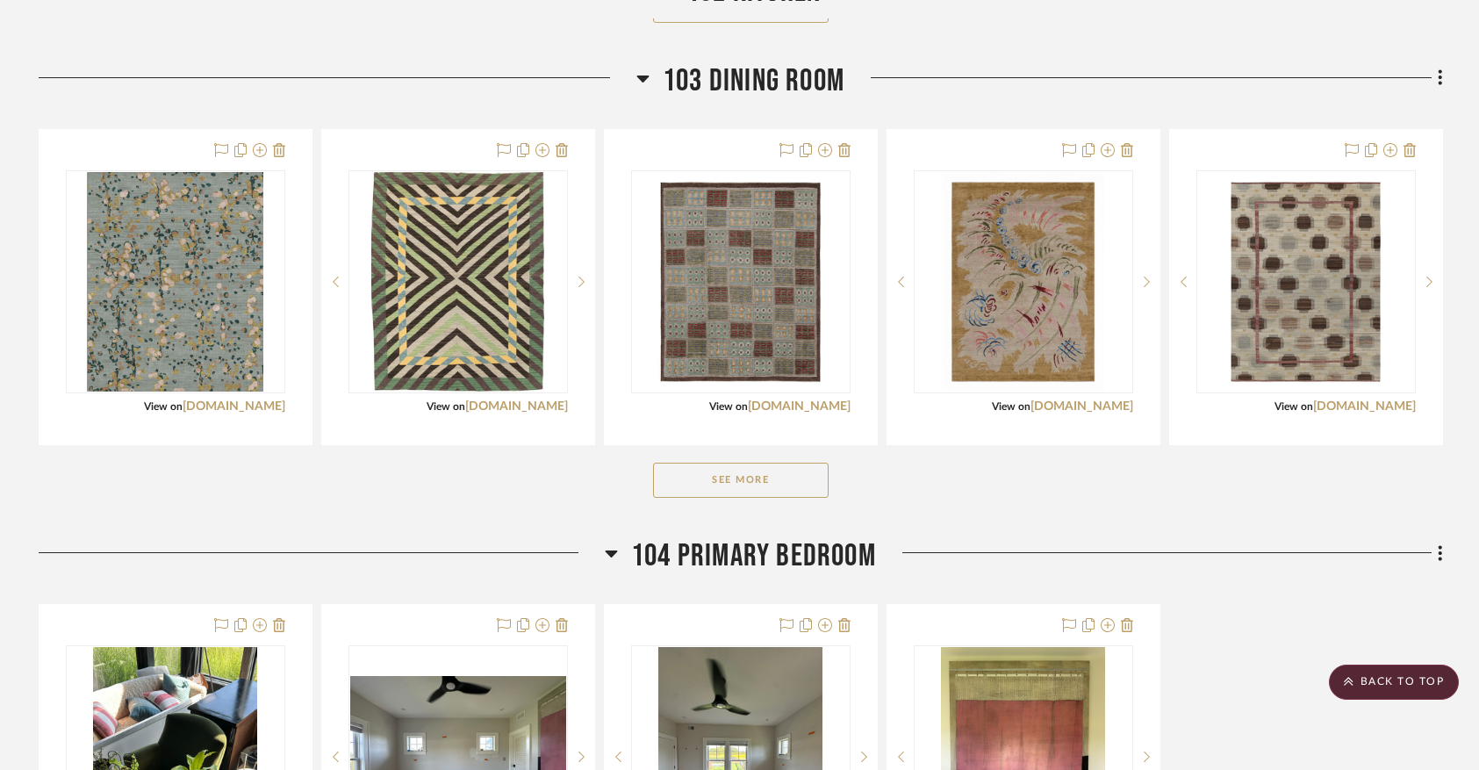
click at [674, 483] on button "See More" at bounding box center [741, 480] width 176 height 35
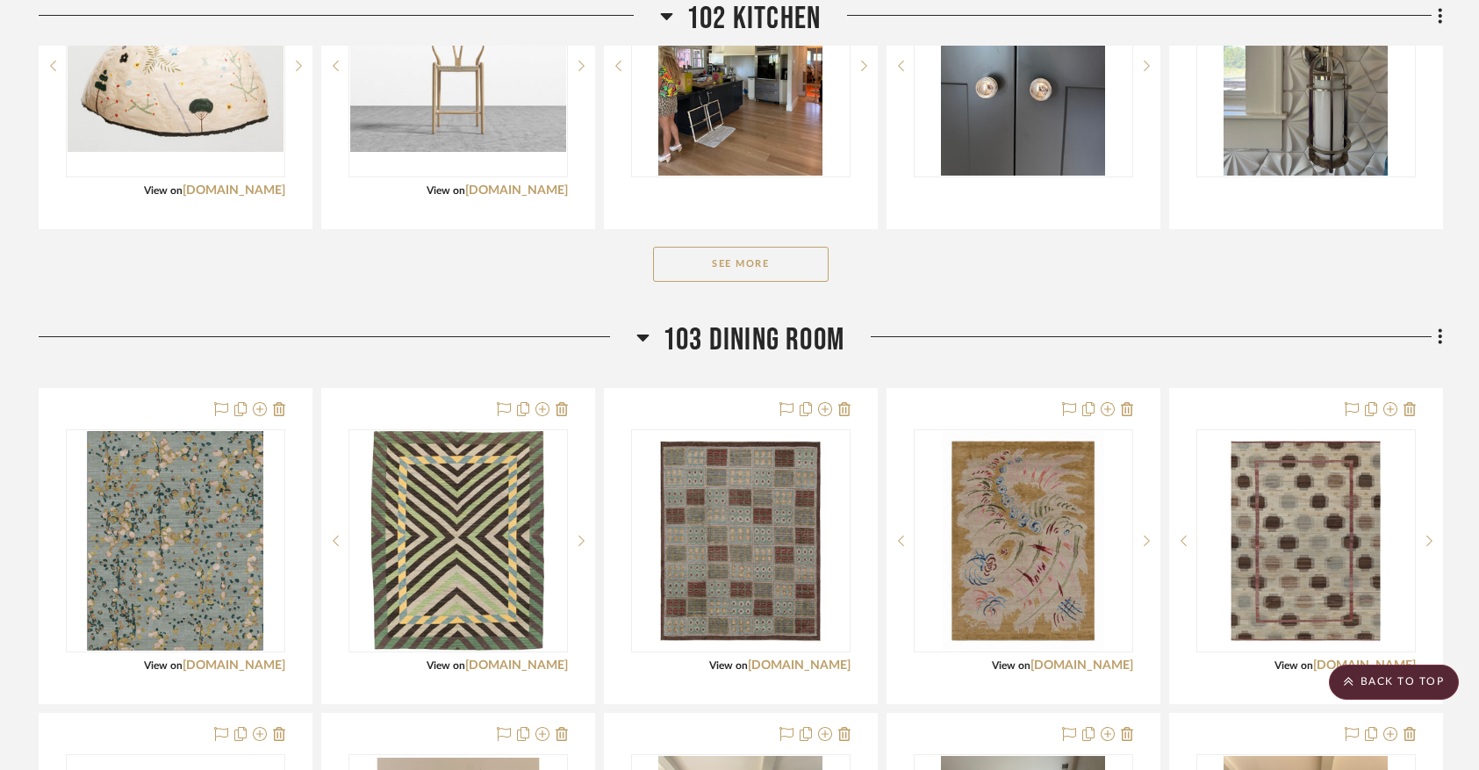
scroll to position [2039, 0]
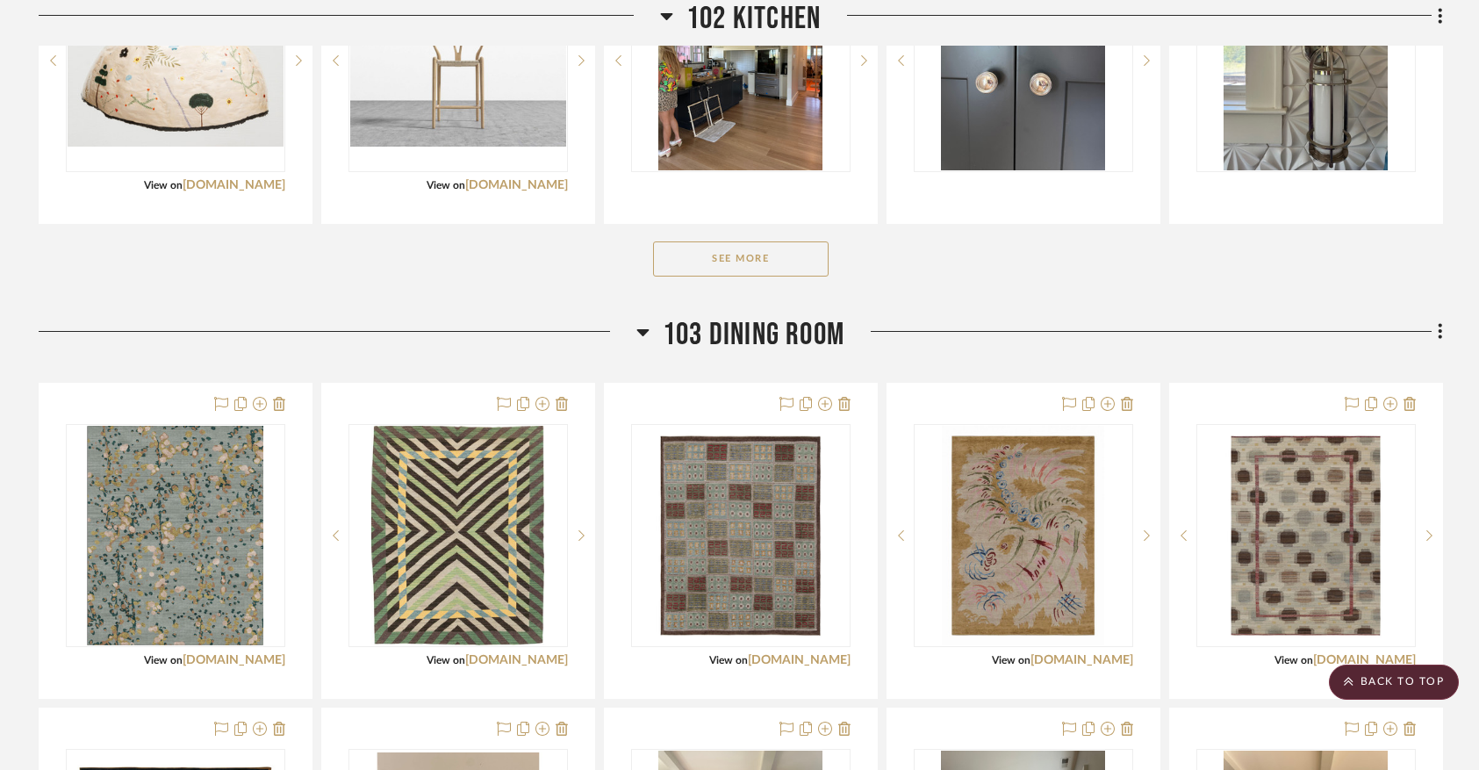
click at [795, 262] on button "See More" at bounding box center [741, 258] width 176 height 35
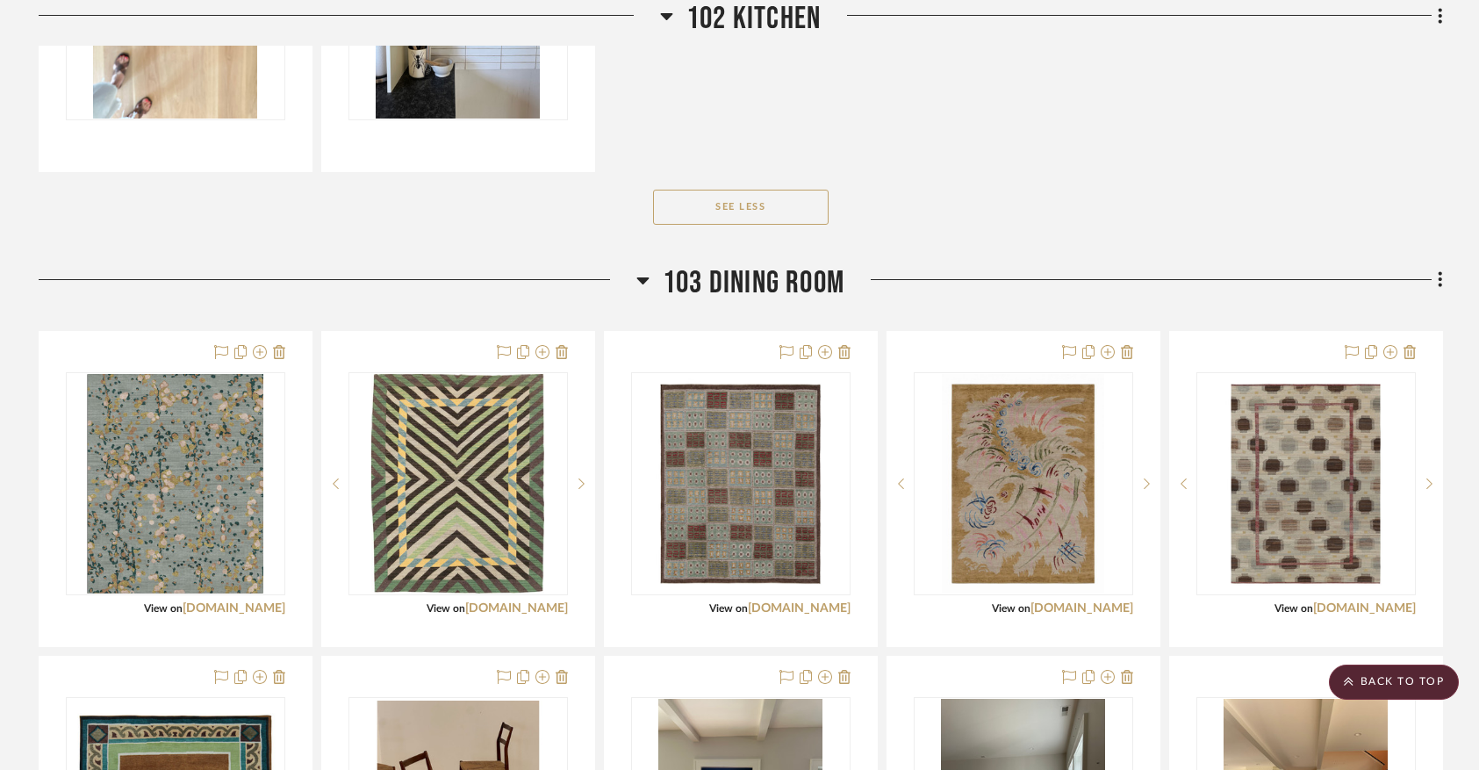
scroll to position [2413, 0]
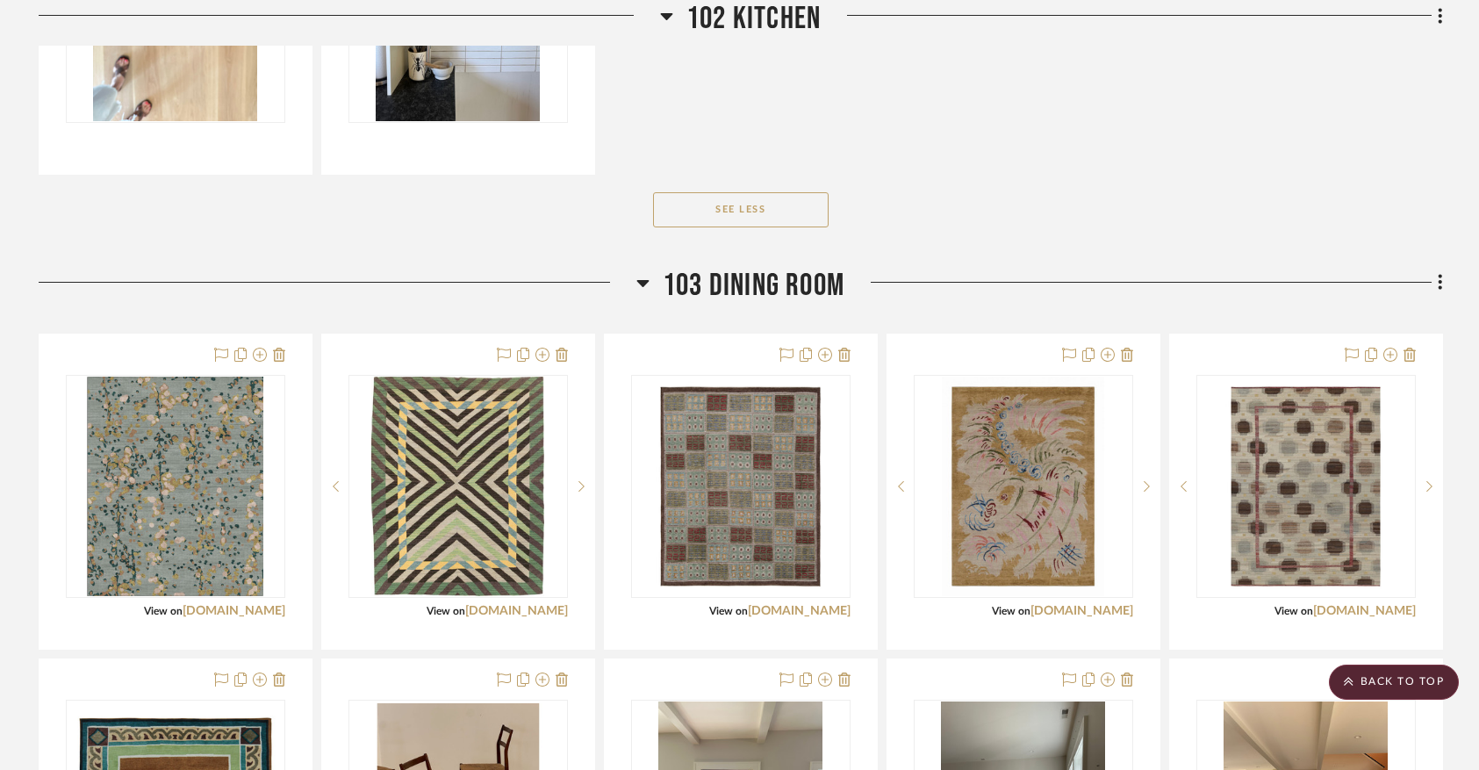
click at [769, 227] on button "See Less" at bounding box center [741, 209] width 176 height 35
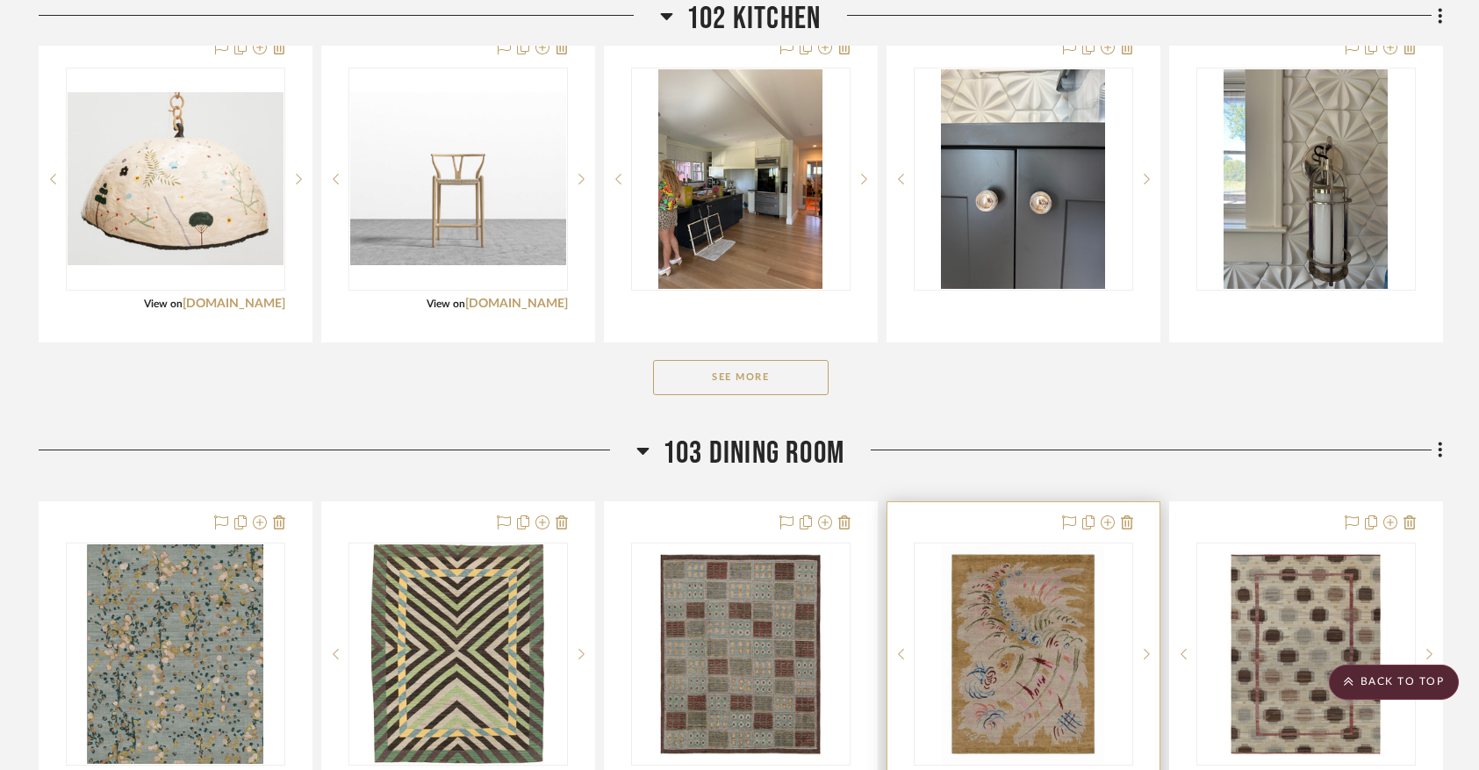
scroll to position [1924, 0]
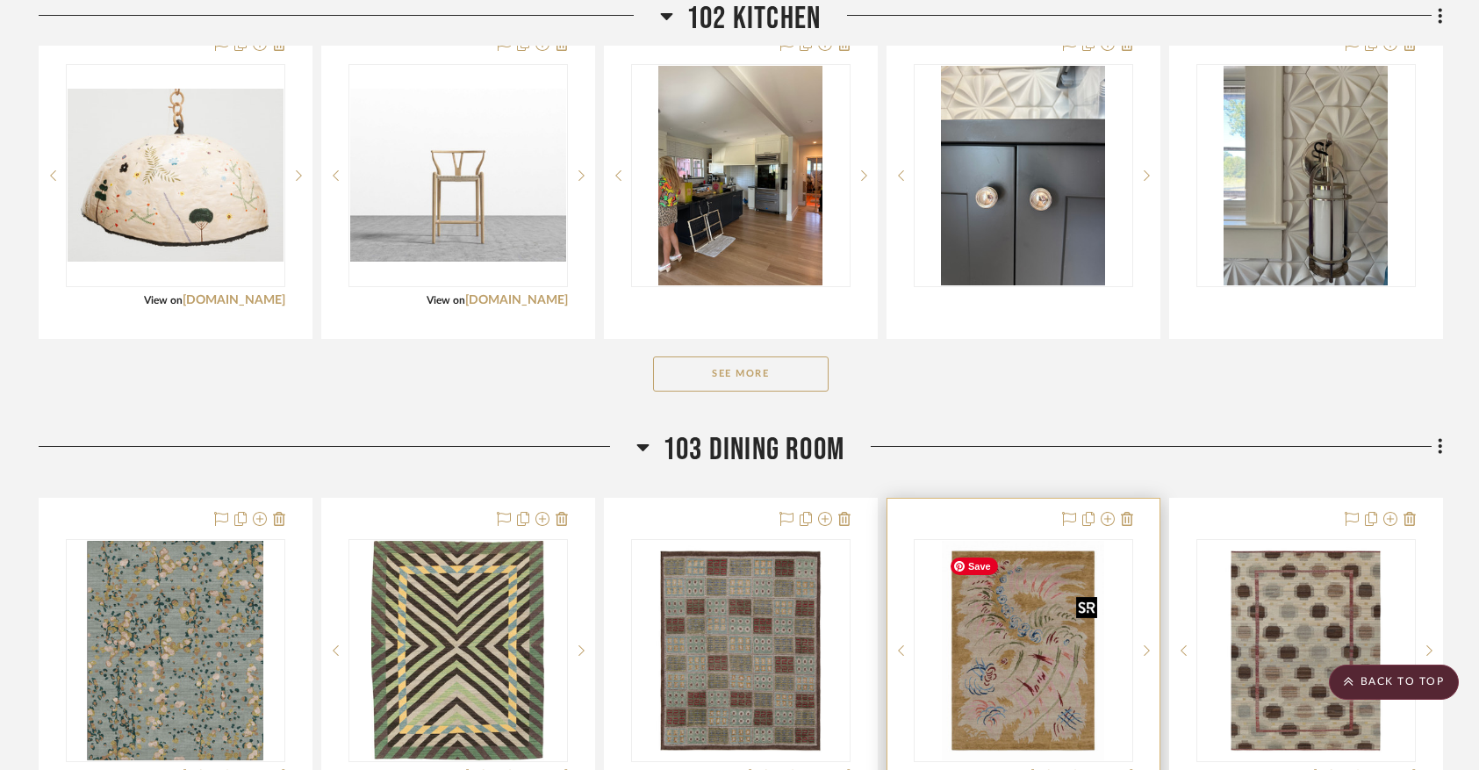
click at [1018, 658] on img "0" at bounding box center [1023, 650] width 162 height 219
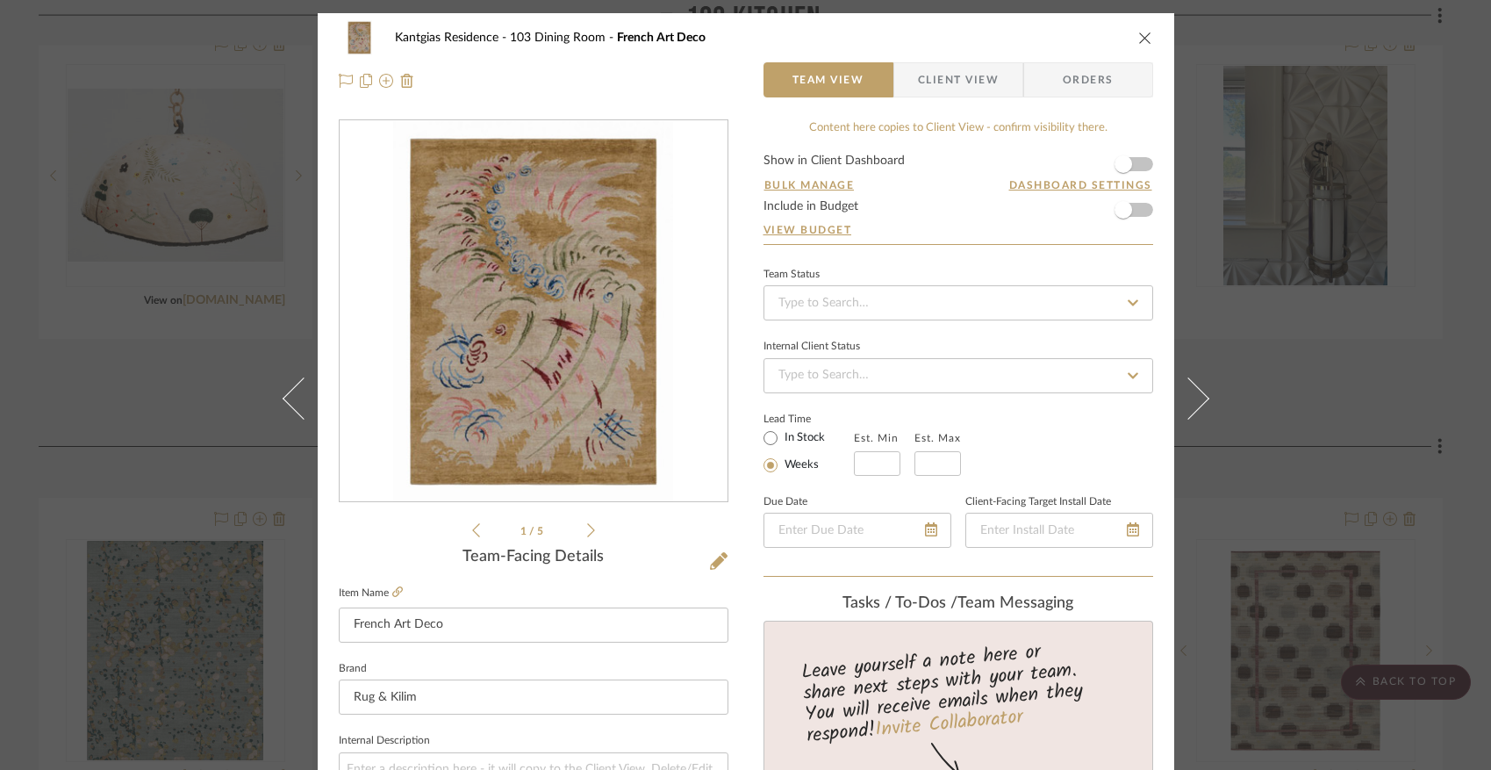
scroll to position [705, 0]
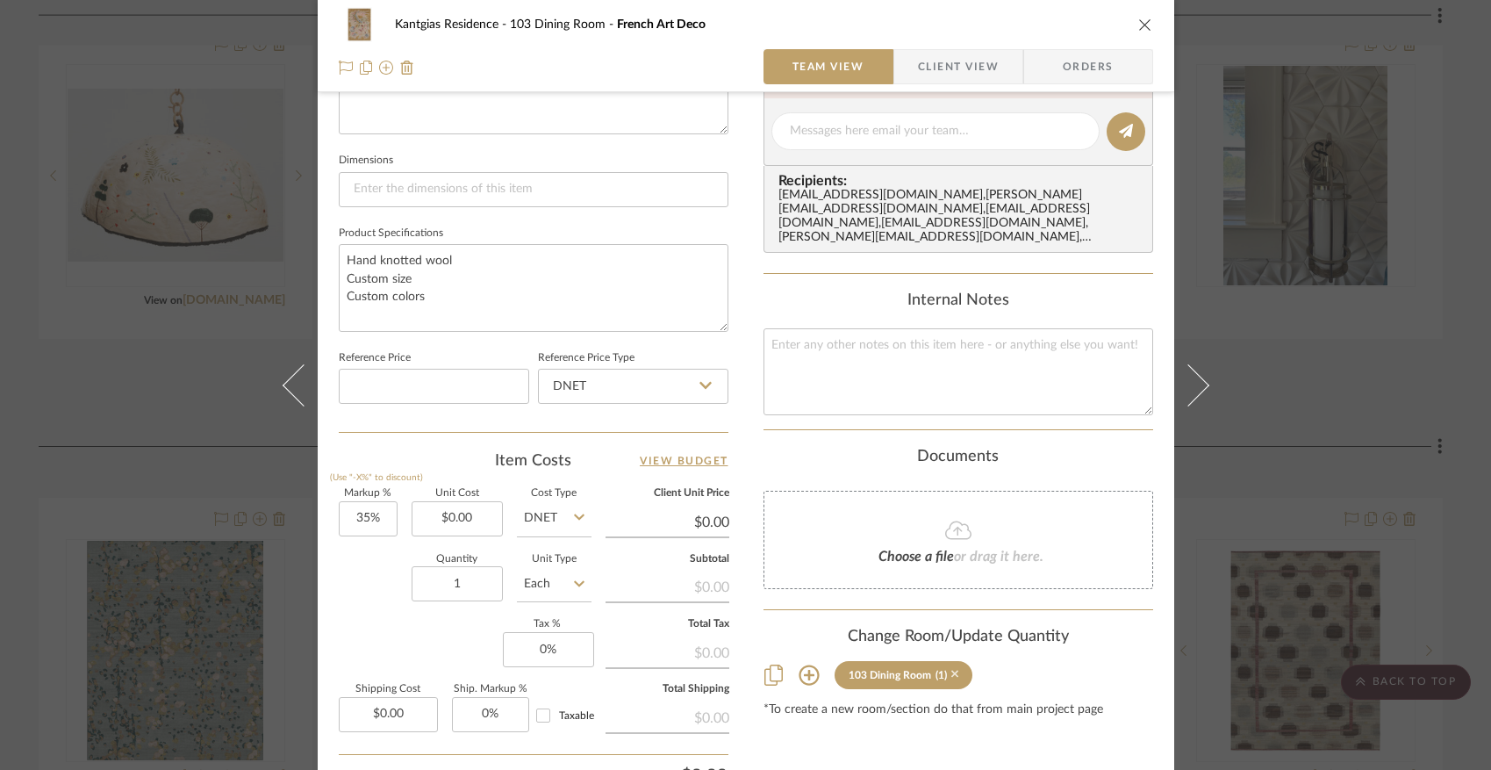
click at [952, 672] on icon at bounding box center [956, 675] width 8 height 8
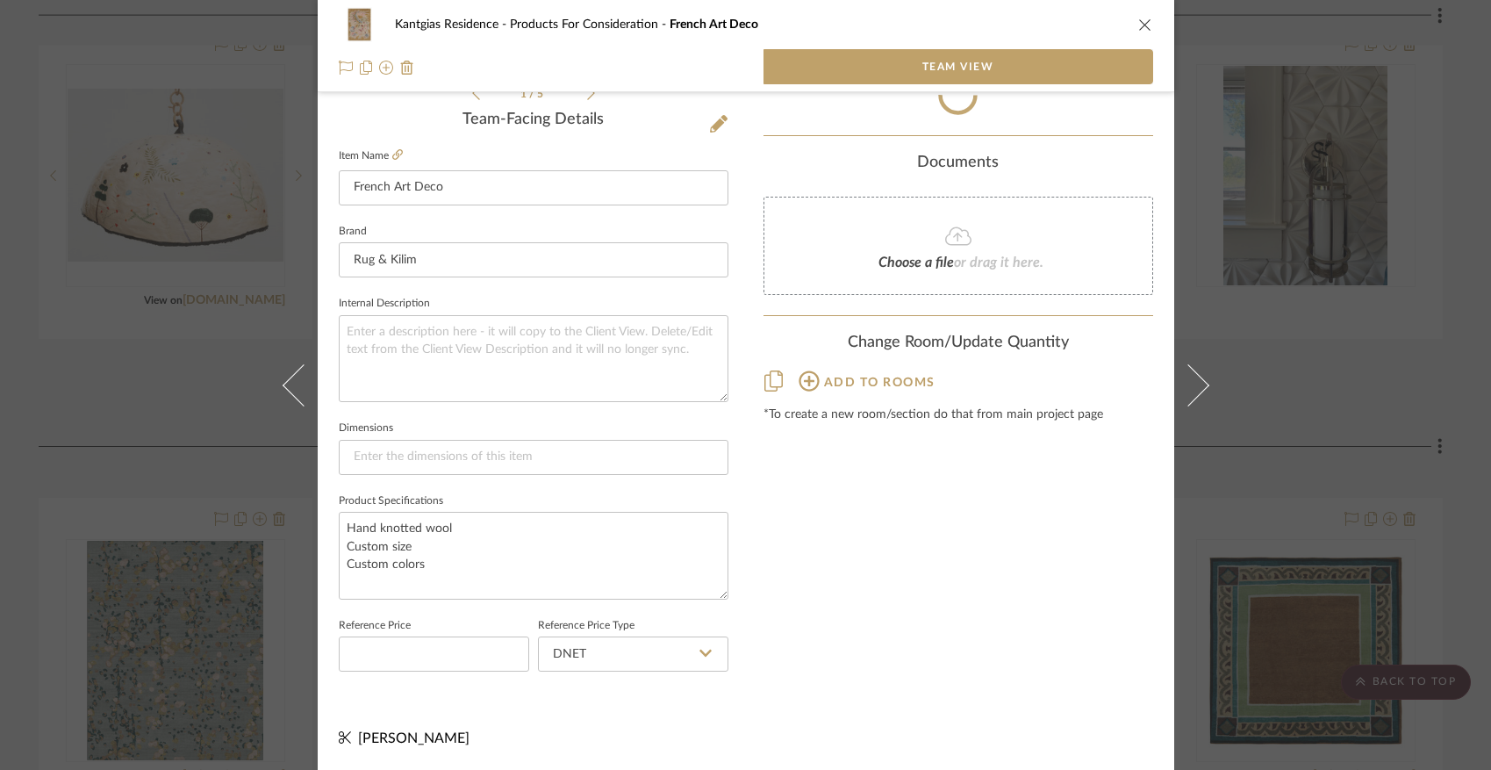
scroll to position [456, 0]
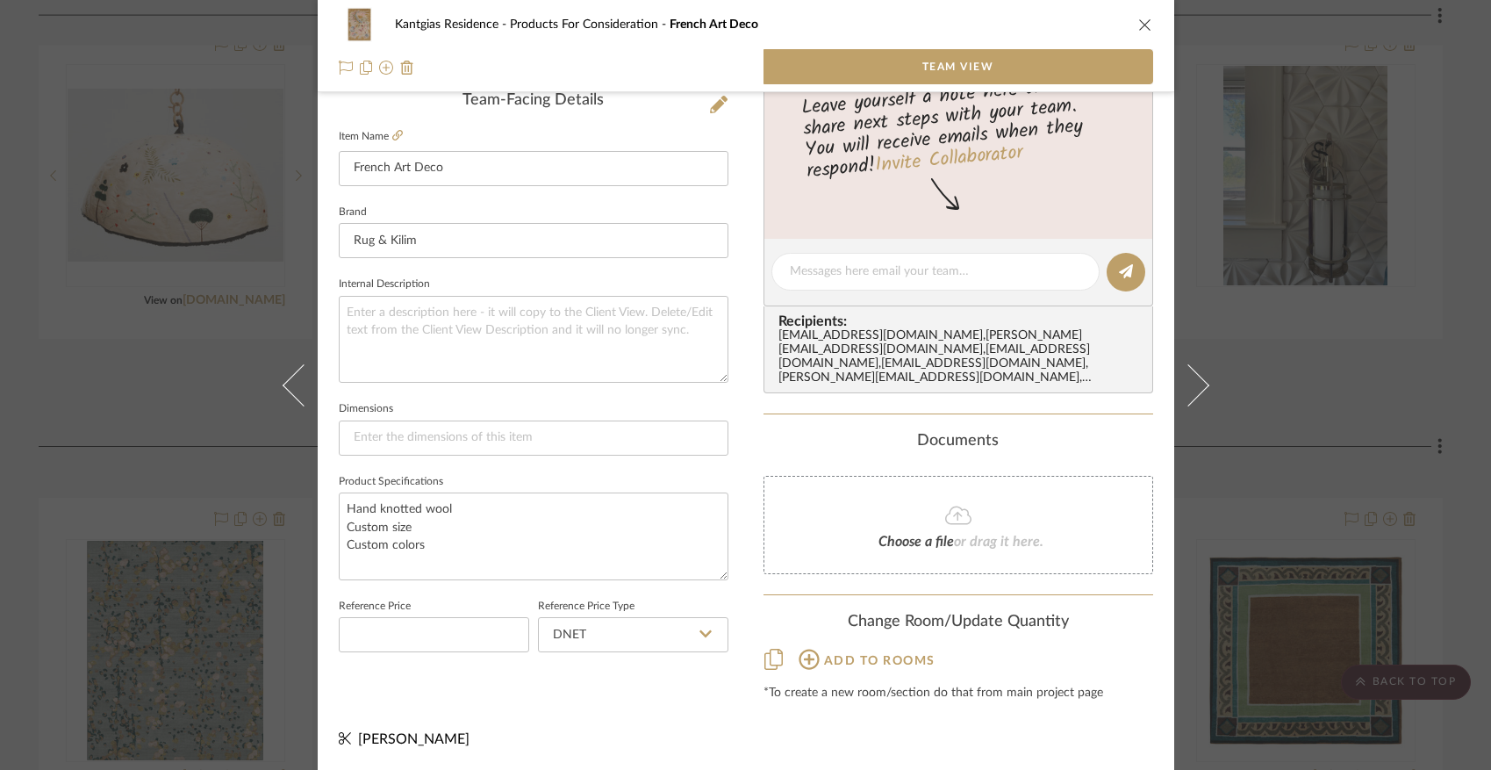
click at [1139, 25] on icon "close" at bounding box center [1146, 25] width 14 height 14
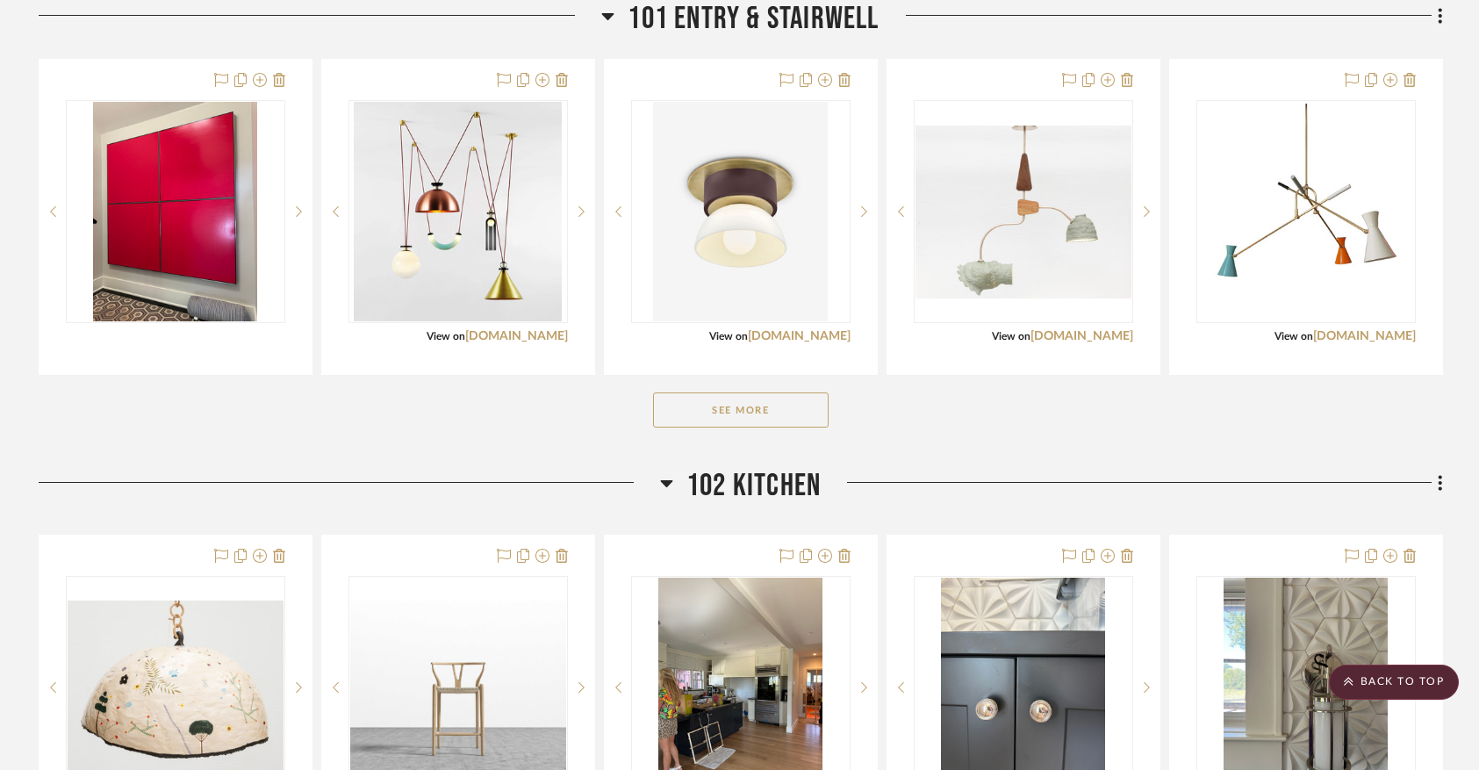
scroll to position [1414, 0]
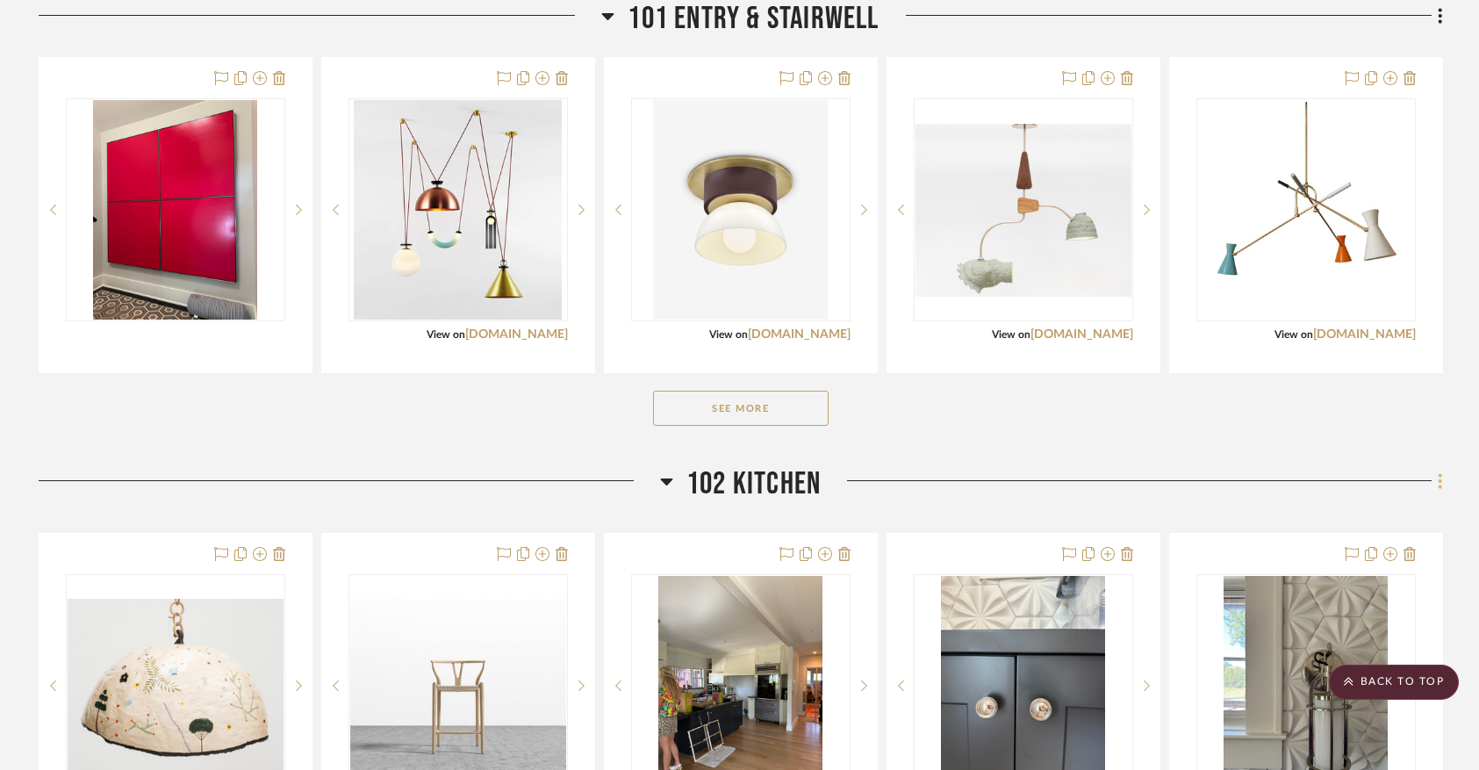
click at [1441, 489] on icon at bounding box center [1441, 481] width 4 height 15
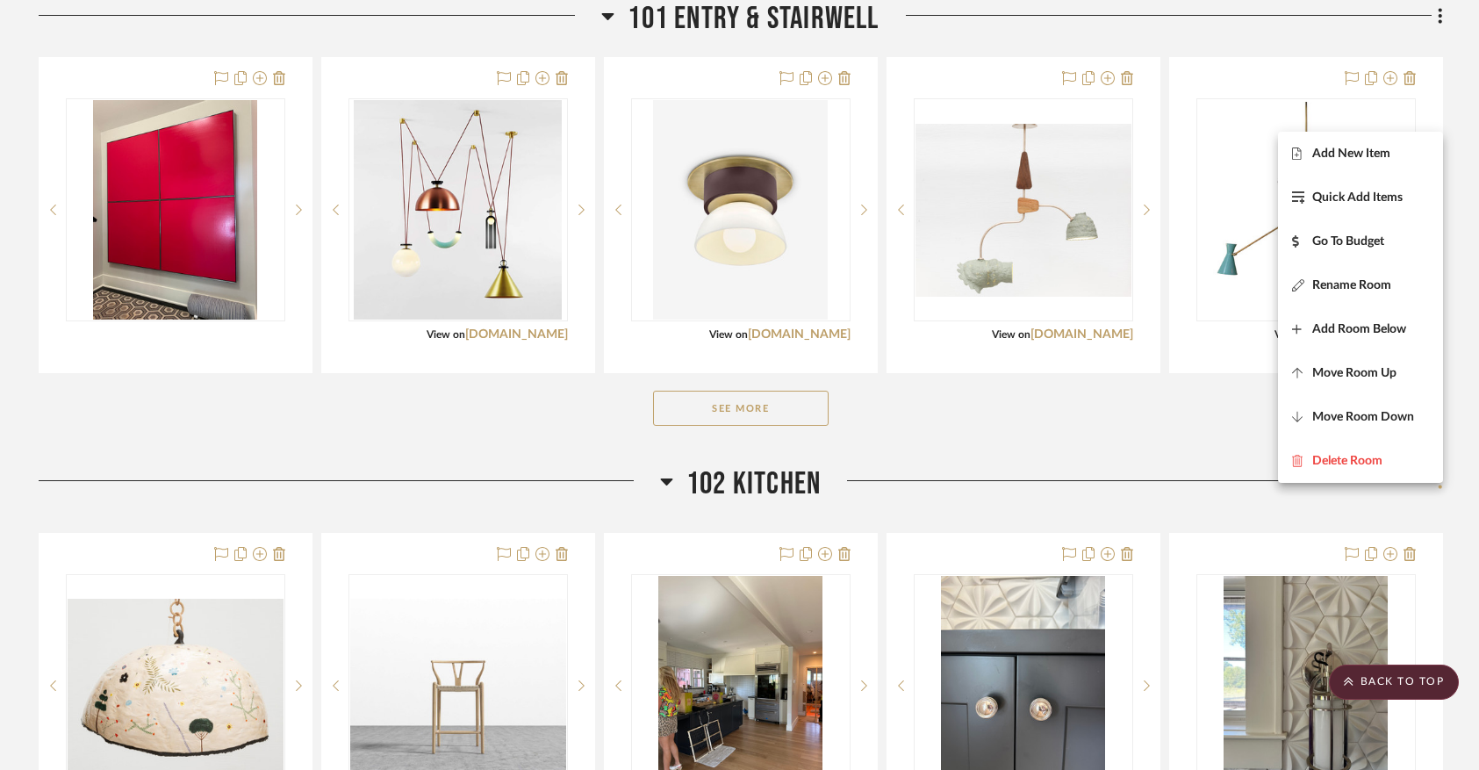
scroll to position [1373, 0]
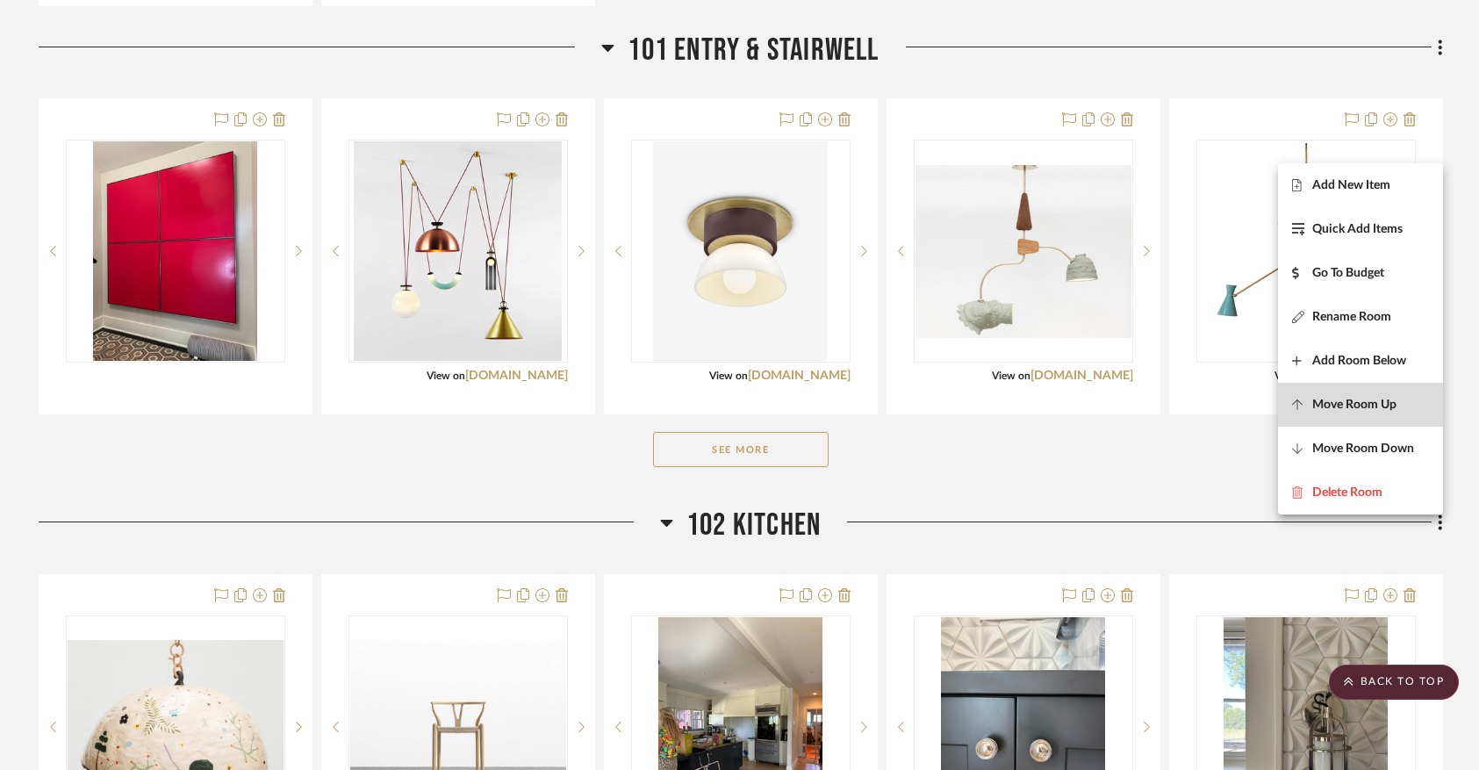
click at [1385, 398] on span "Move Room Up" at bounding box center [1354, 405] width 84 height 15
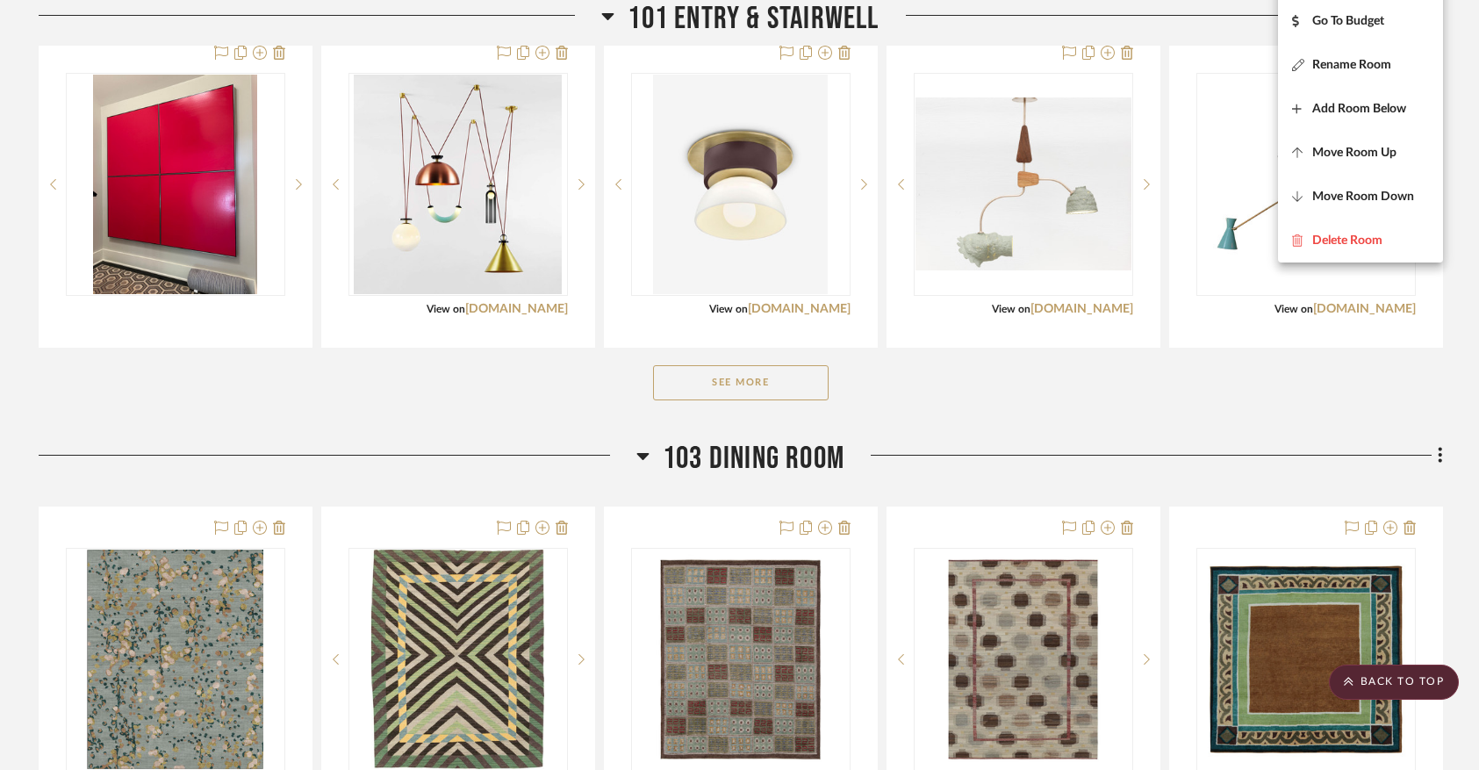
scroll to position [1917, 0]
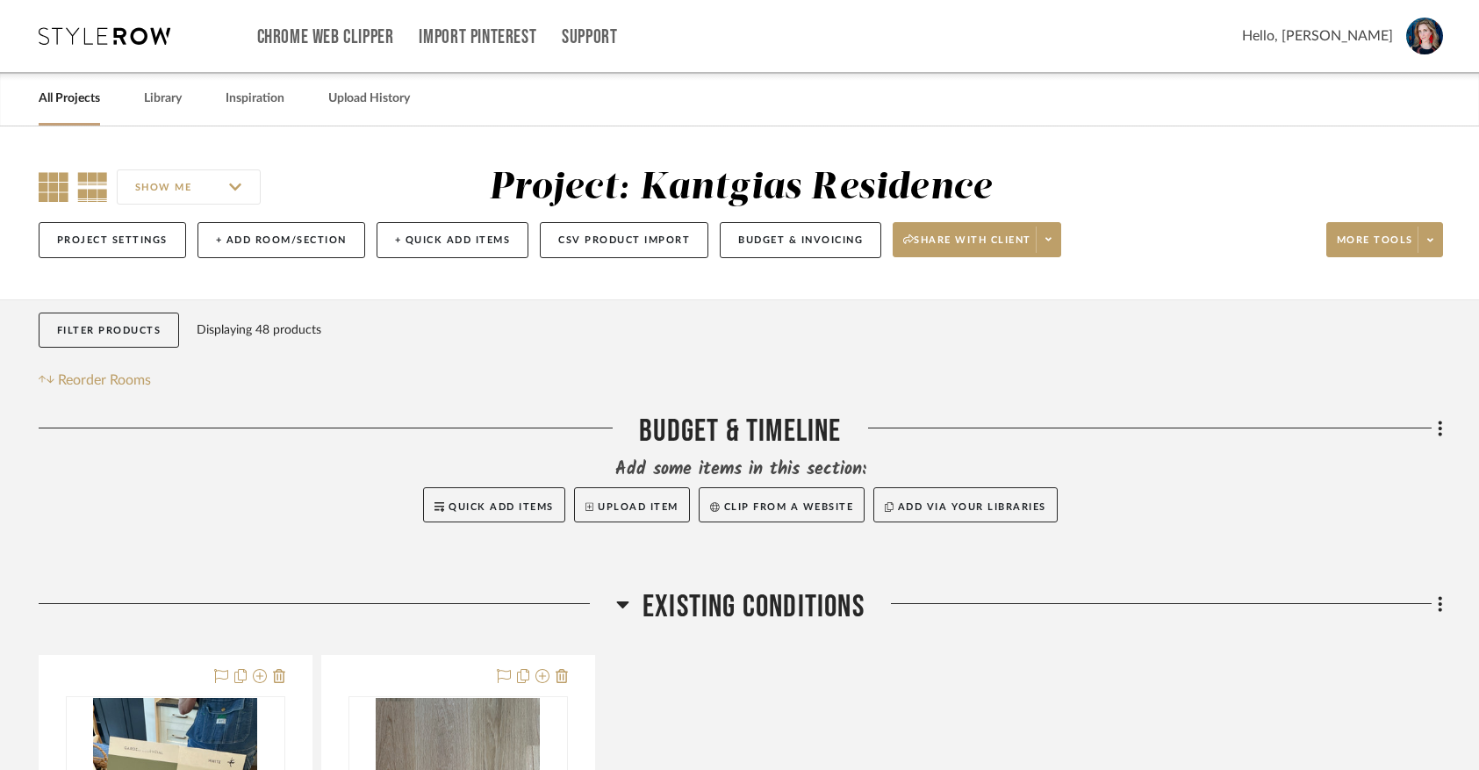
click at [48, 186] on icon at bounding box center [54, 187] width 30 height 30
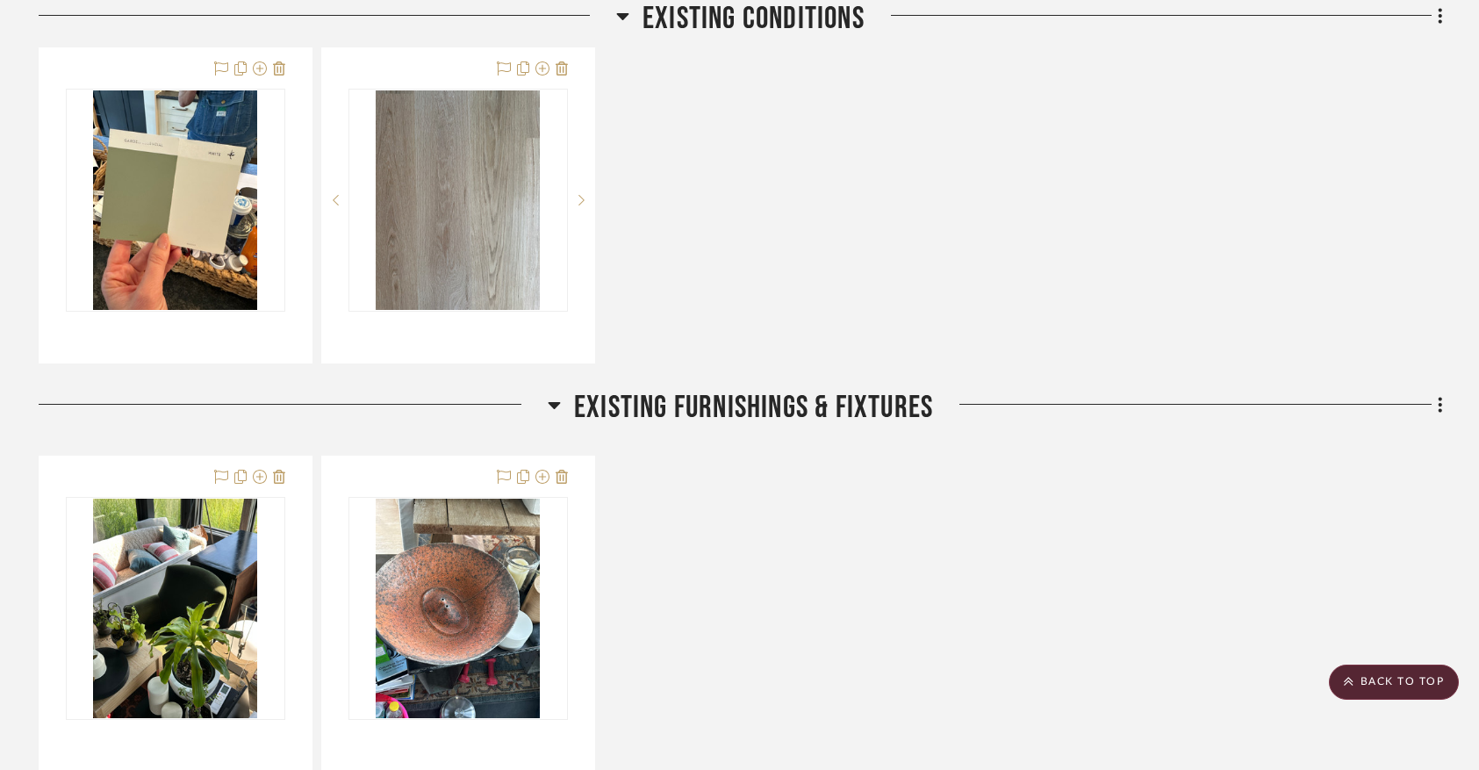
scroll to position [650, 0]
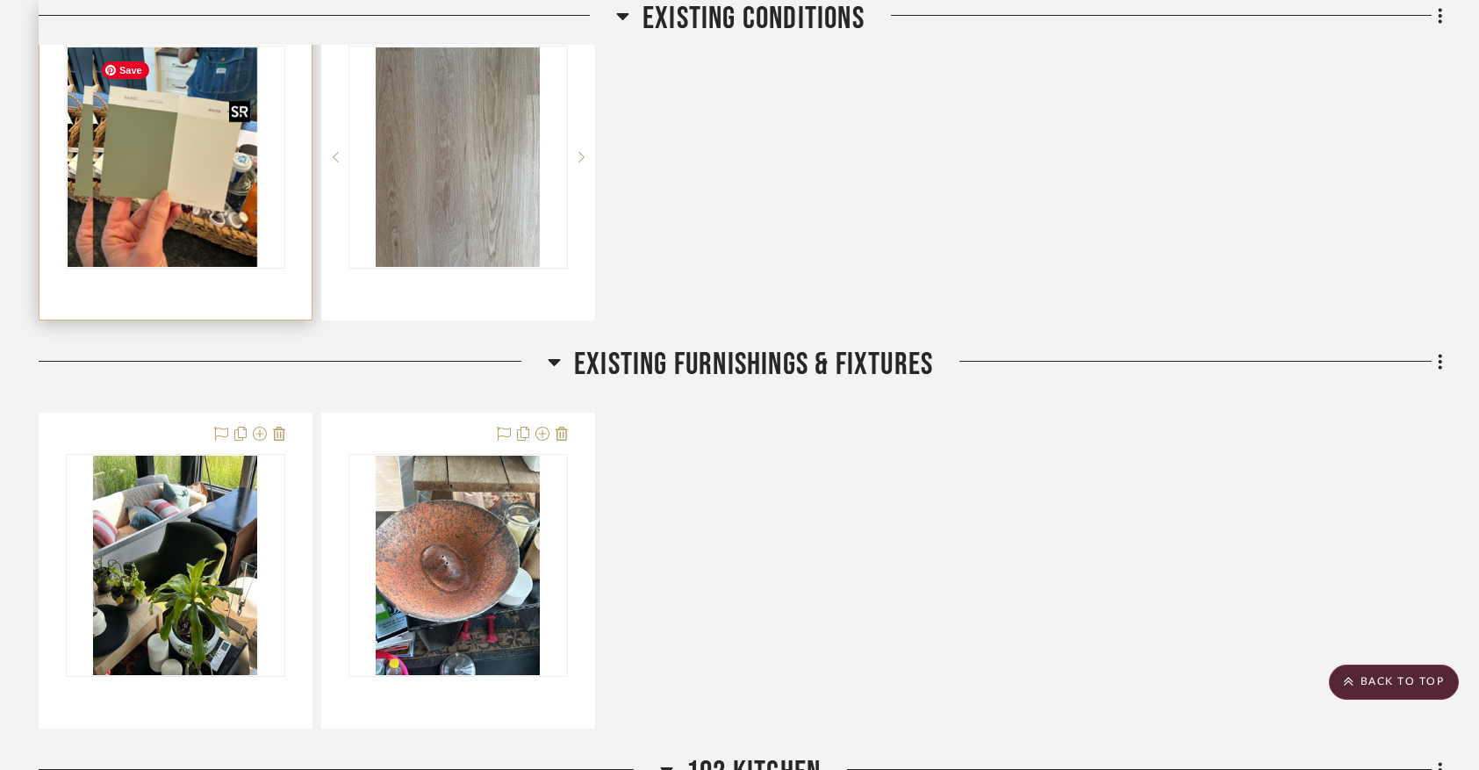
click at [189, 192] on img "0" at bounding box center [150, 156] width 165 height 219
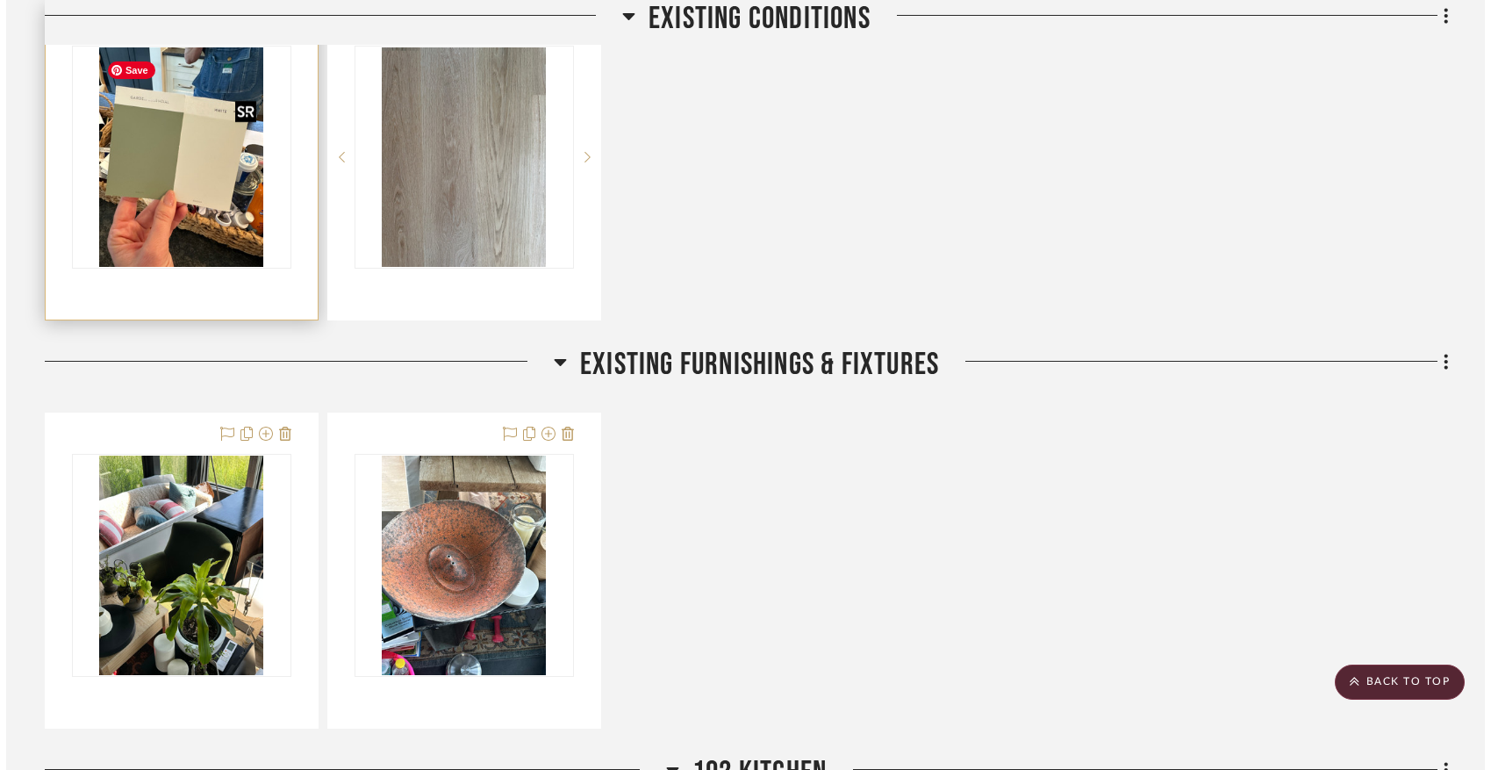
scroll to position [0, 0]
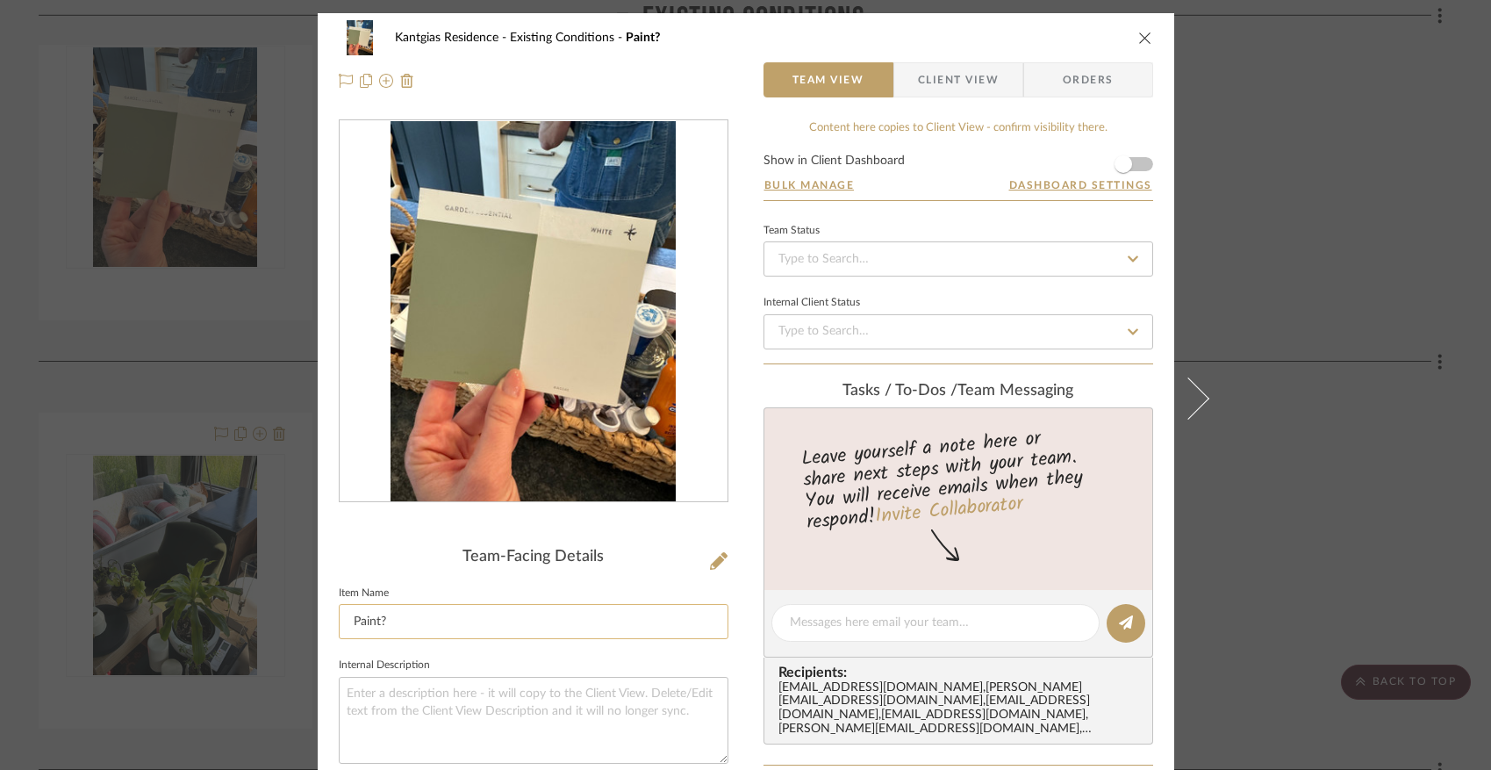
click at [495, 625] on input "Paint?" at bounding box center [534, 621] width 390 height 35
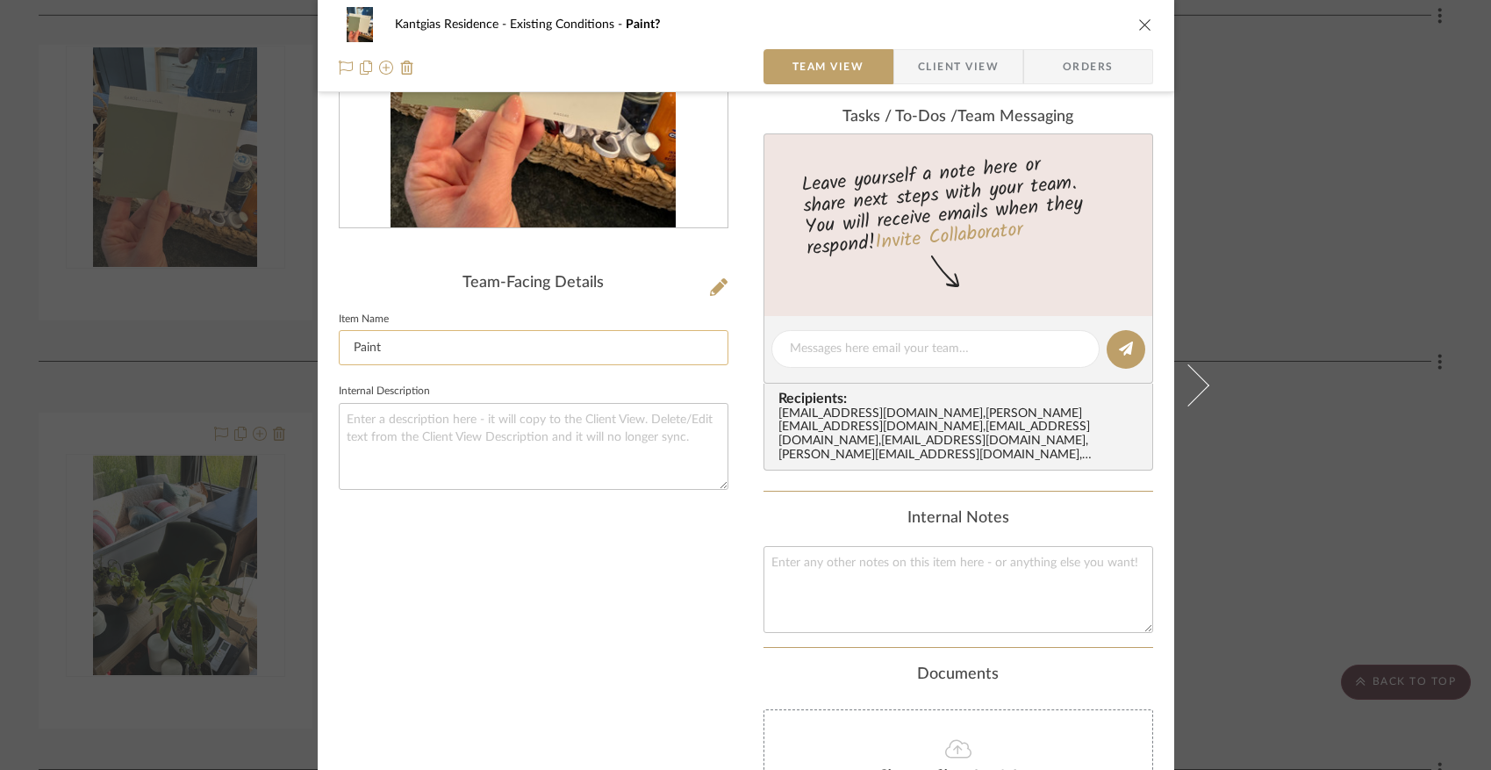
scroll to position [508, 0]
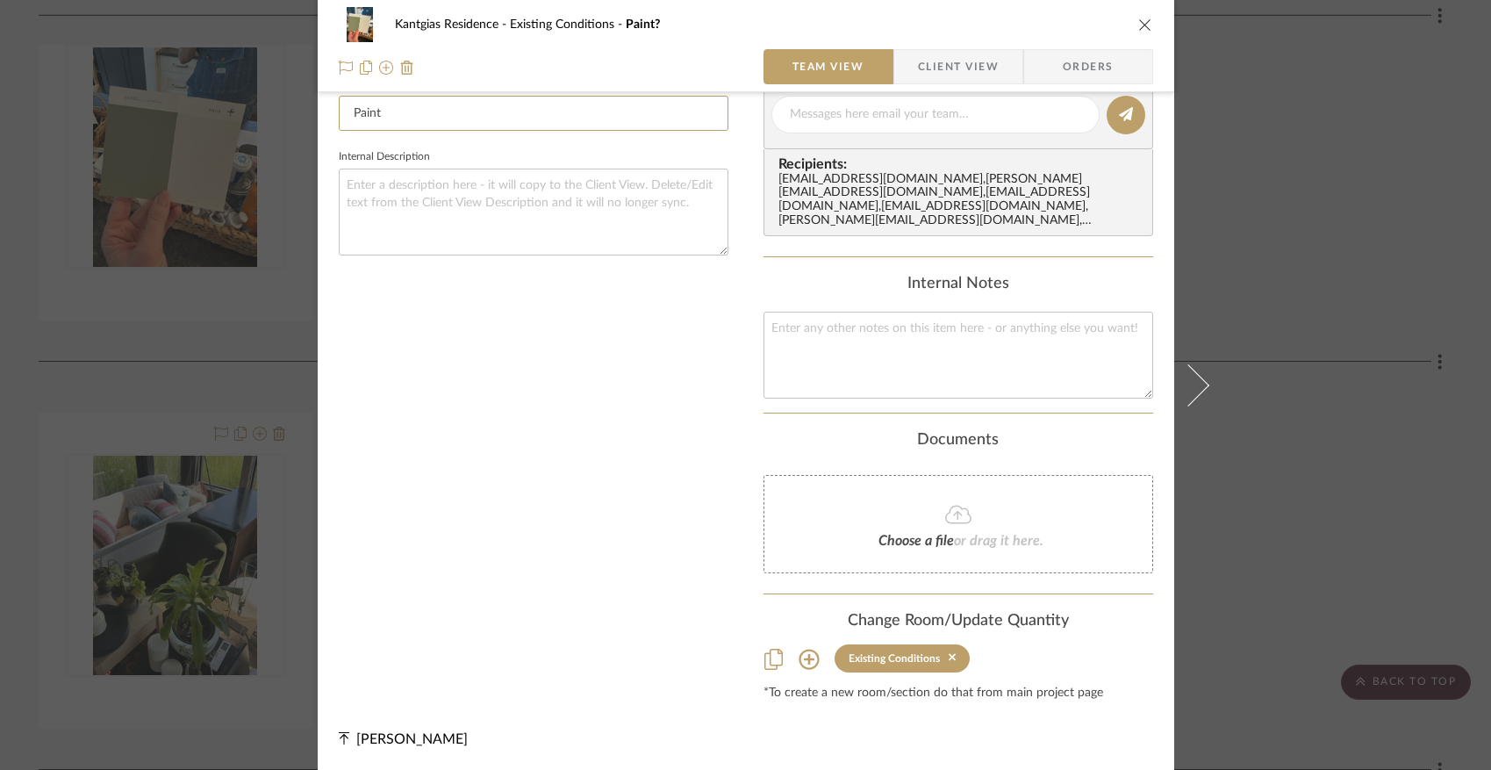
type input "Paint"
click at [806, 656] on icon at bounding box center [809, 659] width 21 height 21
click at [799, 660] on icon at bounding box center [809, 659] width 21 height 21
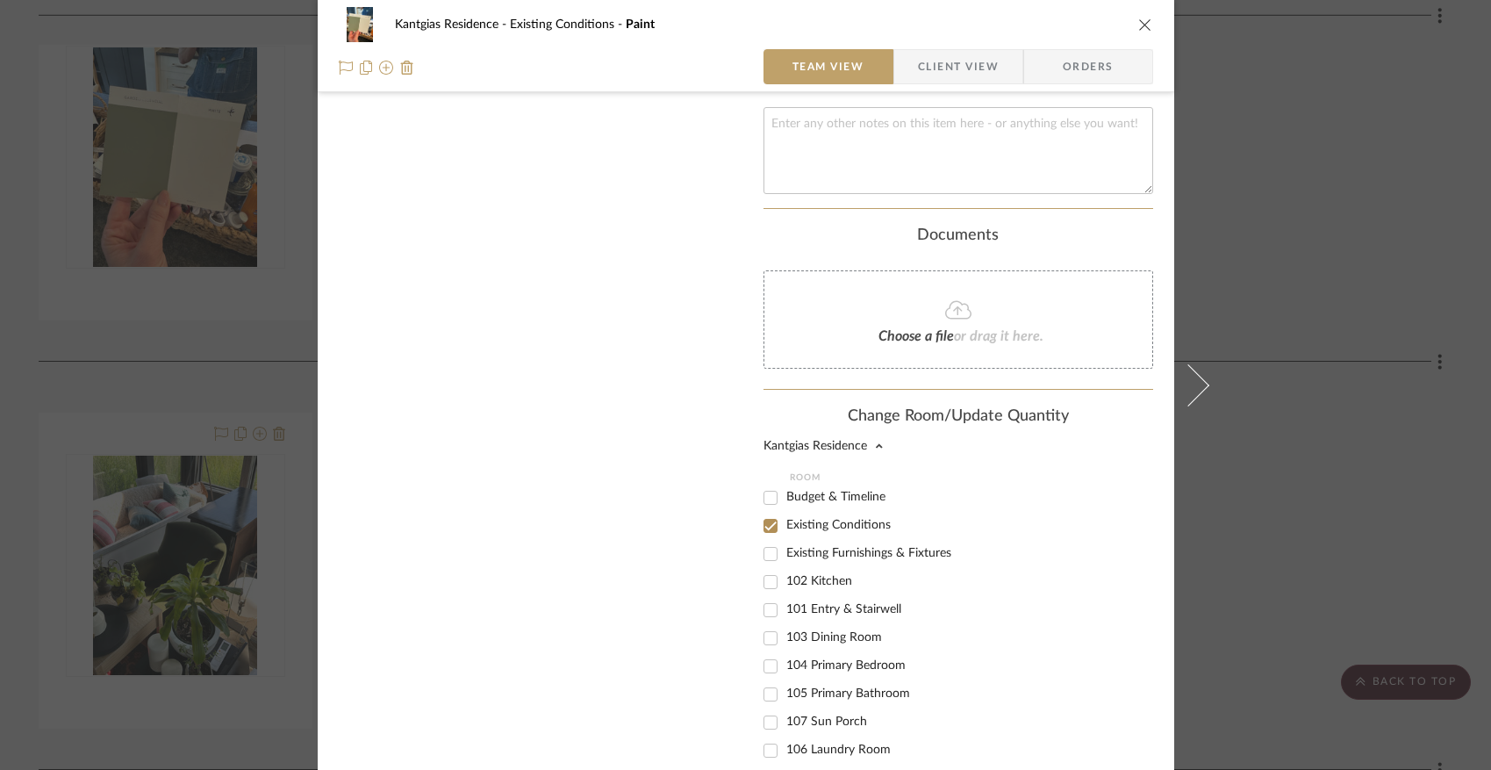
scroll to position [712, 0]
click at [765, 584] on input "102 Kitchen" at bounding box center [771, 583] width 28 height 28
checkbox input "true"
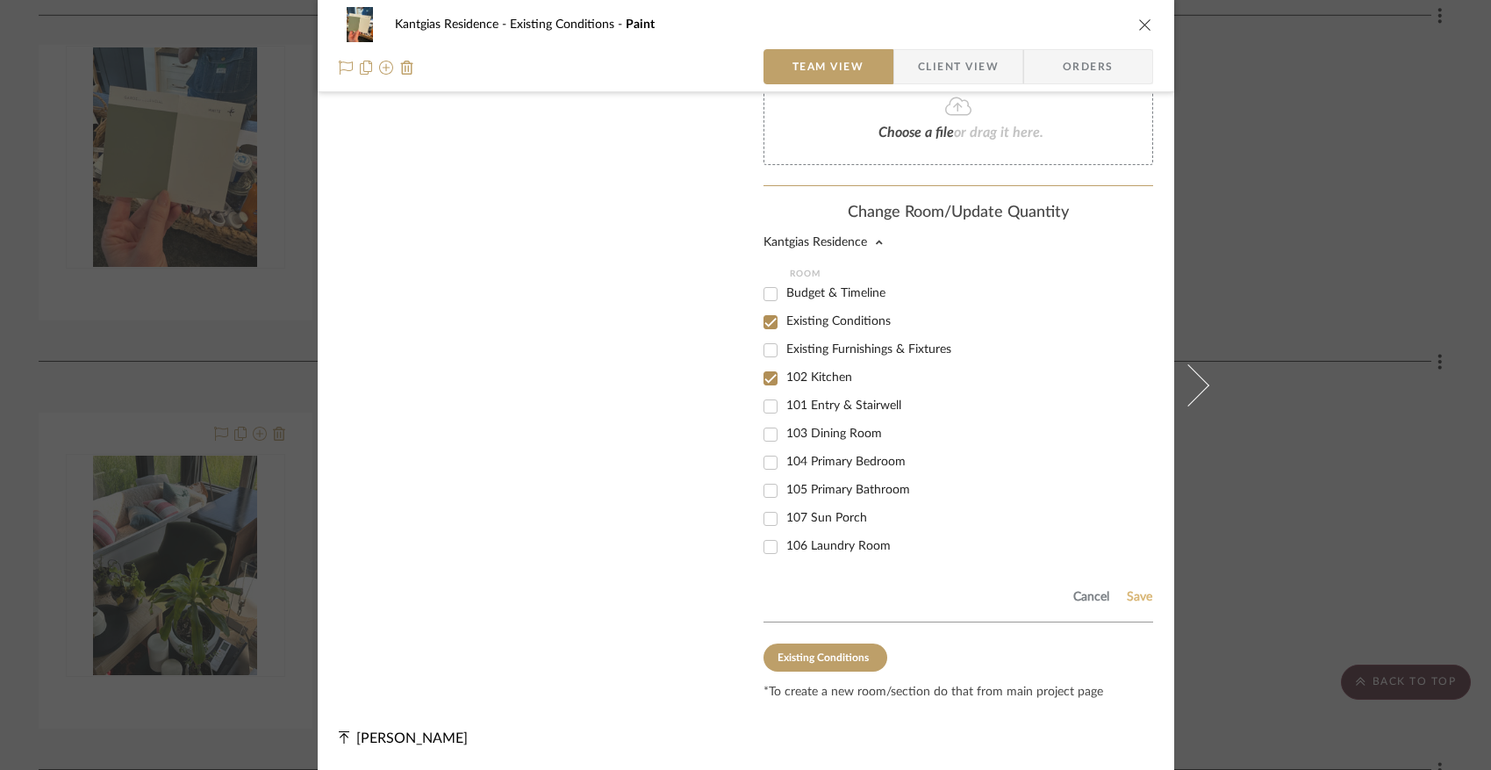
click at [1133, 595] on button "Save" at bounding box center [1139, 597] width 27 height 14
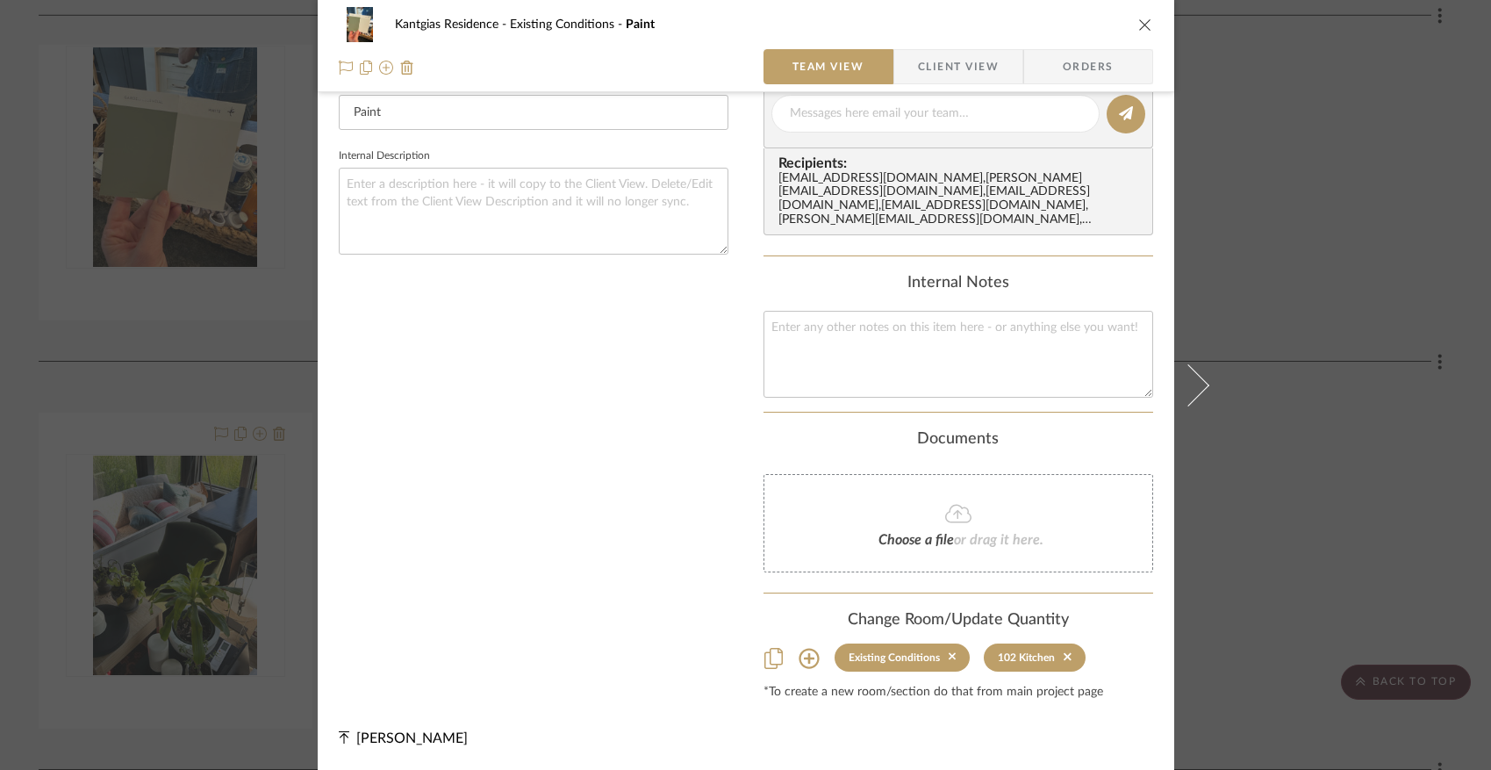
scroll to position [508, 0]
click at [1139, 25] on icon "close" at bounding box center [1146, 25] width 14 height 14
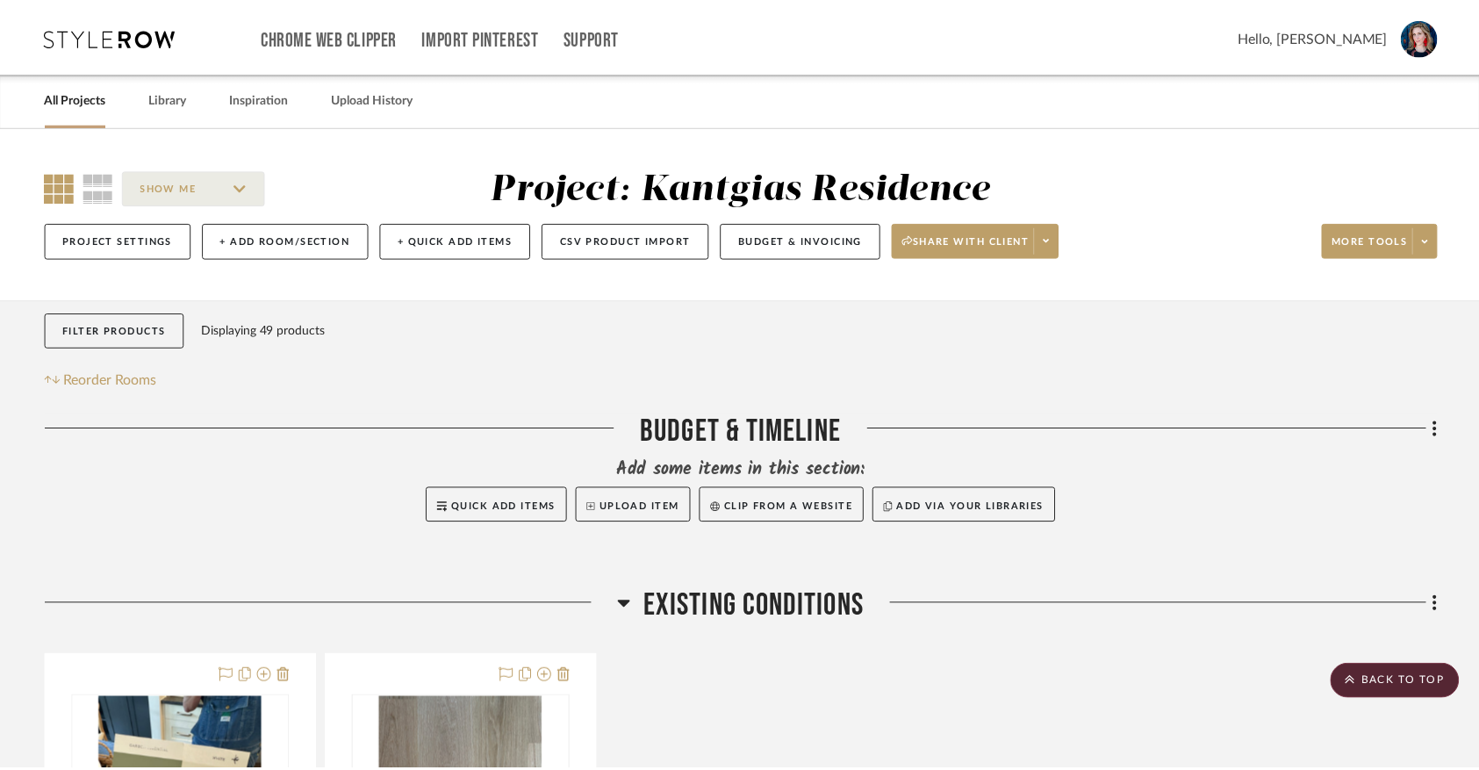
scroll to position [650, 0]
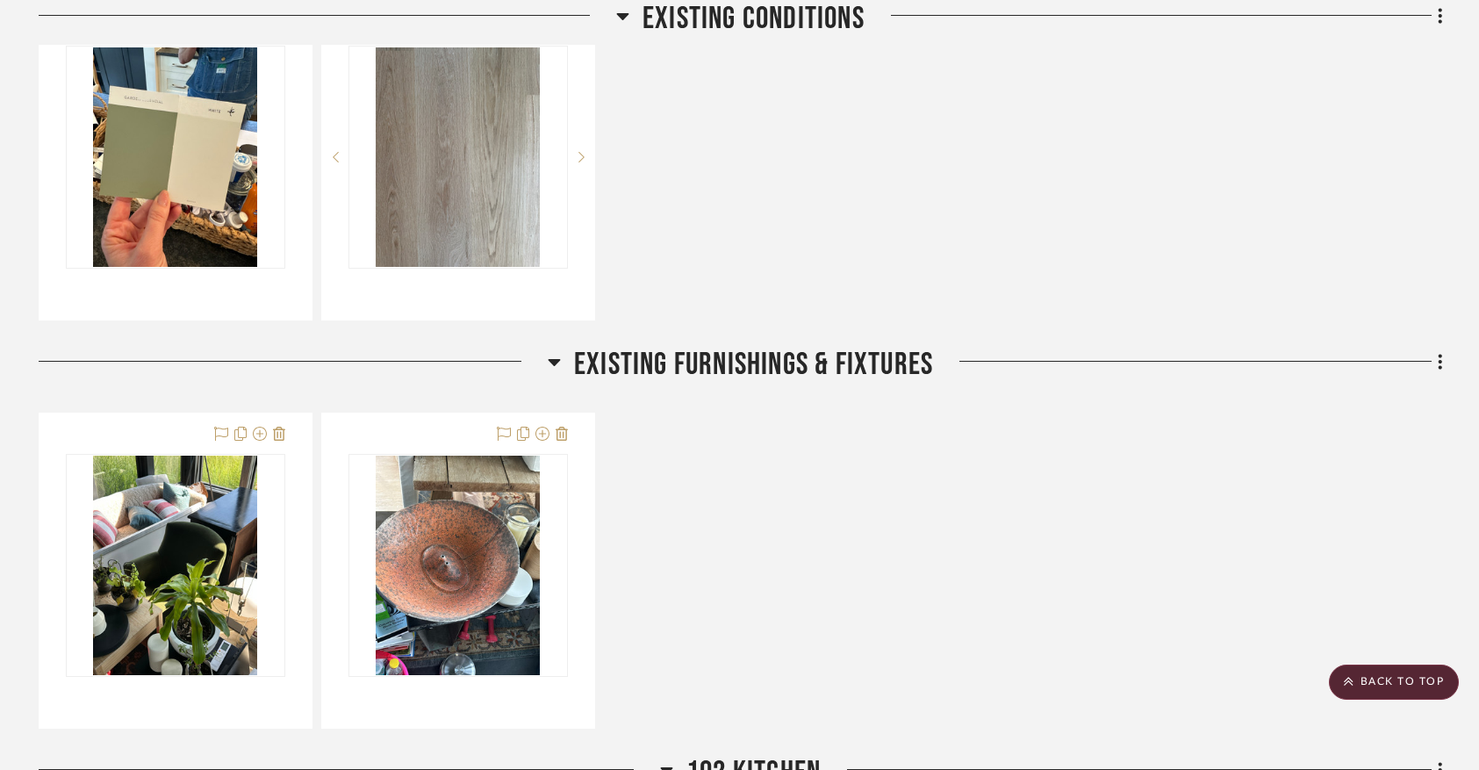
click at [616, 19] on icon at bounding box center [622, 15] width 13 height 21
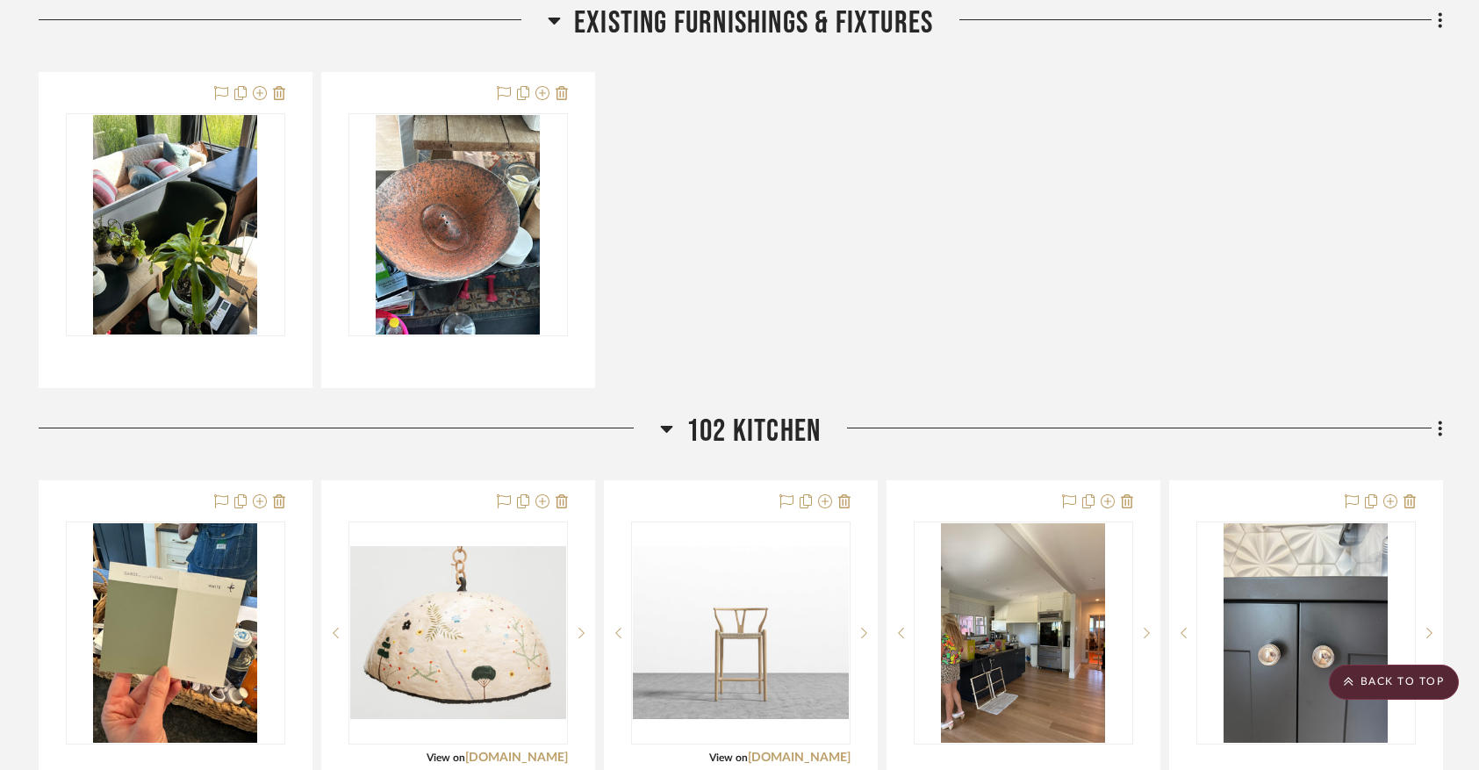
click at [556, 25] on icon at bounding box center [554, 21] width 12 height 7
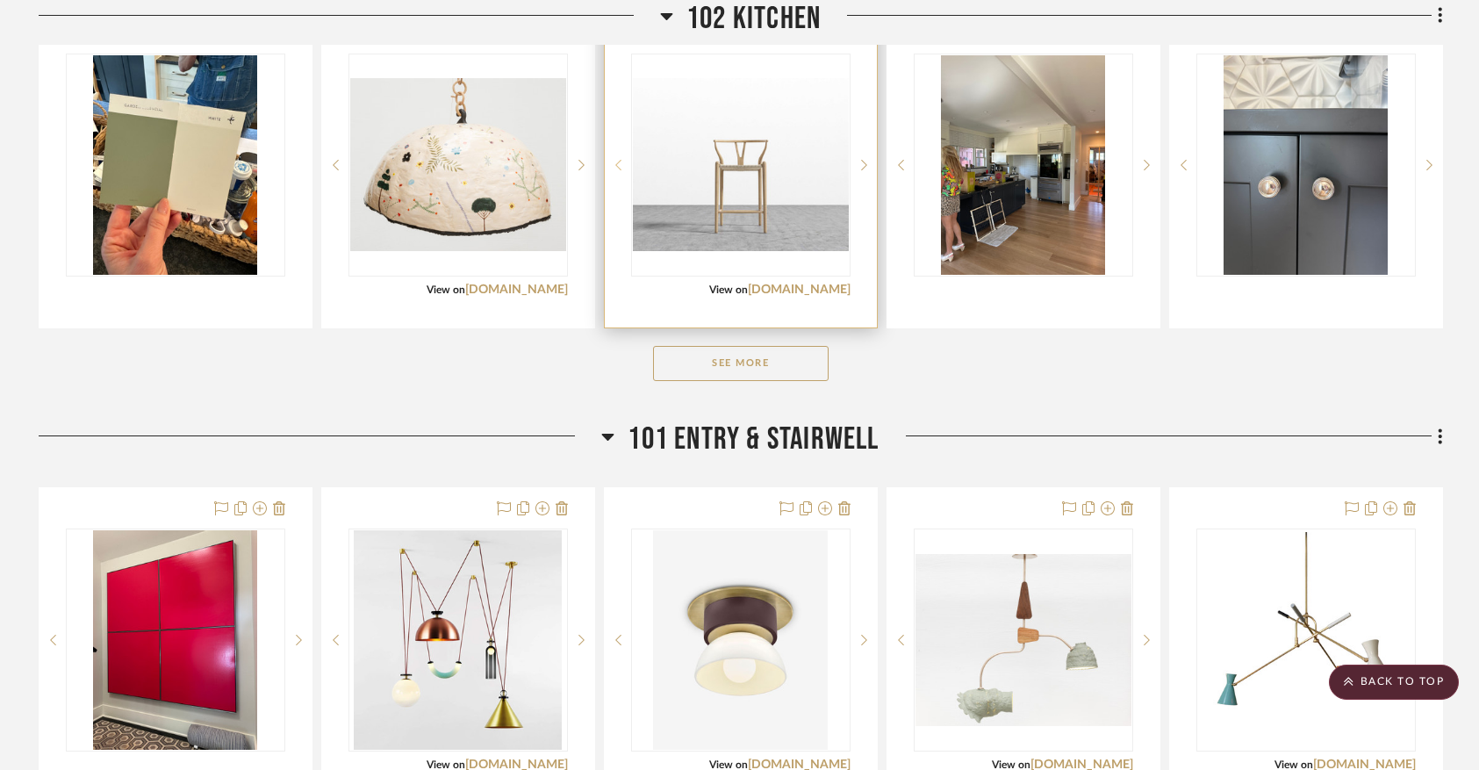
scroll to position [781, 0]
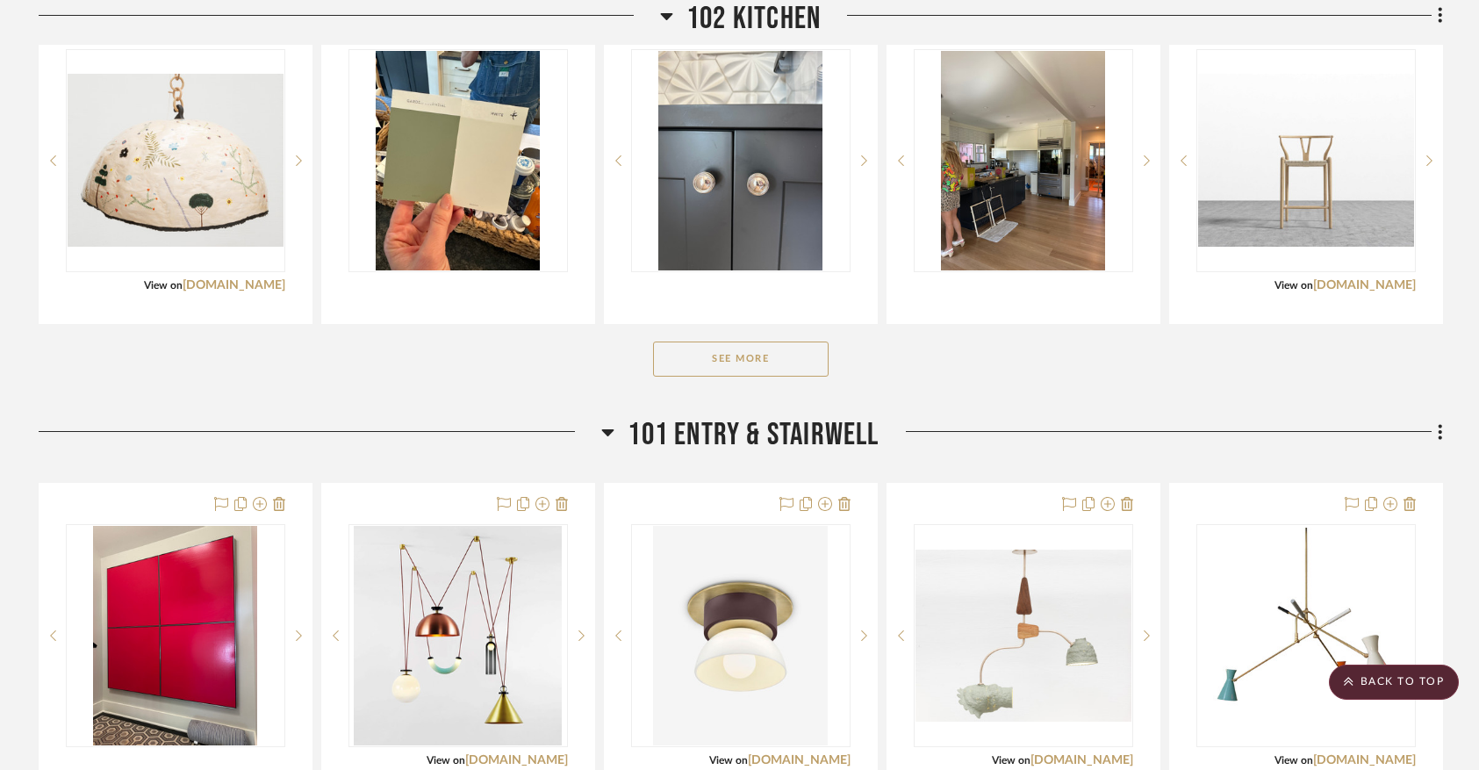
click at [764, 374] on button "See More" at bounding box center [741, 358] width 176 height 35
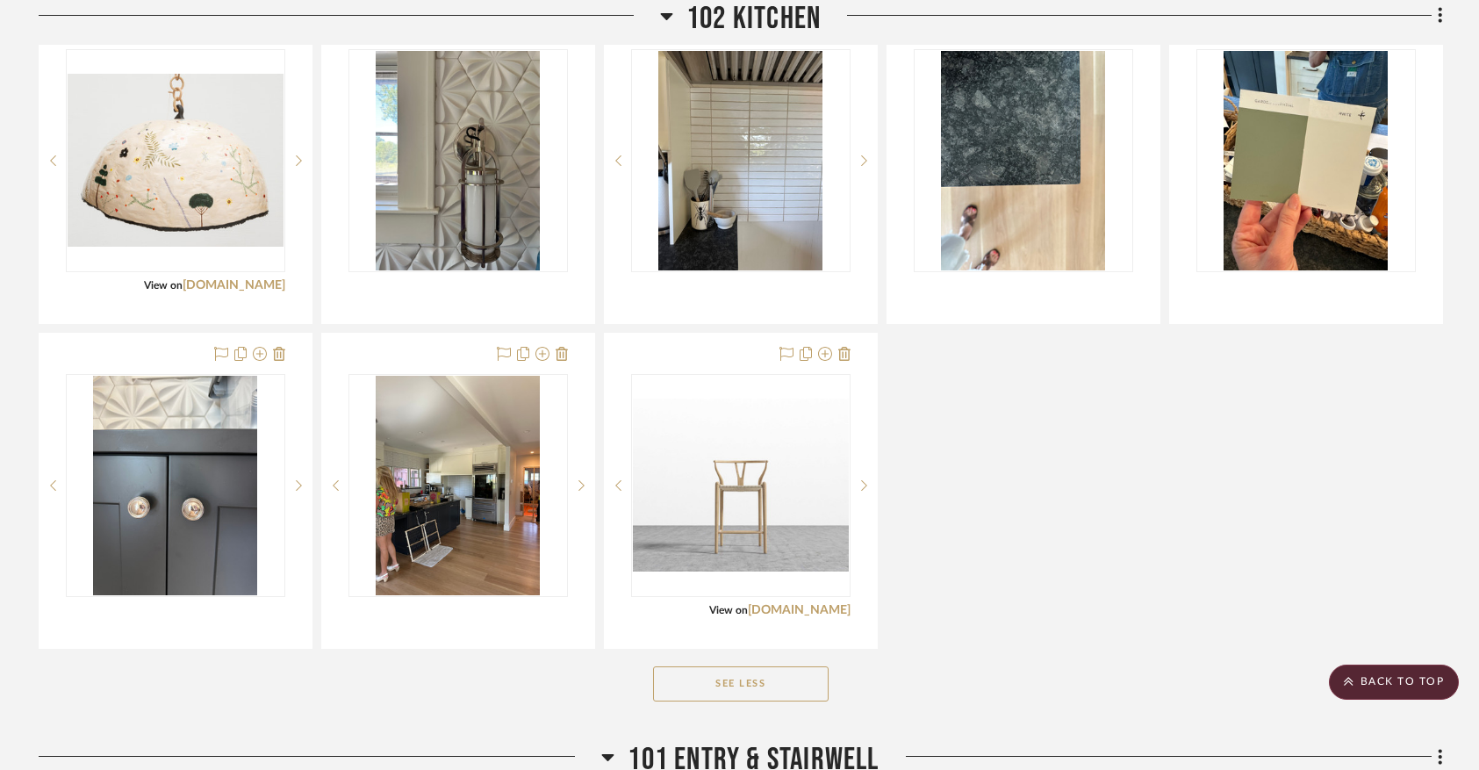
click at [771, 683] on button "See Less" at bounding box center [741, 683] width 176 height 35
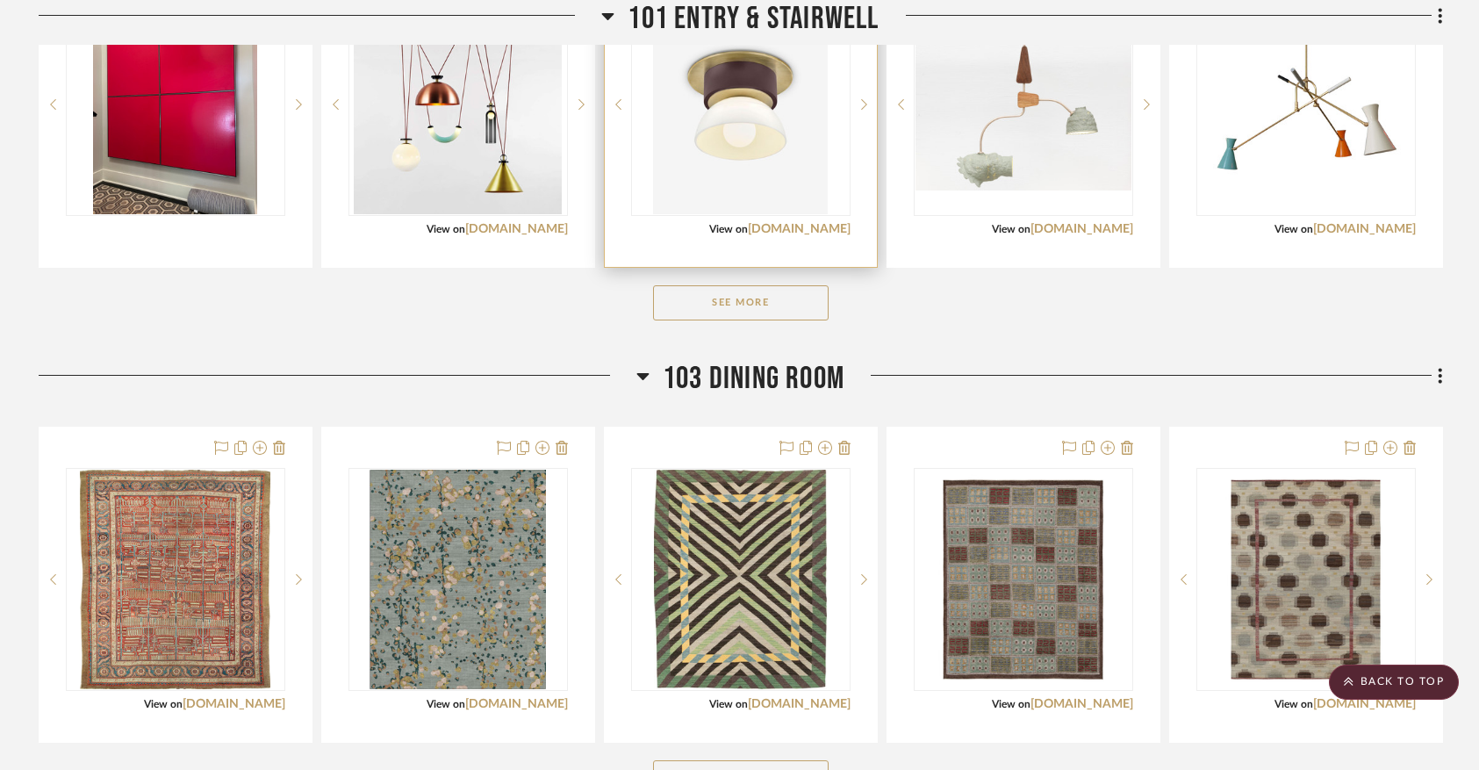
scroll to position [1308, 0]
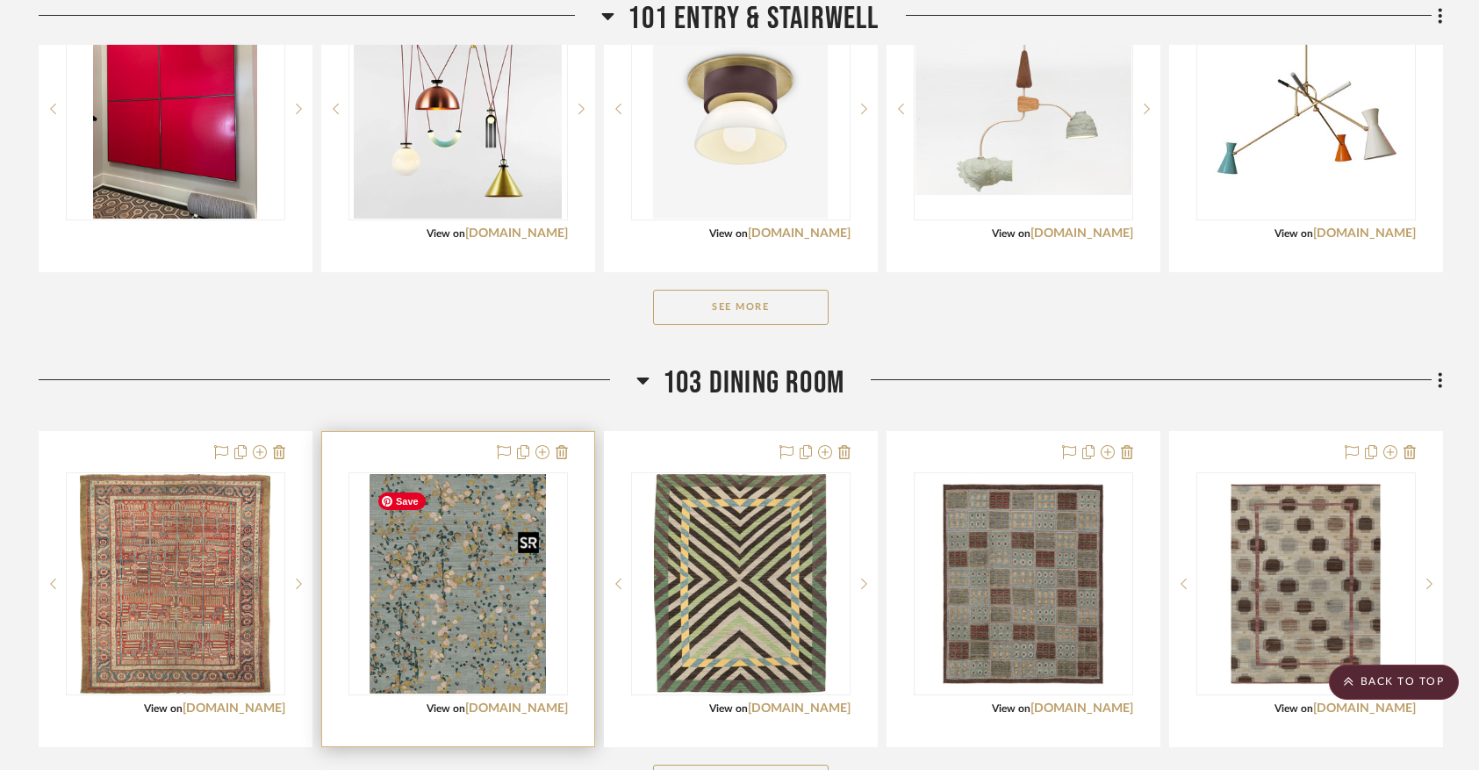
click at [0, 0] on img at bounding box center [0, 0] width 0 height 0
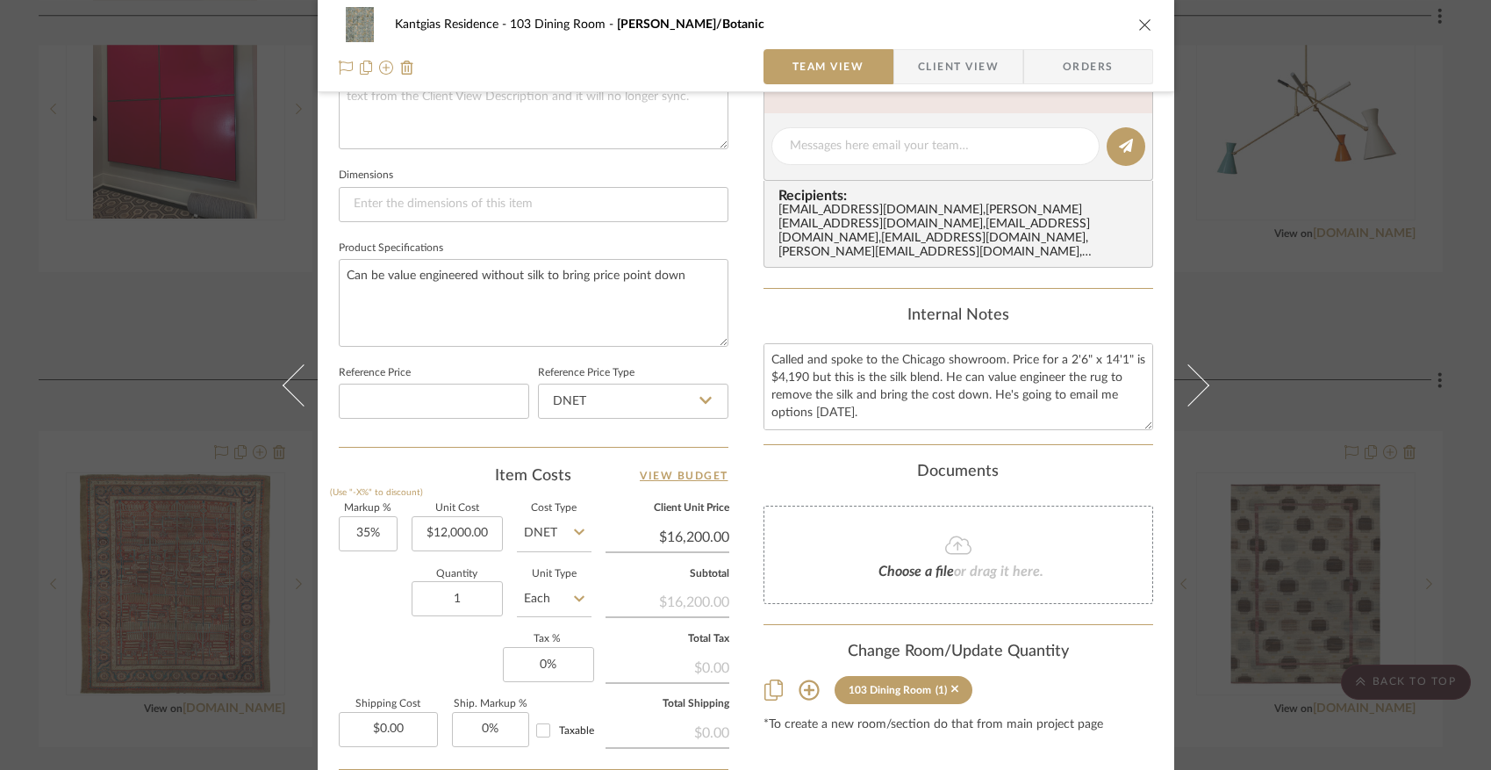
scroll to position [861, 0]
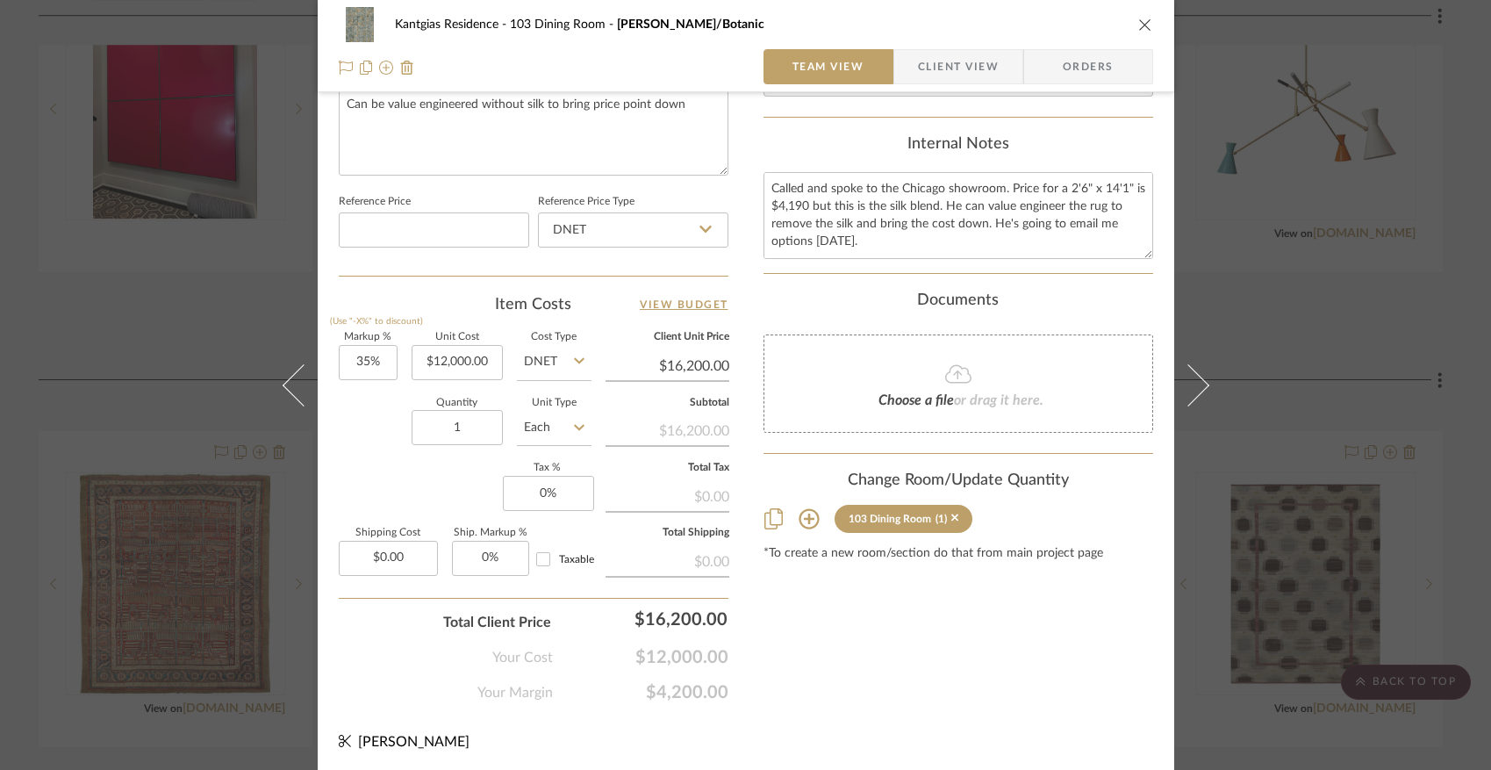
click at [801, 518] on icon at bounding box center [809, 519] width 20 height 20
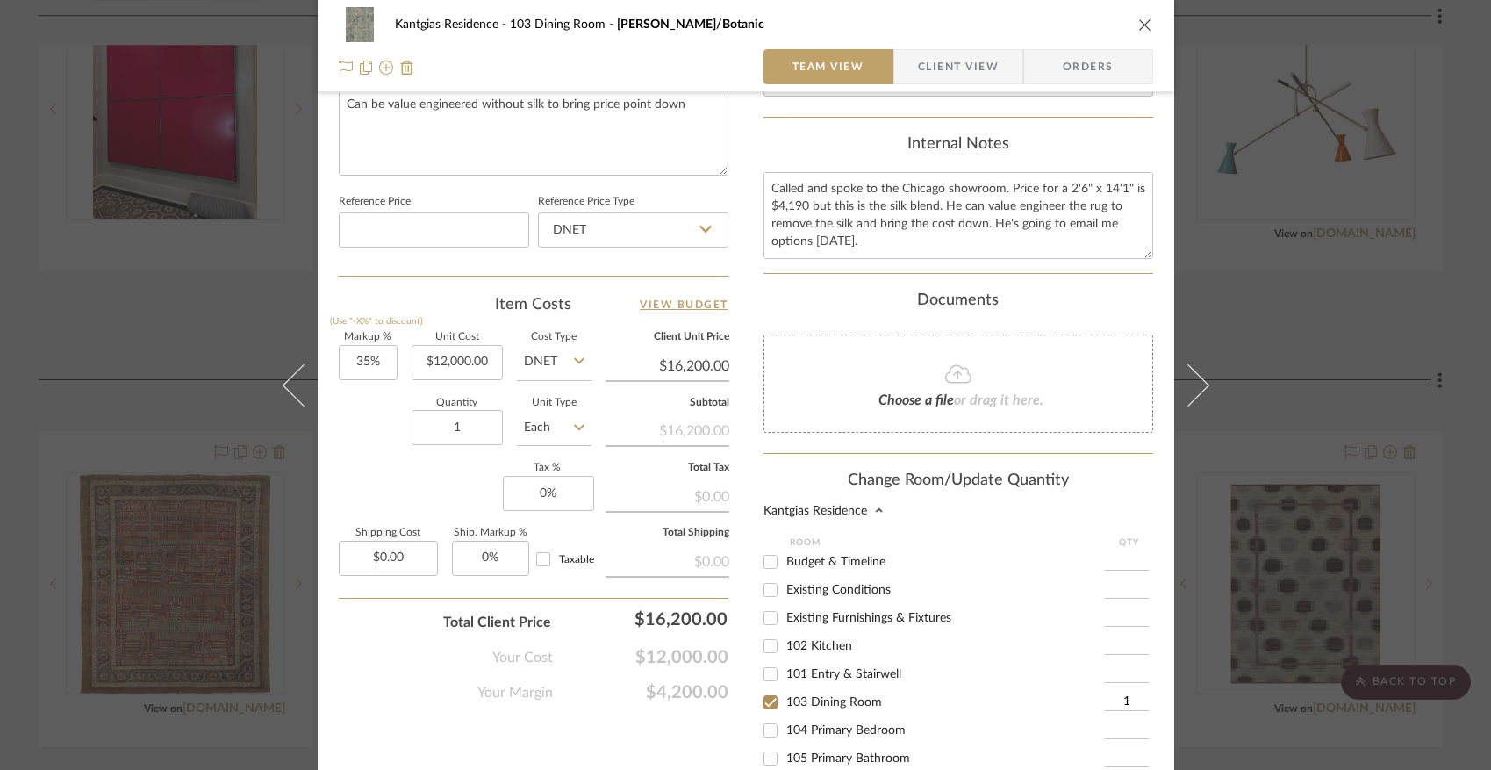
click at [768, 706] on input "103 Dining Room" at bounding box center [771, 702] width 28 height 28
checkbox input "false"
drag, startPoint x: 766, startPoint y: 736, endPoint x: 844, endPoint y: 665, distance: 105.6
click at [768, 733] on input "104 Primary Bedroom" at bounding box center [771, 730] width 28 height 28
checkbox input "true"
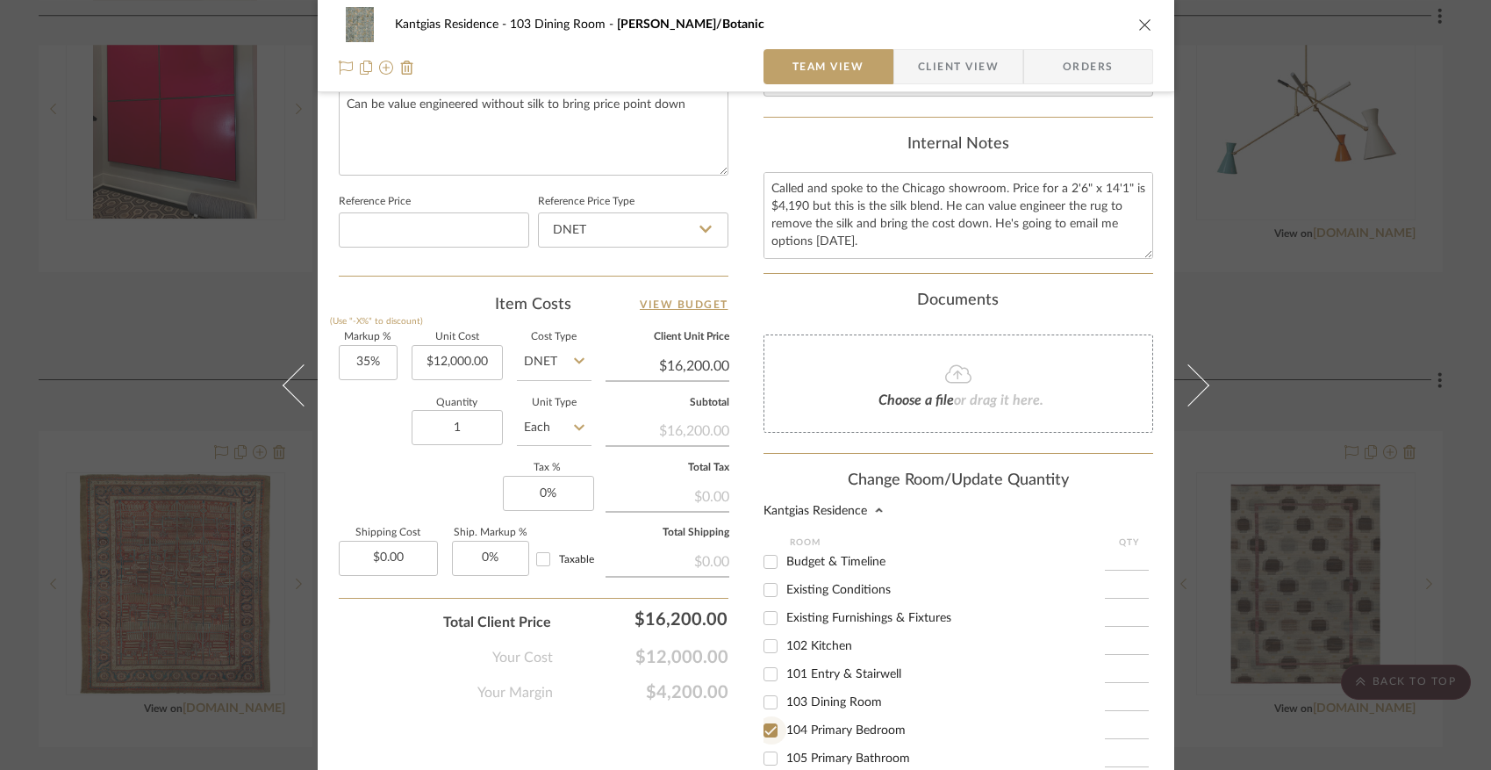
type input "1"
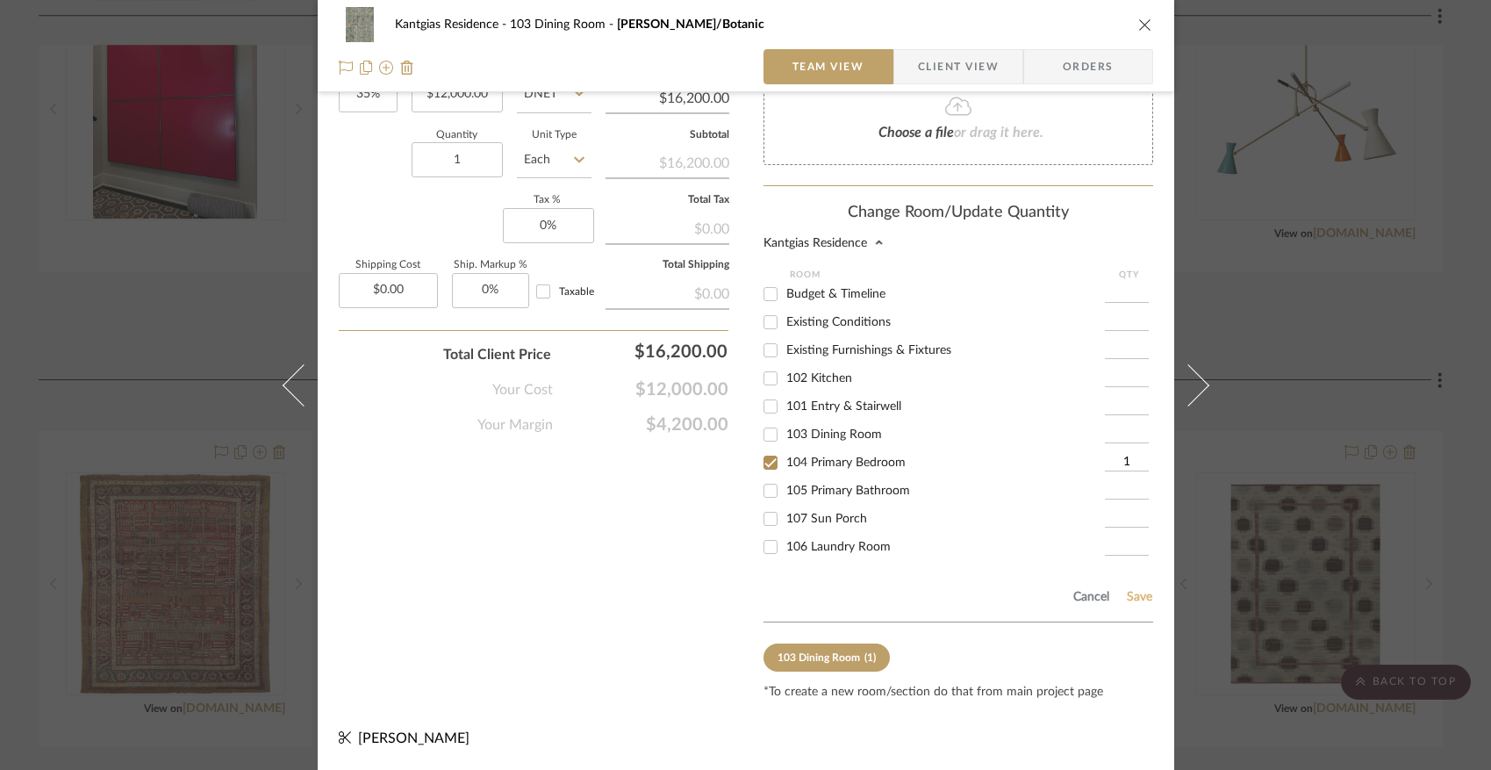
click at [1136, 603] on button "Save" at bounding box center [1139, 597] width 27 height 14
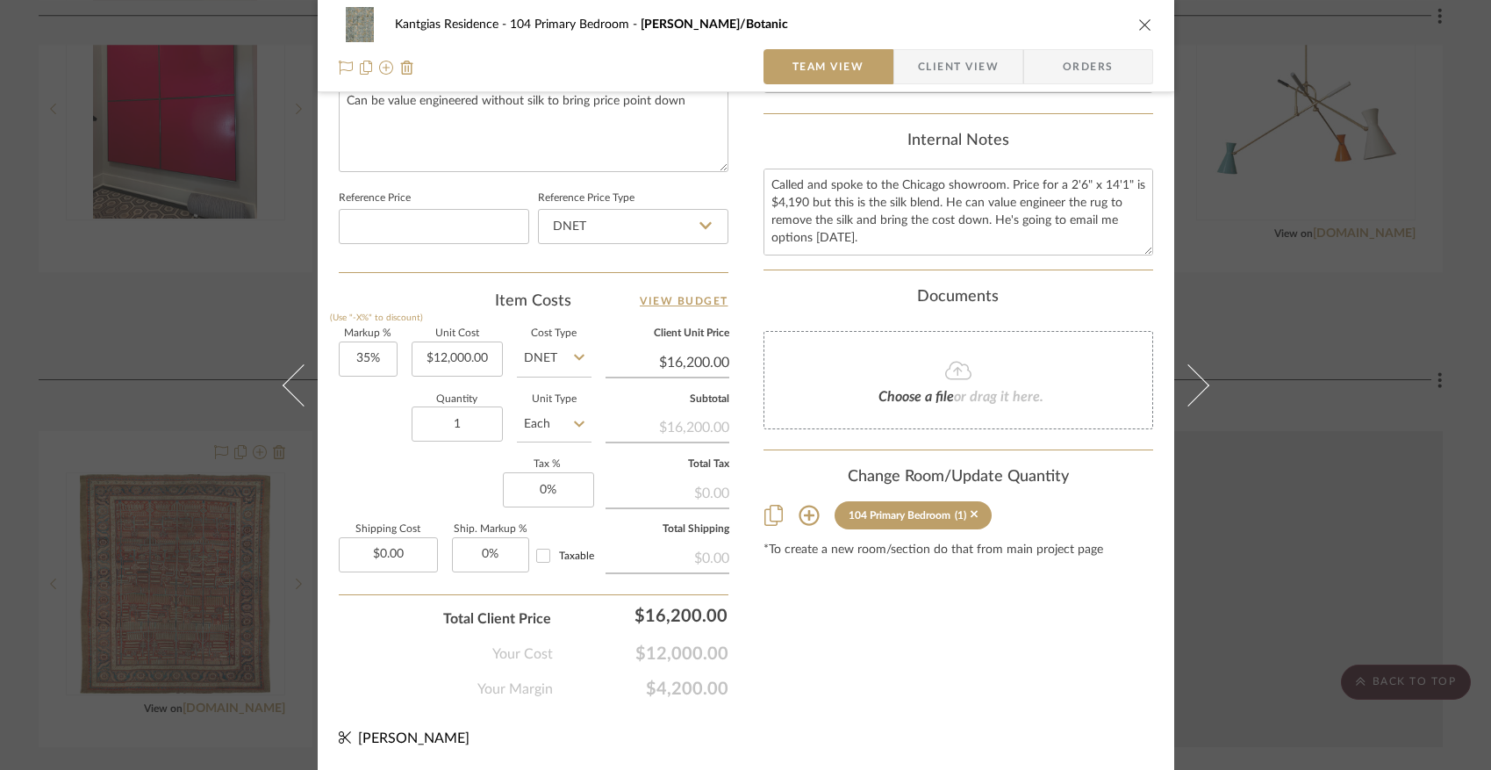
scroll to position [861, 0]
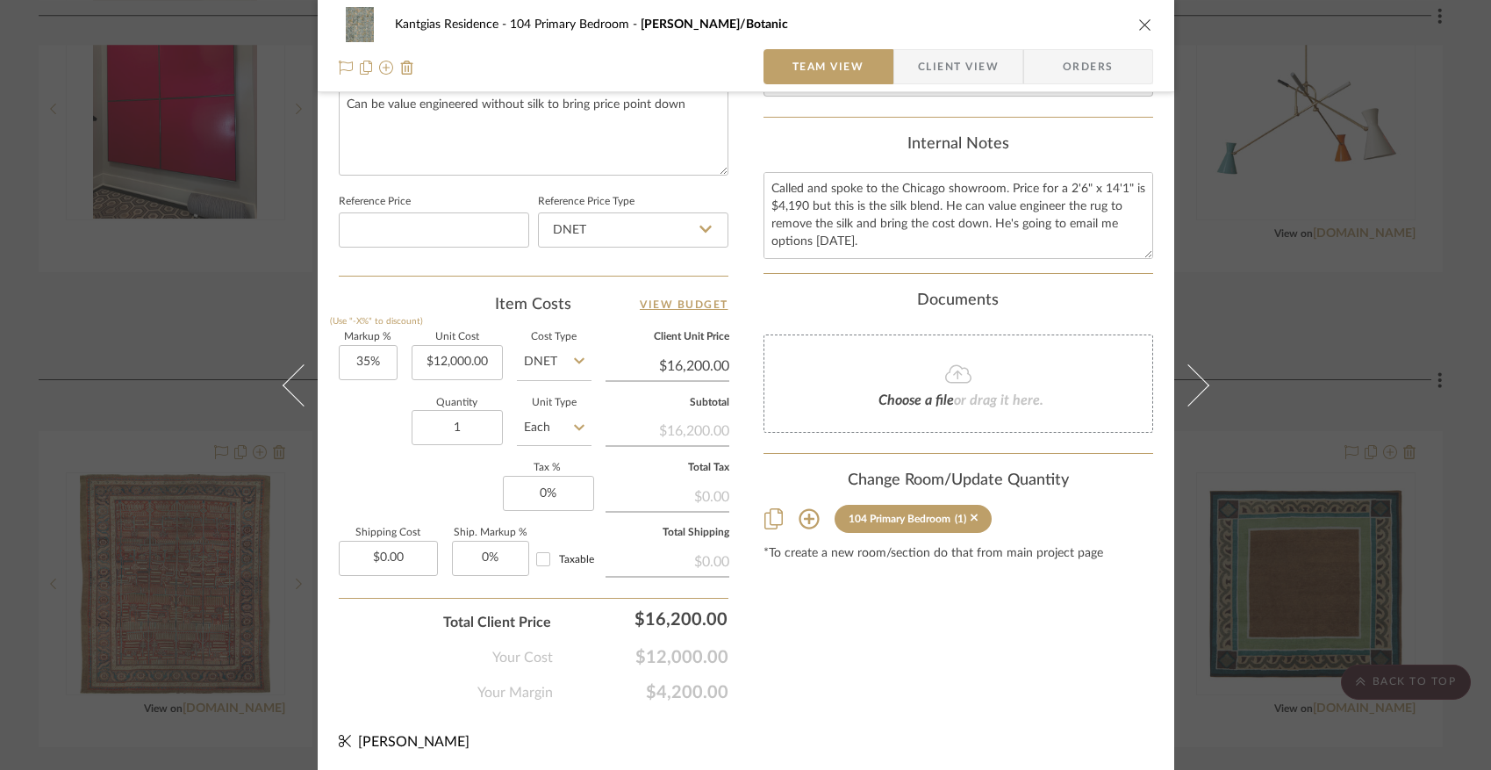
click at [1139, 28] on icon "close" at bounding box center [1146, 25] width 14 height 14
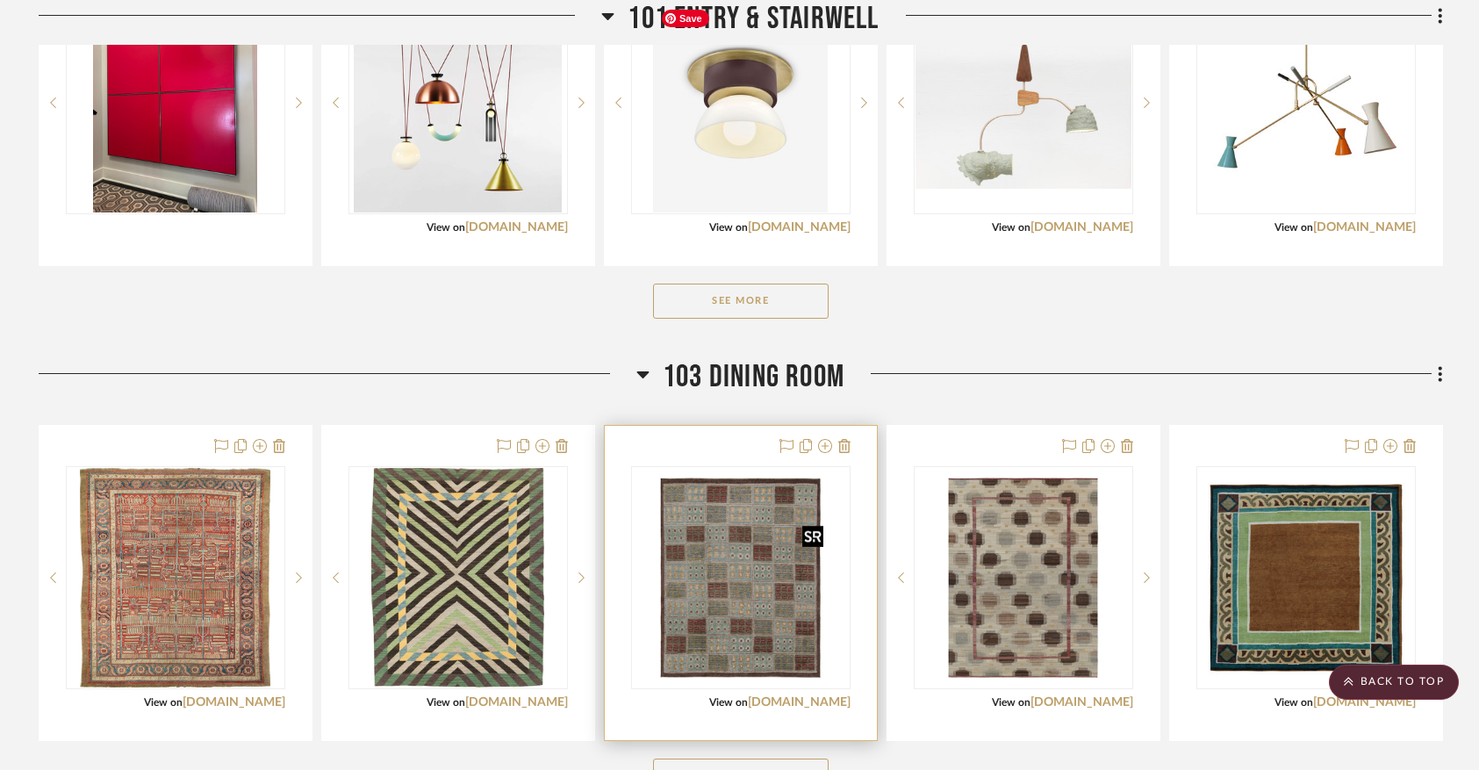
scroll to position [1315, 0]
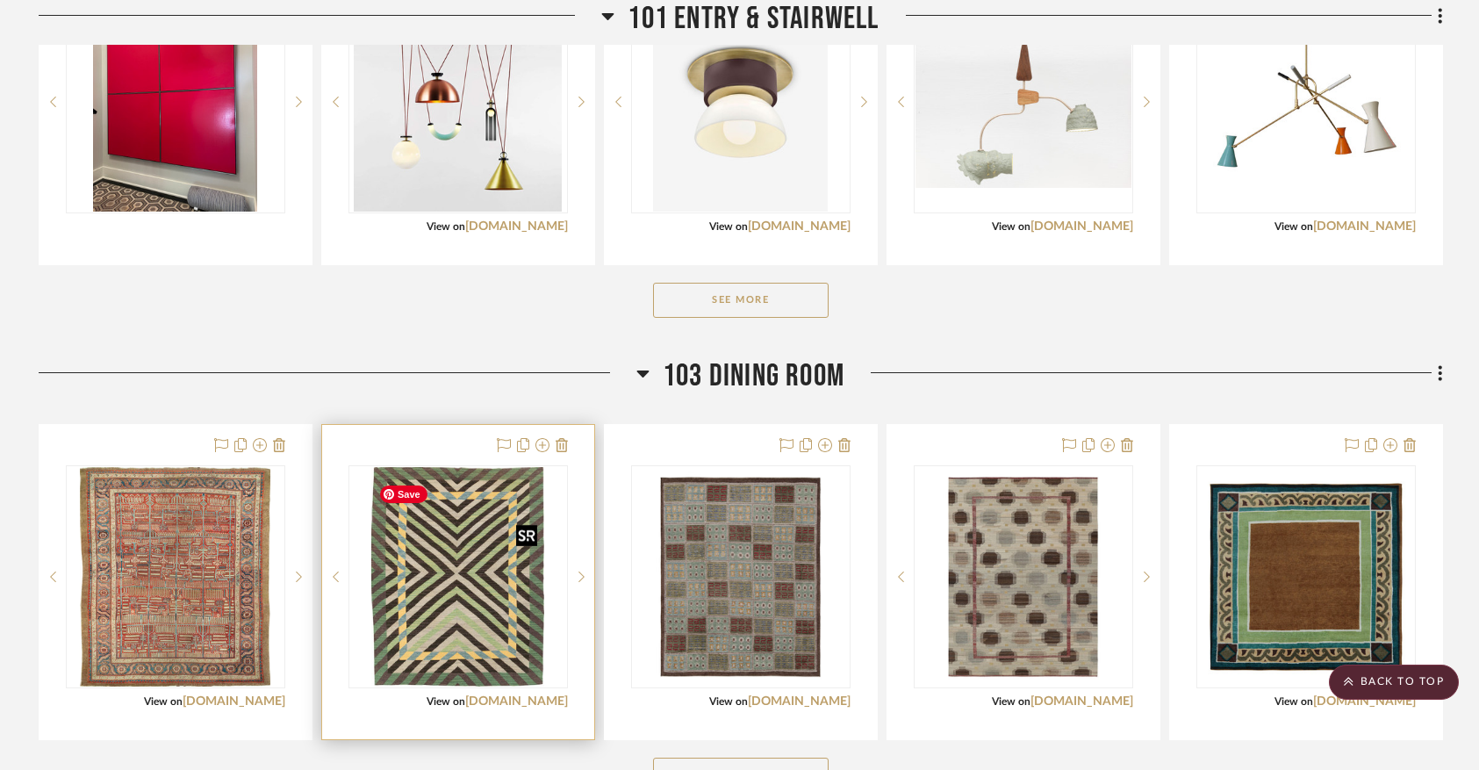
click at [445, 637] on img "0" at bounding box center [457, 576] width 173 height 219
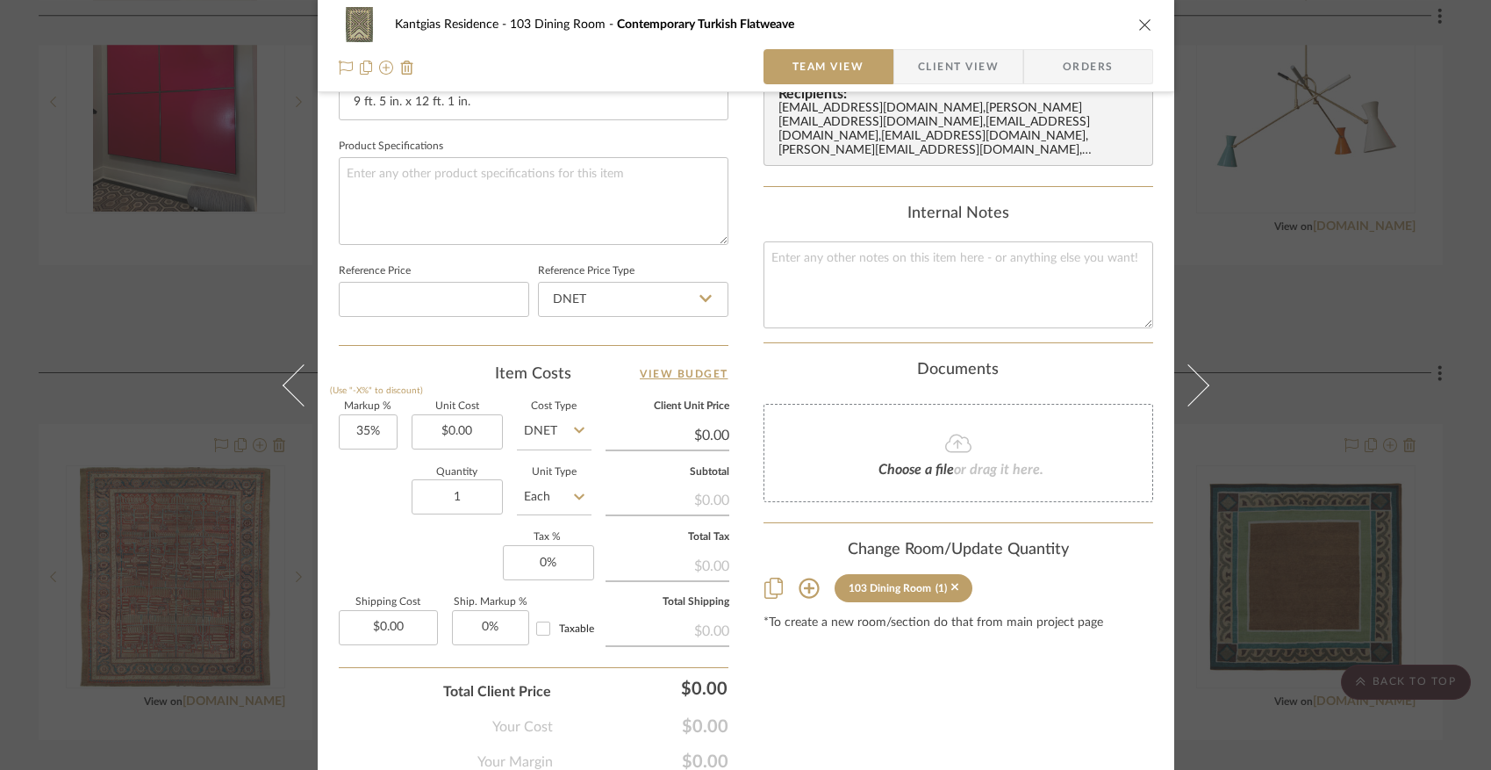
scroll to position [849, 0]
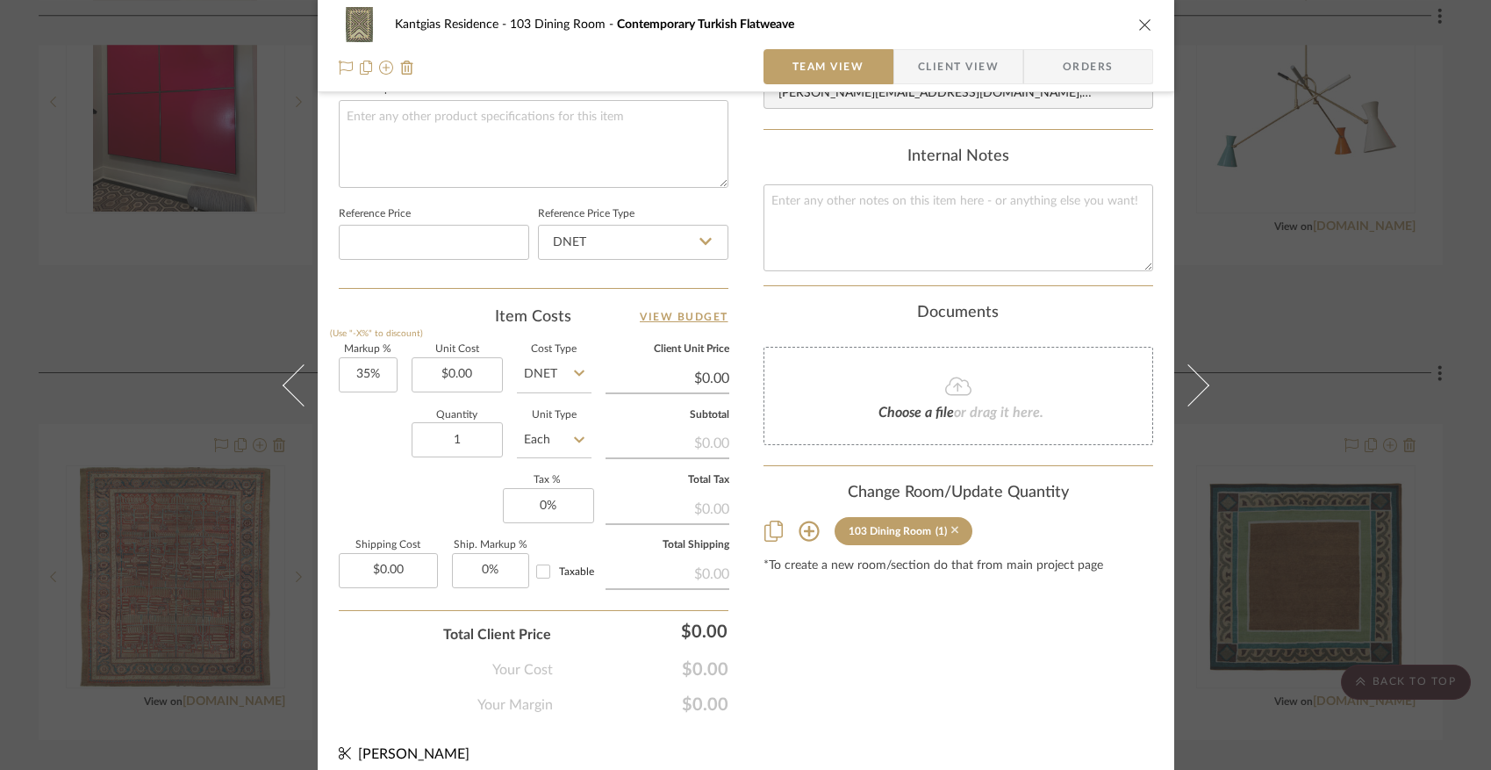
click at [952, 531] on icon at bounding box center [956, 530] width 8 height 12
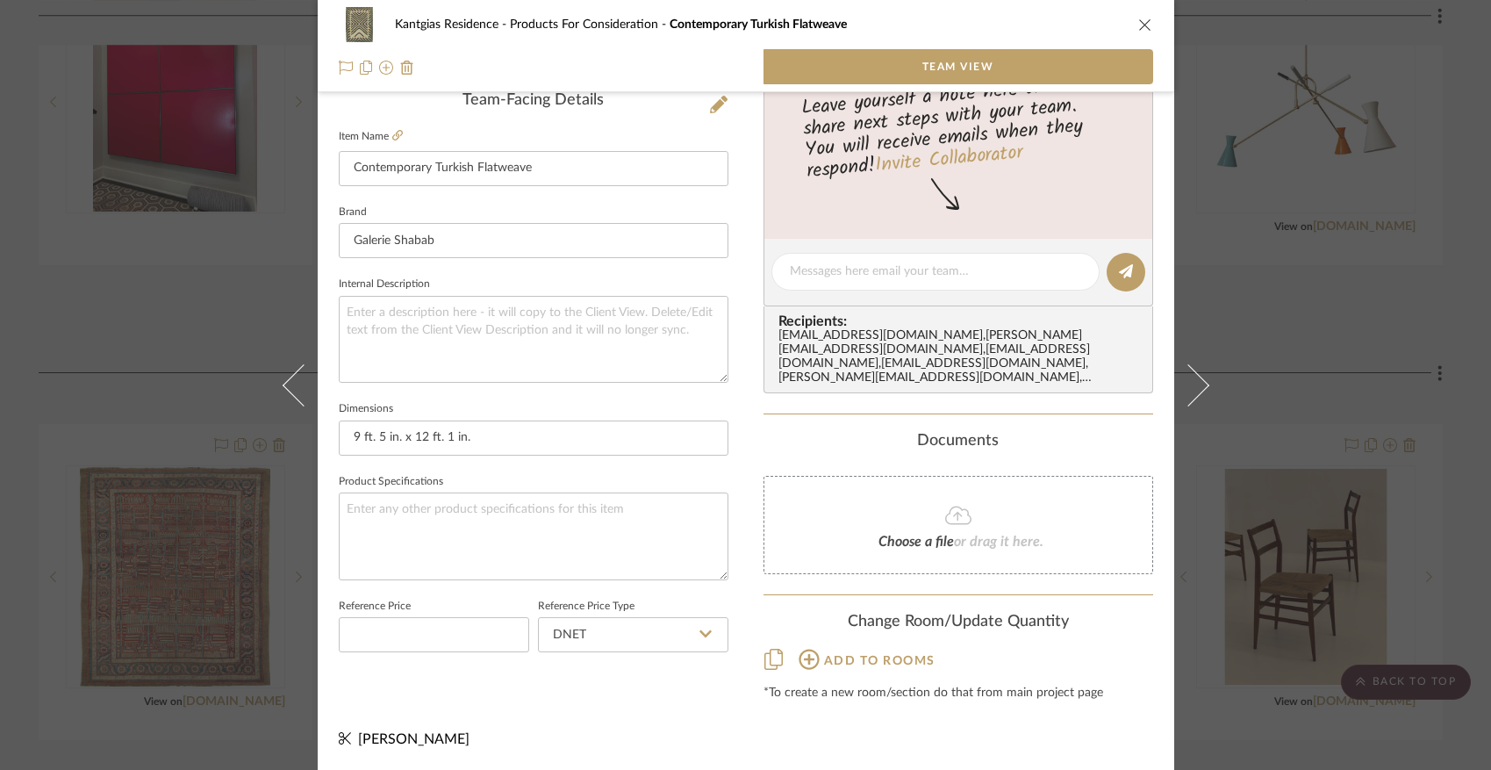
drag, startPoint x: 1137, startPoint y: 25, endPoint x: 1117, endPoint y: 36, distance: 22.4
click at [1139, 25] on icon "close" at bounding box center [1146, 25] width 14 height 14
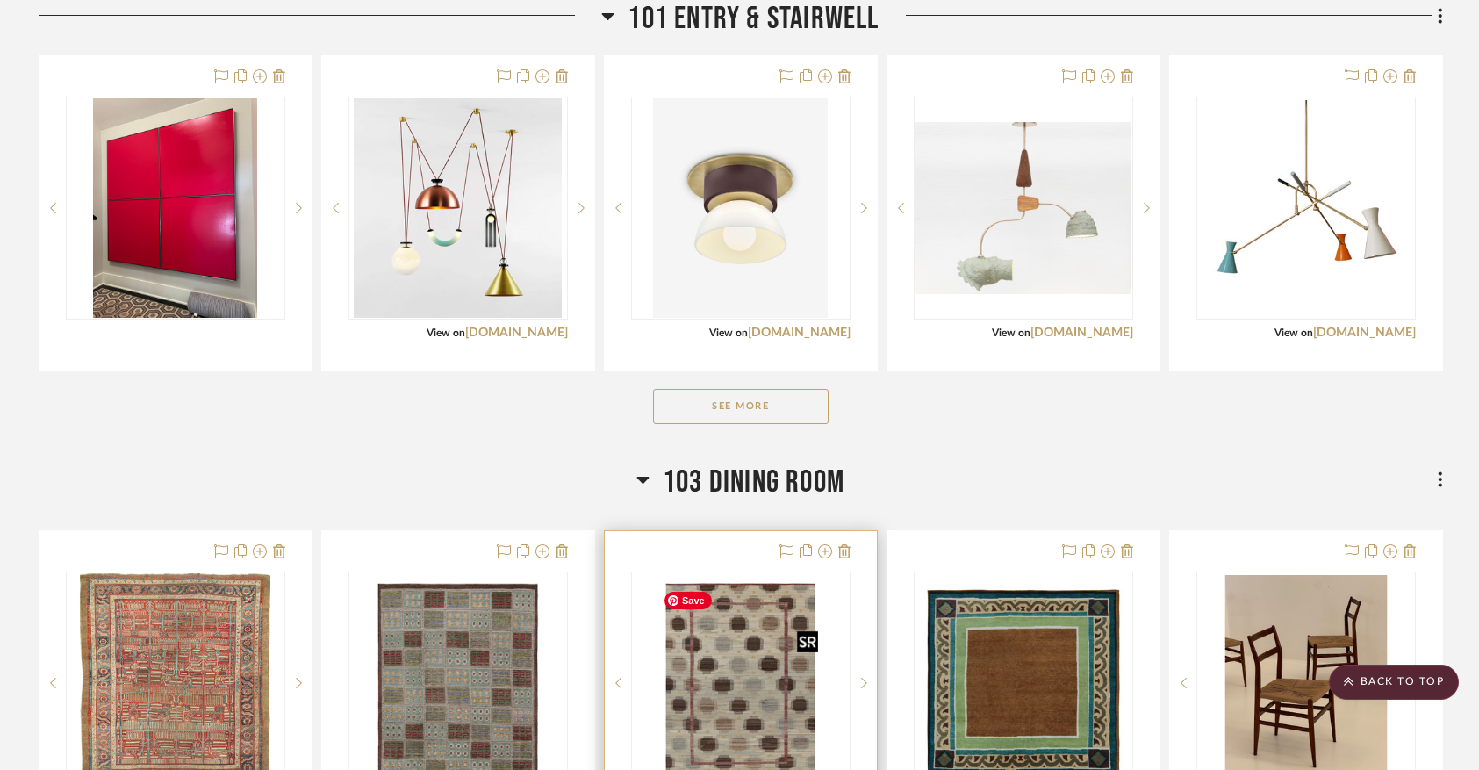
scroll to position [1224, 0]
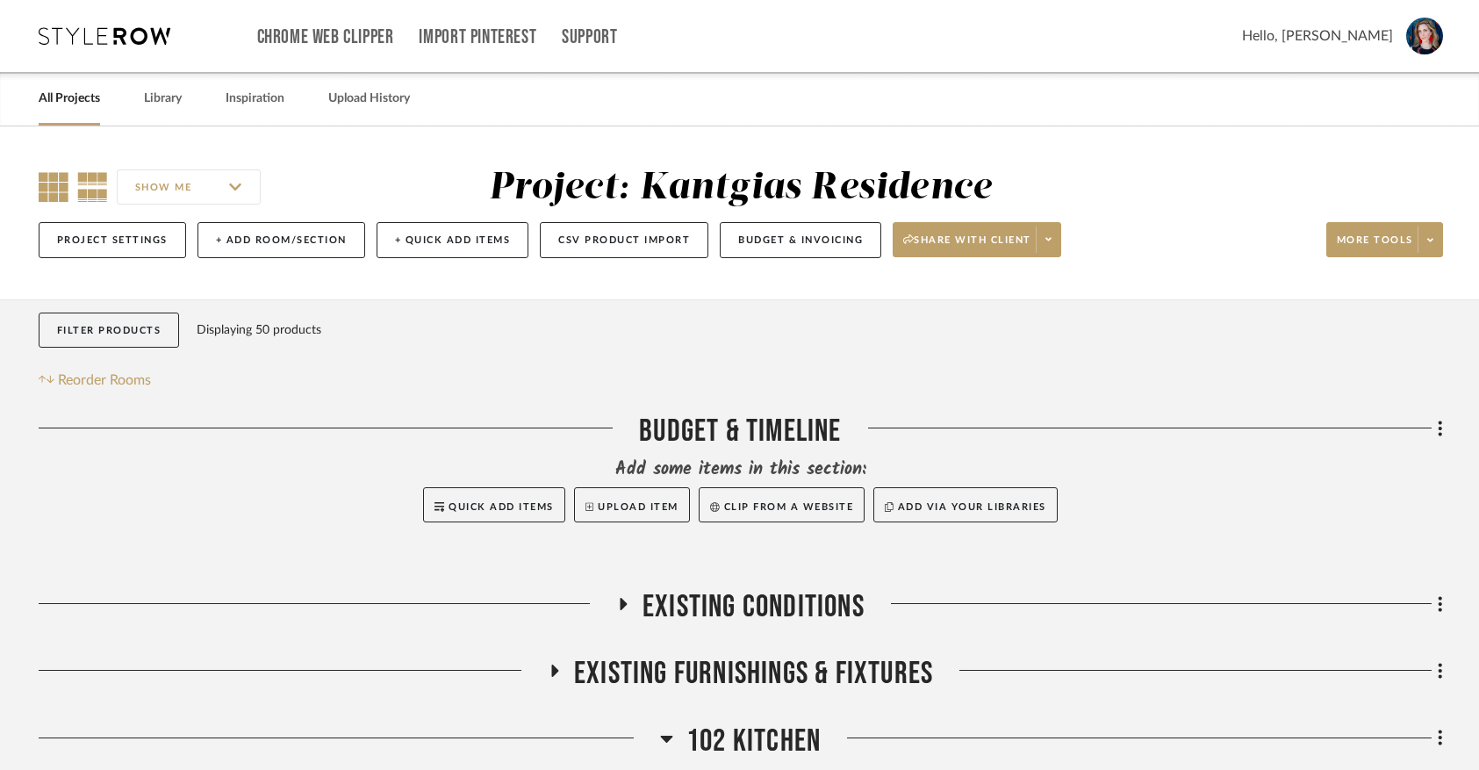
click at [39, 197] on icon at bounding box center [54, 187] width 30 height 30
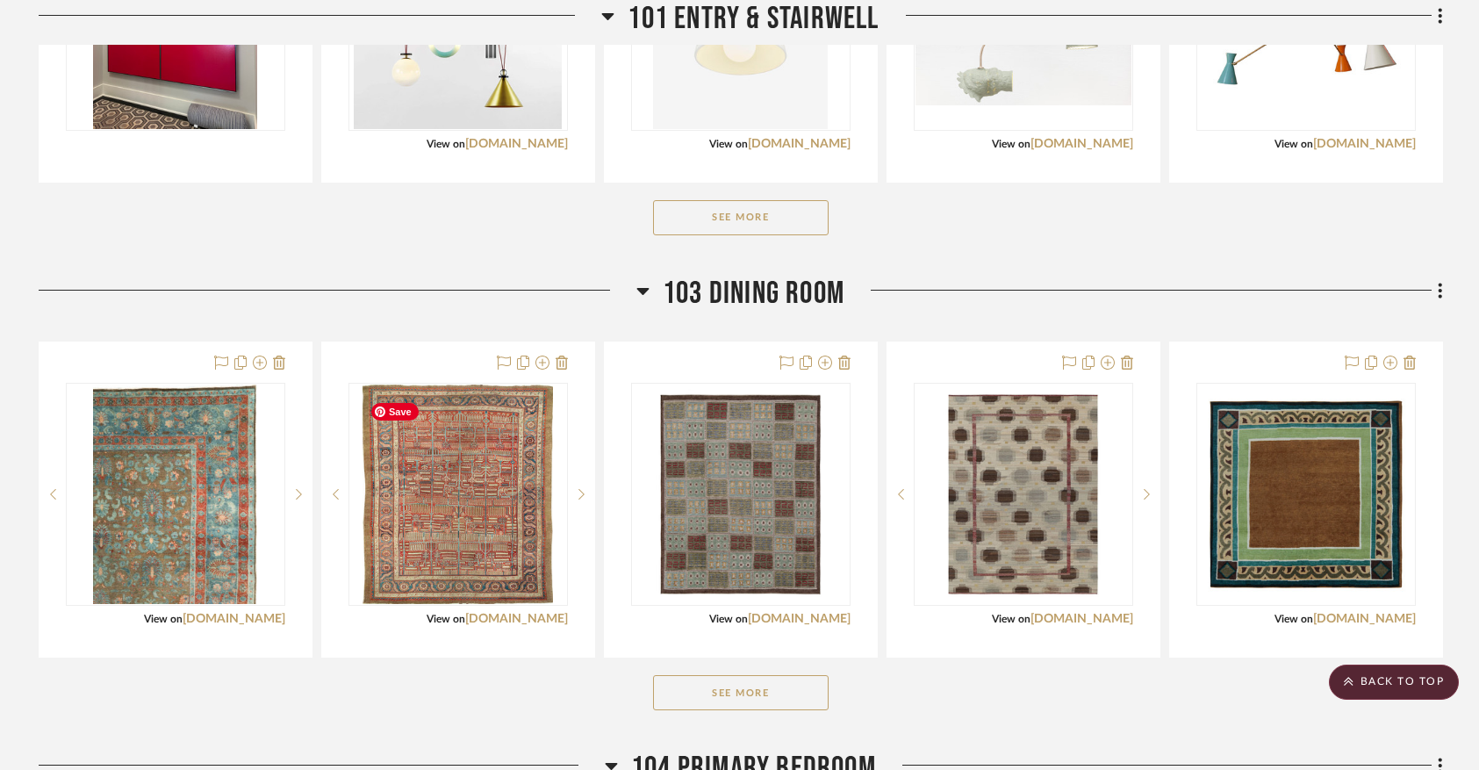
scroll to position [1394, 0]
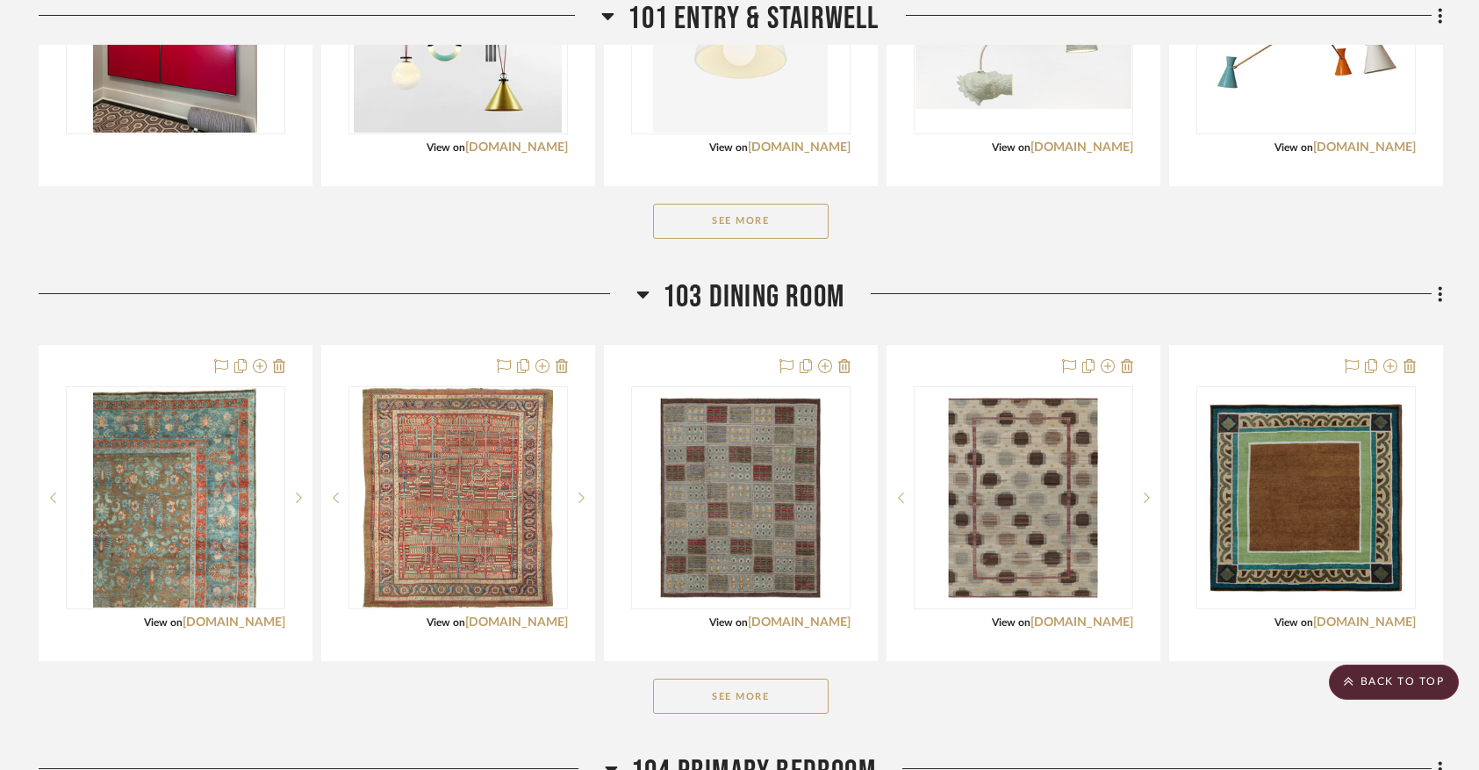
click at [805, 704] on button "See More" at bounding box center [741, 696] width 176 height 35
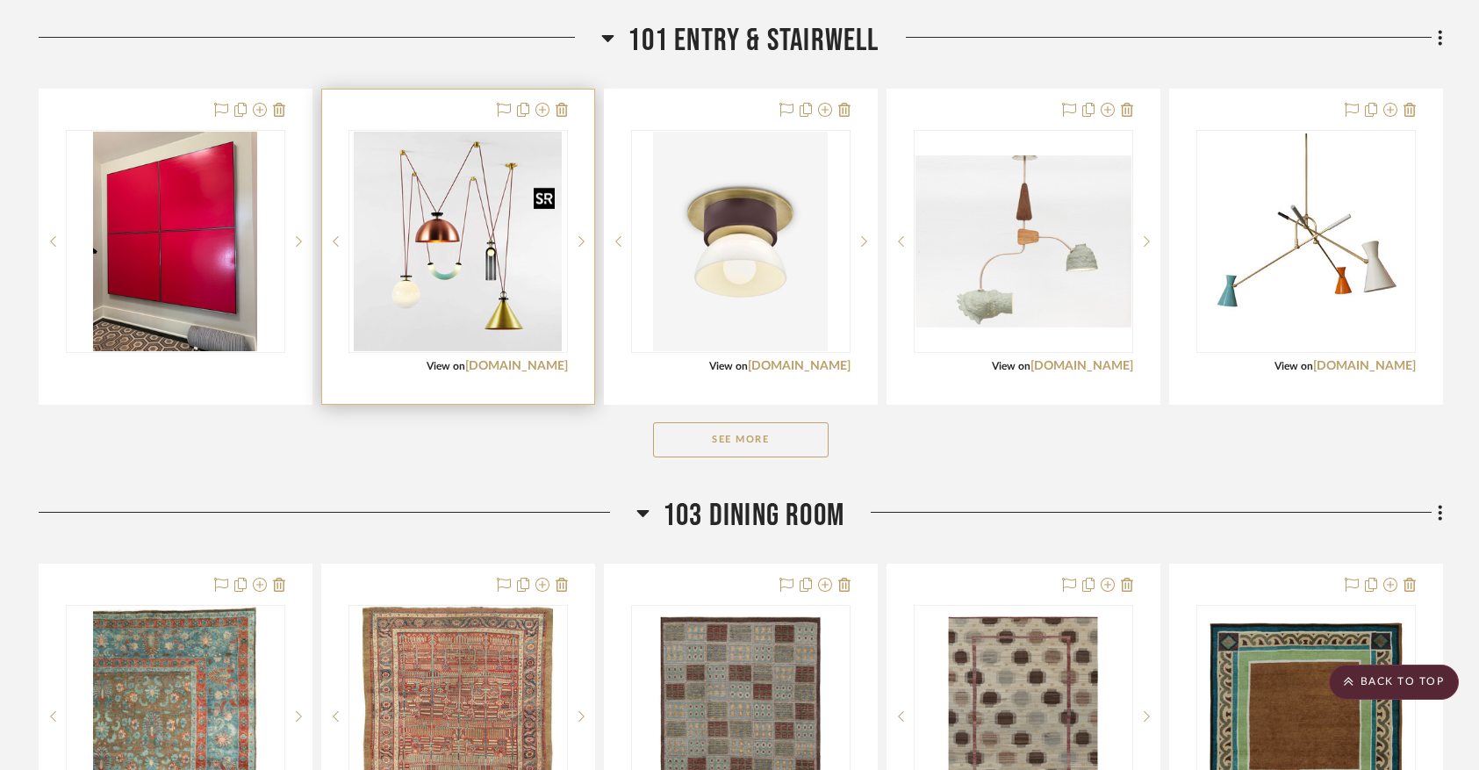
scroll to position [1165, 0]
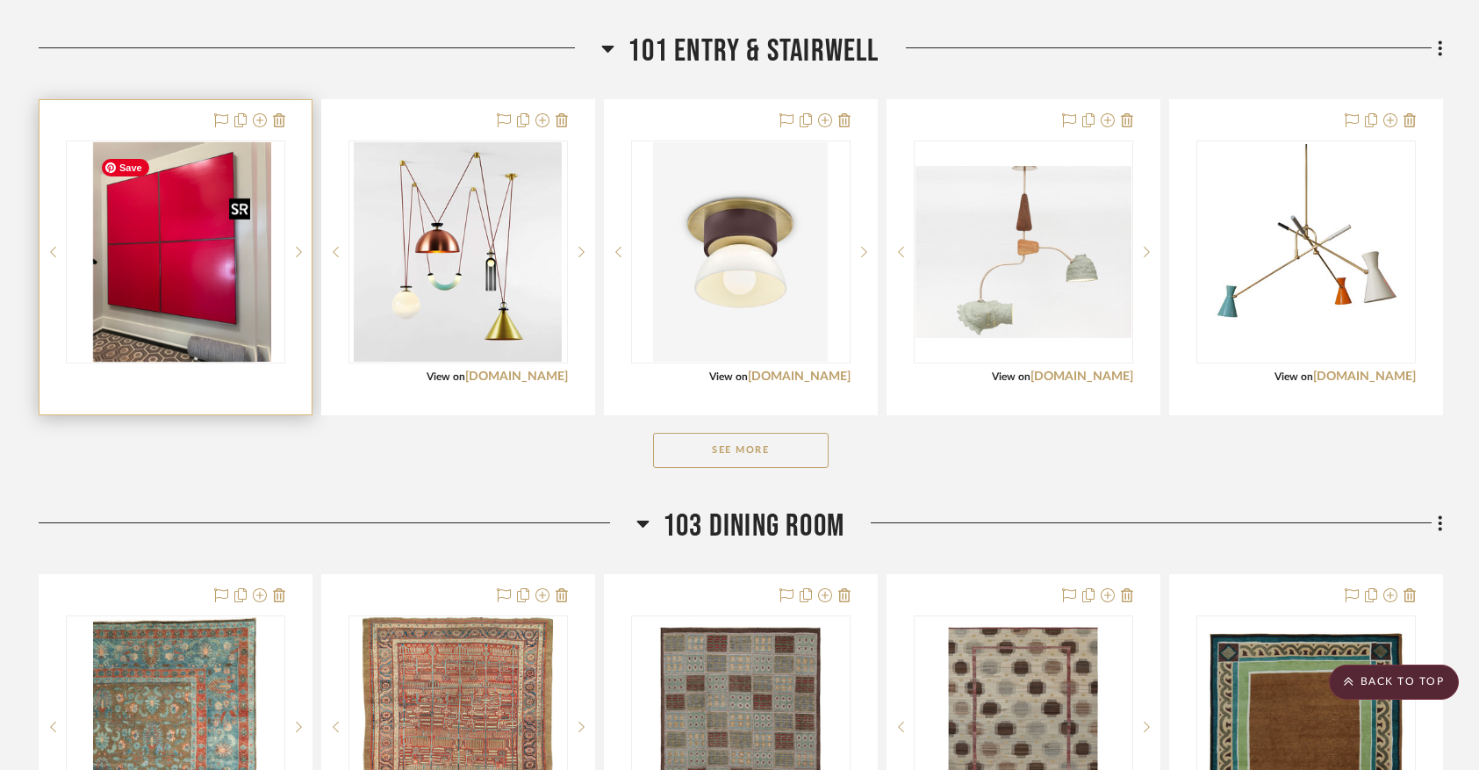
click at [180, 279] on img "0" at bounding box center [188, 251] width 165 height 219
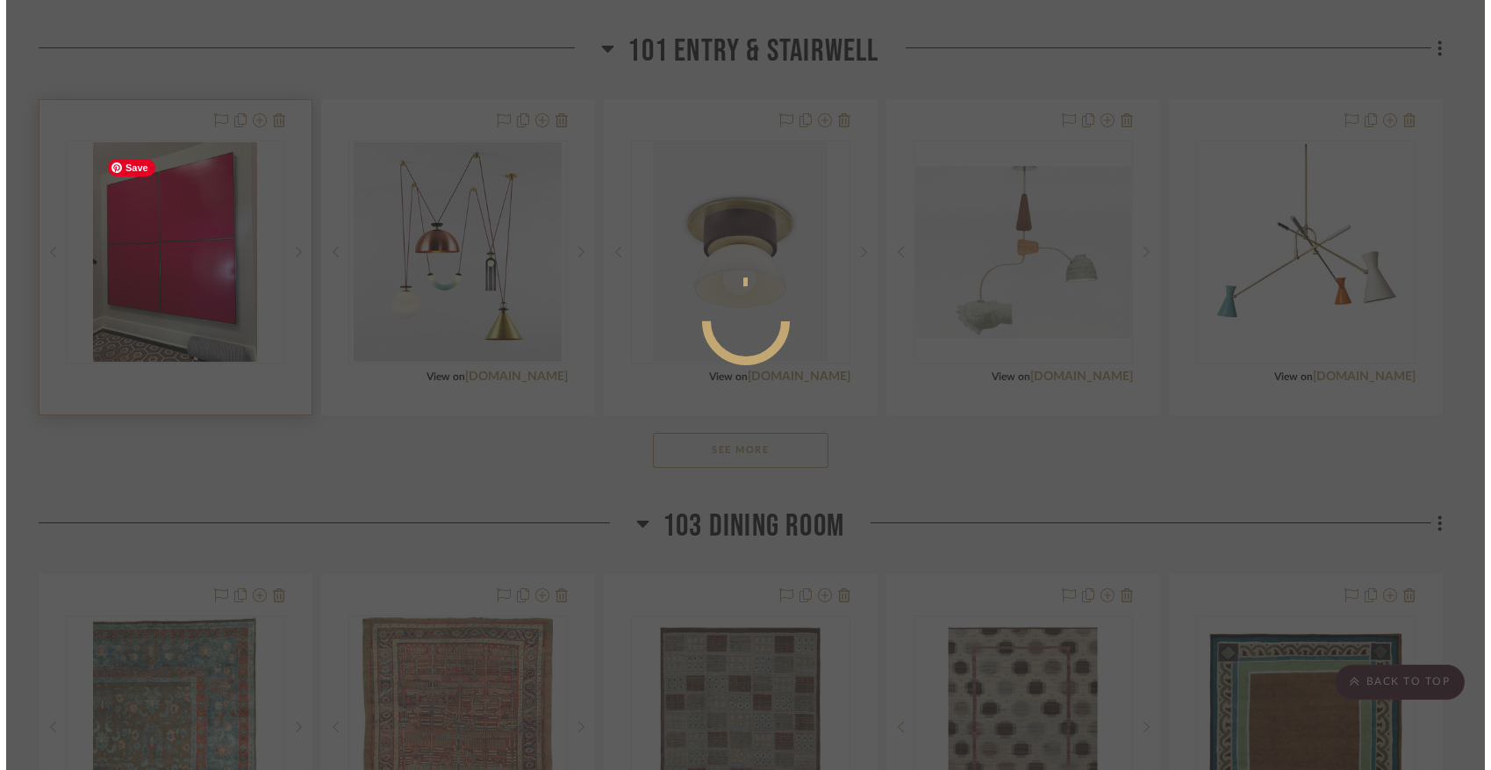
scroll to position [0, 0]
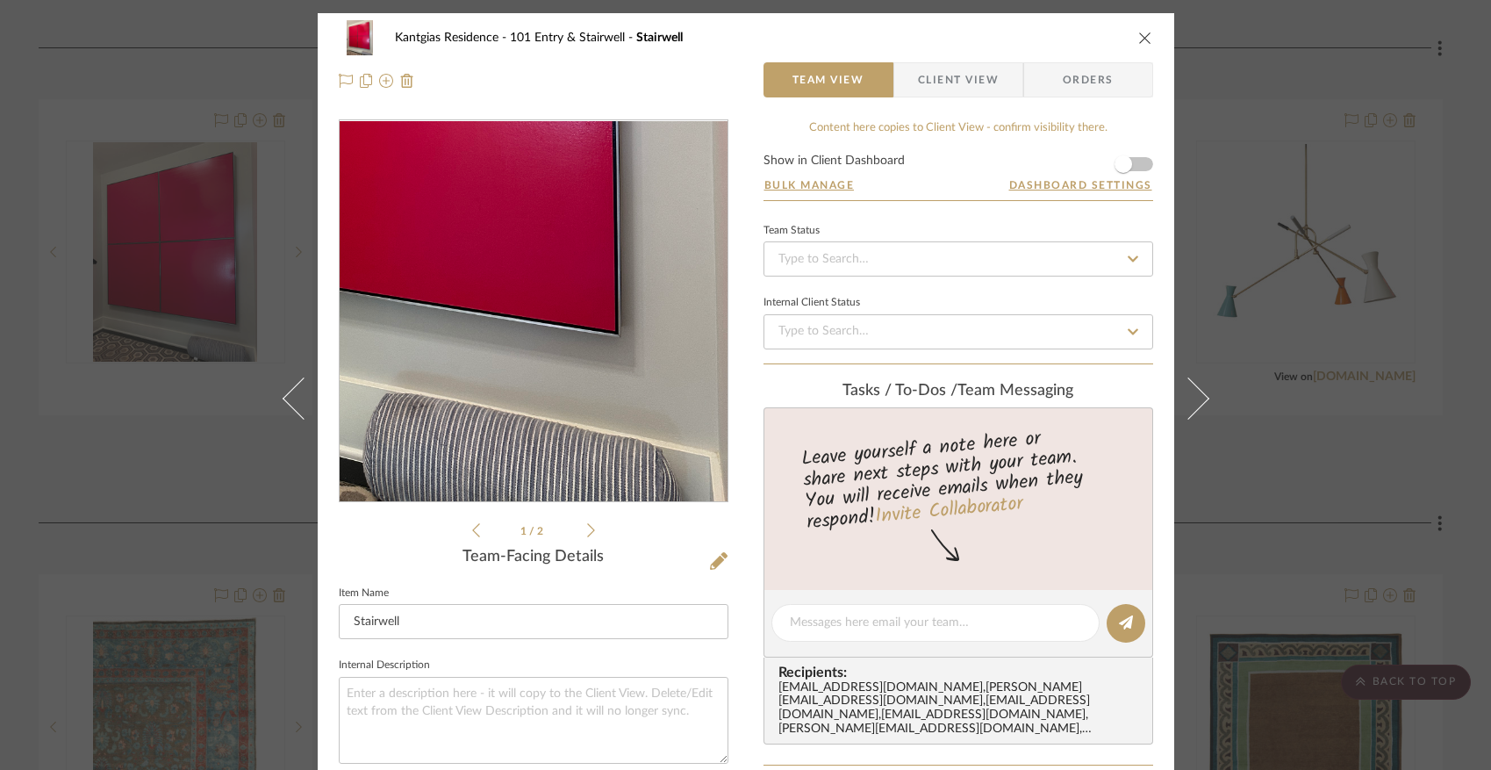
click at [609, 430] on img "0" at bounding box center [533, 311] width 285 height 381
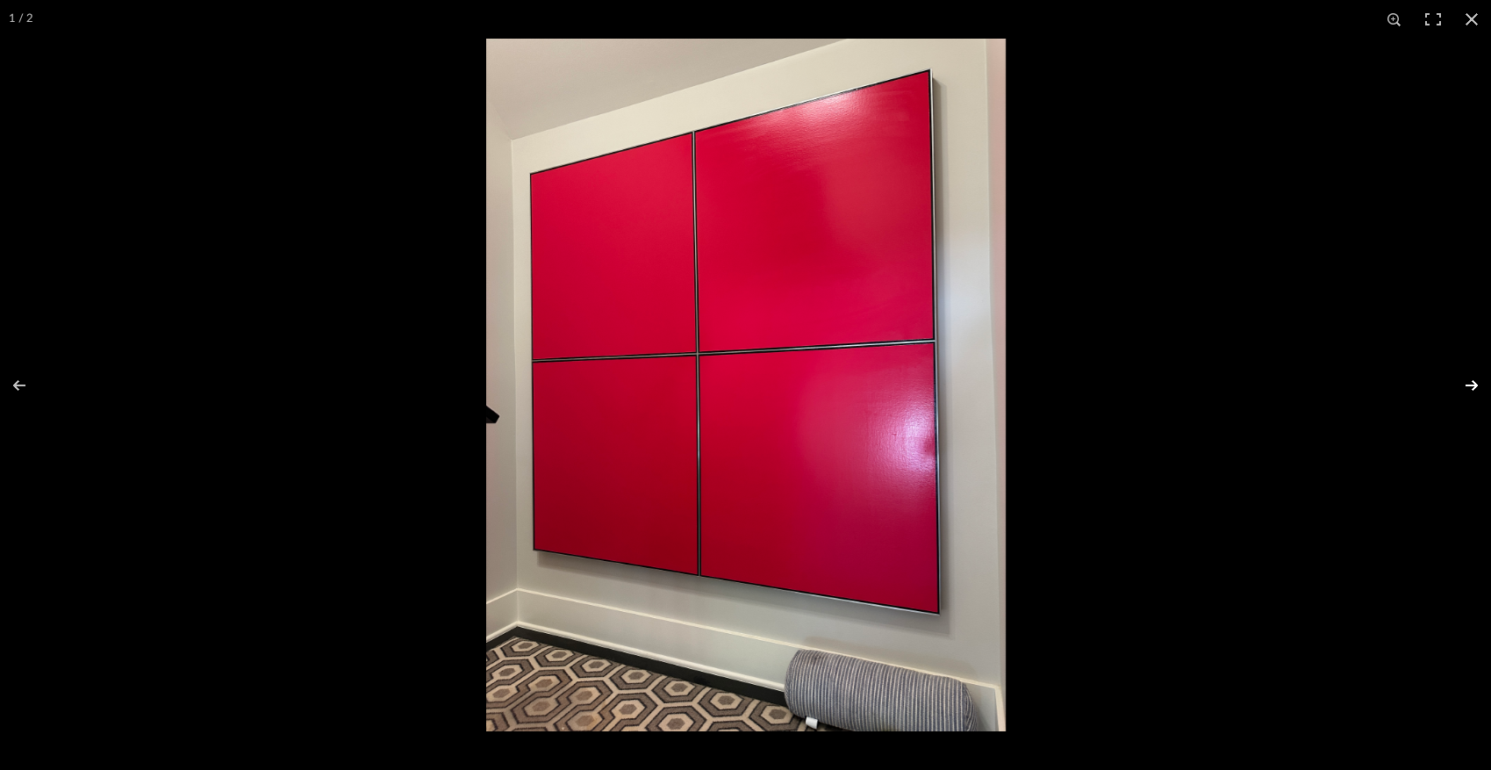
click at [1466, 379] on button at bounding box center [1460, 385] width 61 height 88
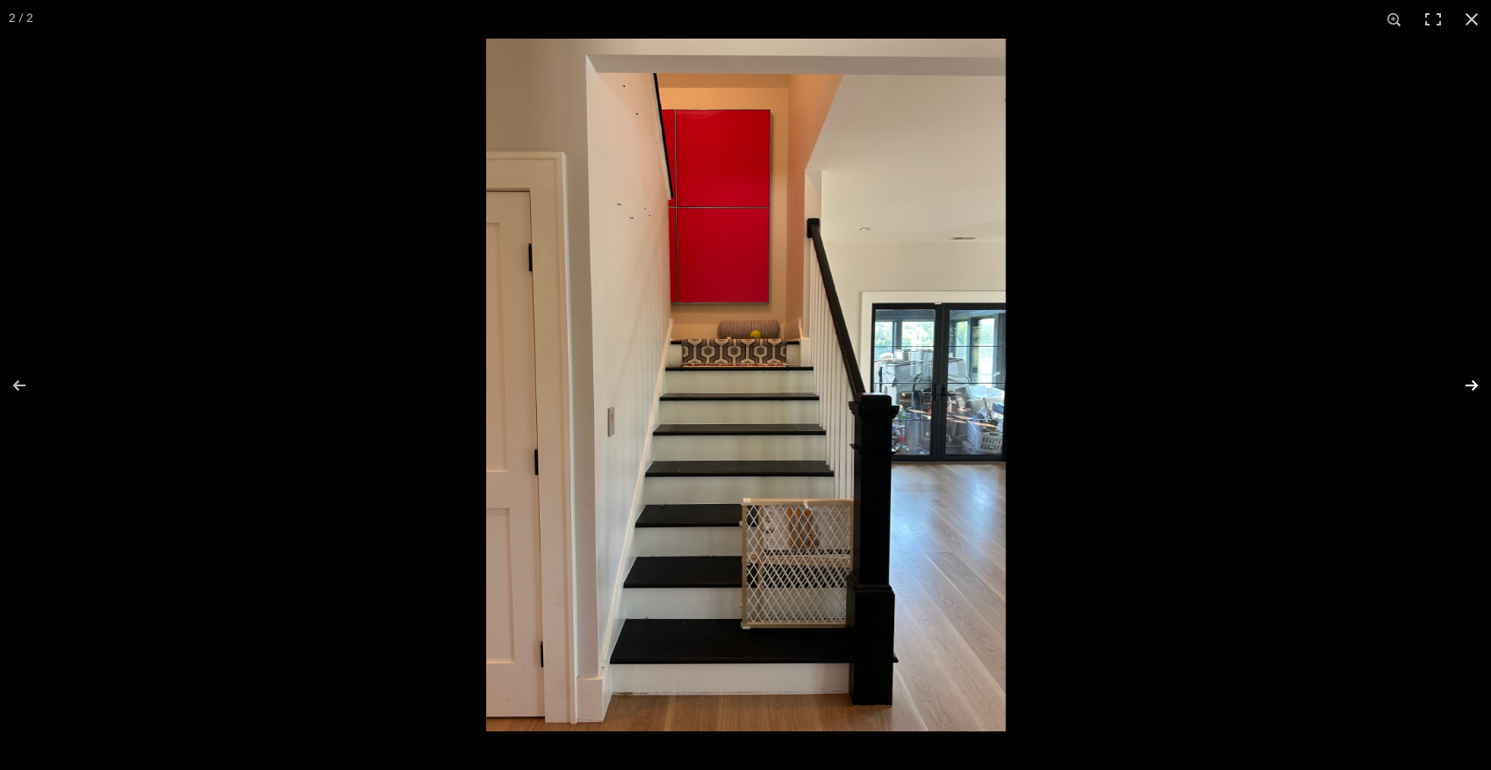
click at [1470, 380] on button at bounding box center [1460, 385] width 61 height 88
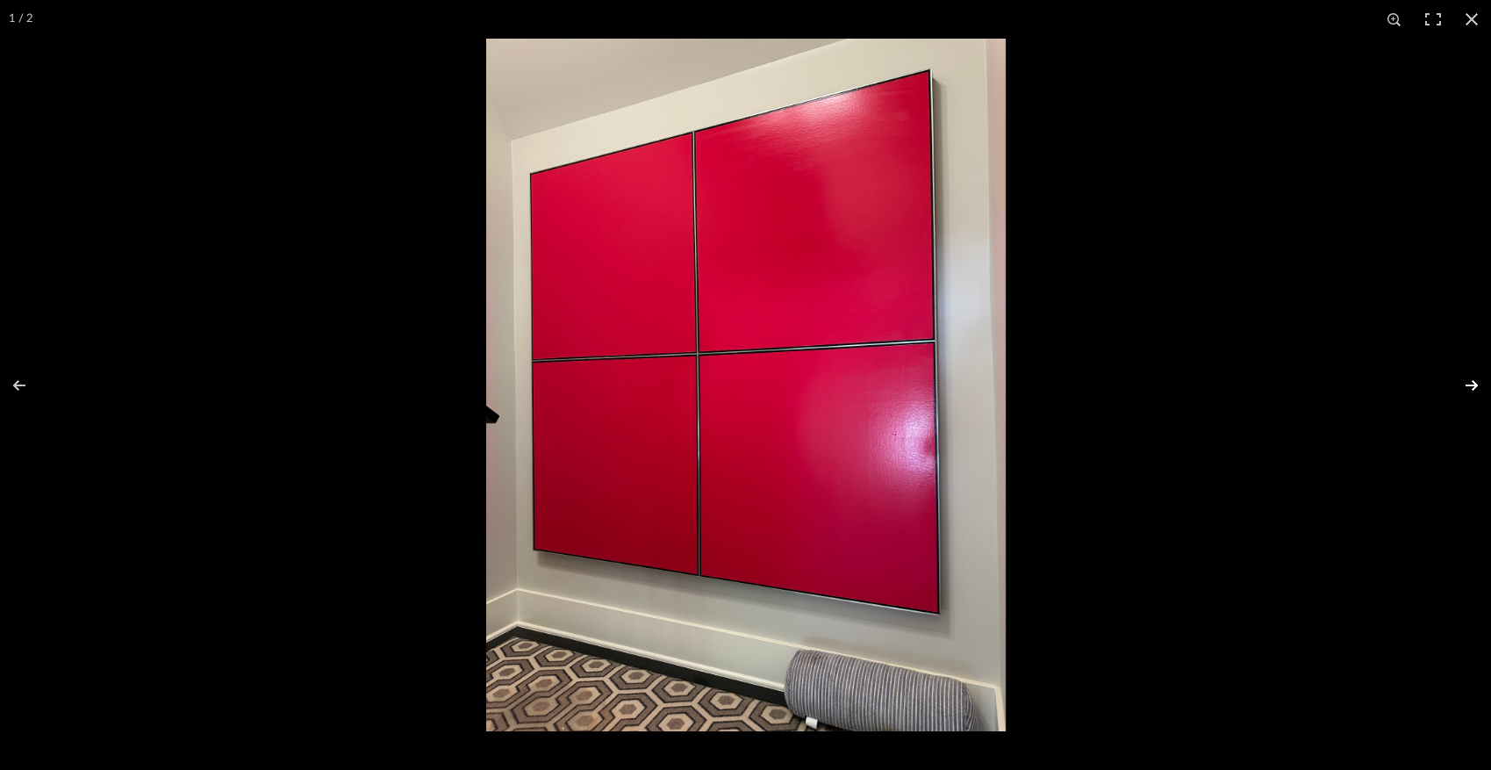
click at [1470, 380] on button at bounding box center [1460, 385] width 61 height 88
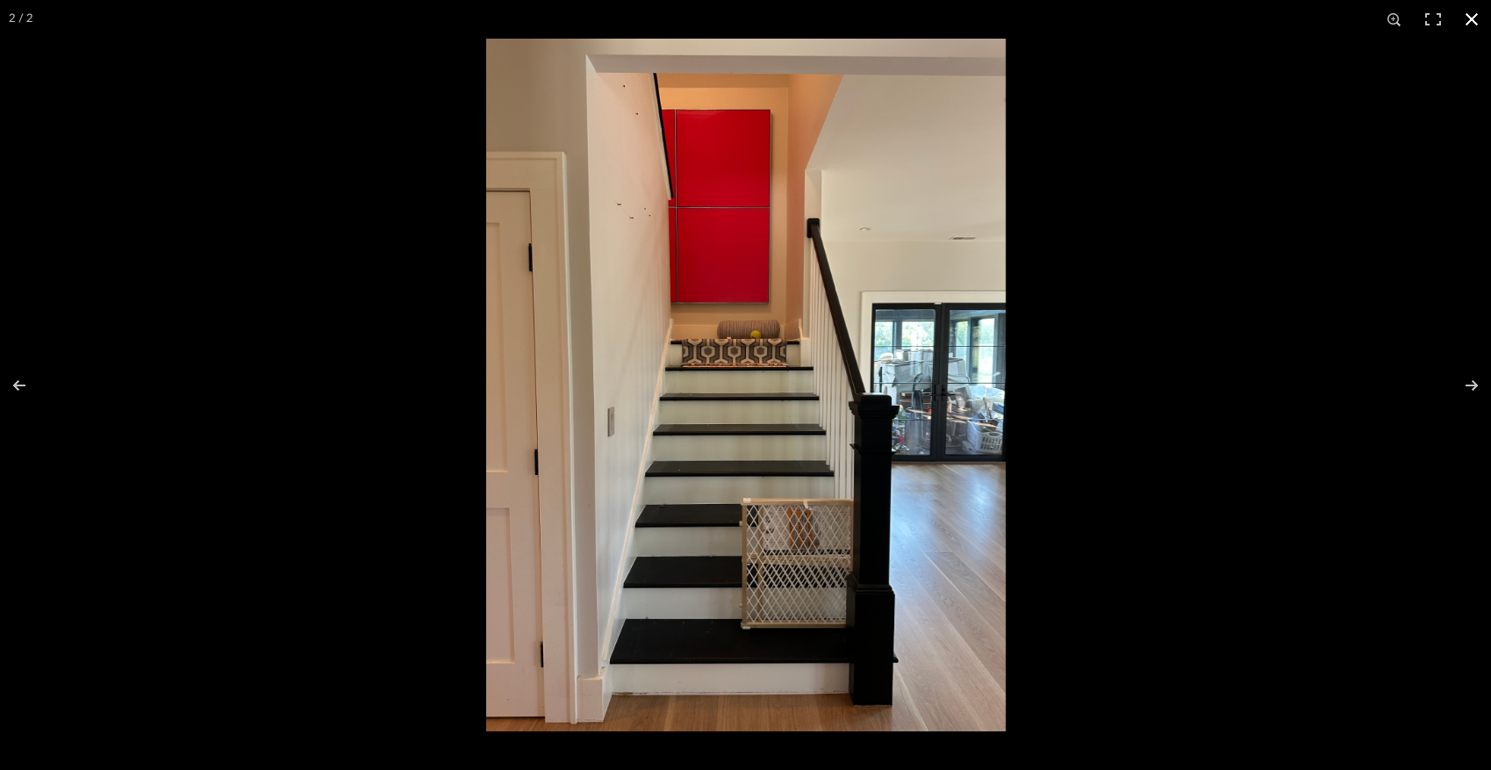
click at [1473, 18] on button at bounding box center [1472, 19] width 39 height 39
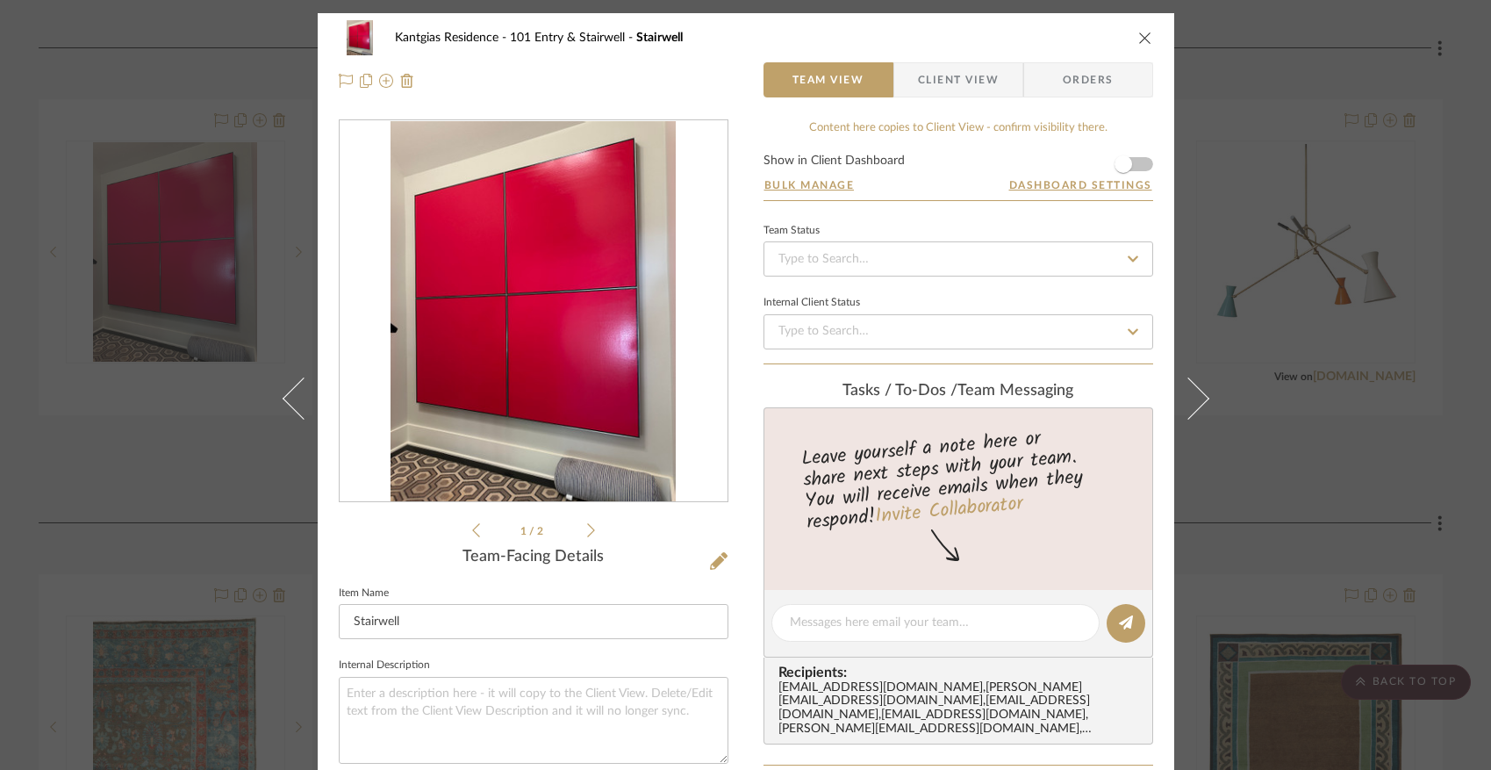
click at [1139, 38] on icon "close" at bounding box center [1146, 38] width 14 height 14
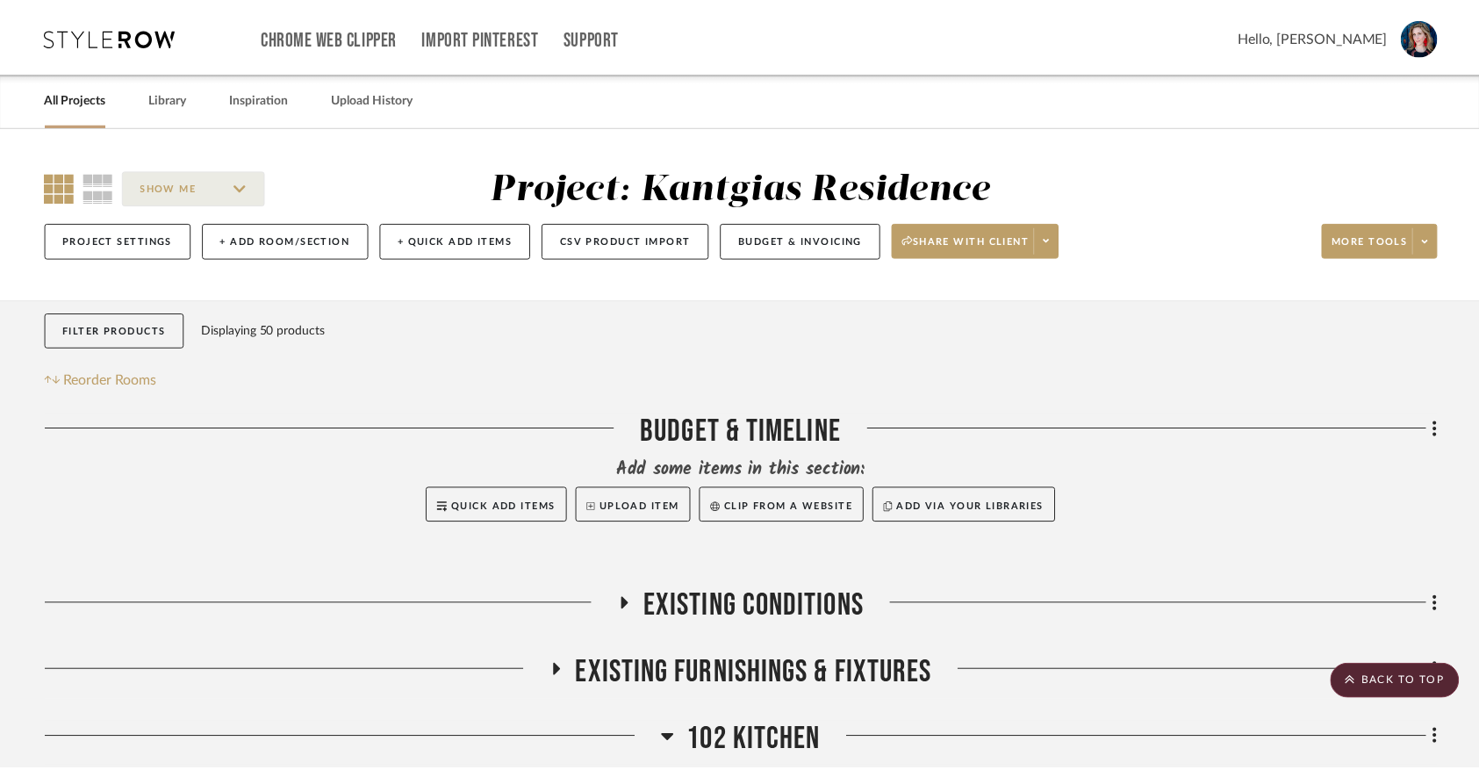
scroll to position [1165, 0]
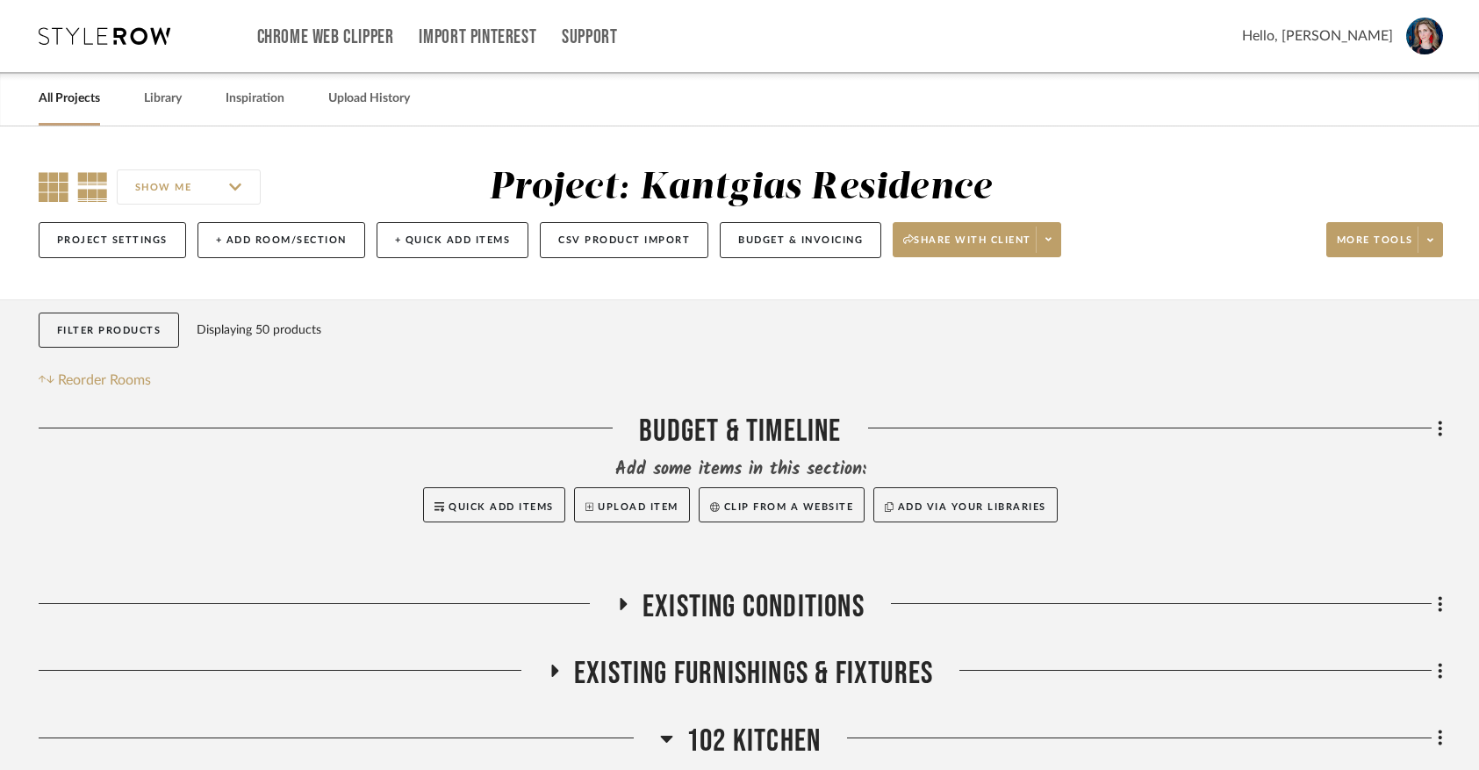
click at [50, 193] on icon at bounding box center [54, 187] width 30 height 30
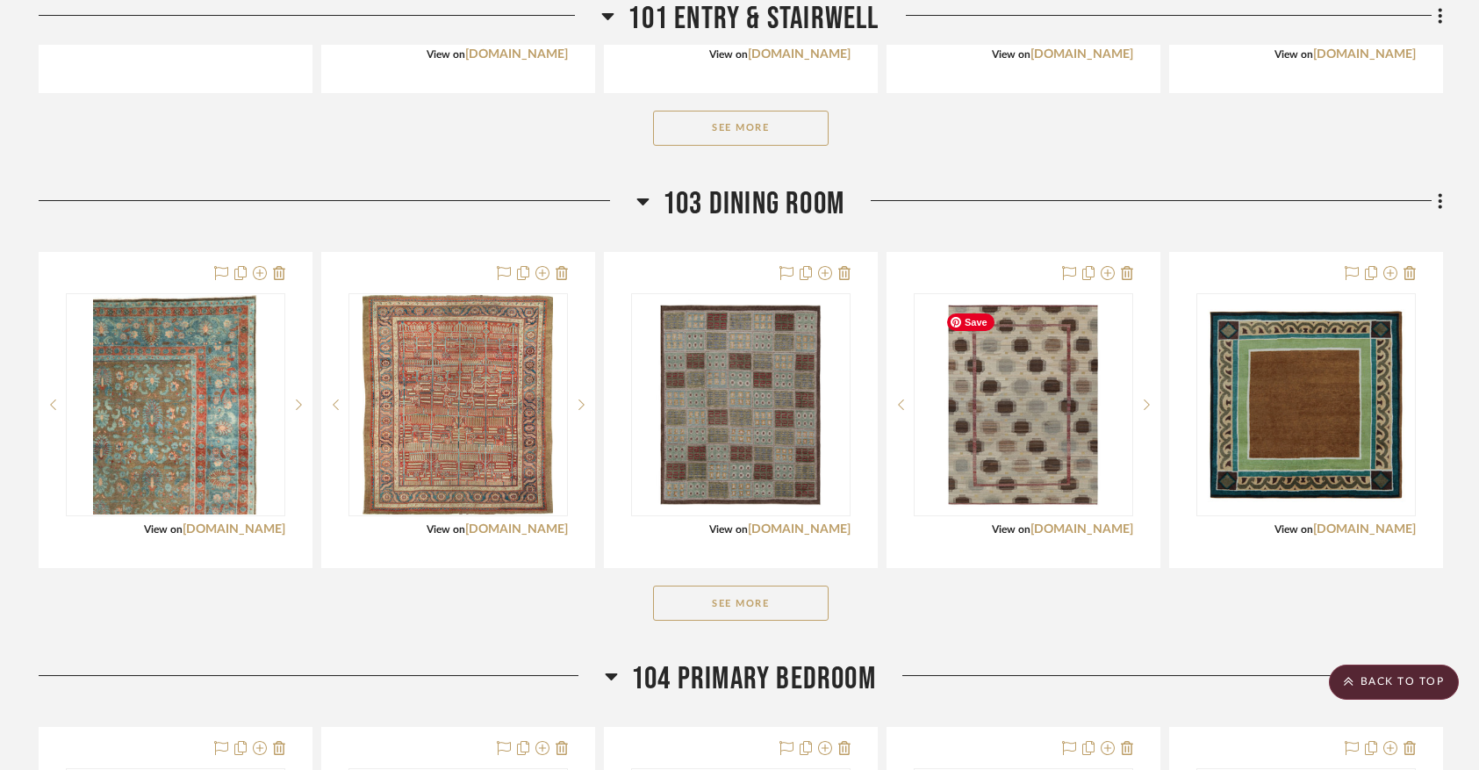
scroll to position [1492, 0]
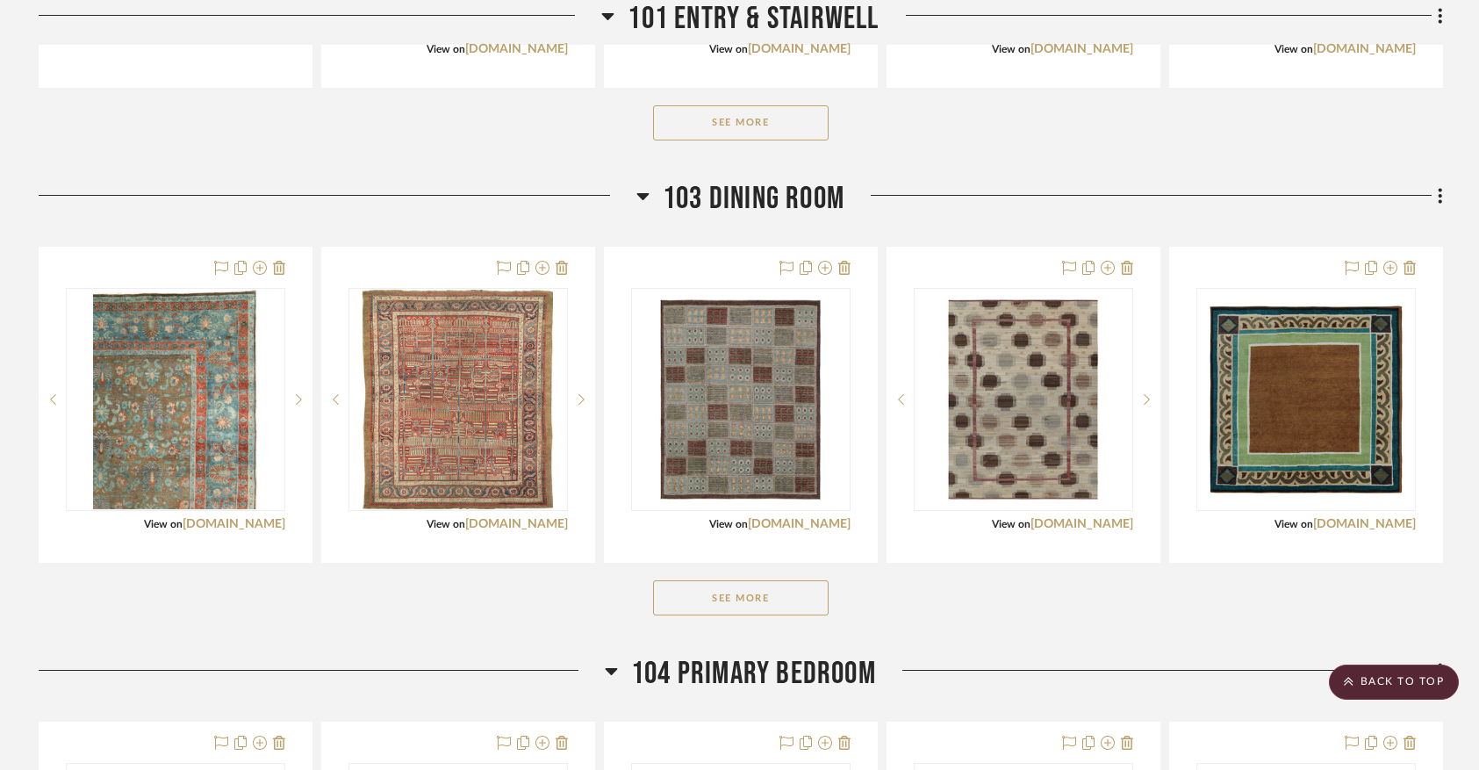
click at [784, 603] on button "See More" at bounding box center [741, 597] width 176 height 35
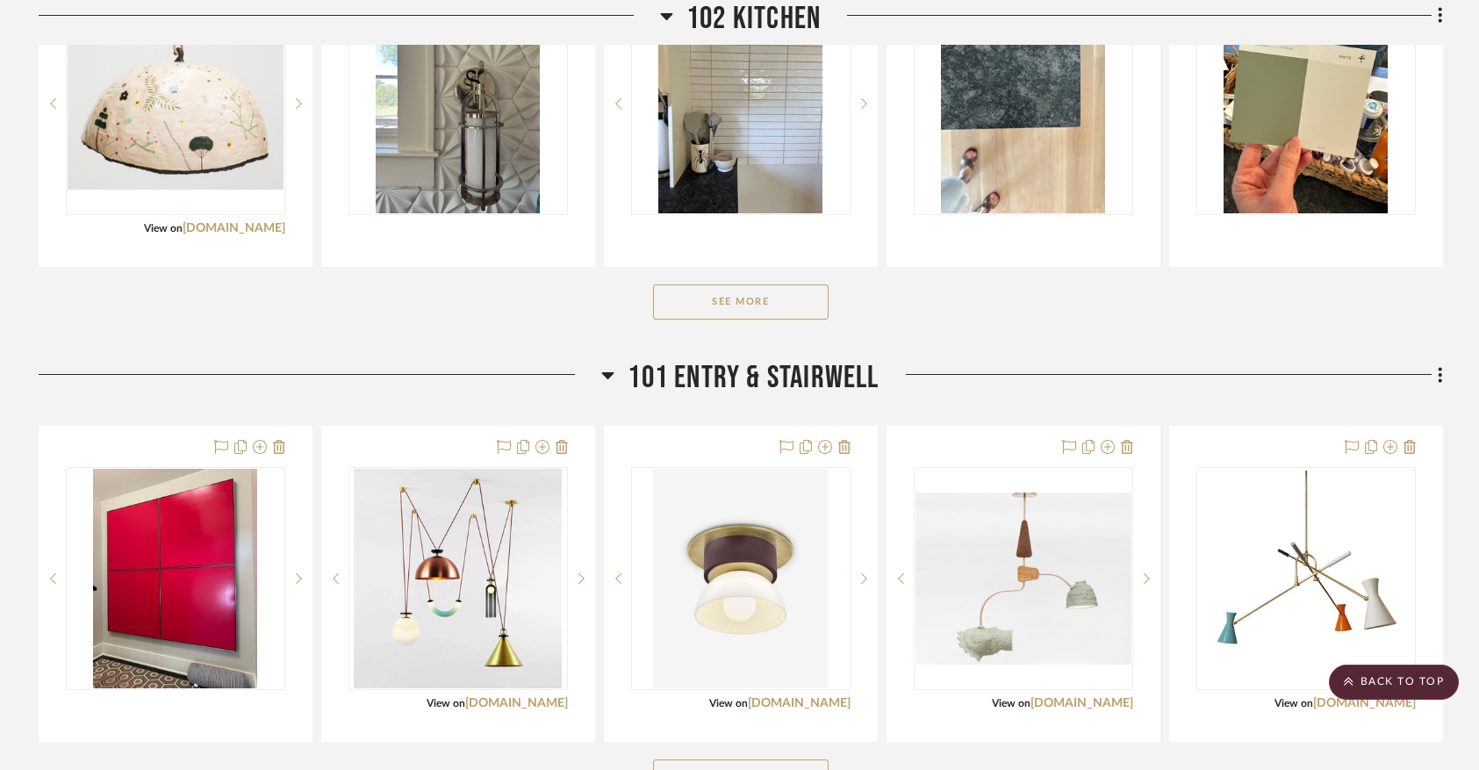
scroll to position [823, 0]
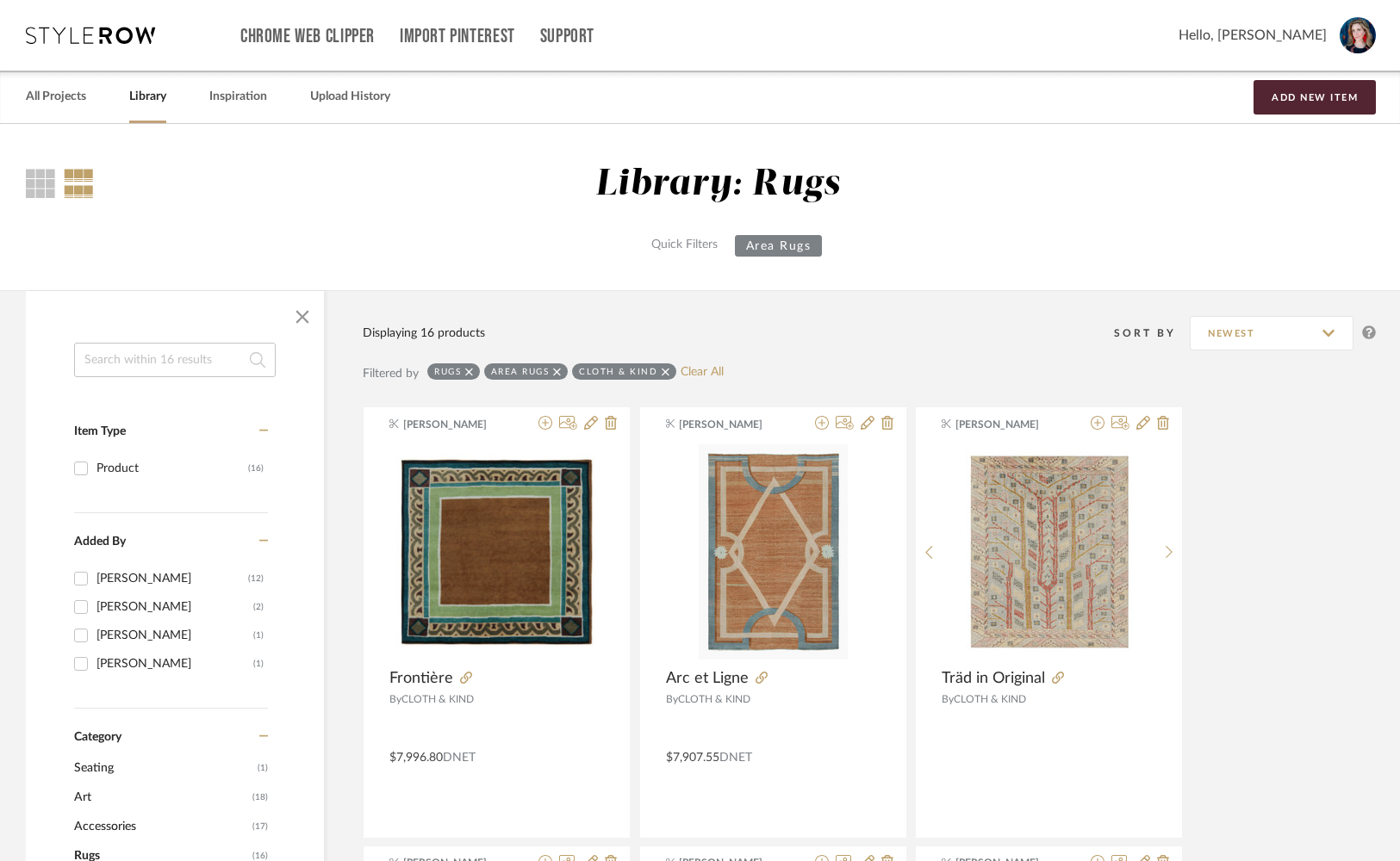
click at [211, 348] on input at bounding box center [174, 359] width 201 height 34
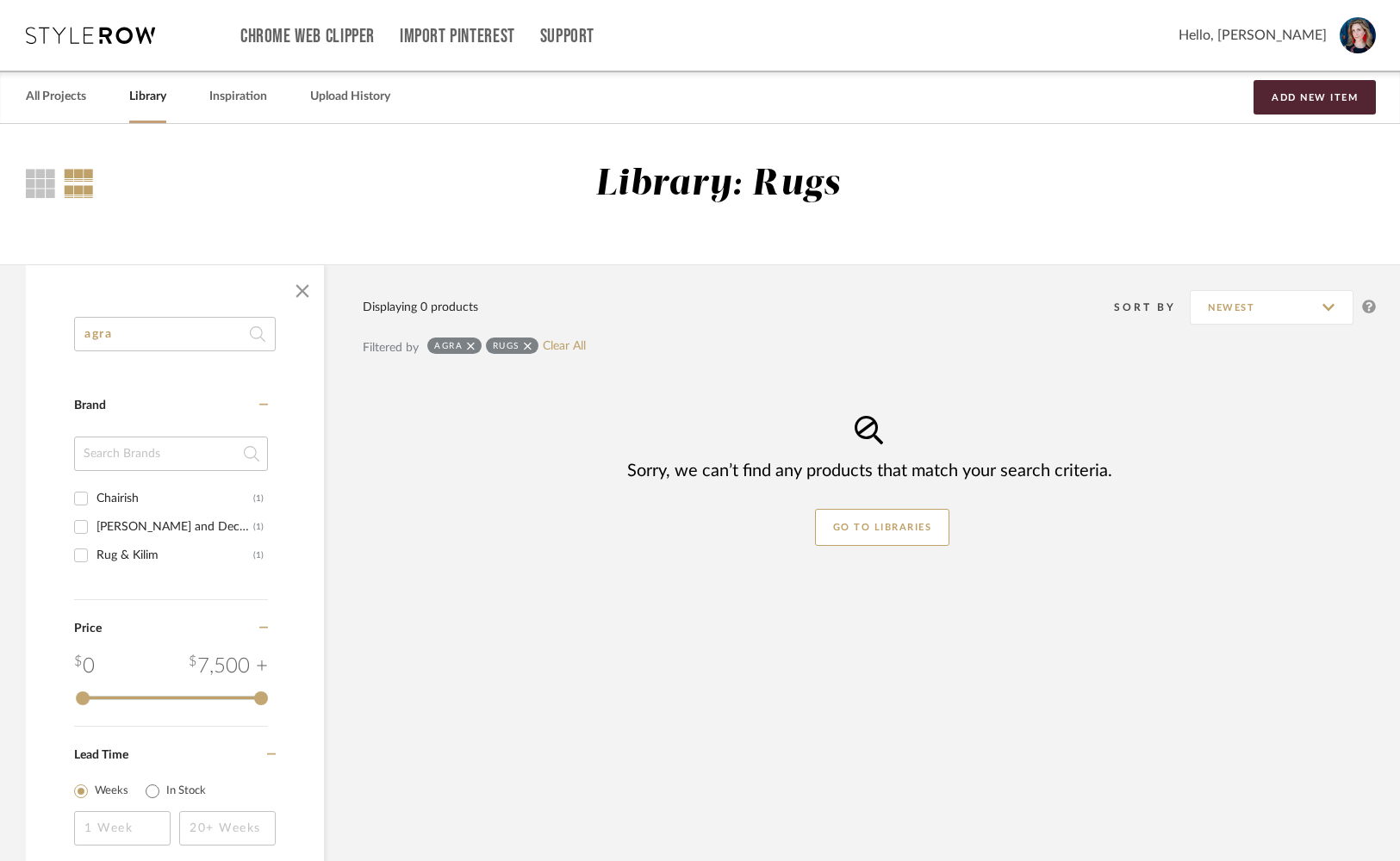
type input "agra"
click at [532, 345] on icon at bounding box center [528, 346] width 8 height 12
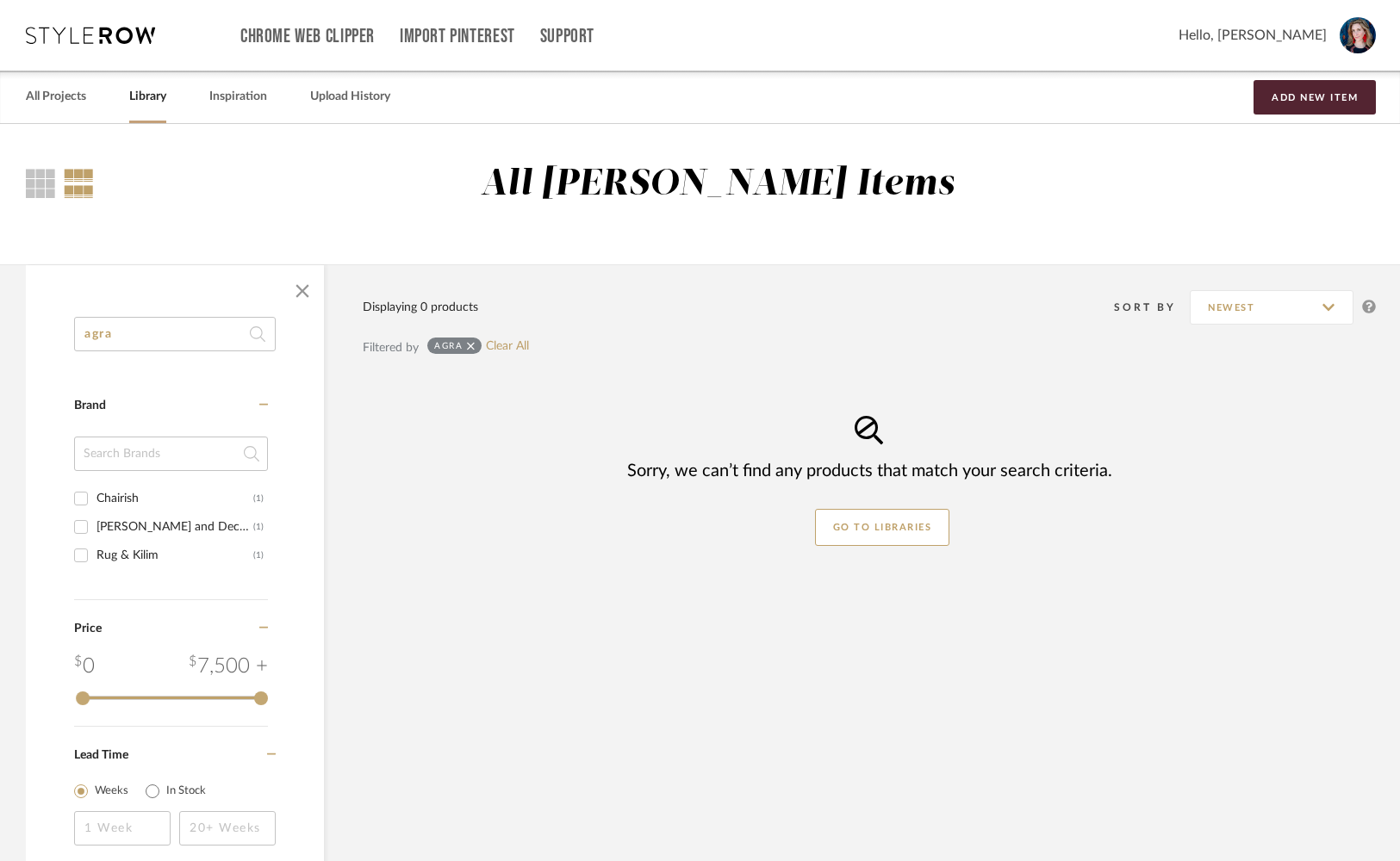
click at [475, 344] on icon at bounding box center [471, 346] width 8 height 8
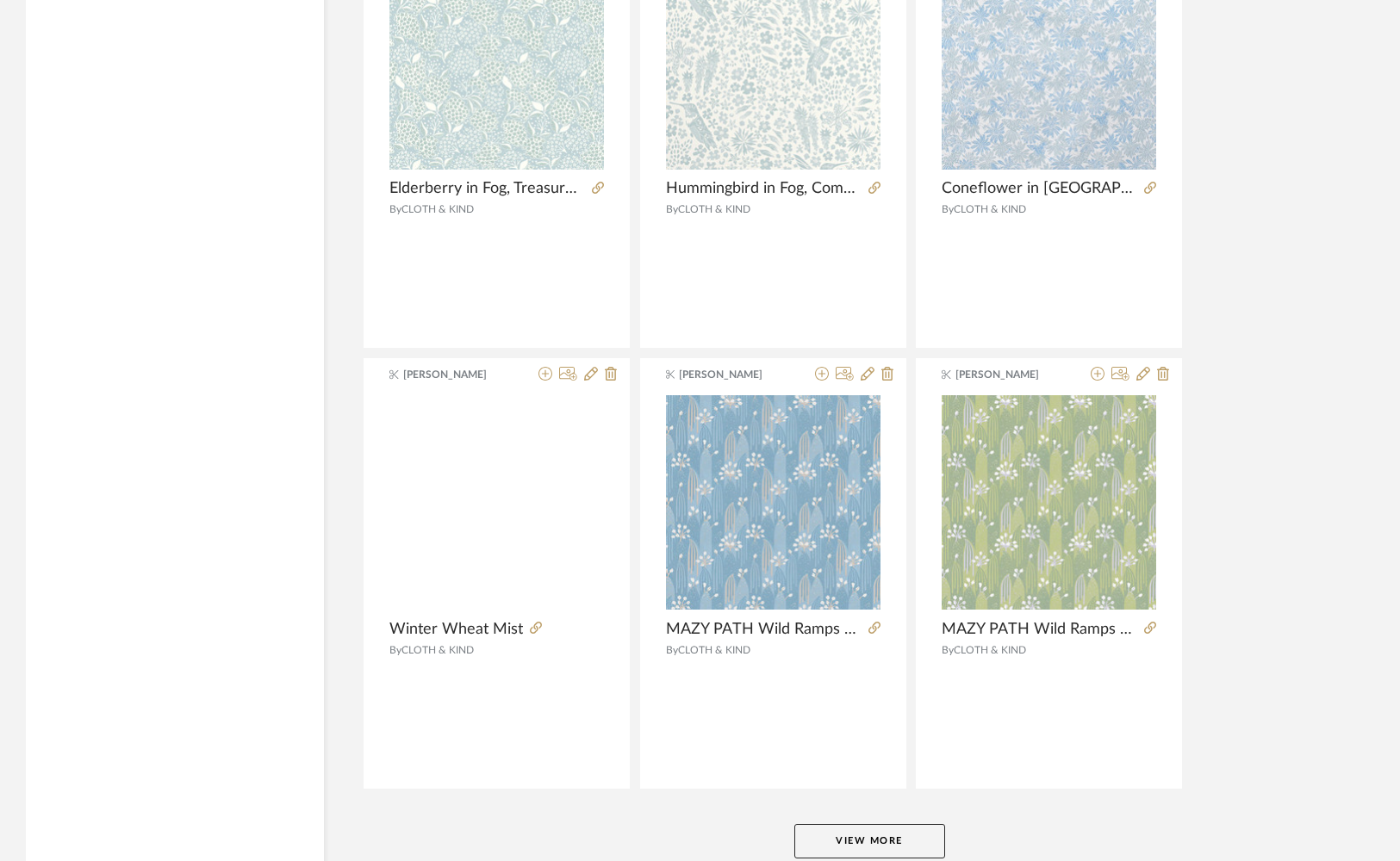
scroll to position [4951, 0]
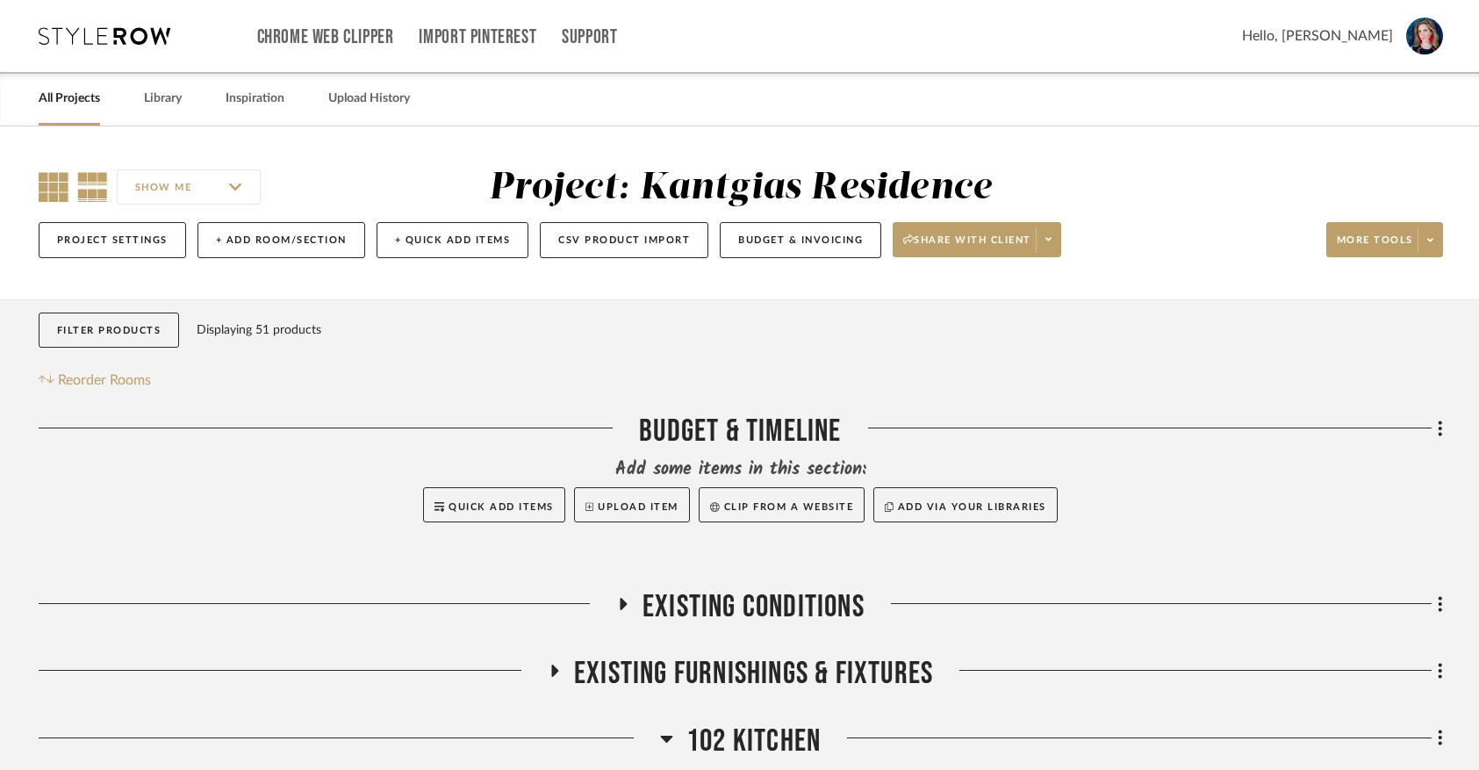
click at [53, 197] on icon at bounding box center [54, 187] width 30 height 30
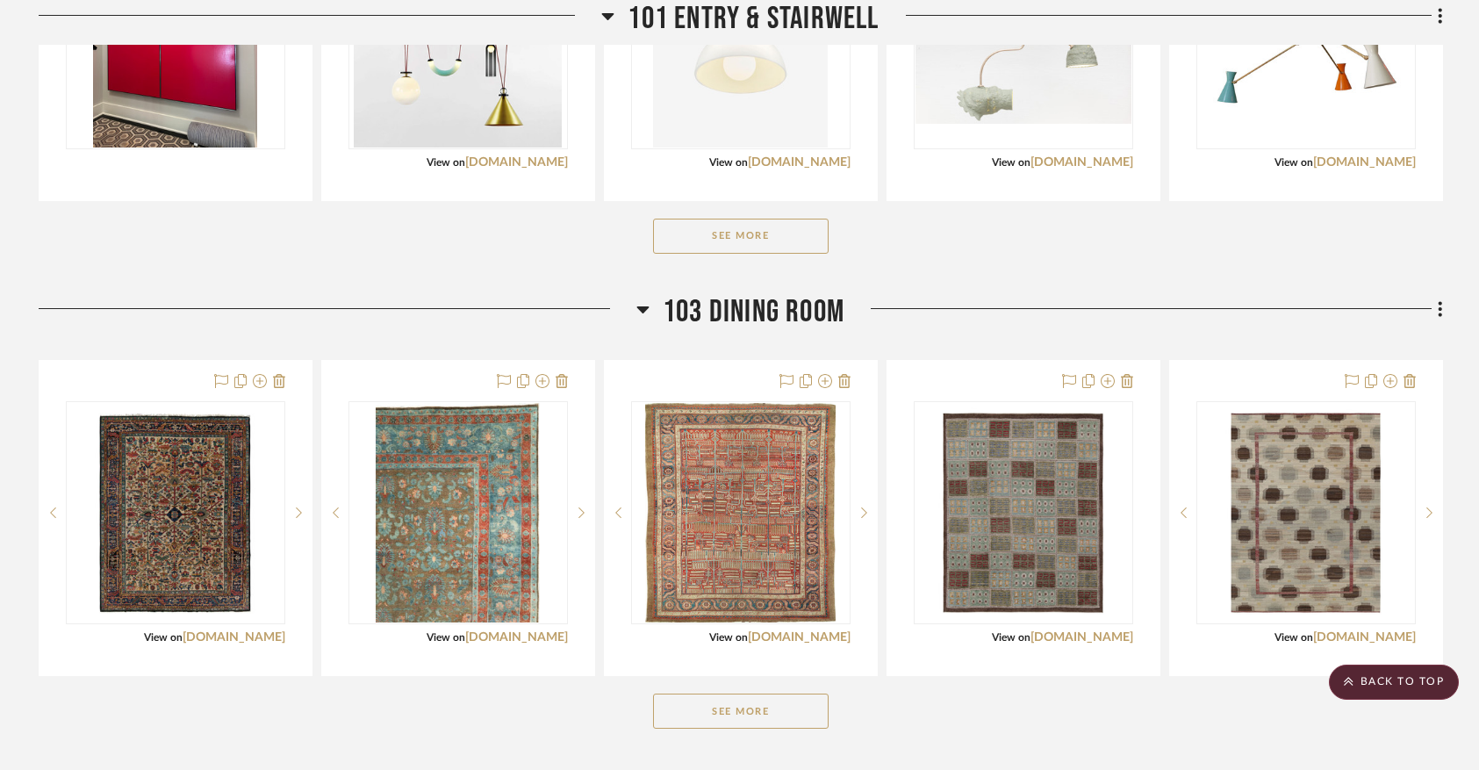
scroll to position [1378, 0]
click at [732, 727] on button "See More" at bounding box center [741, 711] width 176 height 35
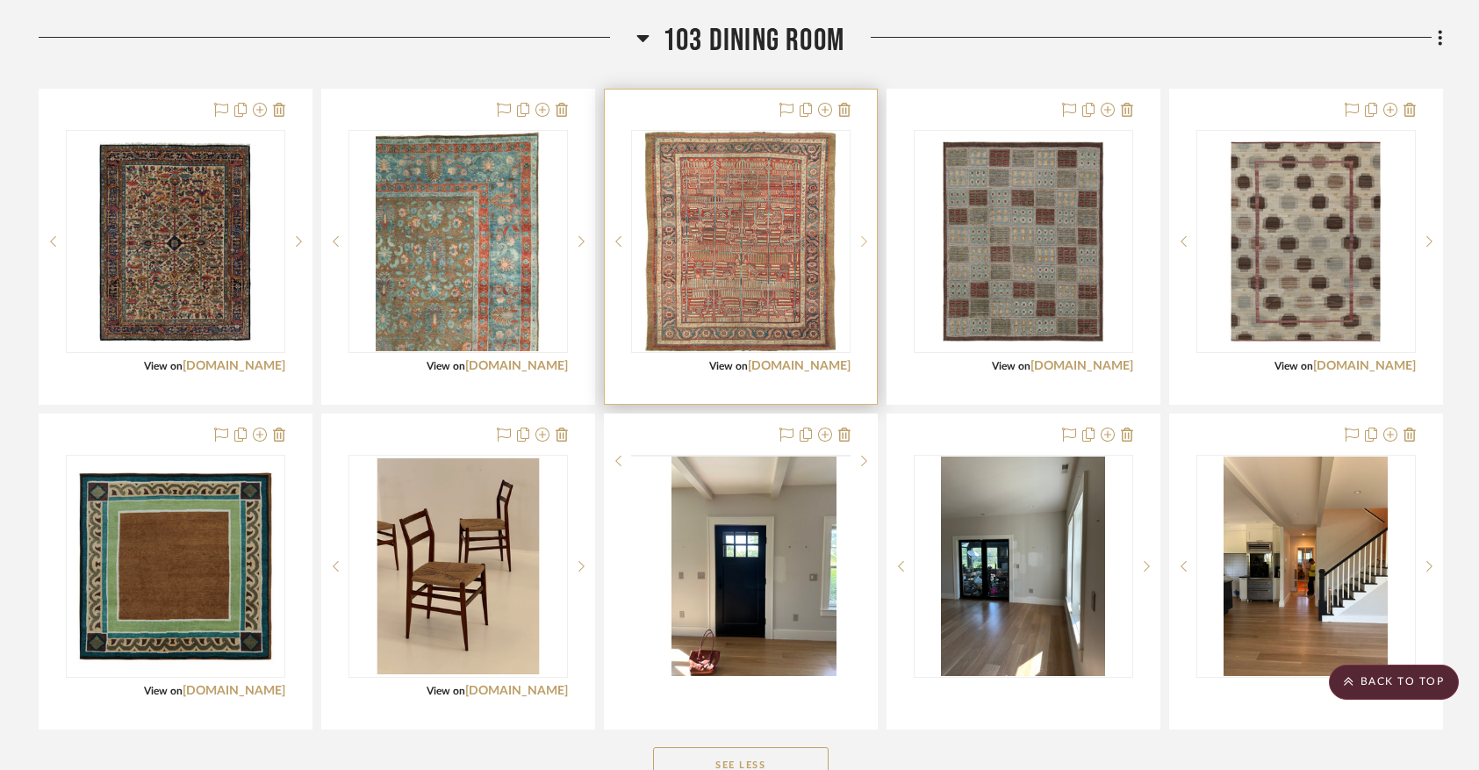
scroll to position [1672, 0]
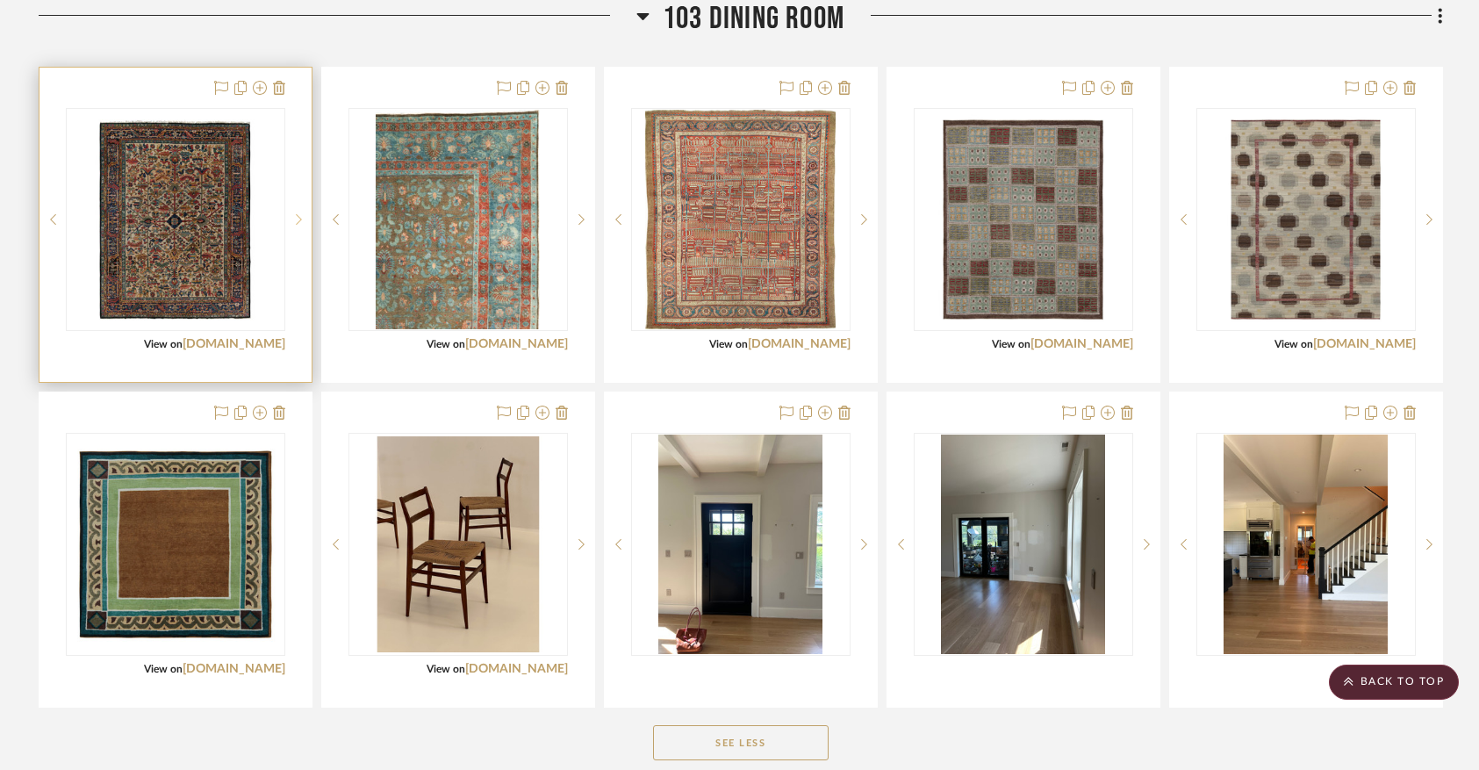
click at [299, 226] on icon at bounding box center [299, 219] width 6 height 12
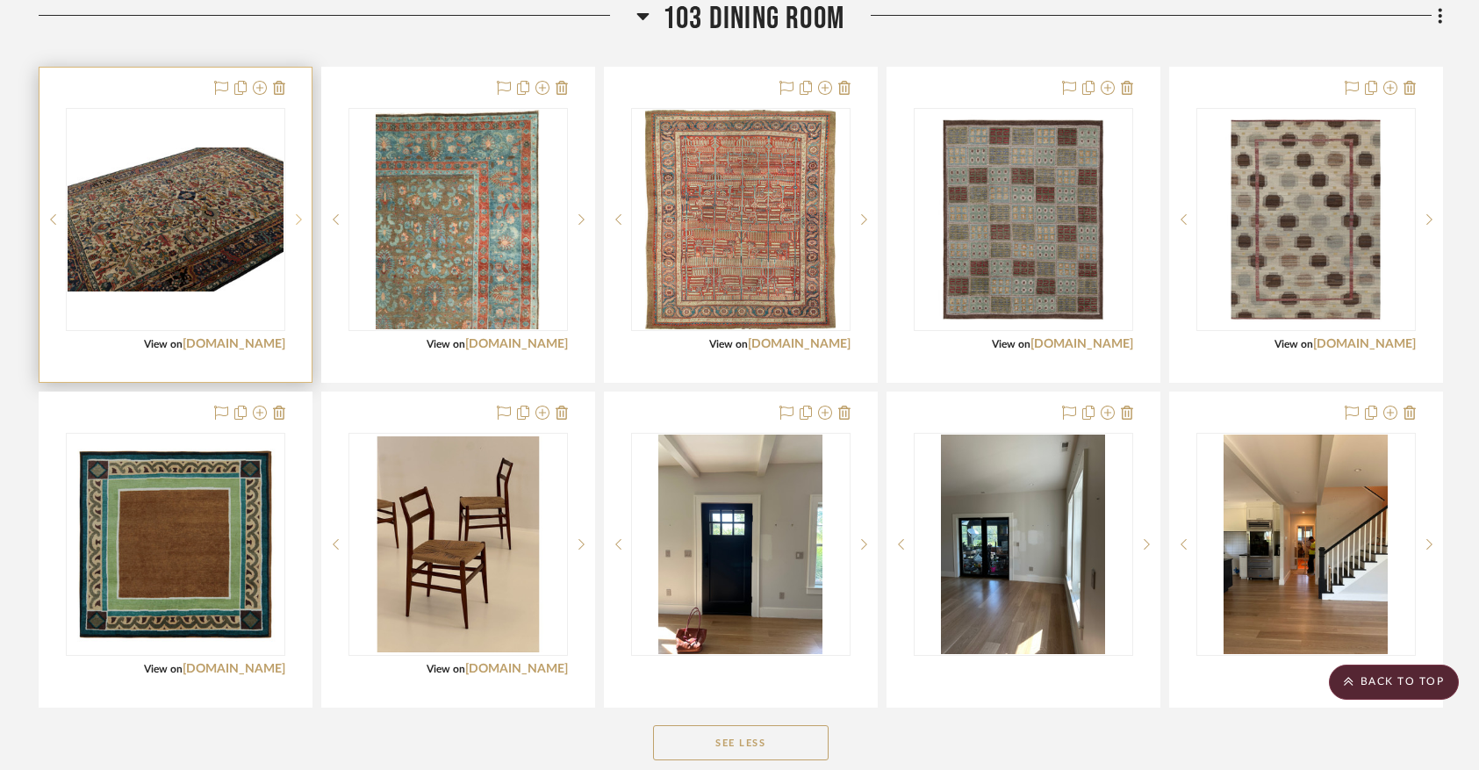
click at [299, 226] on icon at bounding box center [299, 219] width 6 height 12
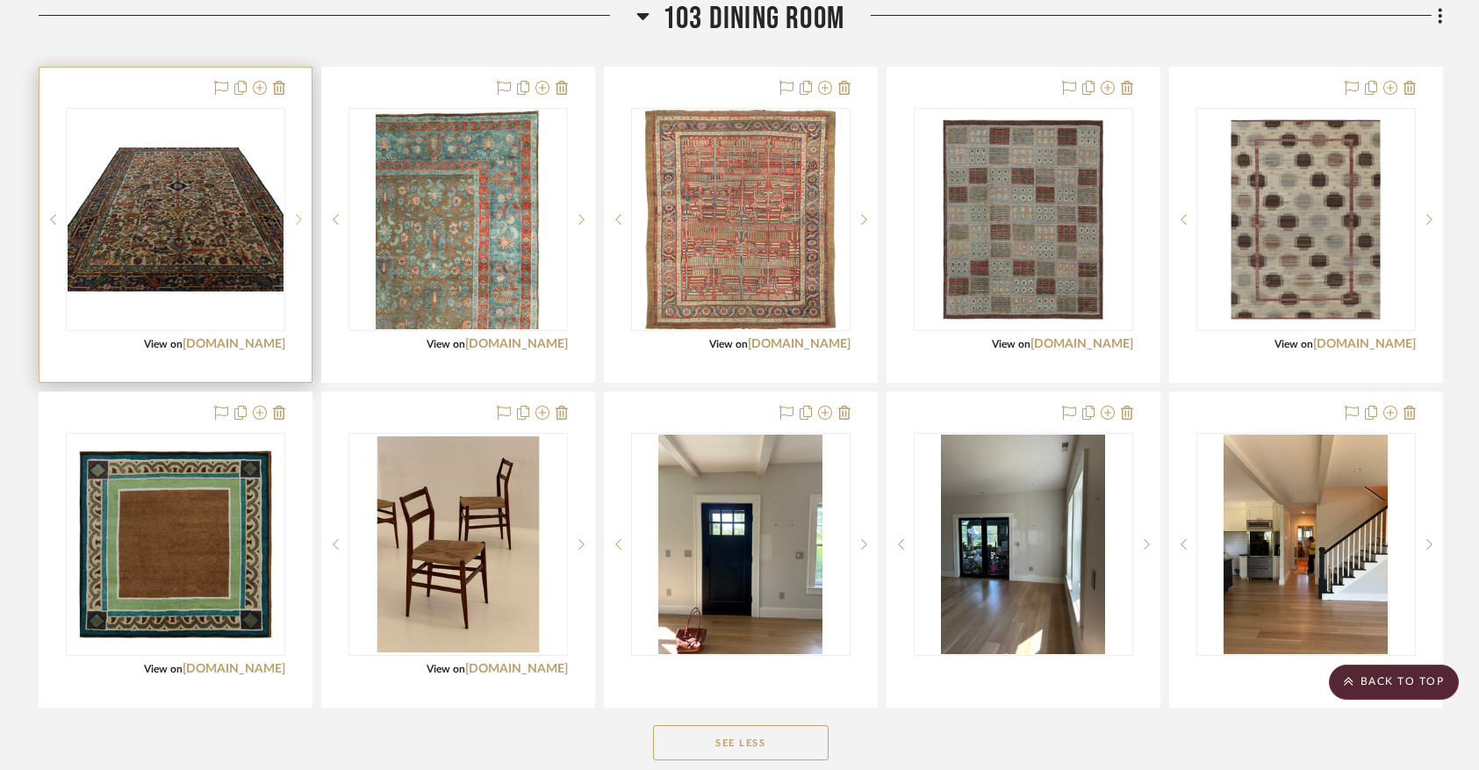
click at [299, 225] on icon at bounding box center [299, 219] width 6 height 11
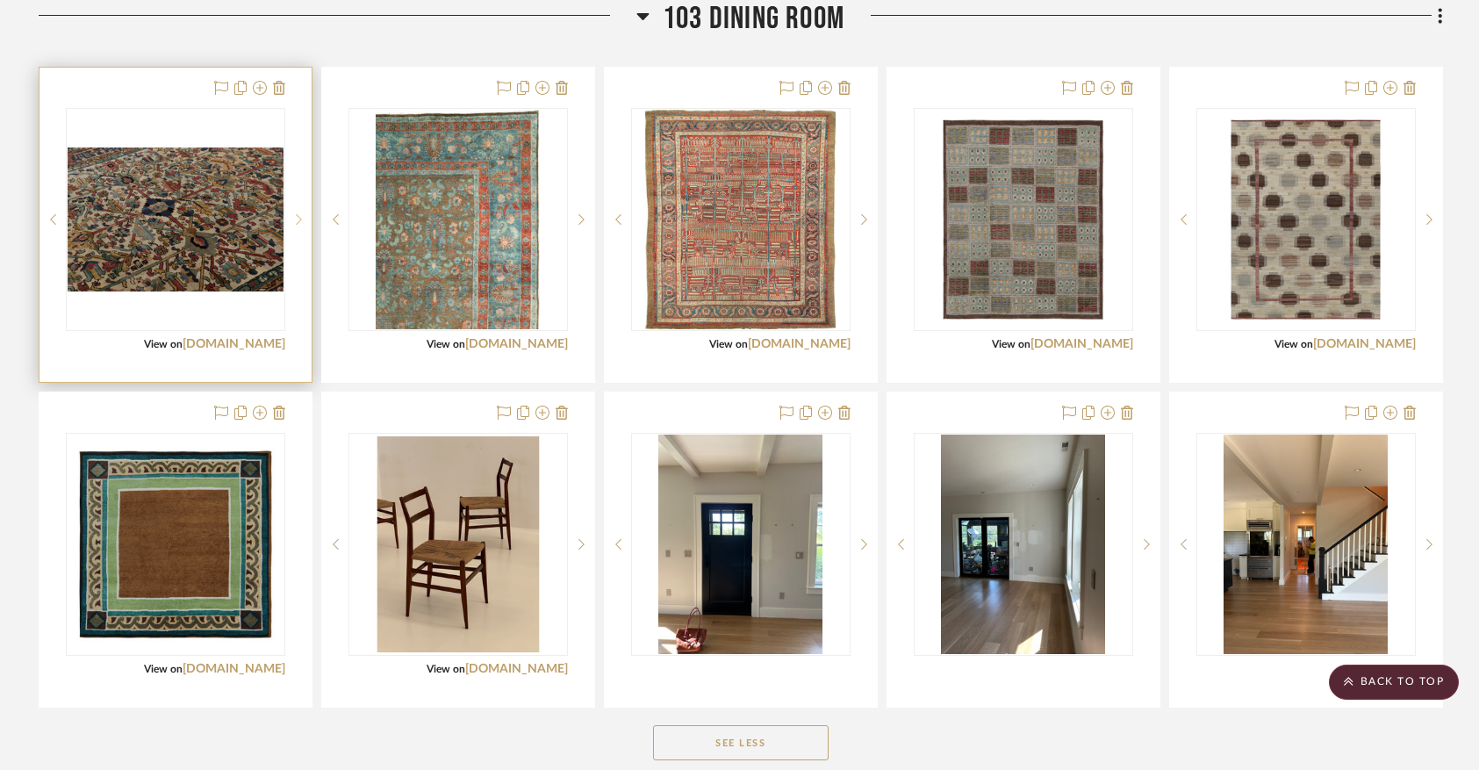
click at [299, 225] on icon at bounding box center [299, 219] width 6 height 11
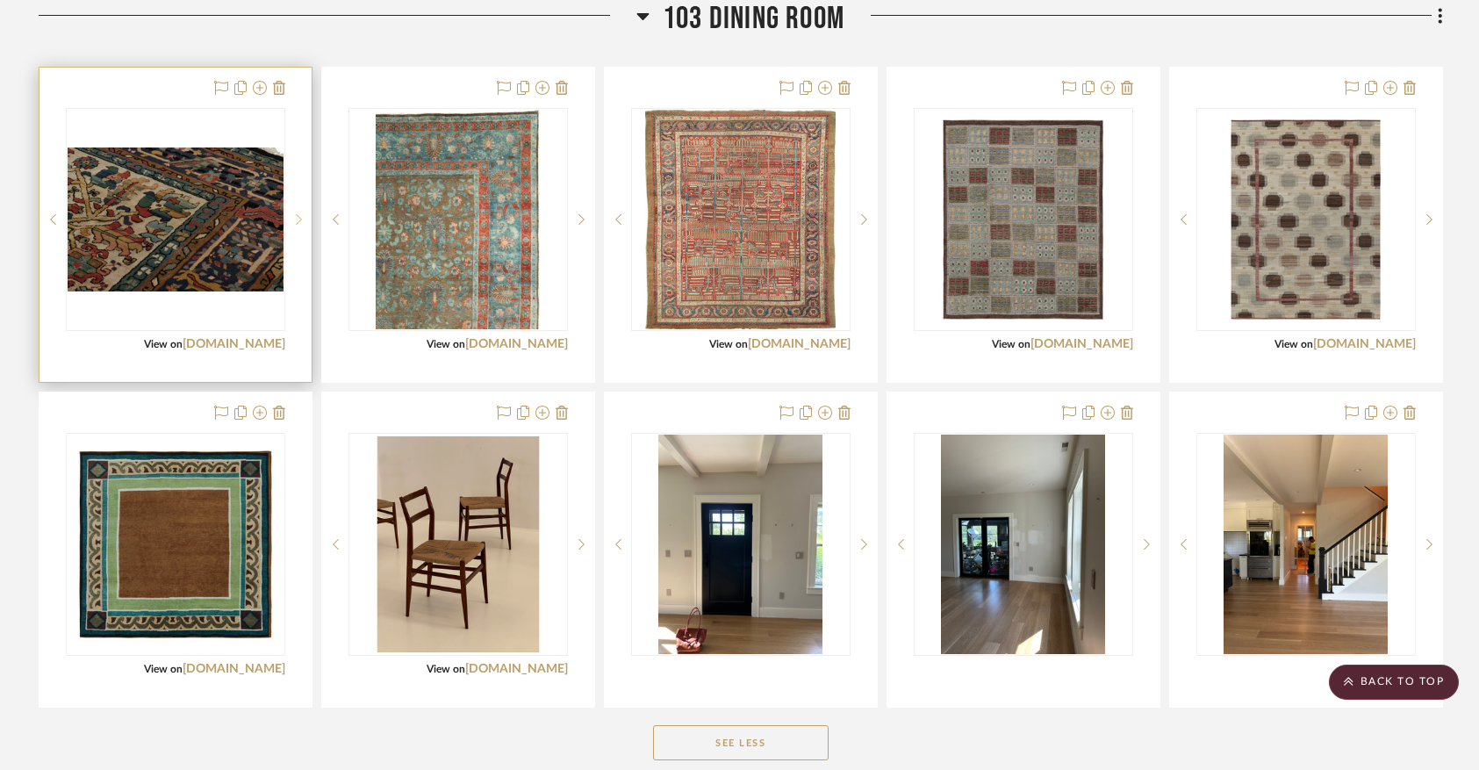
click at [299, 225] on icon at bounding box center [299, 219] width 6 height 11
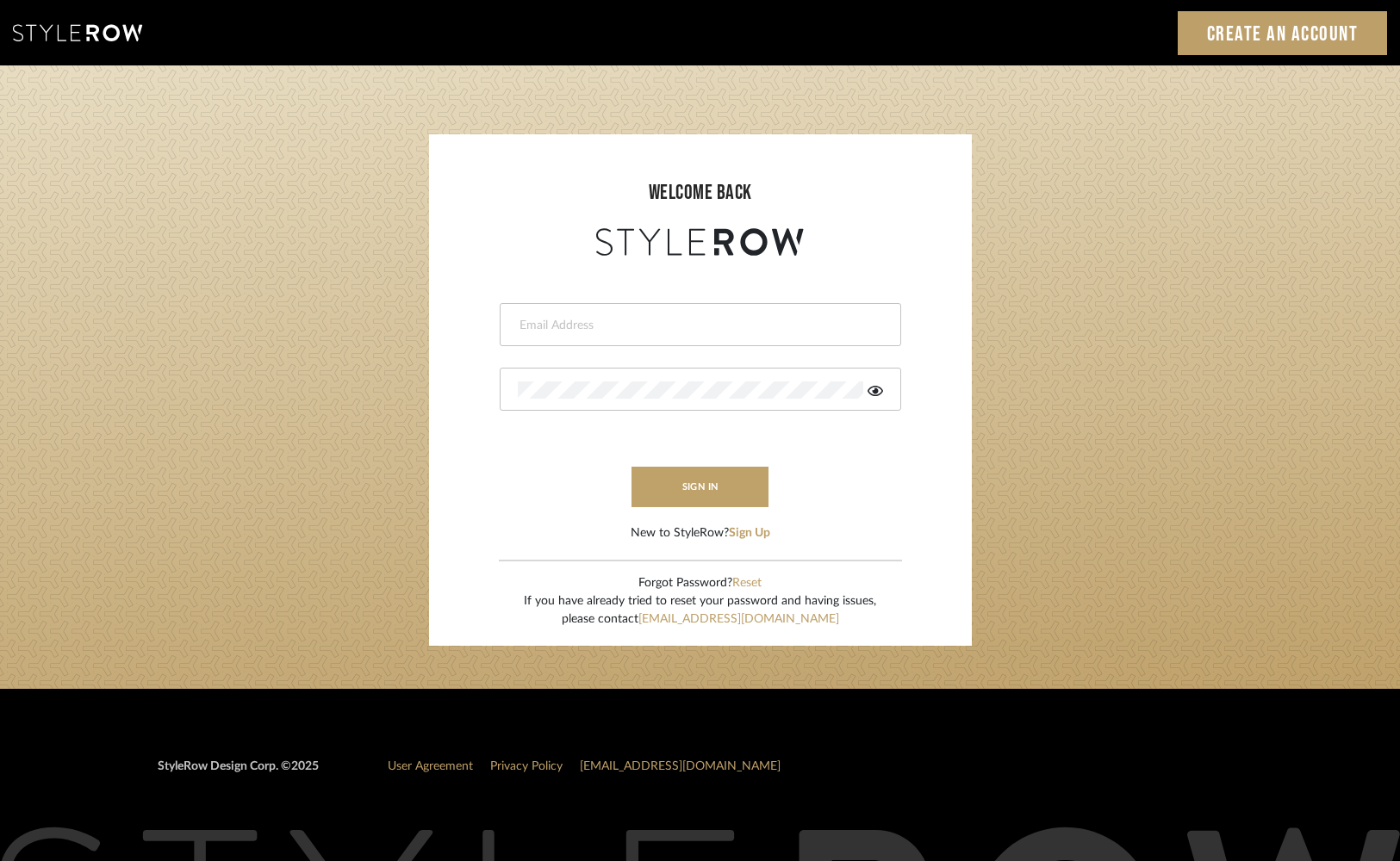
type input "[PERSON_NAME][EMAIL_ADDRESS][DOMAIN_NAME]"
click at [663, 479] on button "sign in" at bounding box center [700, 486] width 137 height 40
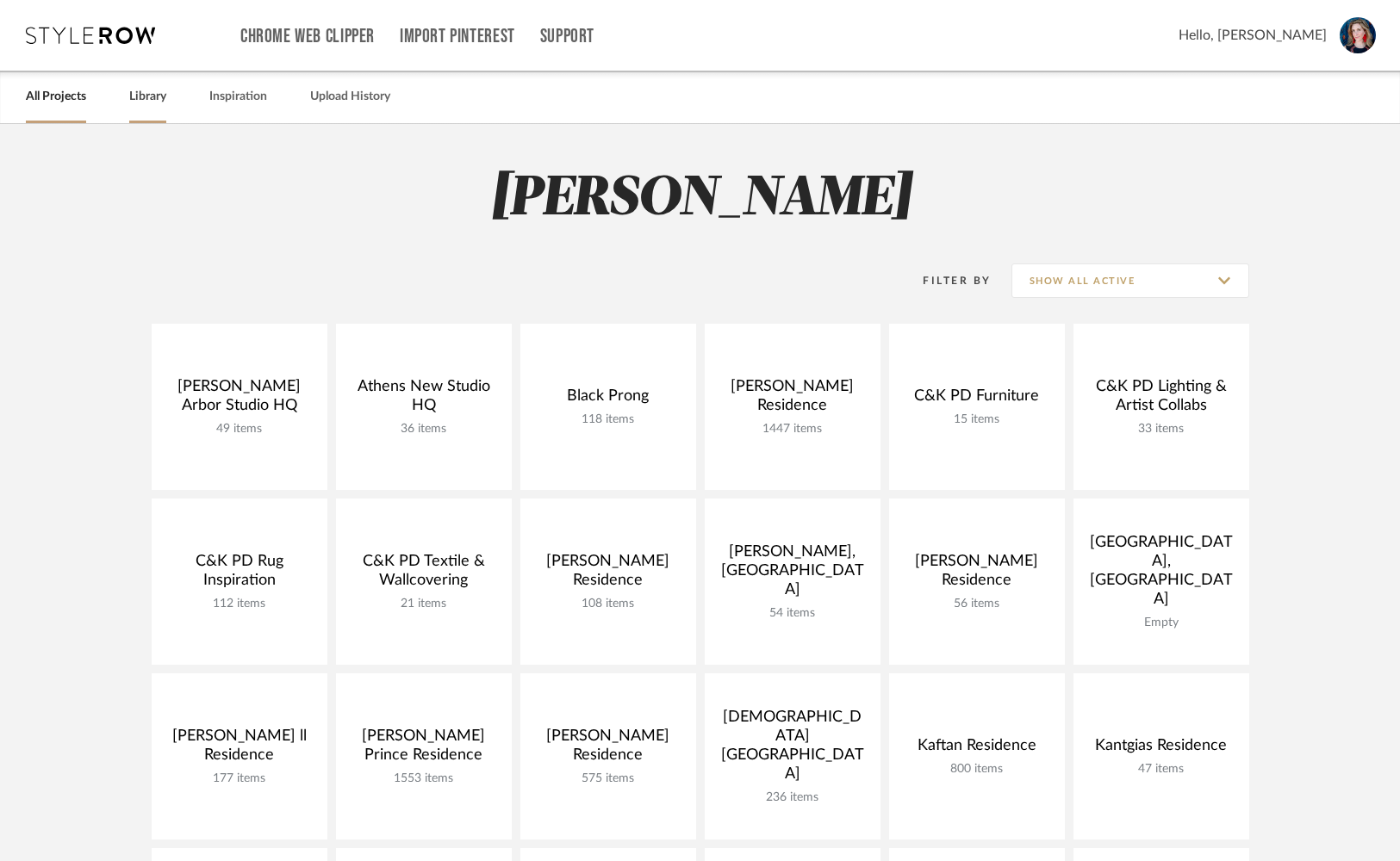
click at [144, 103] on link "Library" at bounding box center [148, 97] width 37 height 24
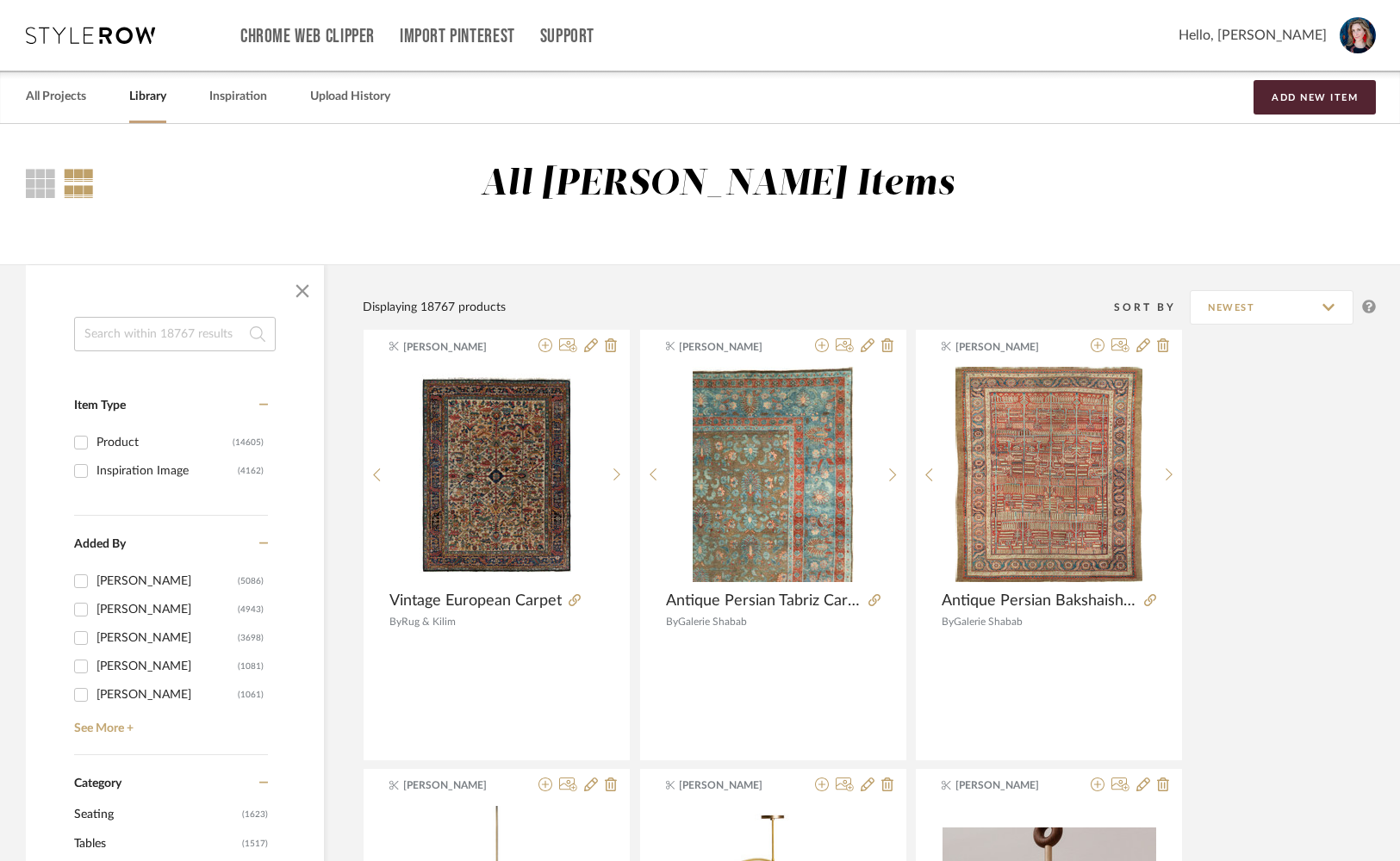
click at [171, 335] on input at bounding box center [174, 333] width 201 height 34
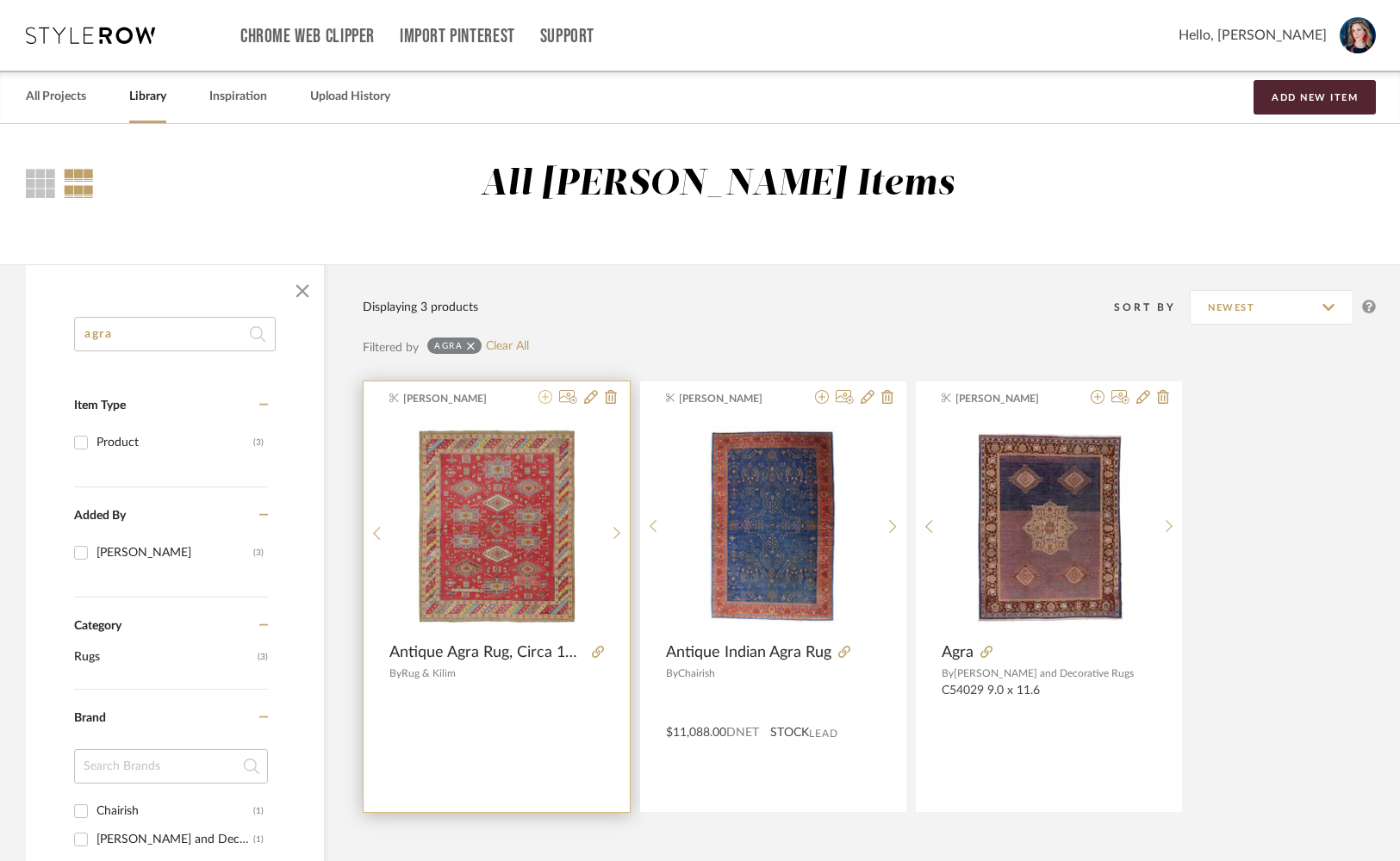
type input "agra"
click at [544, 402] on icon at bounding box center [545, 397] width 14 height 14
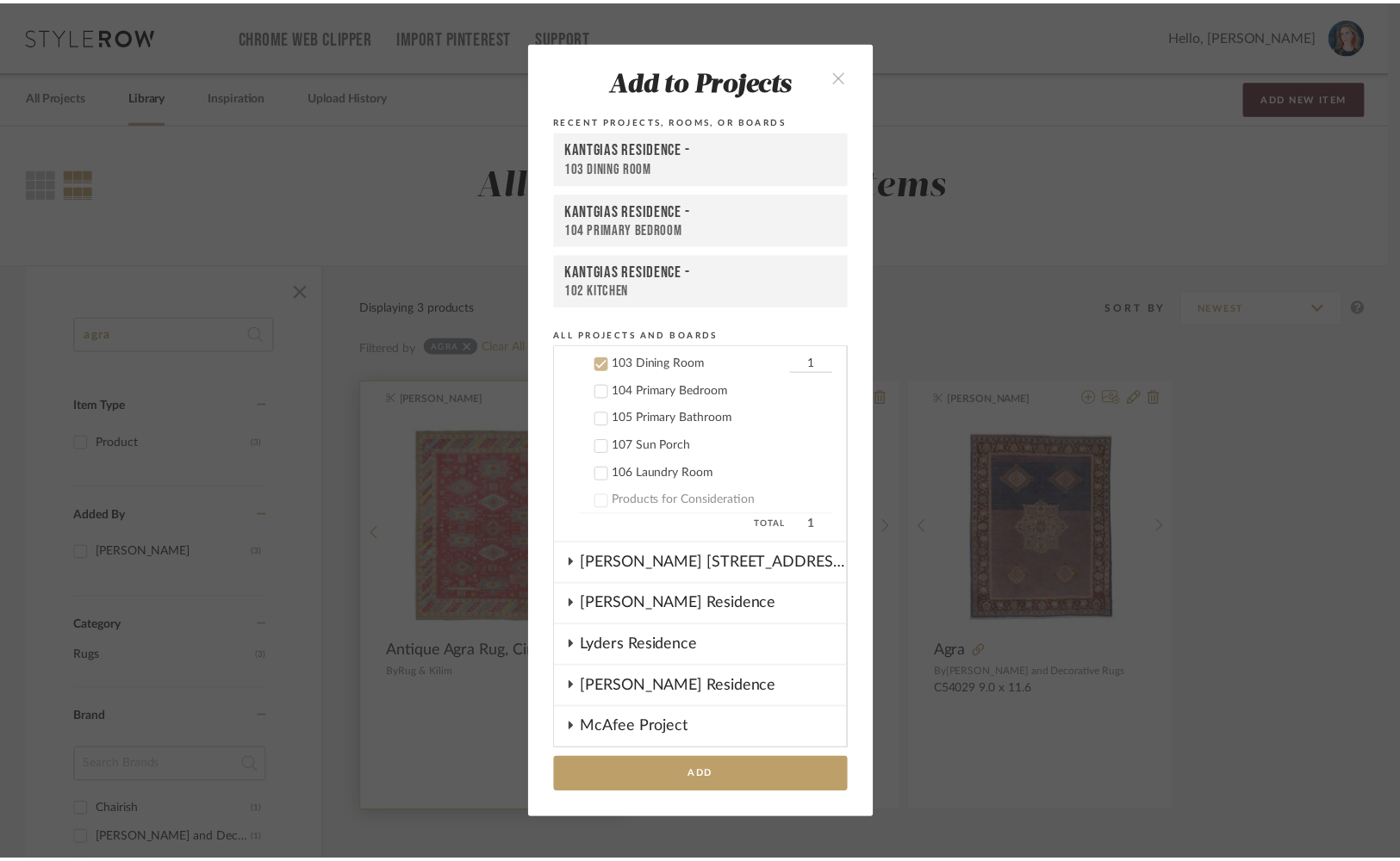
scroll to position [910, 0]
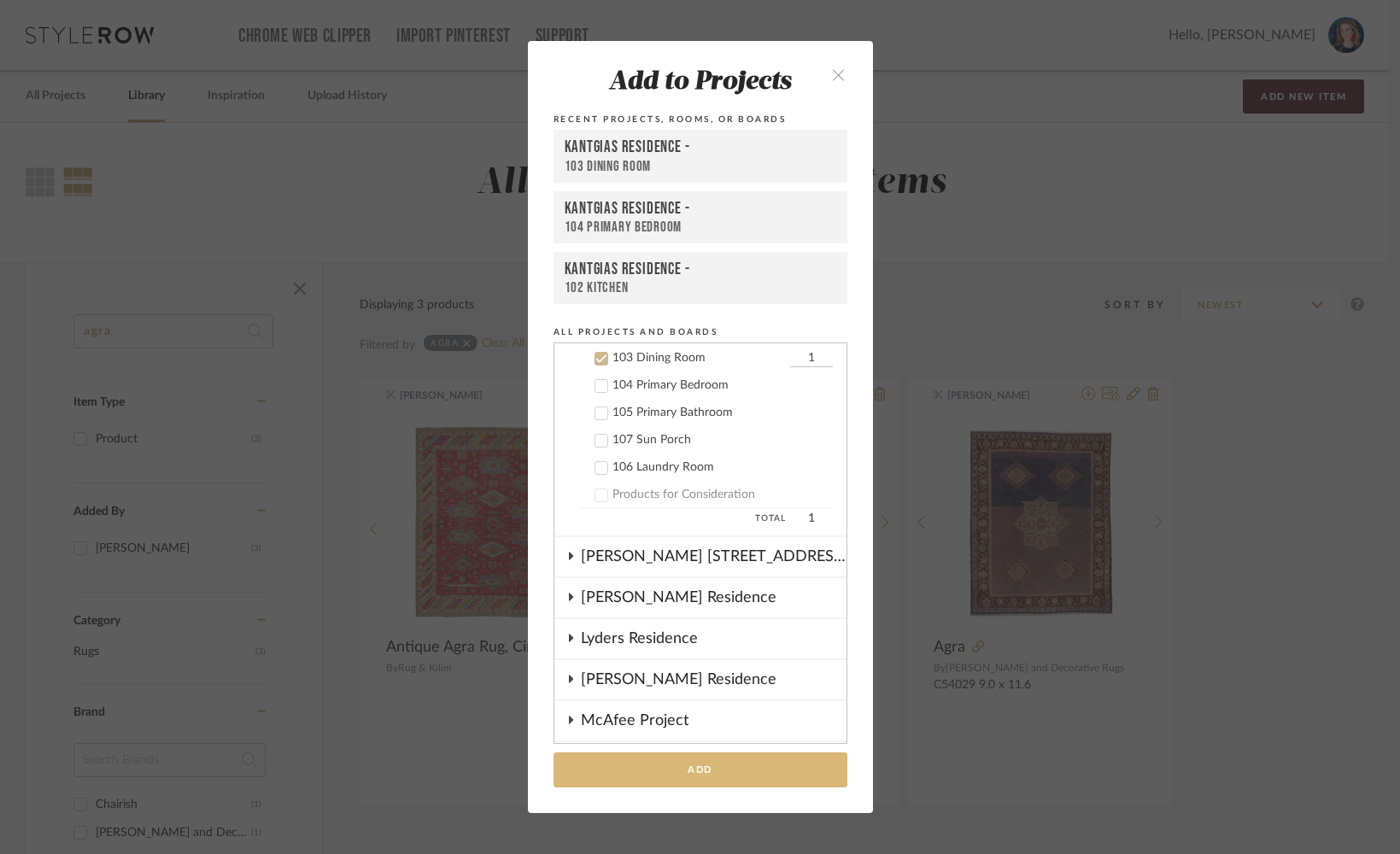
click at [610, 778] on button "Add" at bounding box center [700, 769] width 294 height 35
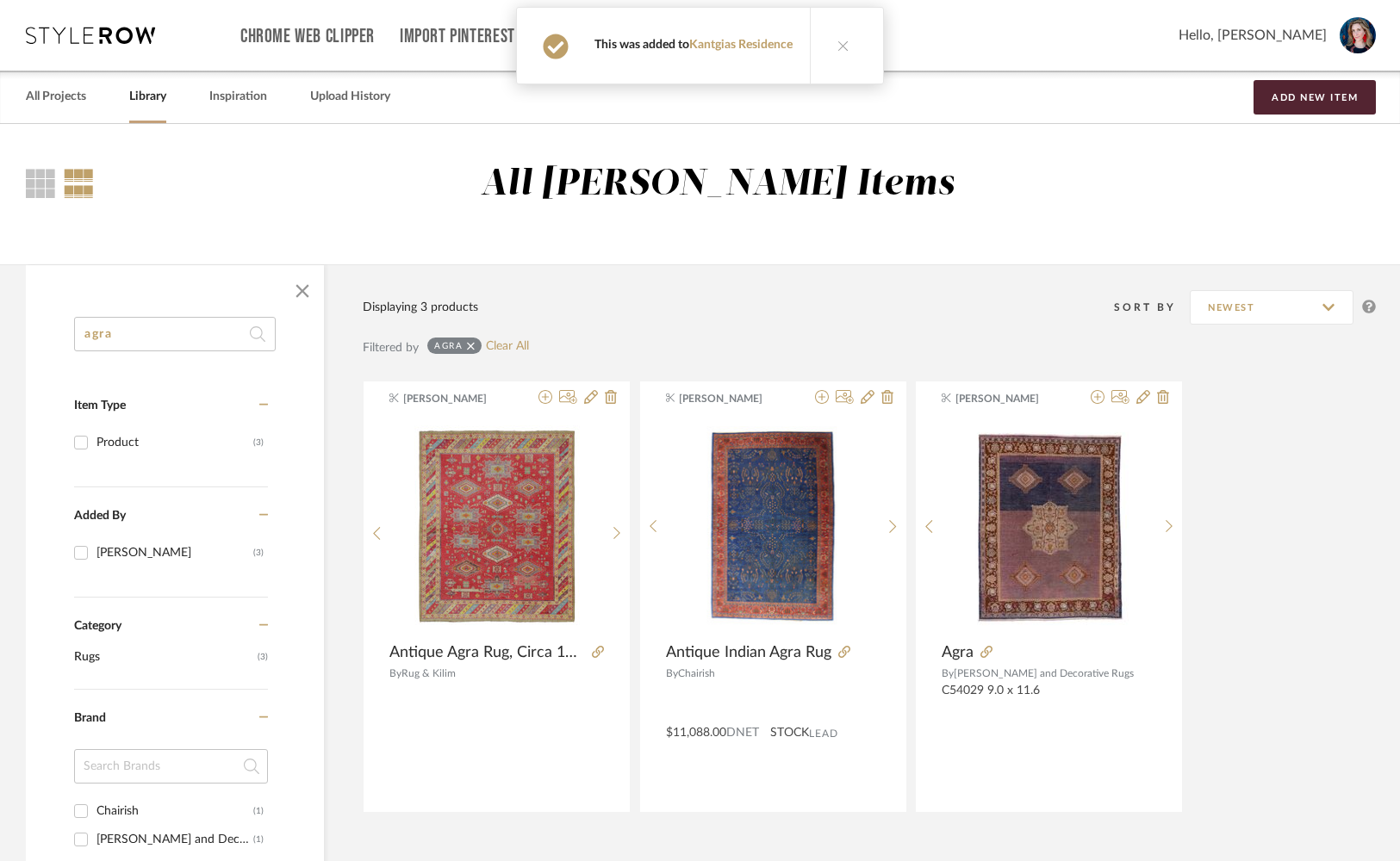
click at [847, 47] on button at bounding box center [843, 45] width 67 height 76
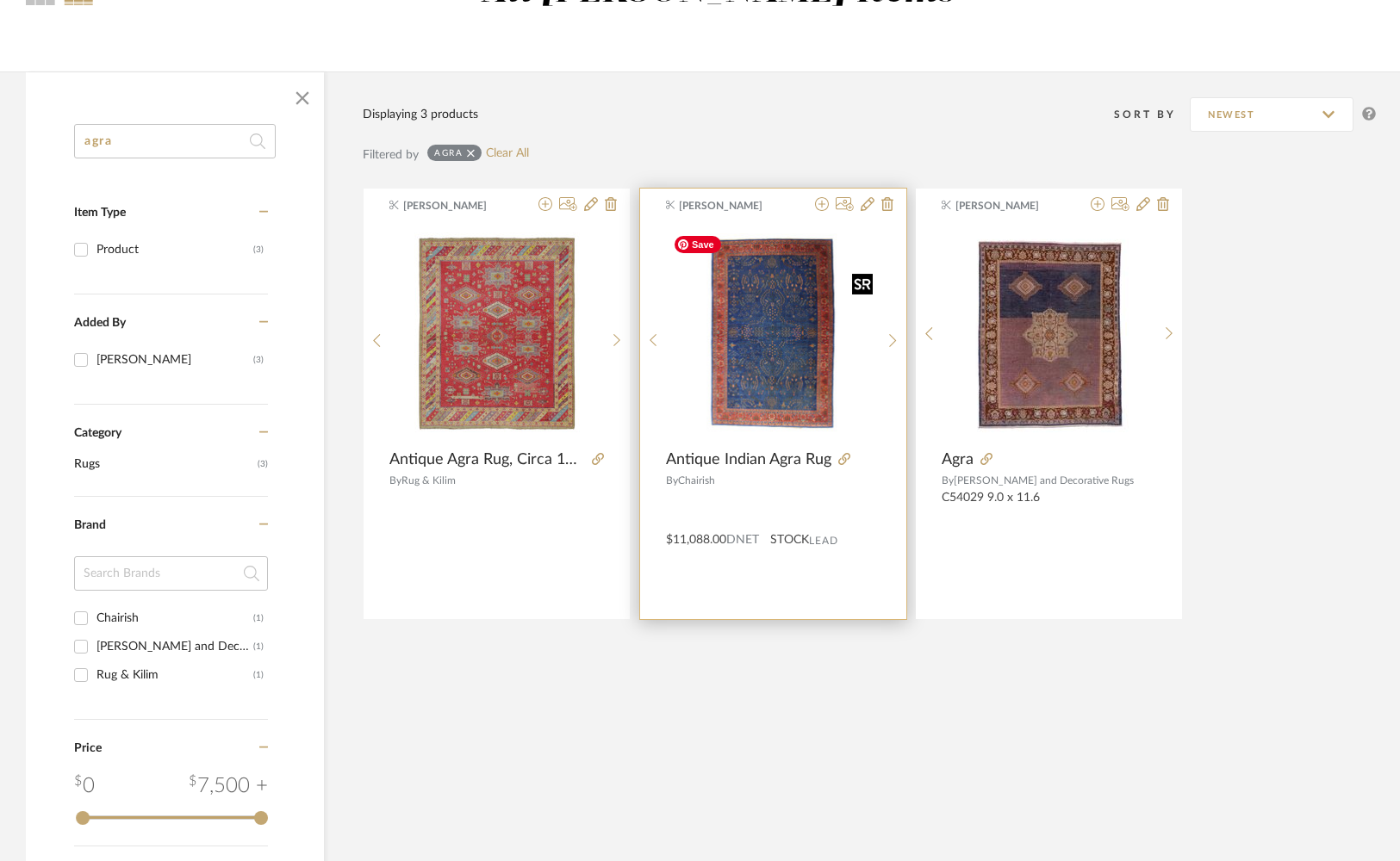
scroll to position [195, 0]
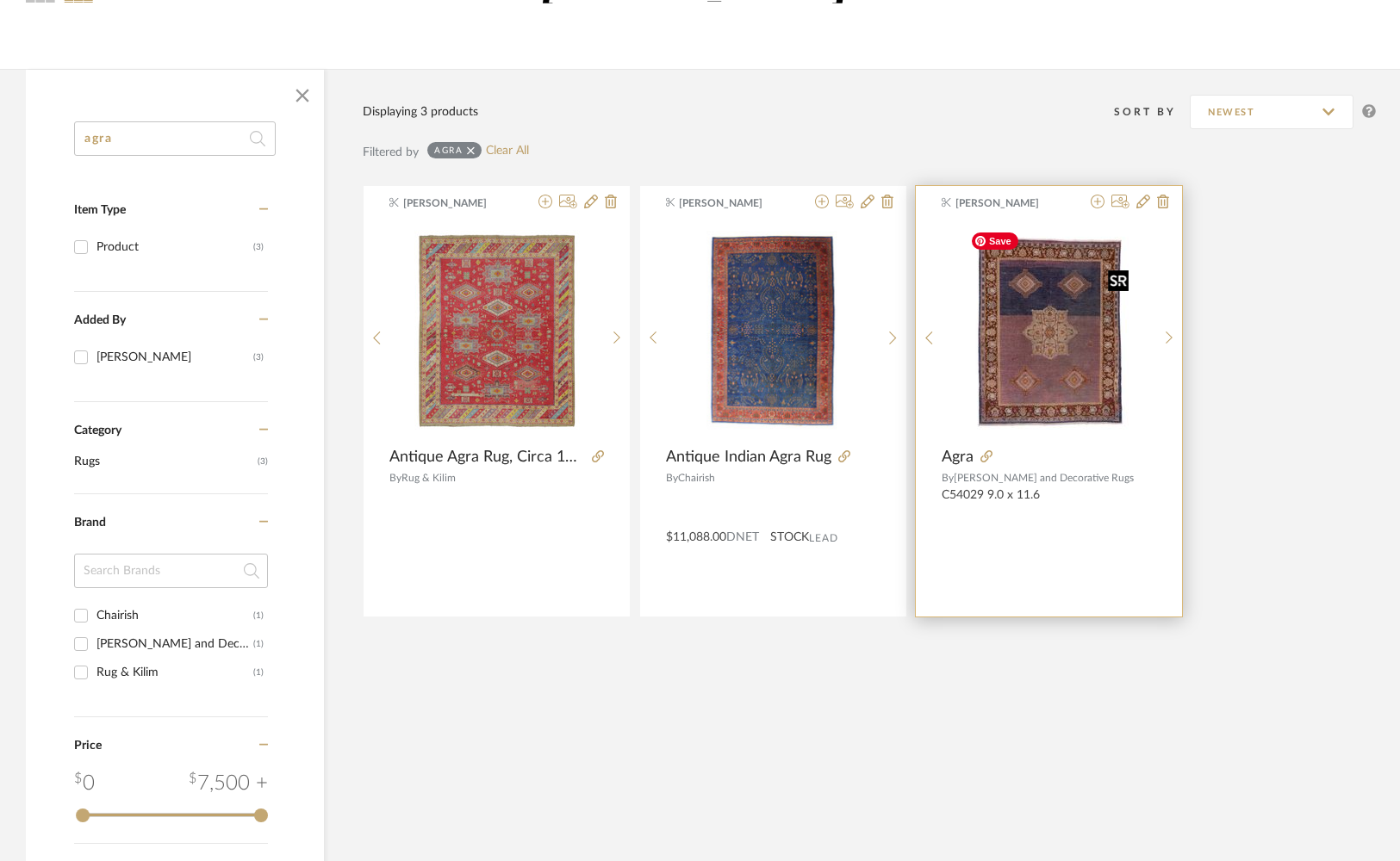
click at [1049, 364] on img "0" at bounding box center [1049, 329] width 173 height 215
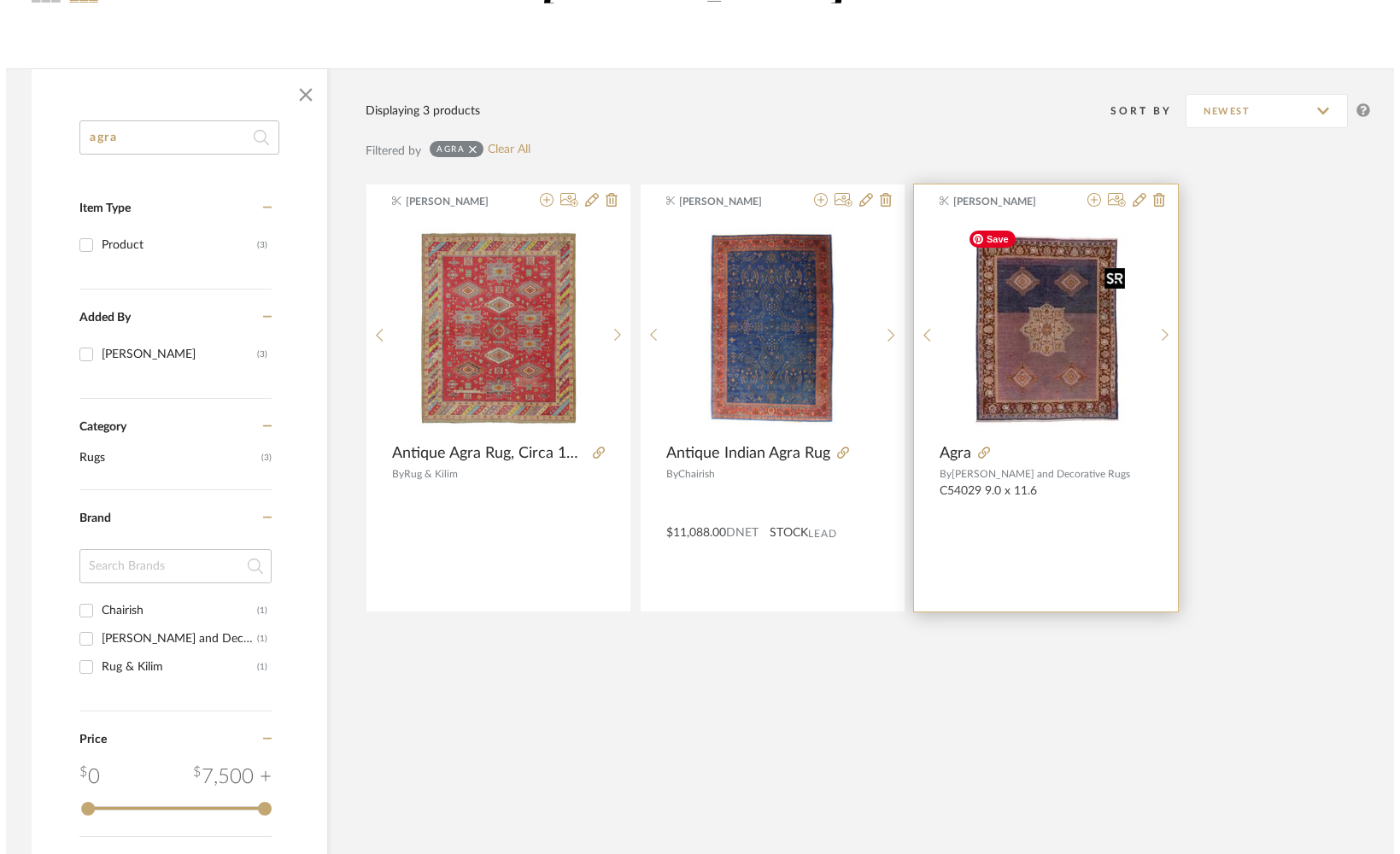
scroll to position [0, 0]
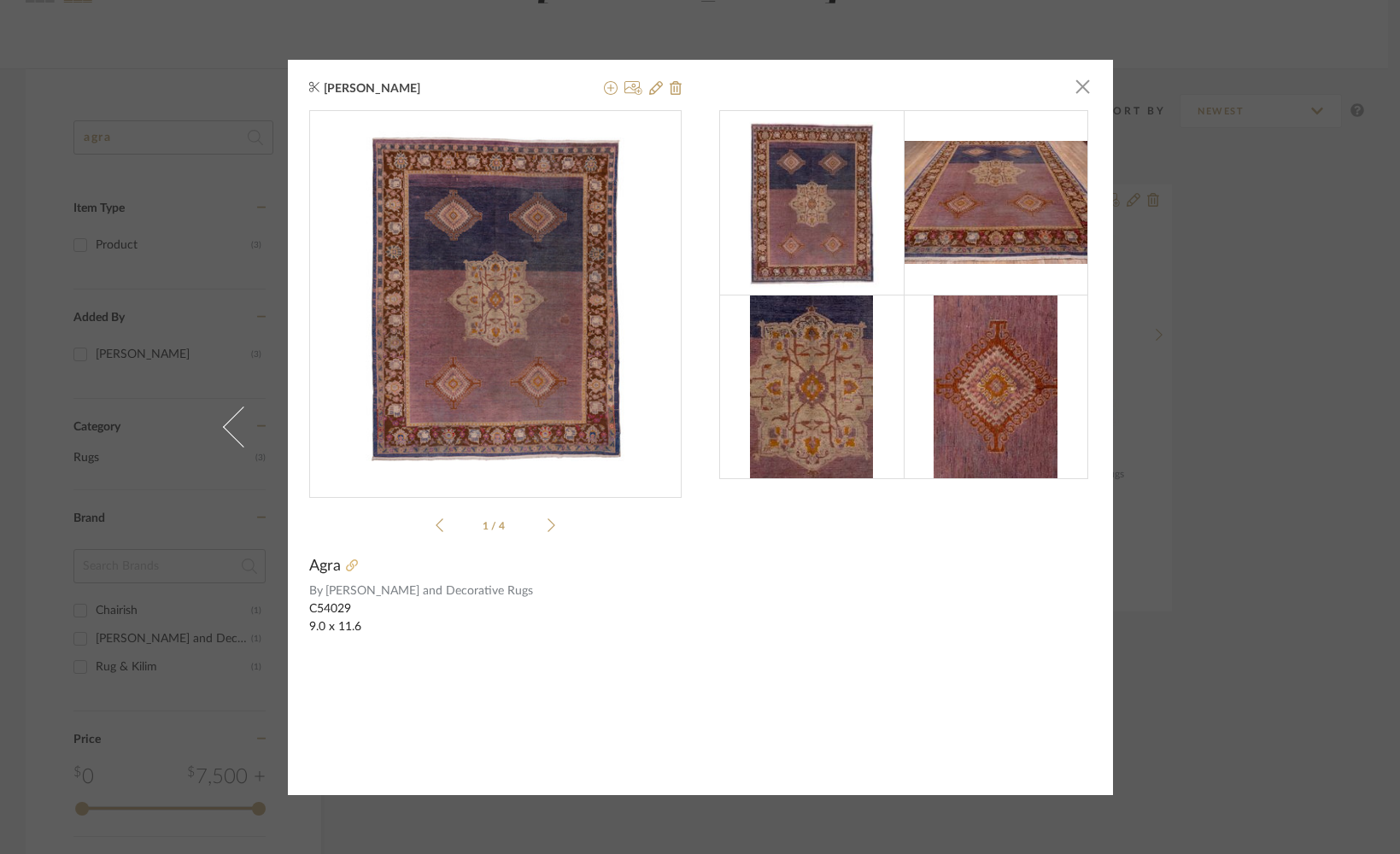
click at [346, 567] on icon at bounding box center [352, 565] width 12 height 12
click at [1075, 89] on span "button" at bounding box center [1083, 87] width 34 height 34
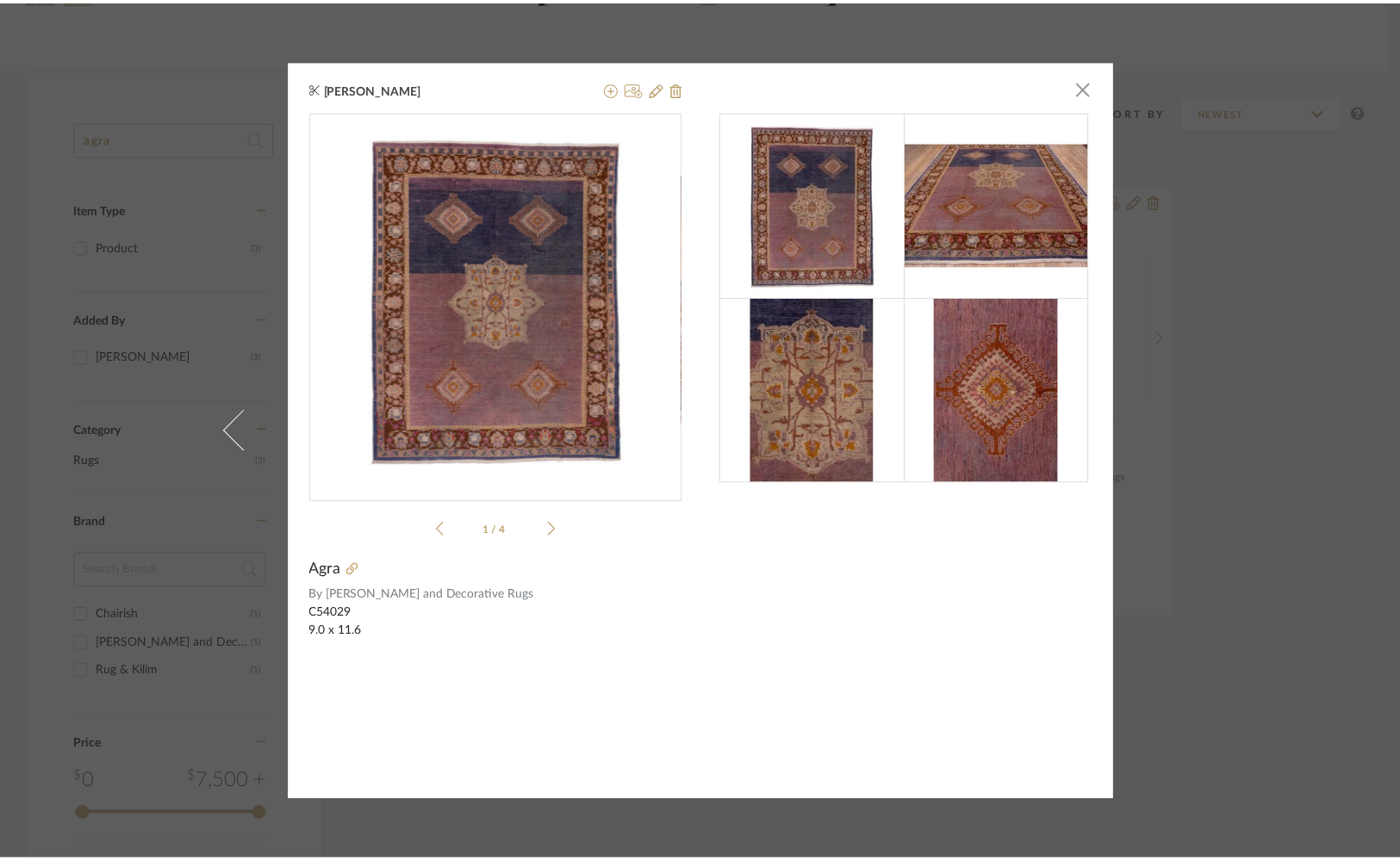
scroll to position [195, 0]
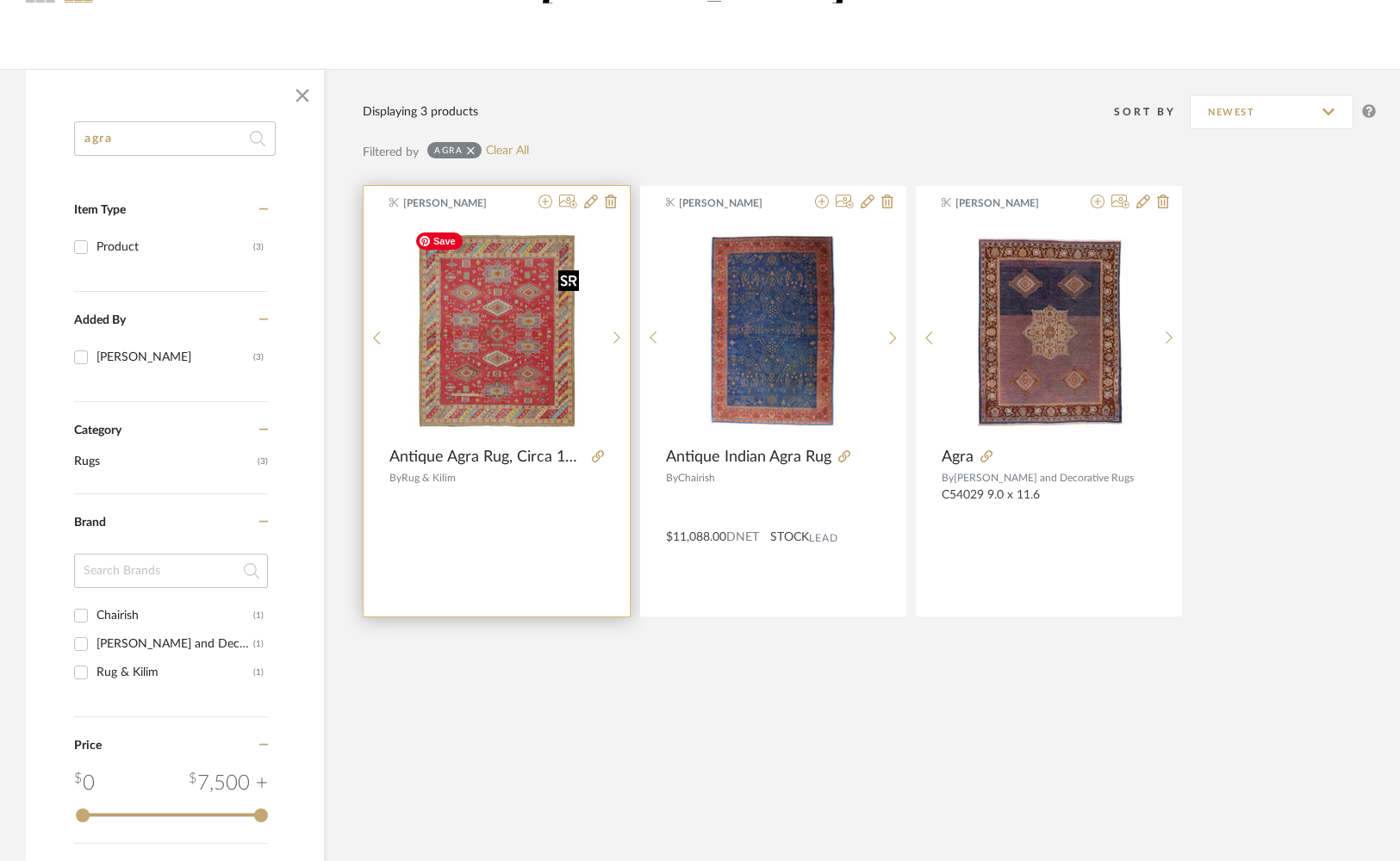
click at [444, 380] on img "0" at bounding box center [496, 329] width 179 height 215
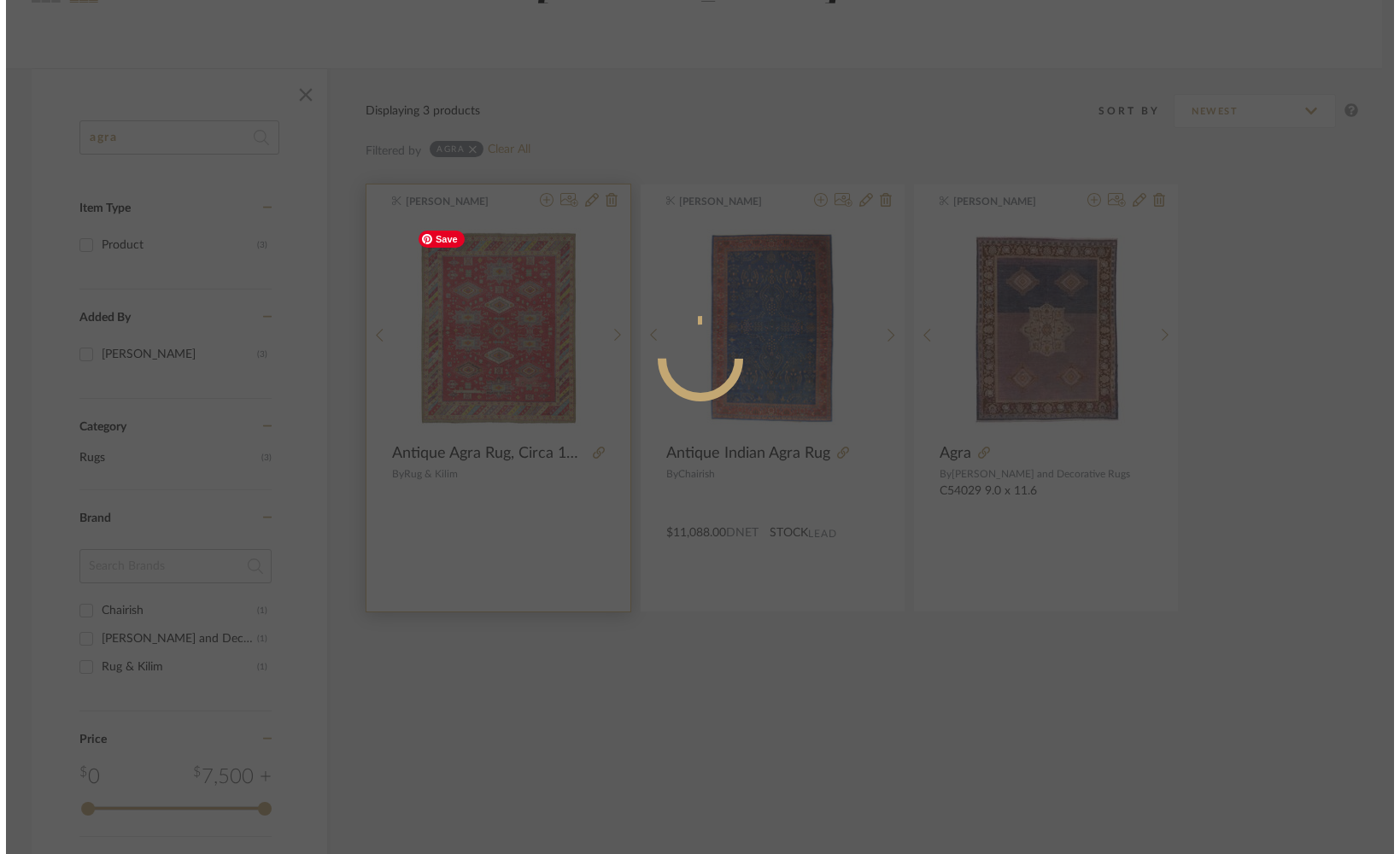
scroll to position [0, 0]
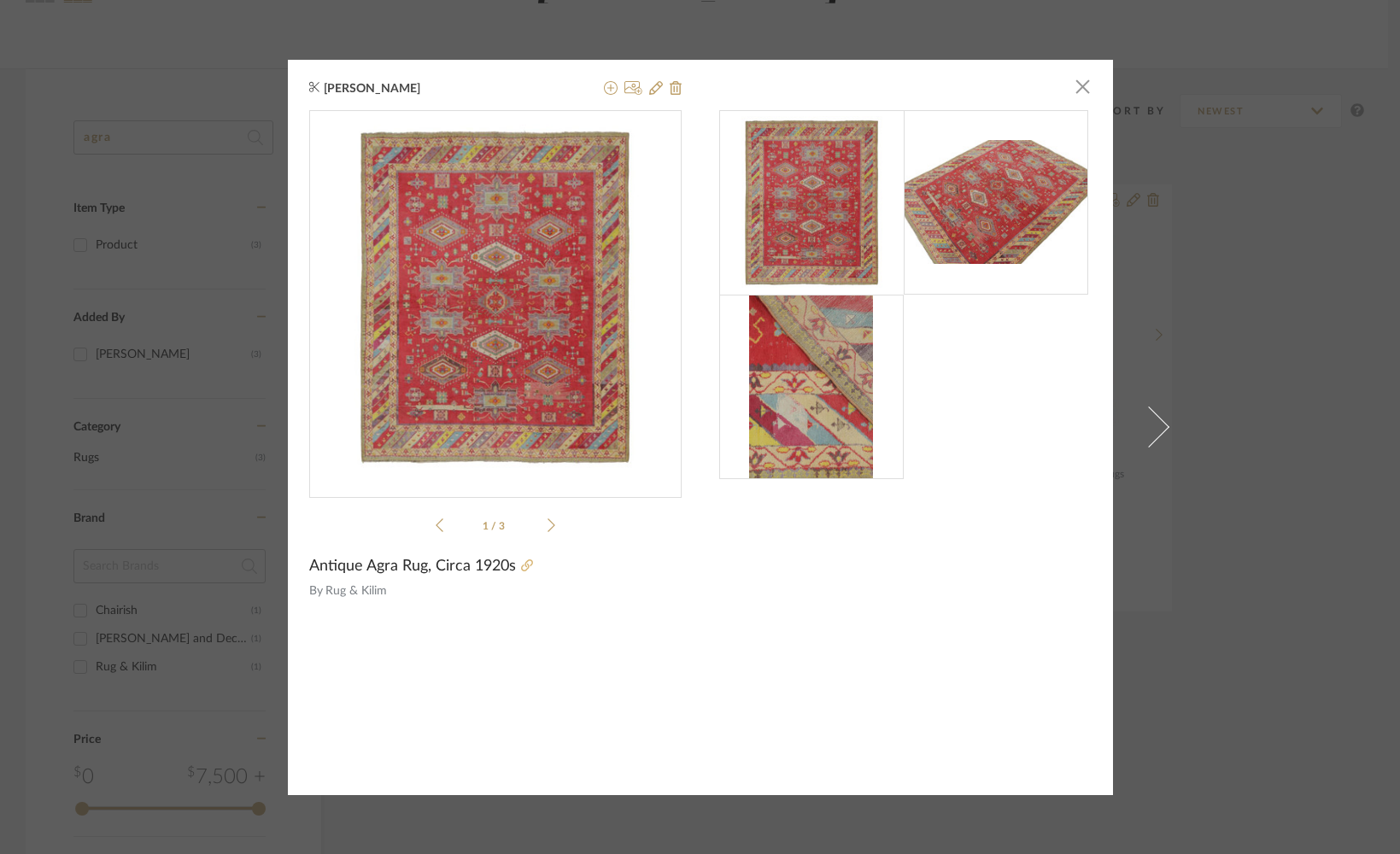
click at [521, 567] on icon at bounding box center [526, 565] width 12 height 12
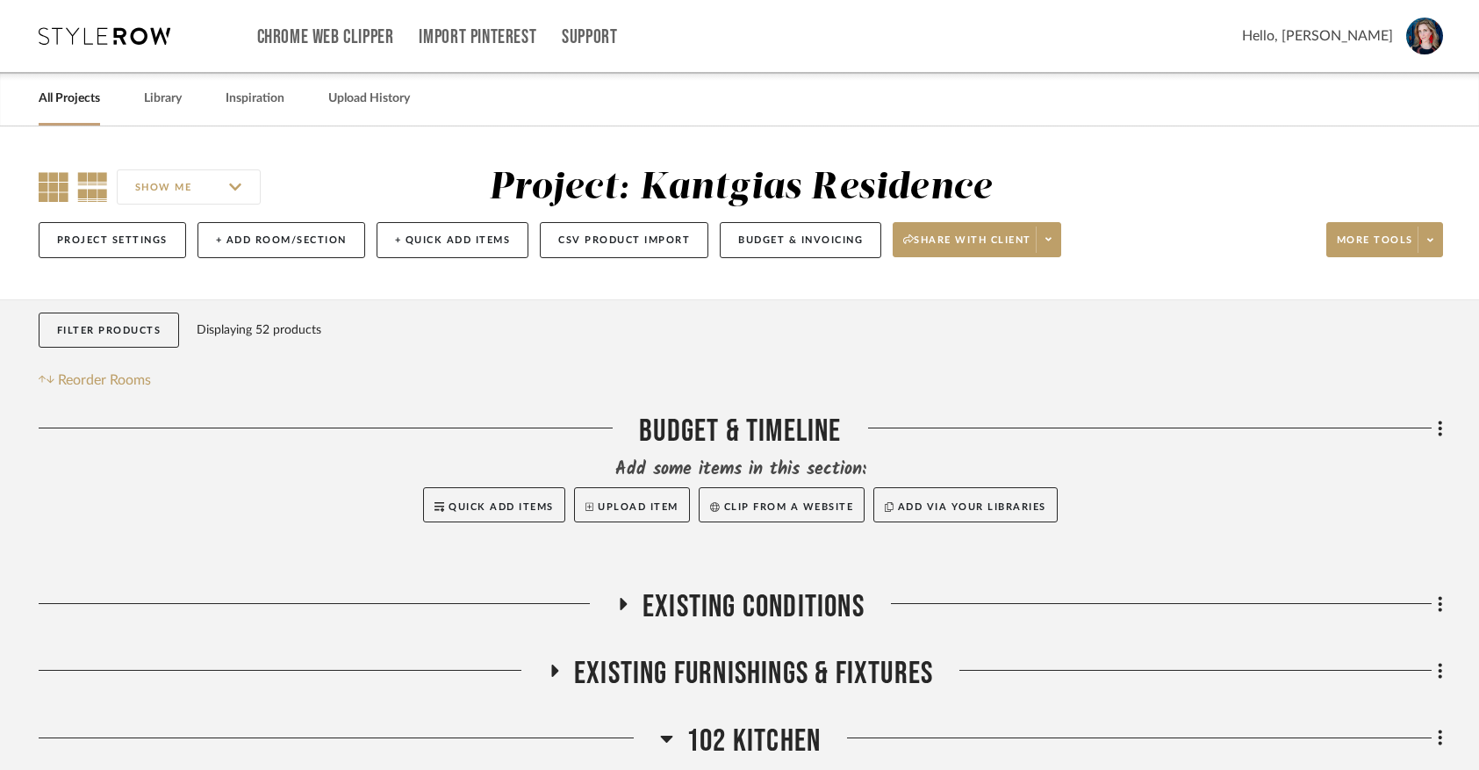
click at [47, 194] on icon at bounding box center [54, 187] width 30 height 30
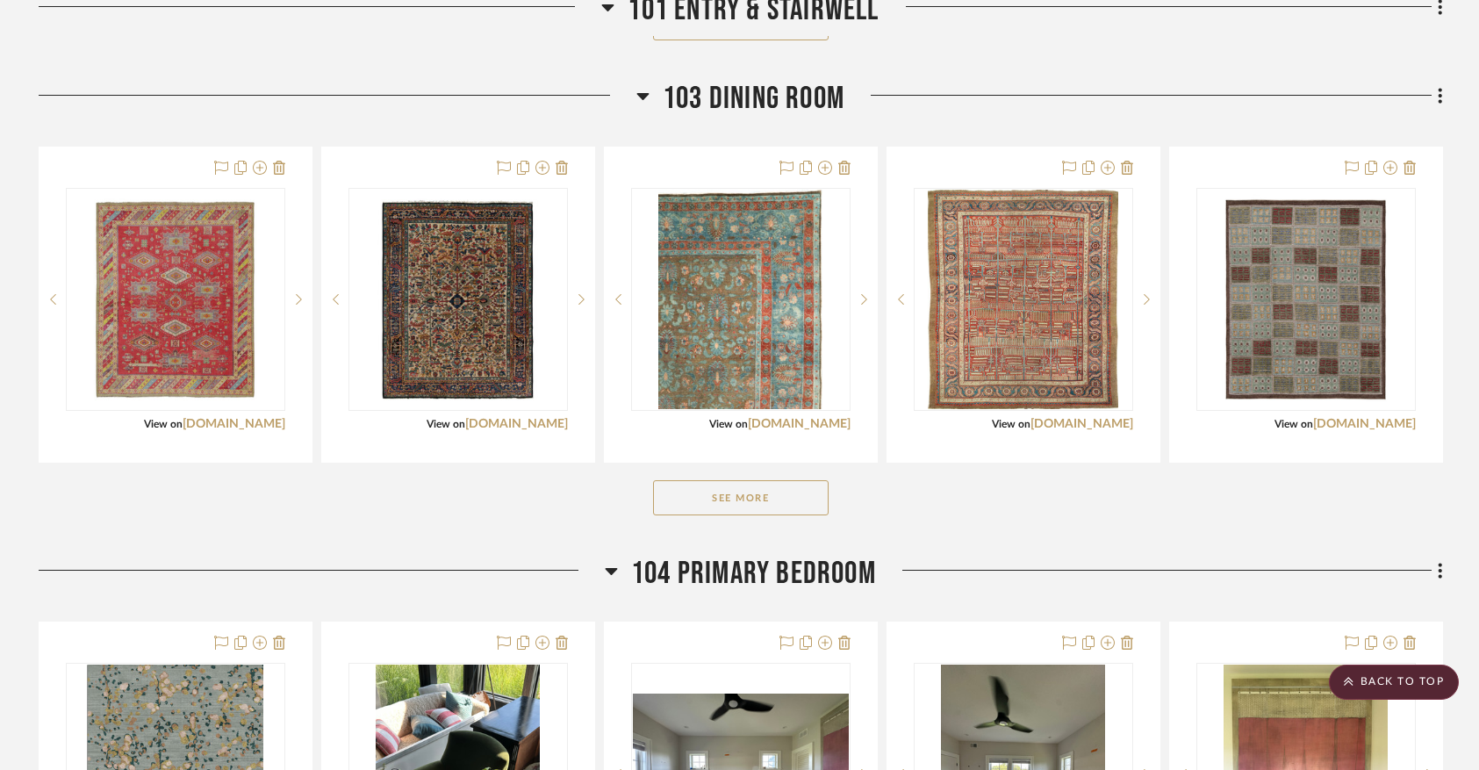
scroll to position [1592, 0]
click at [715, 516] on button "See More" at bounding box center [741, 498] width 176 height 35
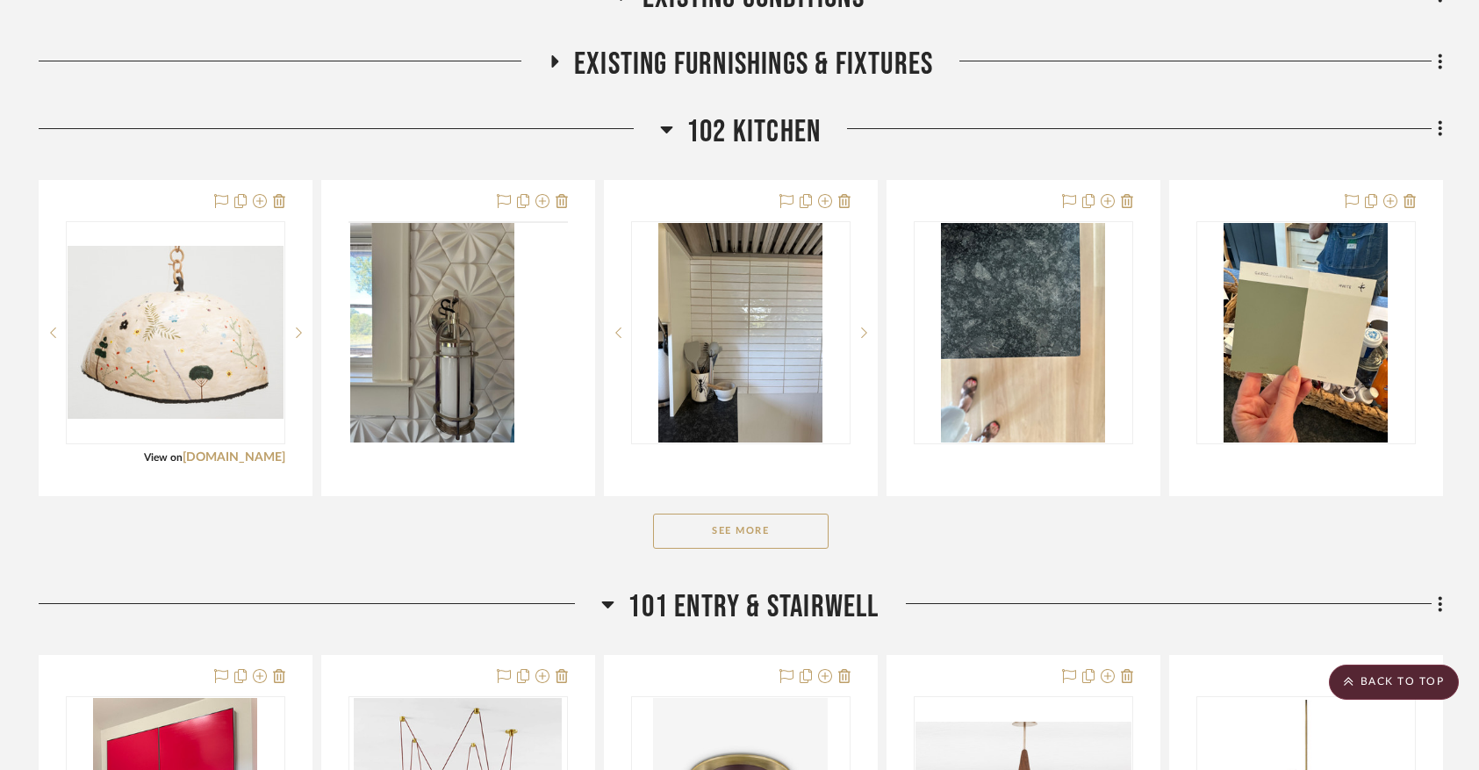
scroll to position [527, 0]
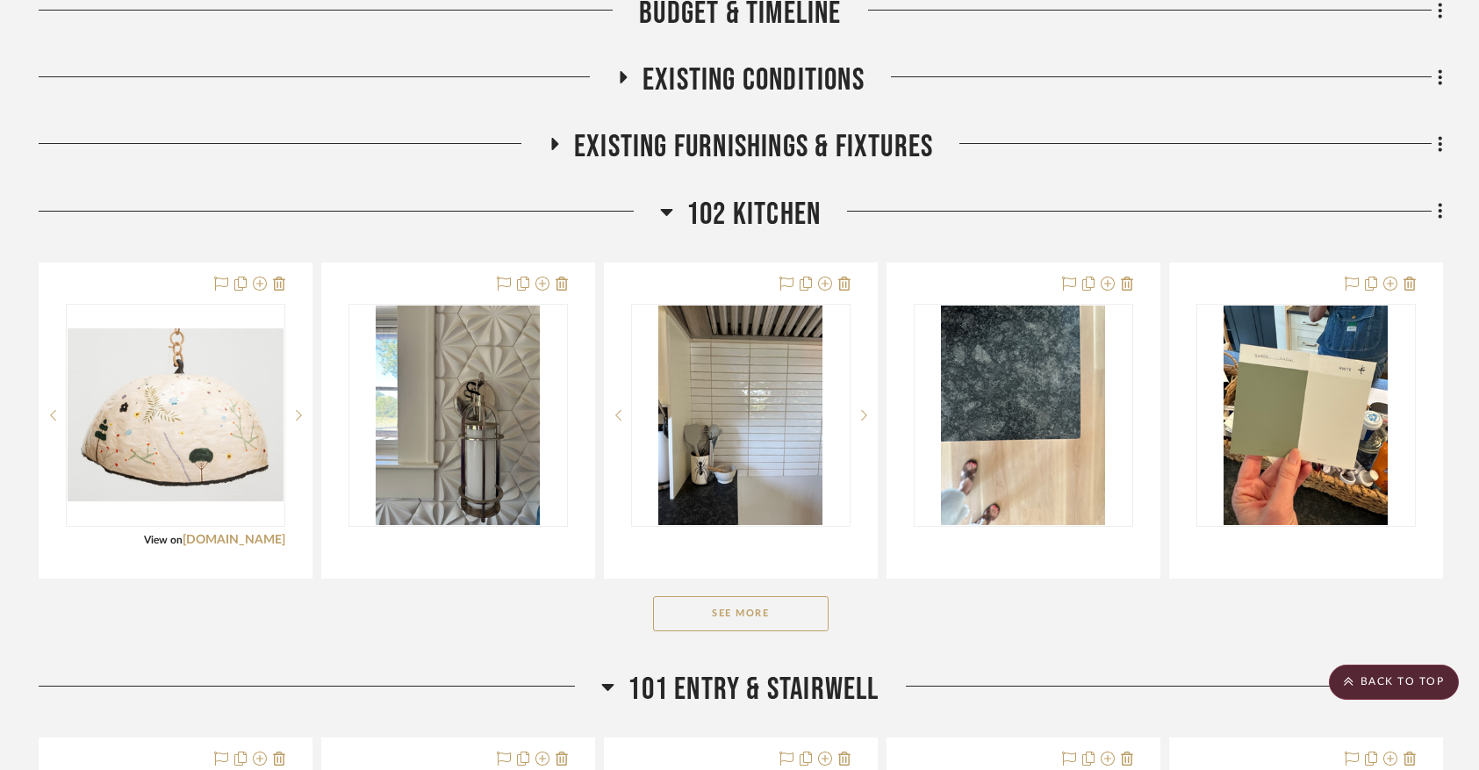
click at [677, 619] on button "See More" at bounding box center [741, 613] width 176 height 35
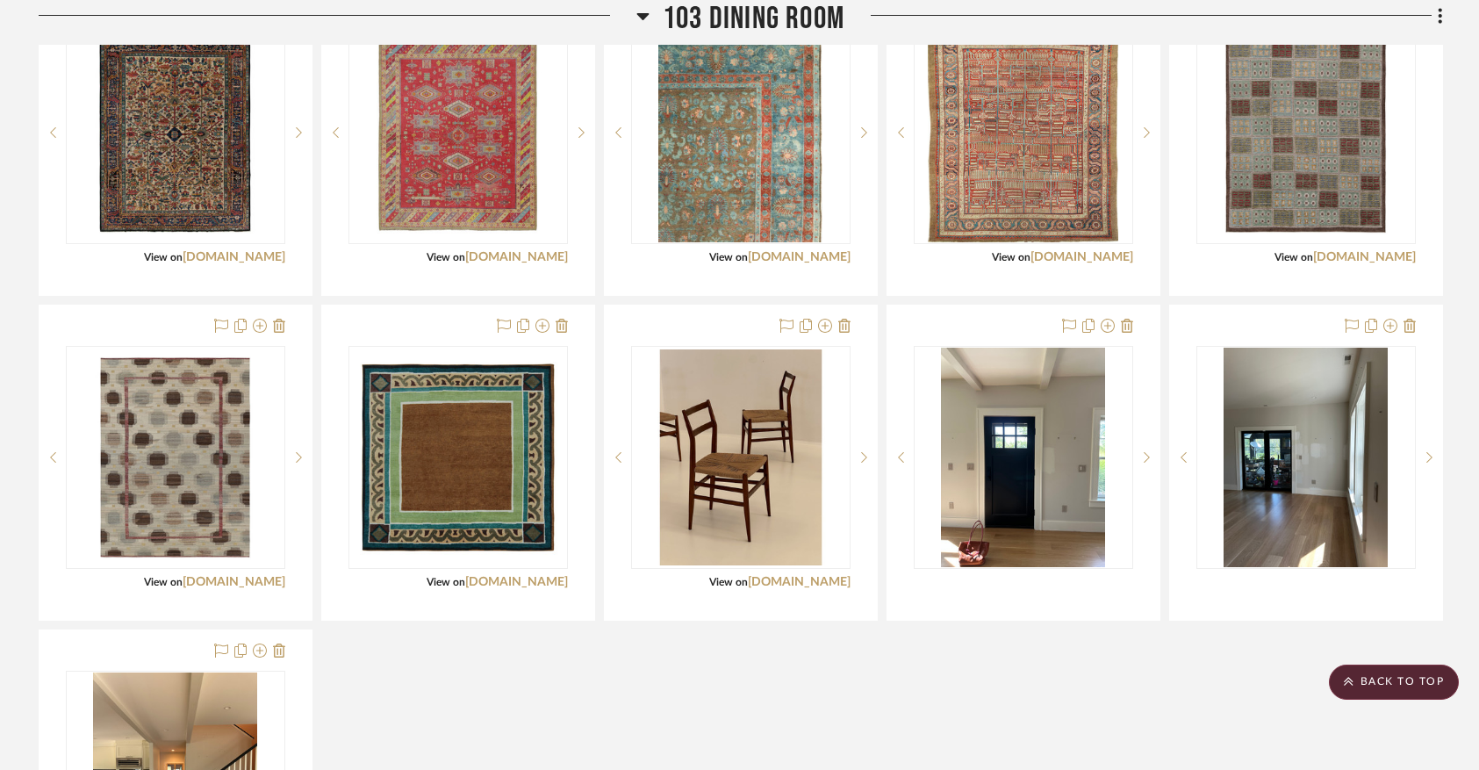
scroll to position [2083, 0]
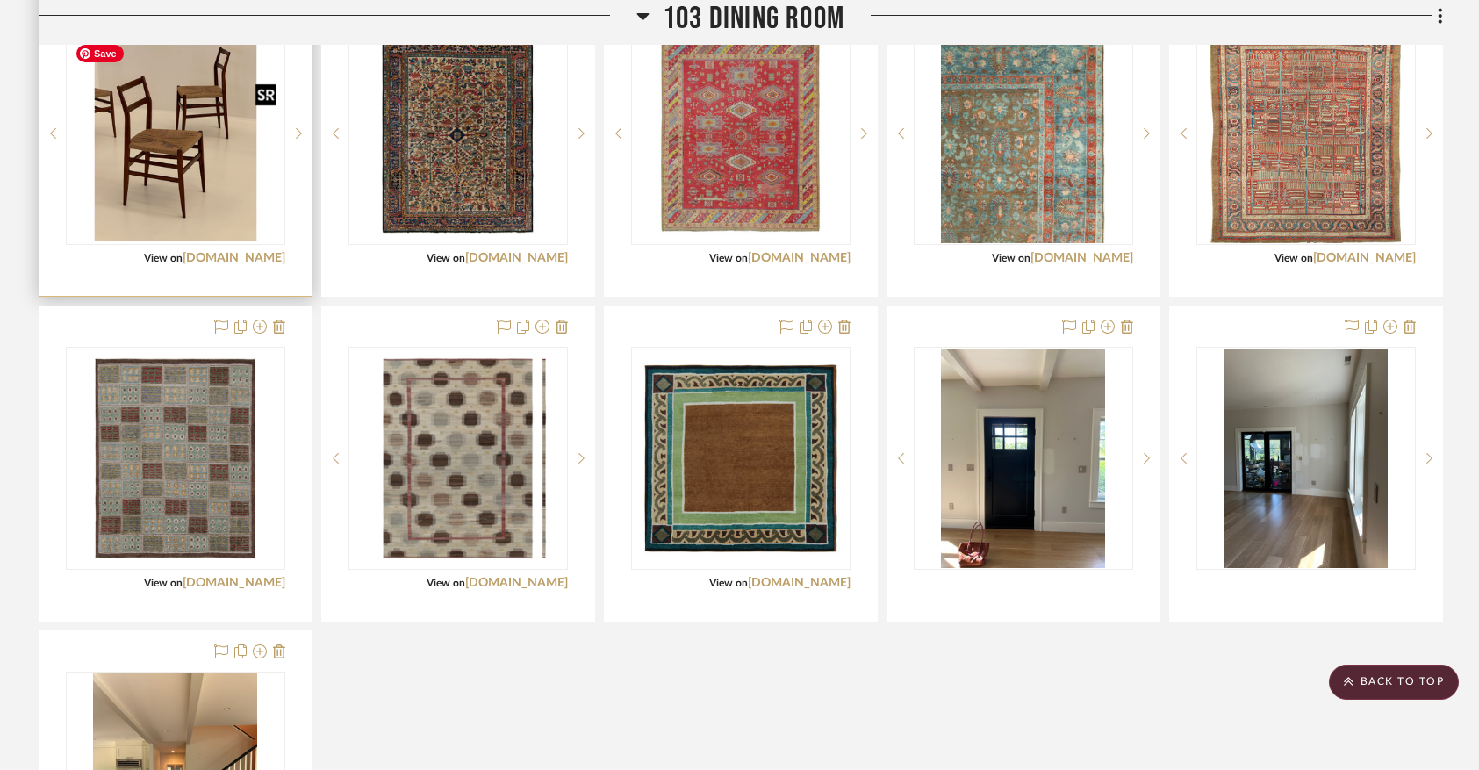
click at [174, 150] on img "0" at bounding box center [176, 133] width 216 height 216
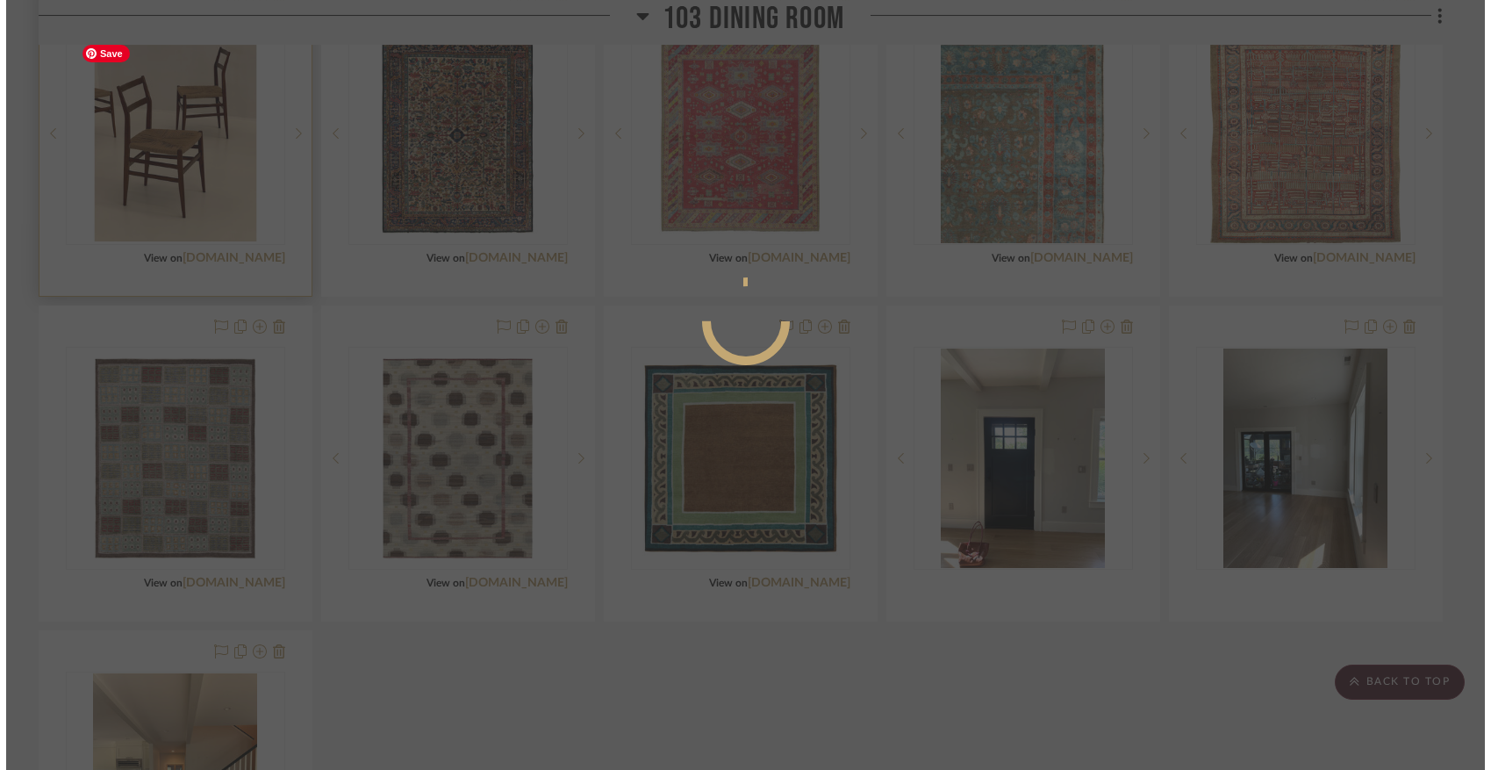
scroll to position [0, 0]
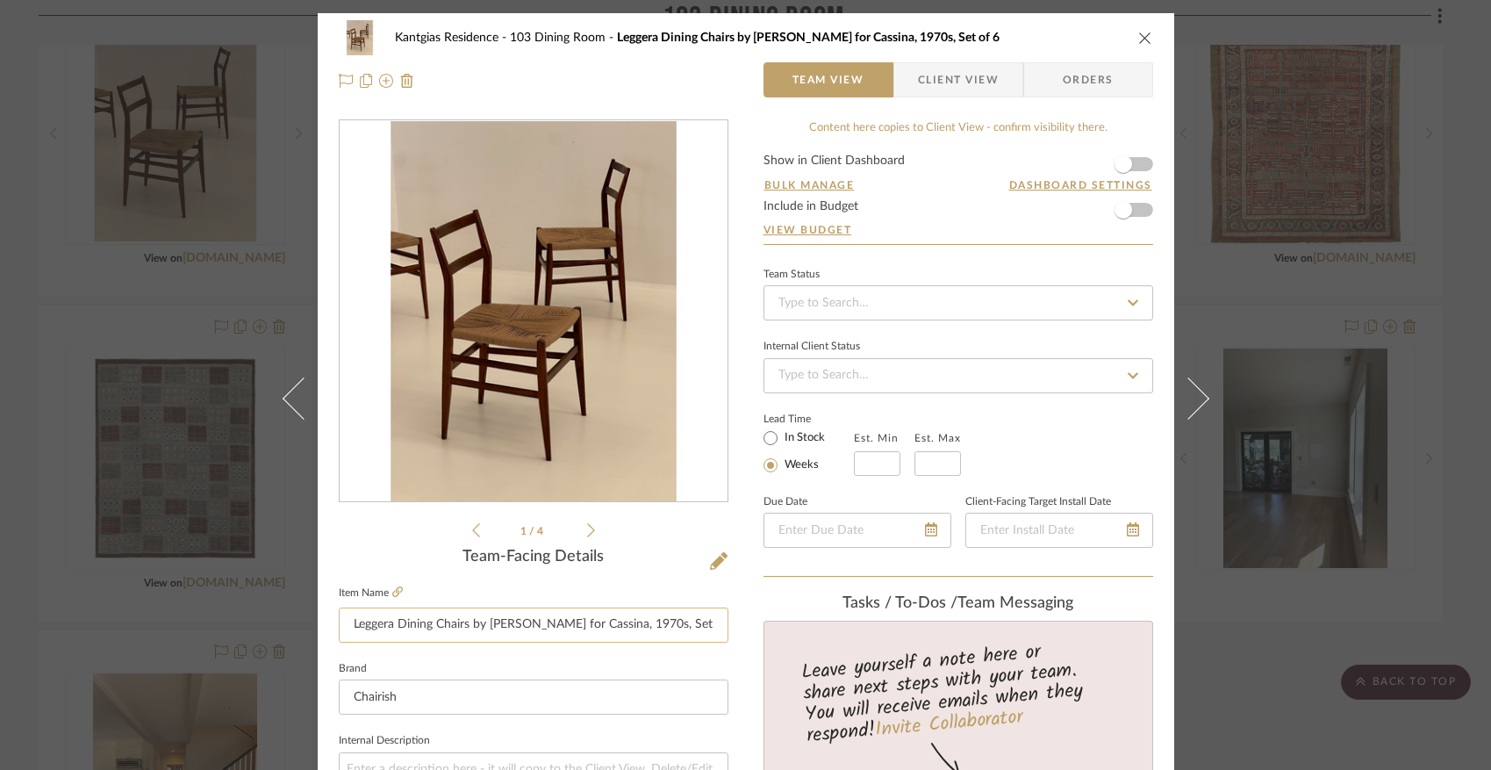
drag, startPoint x: 345, startPoint y: 628, endPoint x: 536, endPoint y: 626, distance: 191.4
click at [536, 626] on input "Leggera Dining Chairs by Gio Ponti for Cassina, 1970s, Set of 6" at bounding box center [534, 624] width 390 height 35
click at [1139, 38] on icon "close" at bounding box center [1146, 38] width 14 height 14
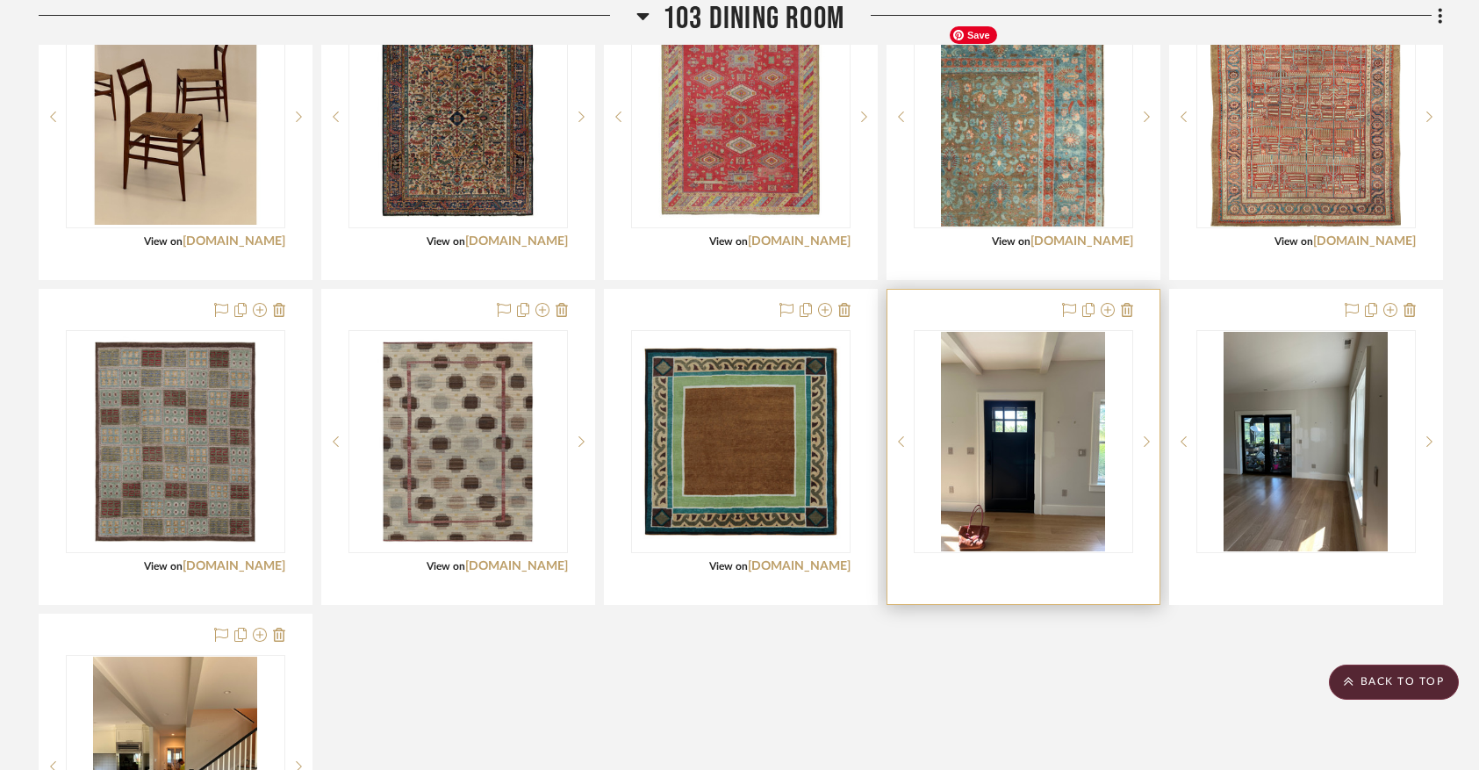
scroll to position [2098, 0]
